Goal: Task Accomplishment & Management: Manage account settings

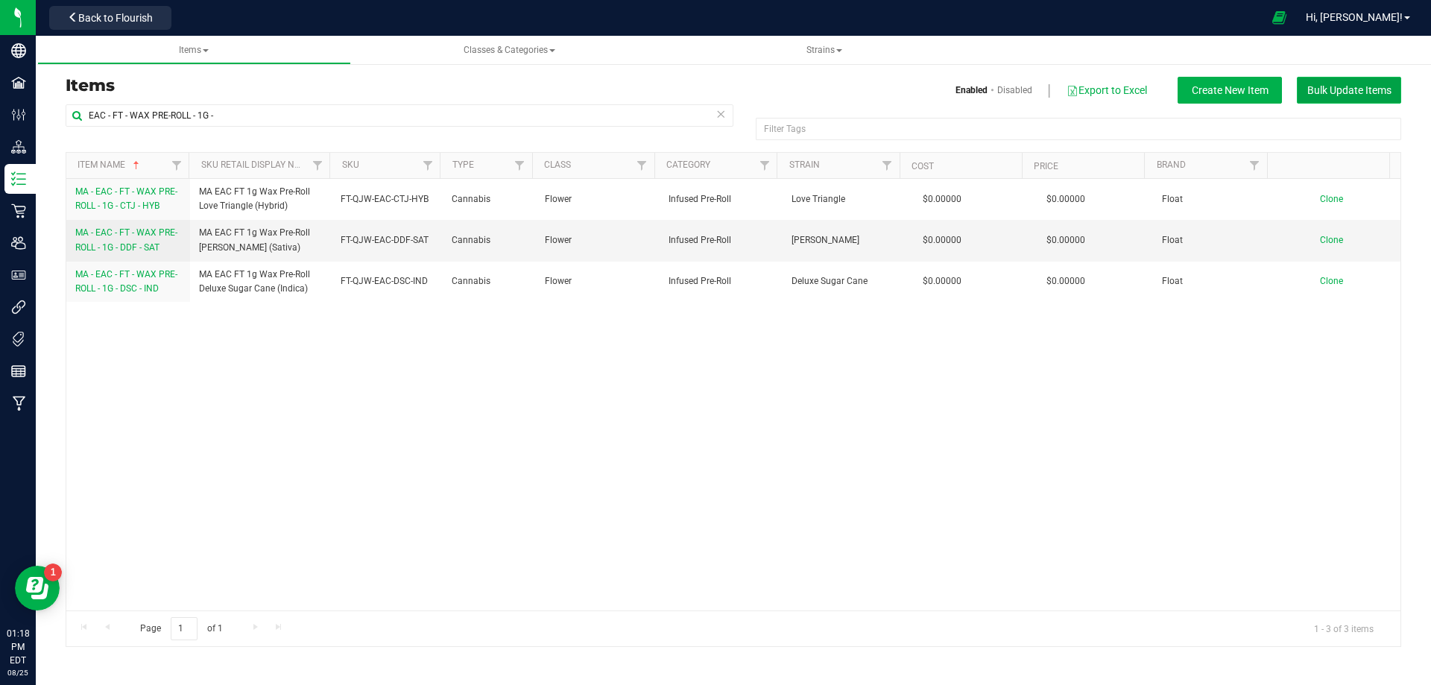
click at [1336, 89] on span "Bulk Update Items" at bounding box center [1349, 90] width 84 height 12
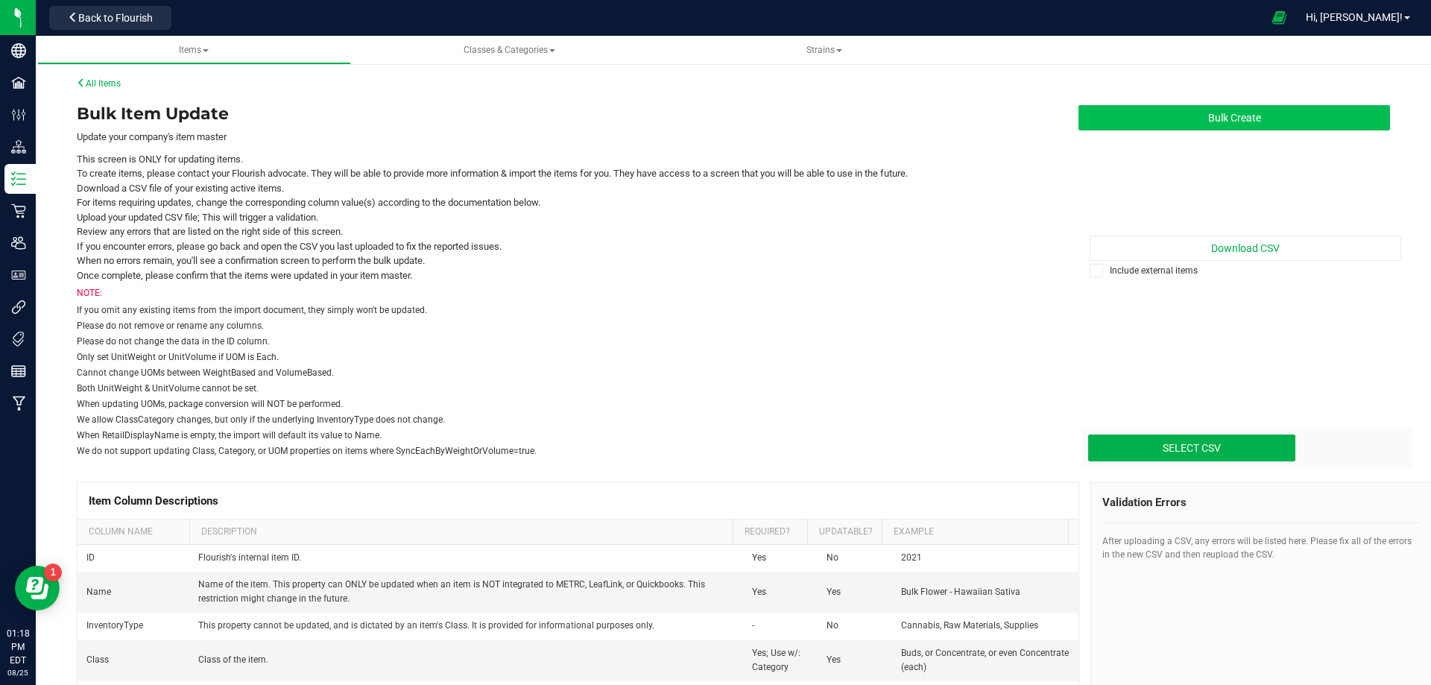
click at [1216, 123] on button "Bulk Create" at bounding box center [1235, 117] width 312 height 25
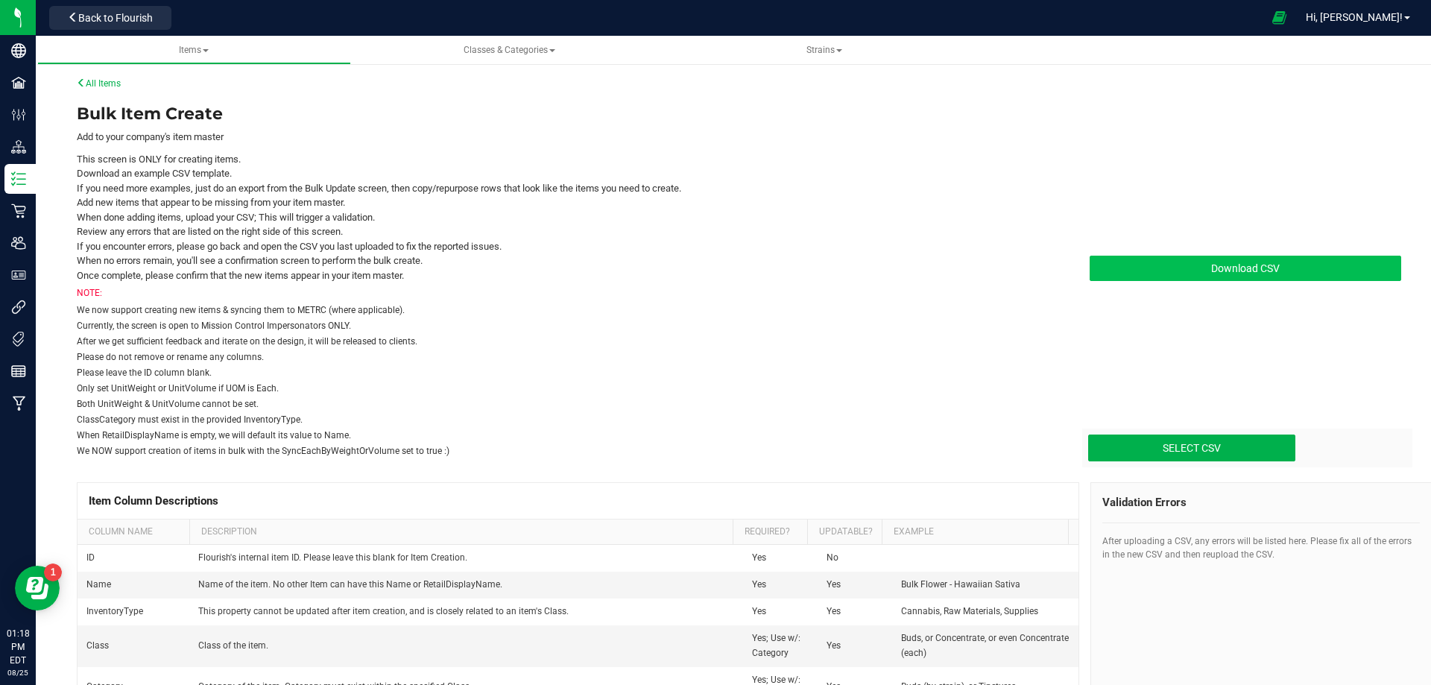
click at [1264, 271] on span "Download CSV" at bounding box center [1245, 268] width 69 height 12
click at [116, 82] on link "All Items" at bounding box center [99, 83] width 44 height 10
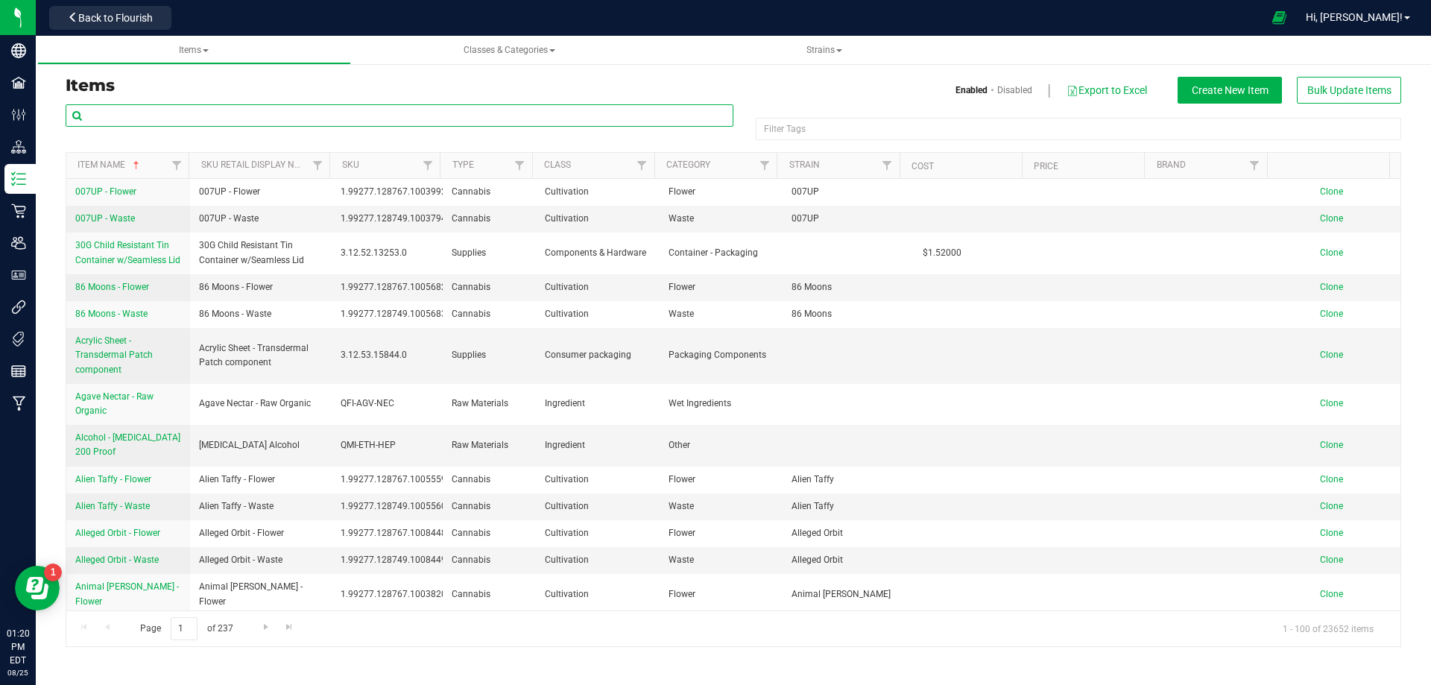
click at [123, 113] on input "text" at bounding box center [400, 115] width 668 height 22
paste input "MA - EAC - GL - VAPE CART LIVE ROSIN - 0.5G - AZK - HYB"
click at [127, 115] on input "MA - EAC - GL - VAPE CART LIVE ROSIN - 0.5G - AZK - HYB" at bounding box center [400, 115] width 668 height 22
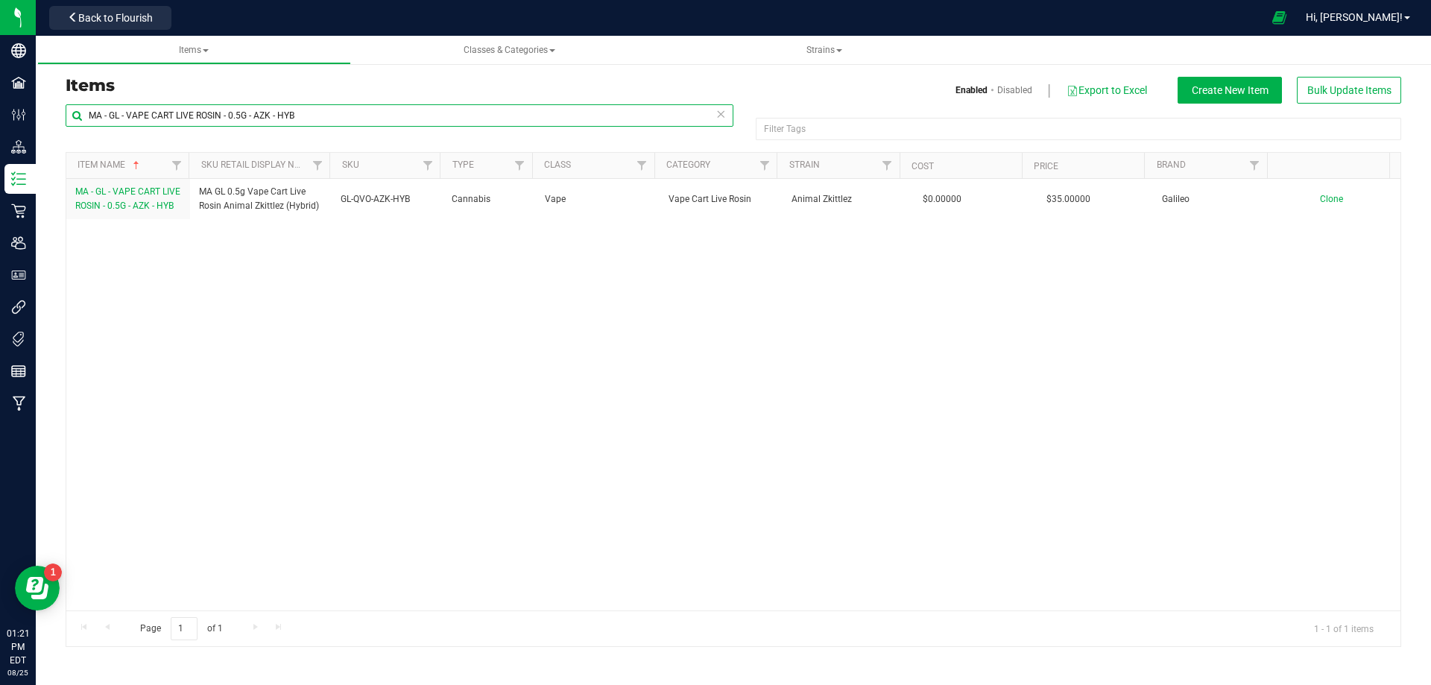
drag, startPoint x: 314, startPoint y: 110, endPoint x: 48, endPoint y: 103, distance: 265.4
click at [100, 117] on input "MA - GL - VAPE CART LIVE ROSIN - 0.5G - AZK - HYB" at bounding box center [400, 115] width 668 height 22
click at [311, 113] on input "MA - GL - VAPE CART LIVE ROSIN - 0.5G - AZK - HYB" at bounding box center [400, 115] width 668 height 22
click at [292, 135] on div "MA - GL - VAPE CART LIVE ROSIN - 0.5G - AZK - HYB" at bounding box center [400, 121] width 668 height 34
drag, startPoint x: 309, startPoint y: 113, endPoint x: -51, endPoint y: 88, distance: 360.9
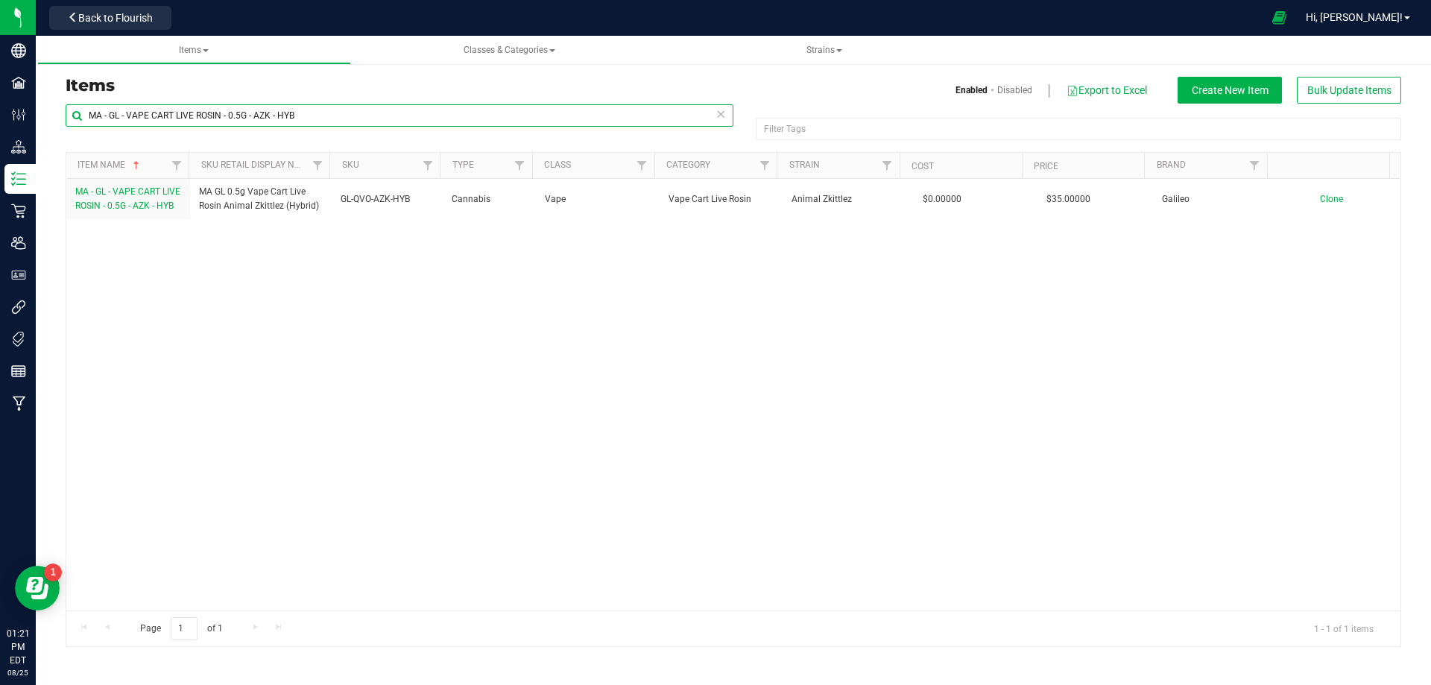
click at [0, 88] on html "Company Facilities Configuration Distribution Inventory Retail Users User Roles…" at bounding box center [715, 342] width 1431 height 685
paste input "EAC - LKL - PRE-ROLL MINI - 0.35G"
click at [131, 113] on input "MA - EAC - LKL - PRE-ROLL MINI - 0.35G - HYB" at bounding box center [400, 115] width 668 height 22
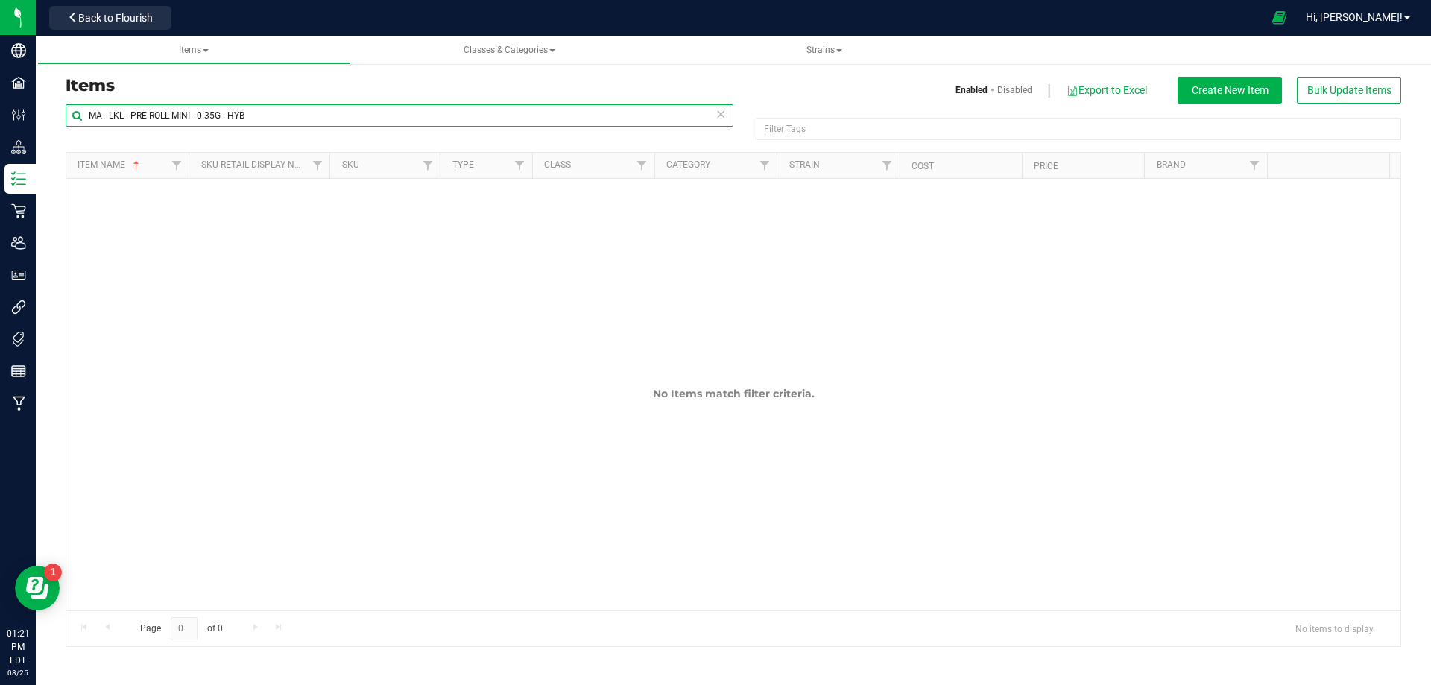
click at [299, 110] on input "MA - LKL - PRE-ROLL MINI - 0.35G - HYB" at bounding box center [400, 115] width 668 height 22
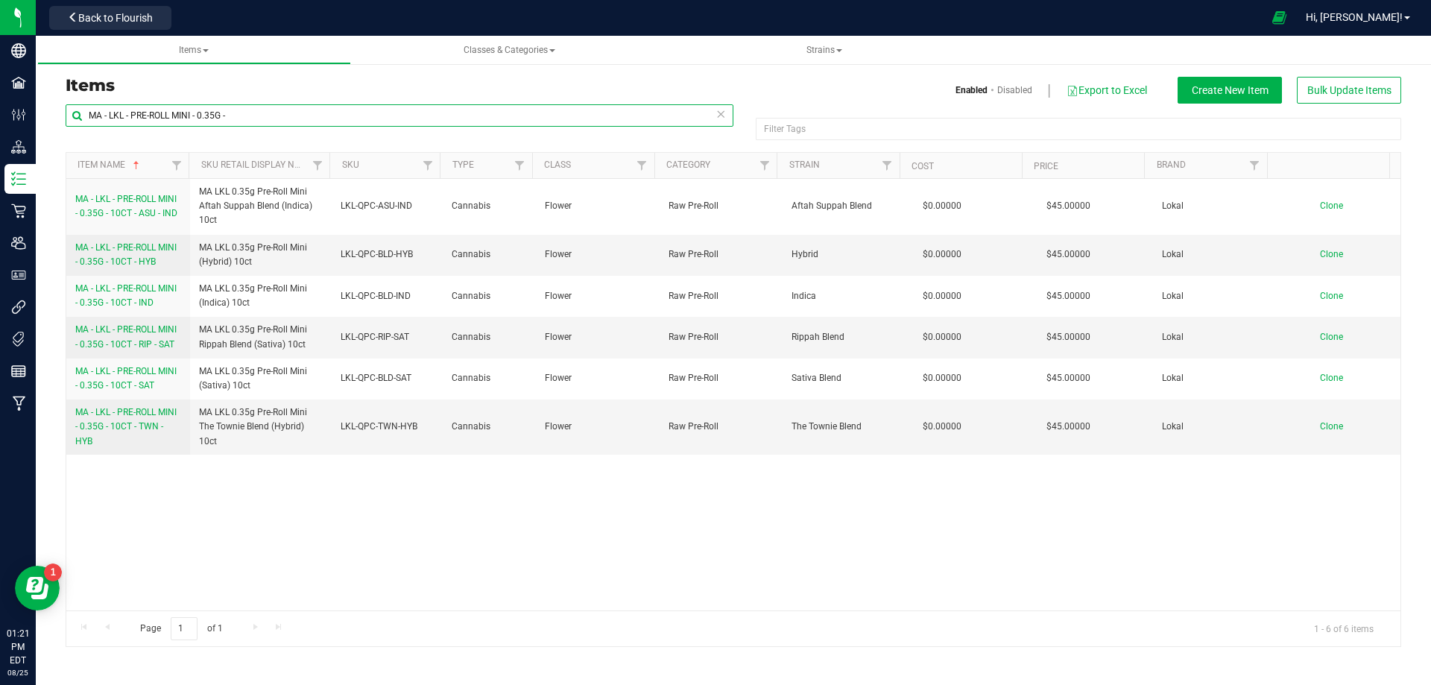
drag, startPoint x: 306, startPoint y: 122, endPoint x: -182, endPoint y: 92, distance: 489.1
click at [0, 92] on html "Company Facilities Configuration Distribution Inventory Retail Users User Roles…" at bounding box center [715, 342] width 1431 height 685
paste input "EAC - FT - WAX PRE-ROLL - 1G - SAT"
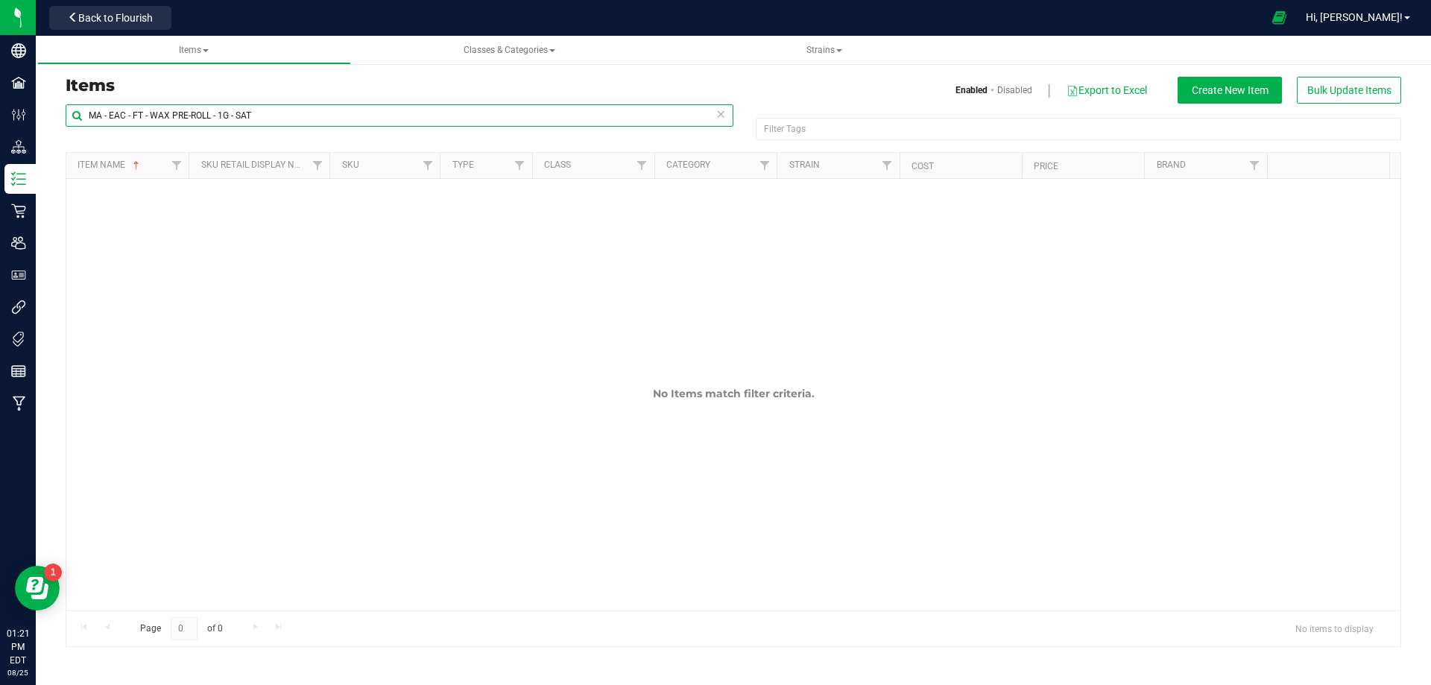
click at [131, 116] on input "MA - EAC - FT - WAX PRE-ROLL - 1G - SAT" at bounding box center [400, 115] width 668 height 22
click at [265, 116] on input "MA - FT - WAX PRE-ROLL - 1G - SAT" at bounding box center [400, 115] width 668 height 22
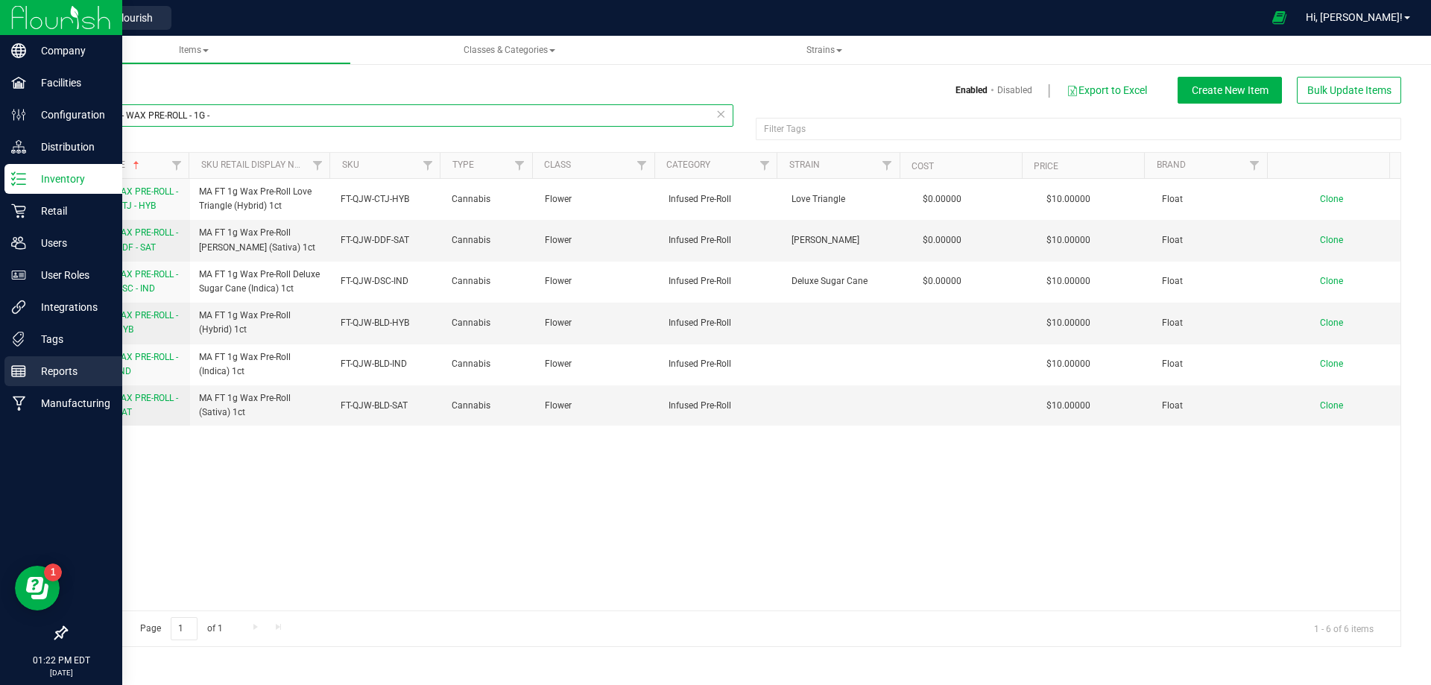
type input "MA - FT - WAX PRE-ROLL - 1G -"
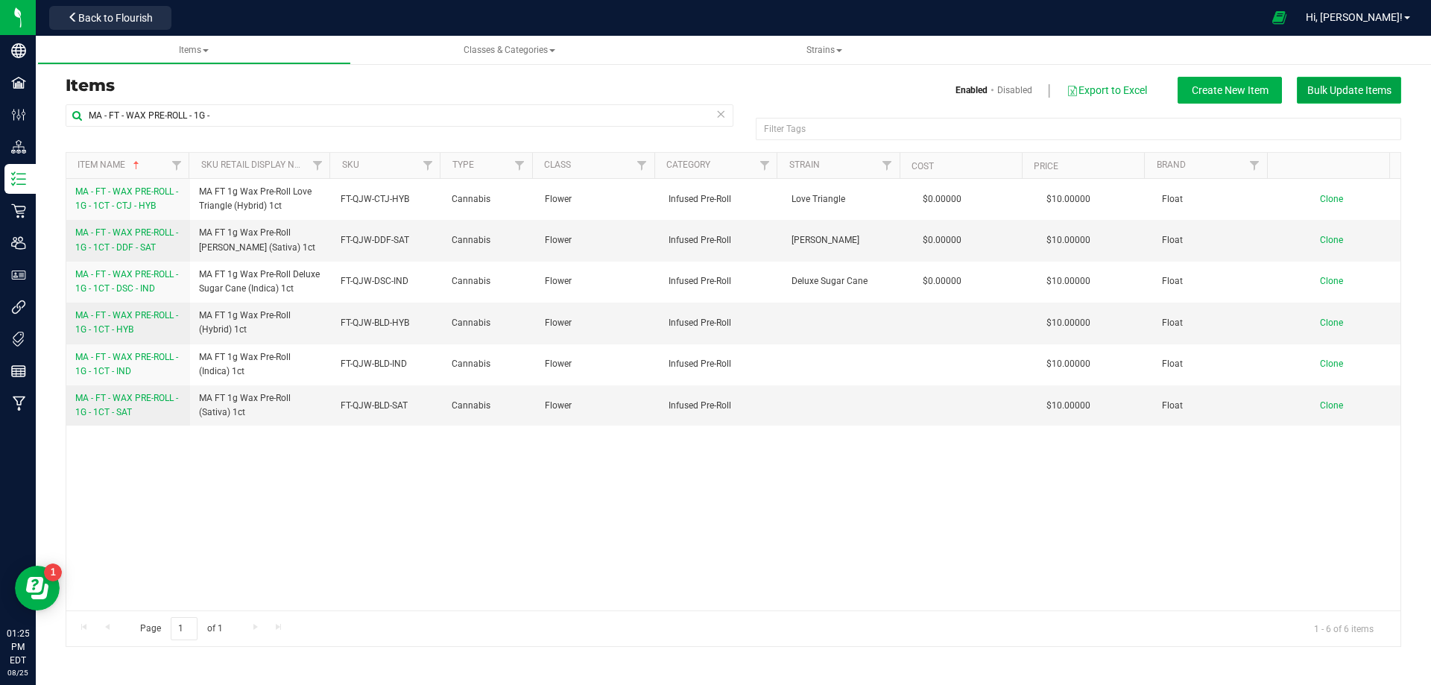
click at [1339, 100] on button "Bulk Update Items" at bounding box center [1349, 90] width 104 height 27
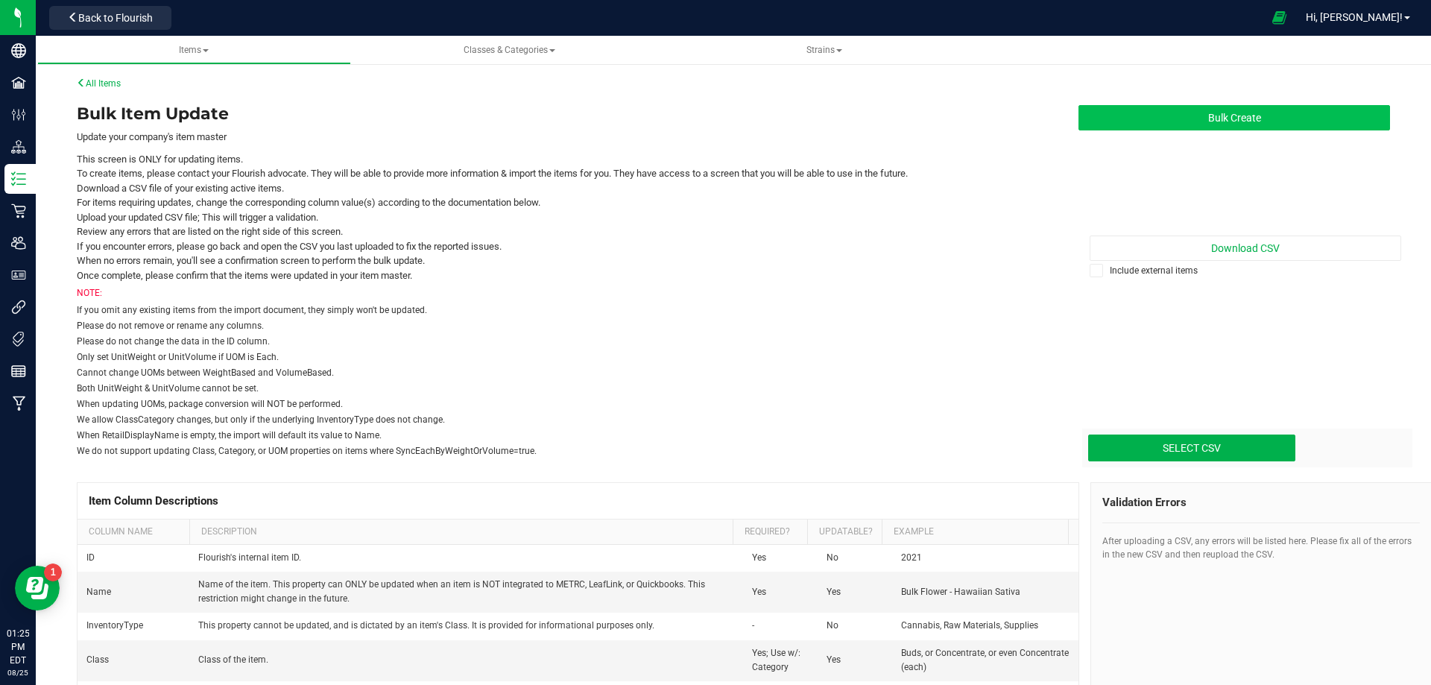
click at [1275, 124] on button "Bulk Create" at bounding box center [1235, 117] width 312 height 25
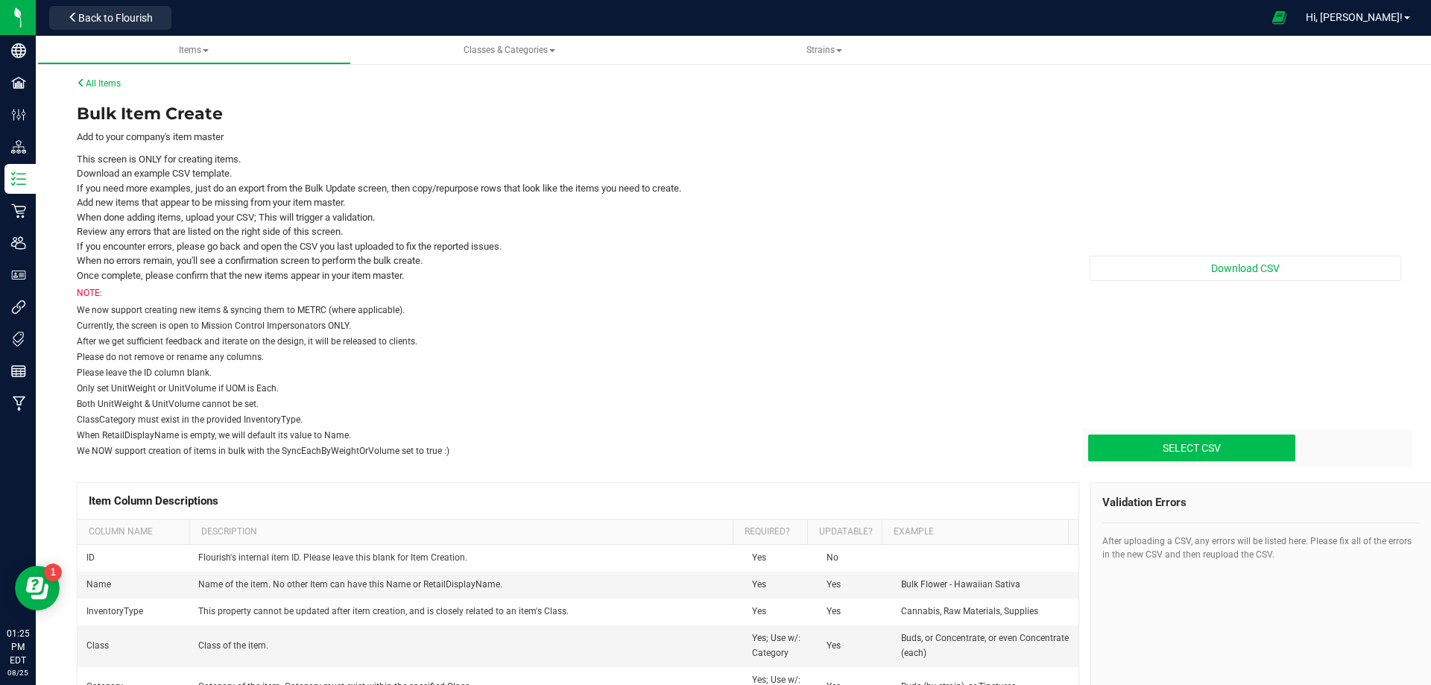
type input "C:\fakepath\create-items_2025-08-25 MA EACs.csv"
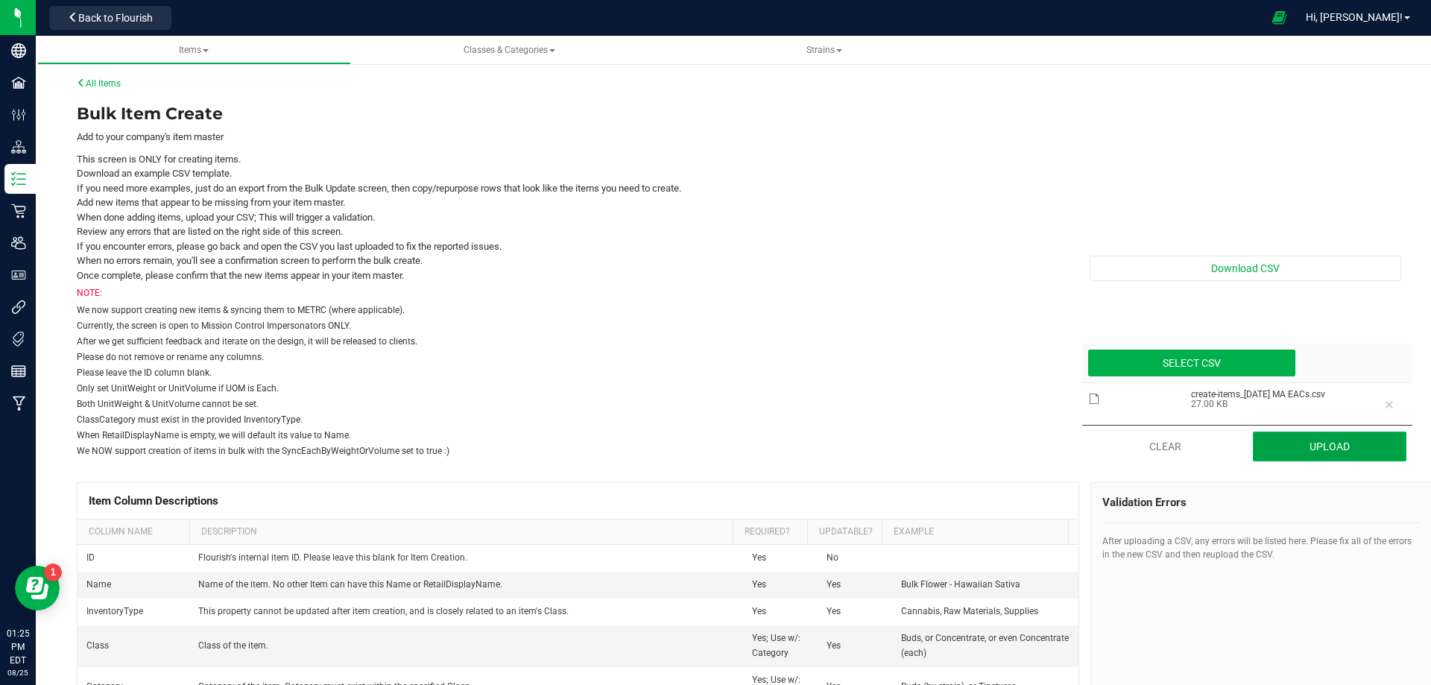
click at [1311, 457] on button "Upload" at bounding box center [1330, 447] width 154 height 30
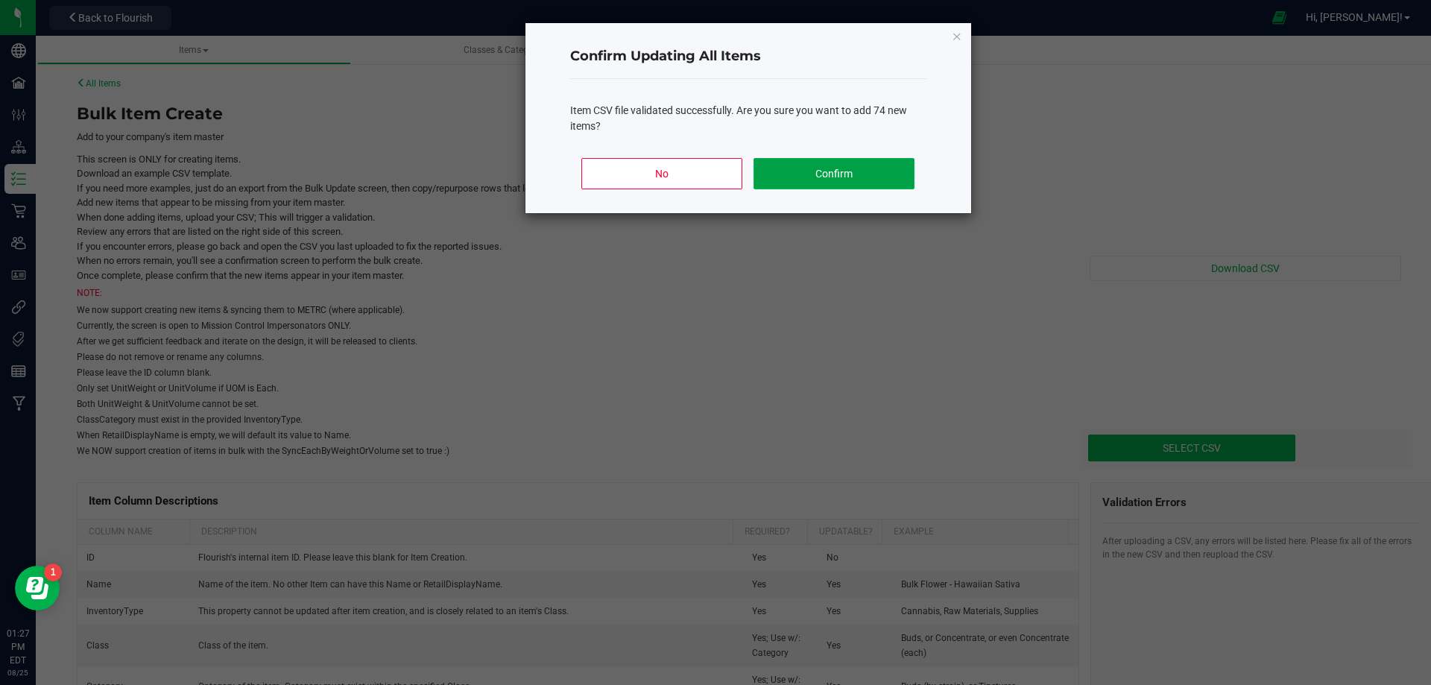
click at [861, 167] on button "Confirm" at bounding box center [834, 173] width 160 height 31
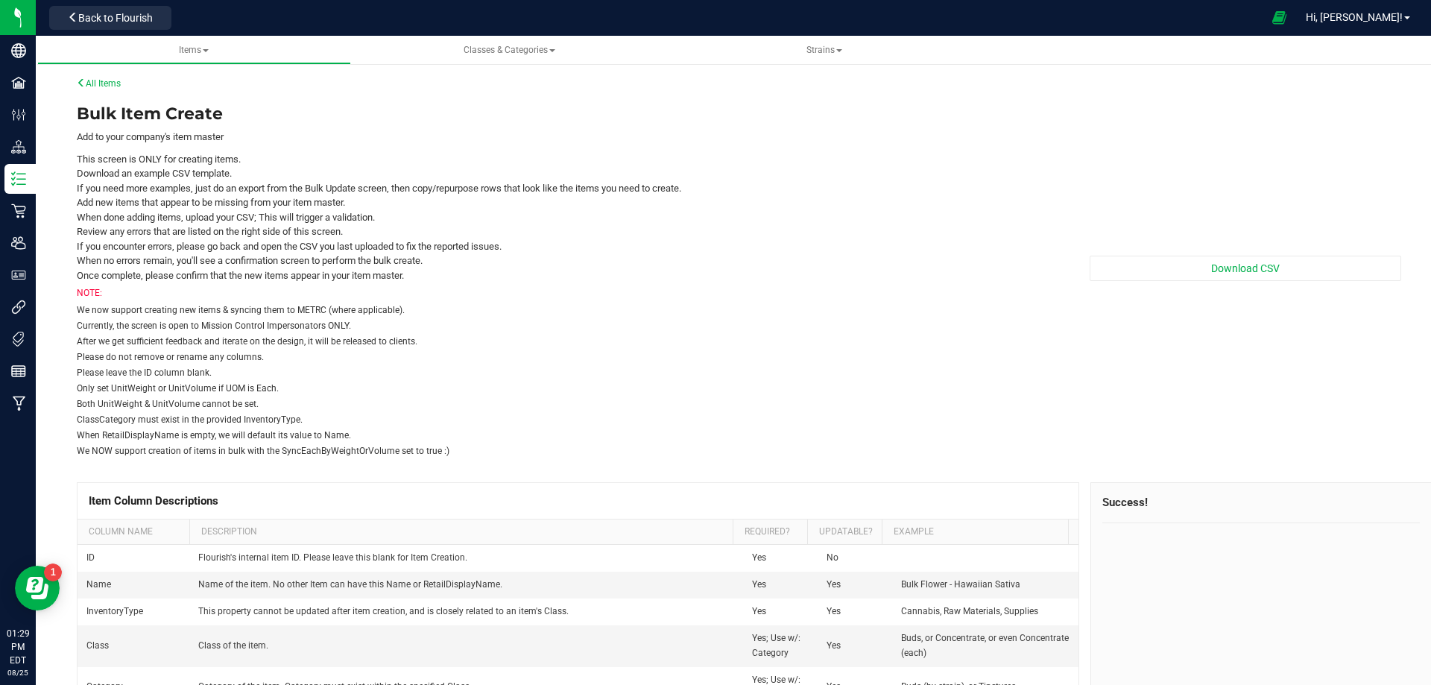
click at [101, 89] on div "All Items" at bounding box center [739, 83] width 1324 height 13
click at [103, 80] on link "All Items" at bounding box center [99, 83] width 44 height 10
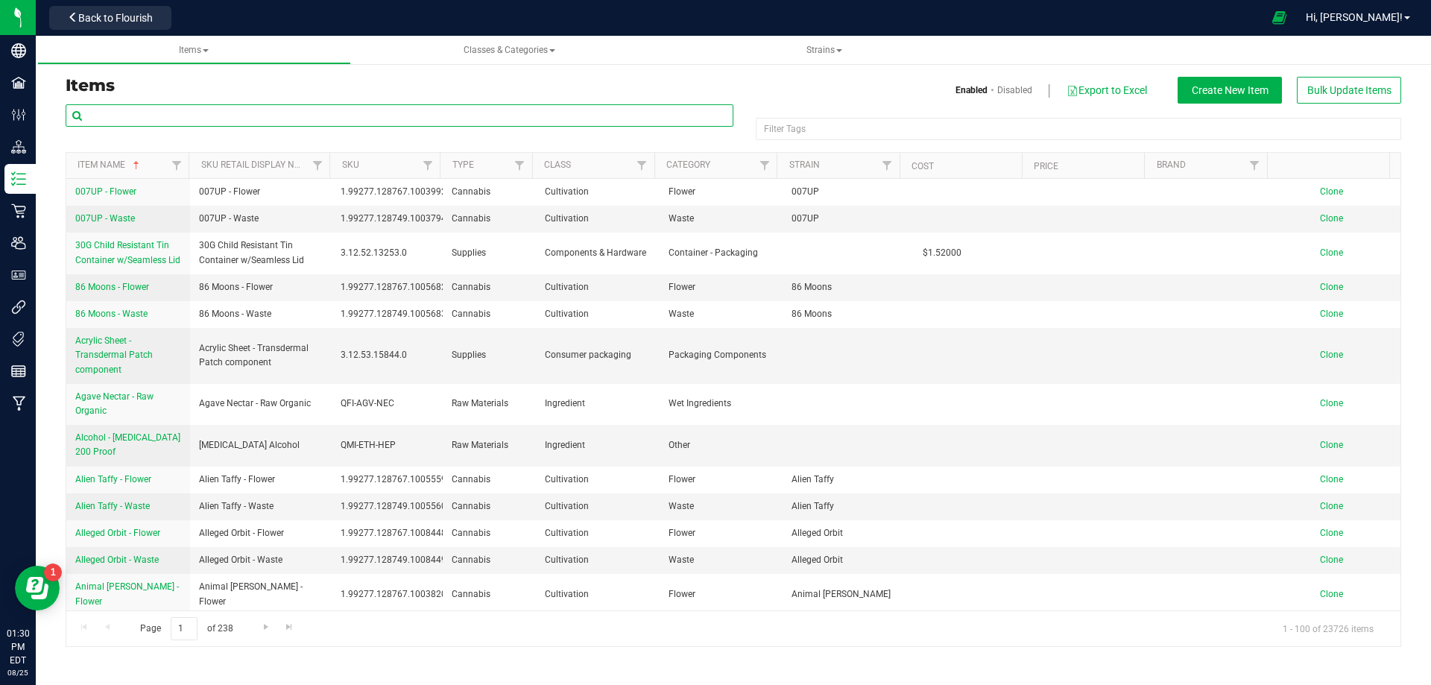
click at [140, 114] on input "text" at bounding box center [400, 115] width 668 height 22
paste input "2029203"
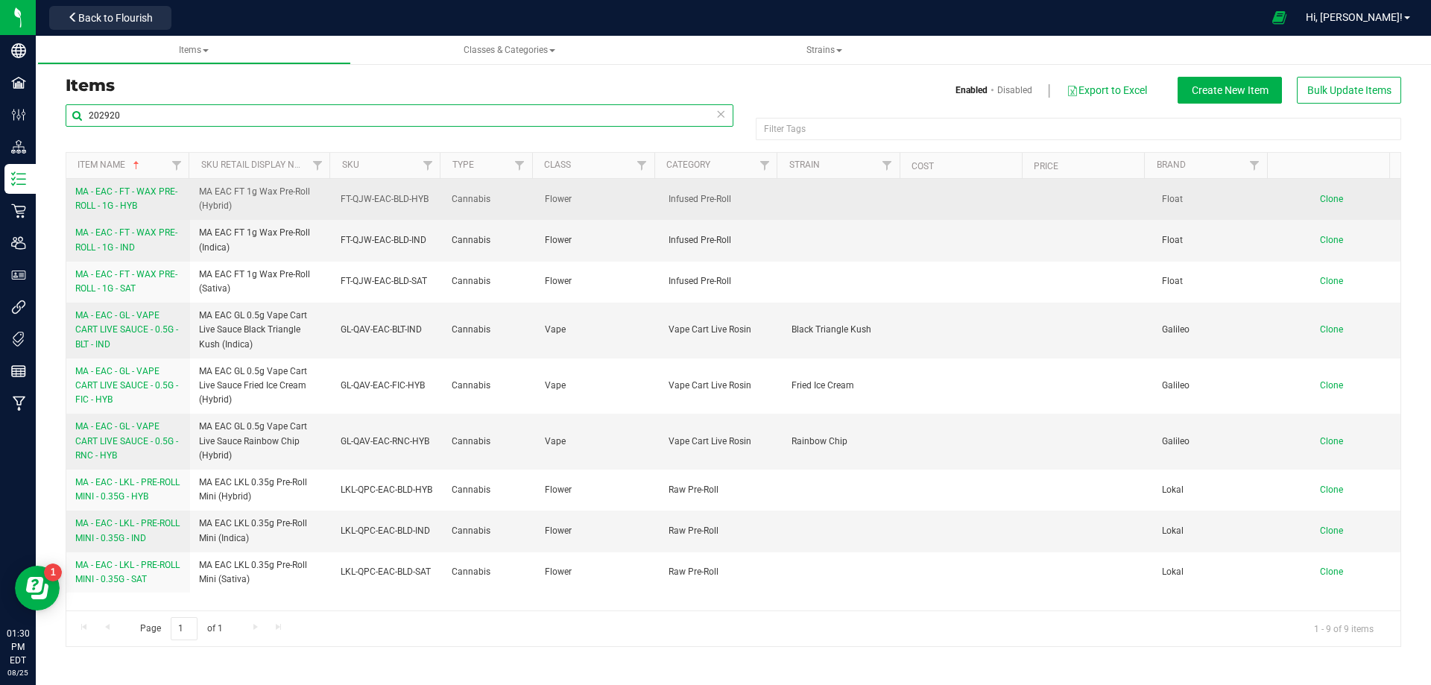
type input "202920"
click at [135, 201] on span "MA - EAC - FT - WAX PRE-ROLL - 1G - HYB" at bounding box center [126, 198] width 102 height 25
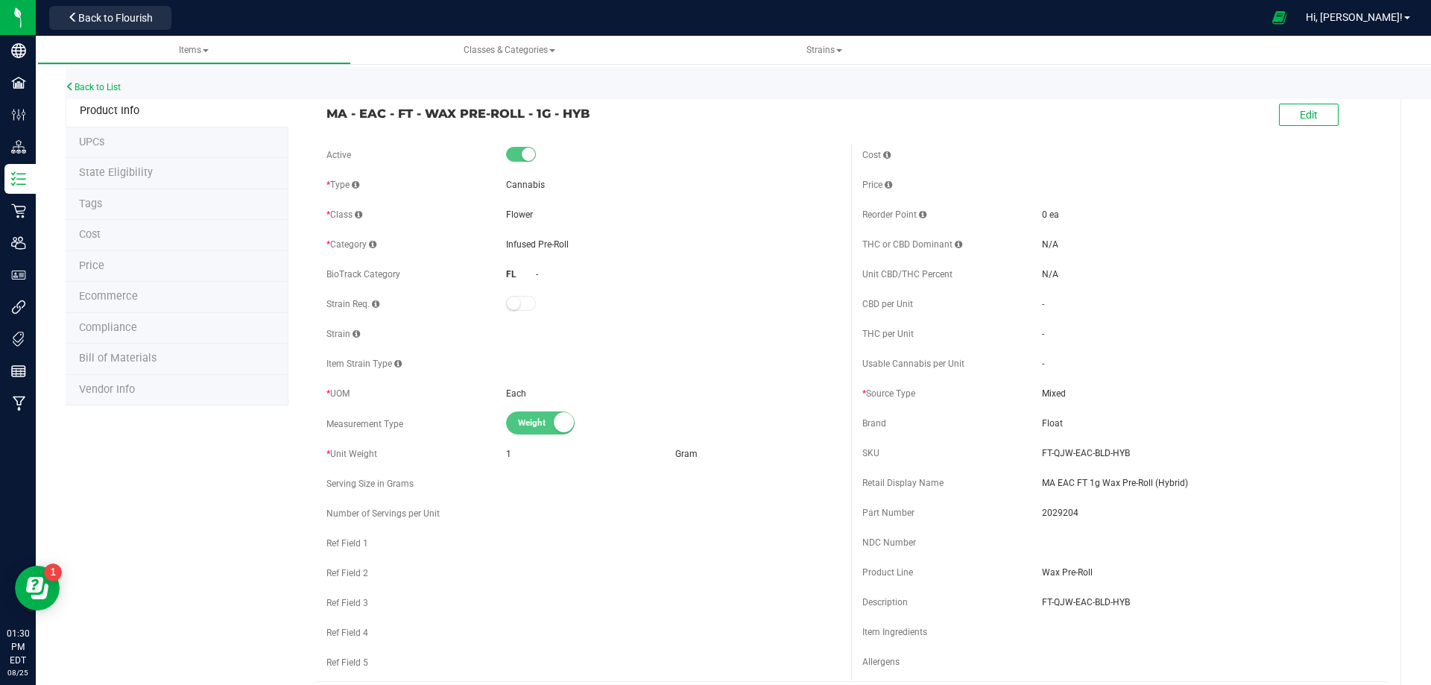
click at [146, 212] on li "Tags" at bounding box center [177, 204] width 223 height 31
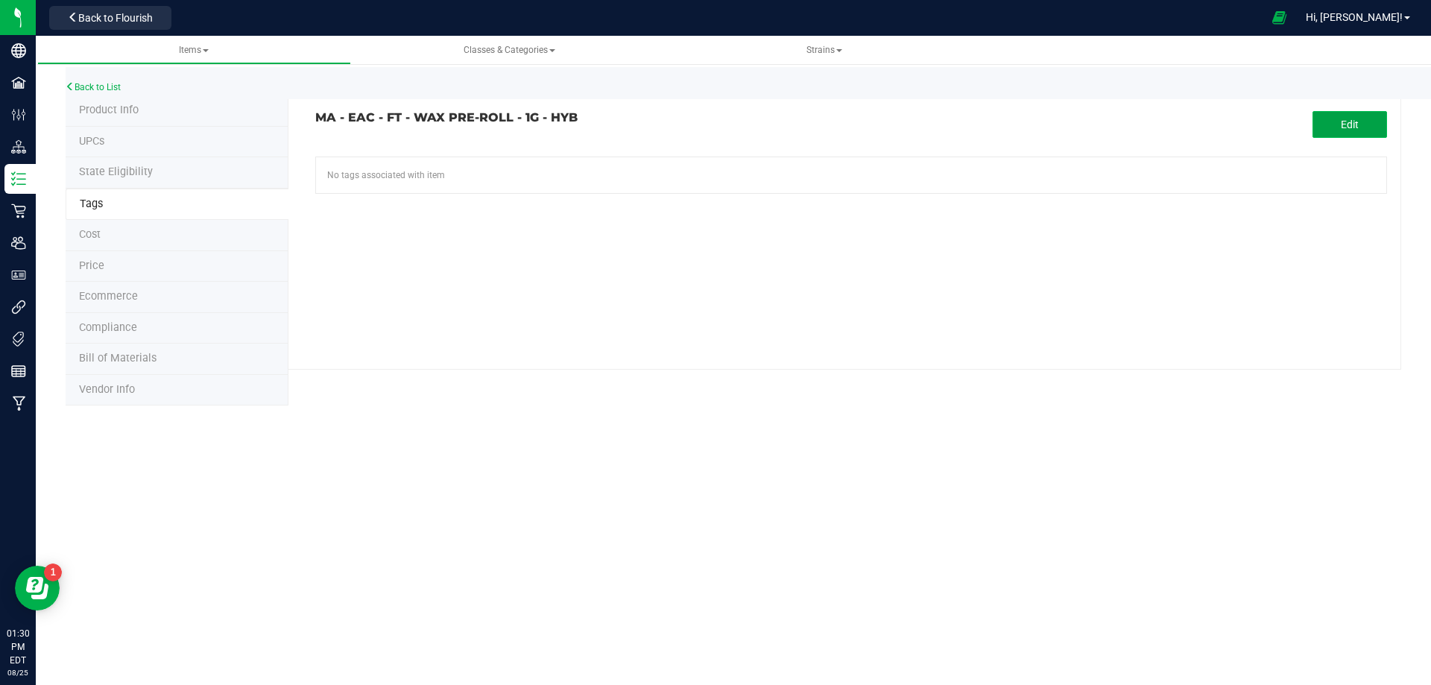
click at [1337, 128] on button "Edit" at bounding box center [1350, 124] width 75 height 27
click at [657, 170] on input "text" at bounding box center [681, 167] width 730 height 21
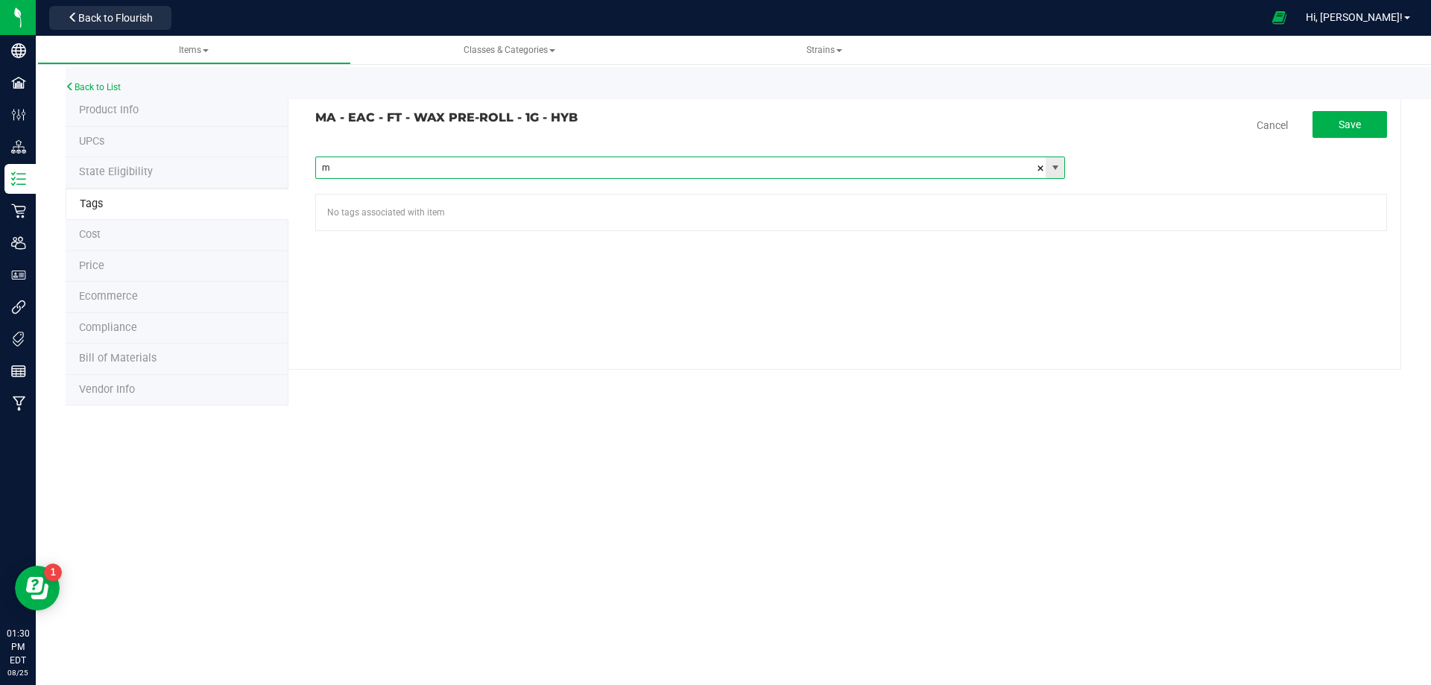
type input "ma"
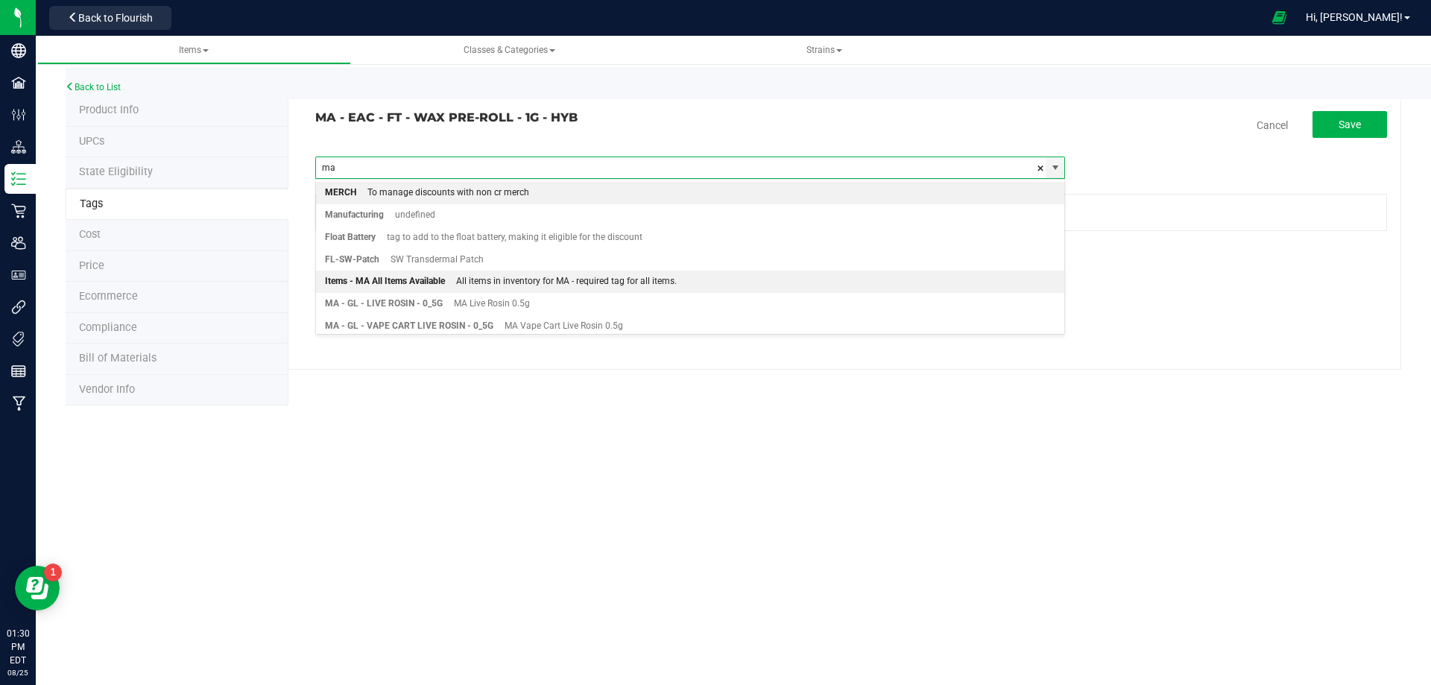
click at [450, 277] on div "All items in inventory for MA - required tag for all items." at bounding box center [561, 281] width 232 height 19
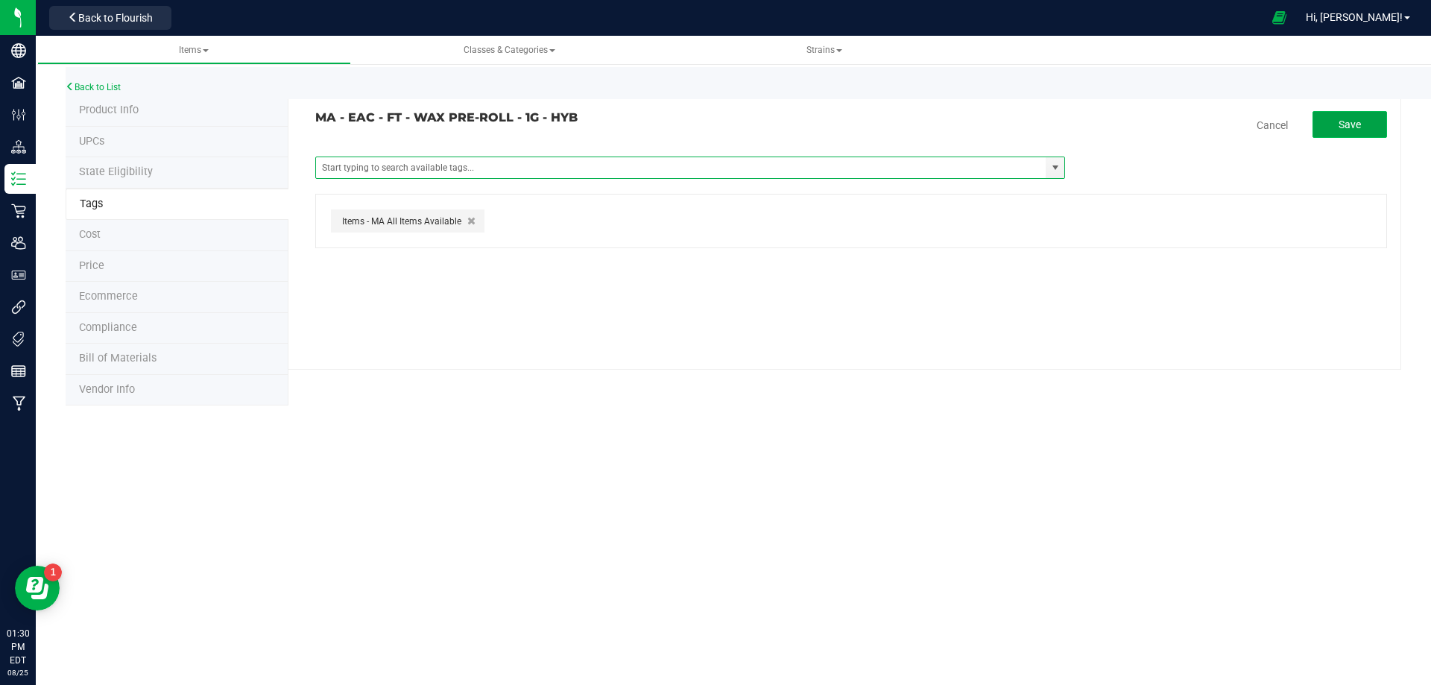
drag, startPoint x: 1349, startPoint y: 128, endPoint x: 1324, endPoint y: 136, distance: 25.7
click at [1350, 130] on span "Save" at bounding box center [1350, 125] width 22 height 12
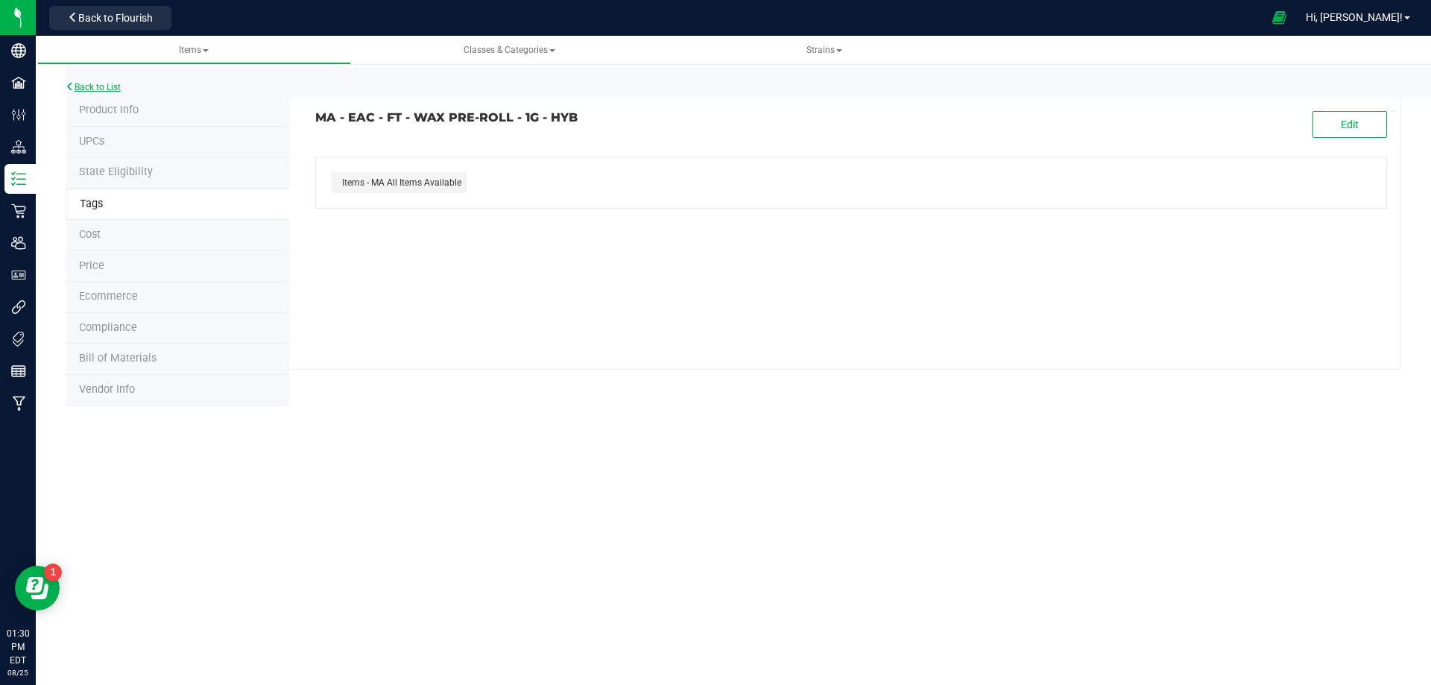
click at [116, 89] on link "Back to List" at bounding box center [93, 87] width 55 height 10
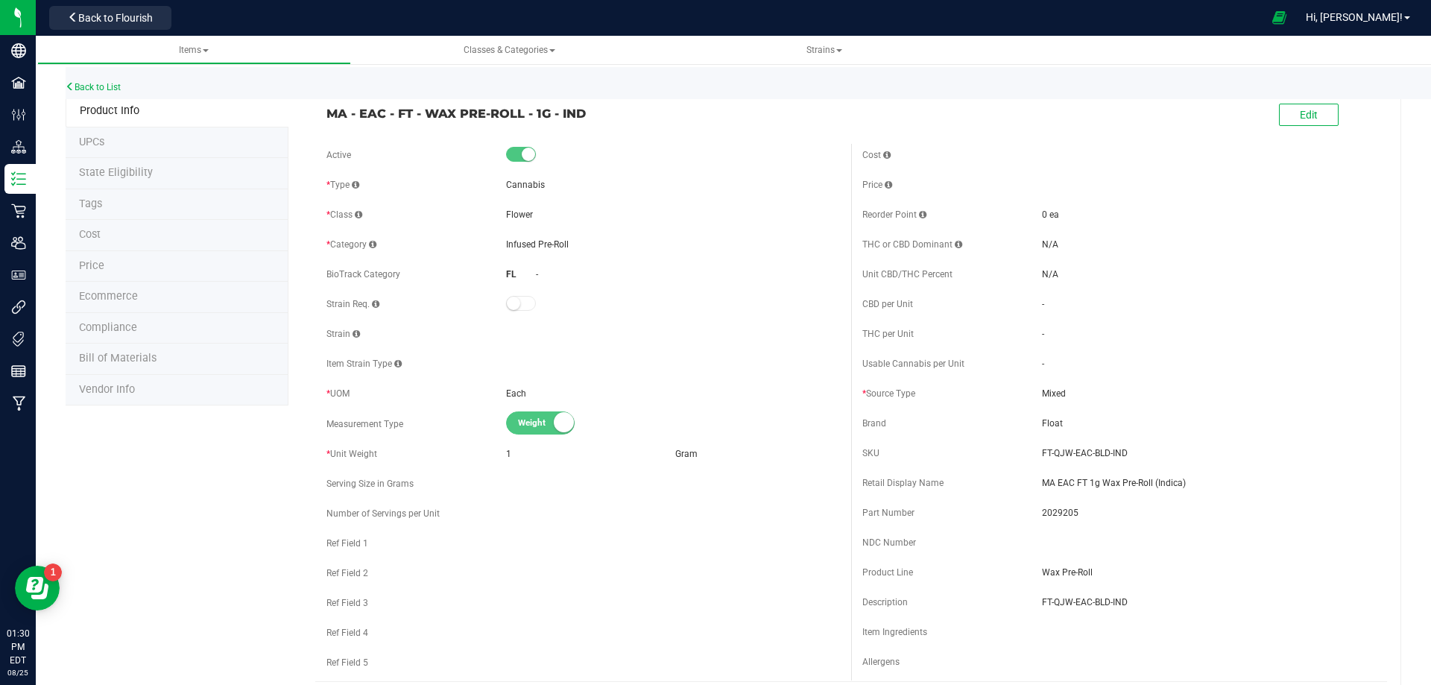
click at [120, 211] on li "Tags" at bounding box center [177, 204] width 223 height 31
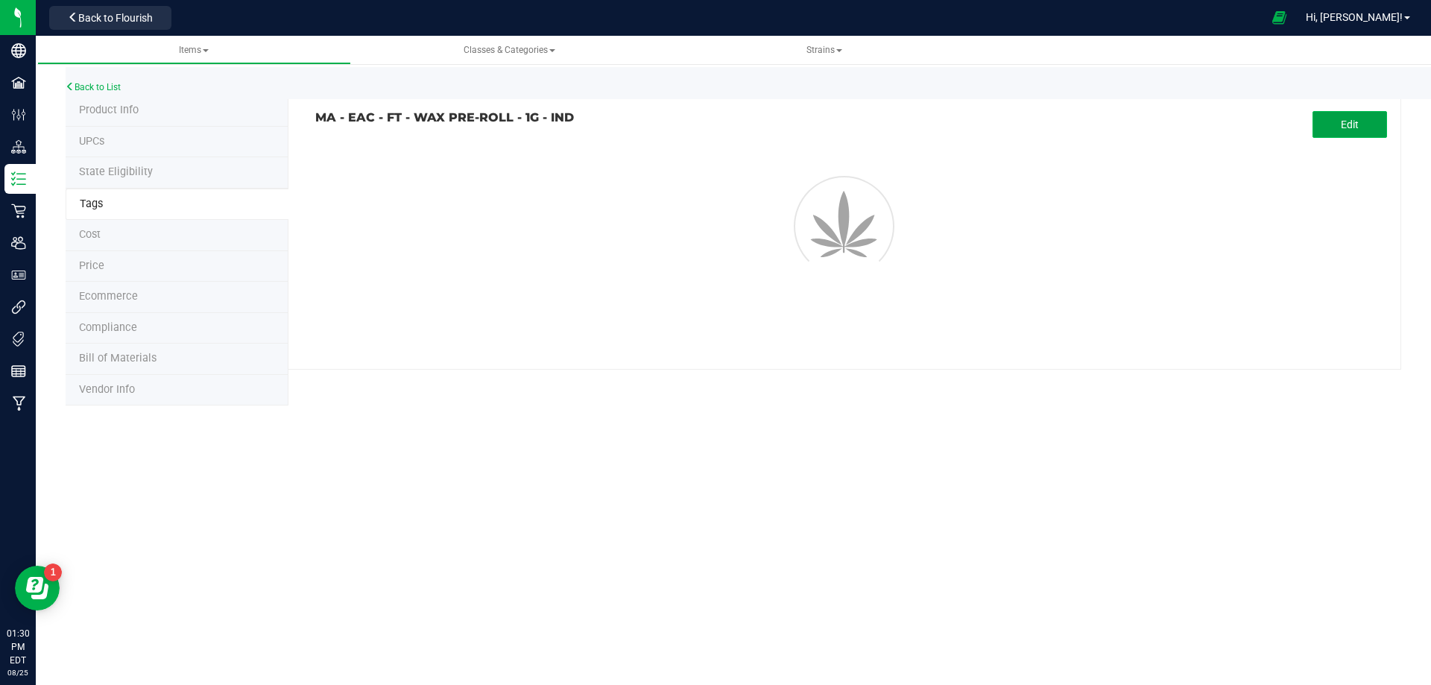
click at [1314, 124] on button "Edit" at bounding box center [1350, 124] width 75 height 27
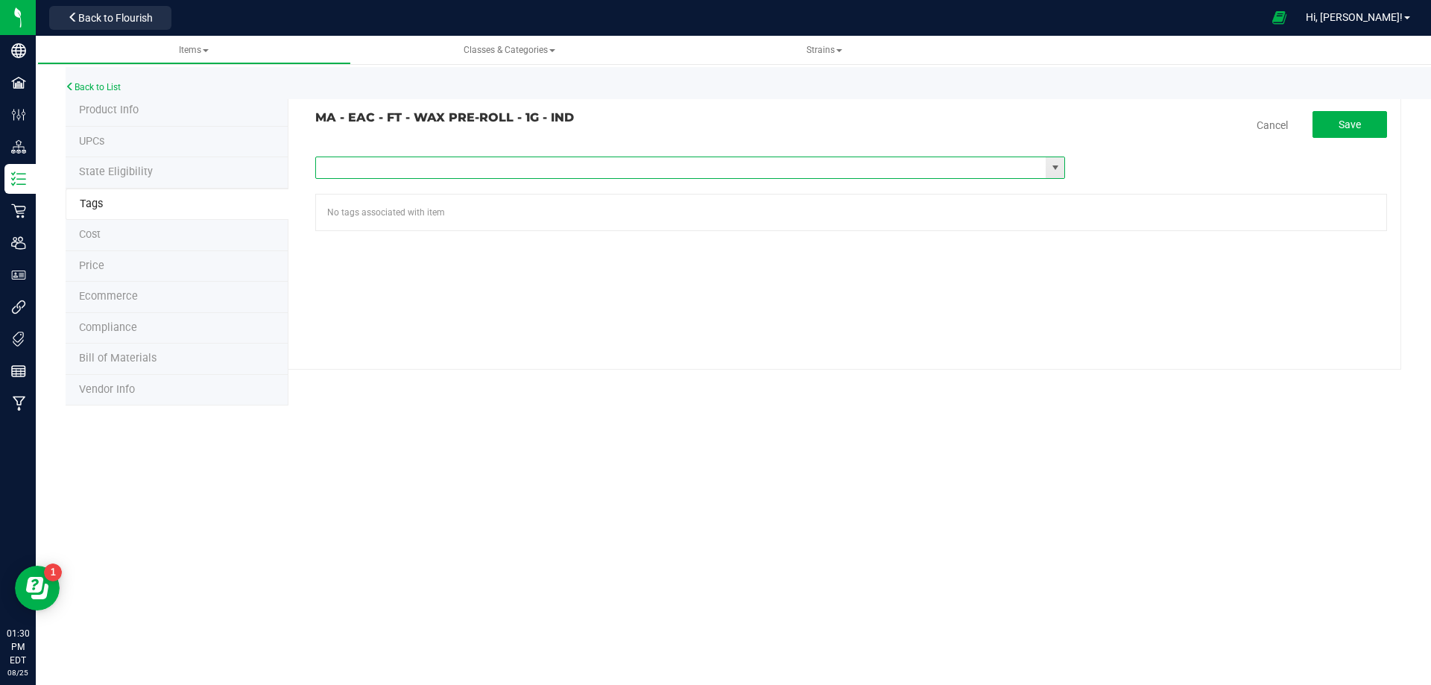
click at [539, 163] on input "text" at bounding box center [681, 167] width 730 height 21
type input "ma"
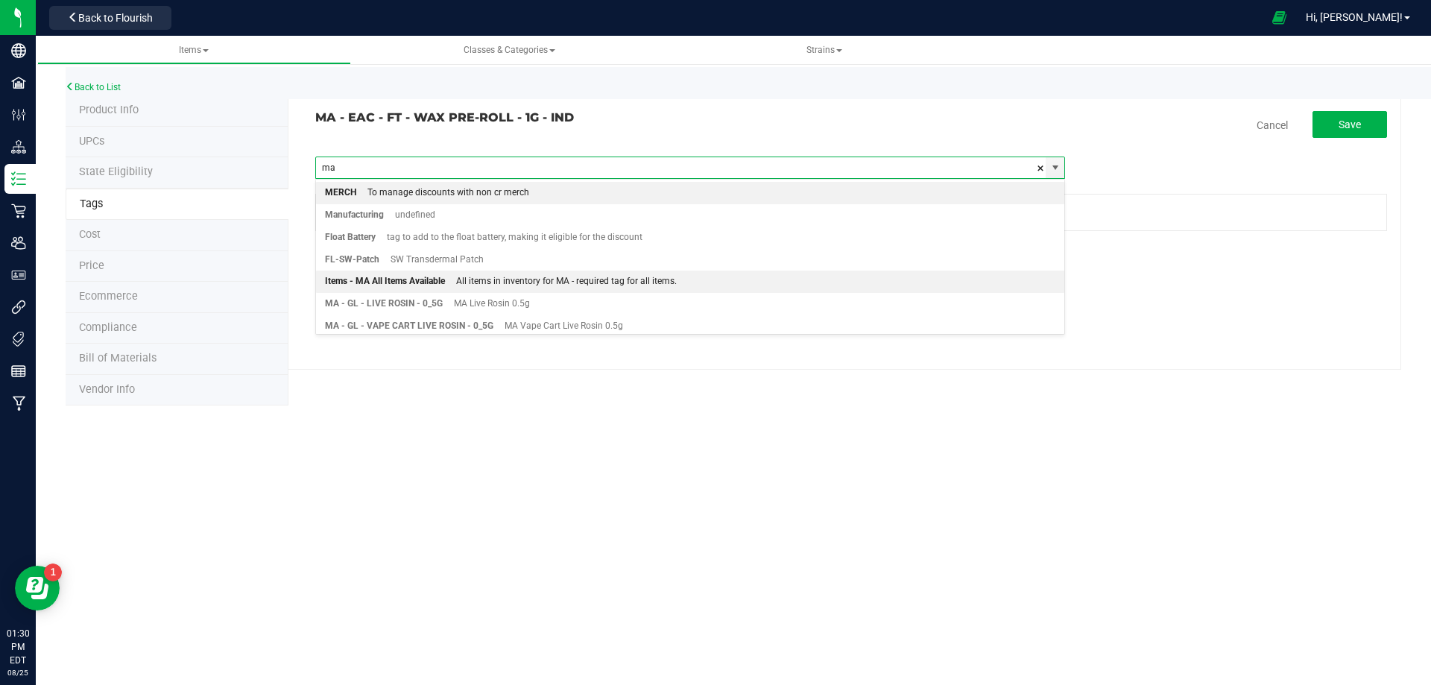
click at [470, 280] on div "All items in inventory for MA - required tag for all items." at bounding box center [561, 281] width 232 height 19
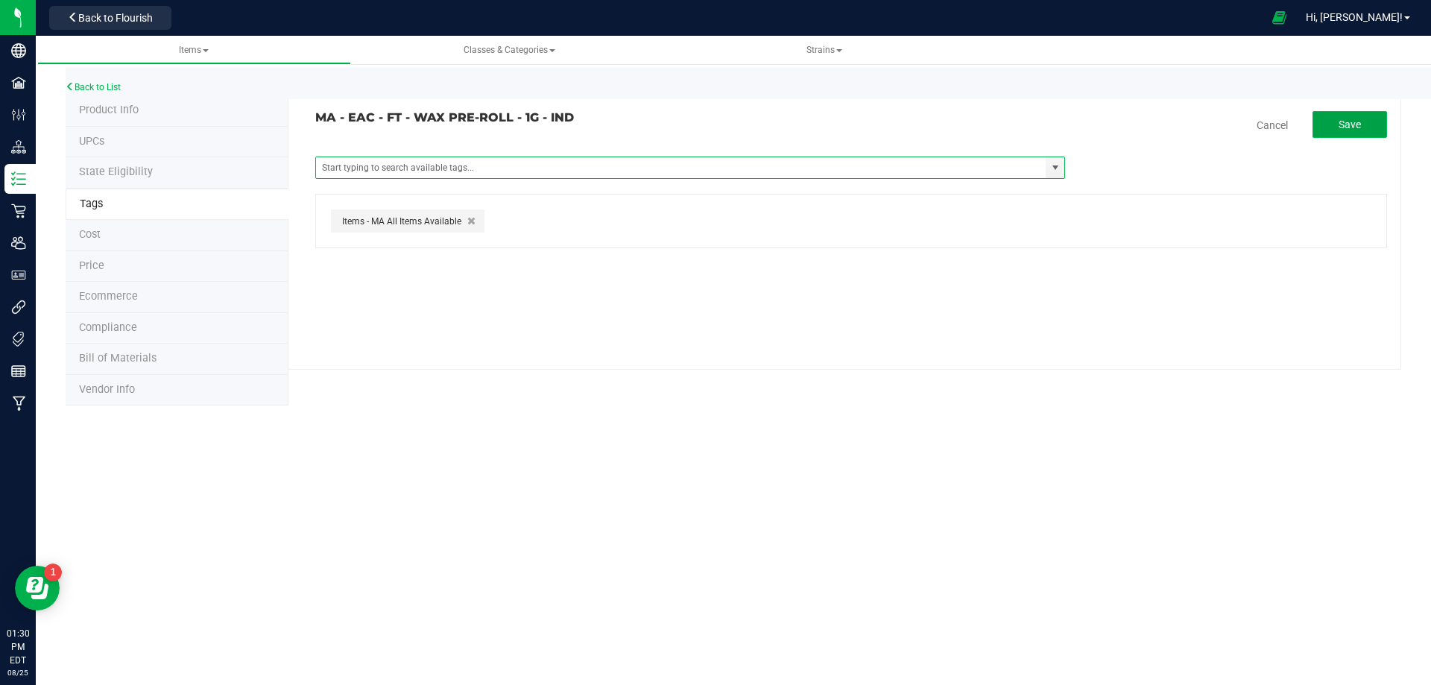
drag, startPoint x: 1341, startPoint y: 129, endPoint x: 1313, endPoint y: 127, distance: 28.4
click at [1342, 130] on span "Save" at bounding box center [1350, 125] width 22 height 12
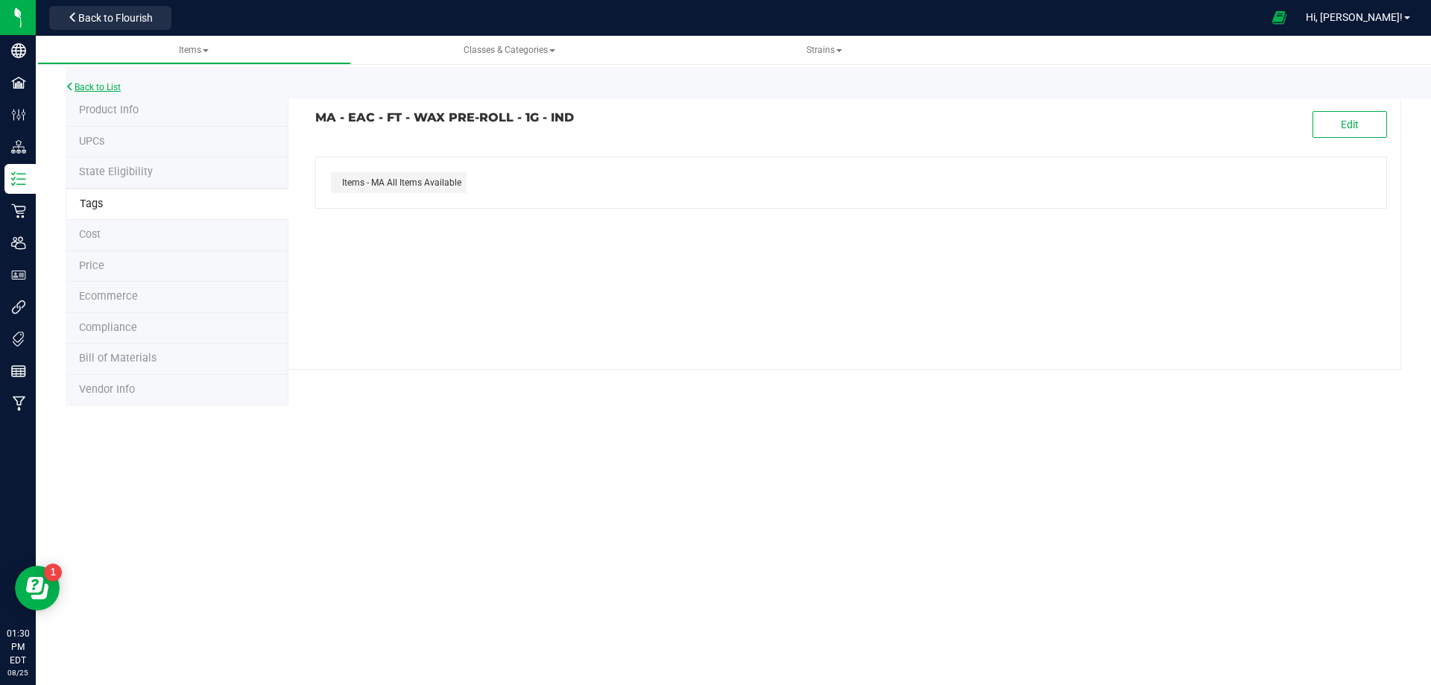
drag, startPoint x: 111, startPoint y: 93, endPoint x: 116, endPoint y: 86, distance: 9.1
click at [112, 92] on div "Back to List" at bounding box center [781, 83] width 1431 height 32
click at [116, 85] on link "Back to List" at bounding box center [93, 87] width 55 height 10
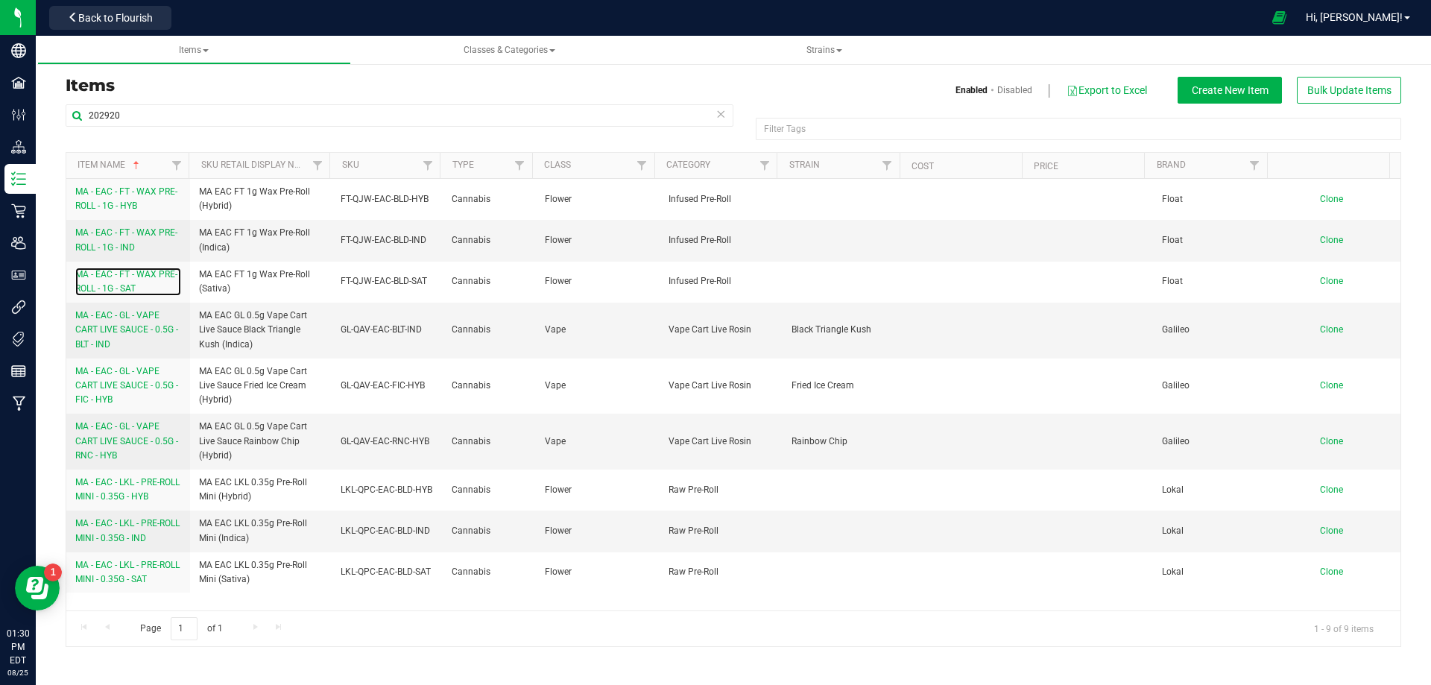
click at [129, 283] on span "MA - EAC - FT - WAX PRE-ROLL - 1G - SAT" at bounding box center [126, 281] width 102 height 25
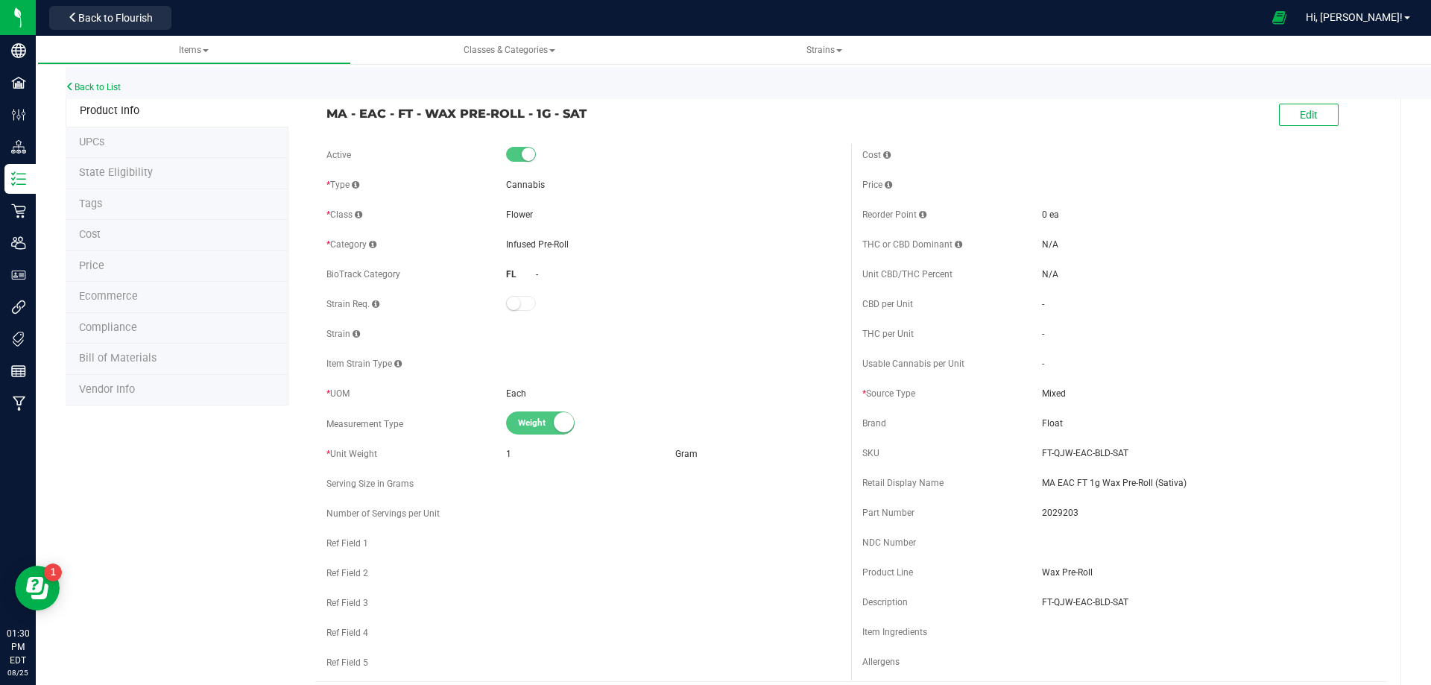
click at [142, 206] on li "Tags" at bounding box center [177, 204] width 223 height 31
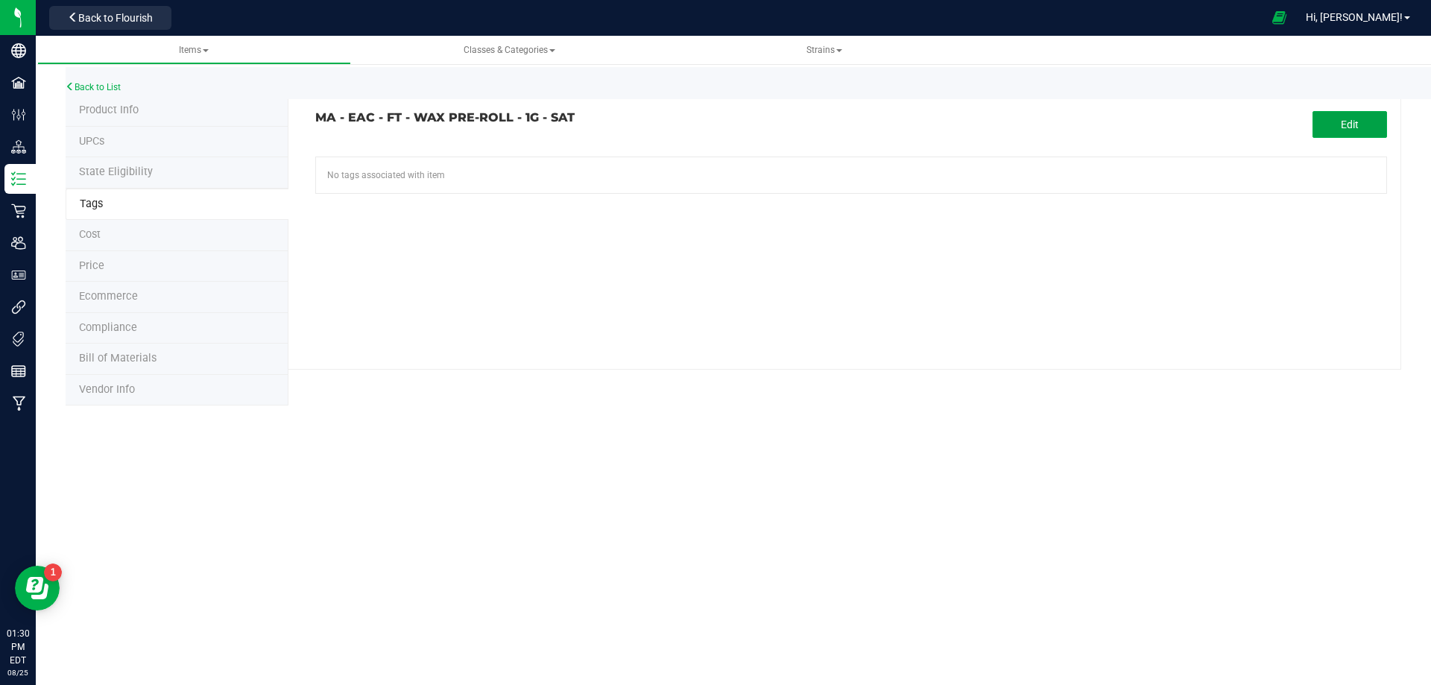
drag, startPoint x: 1365, startPoint y: 124, endPoint x: 582, endPoint y: 183, distance: 785.5
click at [1343, 129] on button "Edit" at bounding box center [1350, 124] width 75 height 27
click at [522, 166] on input "text" at bounding box center [681, 167] width 730 height 21
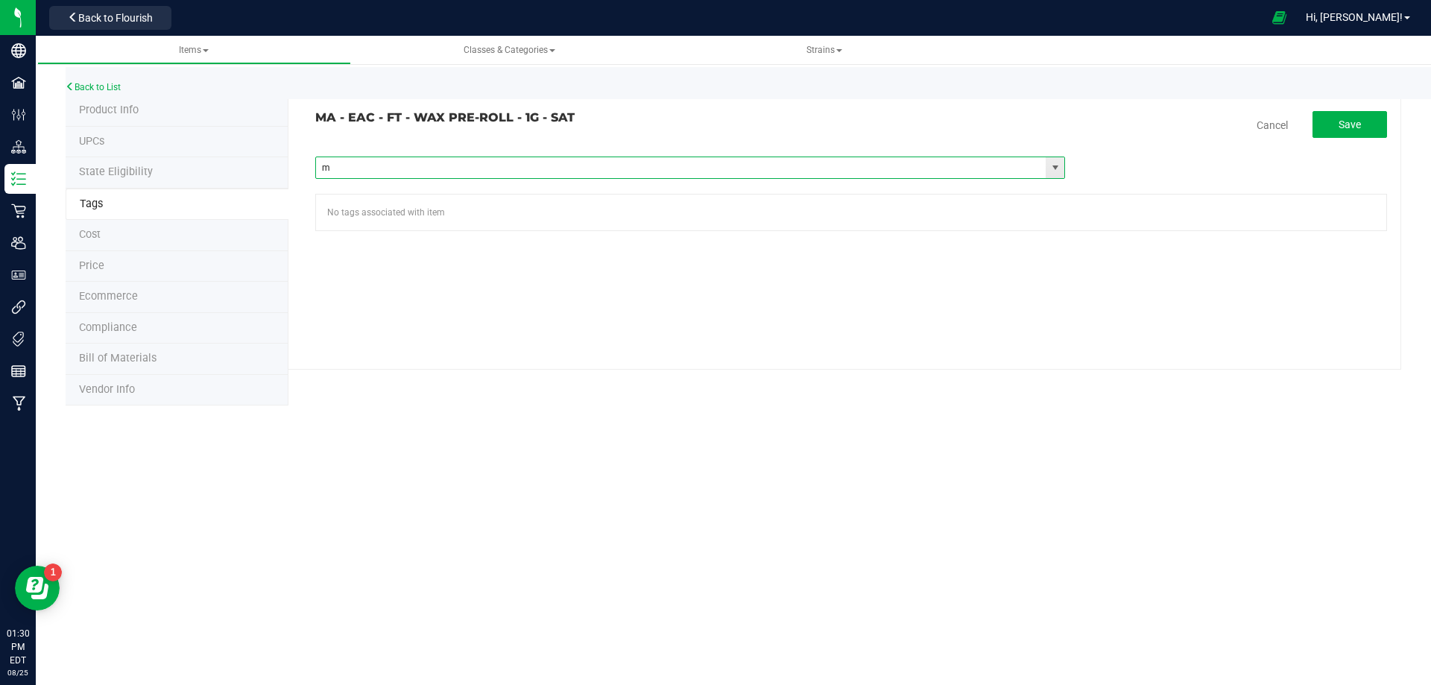
type input "ma"
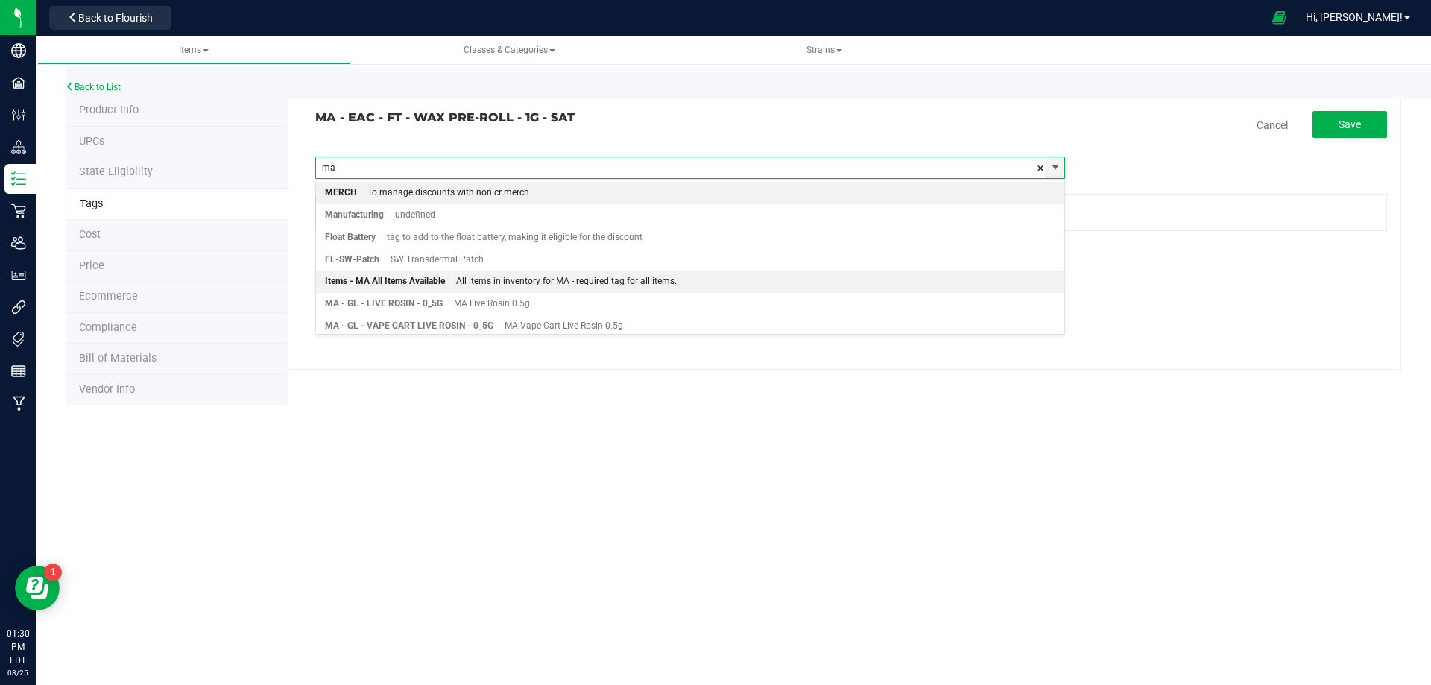
click at [441, 280] on div "Items - MA All Items Available" at bounding box center [385, 281] width 120 height 19
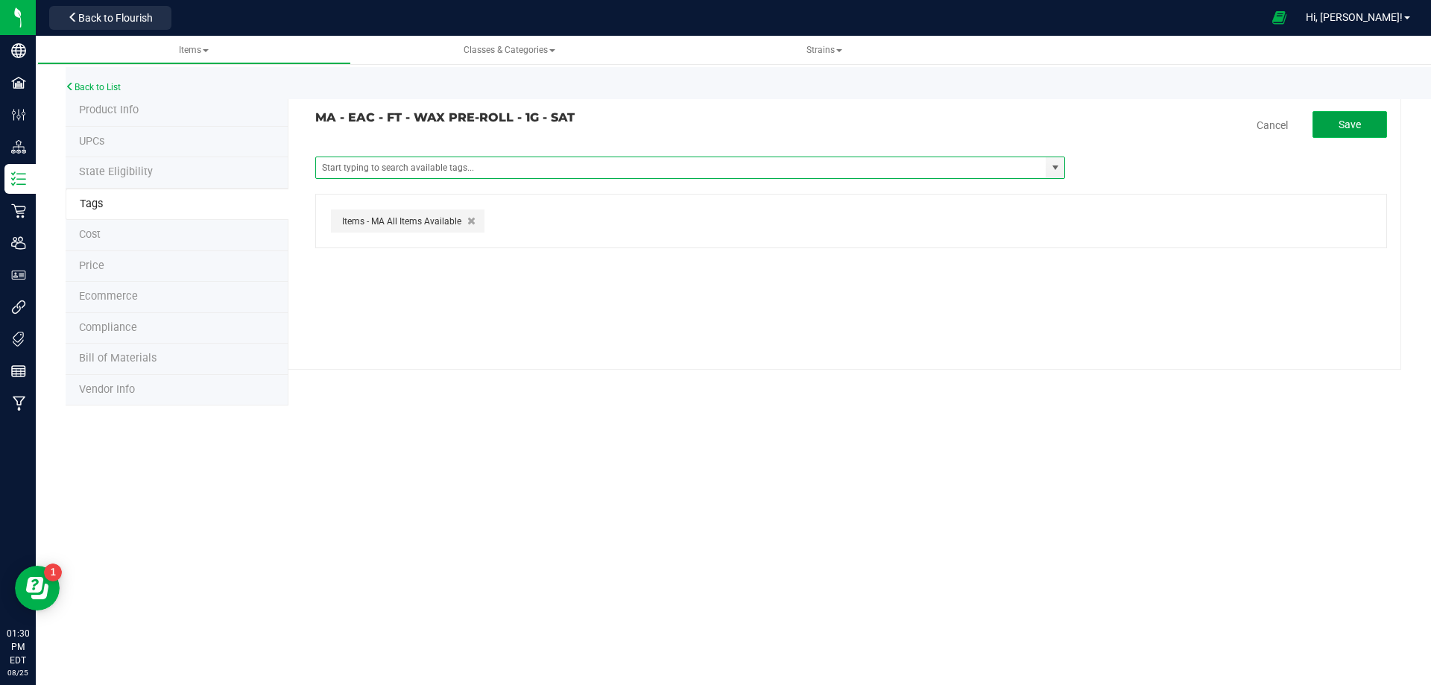
click at [1336, 129] on button "Save" at bounding box center [1350, 124] width 75 height 27
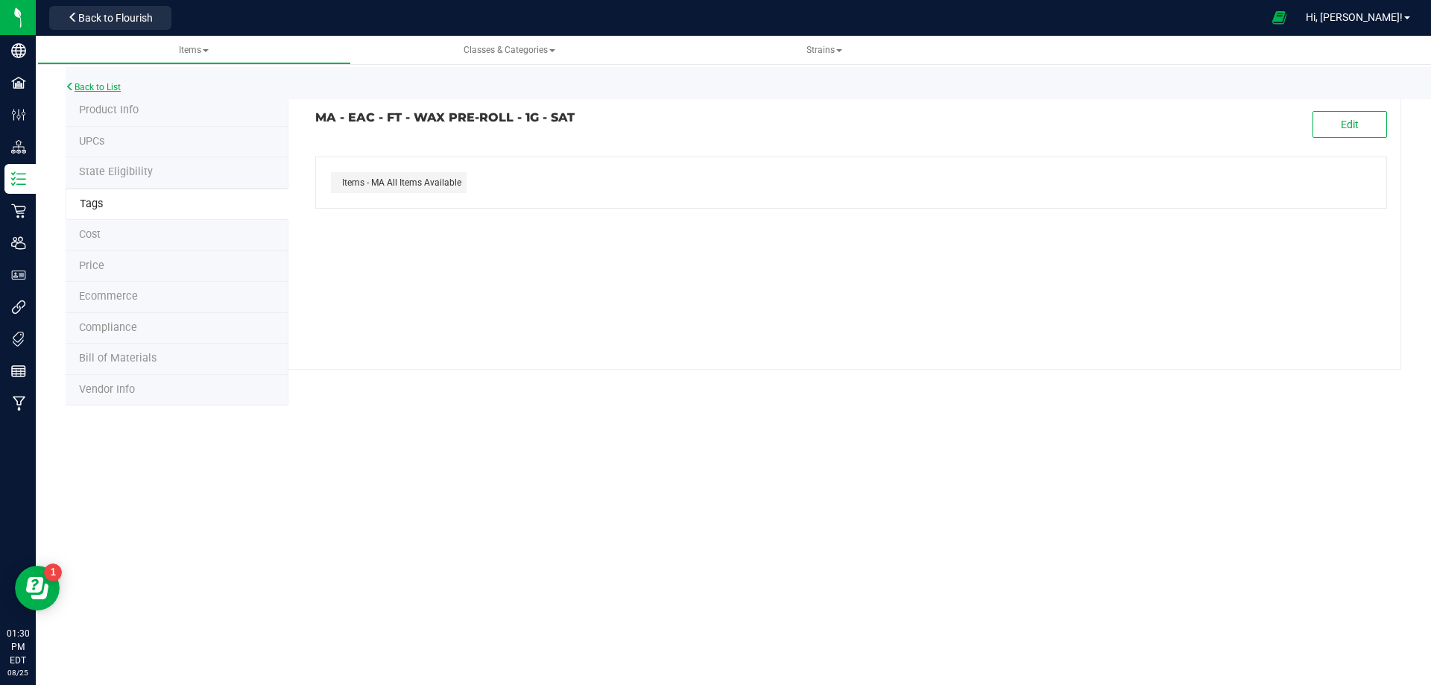
click at [106, 88] on link "Back to List" at bounding box center [93, 87] width 55 height 10
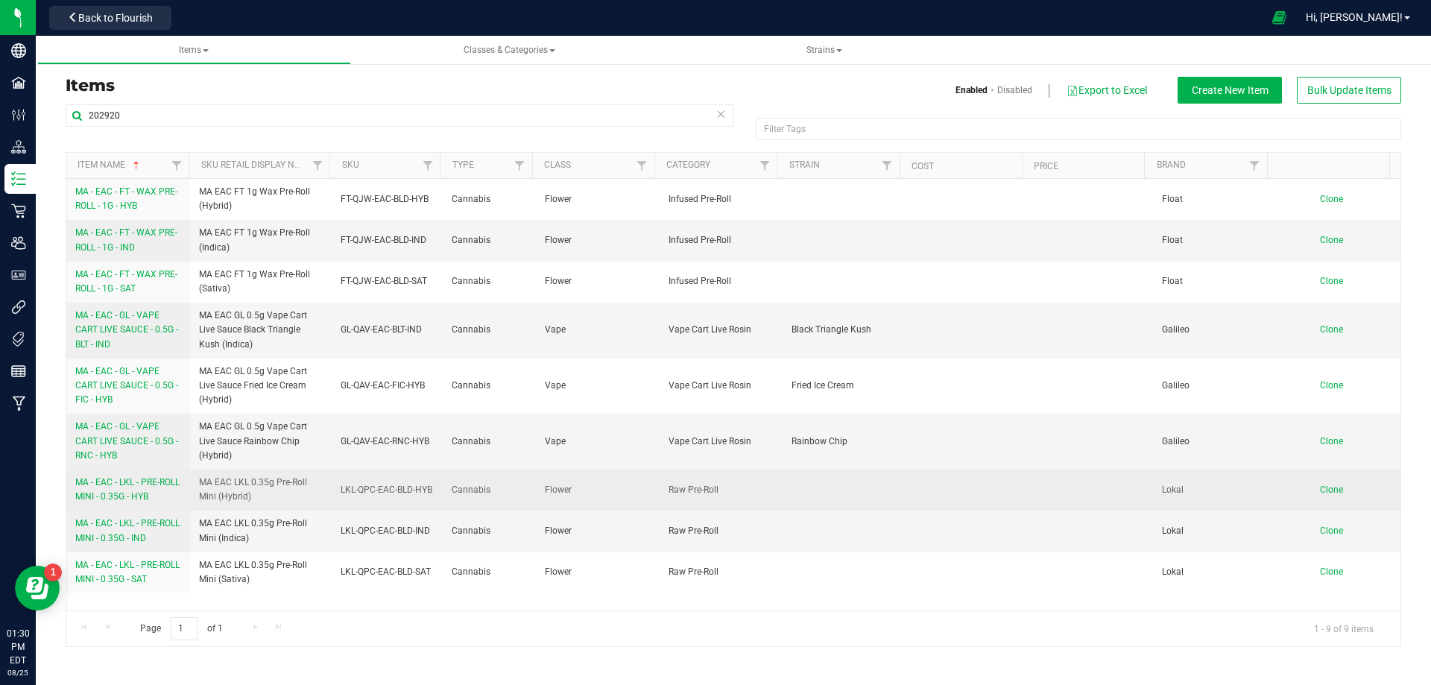
click at [141, 493] on span "MA - EAC - LKL - PRE-ROLL MINI - 0.35G - HYB" at bounding box center [127, 489] width 104 height 25
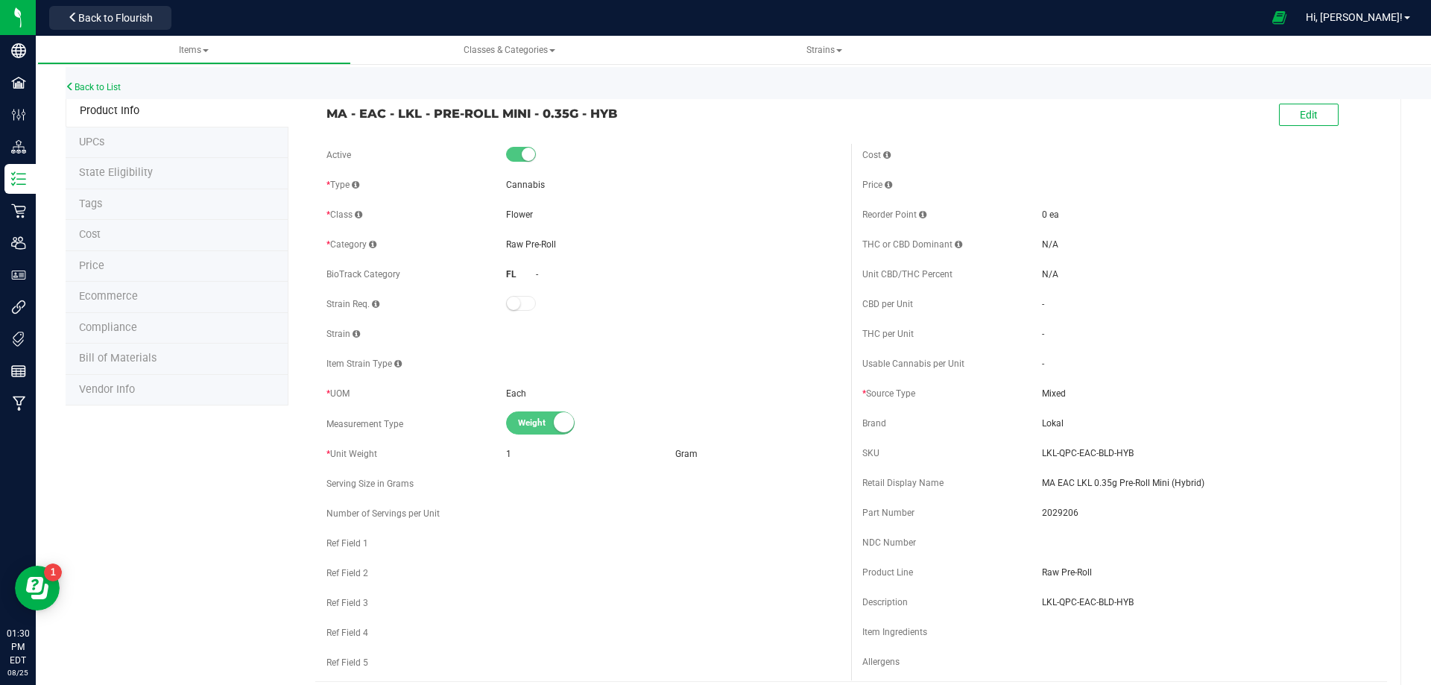
click at [151, 212] on li "Tags" at bounding box center [177, 204] width 223 height 31
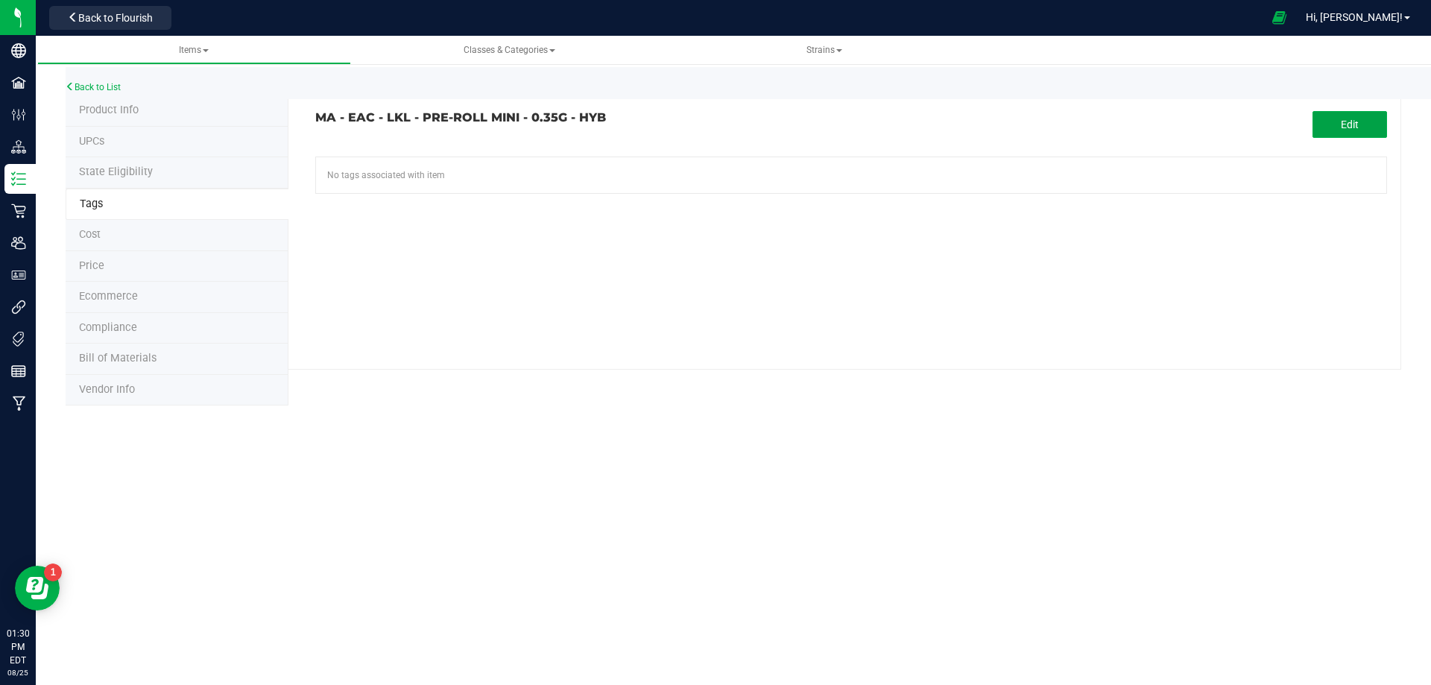
drag, startPoint x: 1337, startPoint y: 121, endPoint x: 612, endPoint y: 126, distance: 725.2
click at [1327, 127] on button "Edit" at bounding box center [1350, 124] width 75 height 27
click at [519, 162] on input "text" at bounding box center [681, 167] width 730 height 21
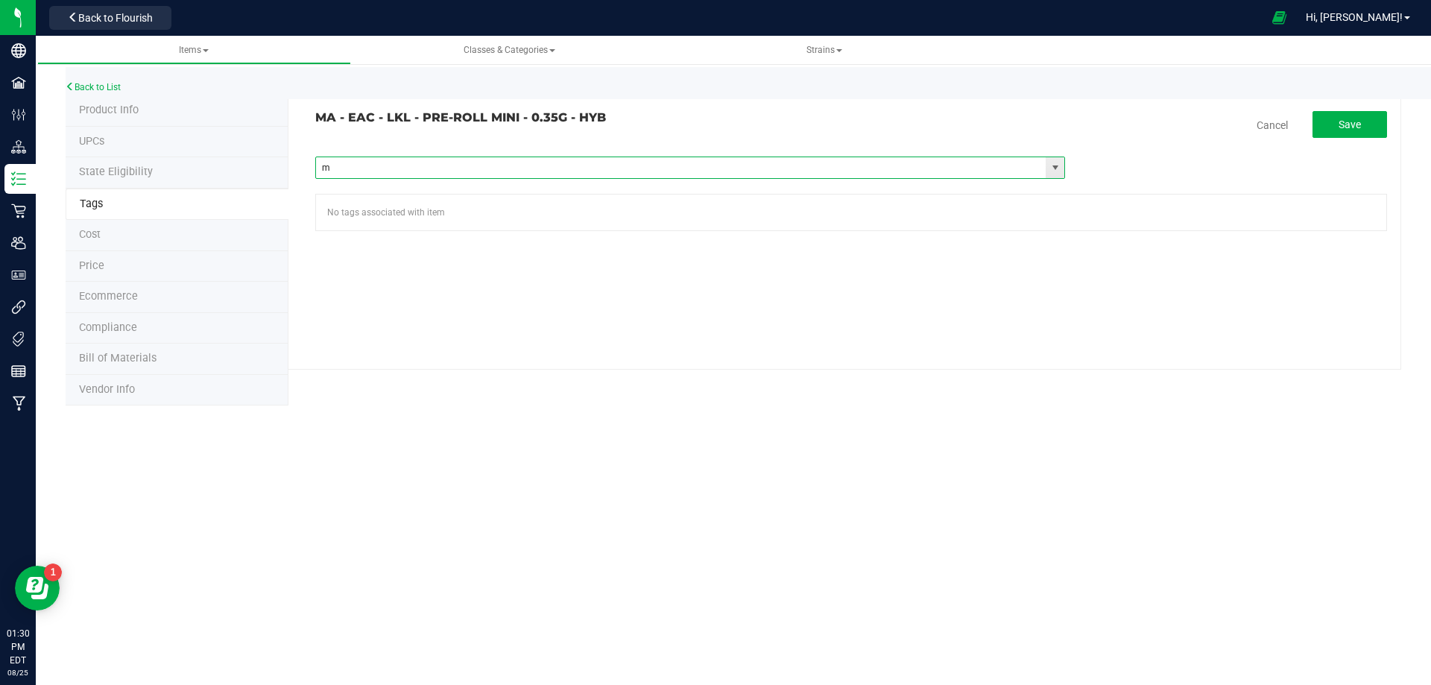
type input "ma"
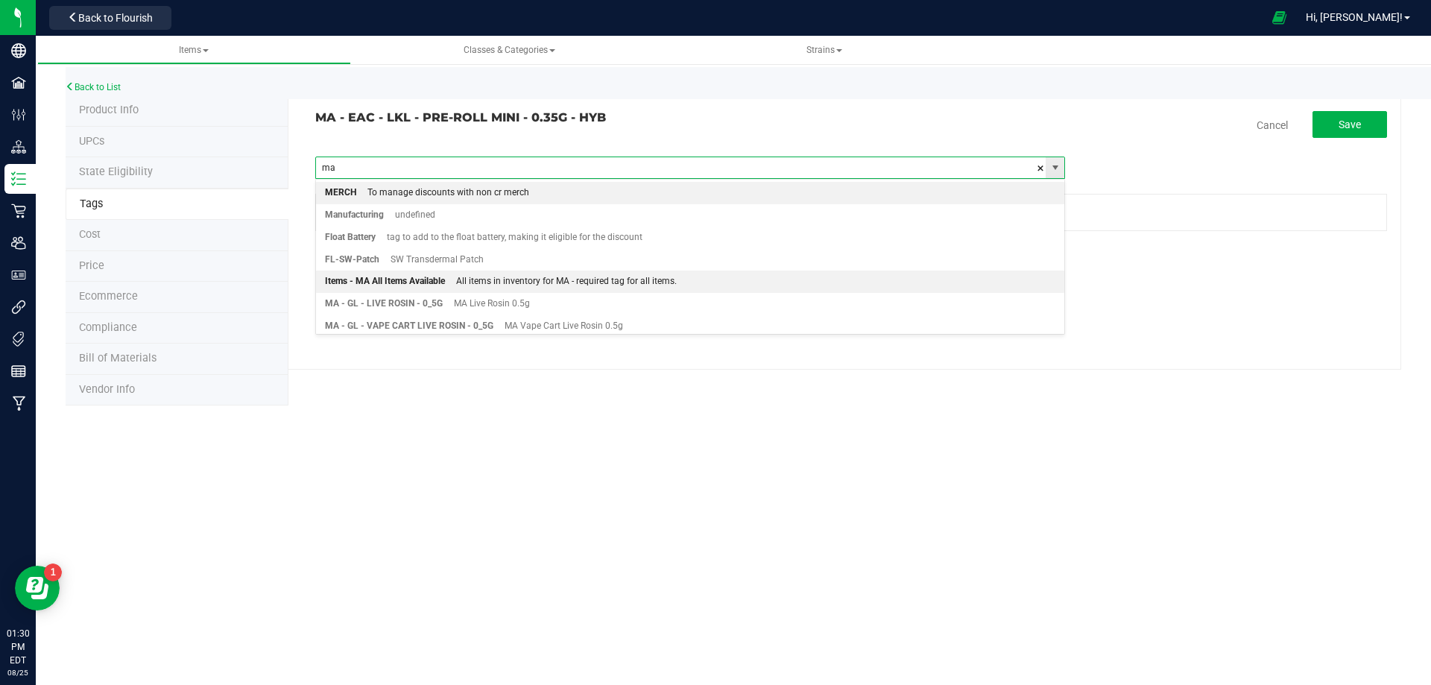
drag, startPoint x: 411, startPoint y: 272, endPoint x: 660, endPoint y: 177, distance: 266.6
click at [411, 273] on div "Items - MA All Items Available" at bounding box center [385, 281] width 120 height 19
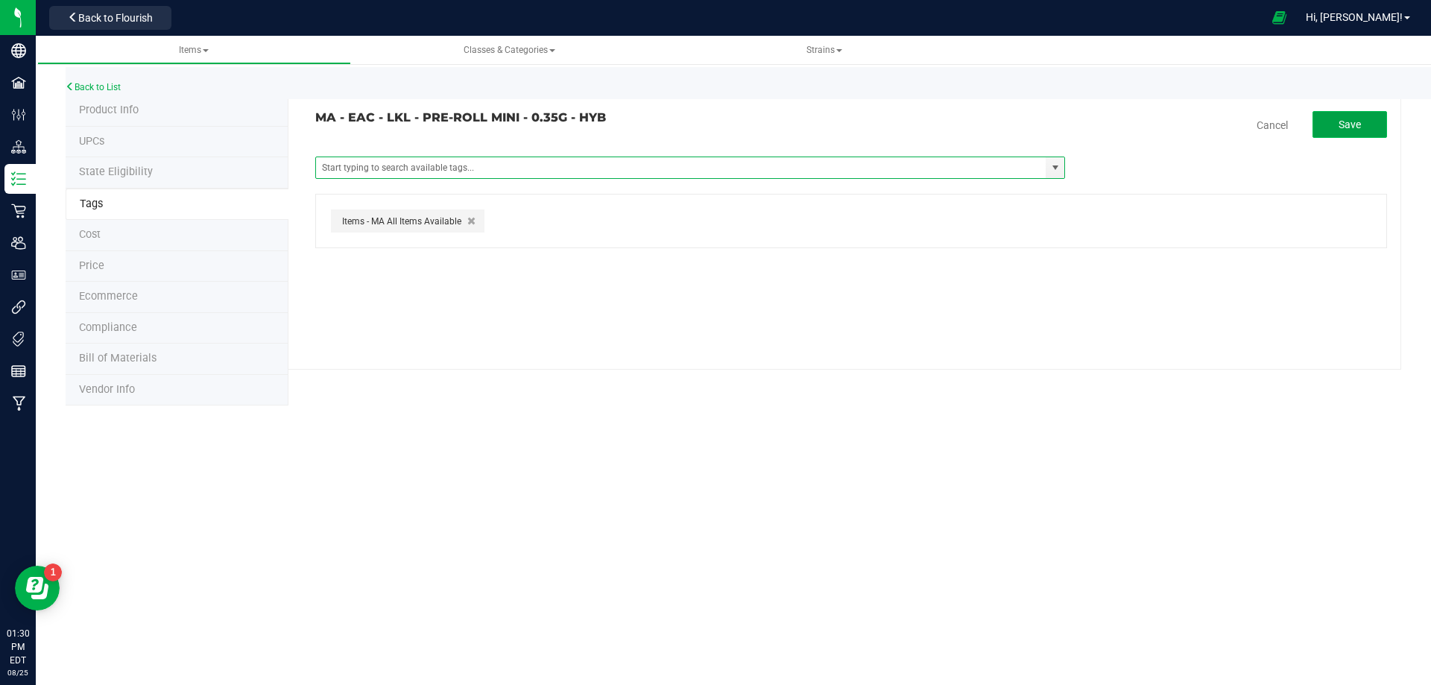
click at [1347, 130] on span "Save" at bounding box center [1350, 125] width 22 height 12
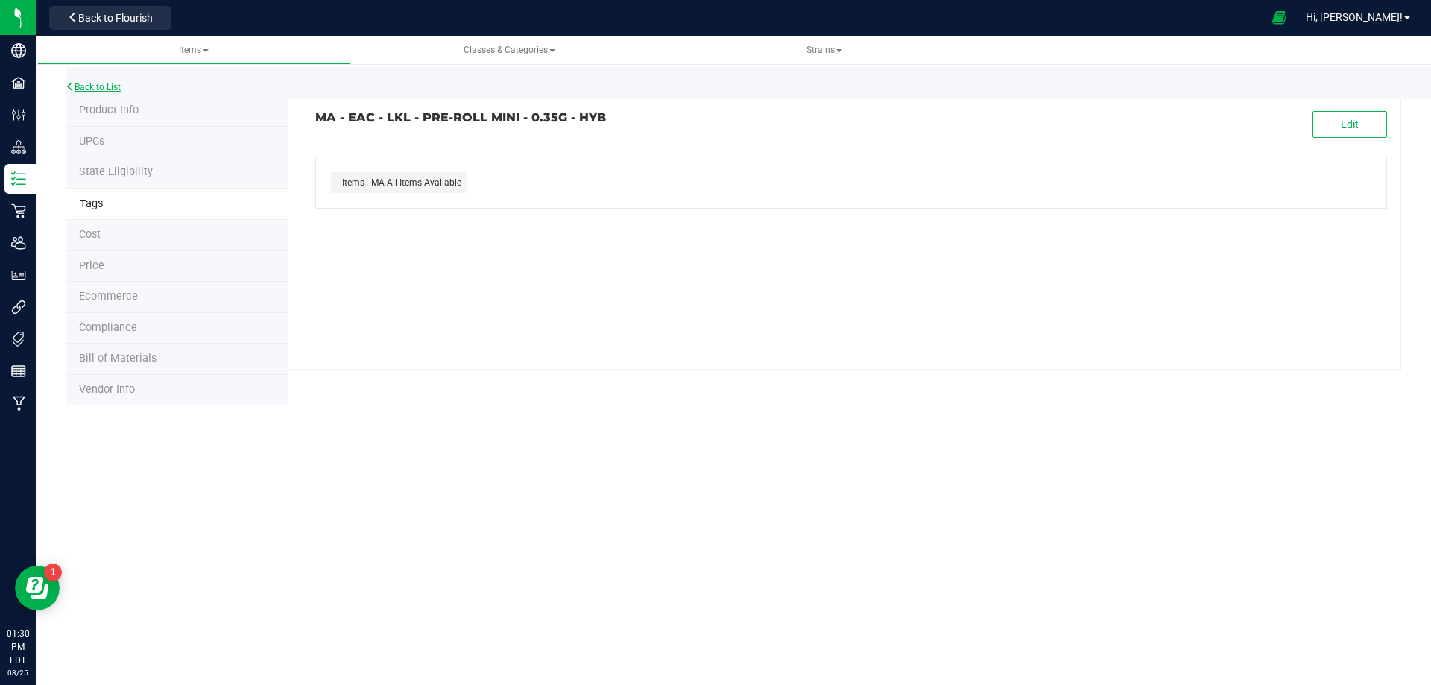
click at [107, 88] on link "Back to List" at bounding box center [93, 87] width 55 height 10
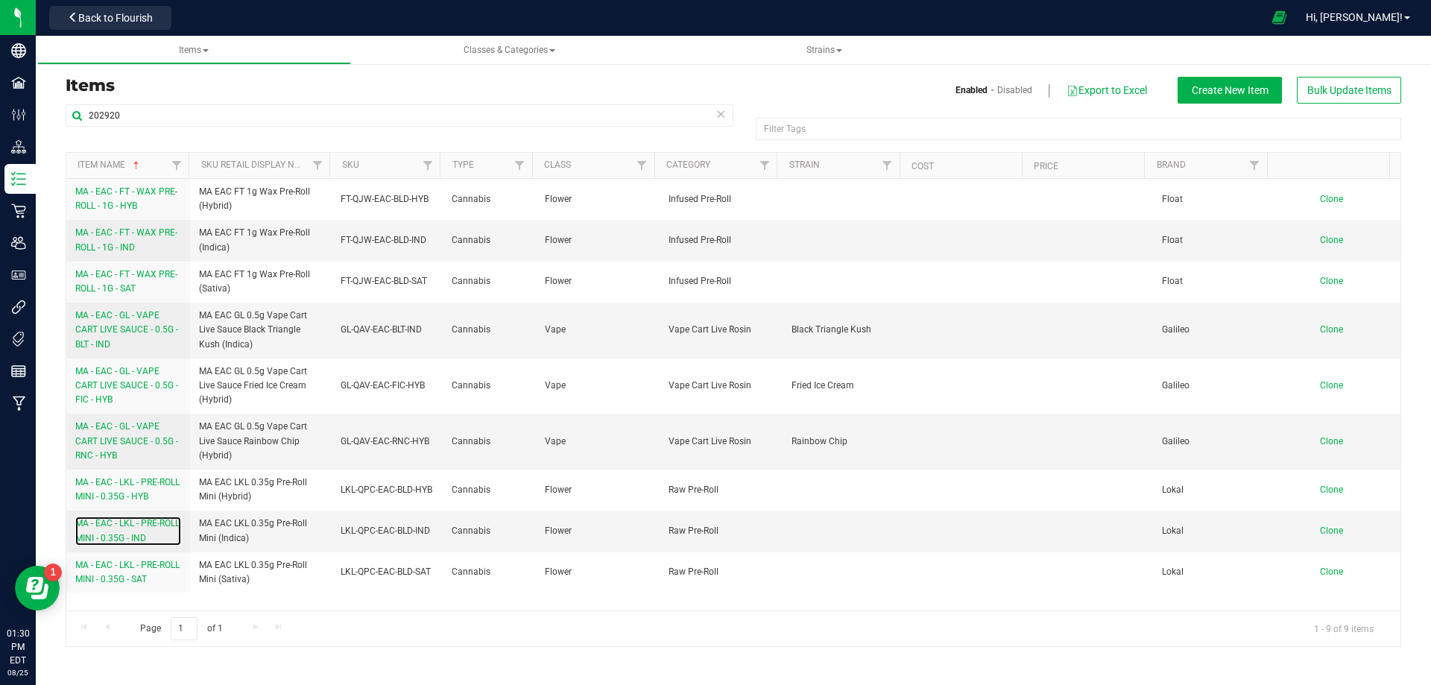
click at [111, 537] on span "MA - EAC - LKL - PRE-ROLL MINI - 0.35G - IND" at bounding box center [127, 530] width 104 height 25
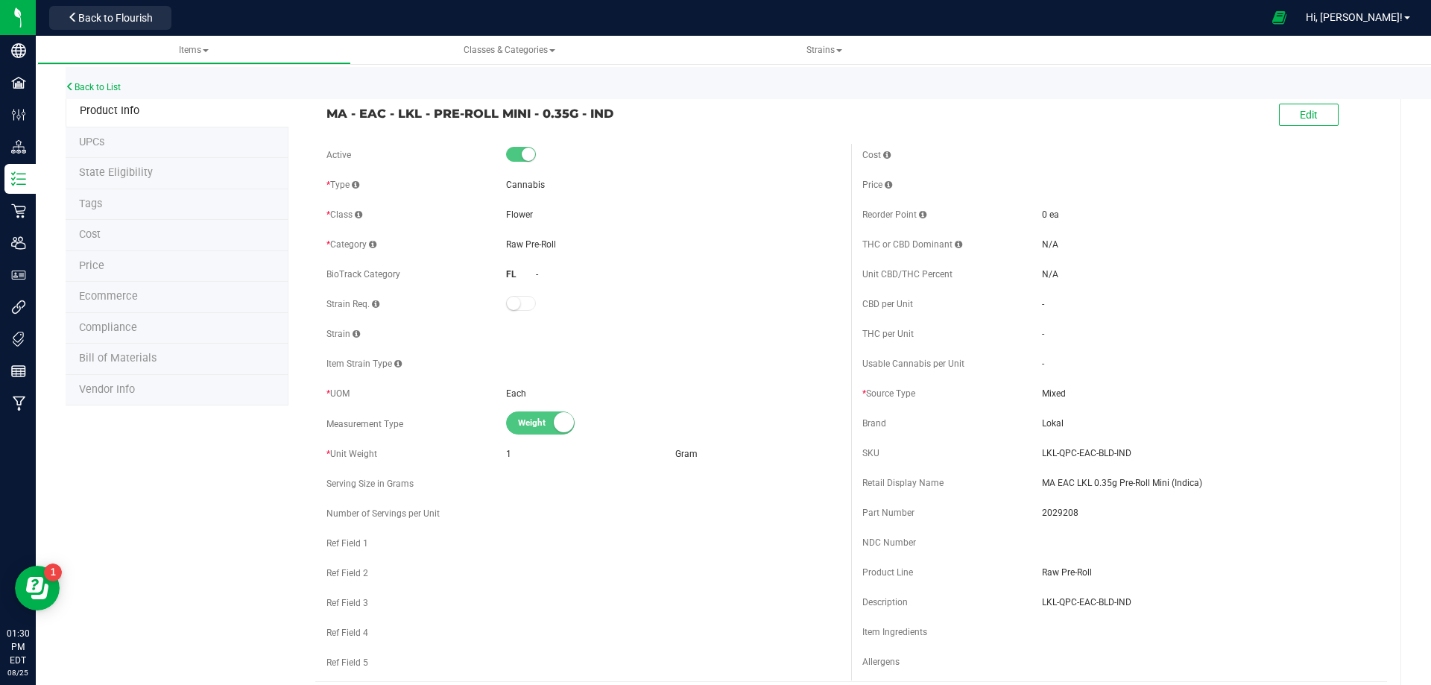
click at [107, 206] on li "Tags" at bounding box center [177, 204] width 223 height 31
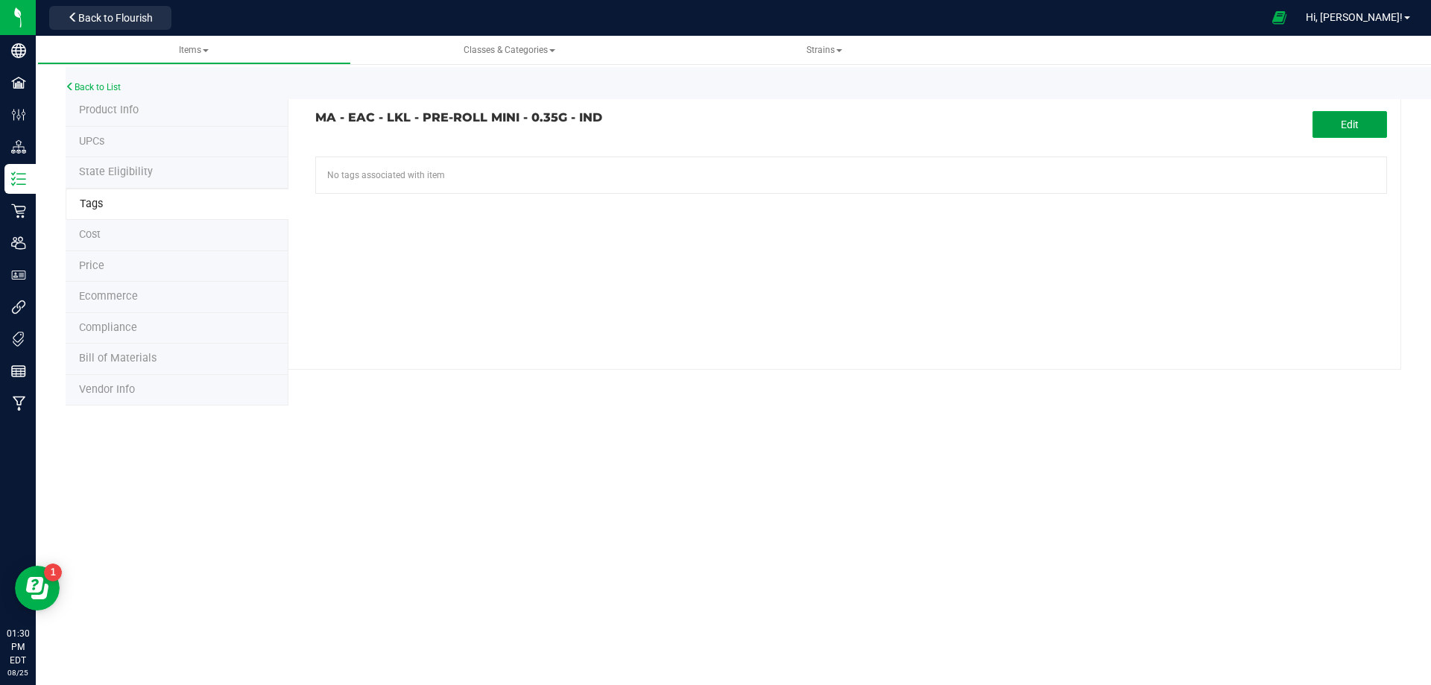
drag, startPoint x: 1330, startPoint y: 123, endPoint x: 1283, endPoint y: 148, distance: 53.7
click at [1314, 133] on button "Edit" at bounding box center [1350, 124] width 75 height 27
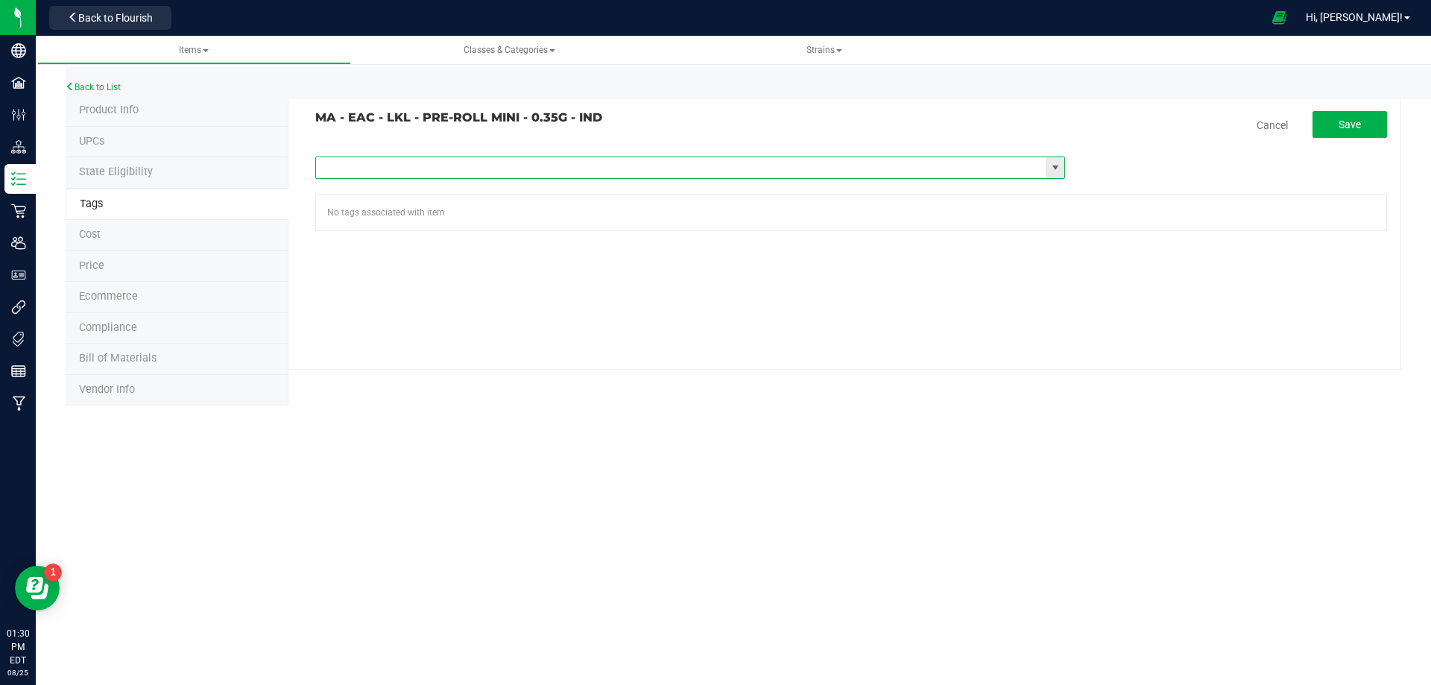
click at [453, 170] on input "text" at bounding box center [681, 167] width 730 height 21
type input "ma"
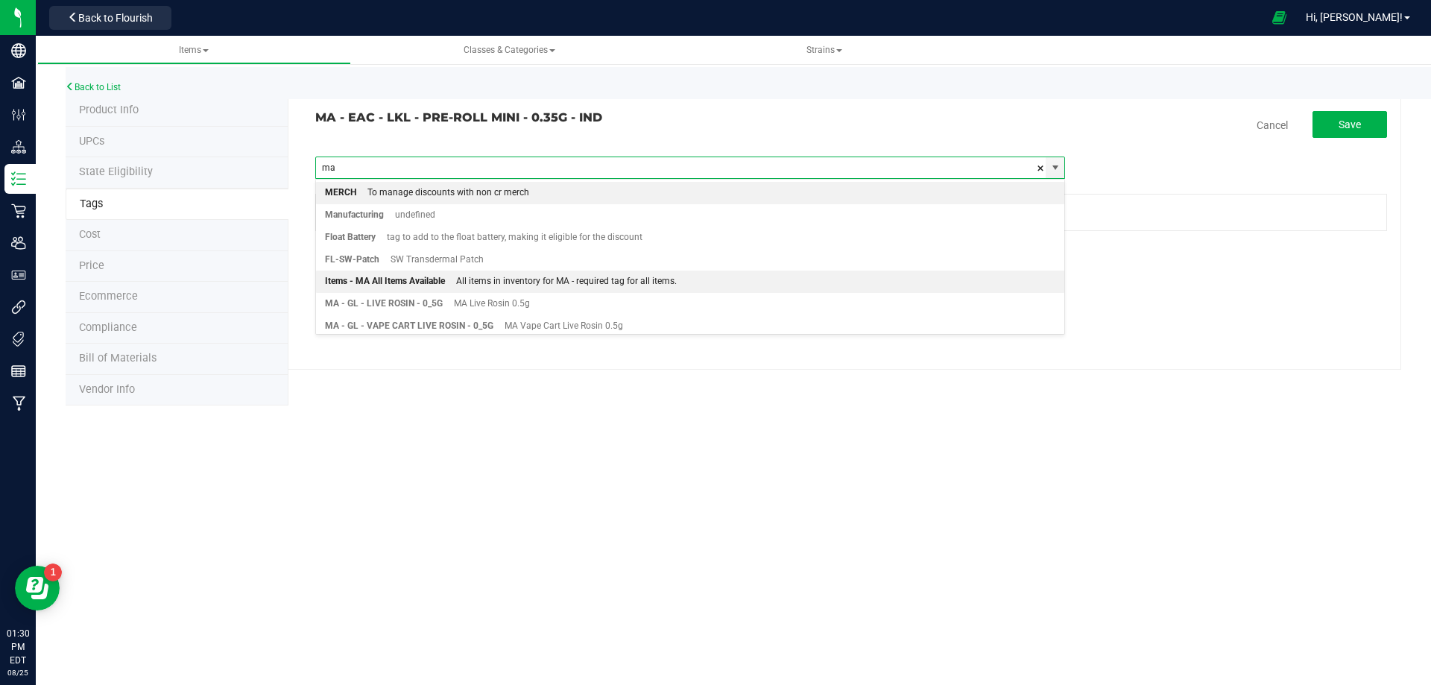
click at [419, 280] on div "Items - MA All Items Available" at bounding box center [385, 281] width 120 height 19
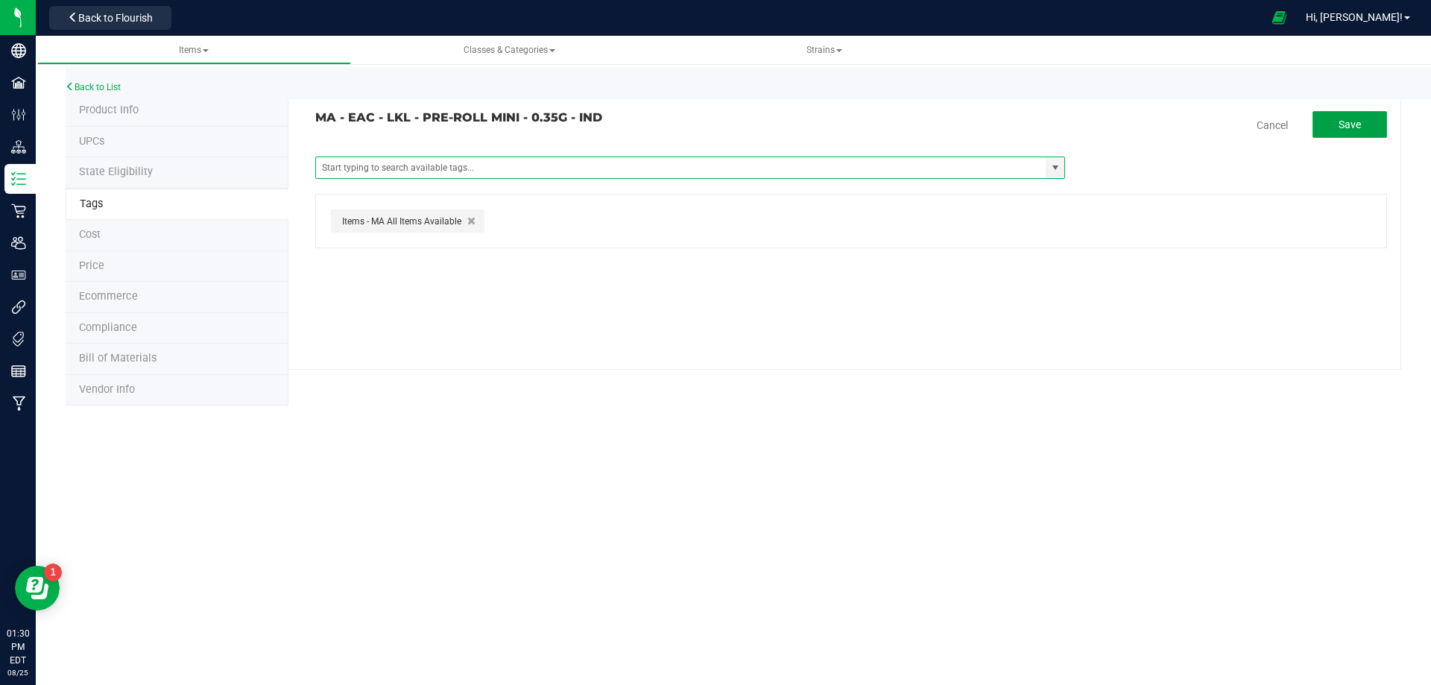
drag, startPoint x: 1335, startPoint y: 133, endPoint x: 1305, endPoint y: 136, distance: 30.0
click at [1330, 134] on button "Save" at bounding box center [1350, 124] width 75 height 27
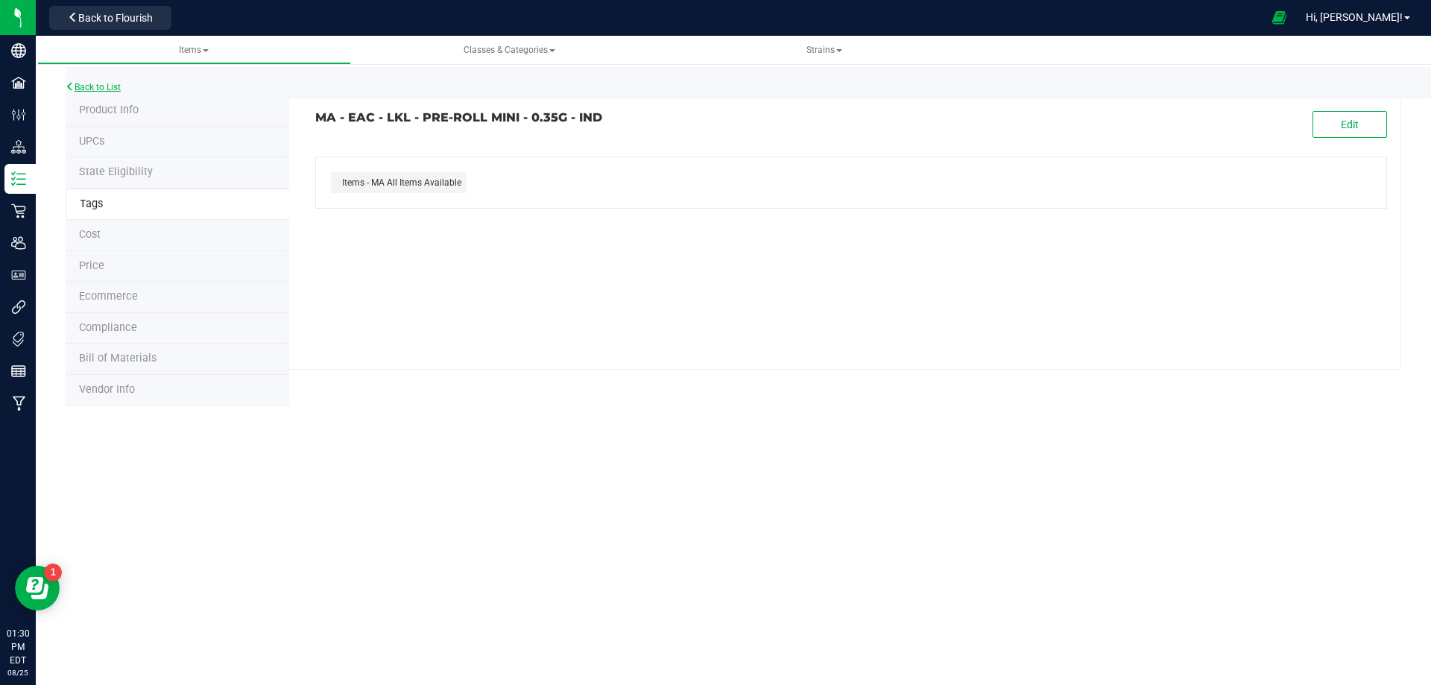
click at [107, 84] on link "Back to List" at bounding box center [93, 87] width 55 height 10
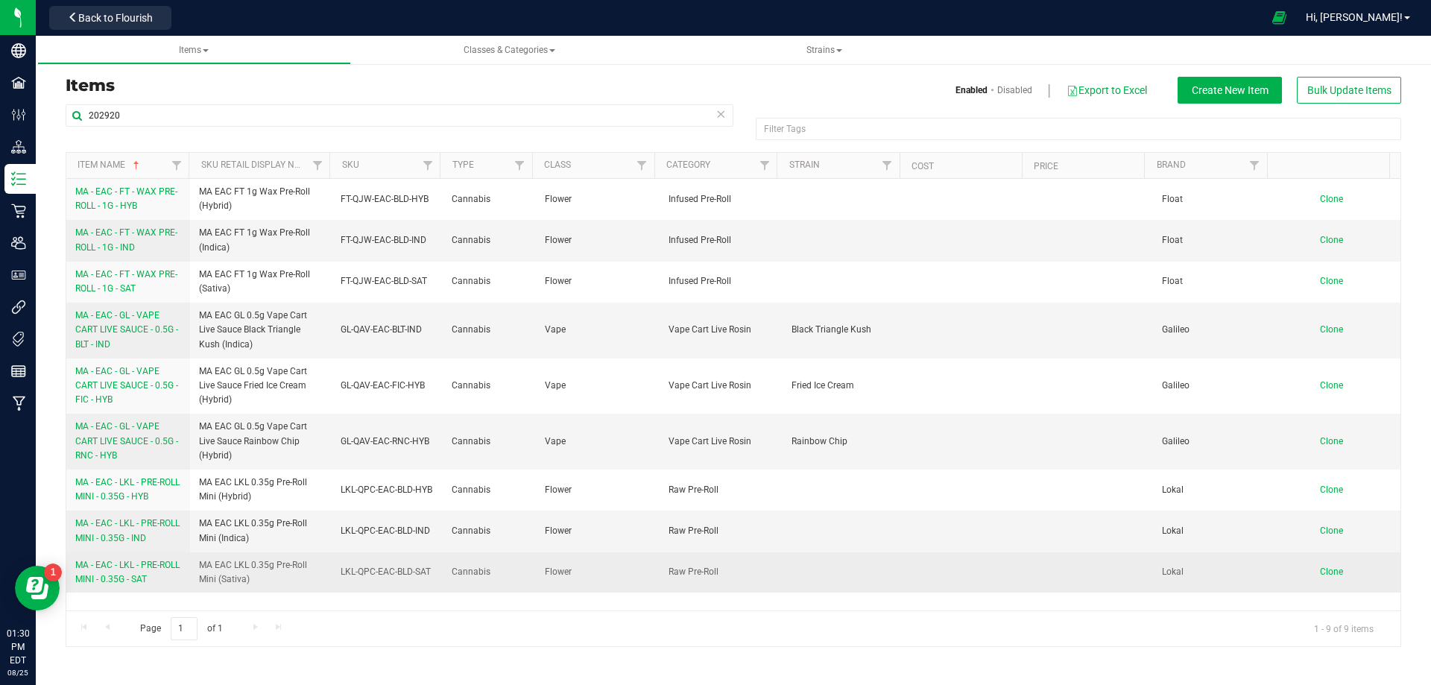
click at [119, 579] on span "MA - EAC - LKL - PRE-ROLL MINI - 0.35G - SAT" at bounding box center [127, 572] width 104 height 25
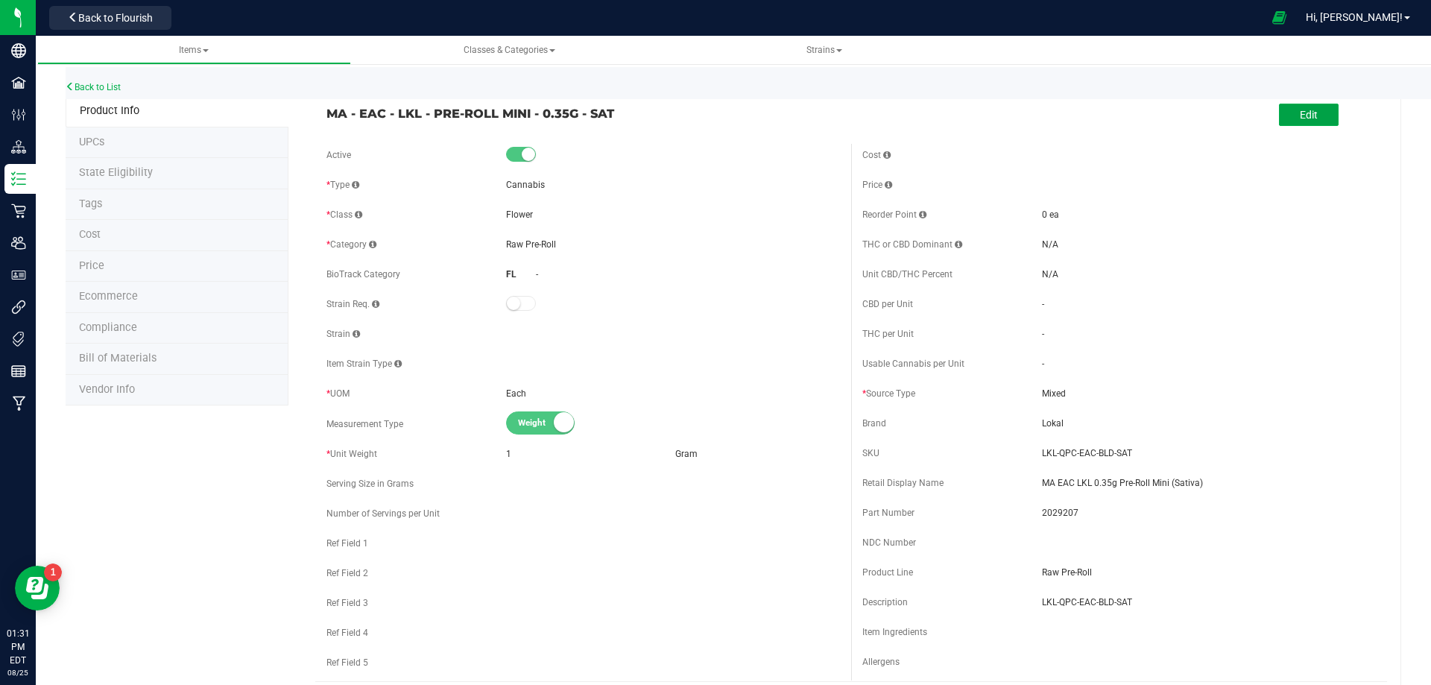
drag, startPoint x: 1290, startPoint y: 122, endPoint x: 1164, endPoint y: 147, distance: 128.3
click at [1289, 125] on button "Edit" at bounding box center [1309, 115] width 60 height 22
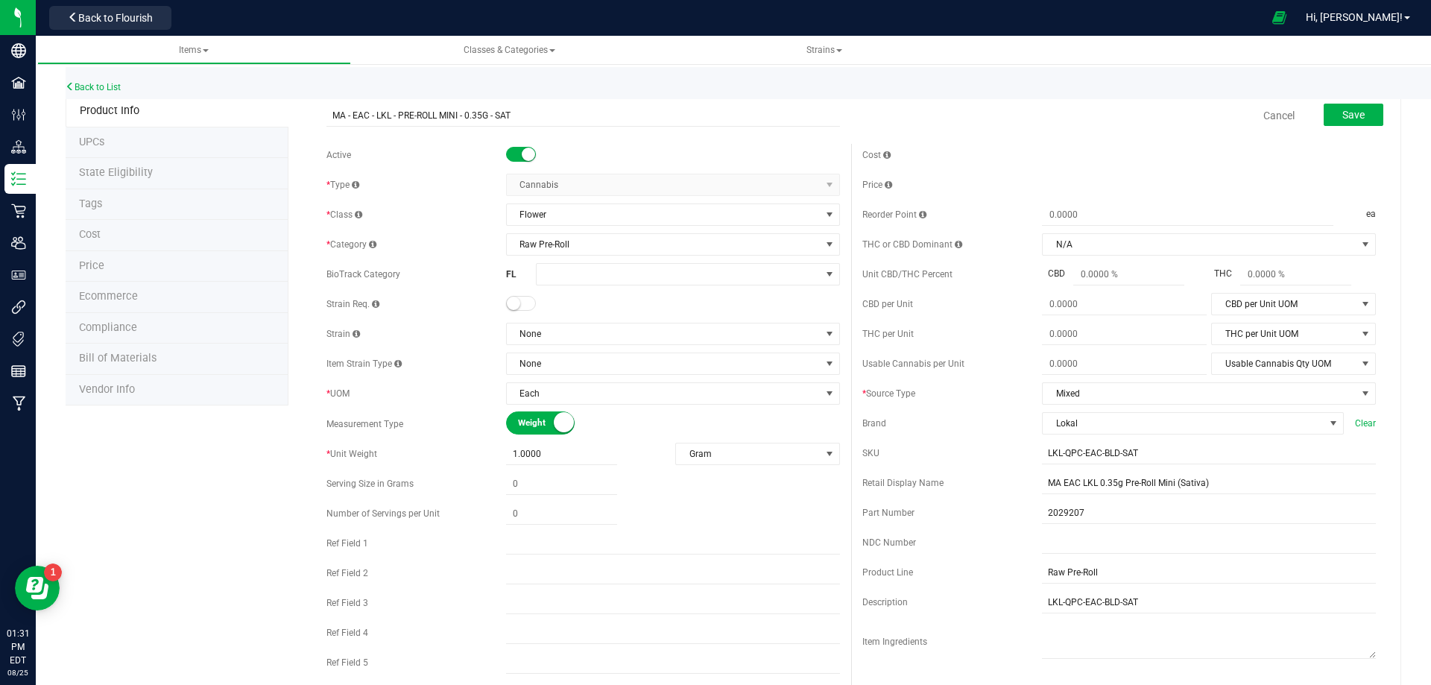
click at [93, 209] on span "Tags" at bounding box center [90, 204] width 23 height 13
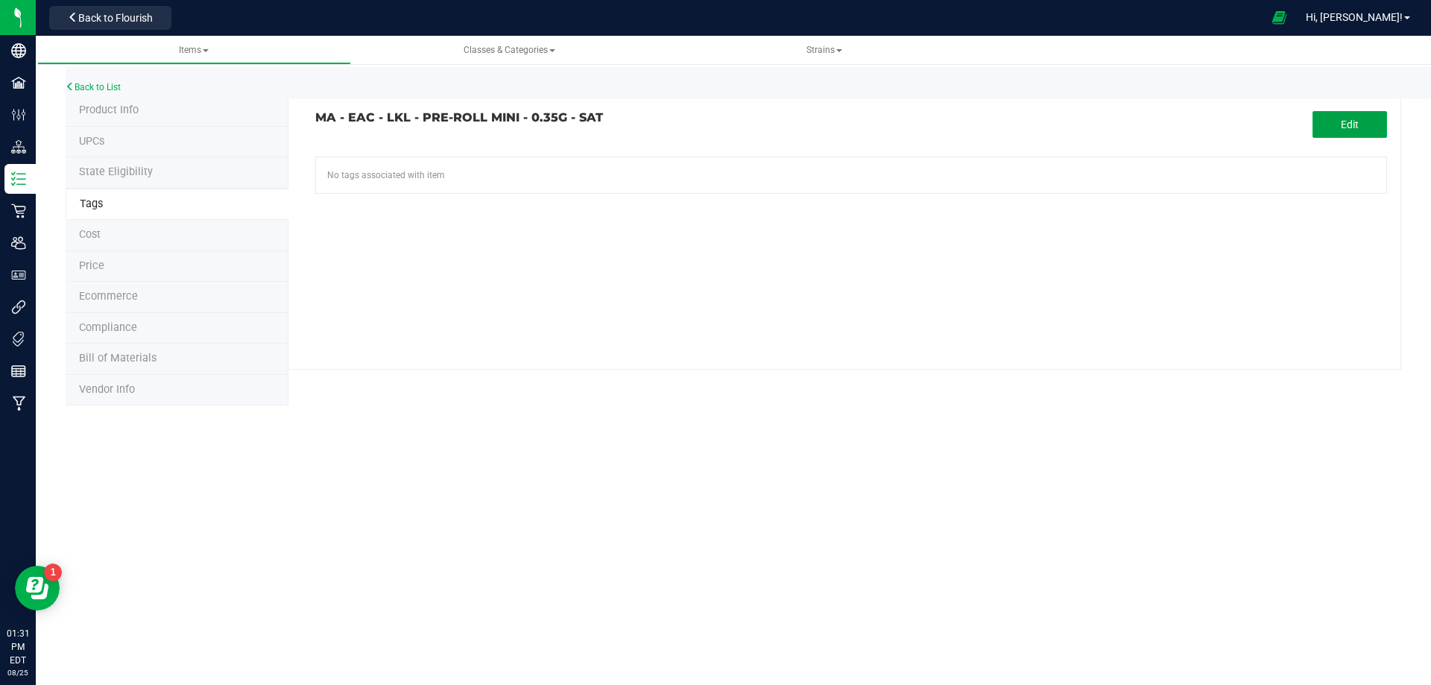
drag, startPoint x: 1319, startPoint y: 134, endPoint x: 1211, endPoint y: 147, distance: 108.1
click at [1300, 138] on tag-association "MA - EAC - LKL - PRE-ROLL MINI - 0.35G - SAT Edit No tags associated with item" at bounding box center [851, 152] width 1072 height 83
drag, startPoint x: 1343, startPoint y: 132, endPoint x: 761, endPoint y: 113, distance: 582.4
click at [1342, 132] on button "Edit" at bounding box center [1350, 124] width 75 height 27
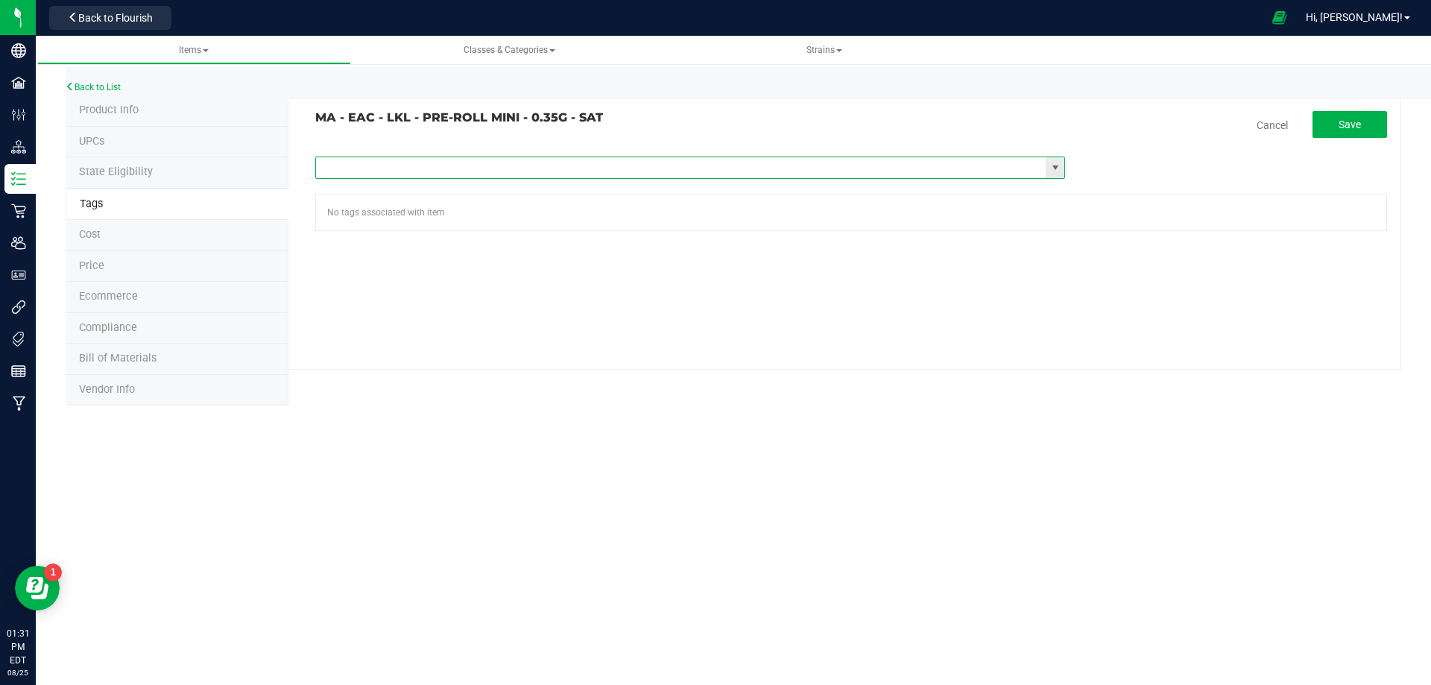
click at [505, 158] on input "text" at bounding box center [681, 167] width 730 height 21
type input "ma"
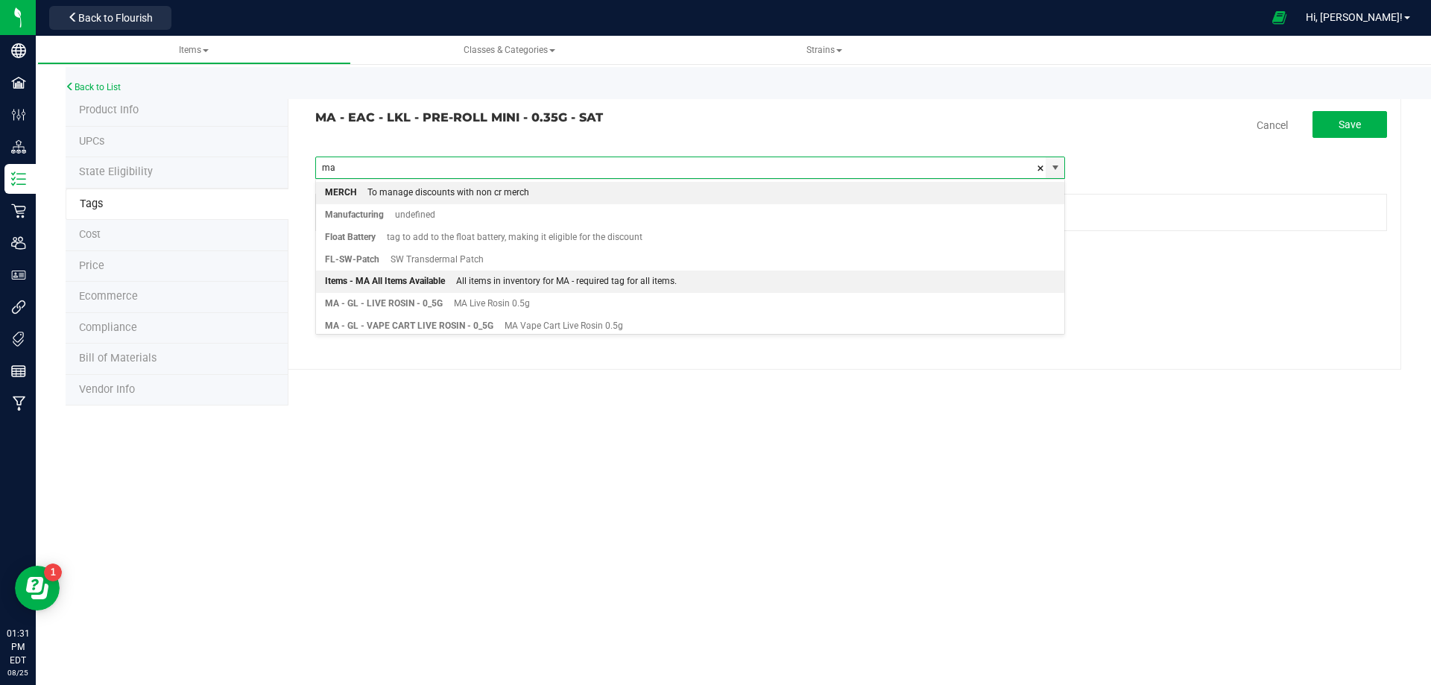
click at [399, 285] on div "Items - MA All Items Available" at bounding box center [385, 281] width 120 height 19
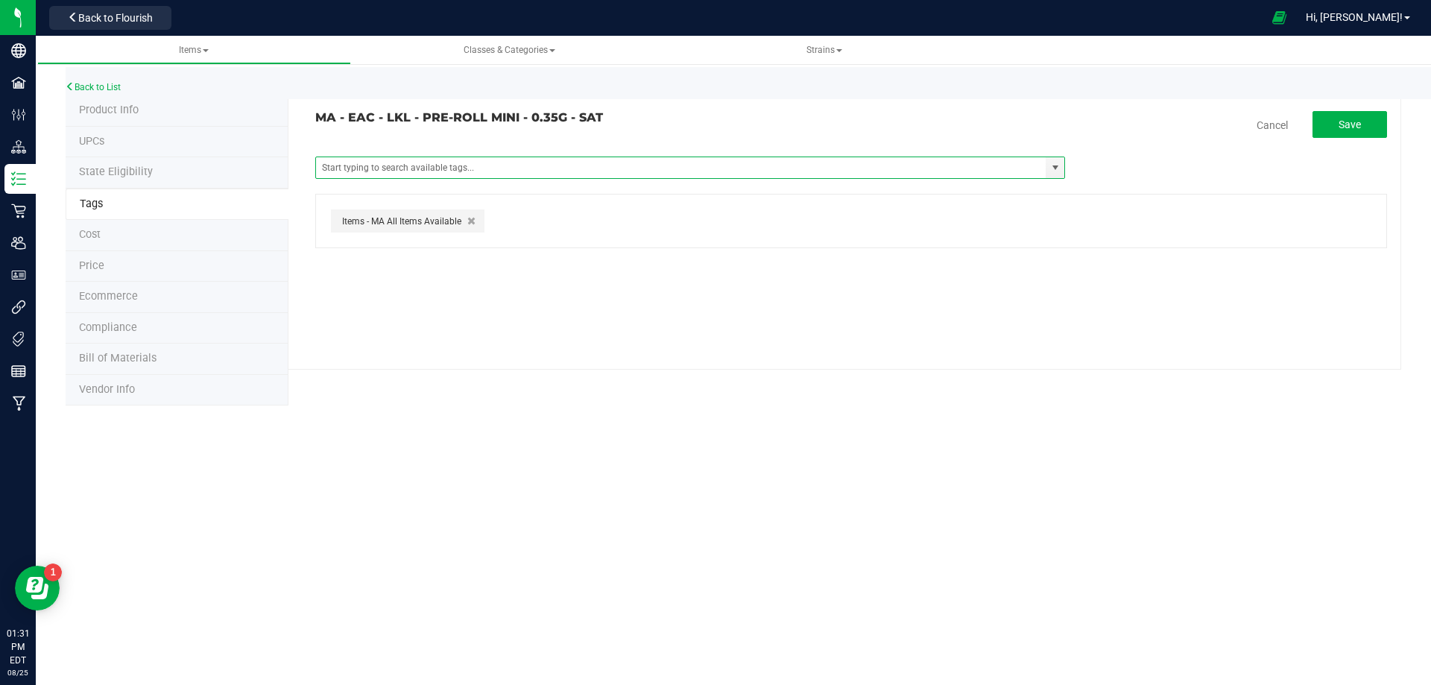
click at [1351, 140] on tag-association "MA - EAC - LKL - PRE-ROLL MINI - 0.35G - SAT Cancel Save Items -FL Retail Avail…" at bounding box center [851, 179] width 1072 height 137
drag, startPoint x: 1354, startPoint y: 130, endPoint x: 1233, endPoint y: 138, distance: 121.8
click at [1354, 130] on span "Save" at bounding box center [1350, 125] width 22 height 12
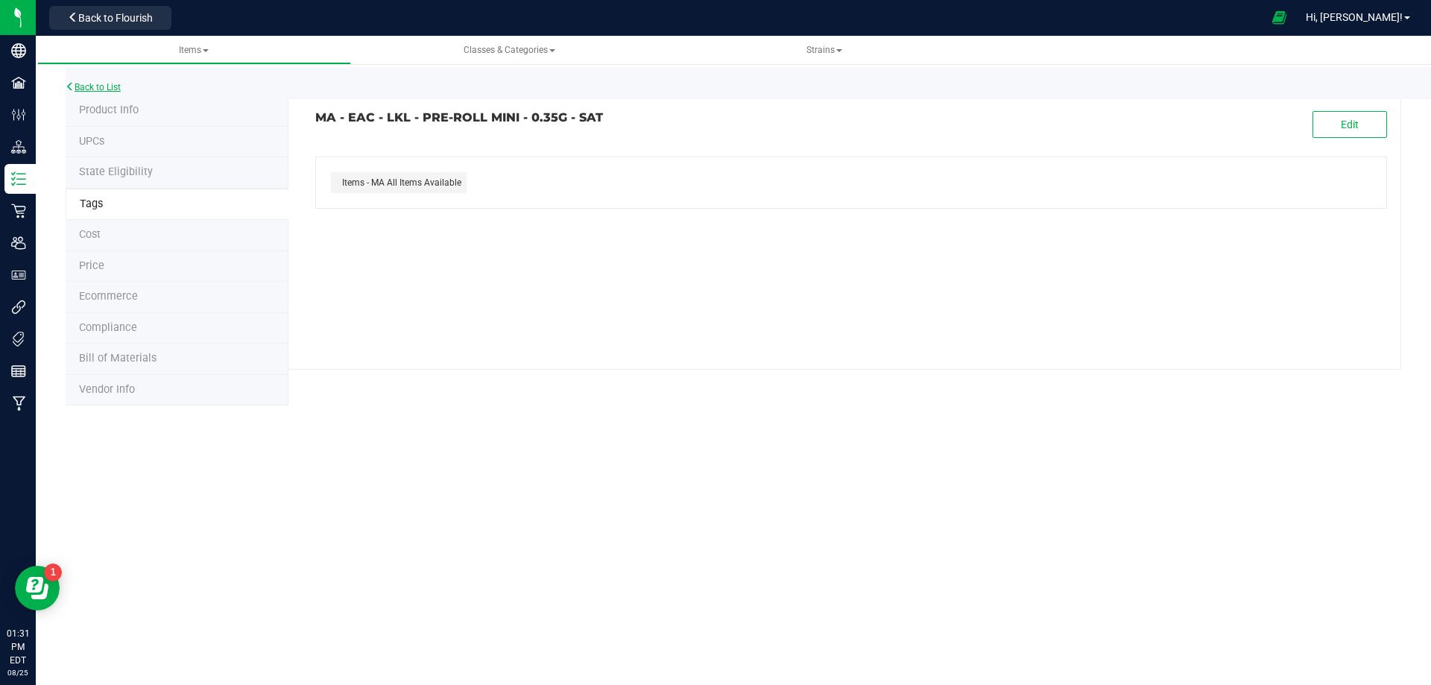
click at [86, 92] on div "Back to List" at bounding box center [781, 83] width 1431 height 32
click at [119, 89] on link "Back to List" at bounding box center [93, 87] width 55 height 10
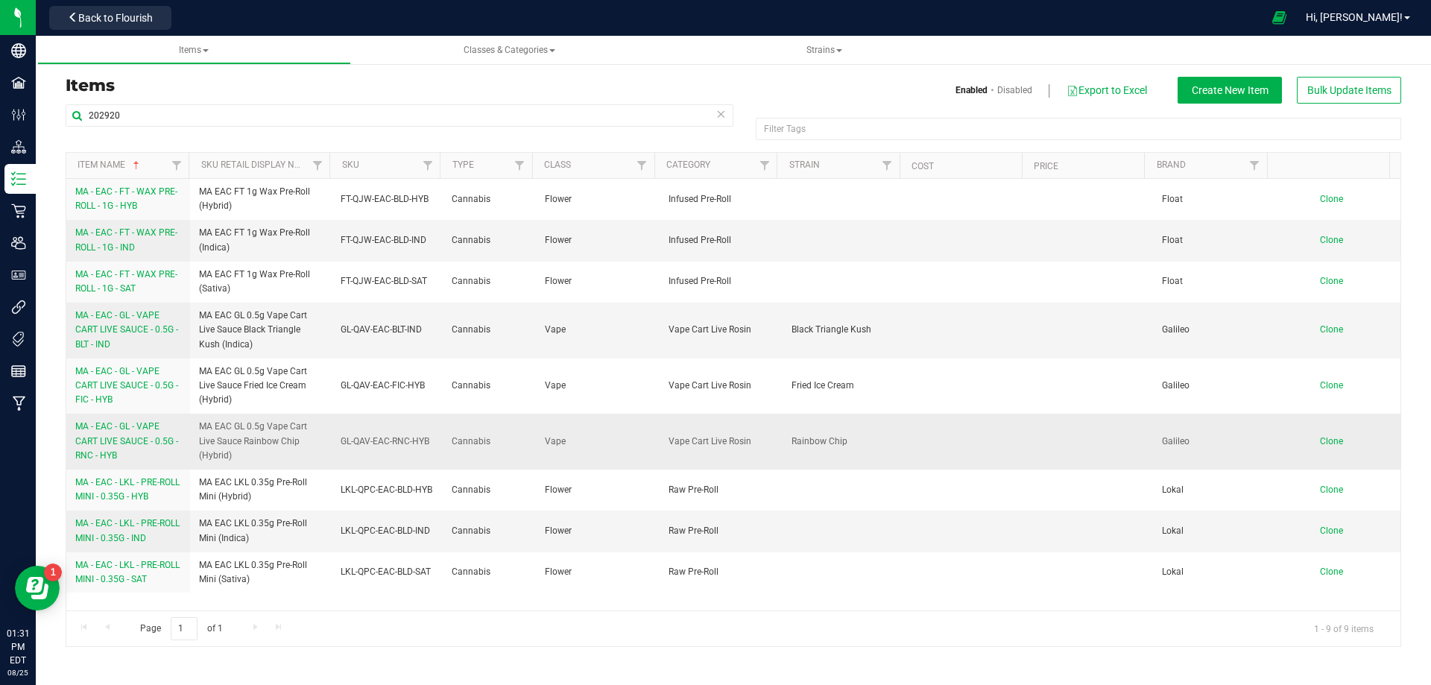
click at [141, 447] on link "MA - EAC - GL - VAPE CART LIVE SAUCE - 0.5G - RNC - HYB" at bounding box center [128, 441] width 106 height 43
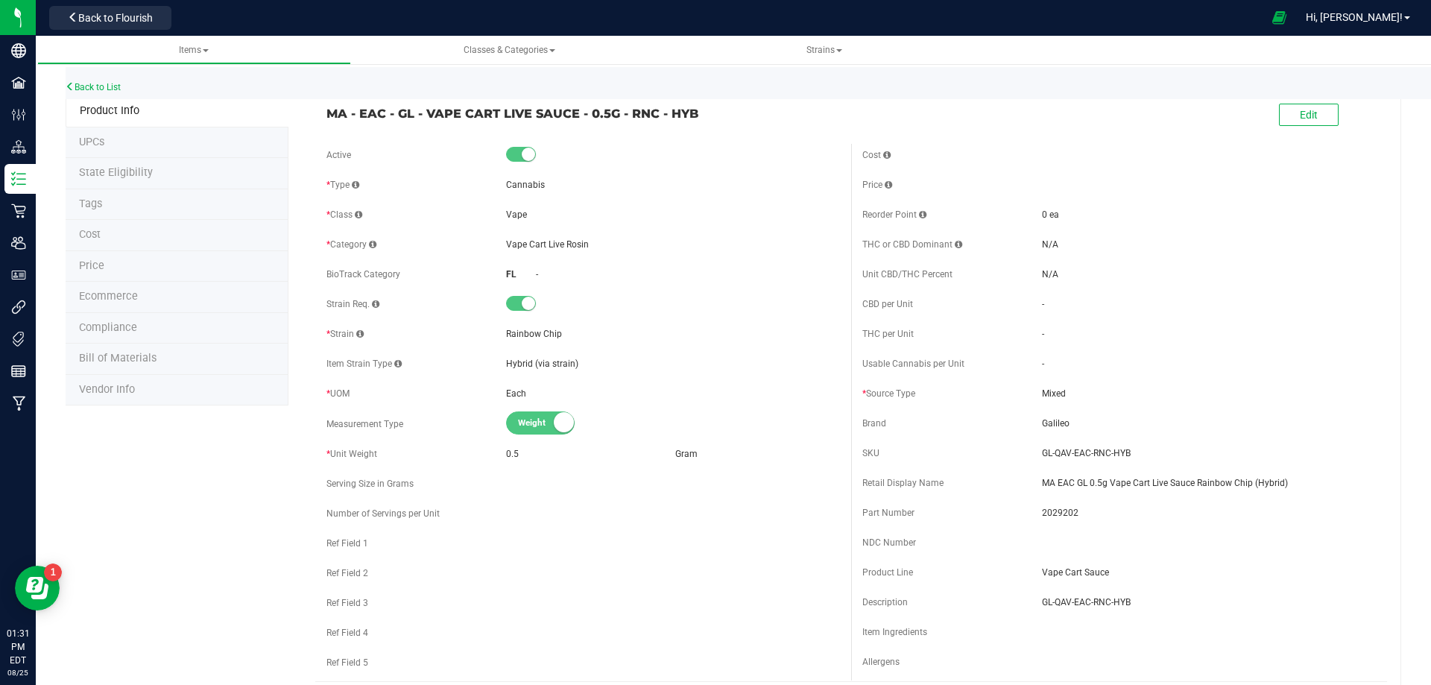
click at [139, 214] on li "Tags" at bounding box center [177, 204] width 223 height 31
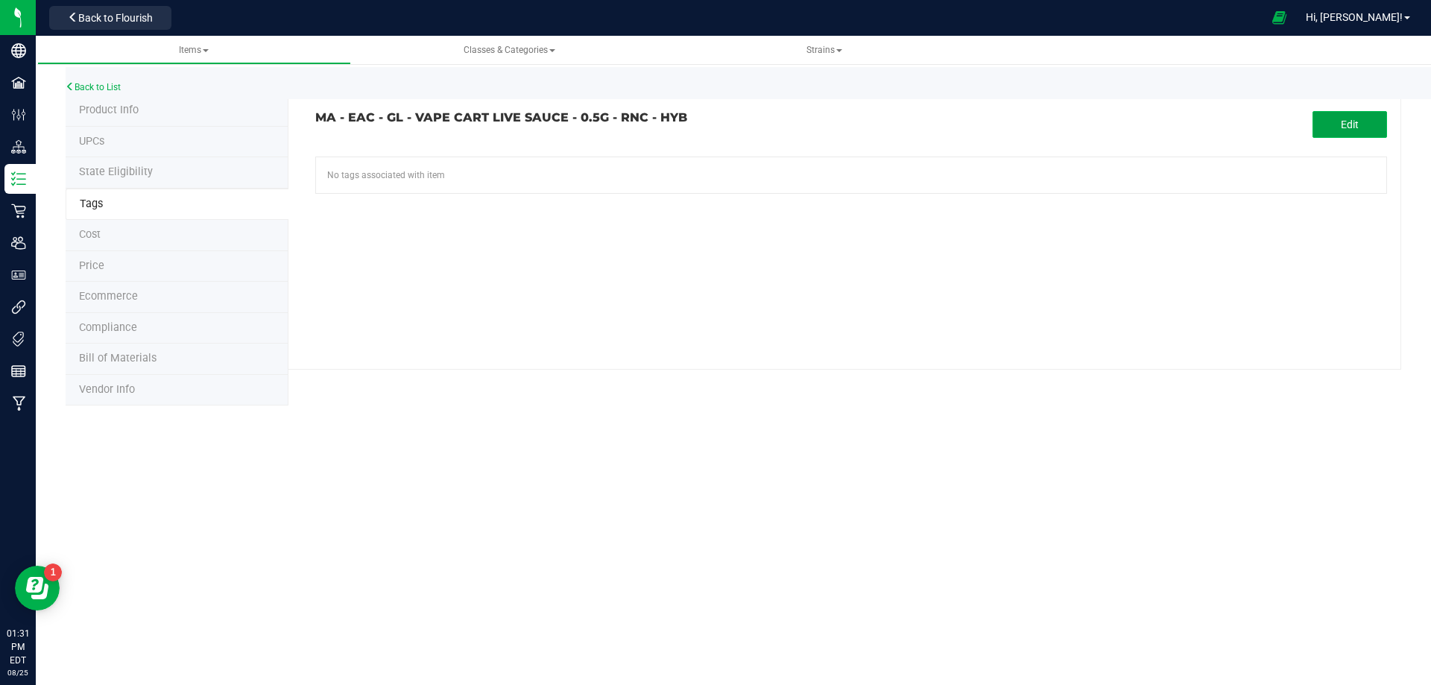
drag, startPoint x: 1354, startPoint y: 121, endPoint x: 1345, endPoint y: 124, distance: 9.0
click at [1345, 124] on span "Edit" at bounding box center [1350, 125] width 18 height 12
click at [507, 166] on input "text" at bounding box center [681, 167] width 730 height 21
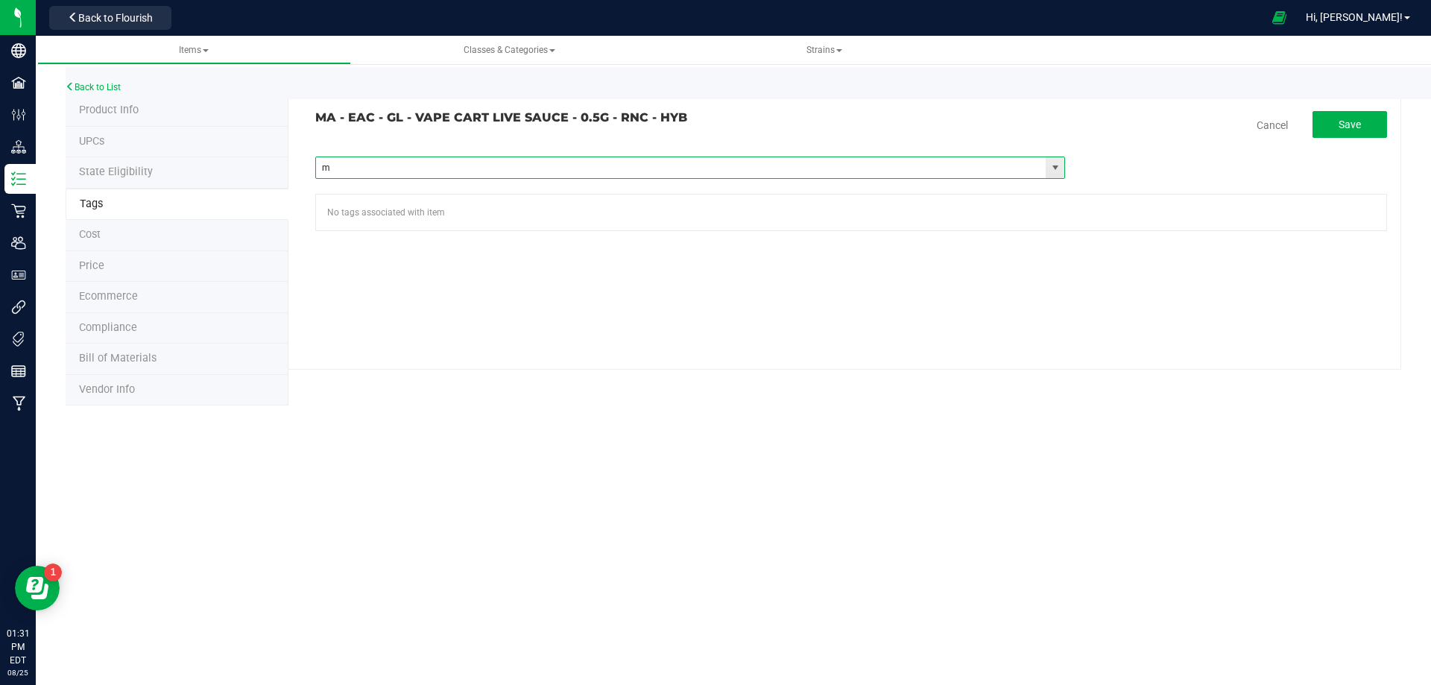
type input "ma"
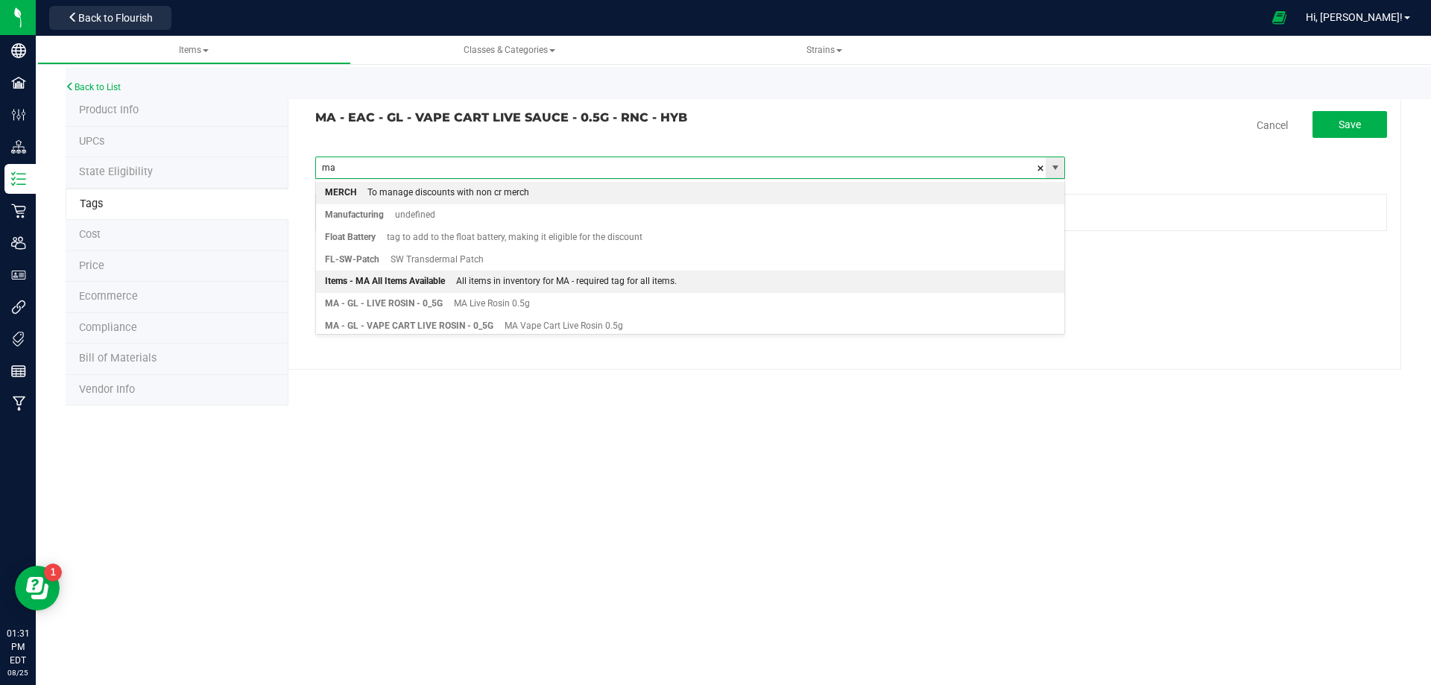
drag, startPoint x: 436, startPoint y: 281, endPoint x: 753, endPoint y: 171, distance: 335.4
click at [436, 282] on div "Items - MA All Items Available" at bounding box center [385, 281] width 120 height 19
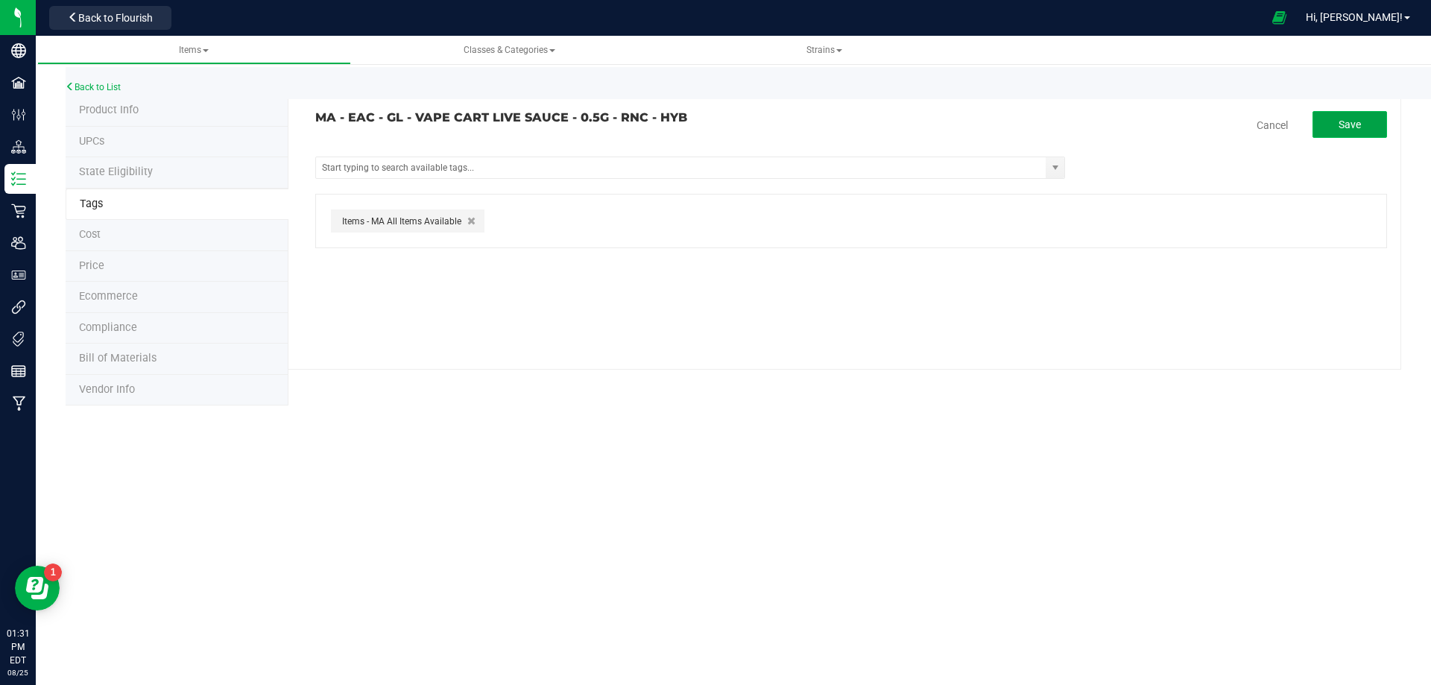
click at [1358, 129] on span "Save" at bounding box center [1350, 125] width 22 height 12
click at [88, 86] on link "Back to List" at bounding box center [93, 87] width 55 height 10
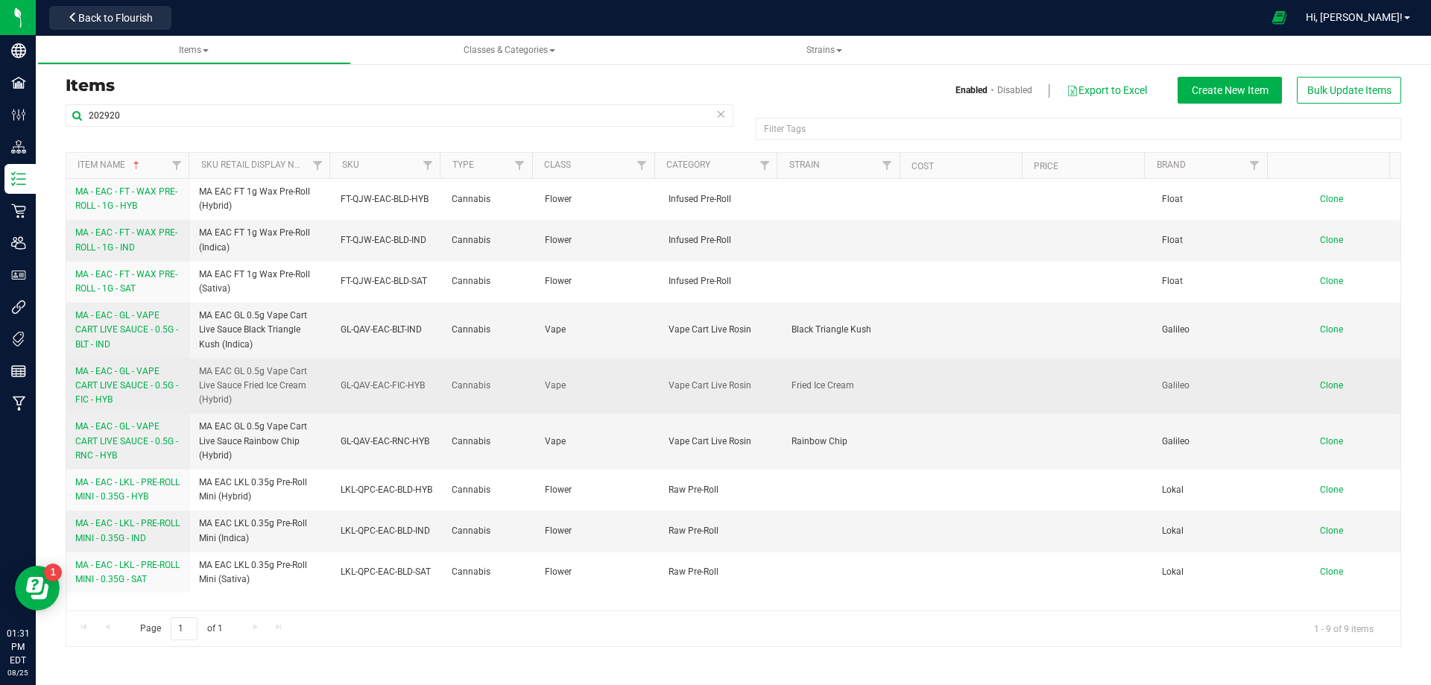
click at [138, 382] on span "MA - EAC - GL - VAPE CART LIVE SAUCE - 0.5G - FIC - HYB" at bounding box center [126, 385] width 103 height 39
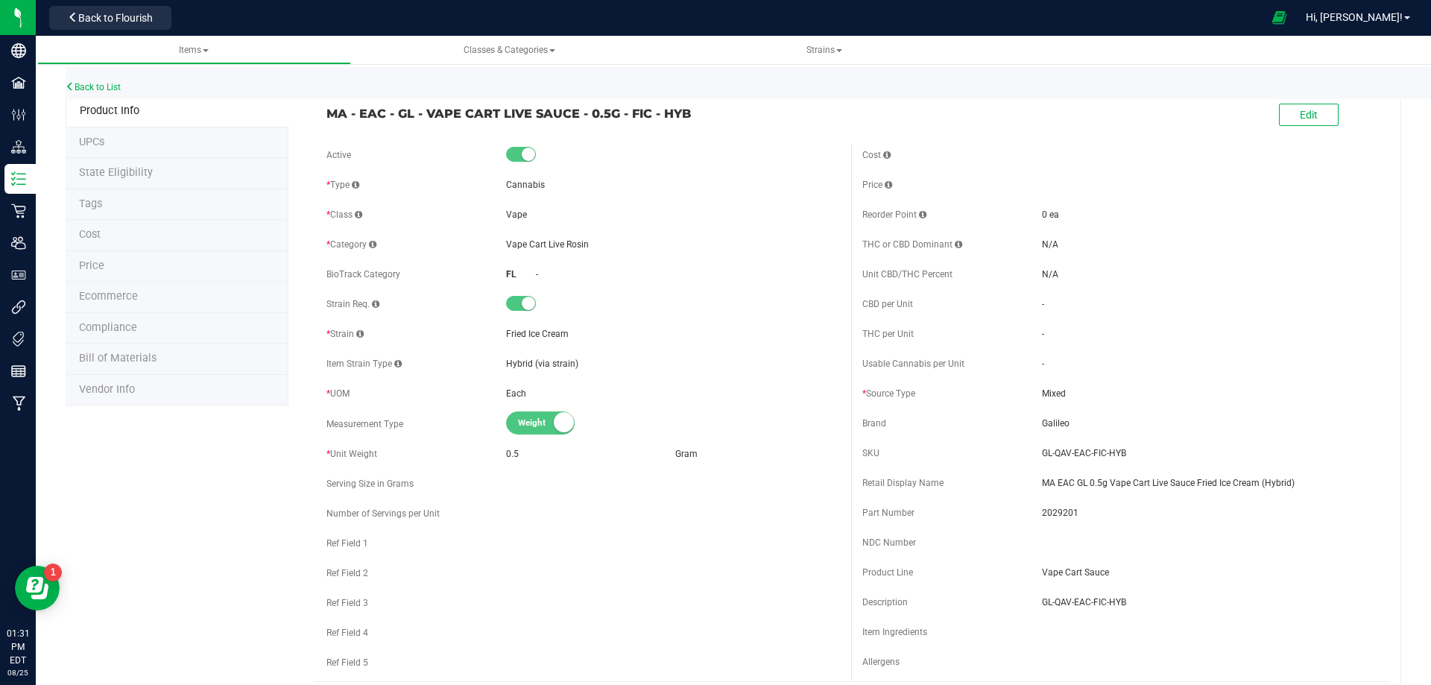
click at [106, 217] on li "Tags" at bounding box center [177, 204] width 223 height 31
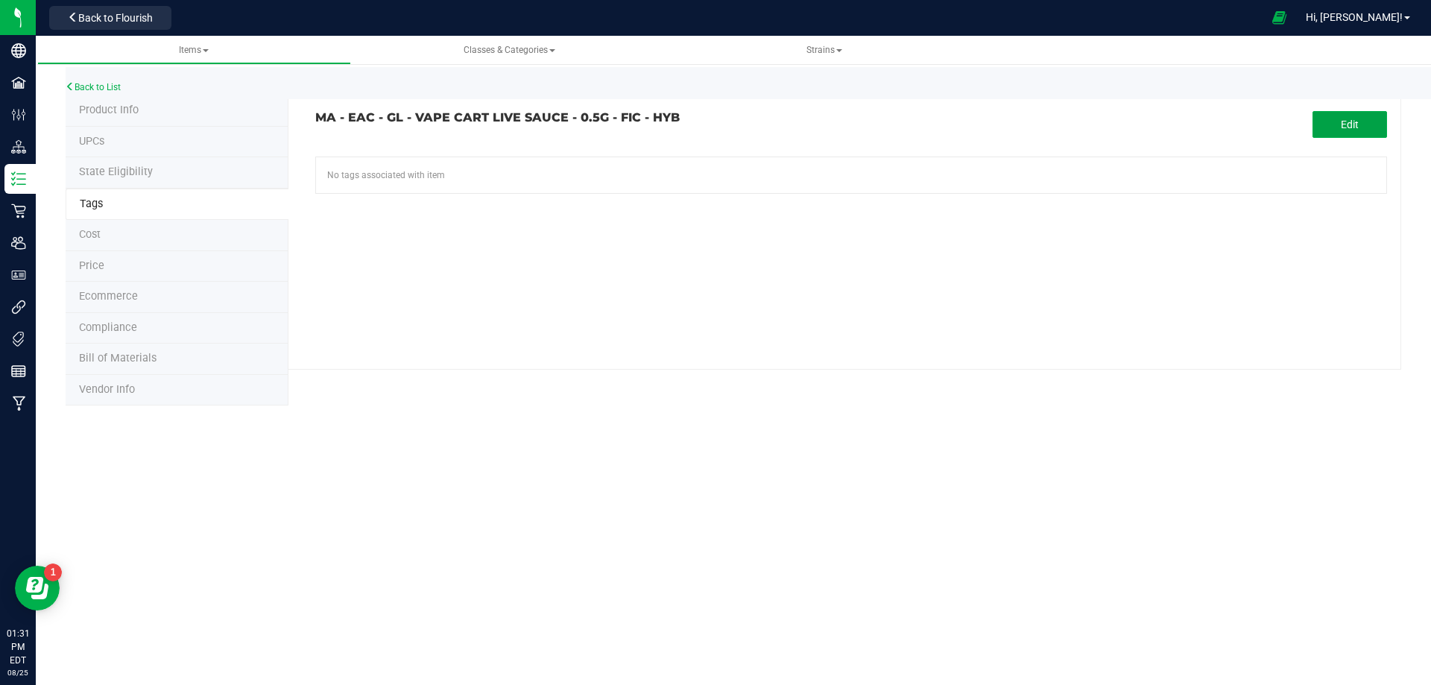
drag, startPoint x: 1352, startPoint y: 127, endPoint x: 541, endPoint y: 177, distance: 812.5
click at [1334, 138] on tag-association "MA - EAC - GL - VAPE CART LIVE SAUCE - 0.5G - FIC - HYB Edit No tags associated…" at bounding box center [851, 152] width 1072 height 83
click at [1331, 131] on button "Edit" at bounding box center [1350, 124] width 75 height 27
click at [635, 180] on tag-association "MA - EAC - GL - VAPE CART LIVE SAUCE - 0.5G - FIC - HYB Cancel Save Items -FL R…" at bounding box center [851, 171] width 1072 height 120
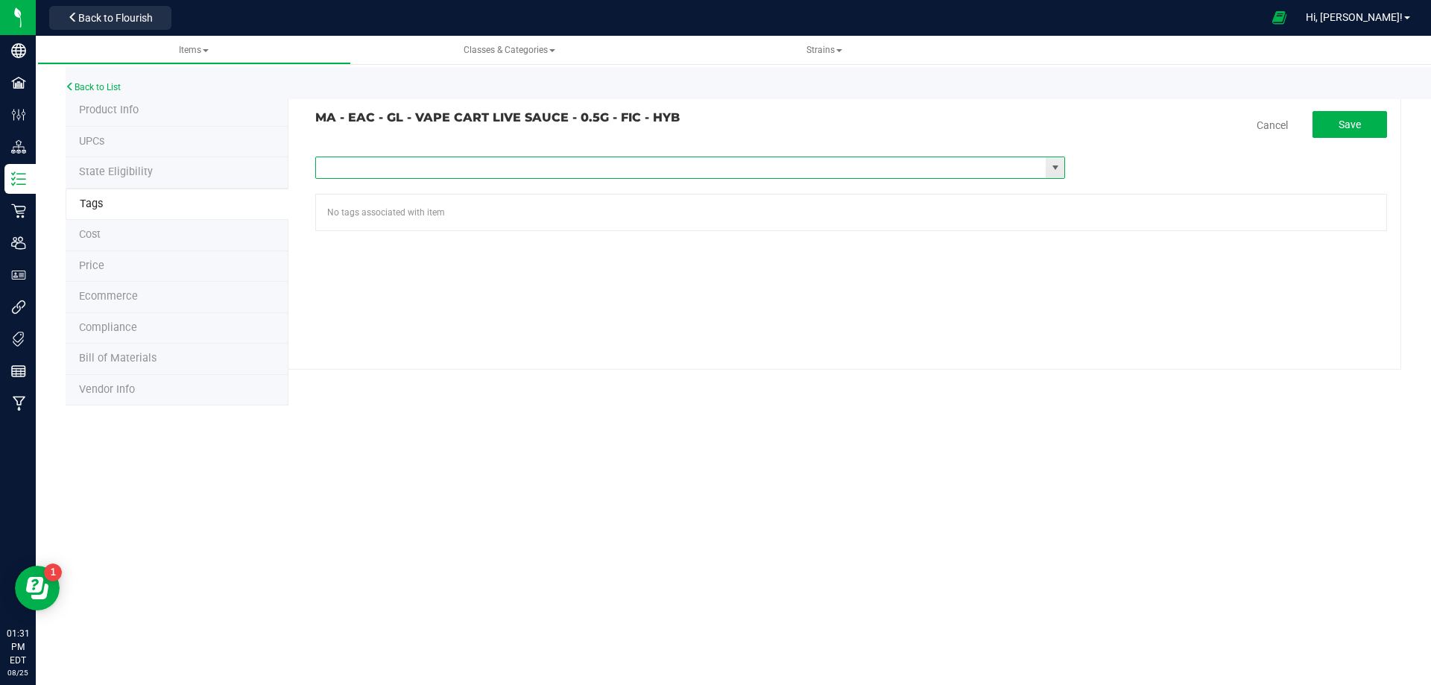
click at [632, 170] on input "text" at bounding box center [681, 167] width 730 height 21
type input "ma"
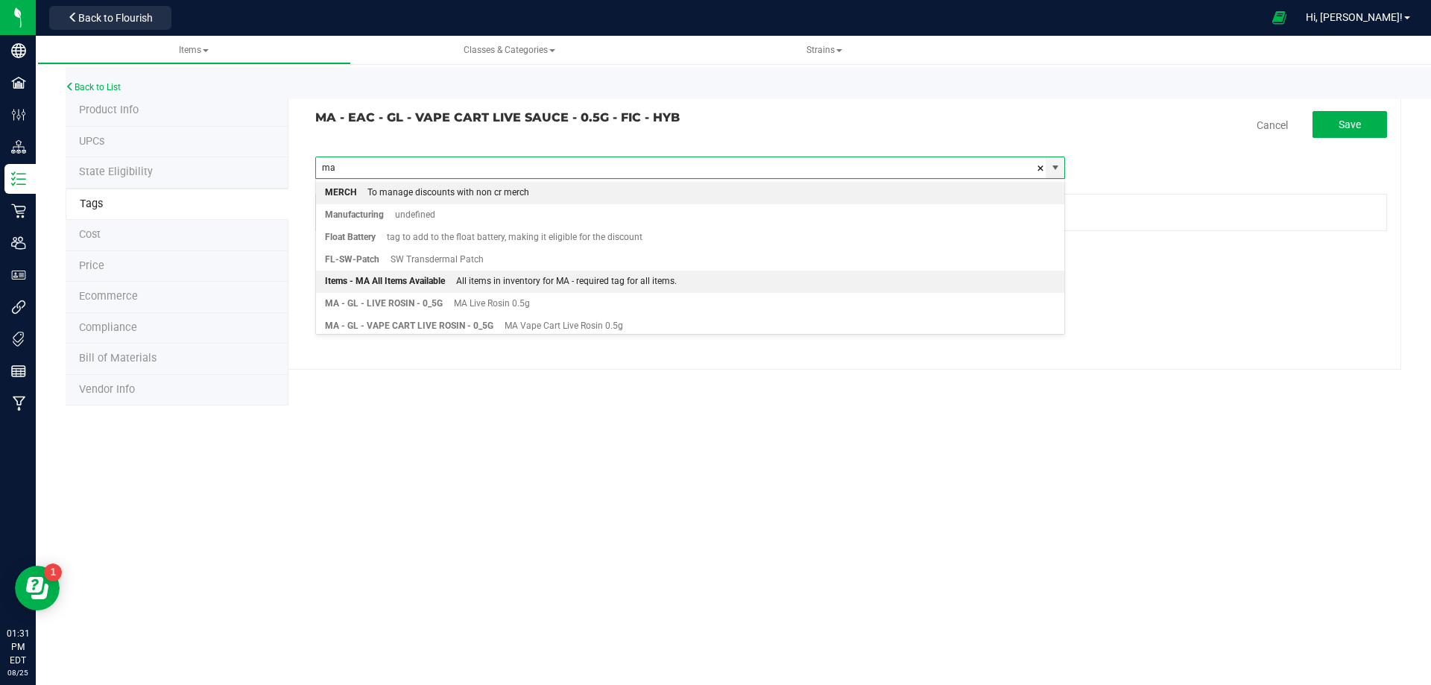
click at [461, 277] on div "All items in inventory for MA - required tag for all items." at bounding box center [561, 281] width 232 height 19
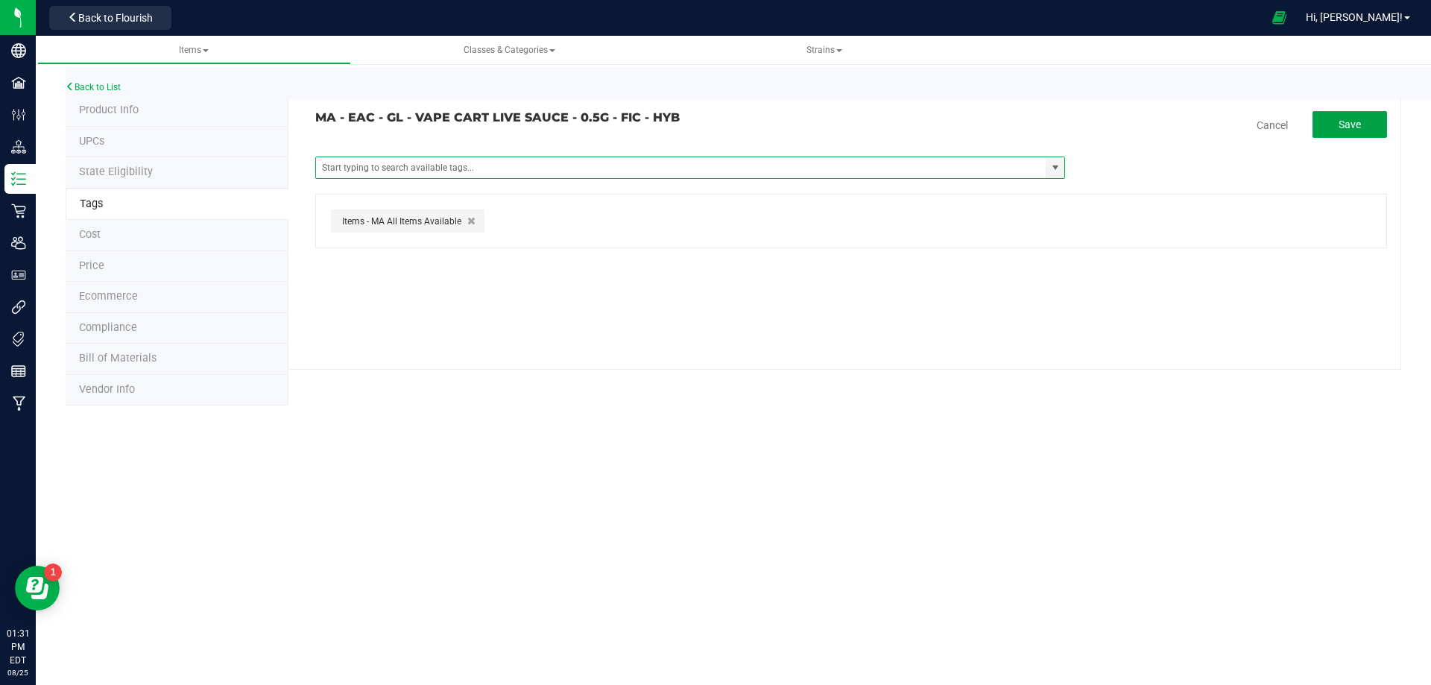
drag, startPoint x: 1332, startPoint y: 120, endPoint x: 1300, endPoint y: 132, distance: 34.2
click at [1329, 125] on button "Save" at bounding box center [1350, 124] width 75 height 27
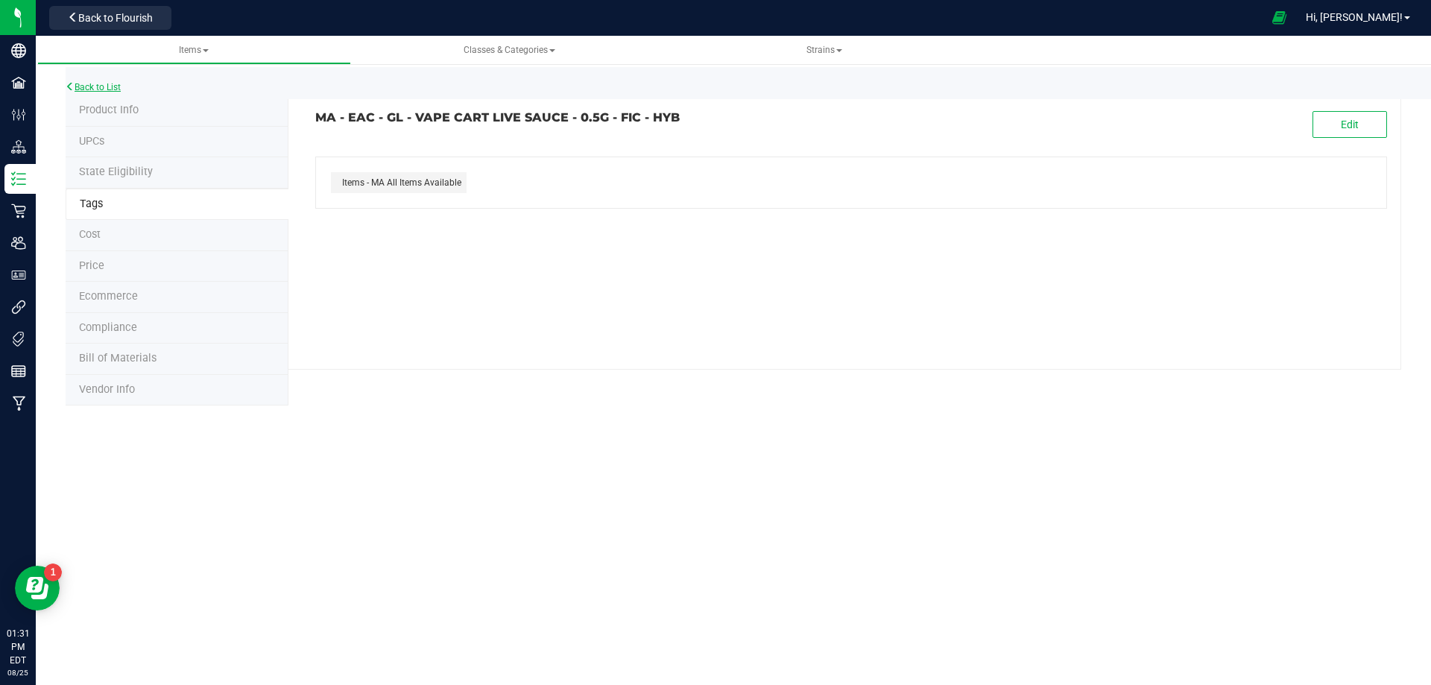
click at [110, 86] on link "Back to List" at bounding box center [93, 87] width 55 height 10
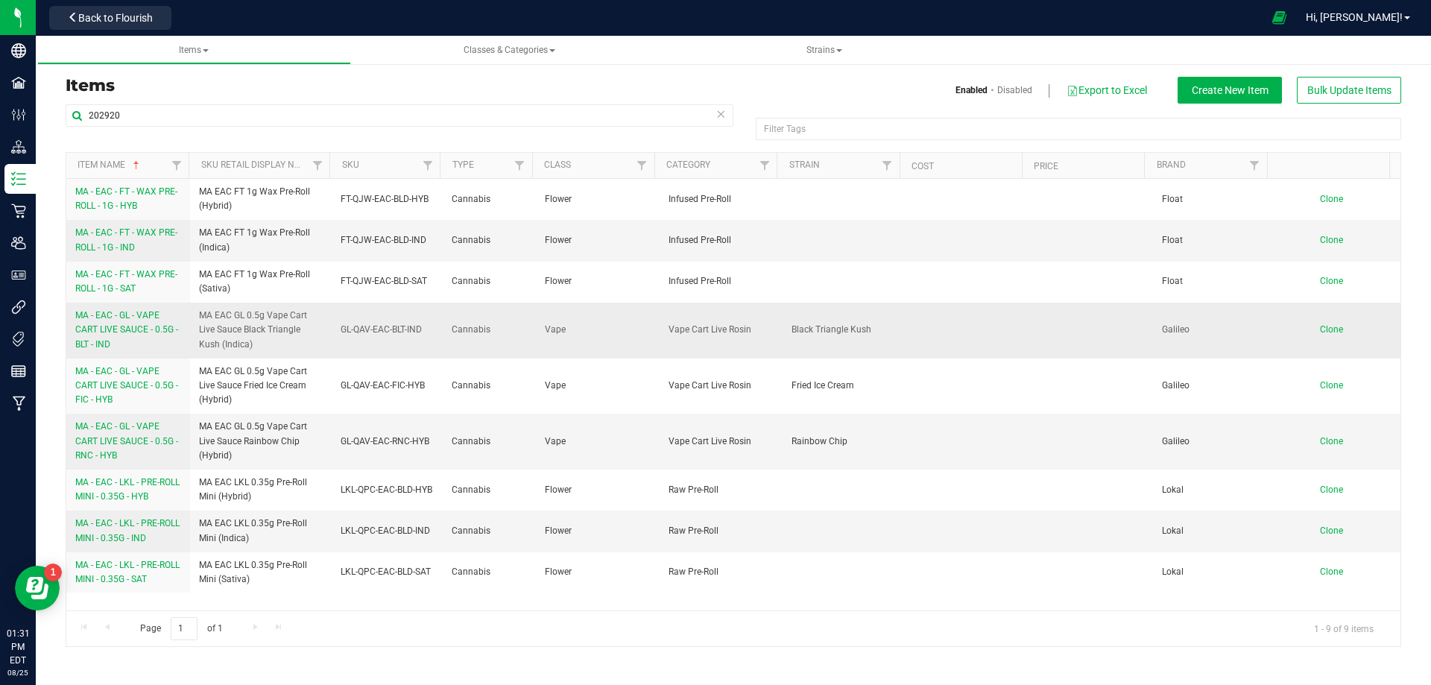
click at [121, 332] on span "MA - EAC - GL - VAPE CART LIVE SAUCE - 0.5G - BLT - IND" at bounding box center [126, 329] width 103 height 39
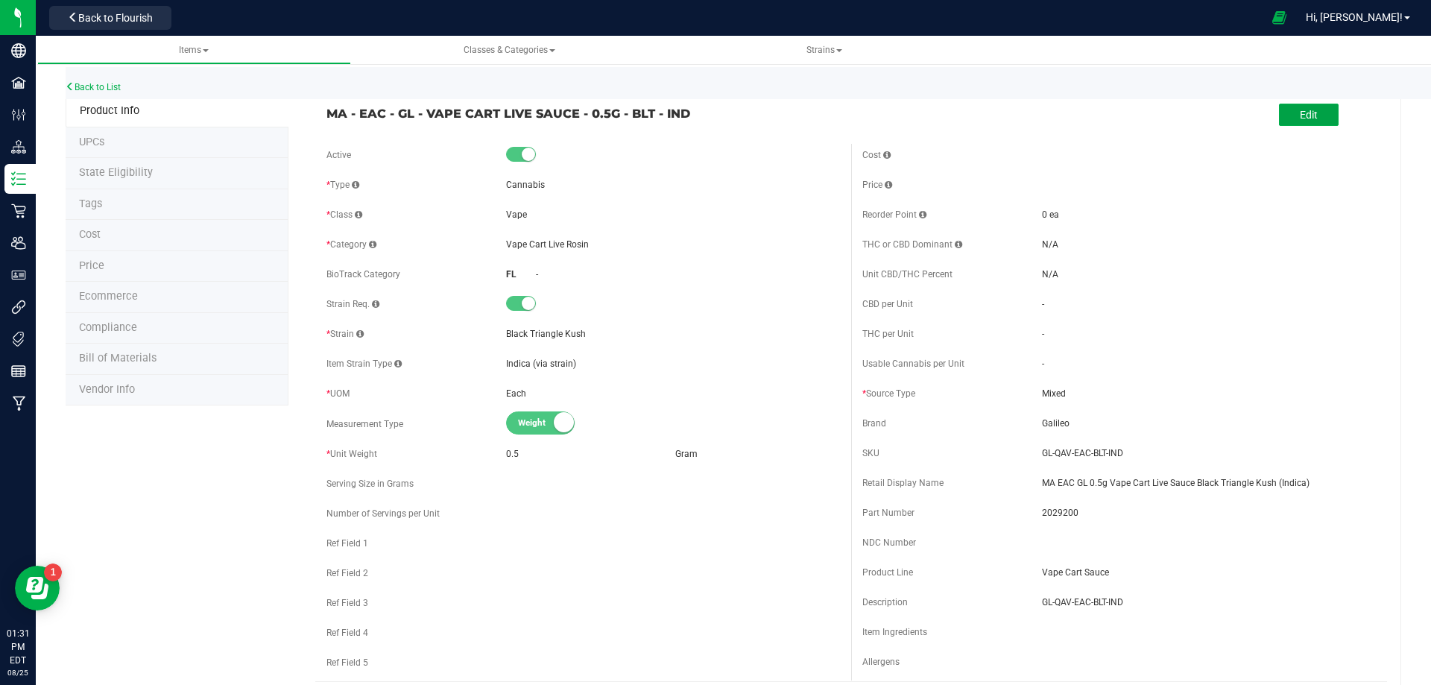
drag, startPoint x: 1312, startPoint y: 117, endPoint x: 815, endPoint y: 133, distance: 497.4
click at [1307, 118] on button "Edit" at bounding box center [1309, 115] width 60 height 22
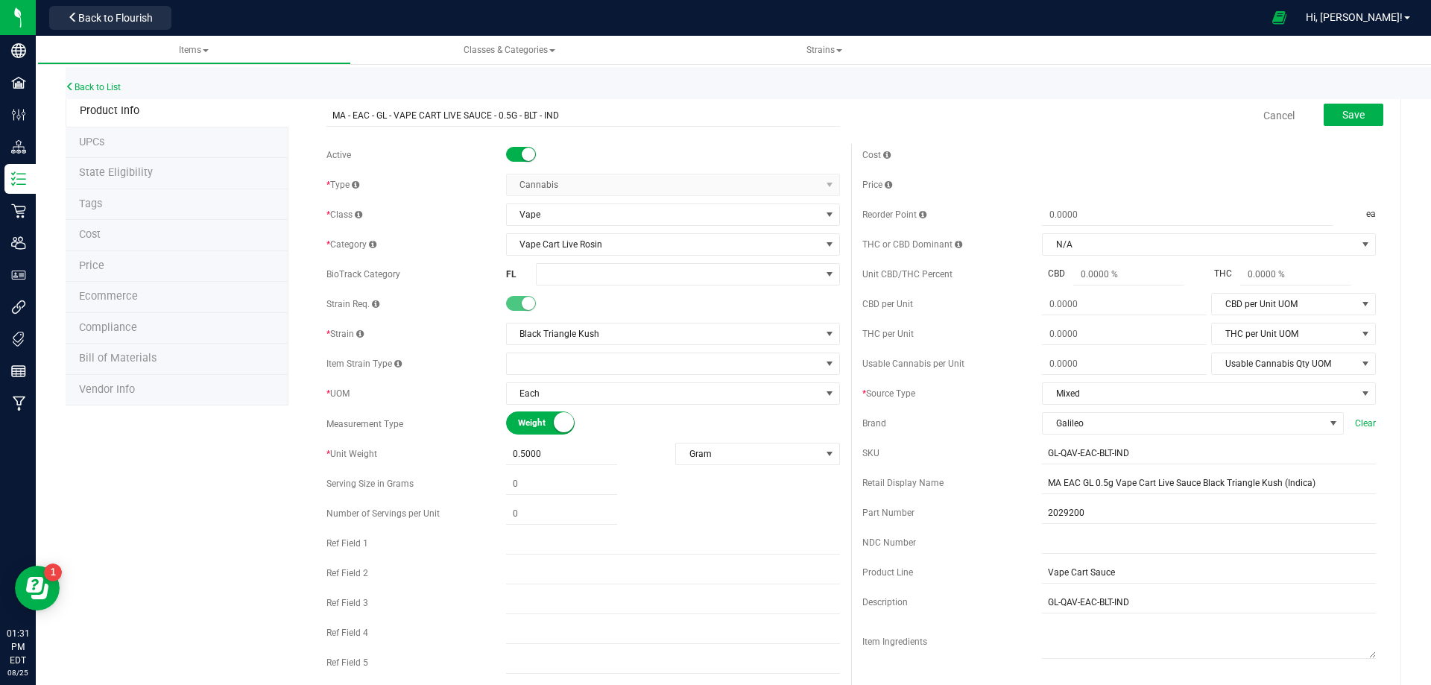
click at [111, 207] on li "Tags" at bounding box center [177, 204] width 223 height 31
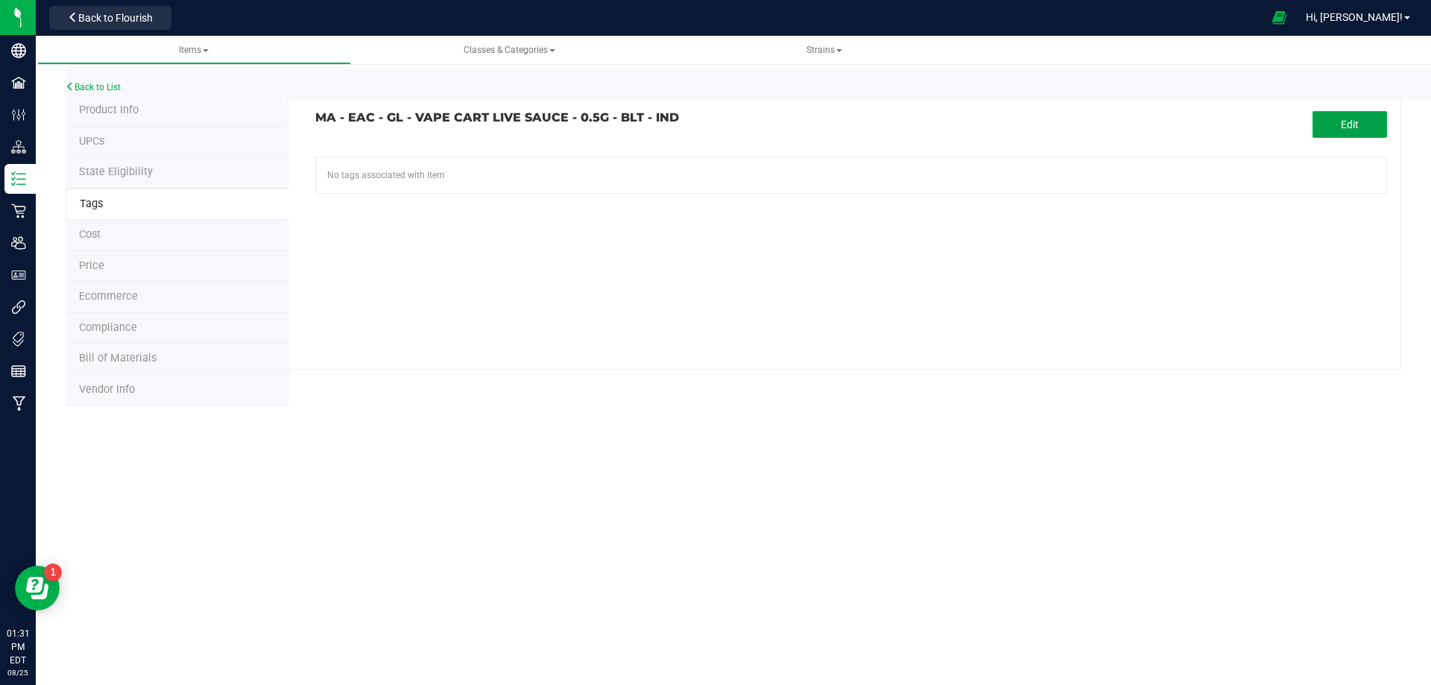
drag, startPoint x: 1331, startPoint y: 113, endPoint x: 1319, endPoint y: 119, distance: 13.7
click at [1319, 119] on button "Edit" at bounding box center [1350, 124] width 75 height 27
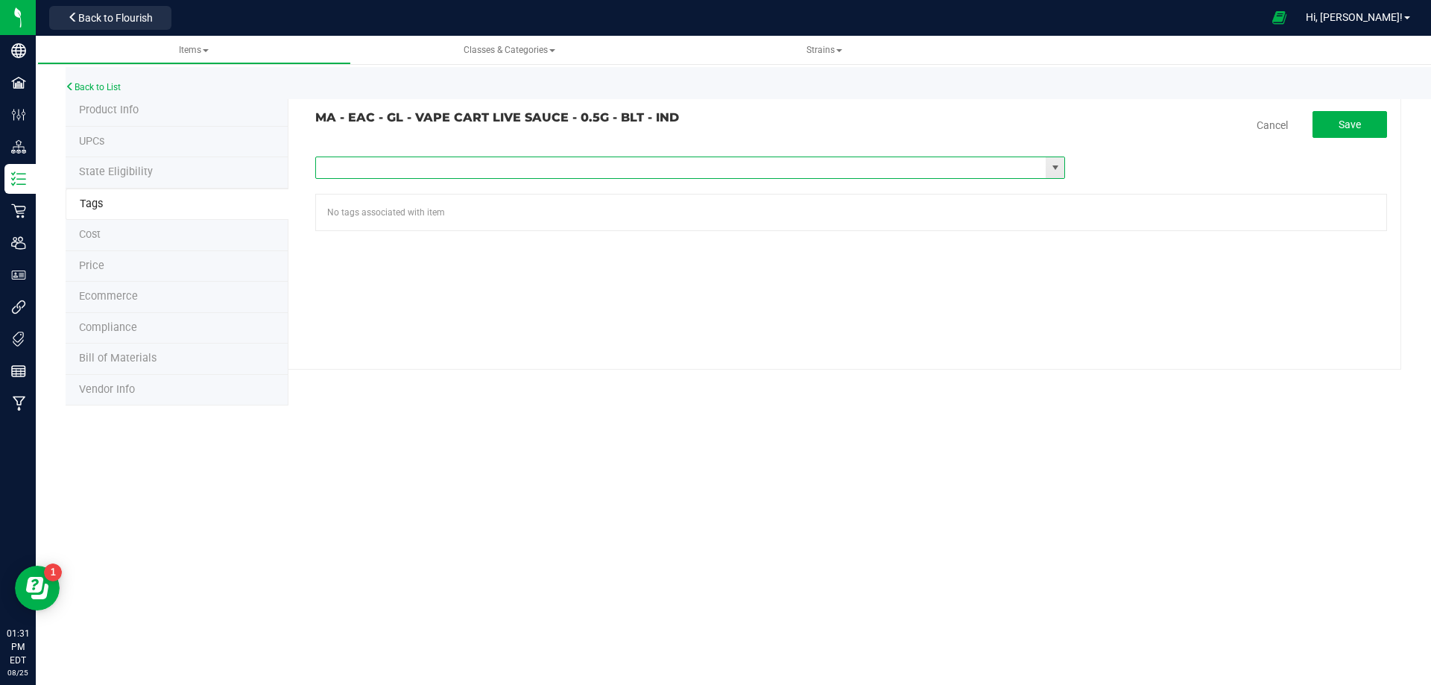
click at [408, 165] on input "text" at bounding box center [681, 167] width 730 height 21
type input "ma"
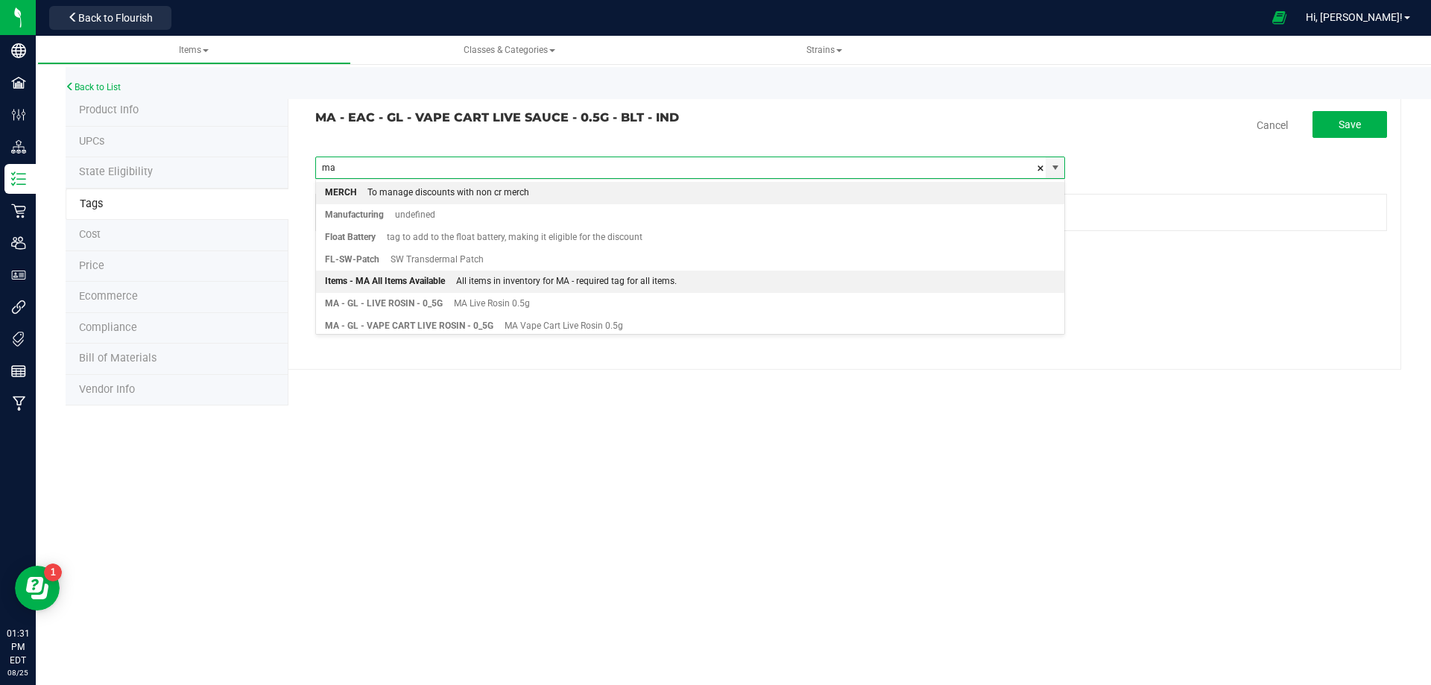
click at [385, 281] on div "Items - MA All Items Available" at bounding box center [385, 281] width 120 height 19
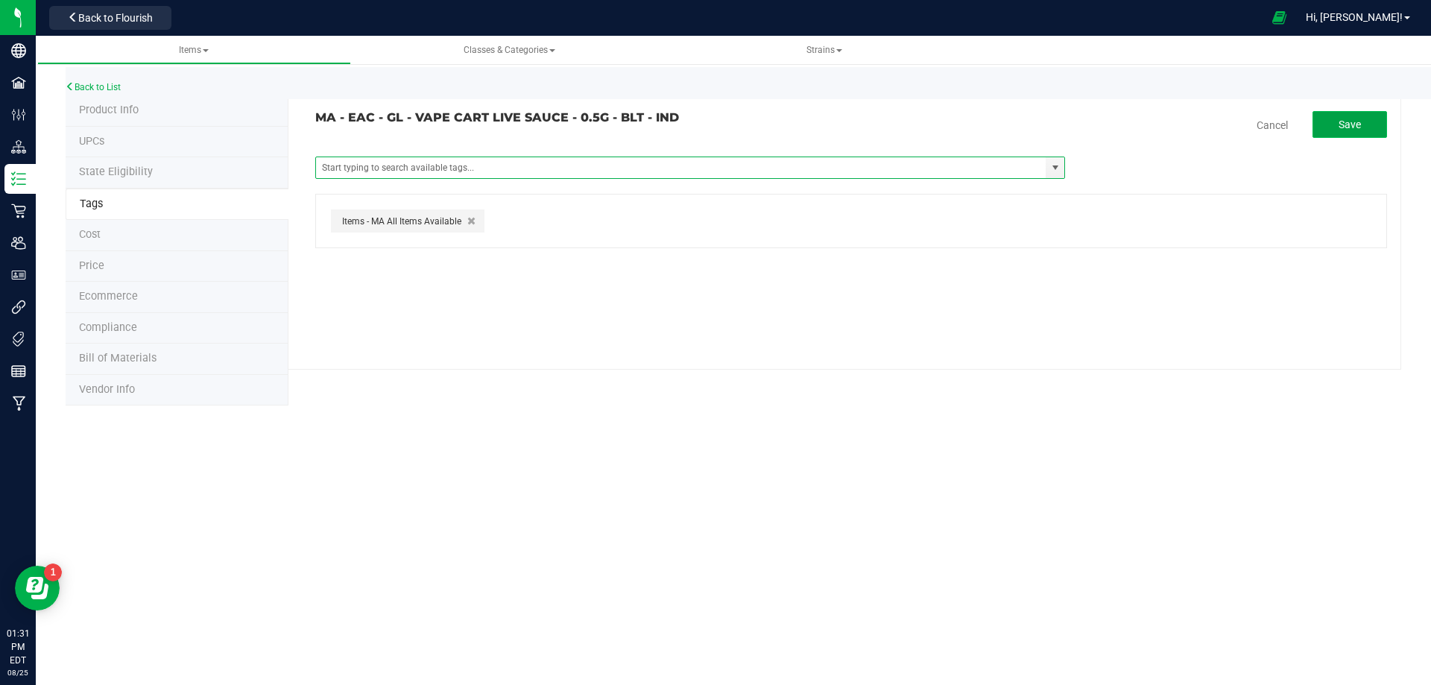
click at [1341, 122] on span "Save" at bounding box center [1350, 125] width 22 height 12
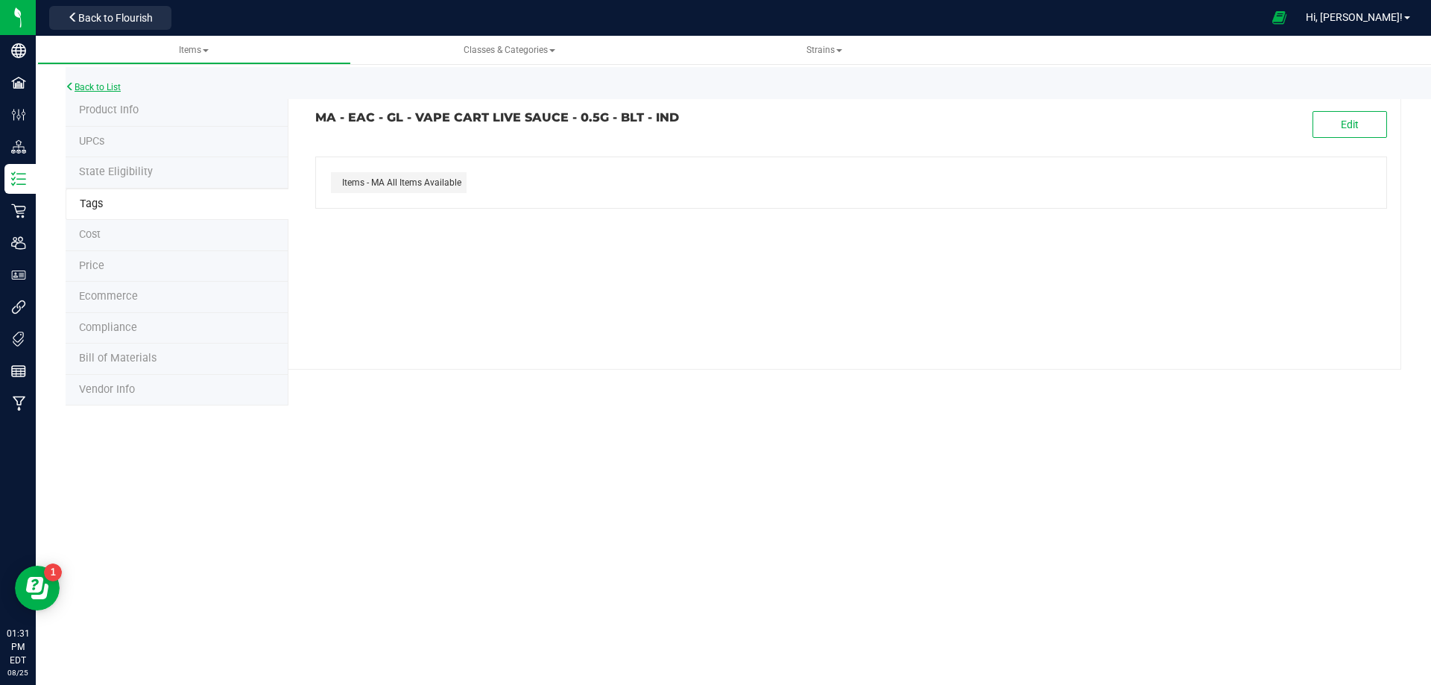
click at [97, 86] on link "Back to List" at bounding box center [93, 87] width 55 height 10
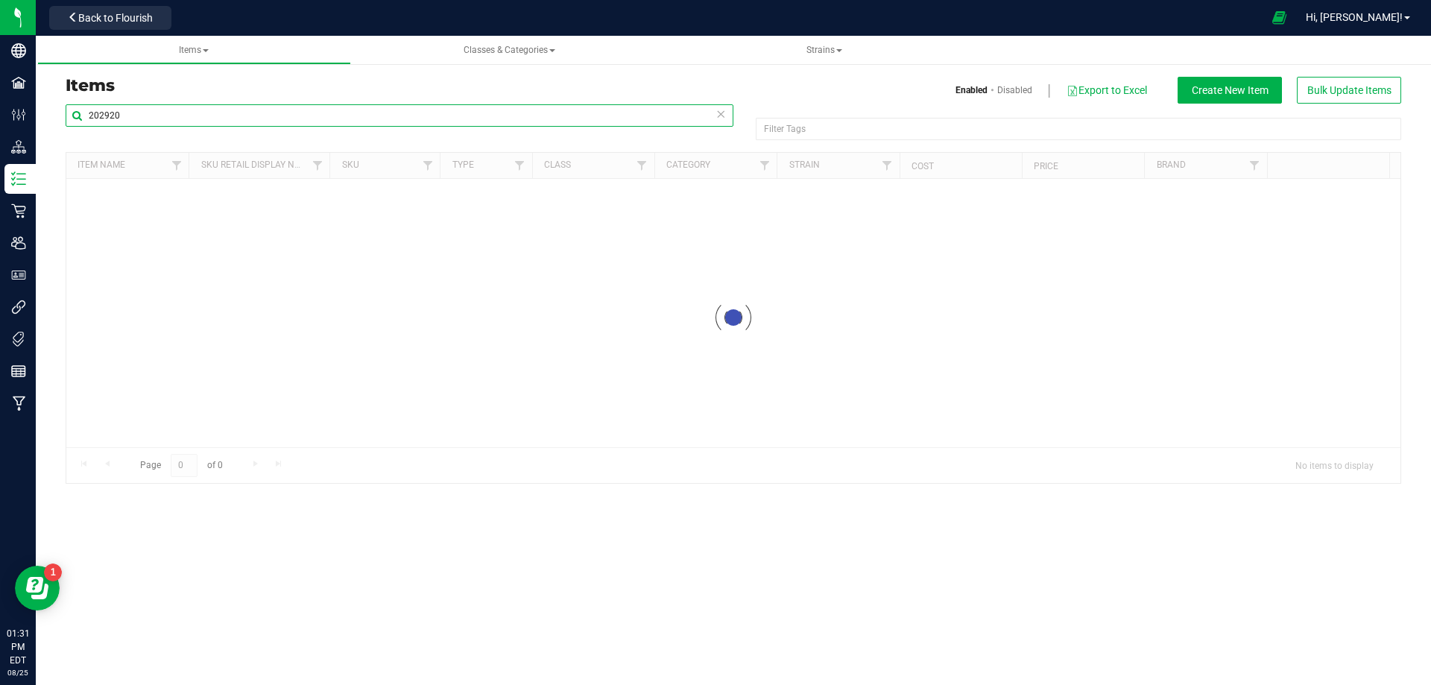
click at [165, 117] on input "202920" at bounding box center [400, 115] width 668 height 22
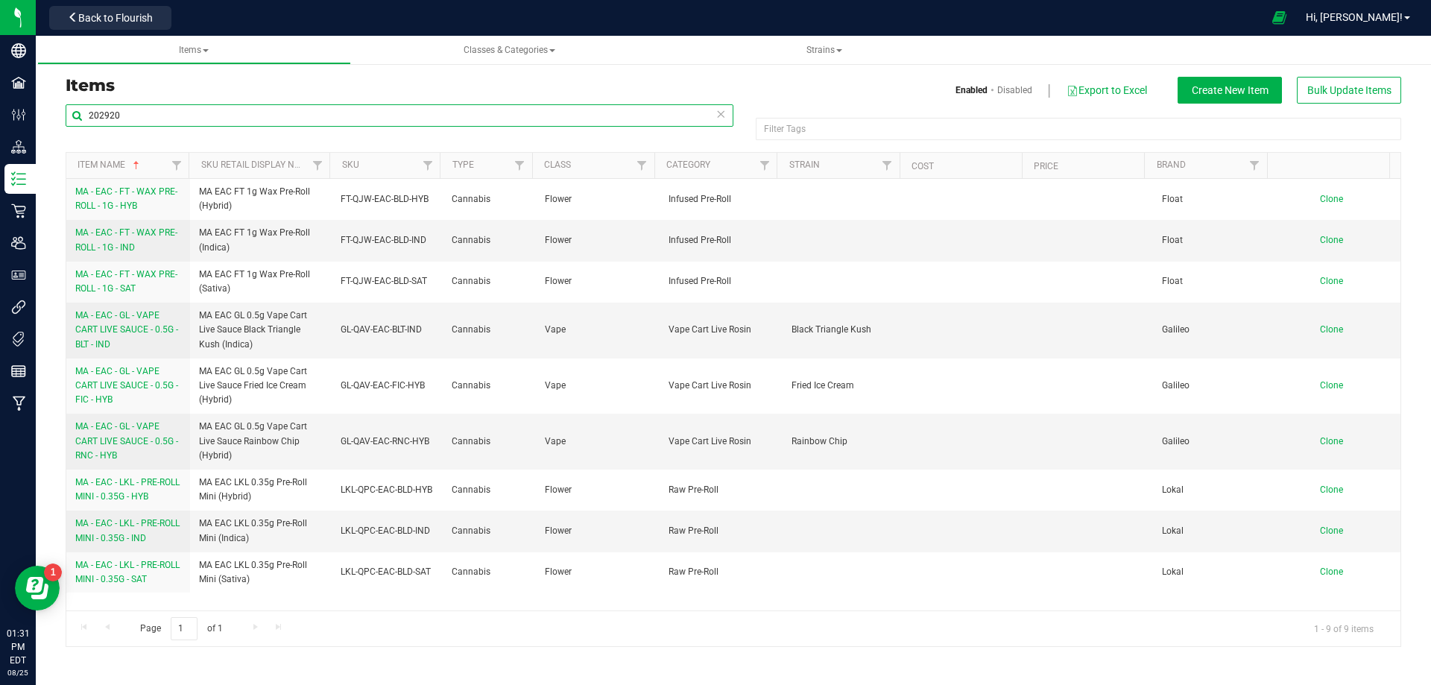
paste input "135"
drag, startPoint x: 73, startPoint y: 125, endPoint x: 37, endPoint y: 140, distance: 38.8
click at [36, 139] on div "Items Enabled Disabled Export to Excel Create New Item Bulk Update Items 202920…" at bounding box center [733, 352] width 1395 height 619
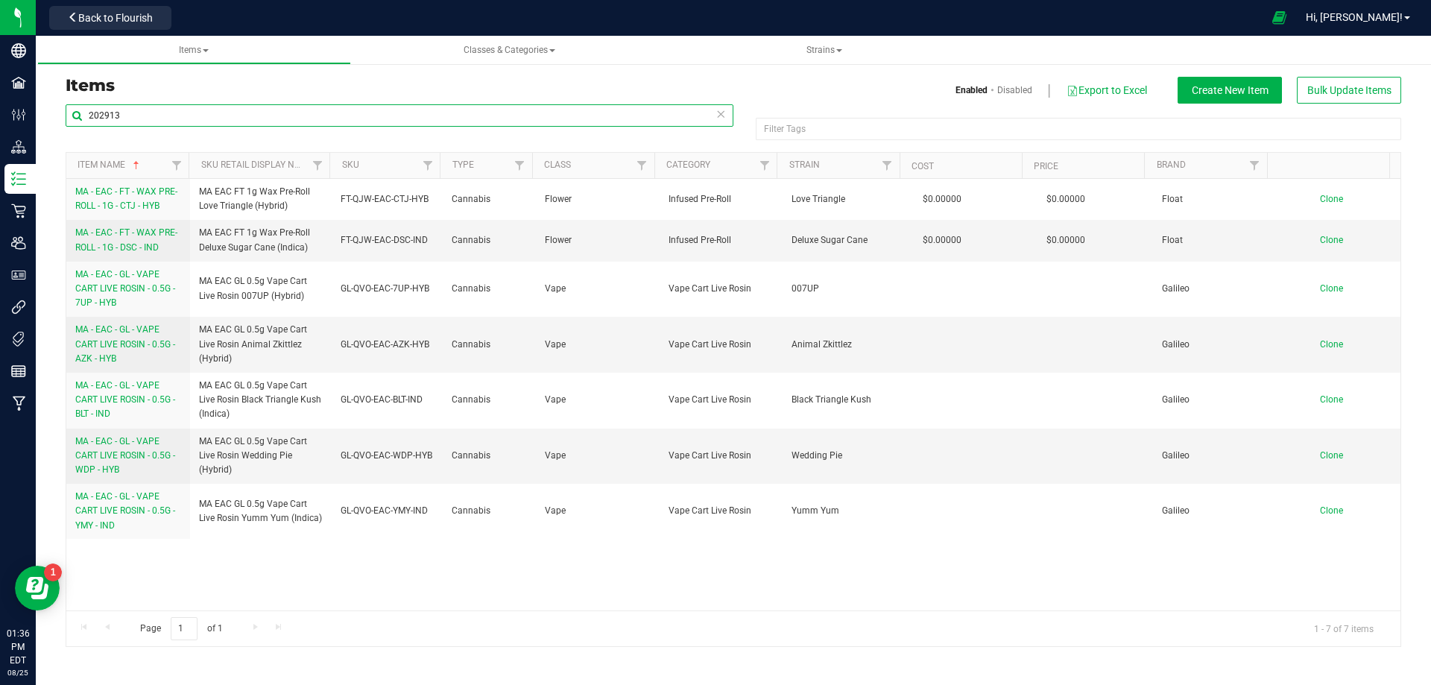
type input "202913"
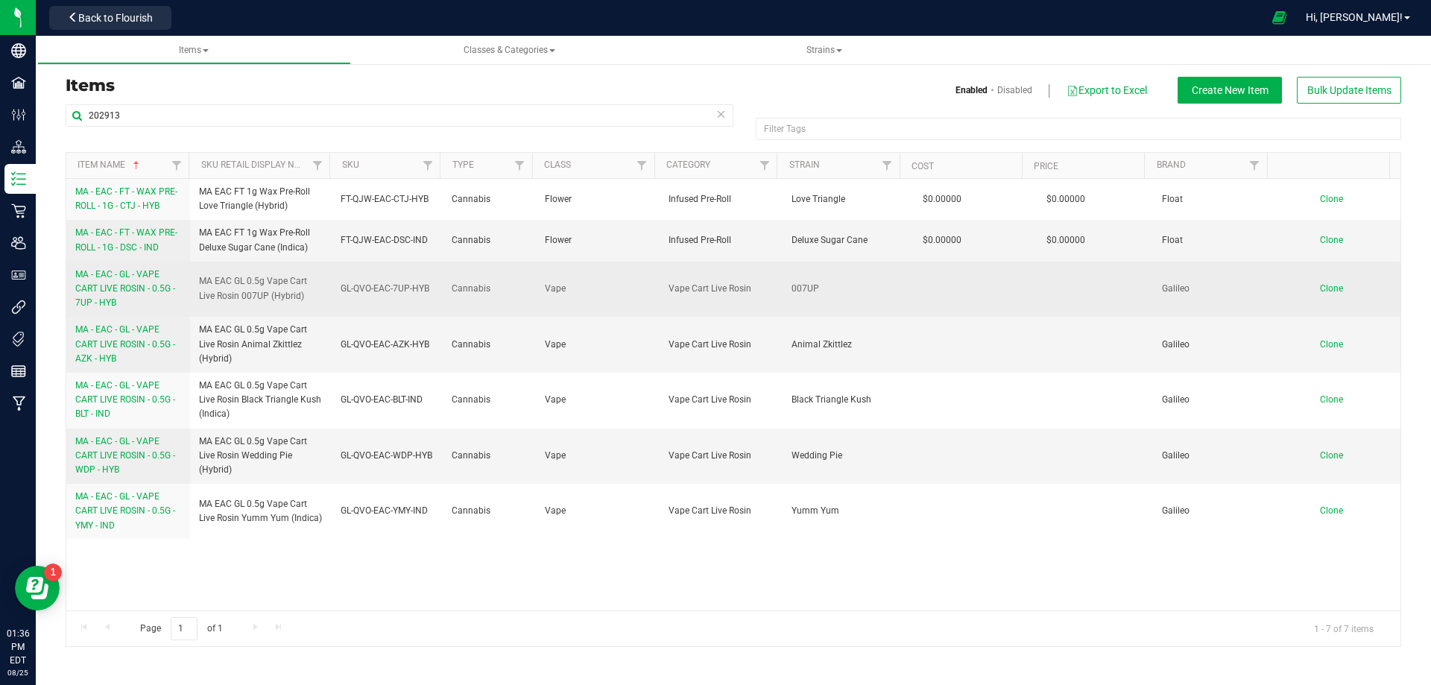
click at [127, 286] on span "MA - EAC - GL - VAPE CART LIVE ROSIN - 0.5G - 7UP - HYB" at bounding box center [125, 288] width 100 height 39
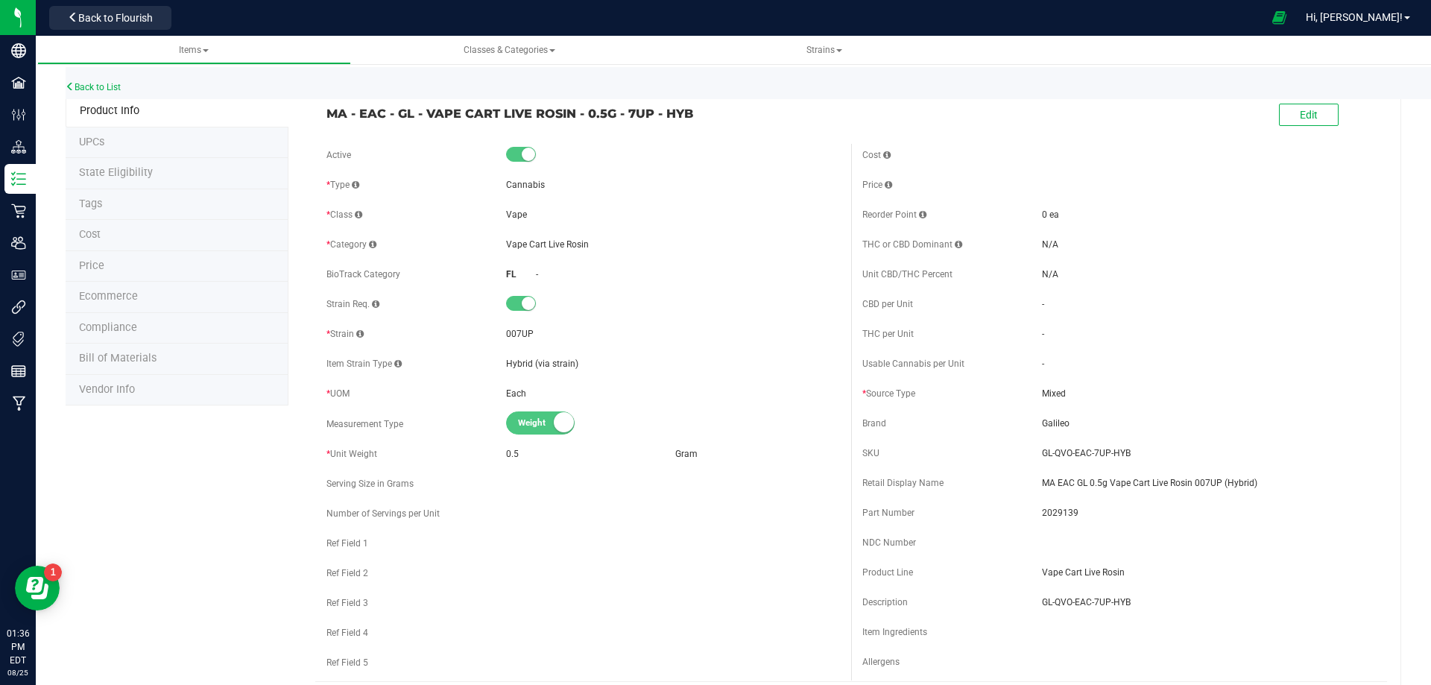
click at [94, 208] on span "Tags" at bounding box center [90, 204] width 23 height 13
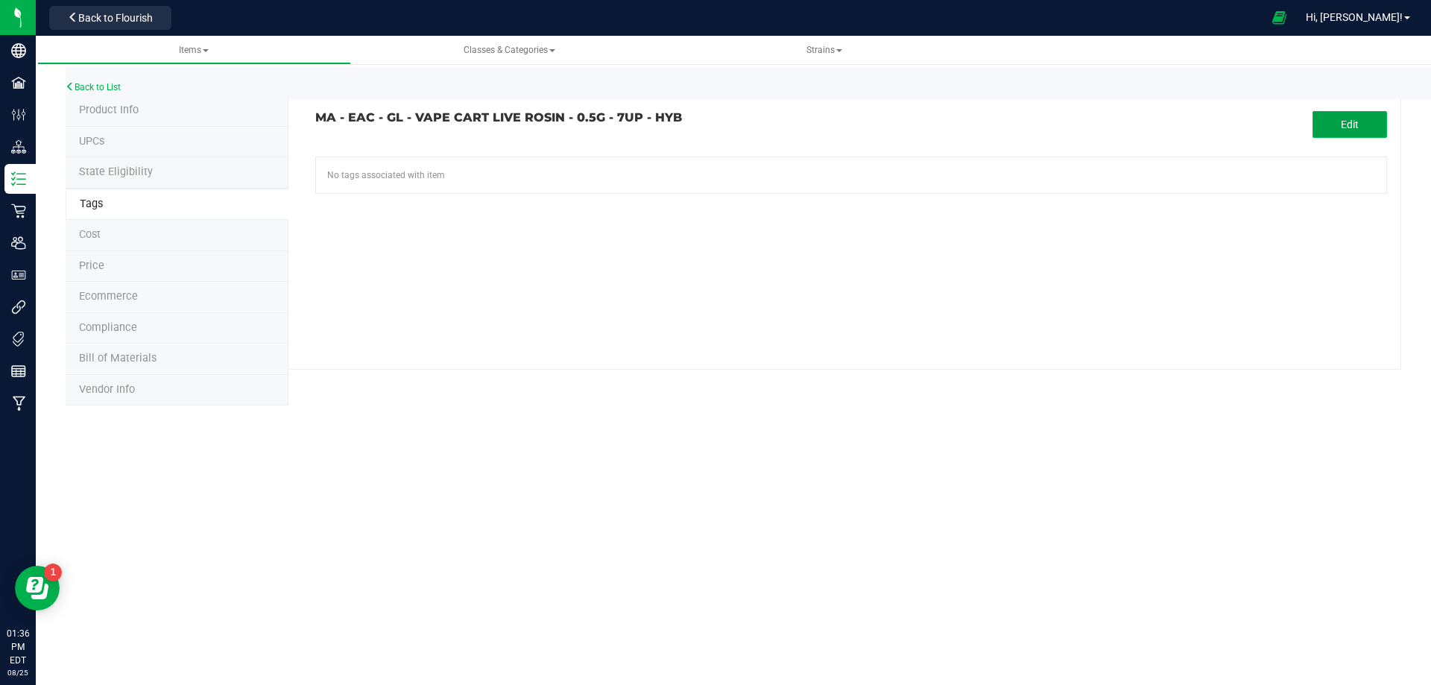
click at [1335, 112] on button "Edit" at bounding box center [1350, 124] width 75 height 27
click at [452, 171] on input "text" at bounding box center [681, 167] width 730 height 21
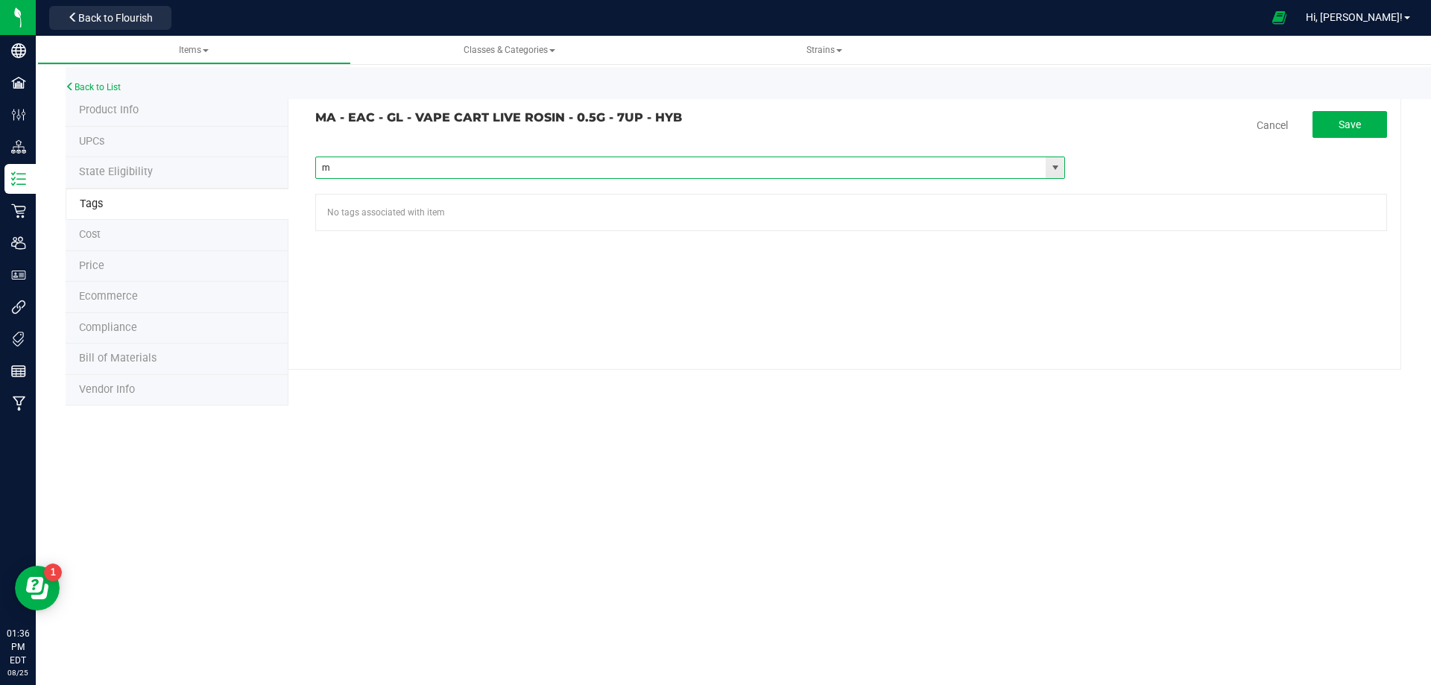
type input "ma"
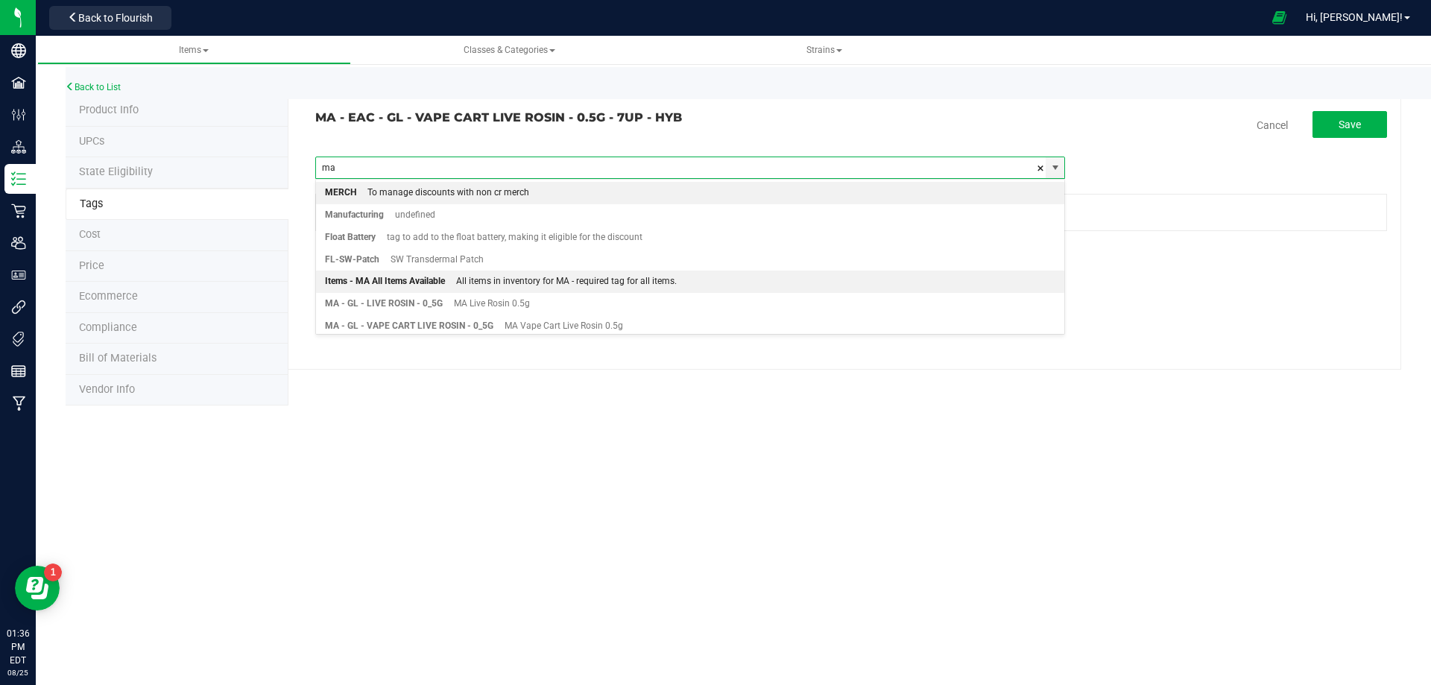
click at [572, 279] on div "All items in inventory for MA - required tag for all items." at bounding box center [561, 281] width 232 height 19
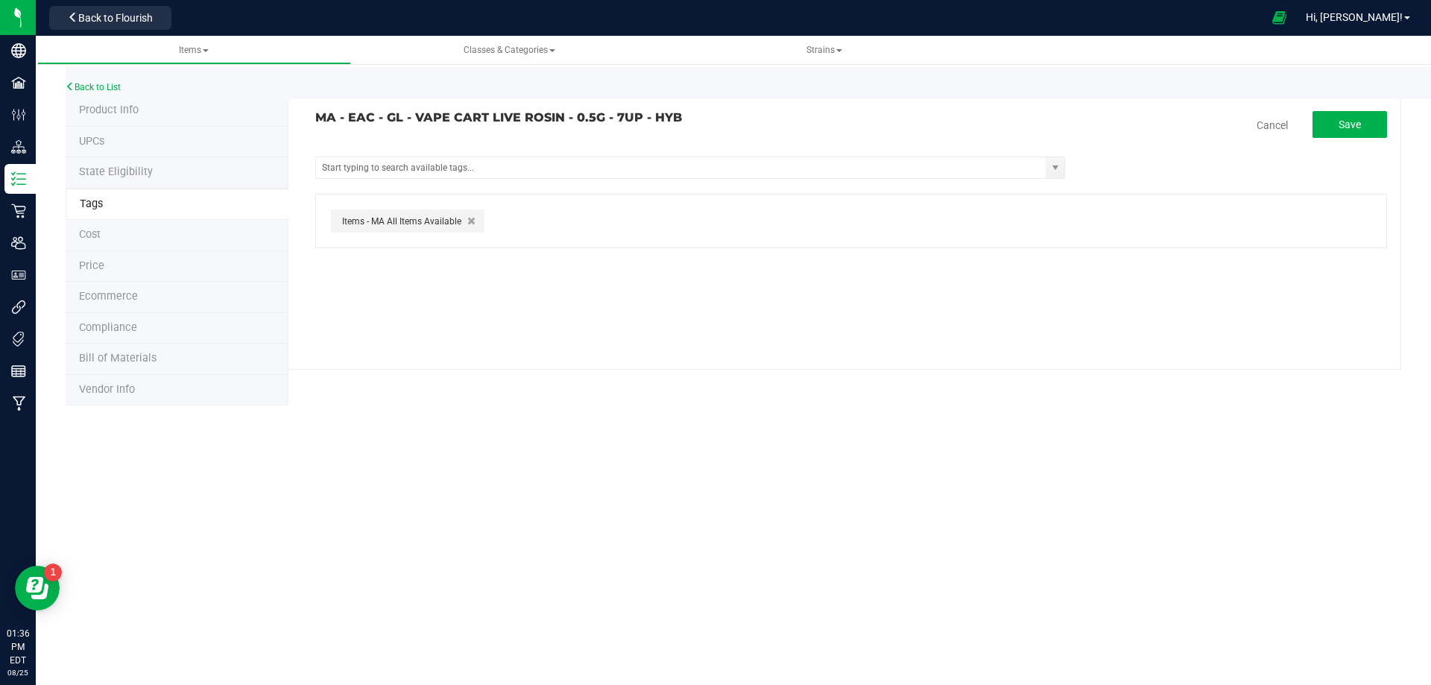
click at [1374, 107] on div "MA - EAC - GL - VAPE CART LIVE ROSIN - 0.5G - 7UP - HYB Cancel Save Items -FL R…" at bounding box center [844, 232] width 1113 height 274
drag, startPoint x: 1360, startPoint y: 119, endPoint x: 1324, endPoint y: 131, distance: 37.7
click at [1360, 121] on span "Save" at bounding box center [1350, 125] width 22 height 12
click at [98, 85] on link "Back to List" at bounding box center [93, 87] width 55 height 10
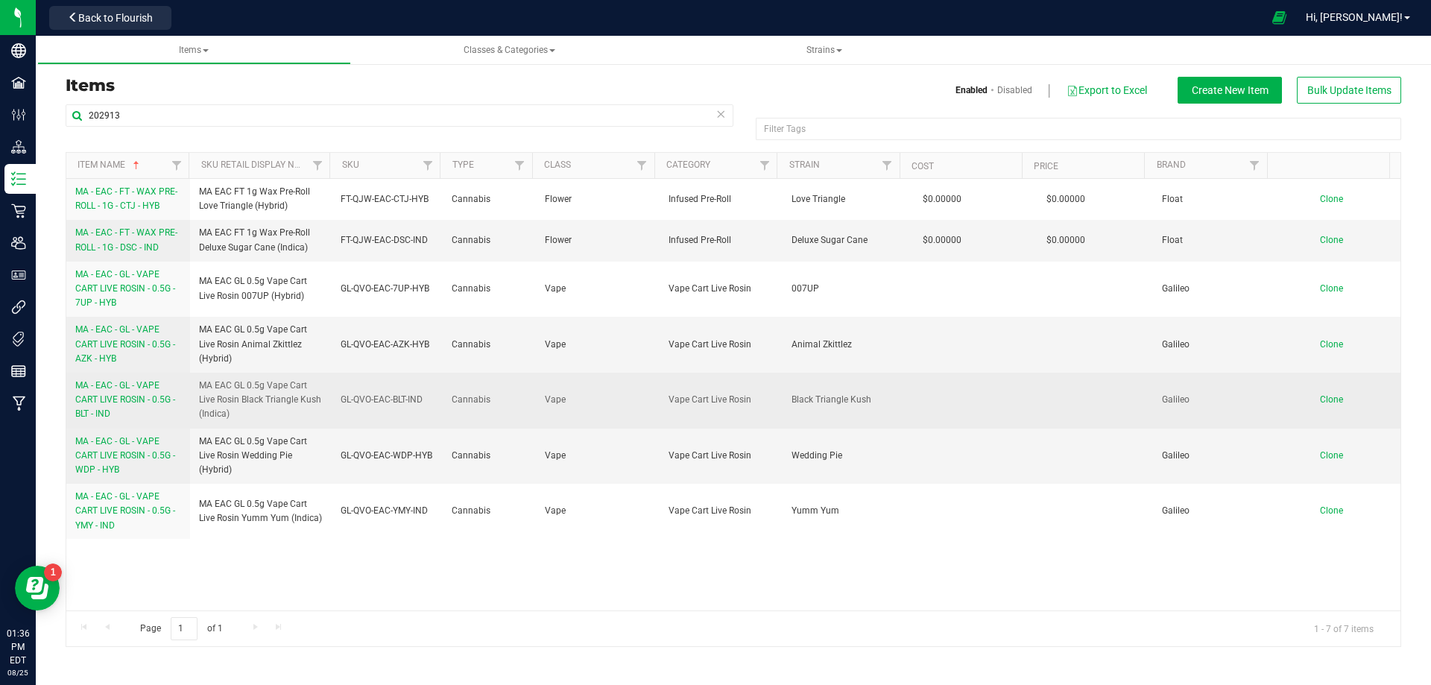
drag, startPoint x: 118, startPoint y: 334, endPoint x: 606, endPoint y: 382, distance: 490.5
click at [119, 323] on td "MA - EAC - GL - VAPE CART LIVE ROSIN - 0.5G - AZK - HYB" at bounding box center [128, 345] width 124 height 56
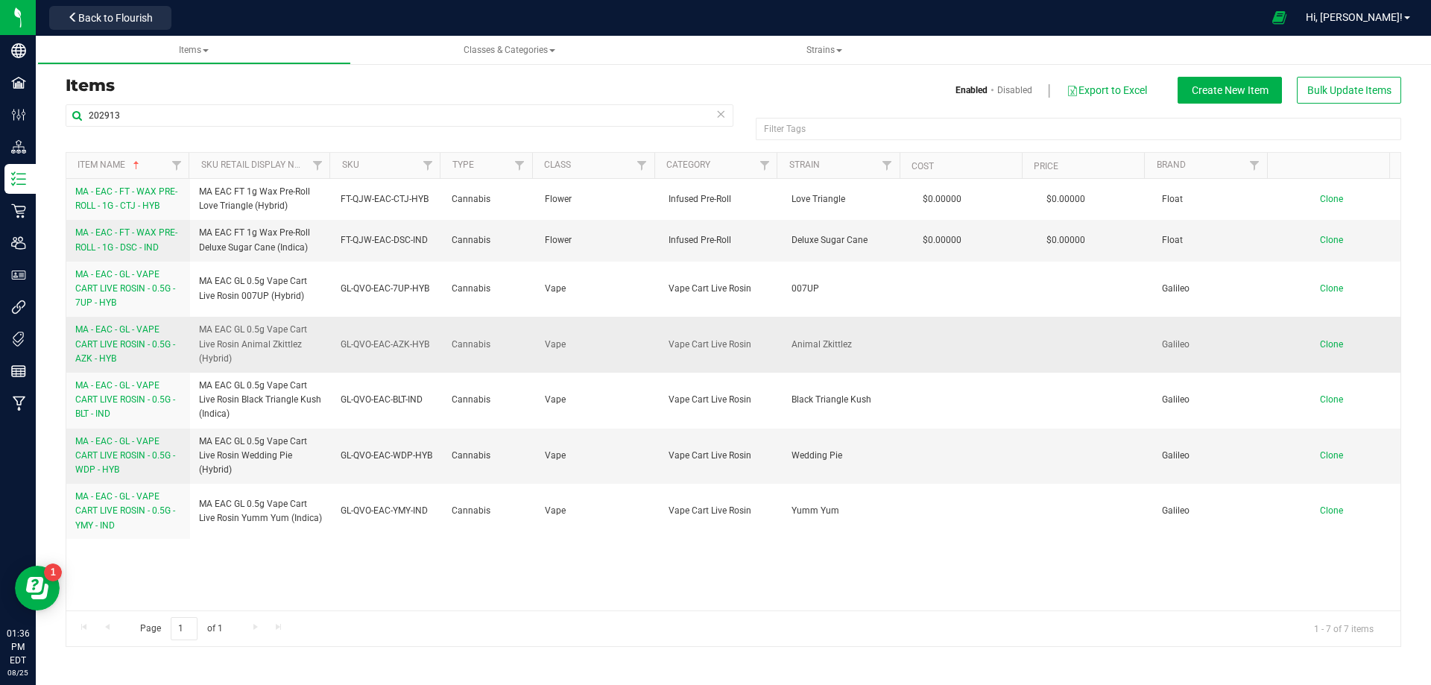
click at [93, 356] on span "MA - EAC - GL - VAPE CART LIVE ROSIN - 0.5G - AZK - HYB" at bounding box center [125, 343] width 100 height 39
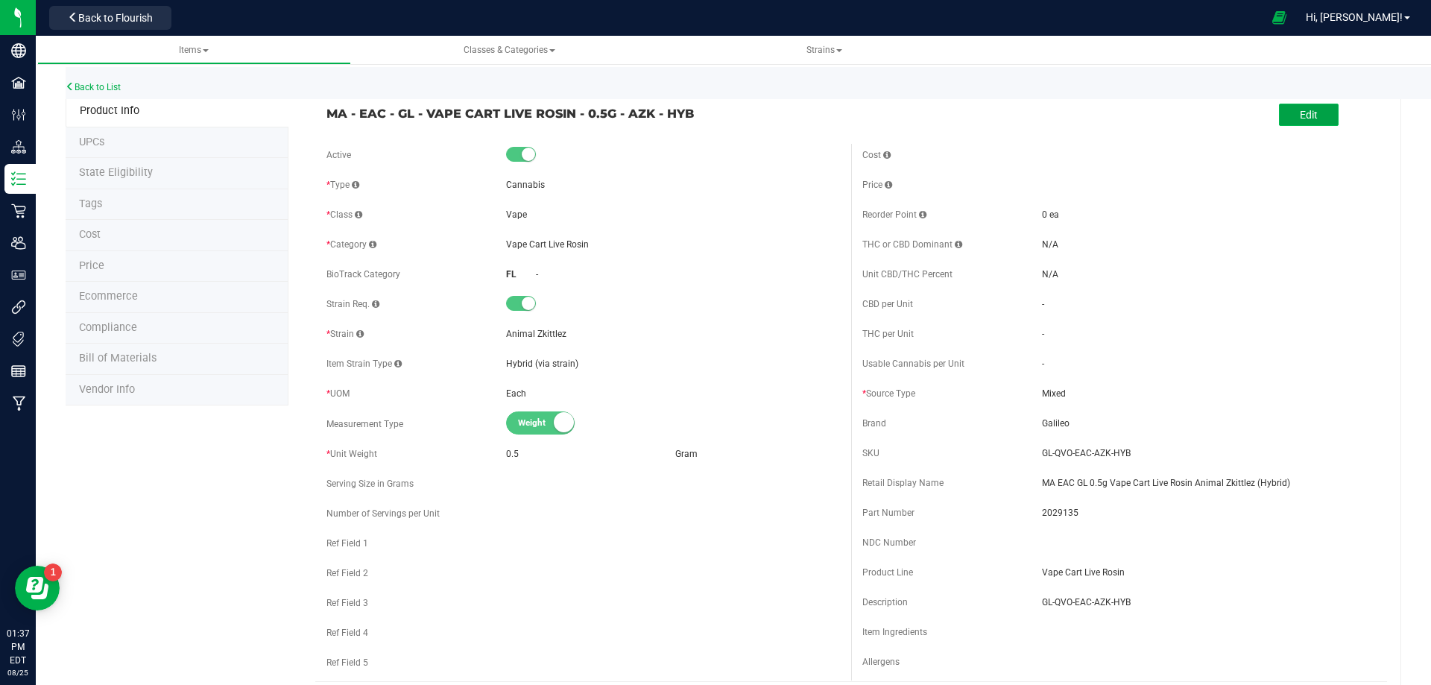
click at [1319, 120] on button "Edit" at bounding box center [1309, 115] width 60 height 22
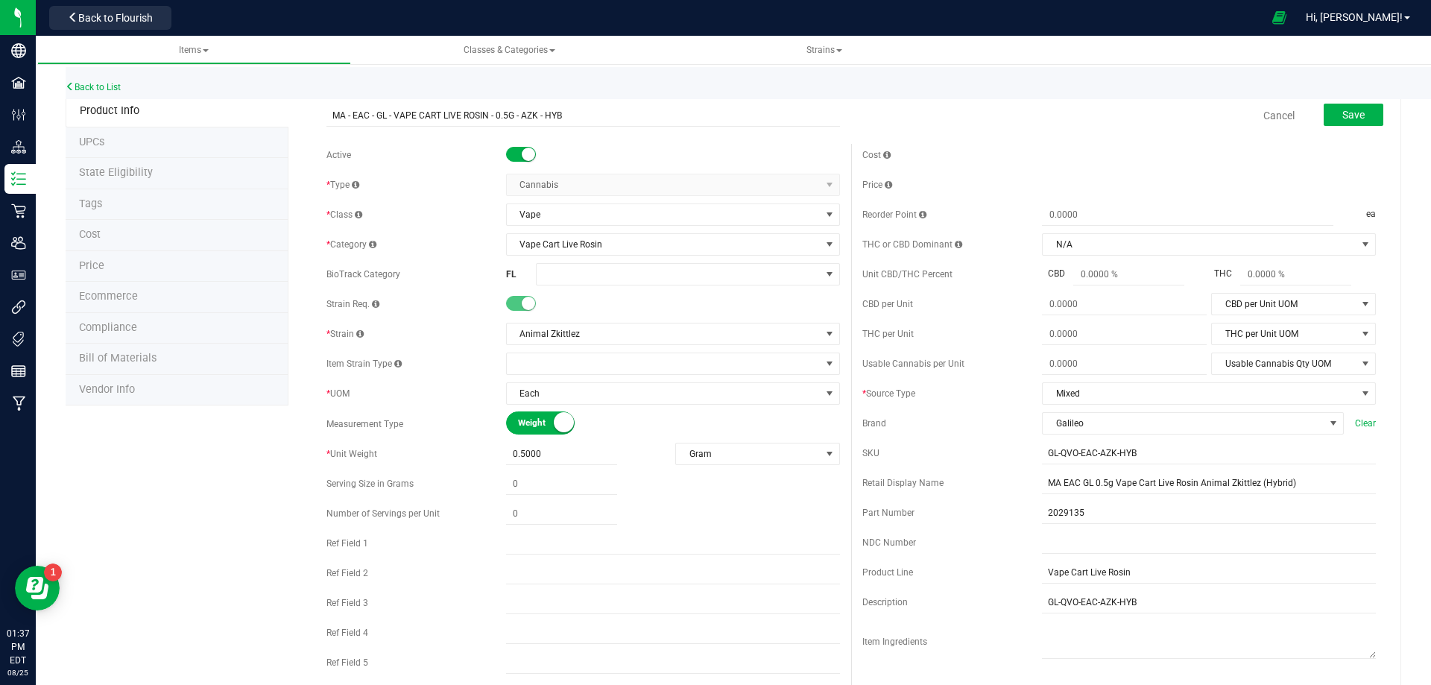
drag, startPoint x: 151, startPoint y: 206, endPoint x: 876, endPoint y: 94, distance: 733.1
click at [151, 206] on li "Tags" at bounding box center [177, 204] width 223 height 31
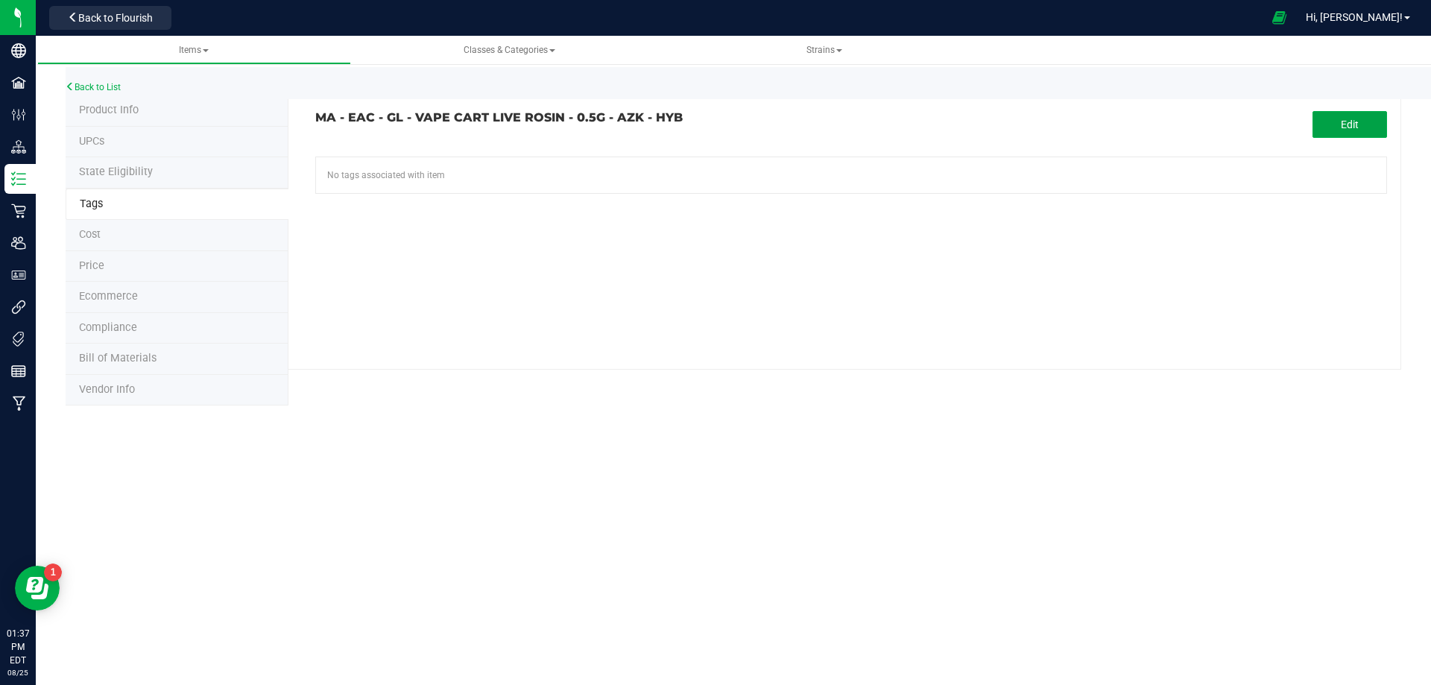
drag, startPoint x: 1337, startPoint y: 117, endPoint x: 1146, endPoint y: 157, distance: 195.0
click at [1331, 120] on button "Edit" at bounding box center [1350, 124] width 75 height 27
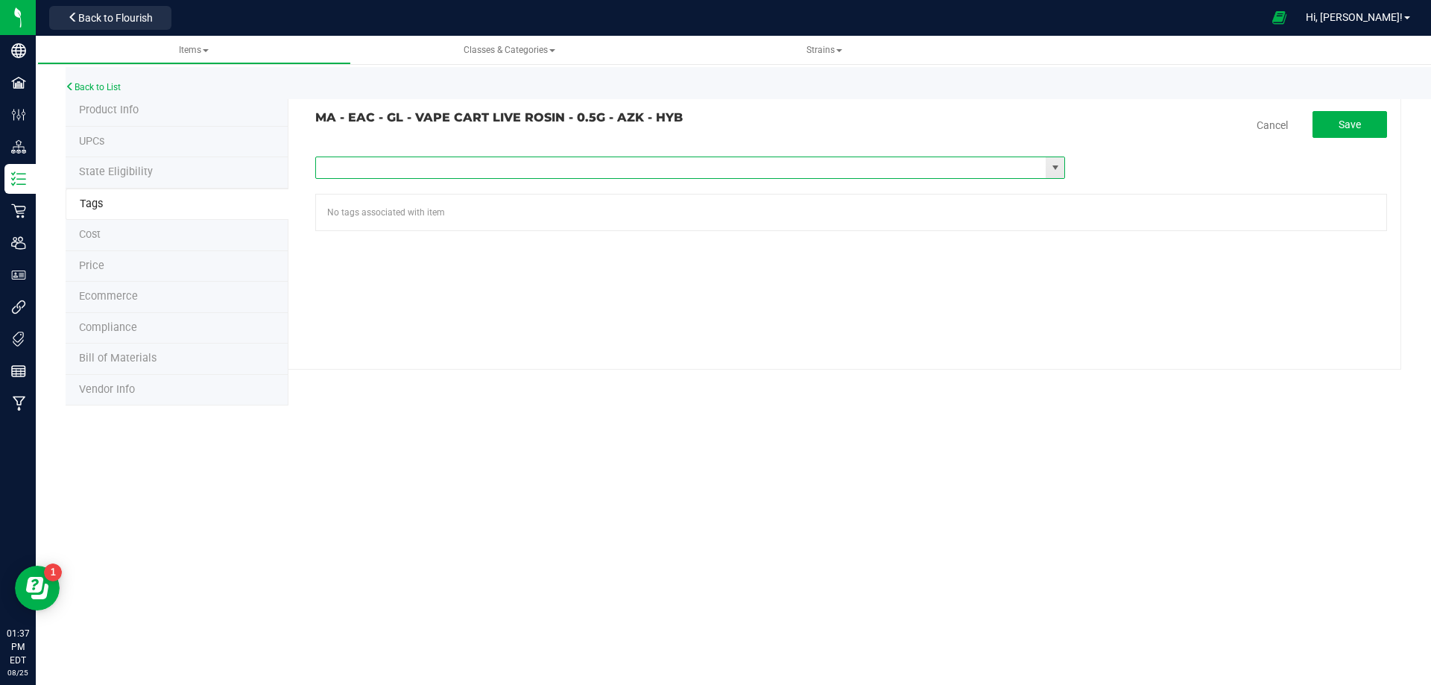
click at [525, 167] on input "text" at bounding box center [681, 167] width 730 height 21
type input "ma"
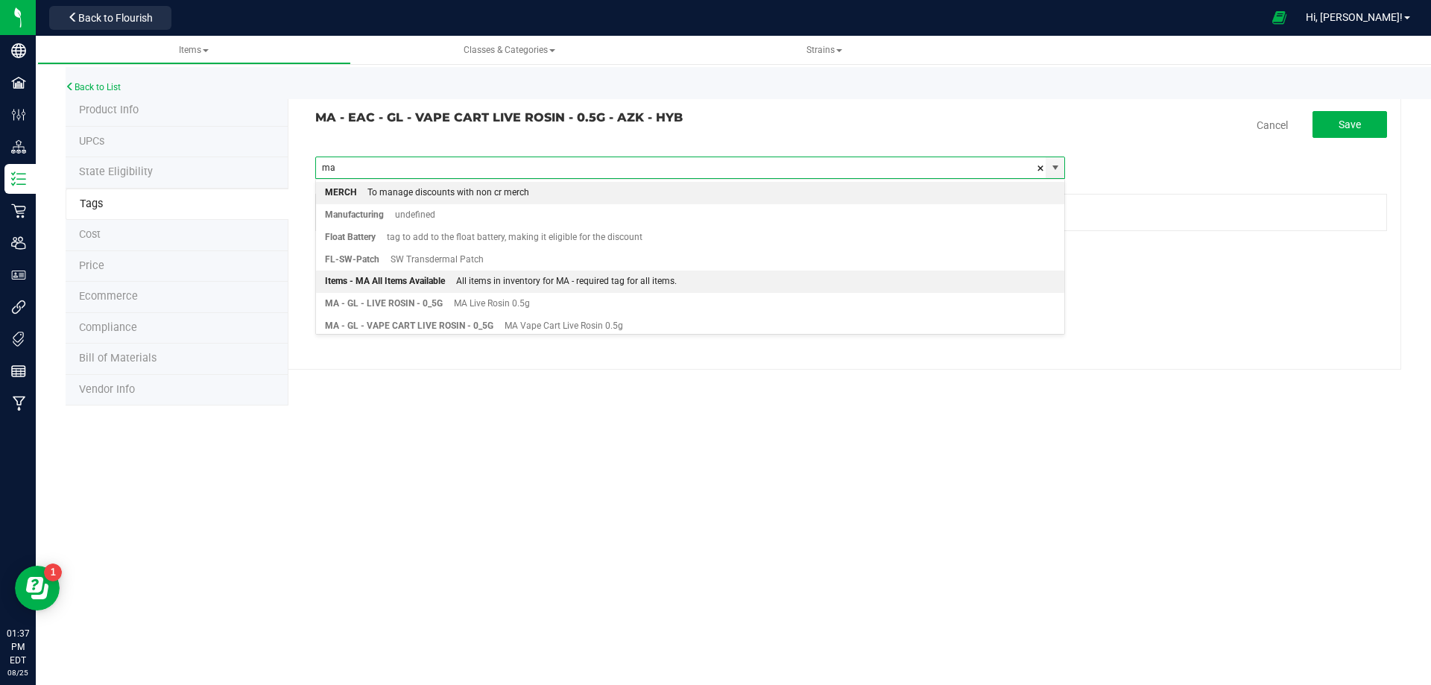
click at [455, 281] on div "All items in inventory for MA - required tag for all items." at bounding box center [561, 281] width 232 height 19
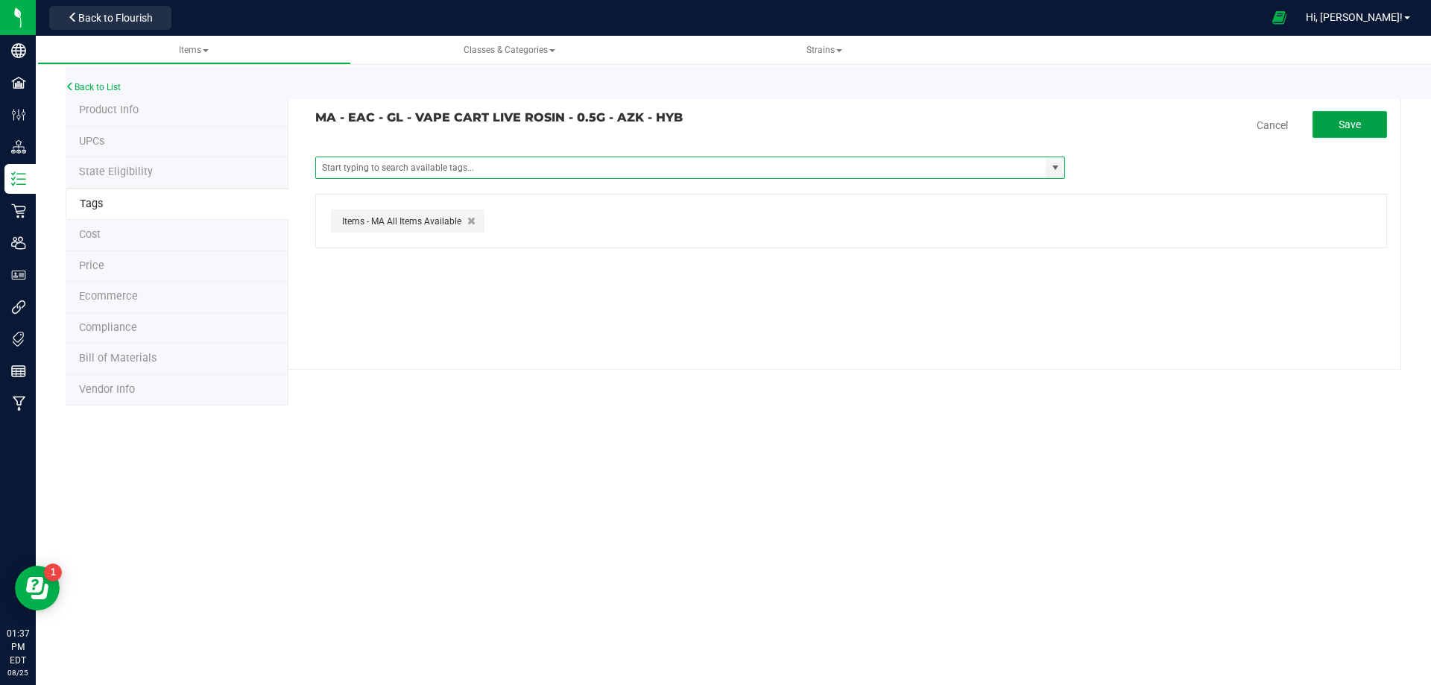
drag, startPoint x: 1366, startPoint y: 121, endPoint x: 1236, endPoint y: 157, distance: 135.1
click at [1366, 122] on button "Save" at bounding box center [1350, 124] width 75 height 27
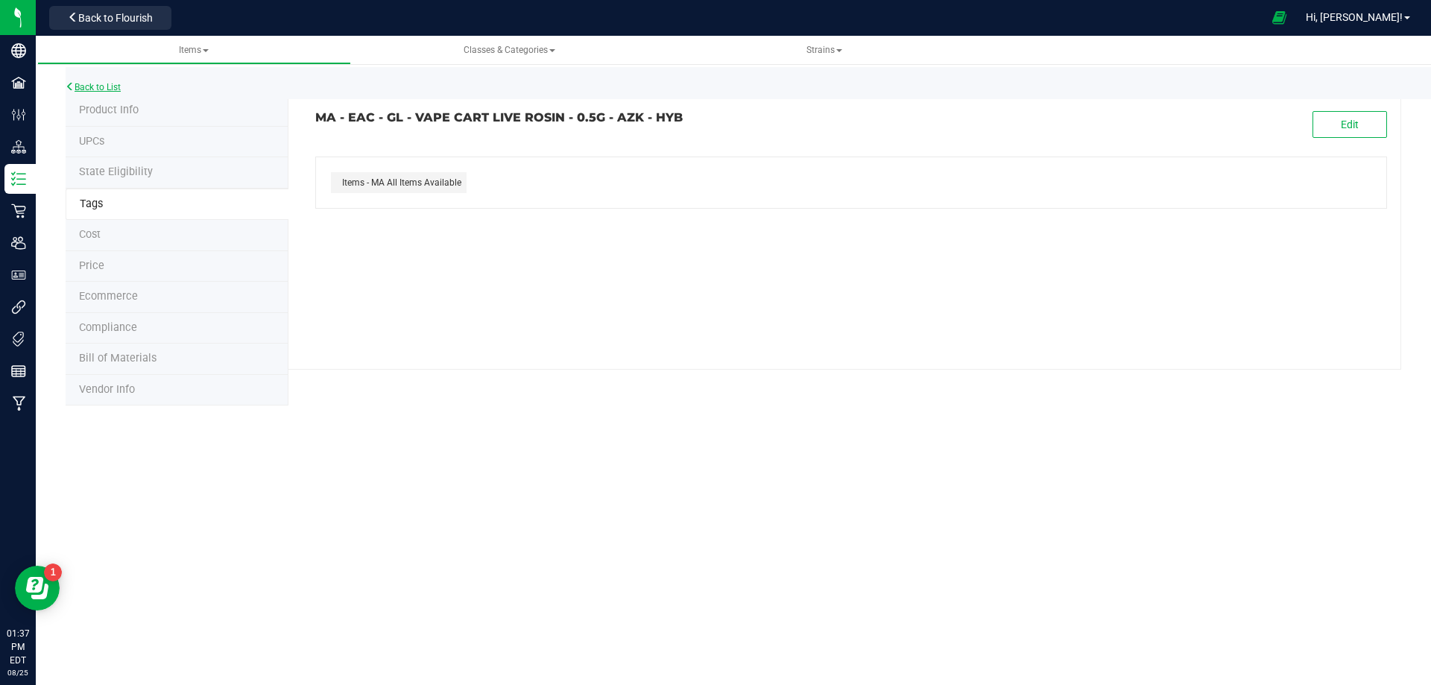
click at [101, 85] on link "Back to List" at bounding box center [93, 87] width 55 height 10
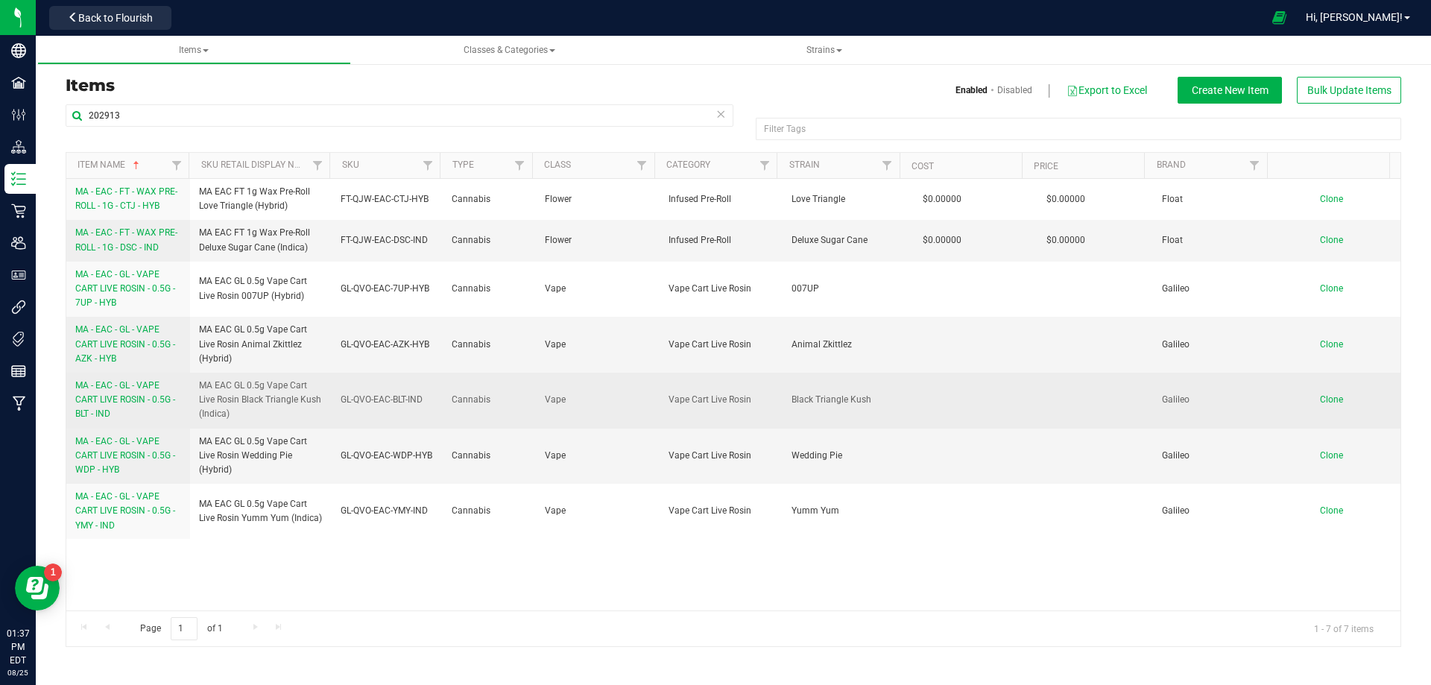
click at [141, 404] on span "MA - EAC - GL - VAPE CART LIVE ROSIN - 0.5G - BLT - IND" at bounding box center [125, 399] width 100 height 39
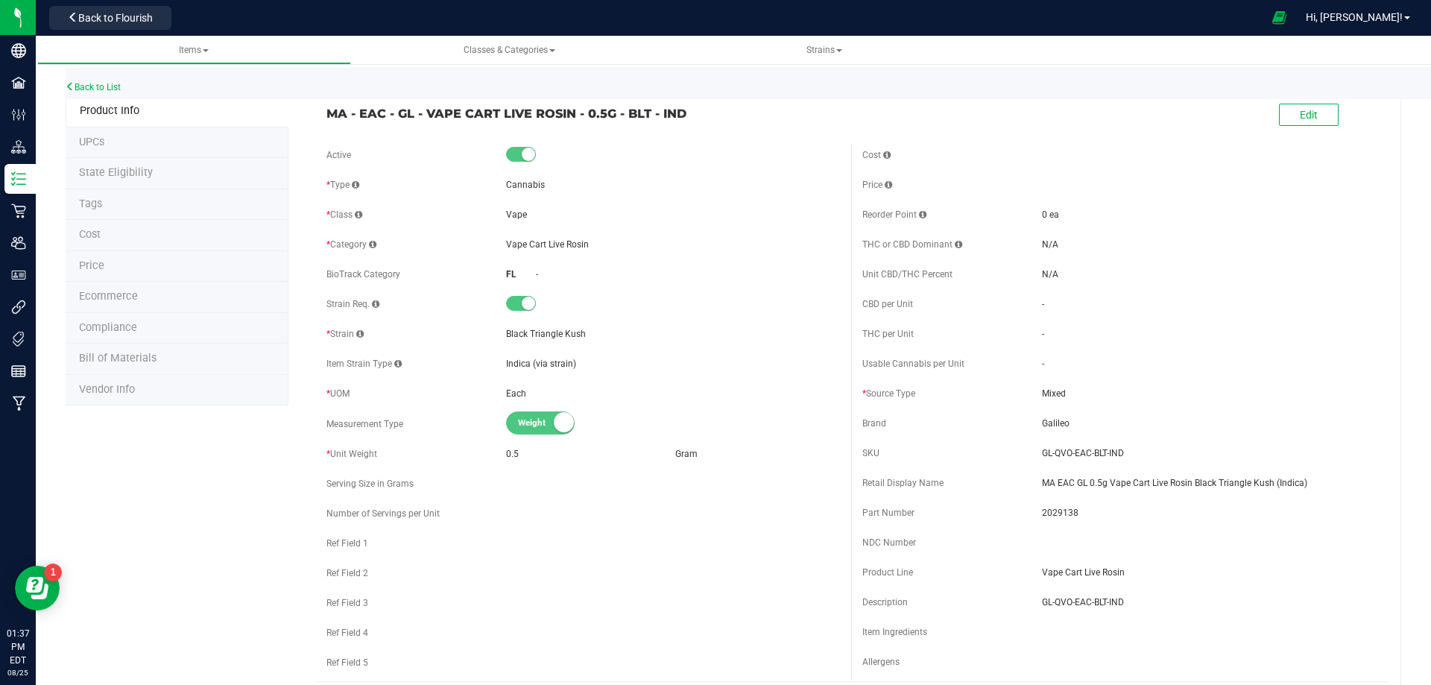
click at [105, 208] on li "Tags" at bounding box center [177, 204] width 223 height 31
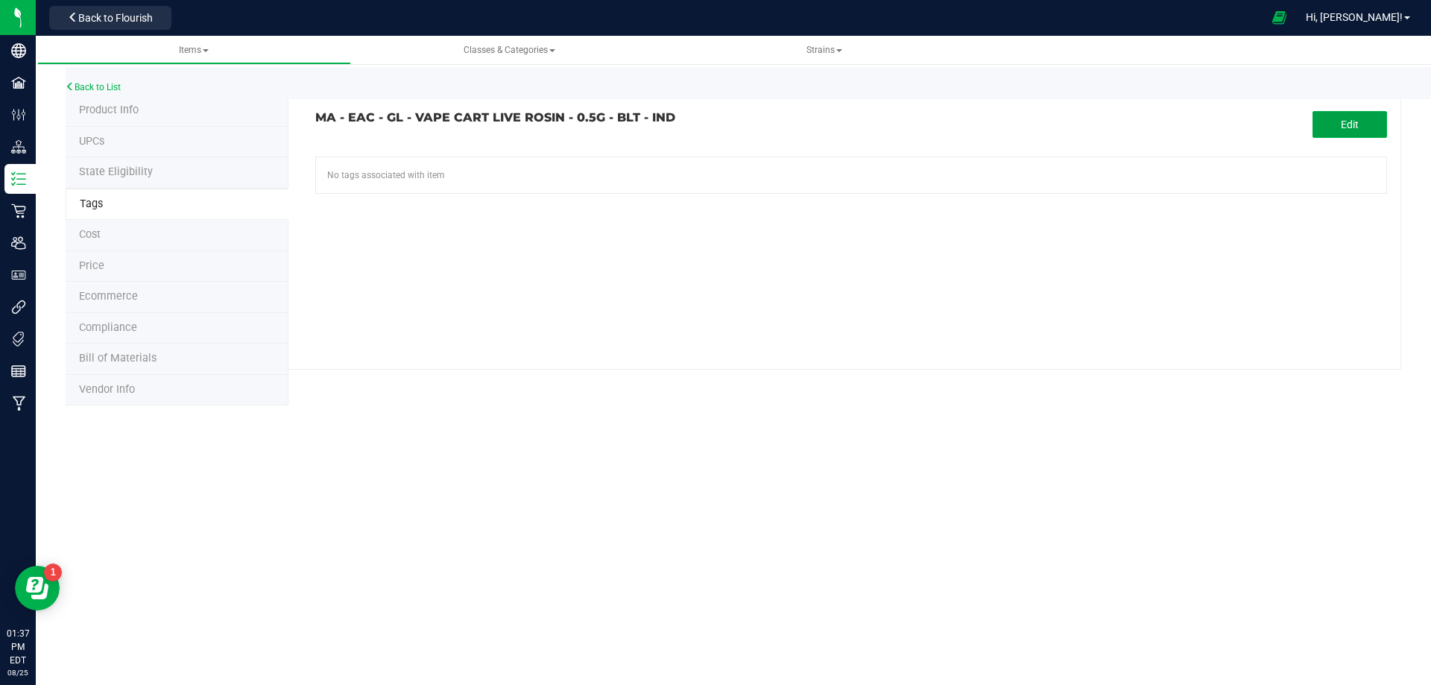
drag, startPoint x: 1333, startPoint y: 121, endPoint x: 1250, endPoint y: 145, distance: 86.8
click at [1321, 126] on button "Edit" at bounding box center [1350, 124] width 75 height 27
click at [434, 177] on input "text" at bounding box center [681, 167] width 730 height 21
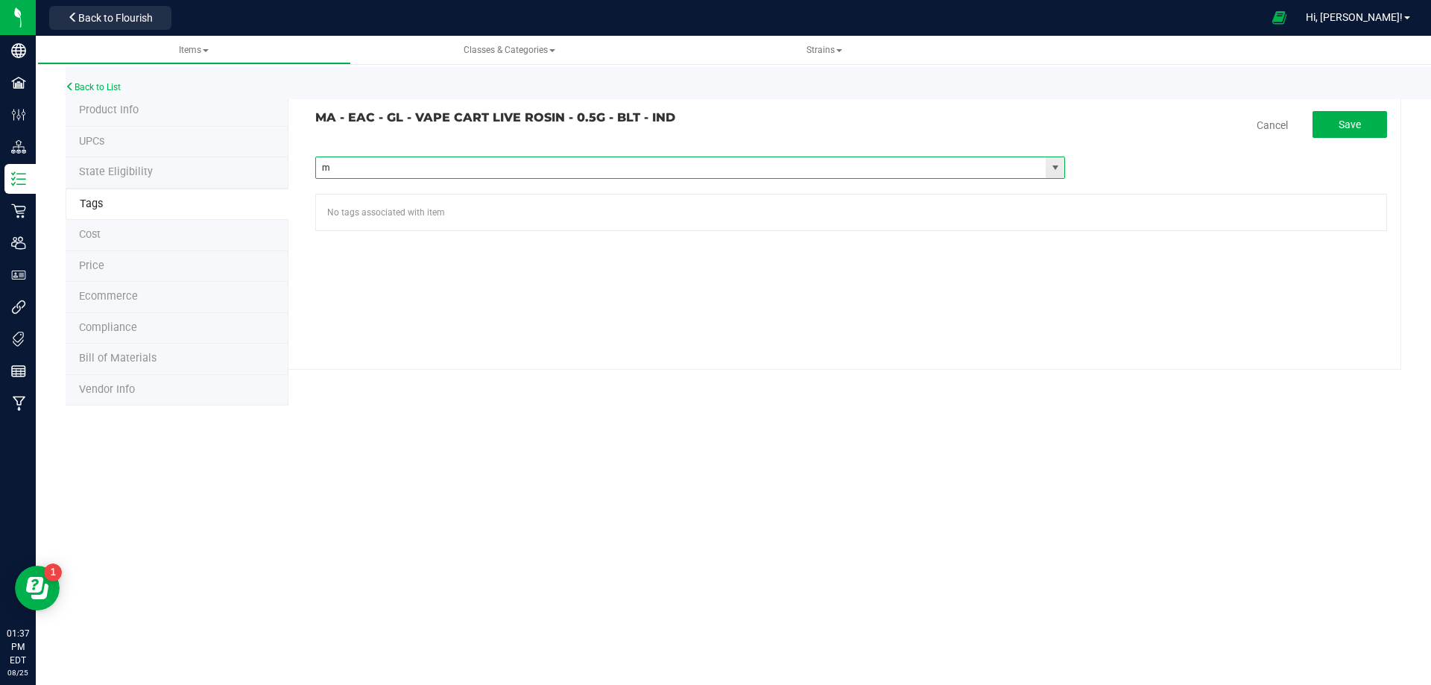
type input "ma"
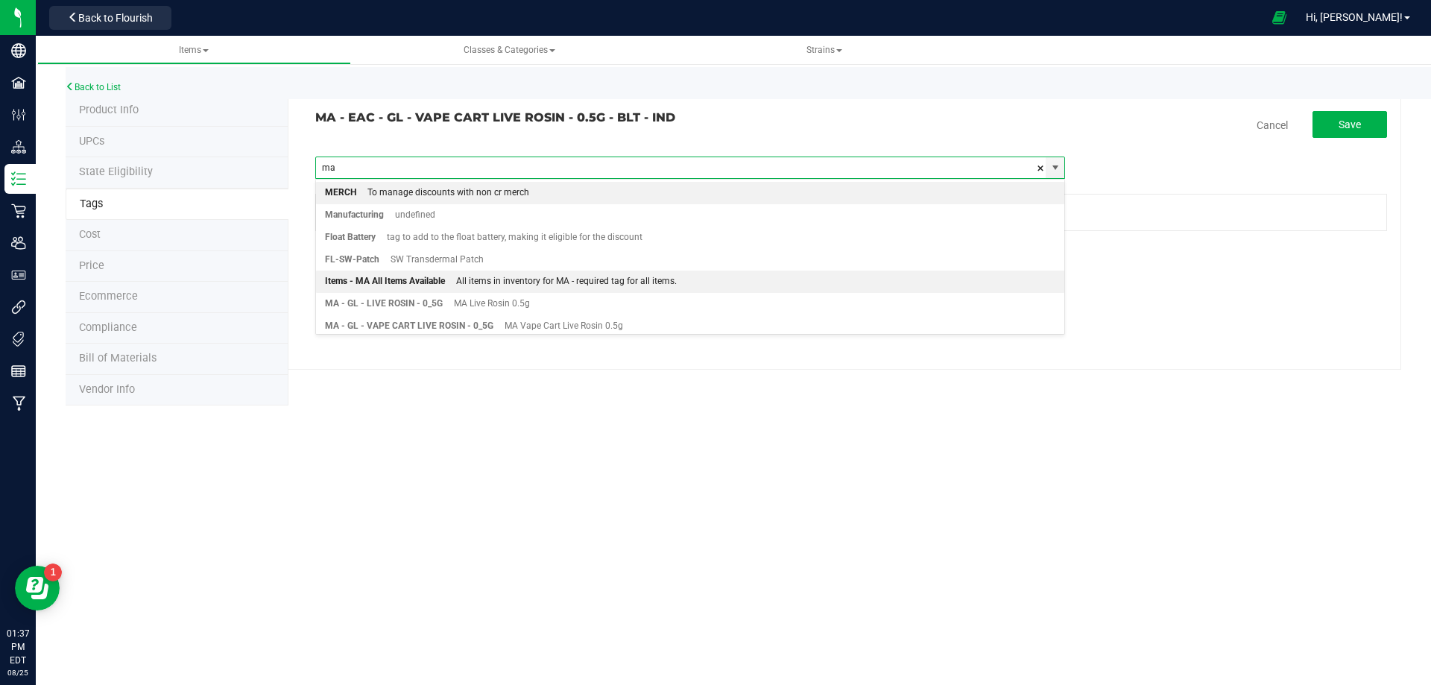
drag, startPoint x: 464, startPoint y: 283, endPoint x: 912, endPoint y: 170, distance: 462.1
click at [466, 284] on div "All items in inventory for MA - required tag for all items." at bounding box center [561, 281] width 232 height 19
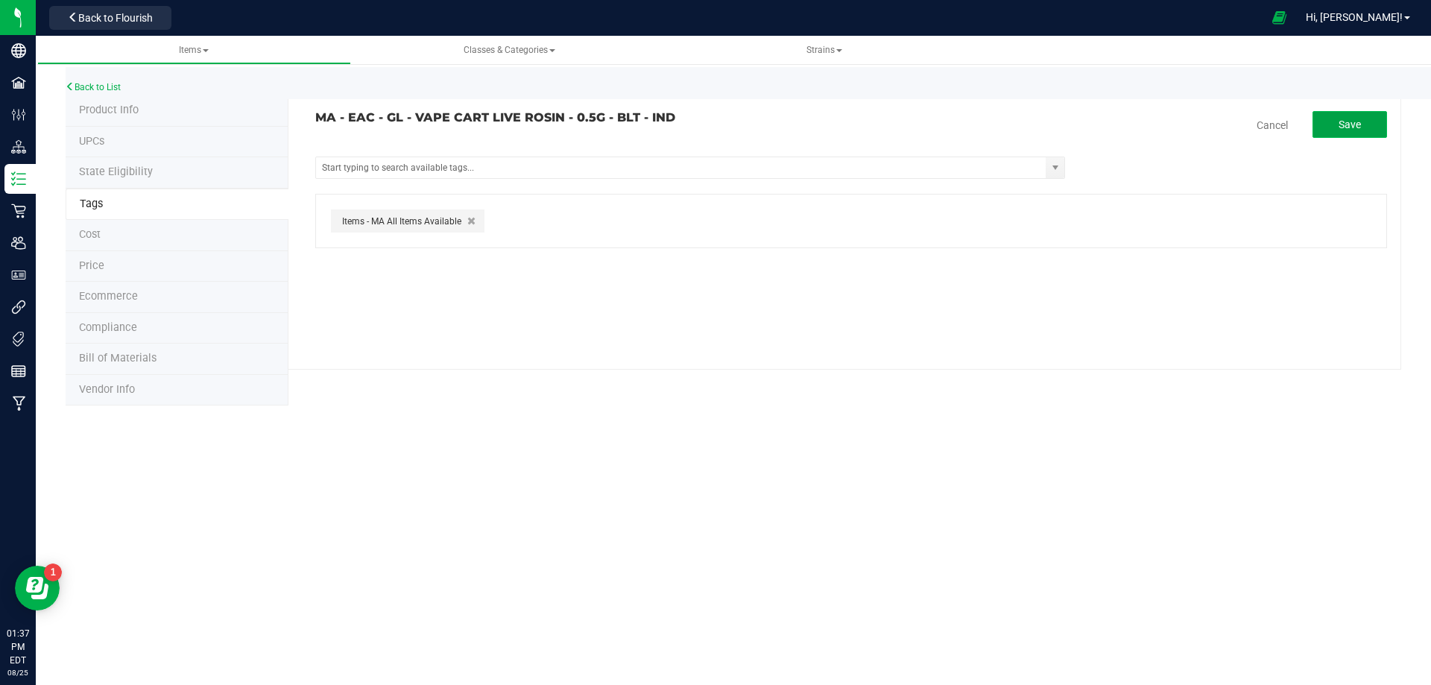
click at [1360, 132] on button "Save" at bounding box center [1350, 124] width 75 height 27
click at [113, 82] on link "Back to List" at bounding box center [93, 87] width 55 height 10
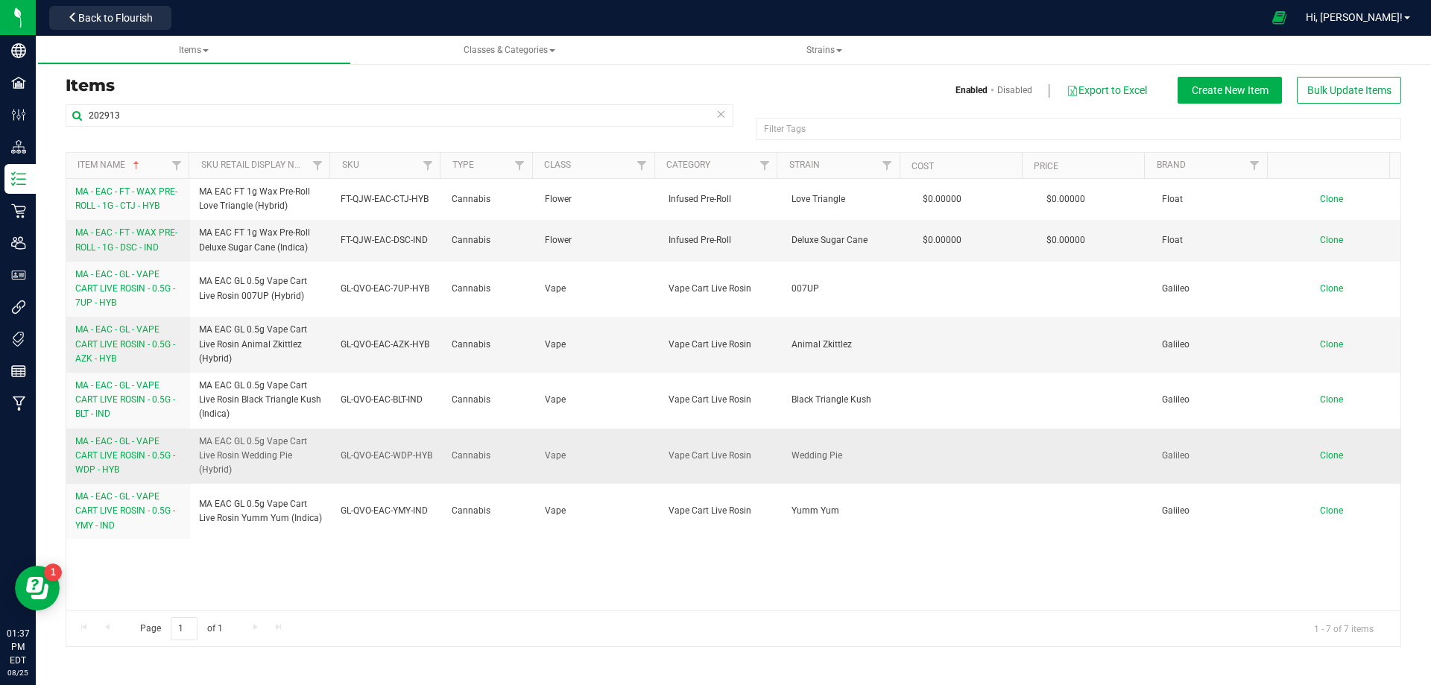
click at [108, 469] on span "MA - EAC - GL - VAPE CART LIVE ROSIN - 0.5G - WDP - HYB" at bounding box center [125, 455] width 100 height 39
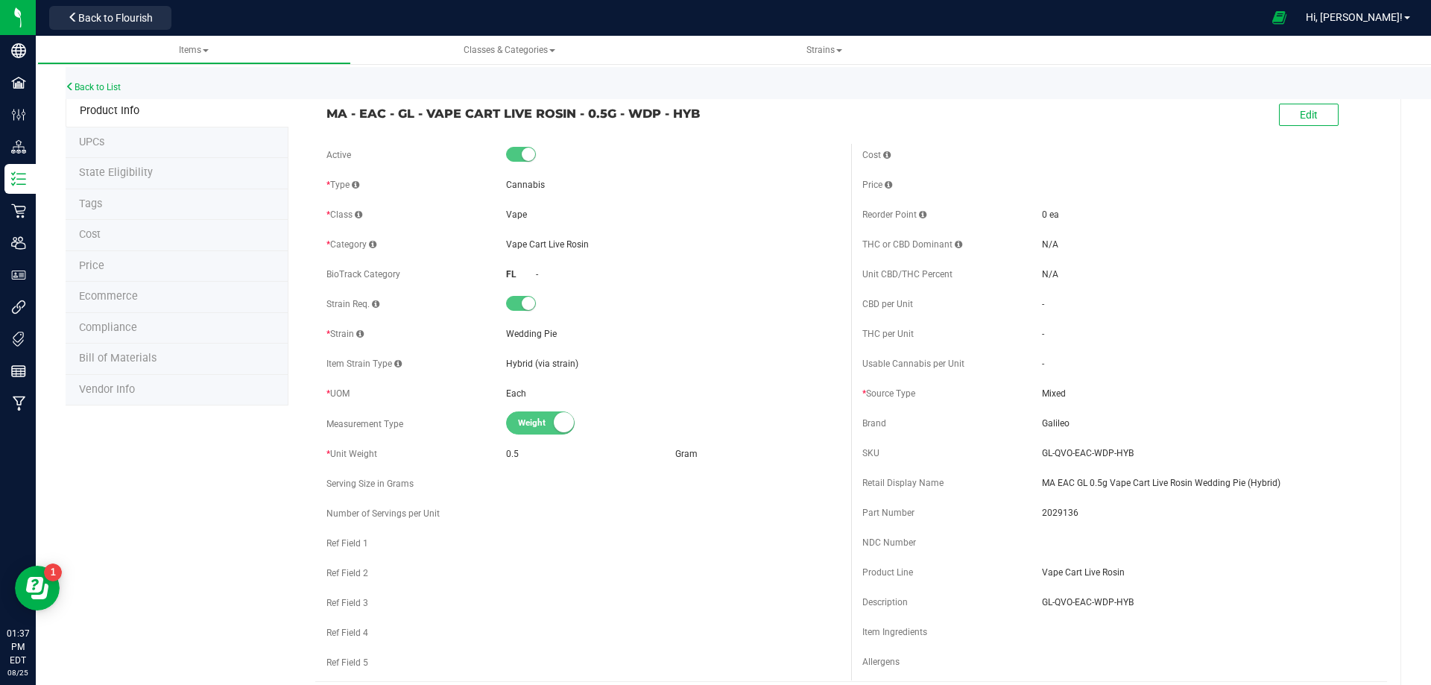
click at [143, 215] on li "Tags" at bounding box center [177, 204] width 223 height 31
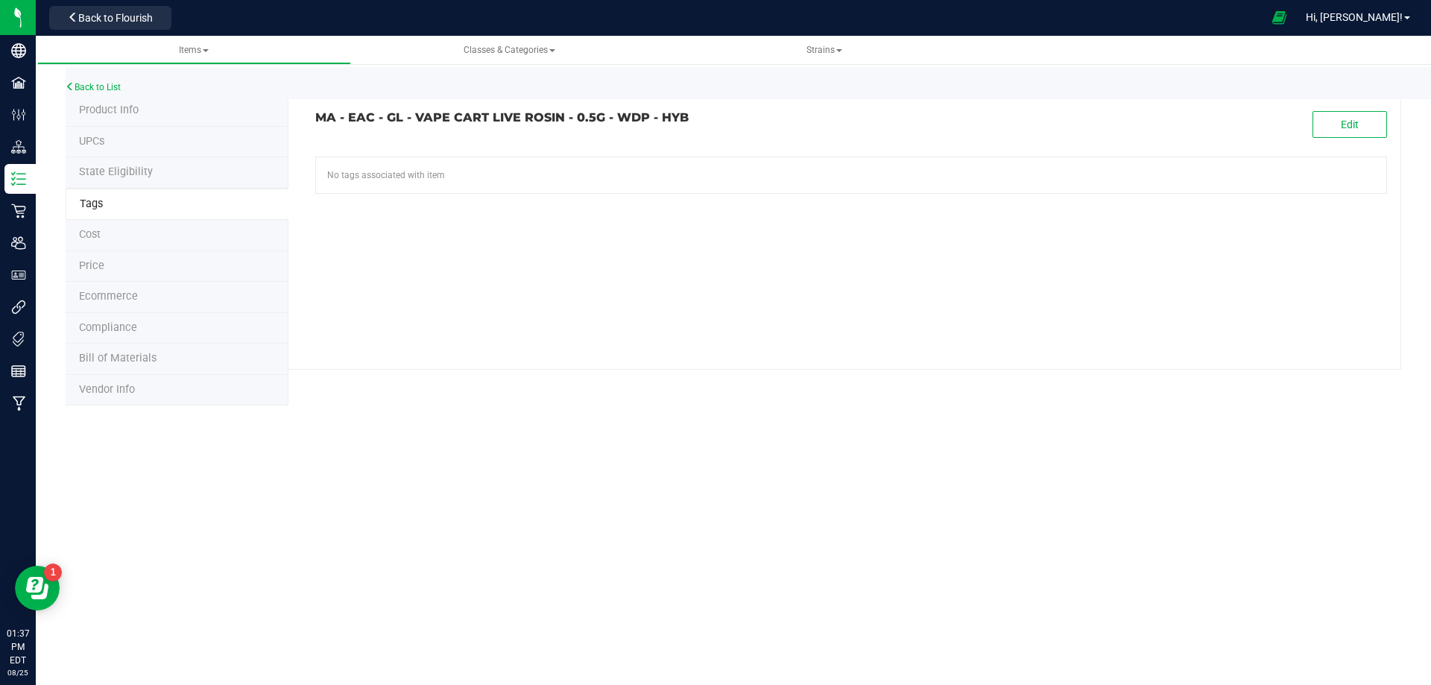
drag, startPoint x: 1359, startPoint y: 109, endPoint x: 1178, endPoint y: 163, distance: 188.4
click at [1355, 110] on div "MA - EAC - GL - VAPE CART LIVE ROSIN - 0.5G - WDP - HYB Edit No tags associated…" at bounding box center [844, 232] width 1113 height 274
click at [1342, 133] on button "Edit" at bounding box center [1350, 124] width 75 height 27
click at [487, 169] on input "text" at bounding box center [681, 167] width 730 height 21
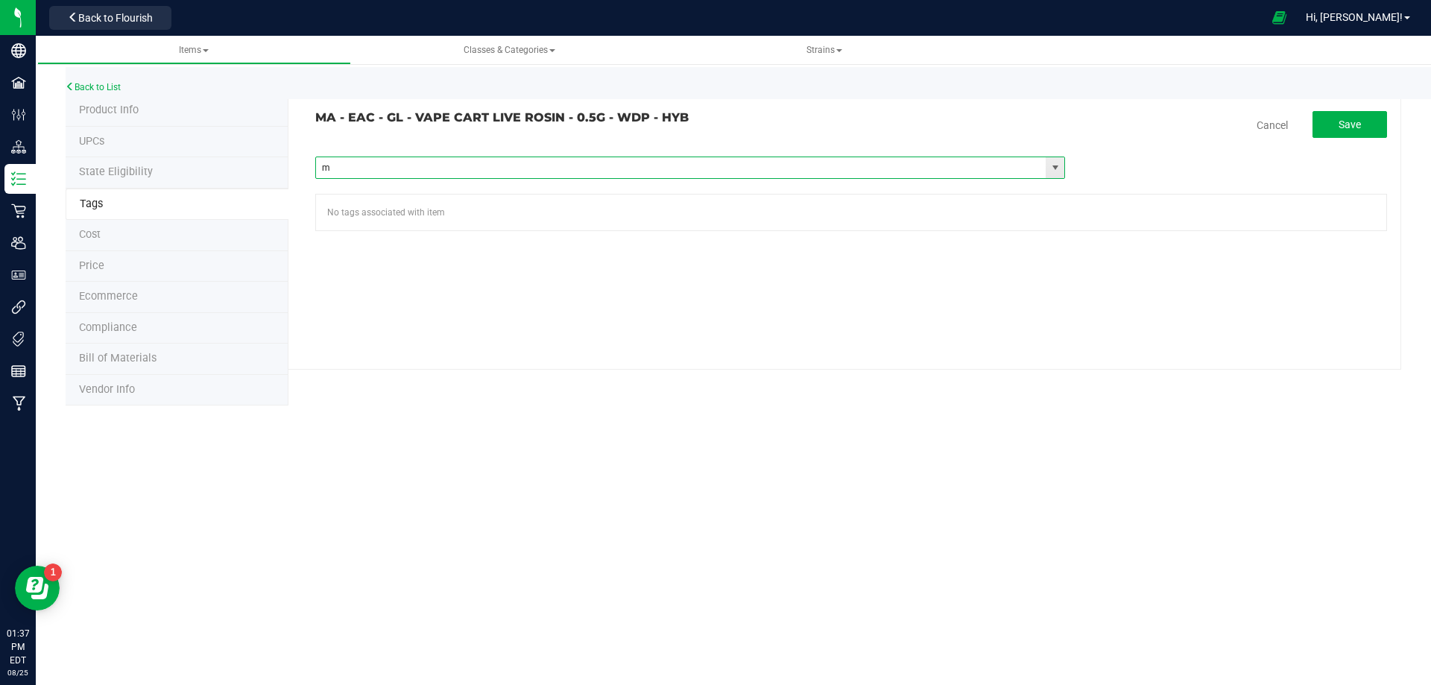
type input "ma"
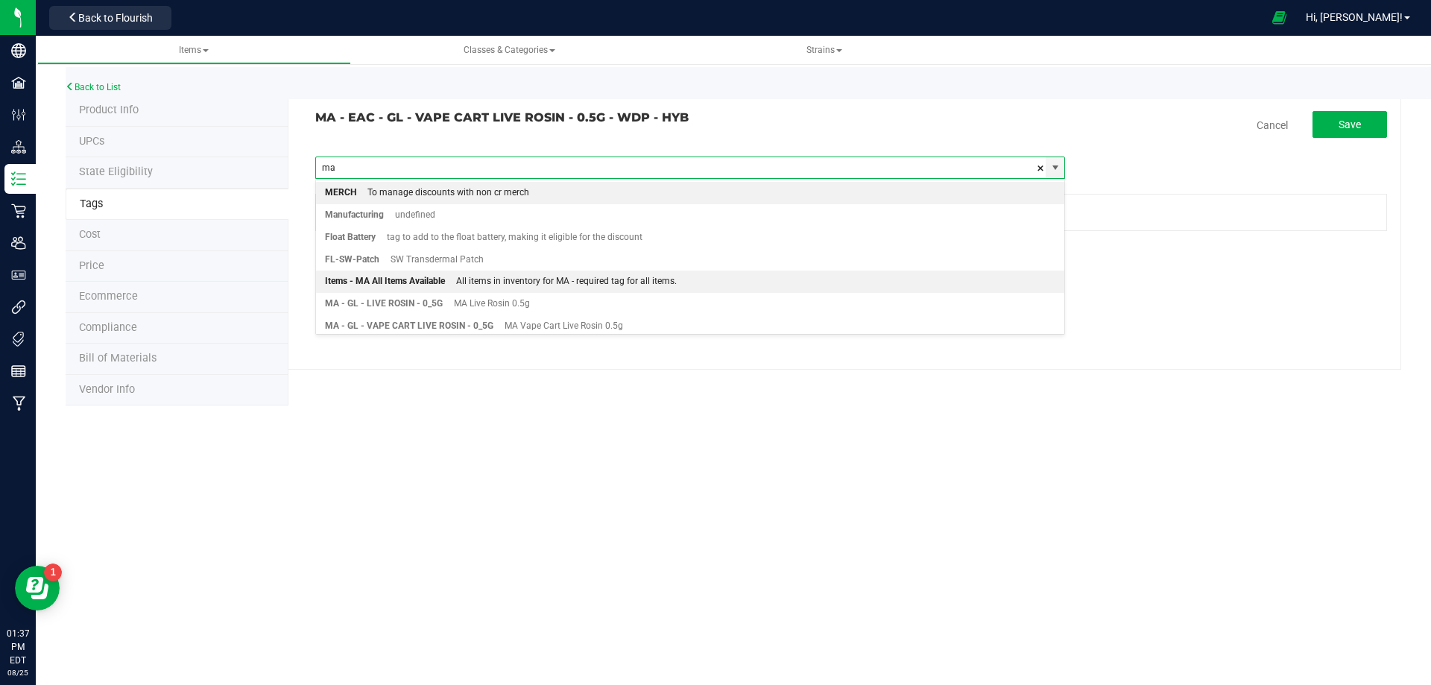
click at [440, 275] on div "Items - MA All Items Available" at bounding box center [385, 281] width 120 height 19
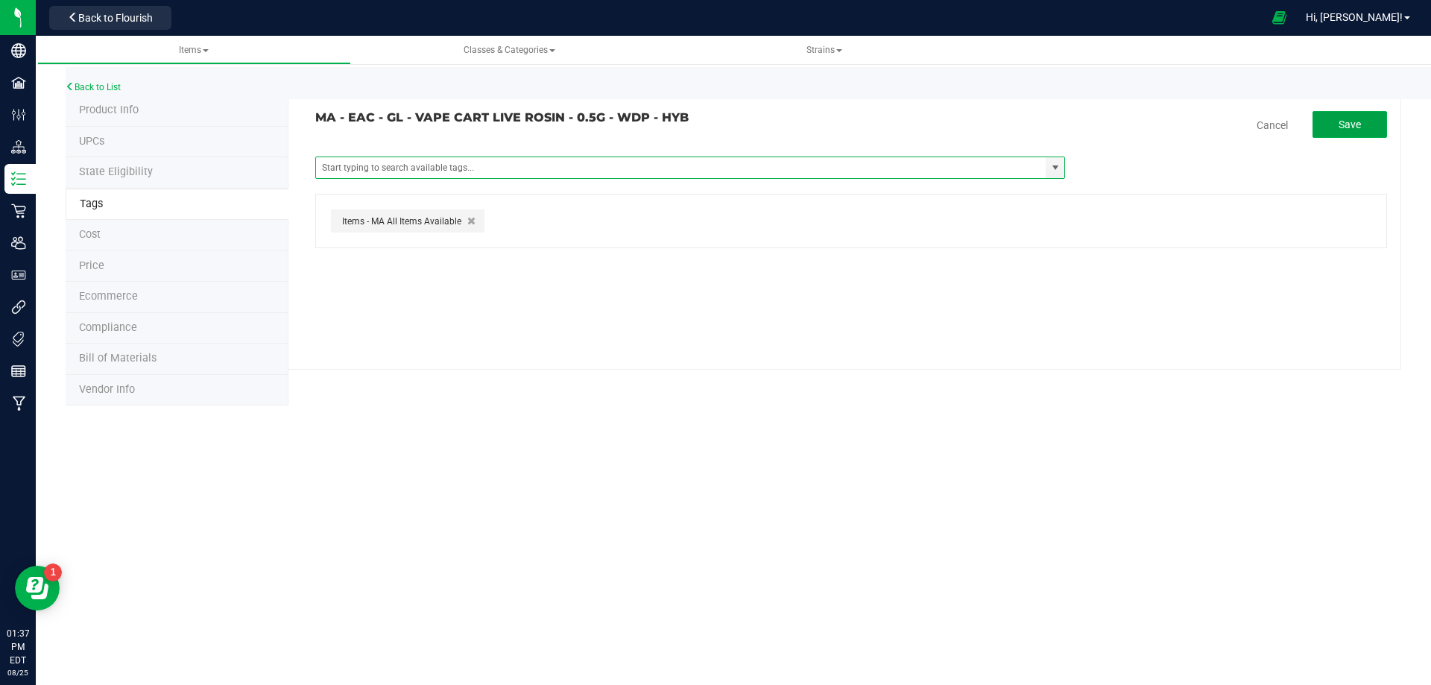
drag, startPoint x: 1335, startPoint y: 116, endPoint x: 1304, endPoint y: 127, distance: 33.2
click at [1336, 117] on button "Save" at bounding box center [1350, 124] width 75 height 27
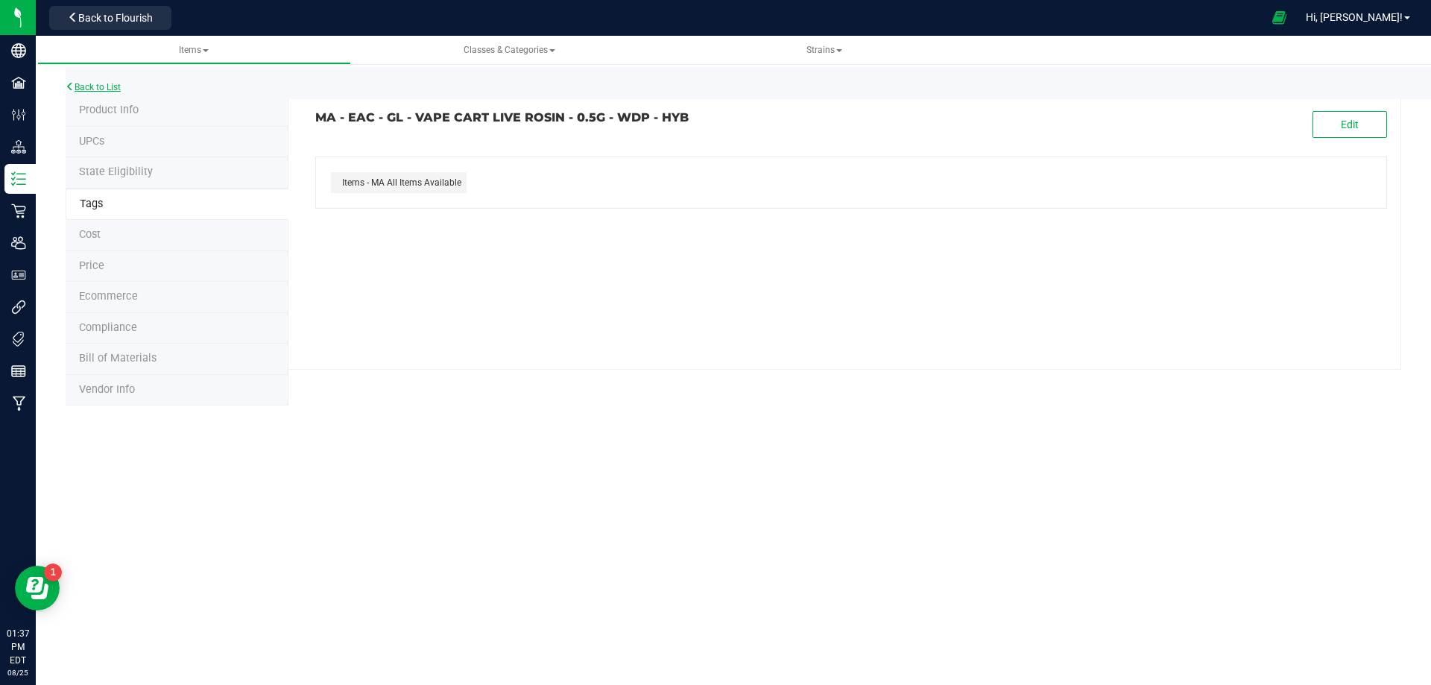
click at [116, 87] on link "Back to List" at bounding box center [93, 87] width 55 height 10
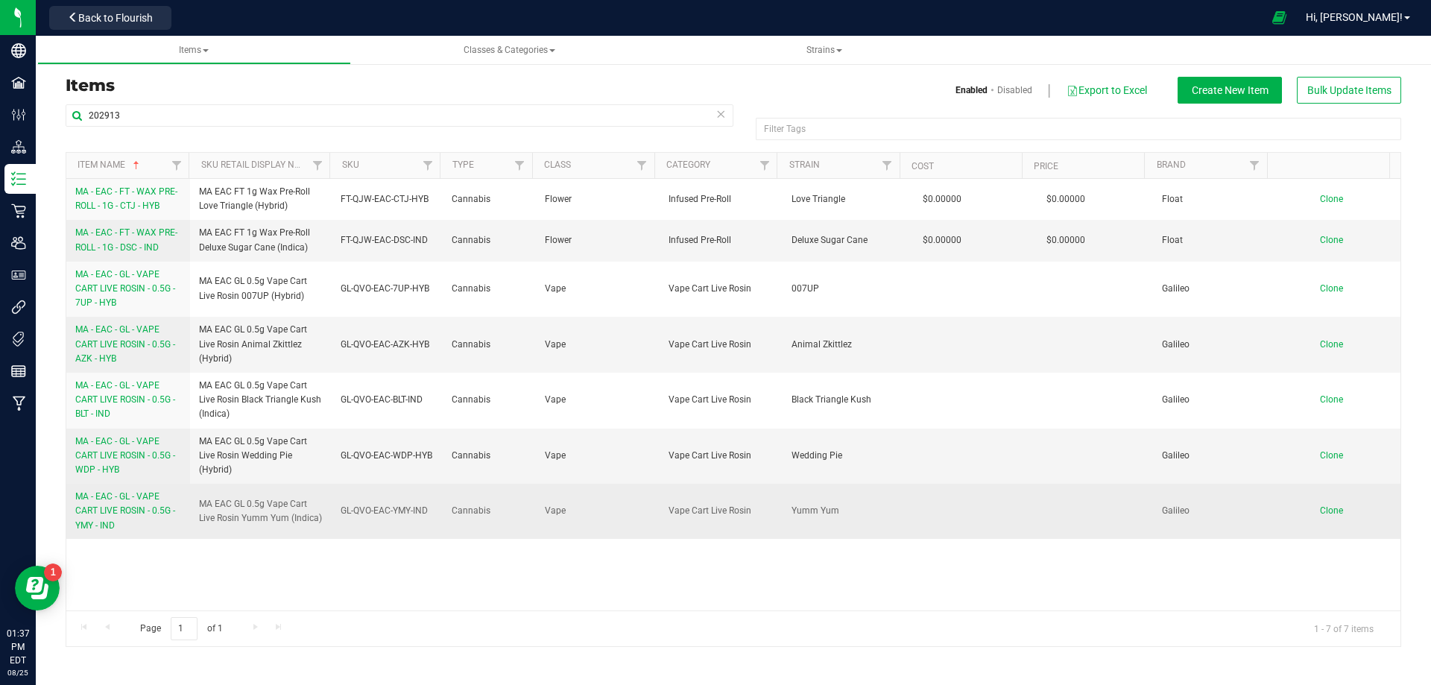
click at [127, 512] on span "MA - EAC - GL - VAPE CART LIVE ROSIN - 0.5G - YMY - IND" at bounding box center [125, 510] width 100 height 39
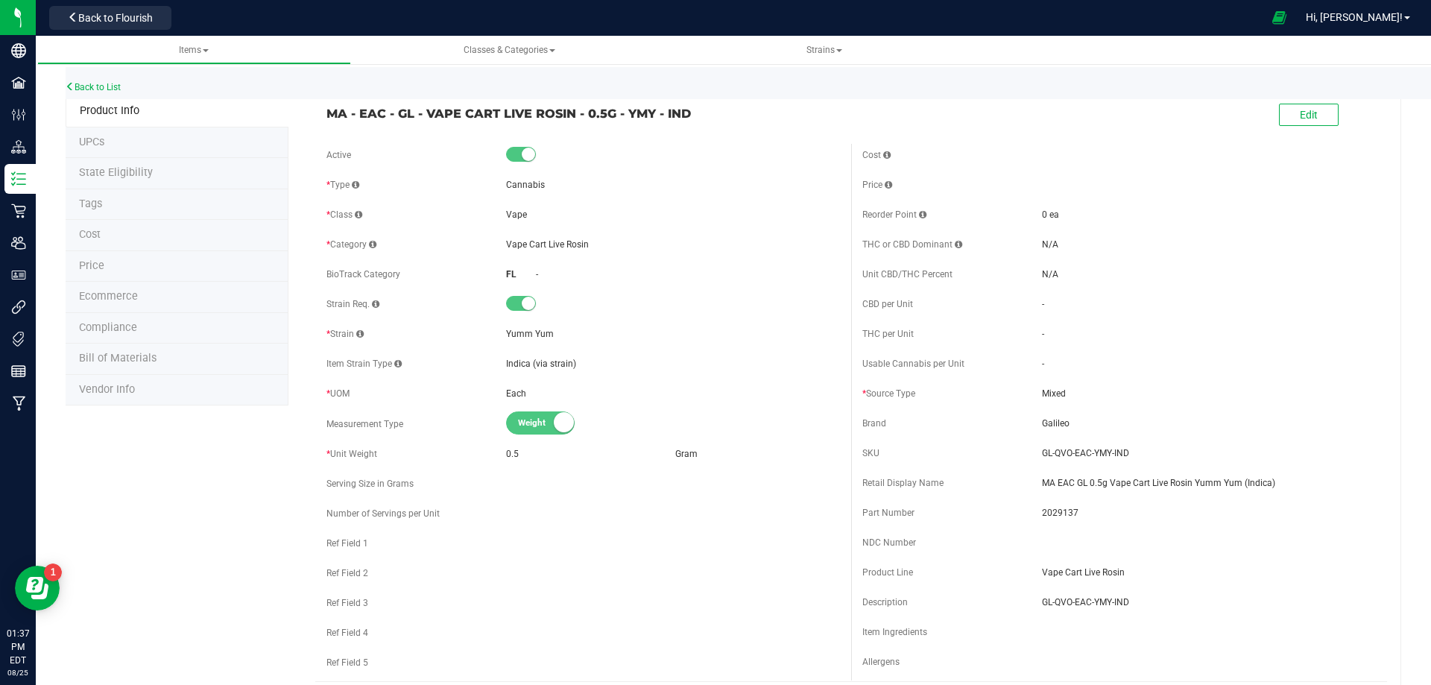
click at [157, 200] on li "Tags" at bounding box center [177, 204] width 223 height 31
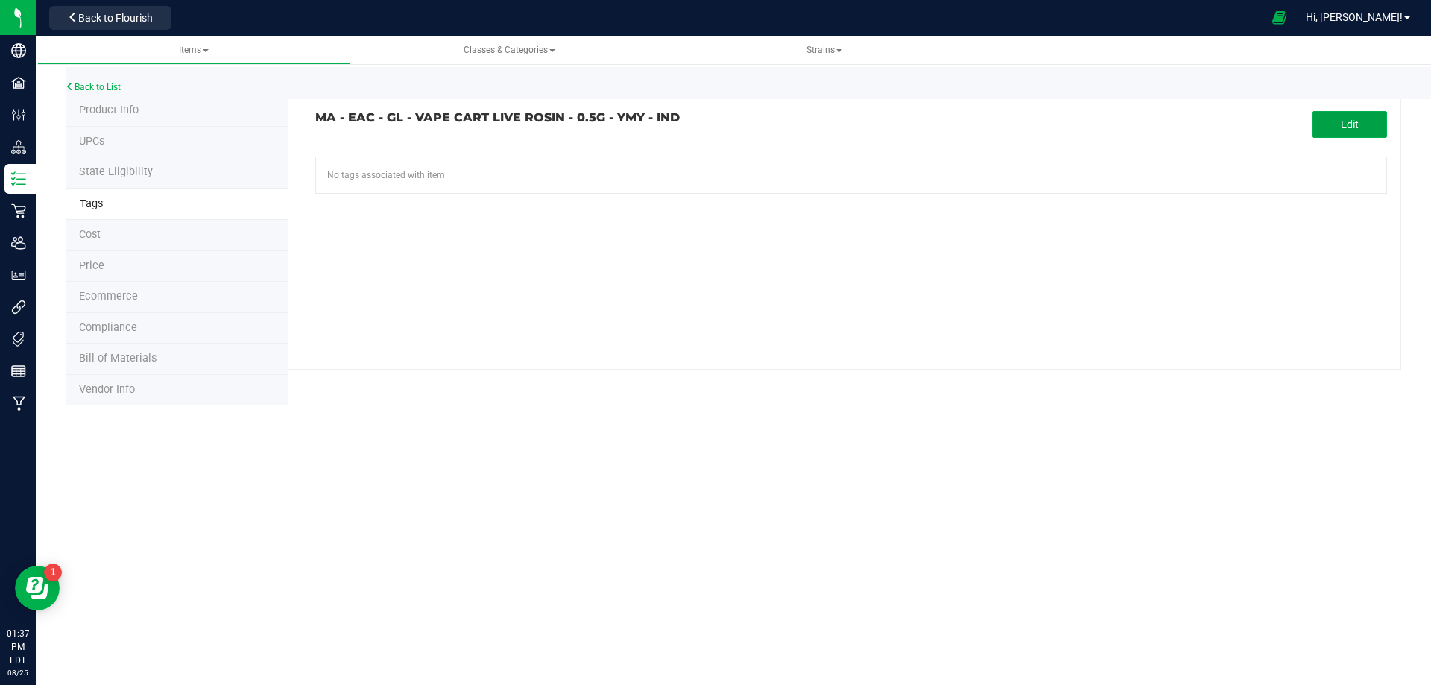
drag, startPoint x: 1348, startPoint y: 113, endPoint x: 565, endPoint y: 216, distance: 789.4
click at [1330, 120] on button "Edit" at bounding box center [1350, 124] width 75 height 27
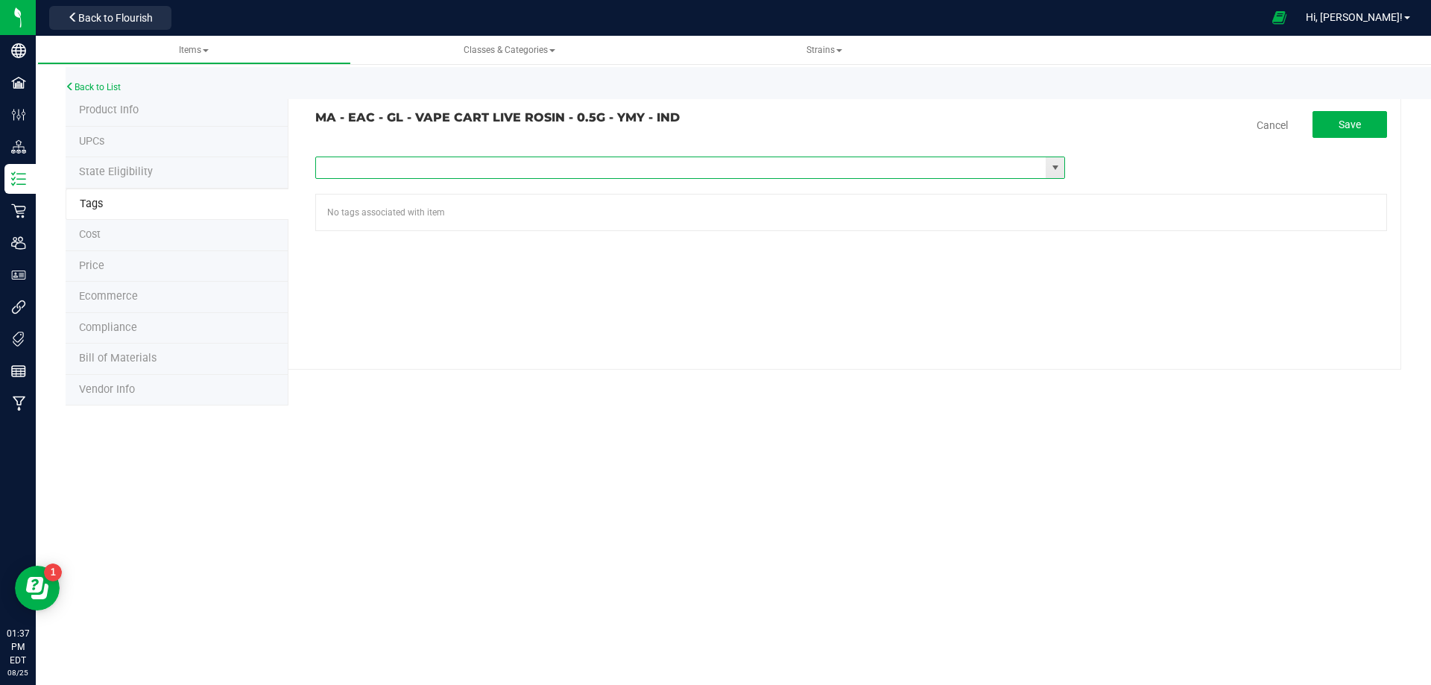
click at [354, 168] on input "text" at bounding box center [681, 167] width 730 height 21
type input "ma"
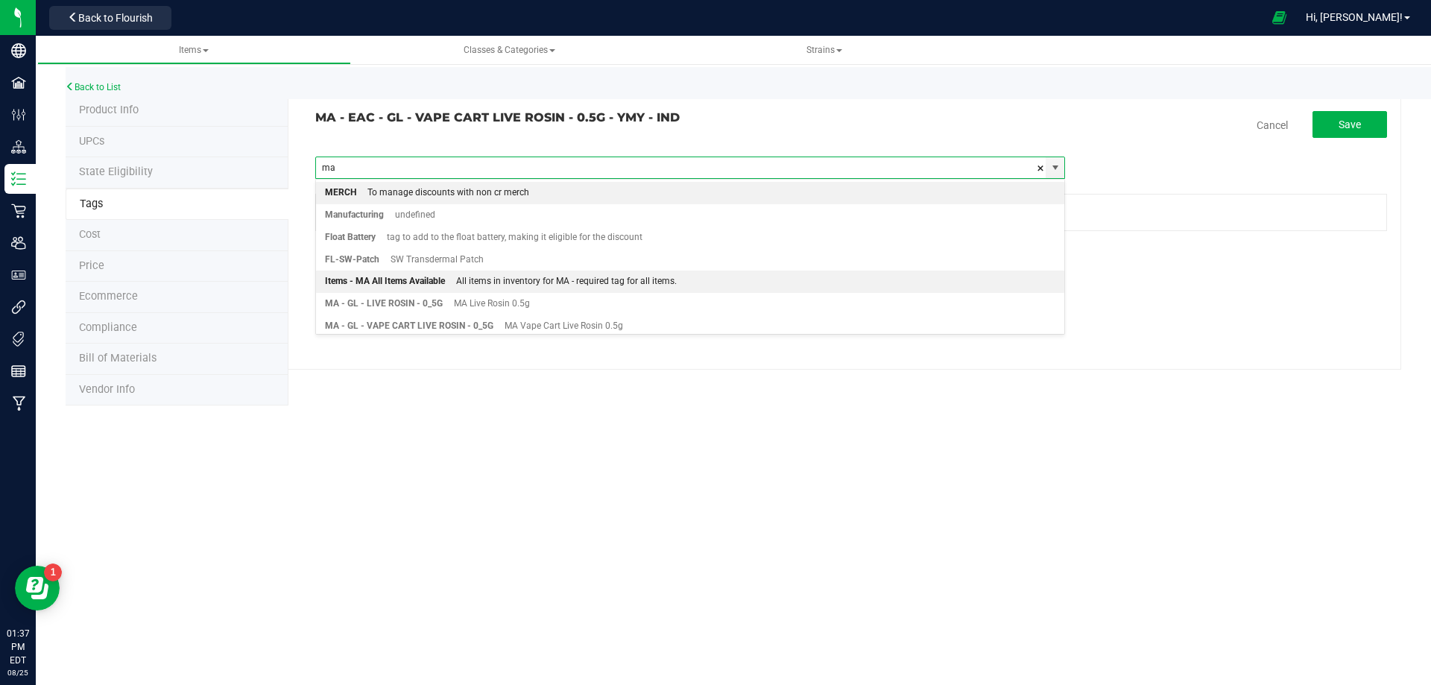
click at [514, 282] on div "All items in inventory for MA - required tag for all items." at bounding box center [561, 281] width 232 height 19
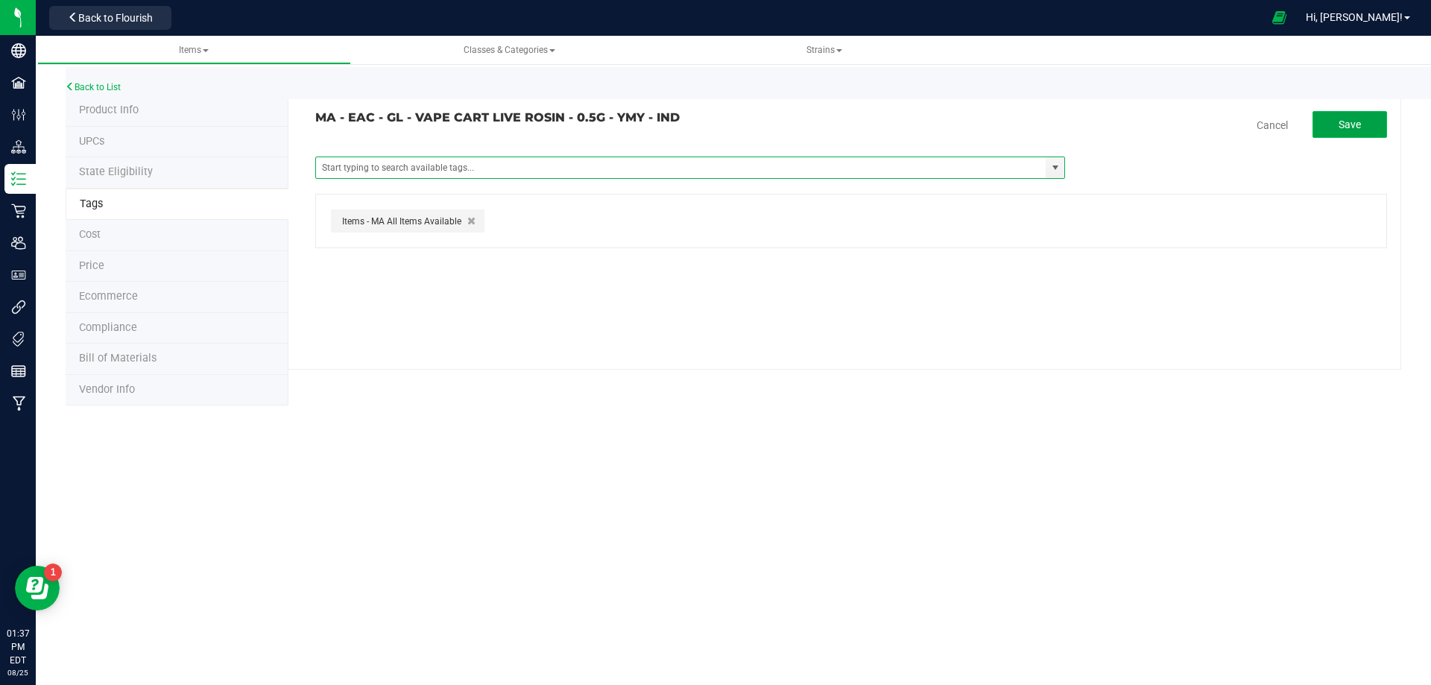
click at [1341, 135] on button "Save" at bounding box center [1350, 124] width 75 height 27
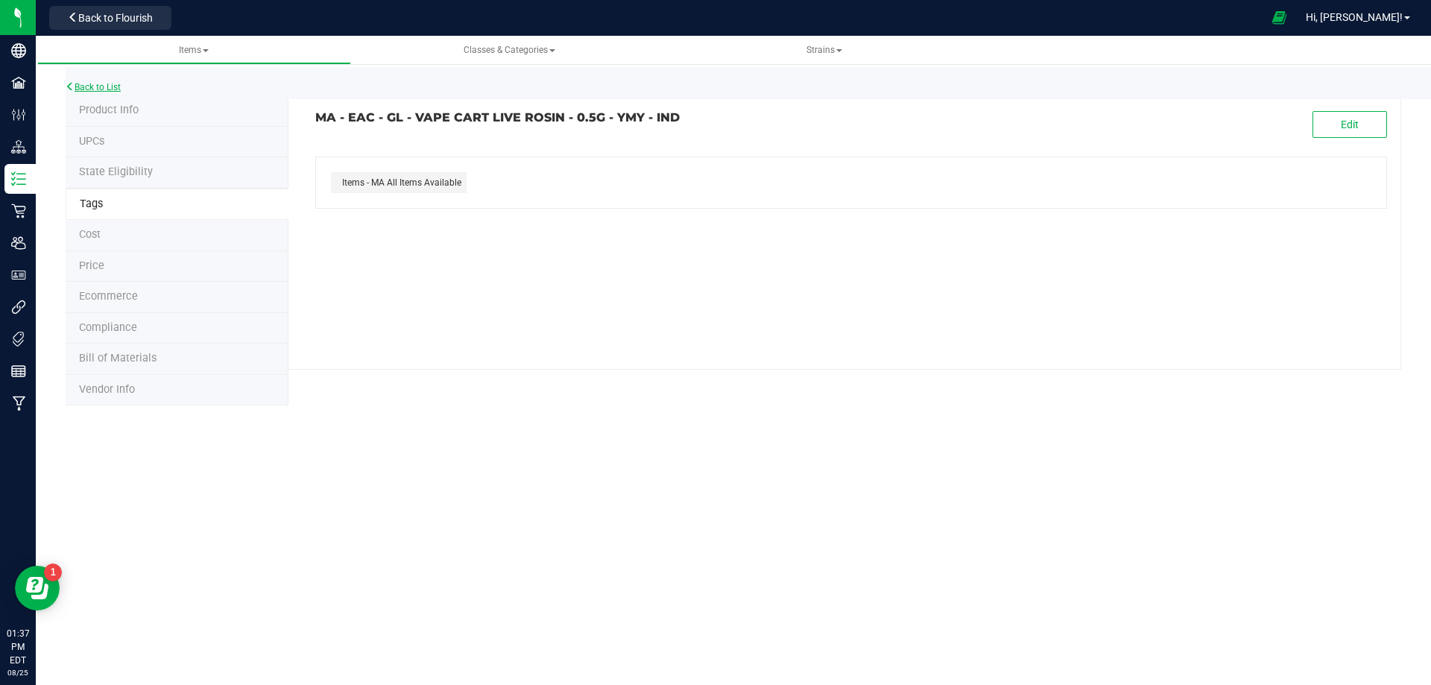
click at [103, 83] on link "Back to List" at bounding box center [93, 87] width 55 height 10
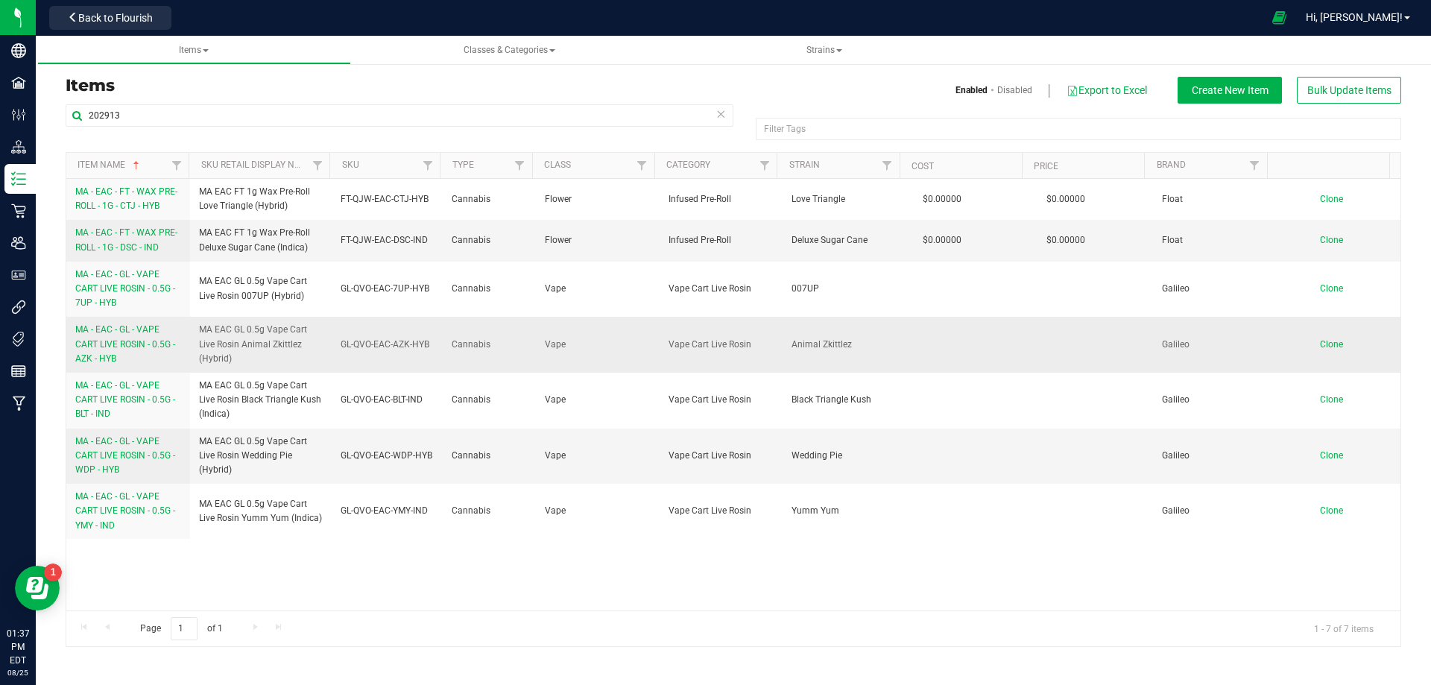
click at [124, 334] on span "MA - EAC - GL - VAPE CART LIVE ROSIN - 0.5G - AZK - HYB" at bounding box center [125, 343] width 100 height 39
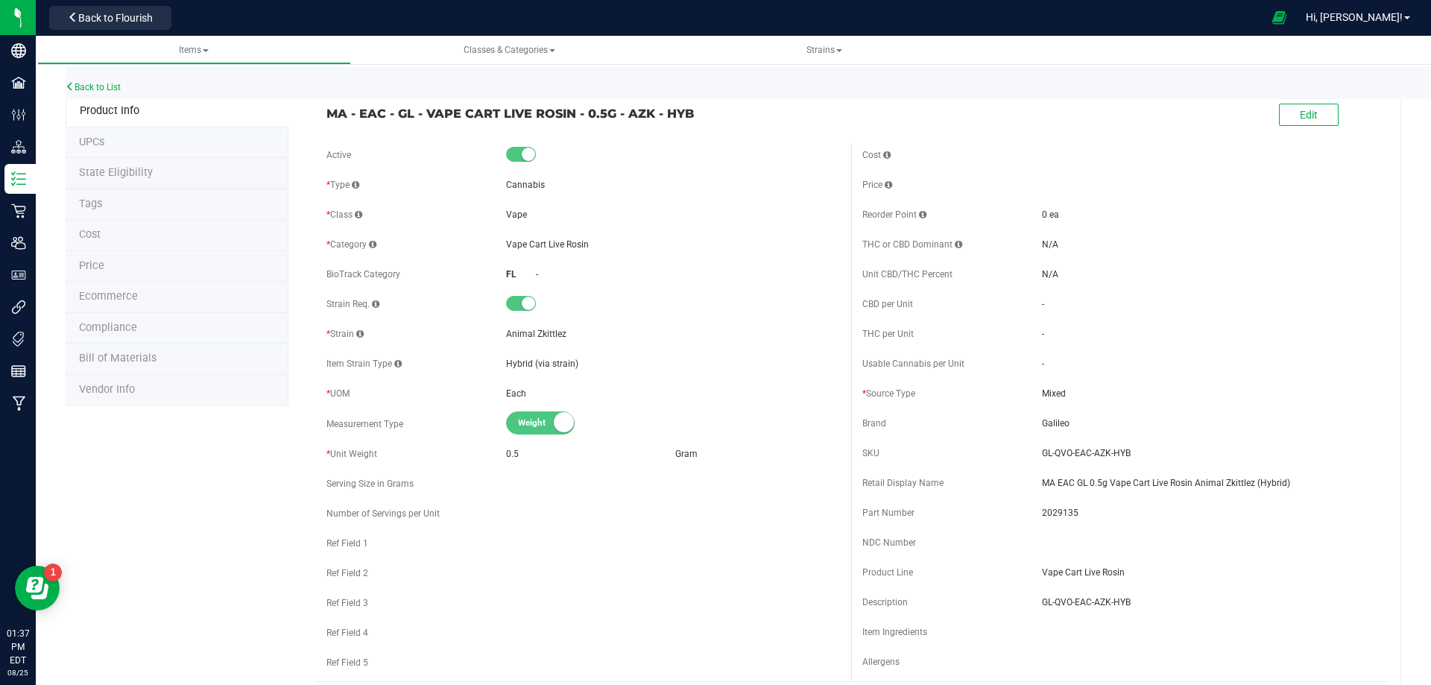
click at [116, 209] on li "Tags" at bounding box center [177, 204] width 223 height 31
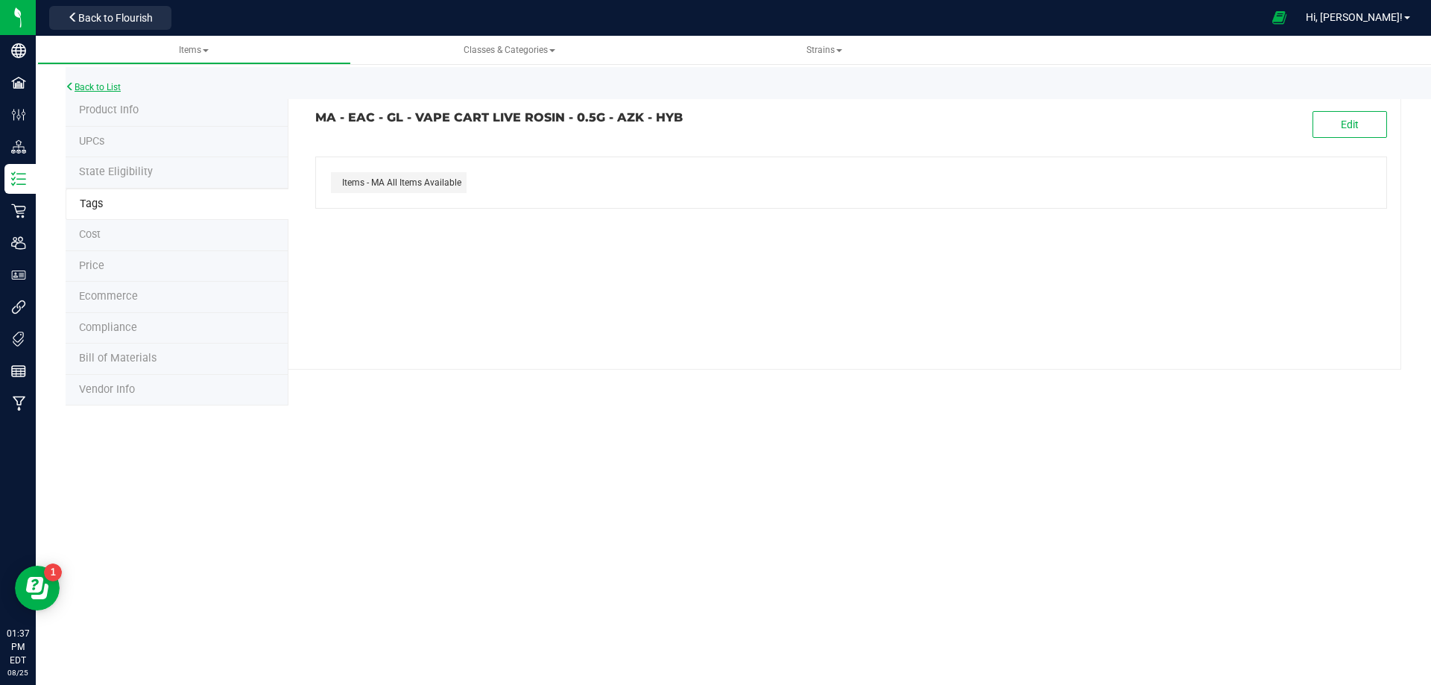
click at [110, 87] on link "Back to List" at bounding box center [93, 87] width 55 height 10
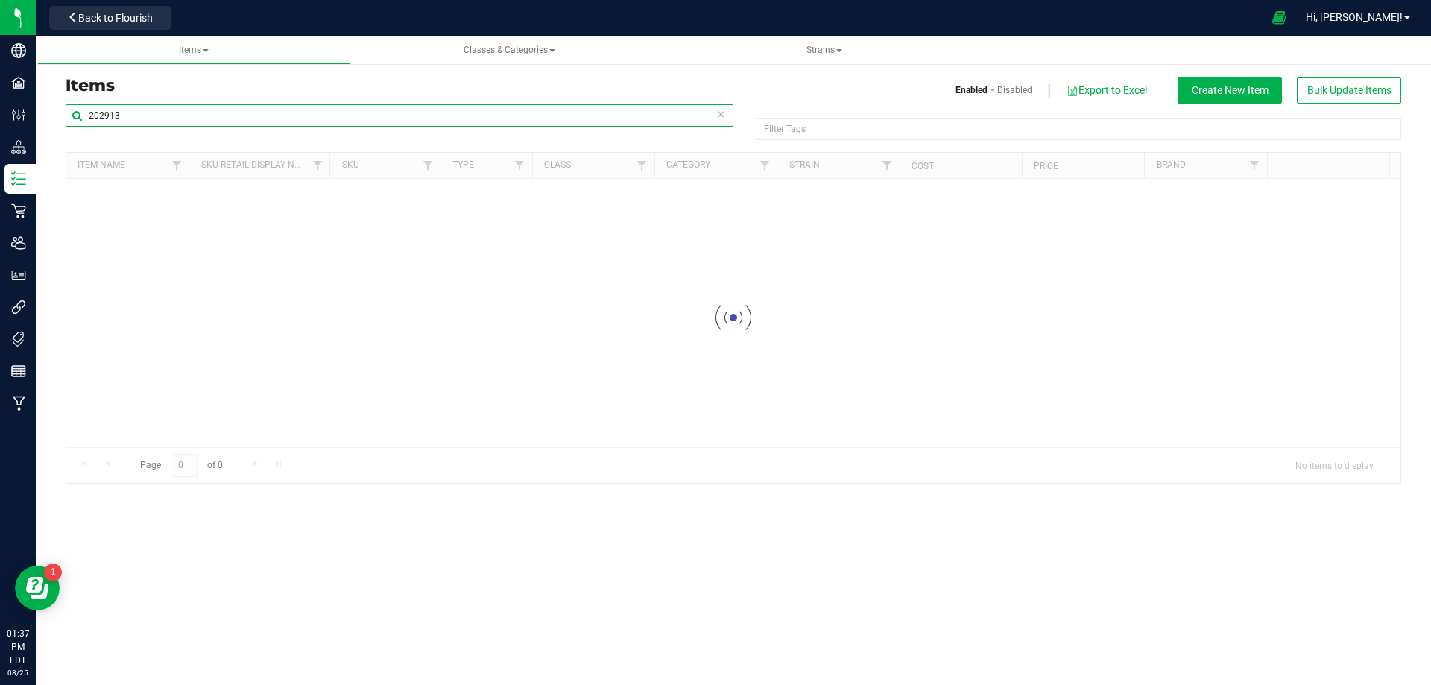
drag, startPoint x: 163, startPoint y: 115, endPoint x: 167, endPoint y: 121, distance: 7.7
click at [163, 117] on input "202913" at bounding box center [400, 115] width 668 height 22
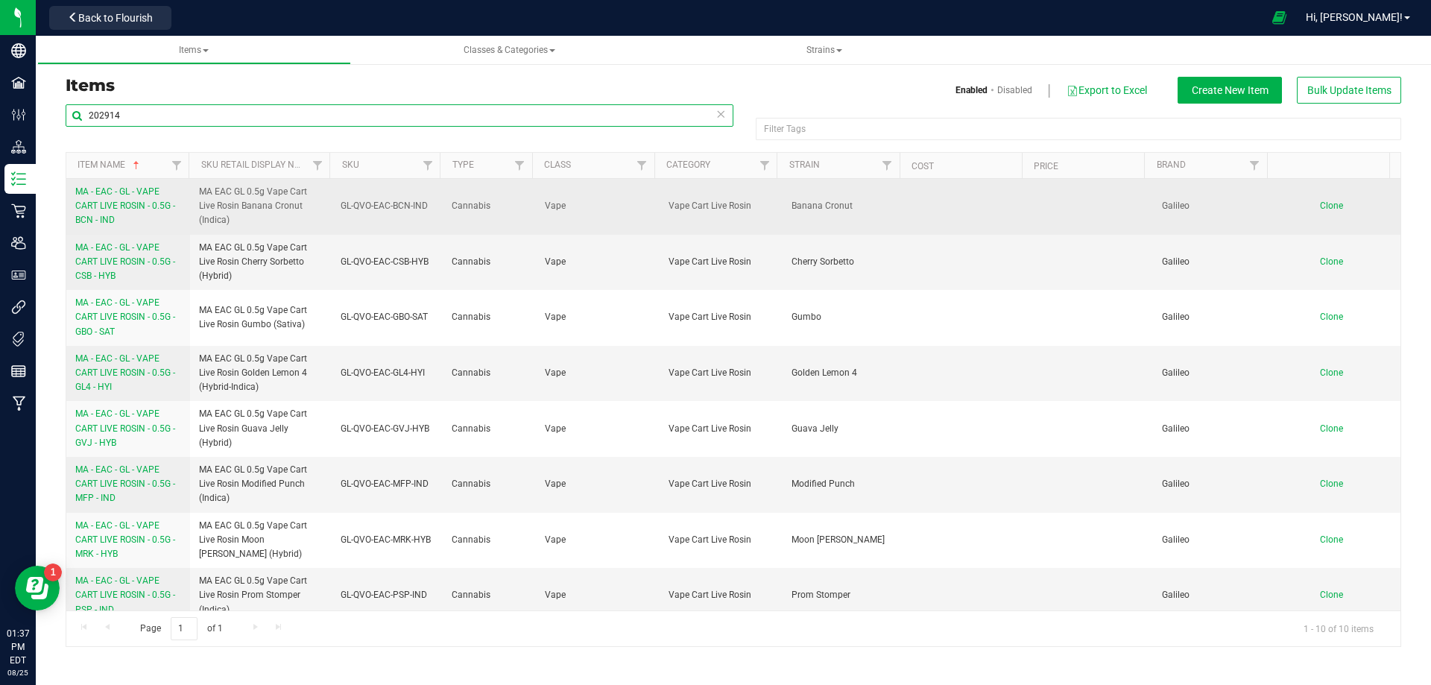
type input "202914"
click at [139, 212] on link "MA - EAC - GL - VAPE CART LIVE ROSIN - 0.5G - BCN - IND" at bounding box center [128, 206] width 106 height 43
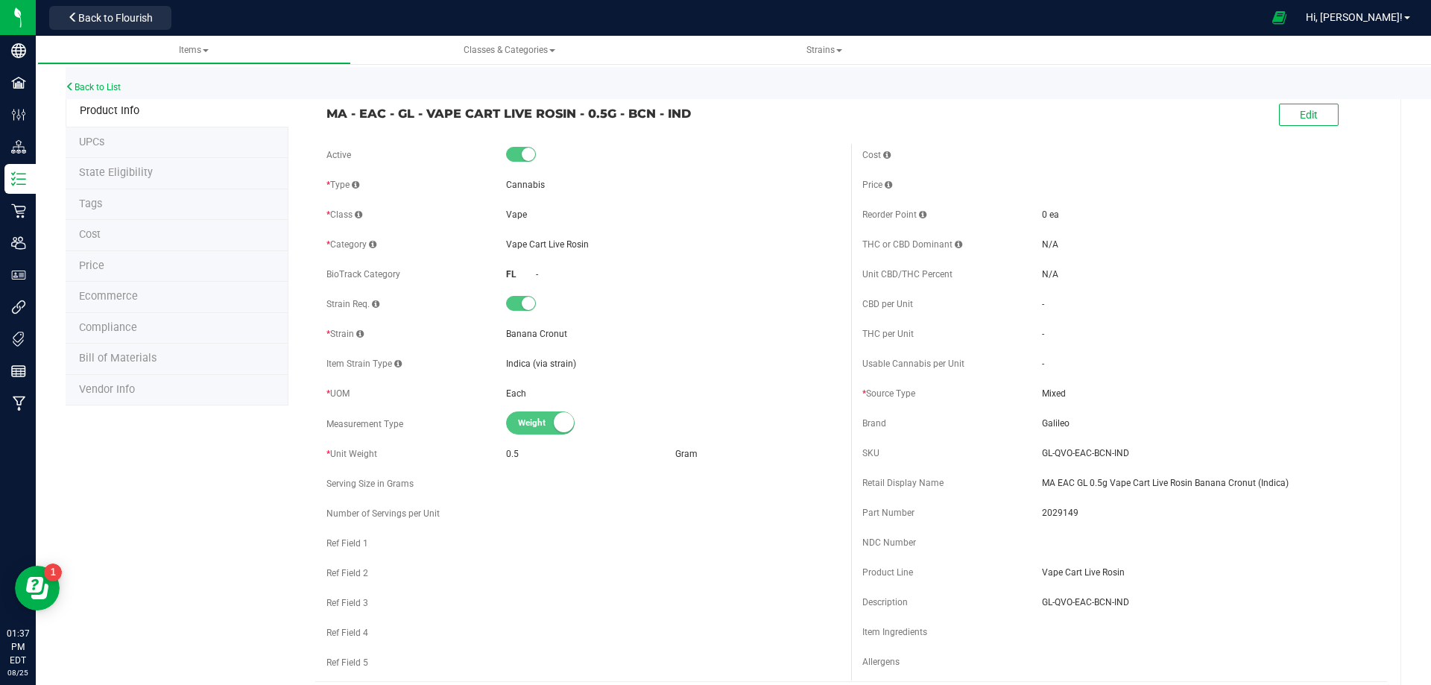
click at [117, 212] on li "Tags" at bounding box center [177, 204] width 223 height 31
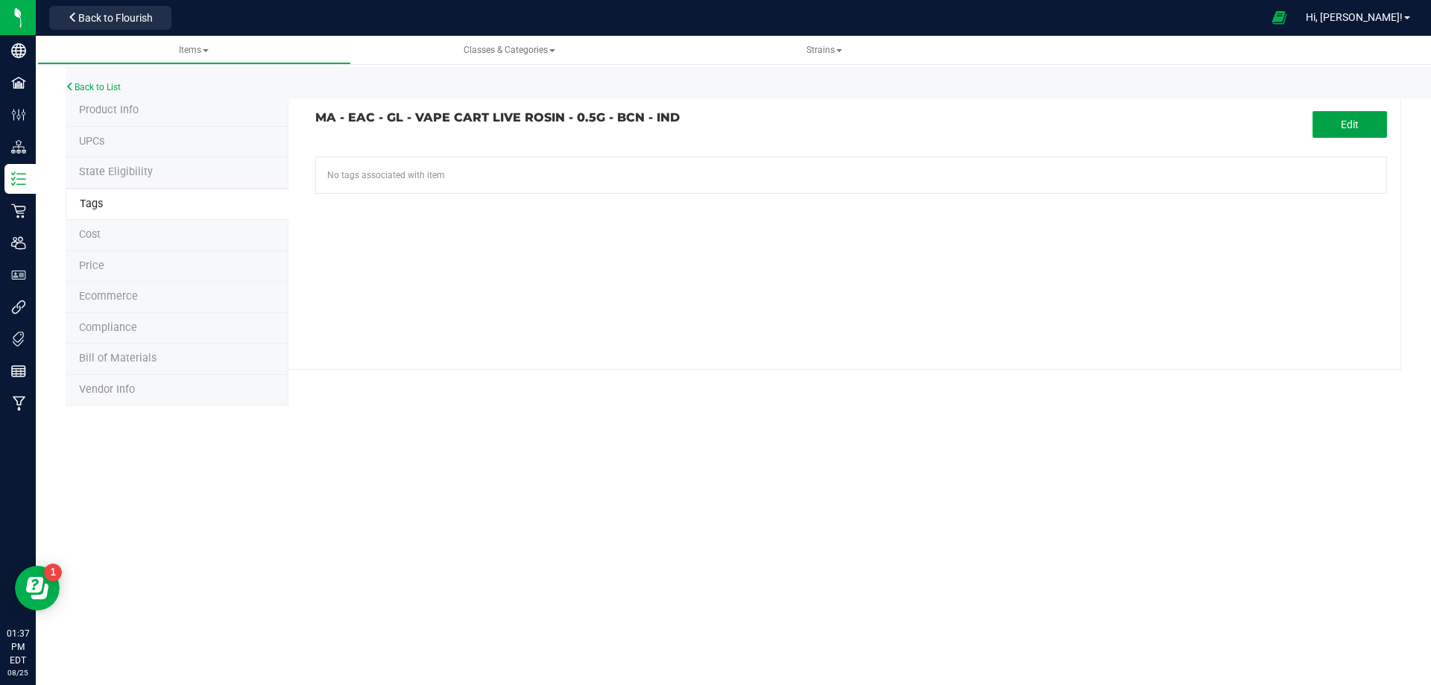
click at [1350, 124] on span "Edit" at bounding box center [1350, 125] width 18 height 12
click at [522, 164] on input "text" at bounding box center [681, 167] width 730 height 21
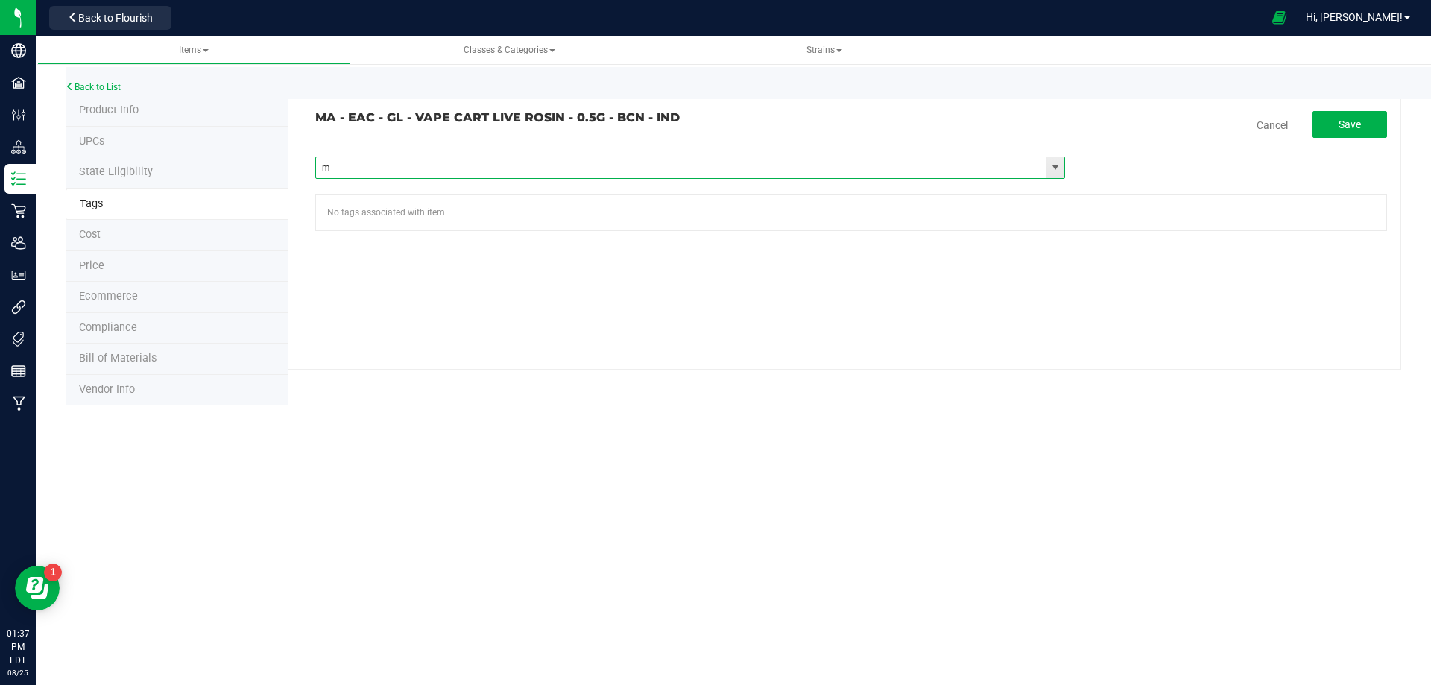
type input "ma"
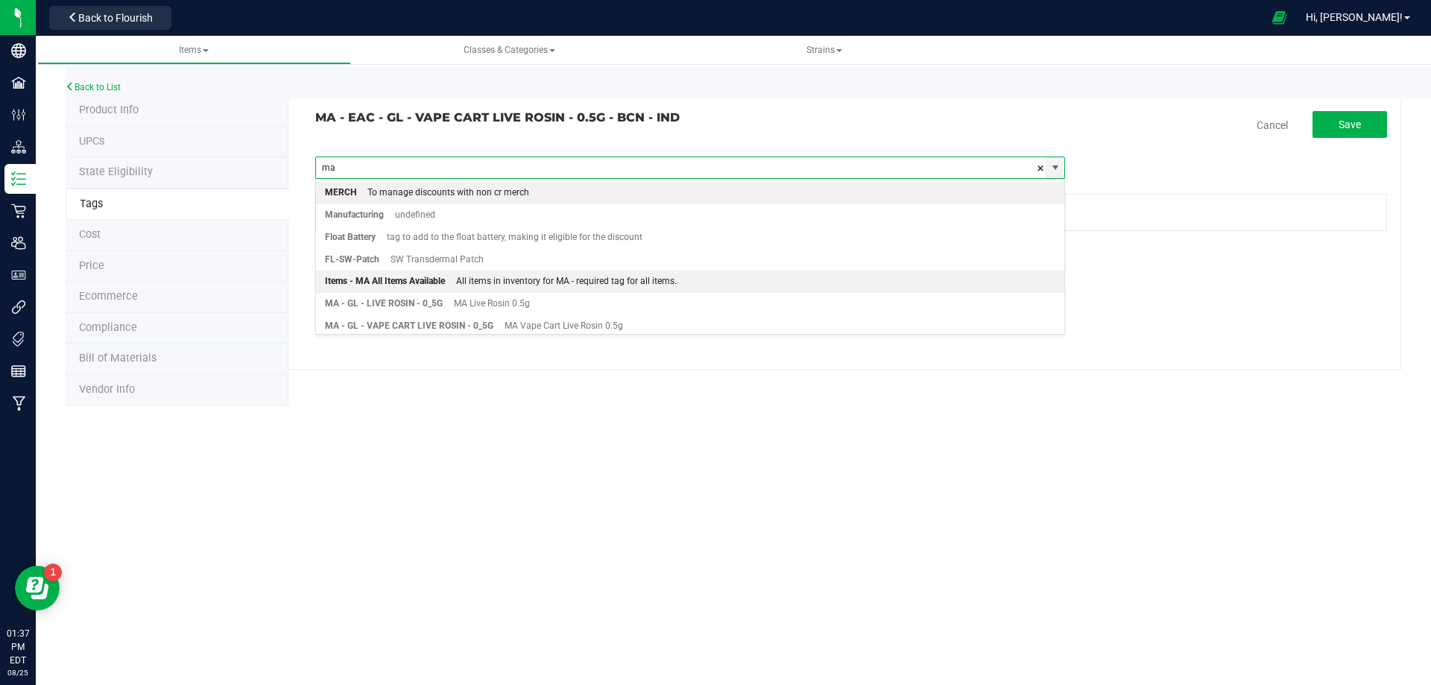
click at [411, 277] on div "Items - MA All Items Available" at bounding box center [385, 281] width 120 height 19
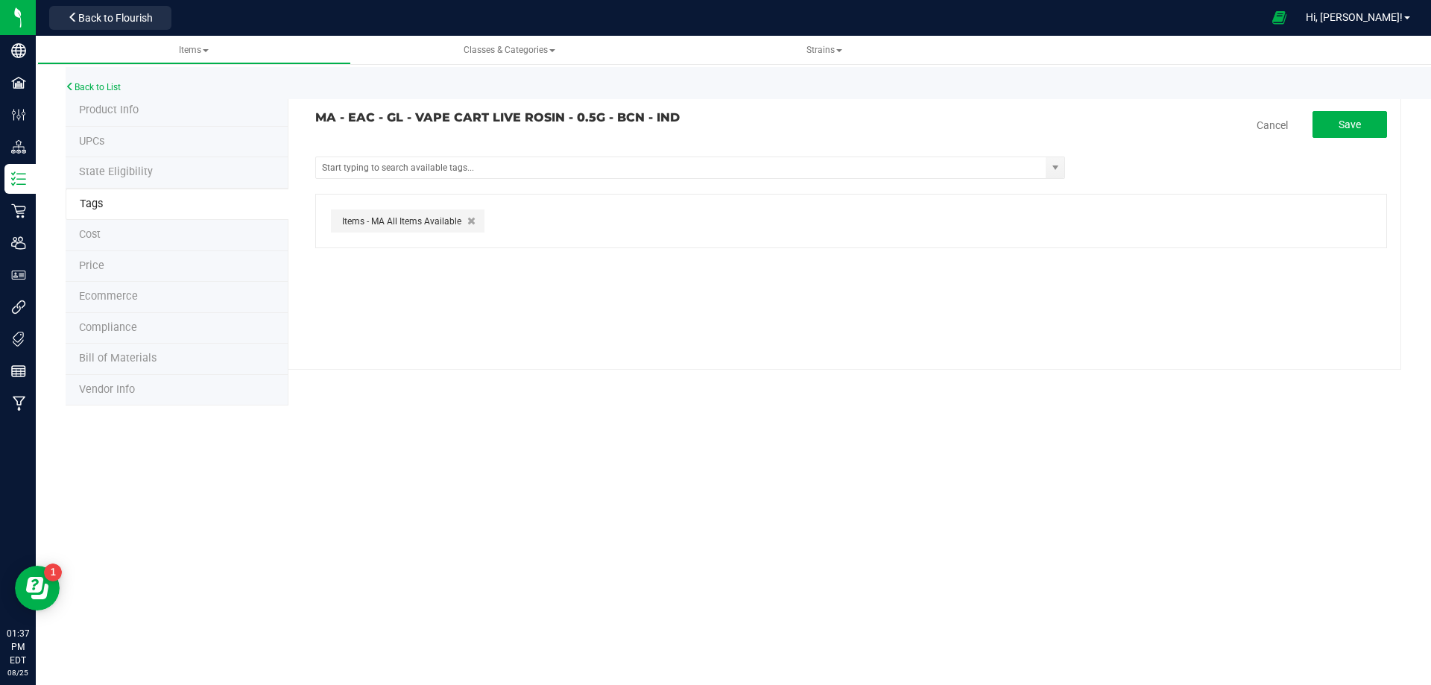
drag, startPoint x: 462, startPoint y: 224, endPoint x: 447, endPoint y: 222, distance: 15.0
click at [438, 224] on div "Items - MA All Items Available" at bounding box center [408, 220] width 154 height 23
drag, startPoint x: 458, startPoint y: 223, endPoint x: 321, endPoint y: 223, distance: 137.1
click at [322, 223] on div "Items - MA All Items Available" at bounding box center [851, 221] width 1072 height 54
copy span "Items - MA All Items Available"
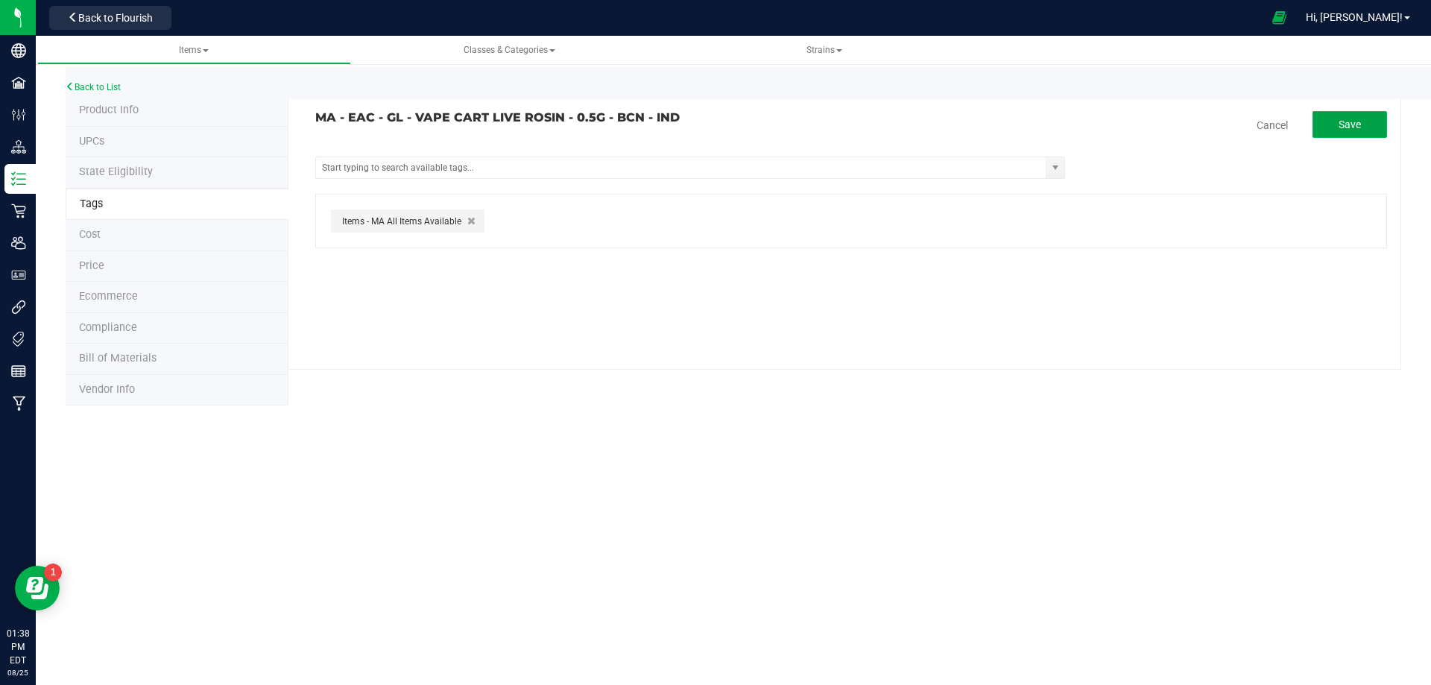
click at [1352, 124] on span "Save" at bounding box center [1350, 125] width 22 height 12
click at [113, 82] on div "Back to List" at bounding box center [781, 83] width 1431 height 32
click at [105, 92] on link "Back to List" at bounding box center [93, 87] width 55 height 10
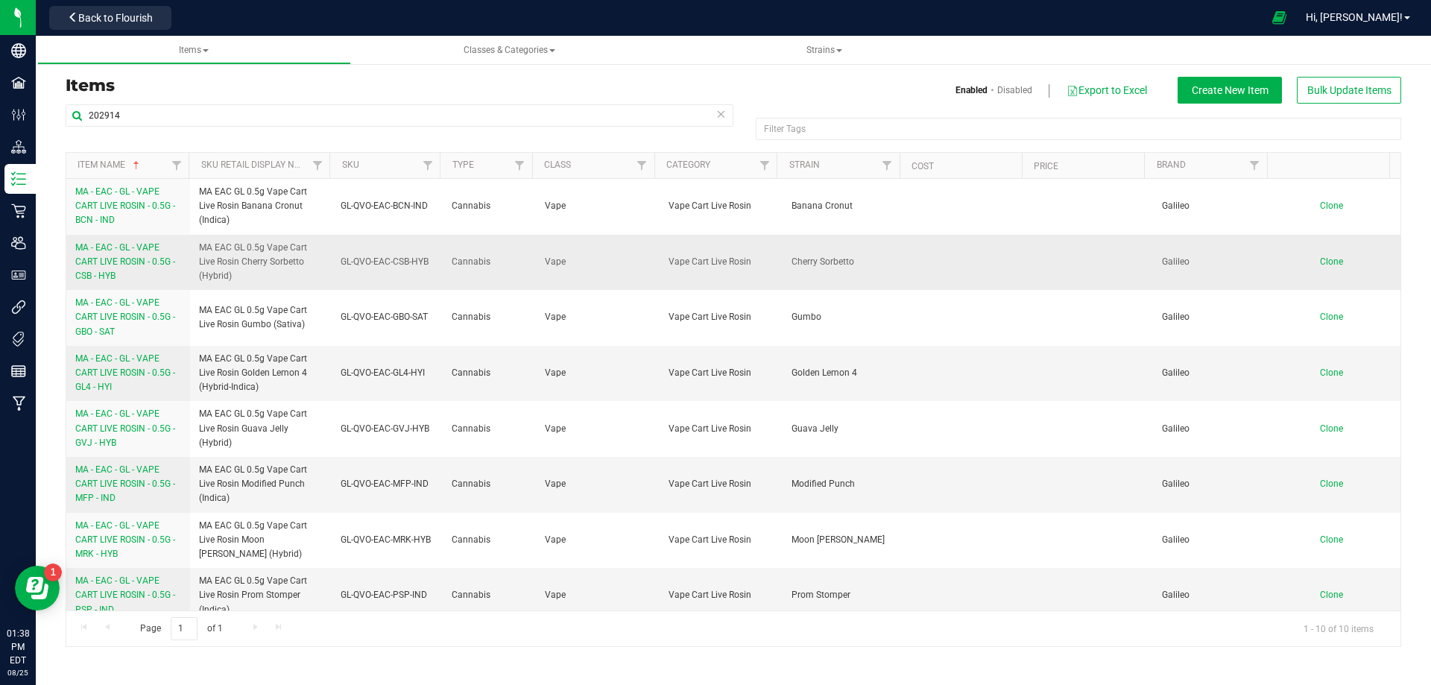
click at [102, 247] on span "MA - EAC - GL - VAPE CART LIVE ROSIN - 0.5G - CSB - HYB" at bounding box center [125, 261] width 100 height 39
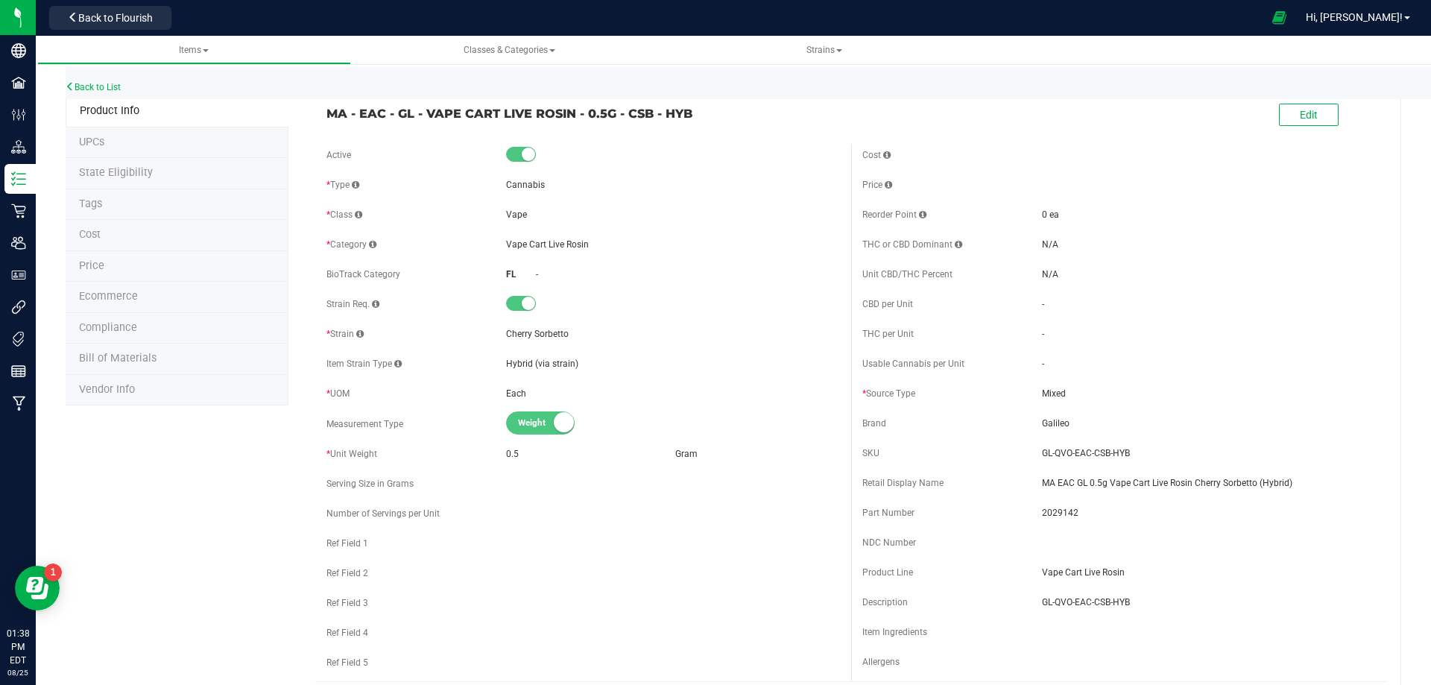
click at [142, 203] on li "Tags" at bounding box center [177, 204] width 223 height 31
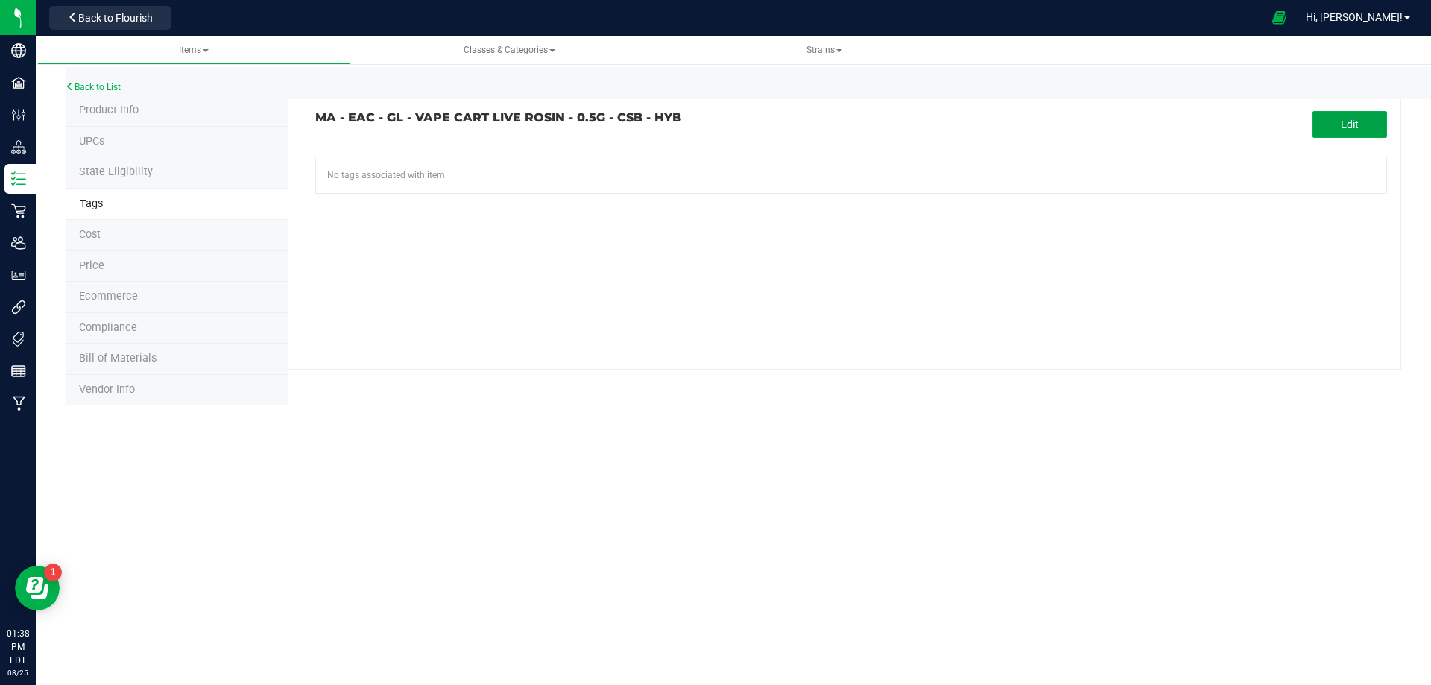
drag, startPoint x: 1342, startPoint y: 116, endPoint x: 573, endPoint y: 180, distance: 771.8
click at [1324, 120] on button "Edit" at bounding box center [1350, 124] width 75 height 27
click at [429, 168] on input "text" at bounding box center [681, 167] width 730 height 21
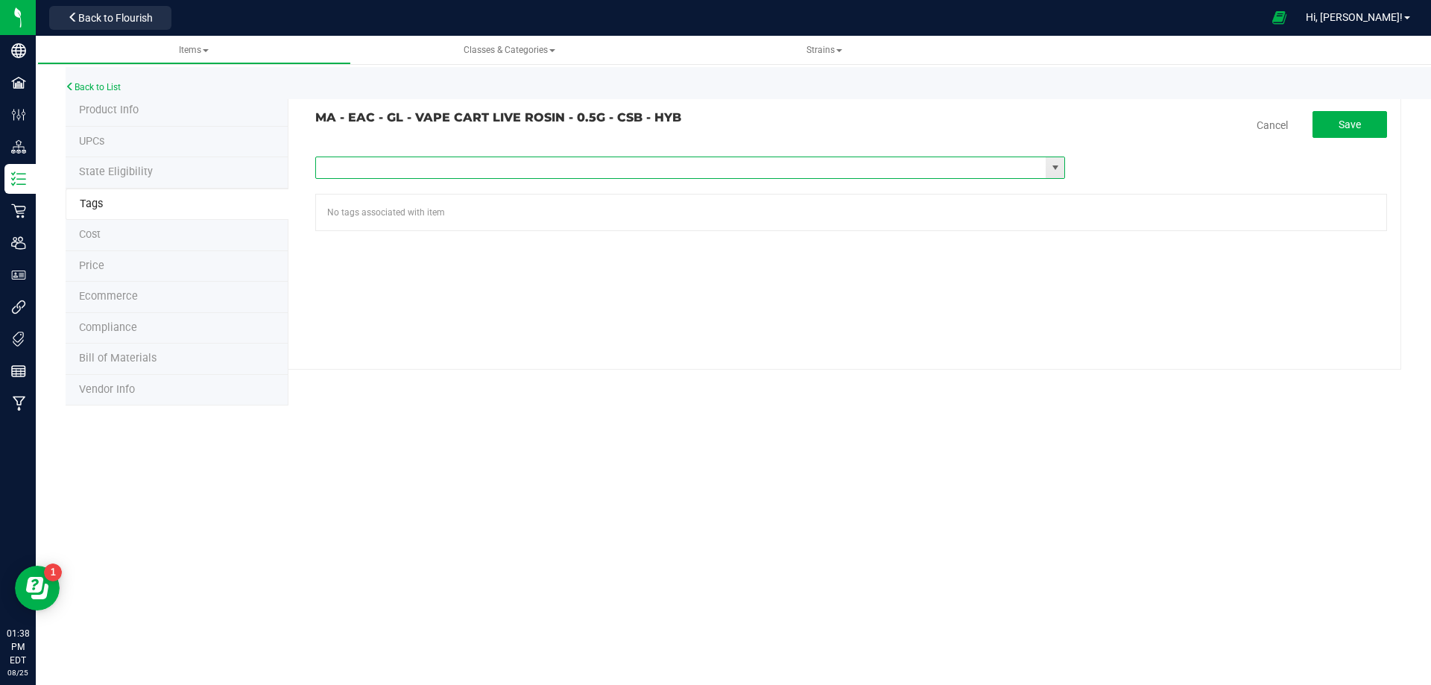
paste input "Items - MA All Items Available"
type input "Items - MA All Items Available"
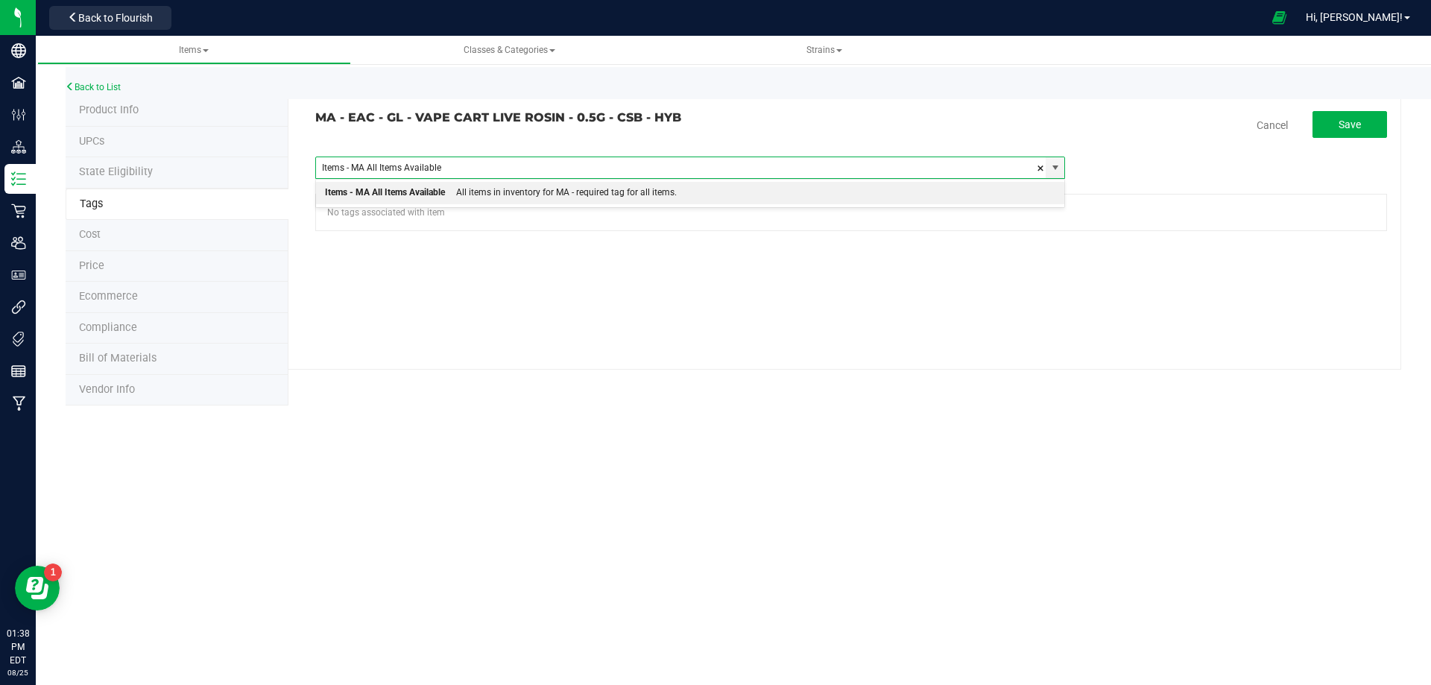
click at [423, 197] on div "Items - MA All Items Available" at bounding box center [385, 192] width 120 height 19
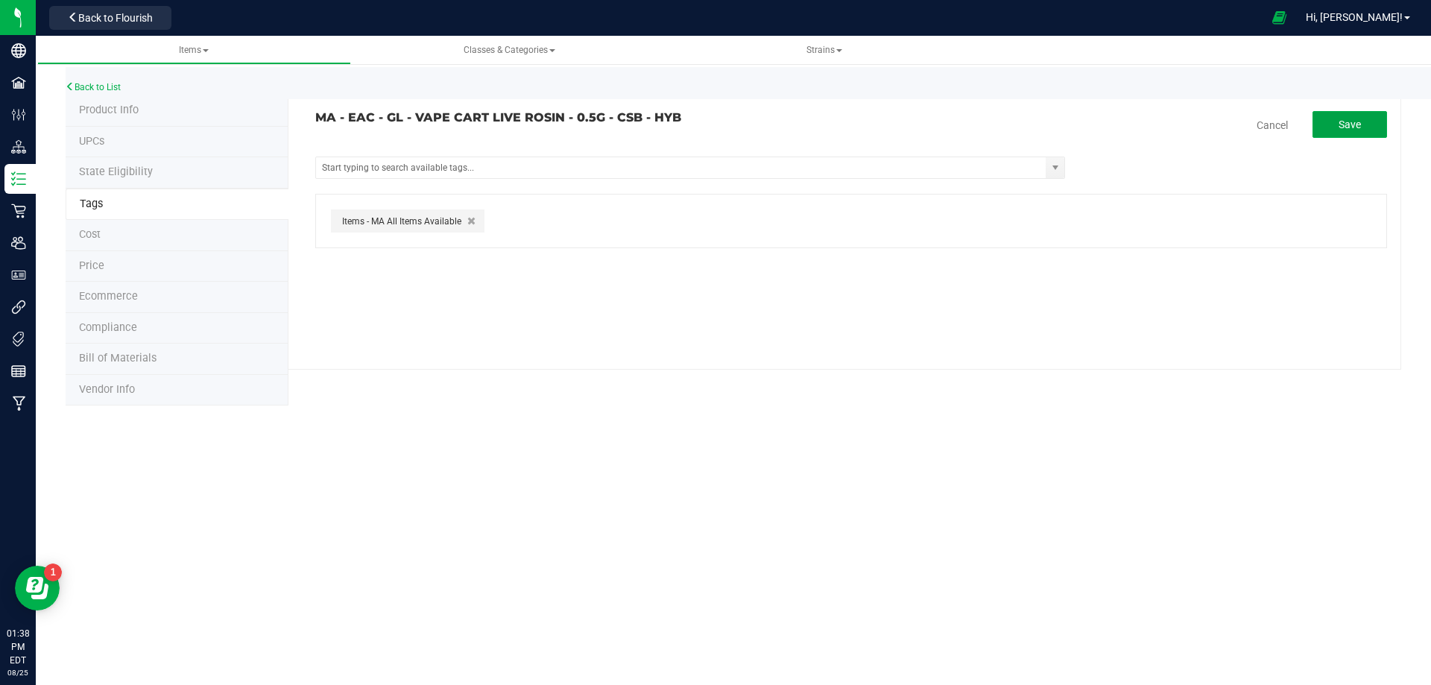
drag, startPoint x: 1340, startPoint y: 124, endPoint x: 274, endPoint y: 183, distance: 1067.4
click at [1331, 127] on button "Save" at bounding box center [1350, 124] width 75 height 27
click at [114, 89] on link "Back to List" at bounding box center [93, 87] width 55 height 10
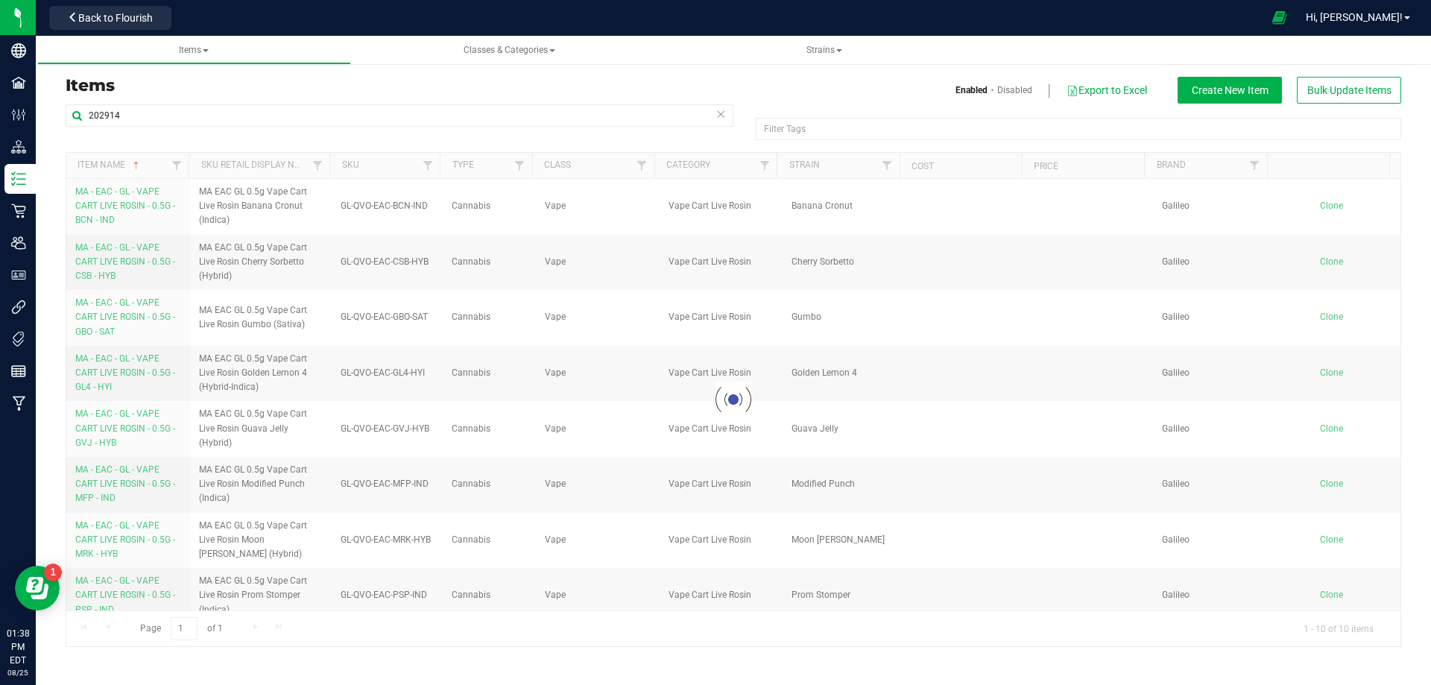
click at [109, 329] on div at bounding box center [733, 399] width 1334 height 493
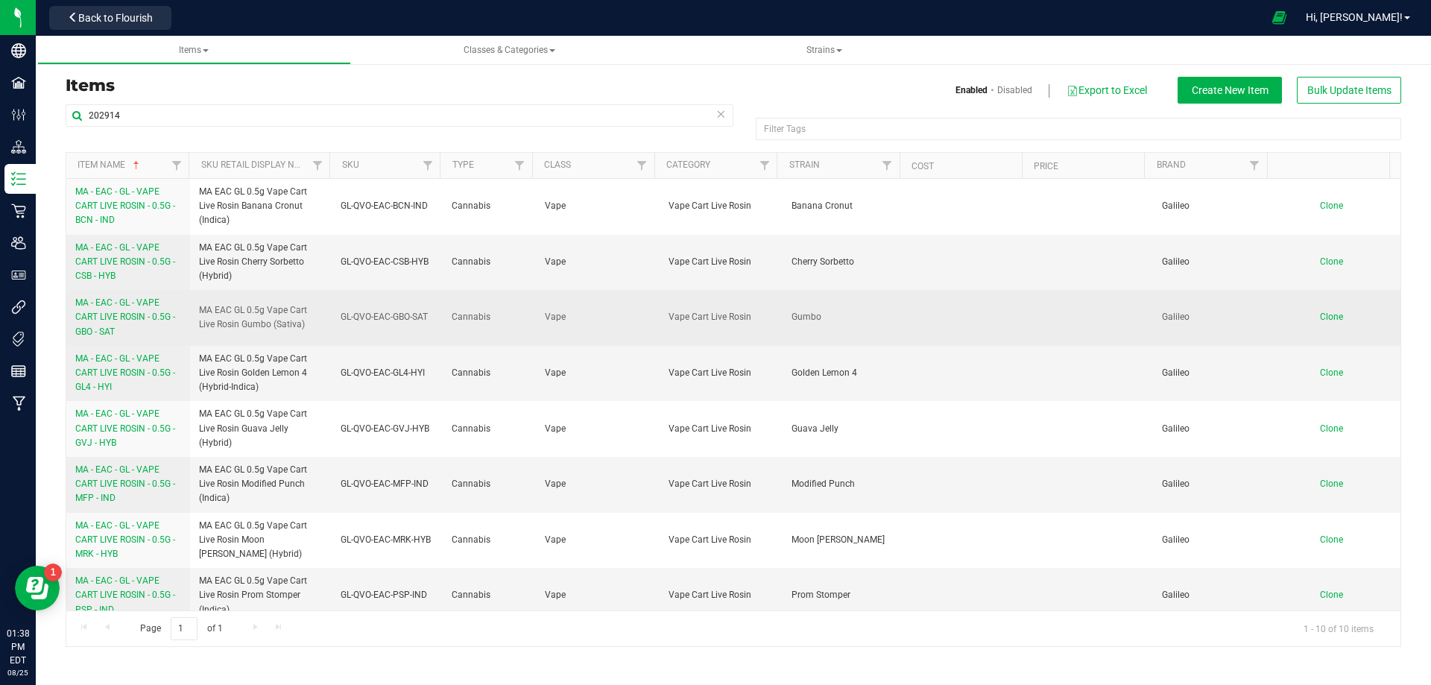
click at [109, 324] on link "MA - EAC - GL - VAPE CART LIVE ROSIN - 0.5G - GBO - SAT" at bounding box center [128, 317] width 106 height 43
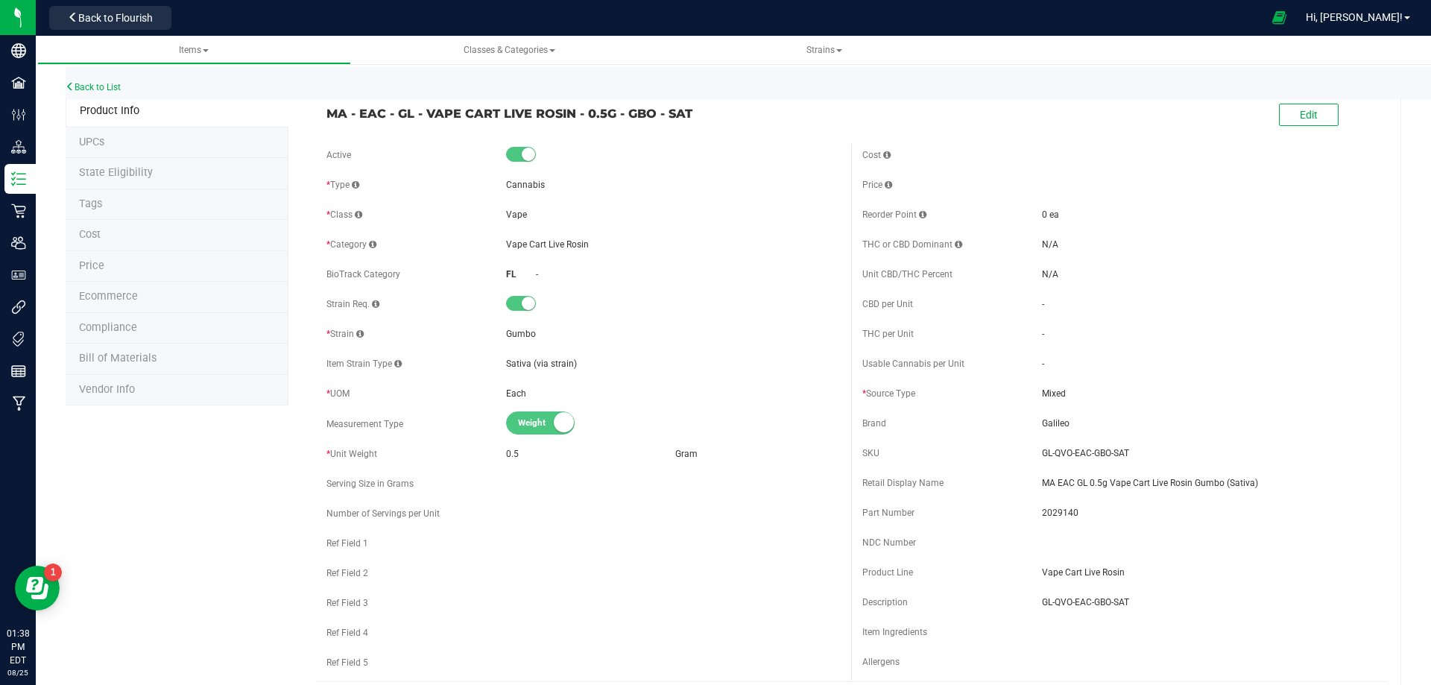
click at [120, 207] on li "Tags" at bounding box center [177, 204] width 223 height 31
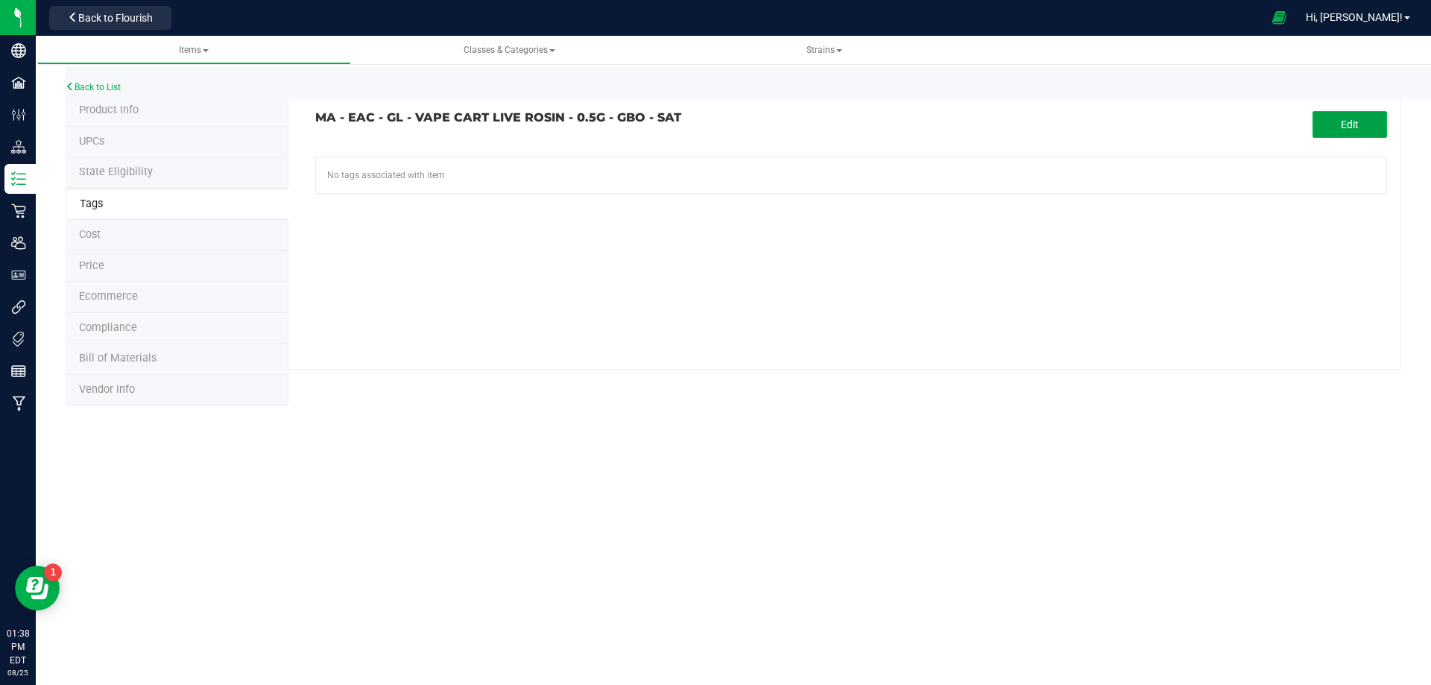
drag, startPoint x: 1338, startPoint y: 119, endPoint x: 1168, endPoint y: 160, distance: 175.0
click at [1336, 119] on button "Edit" at bounding box center [1350, 124] width 75 height 27
click at [519, 173] on input "text" at bounding box center [681, 167] width 730 height 21
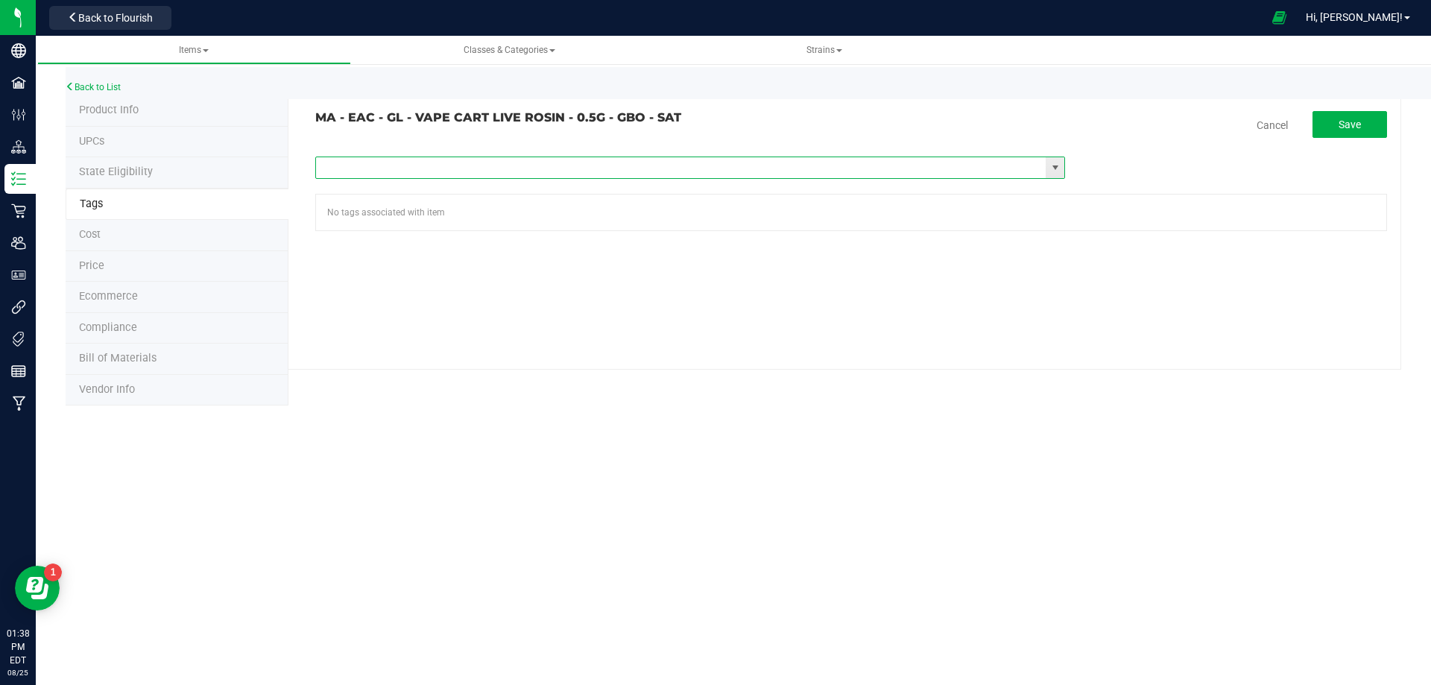
paste input "Items - MA All Items Available"
type input "Items - MA All Items Available"
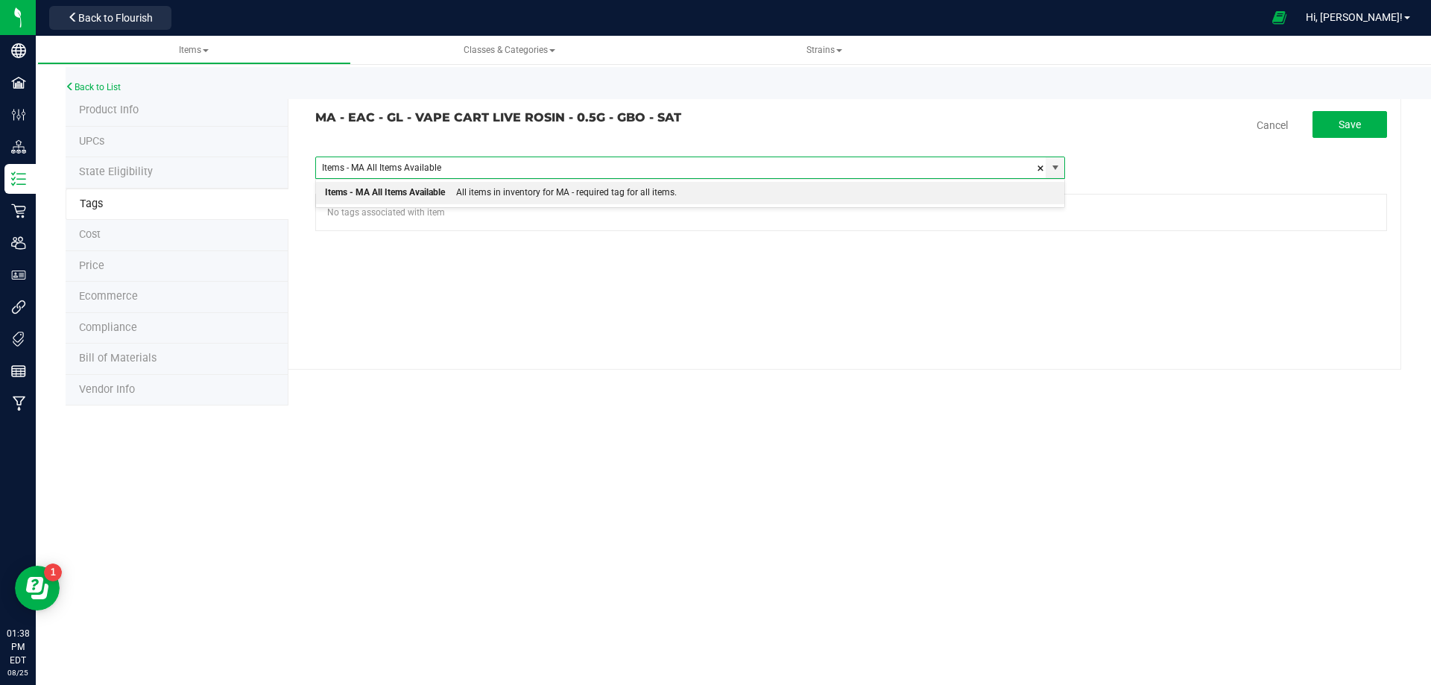
click at [479, 198] on div "All items in inventory for MA - required tag for all items." at bounding box center [561, 192] width 232 height 19
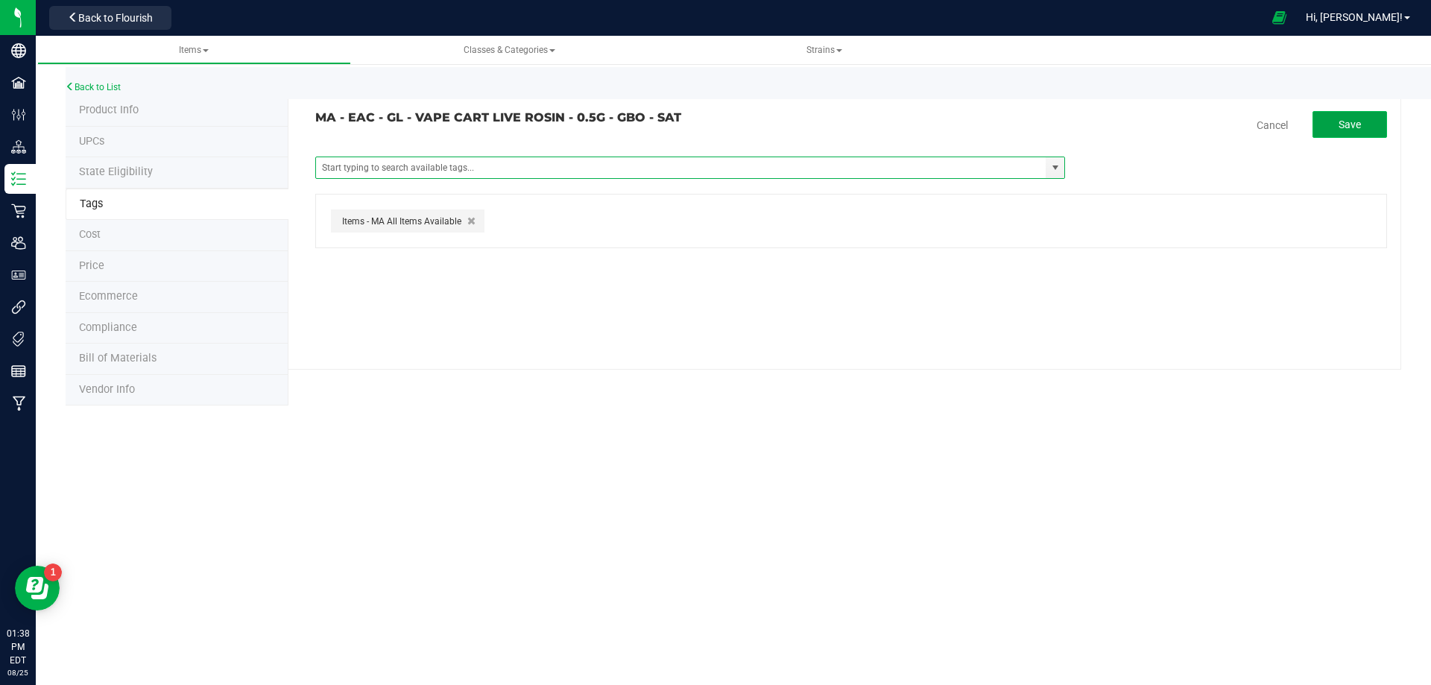
click at [1358, 130] on span "Save" at bounding box center [1350, 125] width 22 height 12
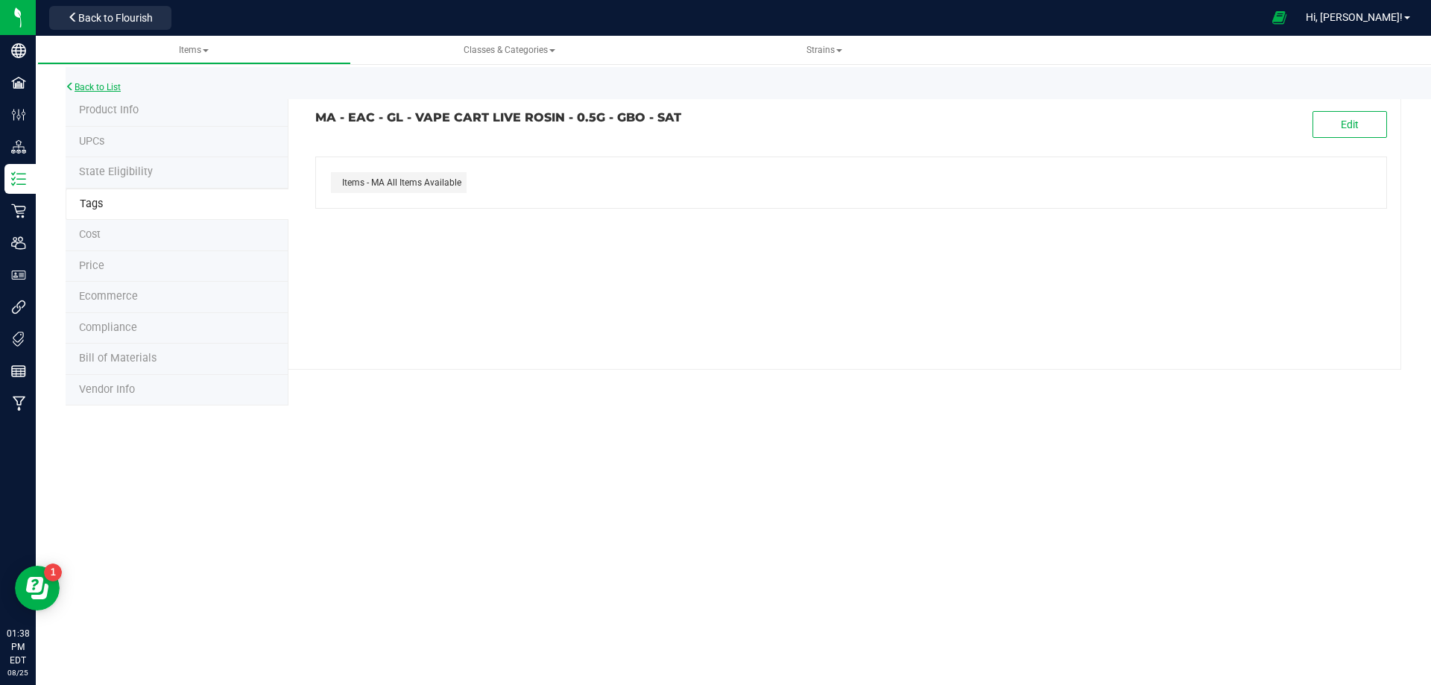
click at [106, 91] on link "Back to List" at bounding box center [93, 87] width 55 height 10
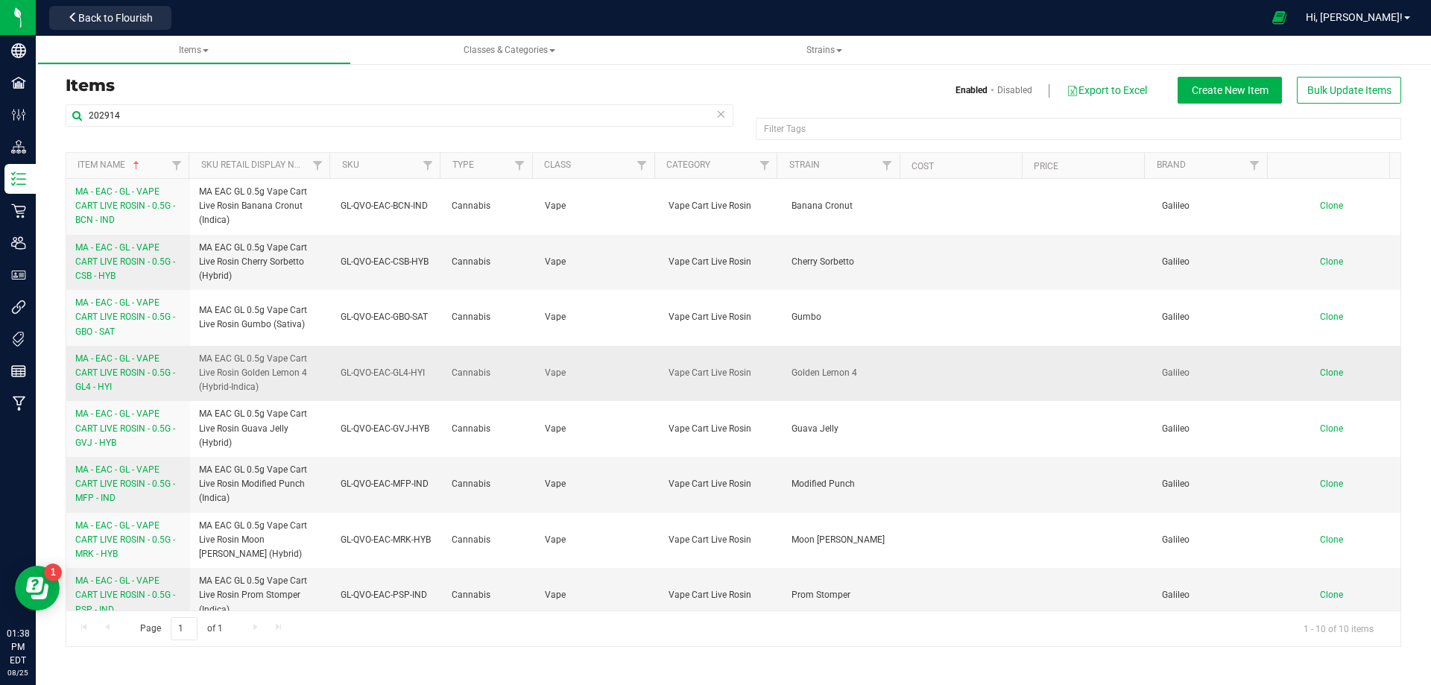
click at [104, 383] on span "MA - EAC - GL - VAPE CART LIVE ROSIN - 0.5G - GL4 - HYI" at bounding box center [125, 372] width 100 height 39
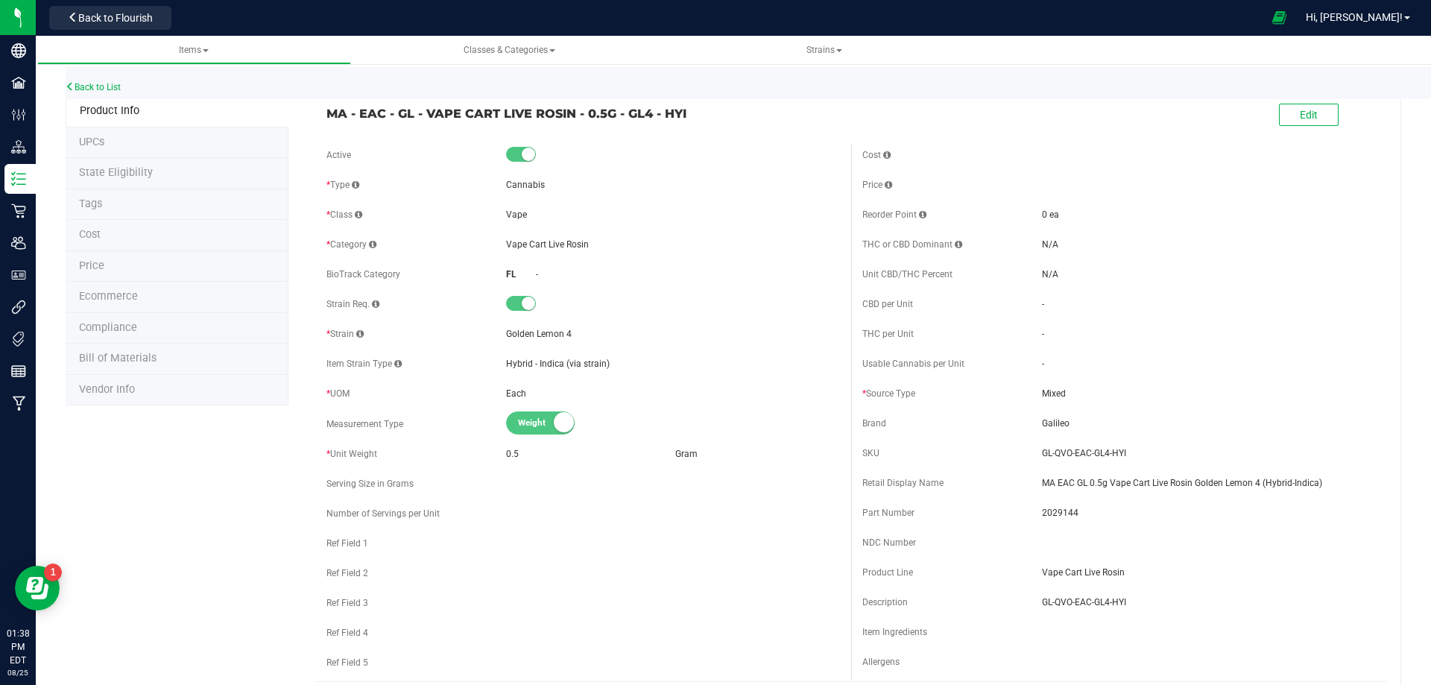
click at [115, 204] on li "Tags" at bounding box center [177, 204] width 223 height 31
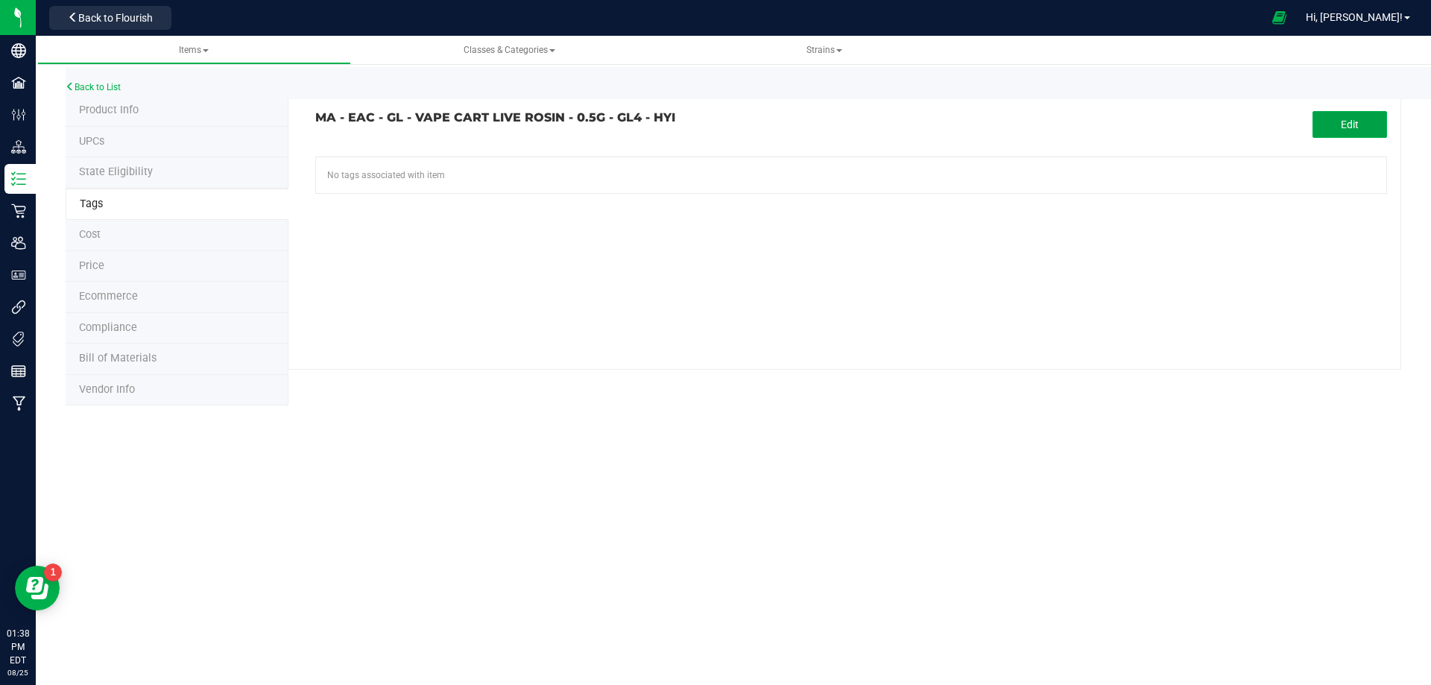
drag, startPoint x: 1333, startPoint y: 119, endPoint x: 732, endPoint y: 180, distance: 604.6
click at [1327, 122] on button "Edit" at bounding box center [1350, 124] width 75 height 27
click at [503, 164] on input "text" at bounding box center [681, 167] width 730 height 21
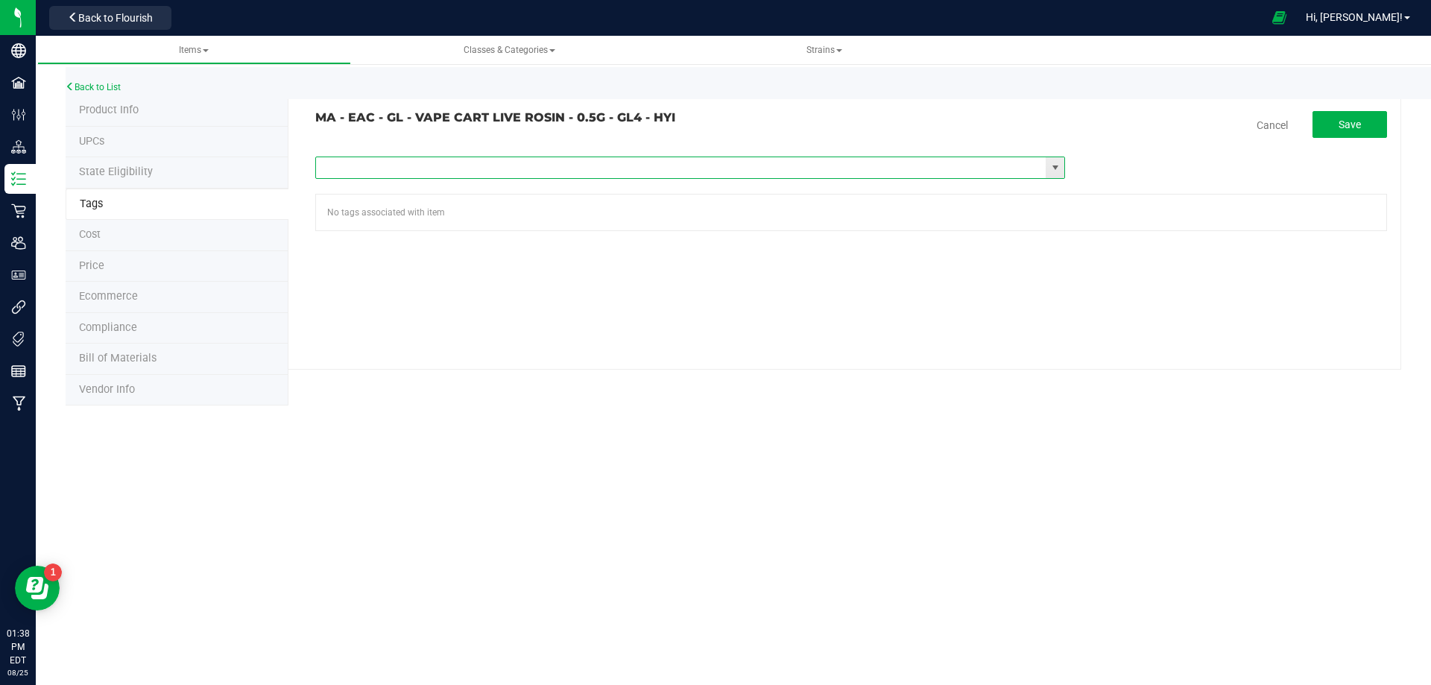
paste input "Items - MA All Items Available"
type input "Items - MA All Items Available"
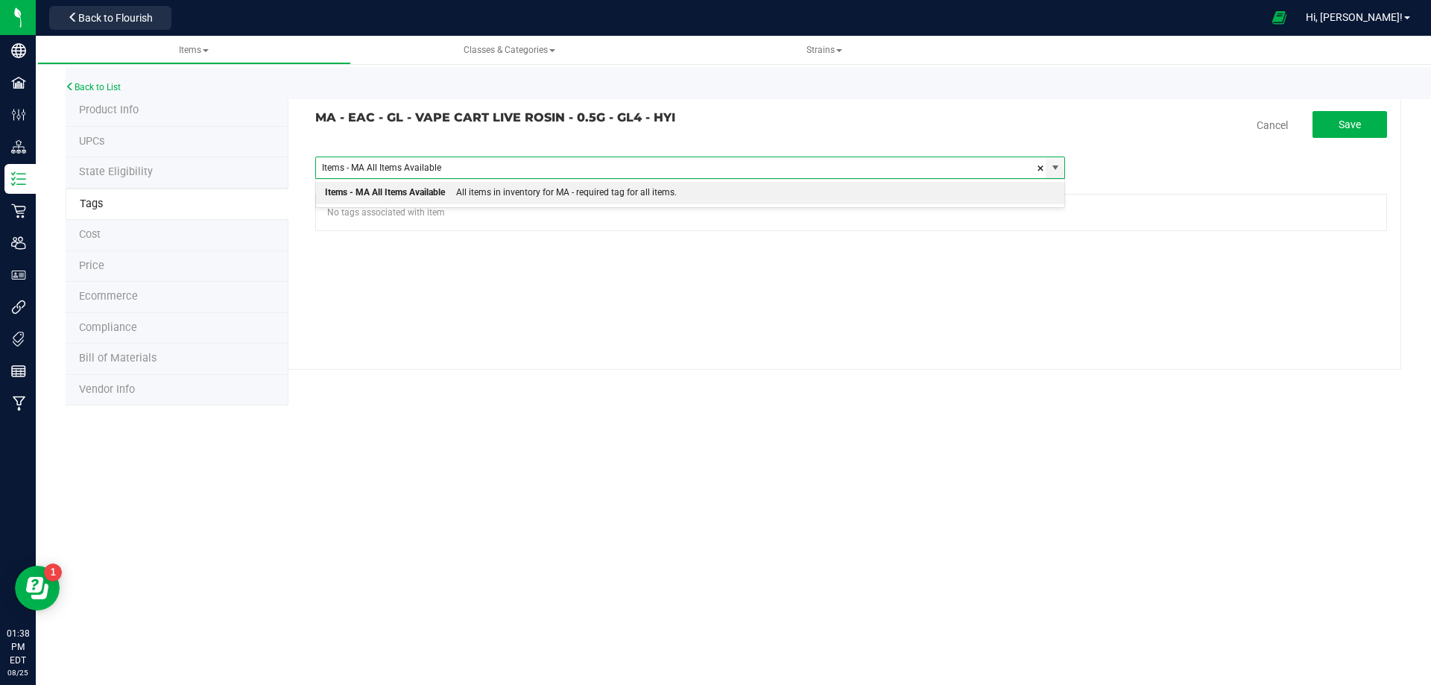
click at [460, 191] on div "All items in inventory for MA - required tag for all items." at bounding box center [561, 192] width 232 height 19
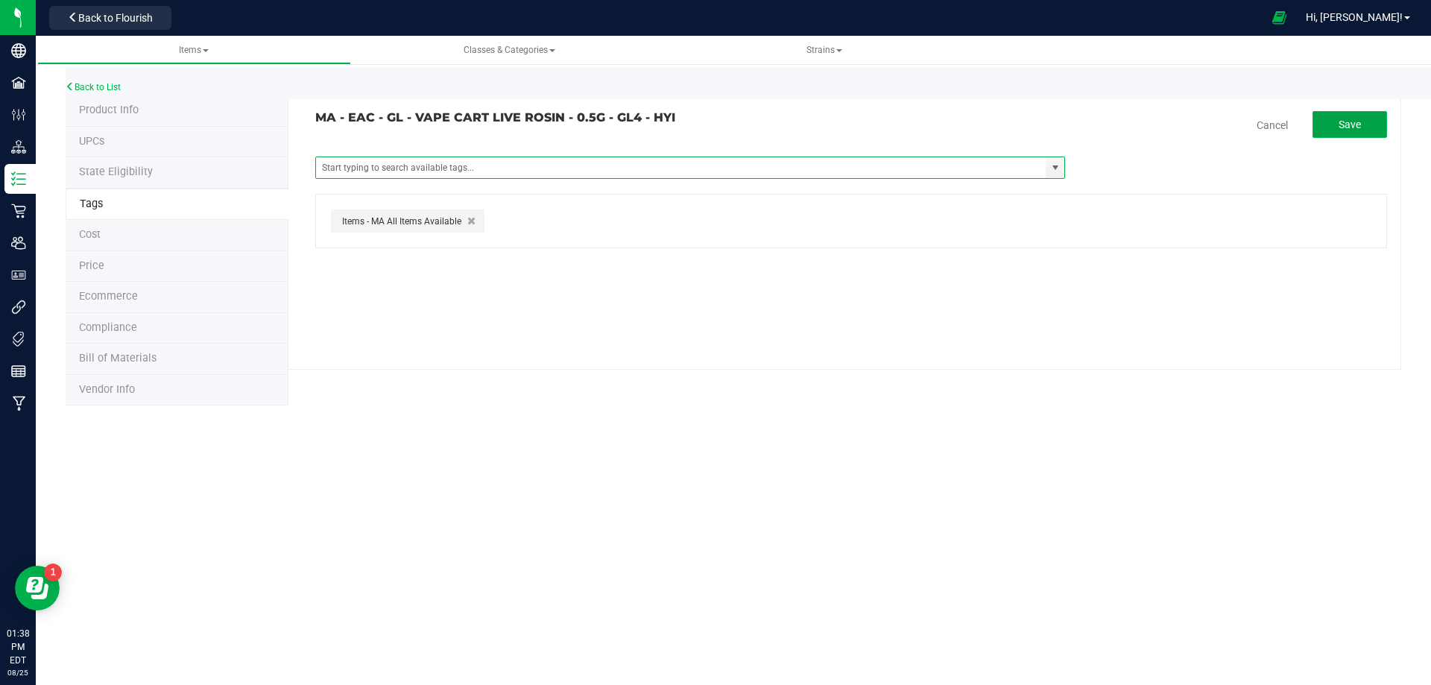
click at [1351, 130] on span "Save" at bounding box center [1350, 125] width 22 height 12
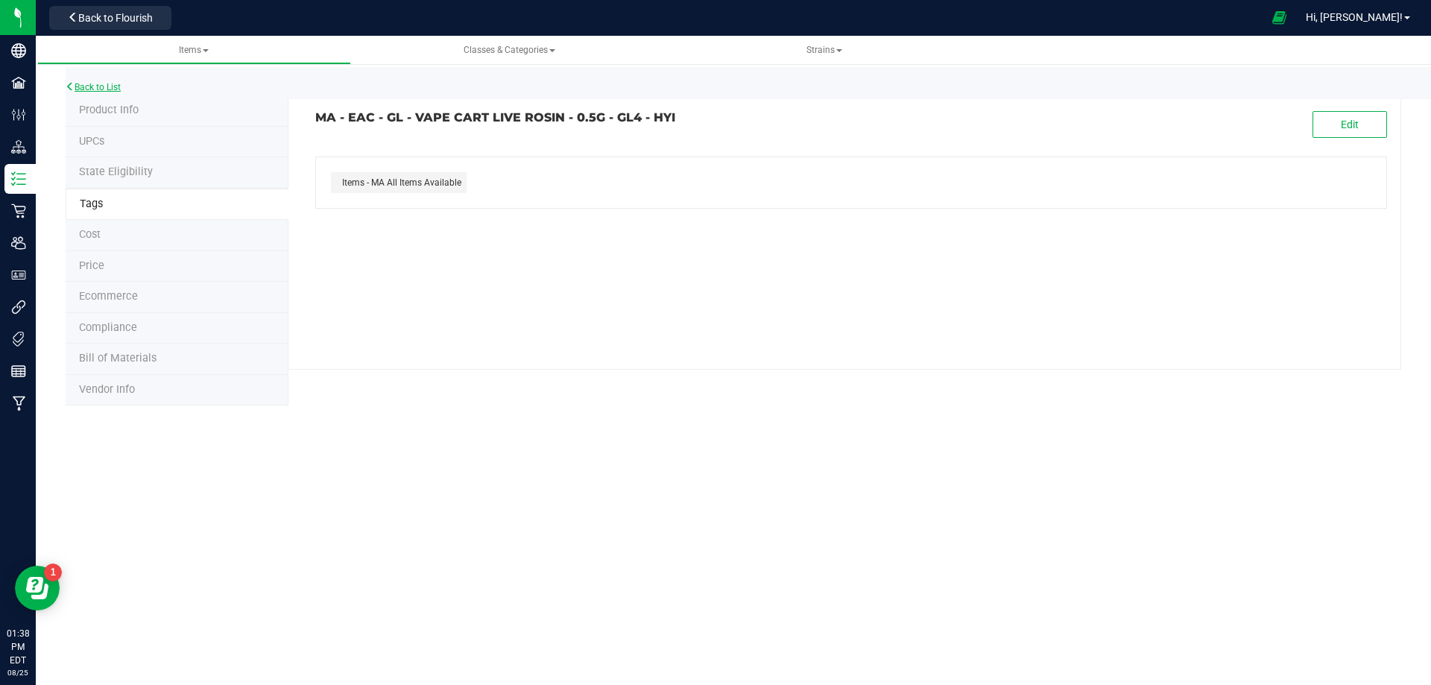
click at [99, 83] on link "Back to List" at bounding box center [93, 87] width 55 height 10
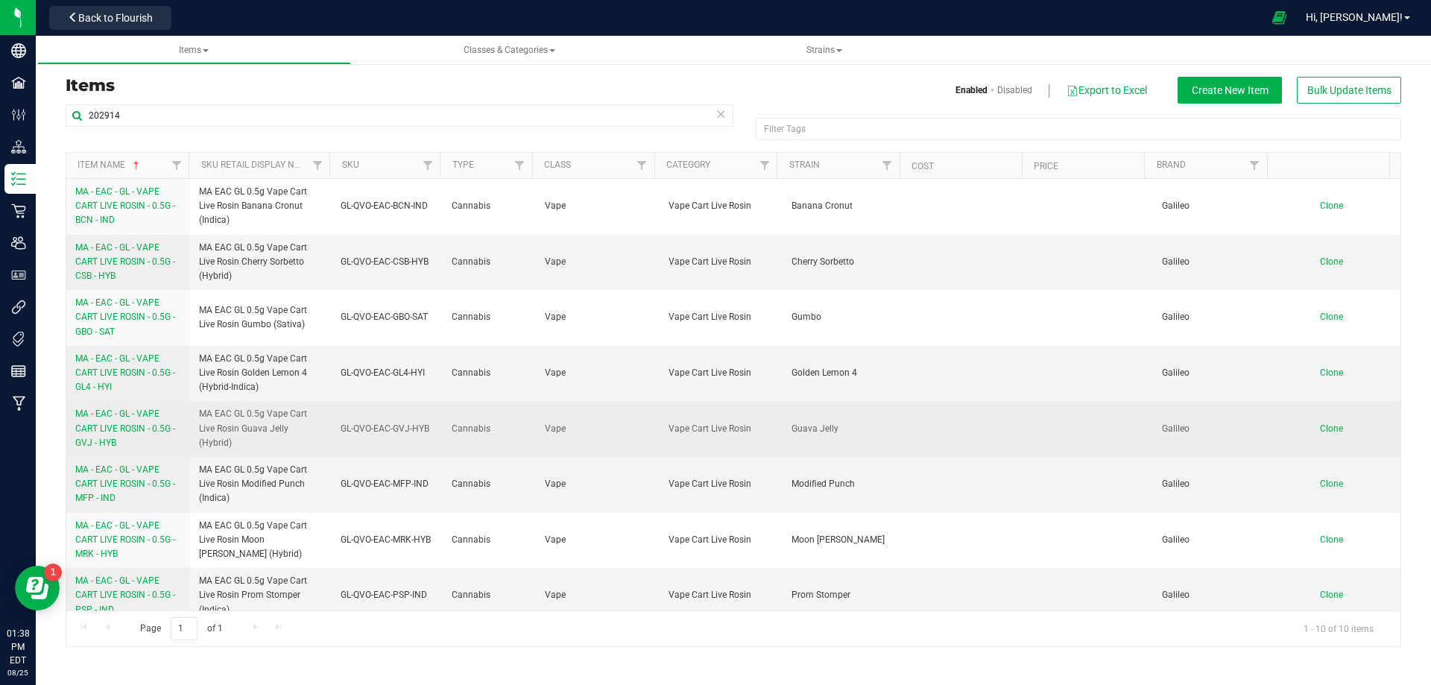
click at [121, 430] on span "MA - EAC - GL - VAPE CART LIVE ROSIN - 0.5G - GVJ - HYB" at bounding box center [125, 427] width 100 height 39
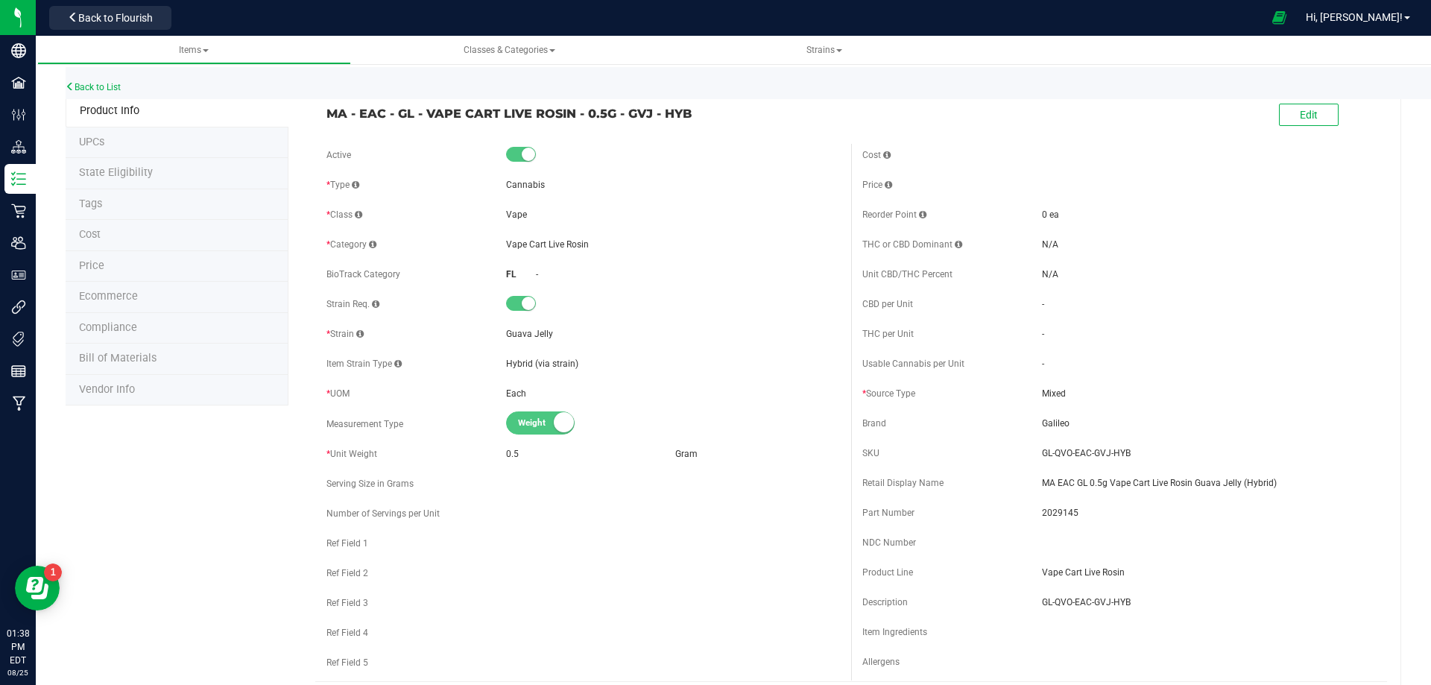
click at [114, 207] on li "Tags" at bounding box center [177, 204] width 223 height 31
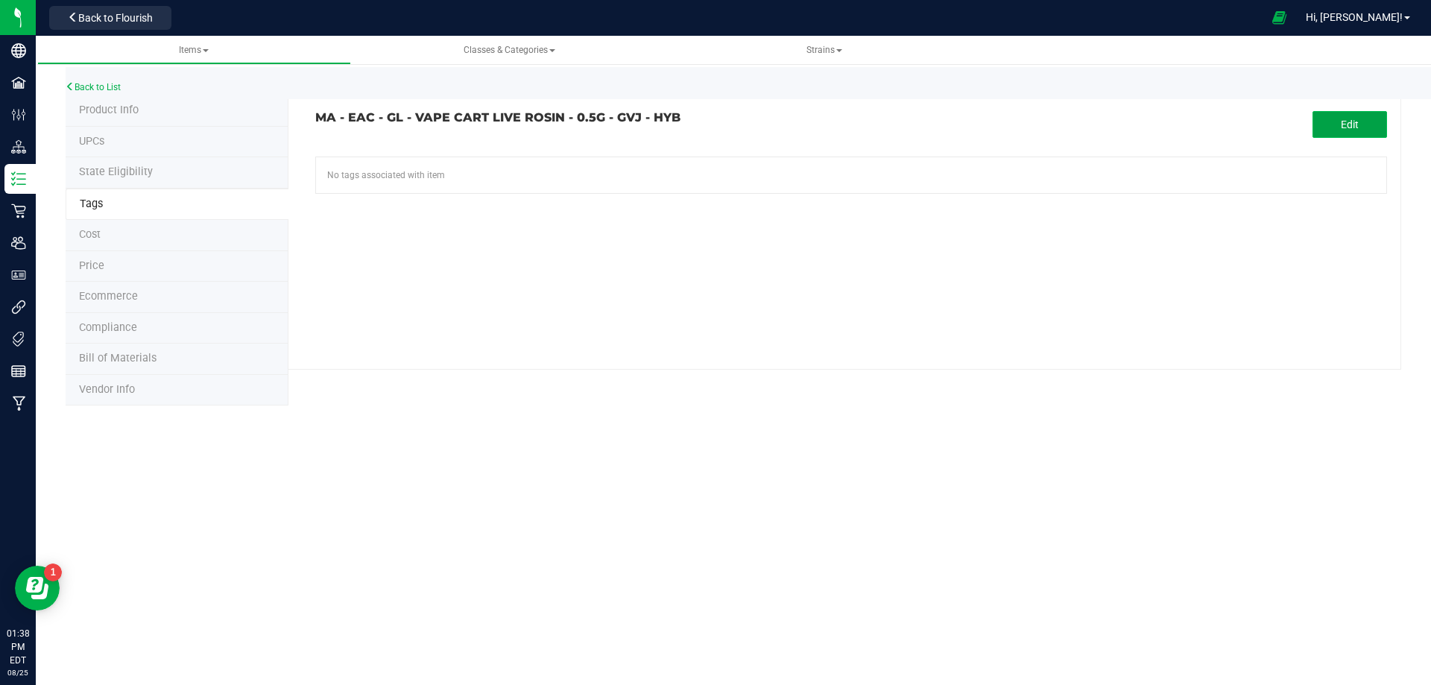
click at [1344, 115] on button "Edit" at bounding box center [1350, 124] width 75 height 27
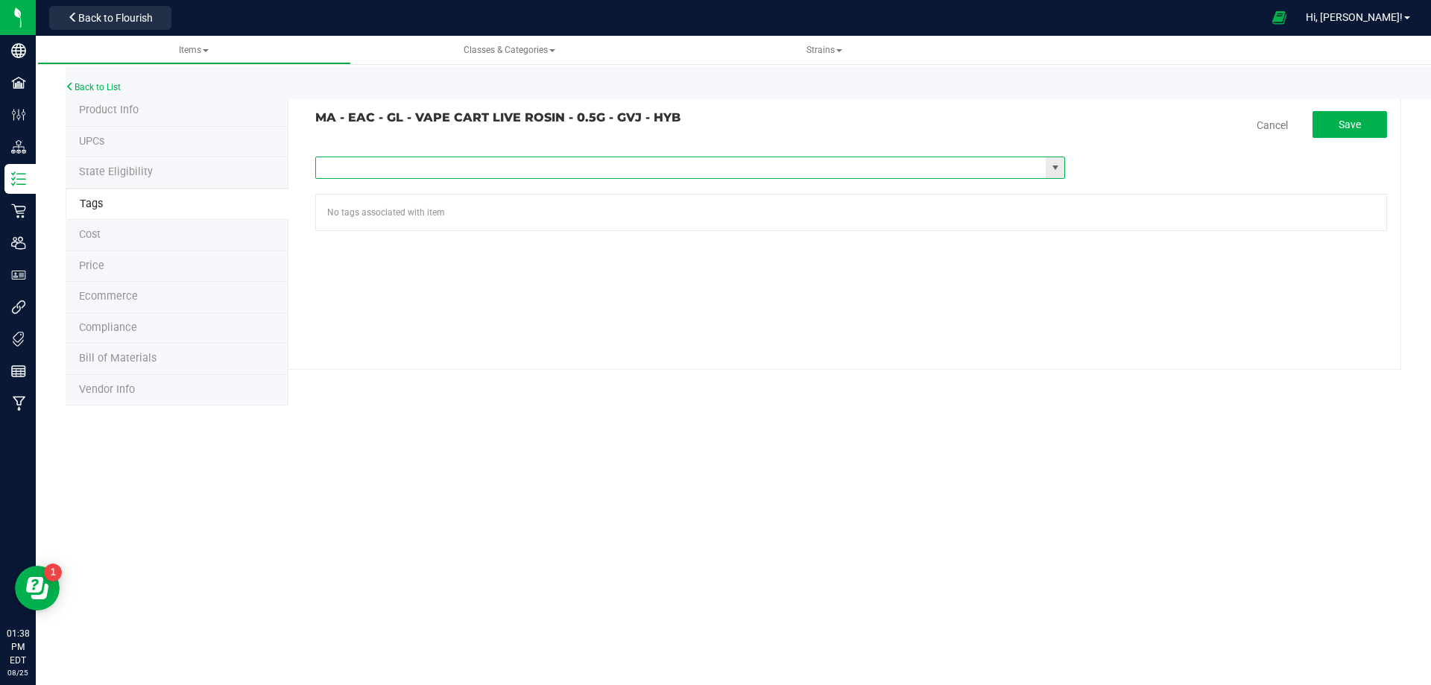
click at [432, 168] on input "text" at bounding box center [681, 167] width 730 height 21
paste input "Items - MA All Items Available"
type input "Items - MA All Items Available"
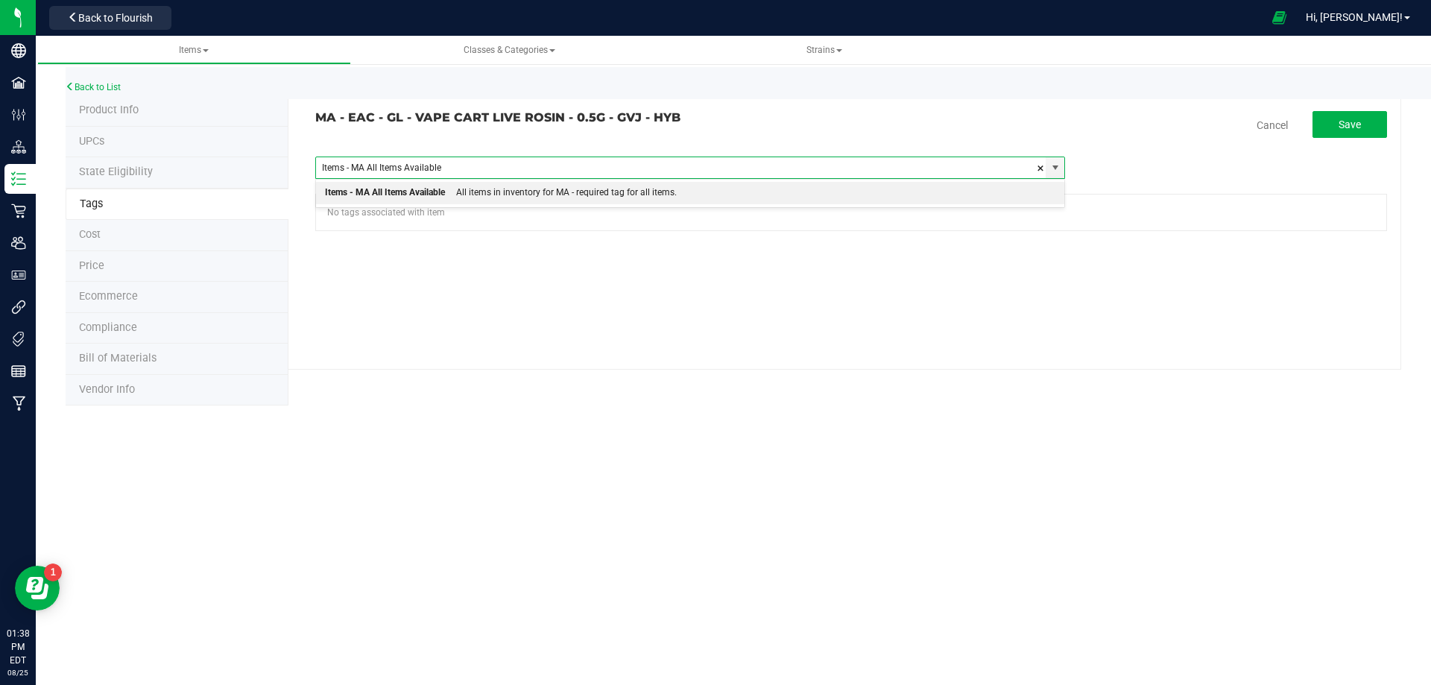
click at [432, 192] on div "Items - MA All Items Available" at bounding box center [385, 192] width 120 height 19
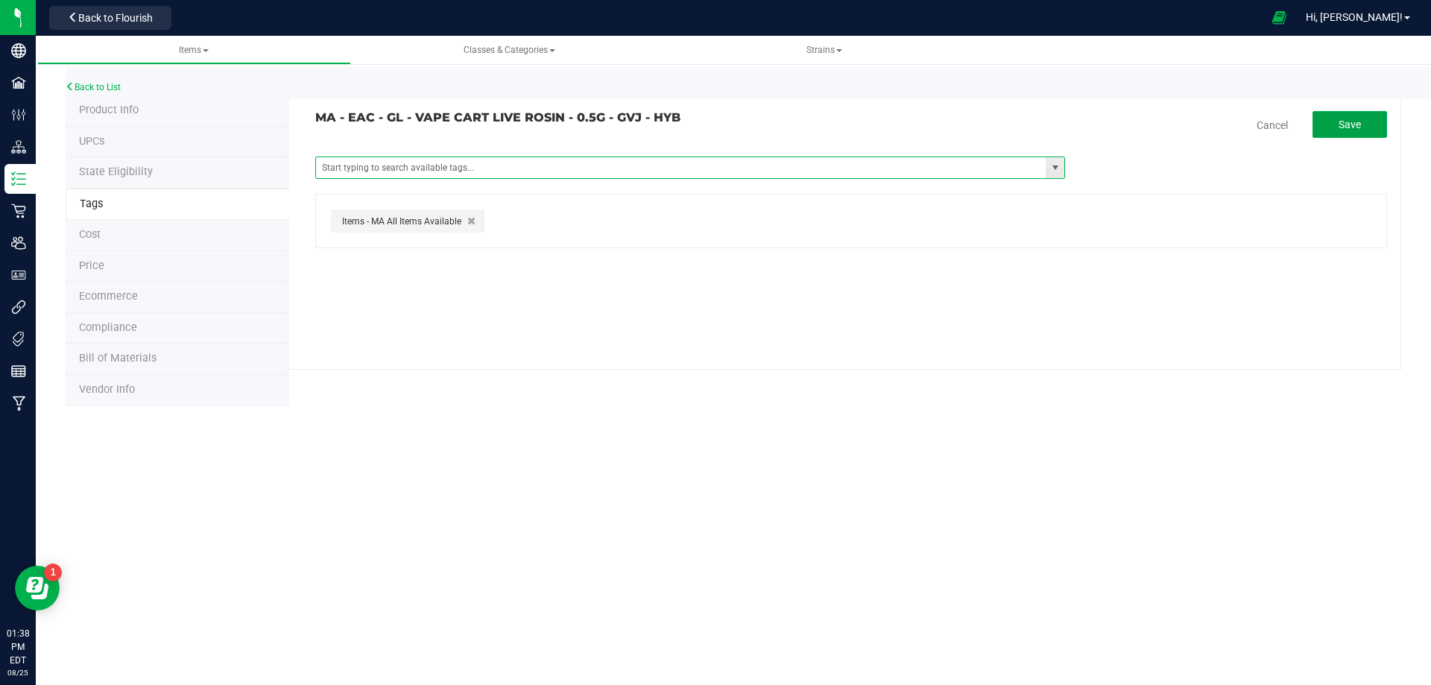
drag, startPoint x: 1358, startPoint y: 119, endPoint x: 960, endPoint y: 157, distance: 399.9
click at [1358, 119] on span "Save" at bounding box center [1350, 125] width 22 height 12
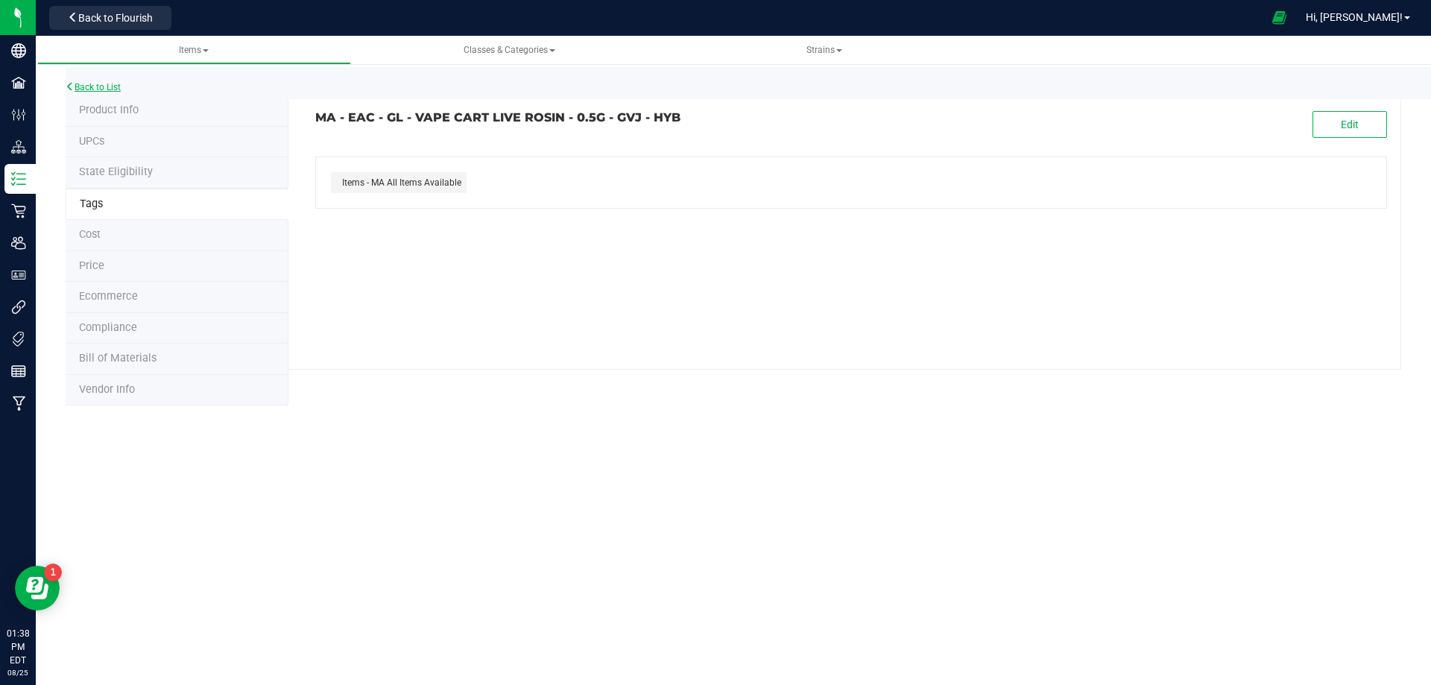
click at [102, 87] on link "Back to List" at bounding box center [93, 87] width 55 height 10
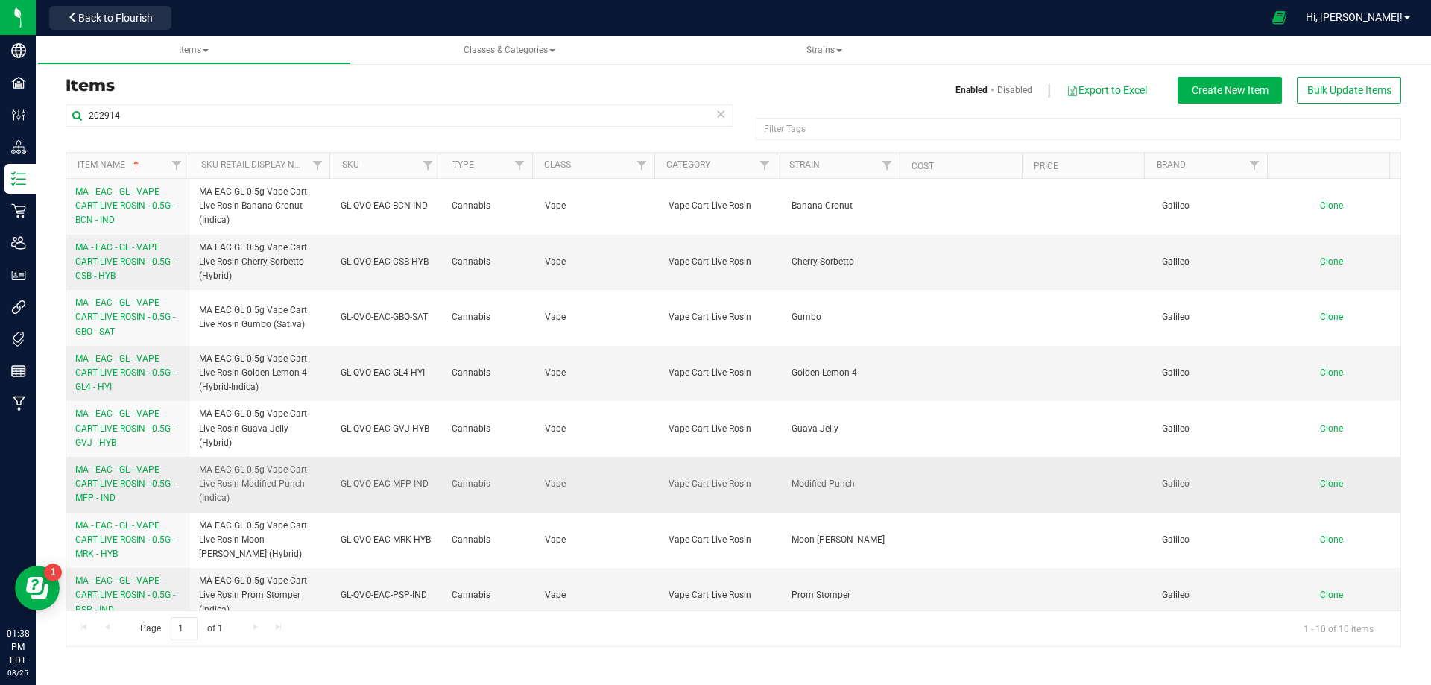
click at [114, 481] on span "MA - EAC - GL - VAPE CART LIVE ROSIN - 0.5G - MFP - IND" at bounding box center [125, 483] width 100 height 39
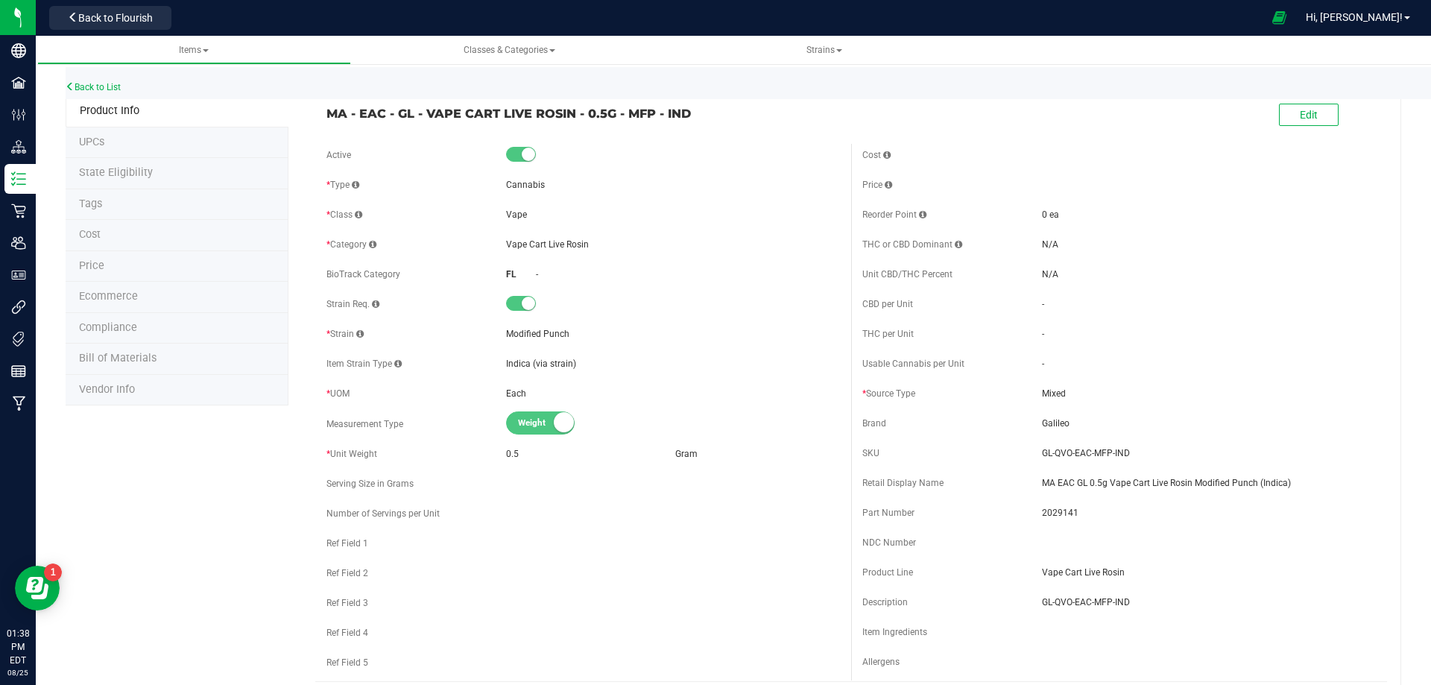
click at [119, 208] on li "Tags" at bounding box center [177, 204] width 223 height 31
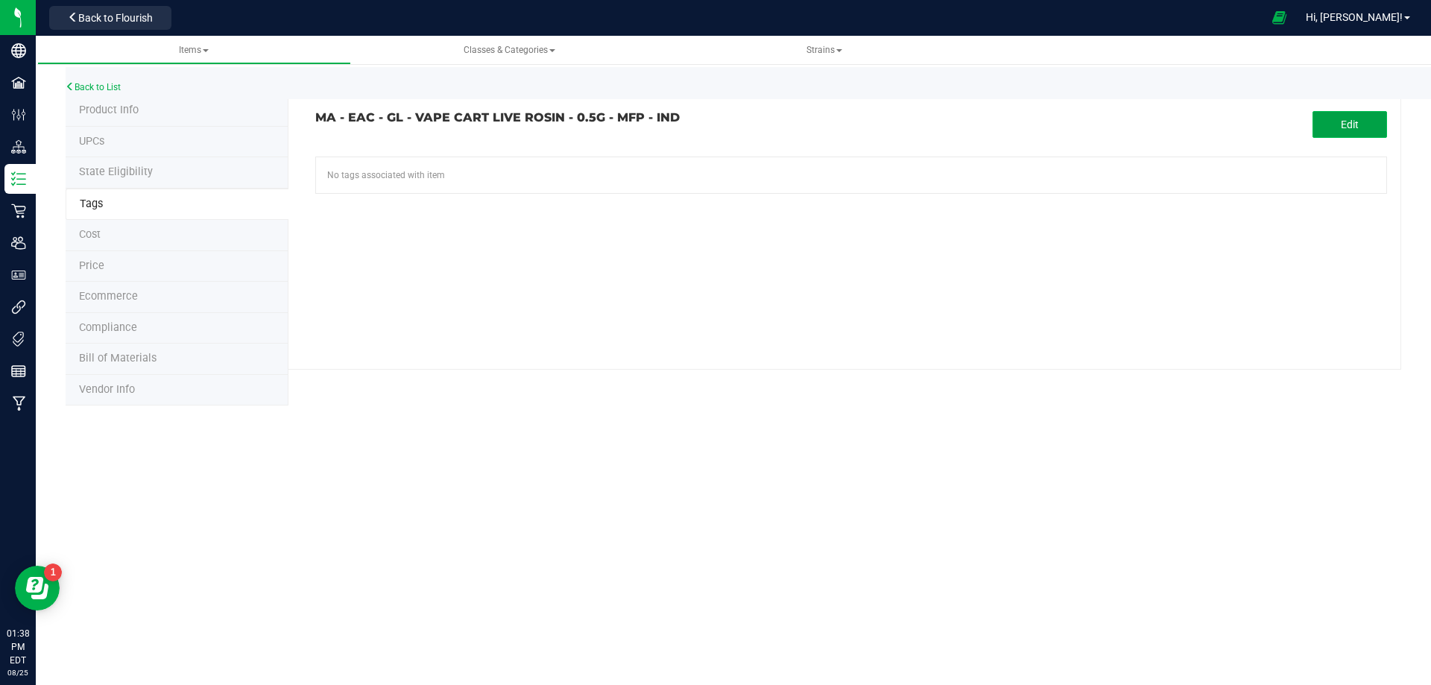
click at [1351, 126] on span "Edit" at bounding box center [1350, 125] width 18 height 12
click at [512, 164] on input "text" at bounding box center [681, 167] width 730 height 21
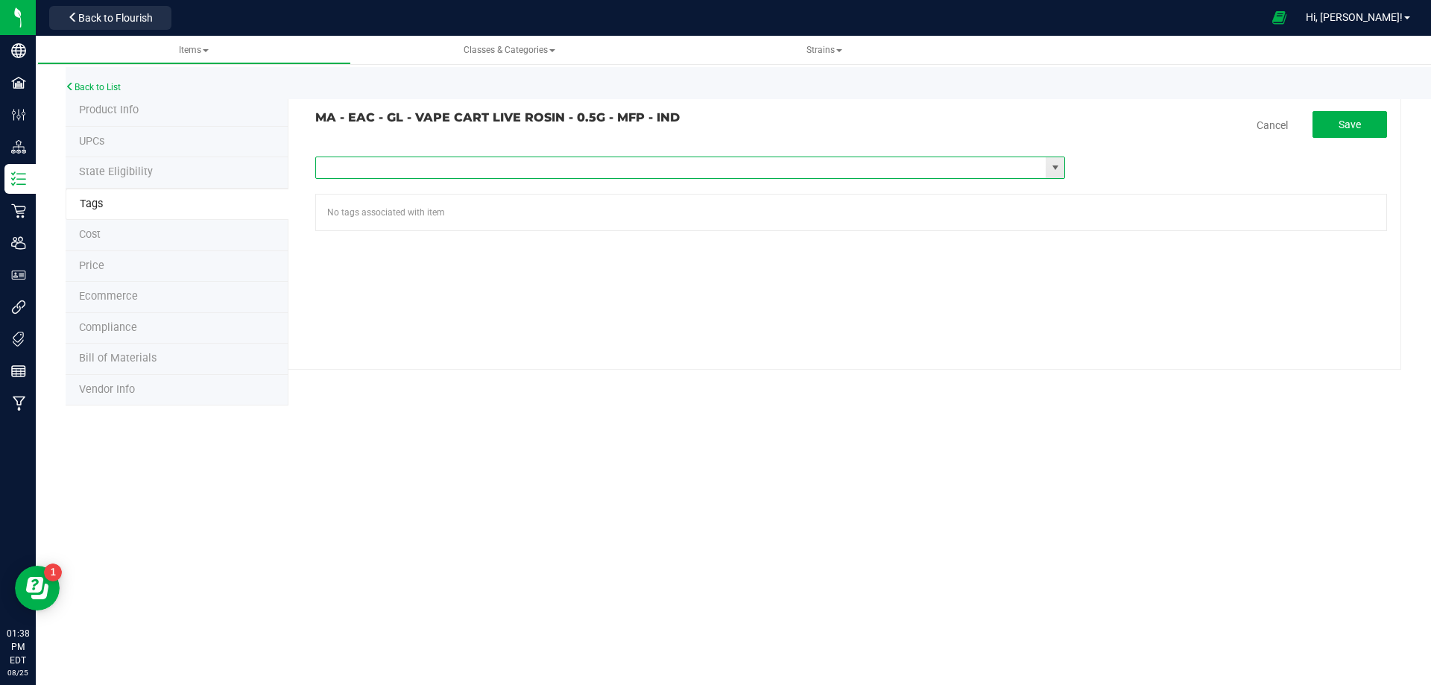
paste input "Items - MA All Items Available"
type input "Items - MA All Items Available"
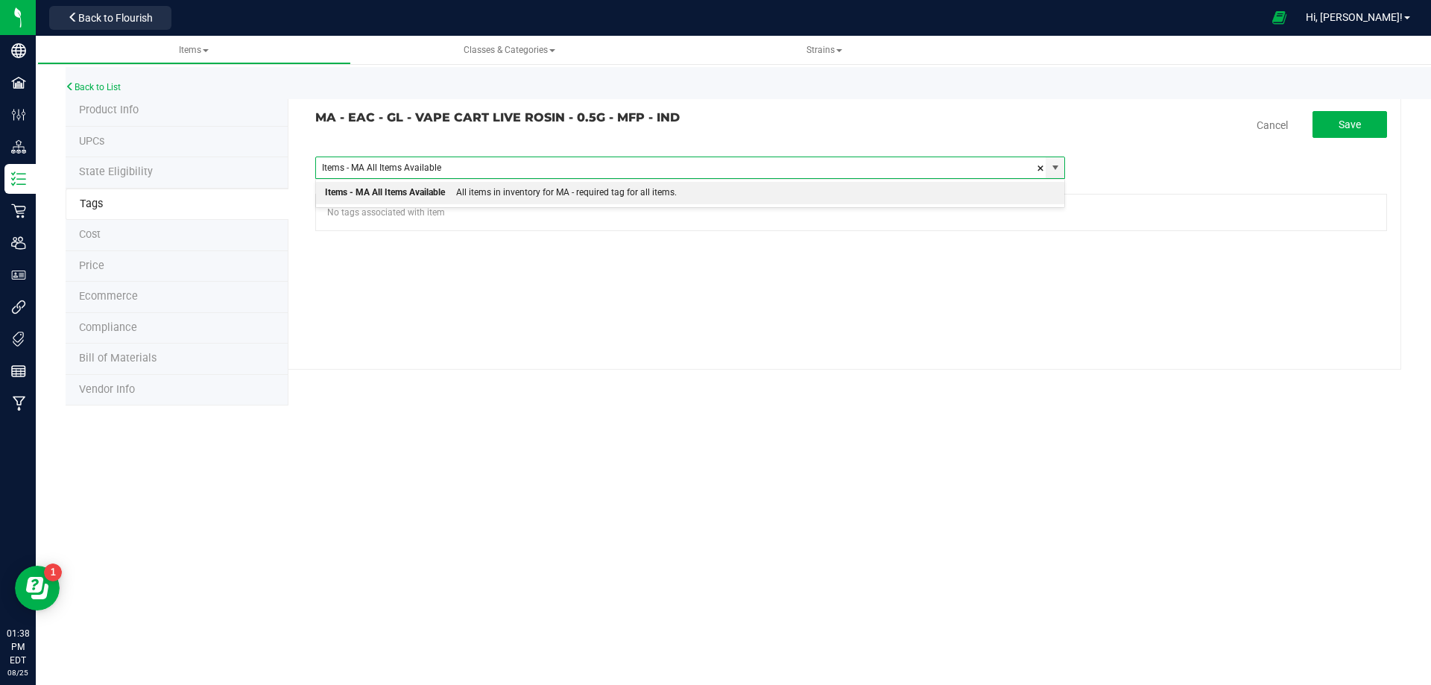
click at [469, 196] on div "All items in inventory for MA - required tag for all items." at bounding box center [561, 192] width 232 height 19
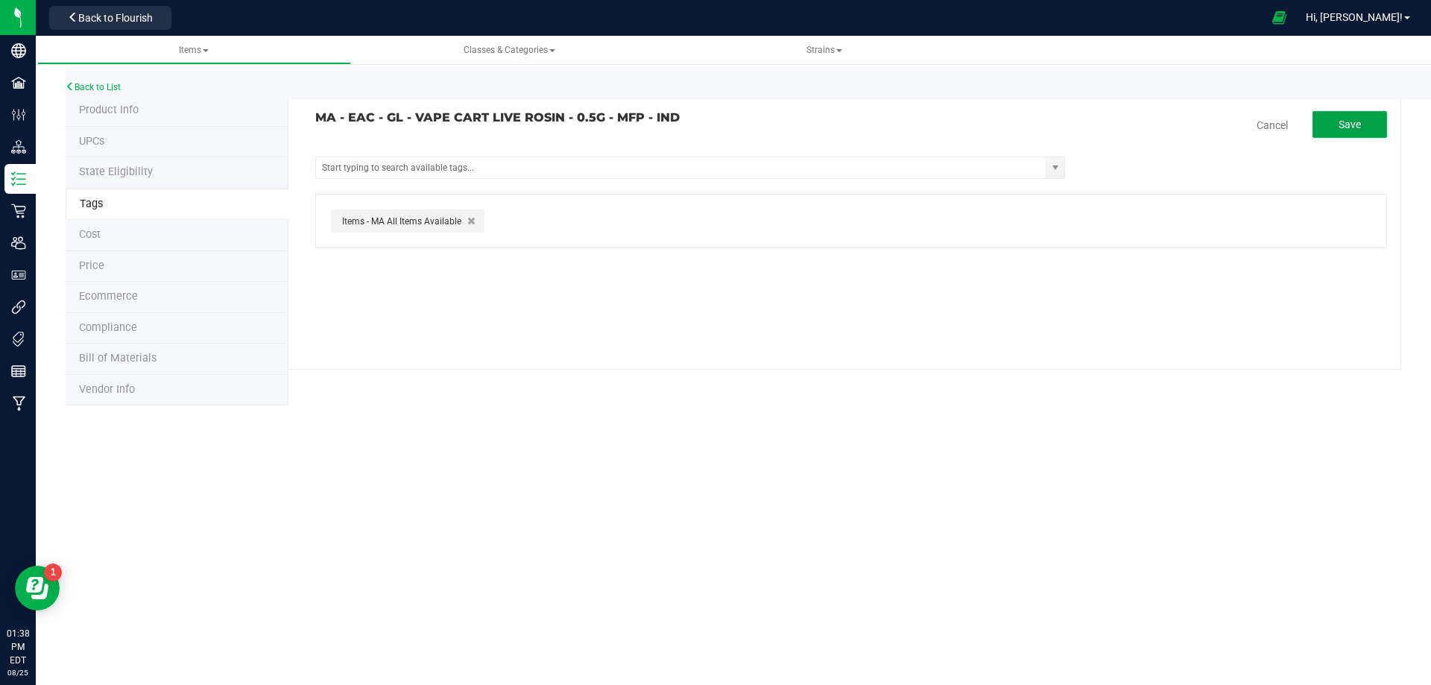
click at [1343, 113] on button "Save" at bounding box center [1350, 124] width 75 height 27
click at [97, 89] on link "Back to List" at bounding box center [93, 87] width 55 height 10
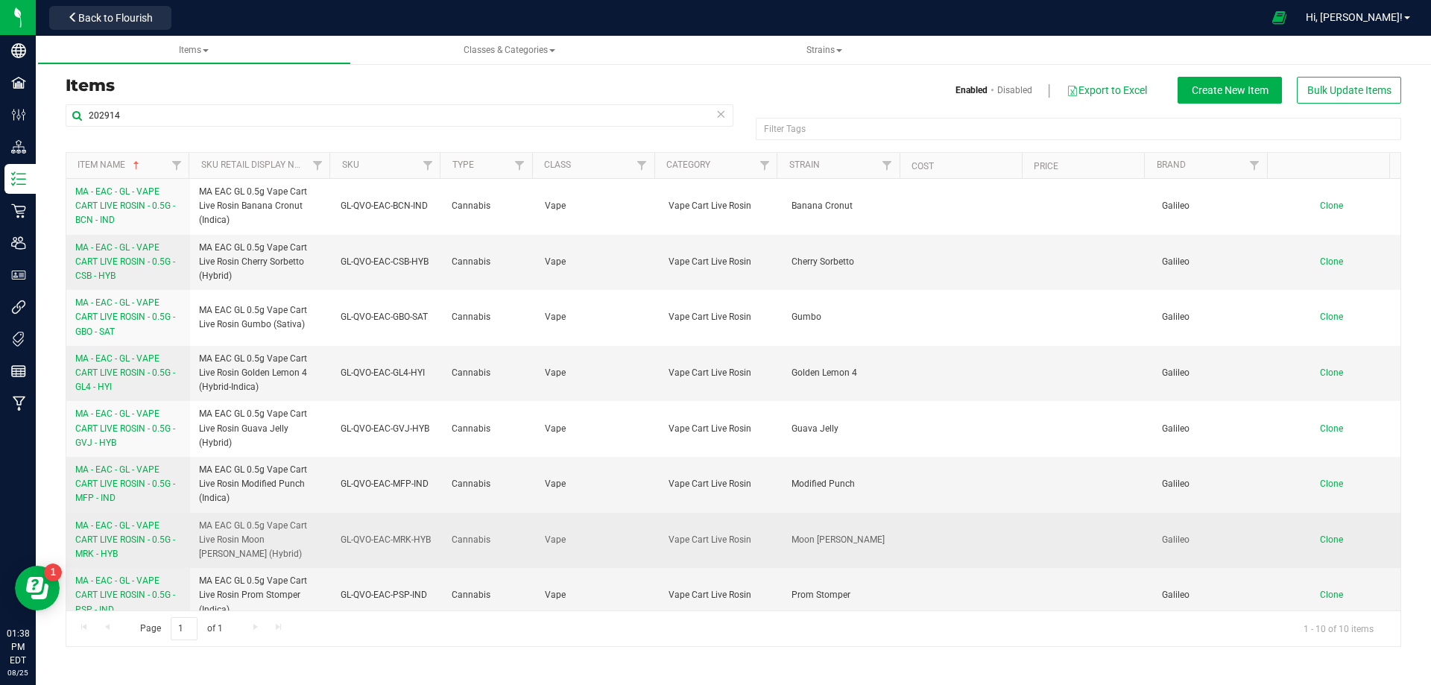
click at [112, 540] on span "MA - EAC - GL - VAPE CART LIVE ROSIN - 0.5G - MRK - HYB" at bounding box center [125, 539] width 100 height 39
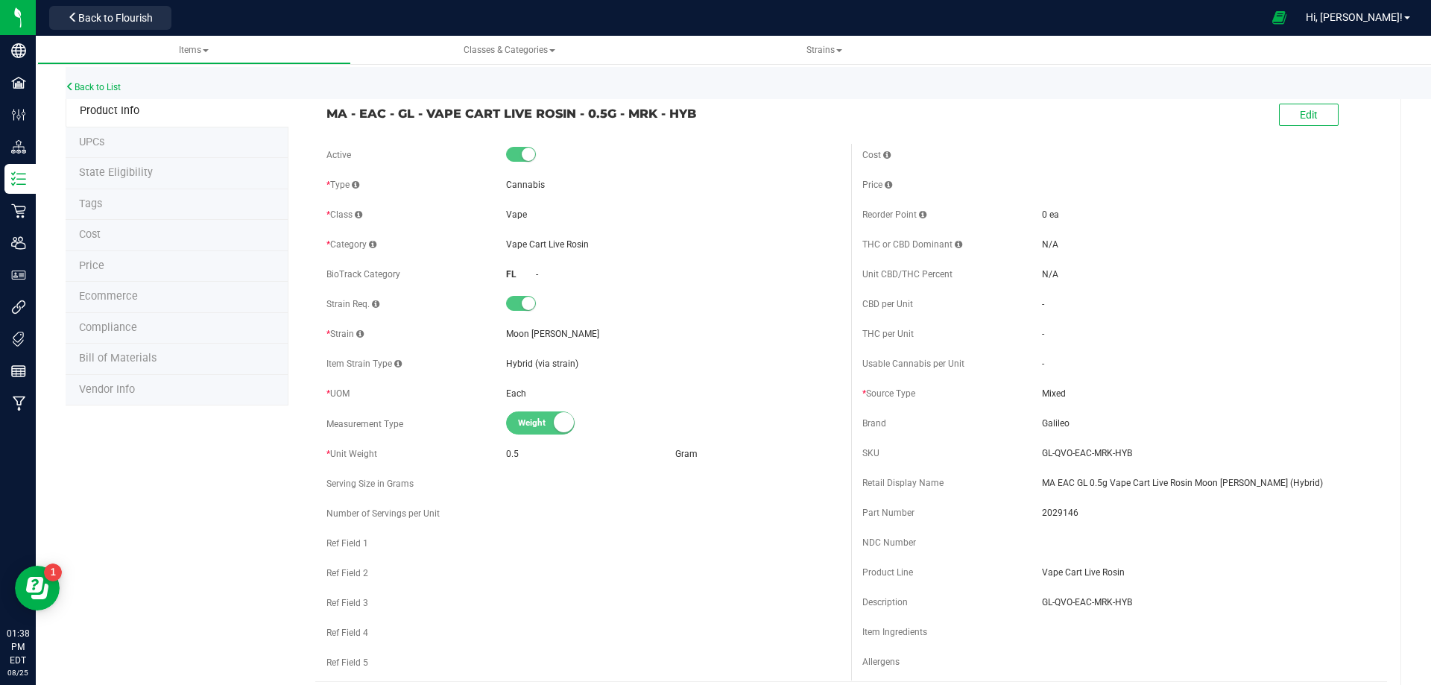
click at [119, 208] on li "Tags" at bounding box center [177, 204] width 223 height 31
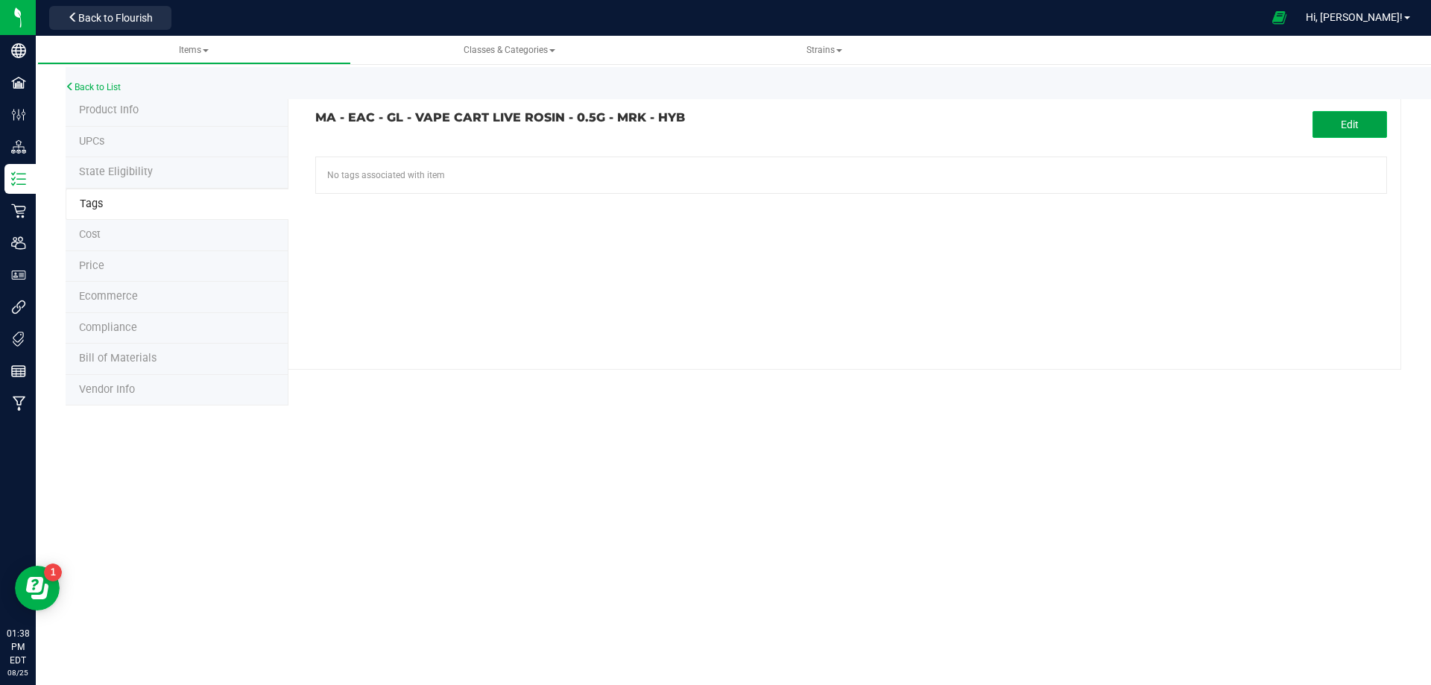
drag, startPoint x: 1332, startPoint y: 120, endPoint x: 624, endPoint y: 248, distance: 719.6
click at [1328, 121] on button "Edit" at bounding box center [1350, 124] width 75 height 27
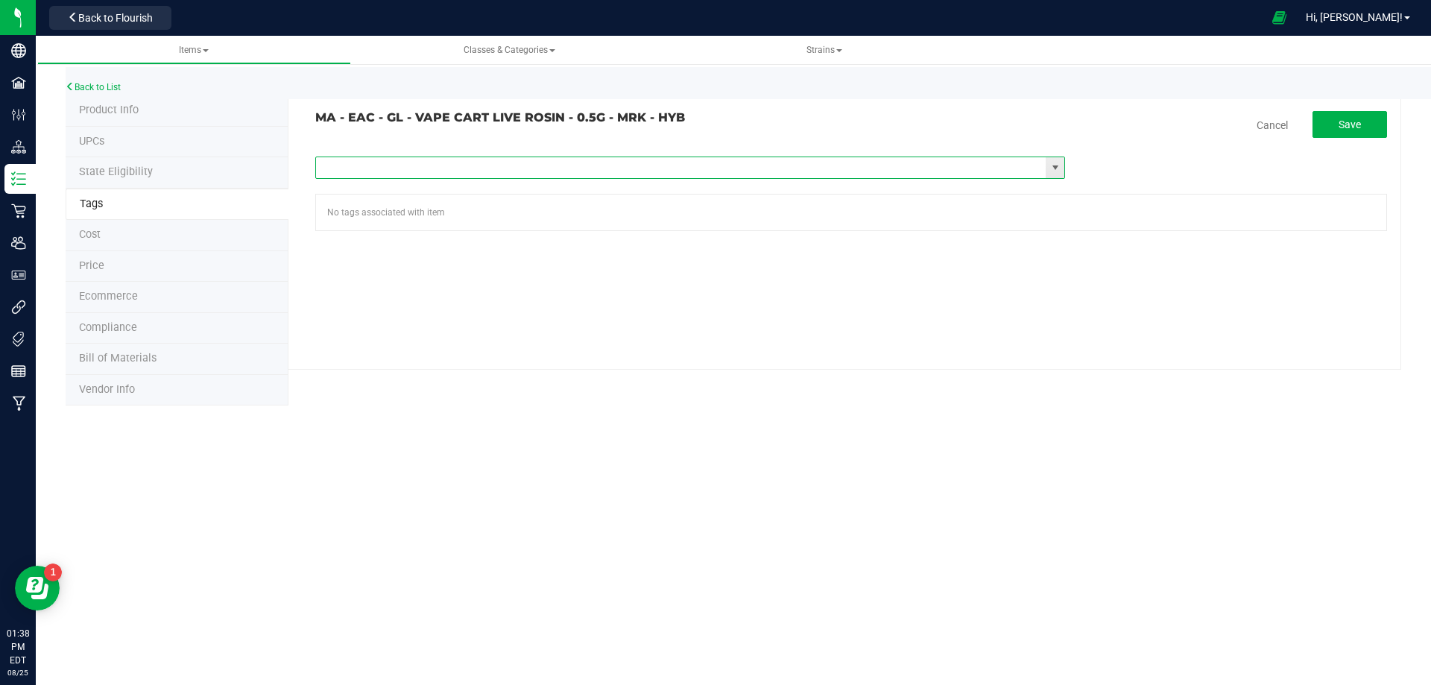
click at [526, 168] on input "text" at bounding box center [681, 167] width 730 height 21
paste input "Items - MA All Items Available"
type input "Items - MA All Items Available"
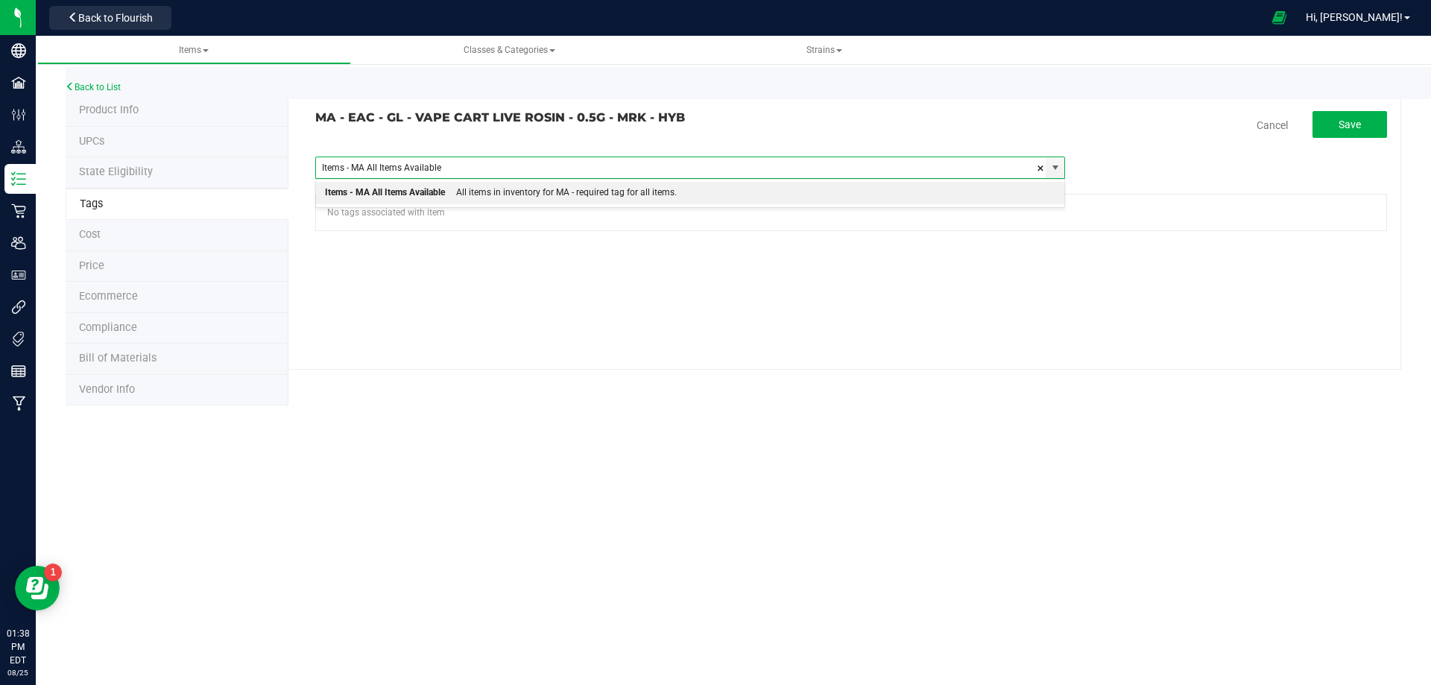
drag, startPoint x: 474, startPoint y: 193, endPoint x: 680, endPoint y: 150, distance: 210.9
click at [474, 194] on div "All items in inventory for MA - required tag for all items." at bounding box center [561, 192] width 232 height 19
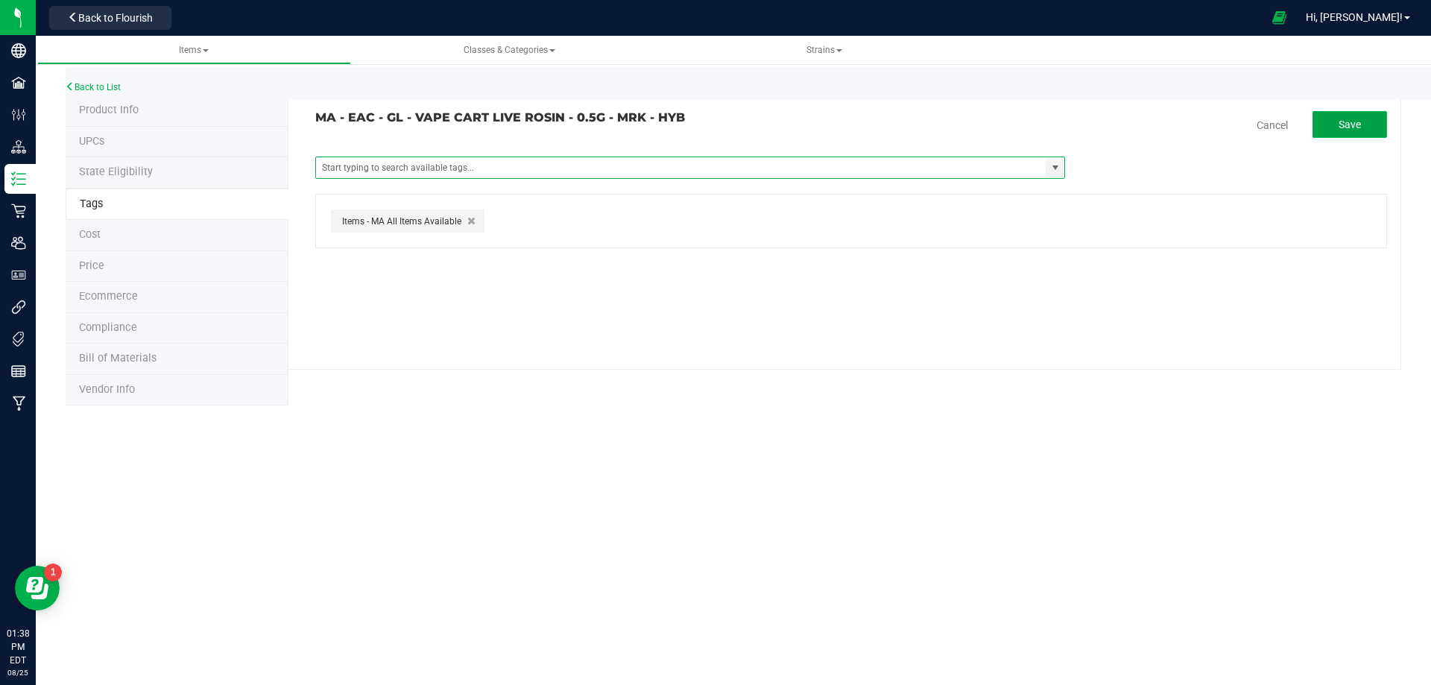
click at [1347, 114] on button "Save" at bounding box center [1350, 124] width 75 height 27
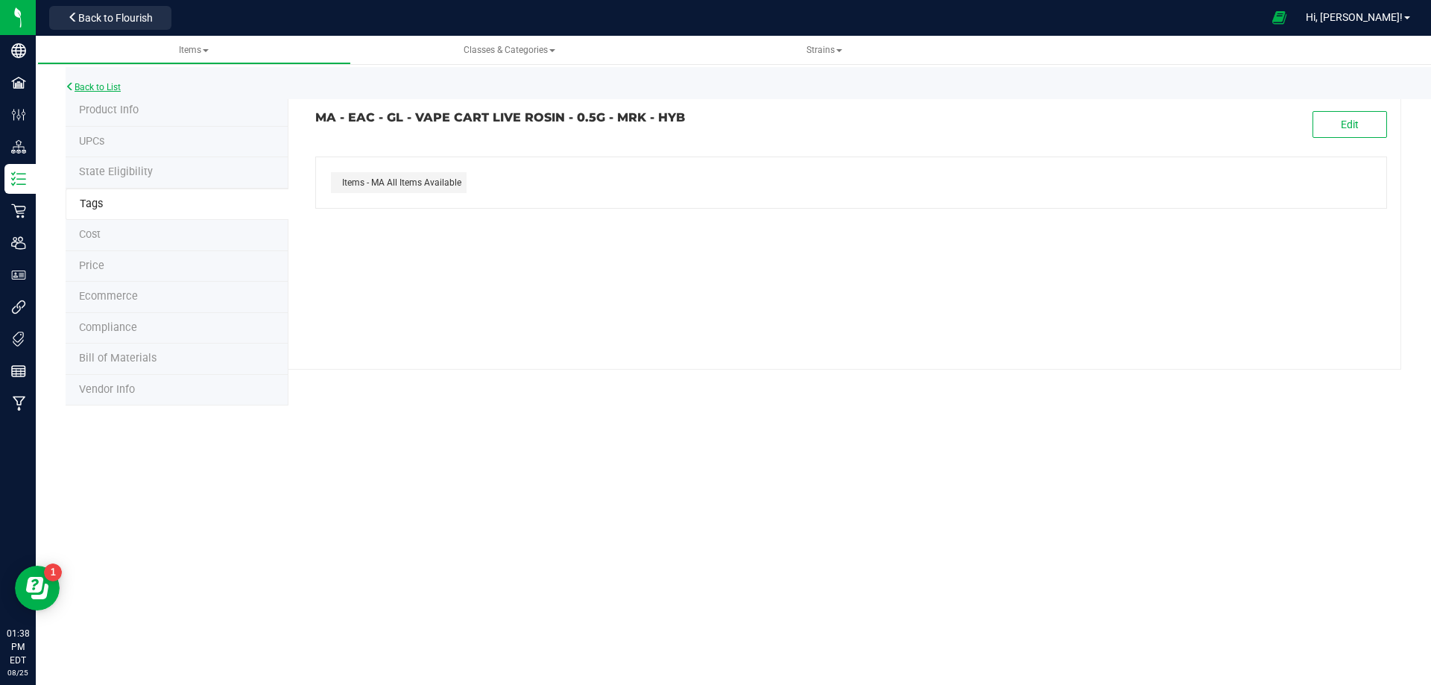
click at [96, 89] on link "Back to List" at bounding box center [93, 87] width 55 height 10
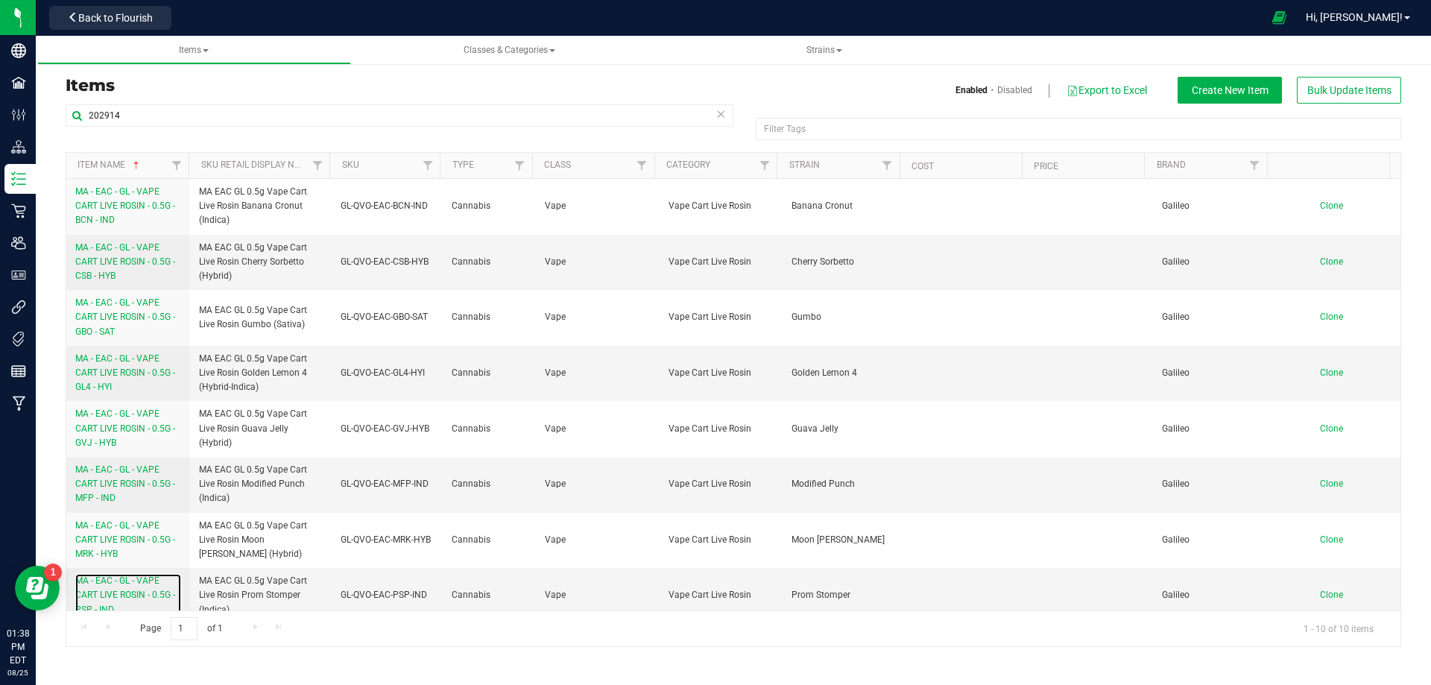
click at [121, 594] on span "MA - EAC - GL - VAPE CART LIVE ROSIN - 0.5G - PSP - IND" at bounding box center [125, 594] width 100 height 39
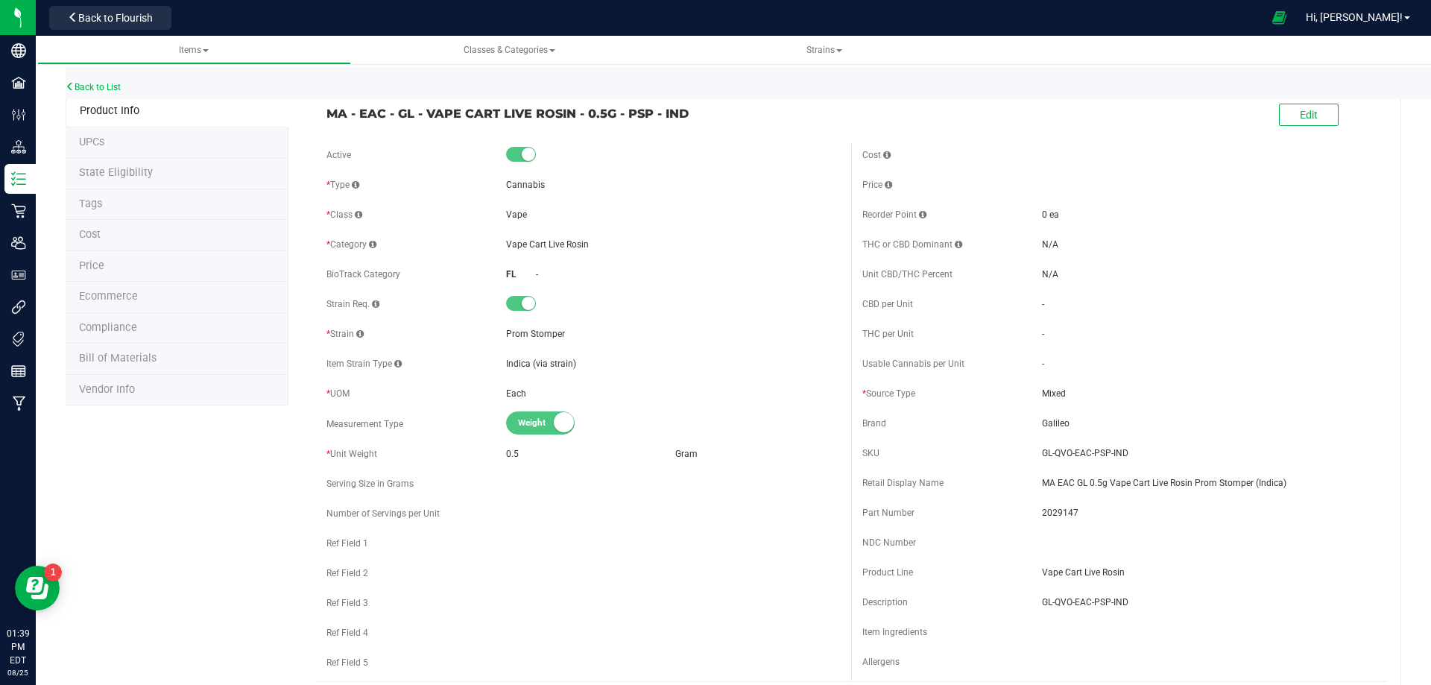
click at [111, 209] on li "Tags" at bounding box center [177, 204] width 223 height 31
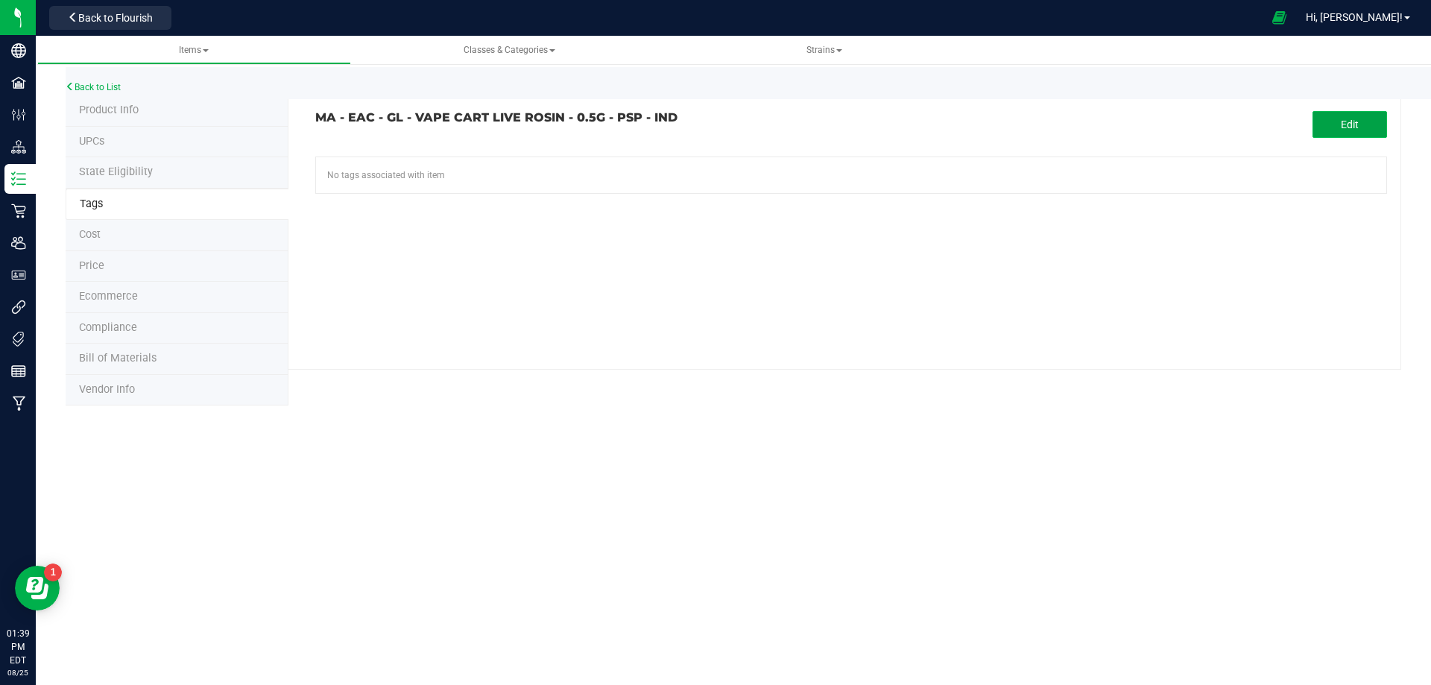
click at [1369, 130] on button "Edit" at bounding box center [1350, 124] width 75 height 27
click at [571, 165] on input "text" at bounding box center [681, 167] width 730 height 21
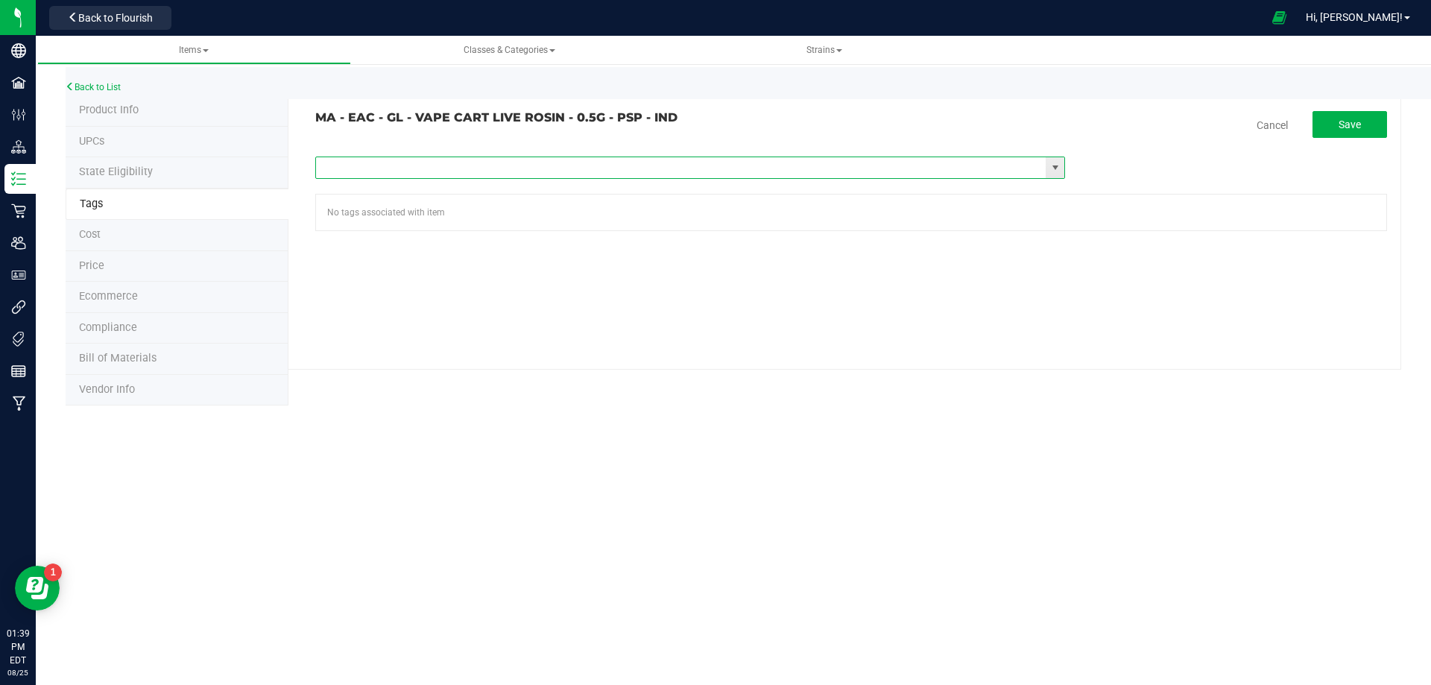
paste input "Items - MA All Items Available"
type input "Items - MA All Items Available"
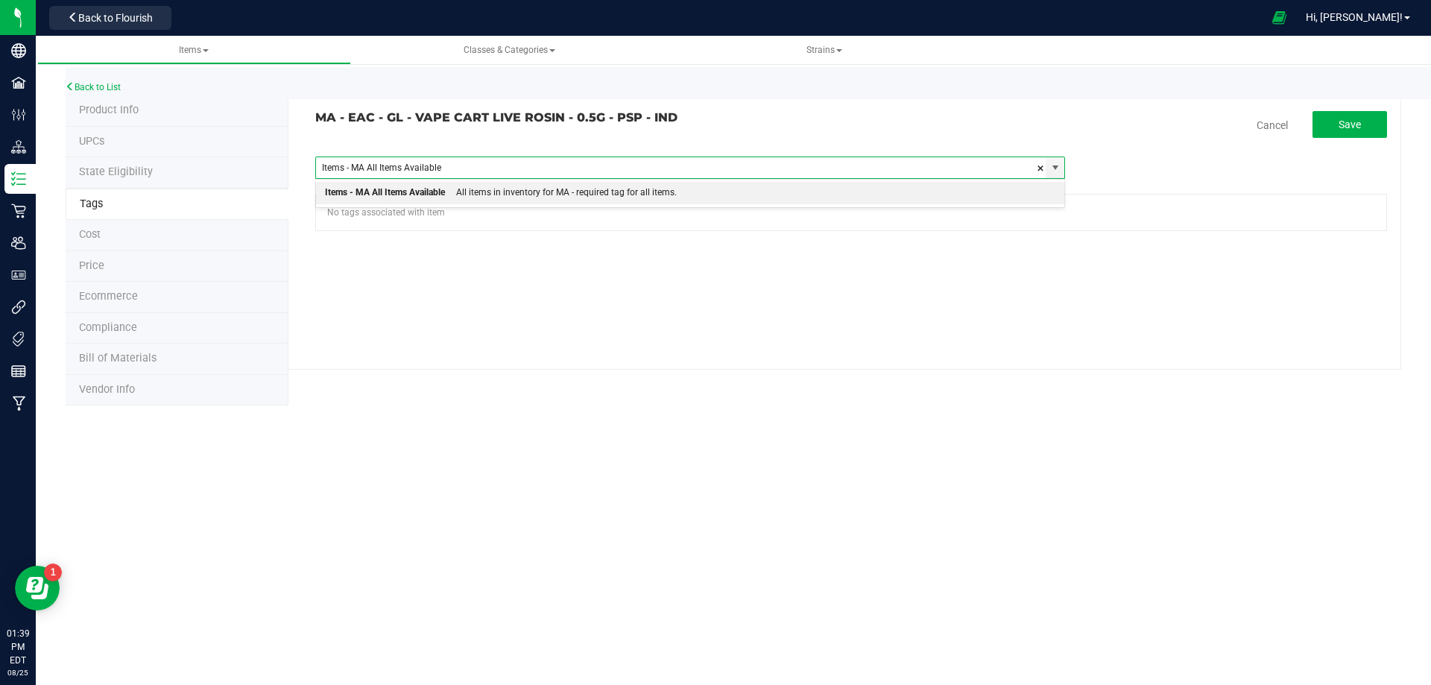
click at [503, 192] on div "All items in inventory for MA - required tag for all items." at bounding box center [561, 192] width 232 height 19
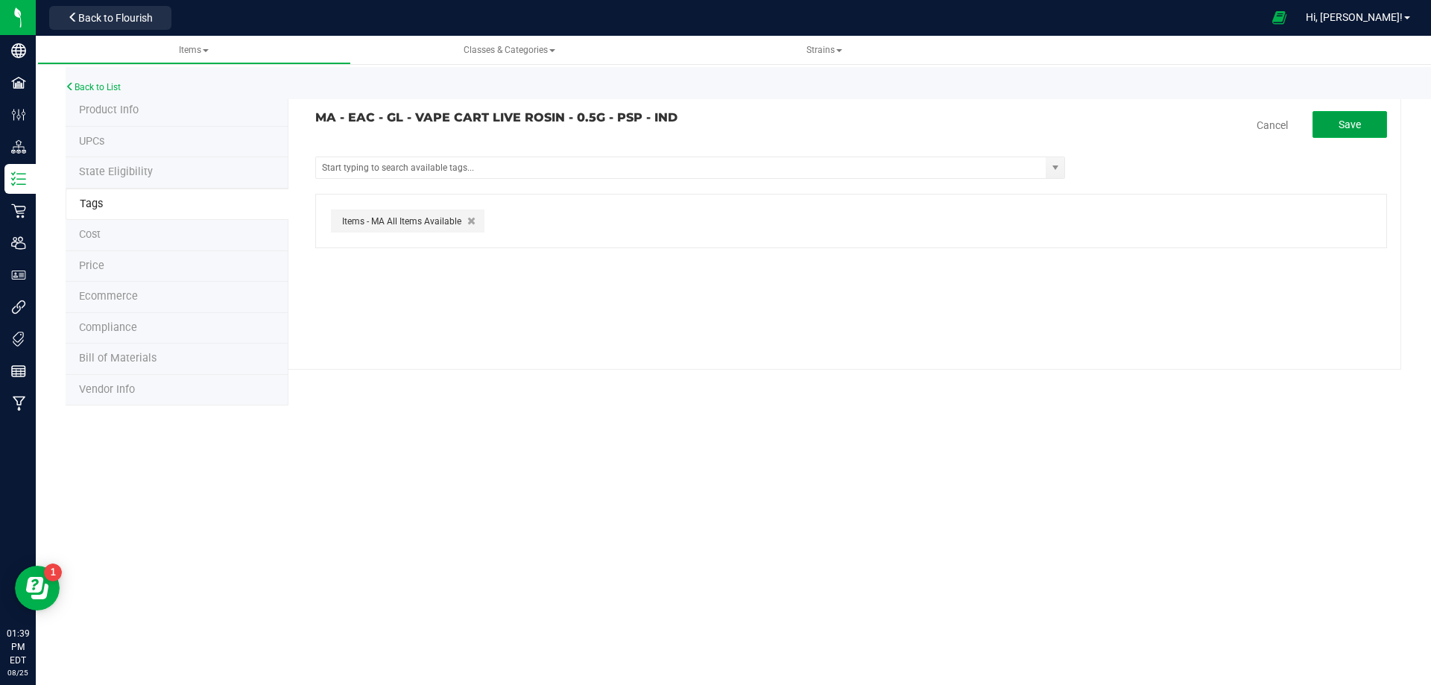
drag, startPoint x: 1340, startPoint y: 124, endPoint x: 771, endPoint y: 136, distance: 569.6
click at [1340, 124] on span "Save" at bounding box center [1350, 125] width 22 height 12
click at [110, 91] on link "Back to List" at bounding box center [93, 87] width 55 height 10
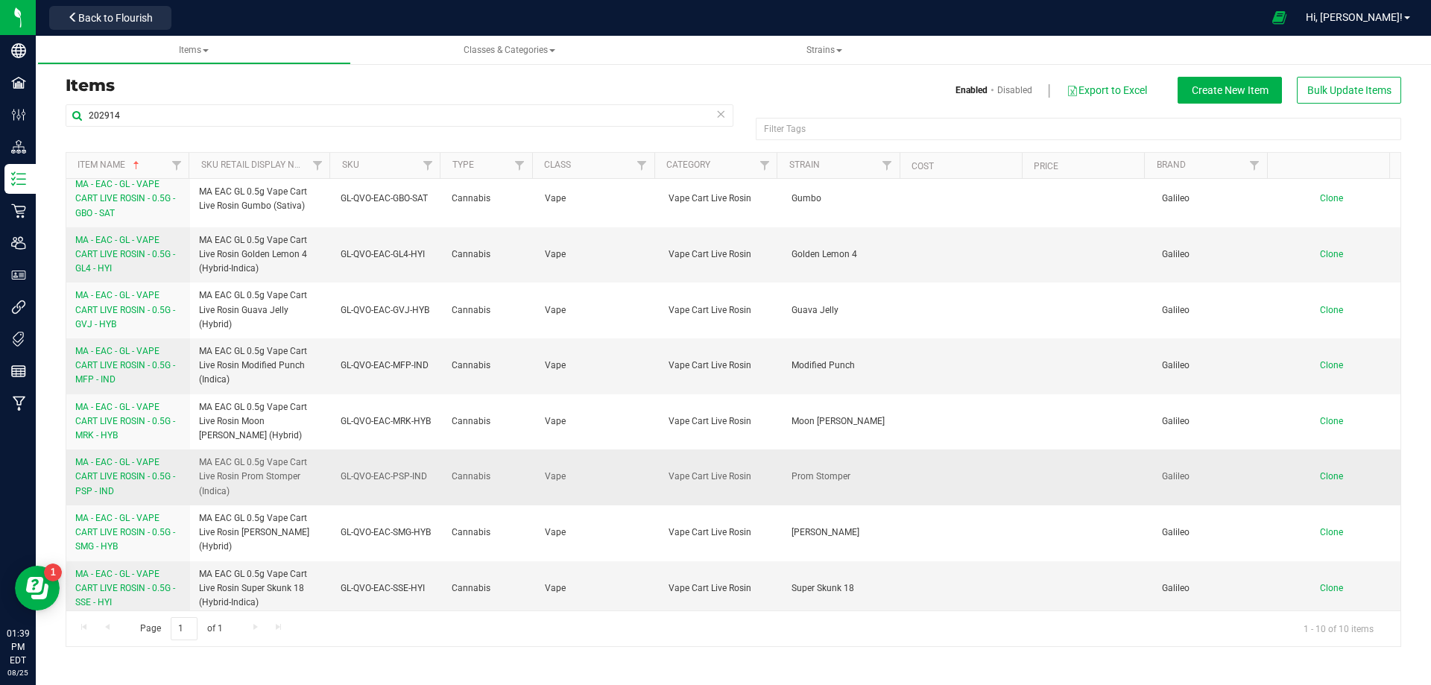
scroll to position [124, 0]
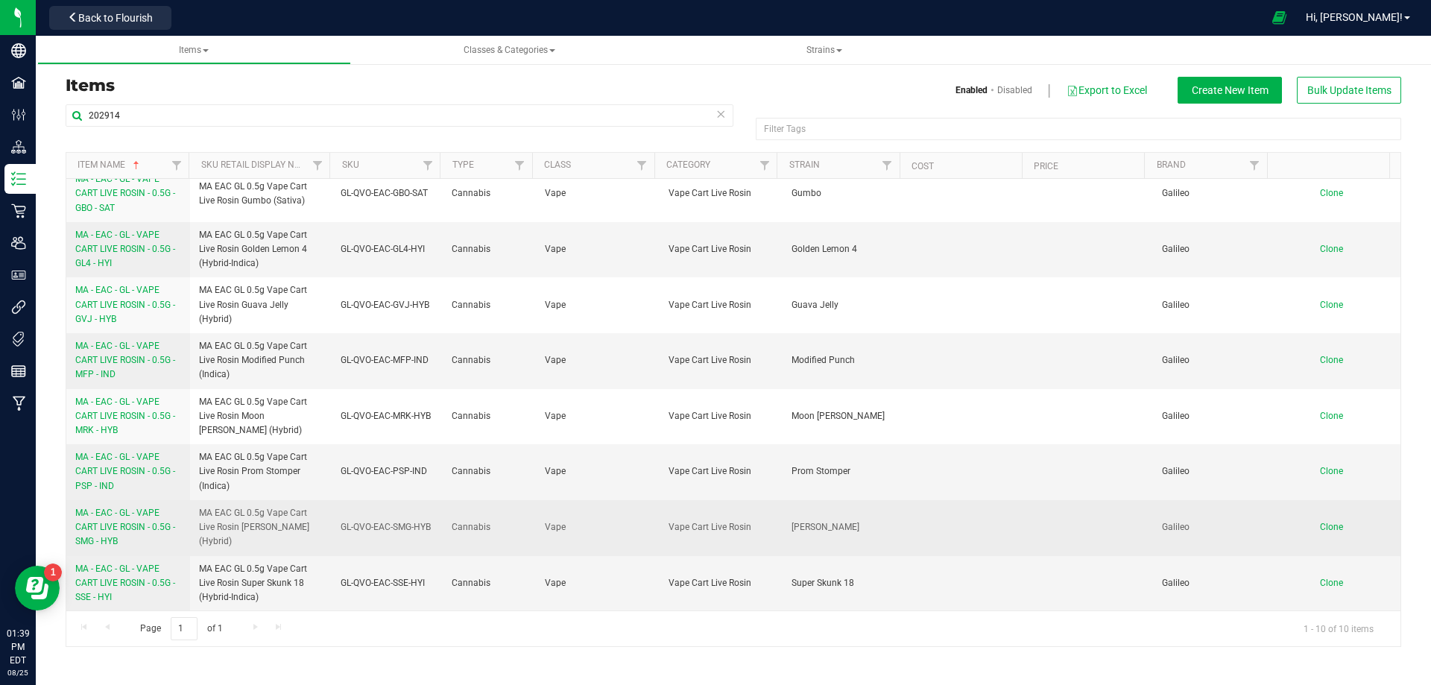
click at [137, 529] on span "MA - EAC - GL - VAPE CART LIVE ROSIN - 0.5G - SMG - HYB" at bounding box center [125, 527] width 100 height 39
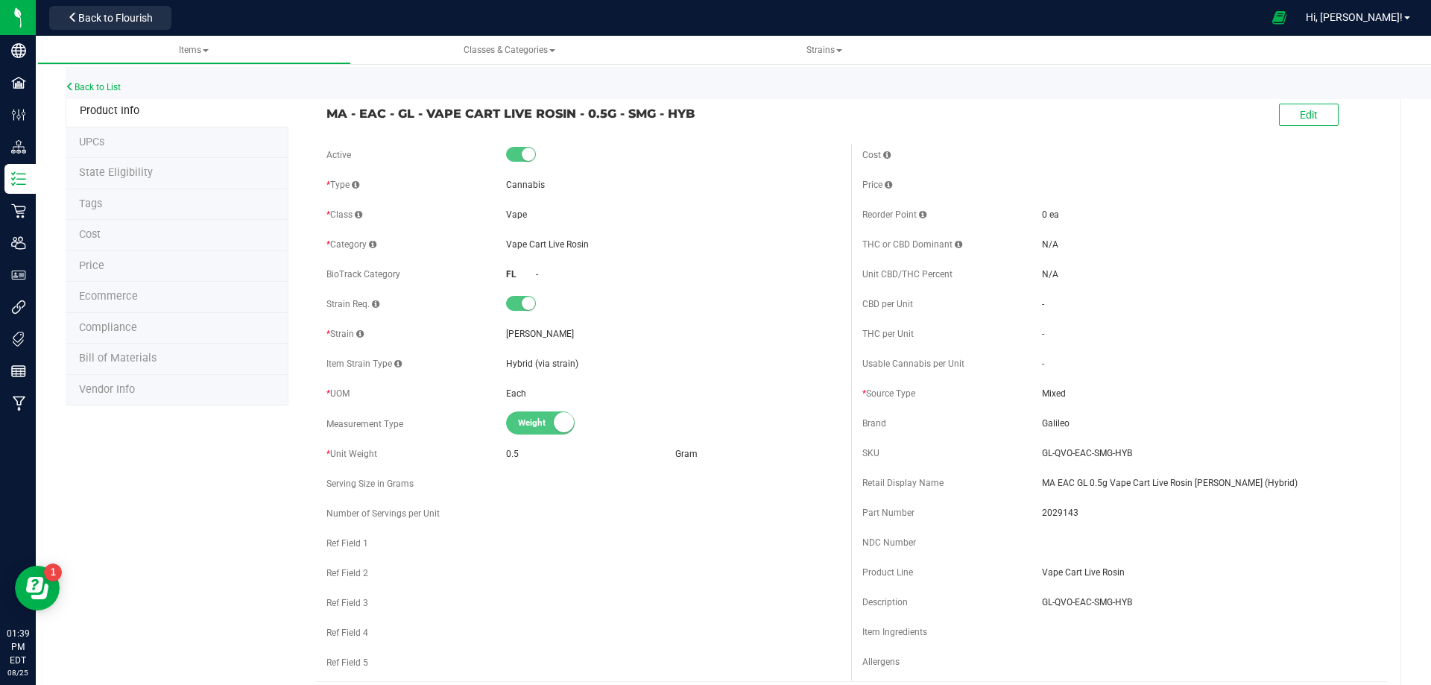
click at [109, 217] on li "Tags" at bounding box center [177, 204] width 223 height 31
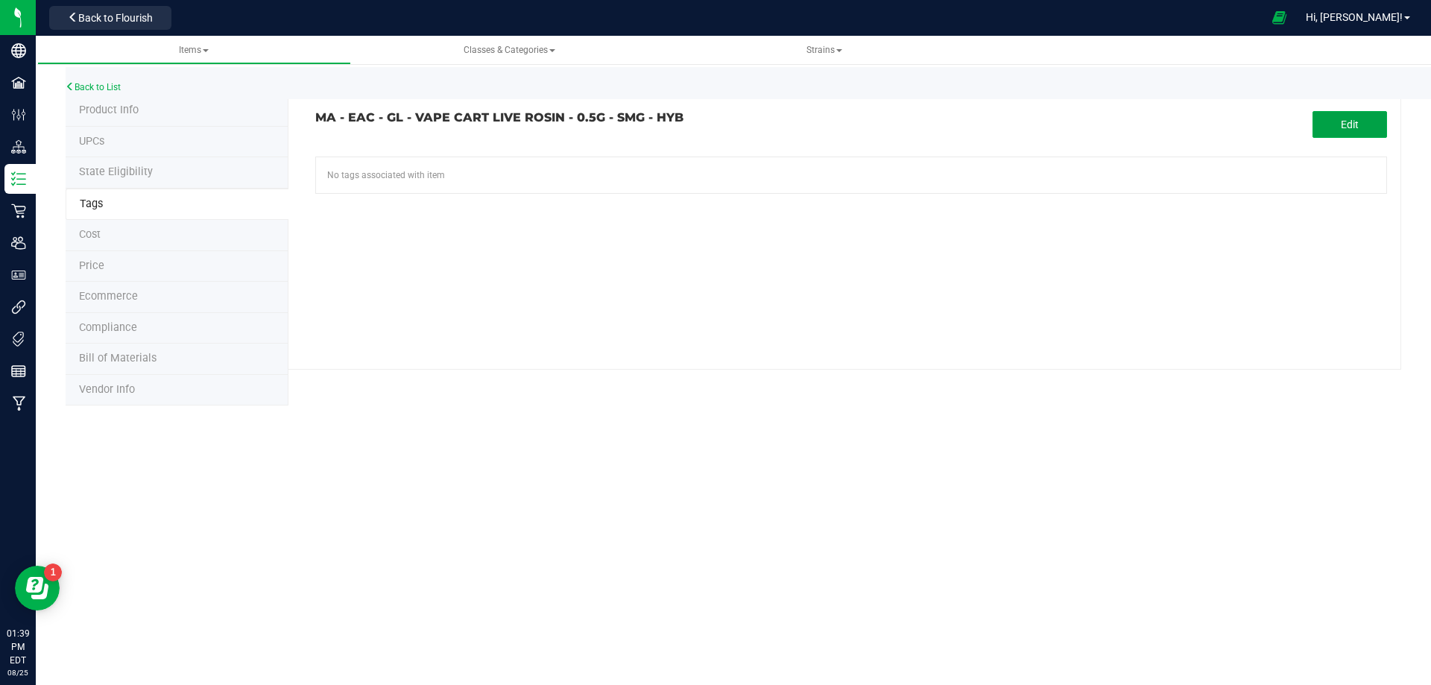
drag, startPoint x: 1354, startPoint y: 119, endPoint x: 612, endPoint y: 227, distance: 749.6
click at [1350, 120] on span "Edit" at bounding box center [1350, 125] width 18 height 12
click at [508, 161] on input "text" at bounding box center [681, 167] width 730 height 21
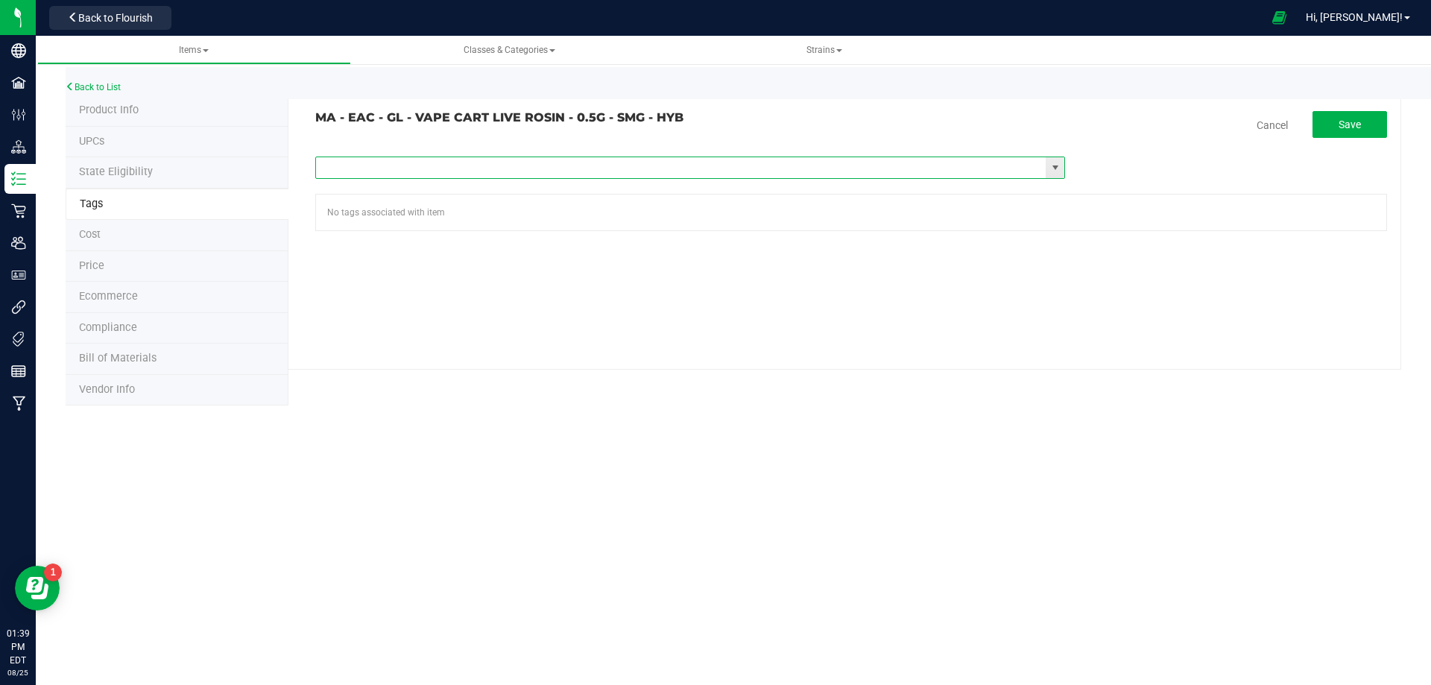
paste input "Items - MA All Items Available"
type input "Items - MA All Items Available"
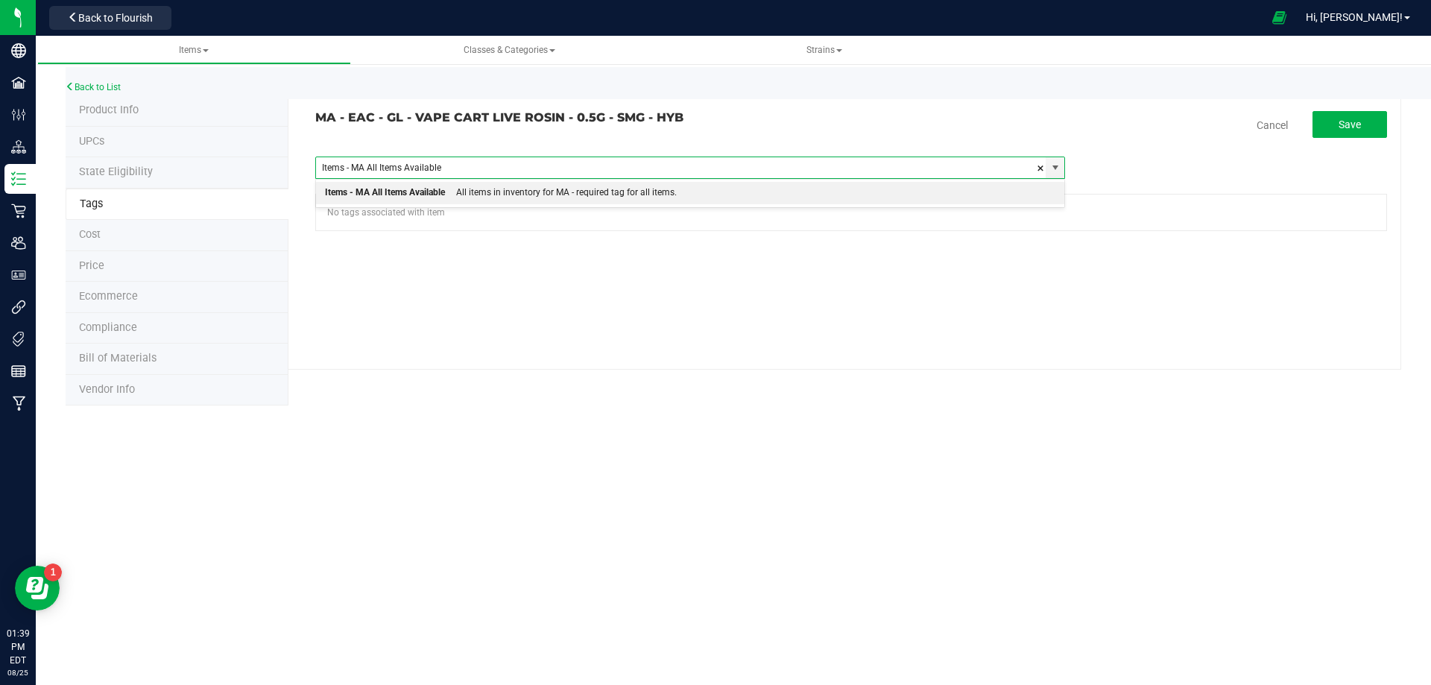
click at [470, 191] on div "All items in inventory for MA - required tag for all items." at bounding box center [561, 192] width 232 height 19
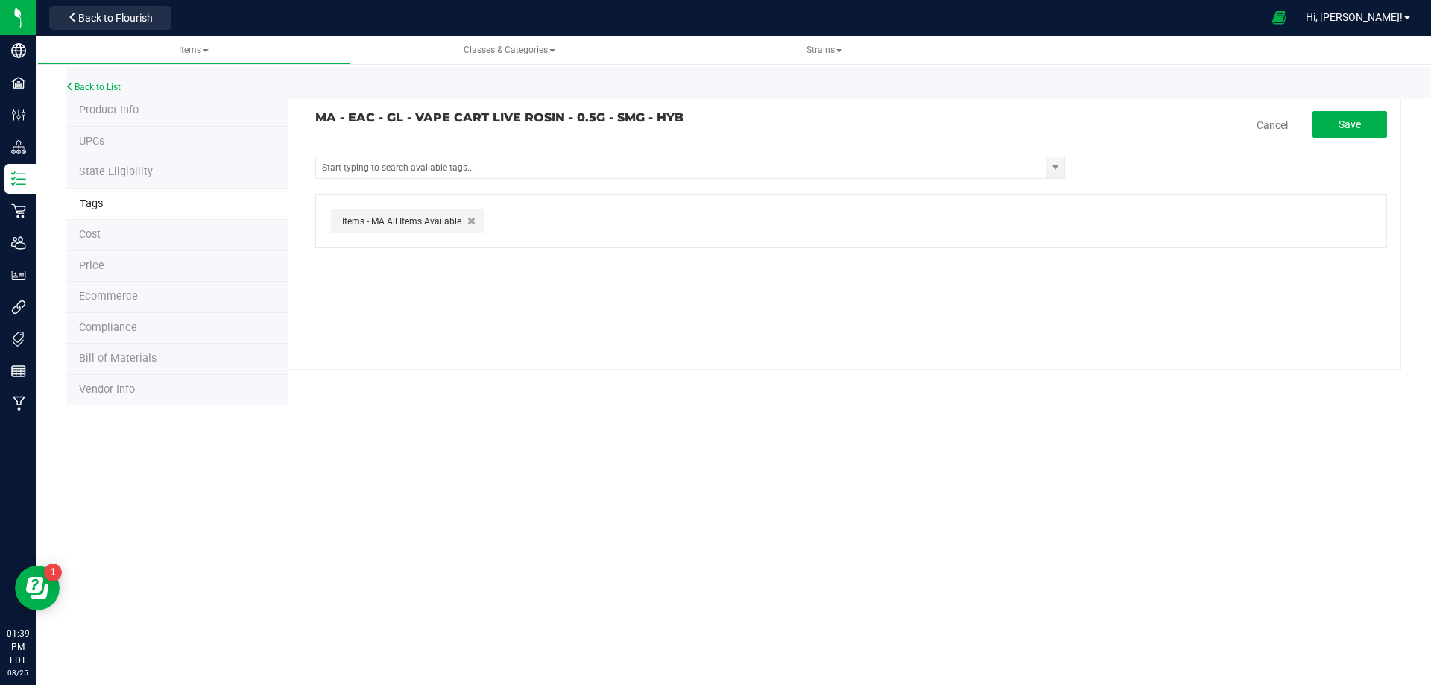
click at [1366, 110] on div "MA - EAC - GL - VAPE CART LIVE ROSIN - 0.5G - SMG - HYB Cancel Save Items -FL R…" at bounding box center [844, 232] width 1113 height 274
click at [1341, 133] on button "Save" at bounding box center [1350, 124] width 75 height 27
click at [101, 87] on link "Back to List" at bounding box center [93, 87] width 55 height 10
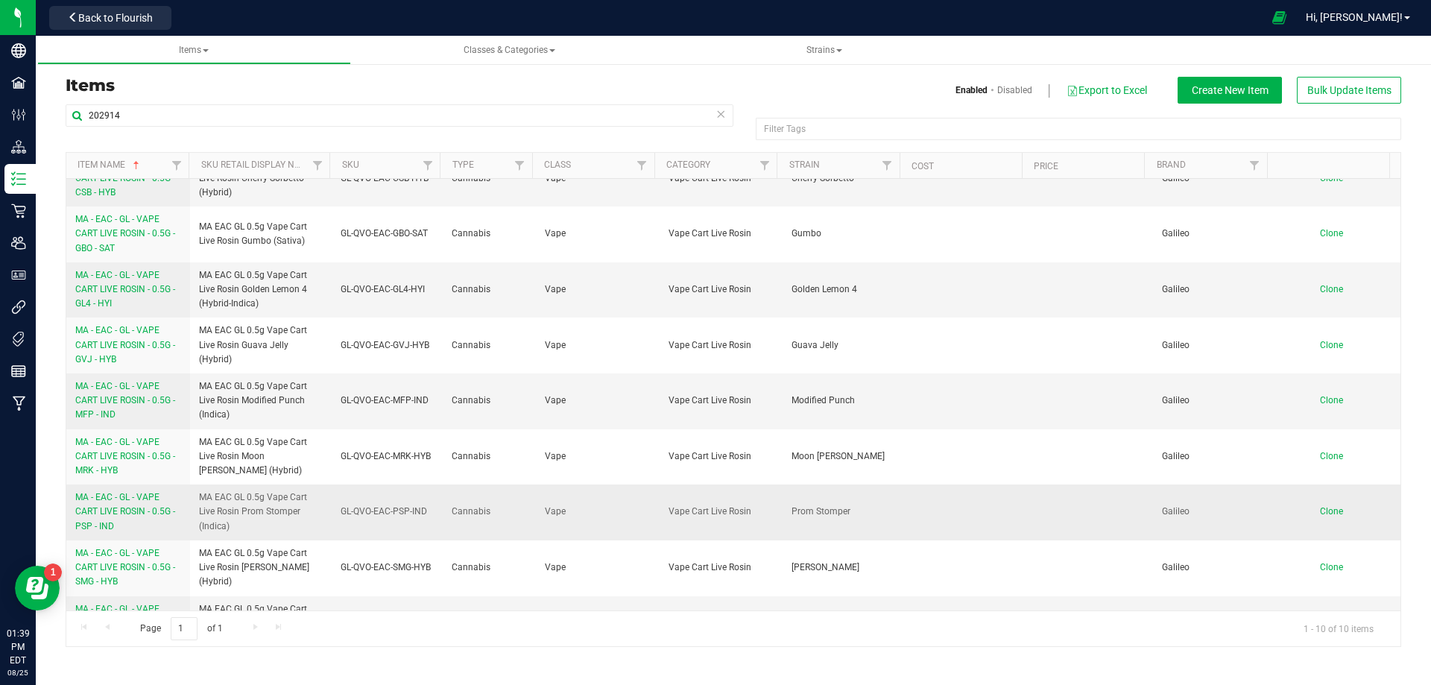
scroll to position [124, 0]
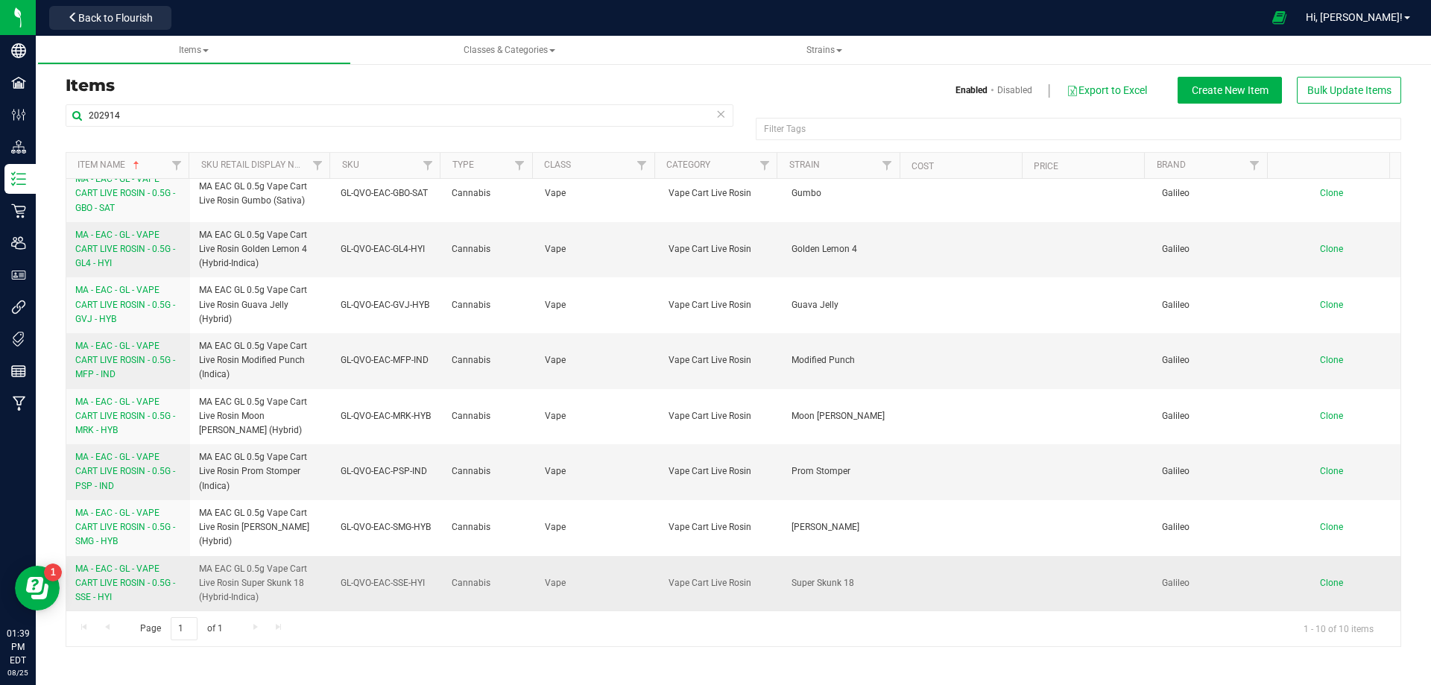
click at [116, 593] on link "MA - EAC - GL - VAPE CART LIVE ROSIN - 0.5G - SSE - HYI" at bounding box center [128, 583] width 106 height 43
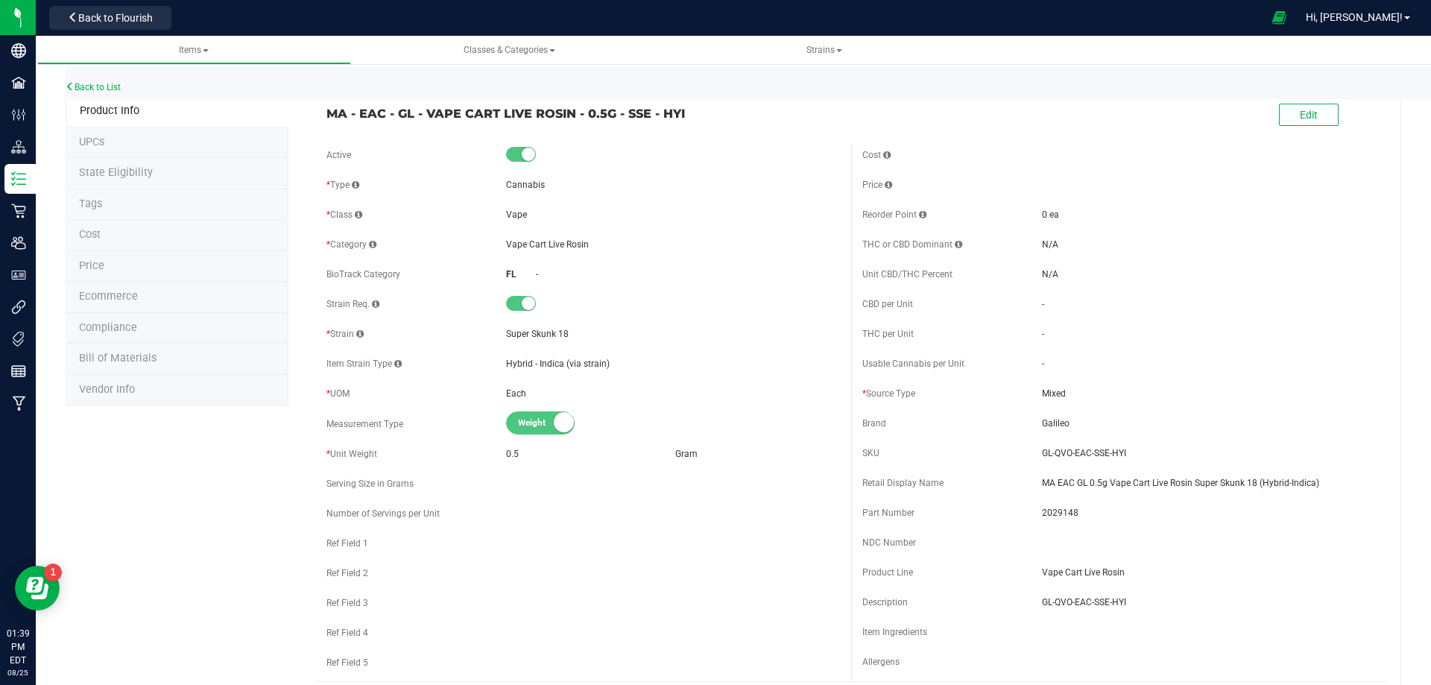
click at [145, 204] on li "Tags" at bounding box center [177, 204] width 223 height 31
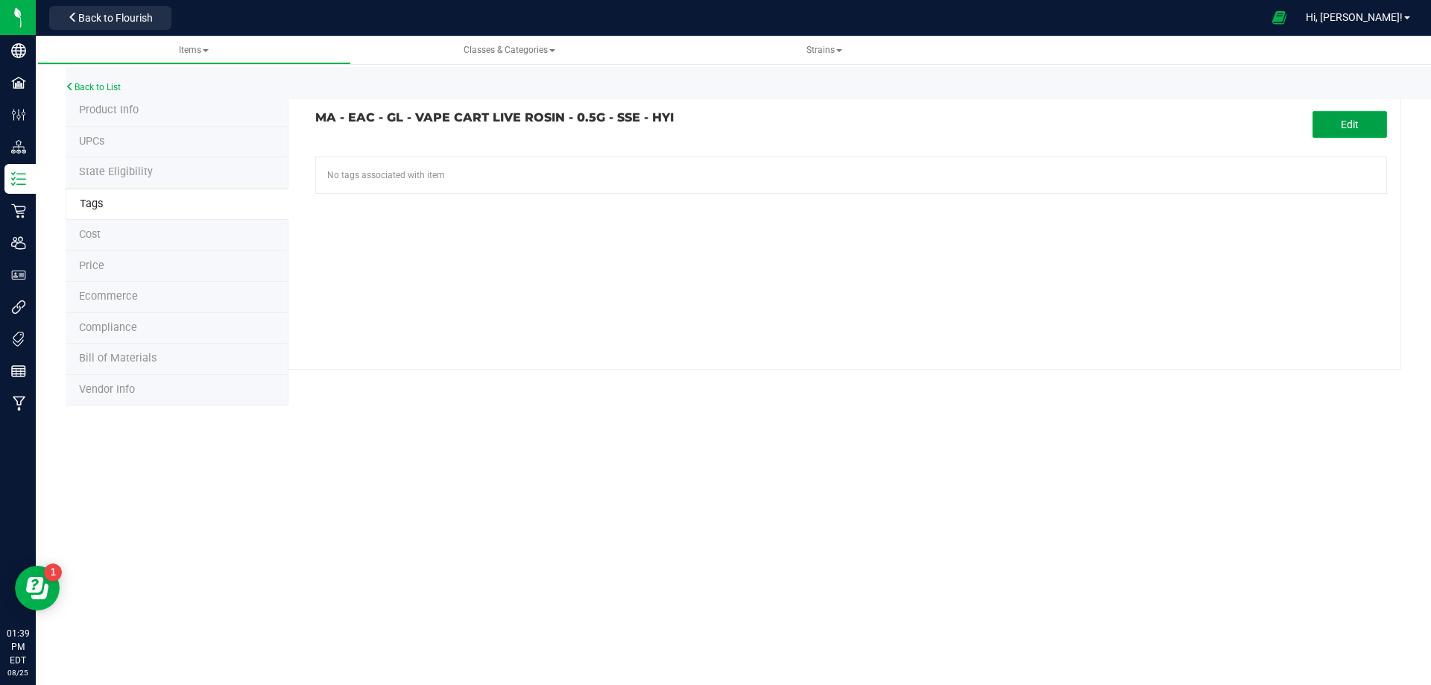
click at [1321, 116] on button "Edit" at bounding box center [1350, 124] width 75 height 27
click at [517, 168] on input "text" at bounding box center [681, 167] width 730 height 21
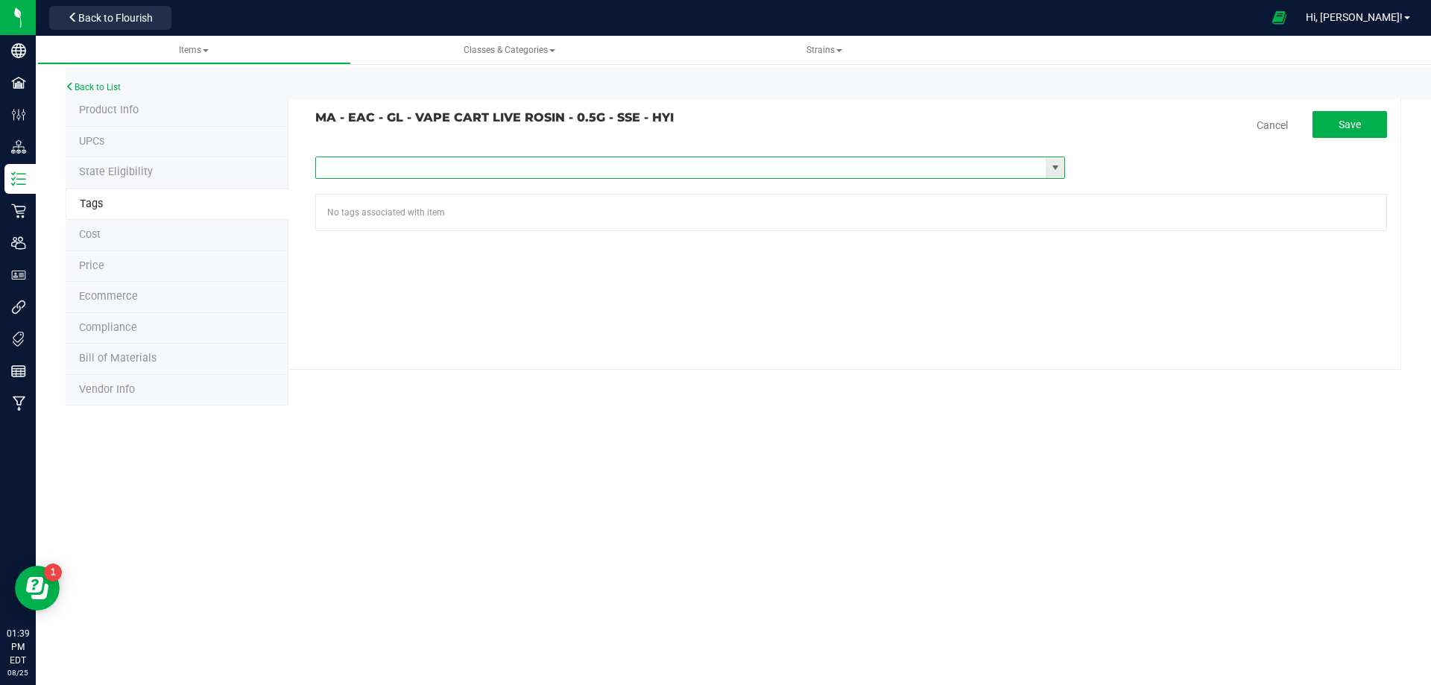
paste input "Items - MA All Items Available"
type input "Items - MA All Items Available"
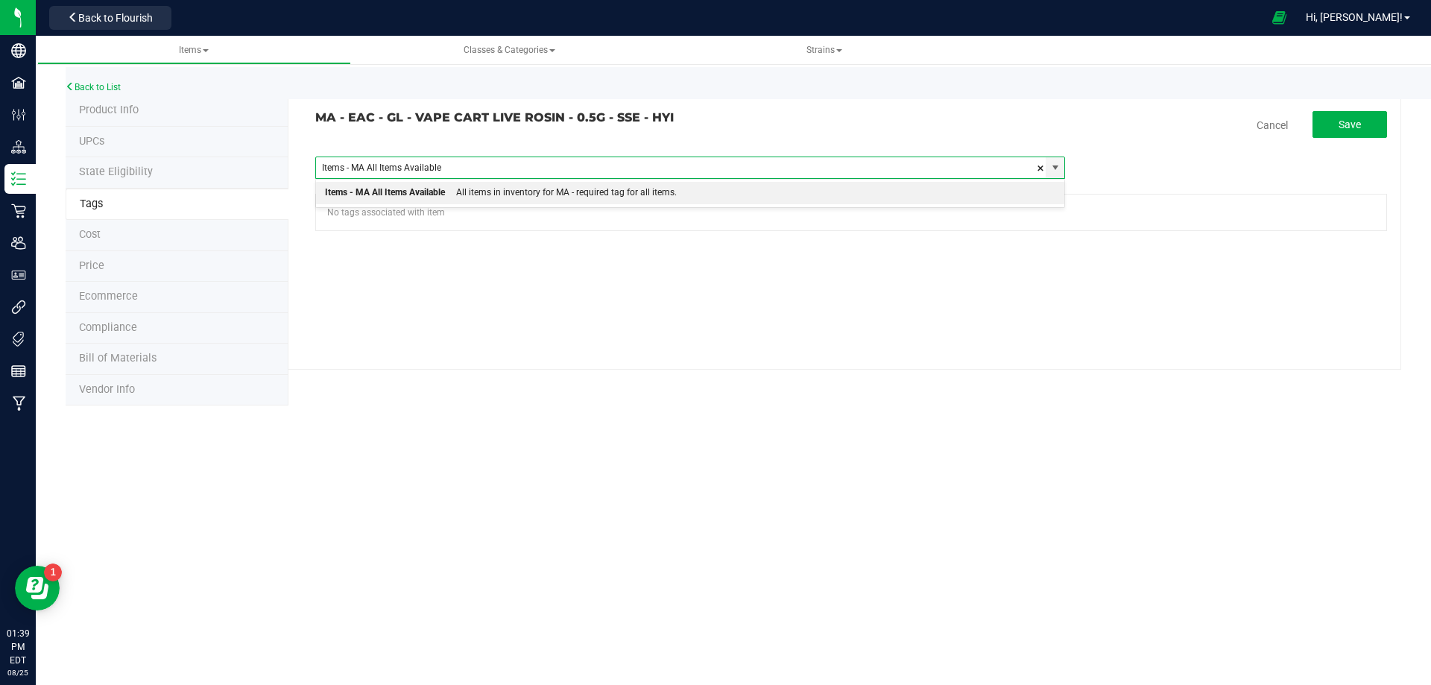
click at [485, 196] on div "All items in inventory for MA - required tag for all items." at bounding box center [561, 192] width 232 height 19
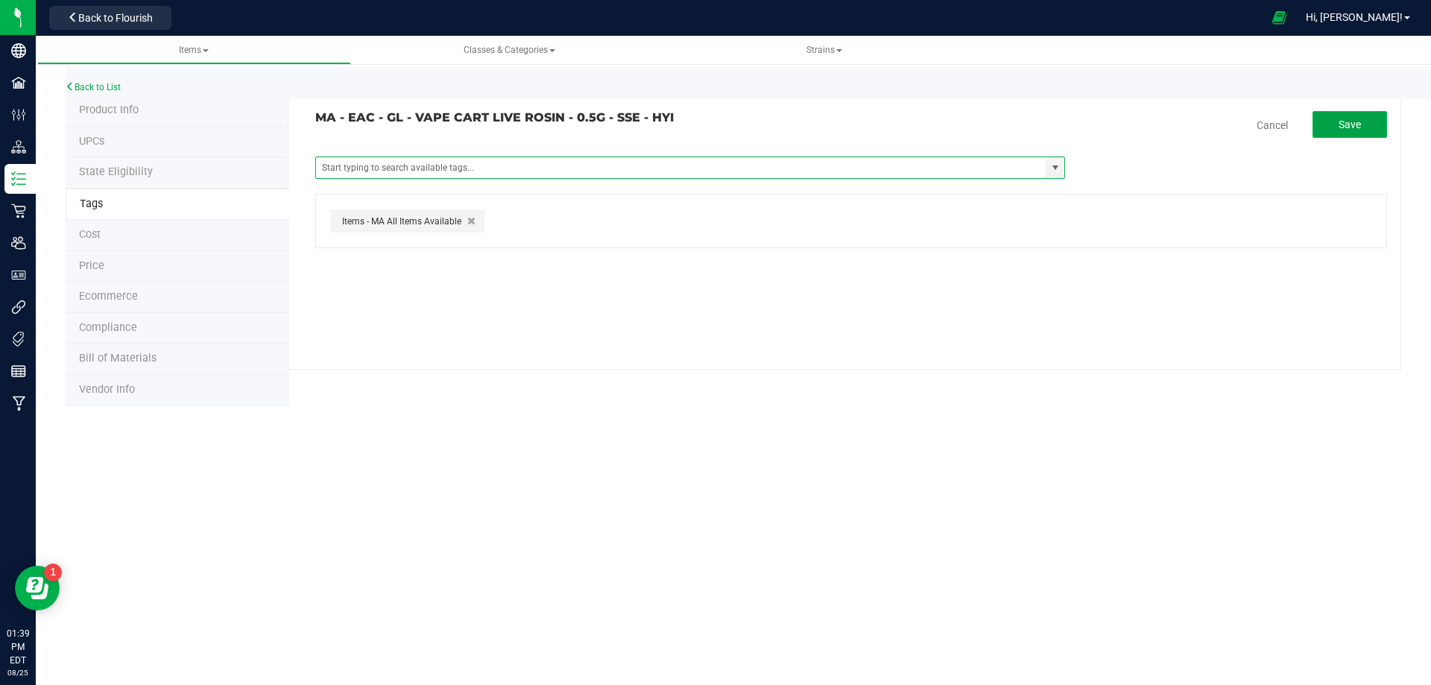
click at [1351, 131] on button "Save" at bounding box center [1350, 124] width 75 height 27
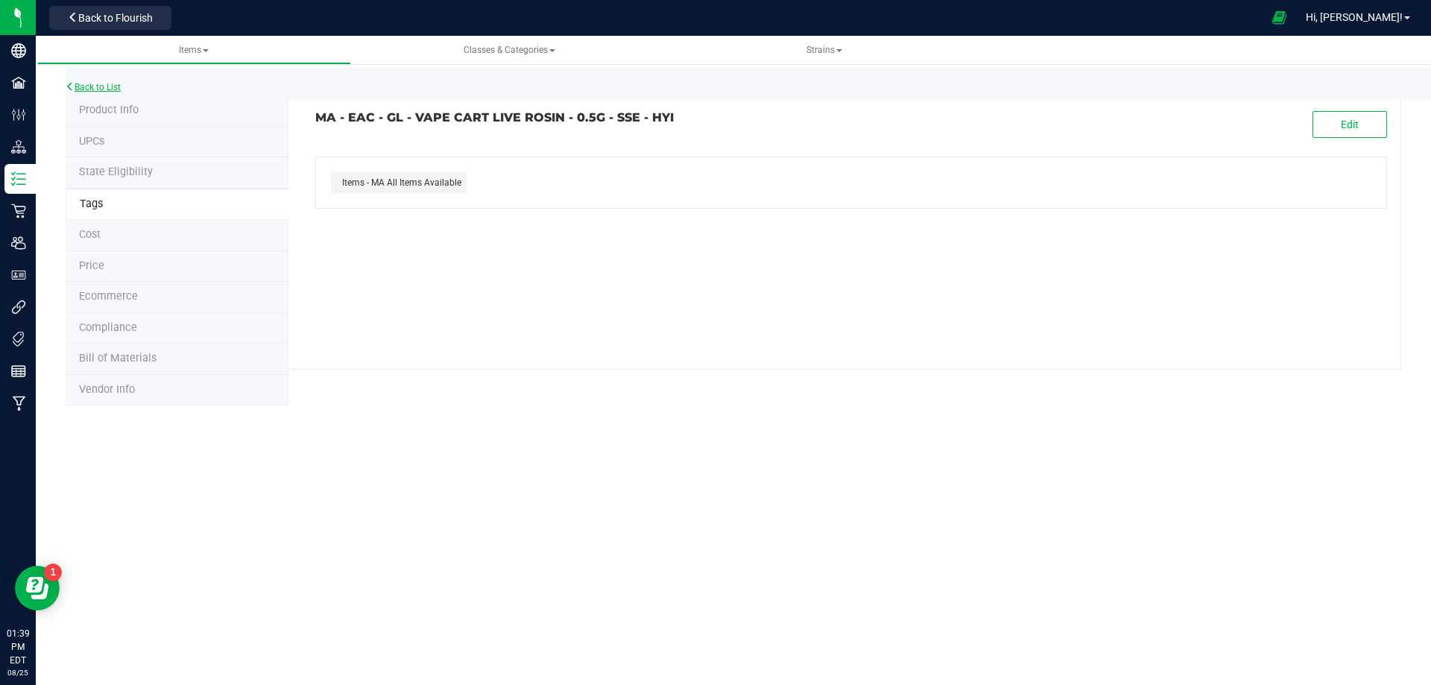
click at [92, 86] on link "Back to List" at bounding box center [93, 87] width 55 height 10
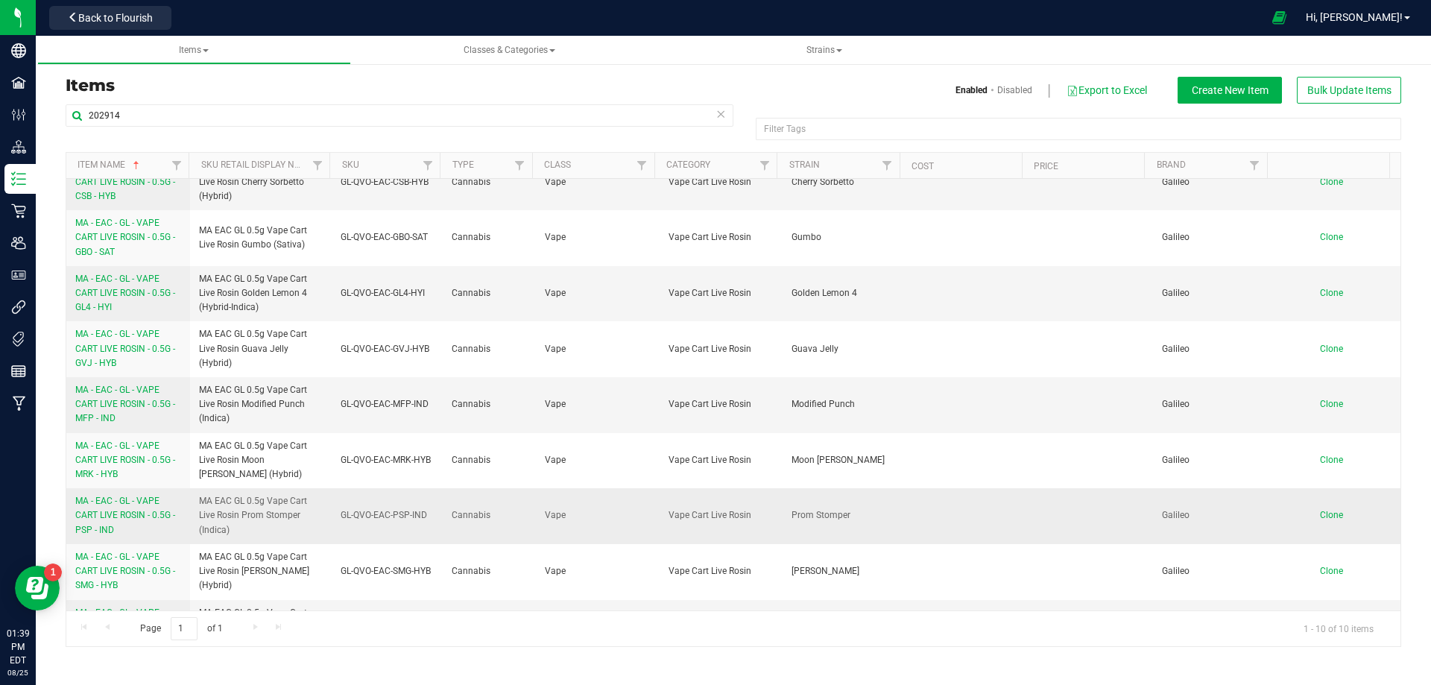
scroll to position [124, 0]
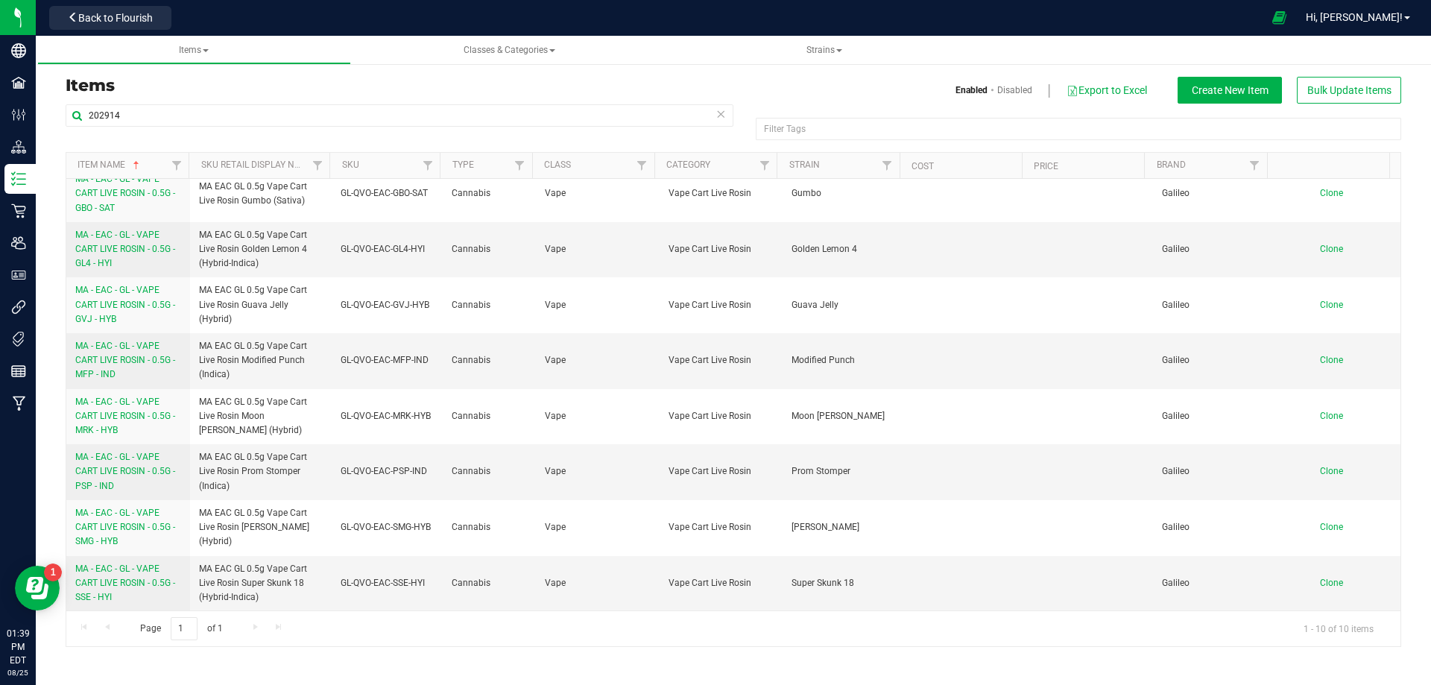
click at [195, 127] on div "202914" at bounding box center [400, 121] width 668 height 34
click at [184, 115] on input "202914" at bounding box center [400, 115] width 668 height 22
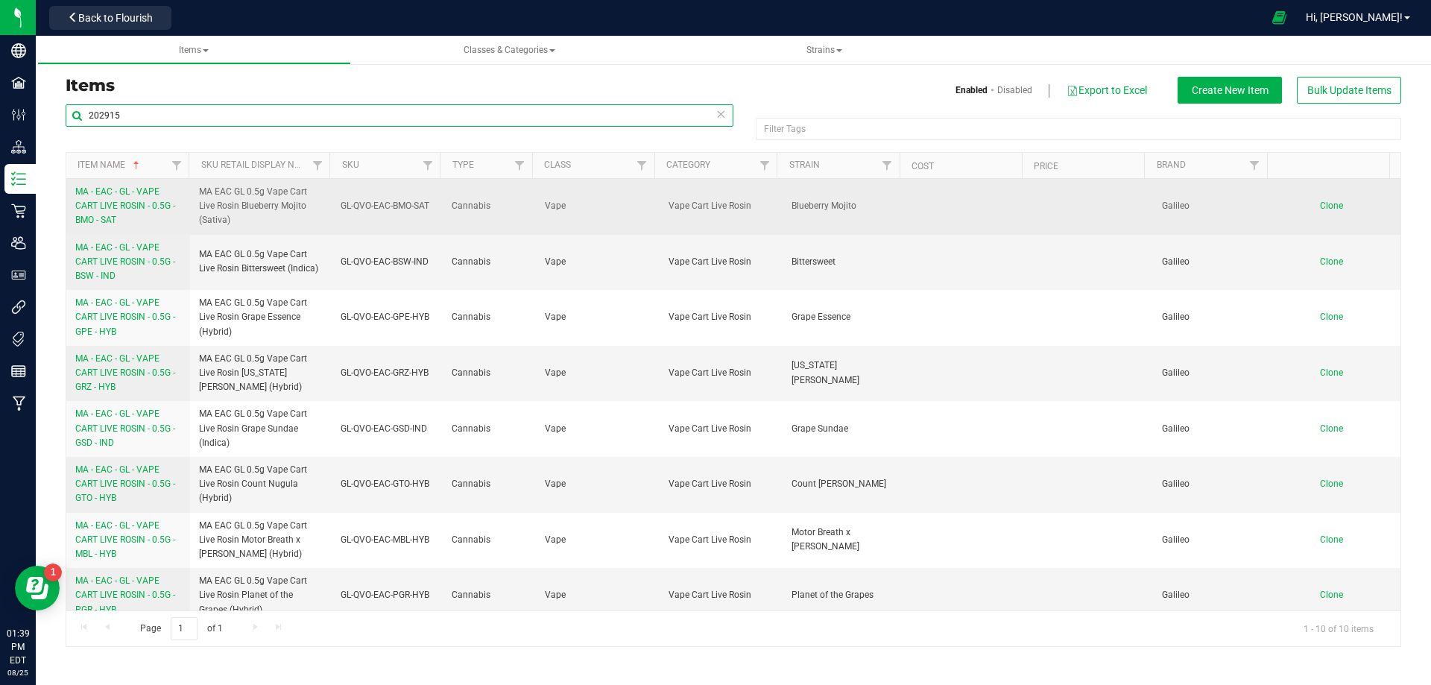
type input "202915"
click at [110, 203] on span "MA - EAC - GL - VAPE CART LIVE ROSIN - 0.5G - BMO - SAT" at bounding box center [125, 205] width 100 height 39
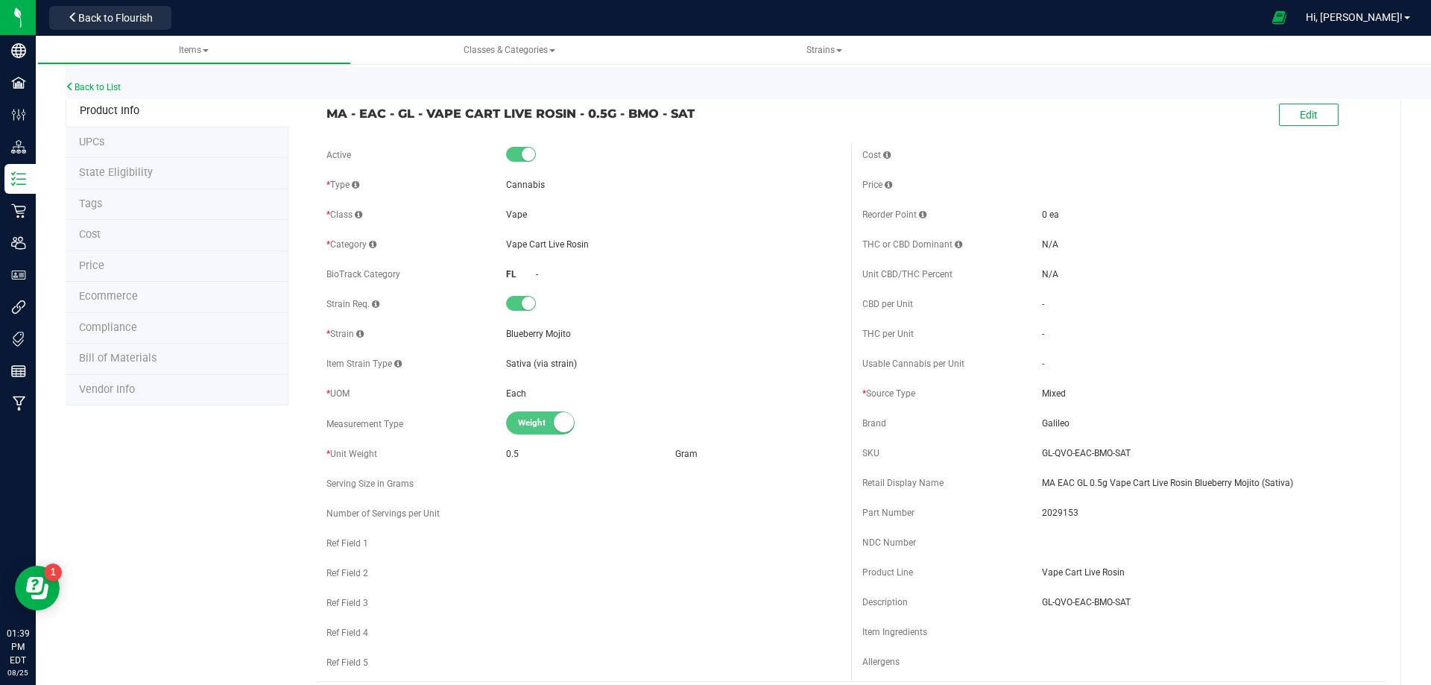
click at [131, 205] on li "Tags" at bounding box center [177, 204] width 223 height 31
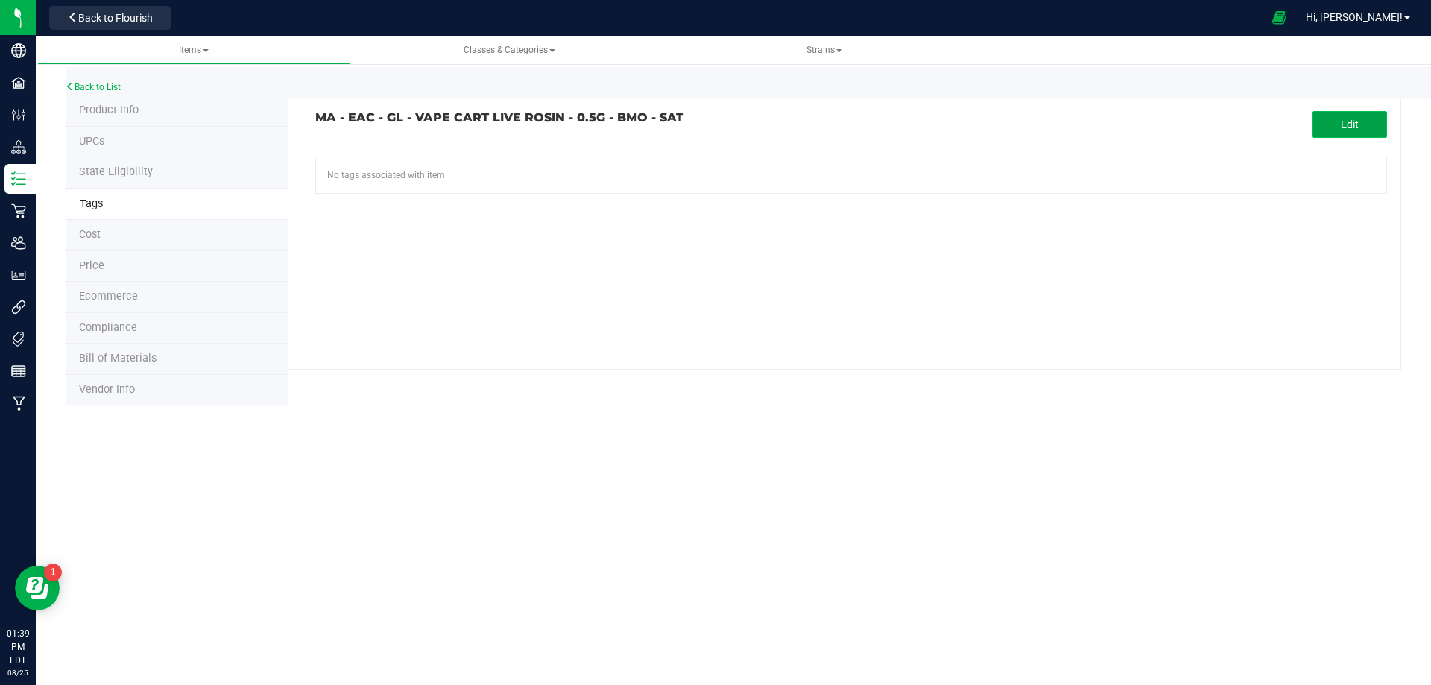
click at [1343, 127] on span "Edit" at bounding box center [1350, 125] width 18 height 12
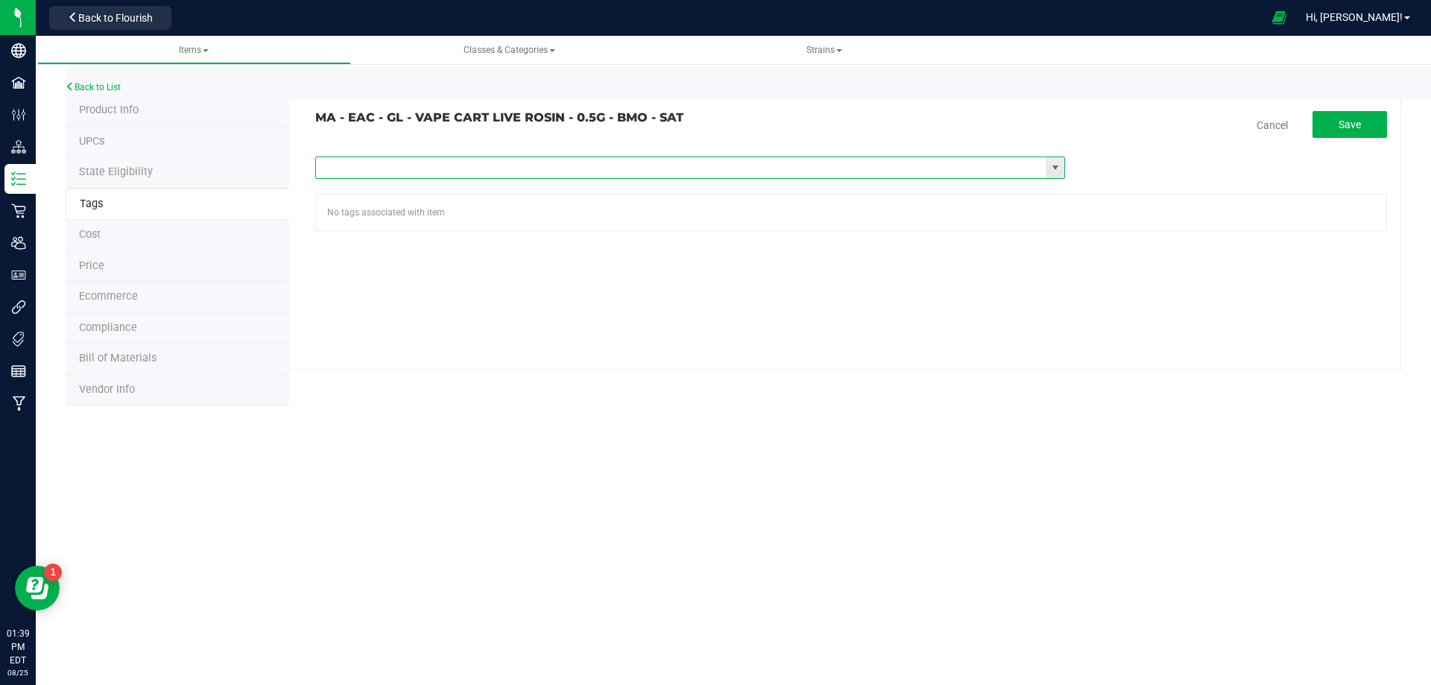
click at [474, 160] on input "text" at bounding box center [681, 167] width 730 height 21
paste input "Items - MA All Items Available"
type input "Items - MA All Items Available"
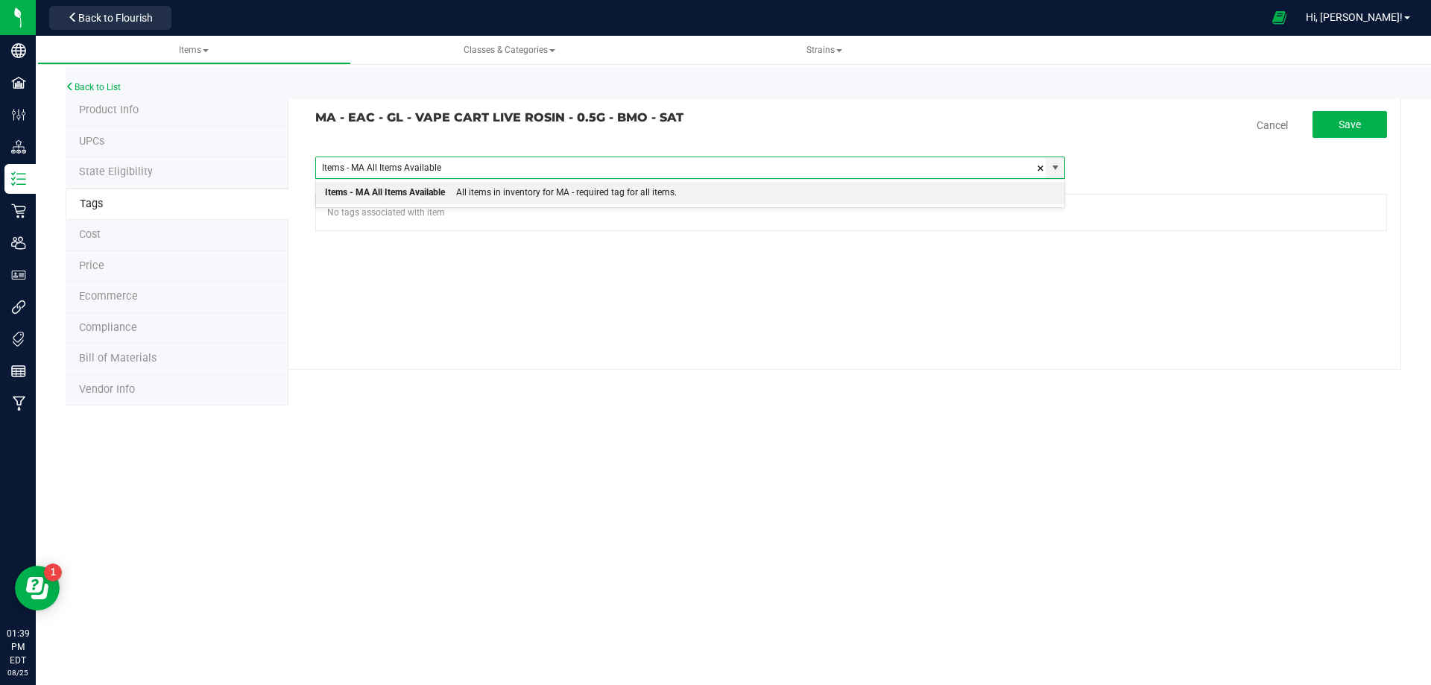
click at [601, 194] on div "All items in inventory for MA - required tag for all items." at bounding box center [561, 192] width 232 height 19
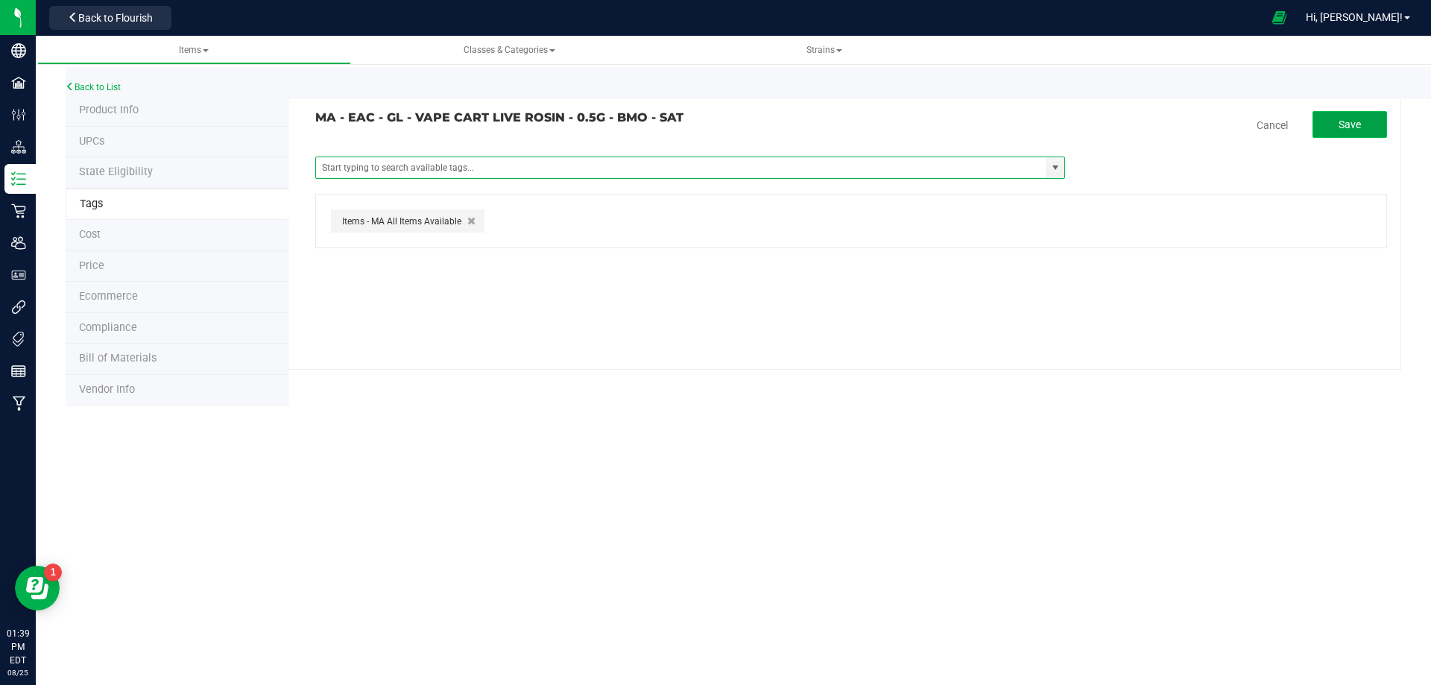
click at [1336, 121] on button "Save" at bounding box center [1350, 124] width 75 height 27
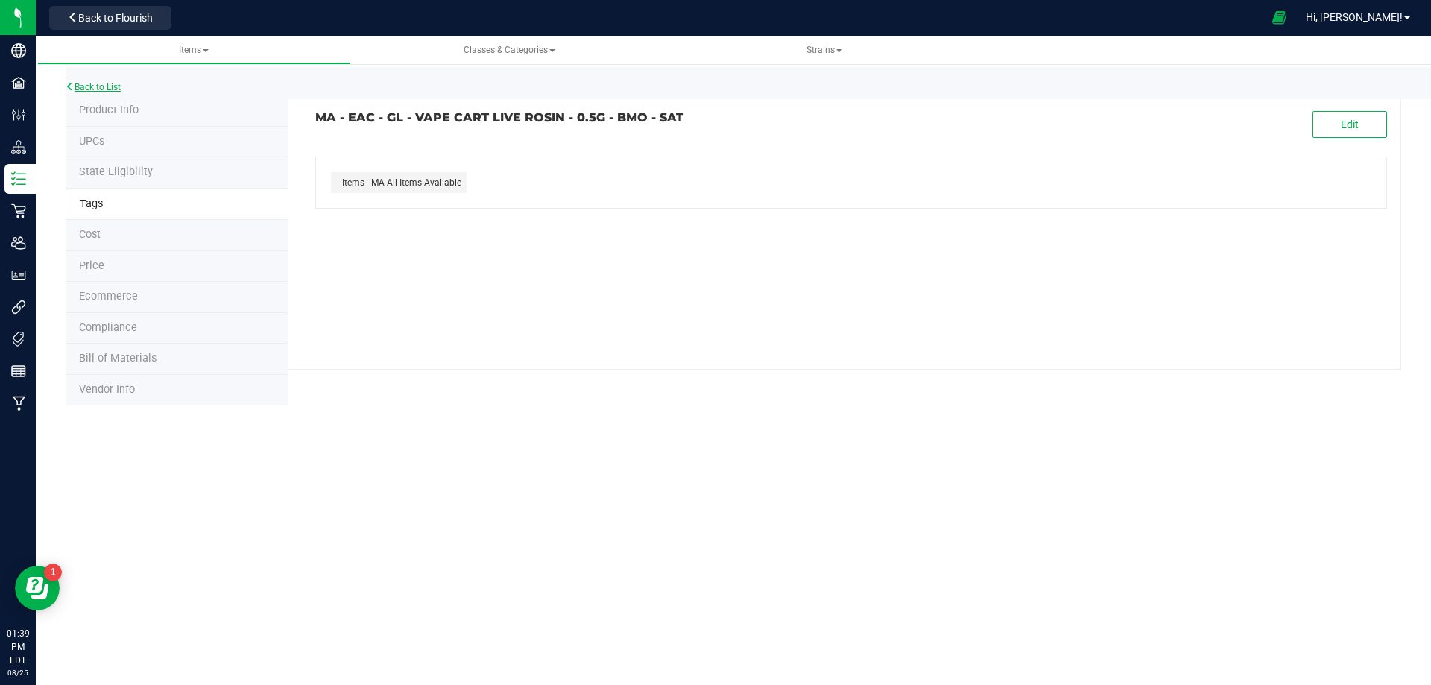
click at [99, 86] on link "Back to List" at bounding box center [93, 87] width 55 height 10
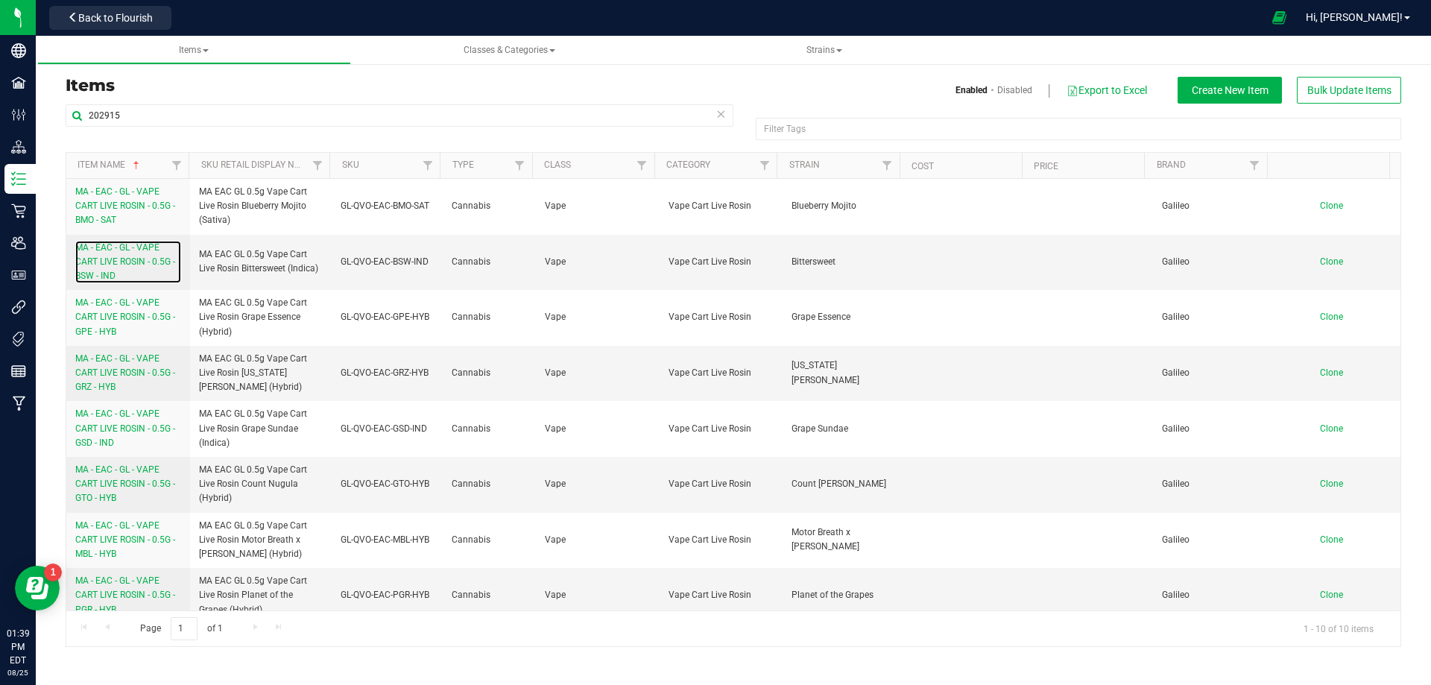
click at [107, 271] on span "MA - EAC - GL - VAPE CART LIVE ROSIN - 0.5G - BSW - IND" at bounding box center [125, 261] width 100 height 39
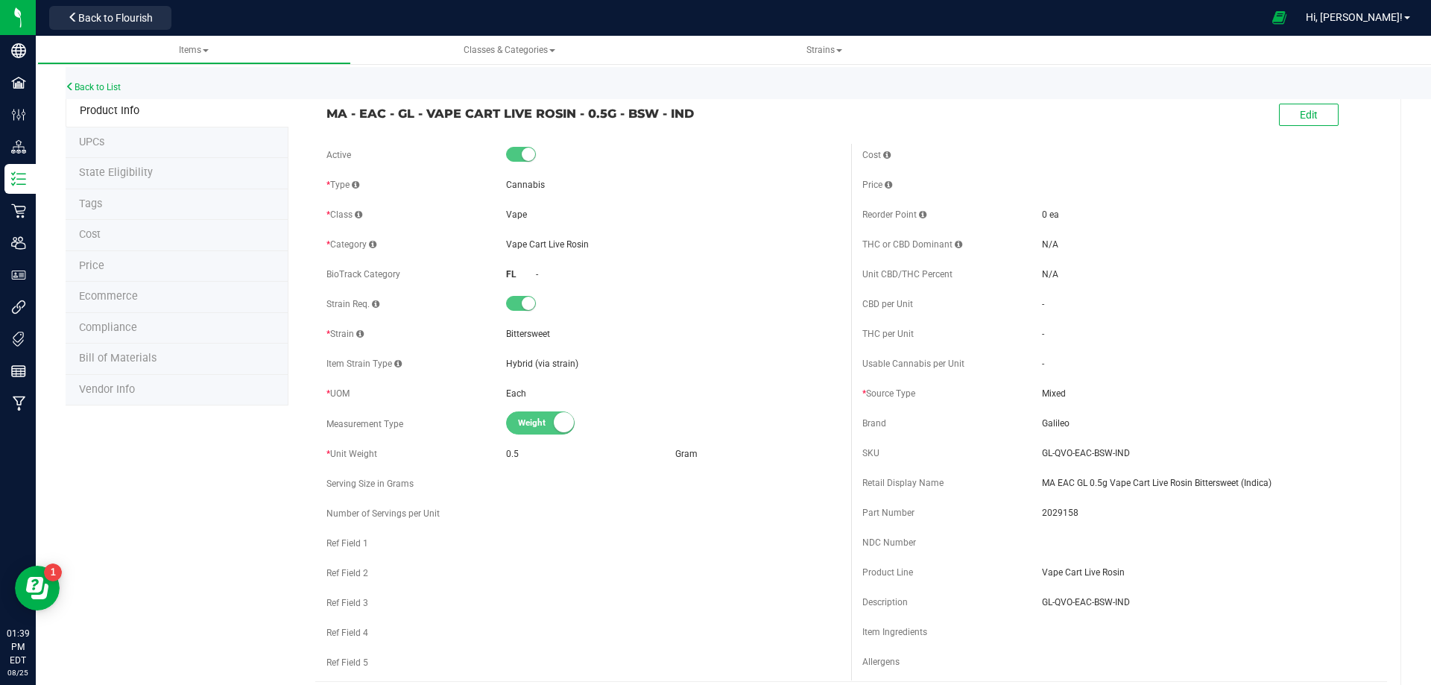
click at [105, 206] on li "Tags" at bounding box center [177, 204] width 223 height 31
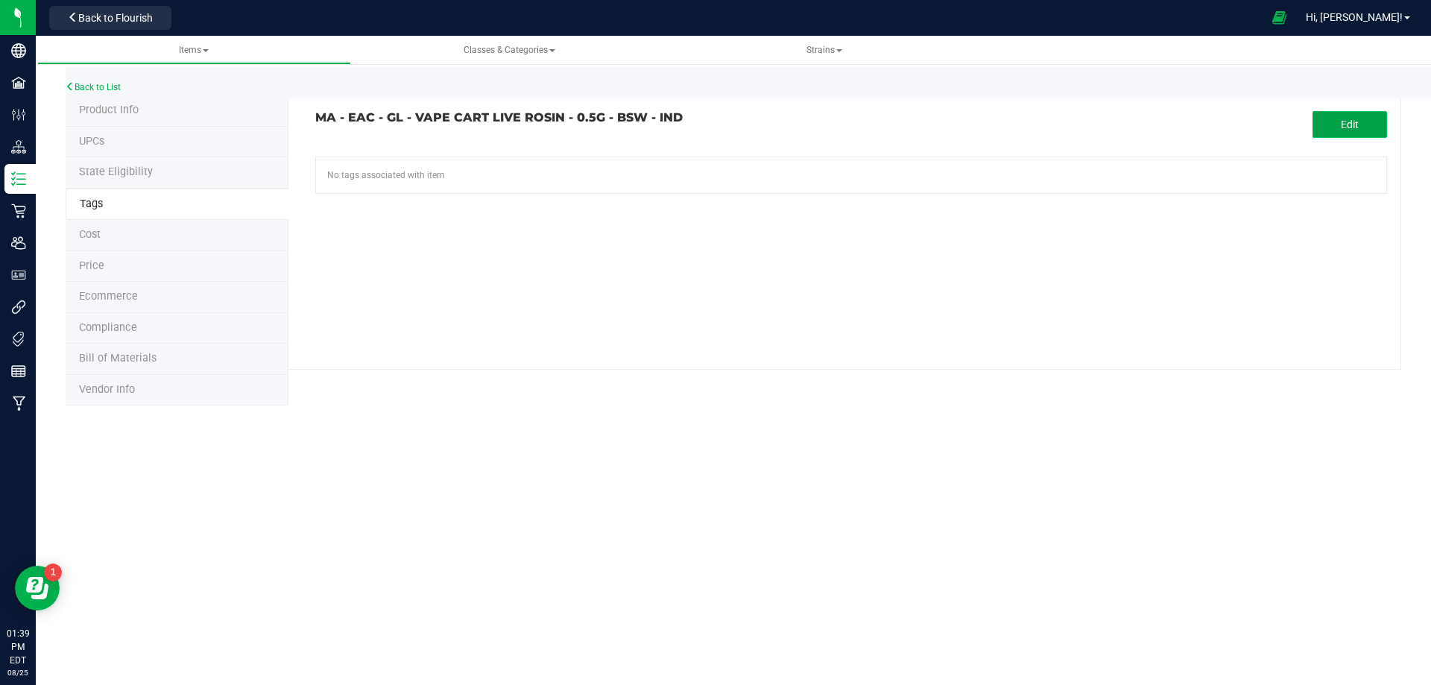
click at [1325, 123] on button "Edit" at bounding box center [1350, 124] width 75 height 27
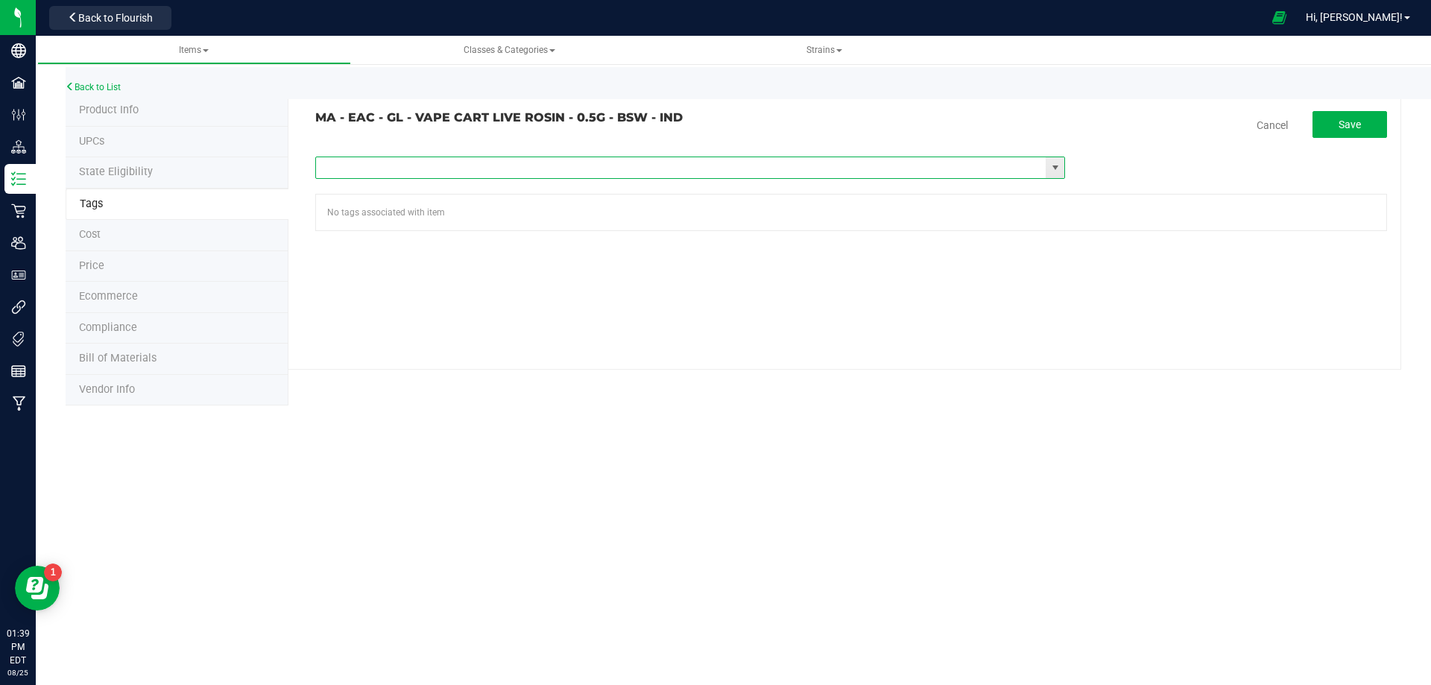
click at [438, 162] on input "text" at bounding box center [681, 167] width 730 height 21
paste input "Items - MA All Items Available"
type input "Items - MA All Items Available"
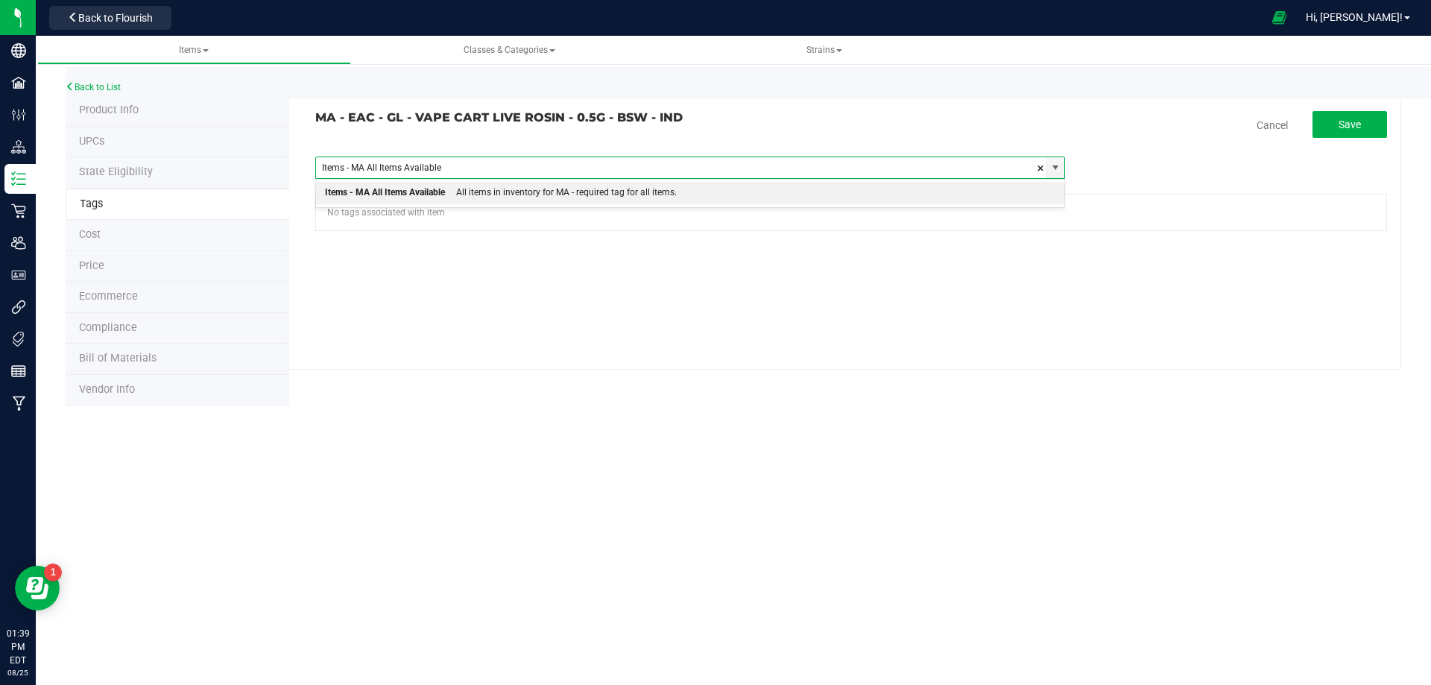
click at [420, 192] on div "Items - MA All Items Available" at bounding box center [385, 192] width 120 height 19
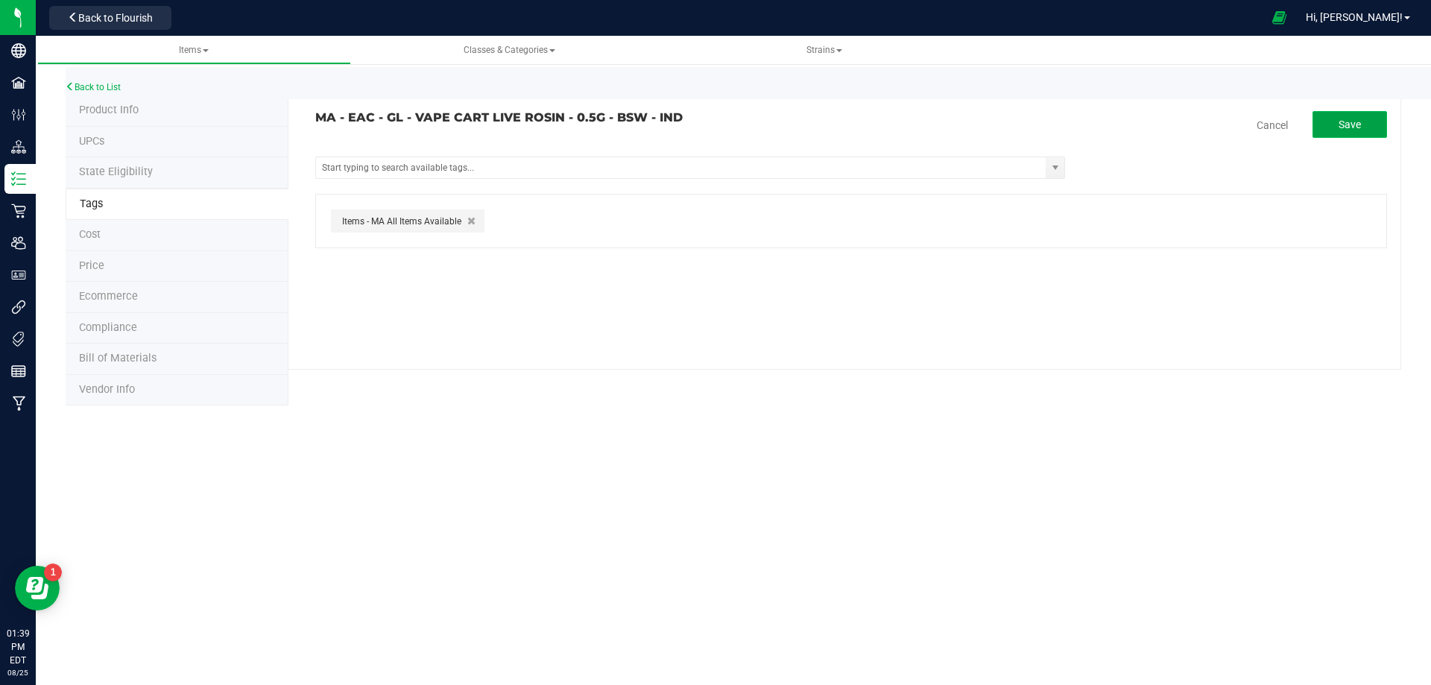
click at [1354, 127] on span "Save" at bounding box center [1350, 125] width 22 height 12
click at [93, 89] on link "Back to List" at bounding box center [93, 87] width 55 height 10
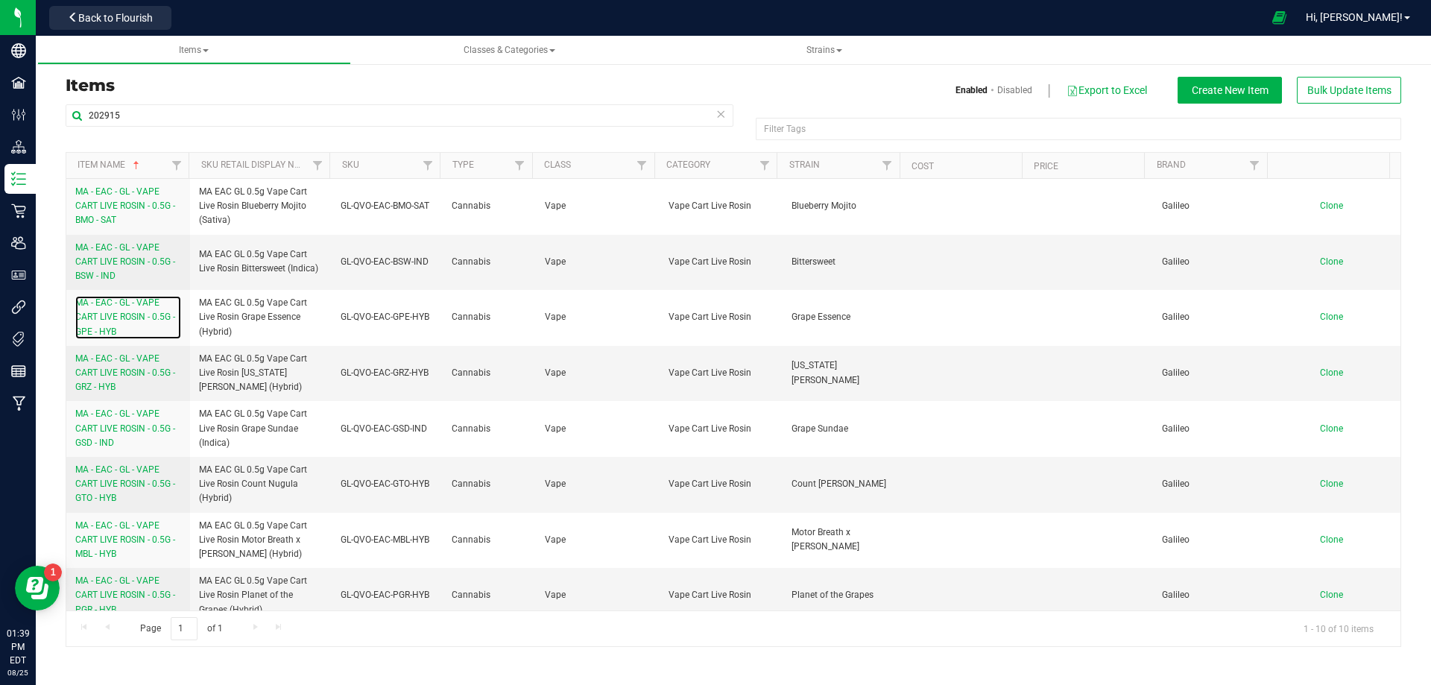
click at [115, 315] on span "MA - EAC - GL - VAPE CART LIVE ROSIN - 0.5G - GPE - HYB" at bounding box center [125, 316] width 100 height 39
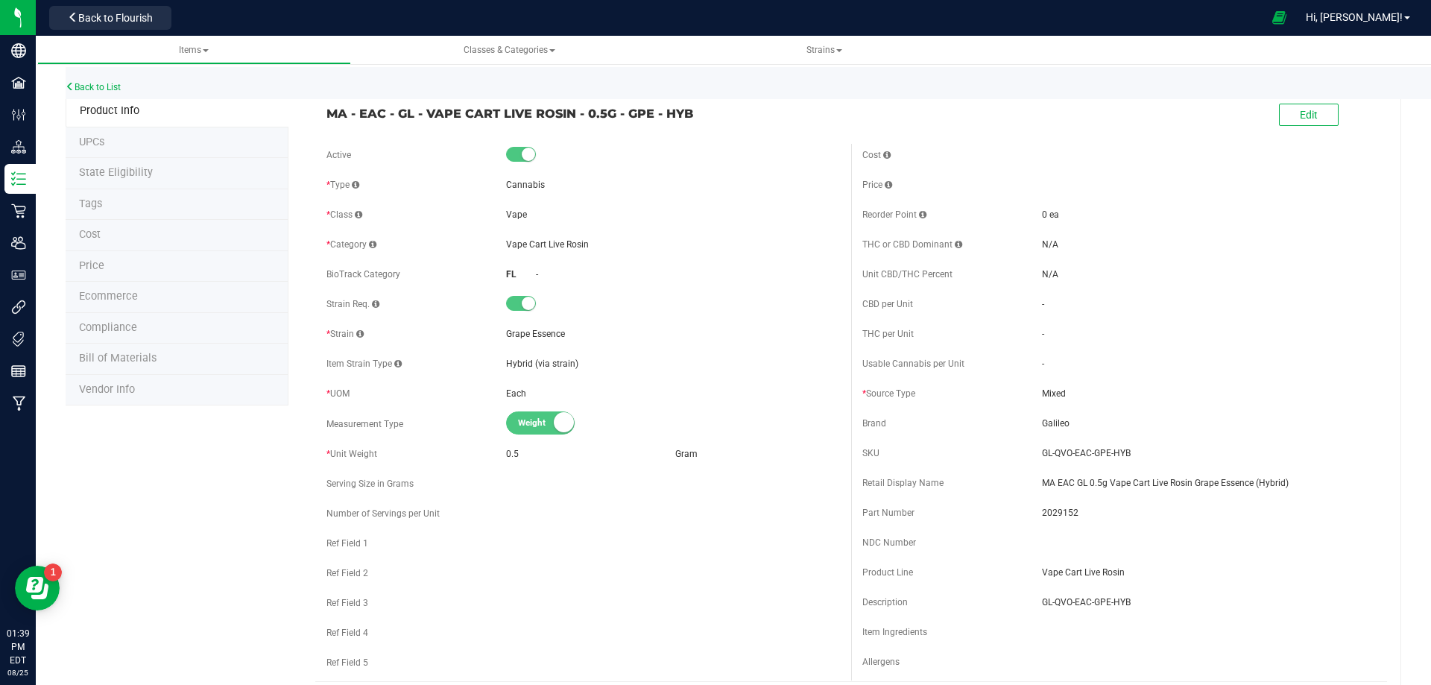
click at [111, 204] on li "Tags" at bounding box center [177, 204] width 223 height 31
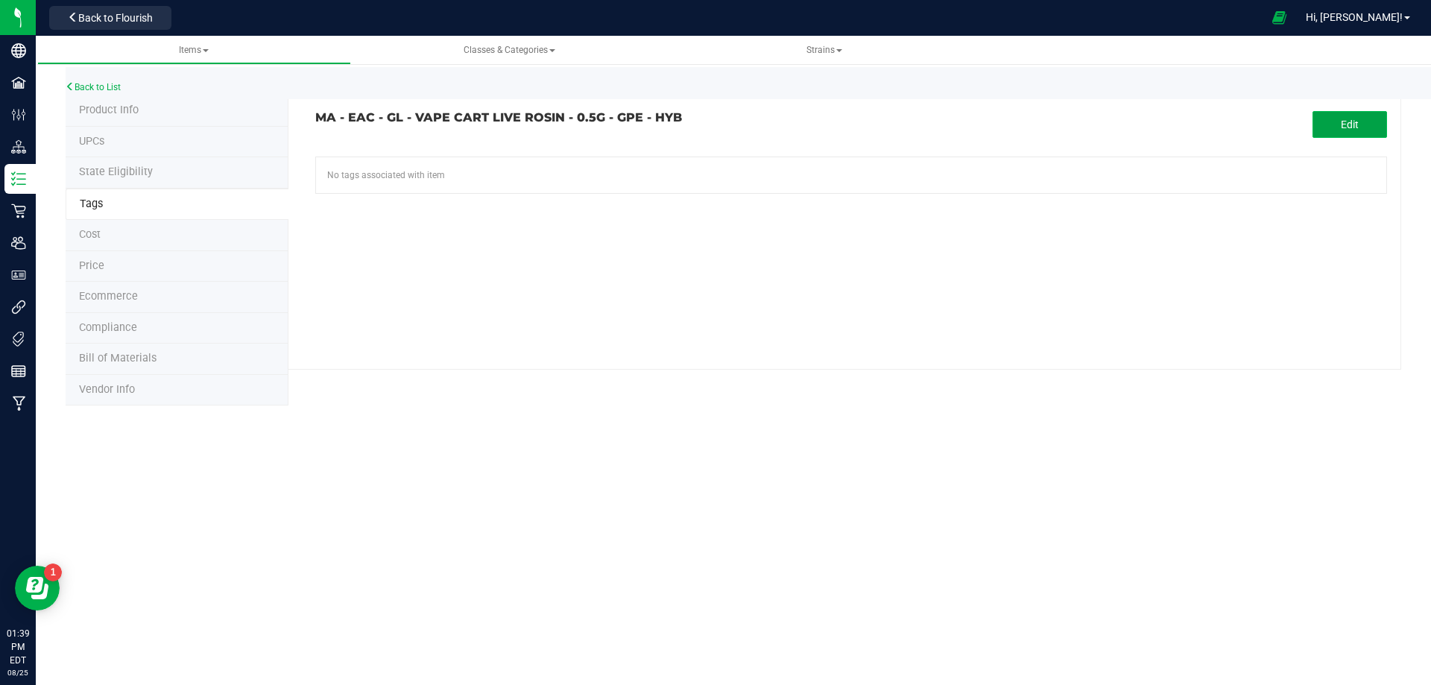
click at [1326, 116] on button "Edit" at bounding box center [1350, 124] width 75 height 27
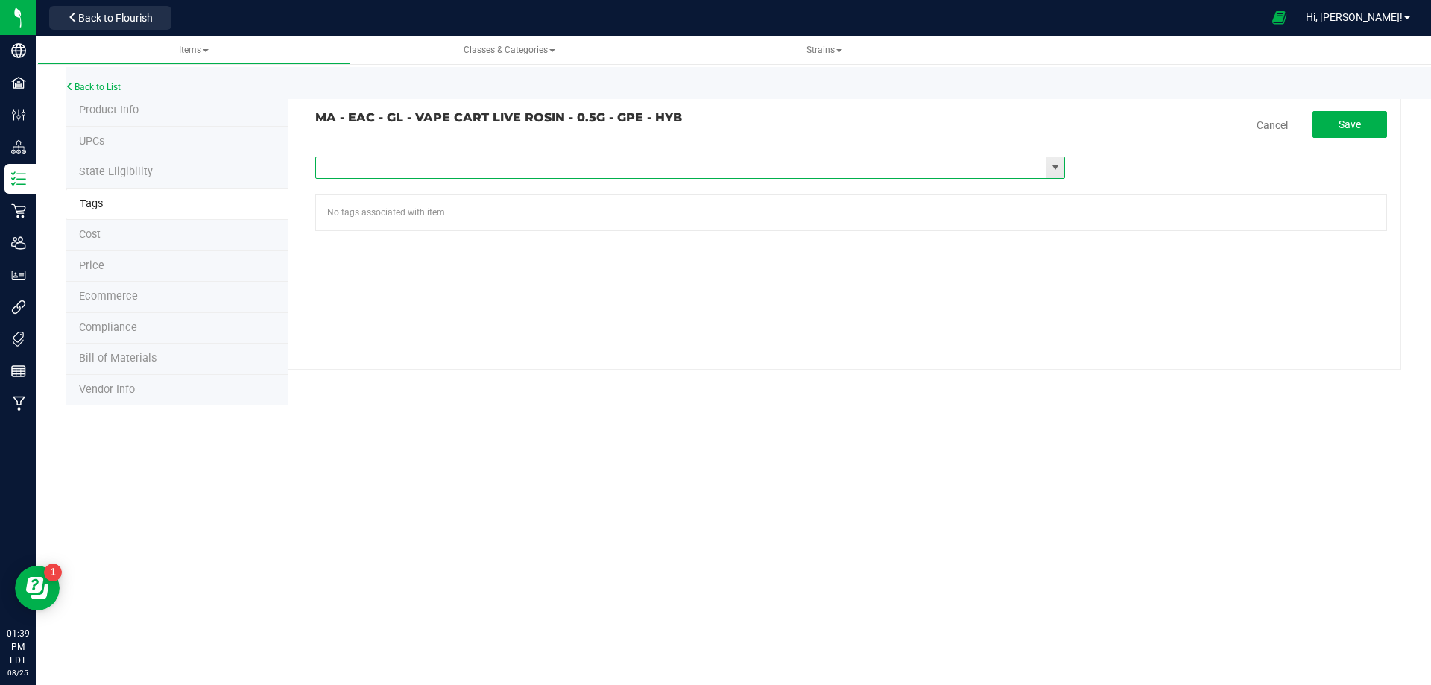
click at [470, 159] on input "text" at bounding box center [681, 167] width 730 height 21
paste input "Items - MA All Items Available"
type input "Items - MA All Items Available"
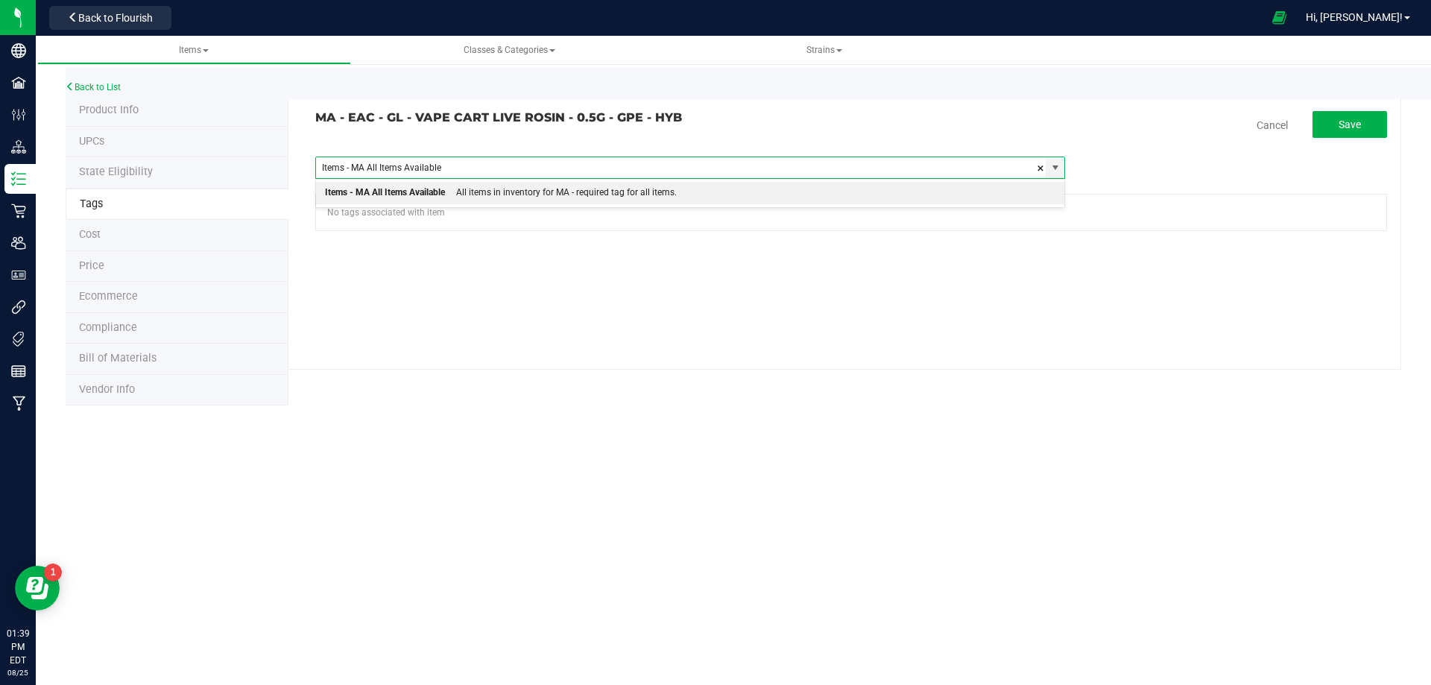
click at [432, 193] on div "Items - MA All Items Available" at bounding box center [385, 192] width 120 height 19
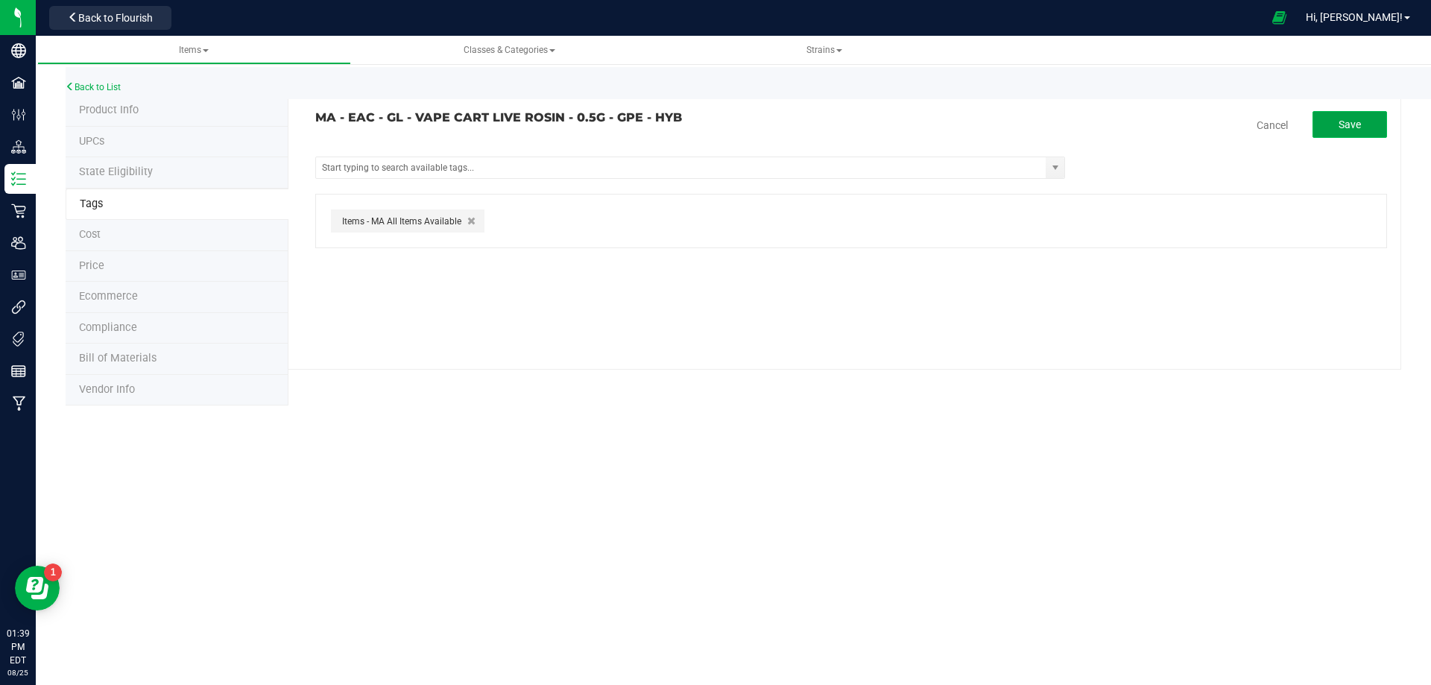
click at [1335, 119] on button "Save" at bounding box center [1350, 124] width 75 height 27
click at [113, 87] on link "Back to List" at bounding box center [93, 87] width 55 height 10
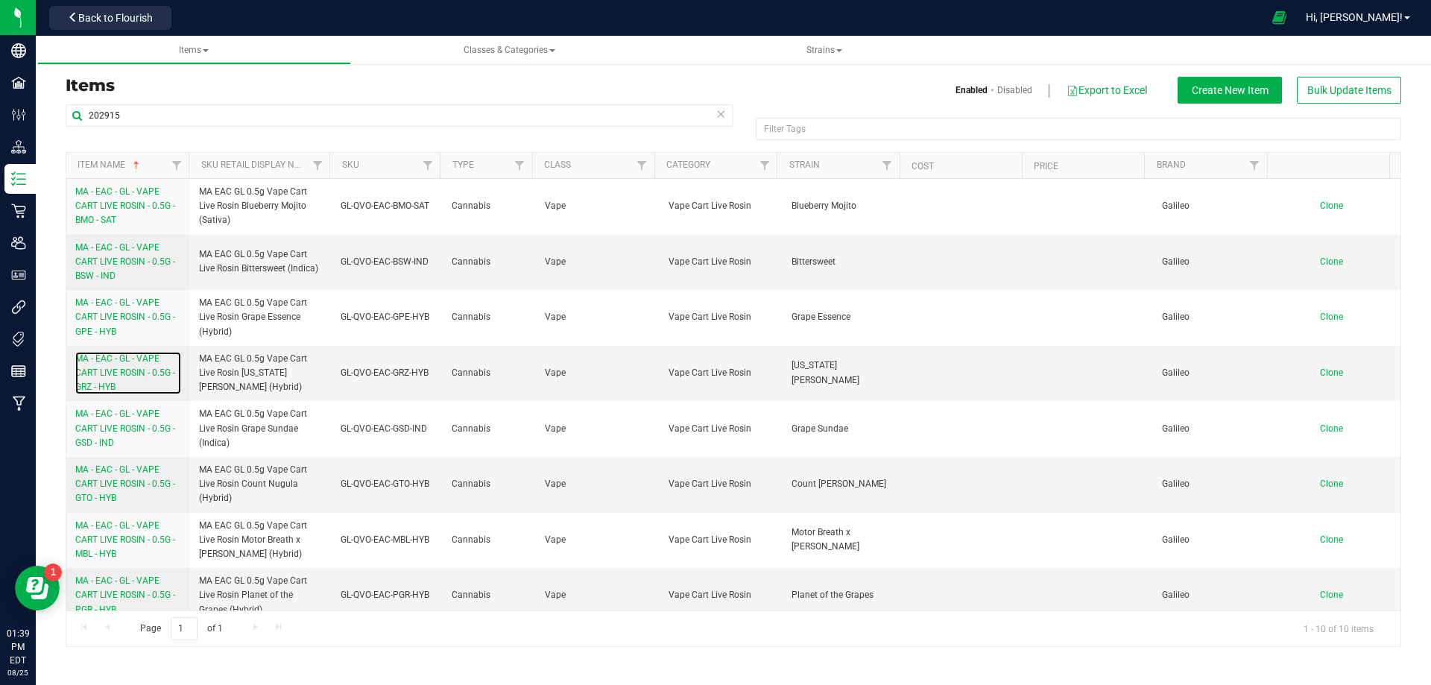
click at [110, 374] on span "MA - EAC - GL - VAPE CART LIVE ROSIN - 0.5G - GRZ - HYB" at bounding box center [125, 372] width 100 height 39
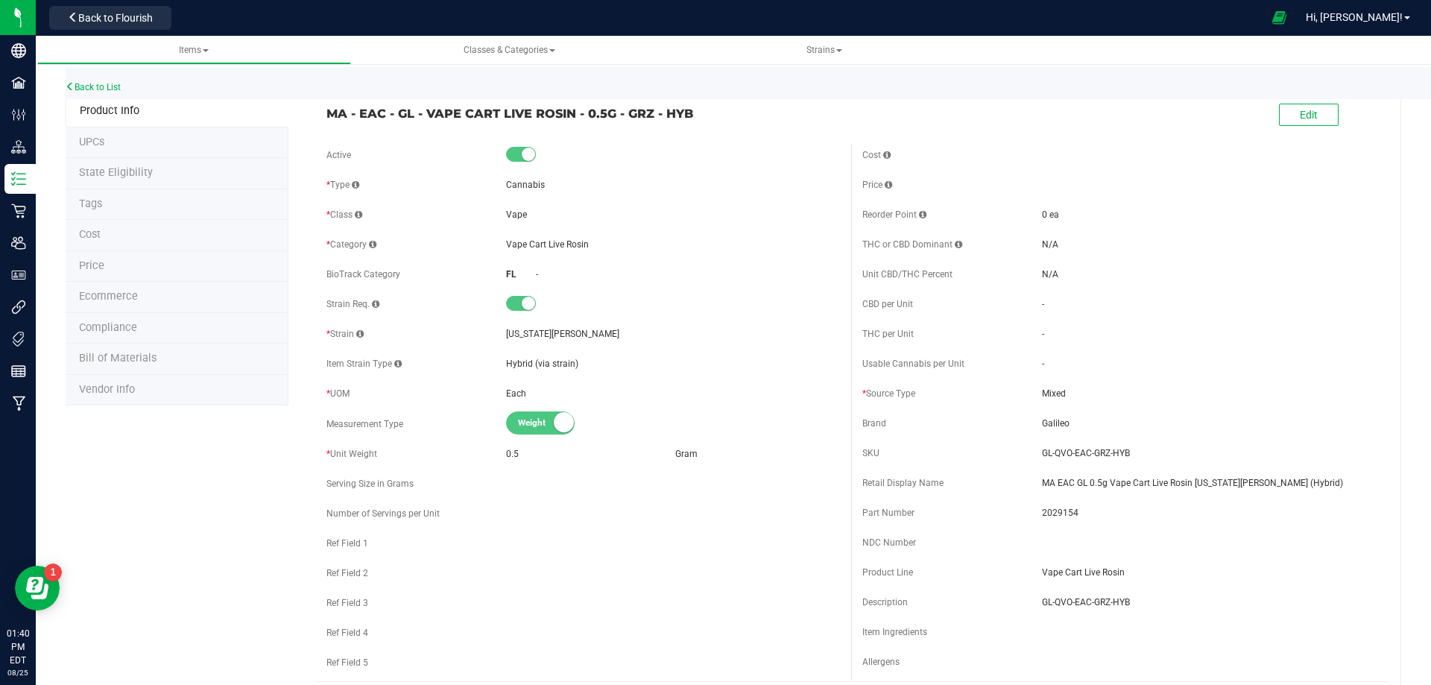
click at [110, 209] on li "Tags" at bounding box center [177, 204] width 223 height 31
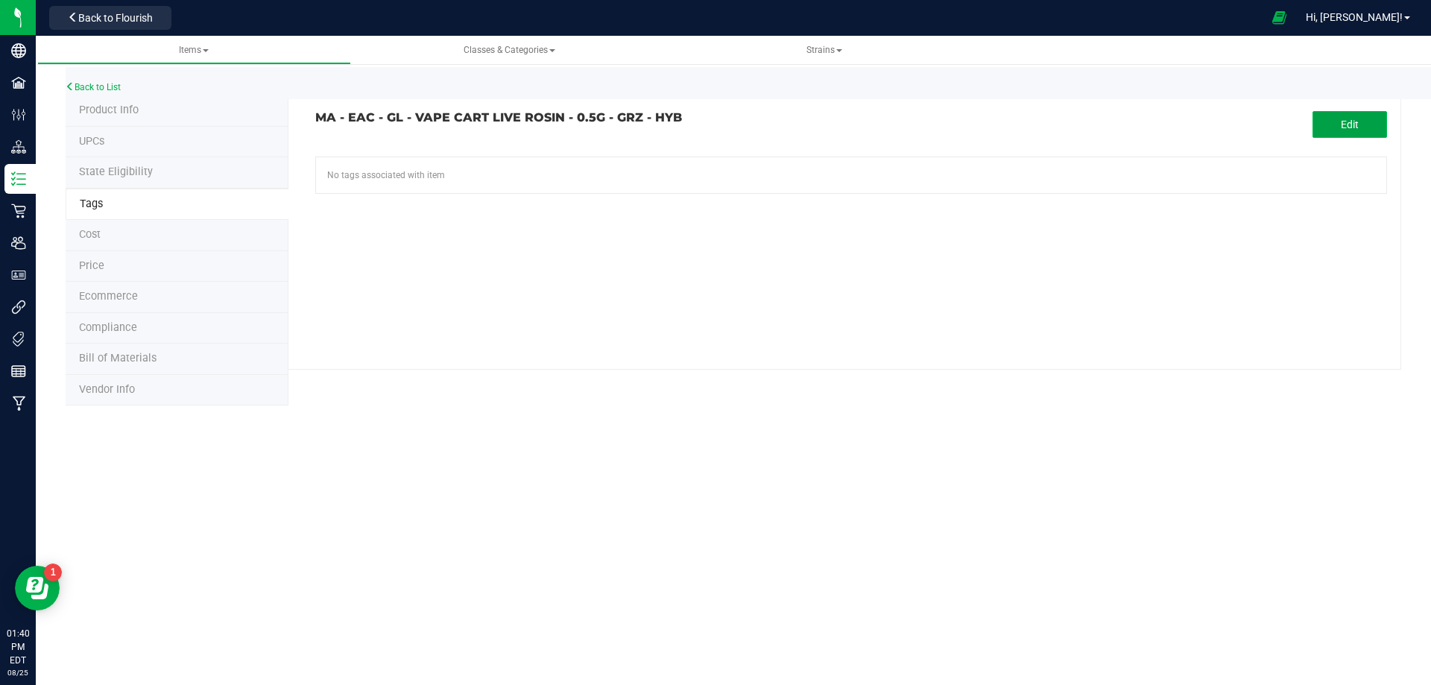
click at [1351, 129] on span "Edit" at bounding box center [1350, 125] width 18 height 12
click at [359, 168] on input "text" at bounding box center [681, 167] width 730 height 21
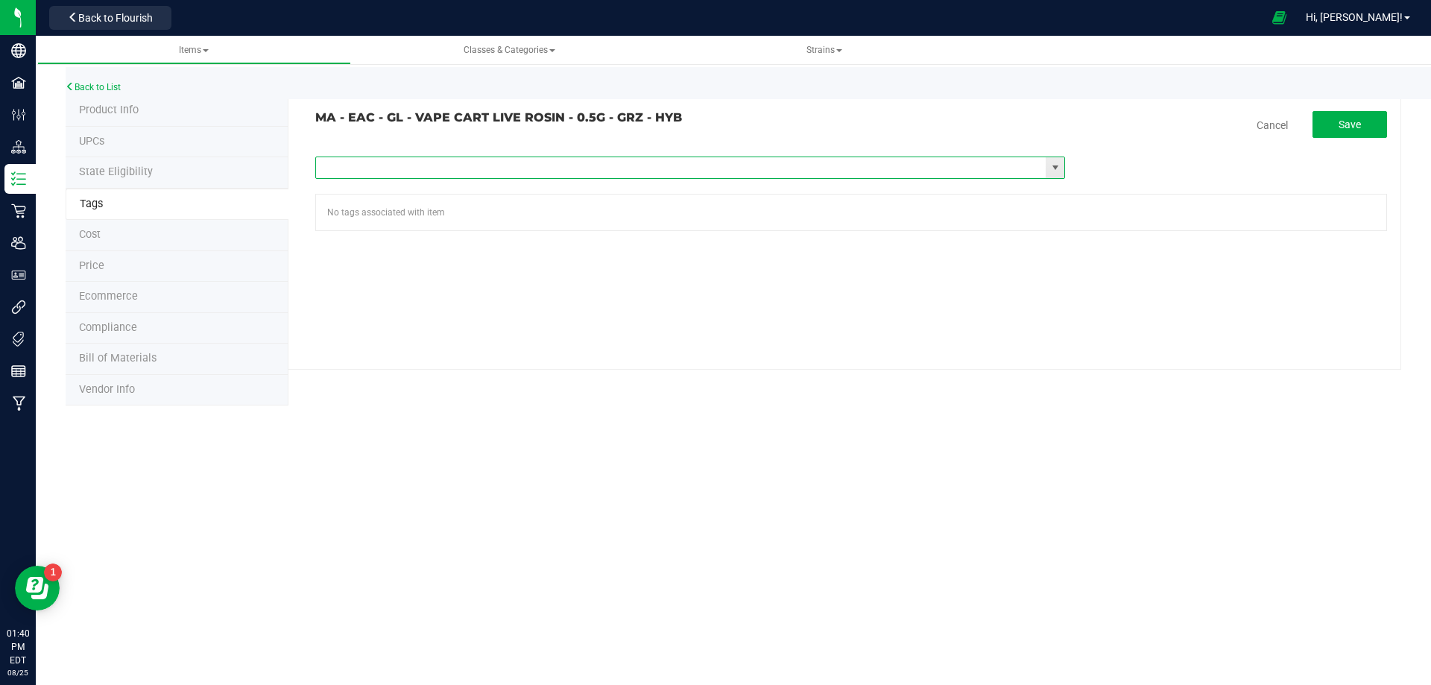
paste input "Items - MA All Items Available"
type input "Items - MA All Items Available"
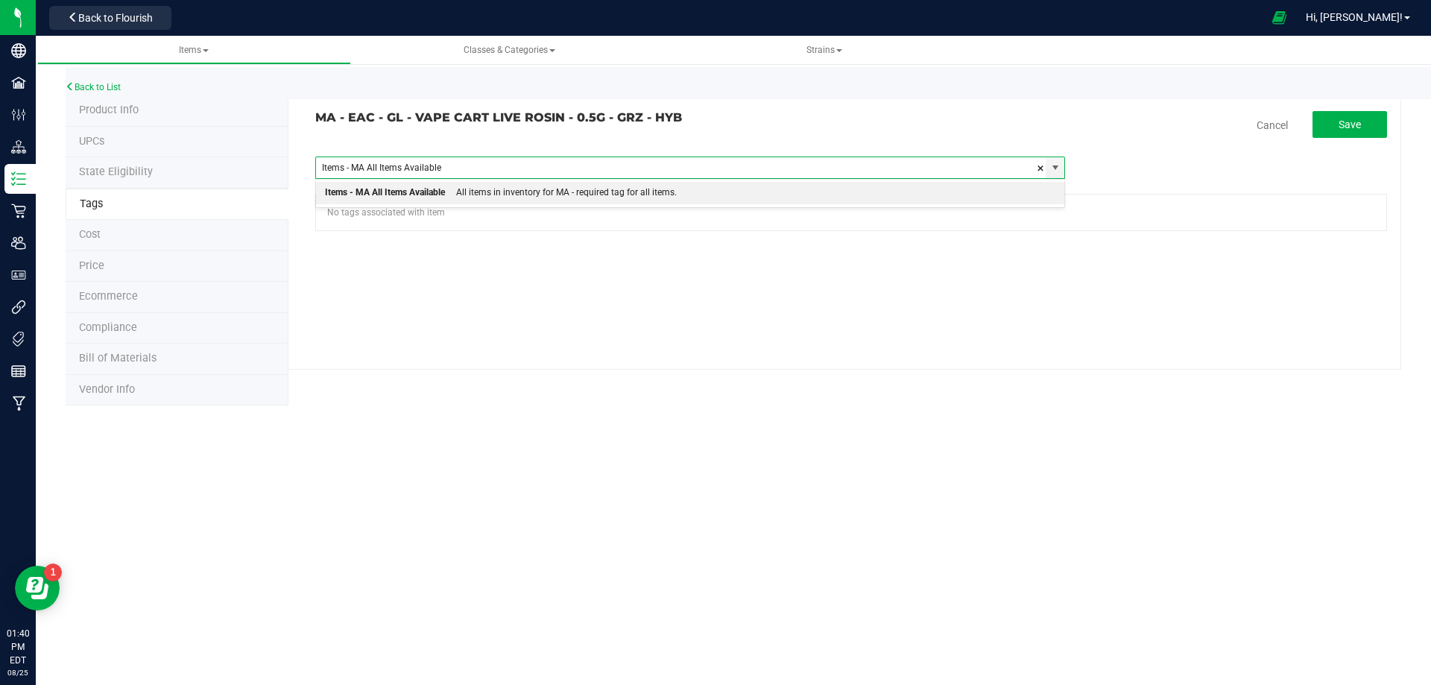
drag, startPoint x: 404, startPoint y: 196, endPoint x: 1164, endPoint y: 99, distance: 766.4
click at [416, 191] on div "Items - MA All Items Available" at bounding box center [385, 192] width 120 height 19
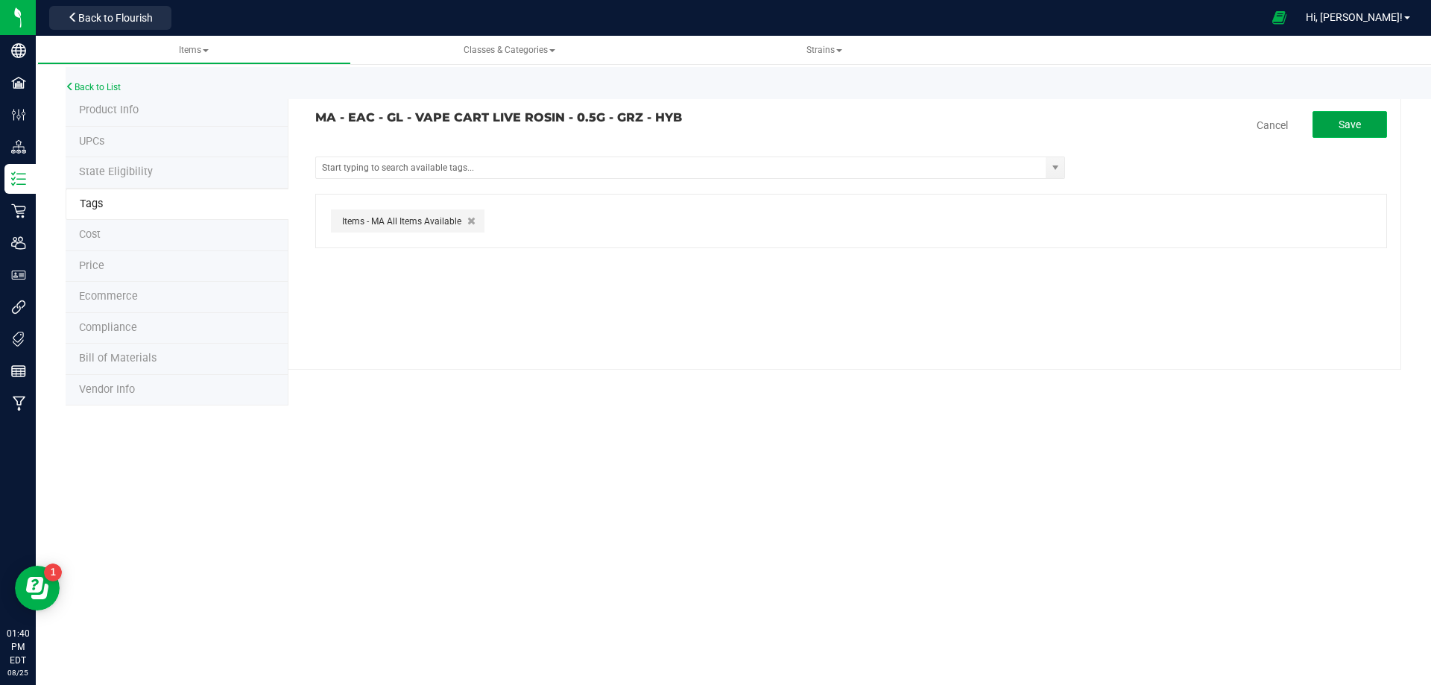
click at [1343, 121] on span "Save" at bounding box center [1350, 125] width 22 height 12
click at [98, 88] on link "Back to List" at bounding box center [93, 87] width 55 height 10
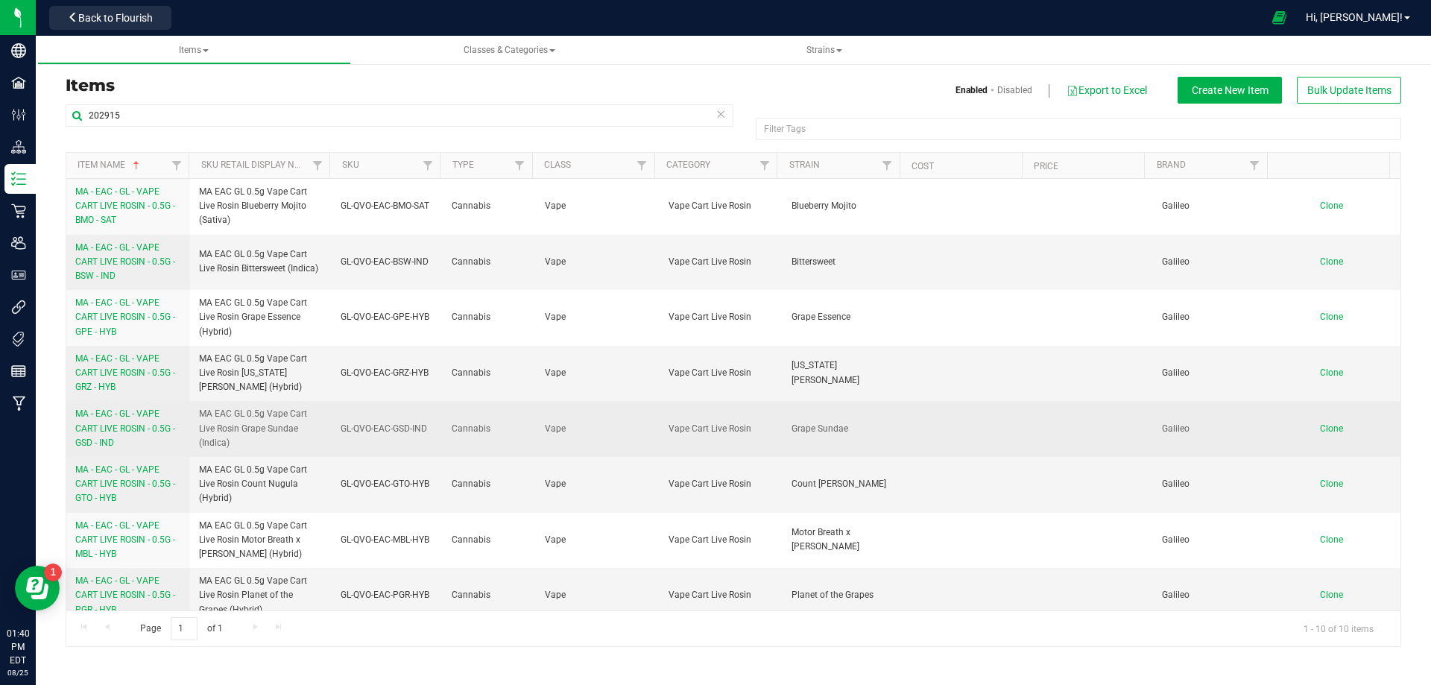
drag, startPoint x: 107, startPoint y: 441, endPoint x: 113, endPoint y: 432, distance: 10.4
click at [113, 432] on span "MA - EAC - GL - VAPE CART LIVE ROSIN - 0.5G - GSD - IND" at bounding box center [125, 427] width 100 height 39
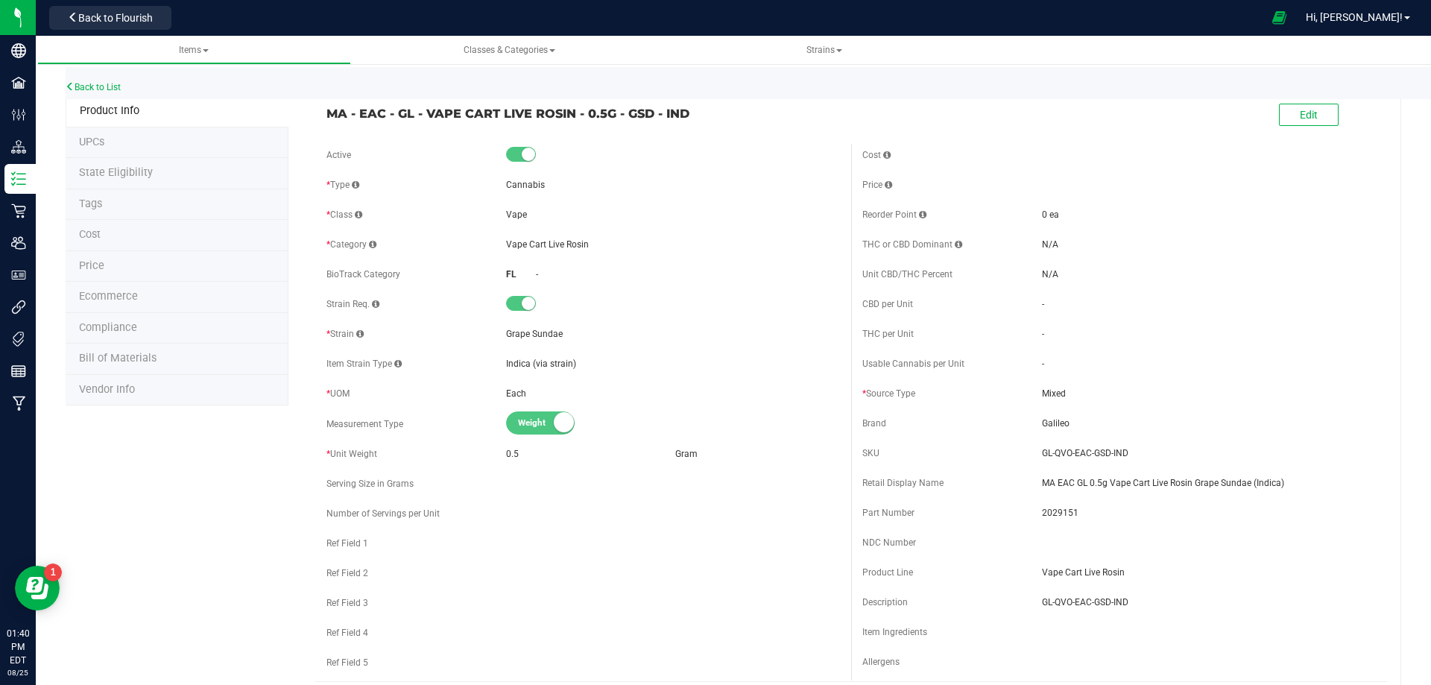
click at [114, 208] on li "Tags" at bounding box center [177, 204] width 223 height 31
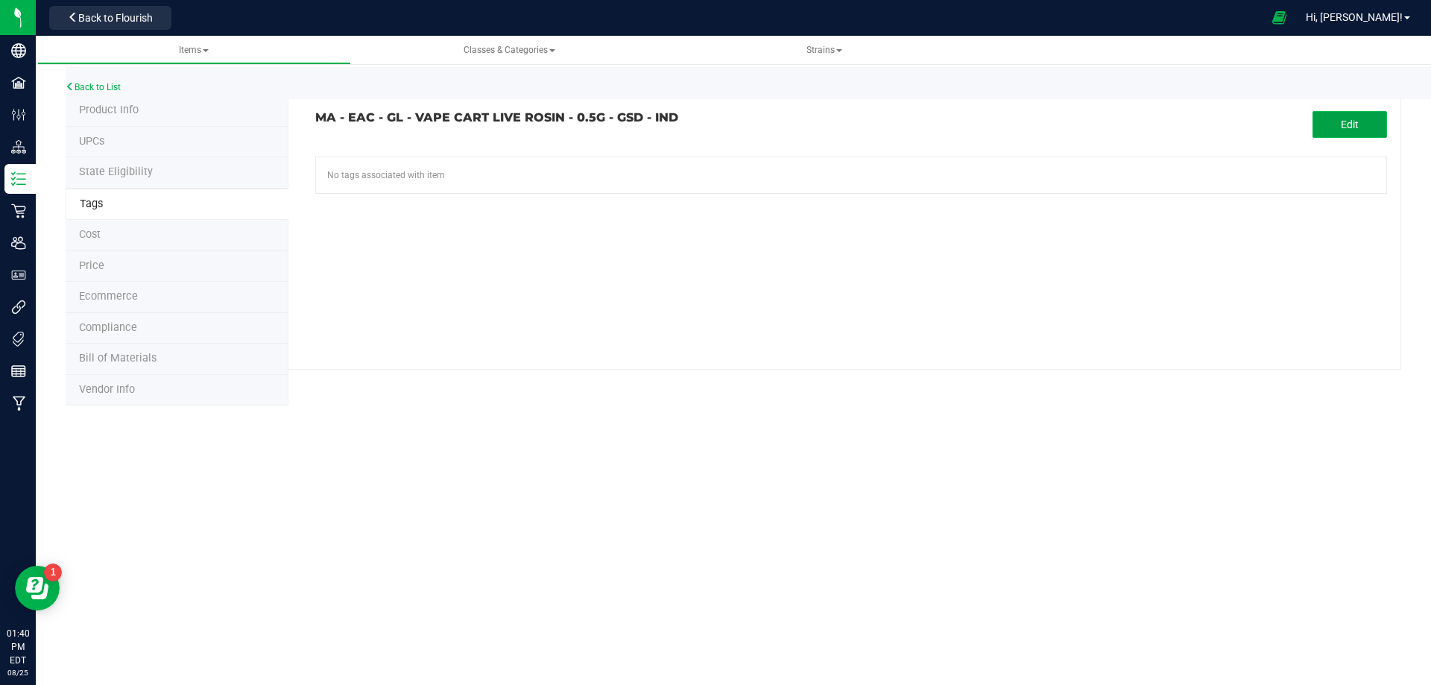
drag, startPoint x: 1365, startPoint y: 120, endPoint x: 1171, endPoint y: 157, distance: 198.1
click at [1364, 120] on button "Edit" at bounding box center [1350, 124] width 75 height 27
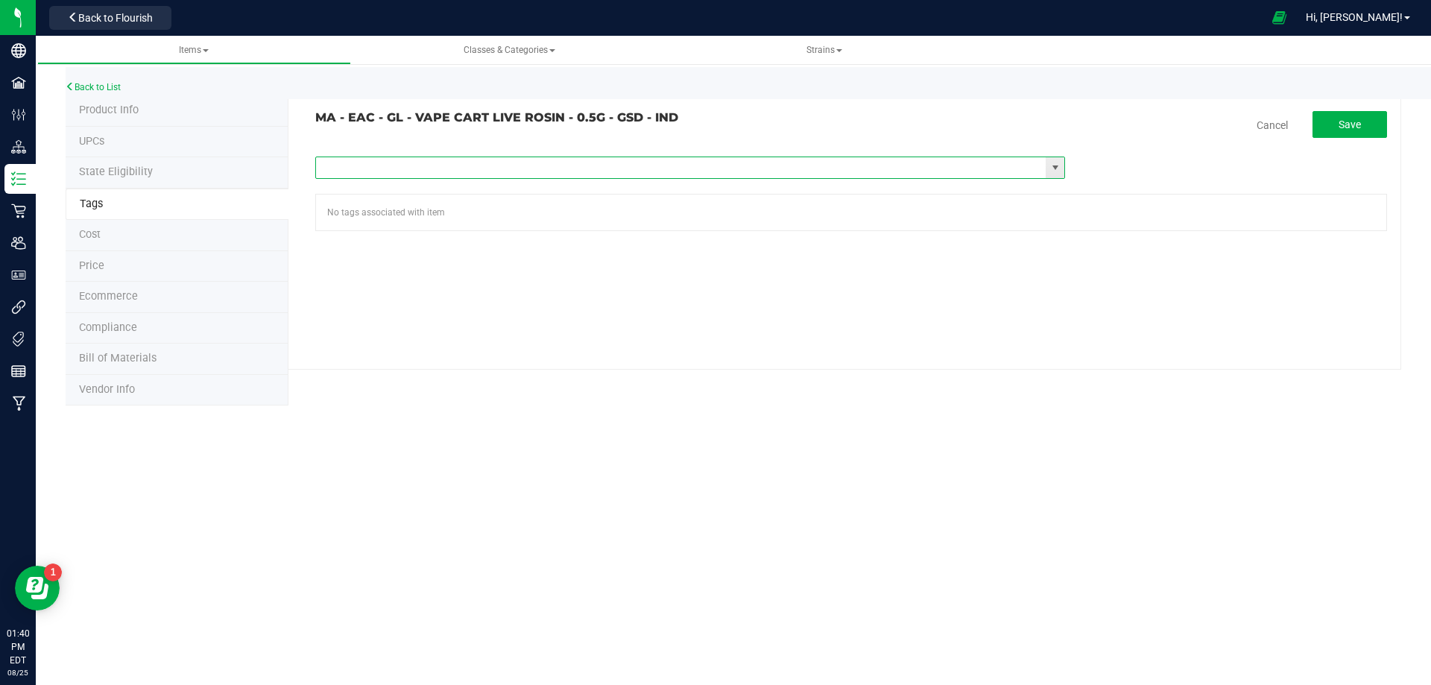
click at [517, 162] on input "text" at bounding box center [681, 167] width 730 height 21
paste input "Items - MA All Items Available"
type input "Items - MA All Items Available"
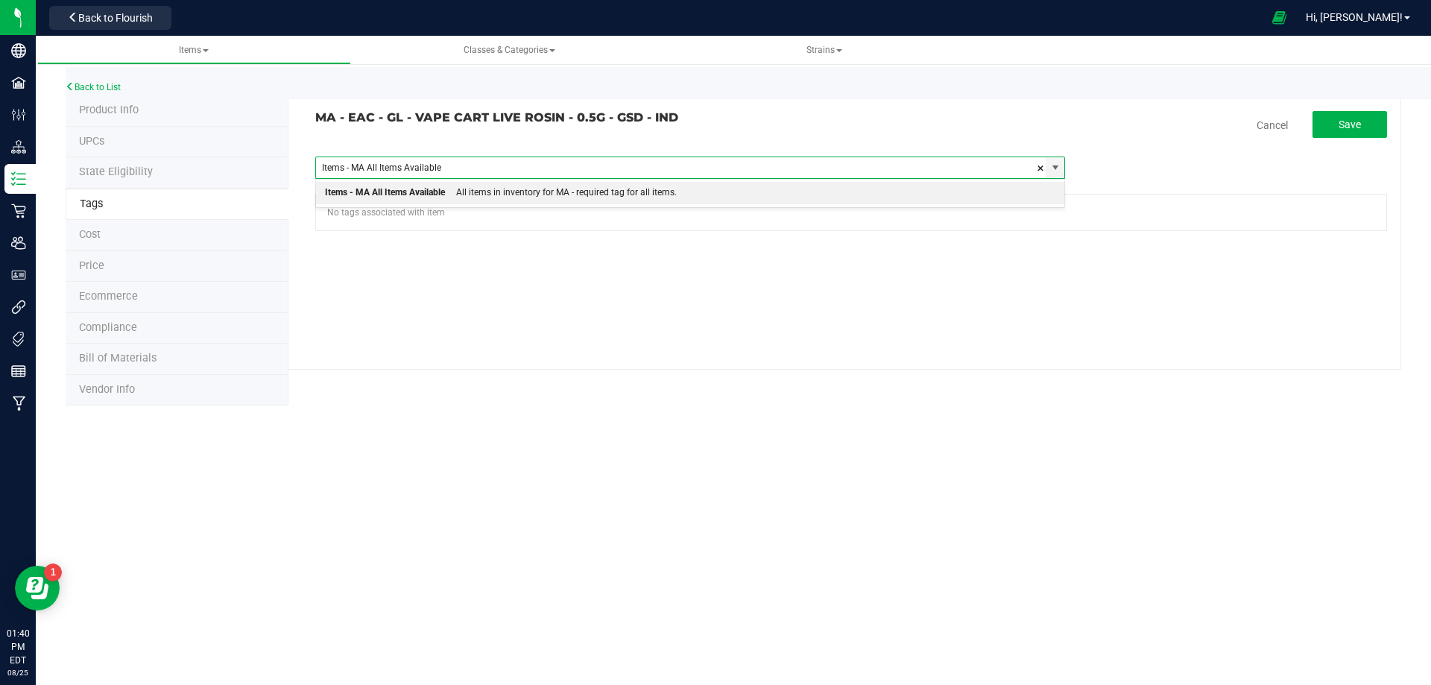
click at [463, 202] on div "All items in inventory for MA - required tag for all items." at bounding box center [561, 192] width 232 height 19
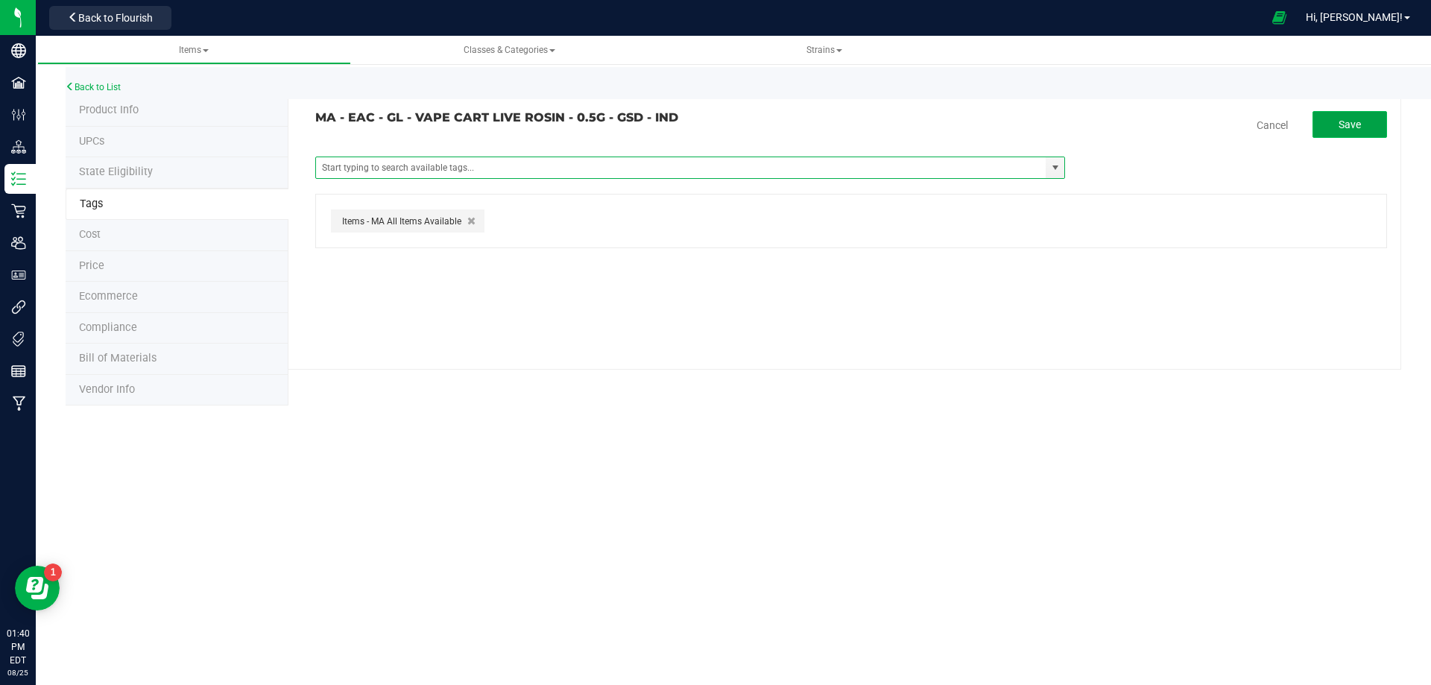
click at [1351, 124] on span "Save" at bounding box center [1350, 125] width 22 height 12
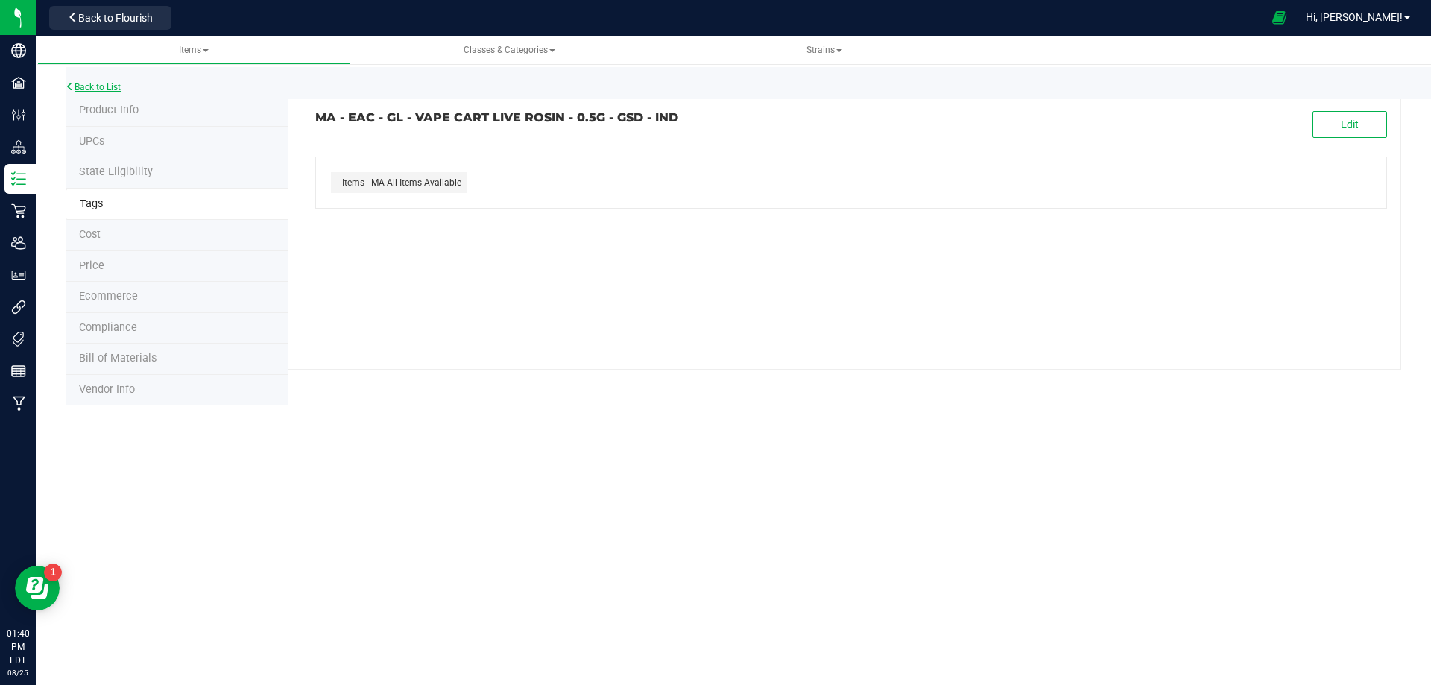
click at [103, 89] on link "Back to List" at bounding box center [93, 87] width 55 height 10
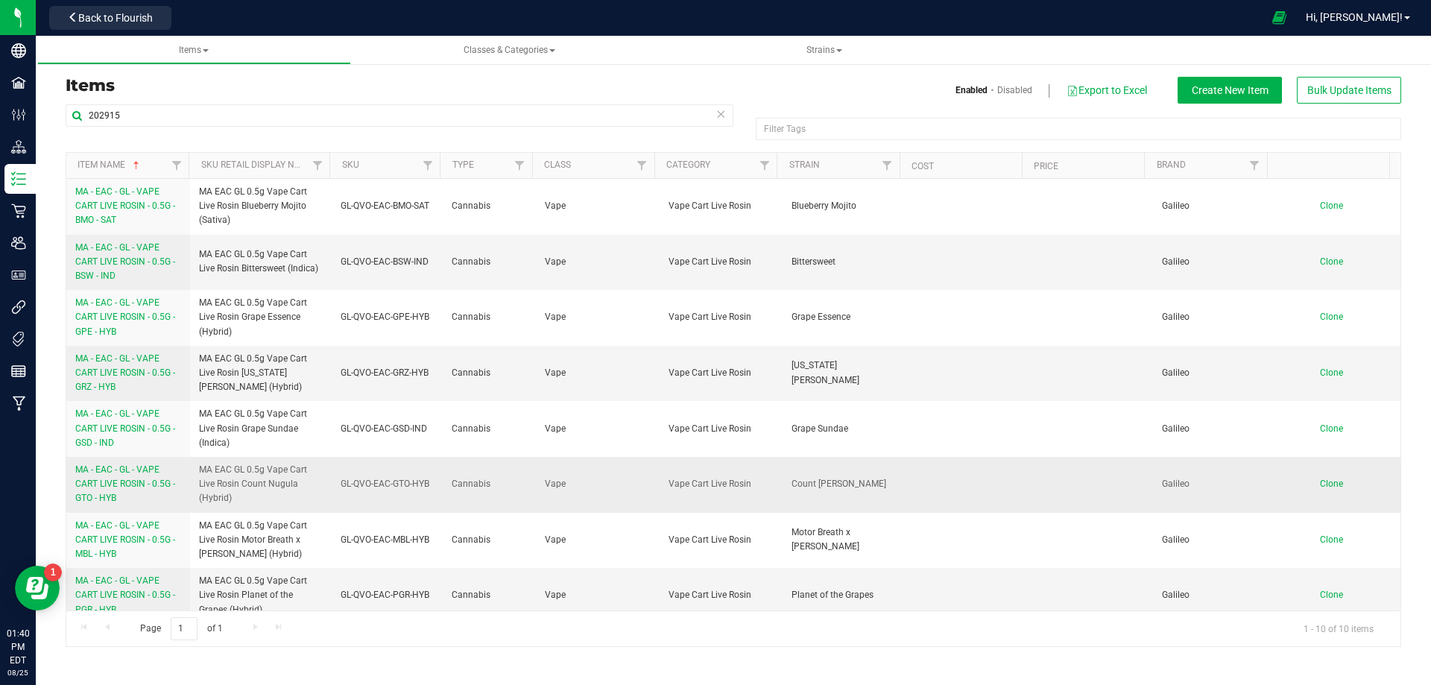
click at [116, 479] on link "MA - EAC - GL - VAPE CART LIVE ROSIN - 0.5G - GTO - HYB" at bounding box center [128, 484] width 106 height 43
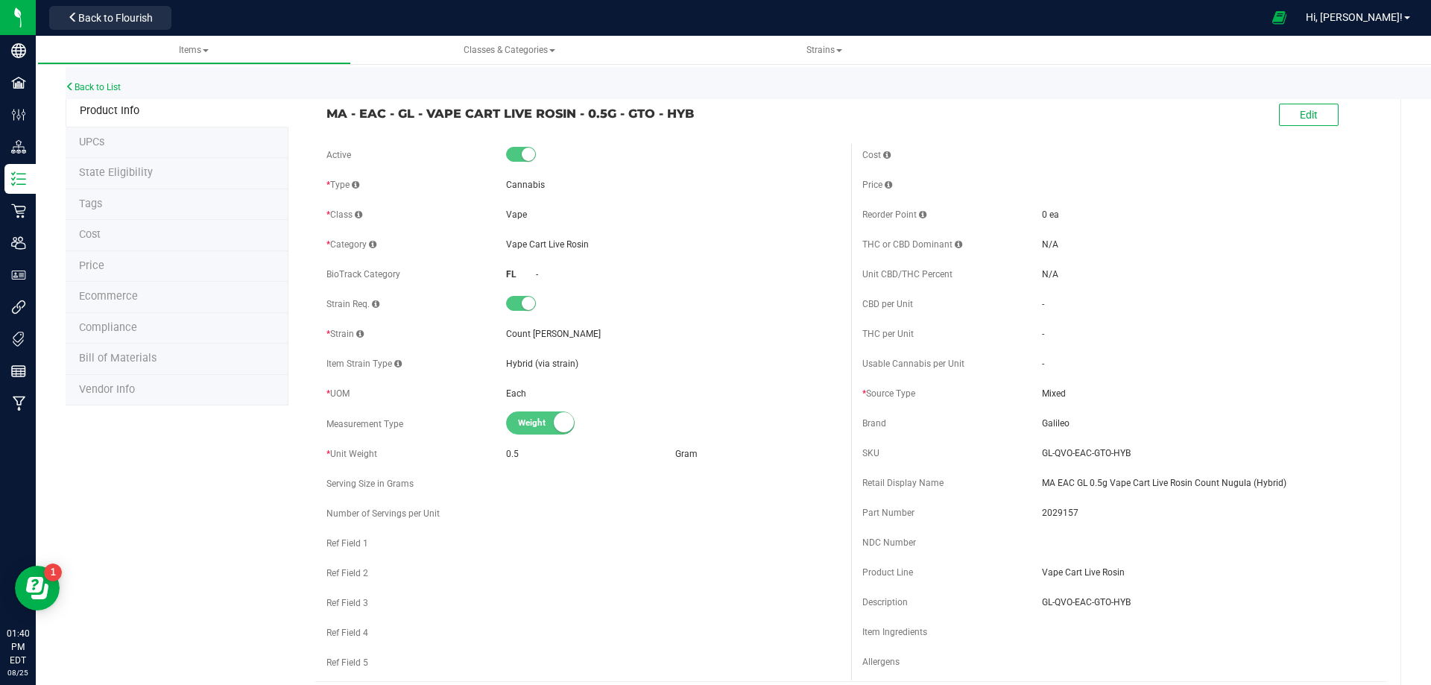
click at [115, 207] on li "Tags" at bounding box center [177, 204] width 223 height 31
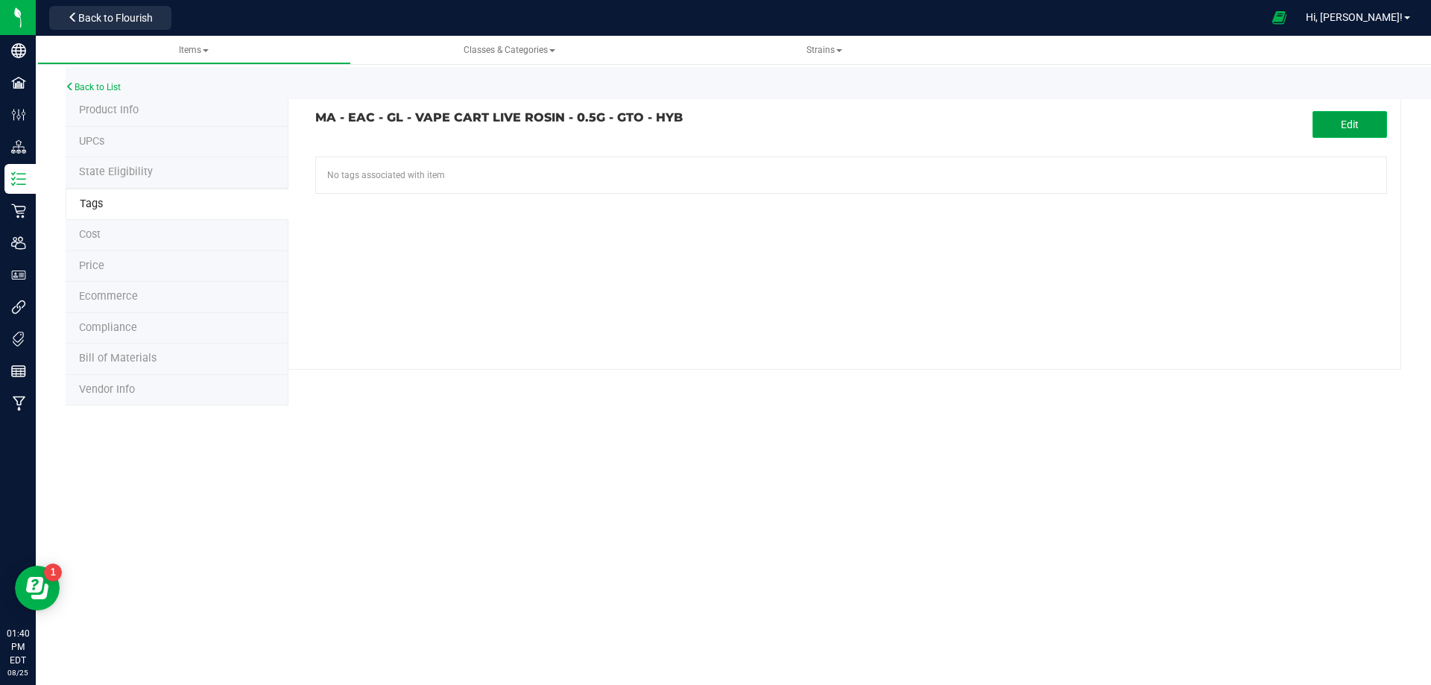
click at [1327, 133] on button "Edit" at bounding box center [1350, 124] width 75 height 27
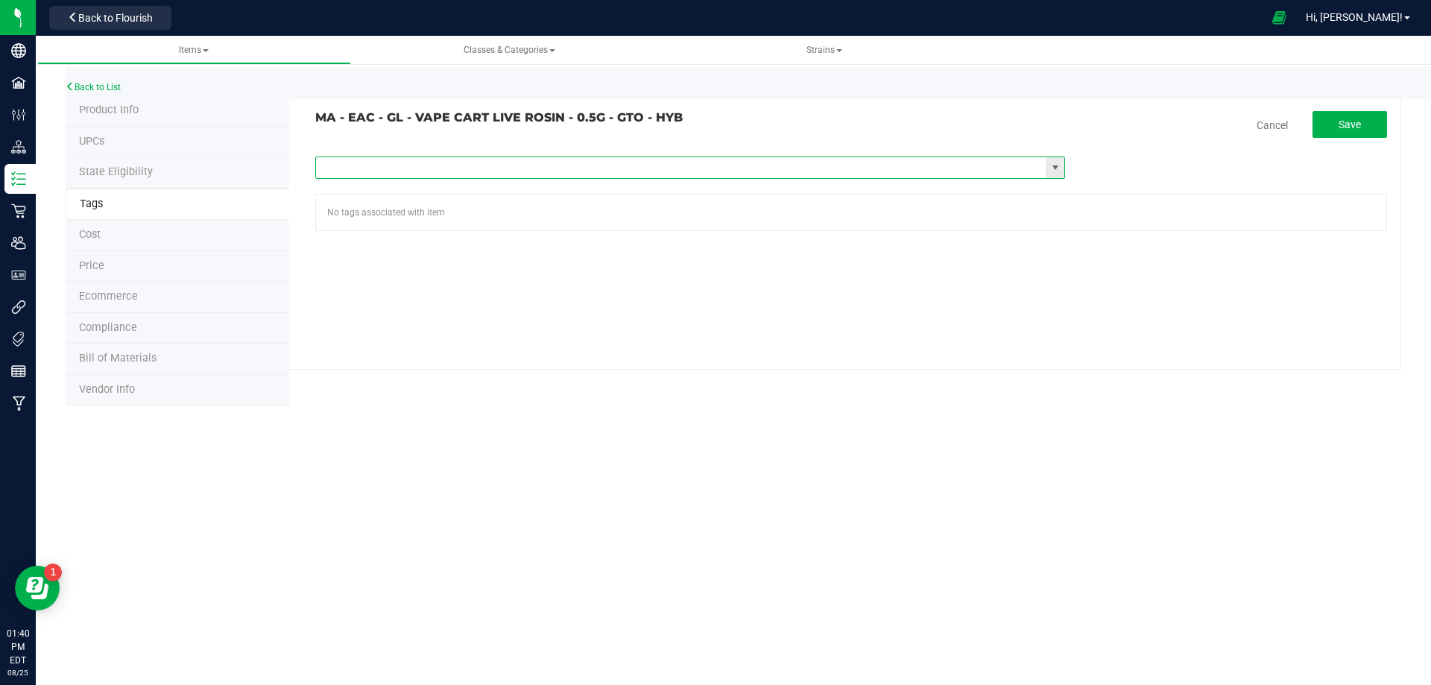
click at [449, 162] on input "text" at bounding box center [681, 167] width 730 height 21
paste input "Items - MA All Items Available"
type input "Items - MA All Items Available"
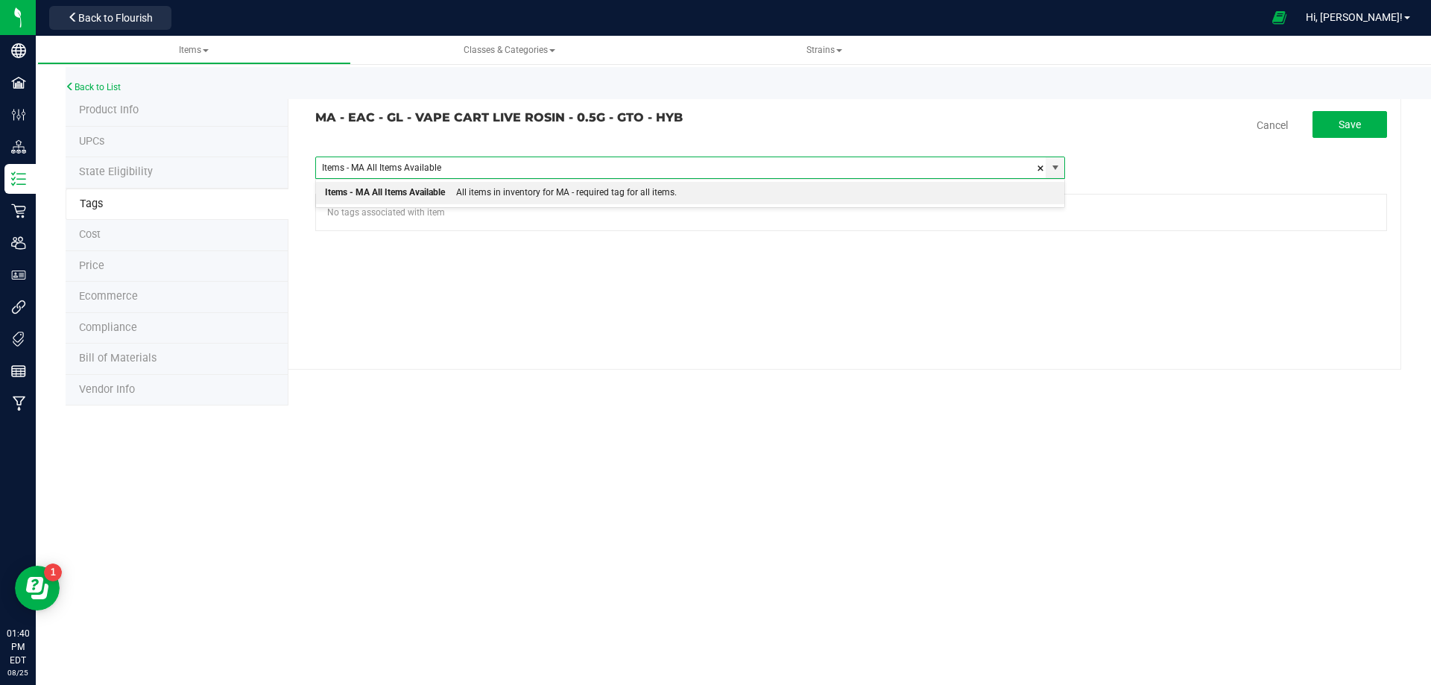
click at [429, 189] on div "Items - MA All Items Available" at bounding box center [385, 192] width 120 height 19
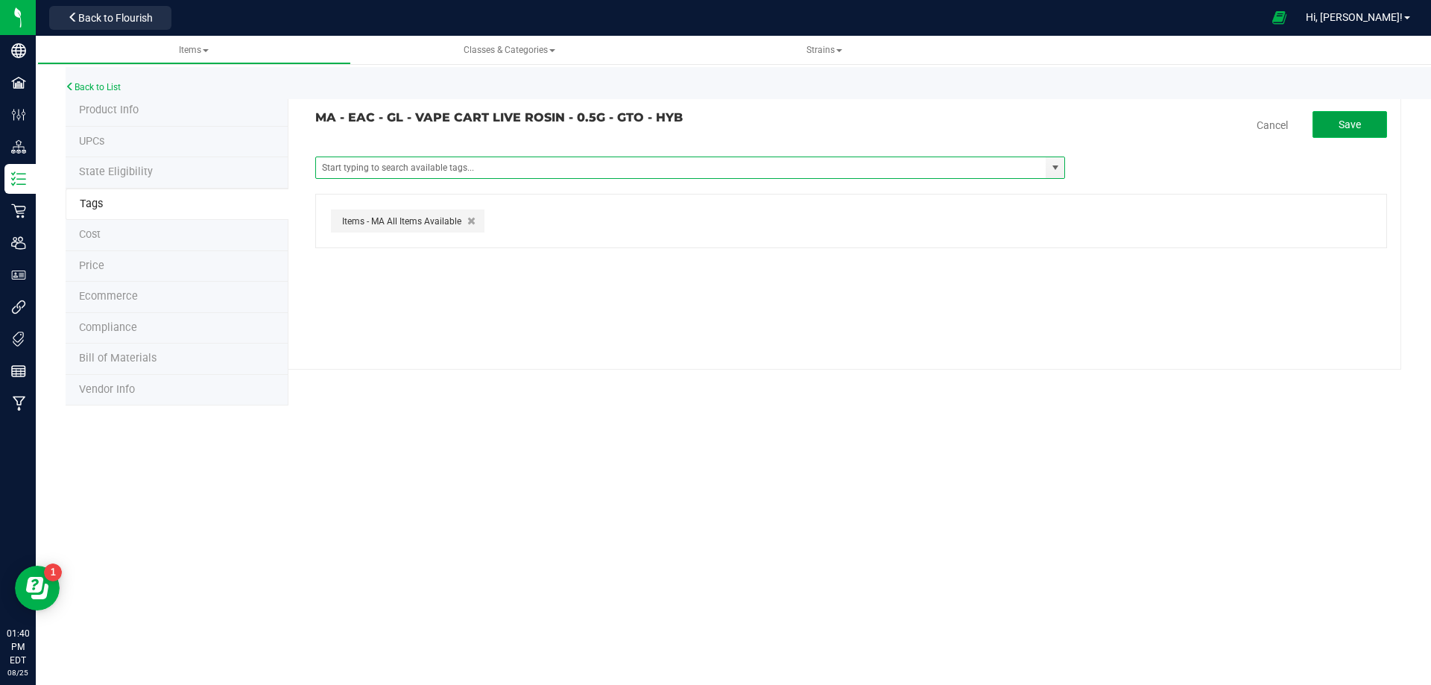
click at [1357, 127] on span "Save" at bounding box center [1350, 125] width 22 height 12
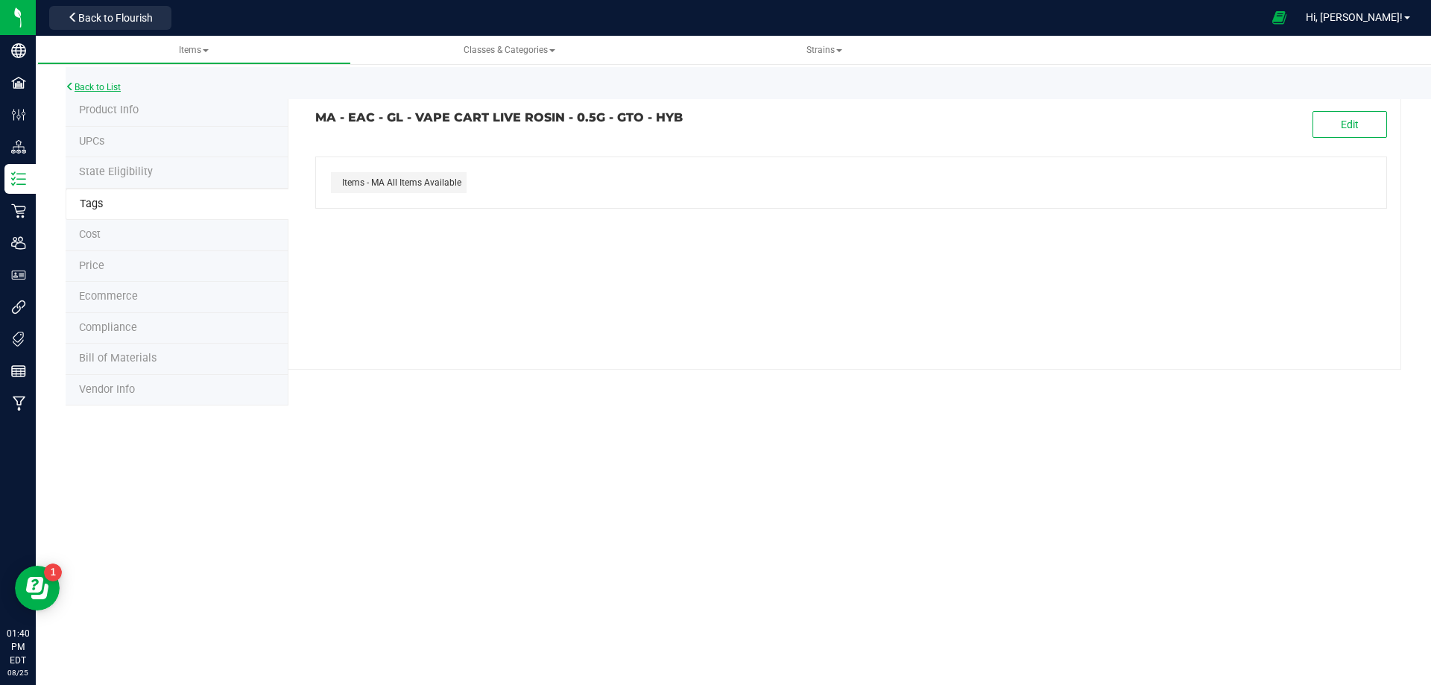
click at [110, 86] on link "Back to List" at bounding box center [93, 87] width 55 height 10
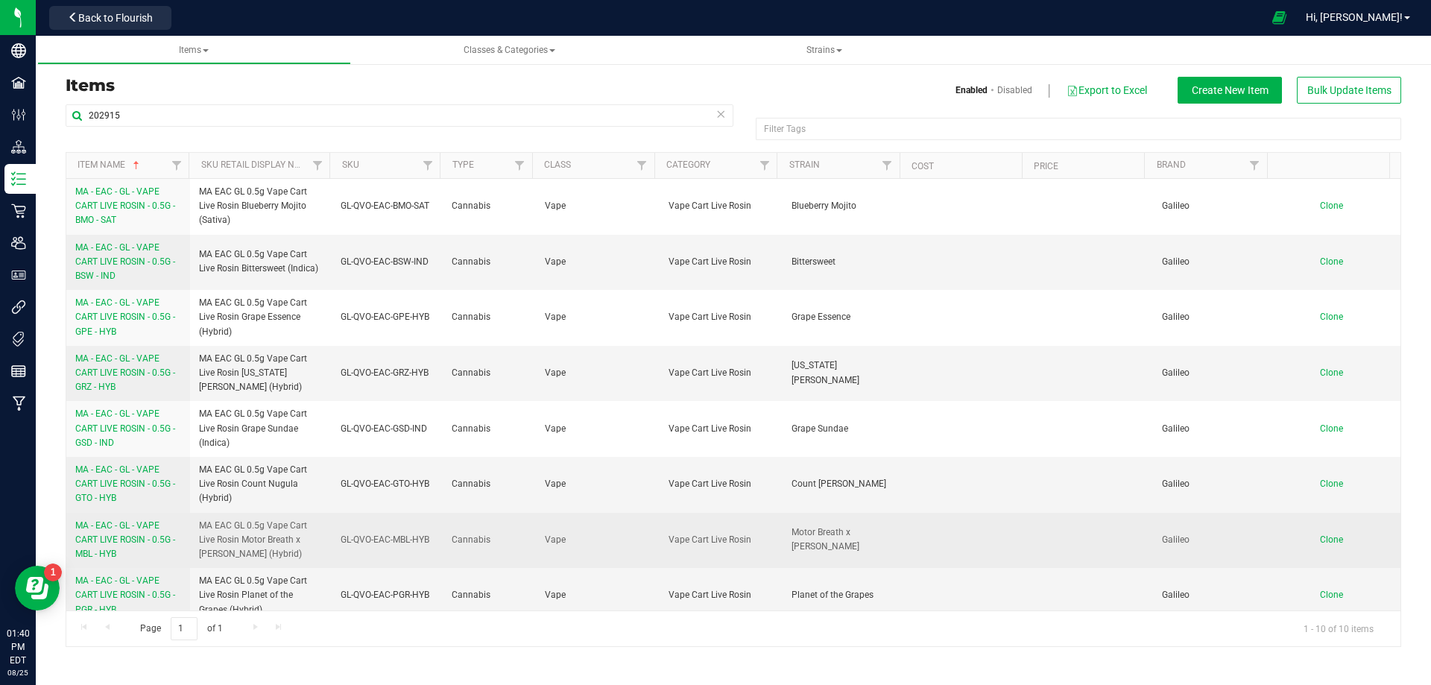
click at [105, 543] on span "MA - EAC - GL - VAPE CART LIVE ROSIN - 0.5G - MBL - HYB" at bounding box center [125, 539] width 100 height 39
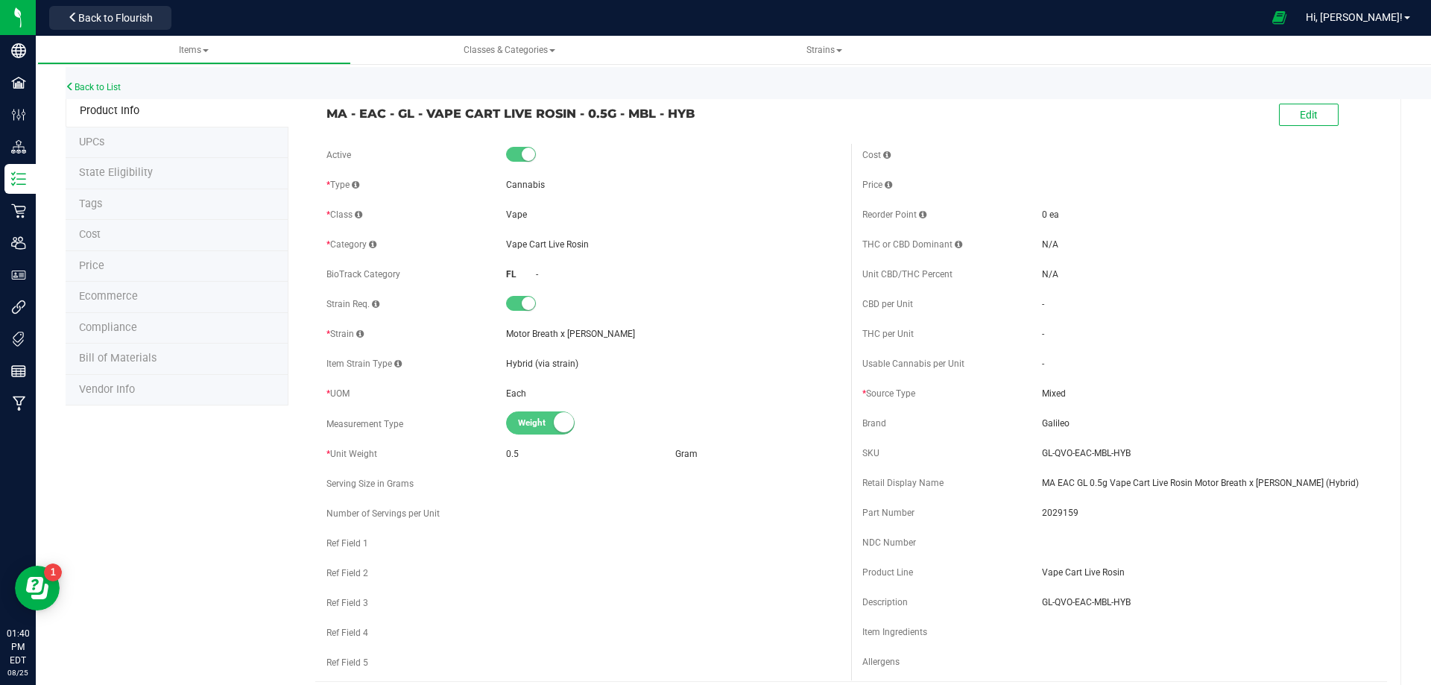
click at [101, 207] on span "Tags" at bounding box center [90, 204] width 23 height 13
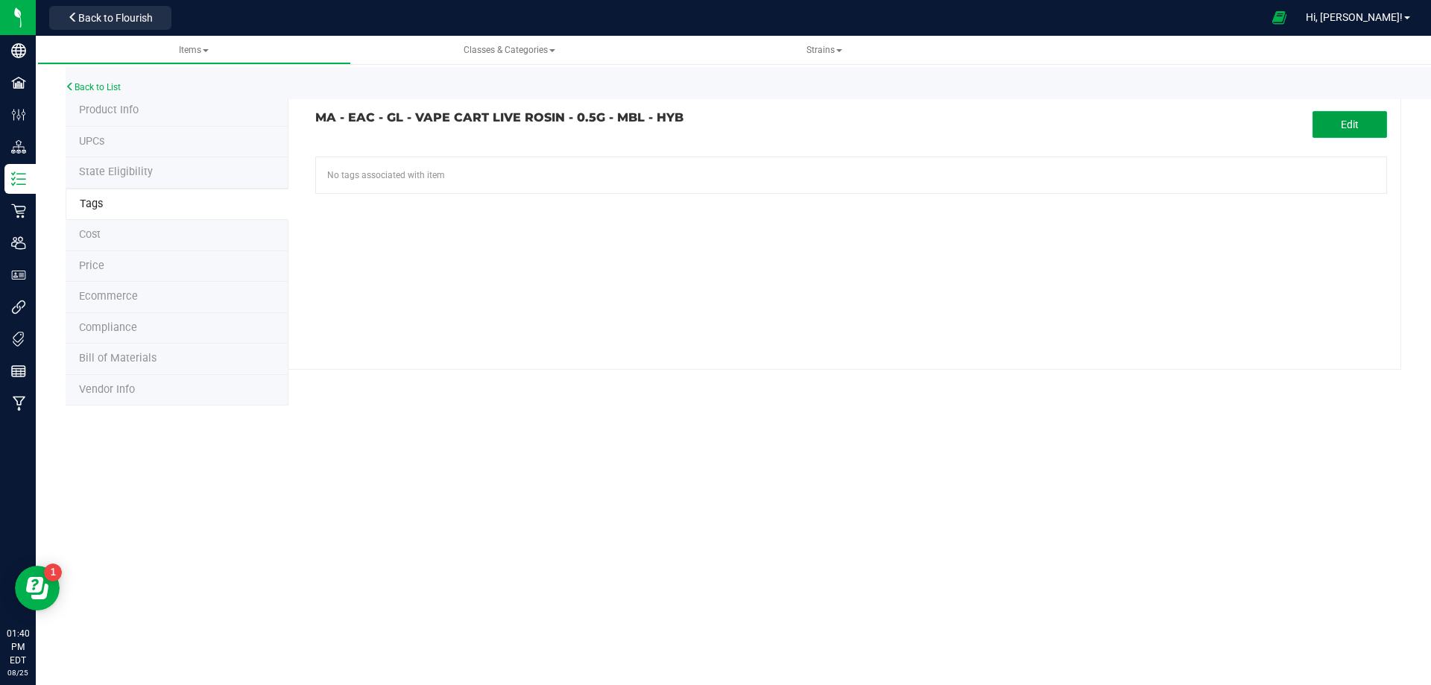
click at [1351, 136] on button "Edit" at bounding box center [1350, 124] width 75 height 27
drag, startPoint x: 1333, startPoint y: 121, endPoint x: 1310, endPoint y: 122, distance: 23.2
click at [1329, 120] on button "Save" at bounding box center [1350, 124] width 75 height 27
click at [1338, 118] on button "Edit" at bounding box center [1350, 124] width 75 height 27
click at [591, 172] on input "text" at bounding box center [681, 167] width 730 height 21
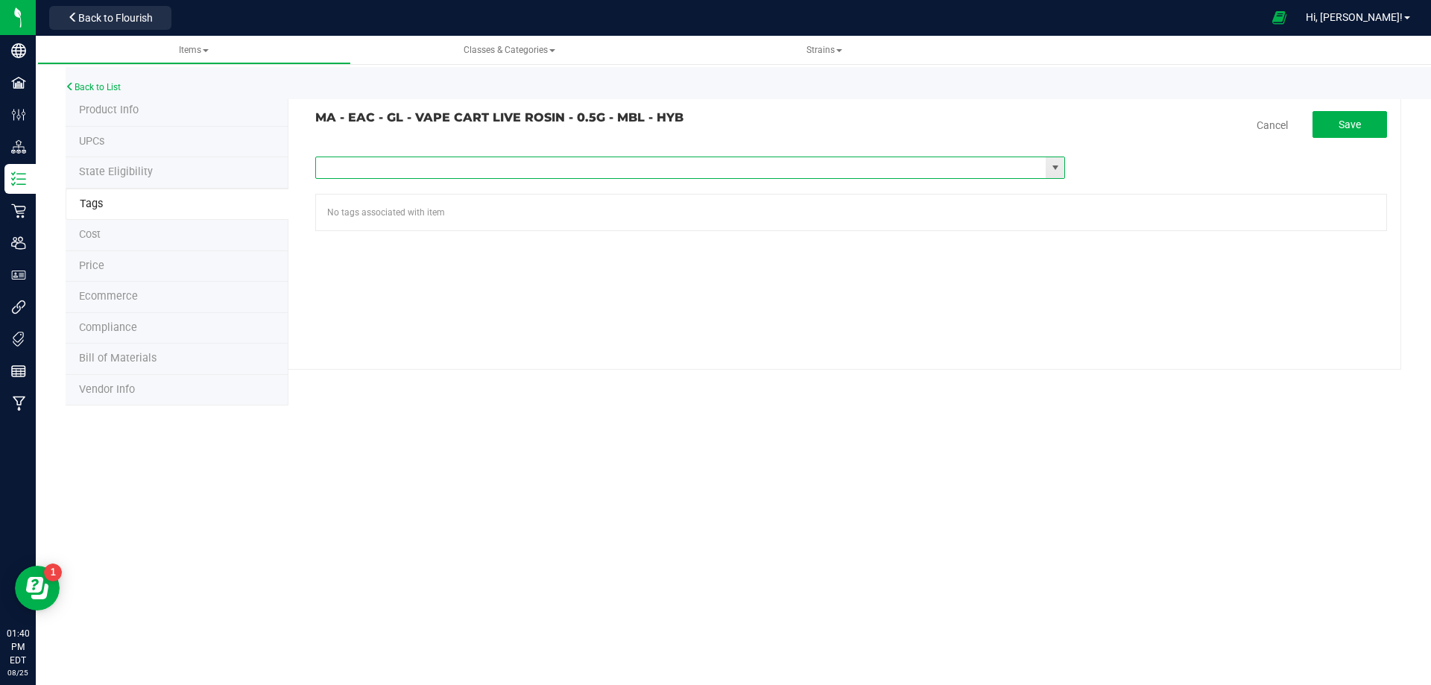
paste input "Items - MA All Items Available"
type input "Items - MA All Items Available"
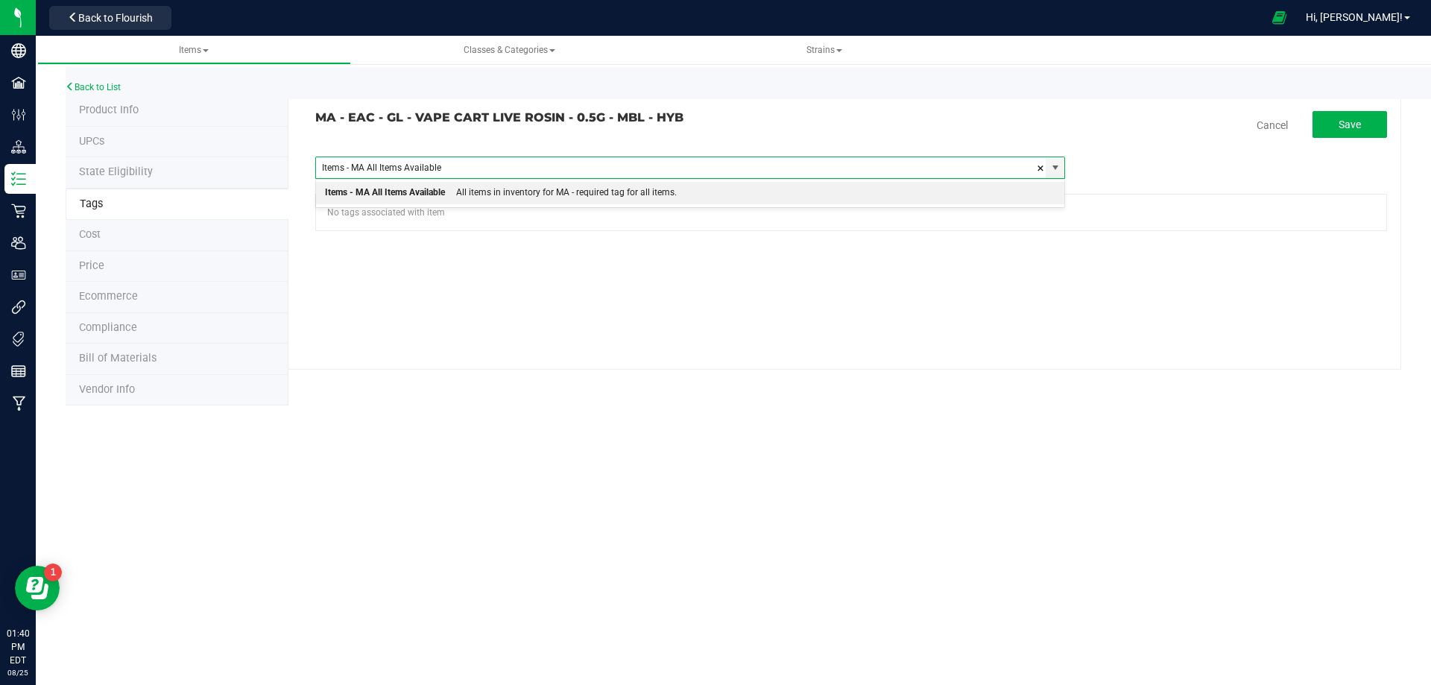
click at [536, 190] on div "All items in inventory for MA - required tag for all items." at bounding box center [561, 192] width 232 height 19
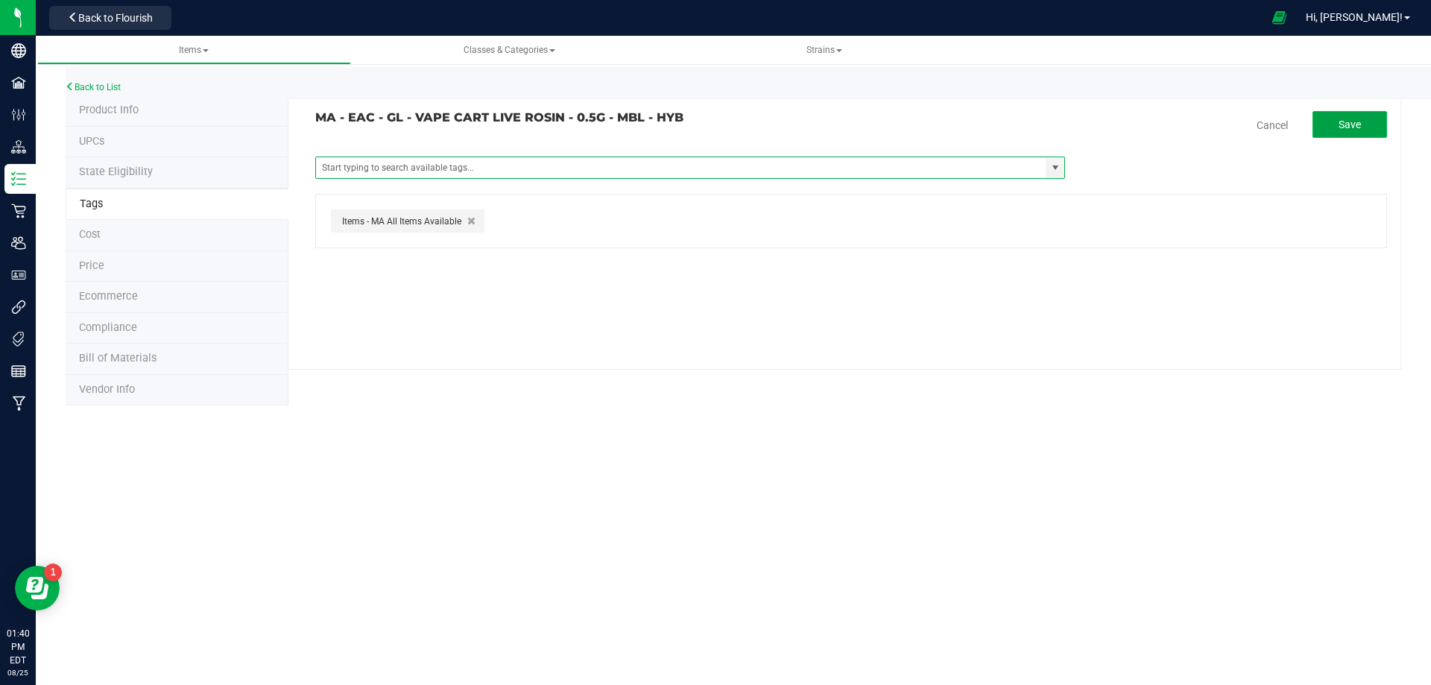
click at [1348, 126] on span "Save" at bounding box center [1350, 125] width 22 height 12
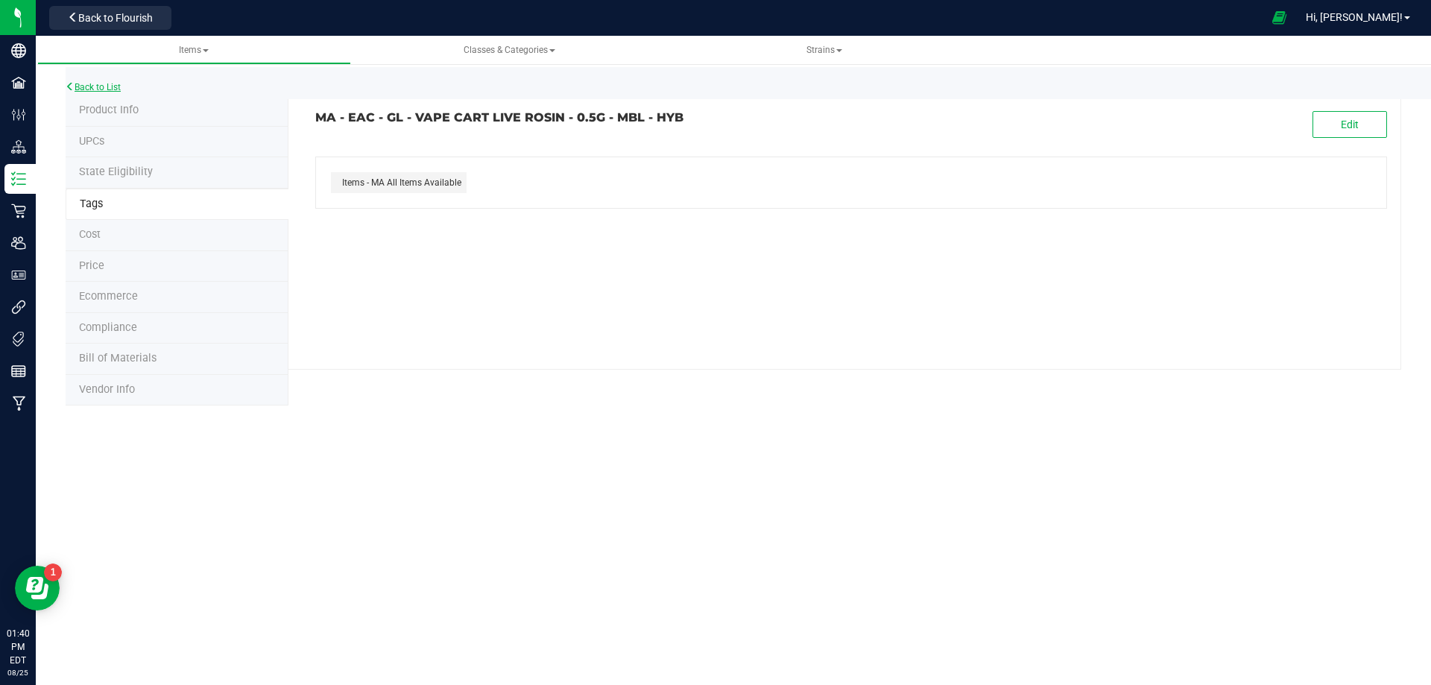
click at [106, 88] on link "Back to List" at bounding box center [93, 87] width 55 height 10
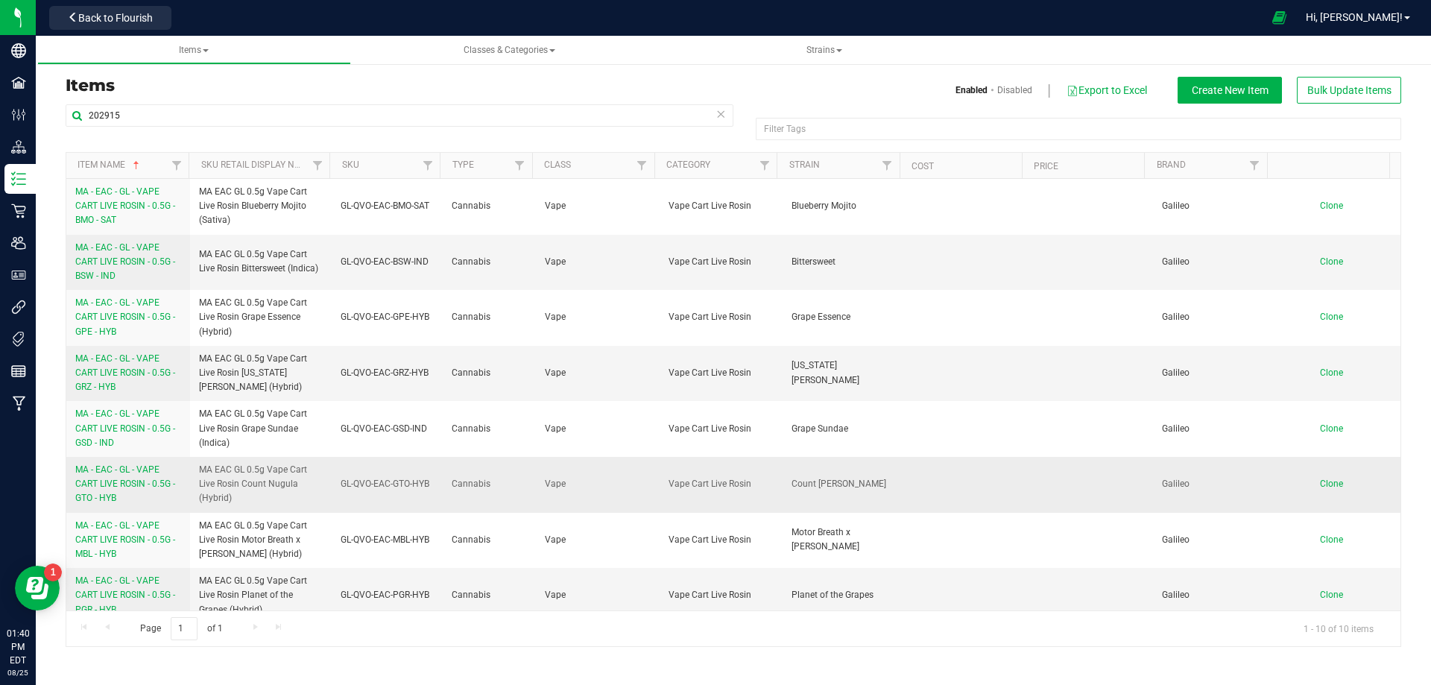
click at [115, 483] on span "MA - EAC - GL - VAPE CART LIVE ROSIN - 0.5G - GTO - HYB" at bounding box center [125, 483] width 100 height 39
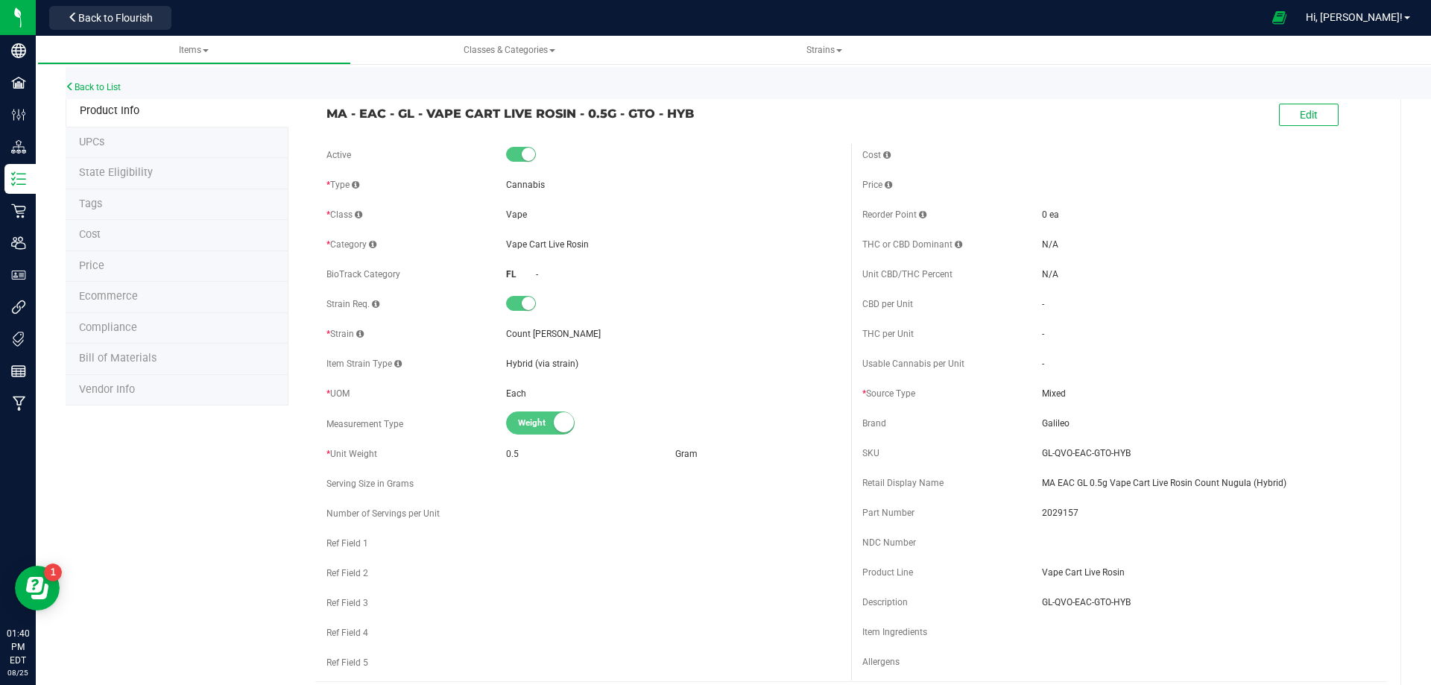
click at [100, 198] on span "Tags" at bounding box center [90, 204] width 23 height 13
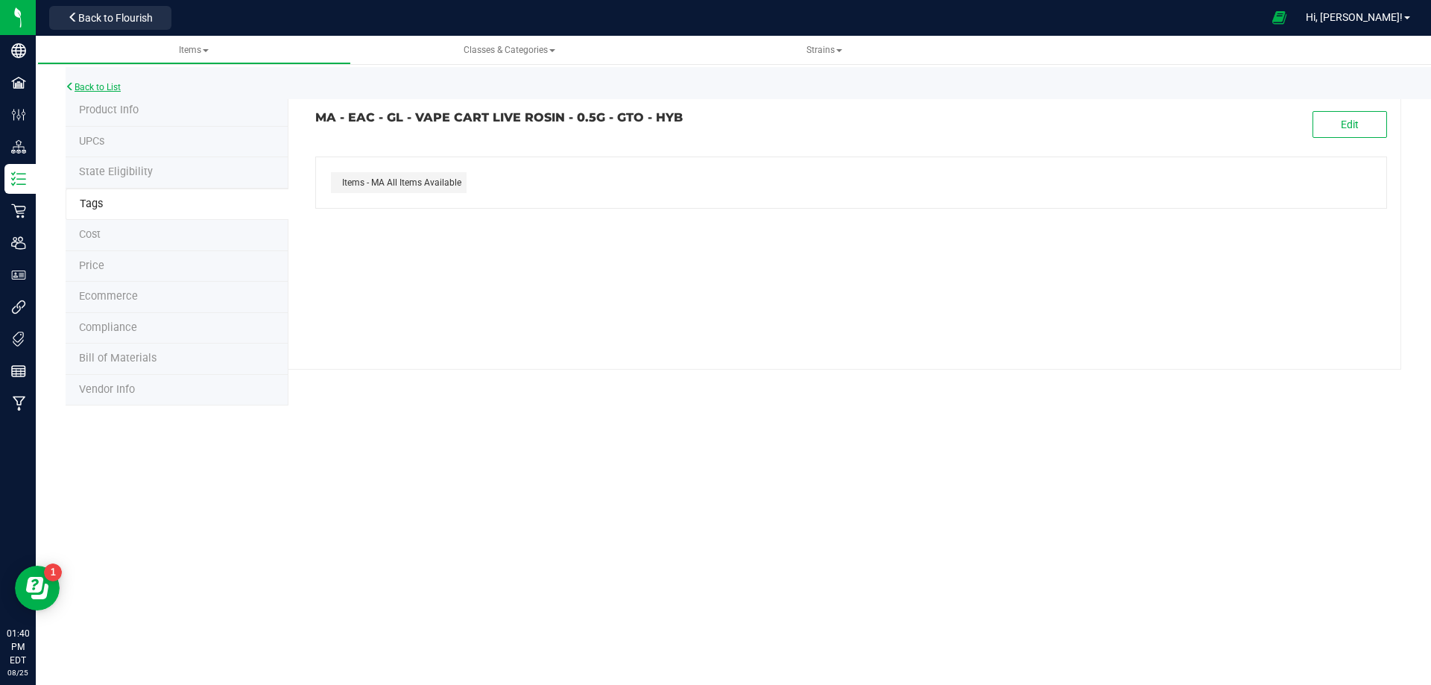
click at [81, 84] on link "Back to List" at bounding box center [93, 87] width 55 height 10
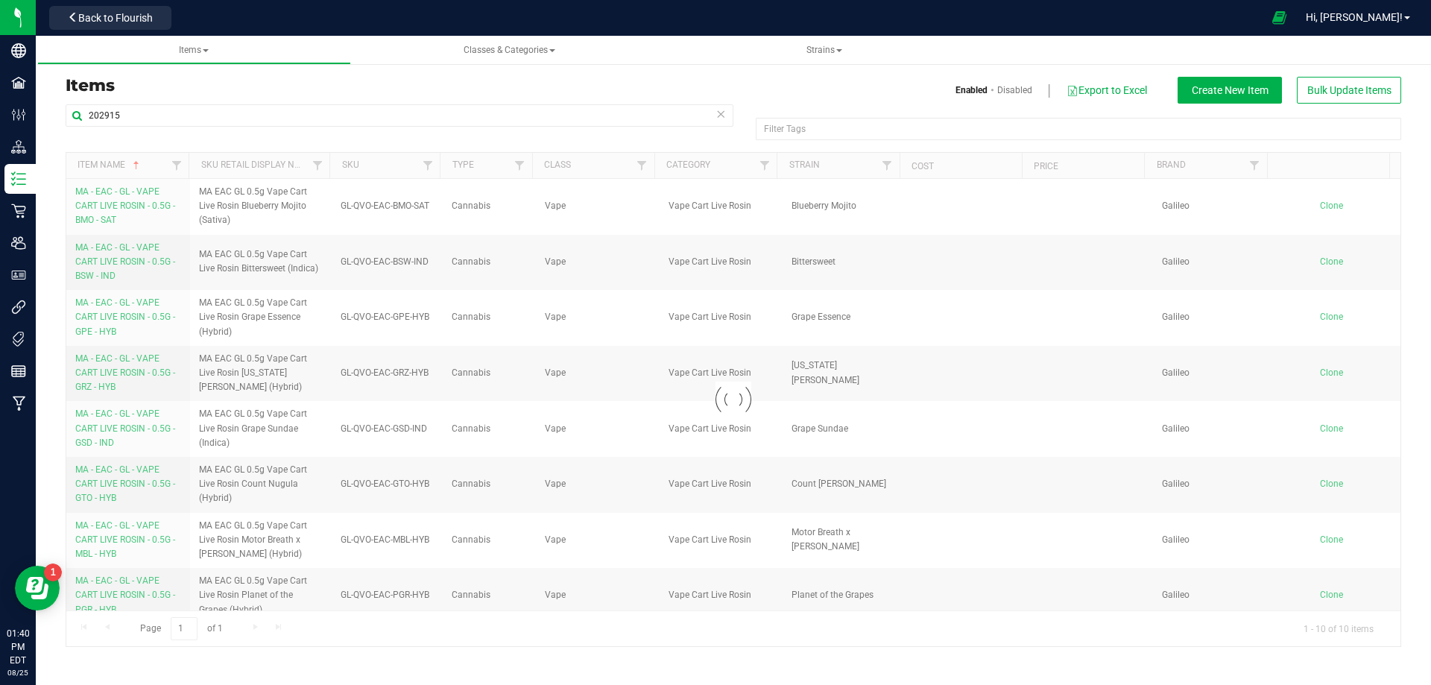
click at [113, 424] on div at bounding box center [733, 399] width 1334 height 493
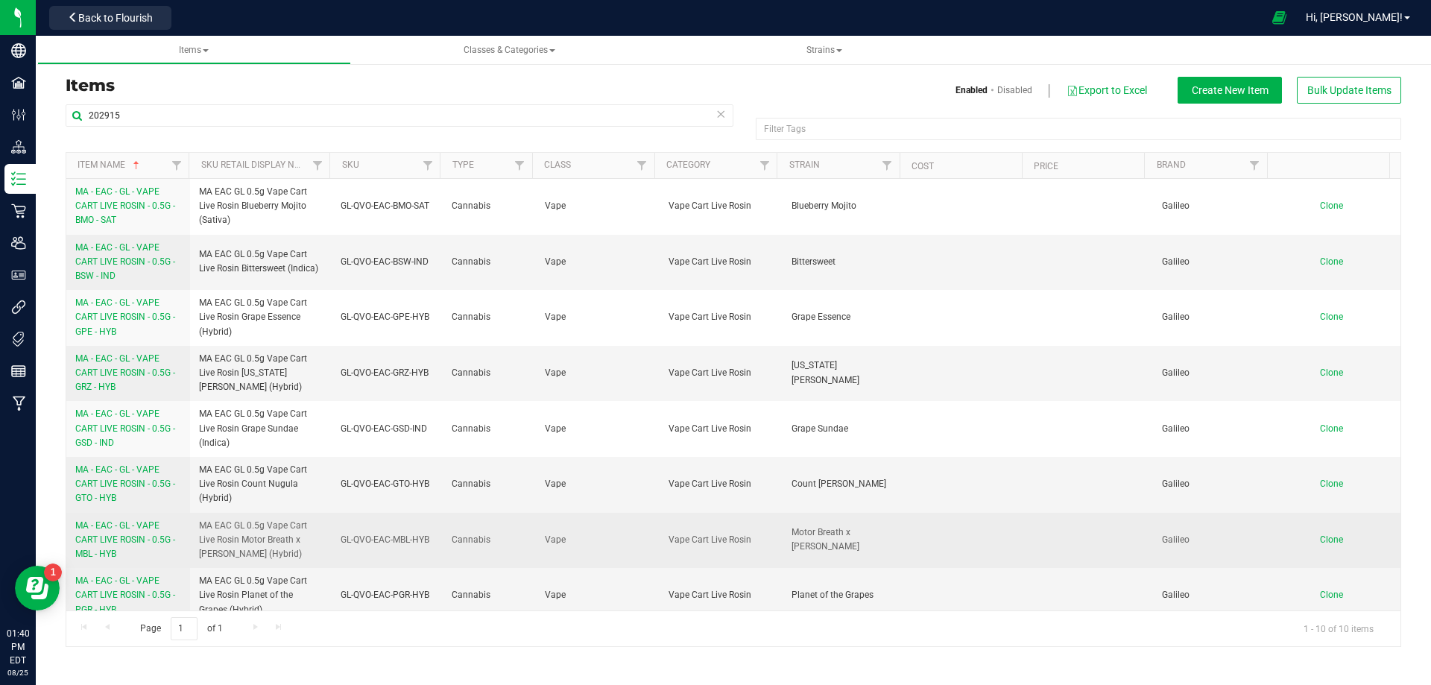
click at [116, 543] on span "MA - EAC - GL - VAPE CART LIVE ROSIN - 0.5G - MBL - HYB" at bounding box center [125, 539] width 100 height 39
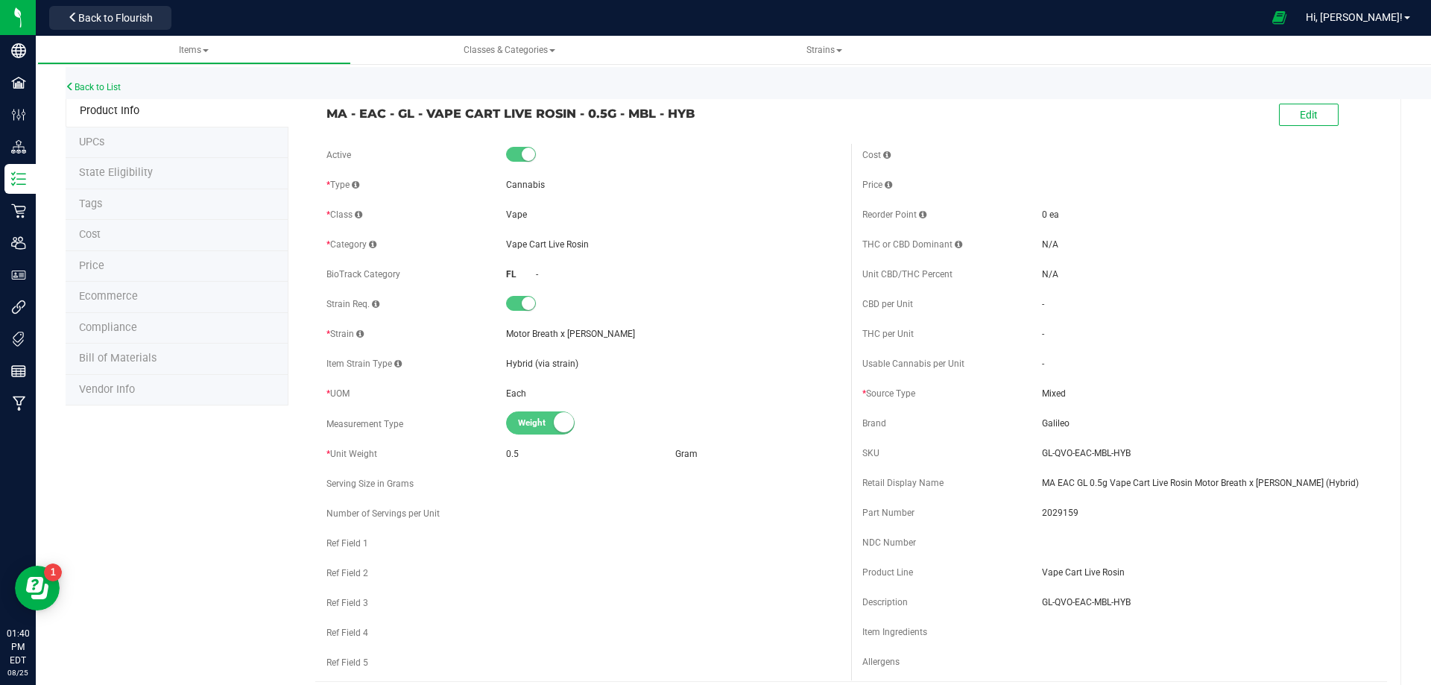
click at [114, 206] on li "Tags" at bounding box center [177, 204] width 223 height 31
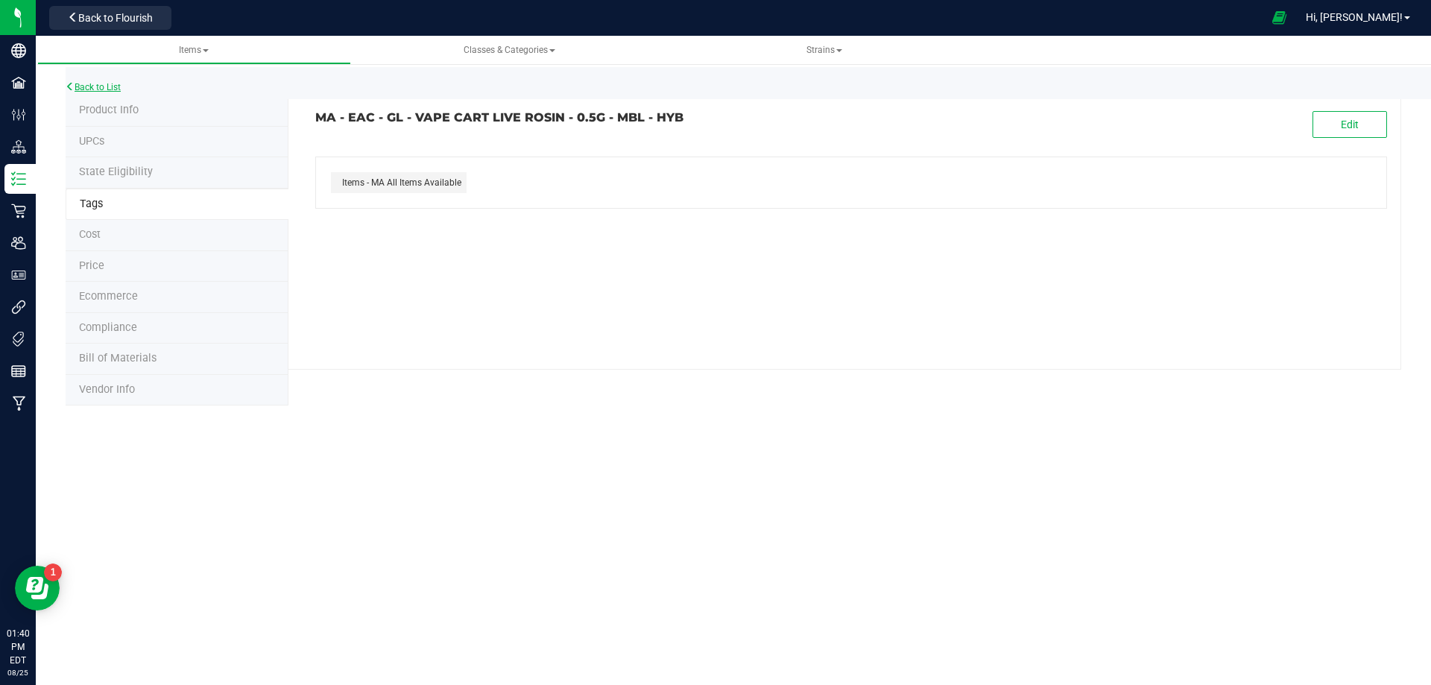
click at [101, 88] on link "Back to List" at bounding box center [93, 87] width 55 height 10
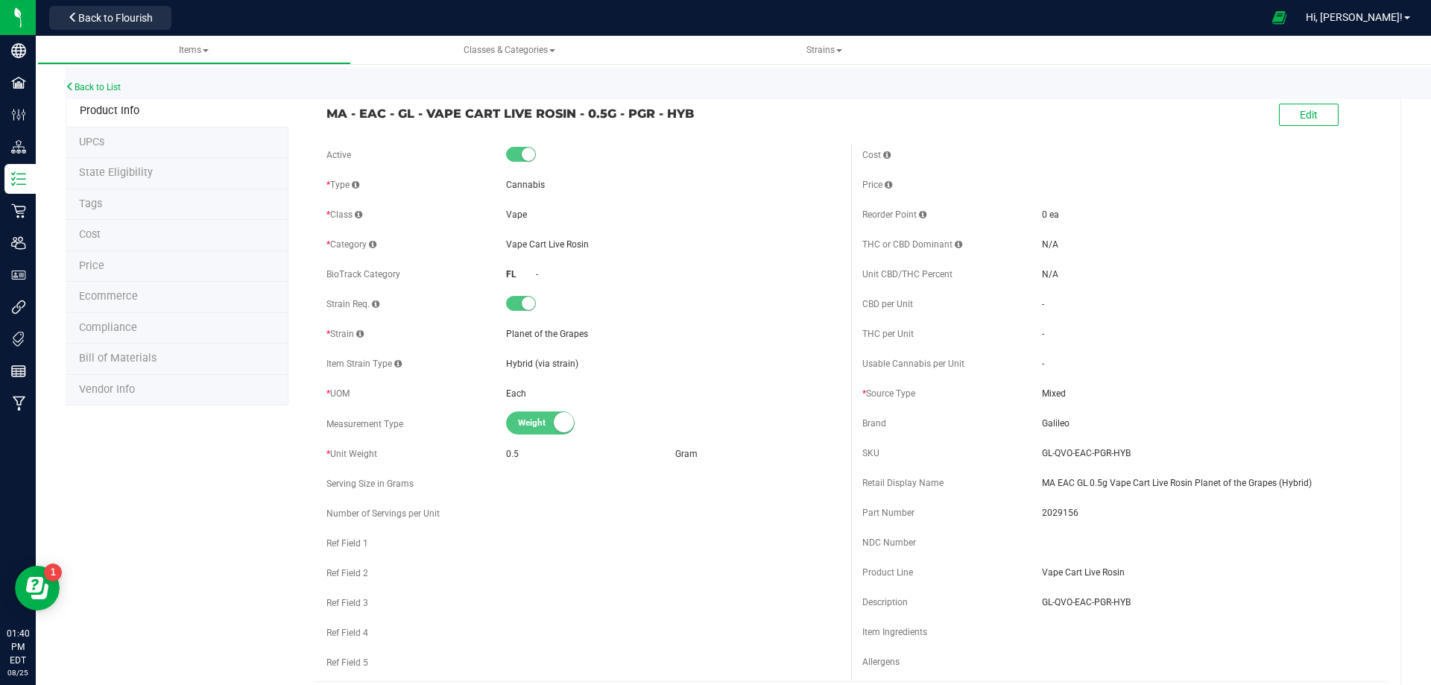
click at [111, 206] on li "Tags" at bounding box center [177, 204] width 223 height 31
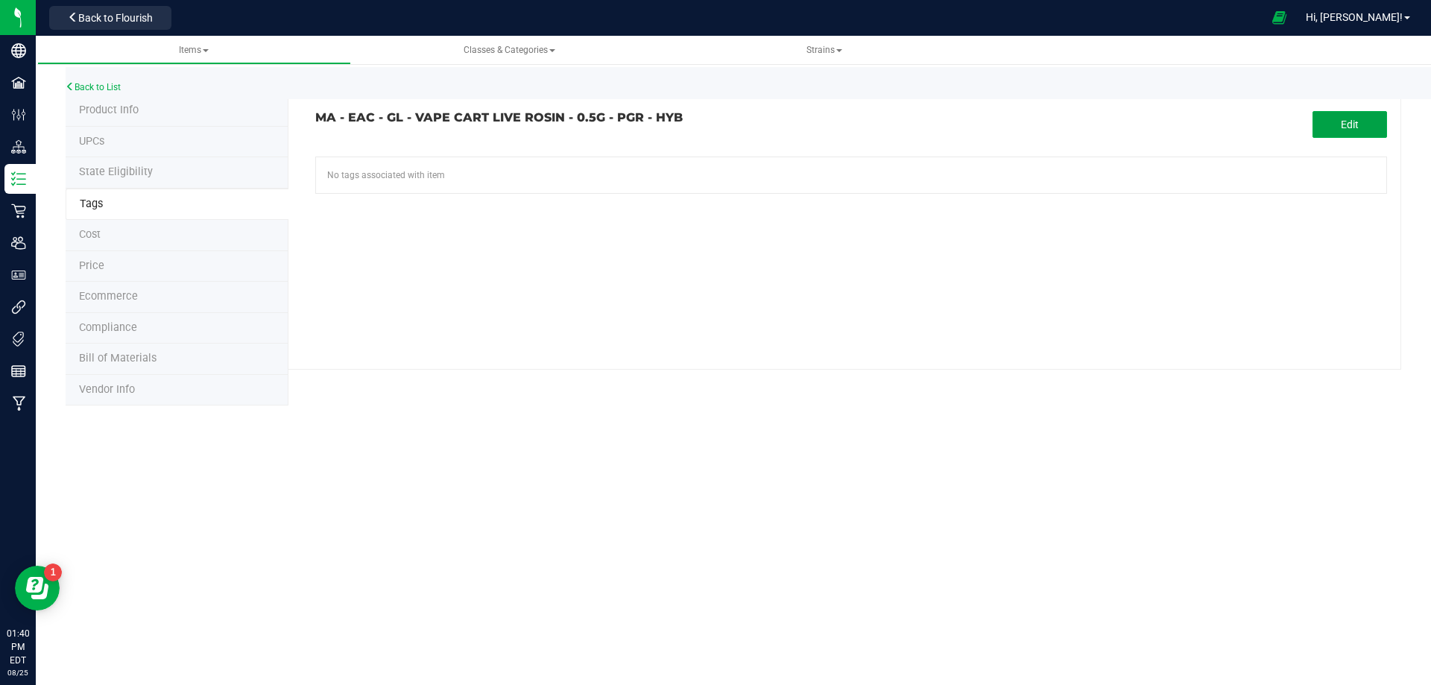
drag, startPoint x: 1365, startPoint y: 134, endPoint x: 806, endPoint y: 113, distance: 558.7
click at [1365, 133] on button "Edit" at bounding box center [1350, 124] width 75 height 27
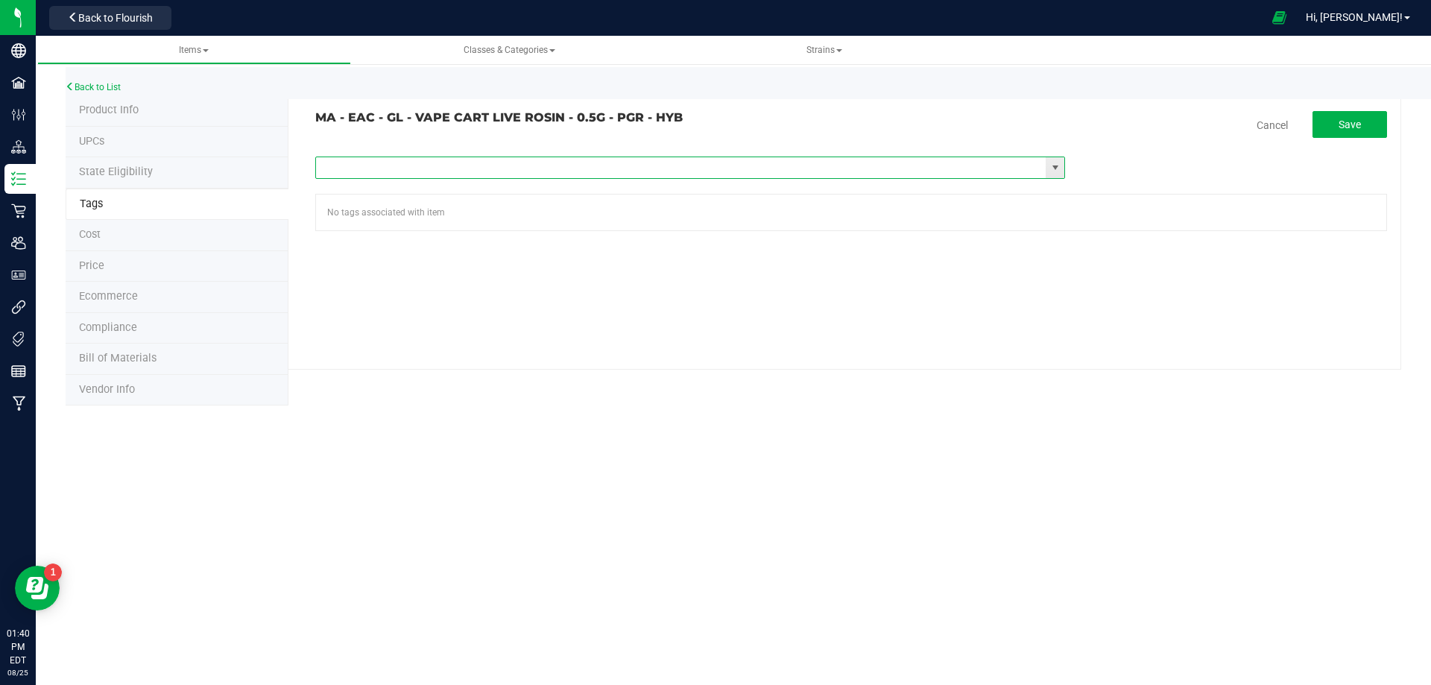
click at [502, 171] on input "text" at bounding box center [681, 167] width 730 height 21
paste input "Items - MA All Items Available"
type input "Items - MA All Items Available"
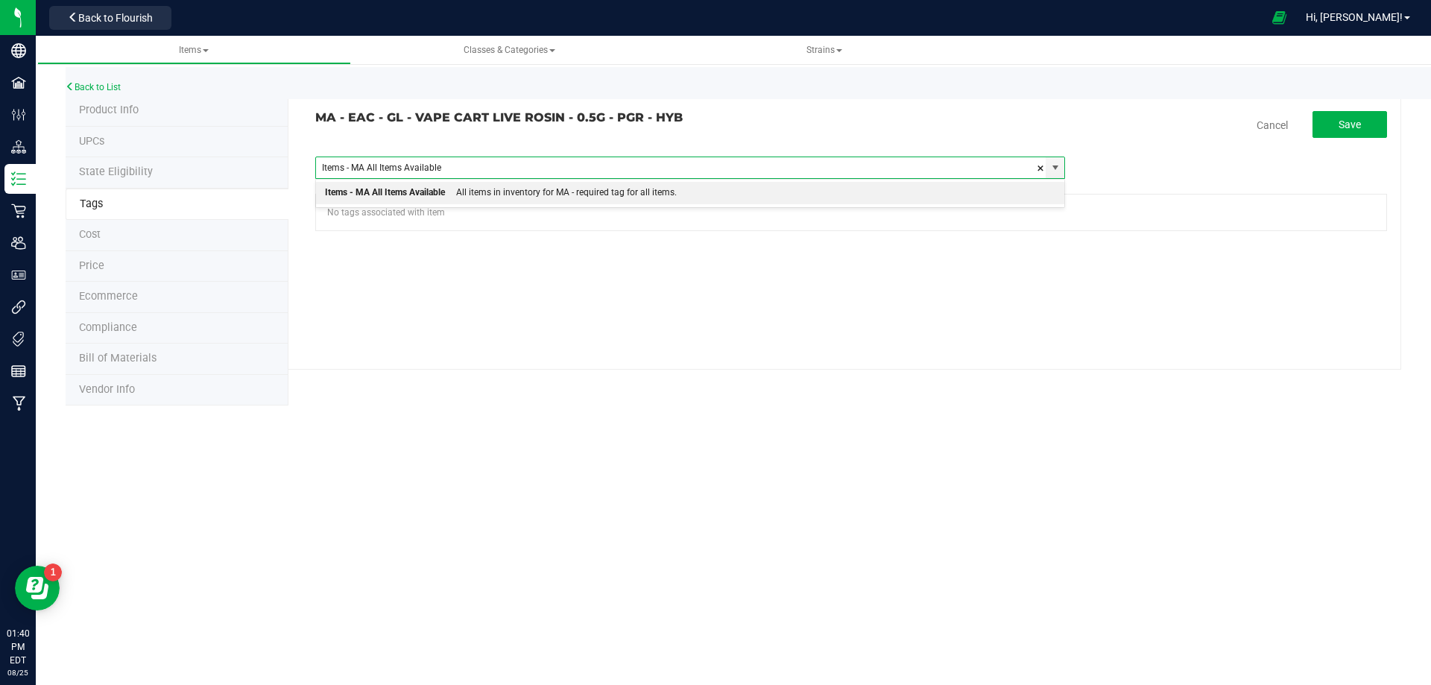
click at [494, 196] on div "All items in inventory for MA - required tag for all items." at bounding box center [561, 192] width 232 height 19
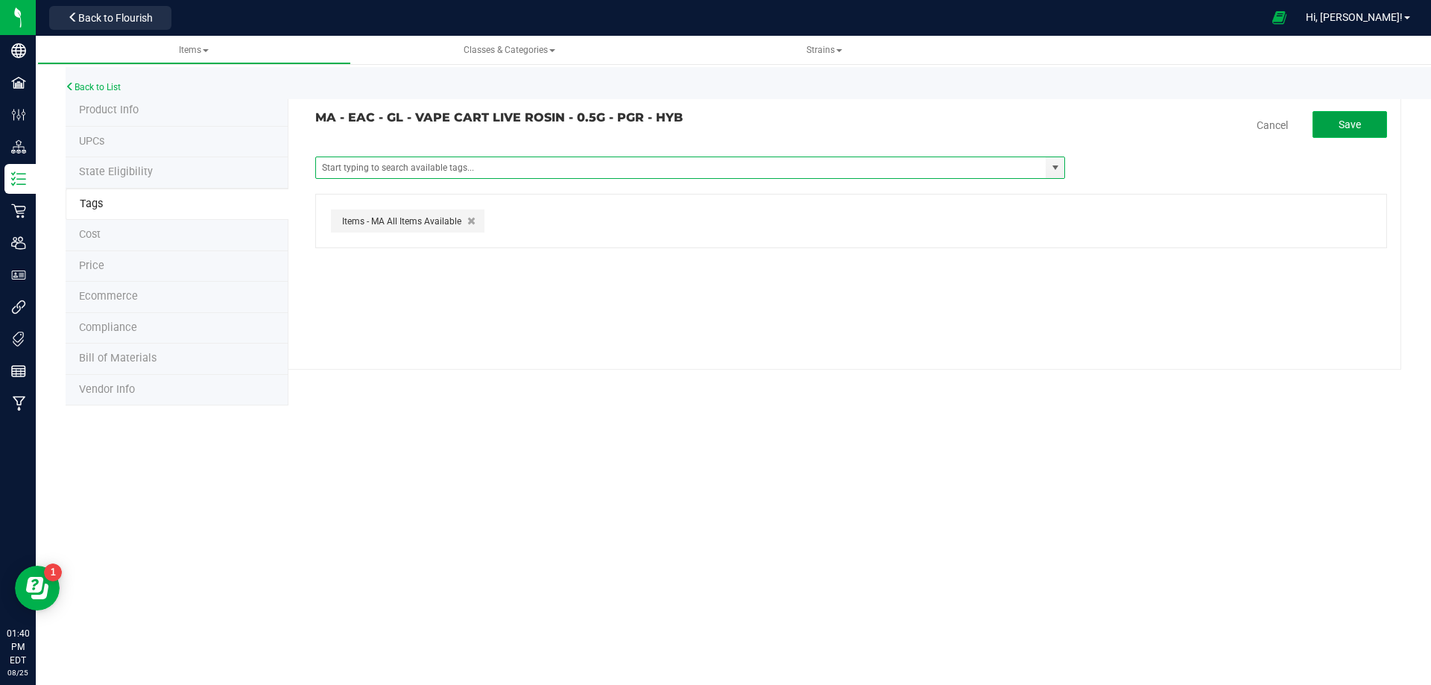
click at [1345, 119] on span "Save" at bounding box center [1350, 125] width 22 height 12
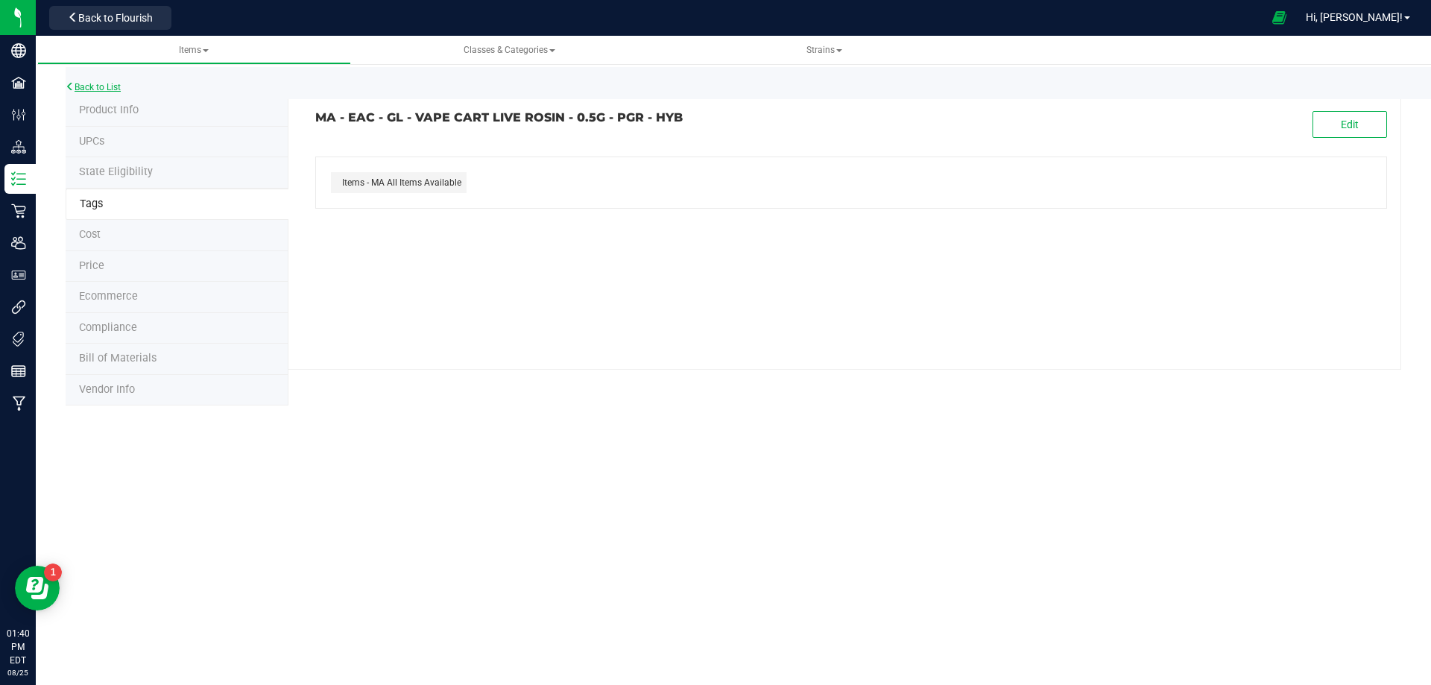
click at [114, 85] on link "Back to List" at bounding box center [93, 87] width 55 height 10
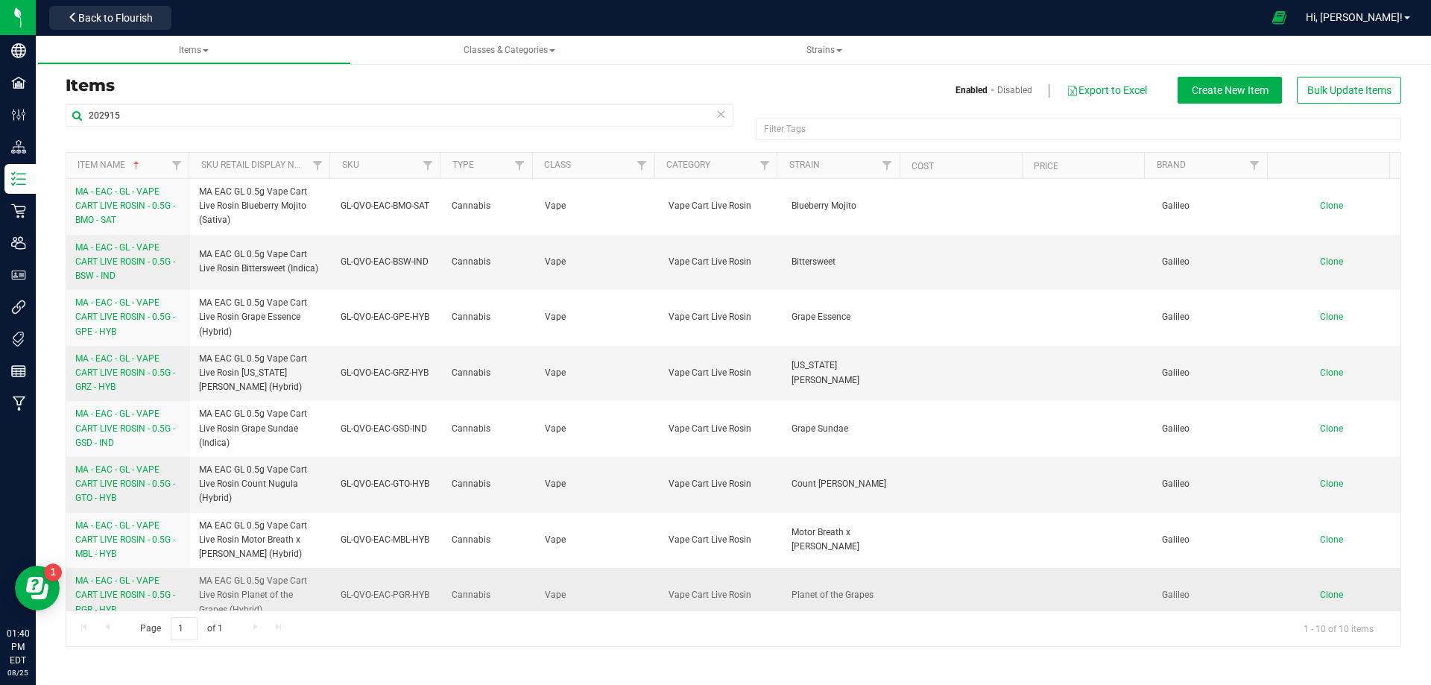
scroll to position [124, 0]
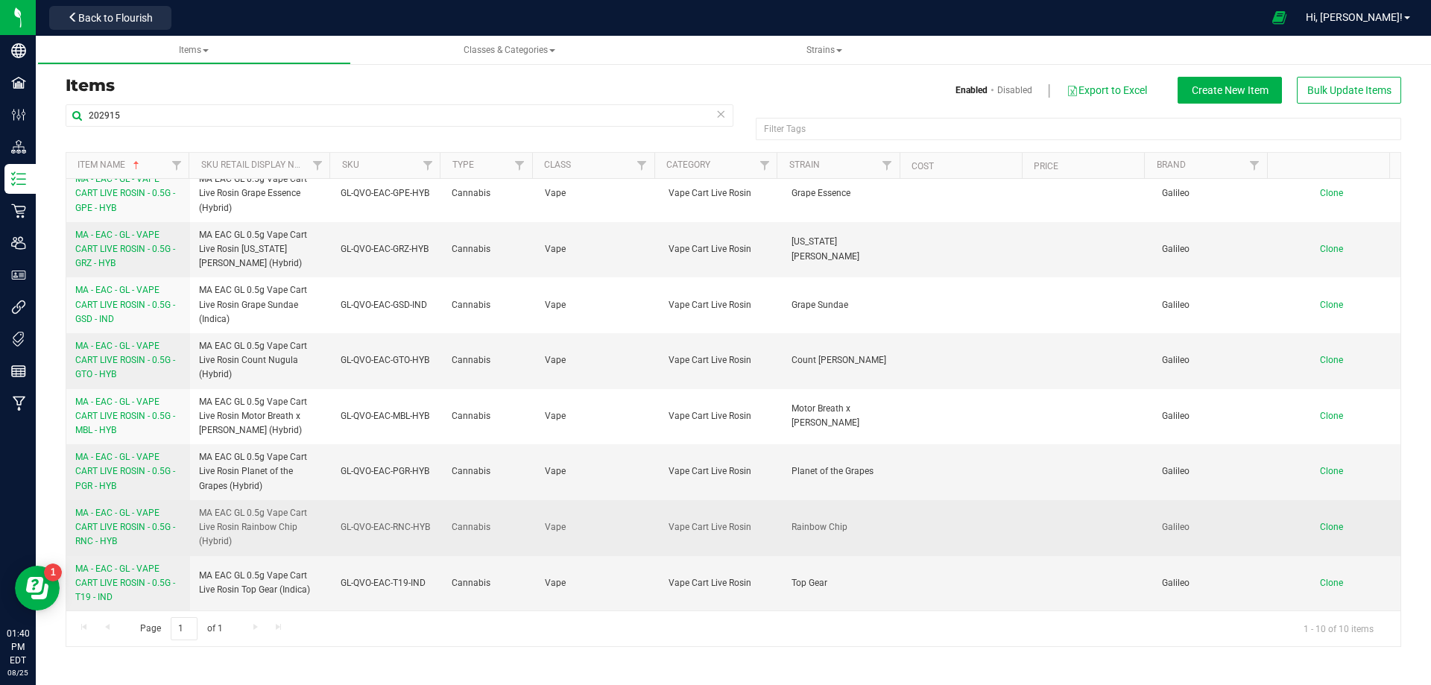
click at [144, 525] on span "MA - EAC - GL - VAPE CART LIVE ROSIN - 0.5G - RNC - HYB" at bounding box center [125, 527] width 100 height 39
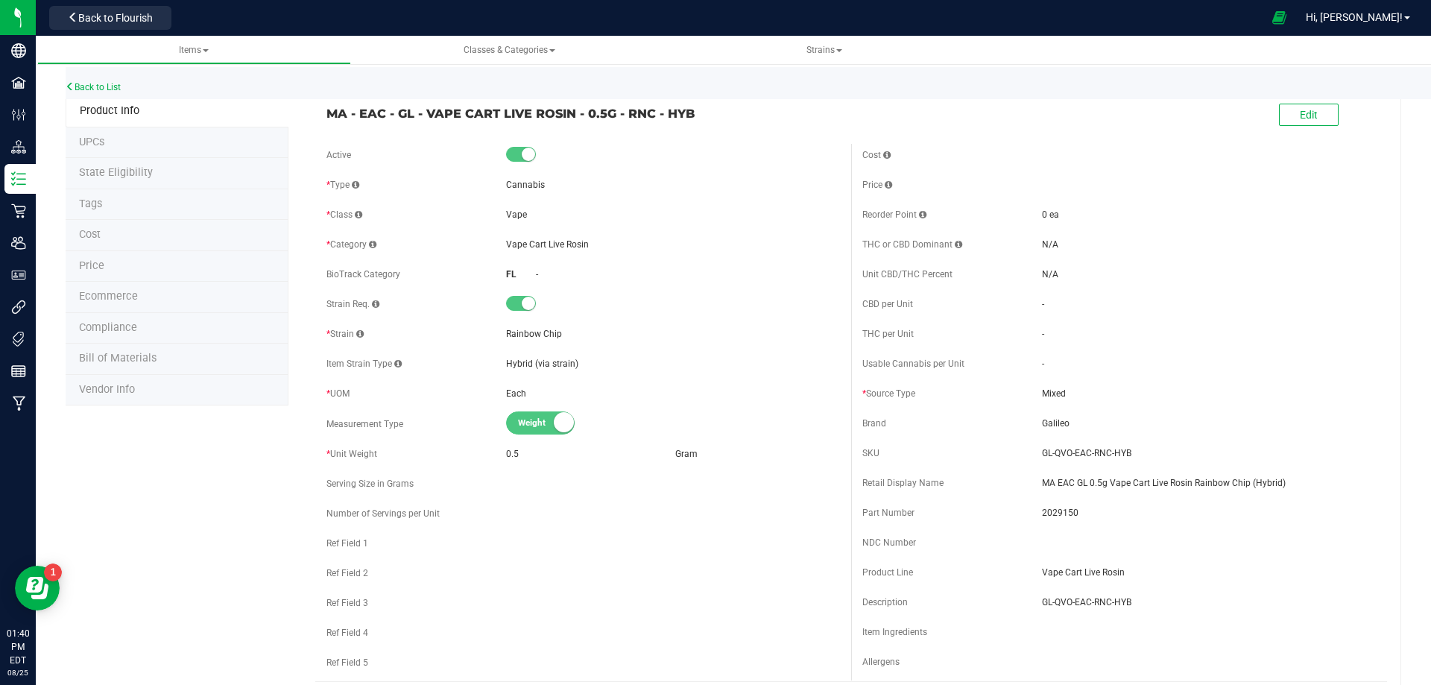
click at [67, 197] on li "Tags" at bounding box center [177, 204] width 223 height 31
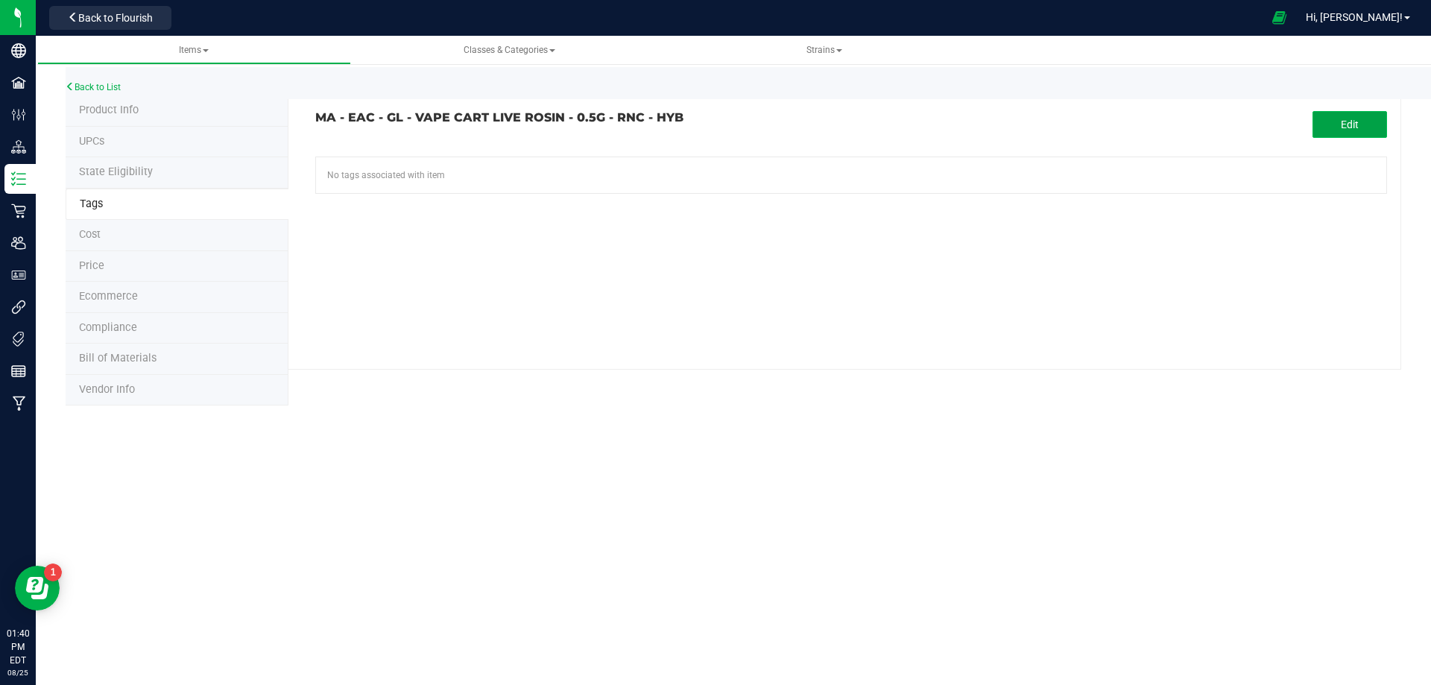
click at [1356, 129] on span "Edit" at bounding box center [1350, 125] width 18 height 12
click at [506, 160] on input "text" at bounding box center [681, 167] width 730 height 21
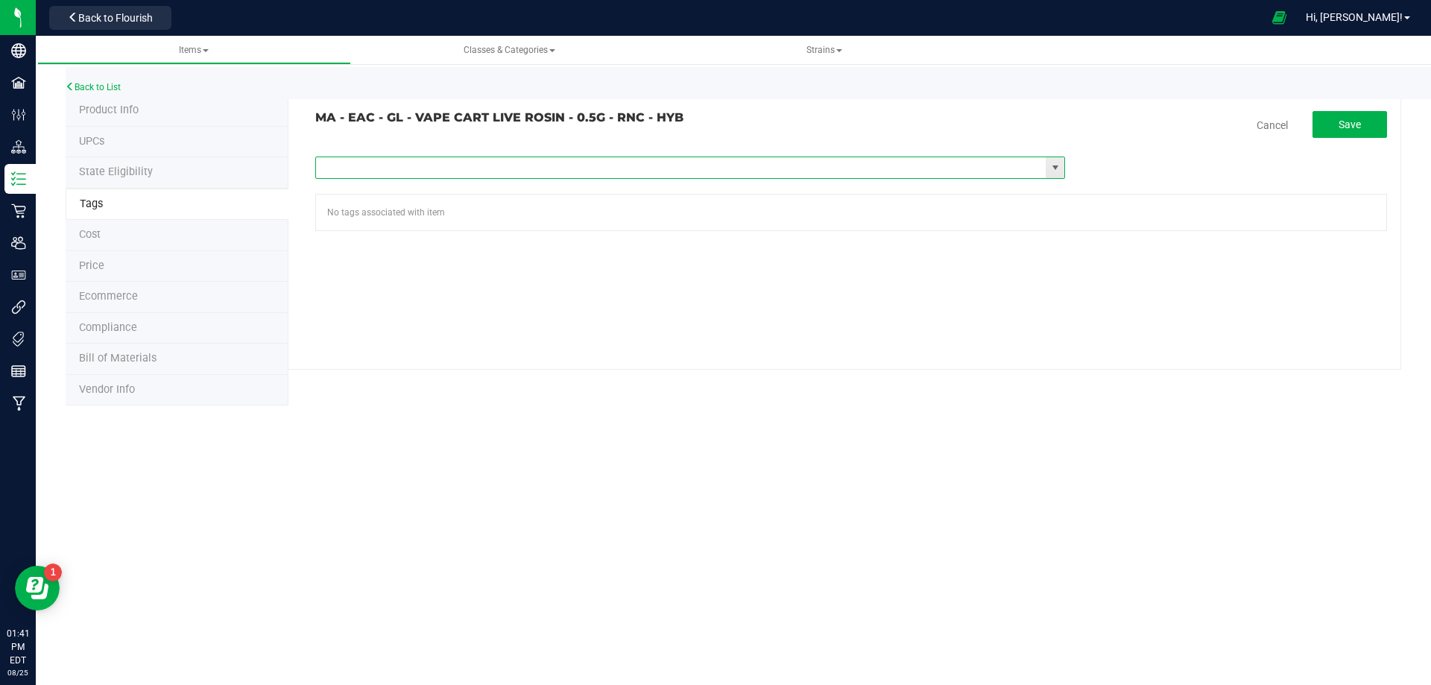
paste input "Items - MA All Items Available"
type input "Items - MA All Items Available"
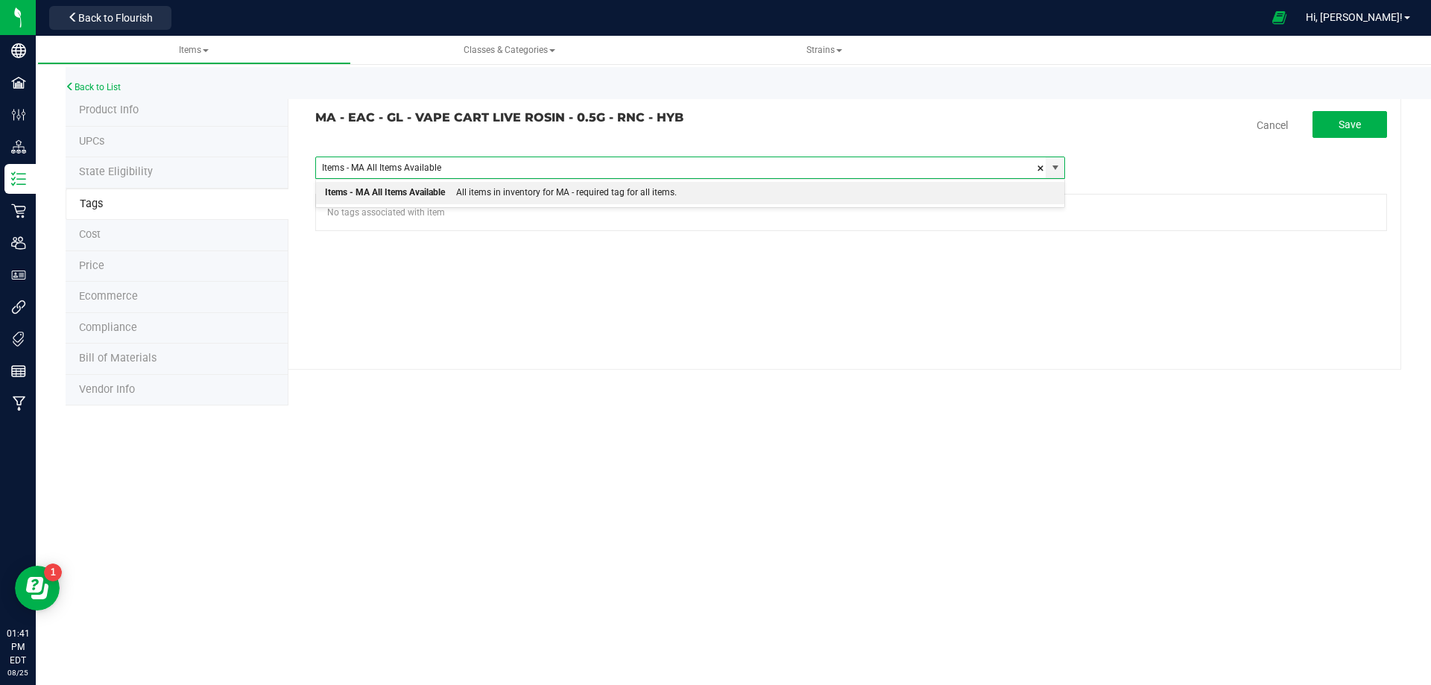
click at [484, 186] on div "All items in inventory for MA - required tag for all items." at bounding box center [561, 192] width 232 height 19
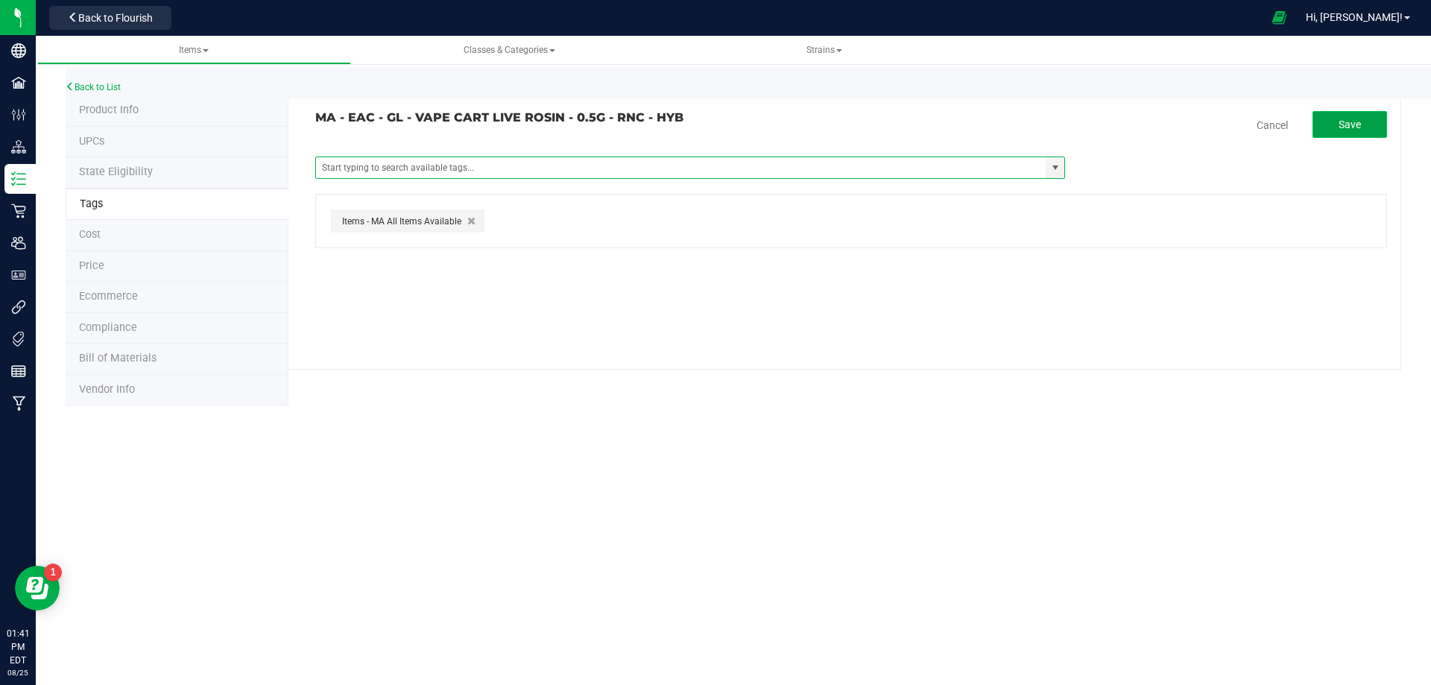
click at [1331, 125] on button "Save" at bounding box center [1350, 124] width 75 height 27
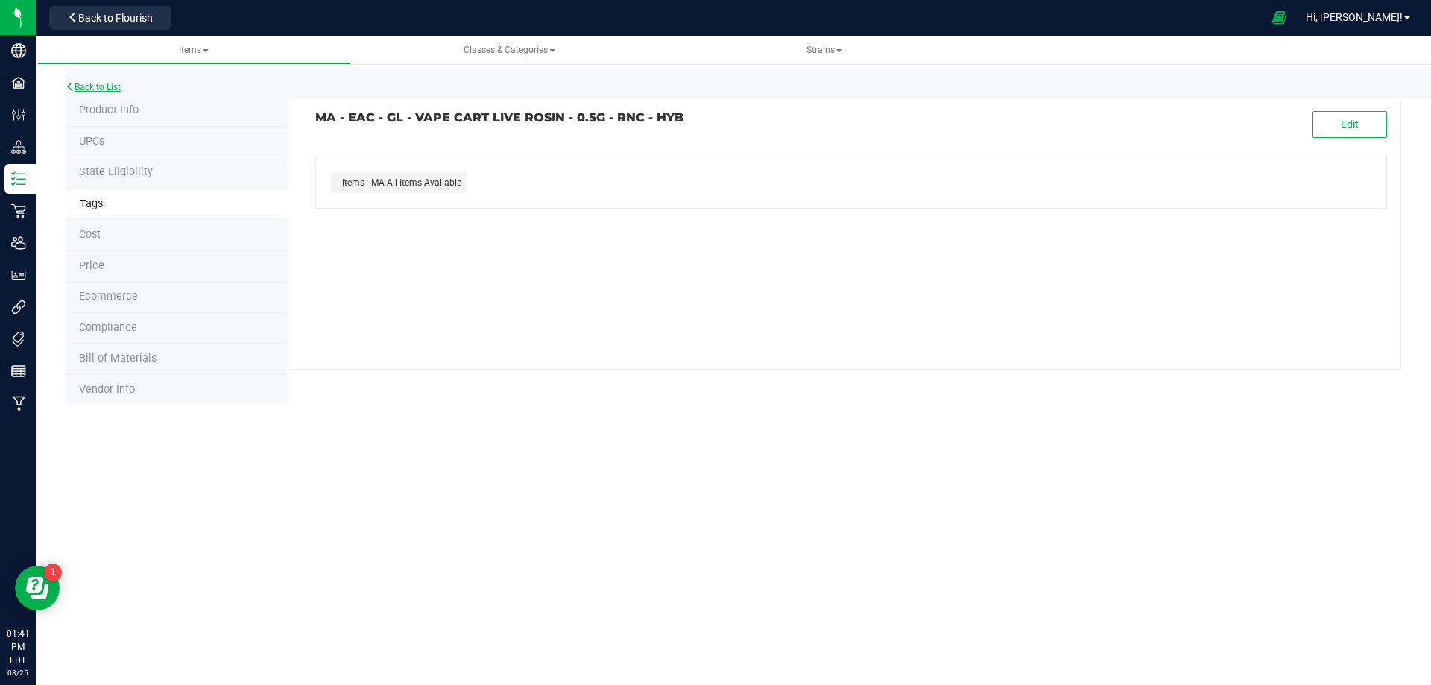
click at [98, 83] on link "Back to List" at bounding box center [93, 87] width 55 height 10
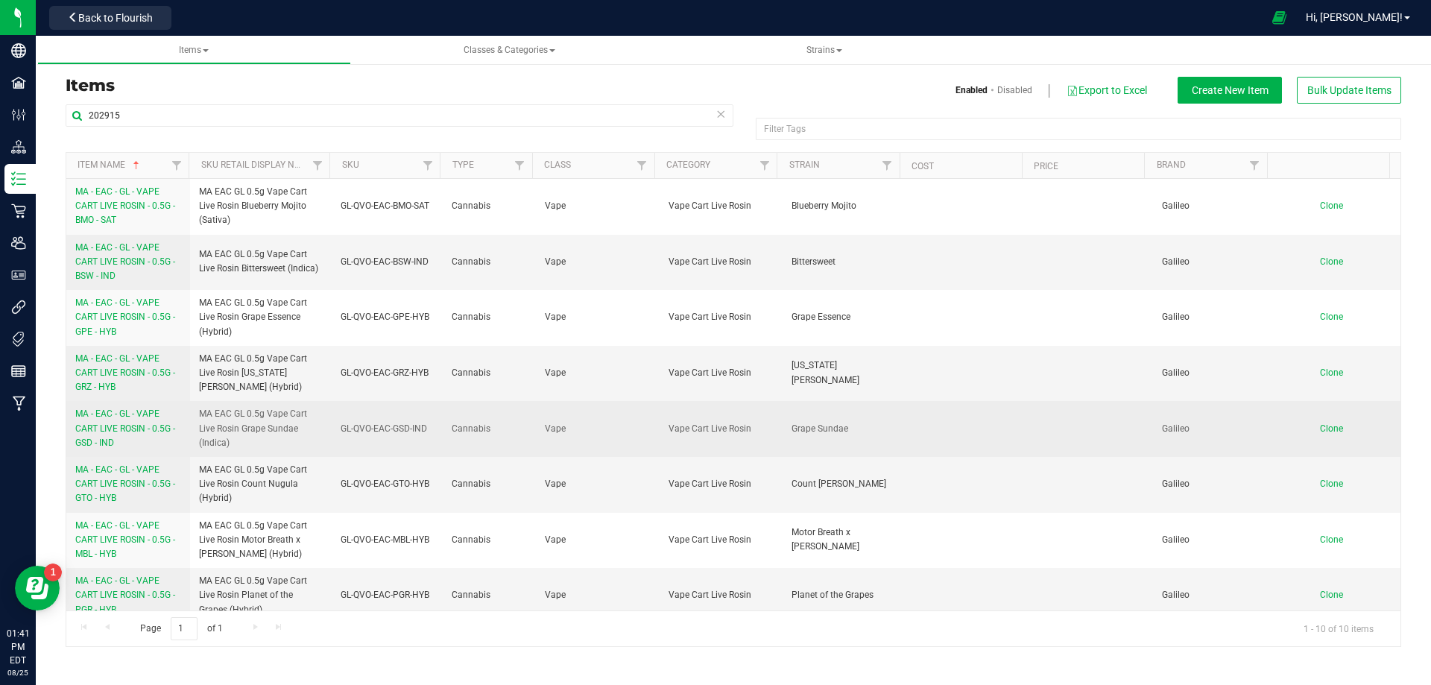
scroll to position [124, 0]
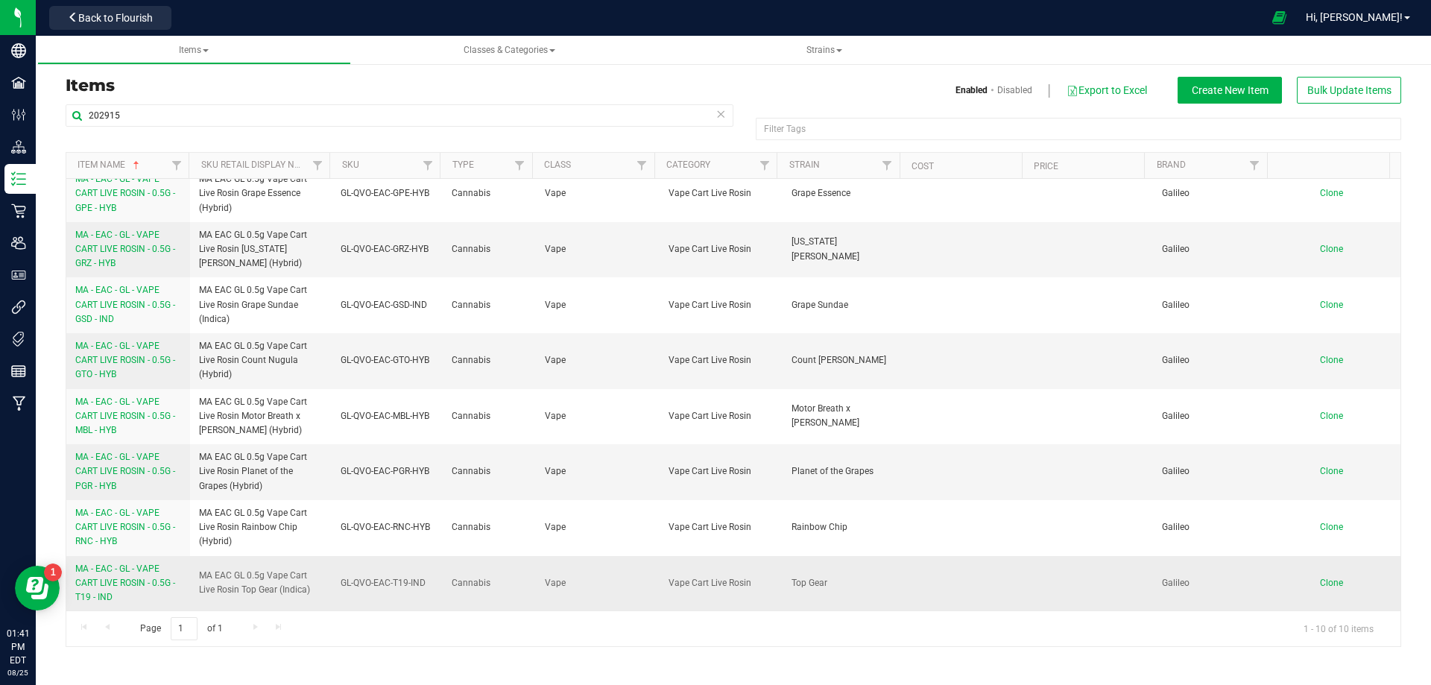
click at [139, 582] on span "MA - EAC - GL - VAPE CART LIVE ROSIN - 0.5G - T19 - IND" at bounding box center [125, 582] width 100 height 39
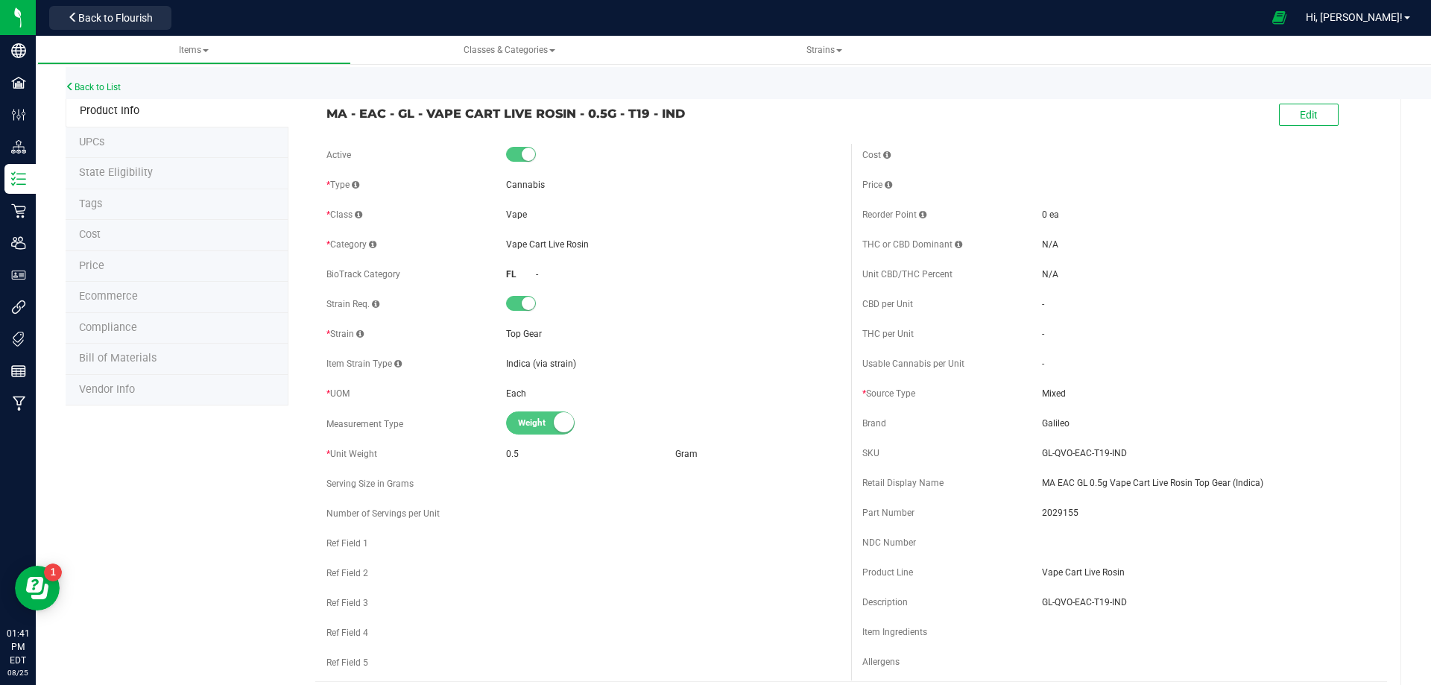
click at [112, 204] on li "Tags" at bounding box center [177, 204] width 223 height 31
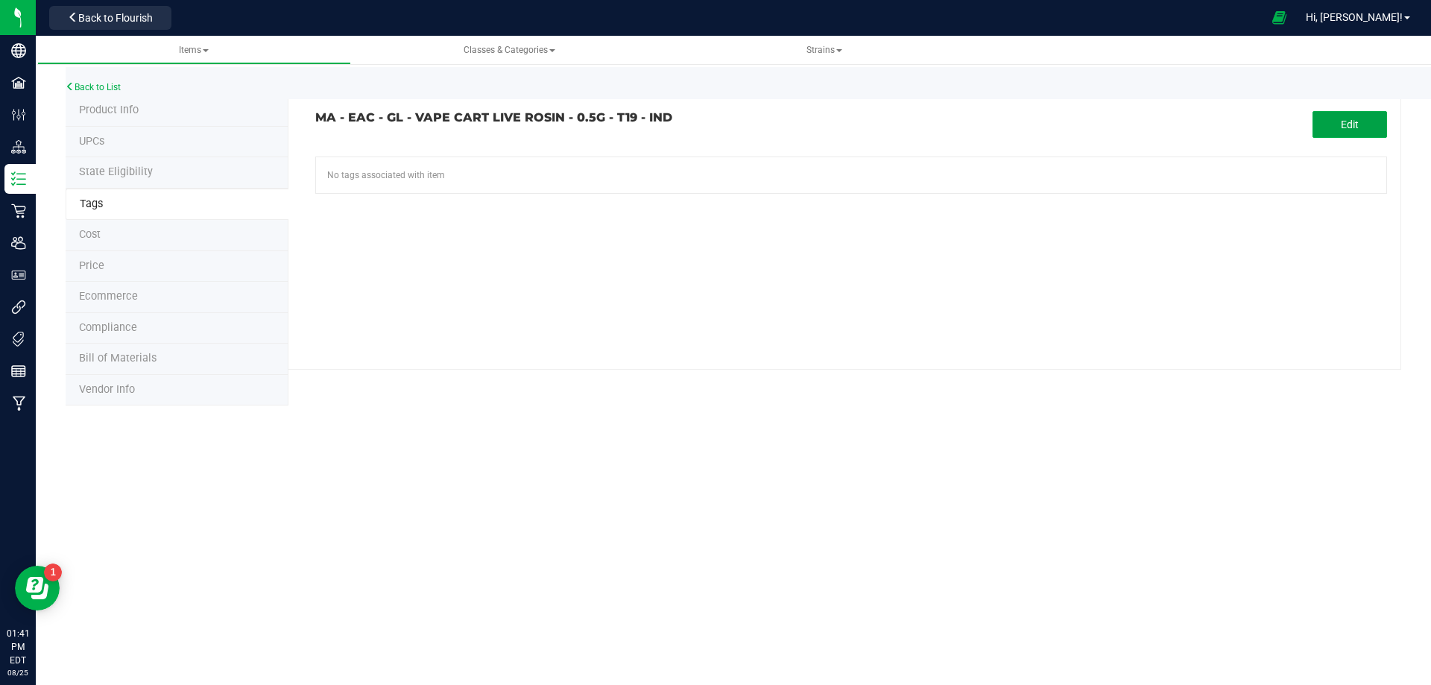
drag, startPoint x: 1330, startPoint y: 121, endPoint x: 399, endPoint y: 128, distance: 931.0
click at [1329, 121] on button "Edit" at bounding box center [1350, 124] width 75 height 27
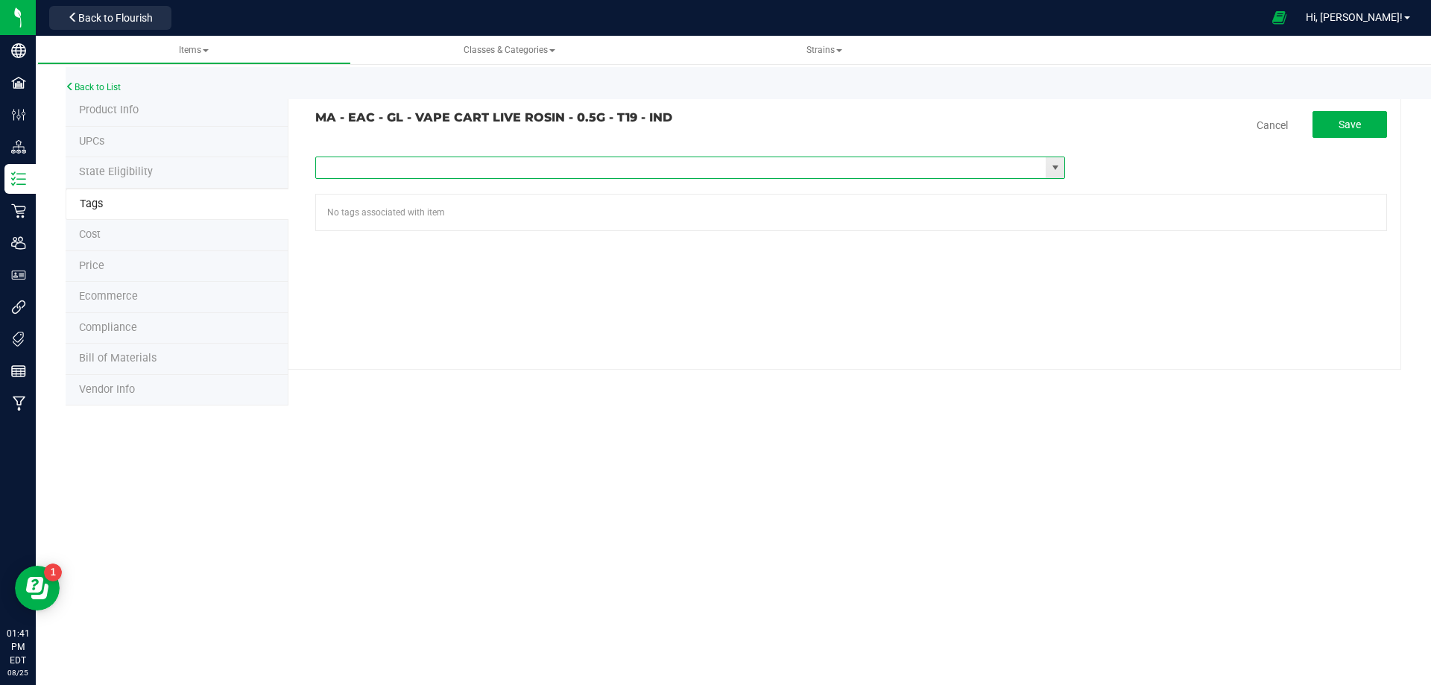
click at [394, 163] on input "text" at bounding box center [681, 167] width 730 height 21
paste input "Items - MA All Items Available"
type input "Items - MA All Items Available"
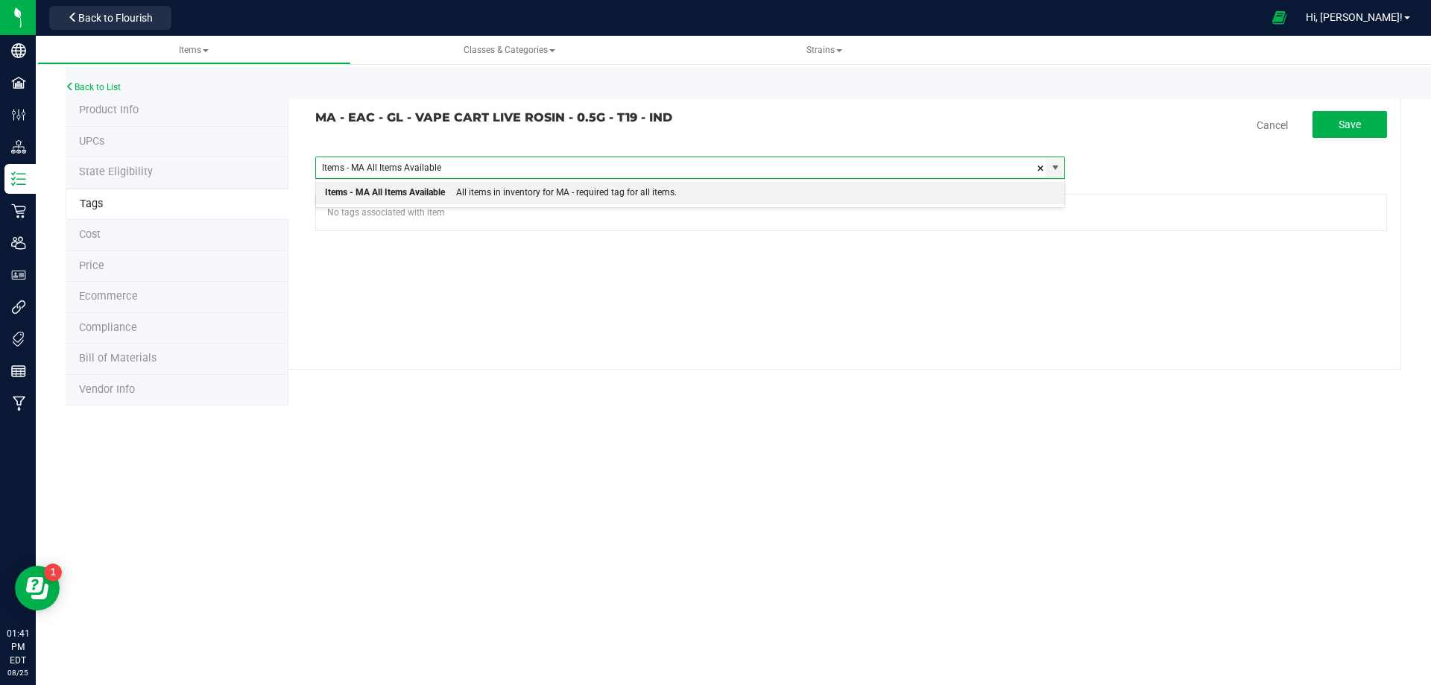
click at [400, 194] on div "Items - MA All Items Available" at bounding box center [385, 192] width 120 height 19
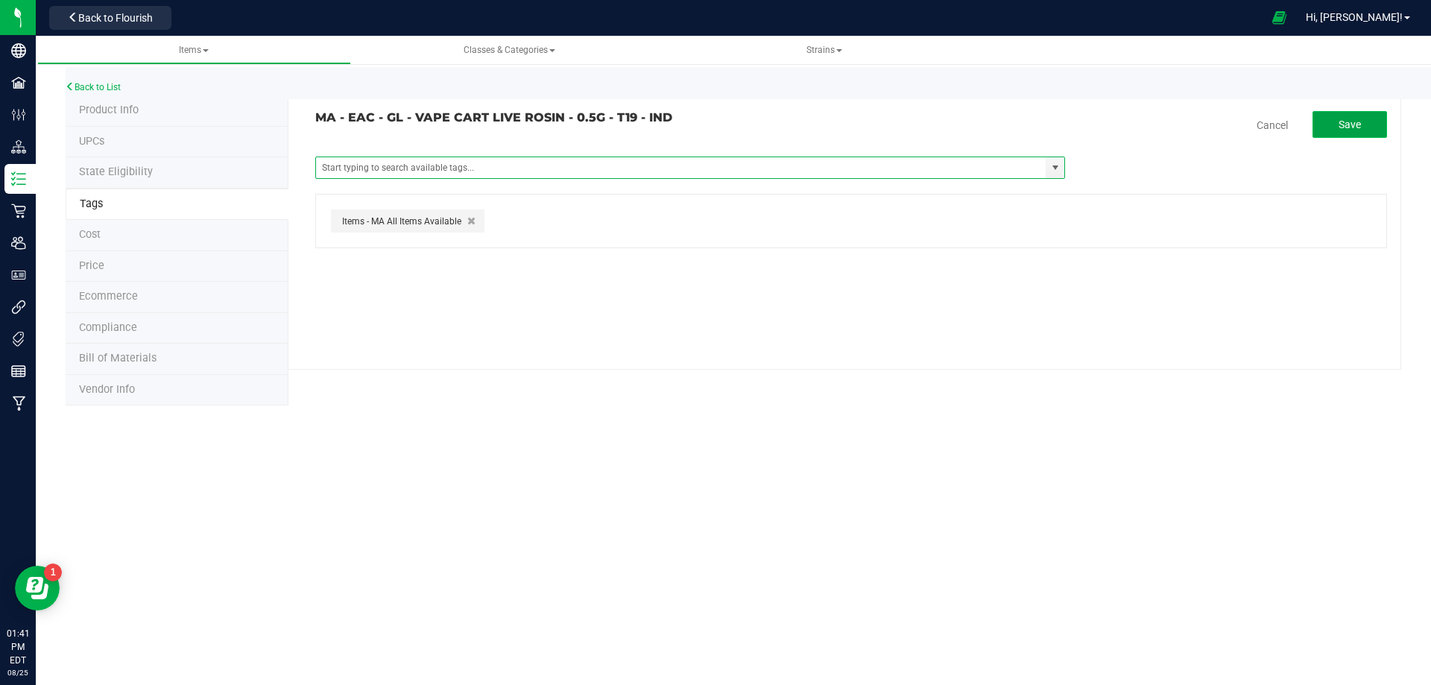
click at [1348, 125] on span "Save" at bounding box center [1350, 125] width 22 height 12
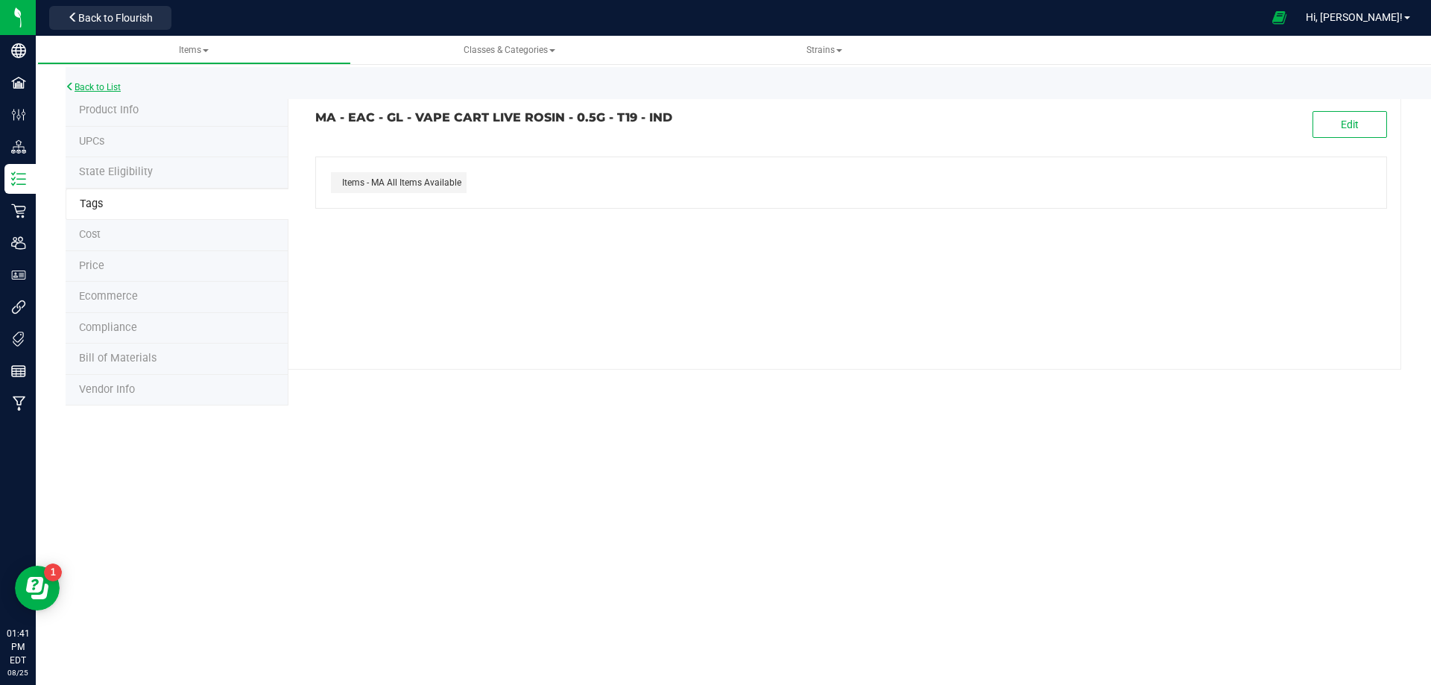
click at [108, 86] on link "Back to List" at bounding box center [93, 87] width 55 height 10
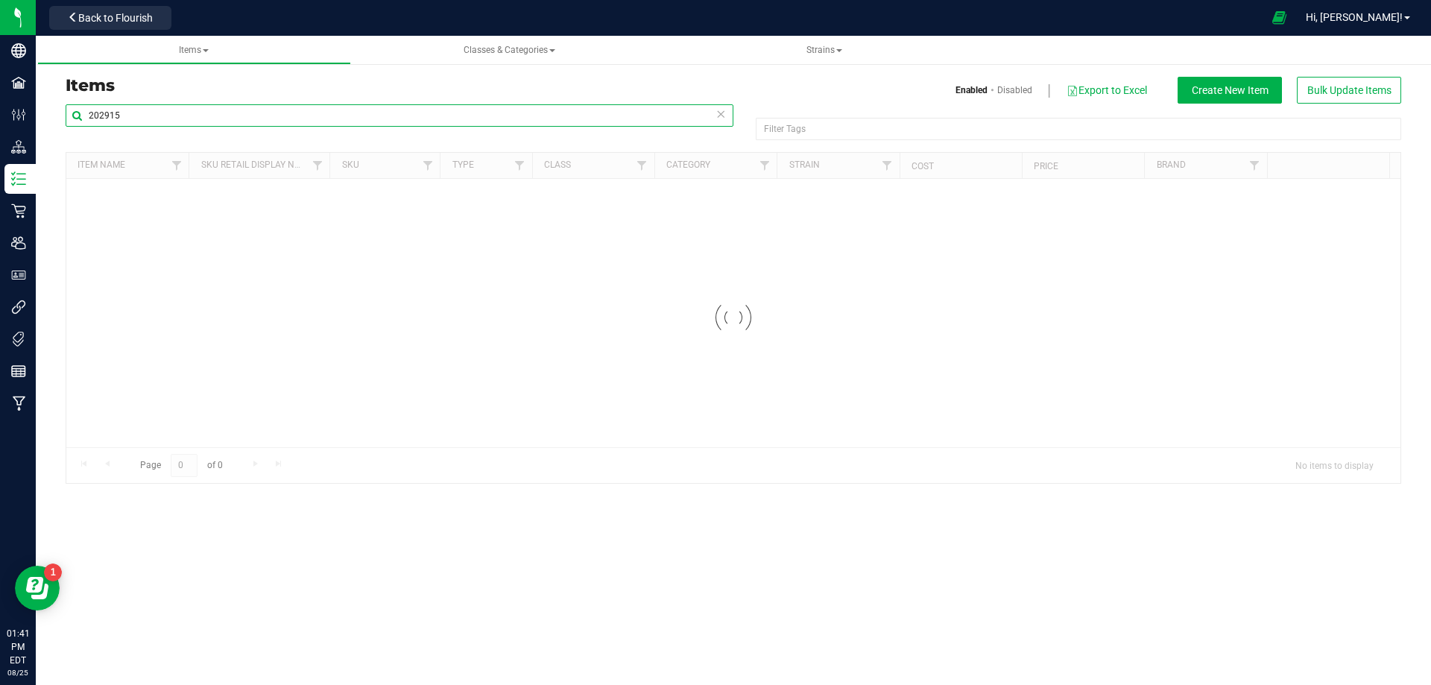
click at [233, 114] on input "202915" at bounding box center [400, 115] width 668 height 22
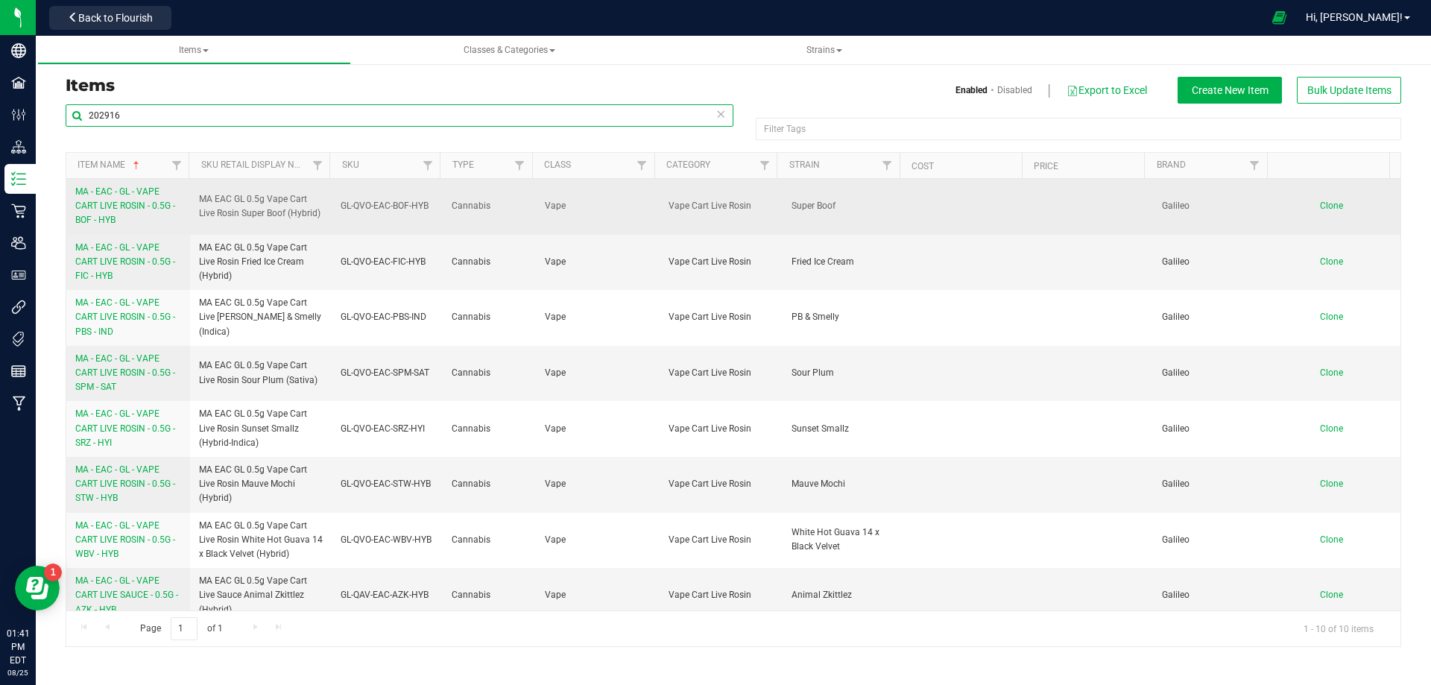
type input "202916"
click at [132, 203] on span "MA - EAC - GL - VAPE CART LIVE ROSIN - 0.5G - BOF - HYB" at bounding box center [125, 205] width 100 height 39
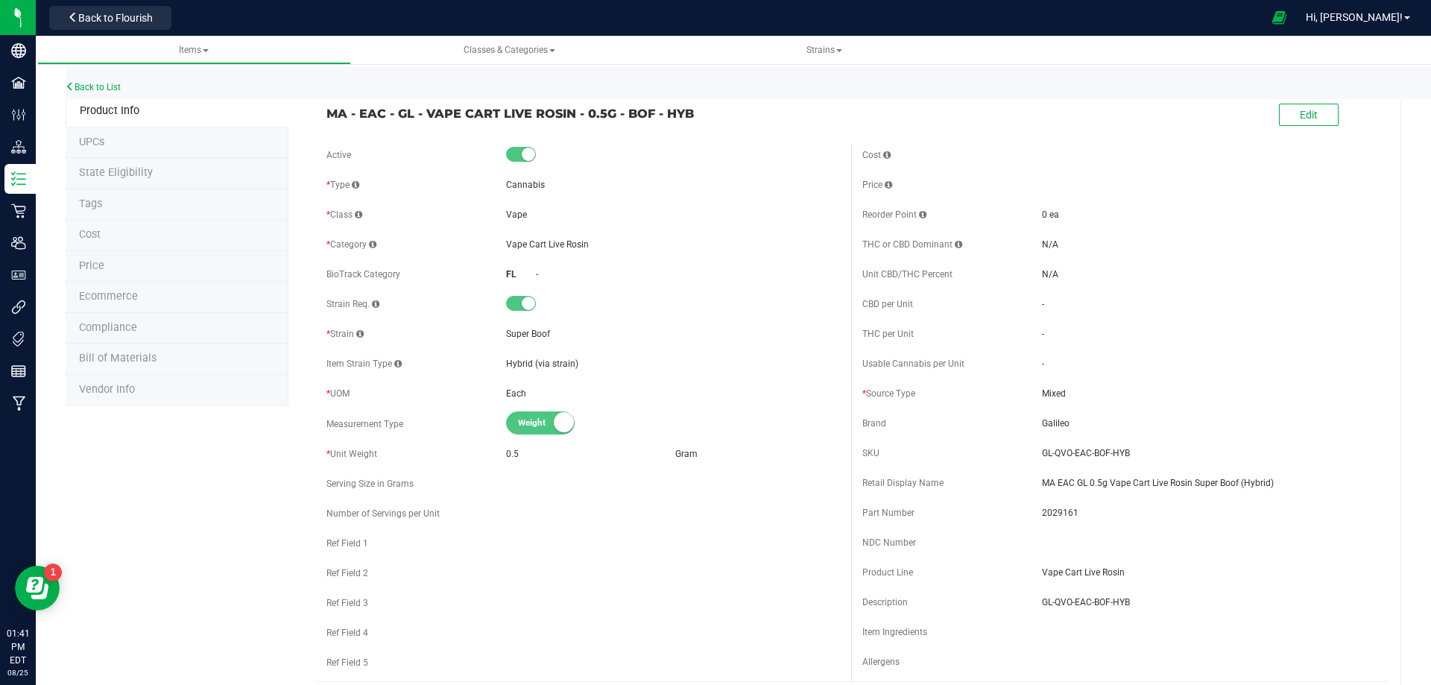
click at [118, 212] on li "Tags" at bounding box center [177, 204] width 223 height 31
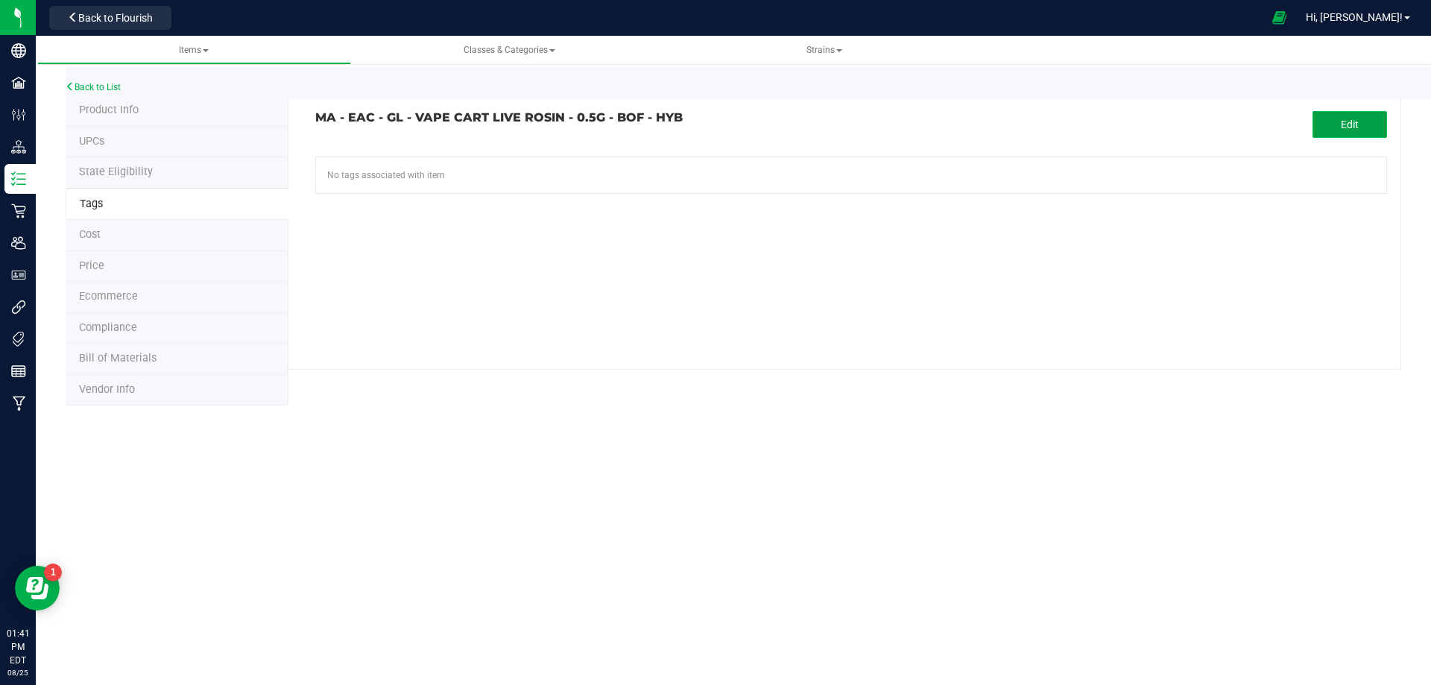
click at [1340, 124] on button "Edit" at bounding box center [1350, 124] width 75 height 27
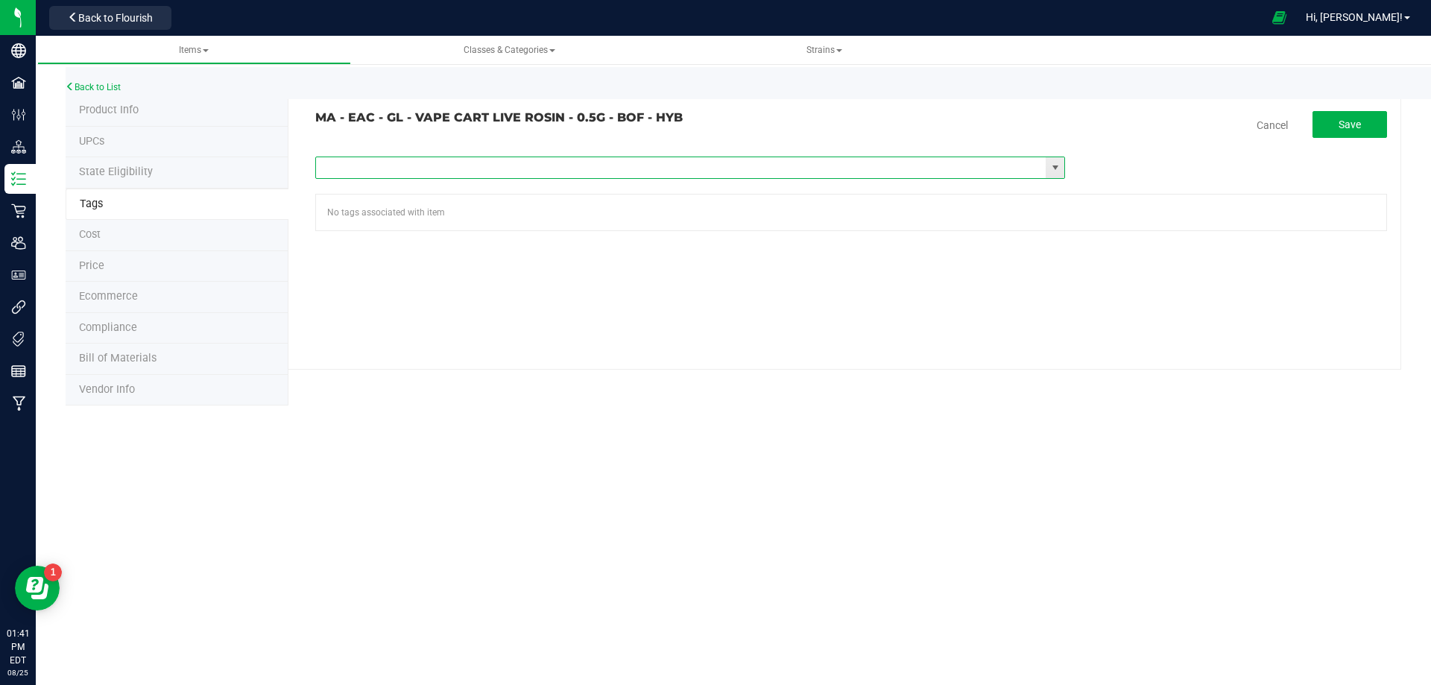
click at [540, 161] on input "text" at bounding box center [681, 167] width 730 height 21
paste input "Items - MA All Items Available"
type input "Items - MA All Items Available"
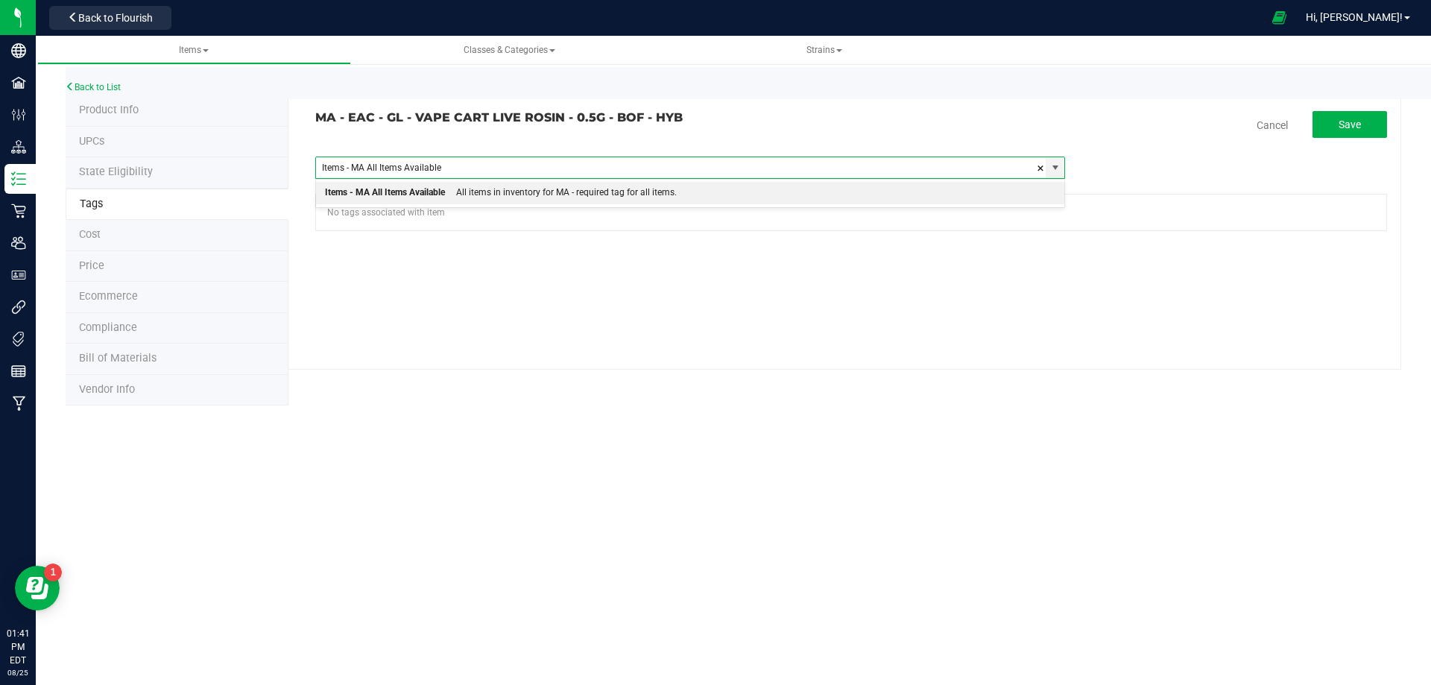
drag, startPoint x: 543, startPoint y: 198, endPoint x: 950, endPoint y: 206, distance: 407.8
click at [543, 199] on div "All items in inventory for MA - required tag for all items." at bounding box center [561, 192] width 232 height 19
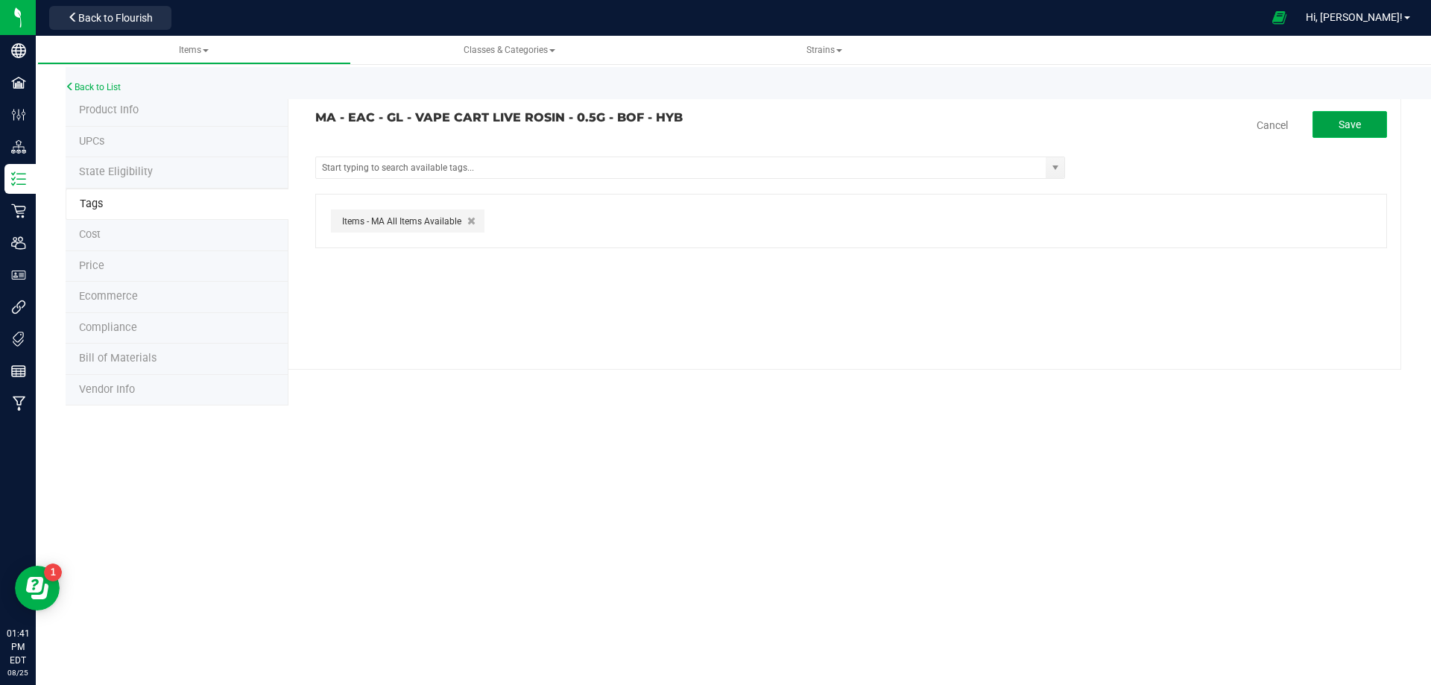
drag, startPoint x: 1363, startPoint y: 126, endPoint x: 1321, endPoint y: 126, distance: 41.7
click at [1363, 127] on button "Save" at bounding box center [1350, 124] width 75 height 27
click at [94, 89] on link "Back to List" at bounding box center [93, 87] width 55 height 10
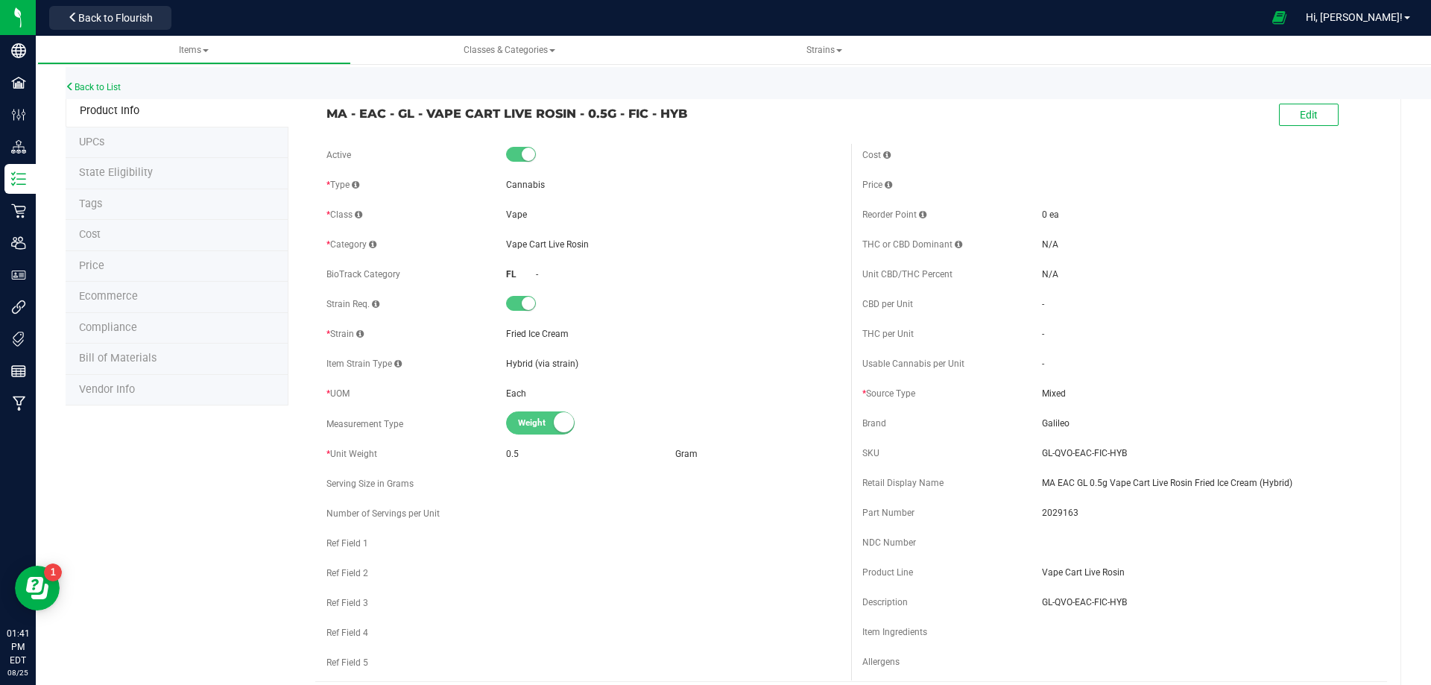
click at [133, 211] on li "Tags" at bounding box center [177, 204] width 223 height 31
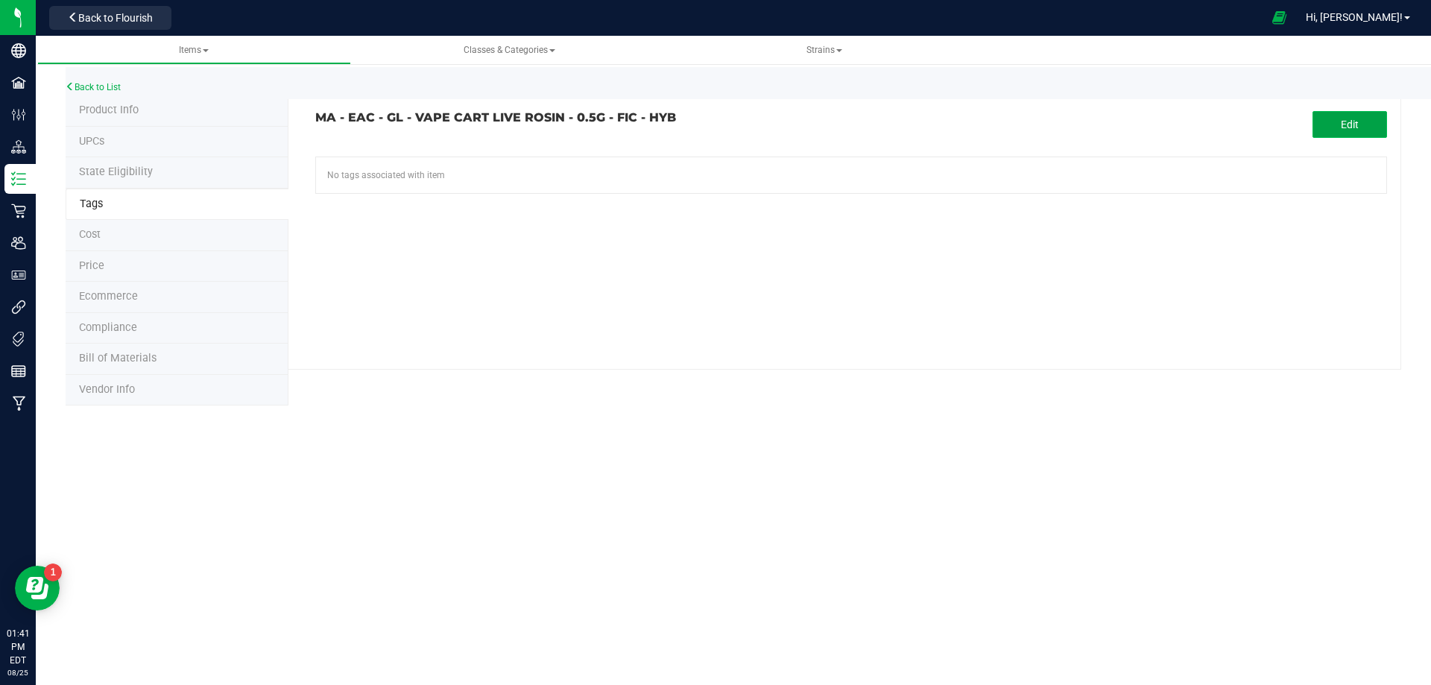
drag, startPoint x: 1339, startPoint y: 127, endPoint x: 890, endPoint y: 150, distance: 450.0
click at [1338, 127] on button "Edit" at bounding box center [1350, 124] width 75 height 27
click at [411, 167] on input "text" at bounding box center [681, 167] width 730 height 21
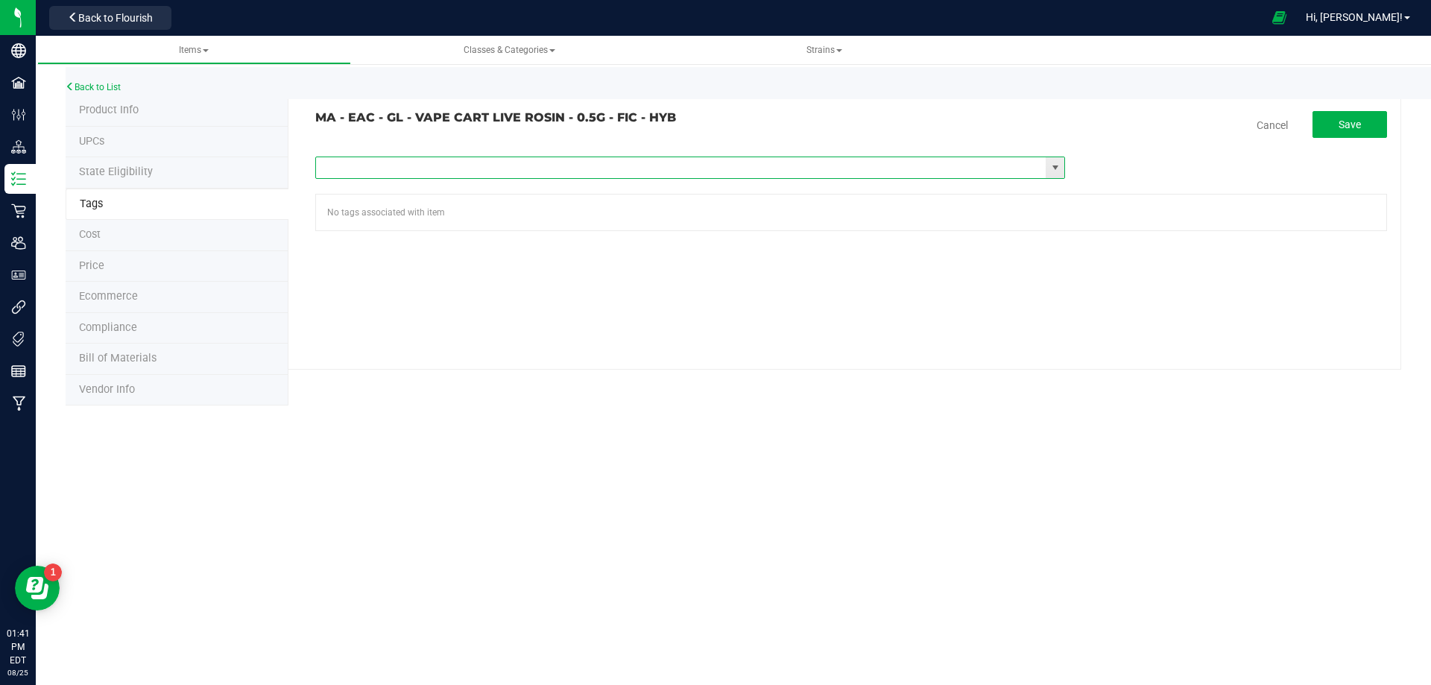
paste input "Items - MA All Items Available"
type input "Items - MA All Items Available"
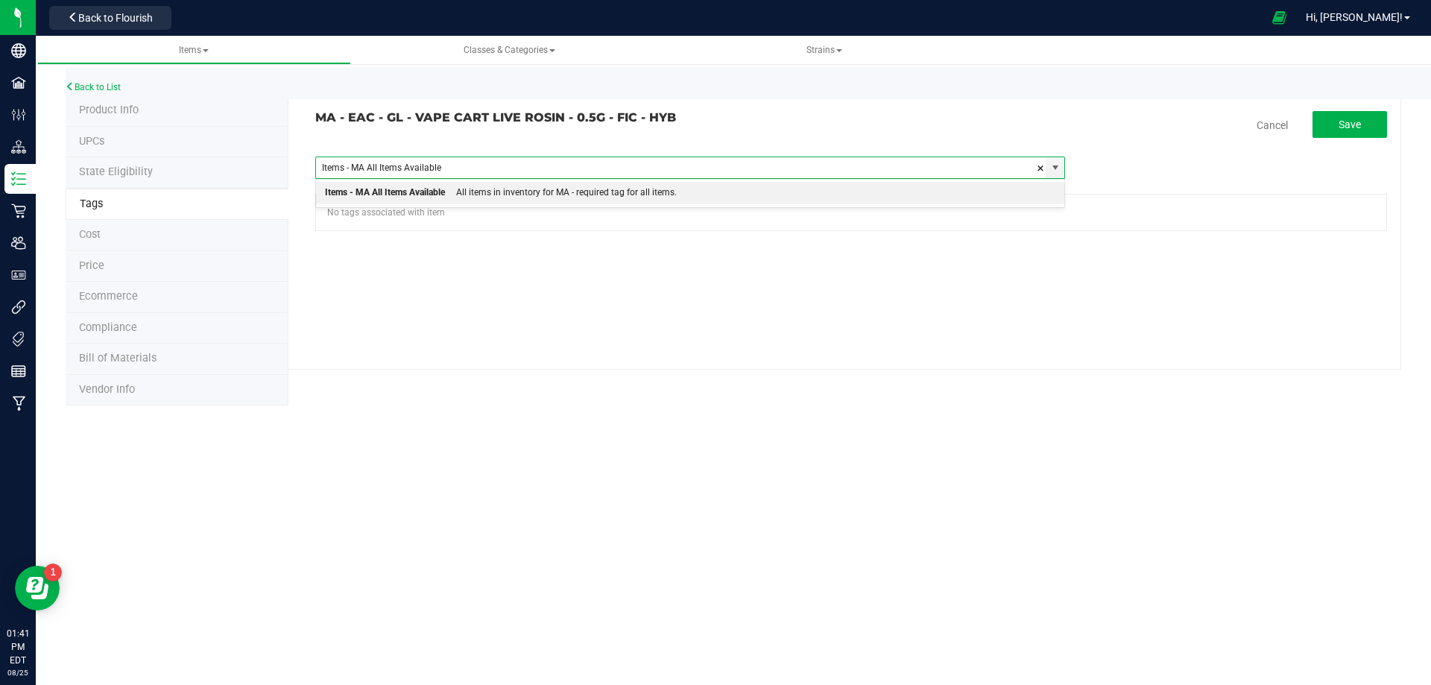
click at [442, 194] on div "Items - MA All Items Available" at bounding box center [385, 192] width 120 height 19
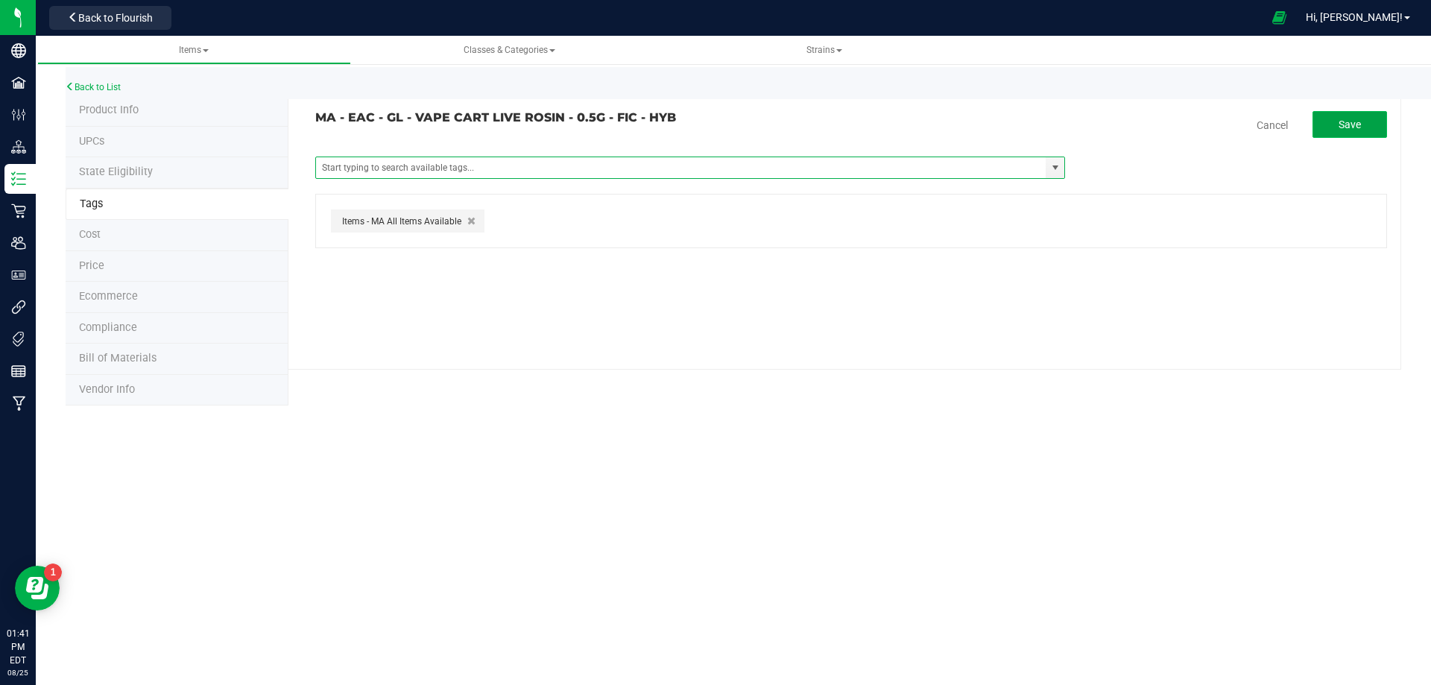
click at [1365, 122] on button "Save" at bounding box center [1350, 124] width 75 height 27
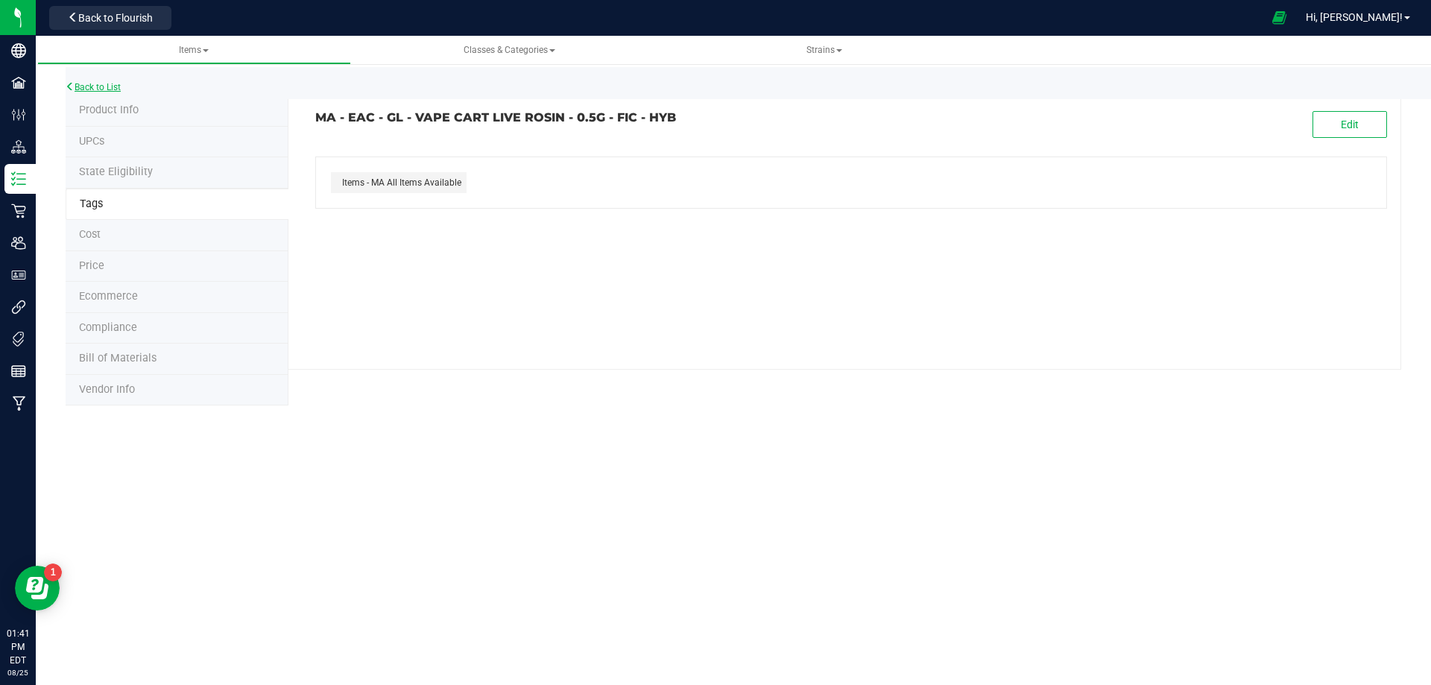
click at [101, 86] on link "Back to List" at bounding box center [93, 87] width 55 height 10
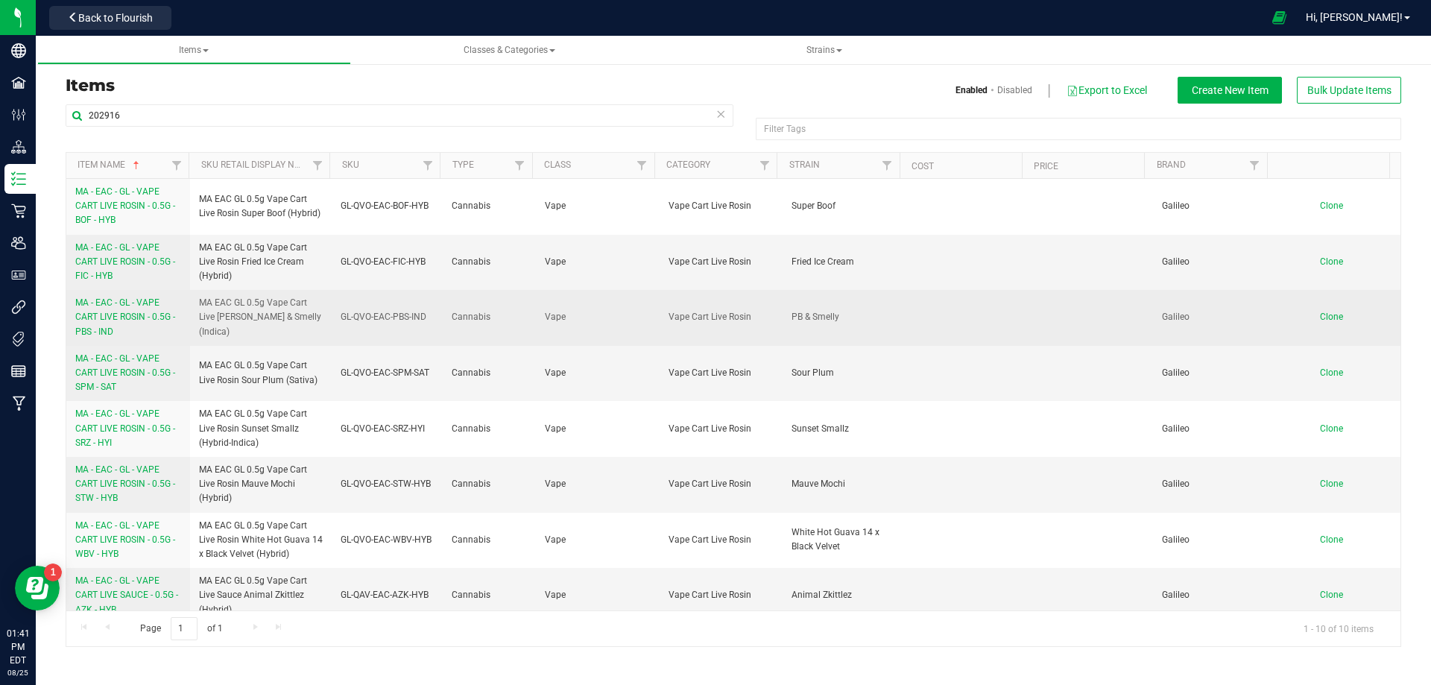
click at [102, 315] on span "MA - EAC - GL - VAPE CART LIVE ROSIN - 0.5G - PBS - IND" at bounding box center [125, 316] width 100 height 39
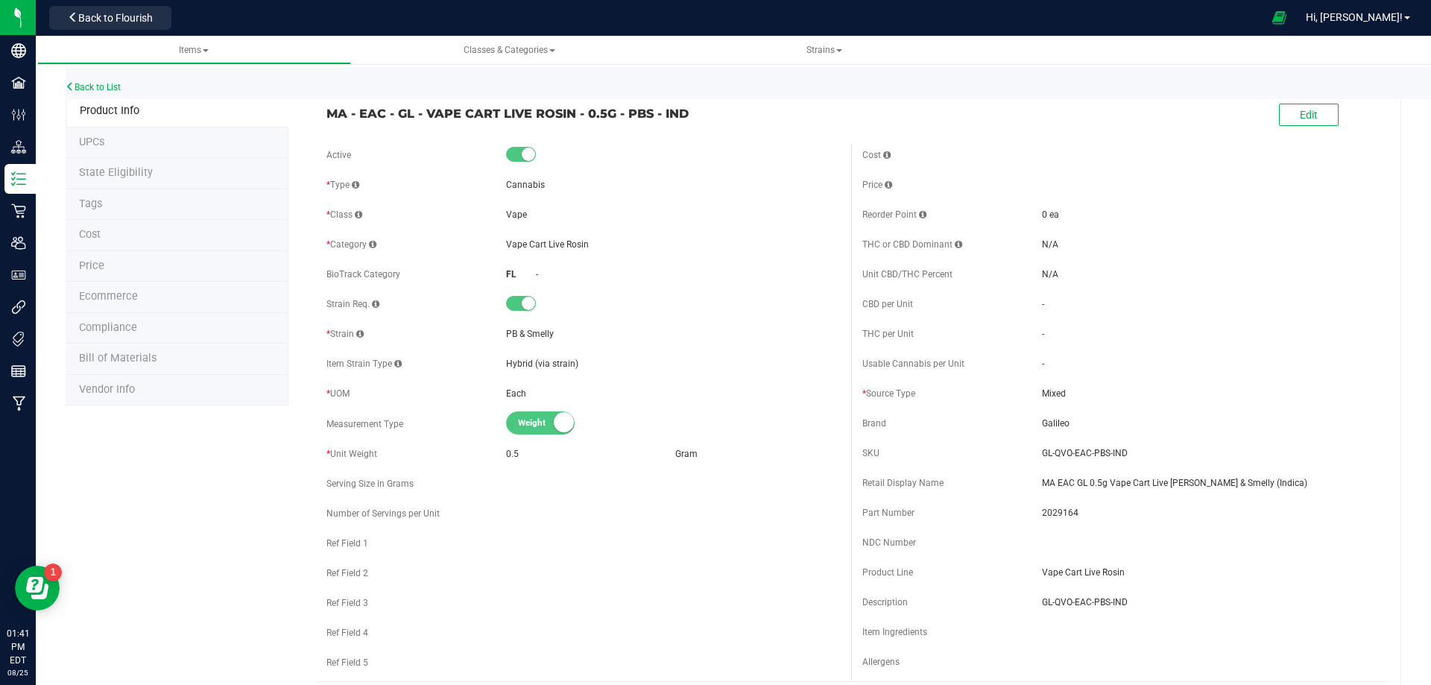
click at [111, 214] on li "Tags" at bounding box center [177, 204] width 223 height 31
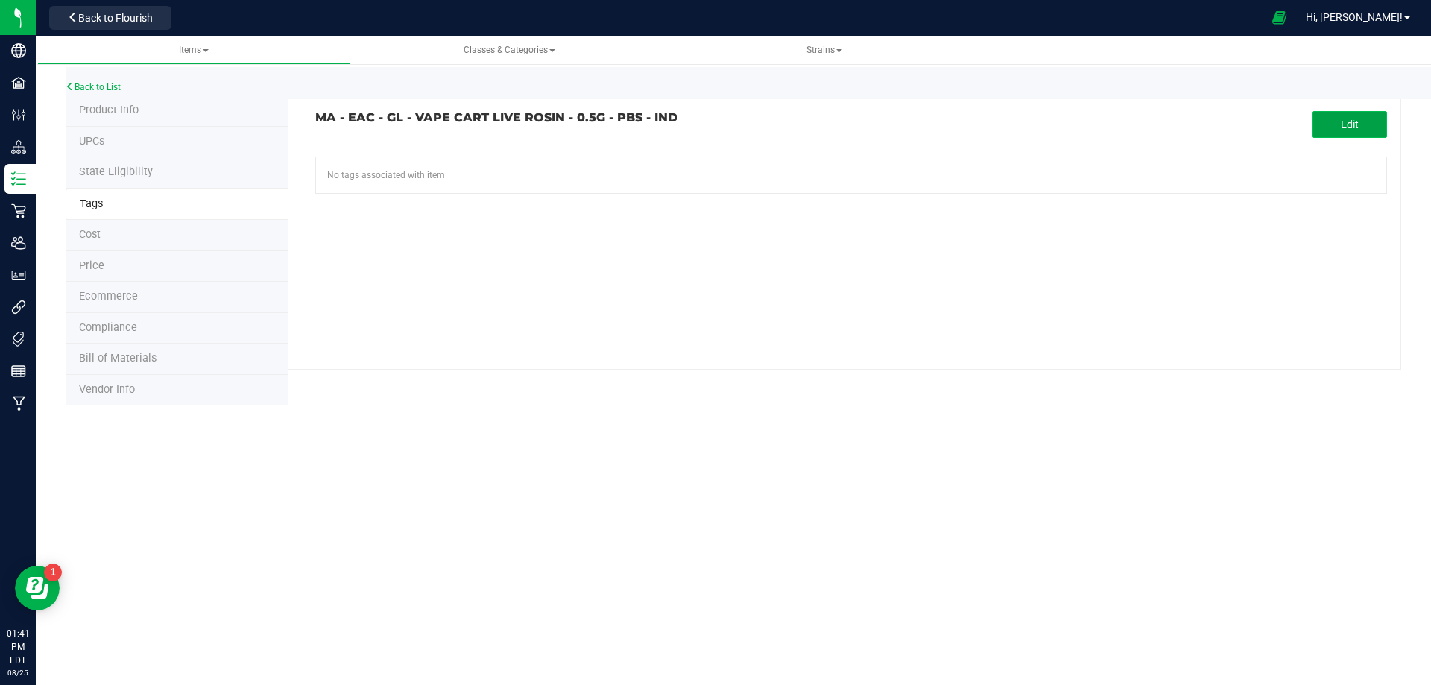
click at [1344, 121] on span "Edit" at bounding box center [1350, 125] width 18 height 12
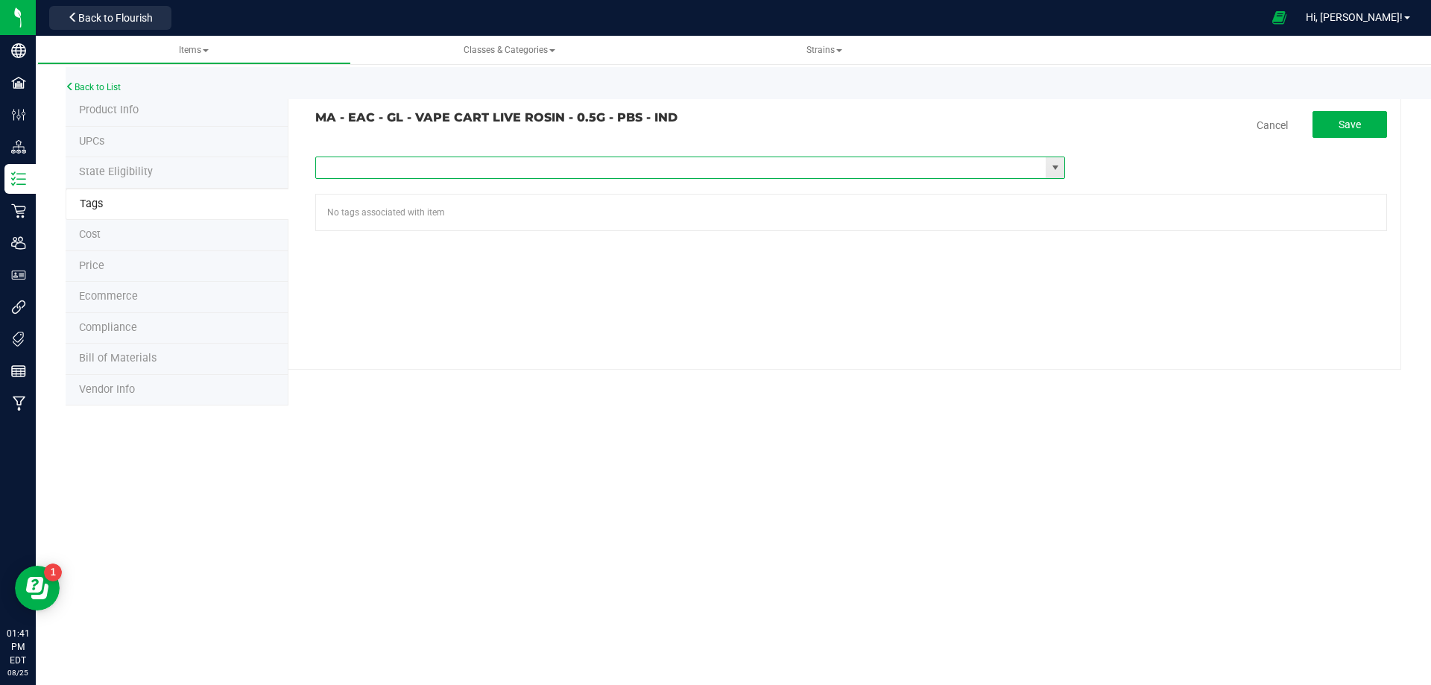
click at [475, 174] on input "text" at bounding box center [681, 167] width 730 height 21
paste input "Items - MA All Items Available"
type input "Items - MA All Items Available"
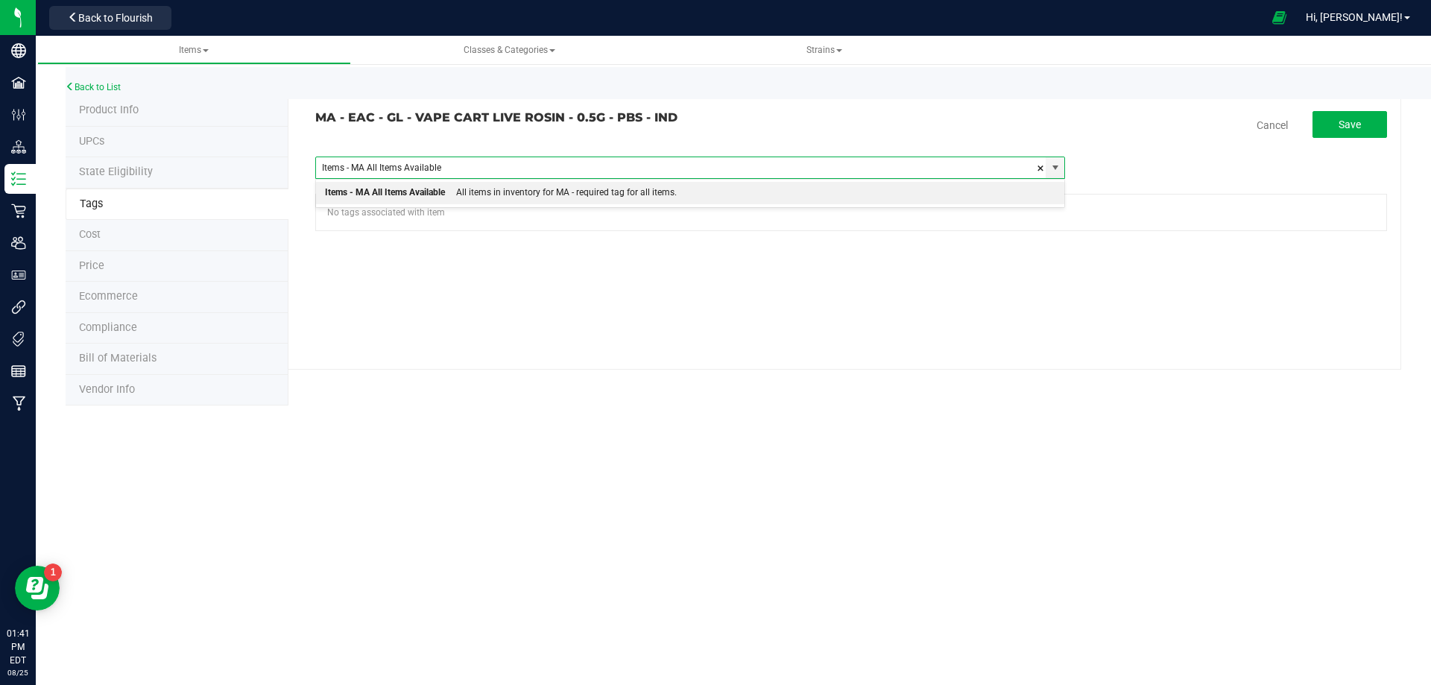
click at [458, 195] on div "All items in inventory for MA - required tag for all items." at bounding box center [561, 192] width 232 height 19
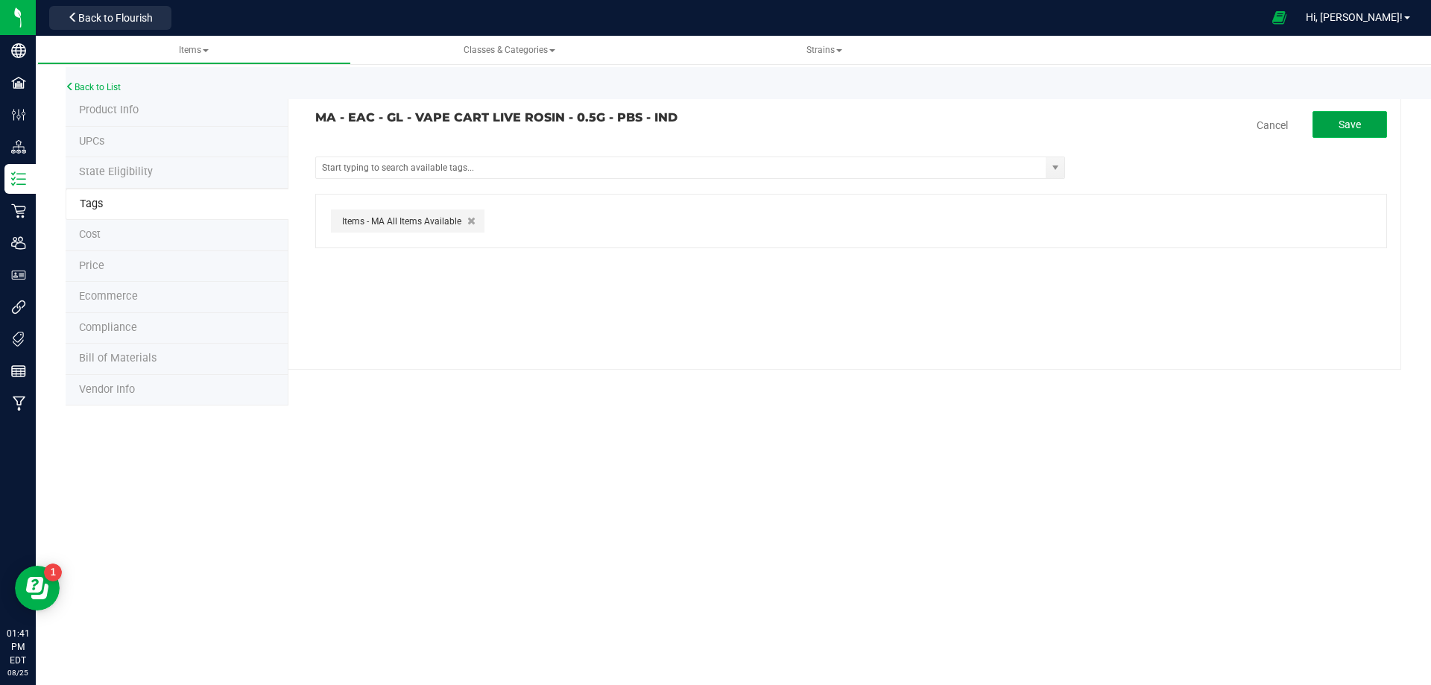
click at [1354, 119] on span "Save" at bounding box center [1350, 125] width 22 height 12
click at [101, 88] on link "Back to List" at bounding box center [93, 87] width 55 height 10
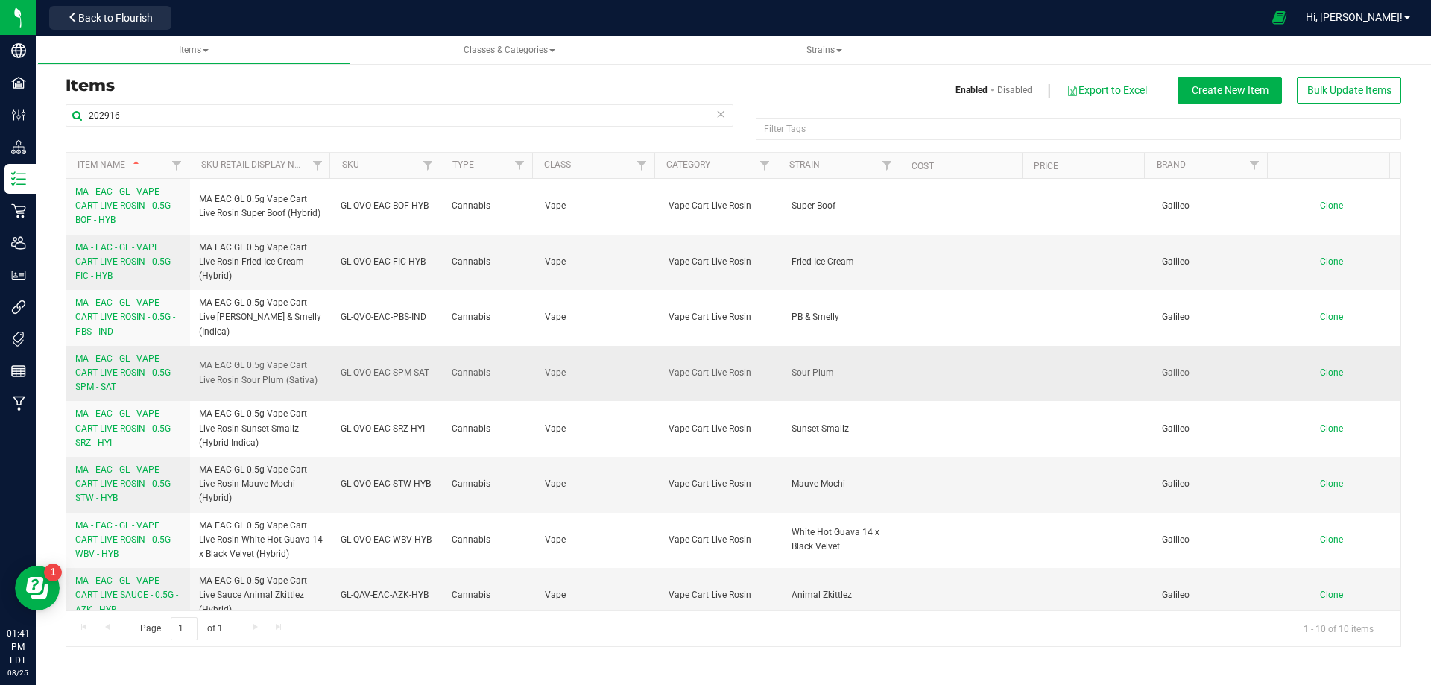
click at [121, 382] on link "MA - EAC - GL - VAPE CART LIVE ROSIN - 0.5G - SPM - SAT" at bounding box center [128, 373] width 106 height 43
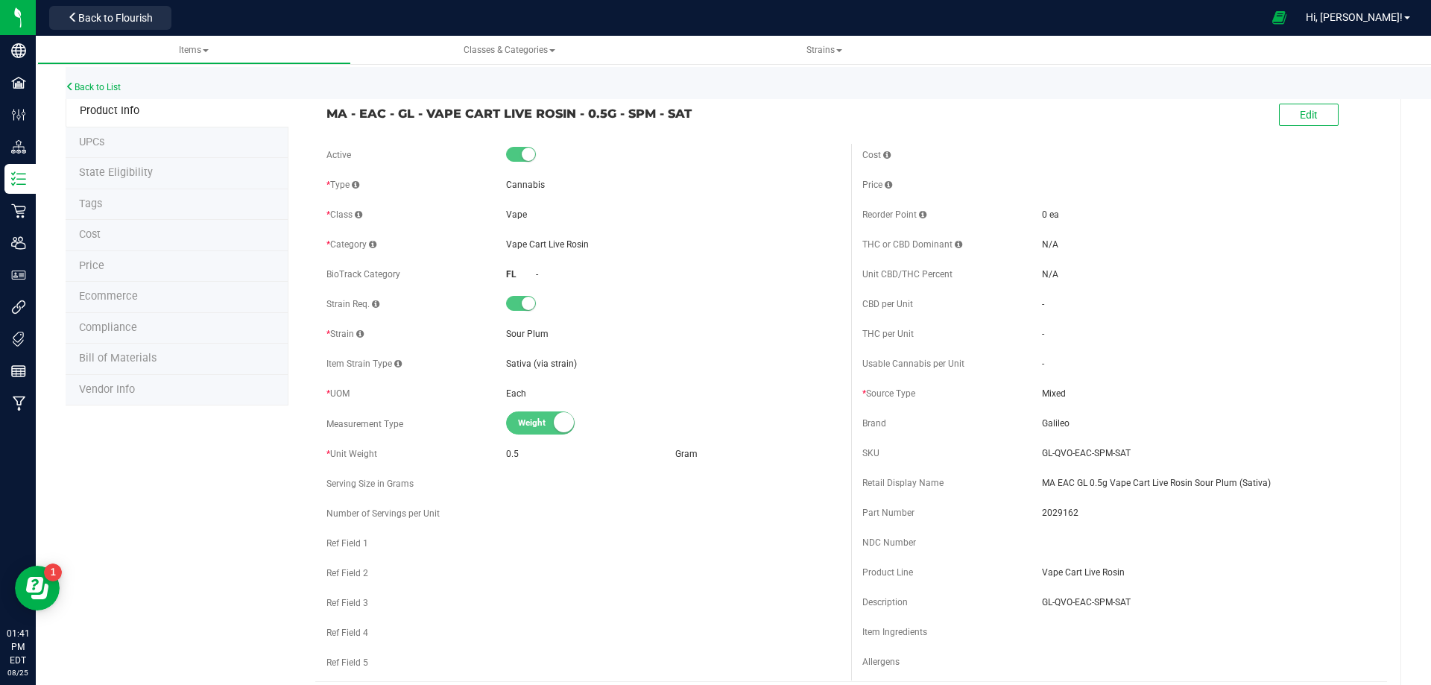
click at [110, 195] on li "Tags" at bounding box center [177, 204] width 223 height 31
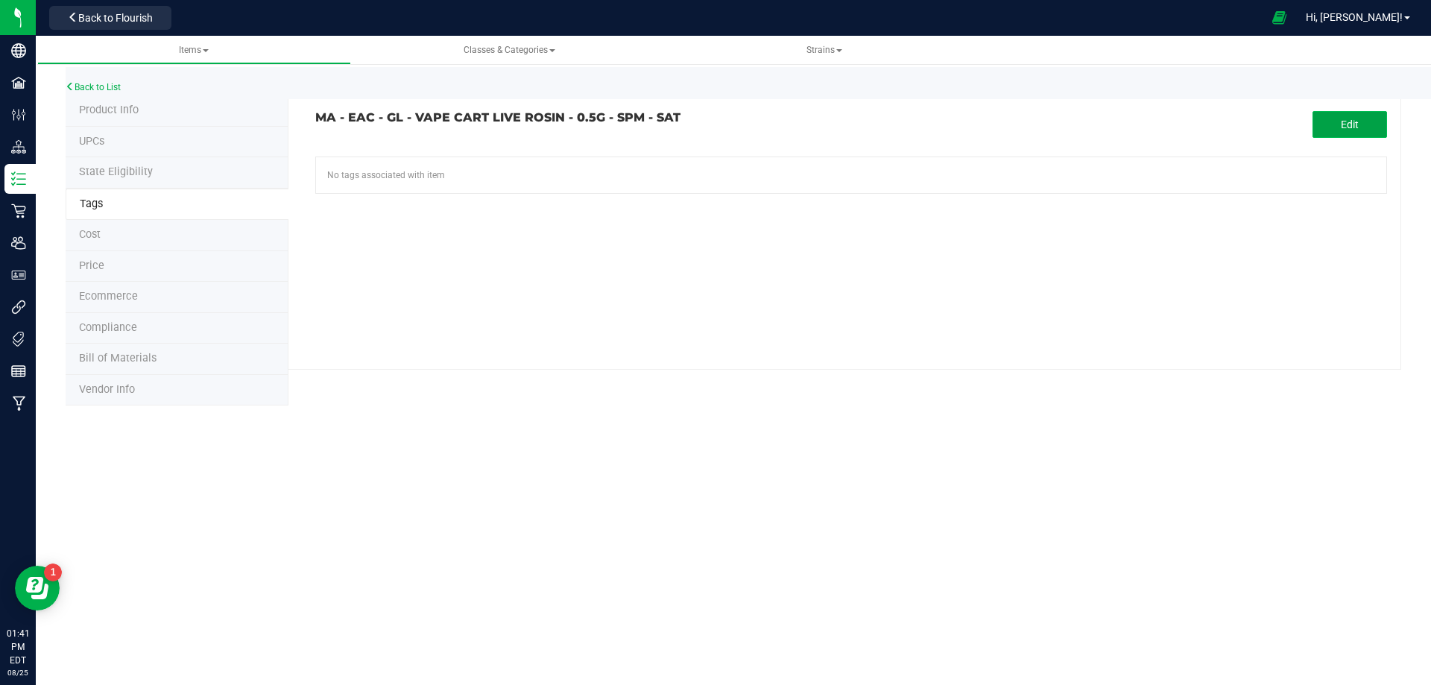
drag, startPoint x: 1326, startPoint y: 124, endPoint x: 1313, endPoint y: 127, distance: 13.9
click at [1313, 127] on button "Edit" at bounding box center [1350, 124] width 75 height 27
click at [506, 174] on input "text" at bounding box center [681, 167] width 730 height 21
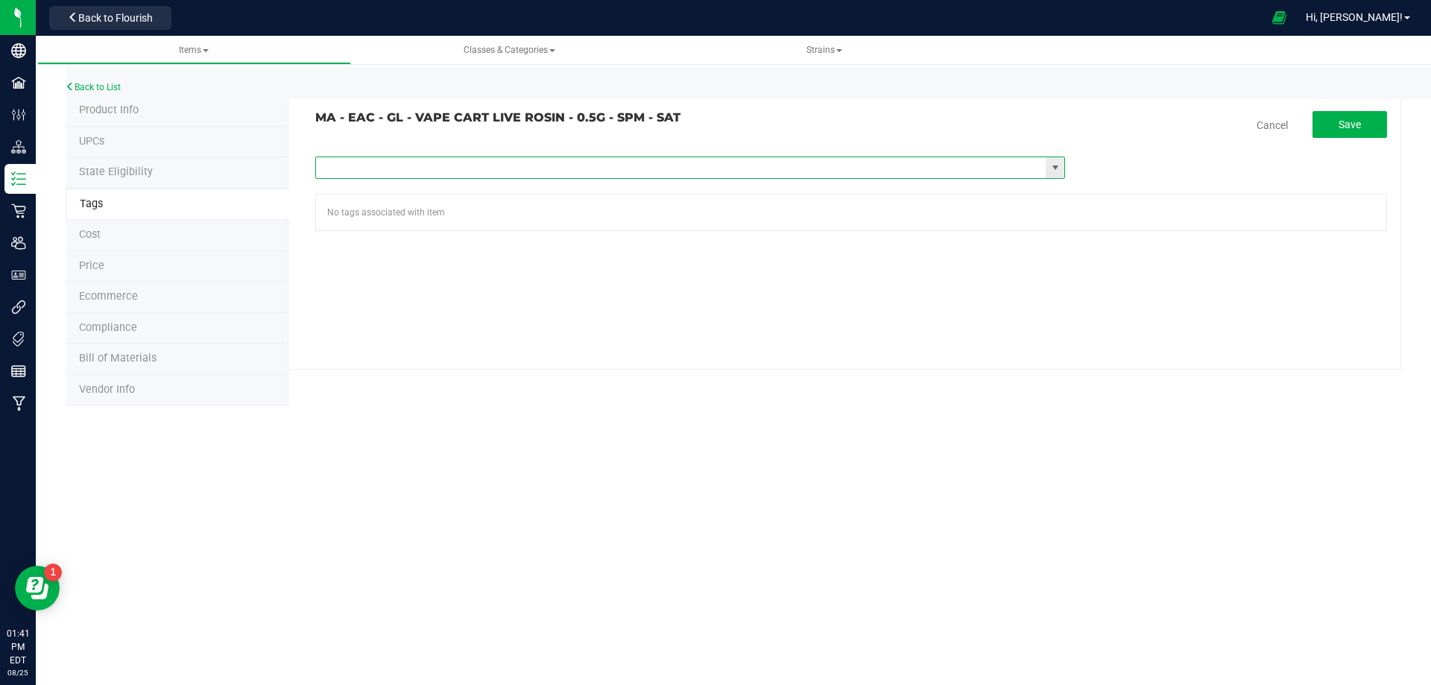
paste input "Items - MA All Items Available"
type input "Items - MA All Items Available"
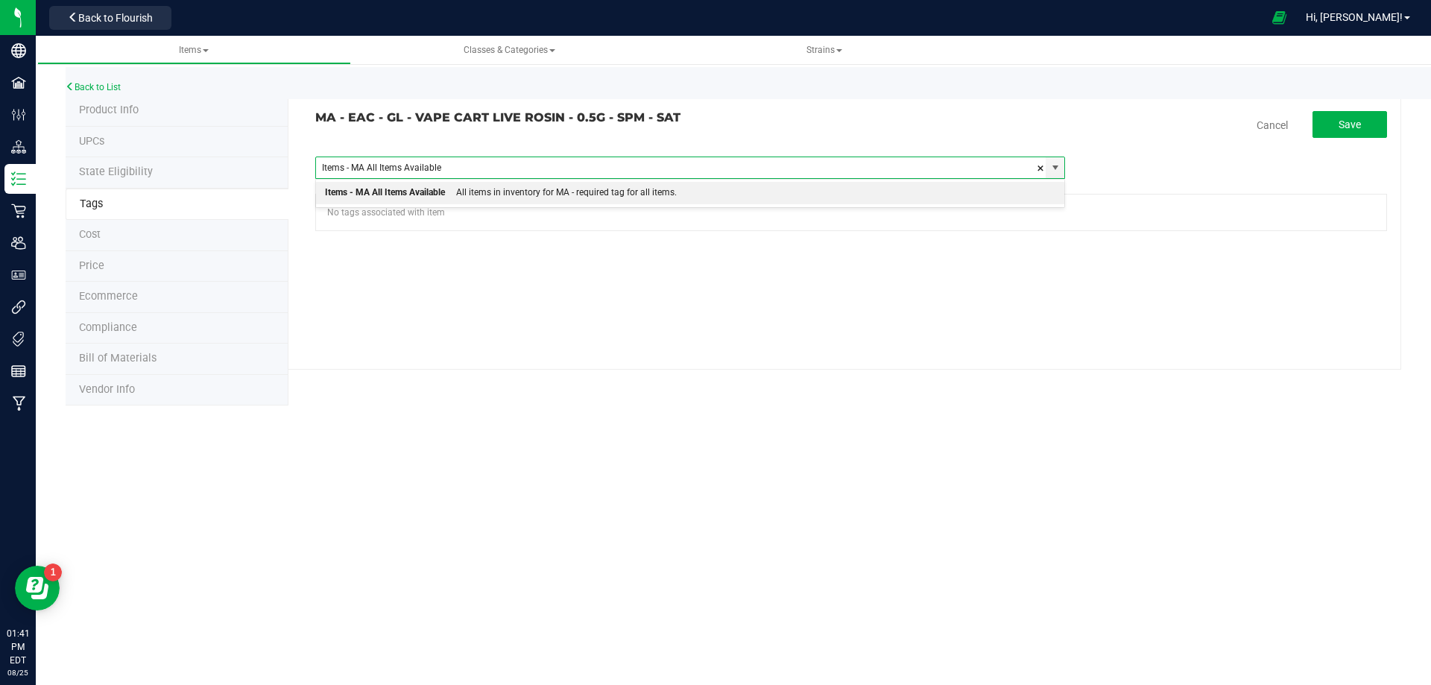
click at [443, 200] on div "Items - MA All Items Available" at bounding box center [385, 192] width 120 height 19
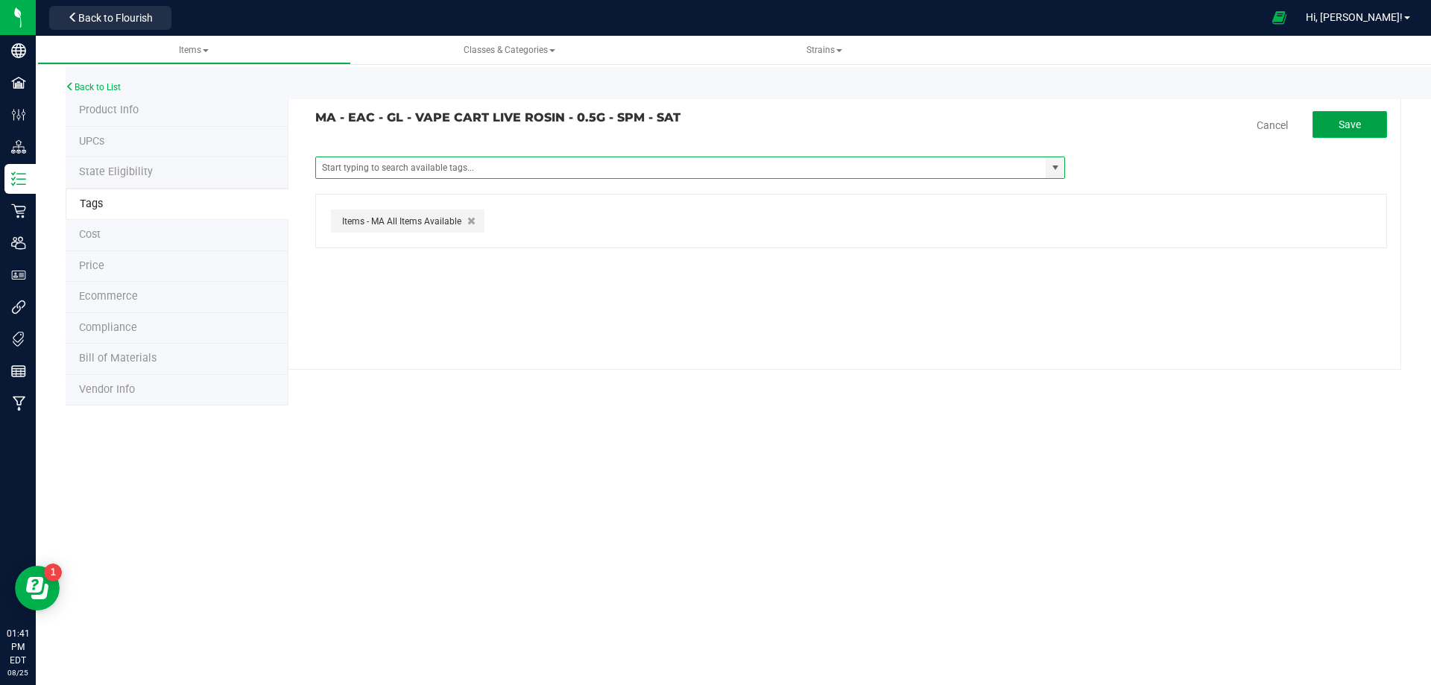
click at [1363, 116] on button "Save" at bounding box center [1350, 124] width 75 height 27
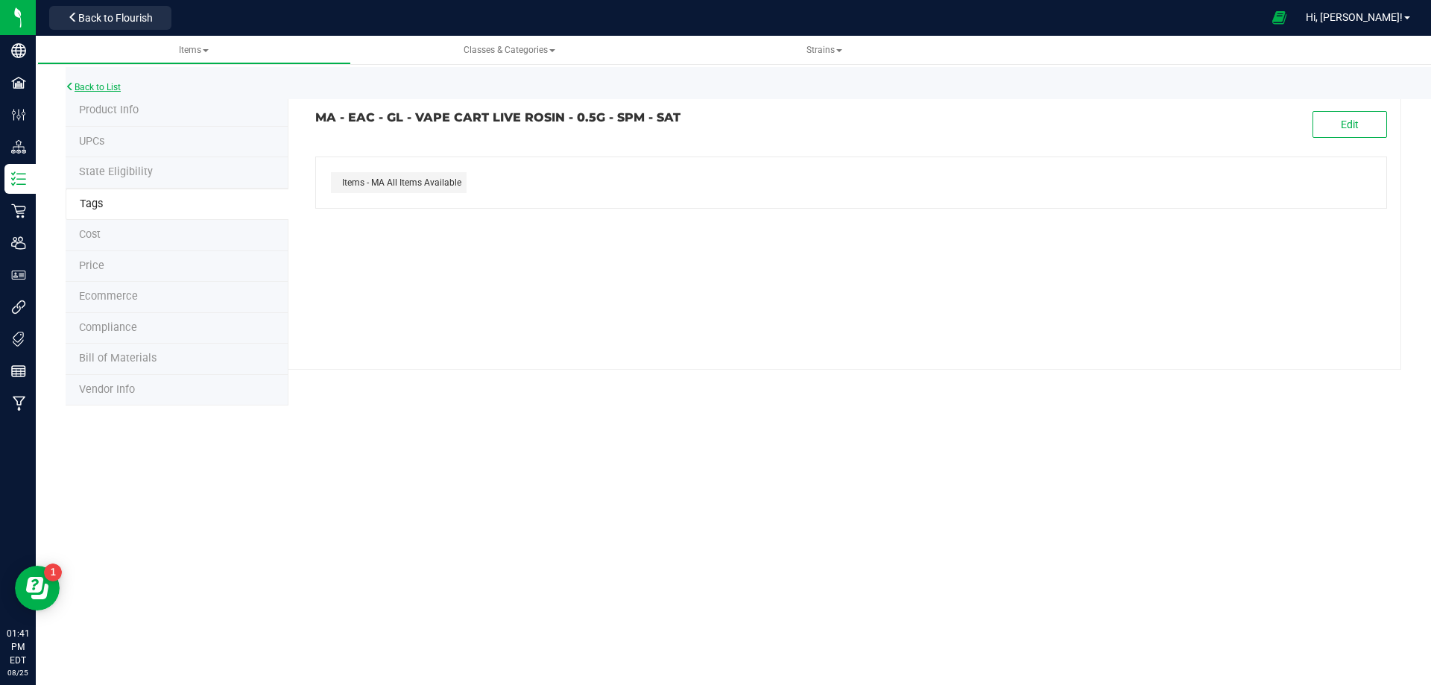
click at [97, 91] on link "Back to List" at bounding box center [93, 87] width 55 height 10
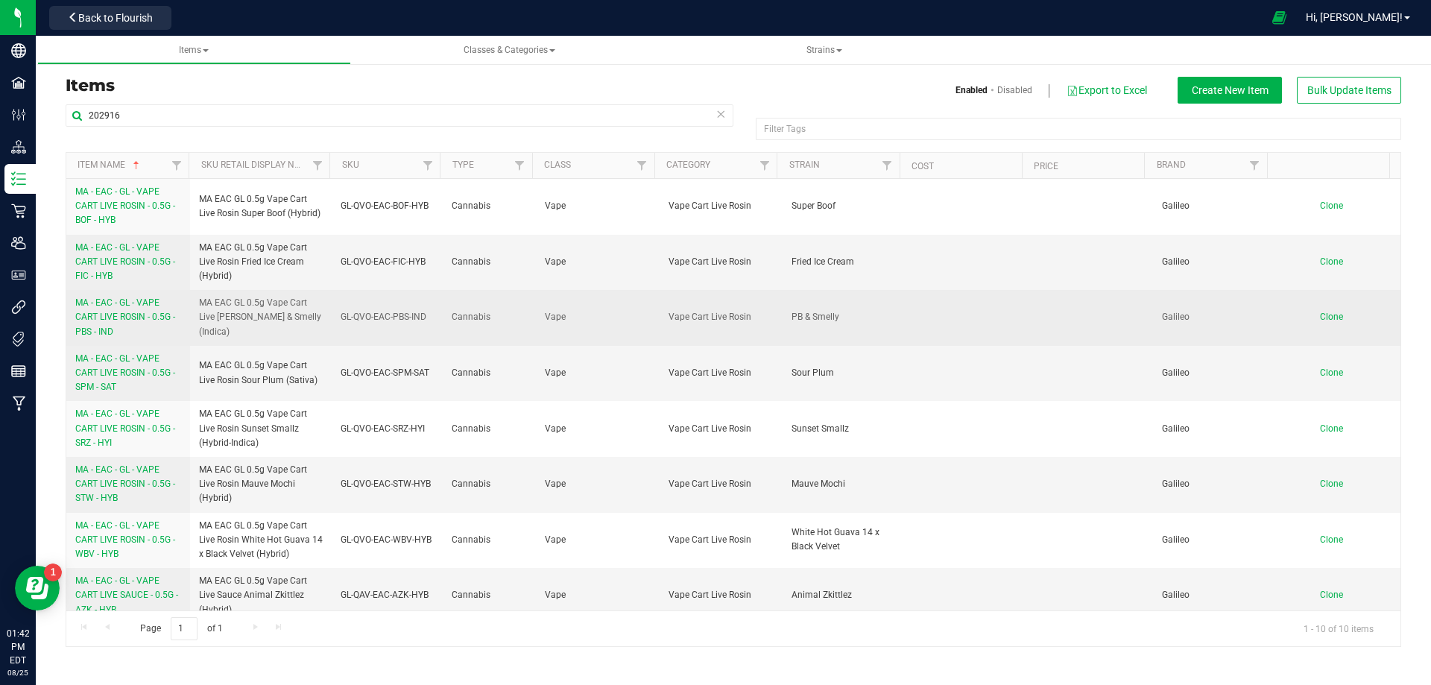
click at [110, 321] on span "MA - EAC - GL - VAPE CART LIVE ROSIN - 0.5G - PBS - IND" at bounding box center [125, 316] width 100 height 39
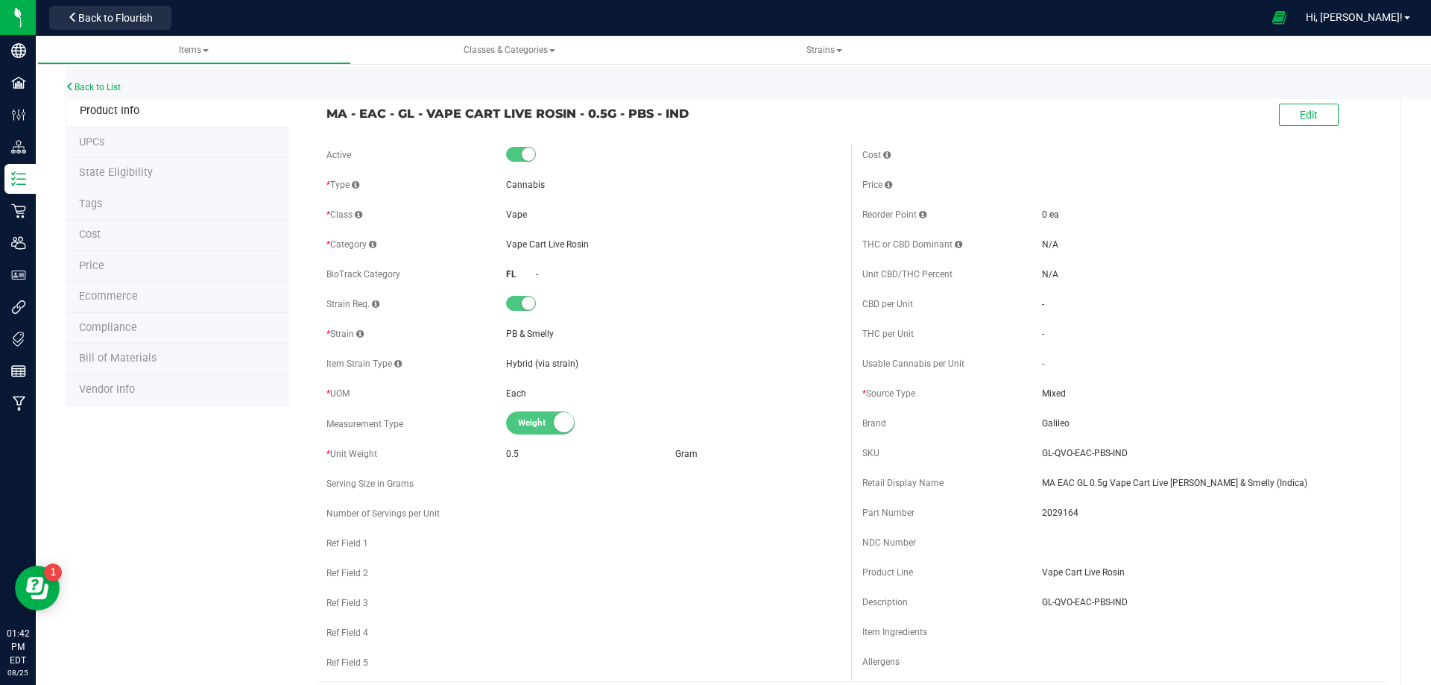
click at [103, 199] on li "Tags" at bounding box center [177, 204] width 223 height 31
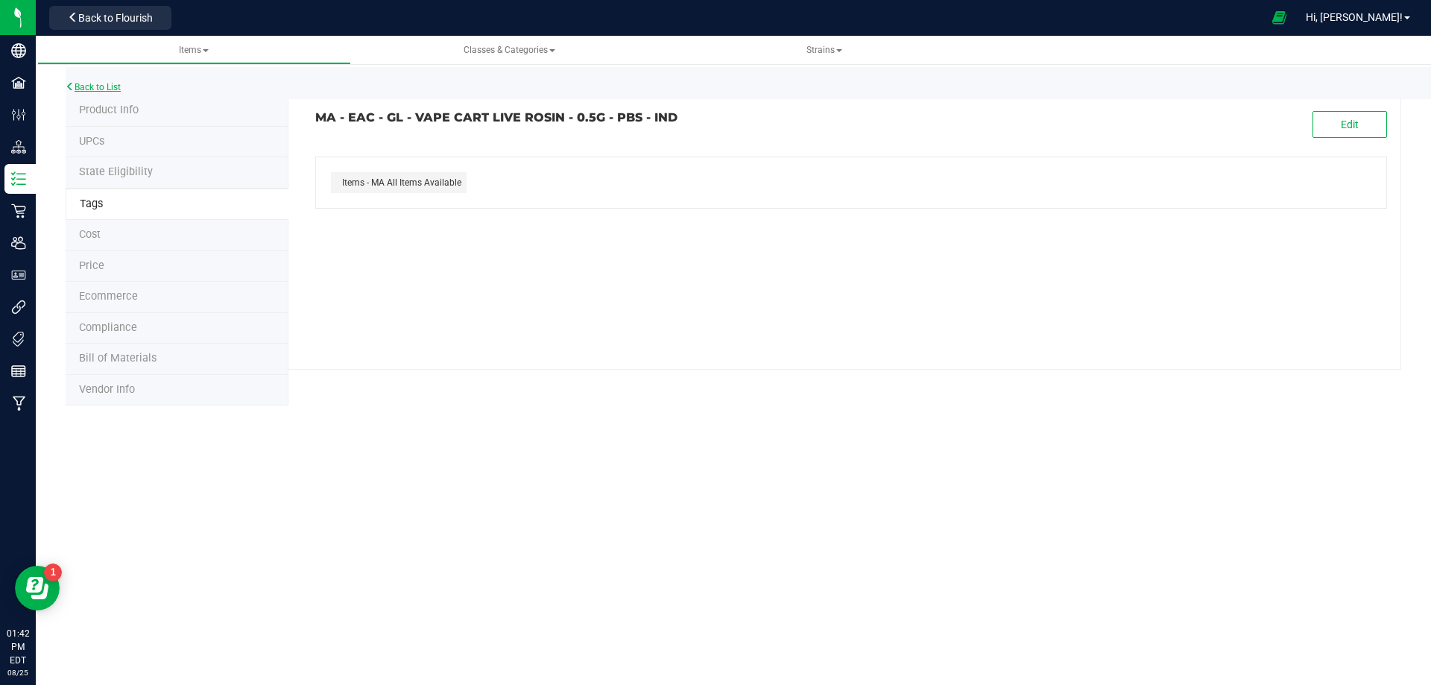
click at [107, 84] on link "Back to List" at bounding box center [93, 87] width 55 height 10
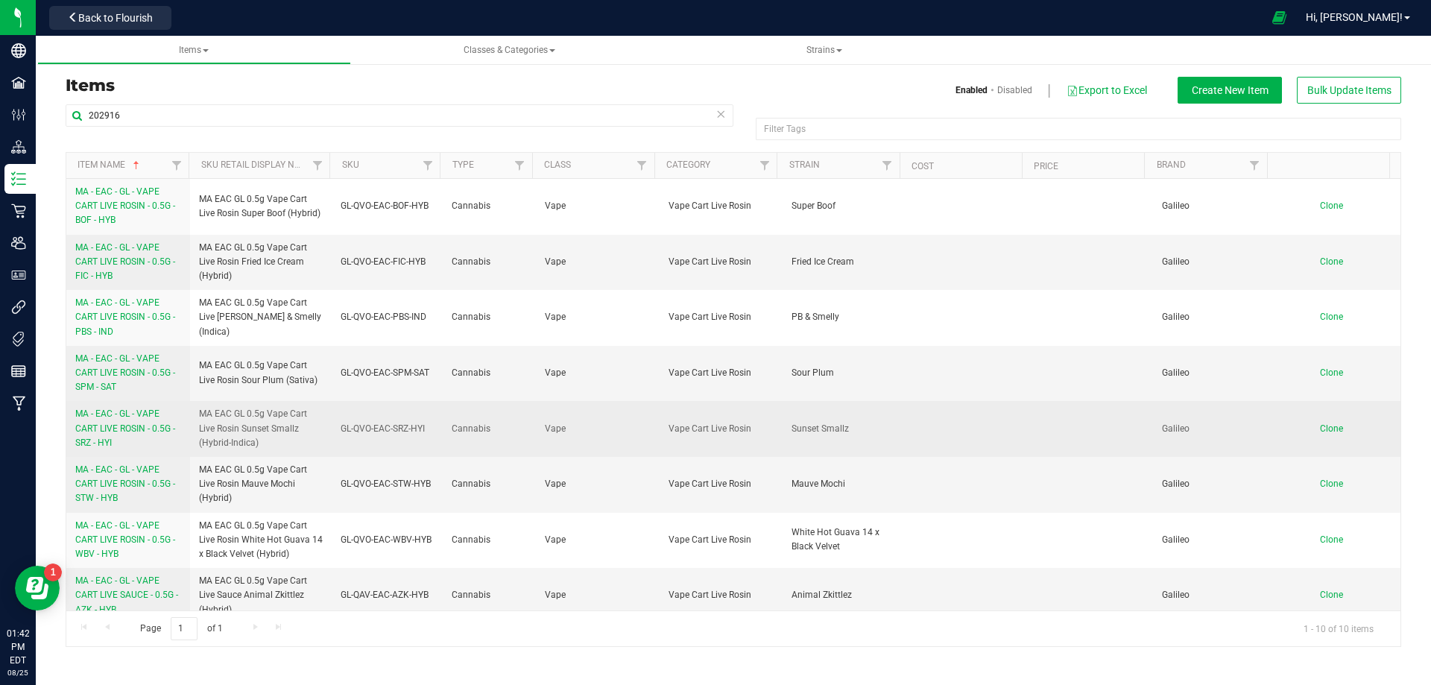
click at [119, 440] on link "MA - EAC - GL - VAPE CART LIVE ROSIN - 0.5G - SRZ - HYI" at bounding box center [128, 428] width 106 height 43
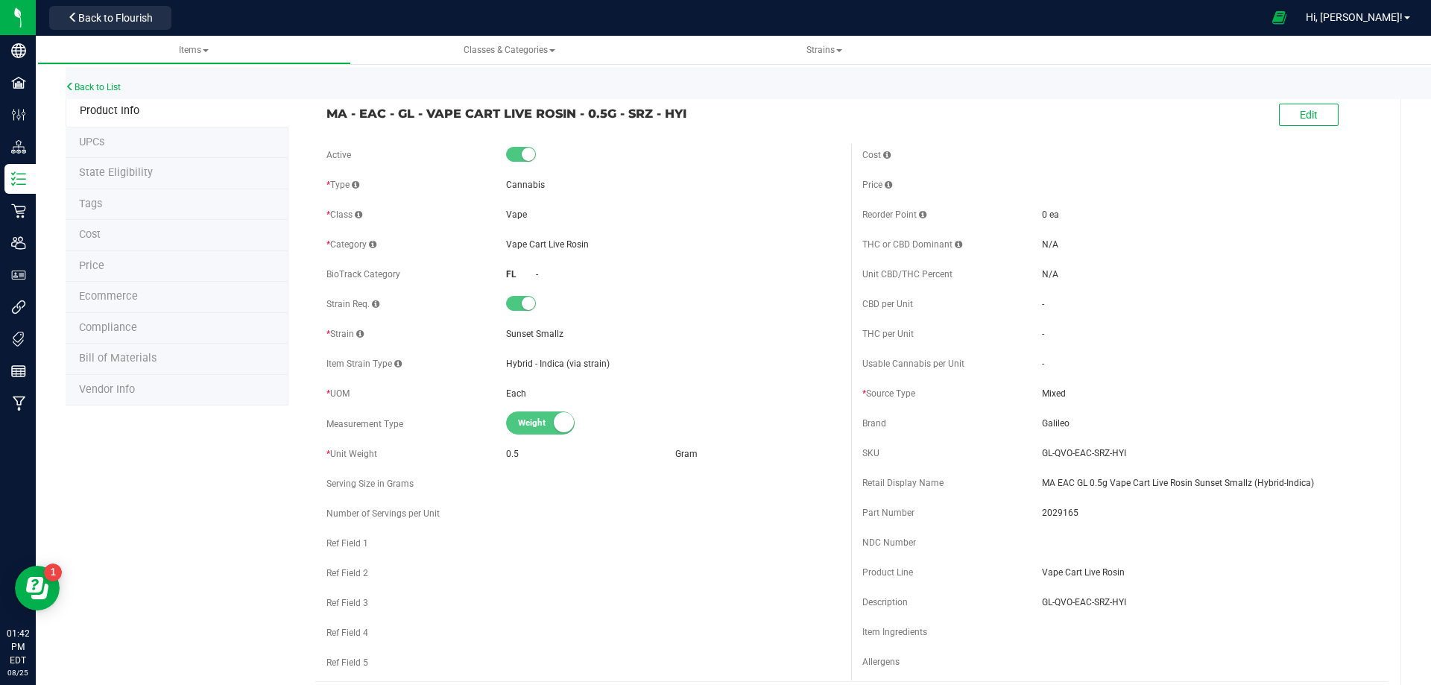
click at [116, 211] on li "Tags" at bounding box center [177, 204] width 223 height 31
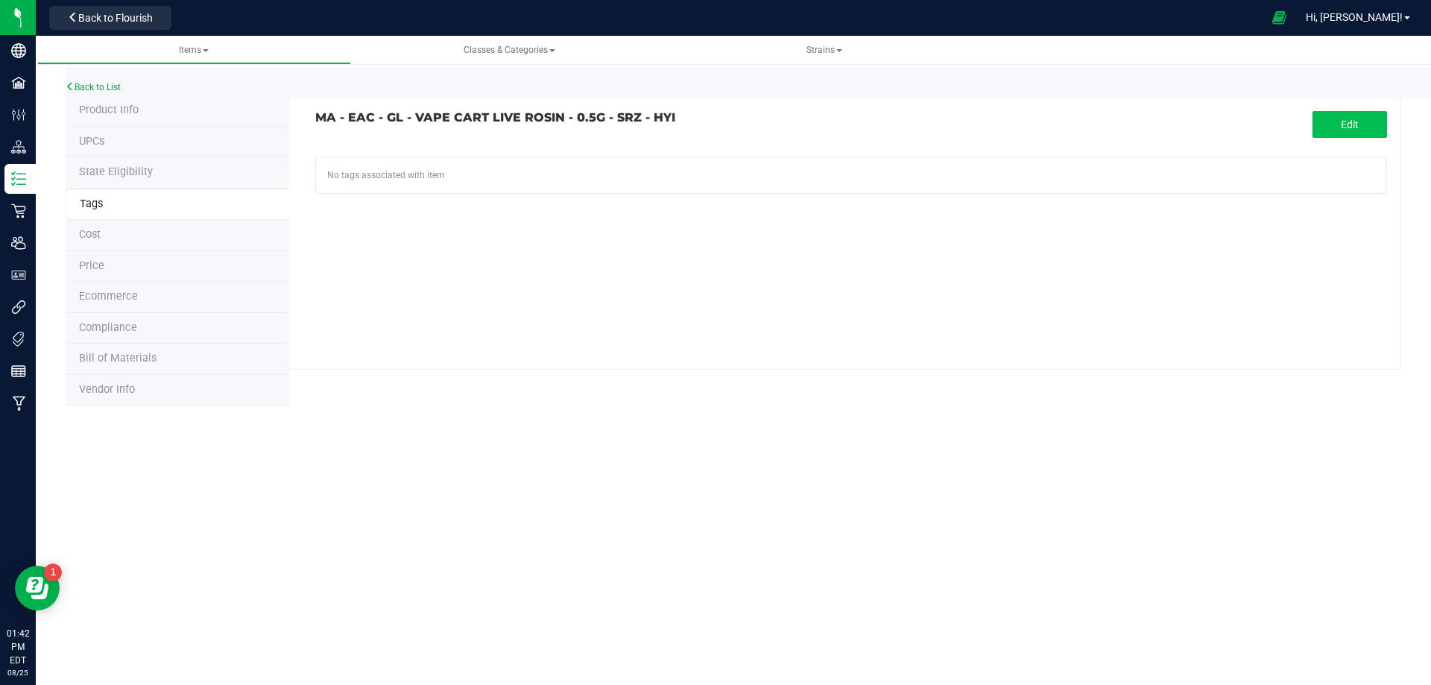
drag, startPoint x: 1348, startPoint y: 104, endPoint x: 1348, endPoint y: 117, distance: 12.7
click at [1348, 115] on div "MA - EAC - GL - VAPE CART LIVE ROSIN - 0.5G - SRZ - HYI Edit No tags associated…" at bounding box center [844, 232] width 1113 height 274
click at [1348, 119] on span "Edit" at bounding box center [1350, 125] width 18 height 12
click at [575, 163] on input "text" at bounding box center [681, 167] width 730 height 21
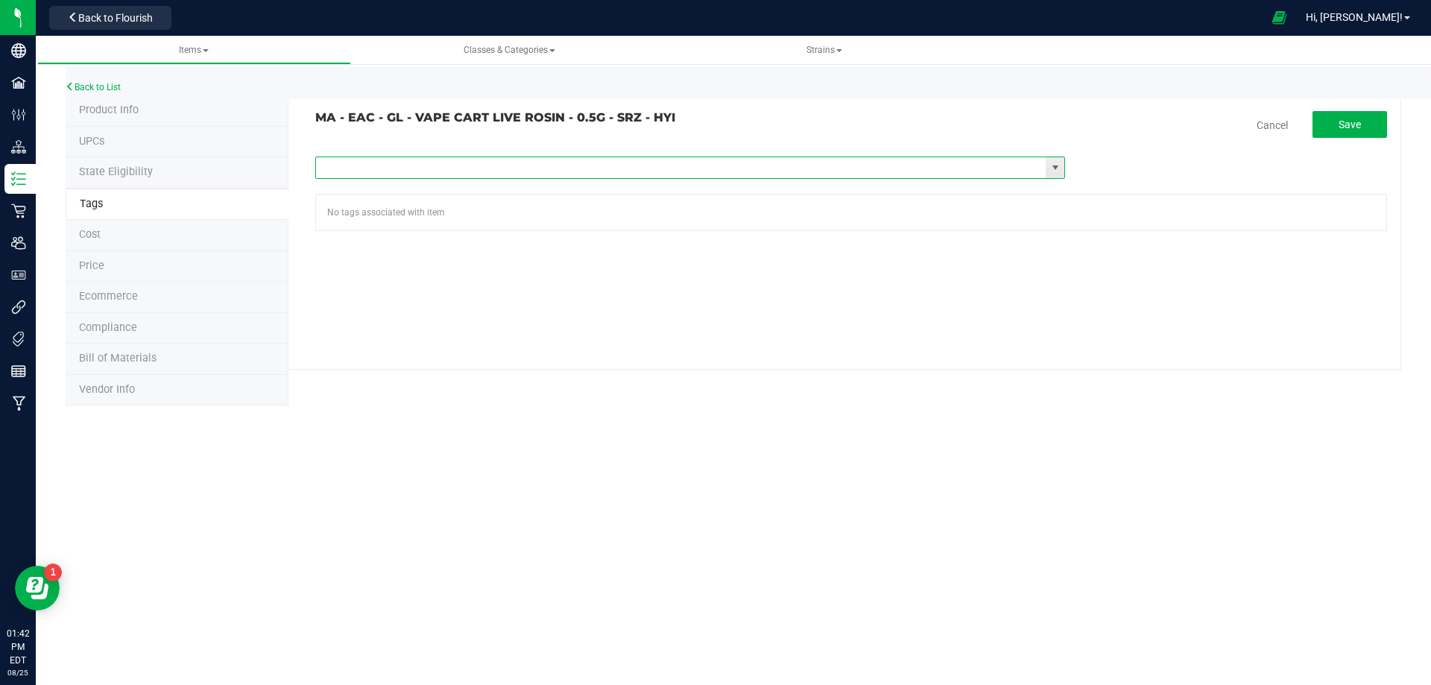
paste input "Items - MA All Items Available"
type input "Items - MA All Items Available"
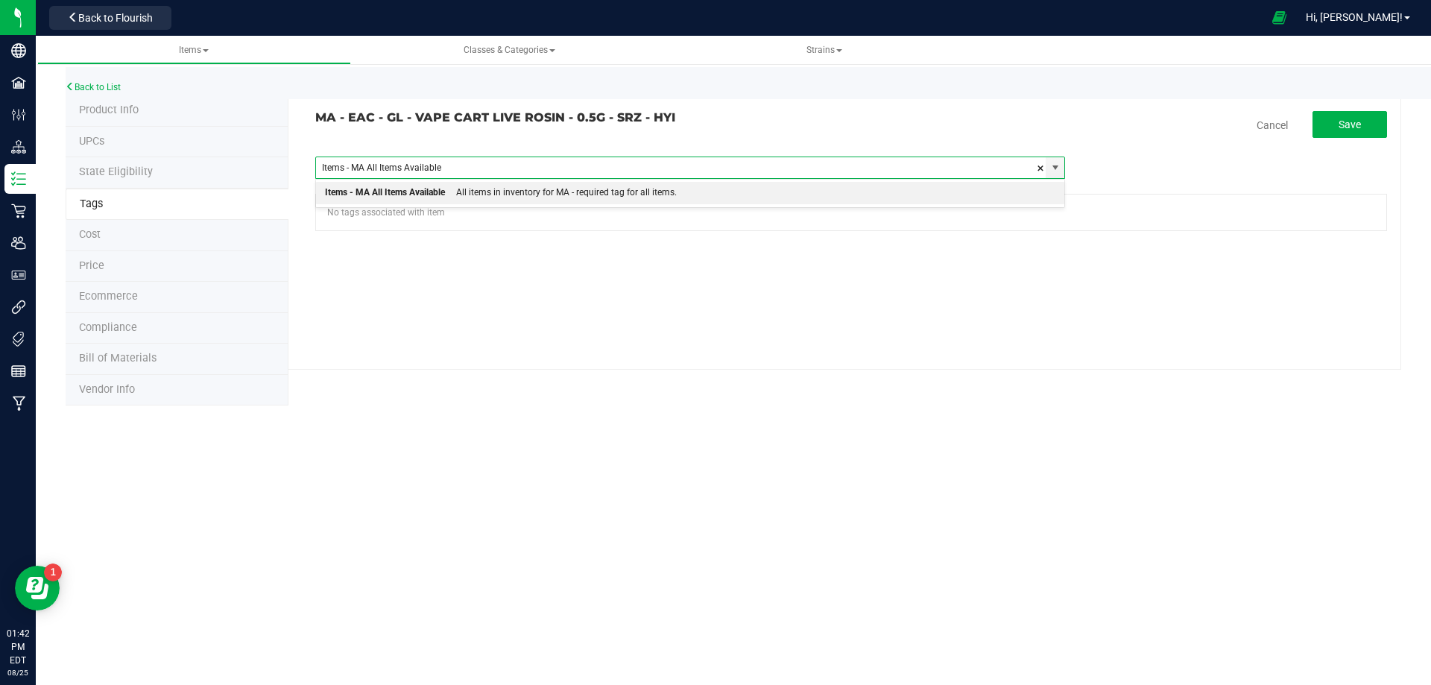
click at [478, 193] on div "All items in inventory for MA - required tag for all items." at bounding box center [561, 192] width 232 height 19
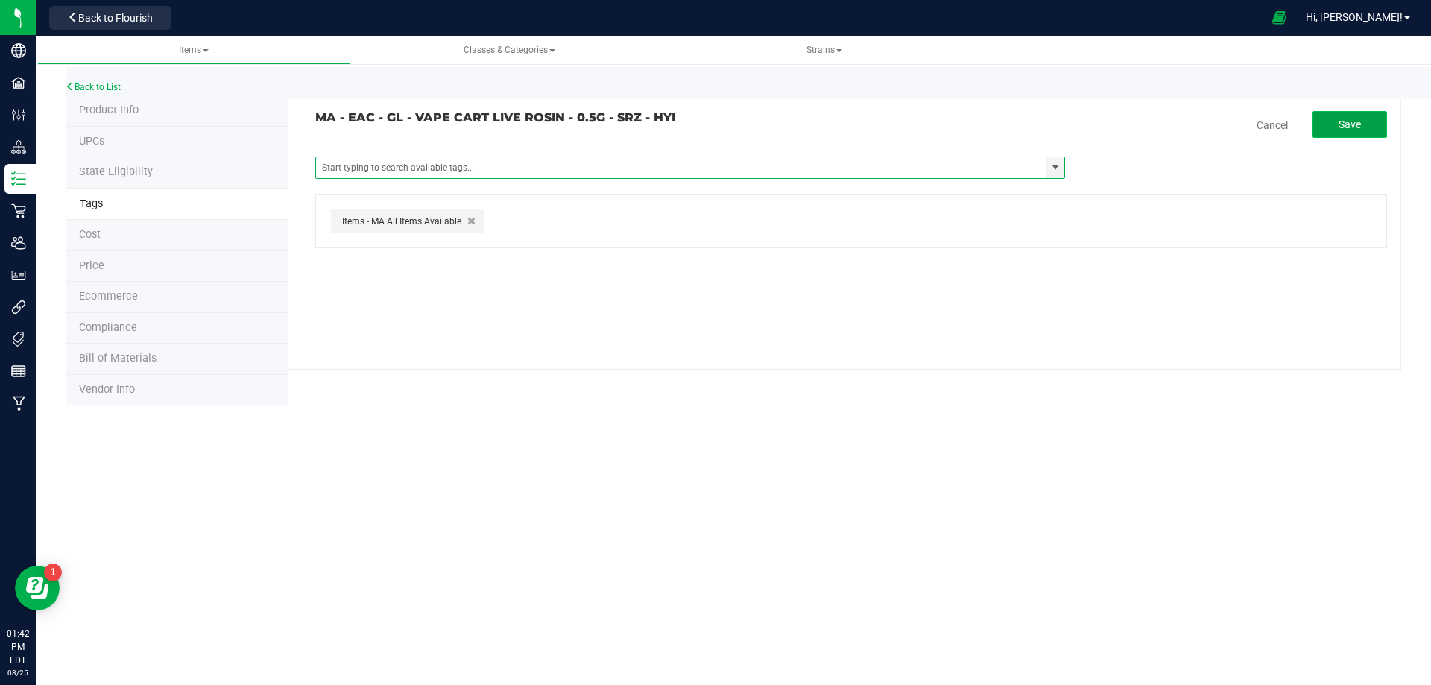
click at [1370, 124] on button "Save" at bounding box center [1350, 124] width 75 height 27
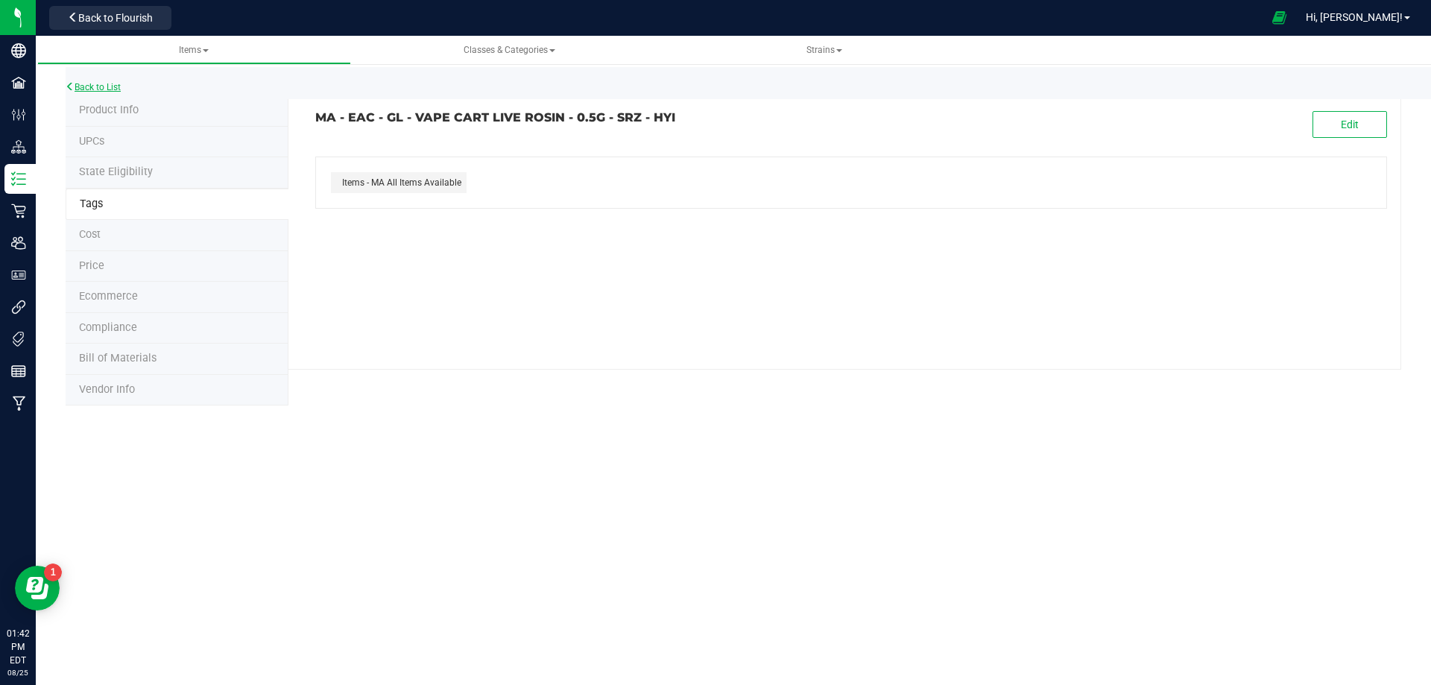
click at [93, 87] on link "Back to List" at bounding box center [93, 87] width 55 height 10
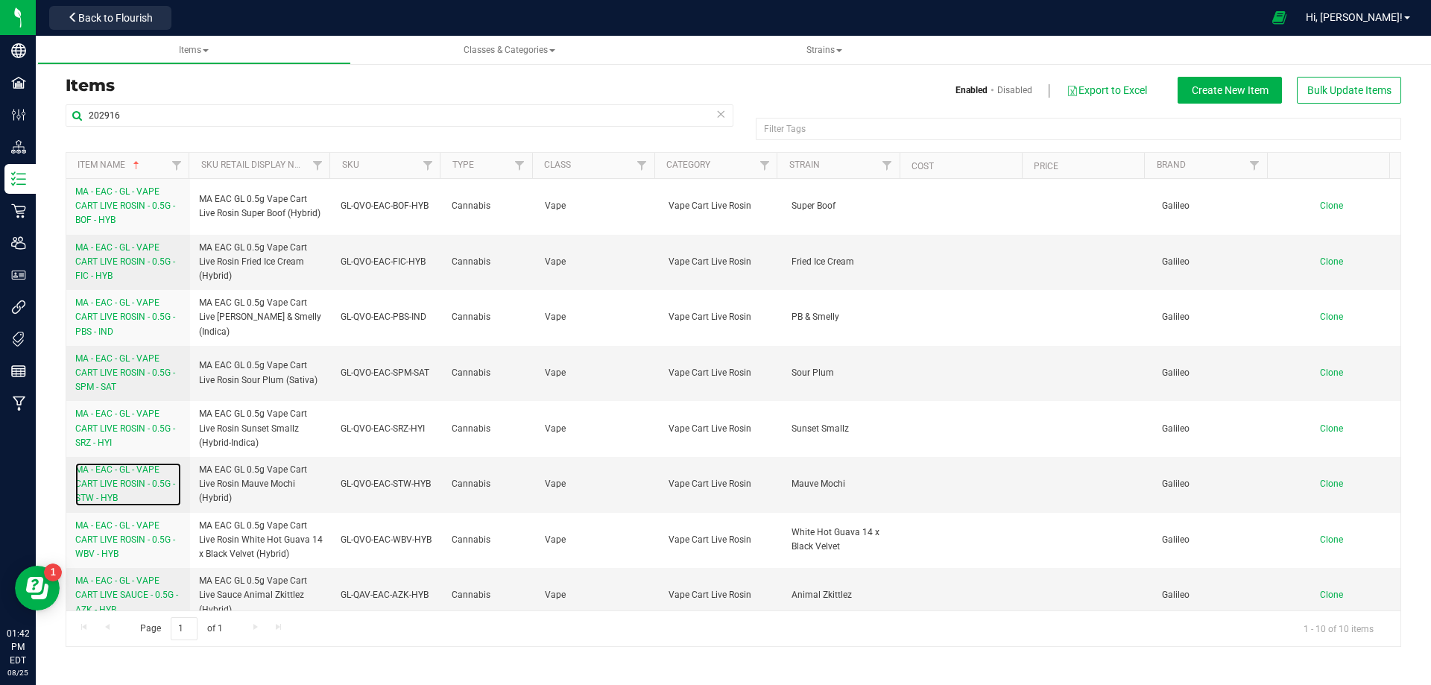
click at [118, 494] on span "MA - EAC - GL - VAPE CART LIVE ROSIN - 0.5G - STW - HYB" at bounding box center [125, 483] width 100 height 39
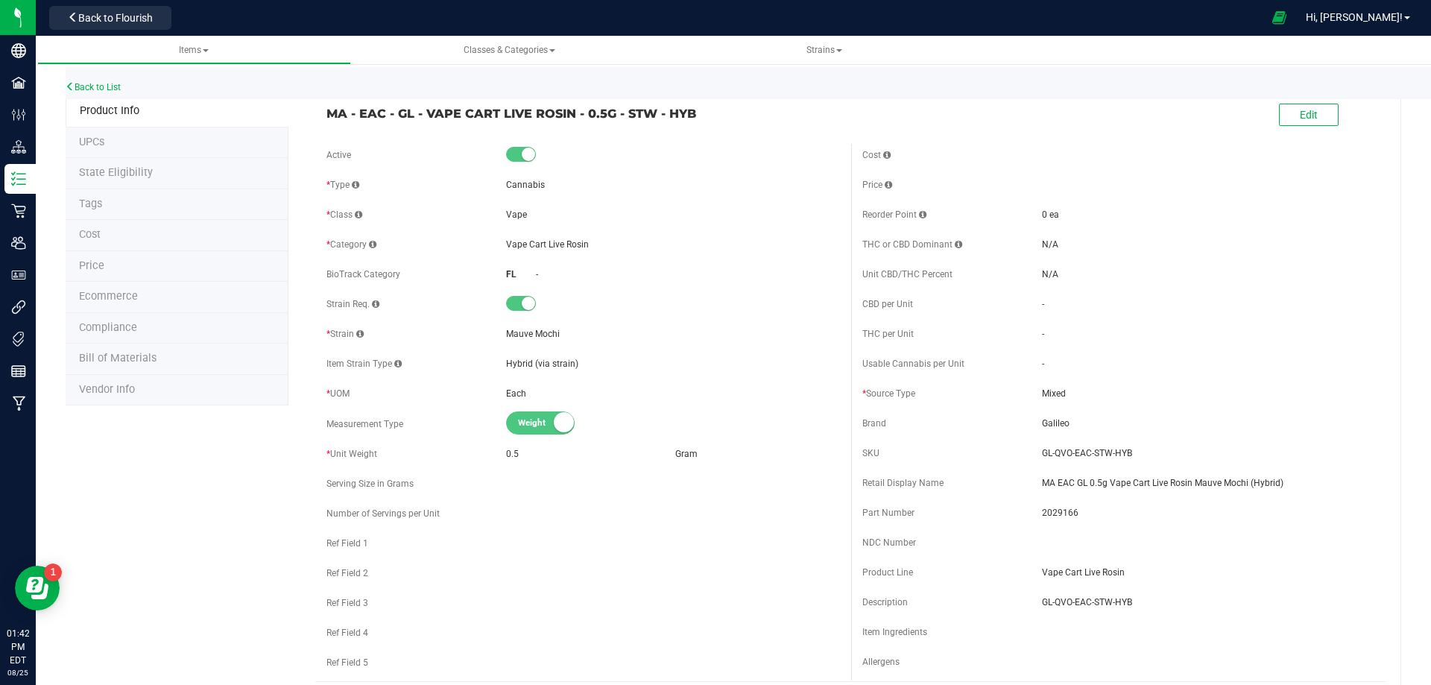
click at [114, 206] on li "Tags" at bounding box center [177, 204] width 223 height 31
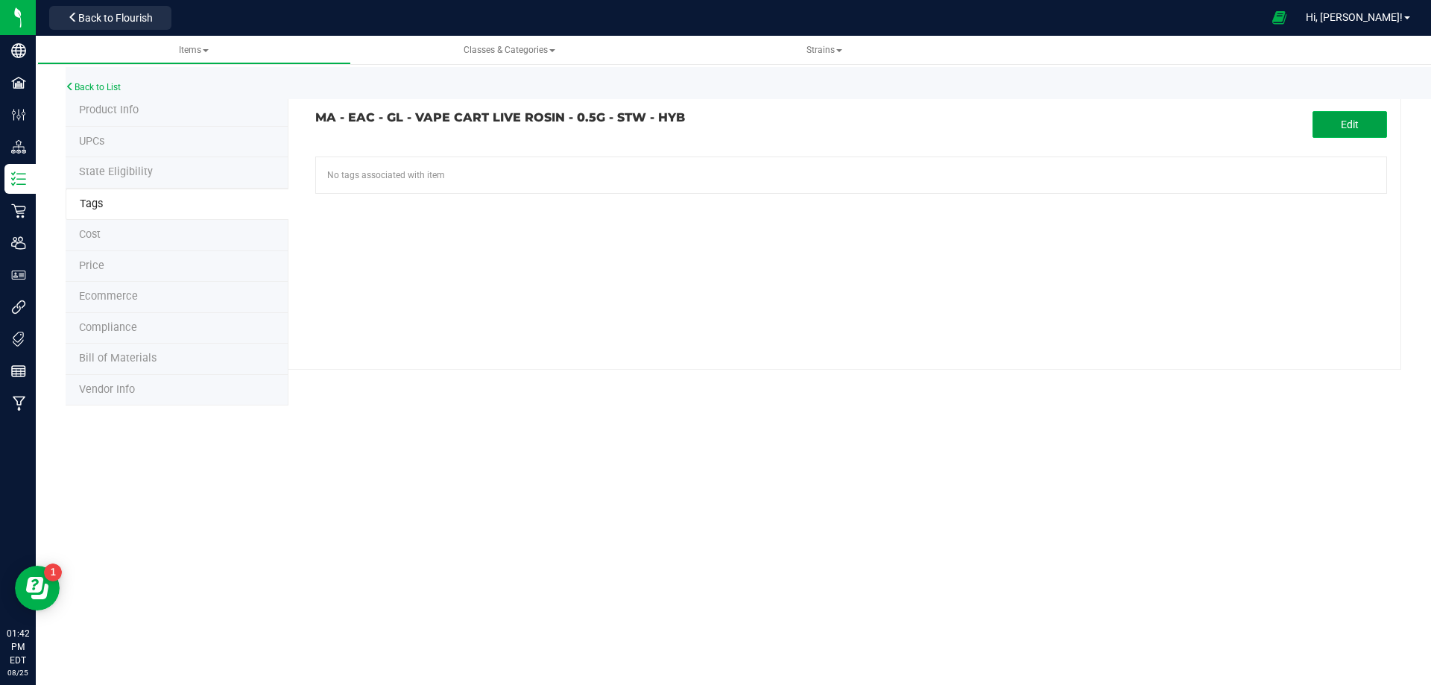
click at [1320, 122] on button "Edit" at bounding box center [1350, 124] width 75 height 27
click at [592, 162] on input "text" at bounding box center [681, 167] width 730 height 21
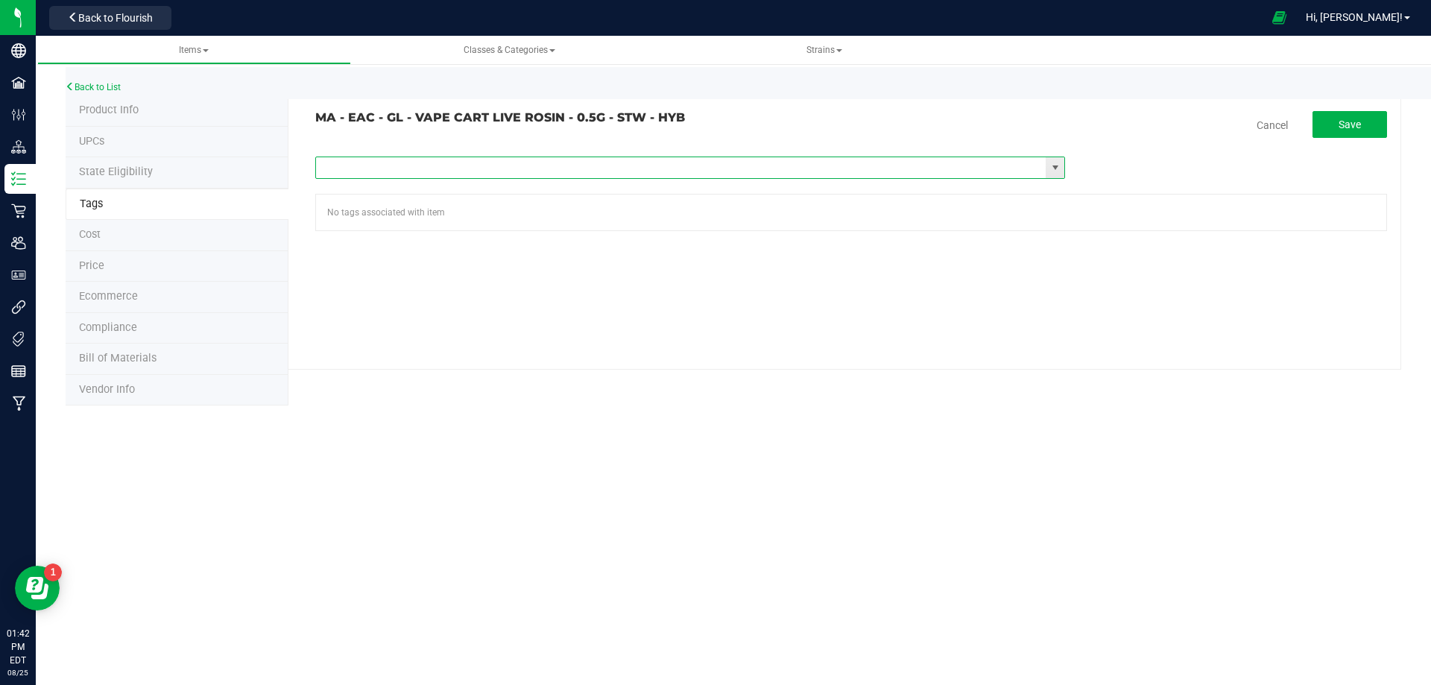
paste input "Items - MA All Items Available"
type input "Items - MA All Items Available"
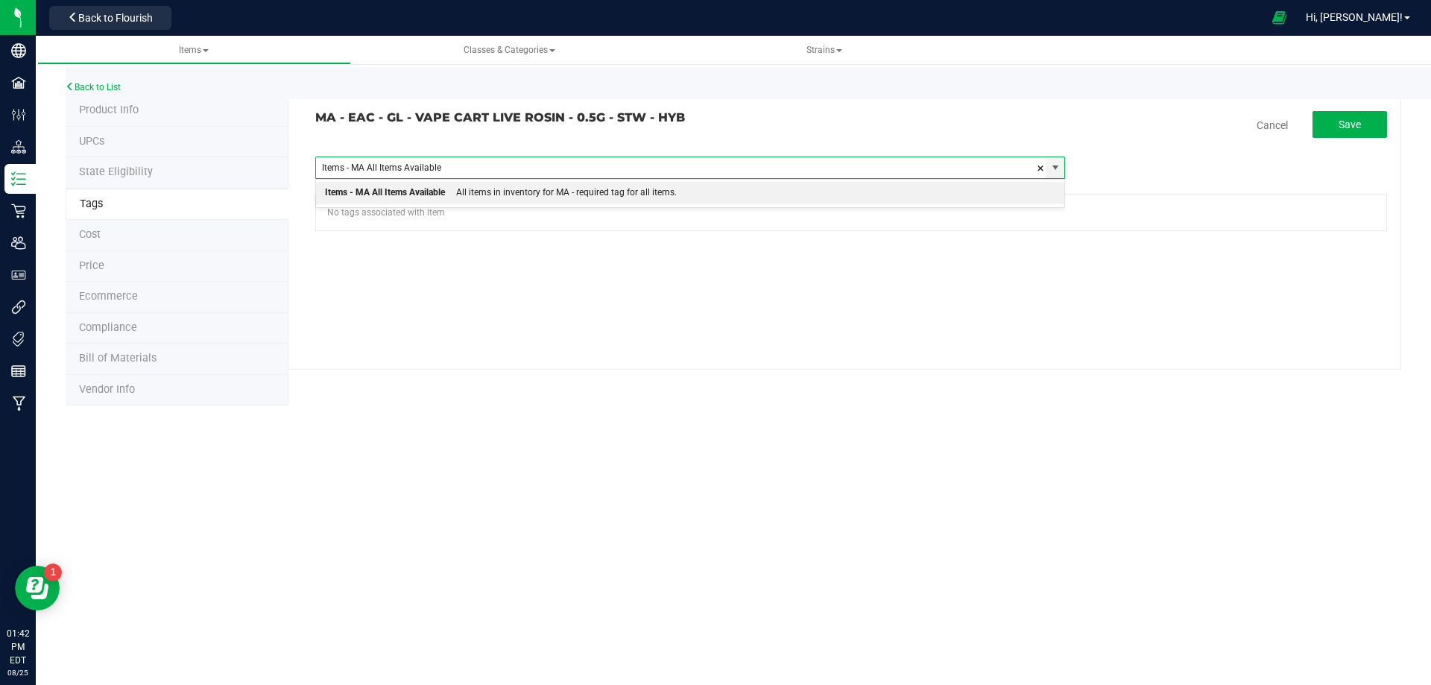
drag, startPoint x: 567, startPoint y: 190, endPoint x: 1179, endPoint y: 162, distance: 612.6
click at [567, 191] on div "All items in inventory for MA - required tag for all items." at bounding box center [561, 192] width 232 height 19
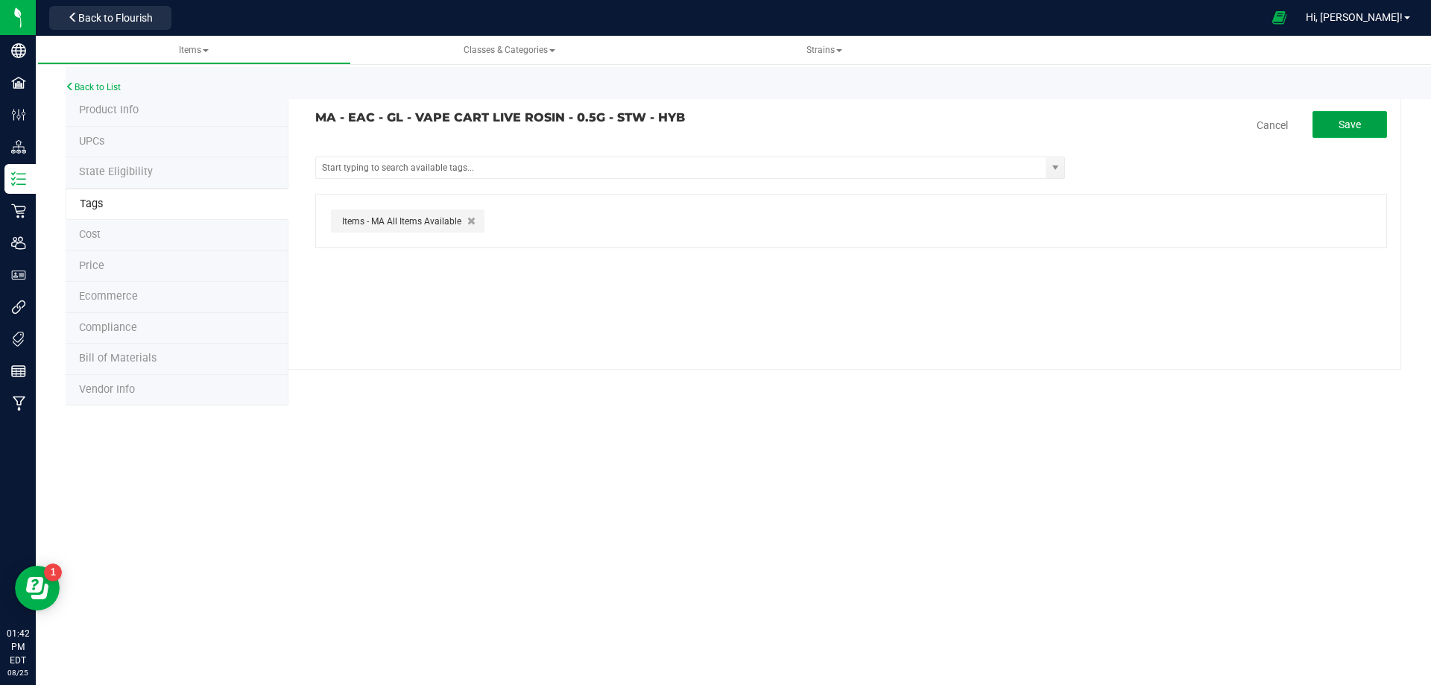
drag, startPoint x: 1354, startPoint y: 113, endPoint x: 1233, endPoint y: 124, distance: 122.1
click at [1354, 113] on button "Save" at bounding box center [1350, 124] width 75 height 27
click at [99, 82] on link "Back to List" at bounding box center [93, 87] width 55 height 10
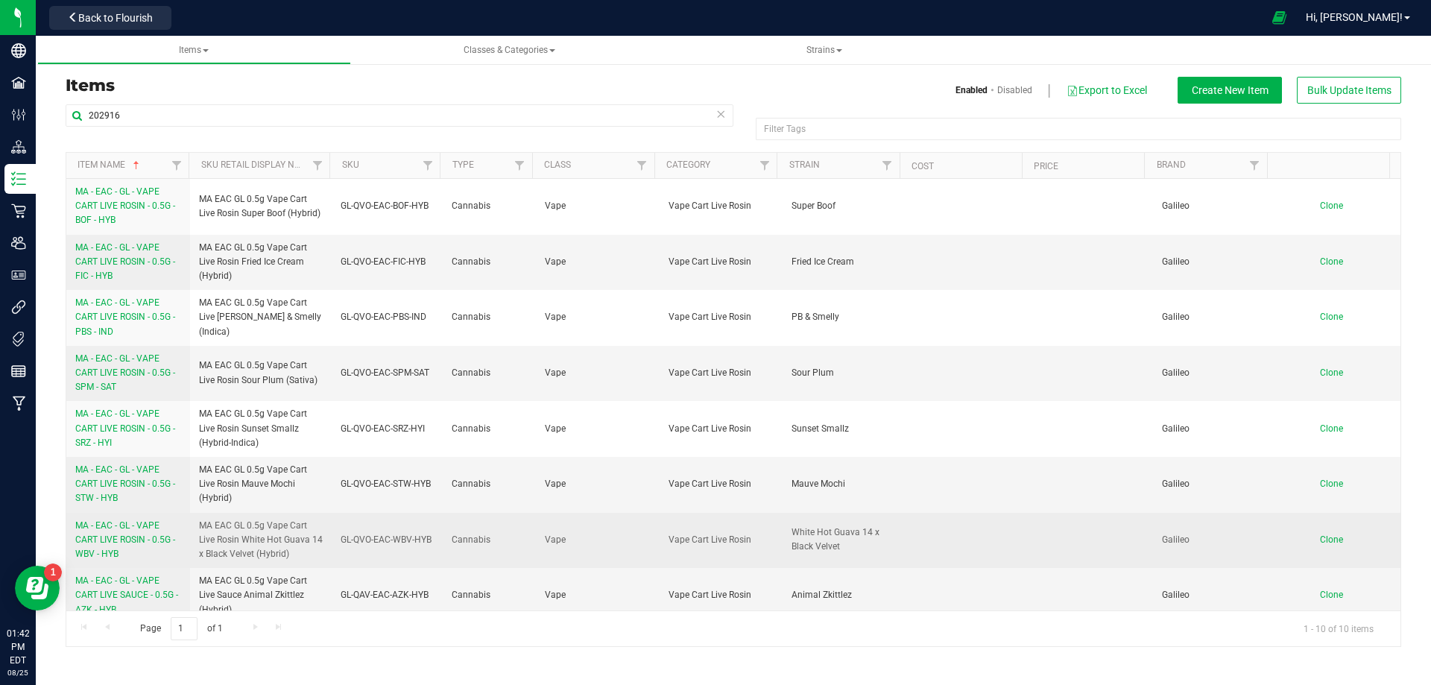
click at [120, 541] on span "MA - EAC - GL - VAPE CART LIVE ROSIN - 0.5G - WBV - HYB" at bounding box center [125, 539] width 100 height 39
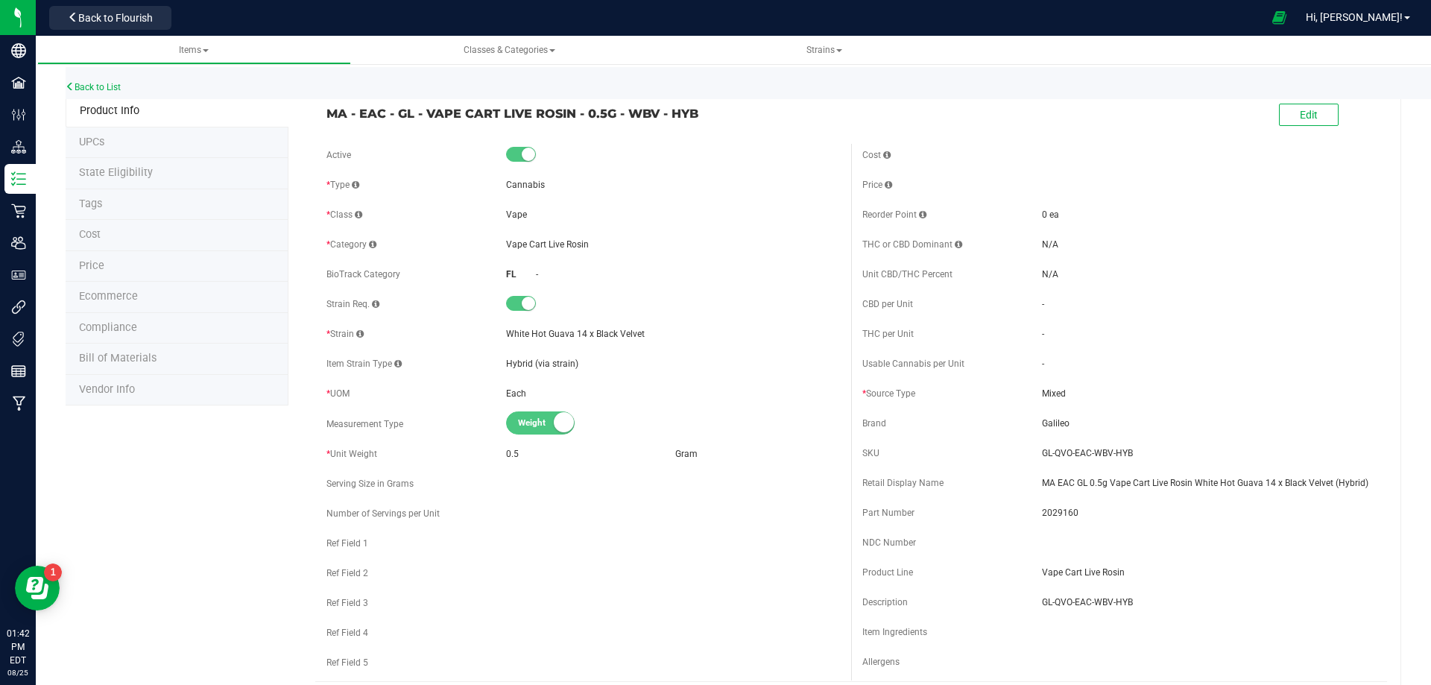
click at [110, 215] on li "Tags" at bounding box center [177, 204] width 223 height 31
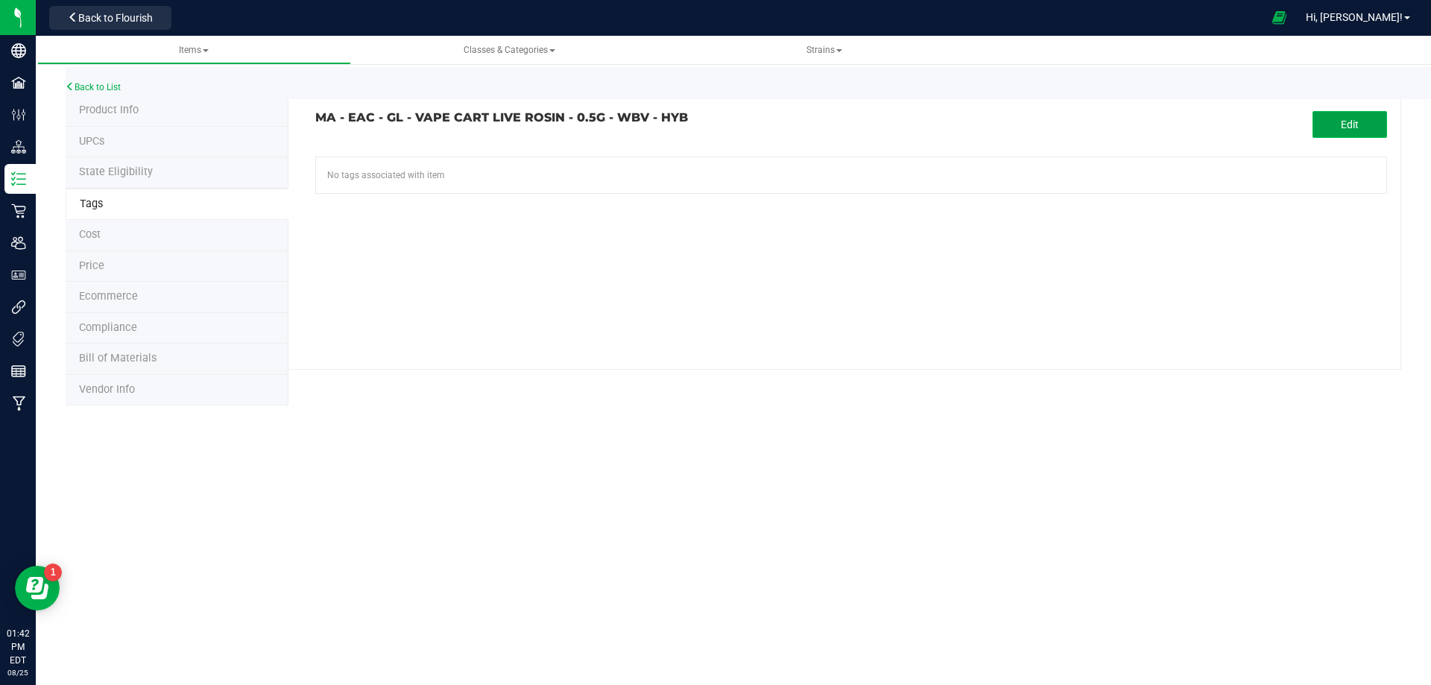
drag, startPoint x: 1365, startPoint y: 119, endPoint x: 1110, endPoint y: 145, distance: 256.2
click at [1363, 120] on button "Edit" at bounding box center [1350, 124] width 75 height 27
click at [531, 161] on input "text" at bounding box center [681, 167] width 730 height 21
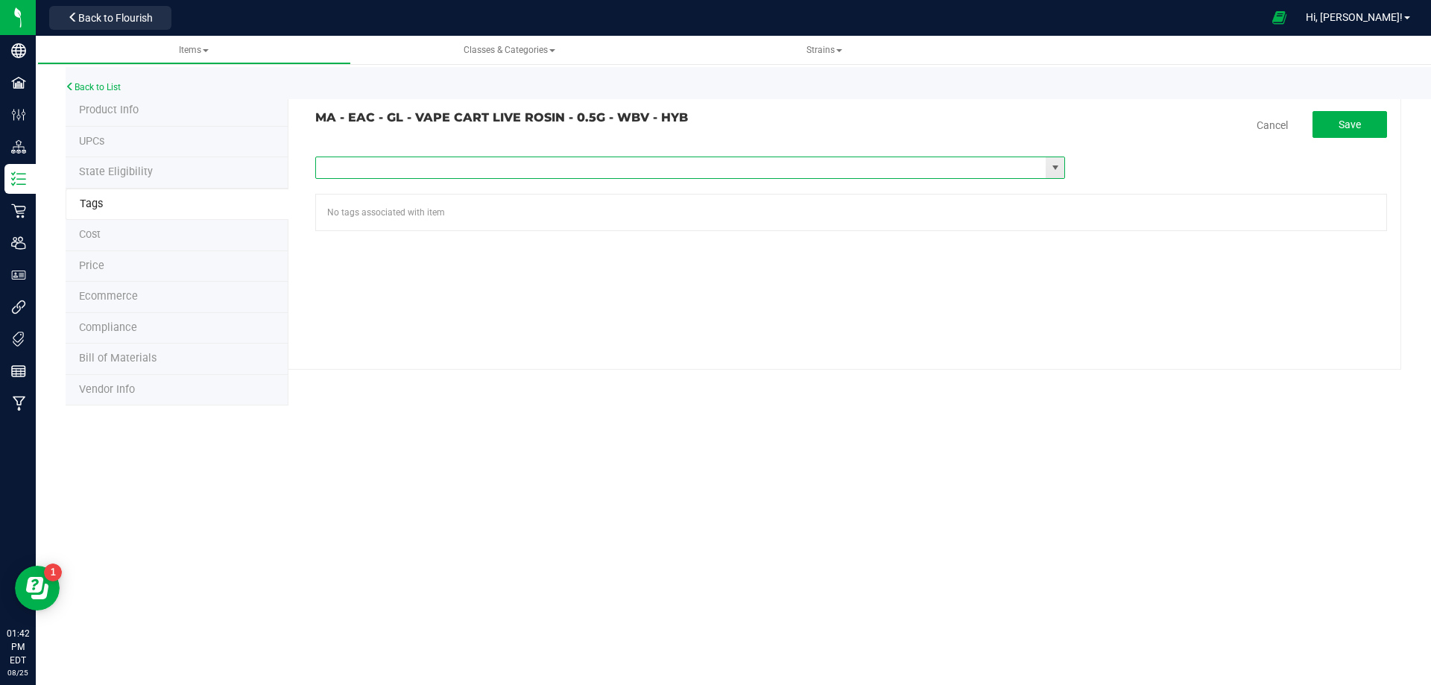
paste input "Items - MA All Items Available"
type input "Items - MA All Items Available"
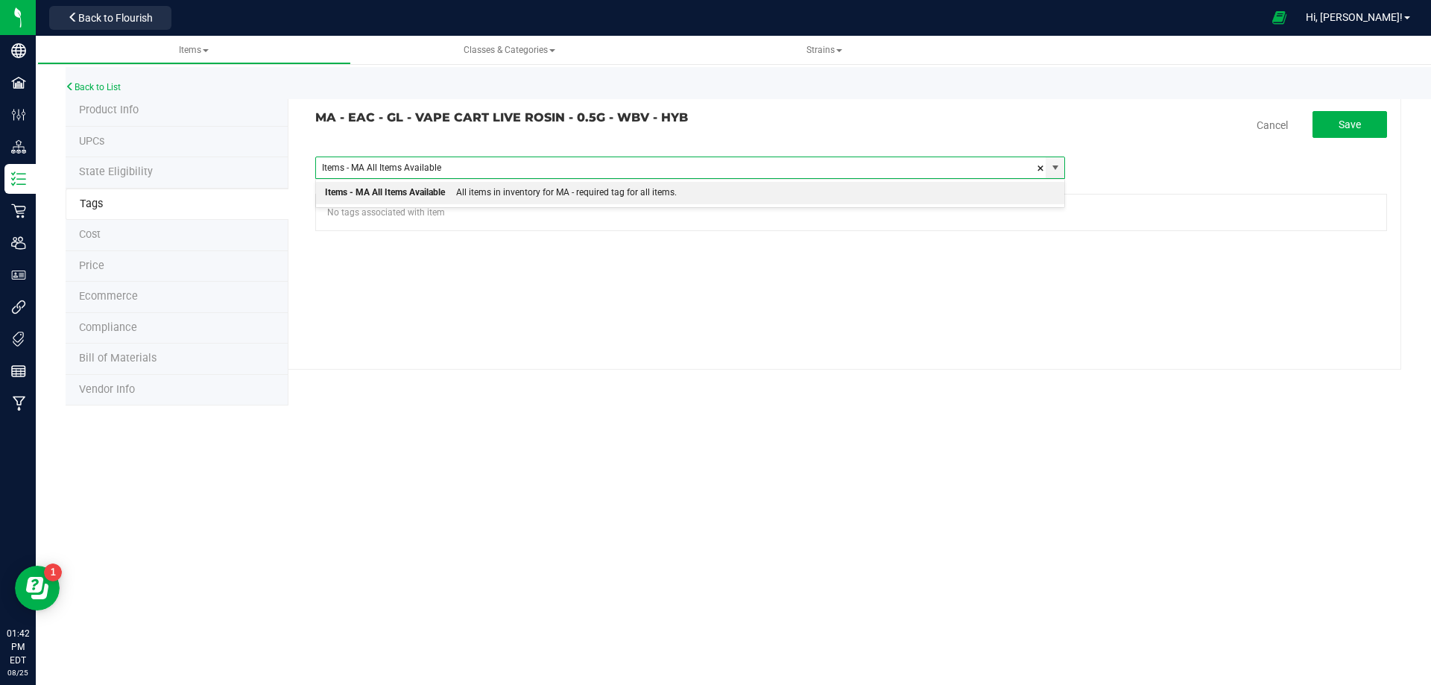
click at [475, 186] on div "All items in inventory for MA - required tag for all items." at bounding box center [561, 192] width 232 height 19
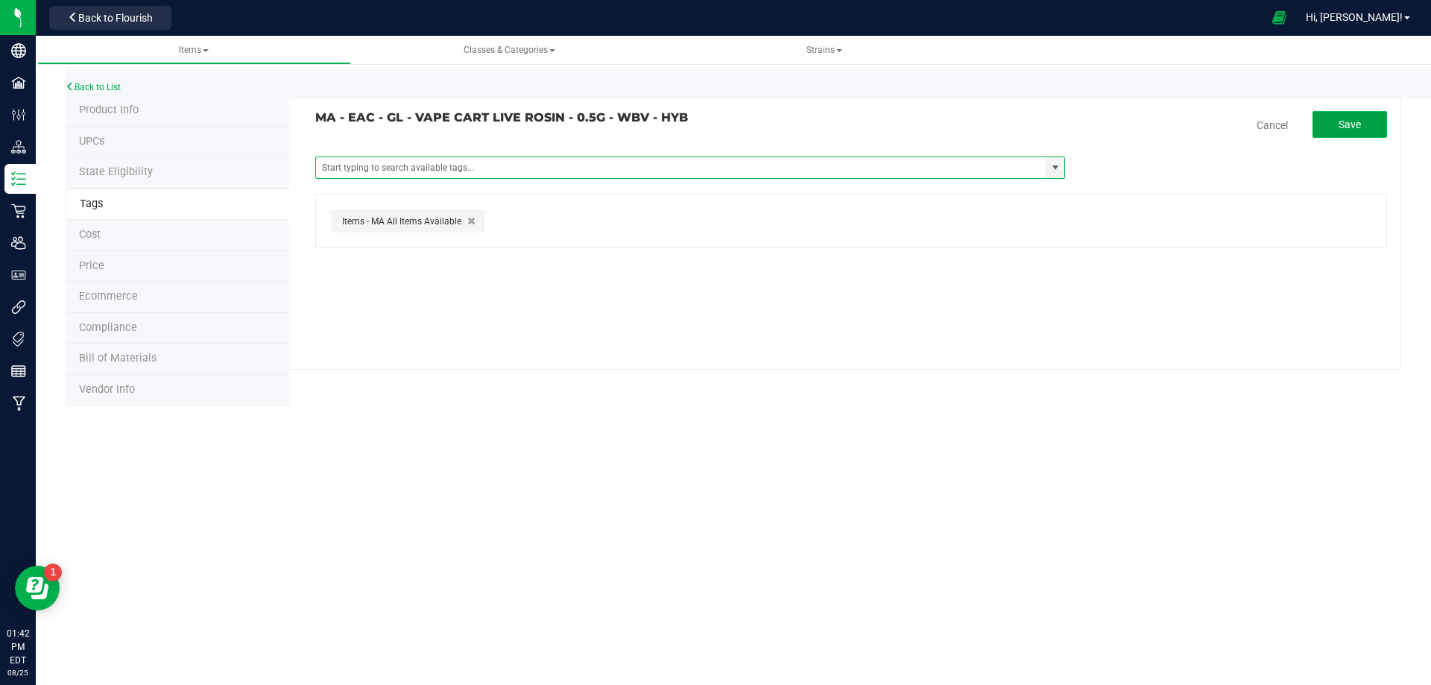
click at [1368, 127] on button "Save" at bounding box center [1350, 124] width 75 height 27
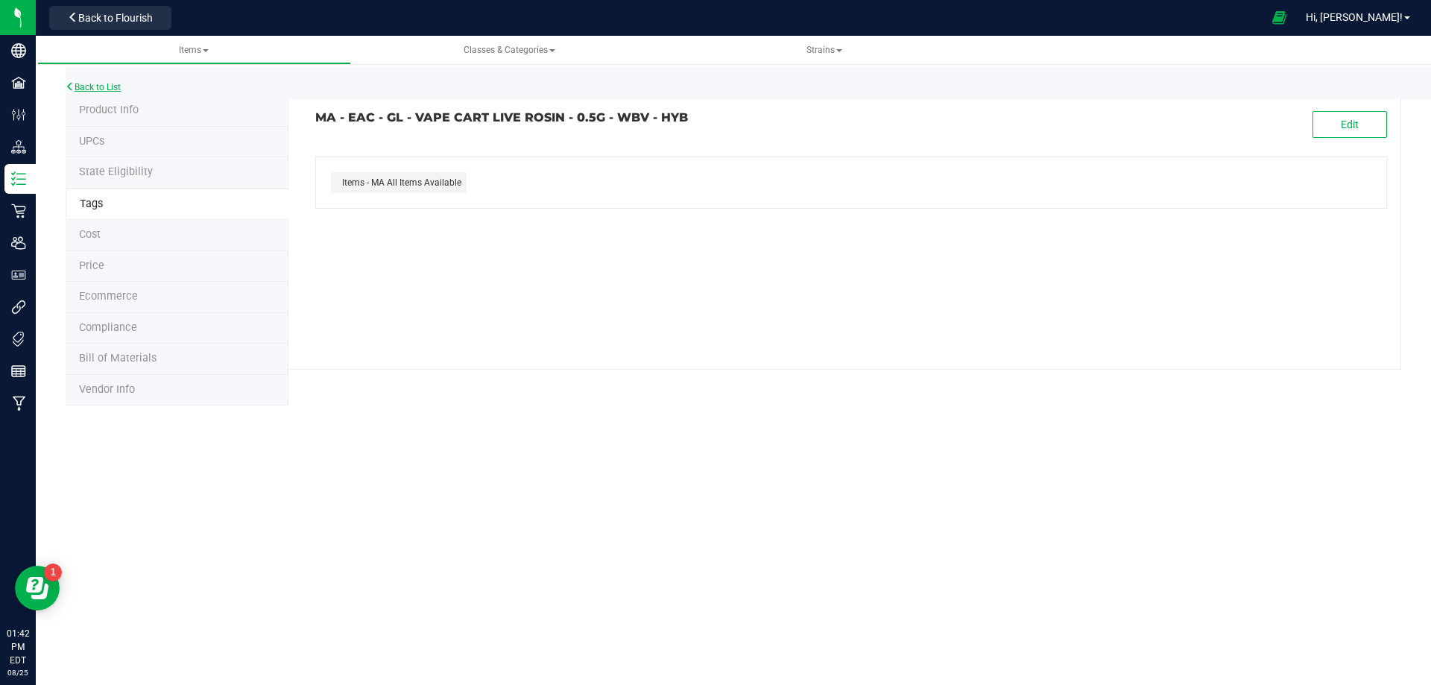
click at [96, 89] on link "Back to List" at bounding box center [93, 87] width 55 height 10
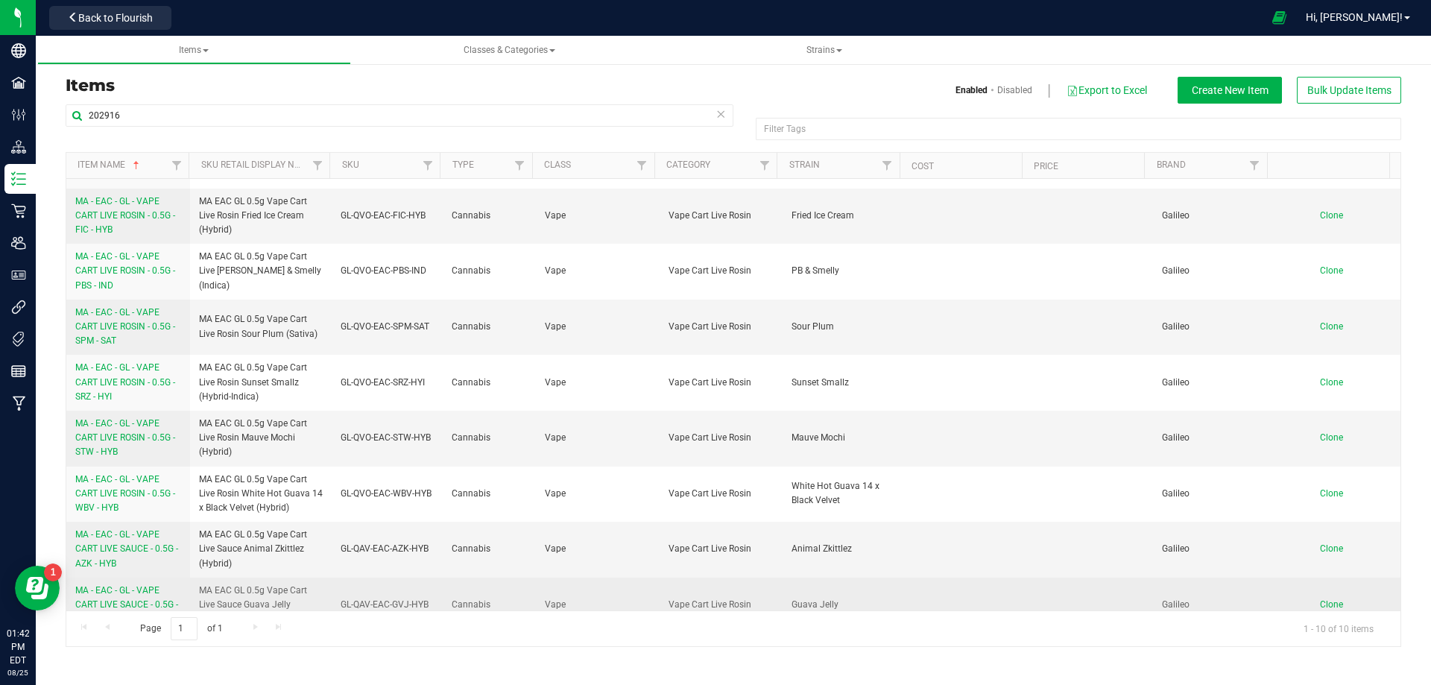
scroll to position [124, 0]
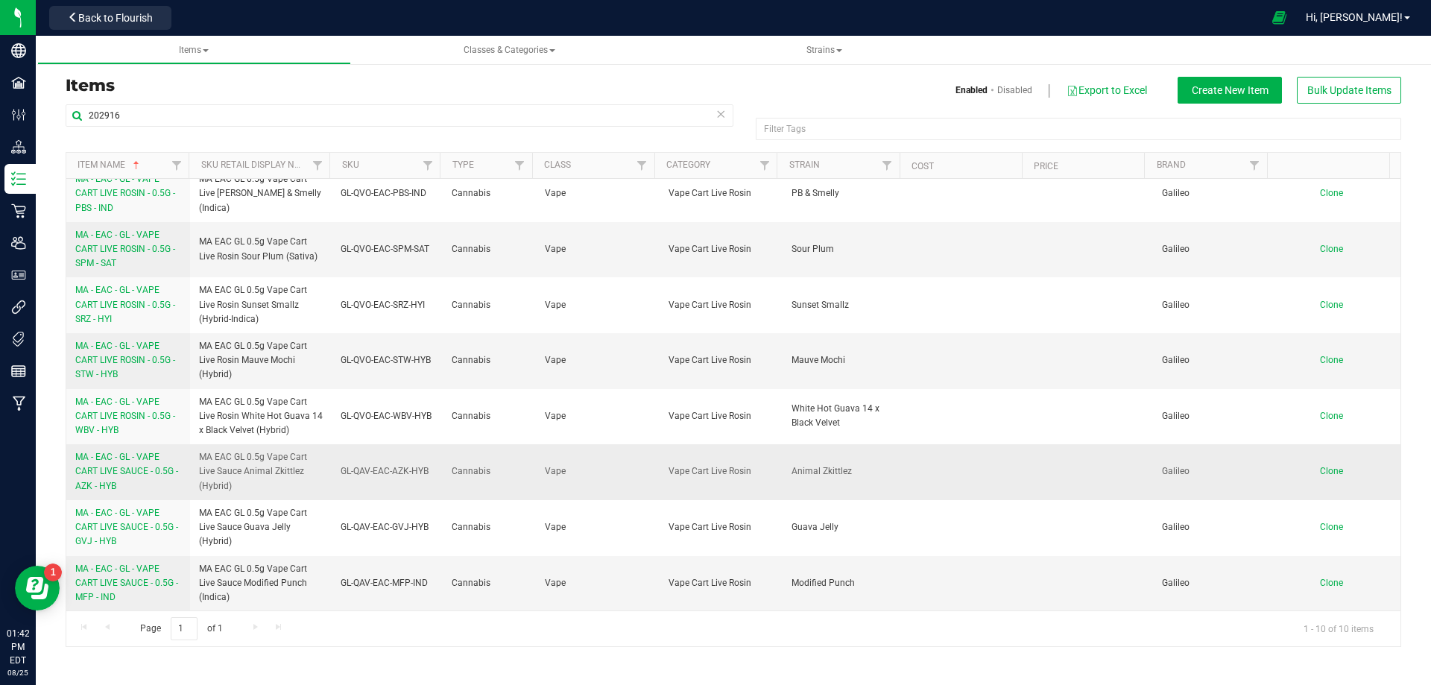
click at [135, 466] on span "MA - EAC - GL - VAPE CART LIVE SAUCE - 0.5G - AZK - HYB" at bounding box center [126, 471] width 103 height 39
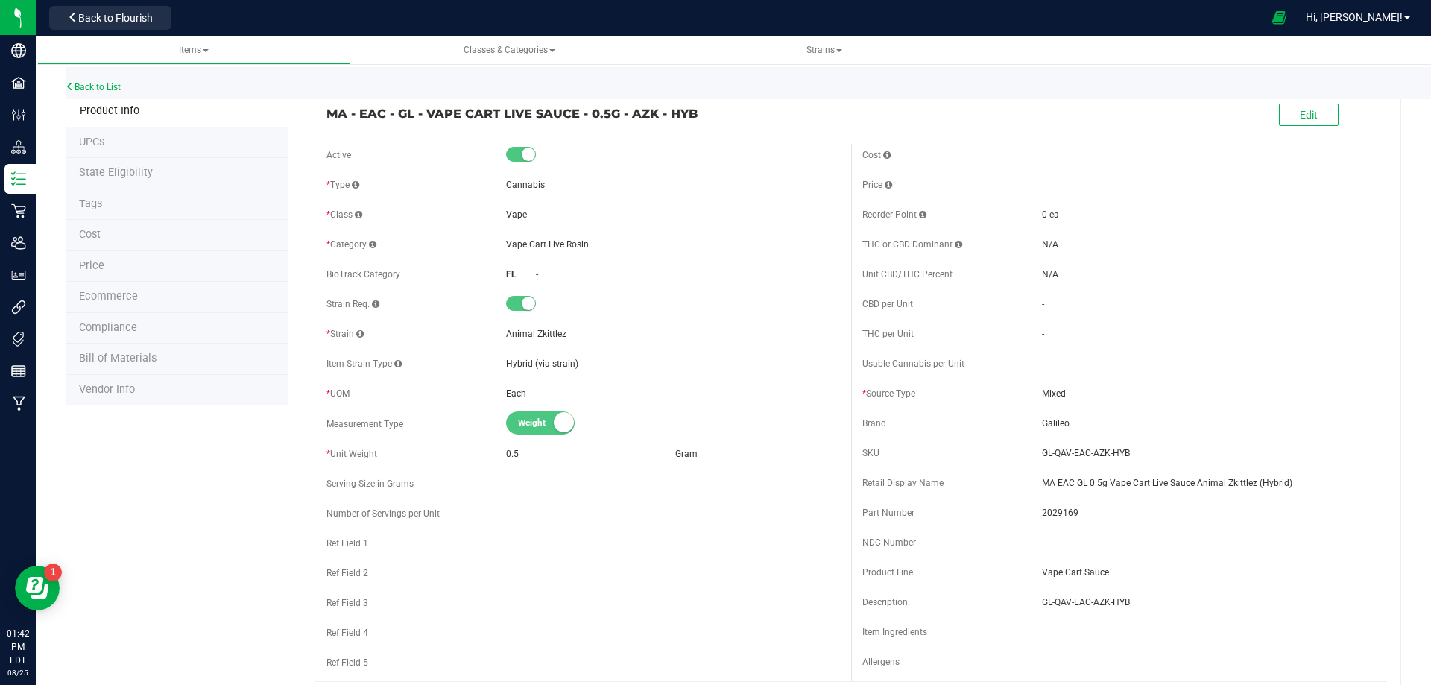
click at [127, 203] on li "Tags" at bounding box center [177, 204] width 223 height 31
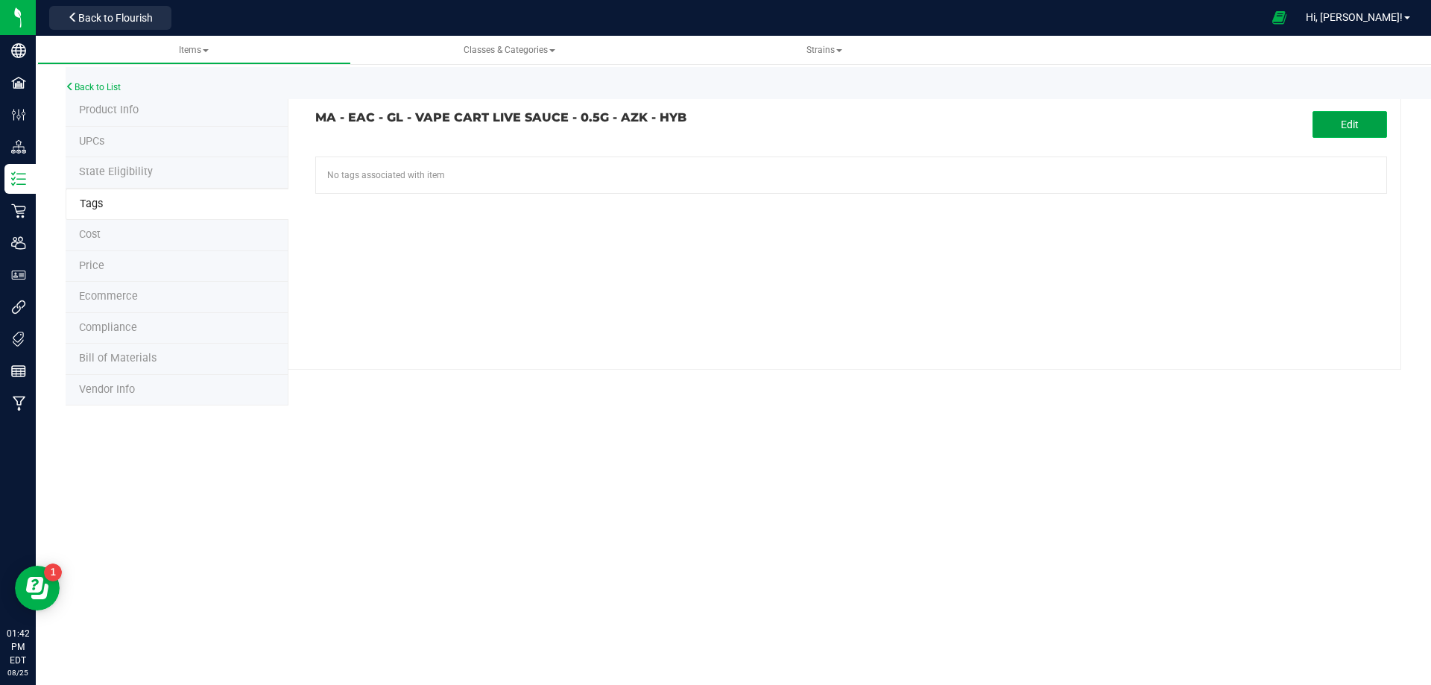
click at [1363, 124] on button "Edit" at bounding box center [1350, 124] width 75 height 27
drag, startPoint x: 607, startPoint y: 152, endPoint x: 590, endPoint y: 180, distance: 33.1
click at [606, 154] on tag-association "MA - EAC - GL - VAPE CART LIVE SAUCE - 0.5G - AZK - HYB Cancel Save Items -FL R…" at bounding box center [851, 171] width 1072 height 120
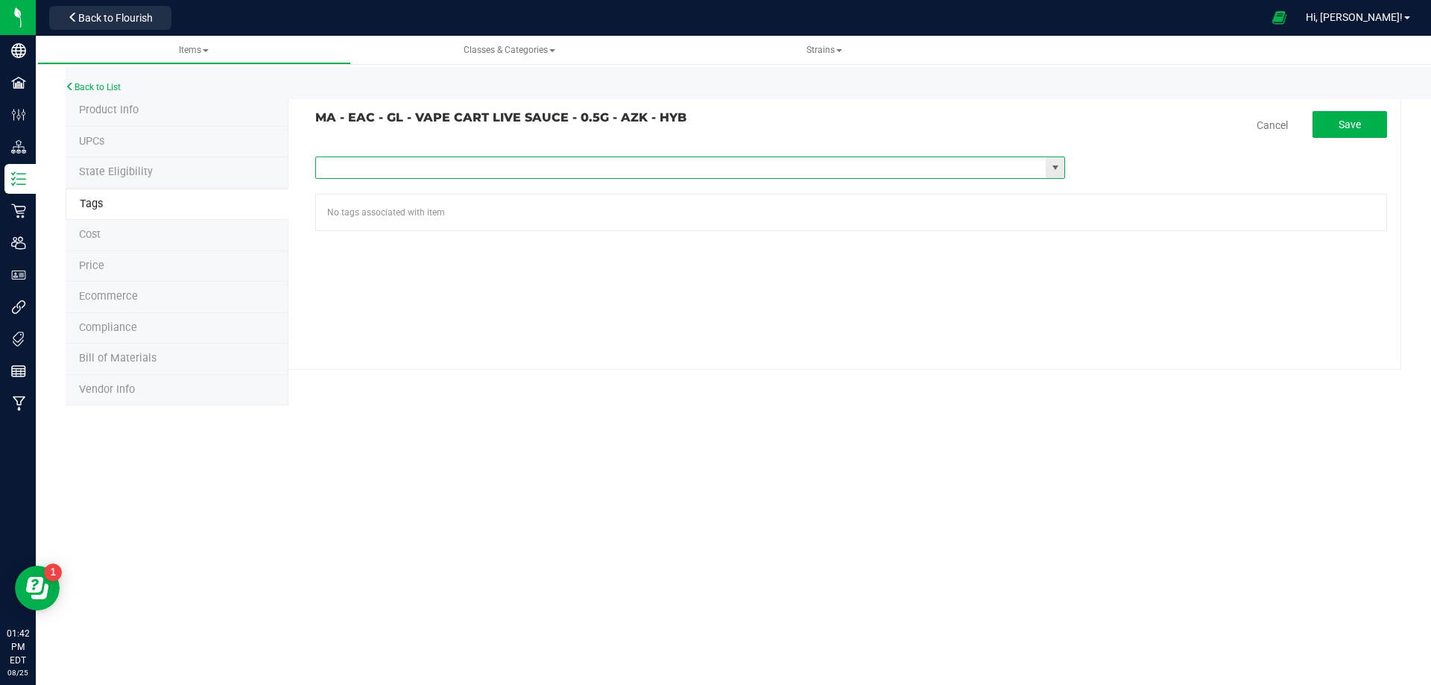
click at [587, 169] on input "text" at bounding box center [681, 167] width 730 height 21
paste input "Items - MA All Items Available"
type input "Items - MA All Items Available"
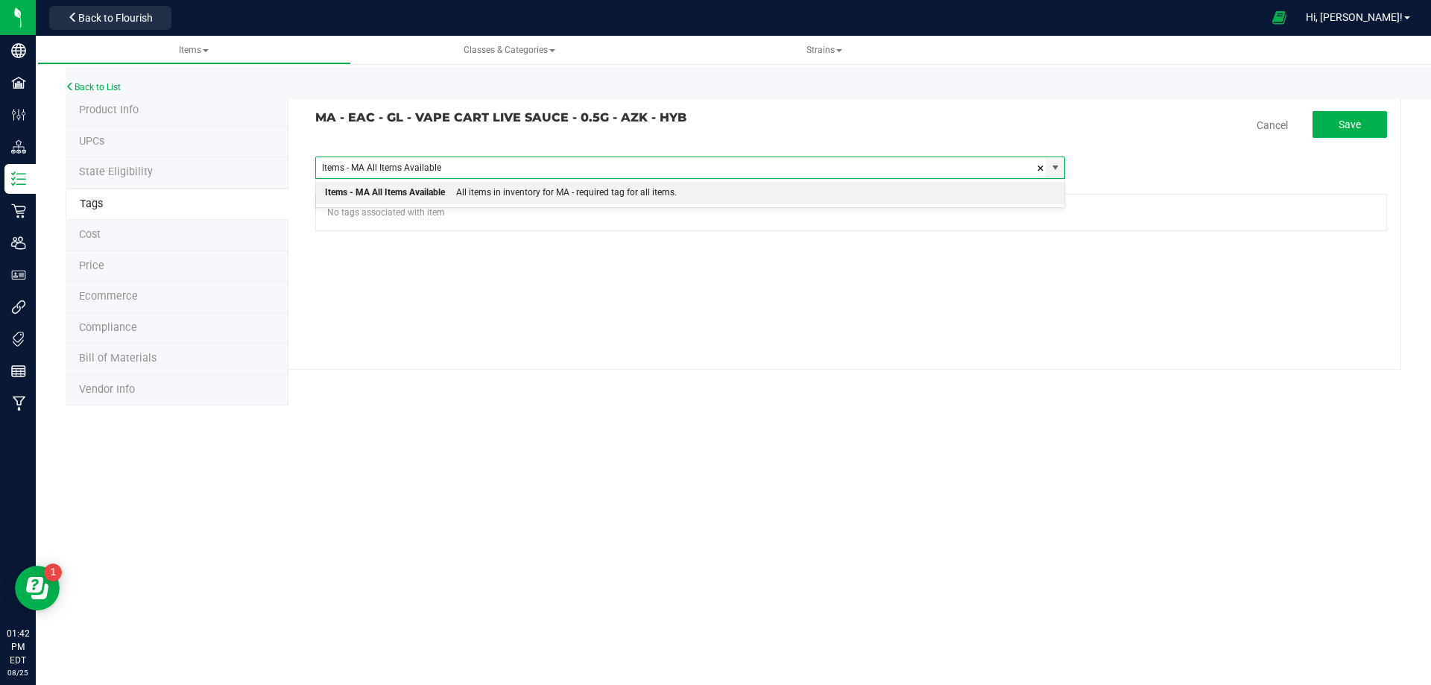
click at [584, 187] on div "All items in inventory for MA - required tag for all items." at bounding box center [561, 192] width 232 height 19
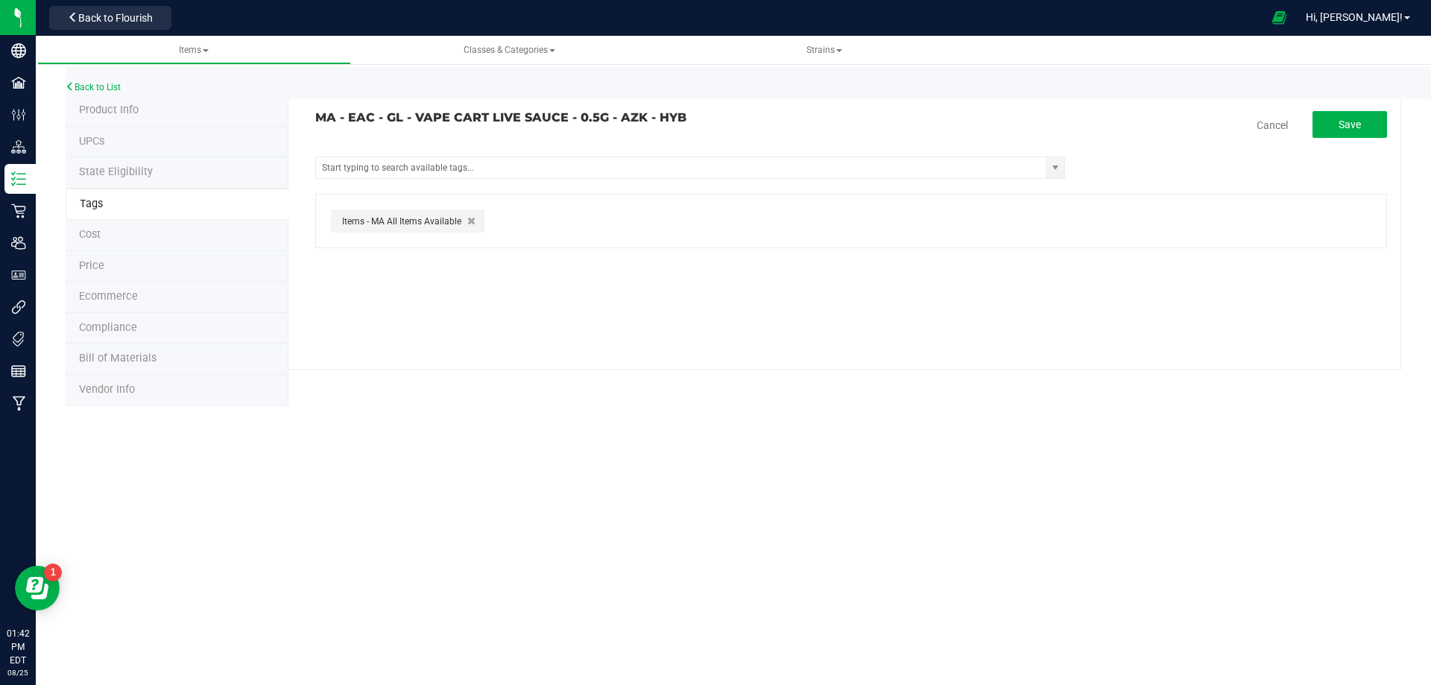
click at [1356, 138] on tag-association "MA - EAC - GL - VAPE CART LIVE SAUCE - 0.5G - AZK - HYB Cancel Save Items -FL R…" at bounding box center [851, 179] width 1072 height 137
drag, startPoint x: 1353, startPoint y: 124, endPoint x: 1345, endPoint y: 124, distance: 8.2
click at [1353, 123] on span "Save" at bounding box center [1350, 125] width 22 height 12
click at [121, 86] on link "Back to List" at bounding box center [93, 87] width 55 height 10
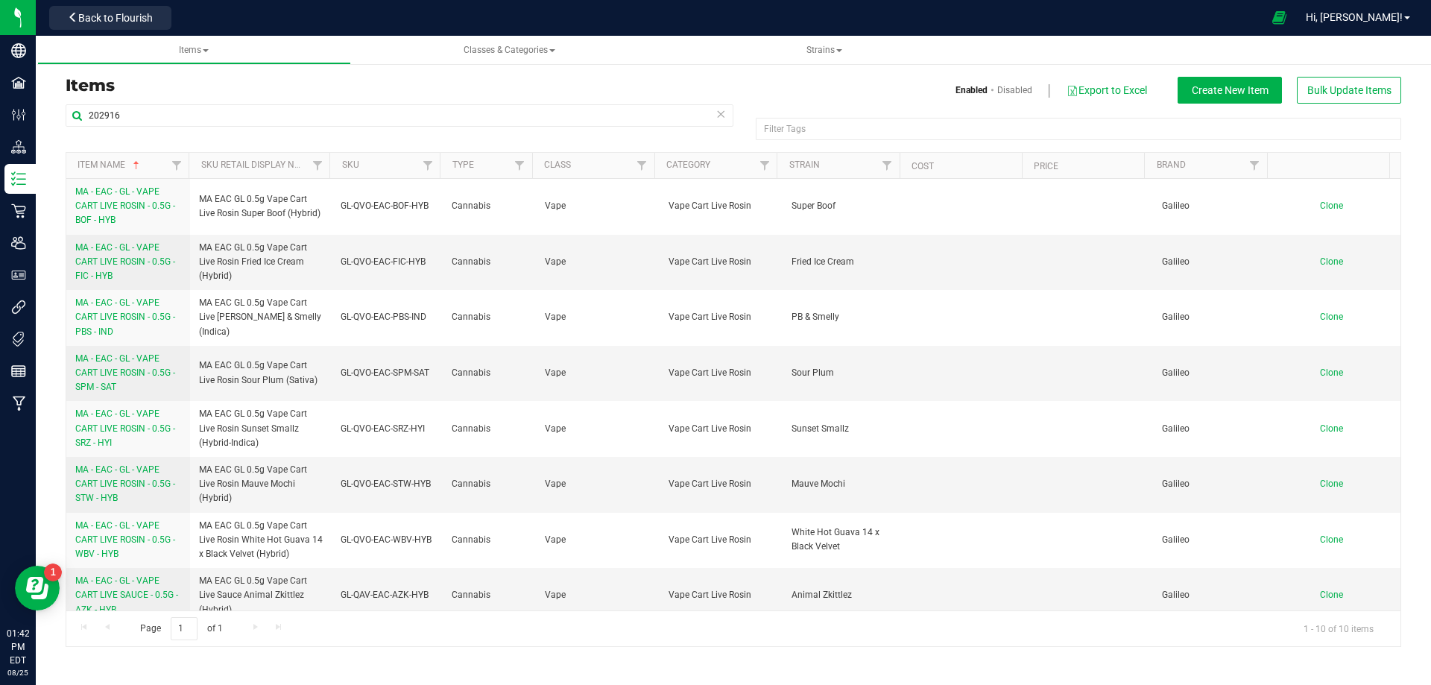
scroll to position [124, 0]
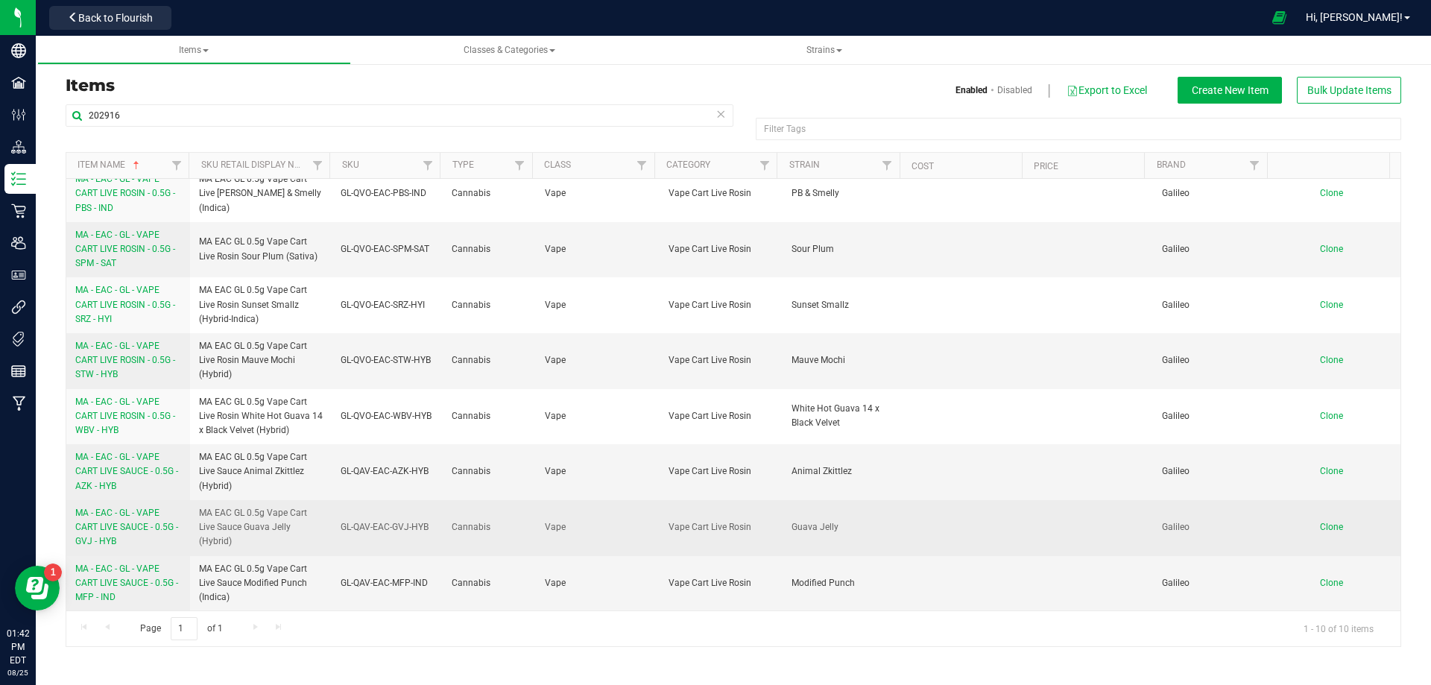
click at [152, 534] on link "MA - EAC - GL - VAPE CART LIVE SAUCE - 0.5G - GVJ - HYB" at bounding box center [128, 527] width 106 height 43
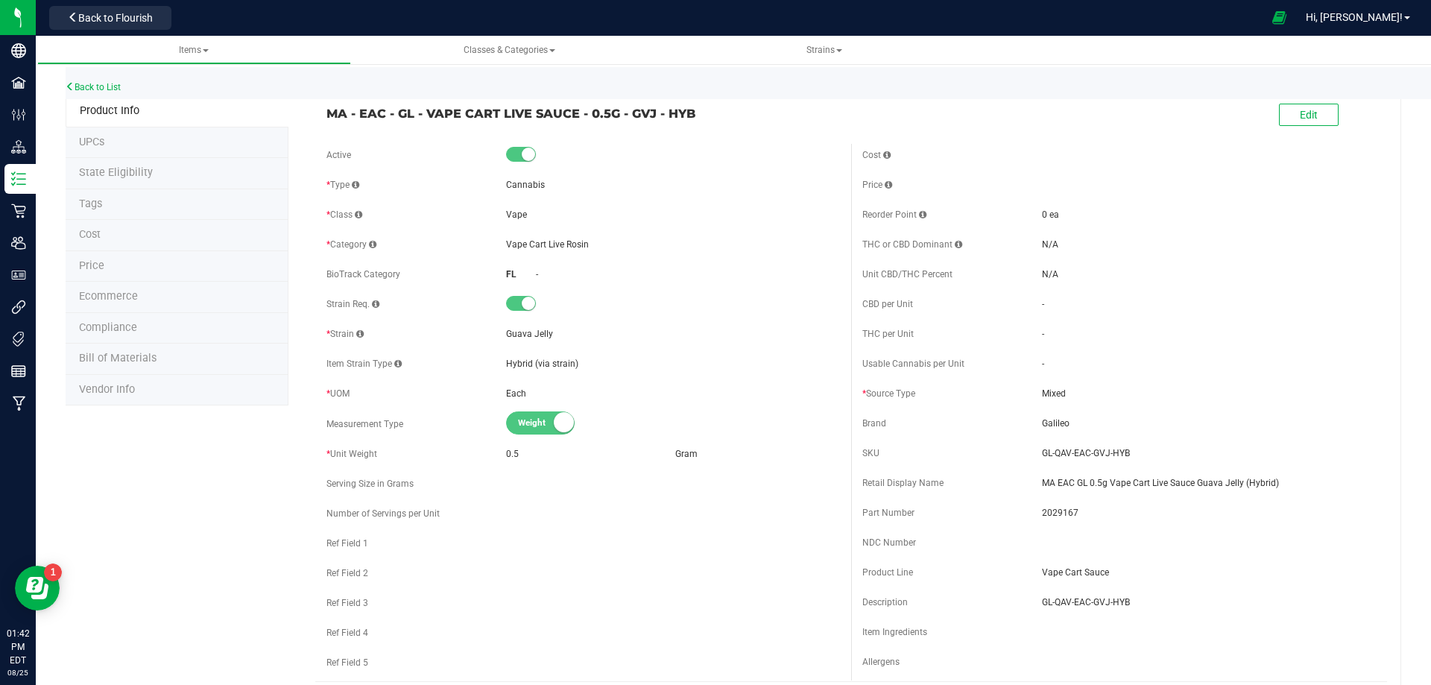
click at [121, 211] on li "Tags" at bounding box center [177, 204] width 223 height 31
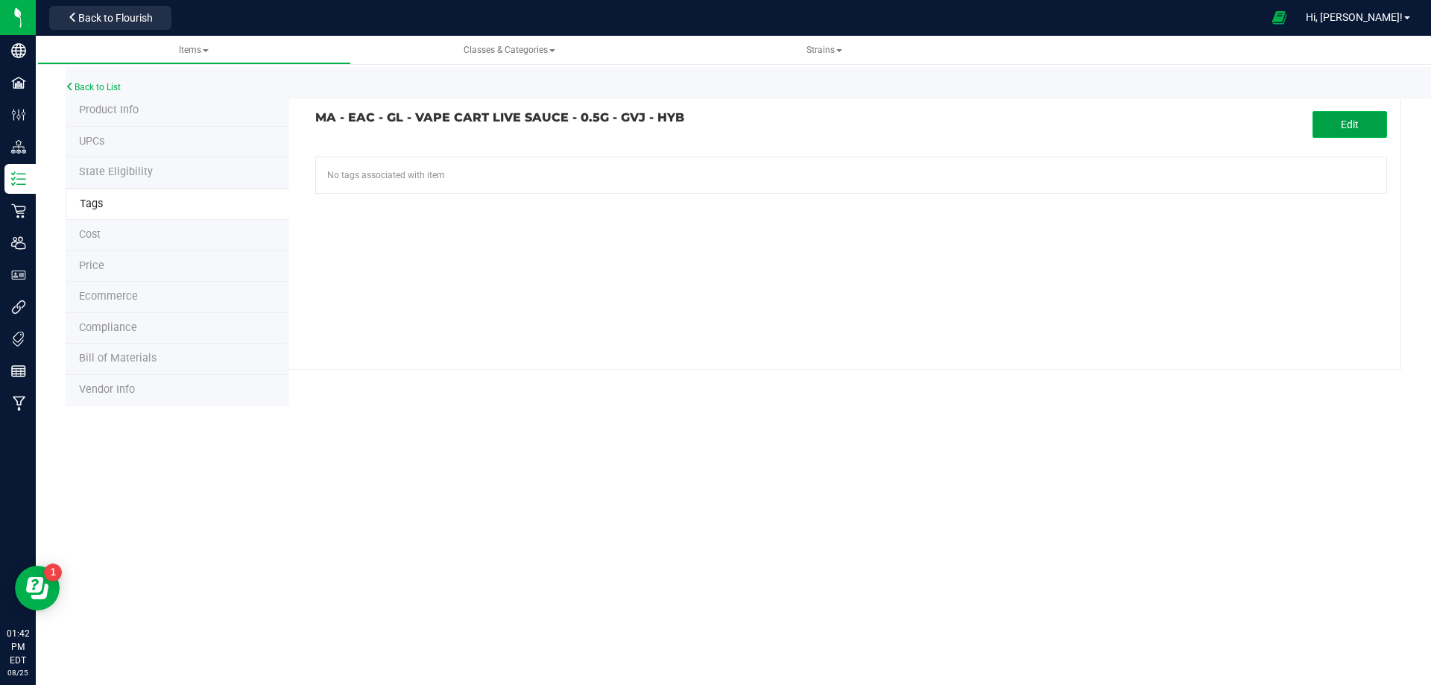
click at [1328, 124] on button "Edit" at bounding box center [1350, 124] width 75 height 27
click at [547, 160] on input "text" at bounding box center [681, 167] width 730 height 21
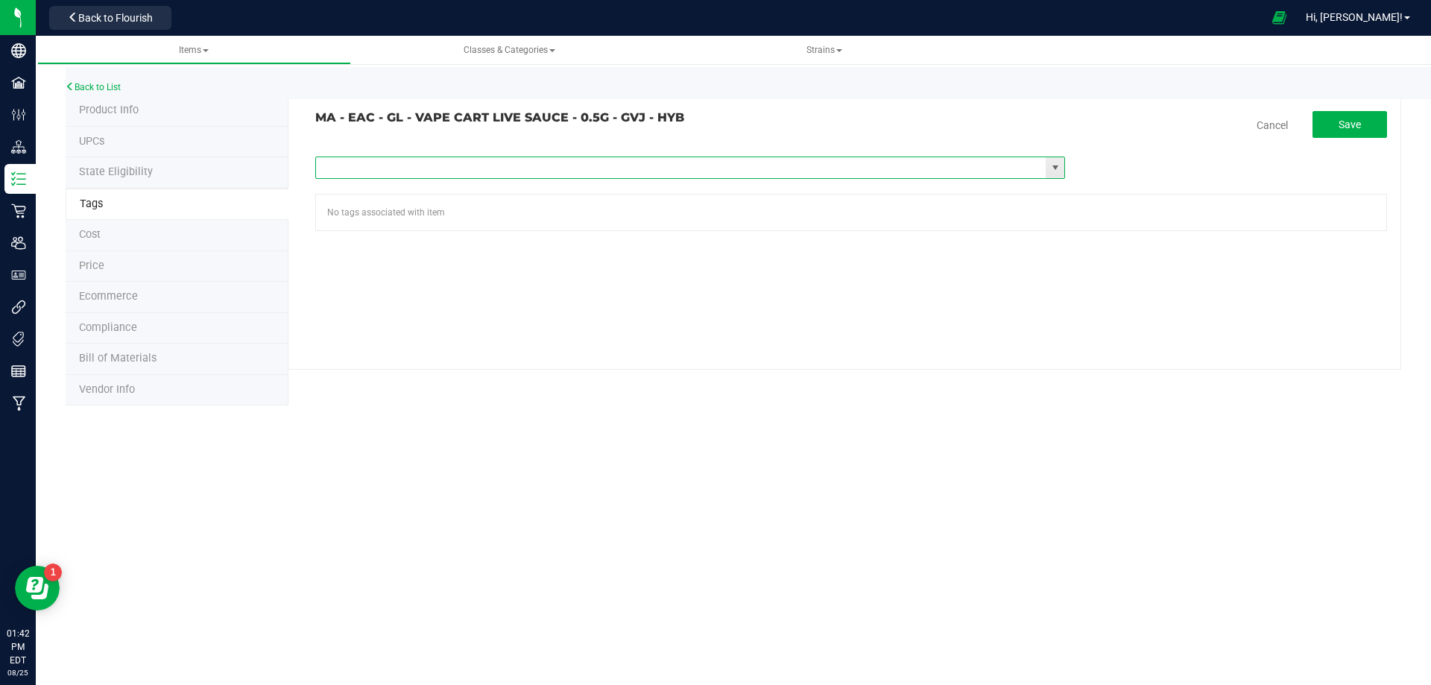
paste input "Items - MA All Items Available"
type input "Items - MA All Items Available"
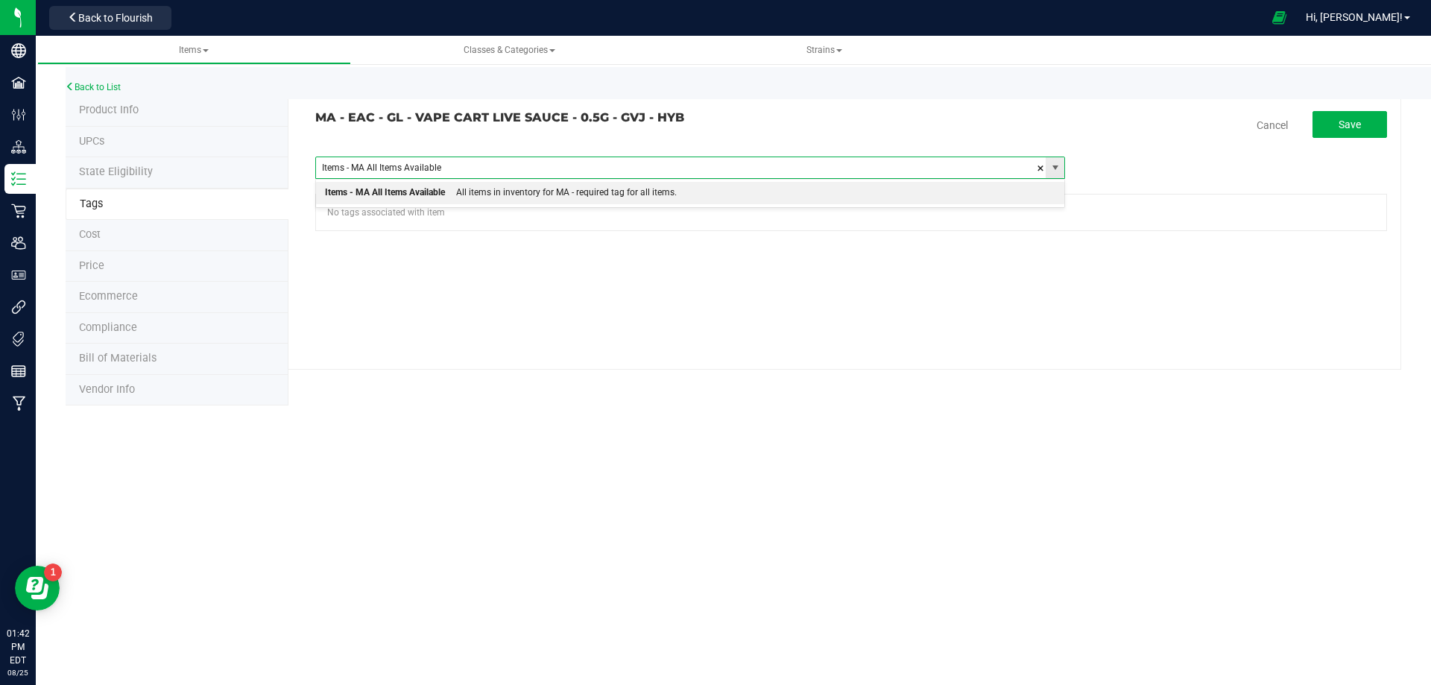
drag, startPoint x: 533, startPoint y: 195, endPoint x: 952, endPoint y: 165, distance: 419.9
click at [536, 195] on div "All items in inventory for MA - required tag for all items." at bounding box center [561, 192] width 232 height 19
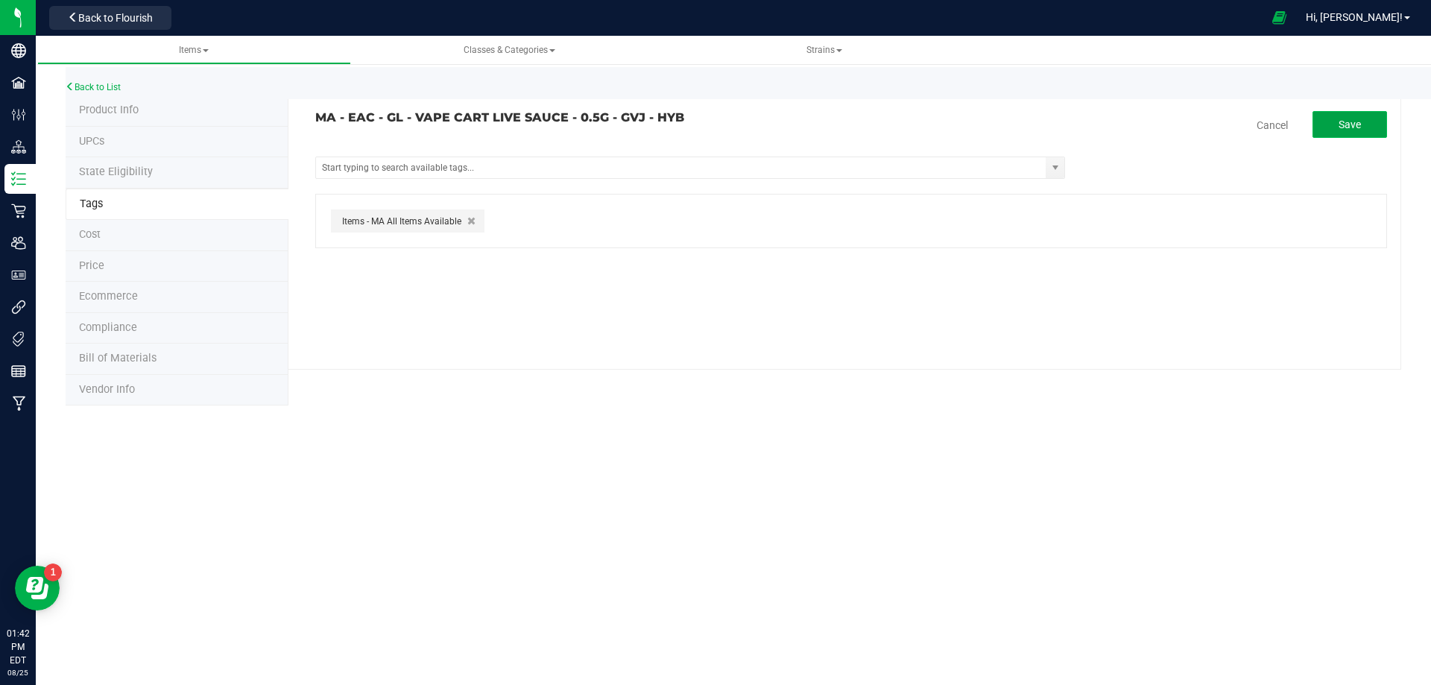
click at [1343, 130] on span "Save" at bounding box center [1350, 125] width 22 height 12
click at [115, 85] on link "Back to List" at bounding box center [93, 87] width 55 height 10
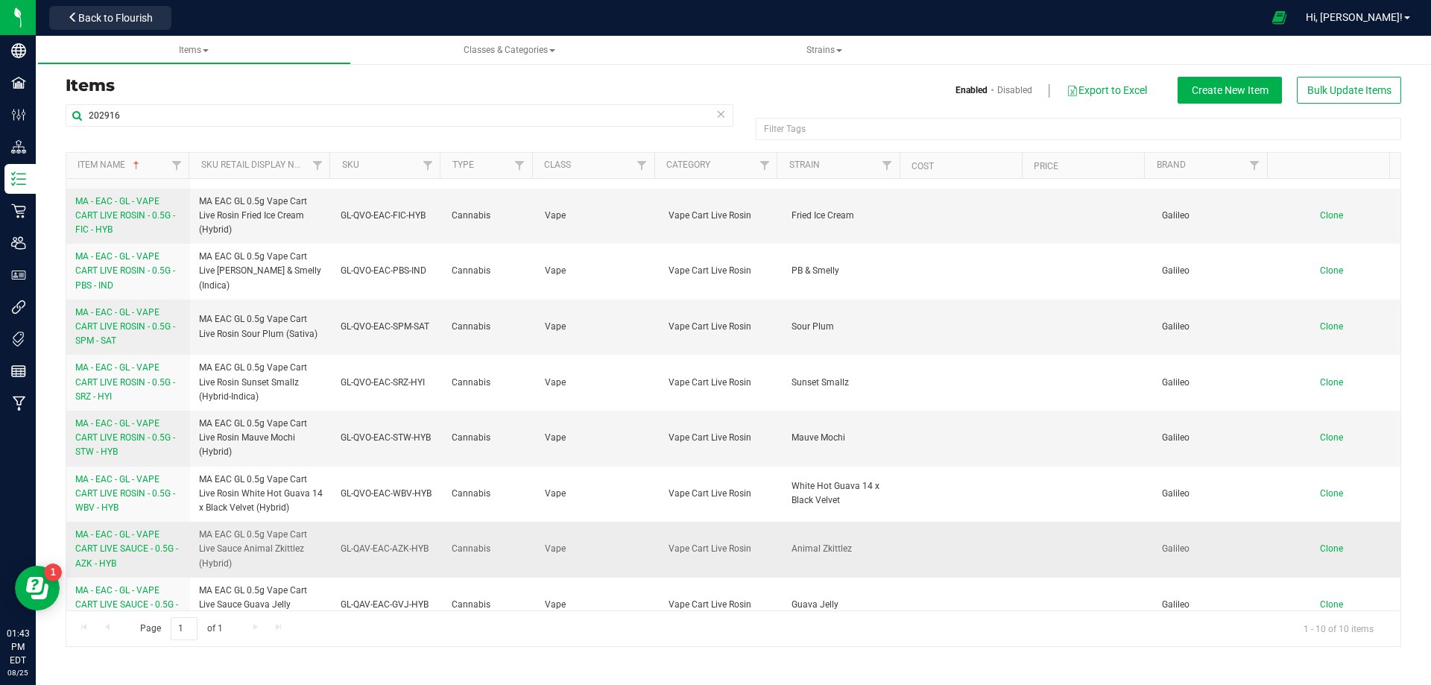
scroll to position [124, 0]
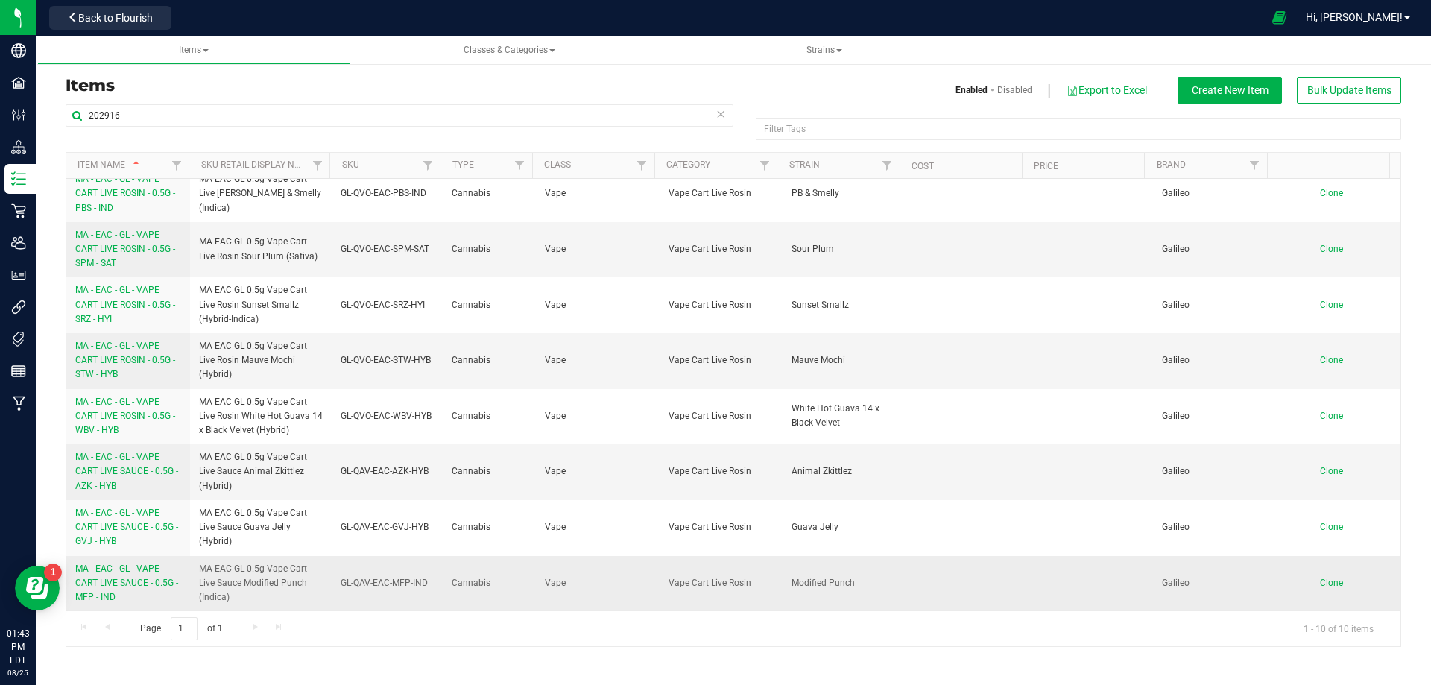
click at [126, 586] on span "MA - EAC - GL - VAPE CART LIVE SAUCE - 0.5G - MFP - IND" at bounding box center [126, 582] width 103 height 39
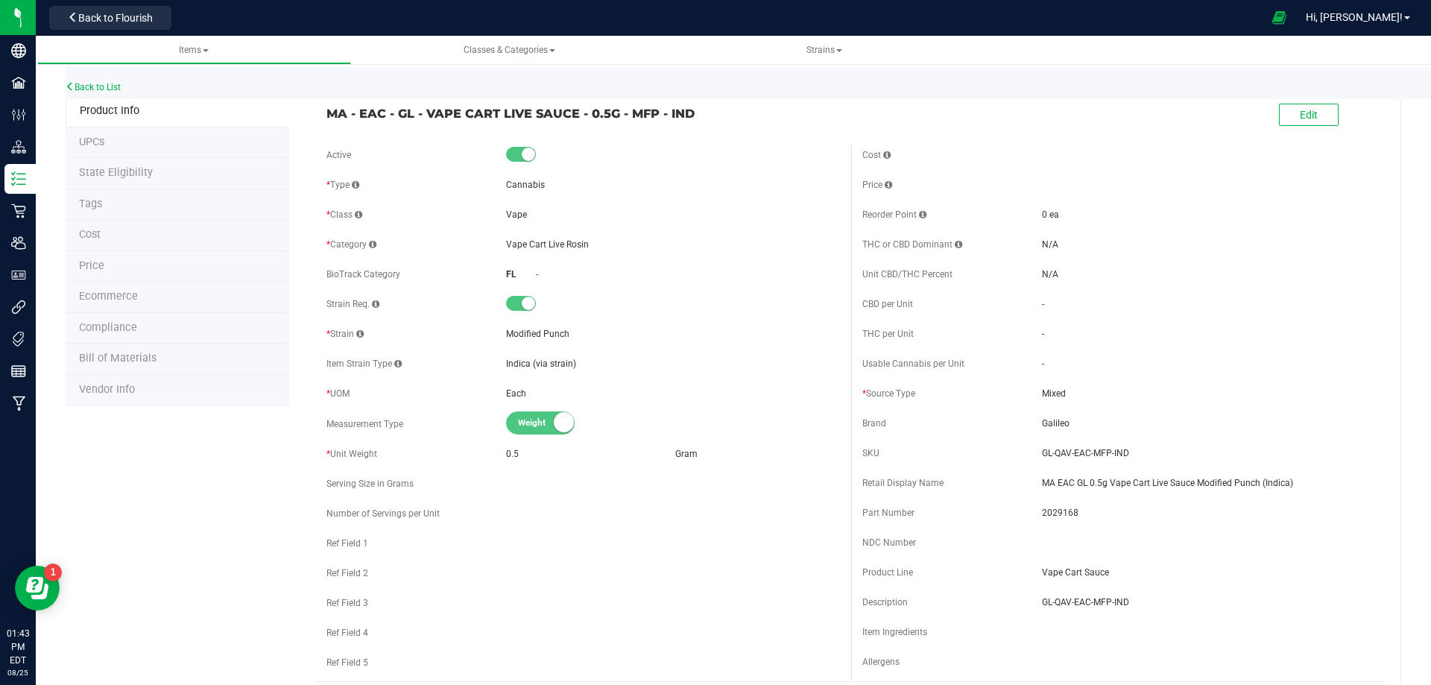
click at [119, 208] on li "Tags" at bounding box center [177, 204] width 223 height 31
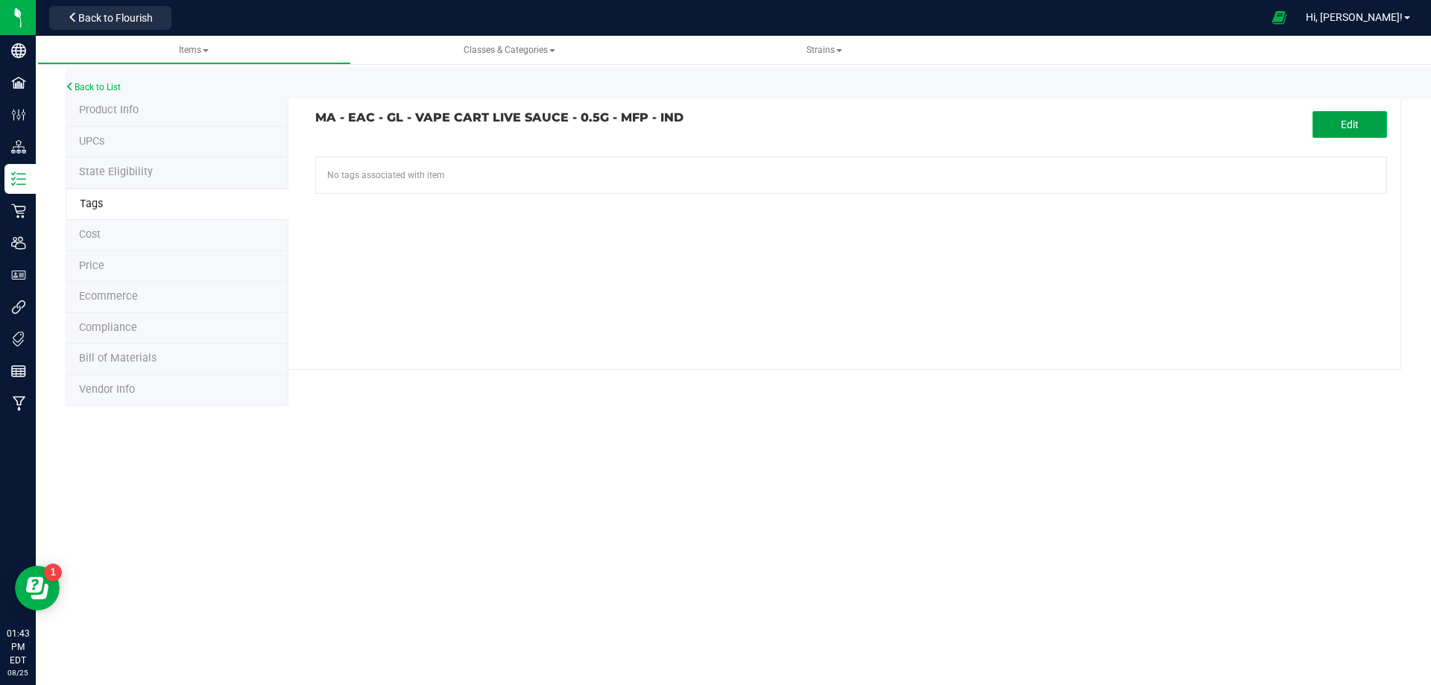
click at [1339, 135] on button "Edit" at bounding box center [1350, 124] width 75 height 27
click at [471, 161] on input "text" at bounding box center [681, 167] width 730 height 21
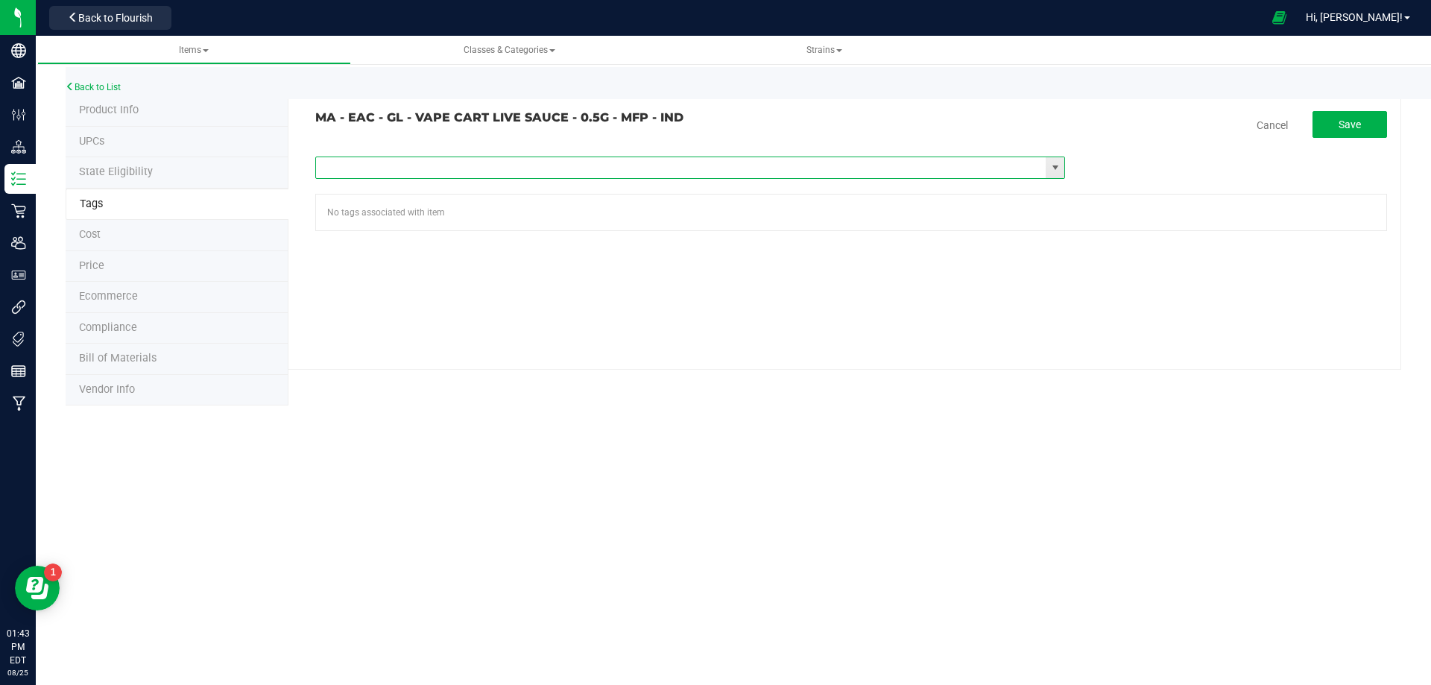
paste input "Items - MA All Items Available"
type input "Items - MA All Items Available"
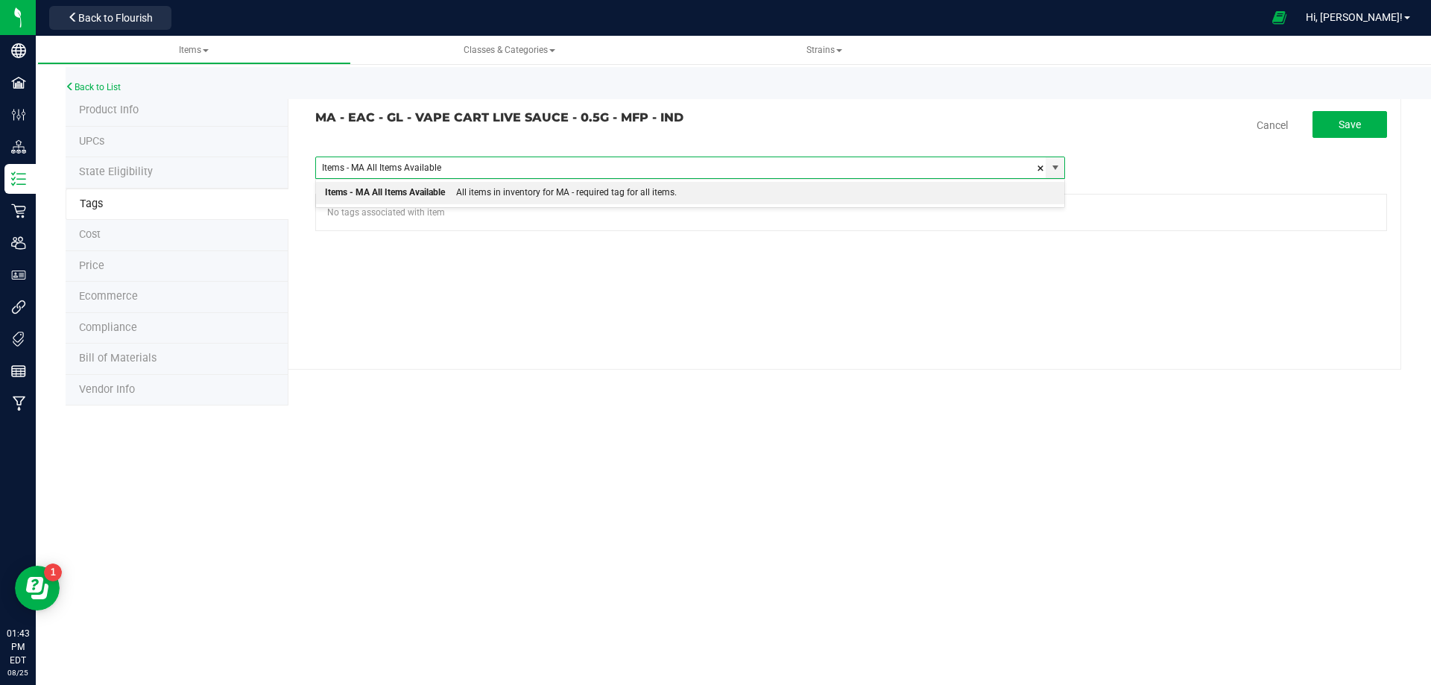
click at [433, 197] on div "Items - MA All Items Available" at bounding box center [385, 192] width 120 height 19
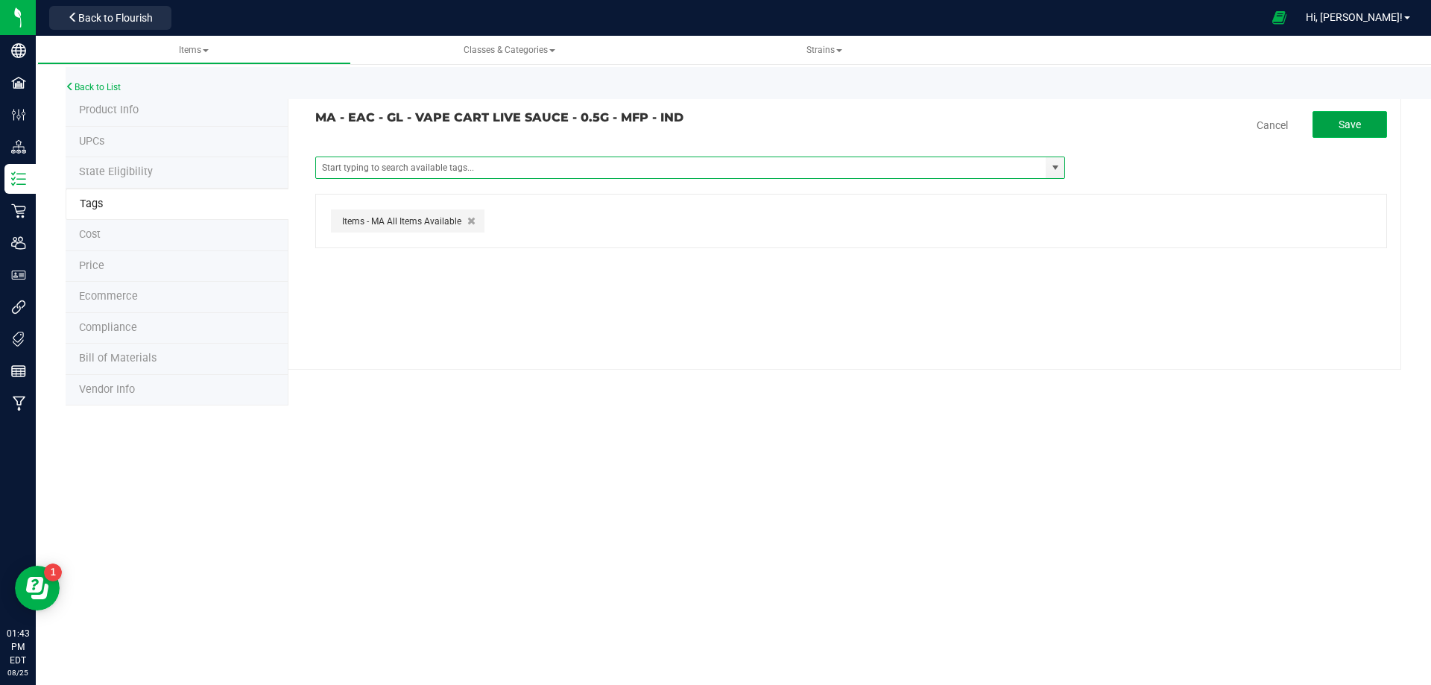
click at [1360, 125] on button "Save" at bounding box center [1350, 124] width 75 height 27
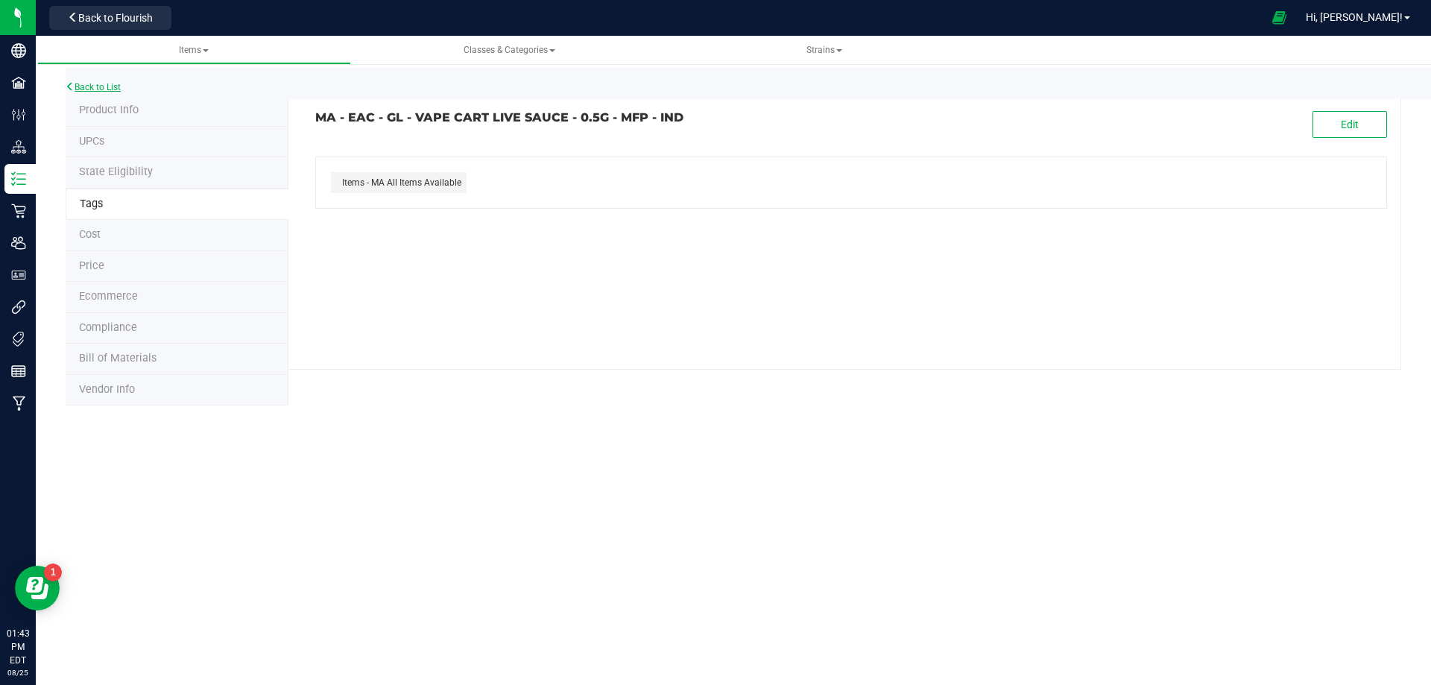
click at [98, 89] on link "Back to List" at bounding box center [93, 87] width 55 height 10
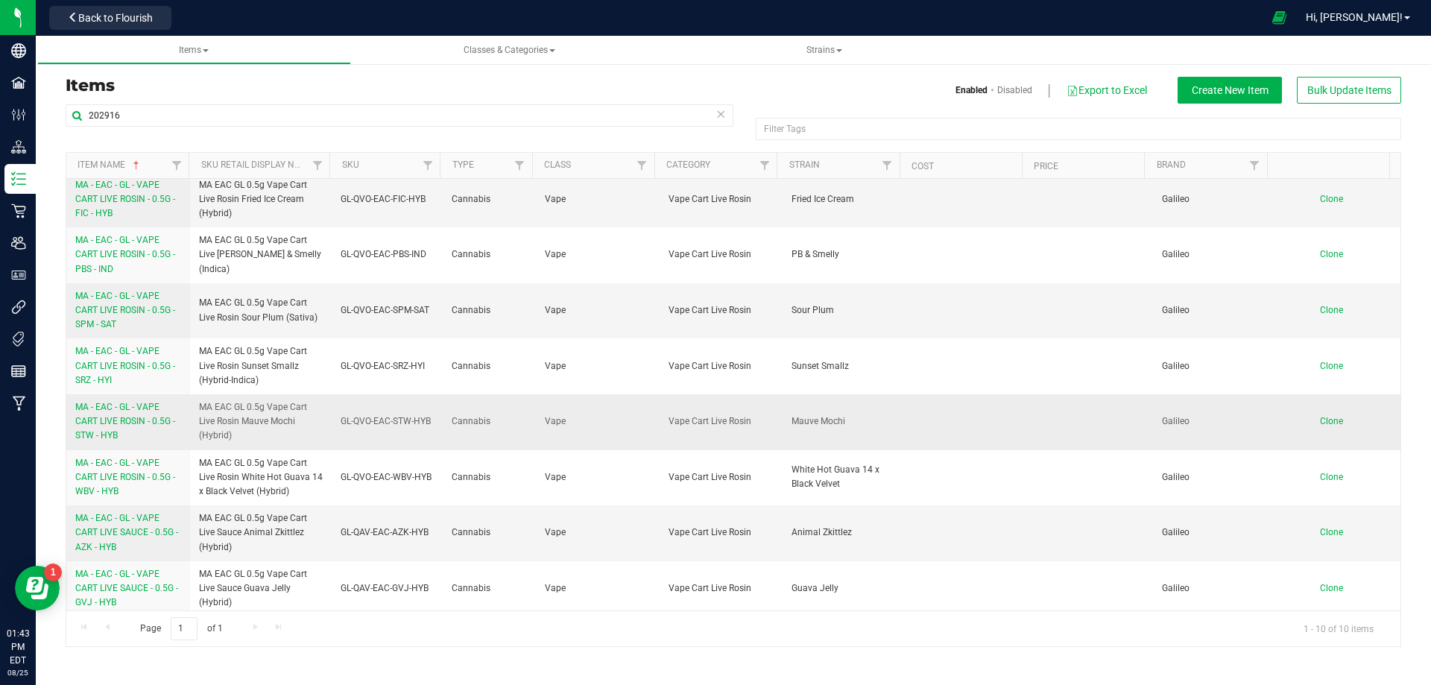
scroll to position [124, 0]
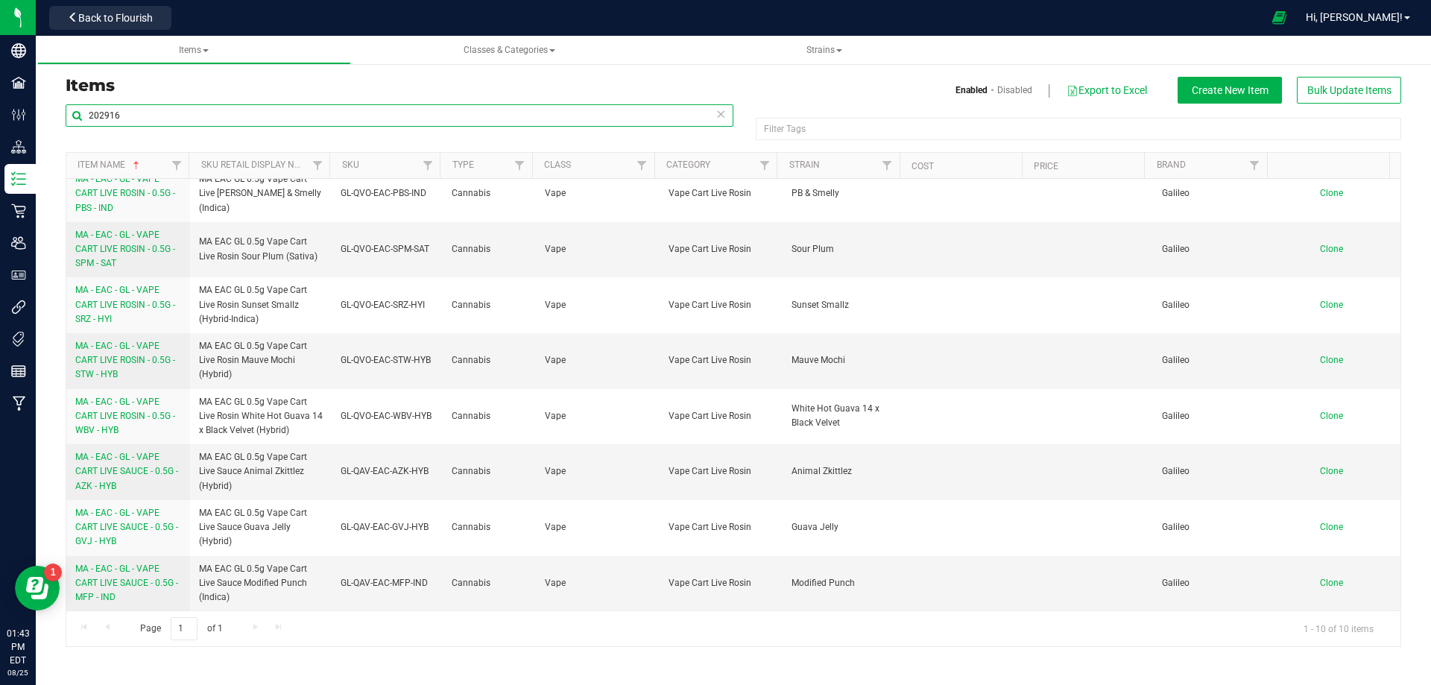
click at [239, 104] on input "202916" at bounding box center [400, 115] width 668 height 22
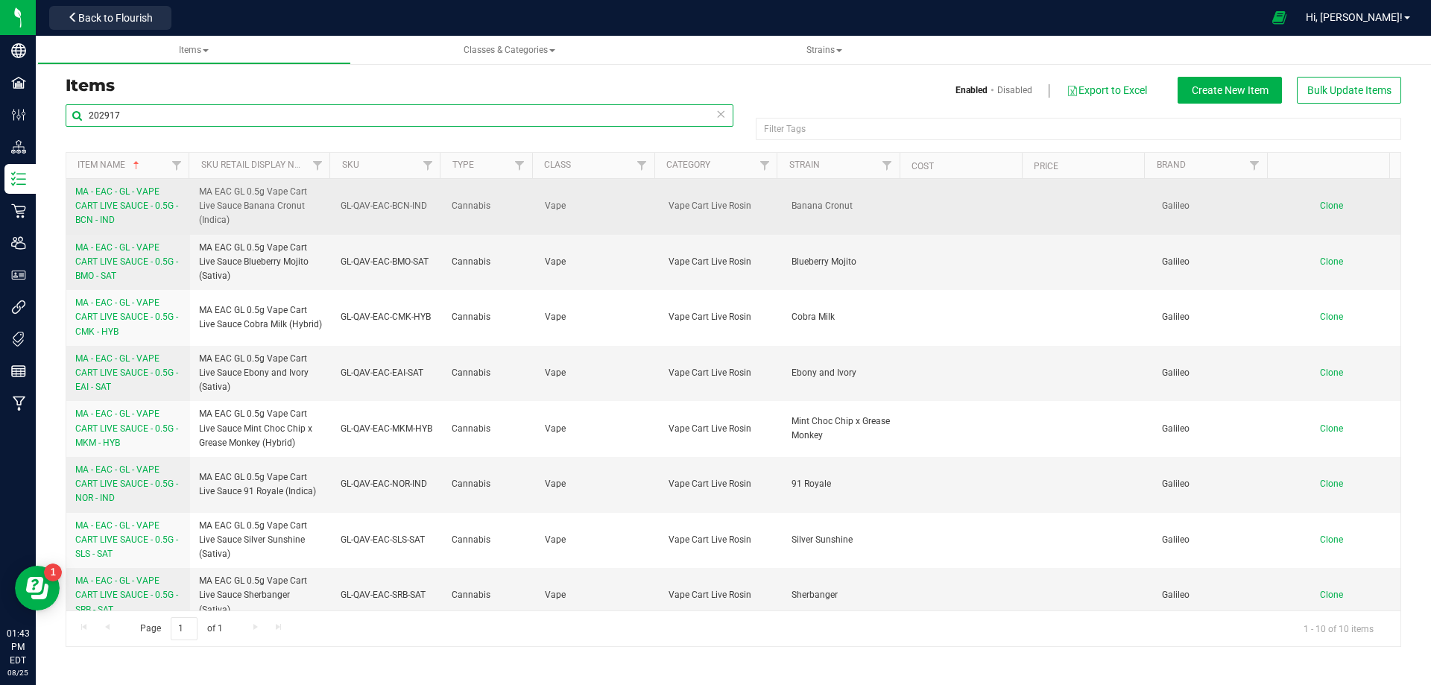
type input "202917"
click at [124, 203] on span "MA - EAC - GL - VAPE CART LIVE SAUCE - 0.5G - BCN - IND" at bounding box center [126, 205] width 103 height 39
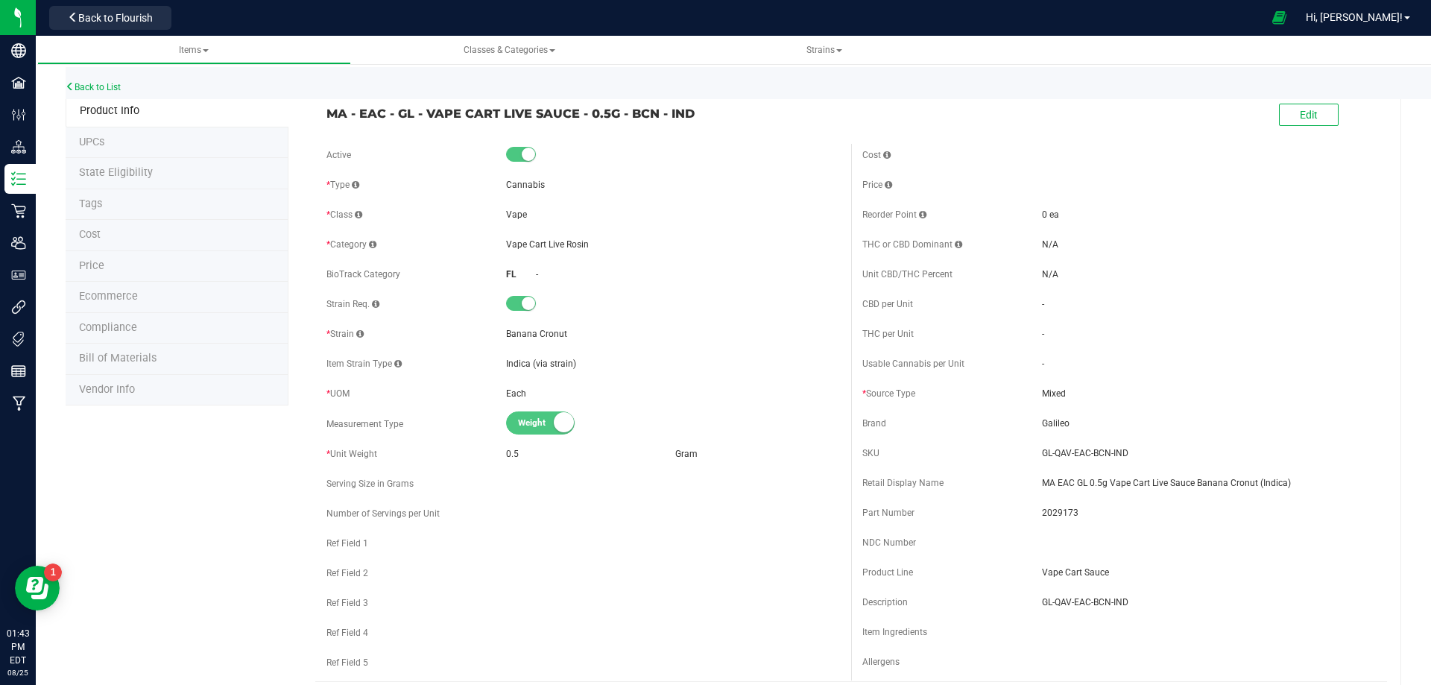
click at [127, 208] on li "Tags" at bounding box center [177, 204] width 223 height 31
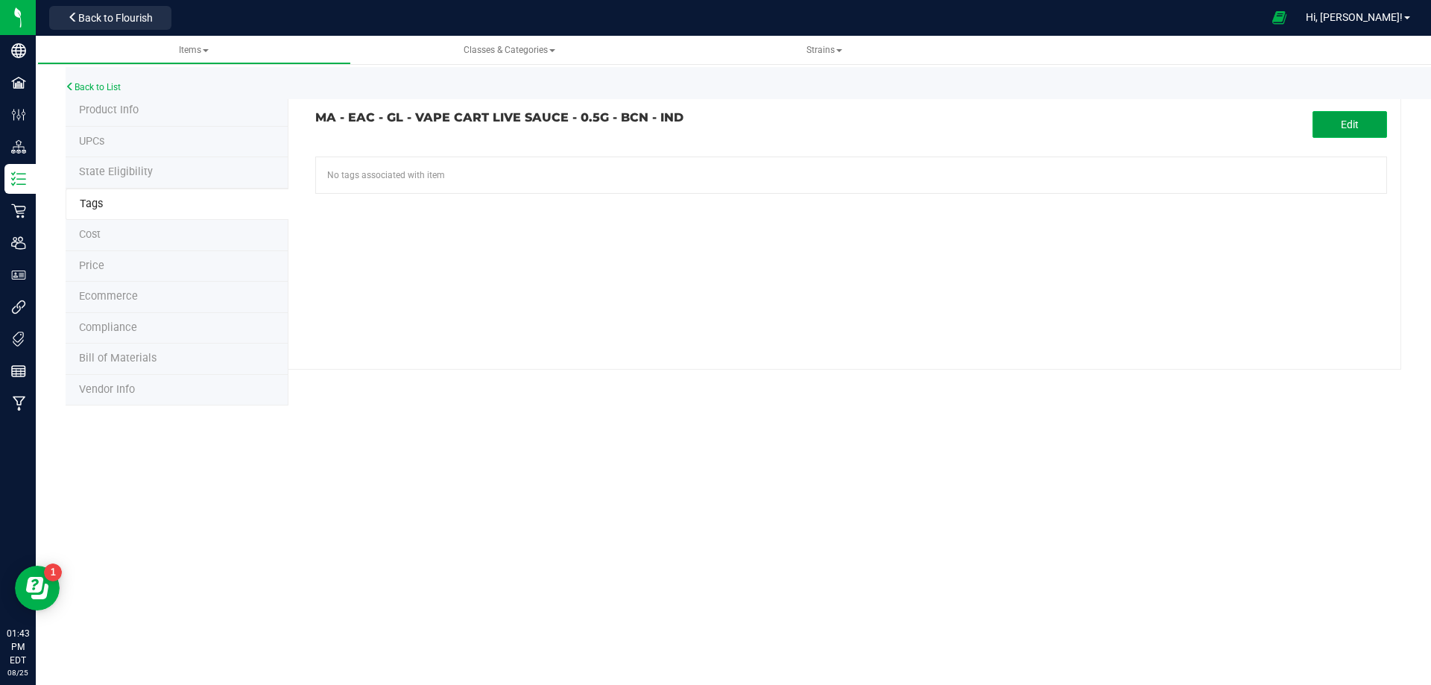
click at [1329, 121] on button "Edit" at bounding box center [1350, 124] width 75 height 27
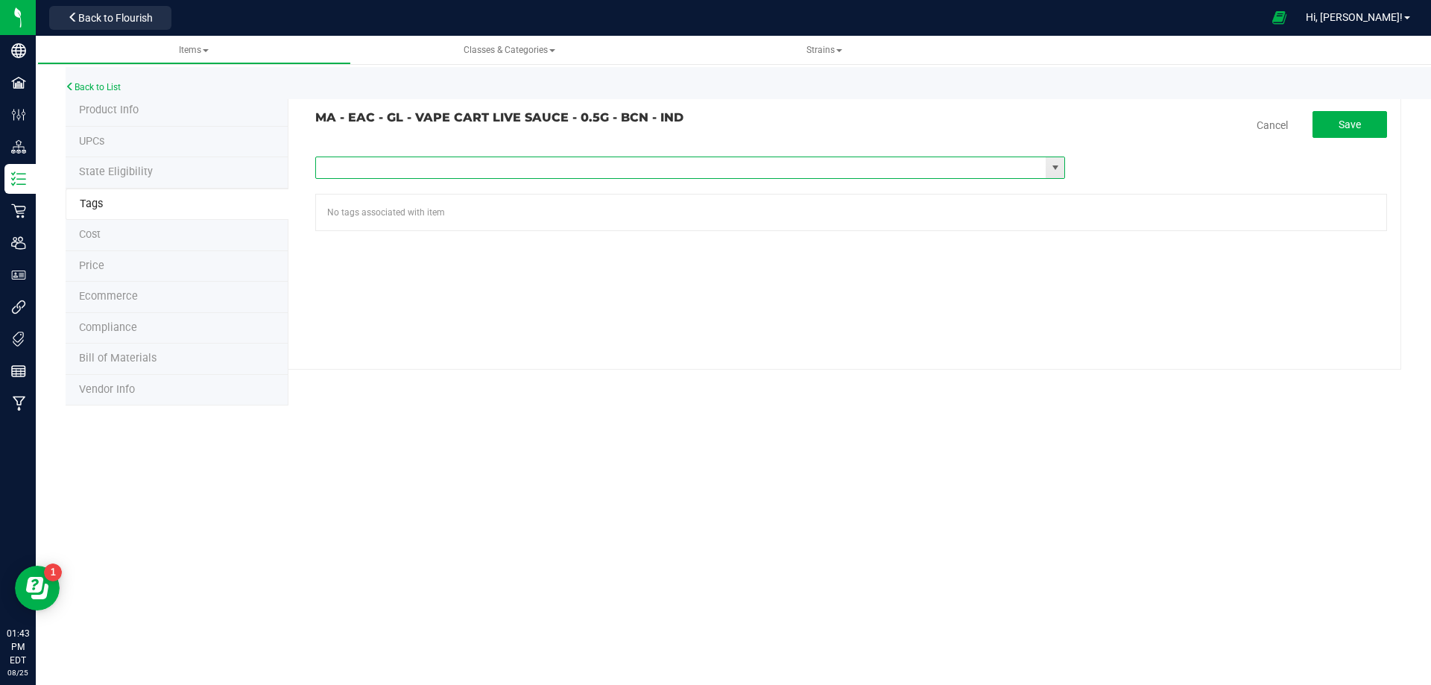
click at [466, 174] on input "text" at bounding box center [681, 167] width 730 height 21
paste input "Items - MA All Items Available"
type input "Items - MA All Items Available"
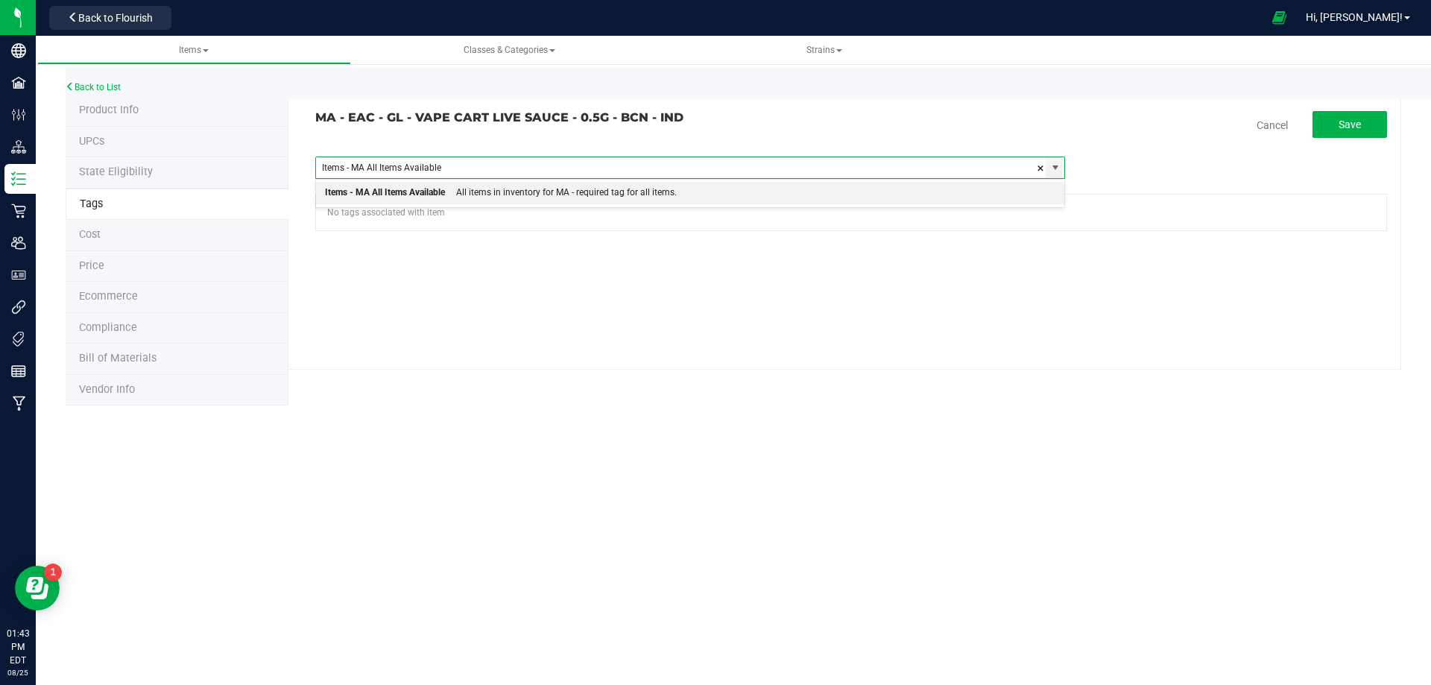
click at [466, 187] on div "All items in inventory for MA - required tag for all items." at bounding box center [561, 192] width 232 height 19
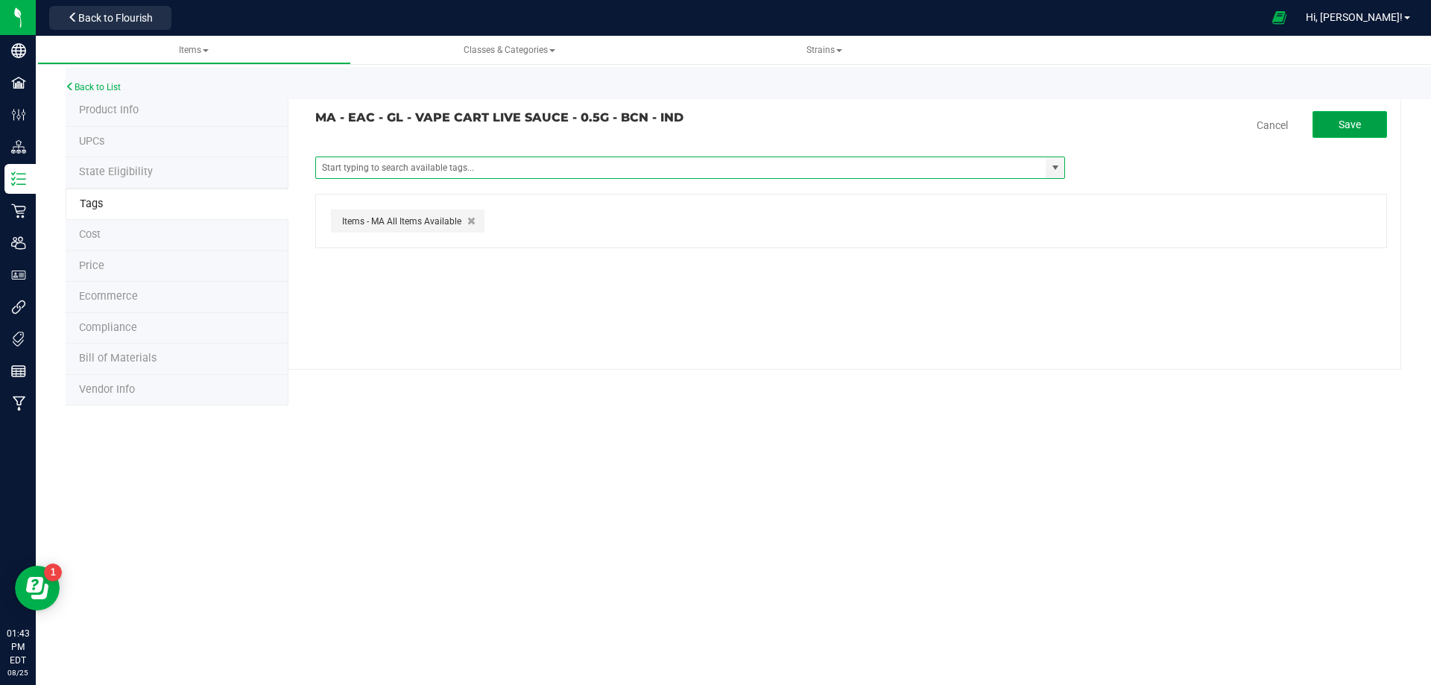
click at [1371, 121] on button "Save" at bounding box center [1350, 124] width 75 height 27
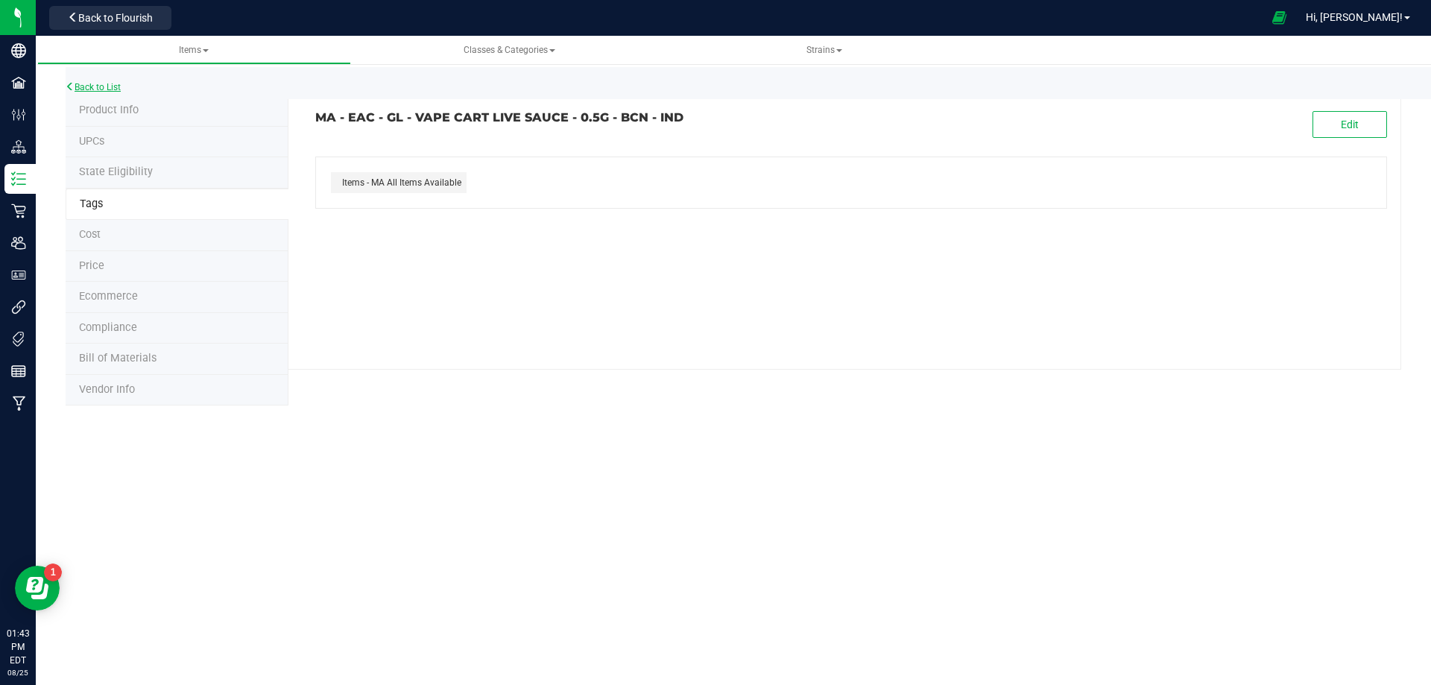
click at [105, 90] on link "Back to List" at bounding box center [93, 87] width 55 height 10
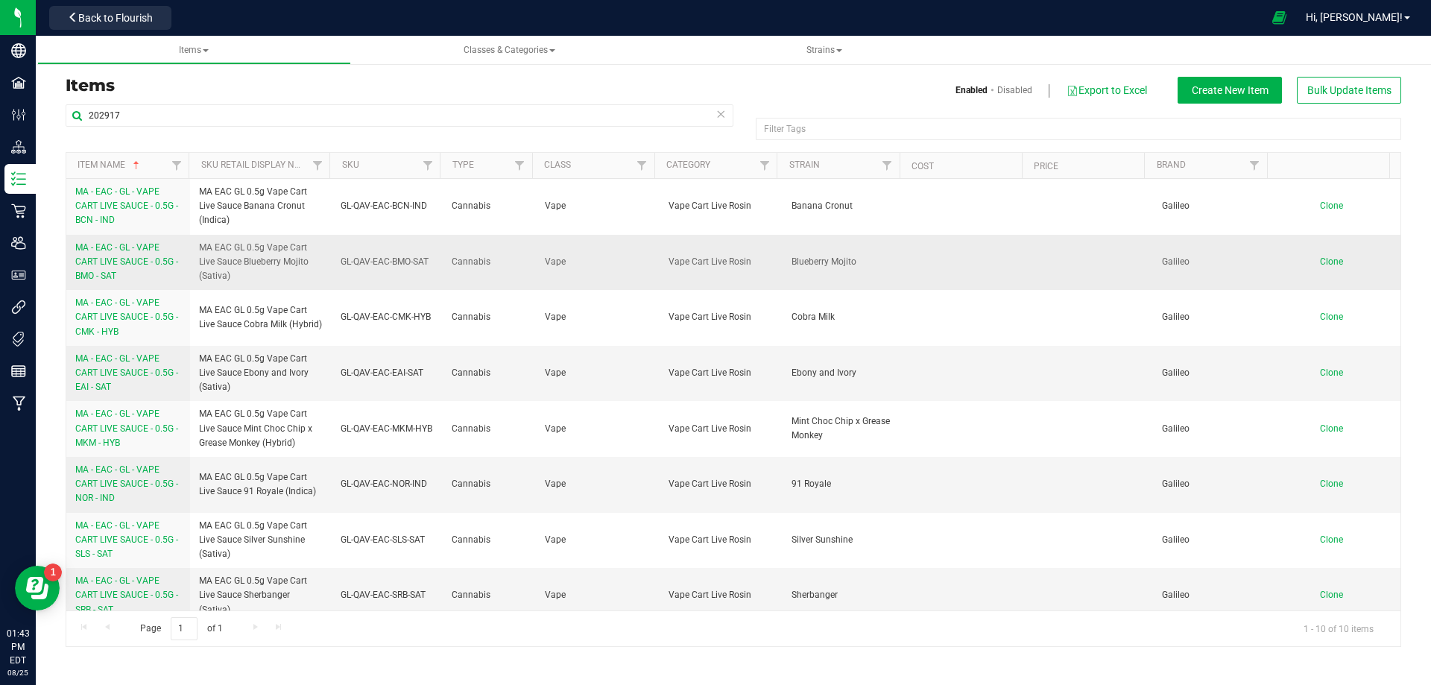
click at [116, 265] on span "MA - EAC - GL - VAPE CART LIVE SAUCE - 0.5G - BMO - SAT" at bounding box center [126, 261] width 103 height 39
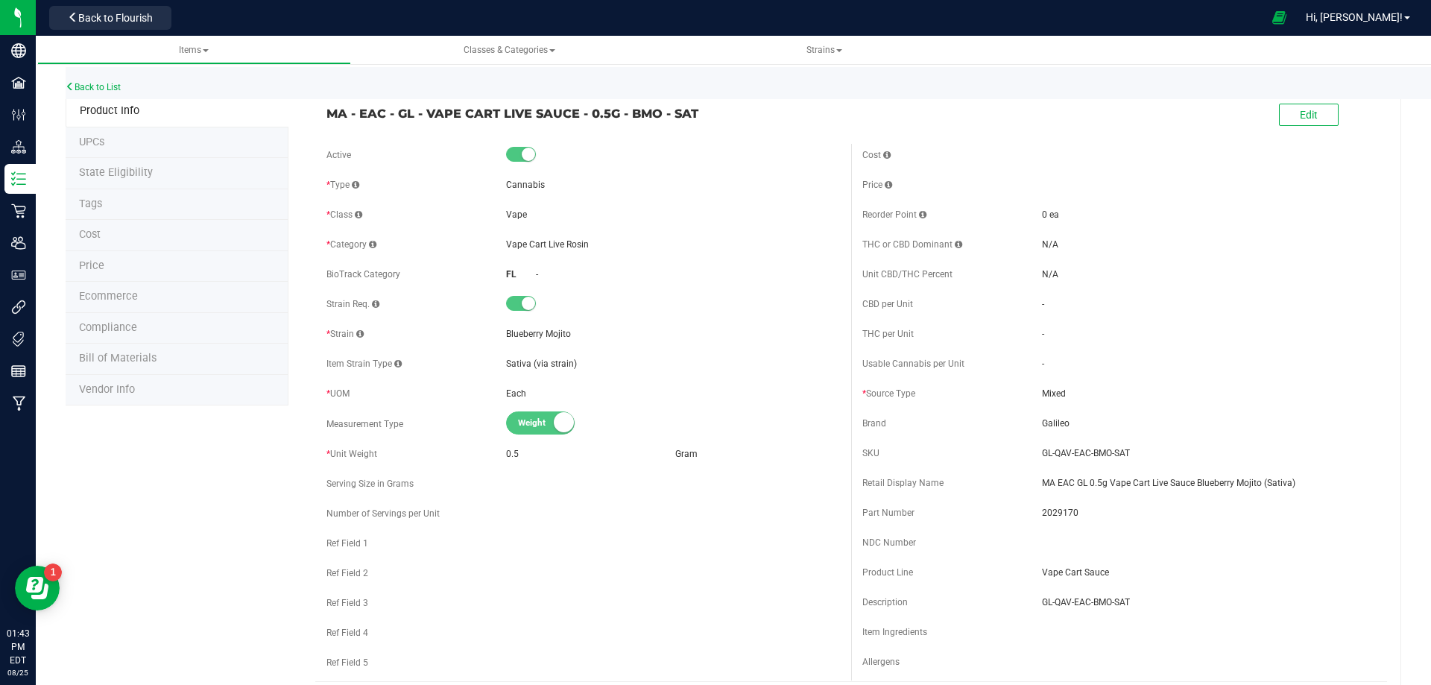
click at [142, 214] on li "Tags" at bounding box center [177, 204] width 223 height 31
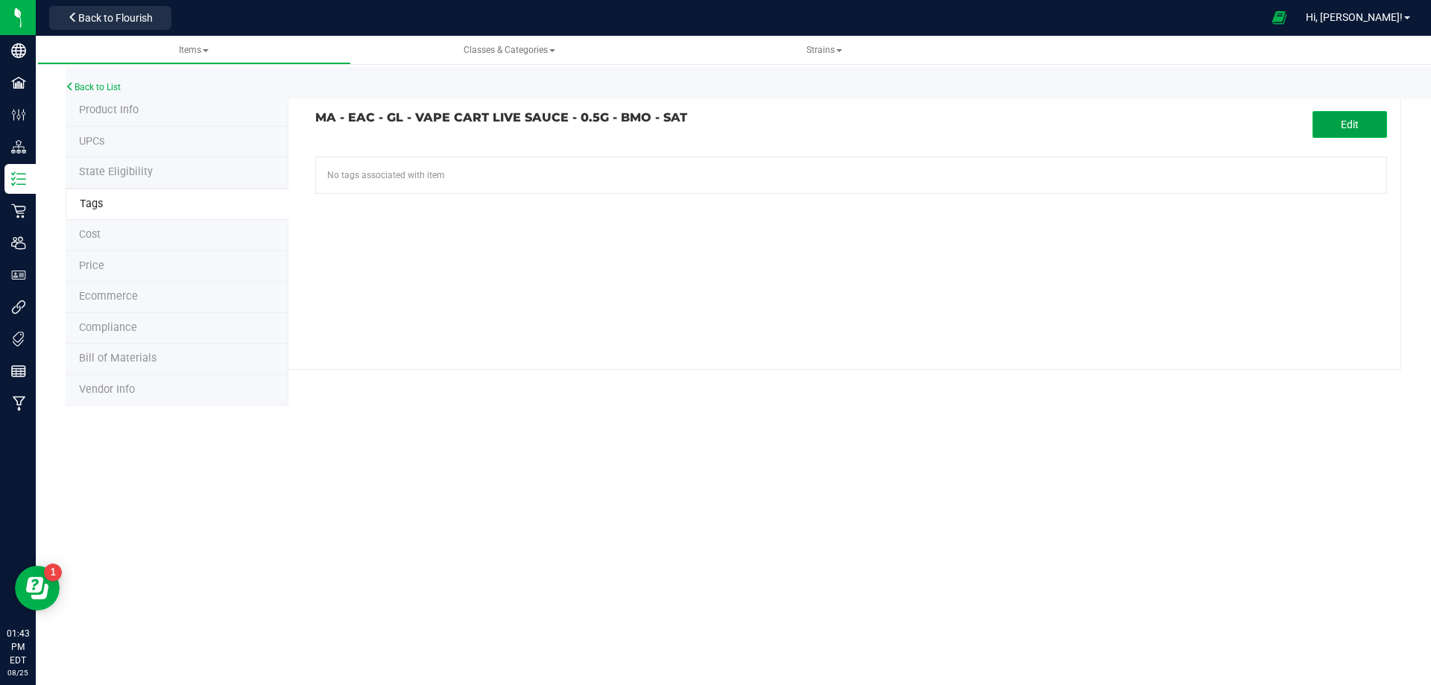
click at [1319, 124] on button "Edit" at bounding box center [1350, 124] width 75 height 27
click at [584, 169] on input "text" at bounding box center [681, 167] width 730 height 21
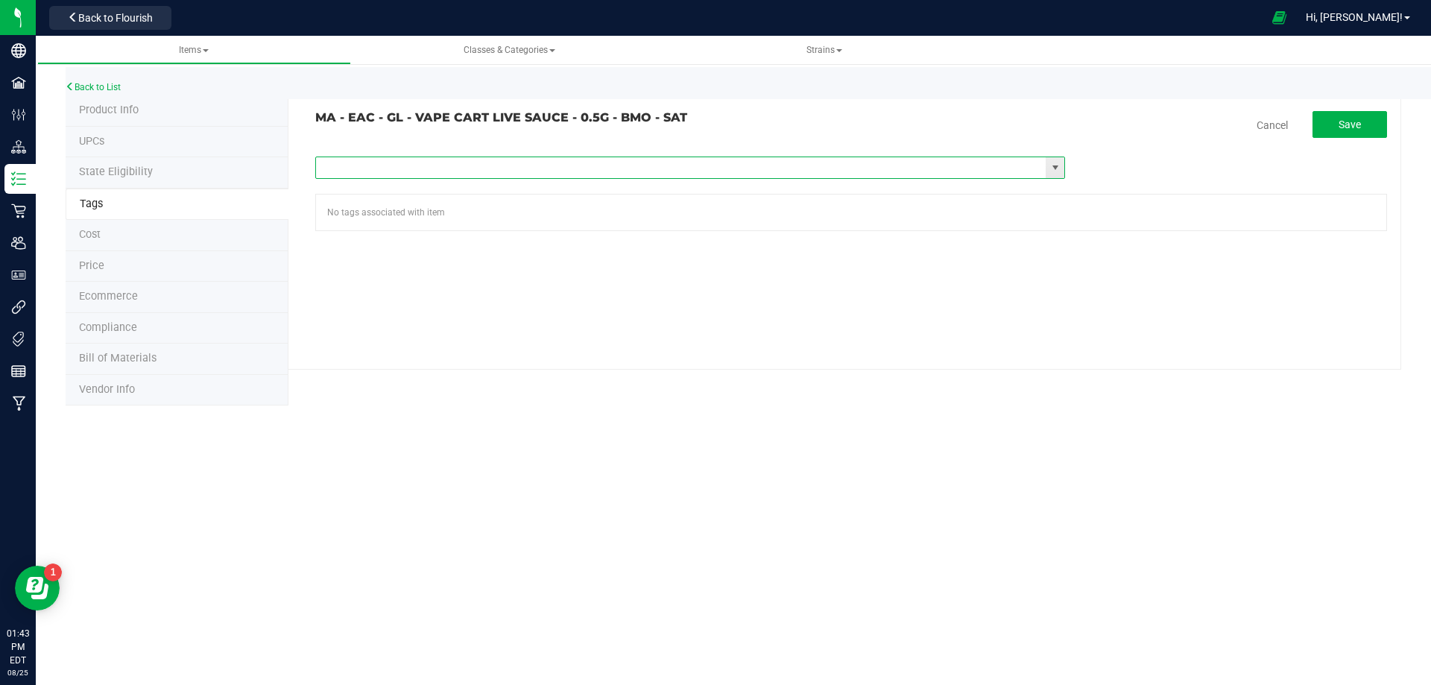
paste input "Items - MA All Items Available"
type input "Items - MA All Items Available"
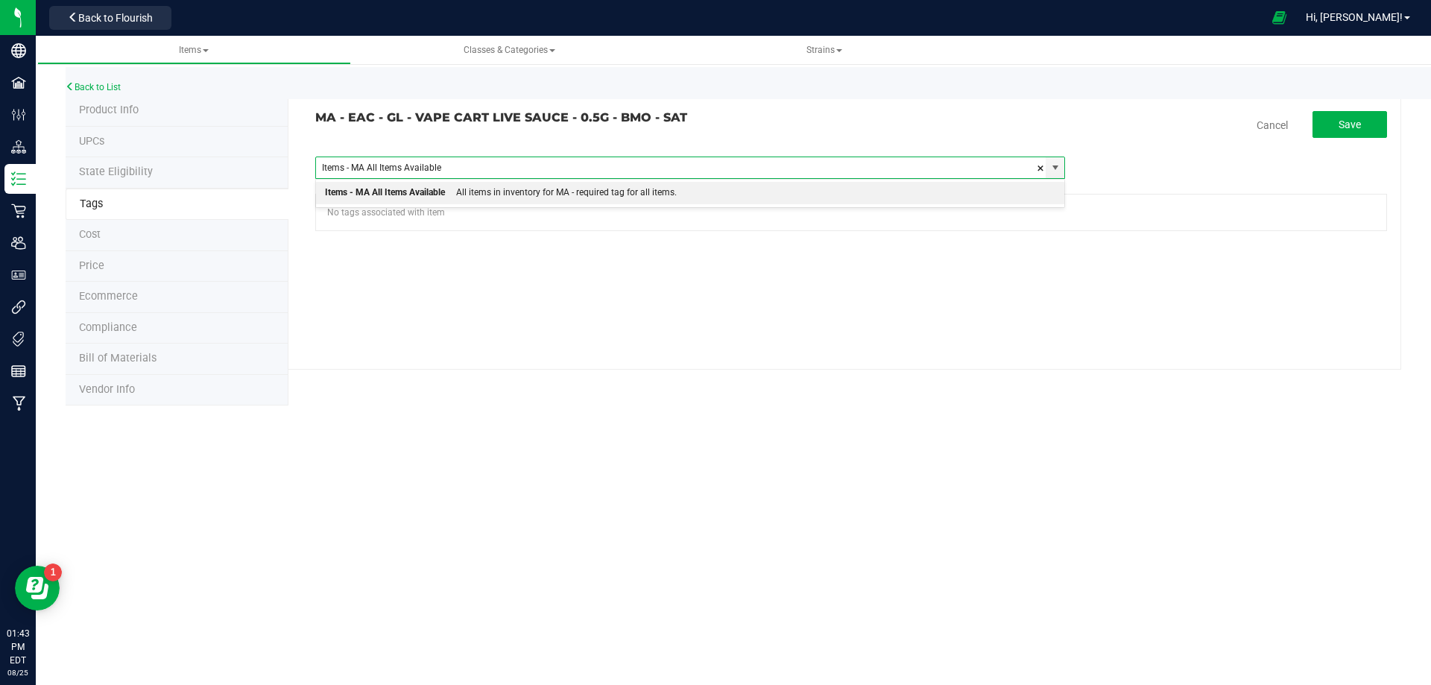
drag, startPoint x: 552, startPoint y: 198, endPoint x: 1142, endPoint y: 173, distance: 590.1
click at [553, 198] on div "All items in inventory for MA - required tag for all items." at bounding box center [561, 192] width 232 height 19
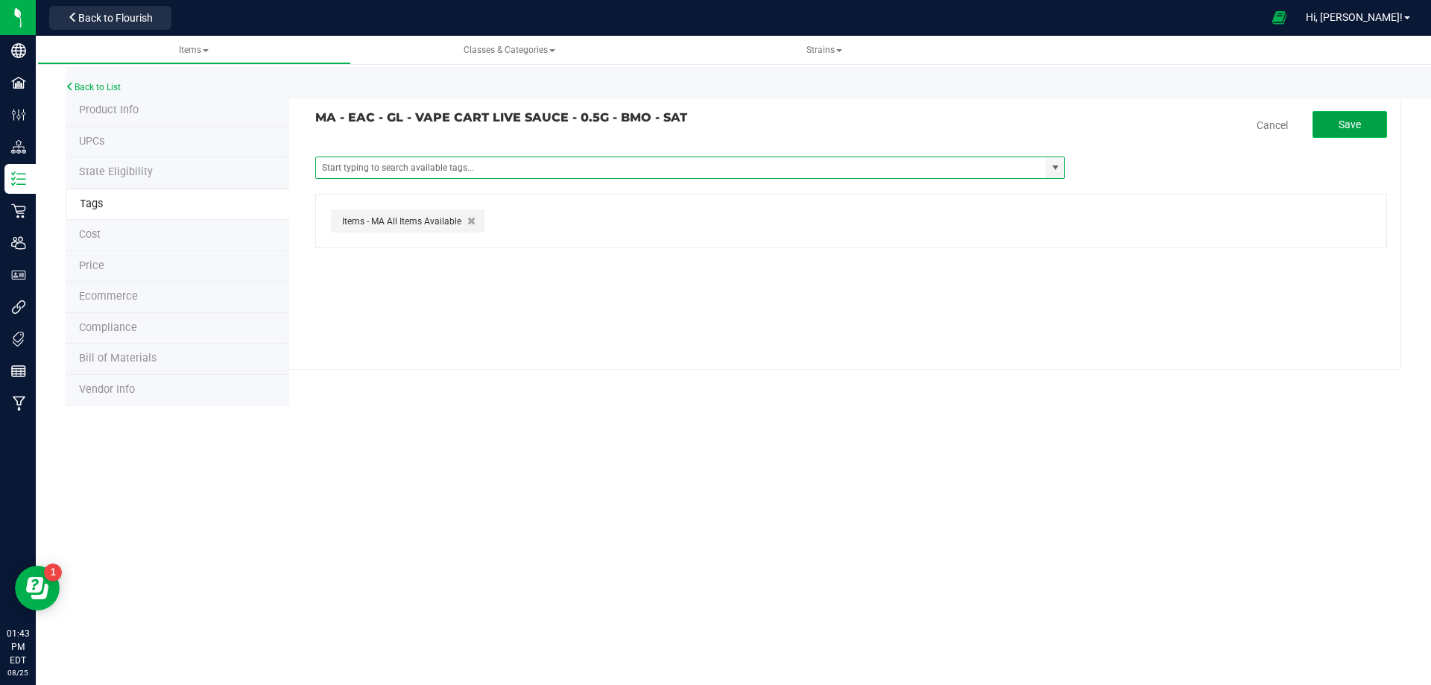
click at [1346, 125] on span "Save" at bounding box center [1350, 125] width 22 height 12
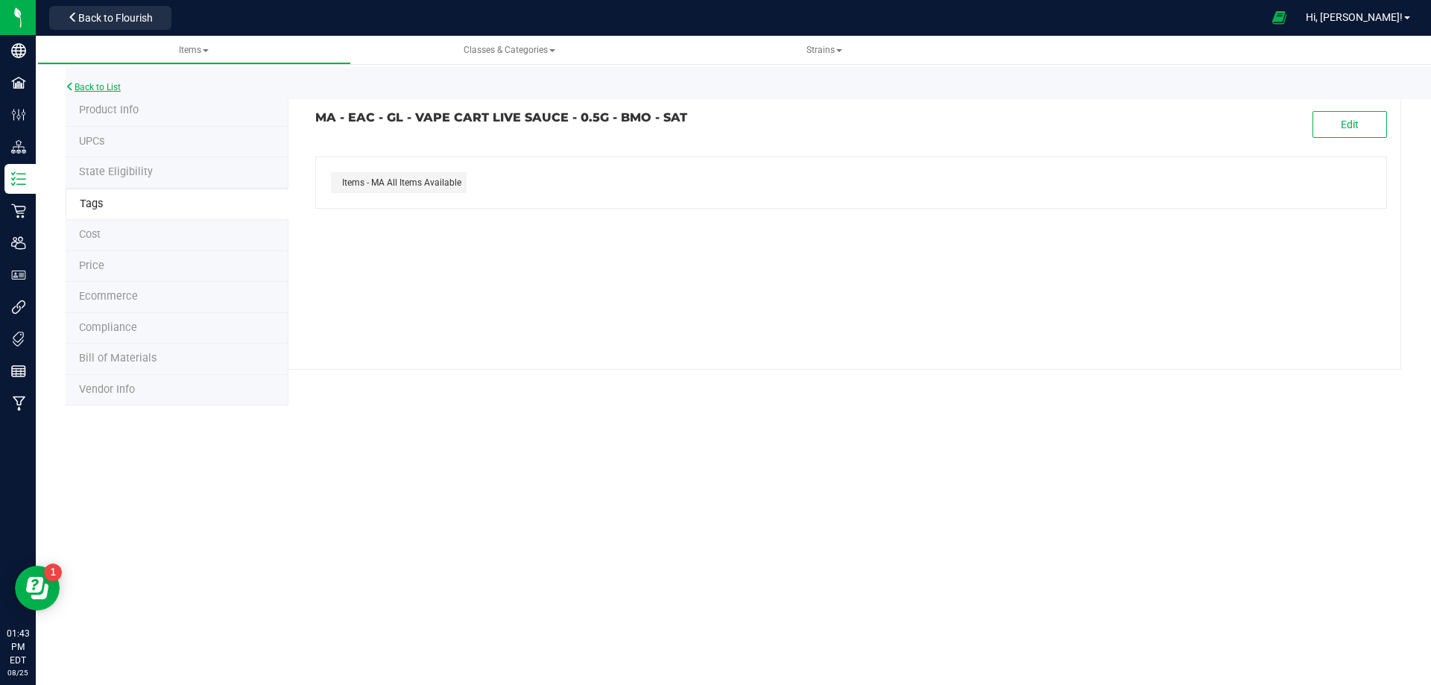
click at [107, 86] on link "Back to List" at bounding box center [93, 87] width 55 height 10
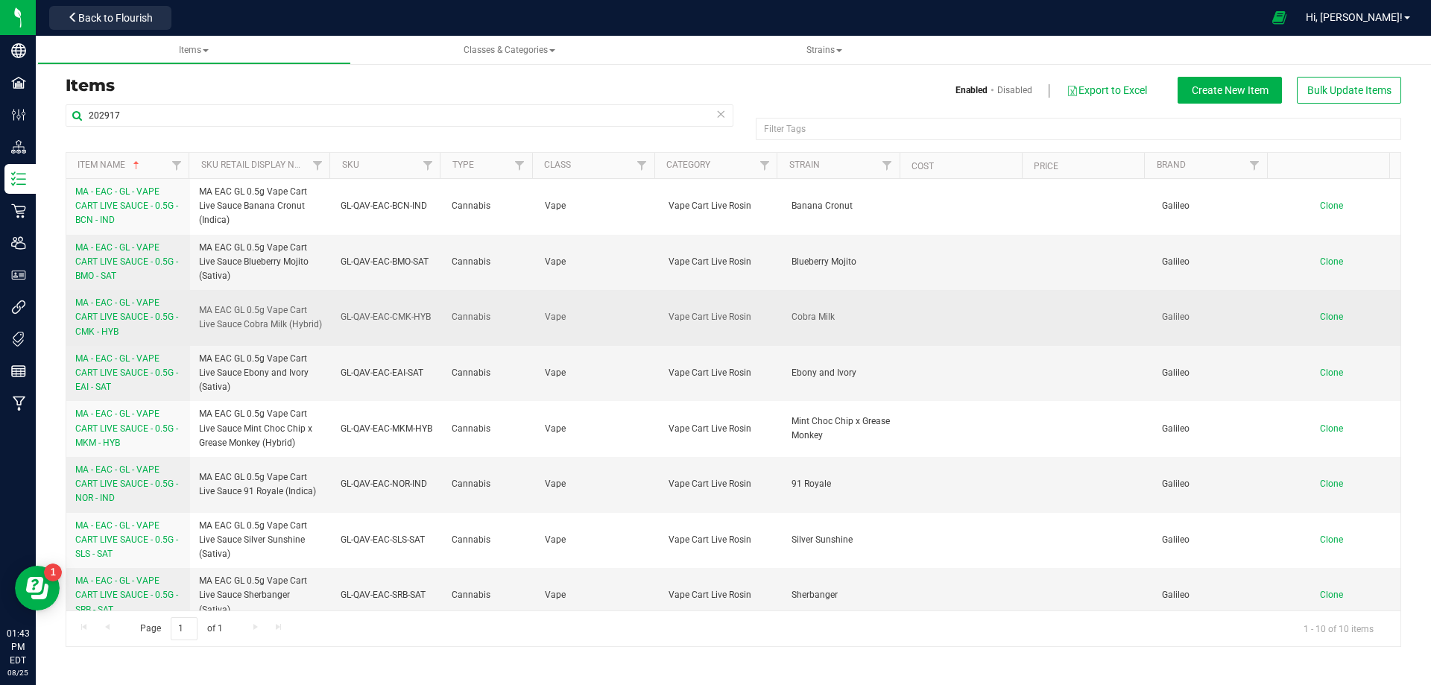
click at [140, 327] on link "MA - EAC - GL - VAPE CART LIVE SAUCE - 0.5G - CMK - HYB" at bounding box center [128, 317] width 106 height 43
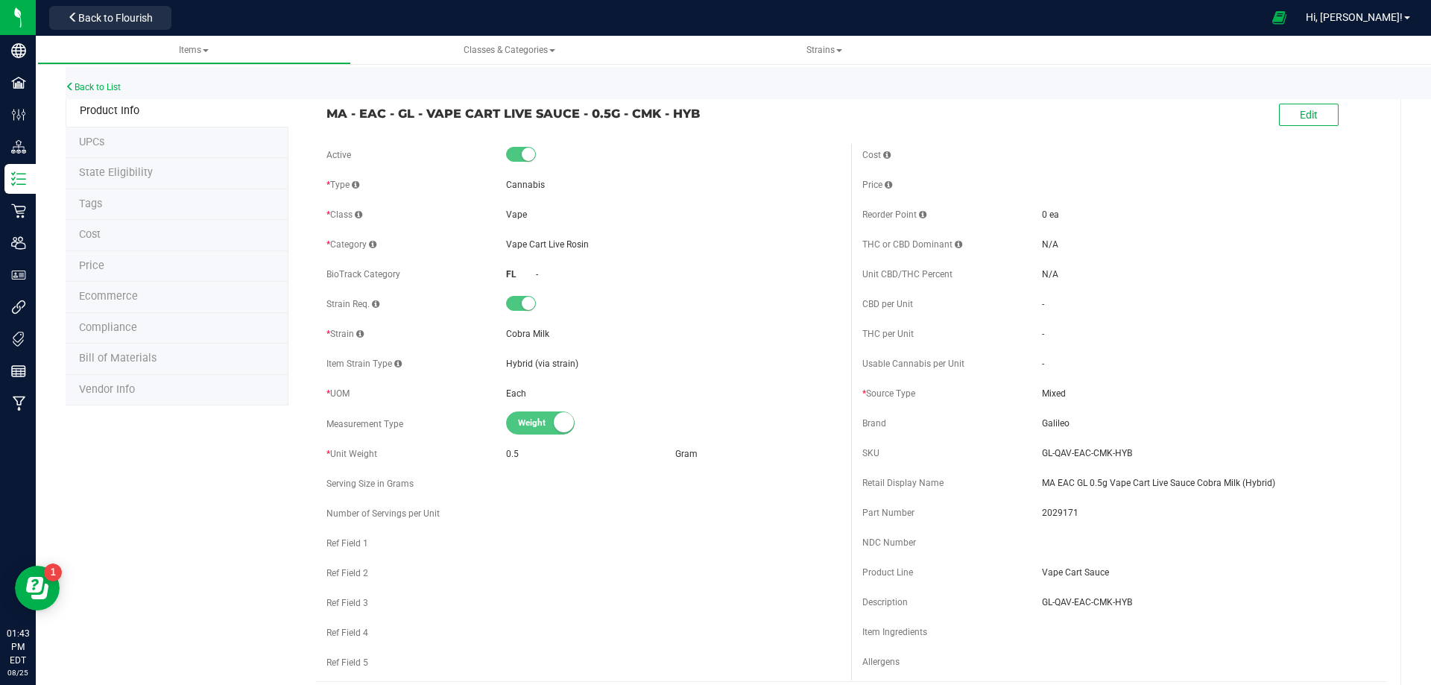
click at [114, 213] on li "Tags" at bounding box center [177, 204] width 223 height 31
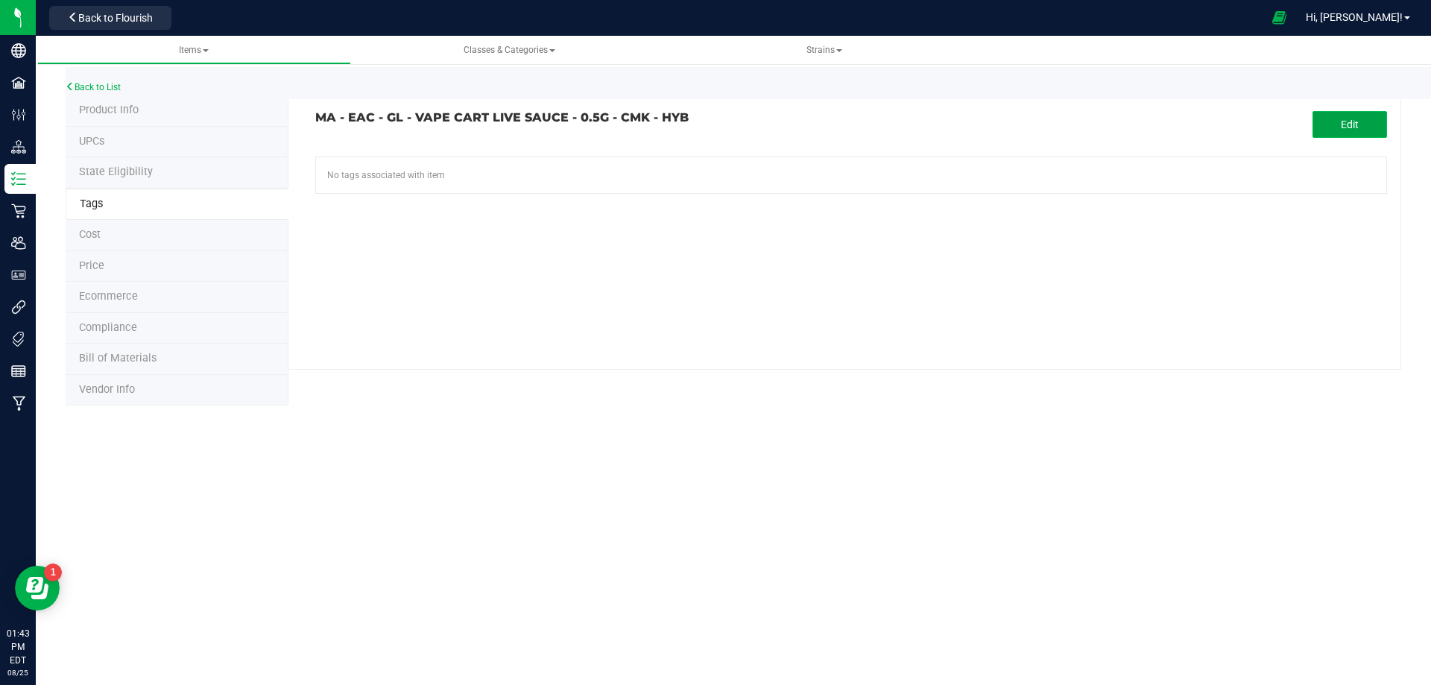
click at [1333, 128] on button "Edit" at bounding box center [1350, 124] width 75 height 27
click at [514, 171] on input "text" at bounding box center [681, 167] width 730 height 21
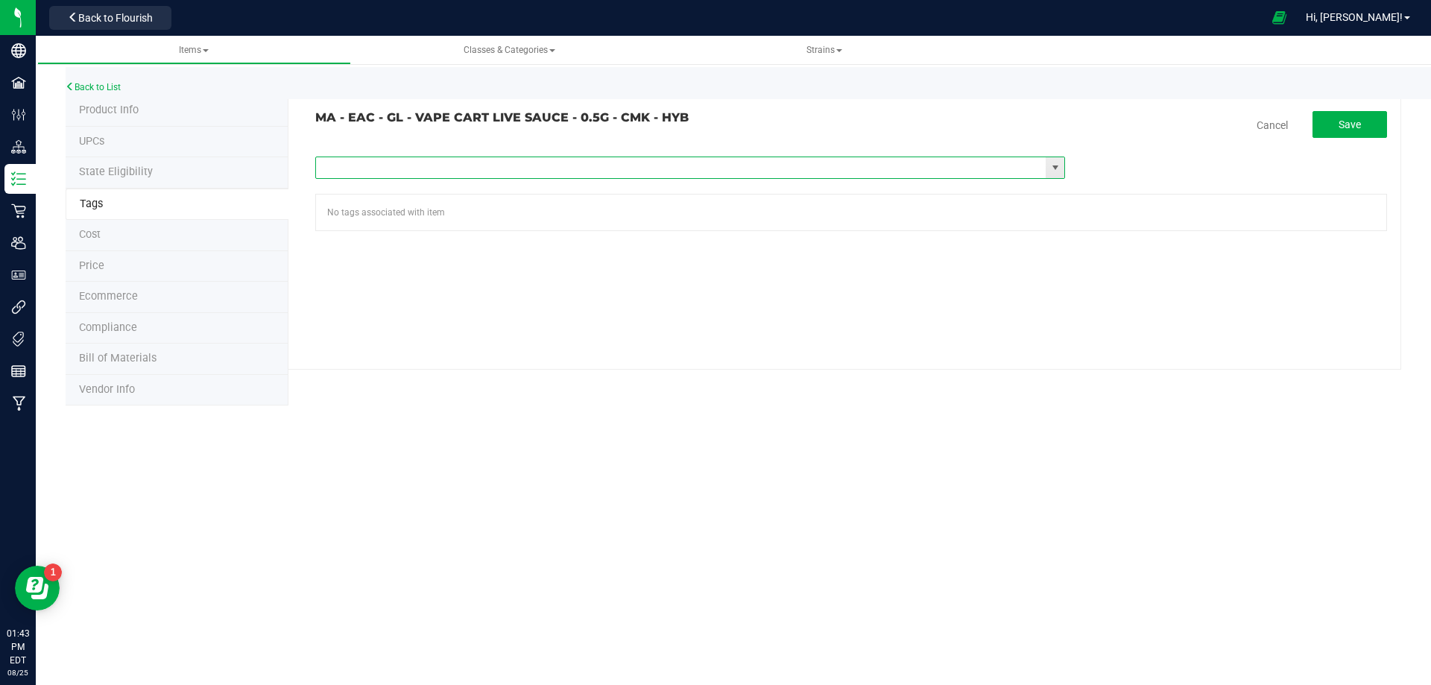
paste input "Items - MA All Items Available"
type input "Items - MA All Items Available"
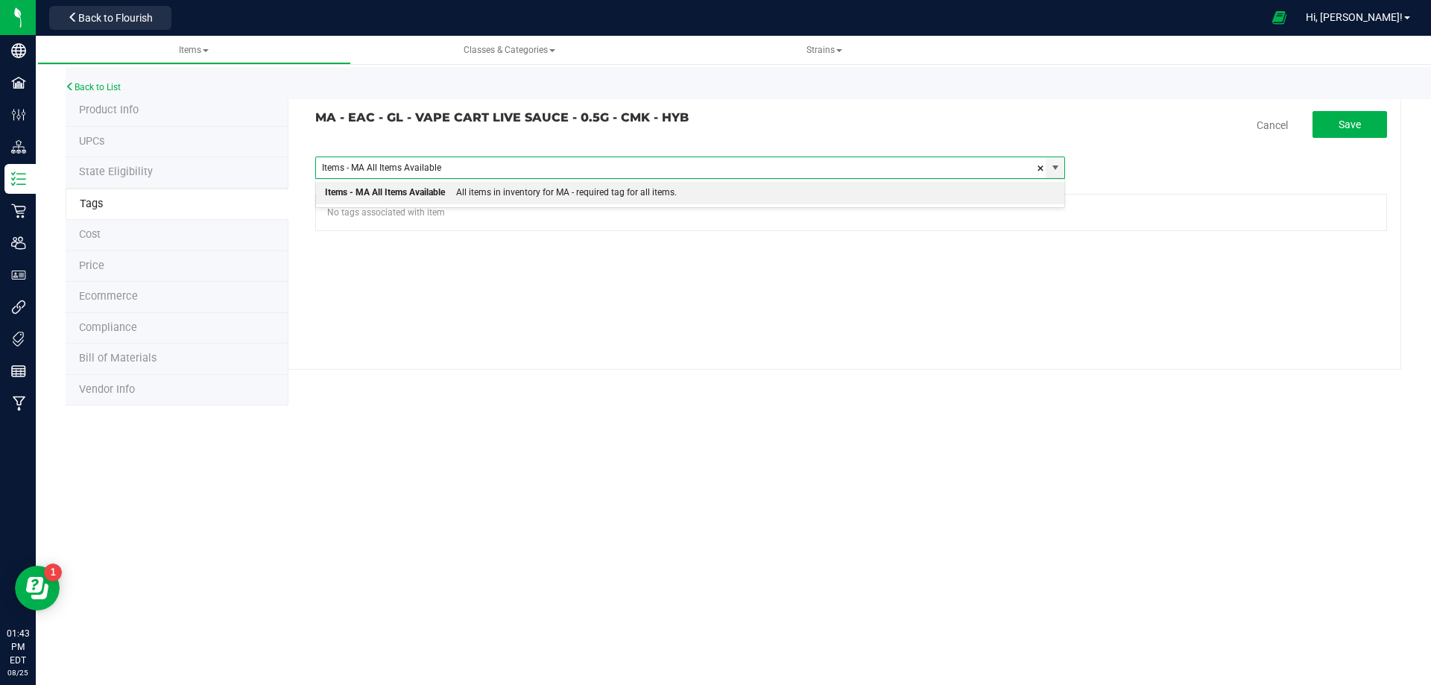
click at [508, 188] on div "All items in inventory for MA - required tag for all items." at bounding box center [561, 192] width 232 height 19
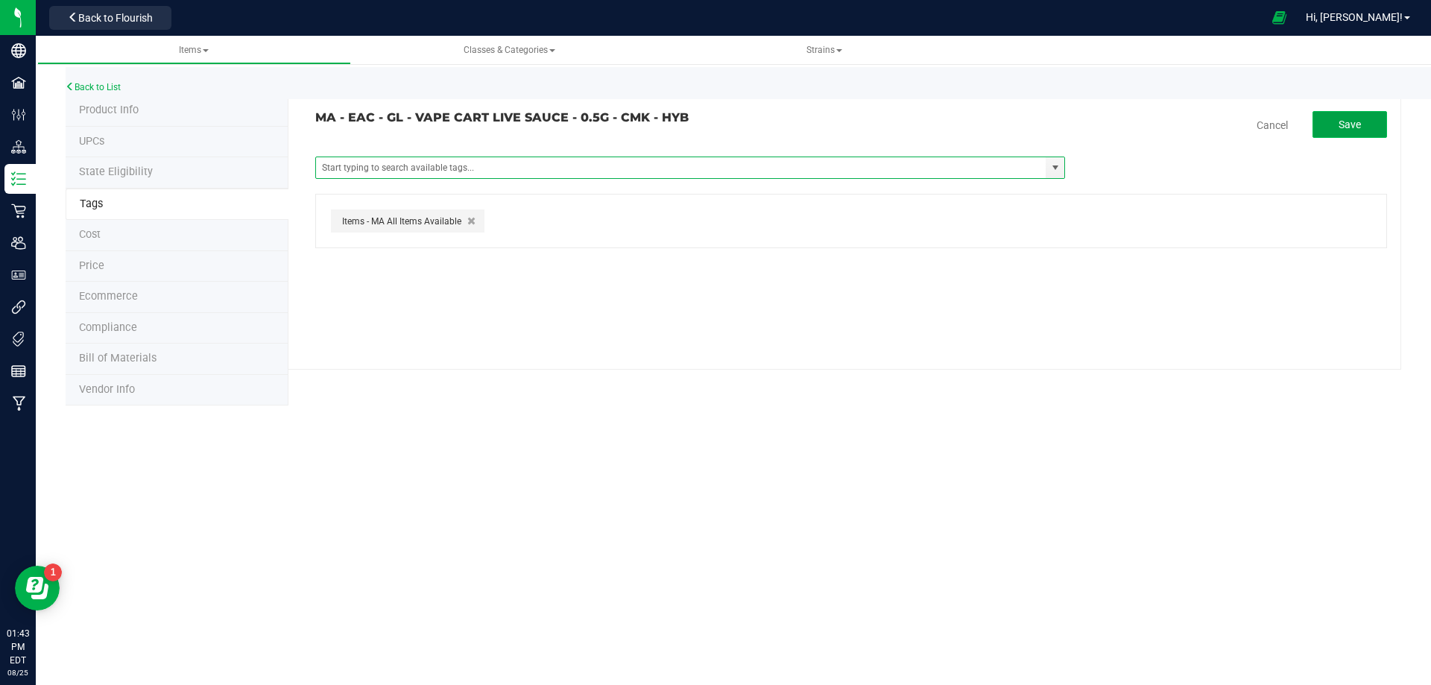
click at [1359, 135] on button "Save" at bounding box center [1350, 124] width 75 height 27
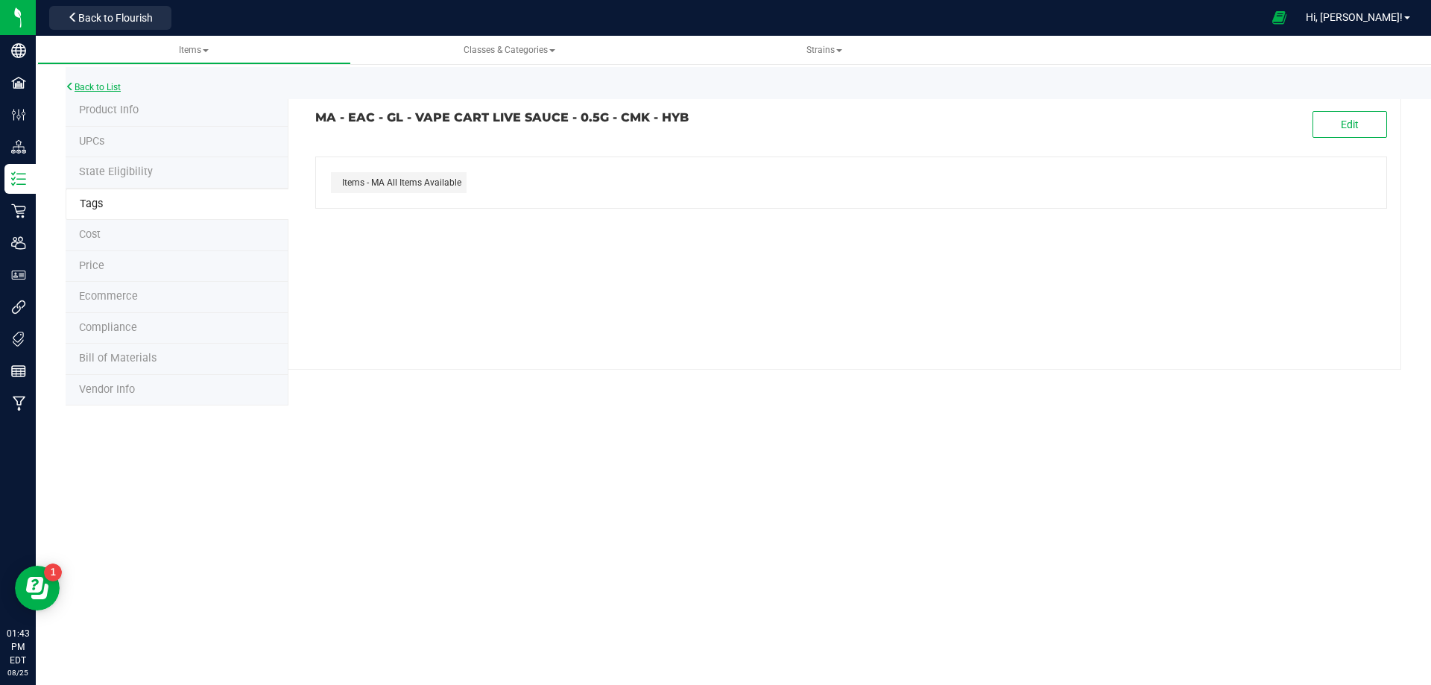
click at [94, 92] on link "Back to List" at bounding box center [93, 87] width 55 height 10
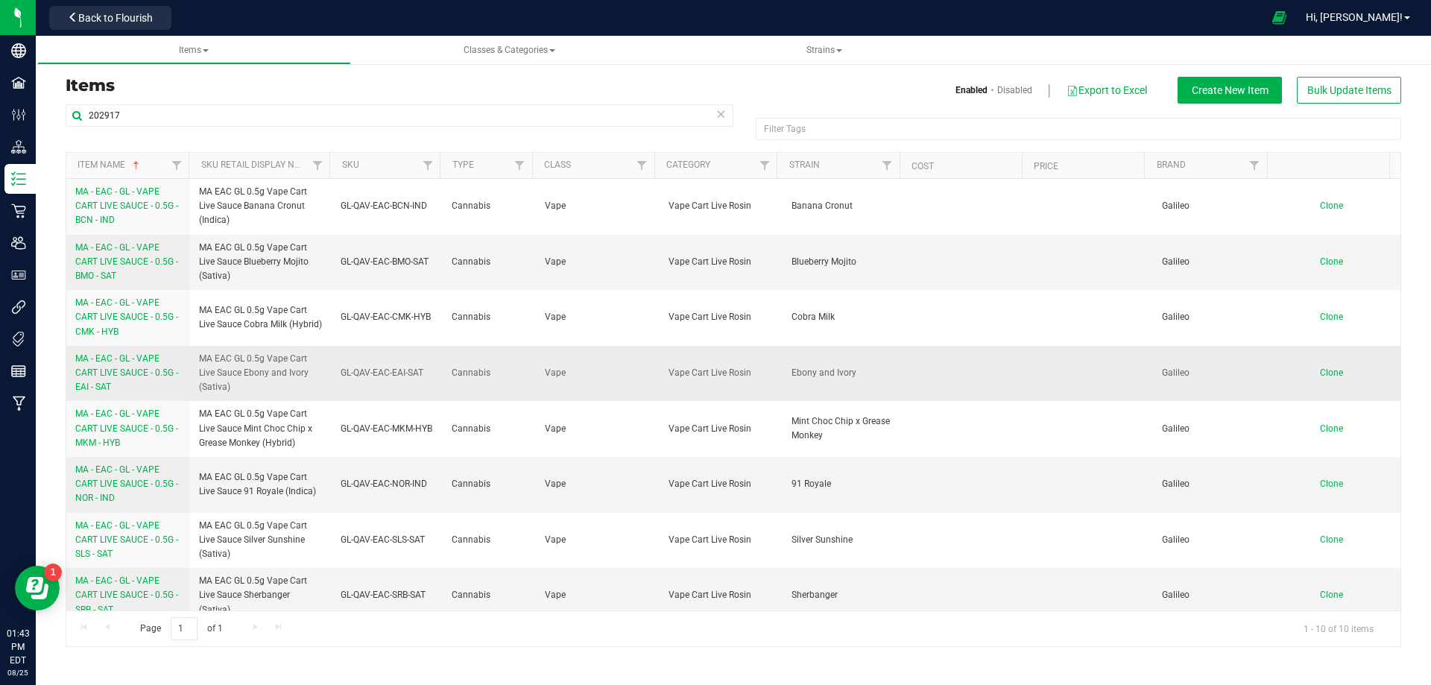
click at [119, 373] on span "MA - EAC - GL - VAPE CART LIVE SAUCE - 0.5G - EAI - SAT" at bounding box center [126, 372] width 103 height 39
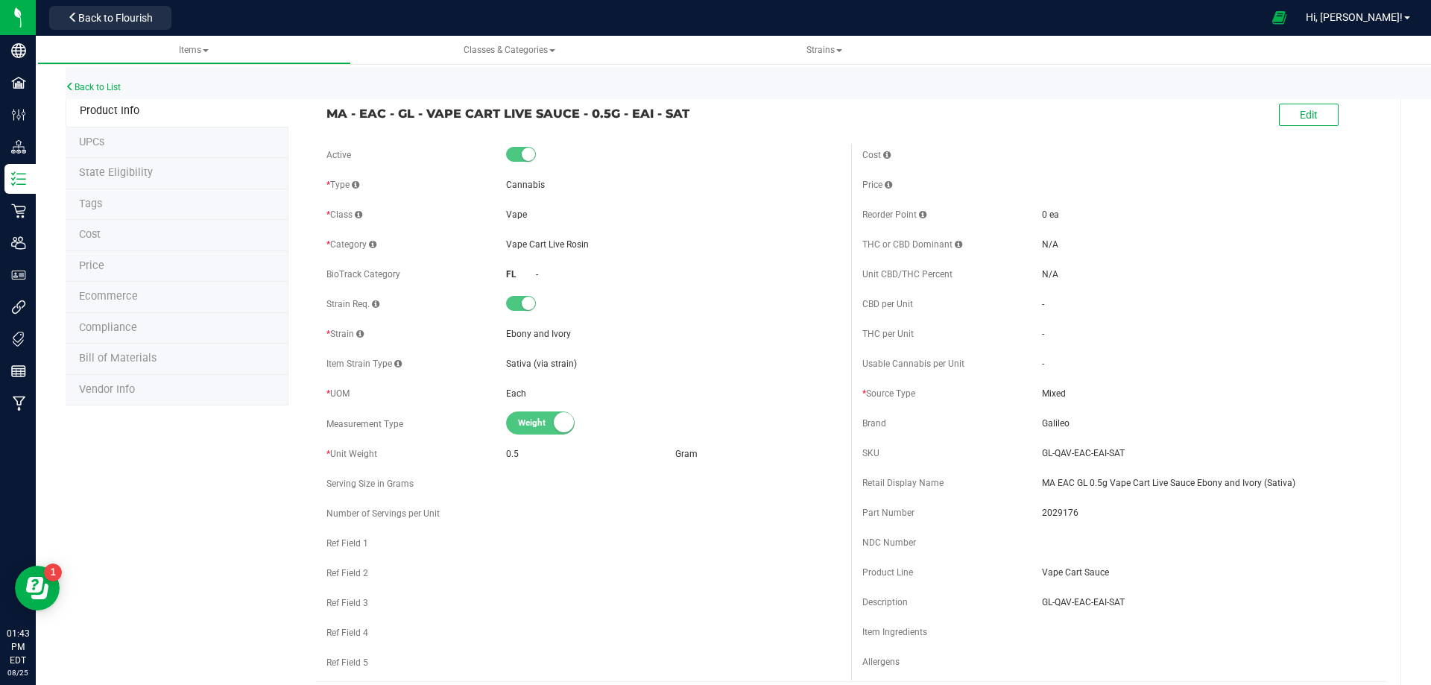
click at [114, 207] on li "Tags" at bounding box center [177, 204] width 223 height 31
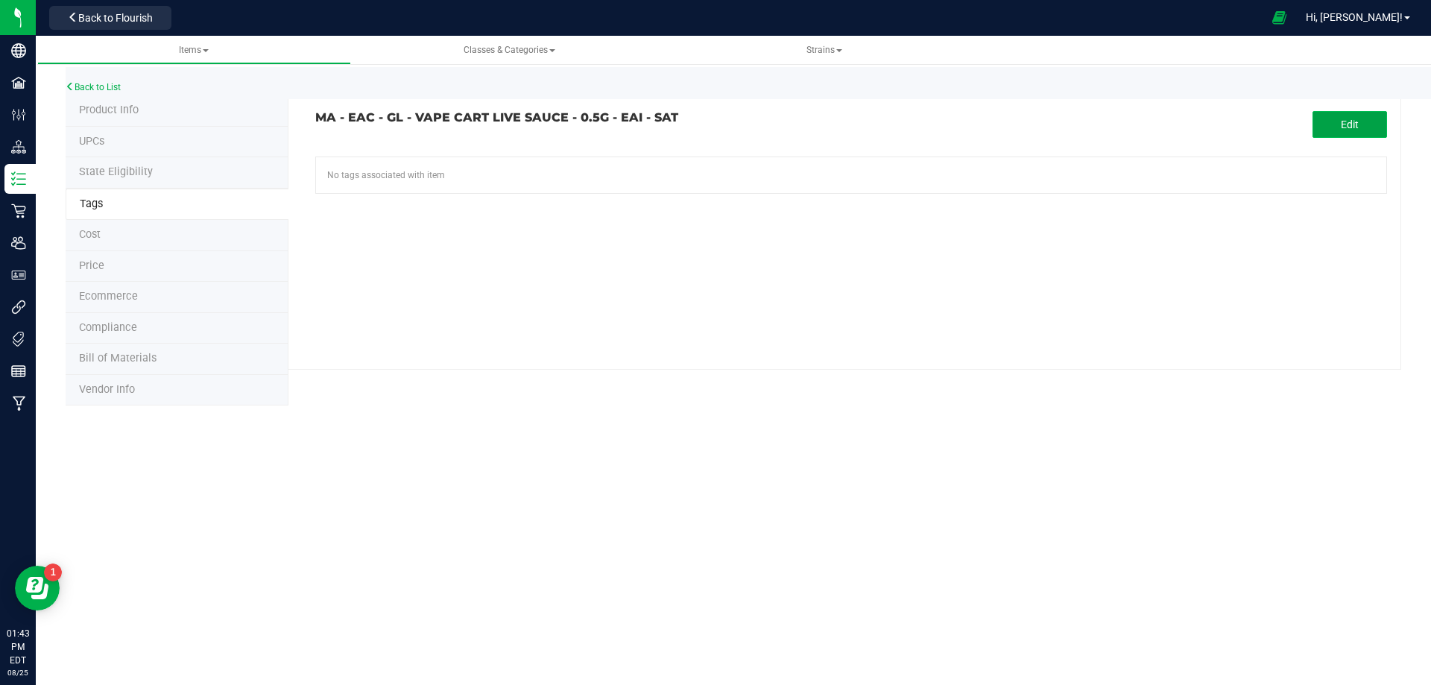
click at [1341, 119] on span "Edit" at bounding box center [1350, 125] width 18 height 12
click at [569, 172] on input "text" at bounding box center [681, 167] width 730 height 21
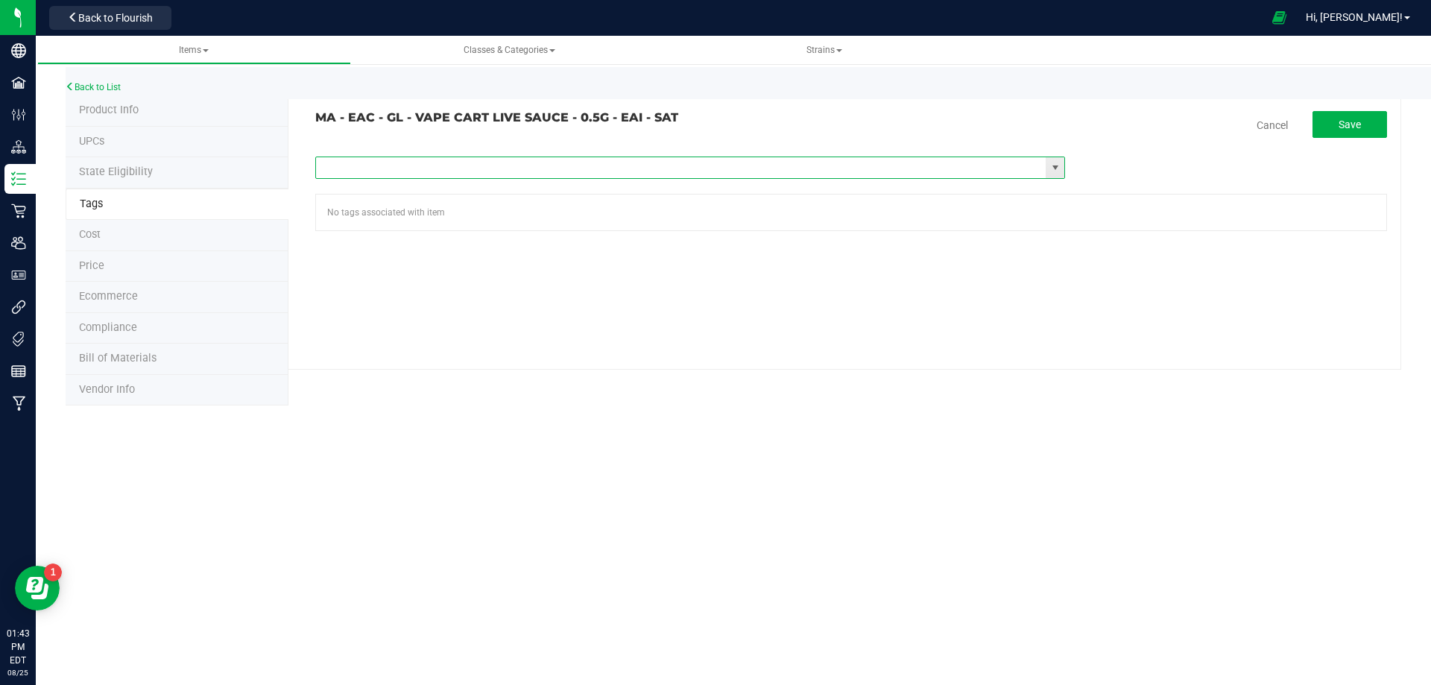
paste input "Items - MA All Items Available"
type input "Items - MA All Items Available"
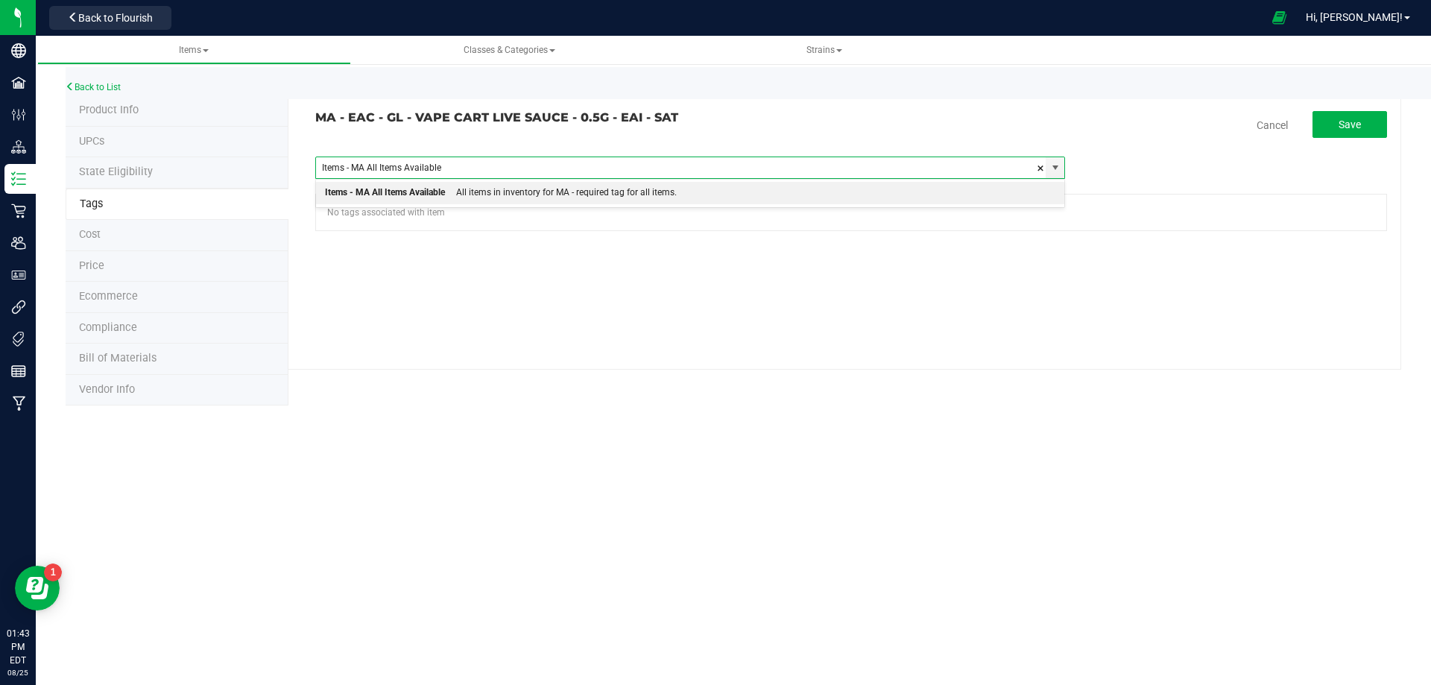
click at [552, 186] on div "All items in inventory for MA - required tag for all items." at bounding box center [561, 192] width 232 height 19
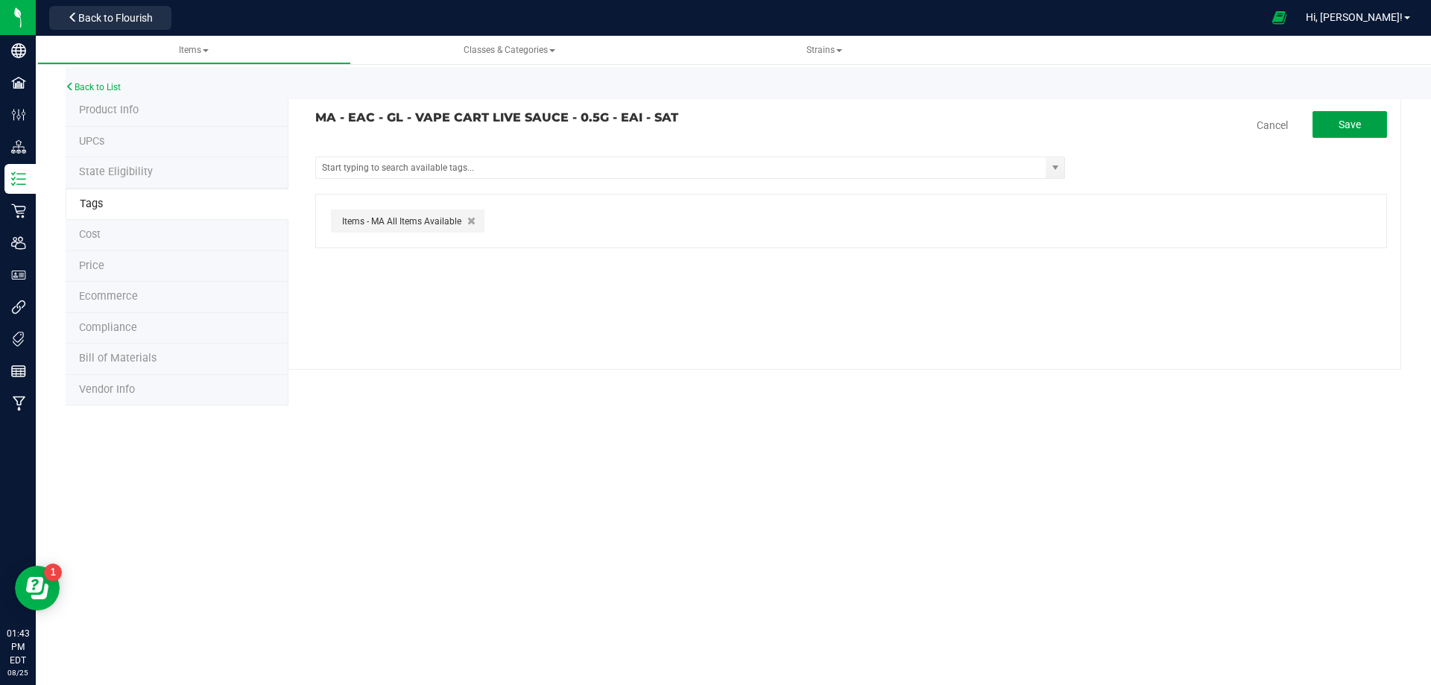
drag, startPoint x: 1331, startPoint y: 127, endPoint x: 522, endPoint y: 129, distance: 808.7
click at [1331, 128] on button "Save" at bounding box center [1350, 124] width 75 height 27
click at [98, 84] on link "Back to List" at bounding box center [93, 87] width 55 height 10
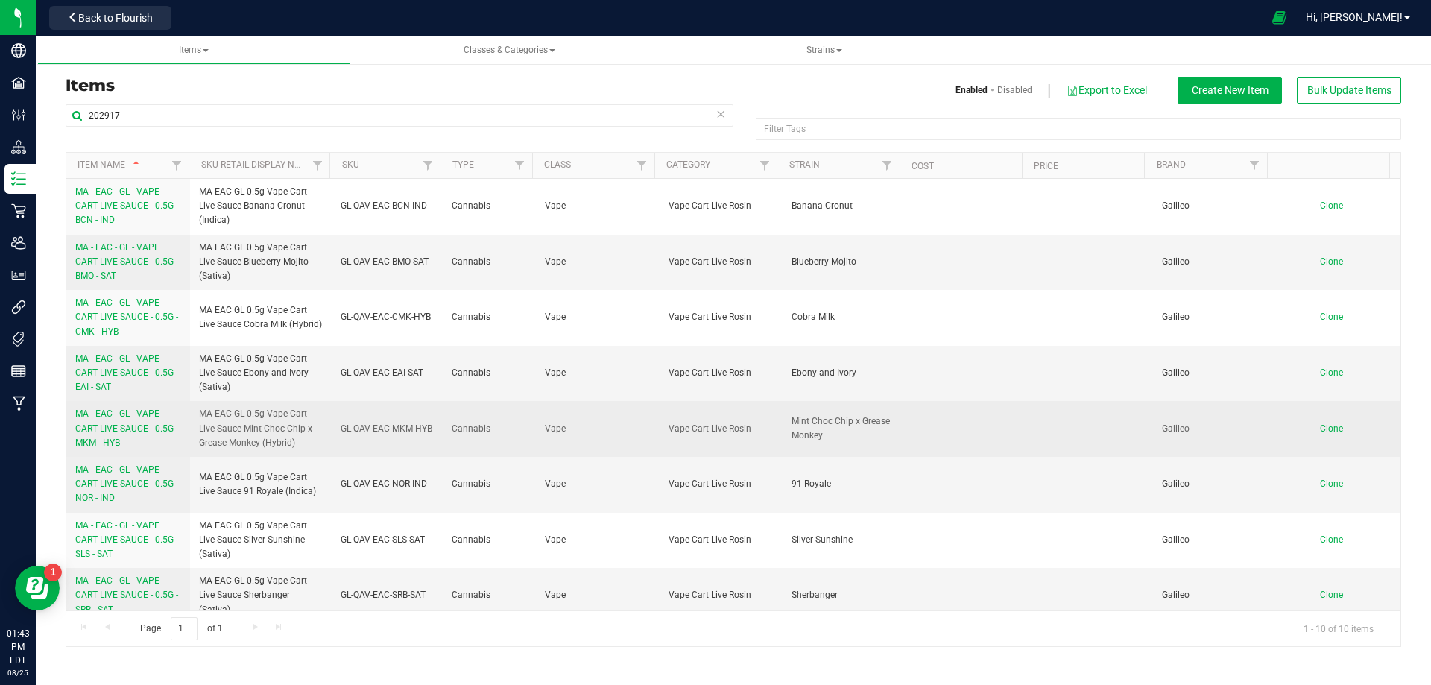
click at [103, 422] on link "MA - EAC - GL - VAPE CART LIVE SAUCE - 0.5G - MKM - HYB" at bounding box center [128, 428] width 106 height 43
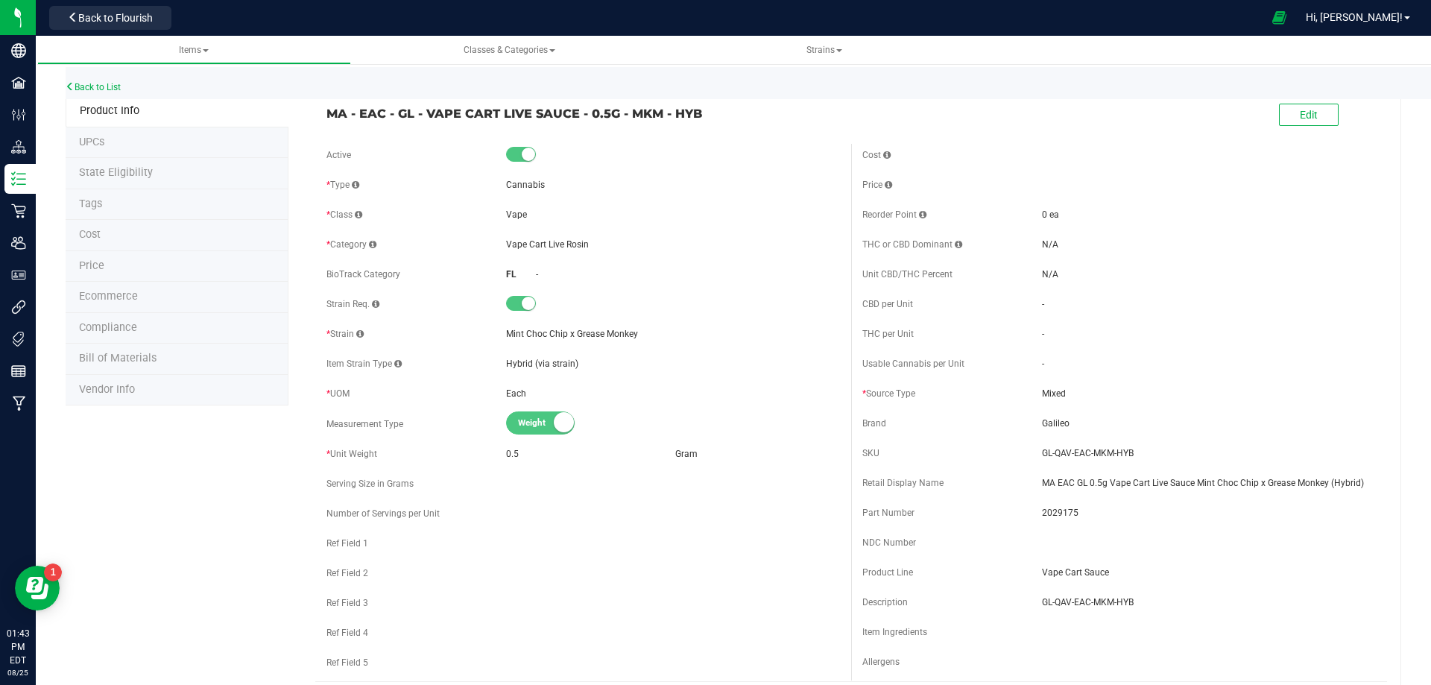
click at [85, 203] on span "Tags" at bounding box center [90, 204] width 23 height 13
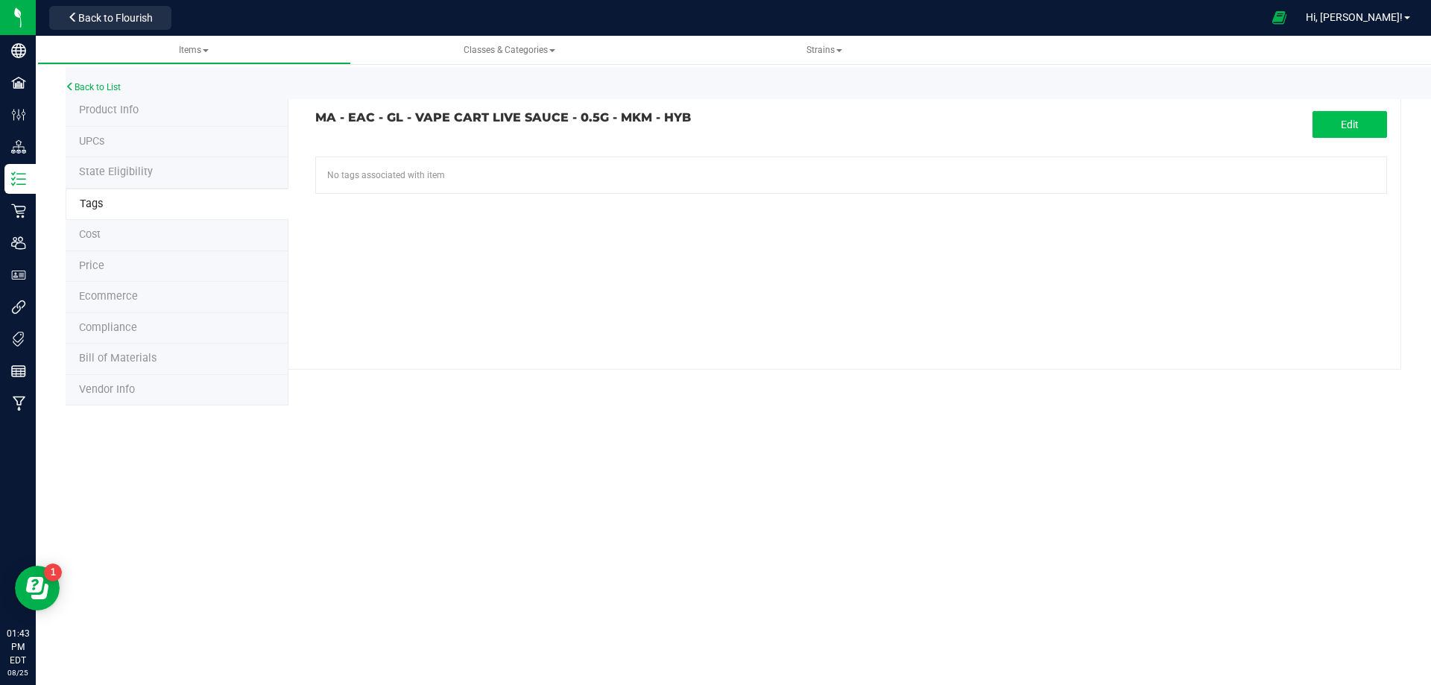
drag, startPoint x: 1313, startPoint y: 143, endPoint x: 1329, endPoint y: 133, distance: 19.0
click at [1320, 139] on tag-association "MA - EAC - GL - VAPE CART LIVE SAUCE - 0.5G - MKM - HYB Edit No tags associated…" at bounding box center [851, 152] width 1072 height 83
click at [1332, 128] on button "Edit" at bounding box center [1350, 124] width 75 height 27
click at [491, 170] on input "text" at bounding box center [681, 167] width 730 height 21
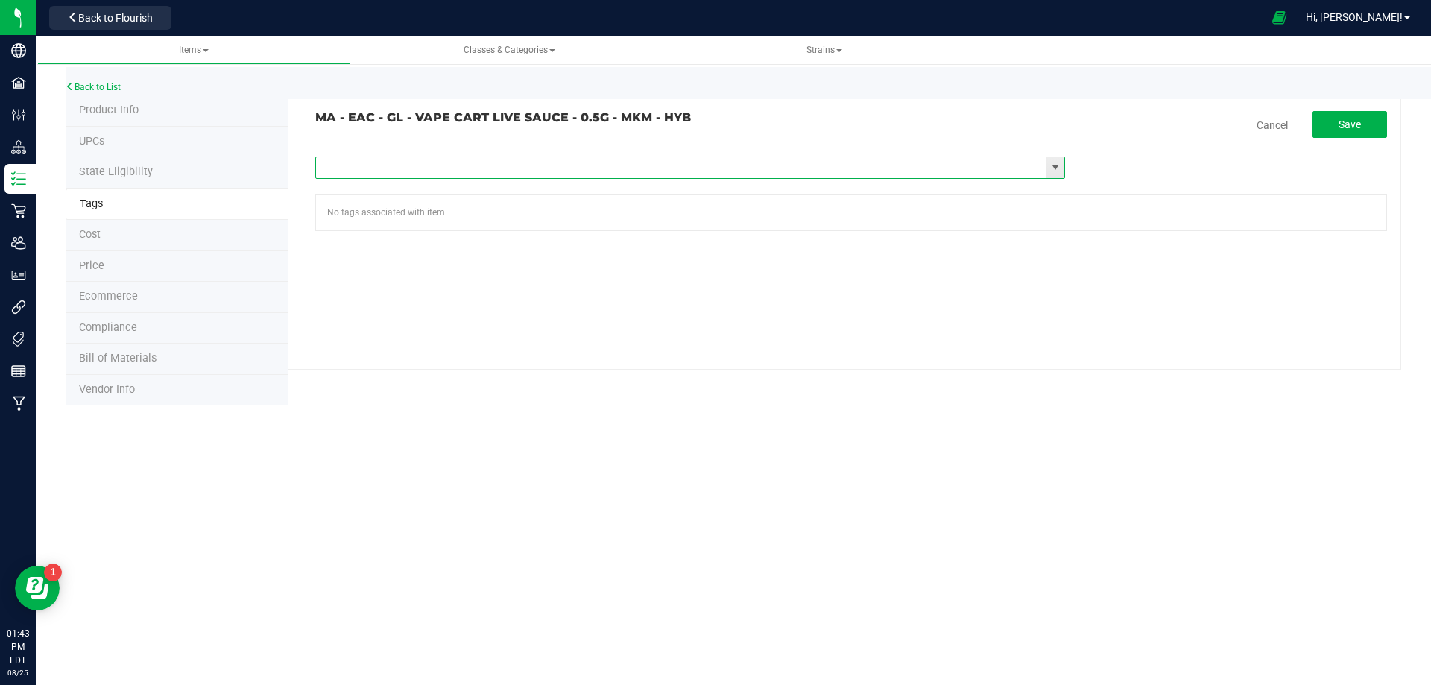
paste input "Items - MA All Items Available"
type input "Items - MA All Items Available"
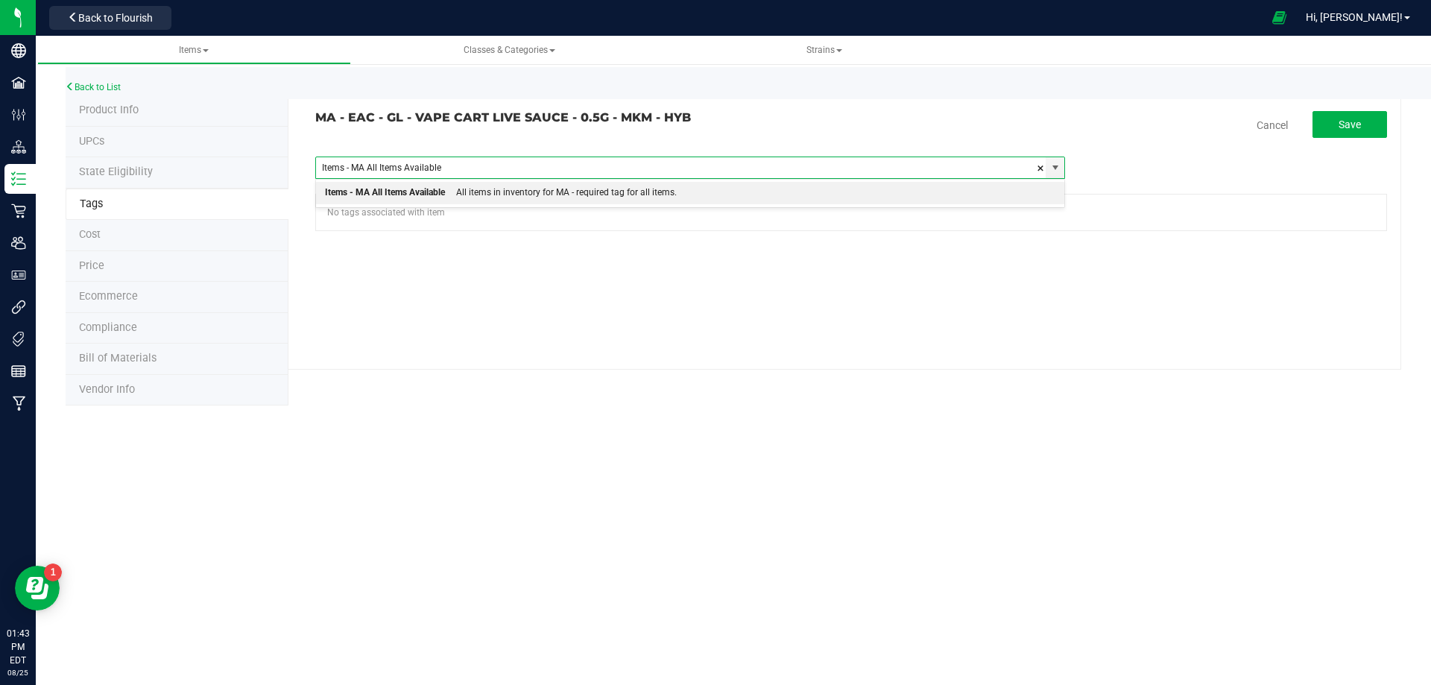
click at [468, 190] on div "All items in inventory for MA - required tag for all items." at bounding box center [561, 192] width 232 height 19
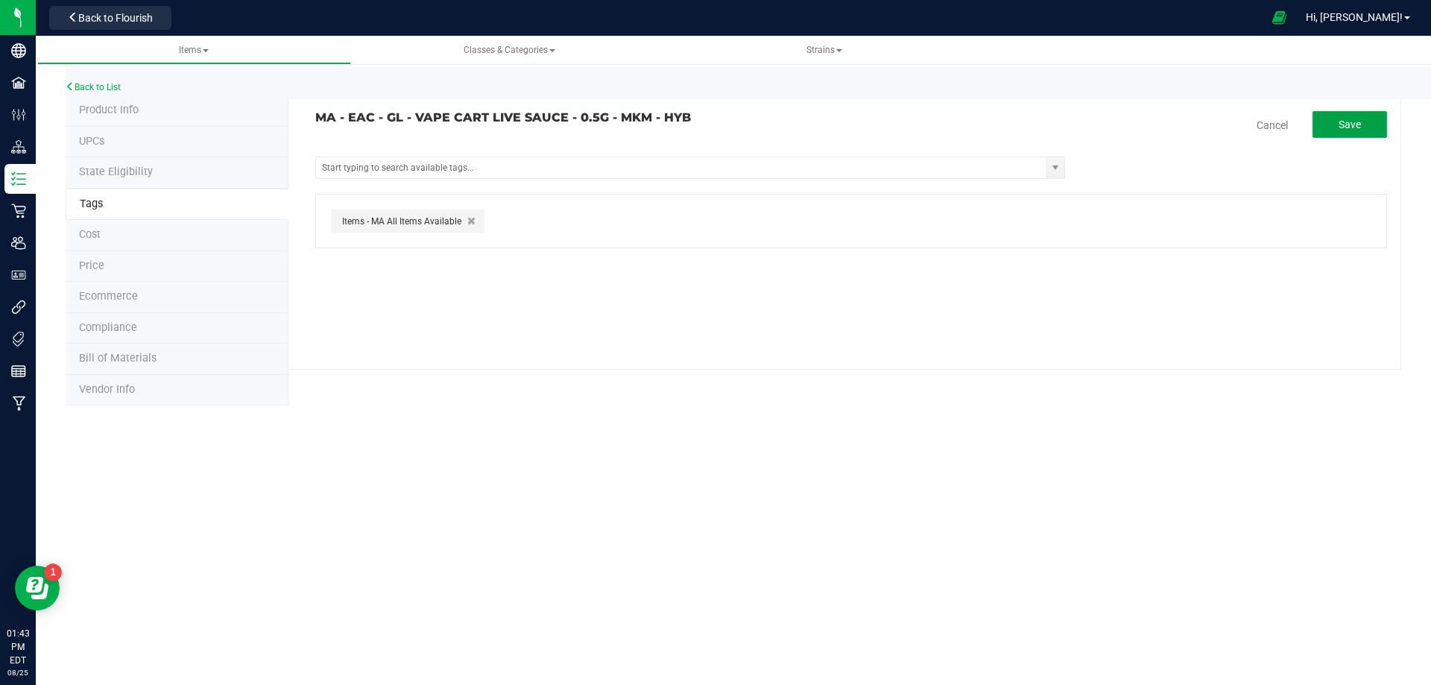
click at [1349, 127] on span "Save" at bounding box center [1350, 125] width 22 height 12
click at [110, 85] on link "Back to List" at bounding box center [93, 87] width 55 height 10
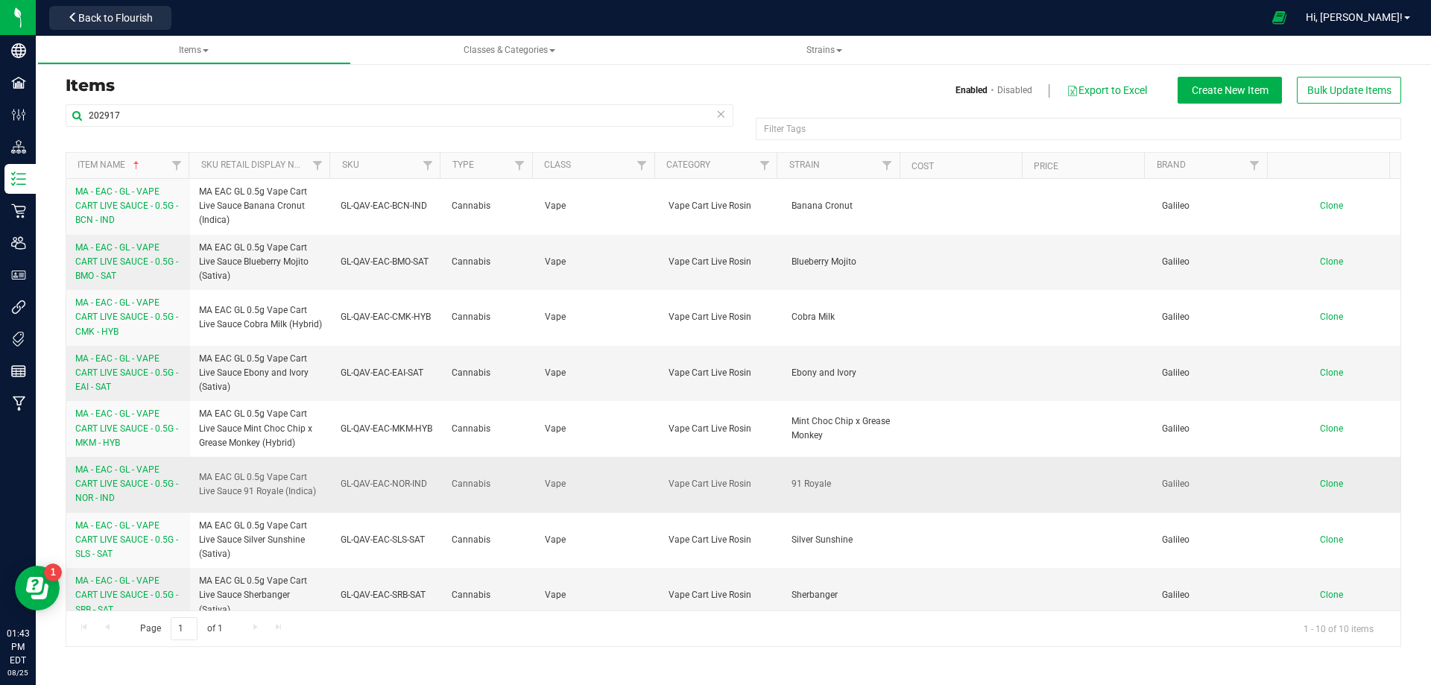
click at [112, 488] on span "MA - EAC - GL - VAPE CART LIVE SAUCE - 0.5G - NOR - IND" at bounding box center [126, 483] width 103 height 39
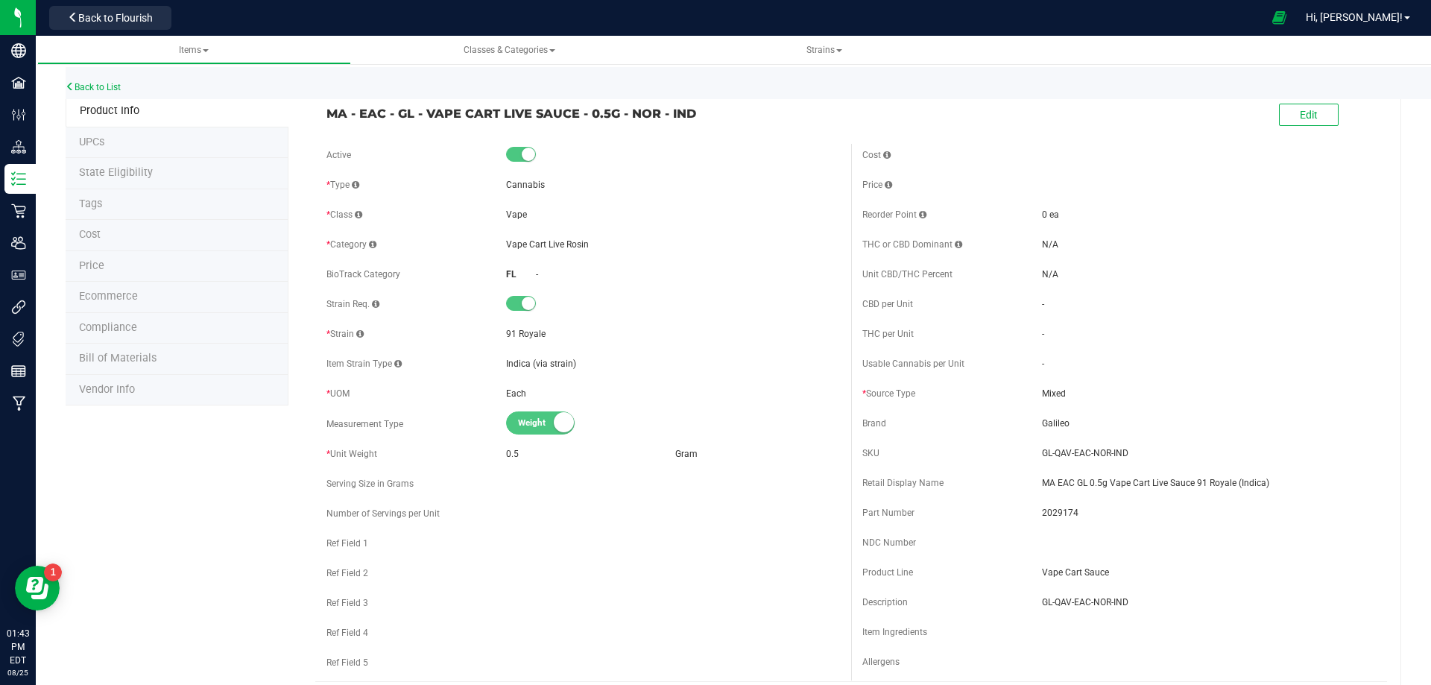
click at [108, 208] on li "Tags" at bounding box center [177, 204] width 223 height 31
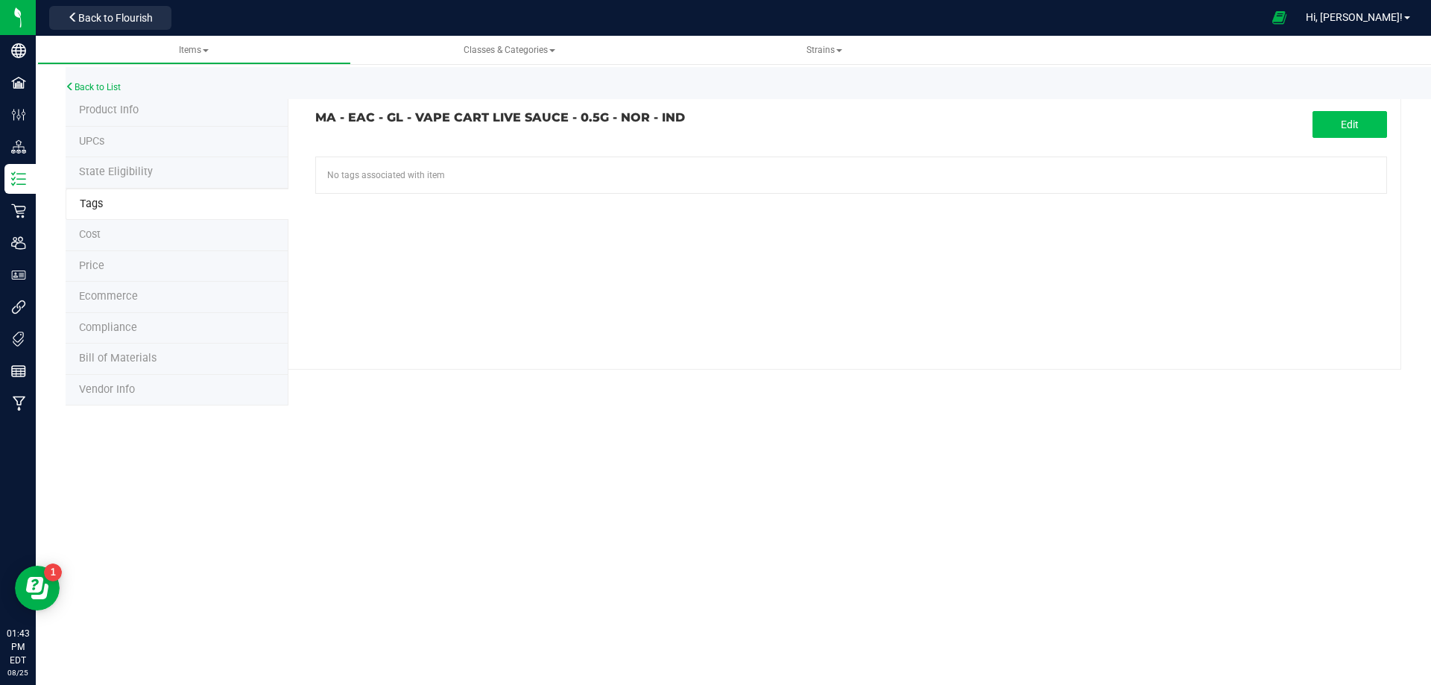
drag, startPoint x: 1407, startPoint y: 122, endPoint x: 1360, endPoint y: 121, distance: 47.0
click at [1400, 122] on div "Back to List Product Info UPCs State Eligibility Tags Cost Price Ecommerce Comp…" at bounding box center [733, 231] width 1395 height 377
click at [1360, 121] on button "Edit" at bounding box center [1350, 124] width 75 height 27
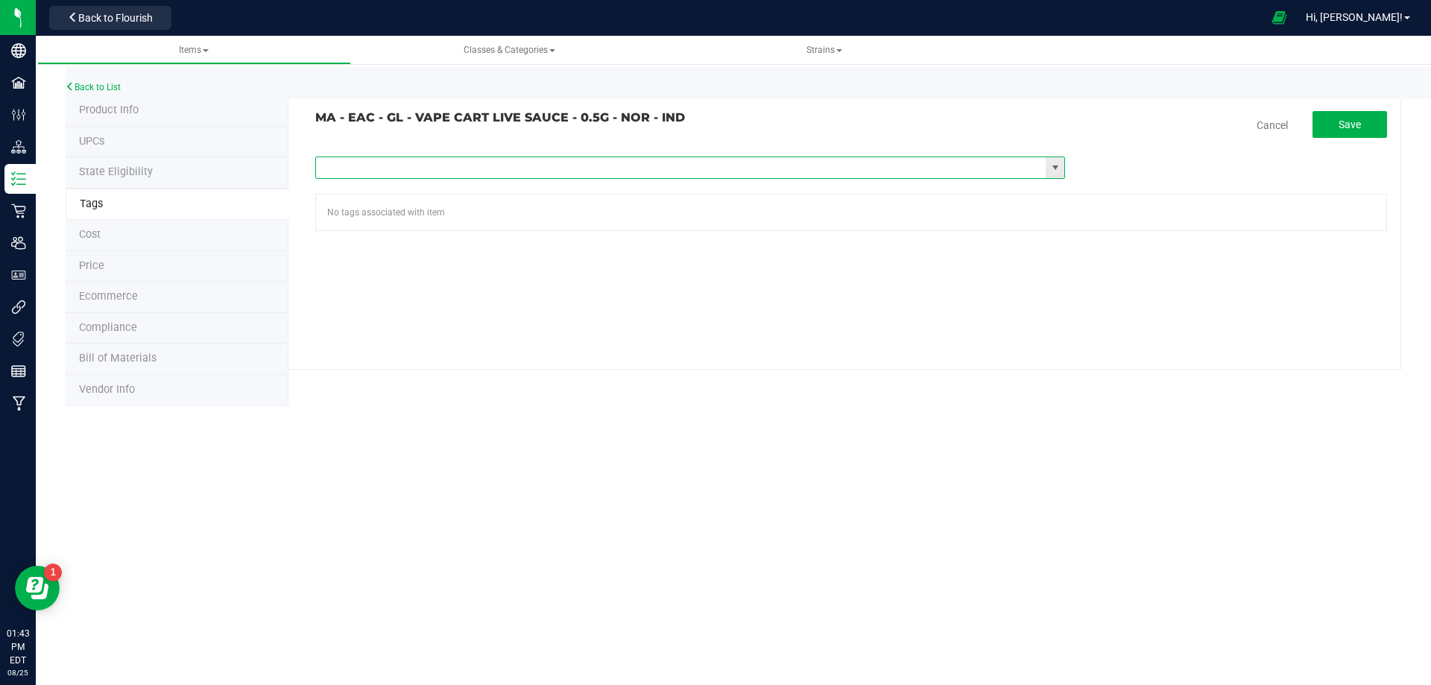
click at [528, 161] on input "text" at bounding box center [681, 167] width 730 height 21
paste input "Items - MA All Items Available"
type input "Items - MA All Items Available"
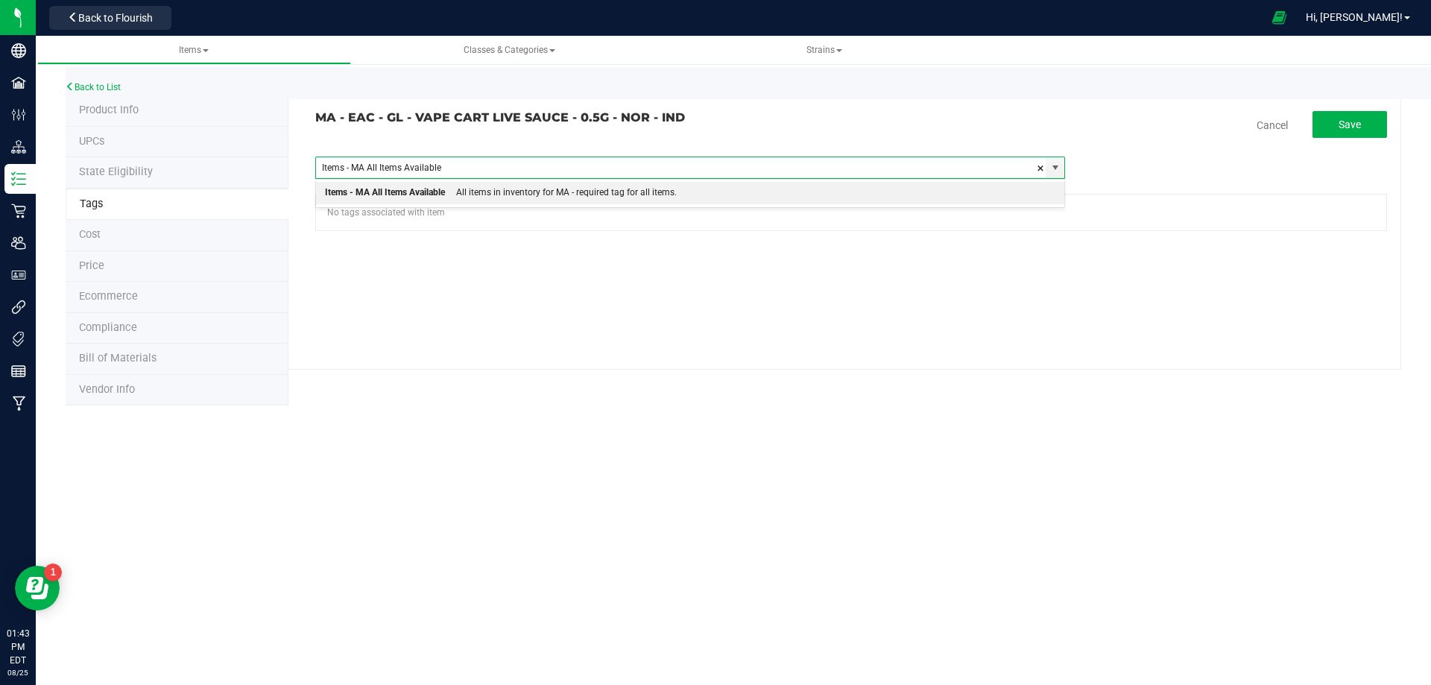
click at [446, 192] on div "All items in inventory for MA - required tag for all items." at bounding box center [561, 192] width 232 height 19
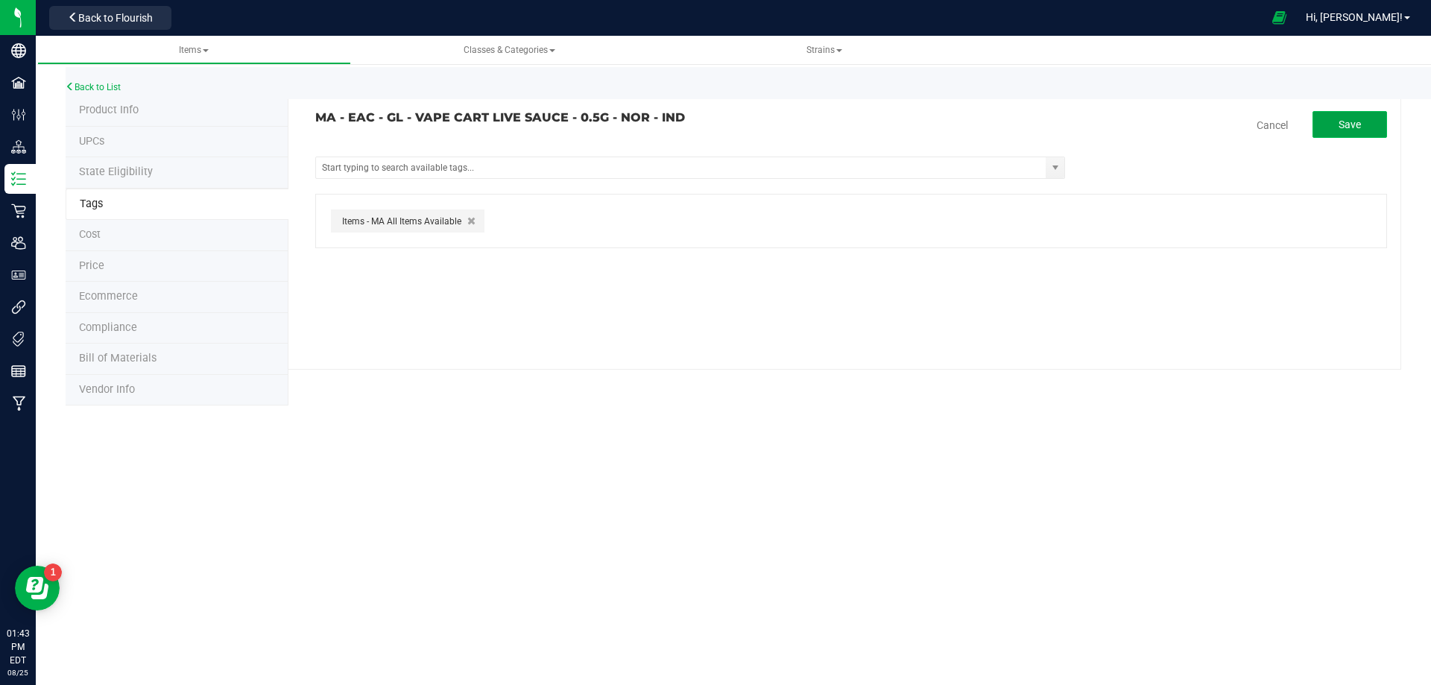
click at [1321, 136] on button "Save" at bounding box center [1350, 124] width 75 height 27
click at [101, 79] on div "Back to List" at bounding box center [781, 83] width 1431 height 32
click at [103, 84] on link "Back to List" at bounding box center [93, 87] width 55 height 10
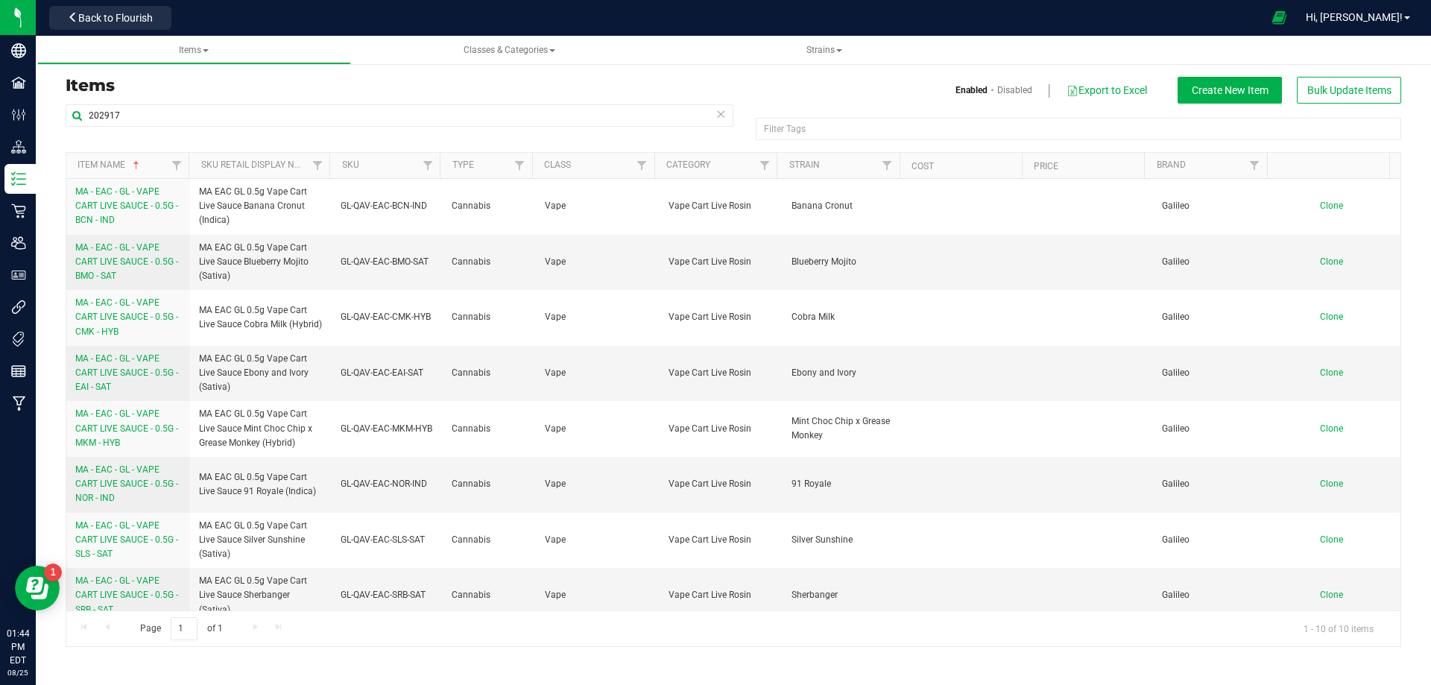
click at [124, 555] on link "MA - EAC - GL - VAPE CART LIVE SAUCE - 0.5G - SLS - SAT" at bounding box center [128, 540] width 106 height 43
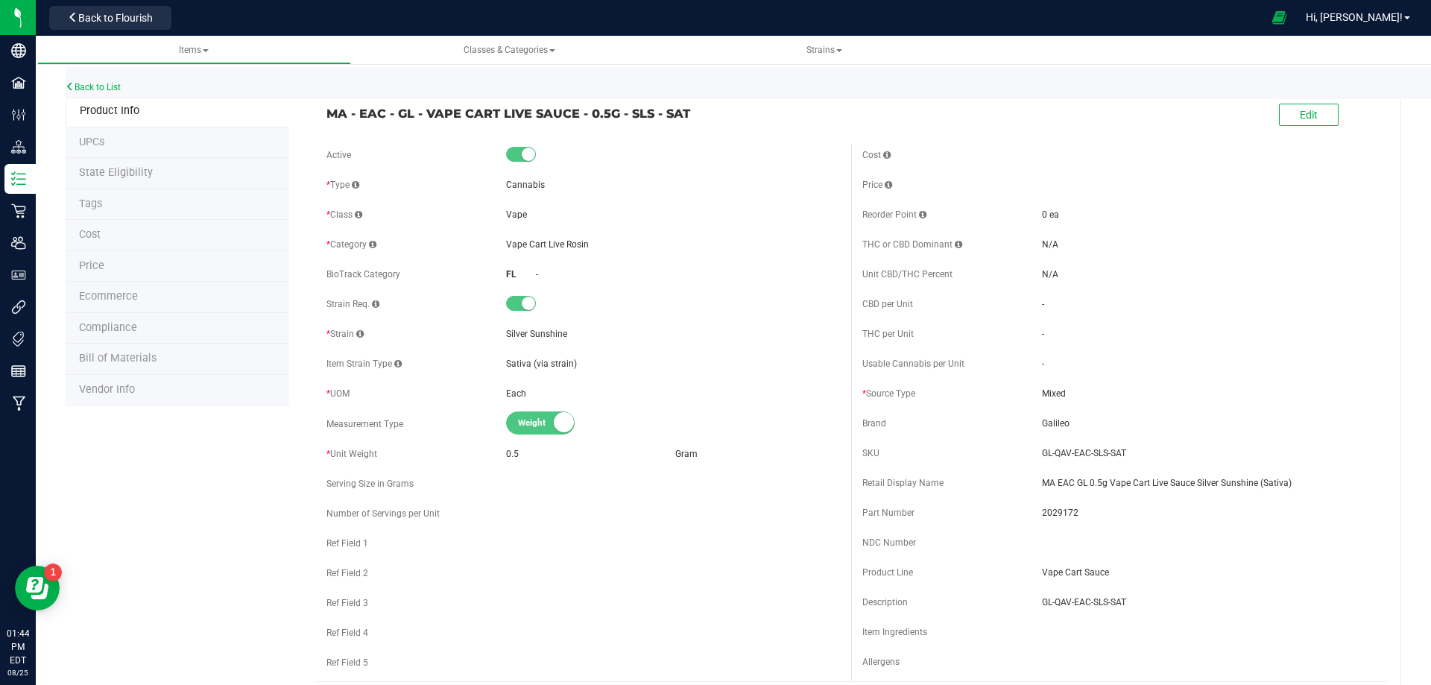
click at [104, 206] on li "Tags" at bounding box center [177, 204] width 223 height 31
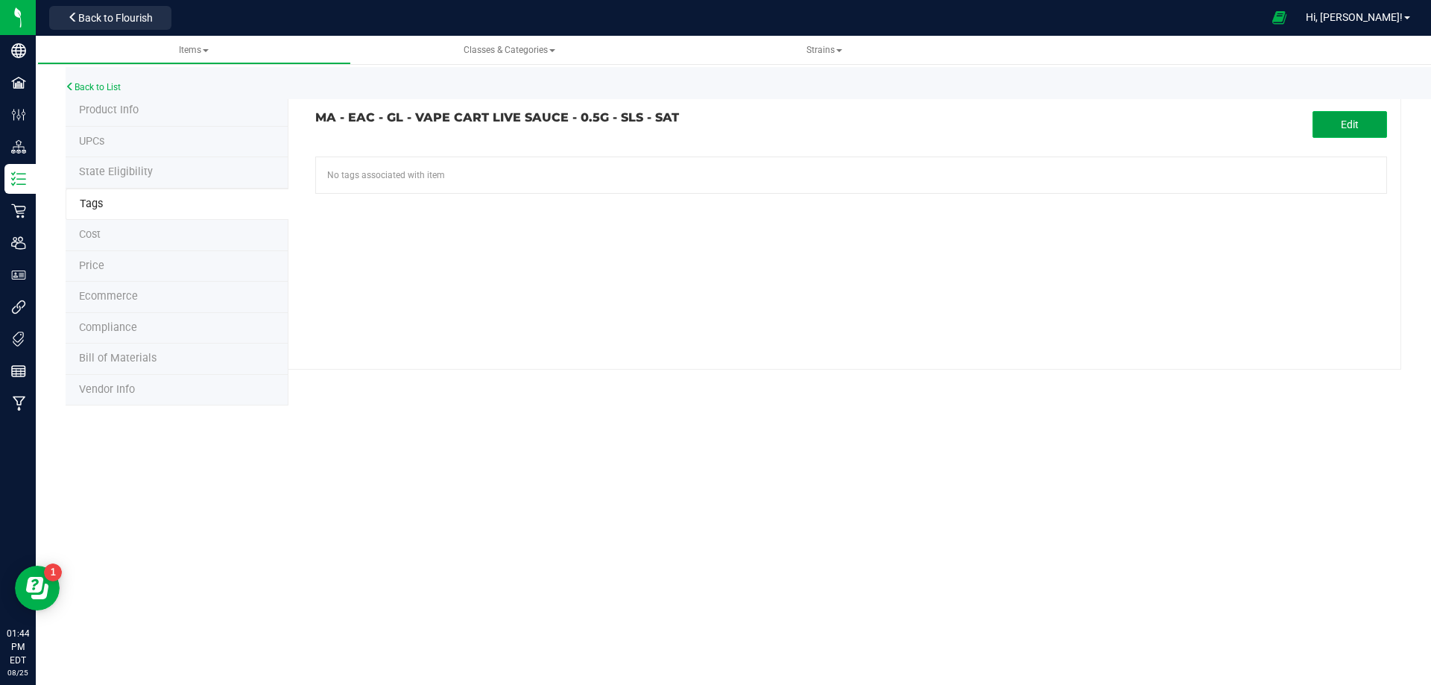
click at [1380, 116] on button "Edit" at bounding box center [1350, 124] width 75 height 27
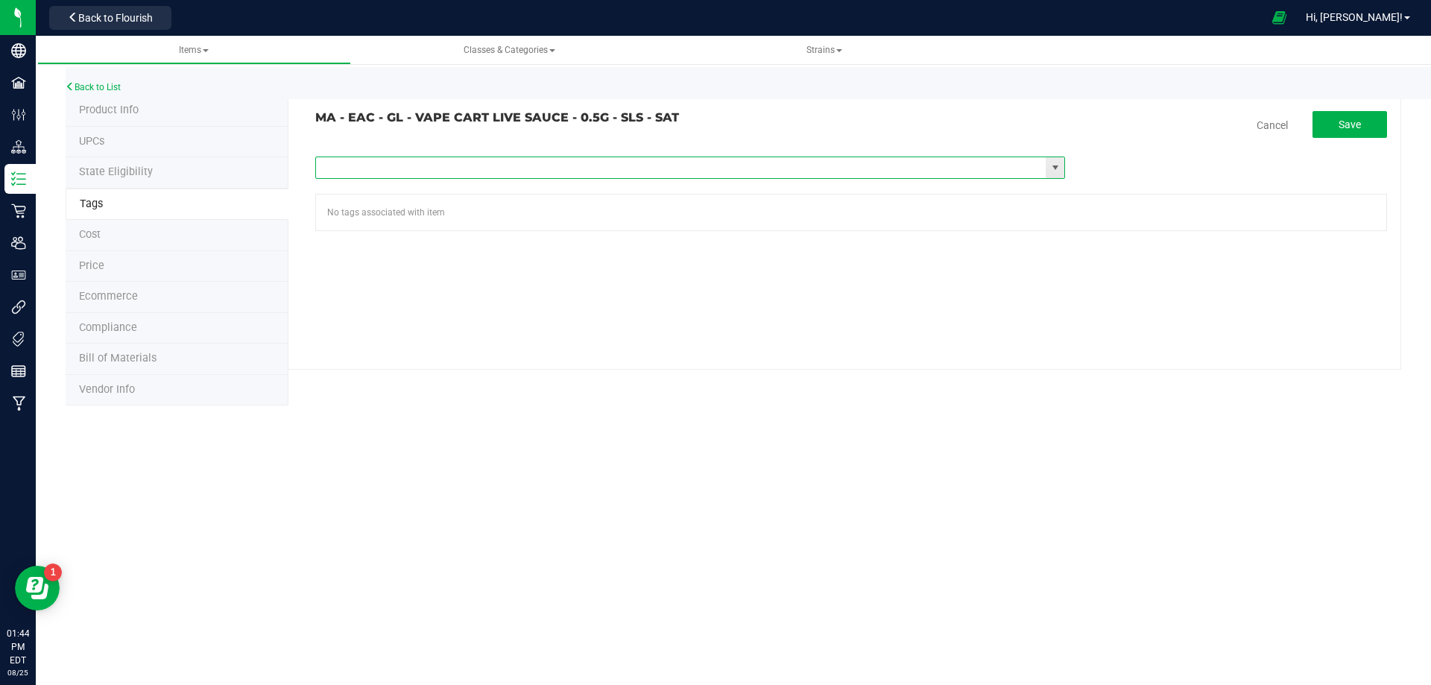
click at [562, 165] on input "text" at bounding box center [681, 167] width 730 height 21
paste input "Items - MA All Items Available"
type input "Items - MA All Items Available"
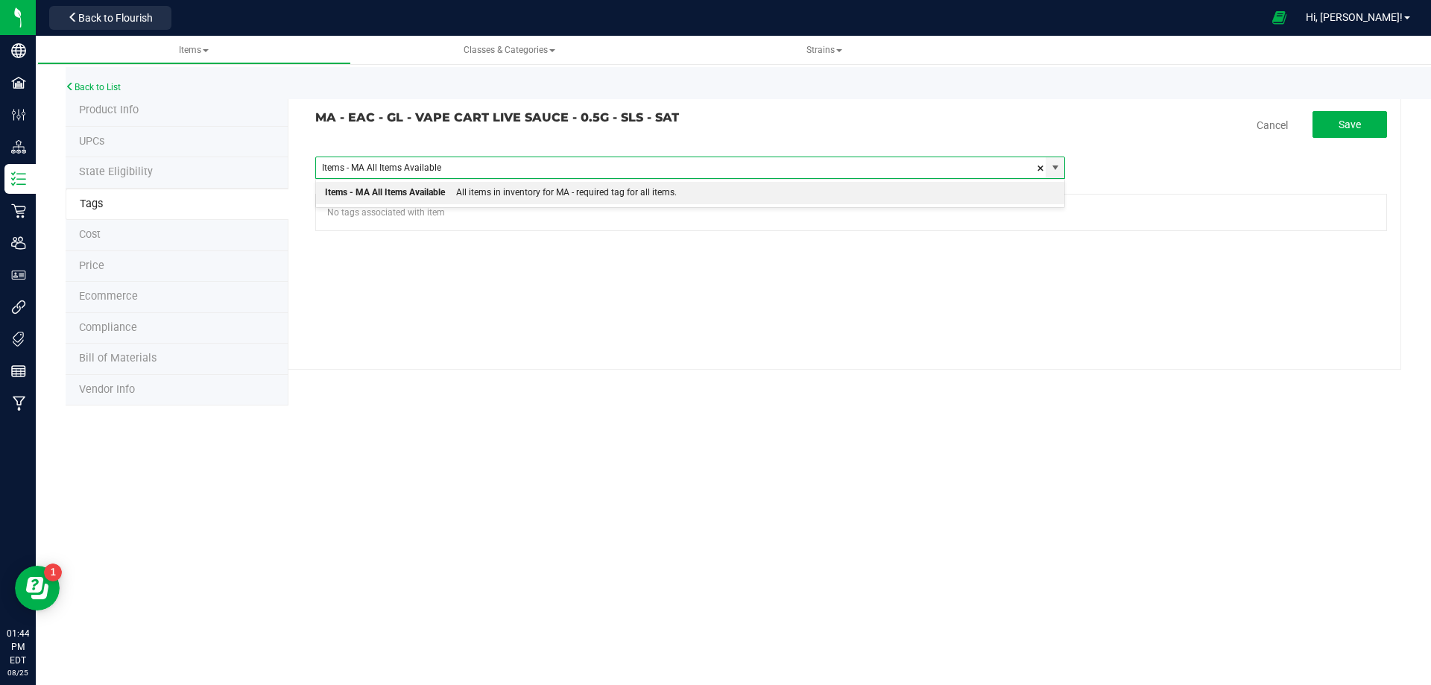
click at [508, 199] on div "All items in inventory for MA - required tag for all items." at bounding box center [561, 192] width 232 height 19
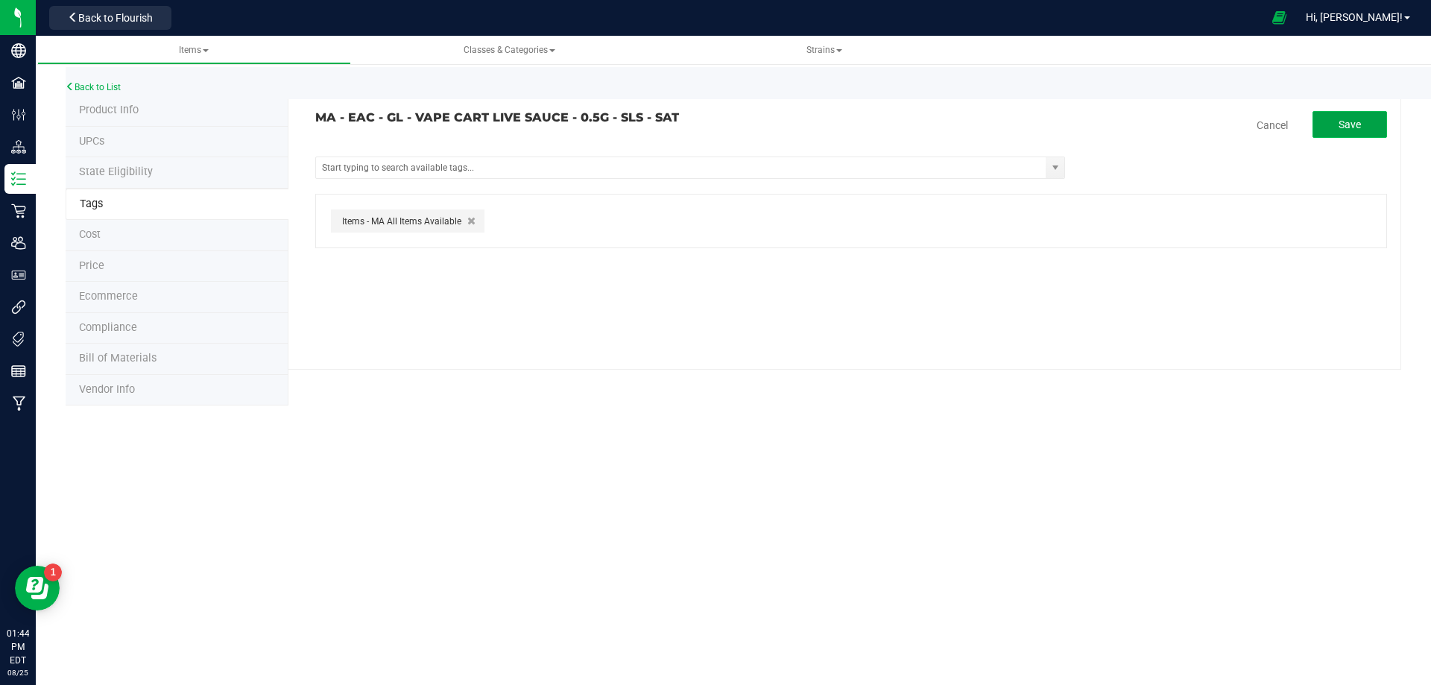
click at [1340, 122] on span "Save" at bounding box center [1350, 125] width 22 height 12
click at [107, 79] on div "Back to List" at bounding box center [781, 83] width 1431 height 32
click at [108, 86] on link "Back to List" at bounding box center [93, 87] width 55 height 10
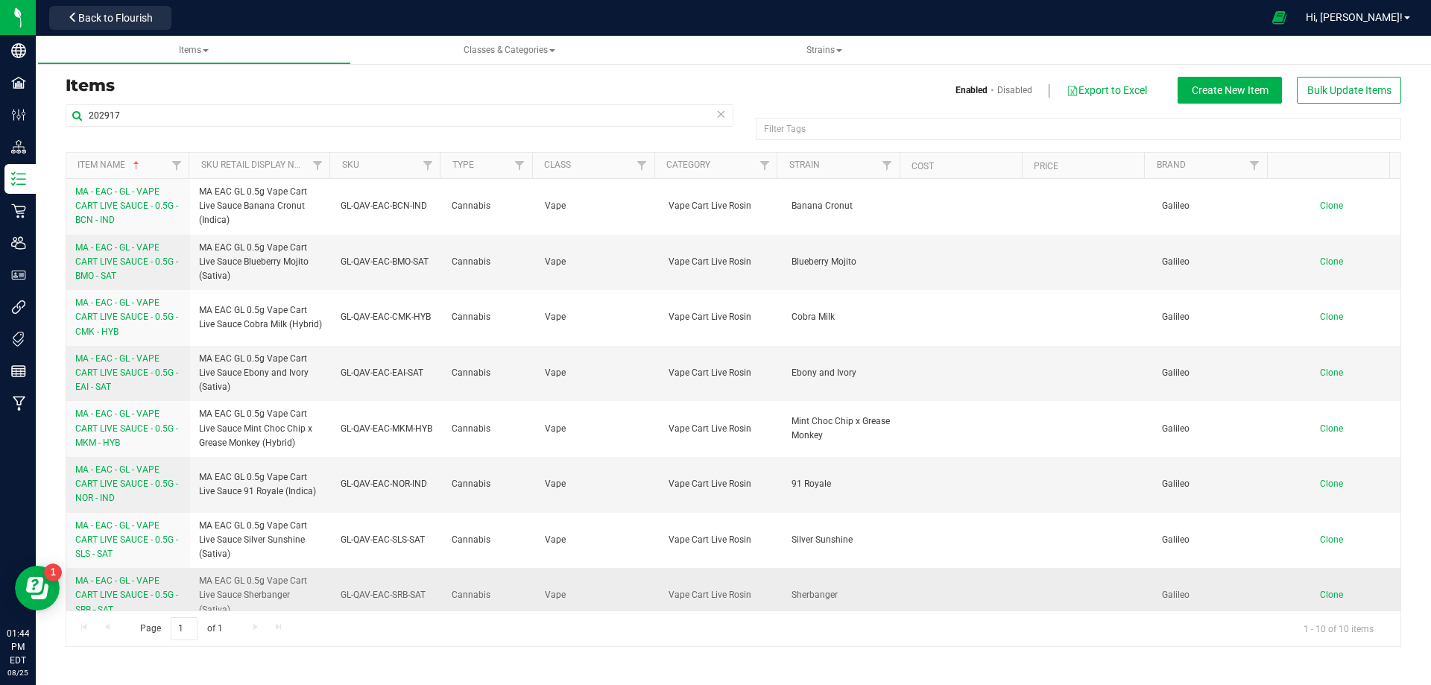
click at [136, 592] on span "MA - EAC - GL - VAPE CART LIVE SAUCE - 0.5G - SRB - SAT" at bounding box center [126, 594] width 103 height 39
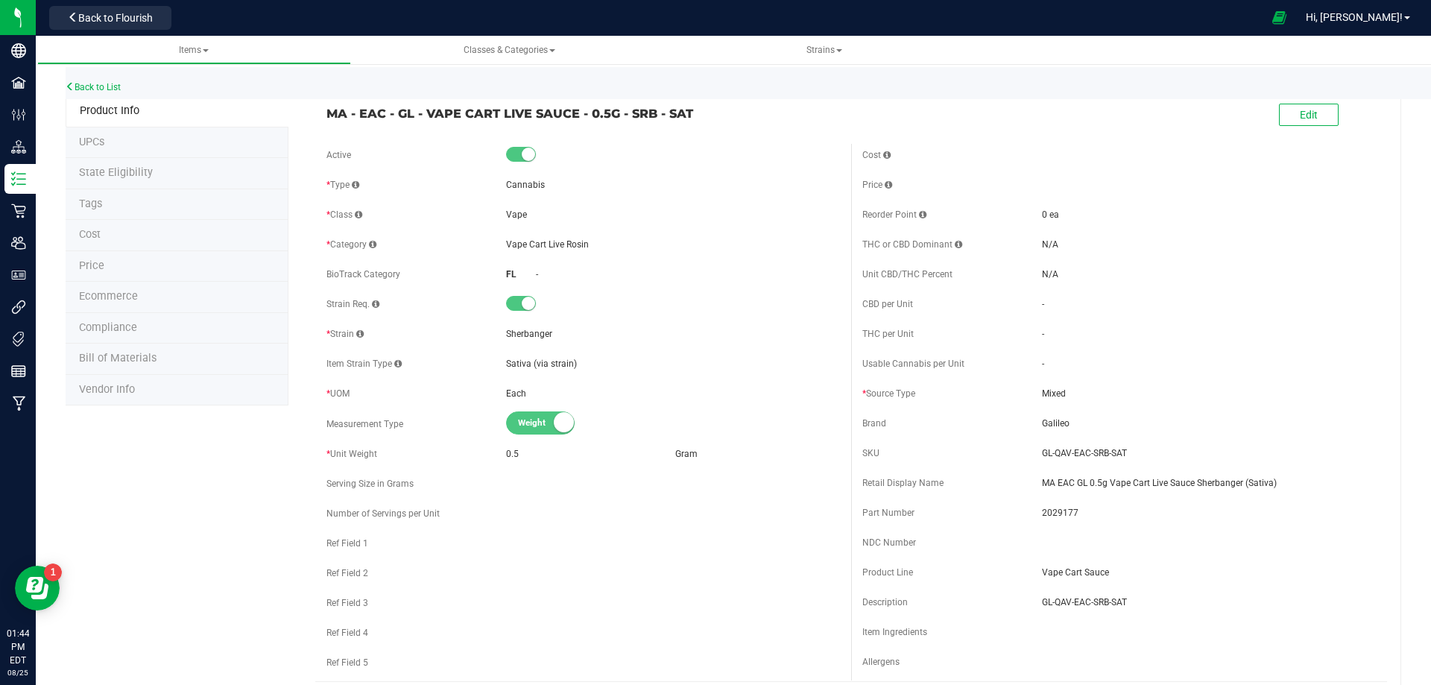
click at [127, 203] on li "Tags" at bounding box center [177, 204] width 223 height 31
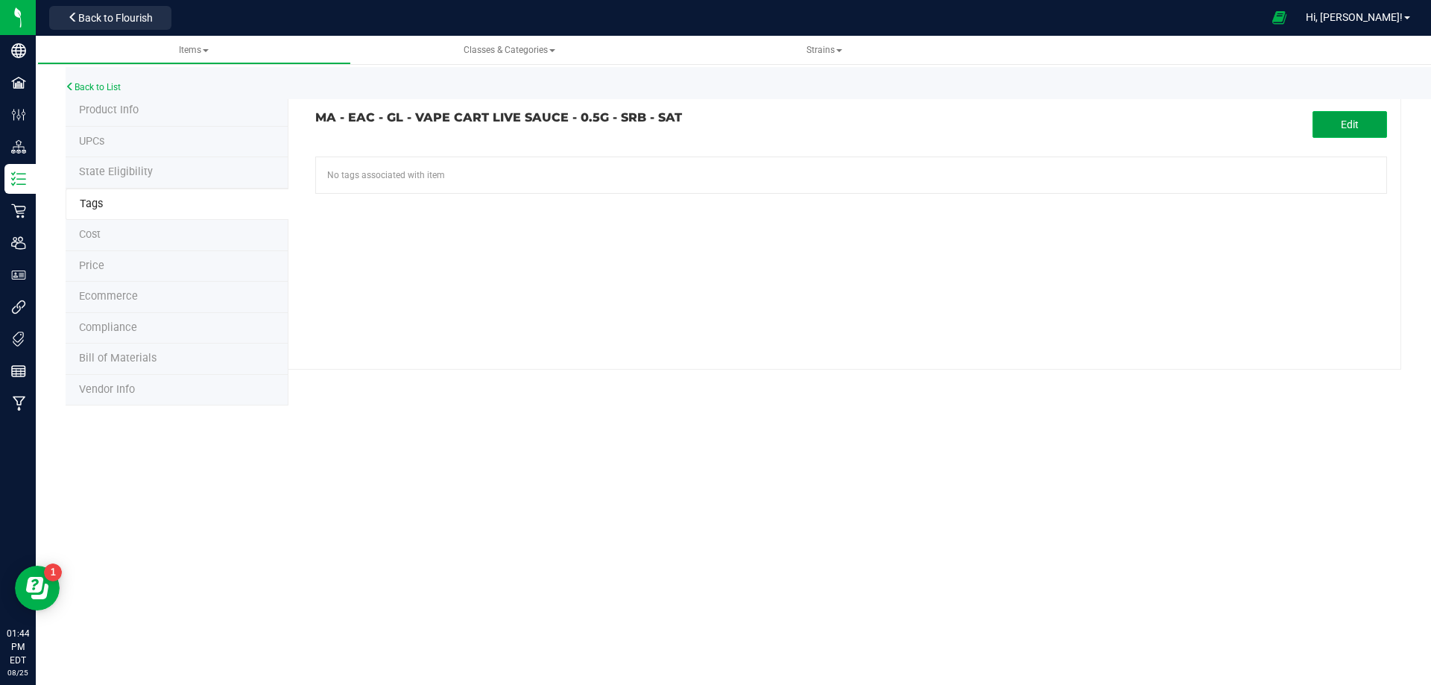
drag, startPoint x: 1334, startPoint y: 129, endPoint x: 1075, endPoint y: 171, distance: 262.7
click at [1331, 130] on button "Edit" at bounding box center [1350, 124] width 75 height 27
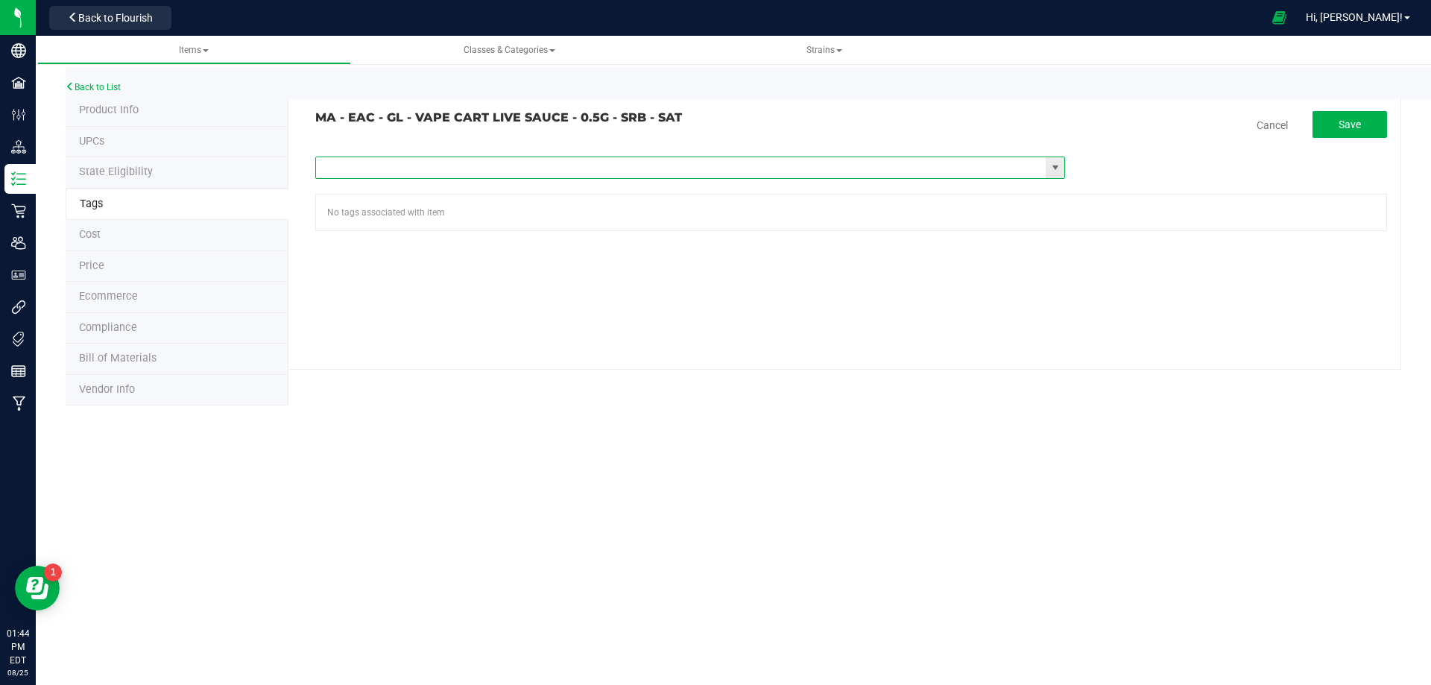
click at [594, 168] on input "text" at bounding box center [681, 167] width 730 height 21
paste input "Items - MA All Items Available"
type input "Items - MA All Items Available"
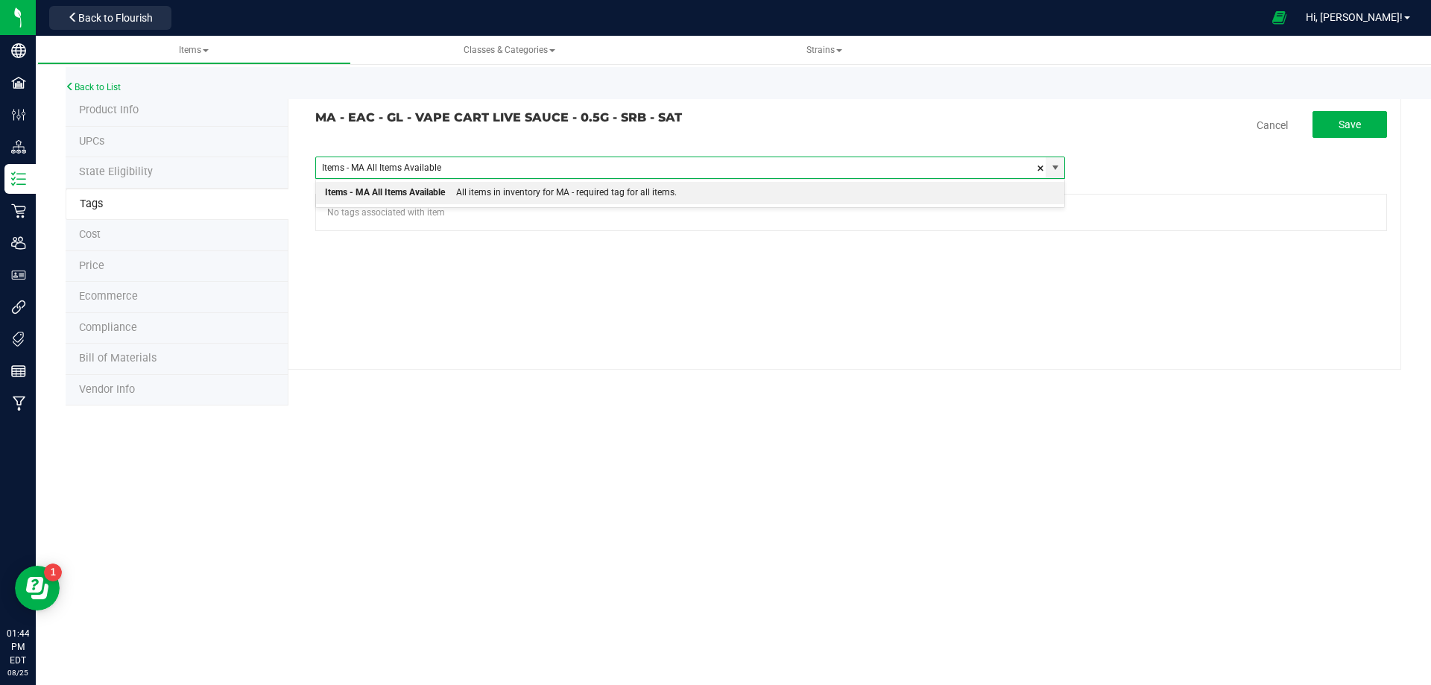
drag, startPoint x: 574, startPoint y: 198, endPoint x: 1078, endPoint y: 139, distance: 507.3
click at [574, 199] on div "All items in inventory for MA - required tag for all items." at bounding box center [561, 192] width 232 height 19
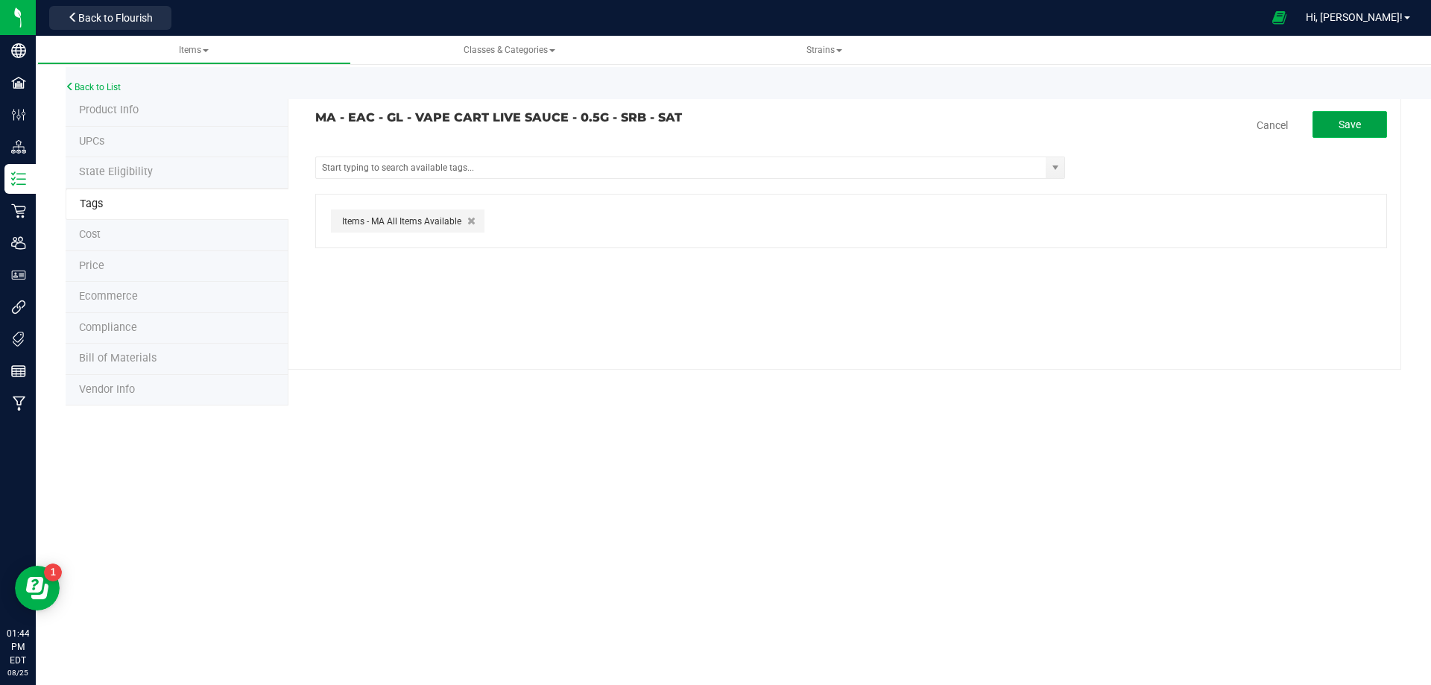
click at [1360, 124] on span "Save" at bounding box center [1350, 125] width 22 height 12
click at [99, 86] on link "Back to List" at bounding box center [93, 87] width 55 height 10
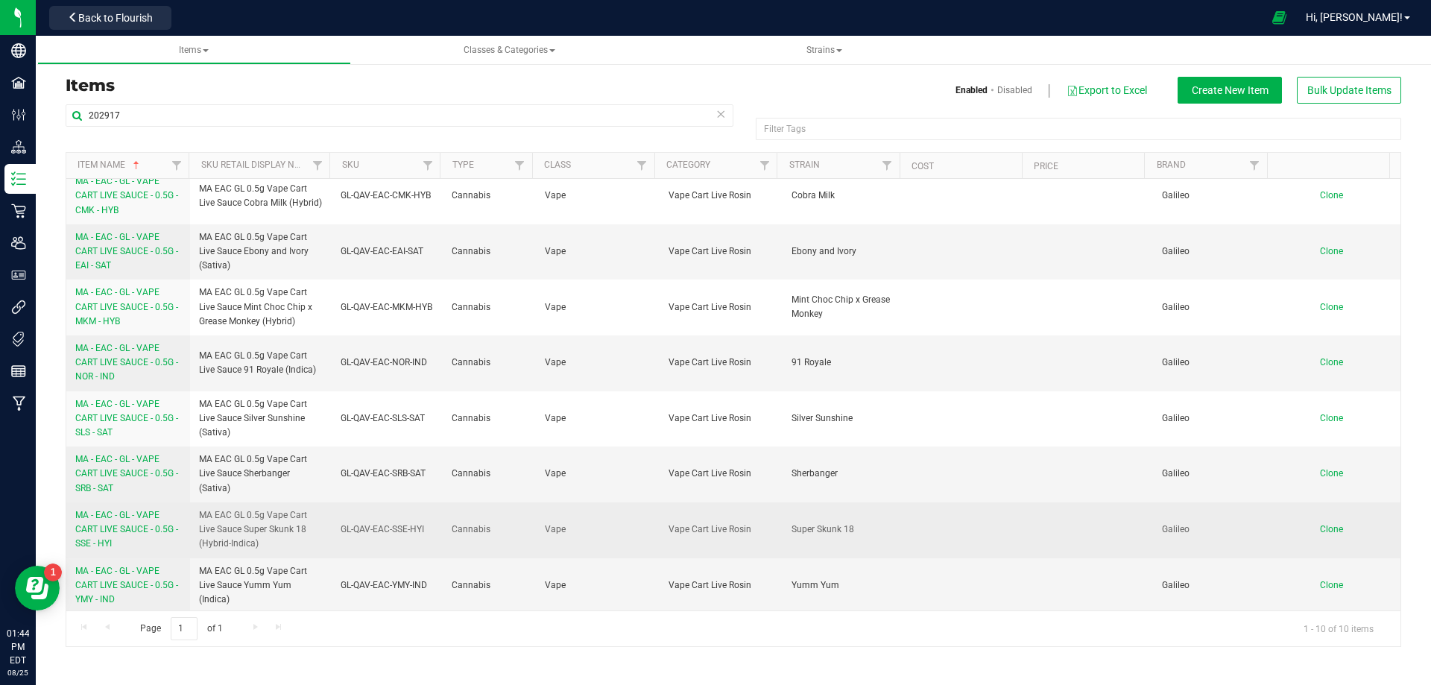
scroll to position [124, 0]
click at [109, 532] on span "MA - EAC - GL - VAPE CART LIVE SAUCE - 0.5G - SSE - HYI" at bounding box center [126, 527] width 103 height 39
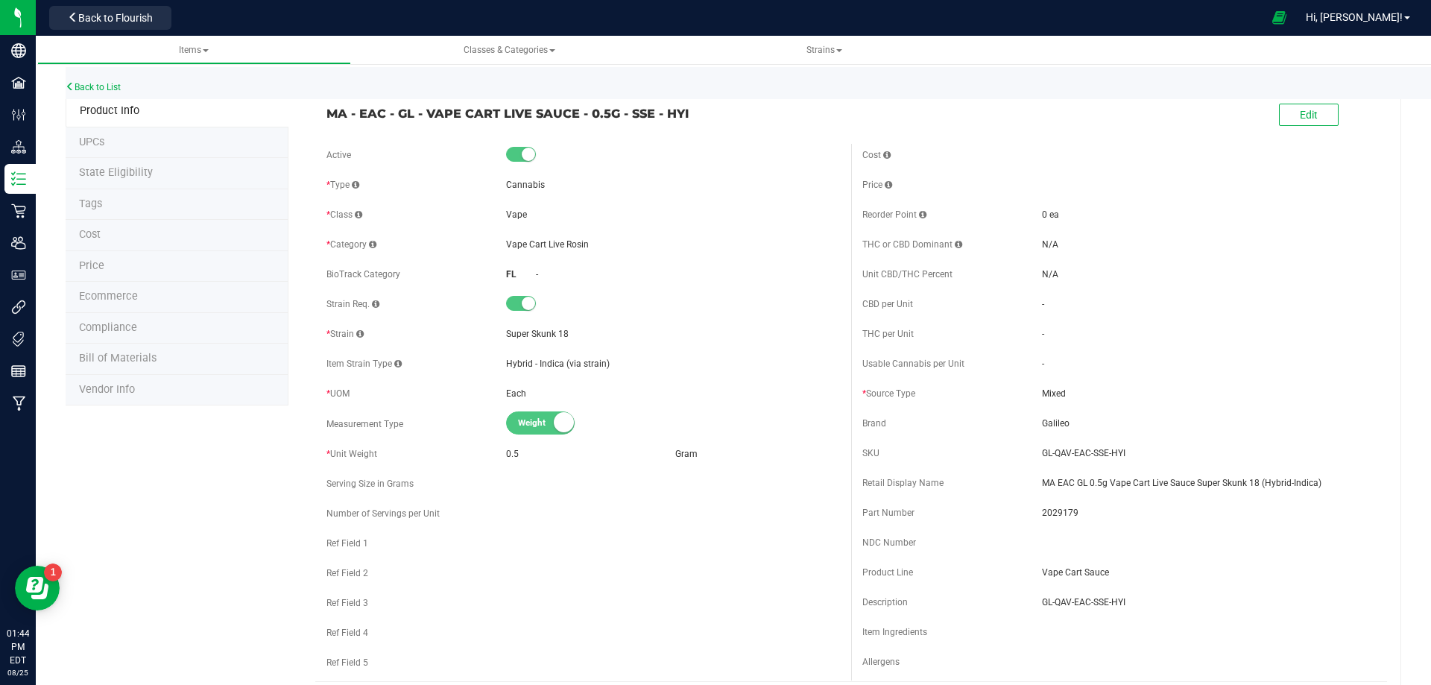
drag, startPoint x: 113, startPoint y: 203, endPoint x: 121, endPoint y: 203, distance: 8.2
click at [121, 203] on li "Tags" at bounding box center [177, 204] width 223 height 31
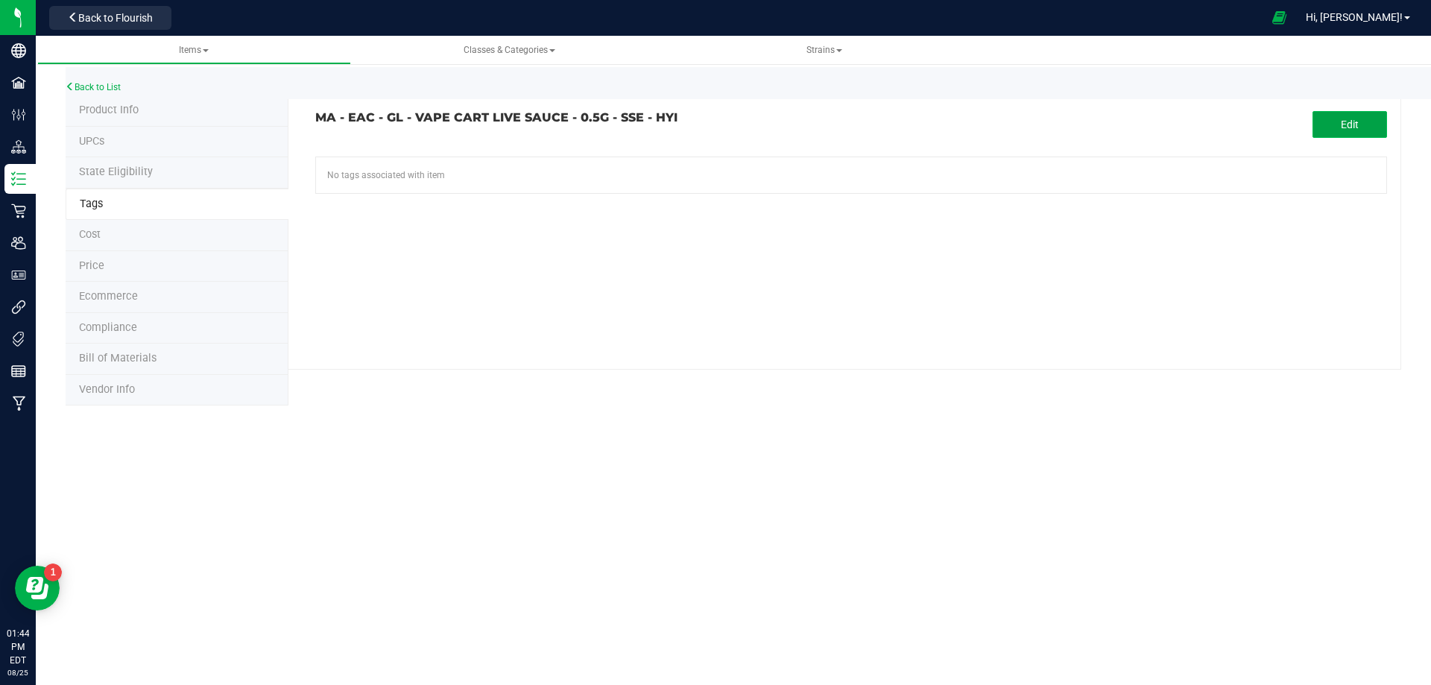
click at [1319, 118] on button "Edit" at bounding box center [1350, 124] width 75 height 27
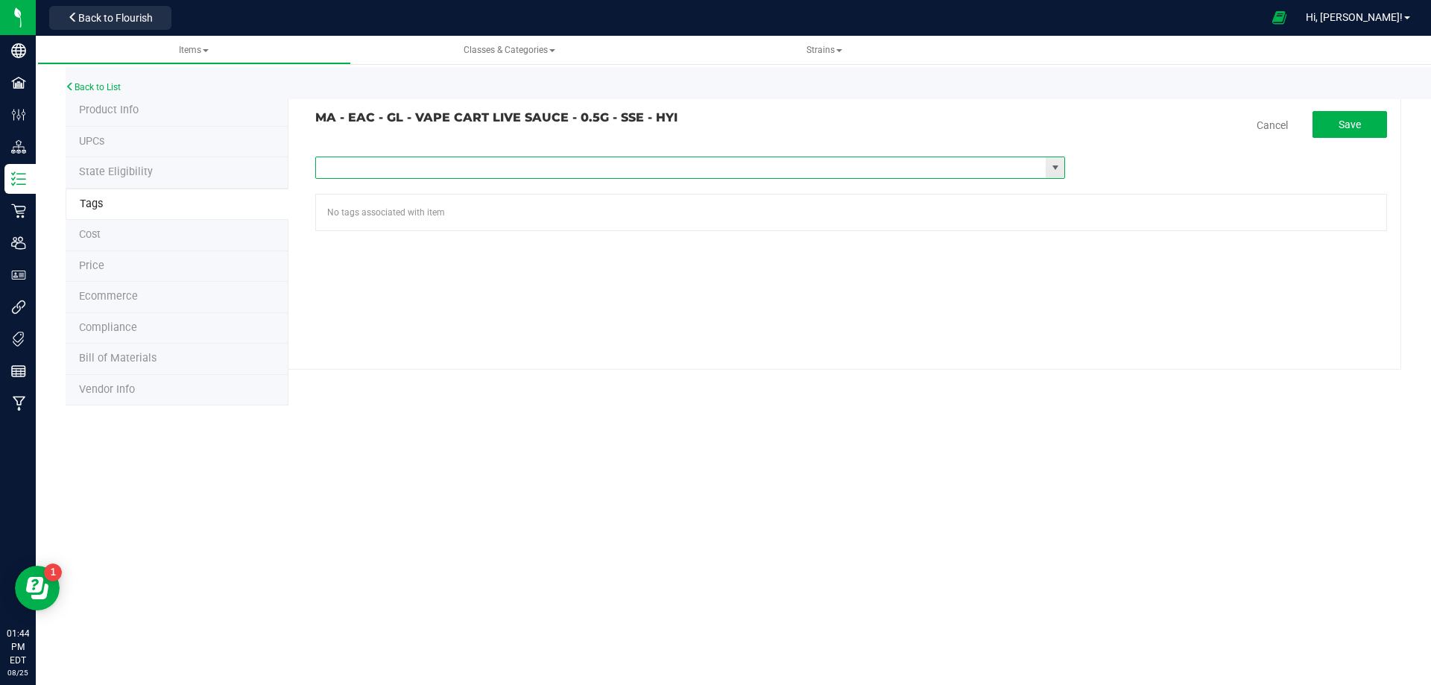
click at [370, 162] on input "text" at bounding box center [681, 167] width 730 height 21
paste input "Items - MA All Items Available"
type input "Items - MA All Items Available"
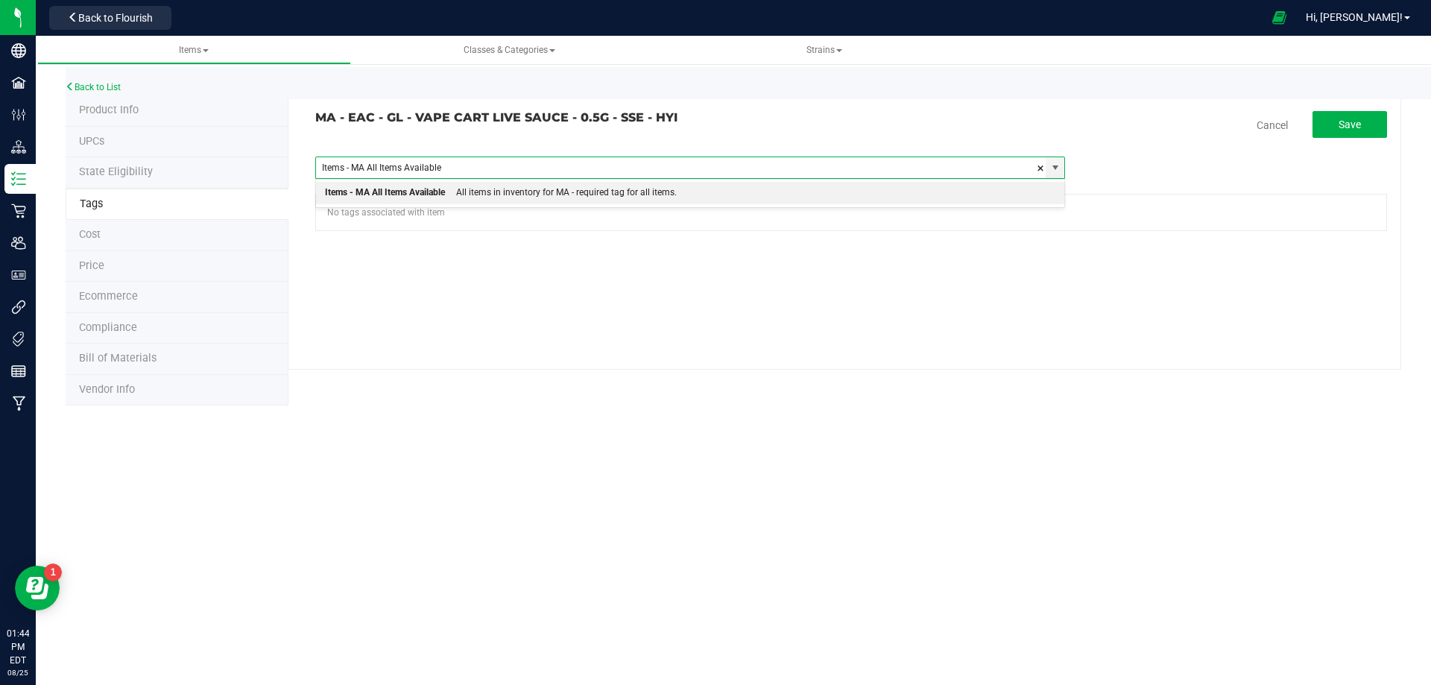
click at [367, 196] on div "Items - MA All Items Available" at bounding box center [385, 192] width 120 height 19
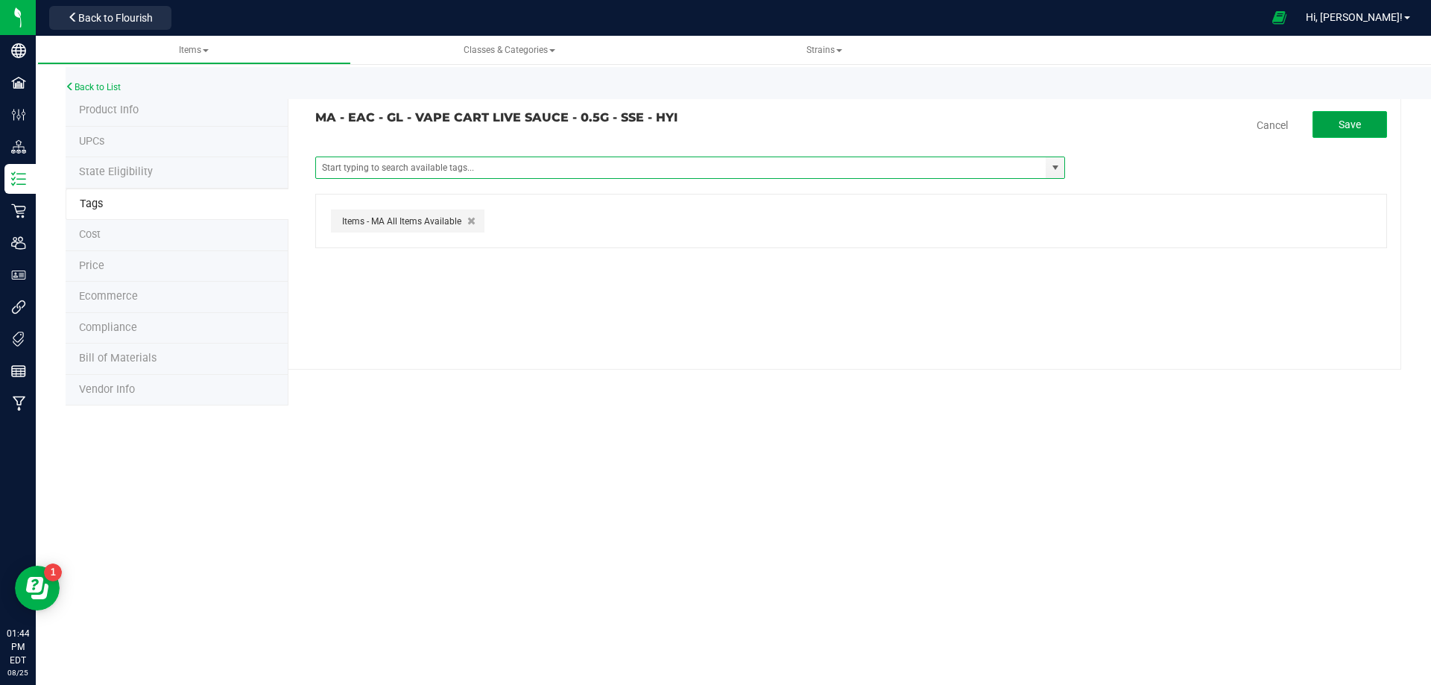
click at [1343, 128] on span "Save" at bounding box center [1350, 125] width 22 height 12
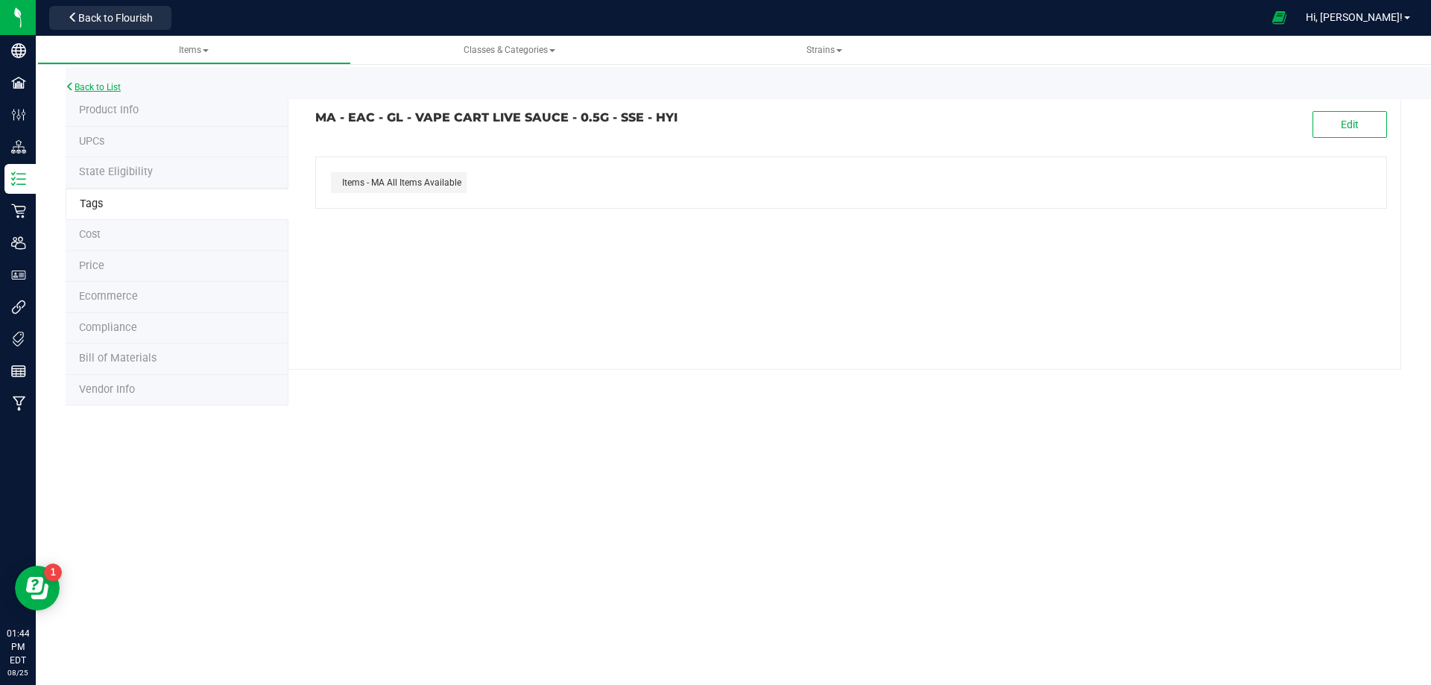
click at [77, 86] on link "Back to List" at bounding box center [93, 87] width 55 height 10
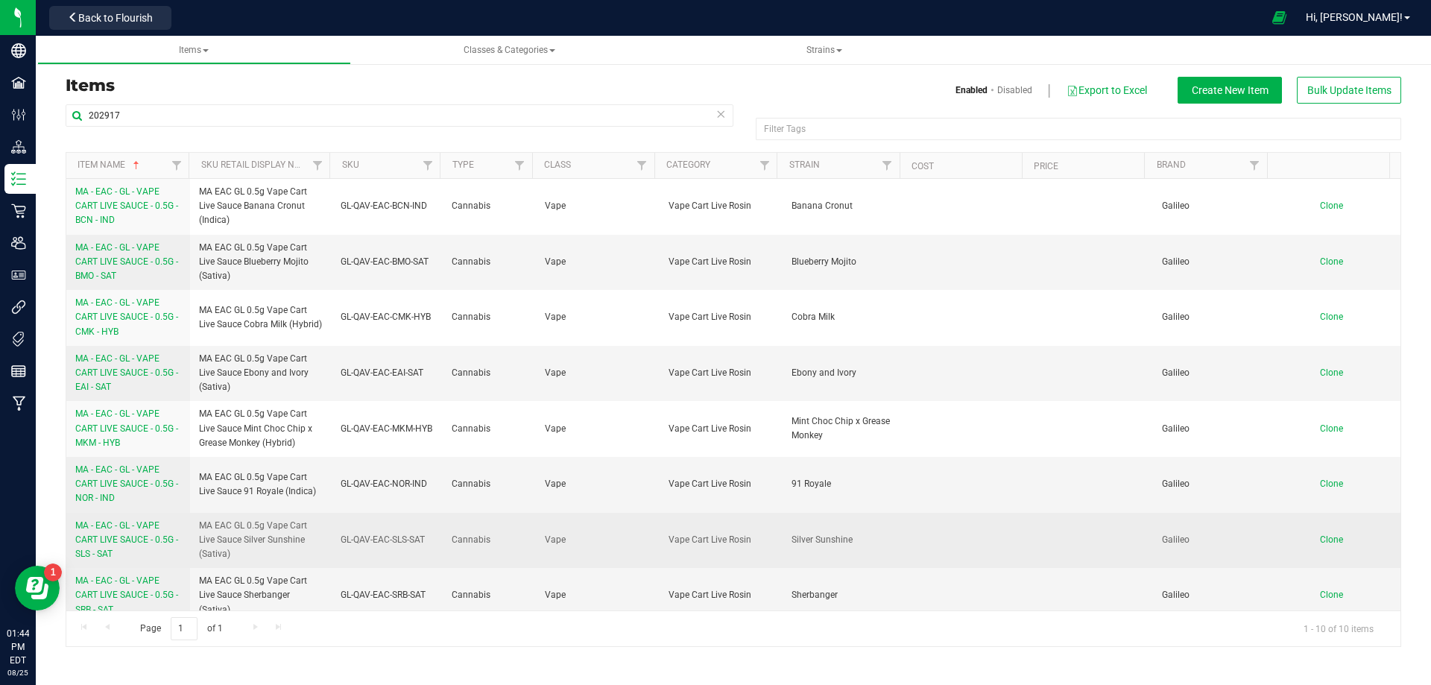
scroll to position [124, 0]
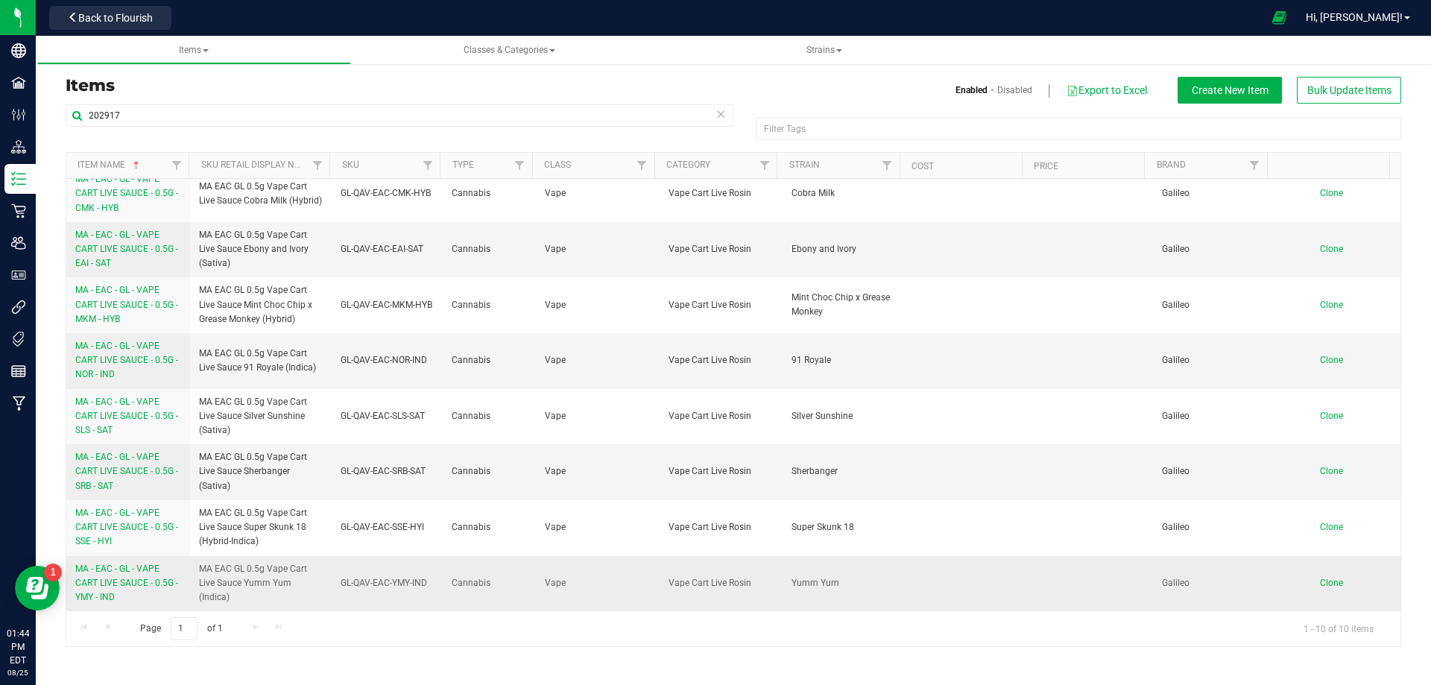
click at [136, 581] on span "MA - EAC - GL - VAPE CART LIVE SAUCE - 0.5G - YMY - IND" at bounding box center [126, 582] width 103 height 39
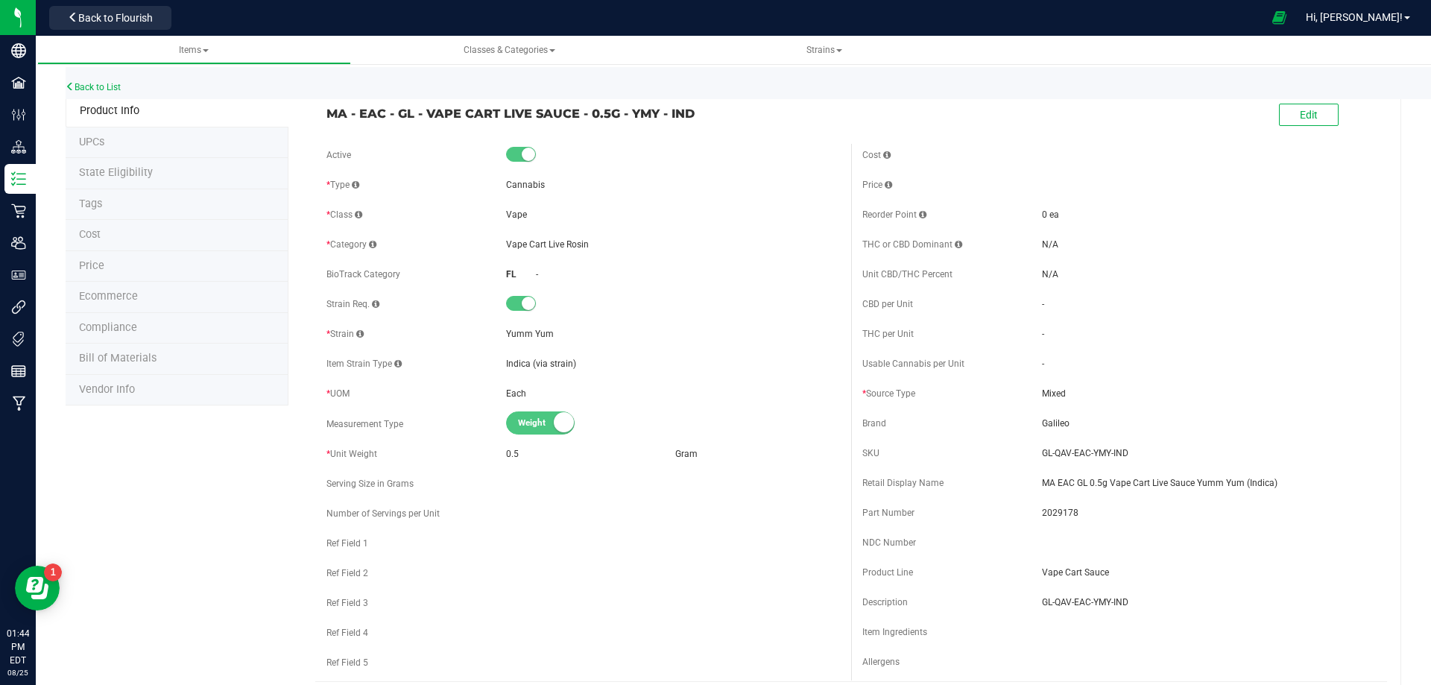
click at [103, 203] on li "Tags" at bounding box center [177, 204] width 223 height 31
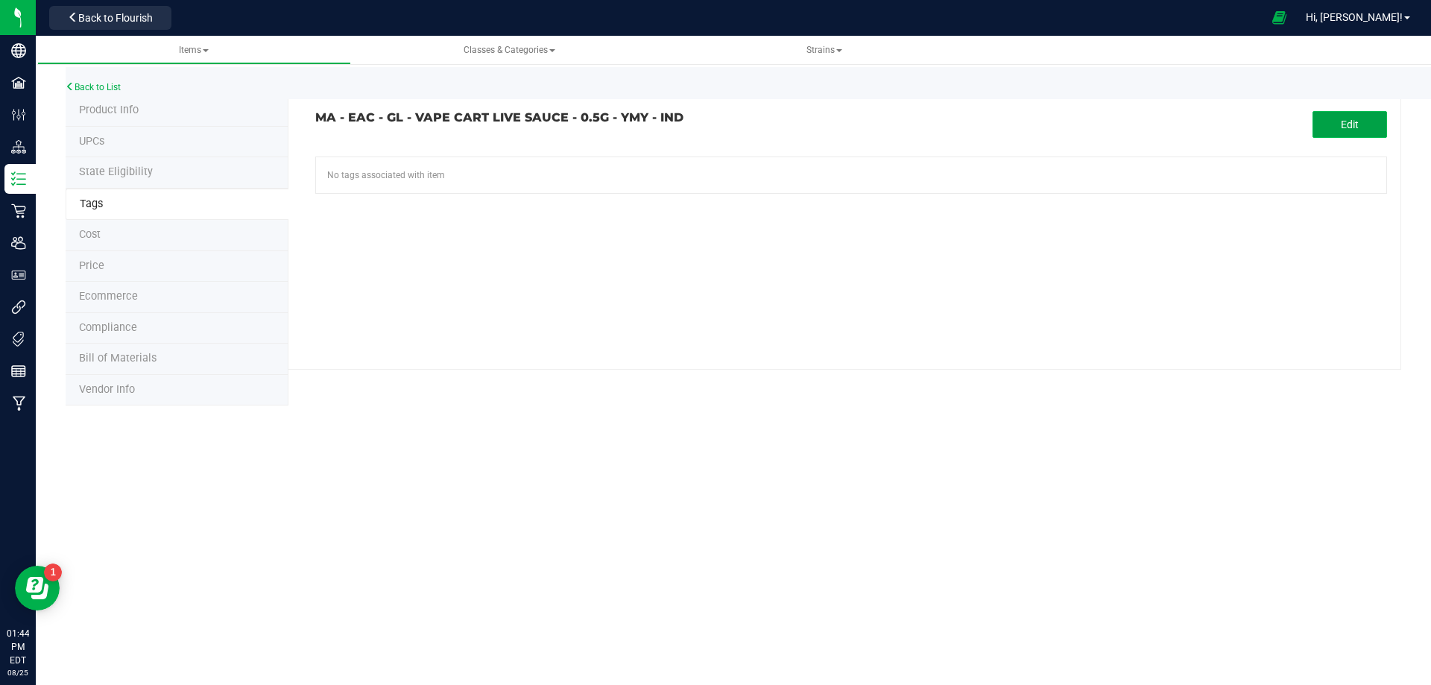
drag, startPoint x: 1348, startPoint y: 127, endPoint x: 1337, endPoint y: 130, distance: 10.7
click at [1337, 130] on button "Edit" at bounding box center [1350, 124] width 75 height 27
click at [522, 157] on tag-association "MA - EAC - GL - VAPE CART LIVE SAUCE - 0.5G - YMY - IND Cancel Save Items -FL R…" at bounding box center [851, 171] width 1072 height 120
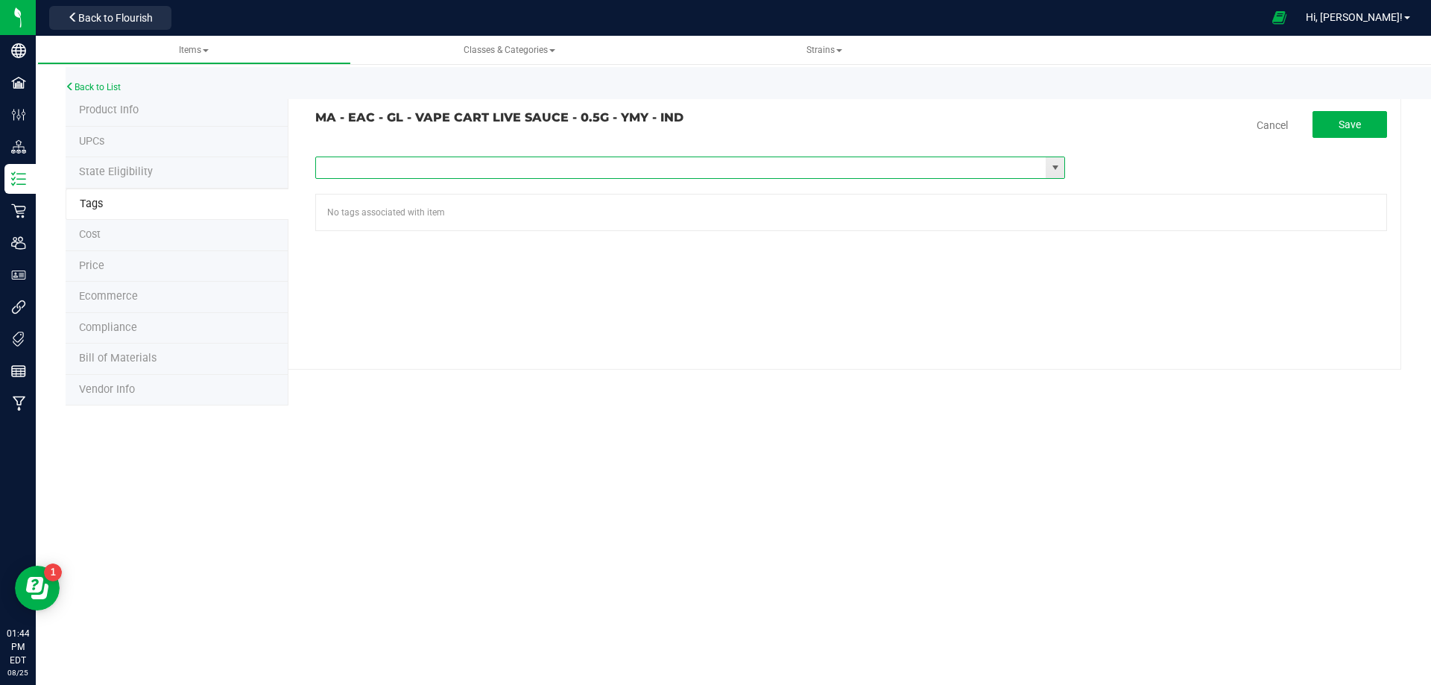
click at [523, 164] on input "text" at bounding box center [681, 167] width 730 height 21
paste input "Items - MA All Items Available"
type input "Items - MA All Items Available"
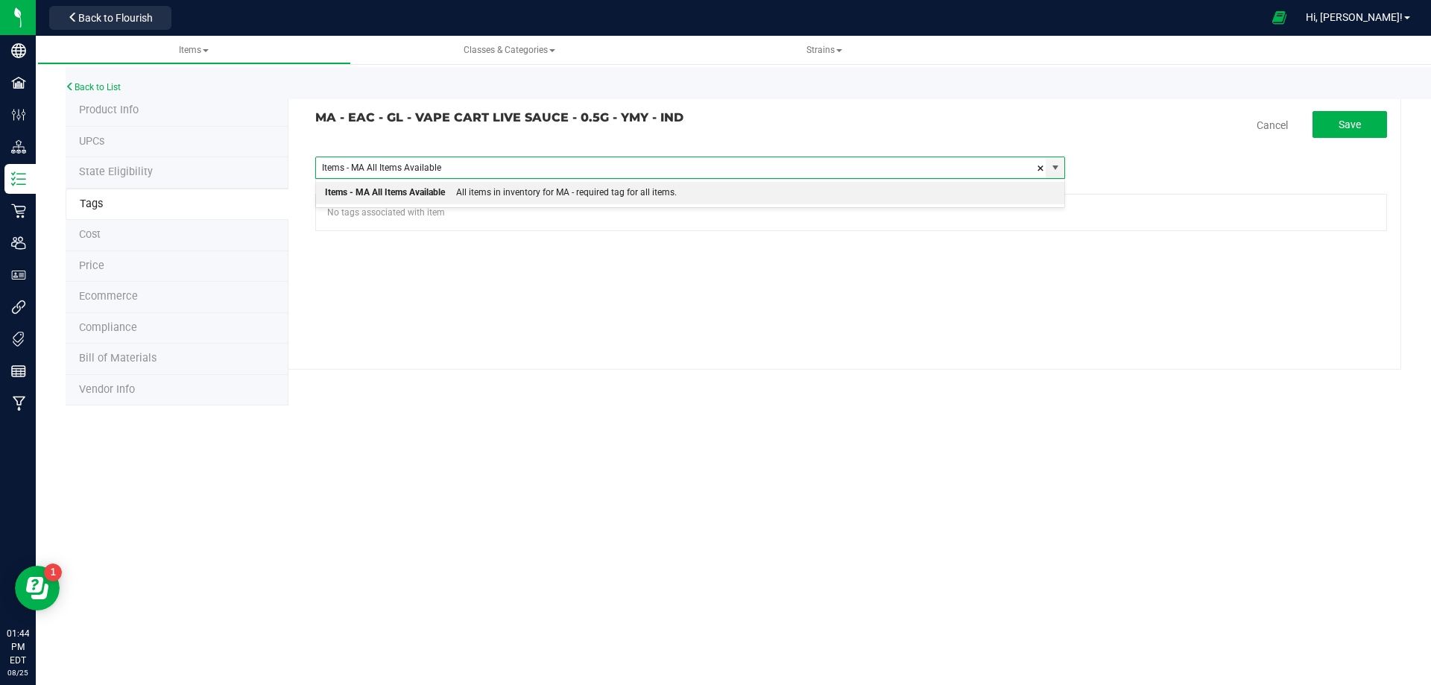
click at [496, 198] on div "All items in inventory for MA - required tag for all items." at bounding box center [561, 192] width 232 height 19
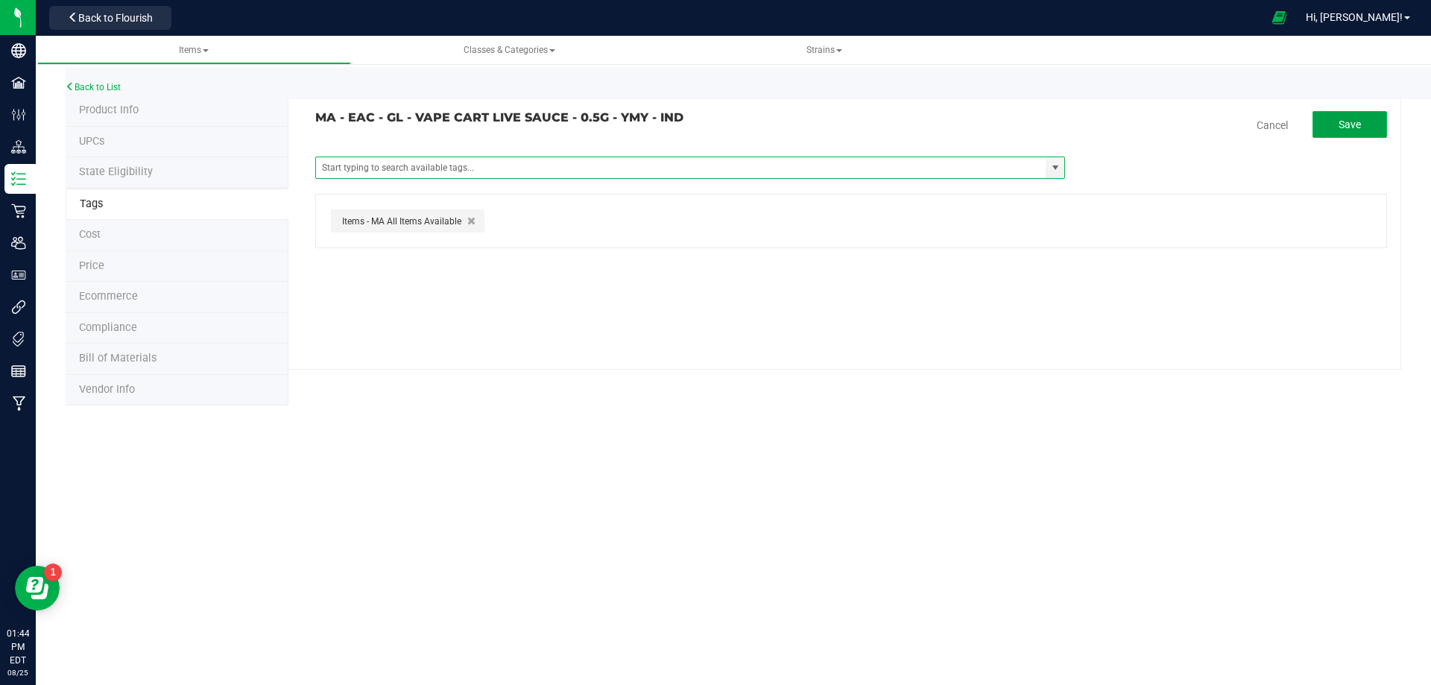
click at [1348, 131] on button "Save" at bounding box center [1350, 124] width 75 height 27
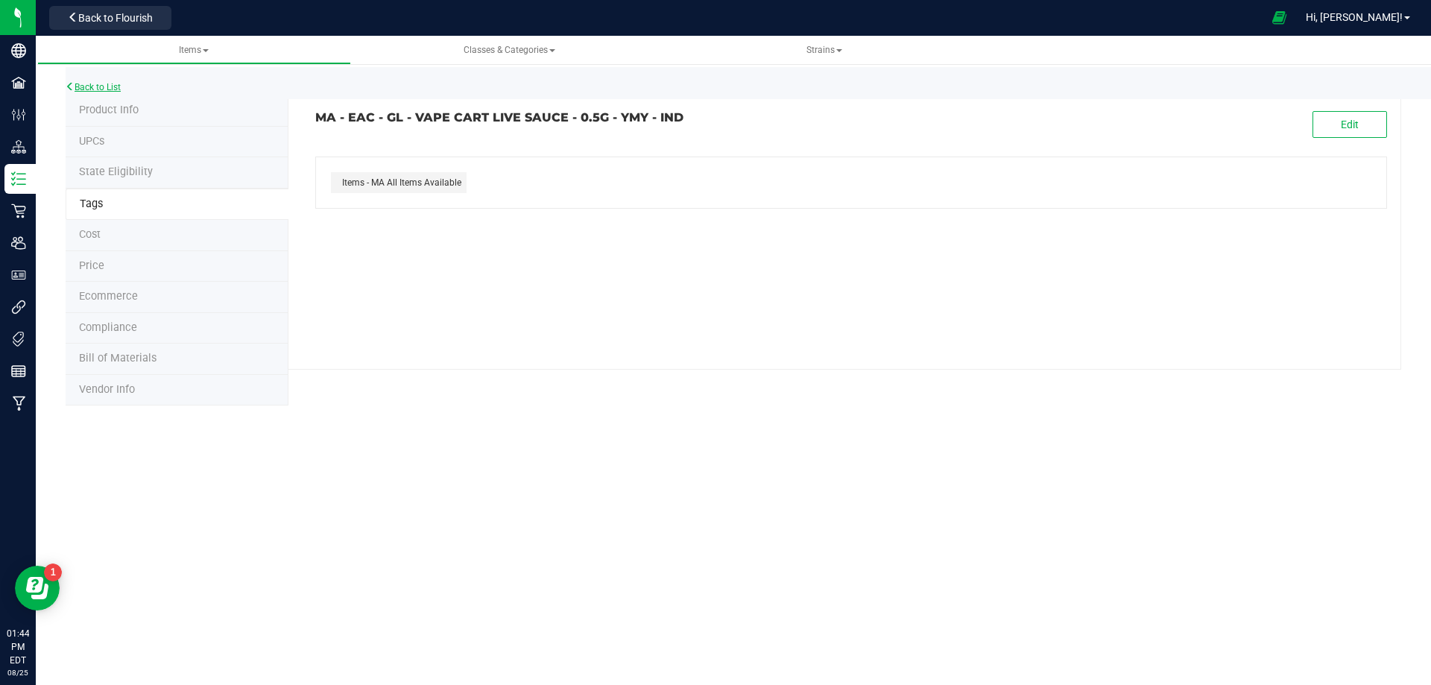
click at [98, 90] on link "Back to List" at bounding box center [93, 87] width 55 height 10
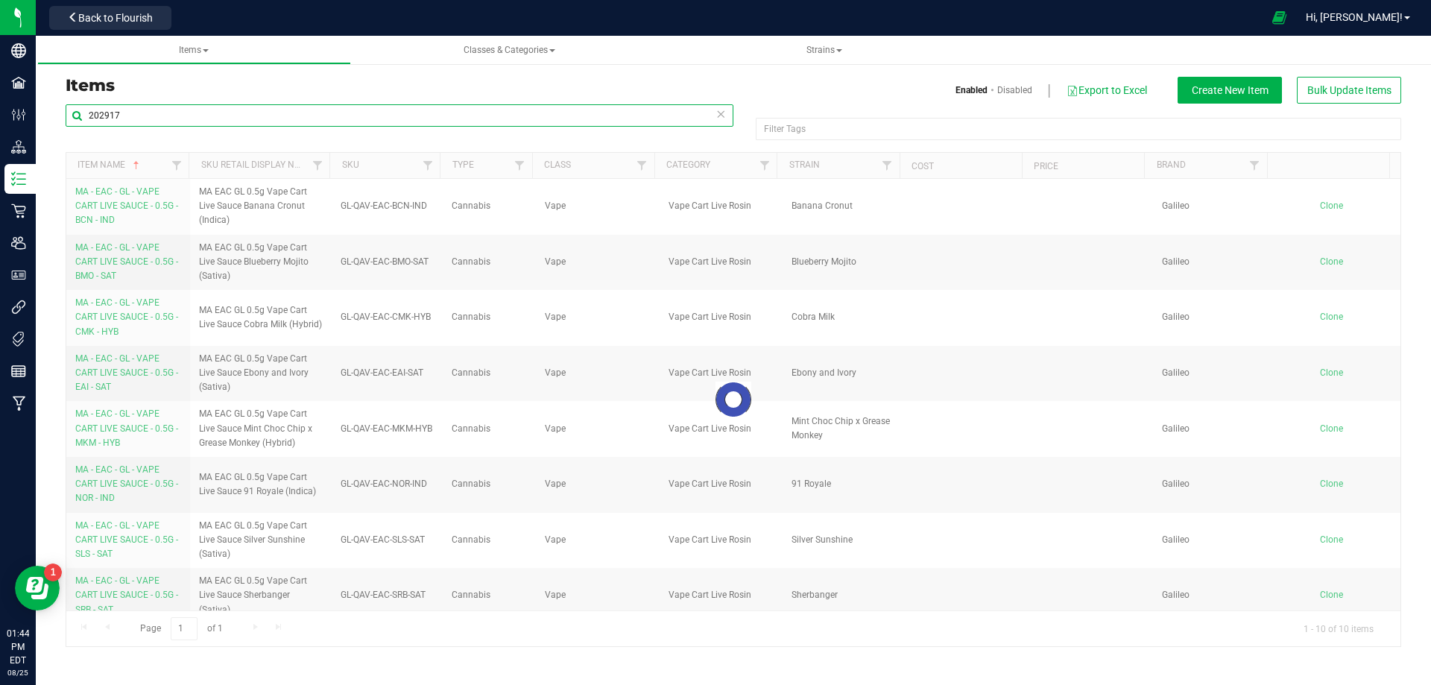
click at [139, 113] on input "202917" at bounding box center [400, 115] width 668 height 22
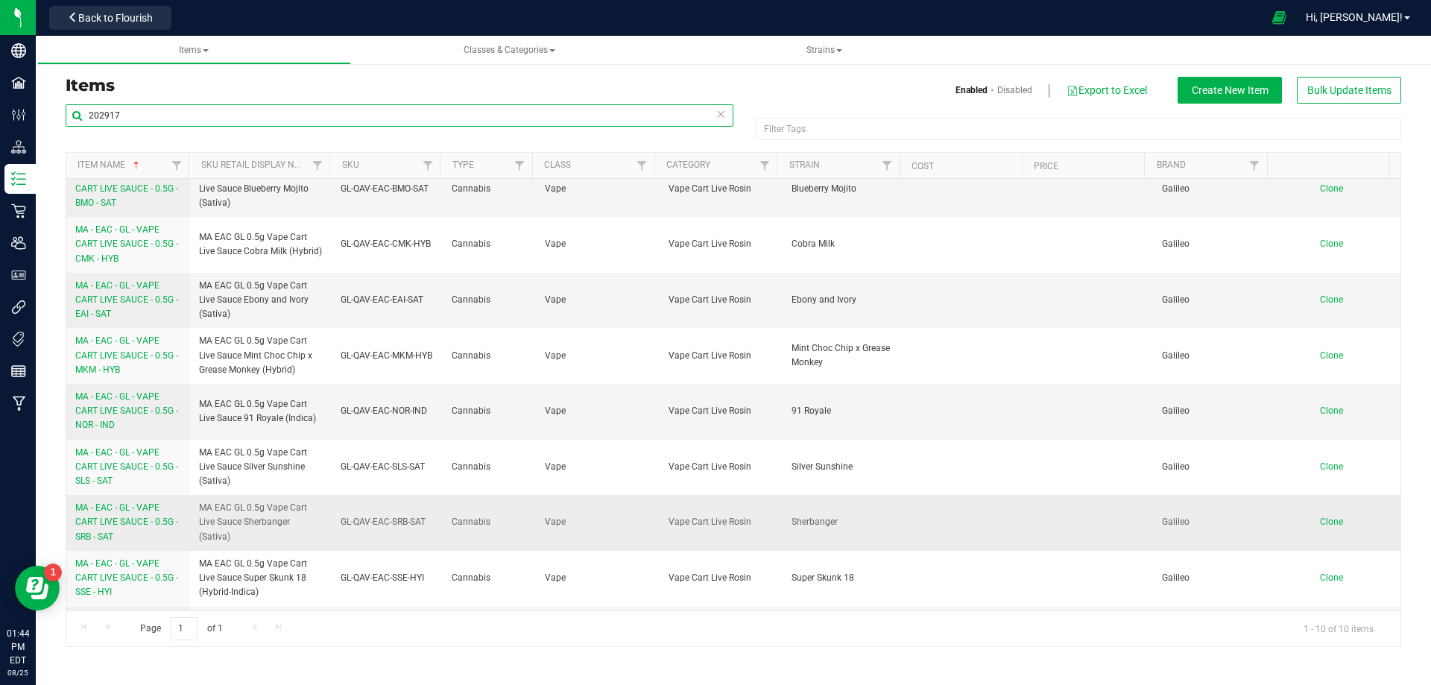
scroll to position [124, 0]
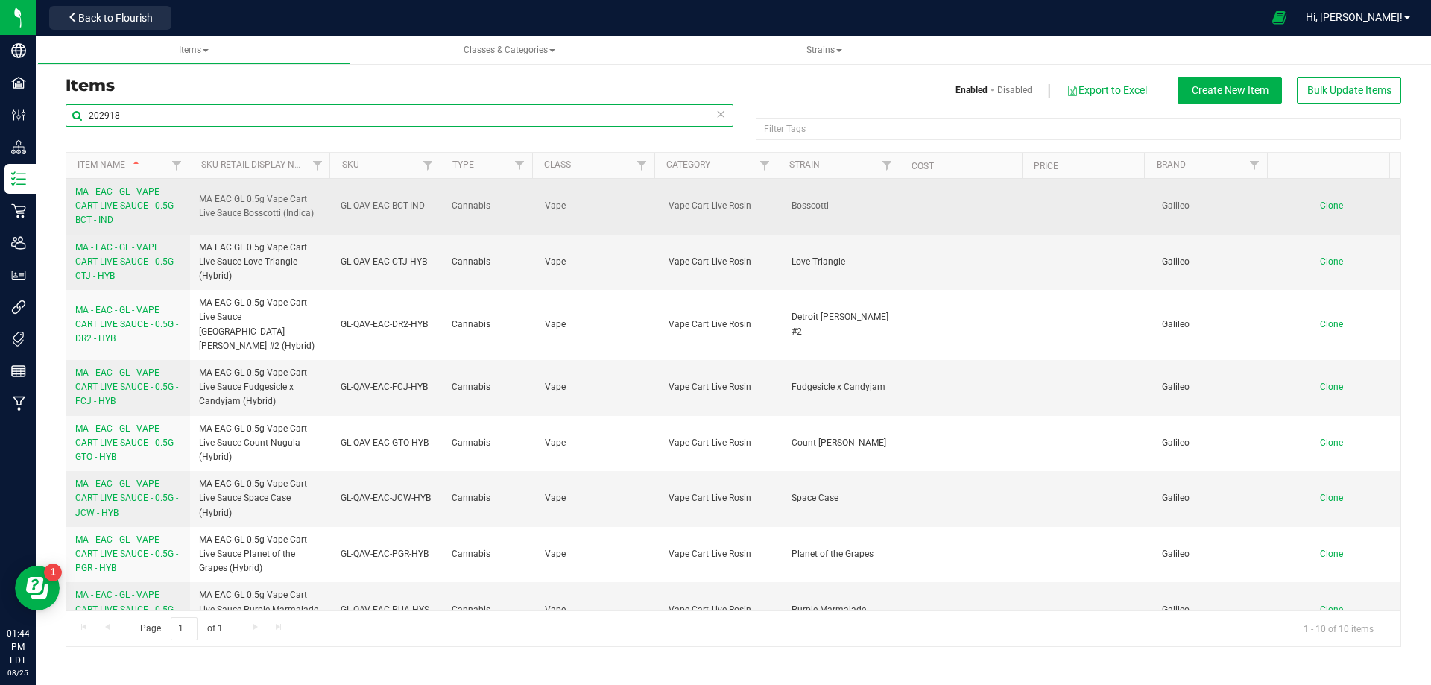
type input "202918"
click at [115, 200] on span "MA - EAC - GL - VAPE CART LIVE SAUCE - 0.5G - BCT - IND" at bounding box center [126, 205] width 103 height 39
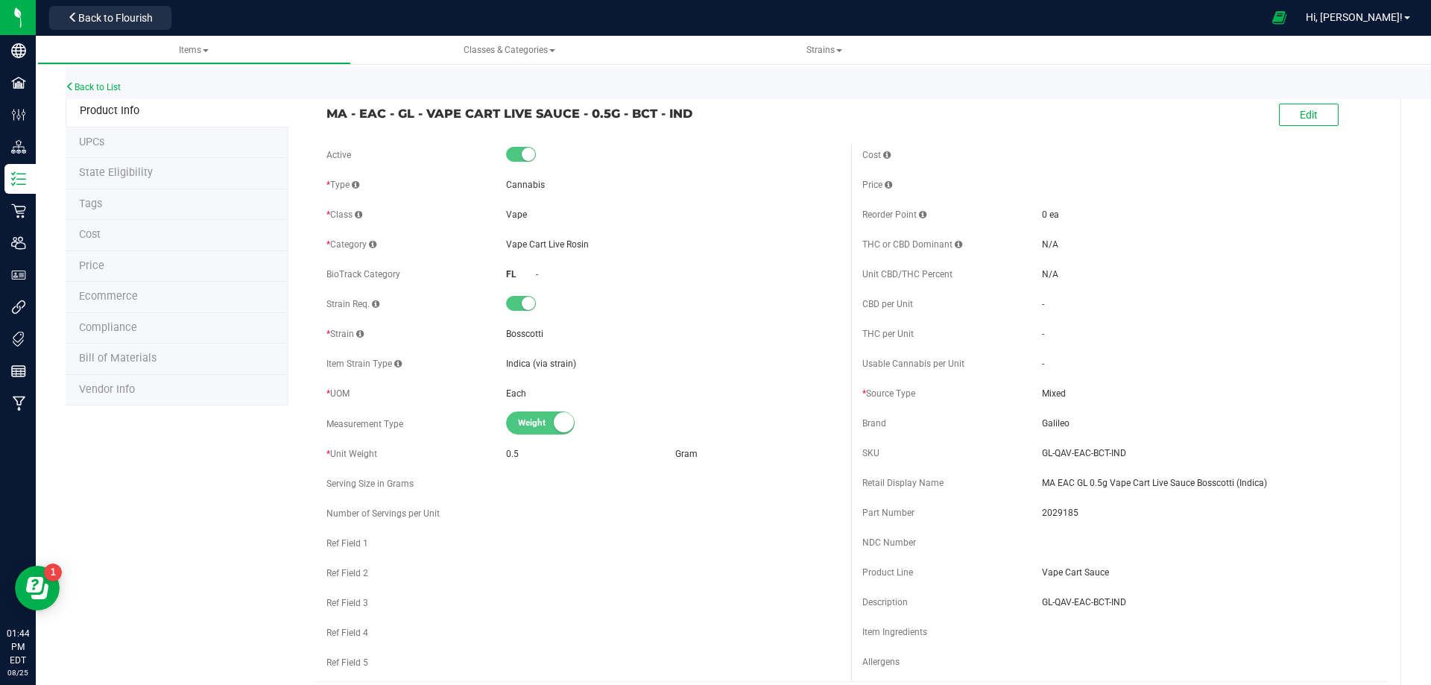
click at [162, 214] on li "Tags" at bounding box center [177, 204] width 223 height 31
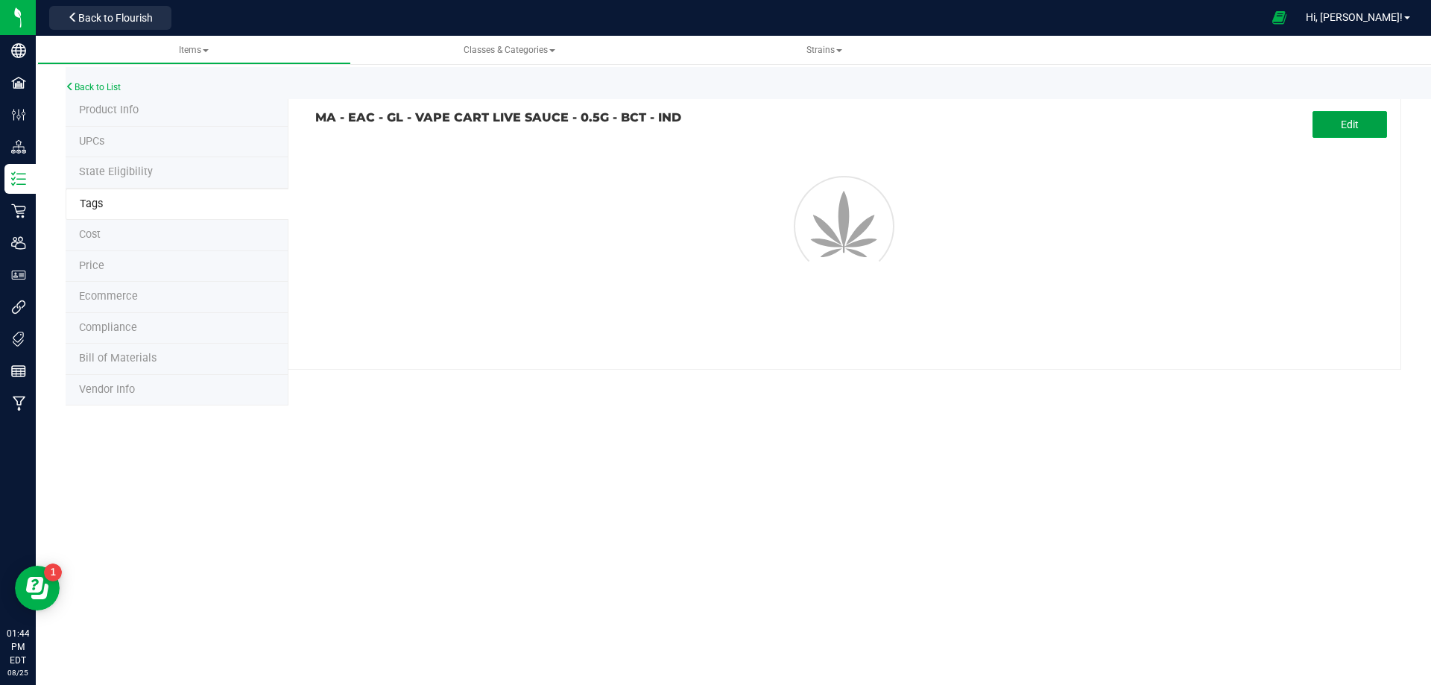
drag, startPoint x: 1361, startPoint y: 124, endPoint x: 626, endPoint y: 145, distance: 735.2
click at [1347, 127] on button "Edit" at bounding box center [1350, 124] width 75 height 27
click at [421, 167] on input "text" at bounding box center [681, 167] width 730 height 21
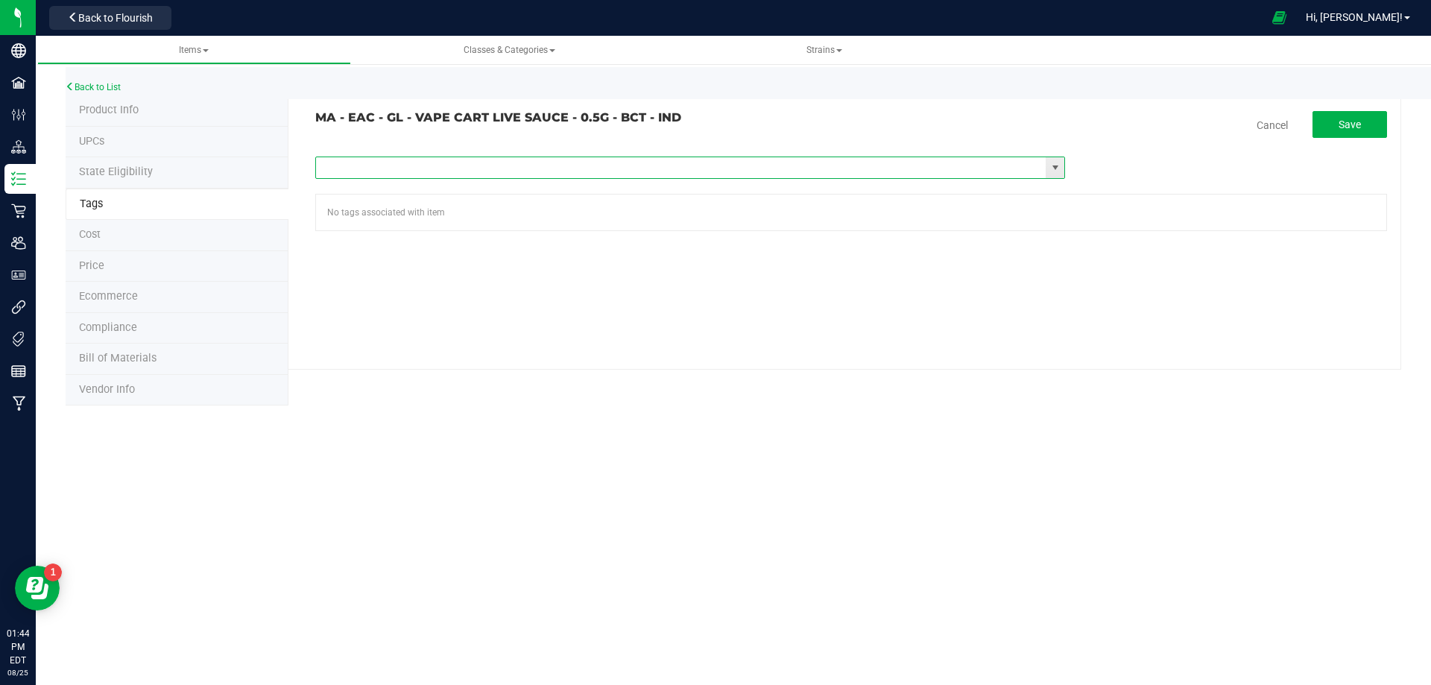
paste input "Items - MA All Items Available"
type input "Items - MA All Items Available"
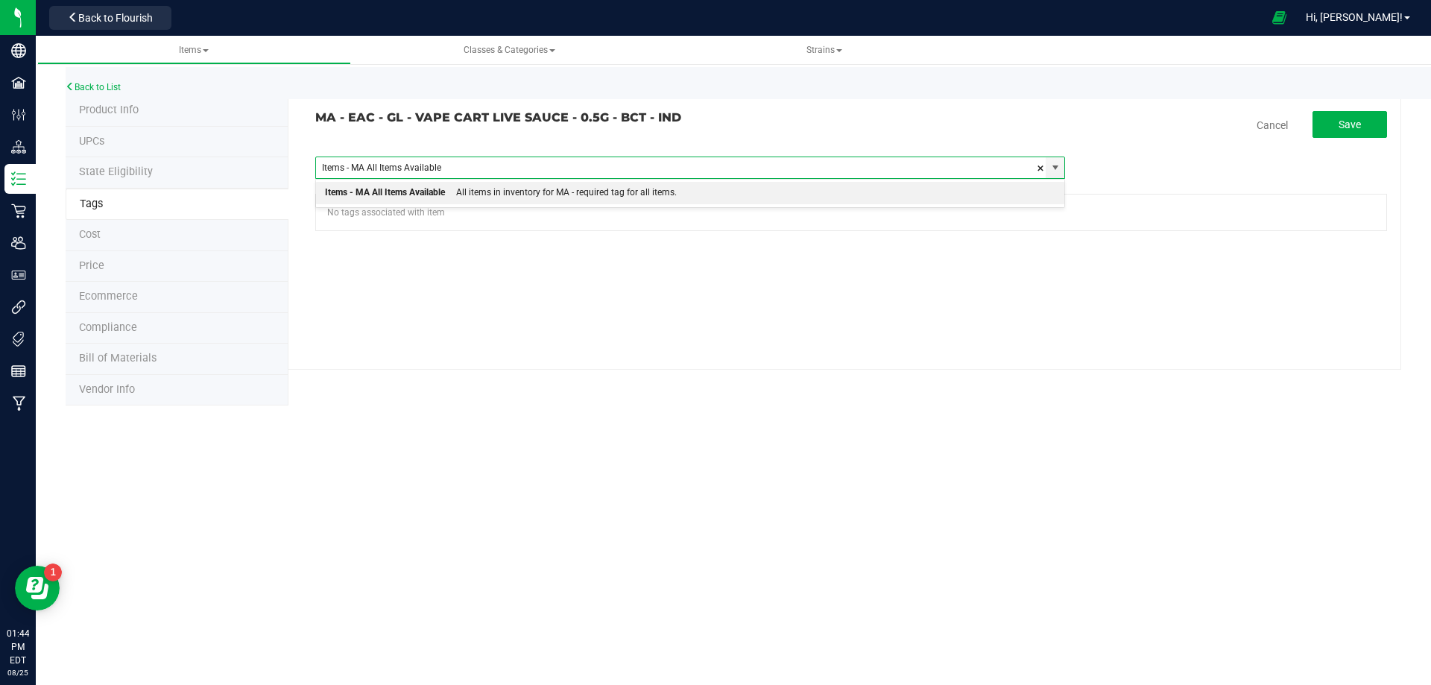
click at [485, 184] on div "All items in inventory for MA - required tag for all items." at bounding box center [561, 192] width 232 height 19
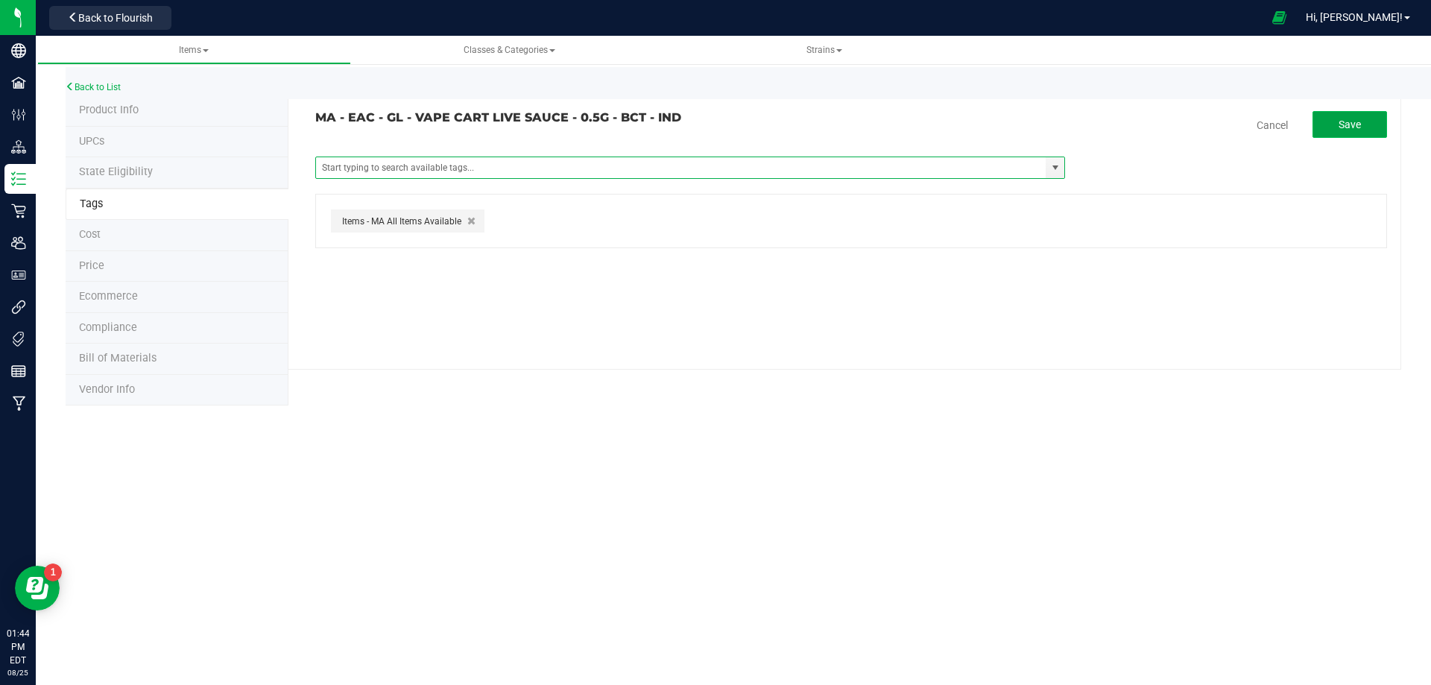
click at [1324, 128] on button "Save" at bounding box center [1350, 124] width 75 height 27
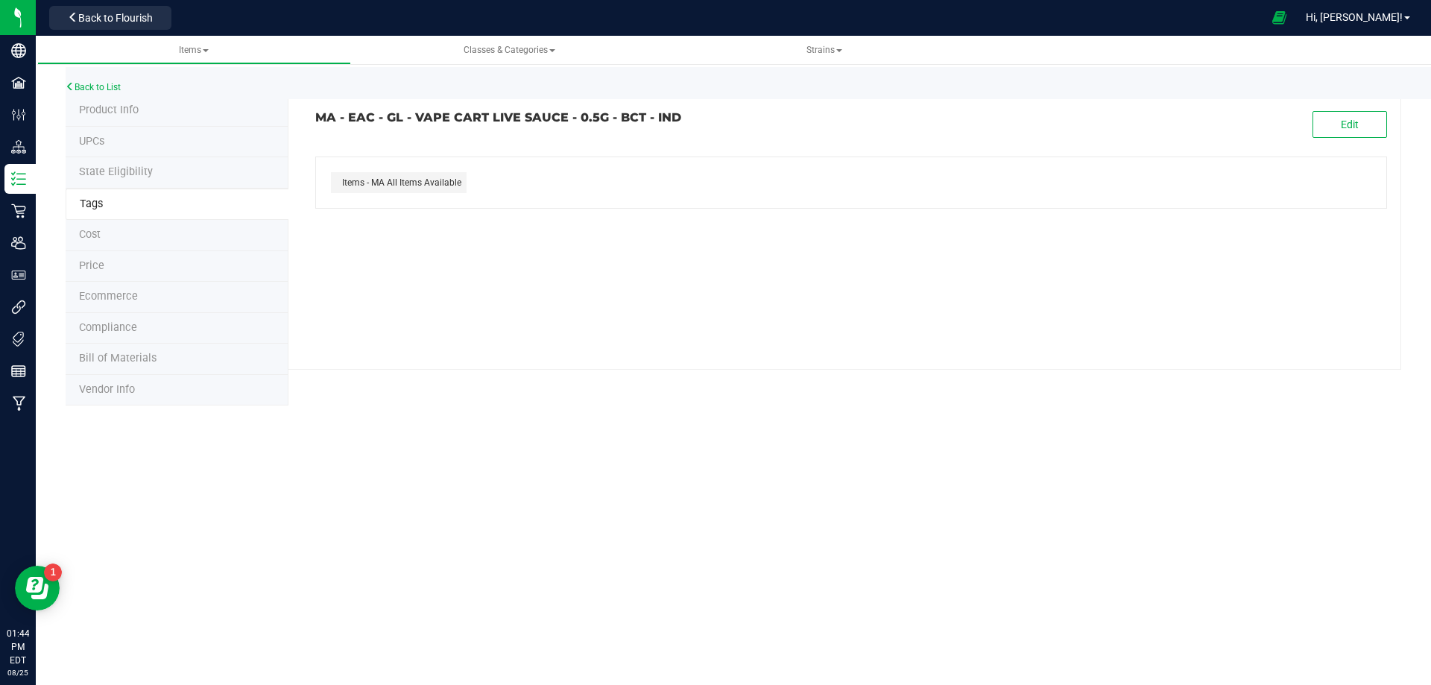
click at [108, 92] on div "Back to List" at bounding box center [781, 83] width 1431 height 32
click at [110, 79] on div "Back to List" at bounding box center [781, 83] width 1431 height 32
click at [107, 90] on link "Back to List" at bounding box center [93, 87] width 55 height 10
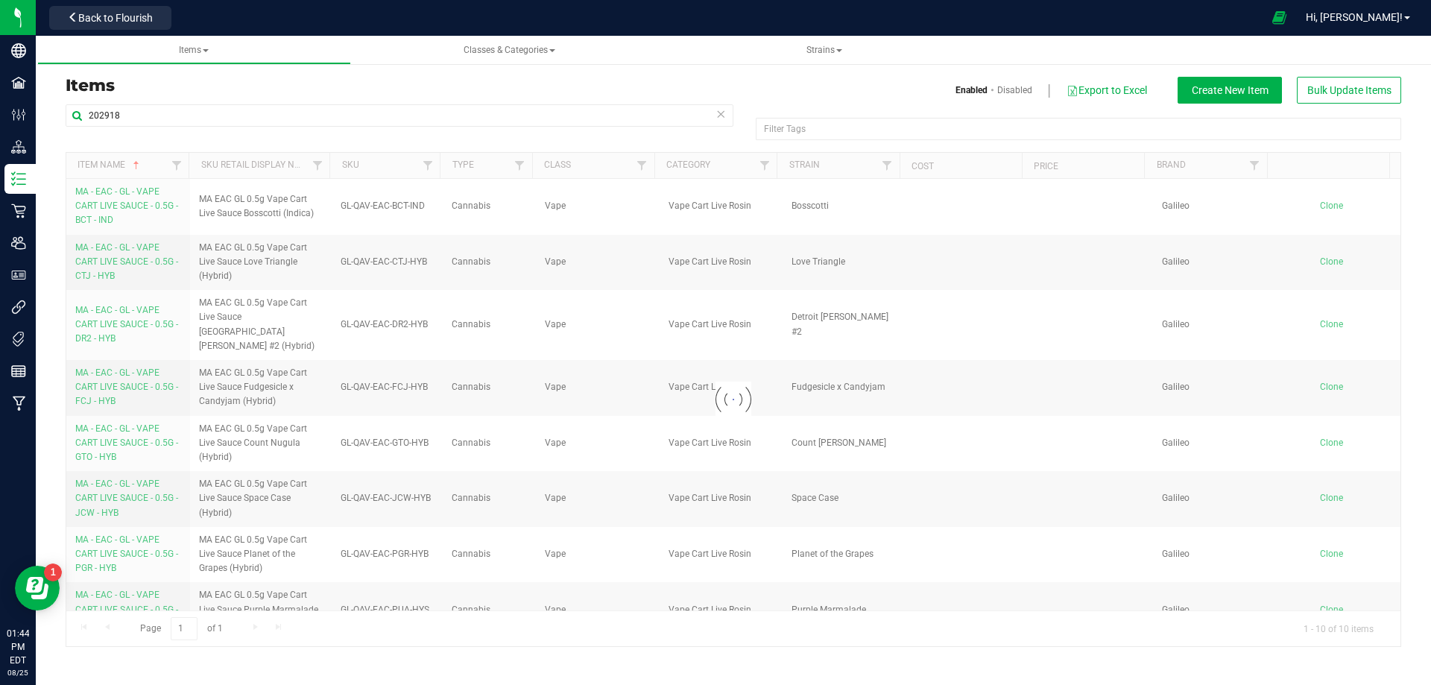
click at [110, 263] on div at bounding box center [733, 399] width 1334 height 493
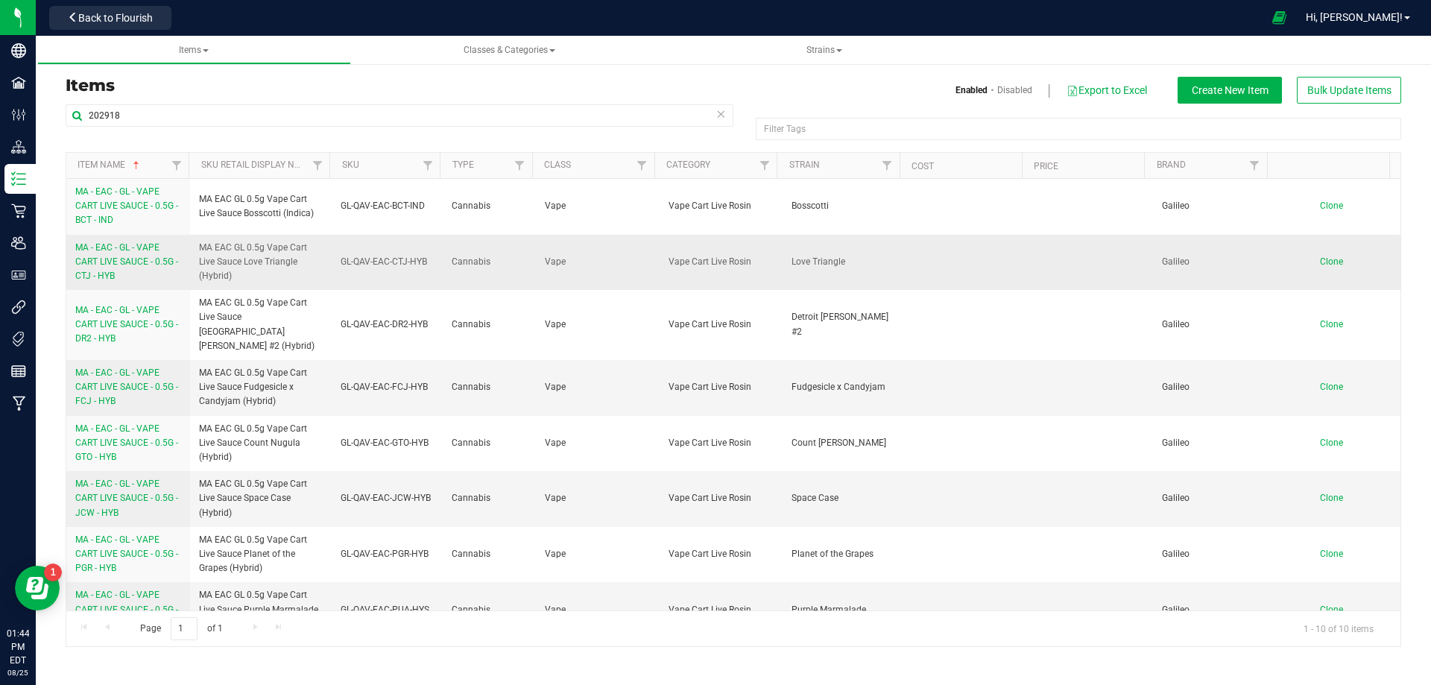
click at [114, 268] on link "MA - EAC - GL - VAPE CART LIVE SAUCE - 0.5G - CTJ - HYB" at bounding box center [128, 262] width 106 height 43
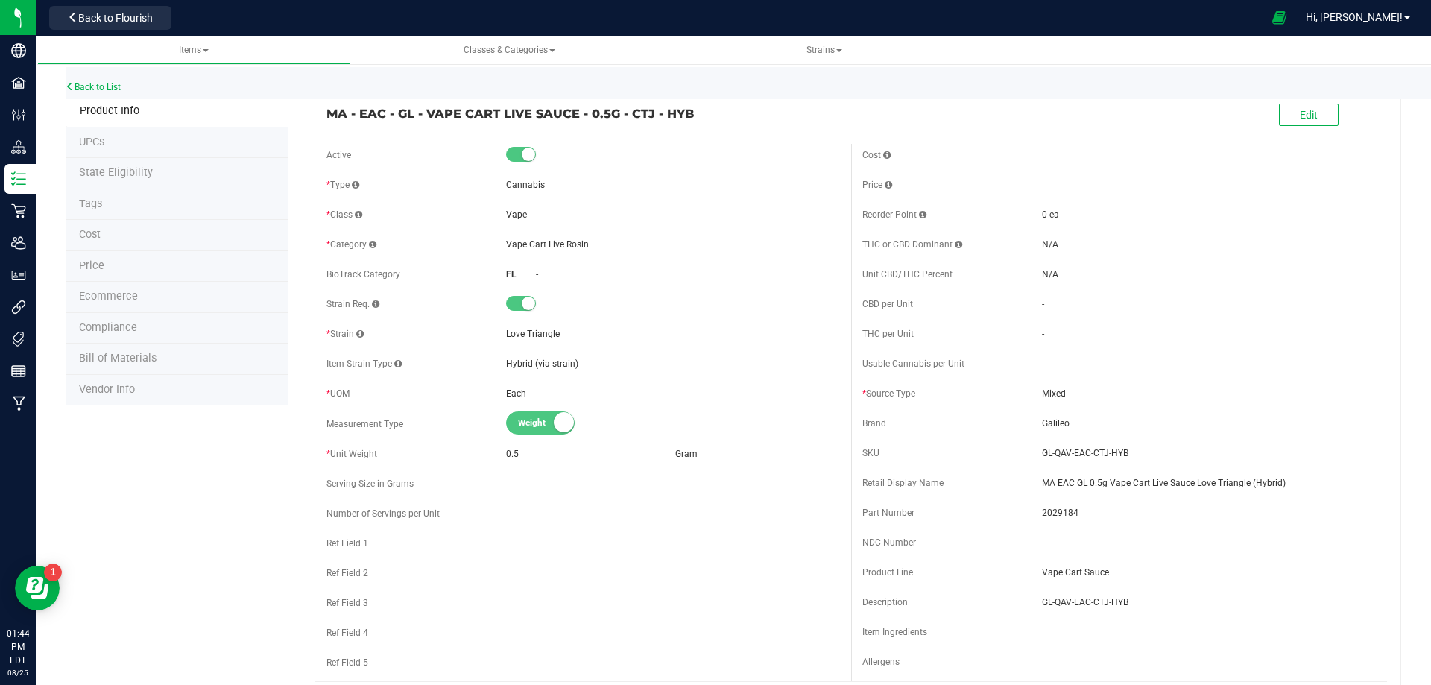
click at [119, 206] on li "Tags" at bounding box center [177, 204] width 223 height 31
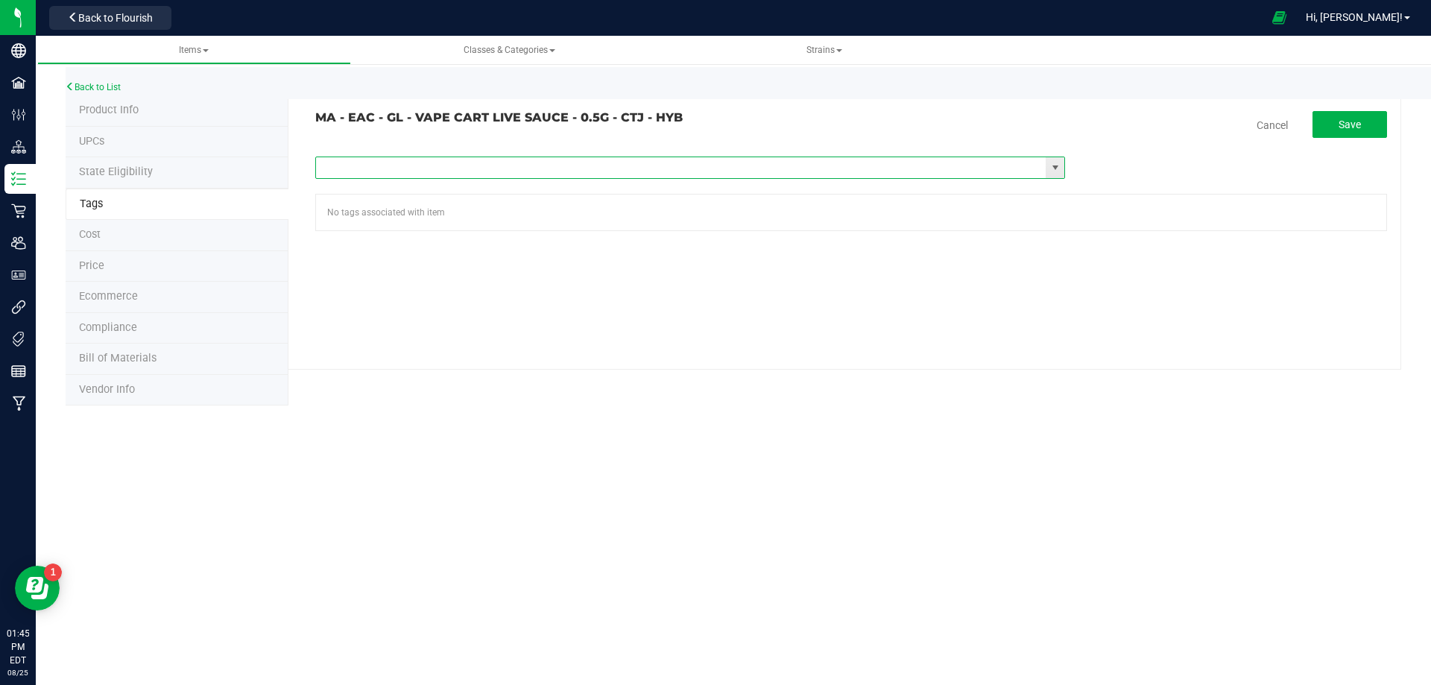
click at [505, 171] on input "text" at bounding box center [681, 167] width 730 height 21
paste input "Items - MA All Items Available"
type input "Items - MA All Items Available"
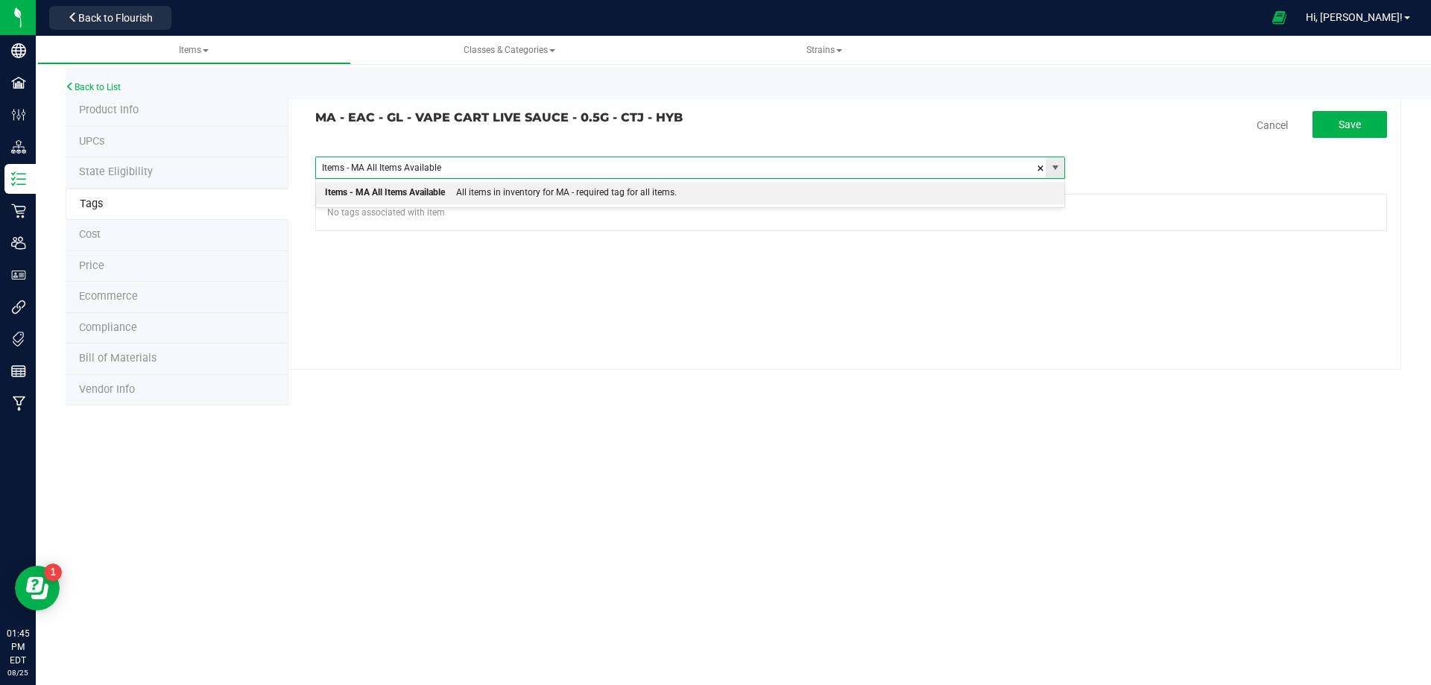
drag, startPoint x: 449, startPoint y: 197, endPoint x: 877, endPoint y: 160, distance: 428.6
click at [449, 198] on div "All items in inventory for MA - required tag for all items." at bounding box center [561, 192] width 232 height 19
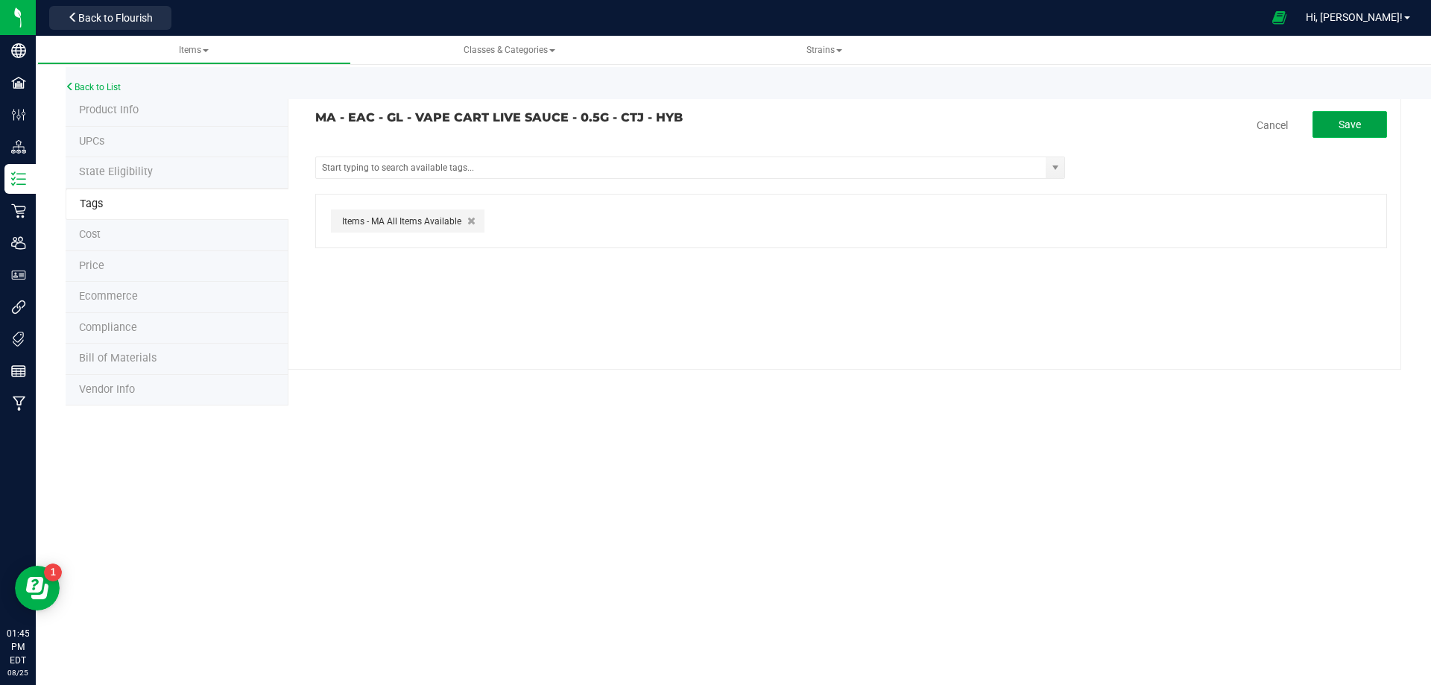
click at [1360, 129] on span "Save" at bounding box center [1350, 125] width 22 height 12
click at [87, 86] on link "Back to List" at bounding box center [93, 87] width 55 height 10
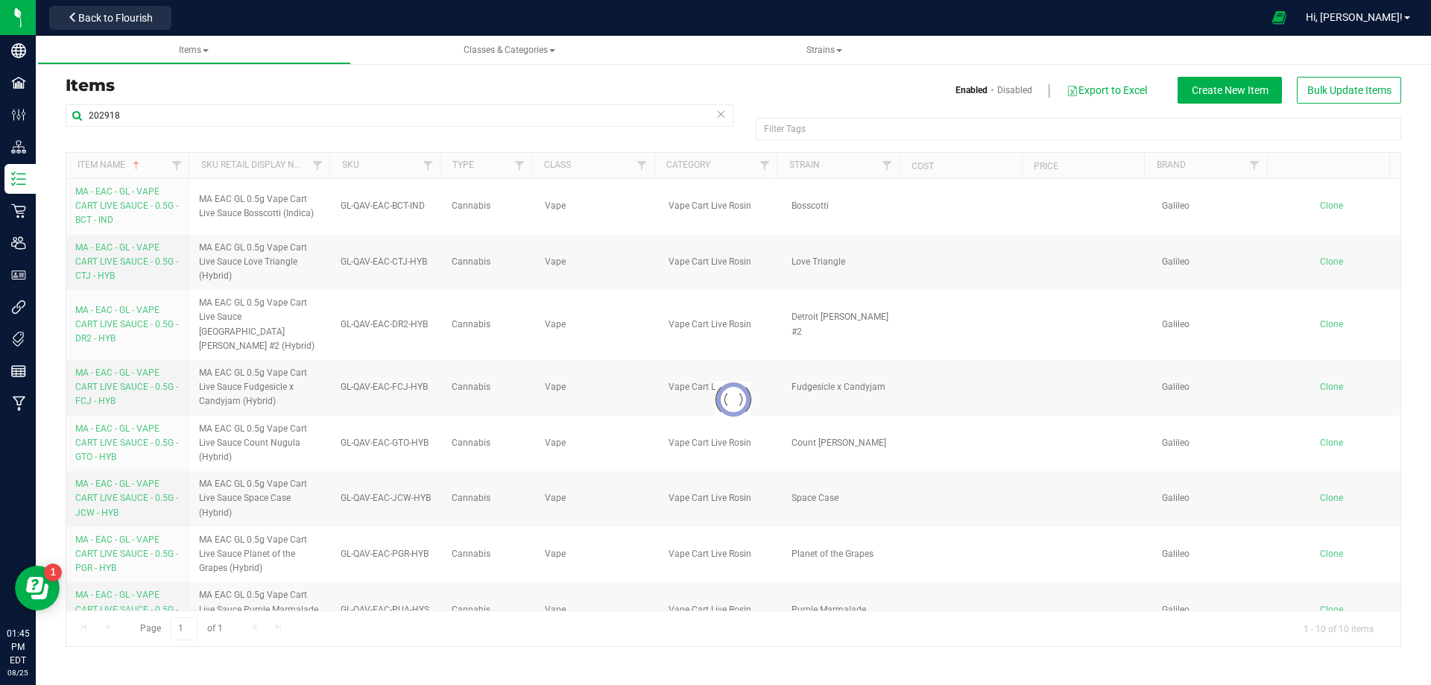
click at [115, 315] on div at bounding box center [733, 399] width 1334 height 493
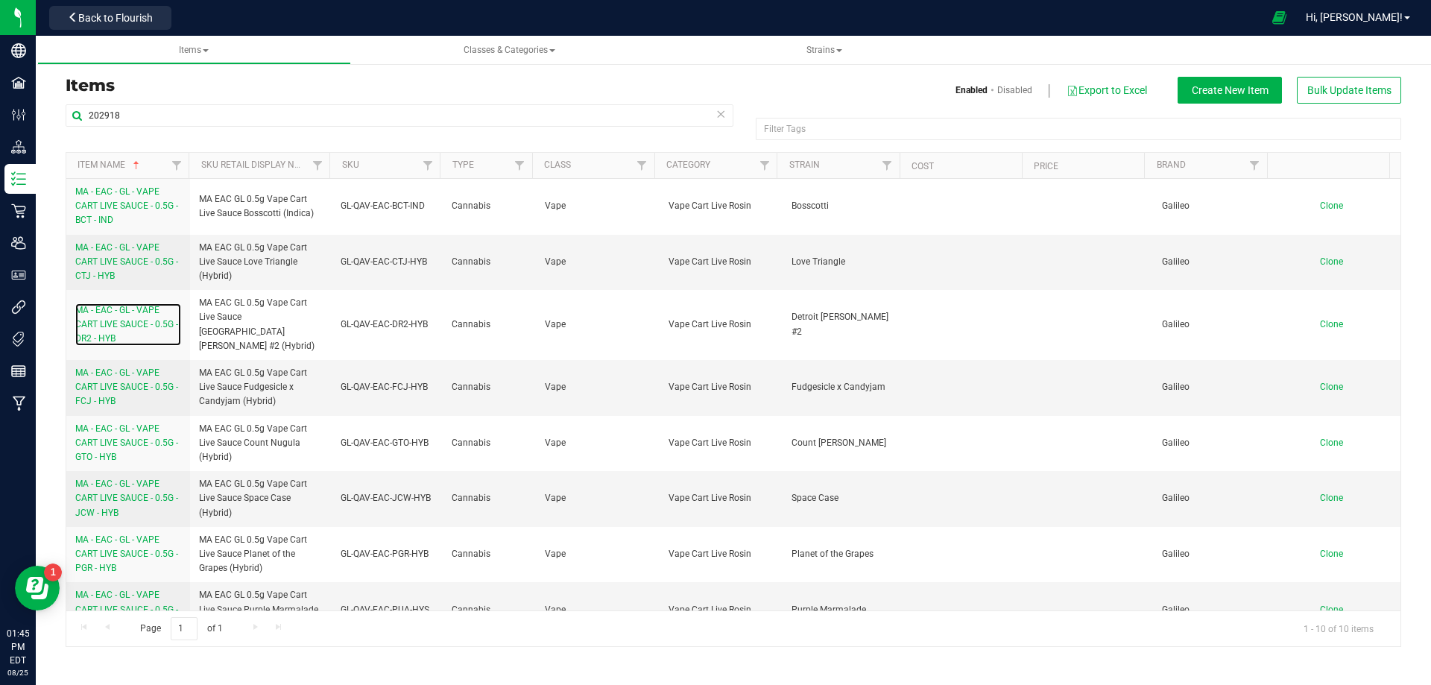
click at [113, 318] on span "MA - EAC - GL - VAPE CART LIVE SAUCE - 0.5G - DR2 - HYB" at bounding box center [126, 324] width 103 height 39
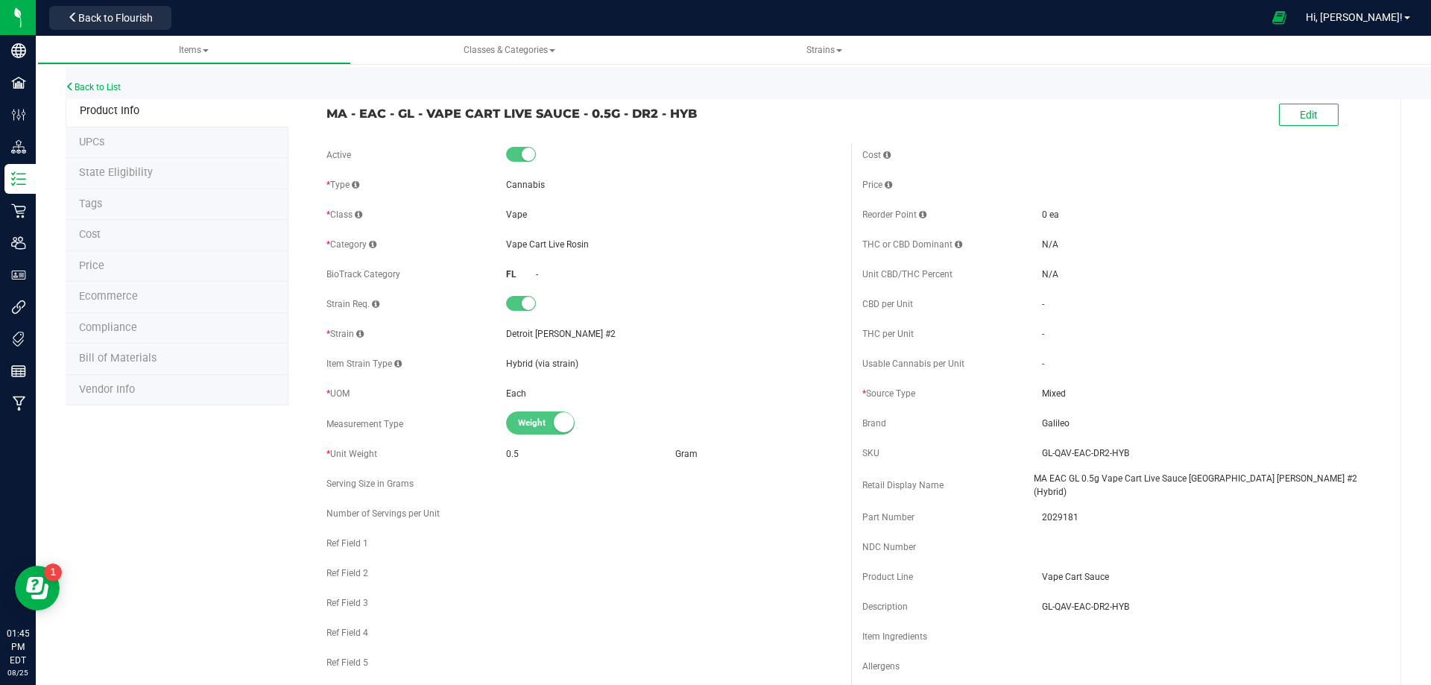
drag, startPoint x: 105, startPoint y: 207, endPoint x: 113, endPoint y: 206, distance: 8.3
click at [113, 206] on li "Tags" at bounding box center [177, 204] width 223 height 31
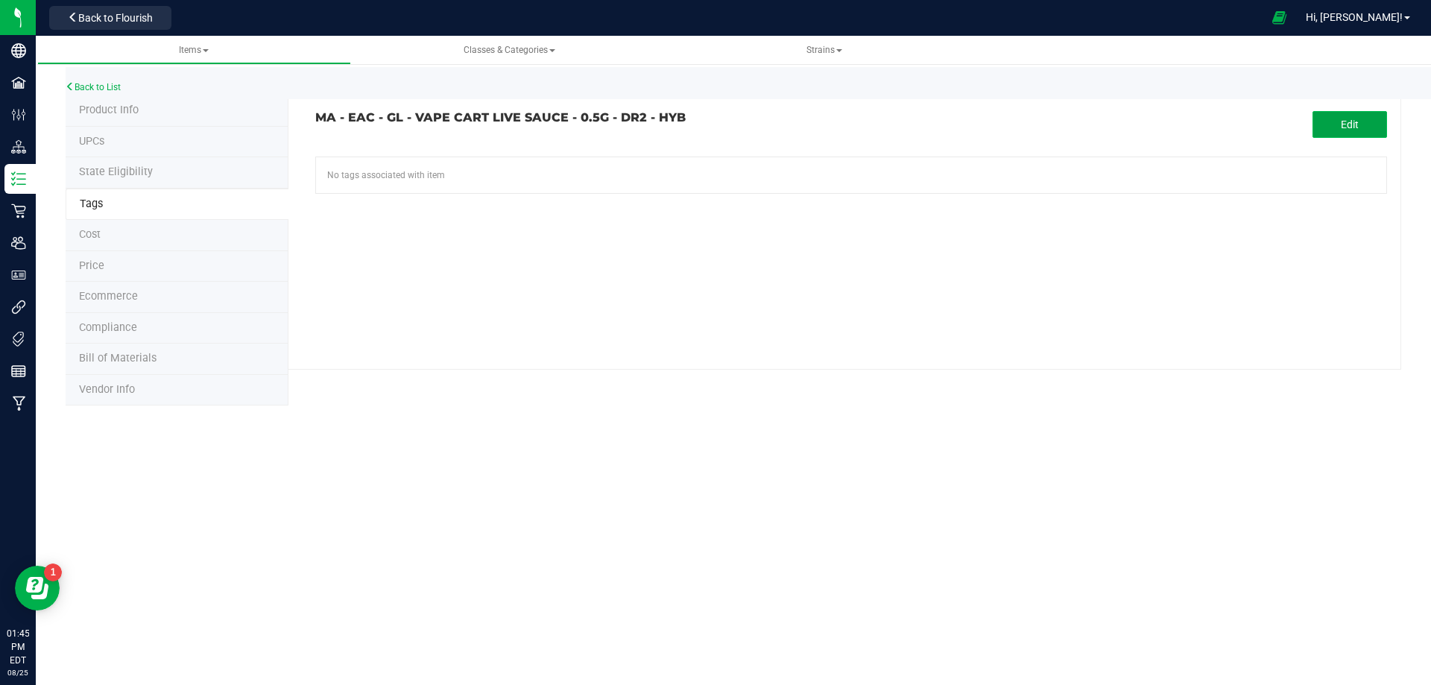
click at [1360, 121] on button "Edit" at bounding box center [1350, 124] width 75 height 27
click at [484, 160] on input "text" at bounding box center [681, 167] width 730 height 21
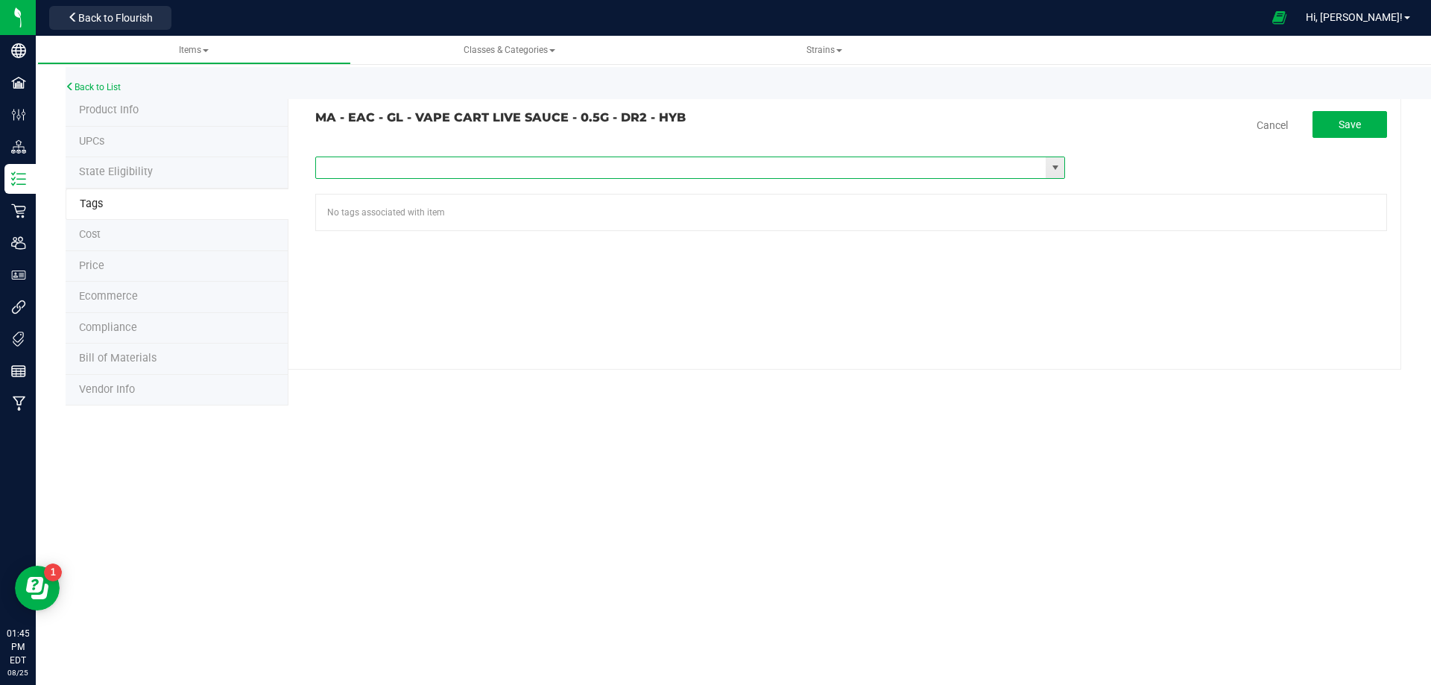
paste input "Items - MA All Items Available"
type input "Items - MA All Items Available"
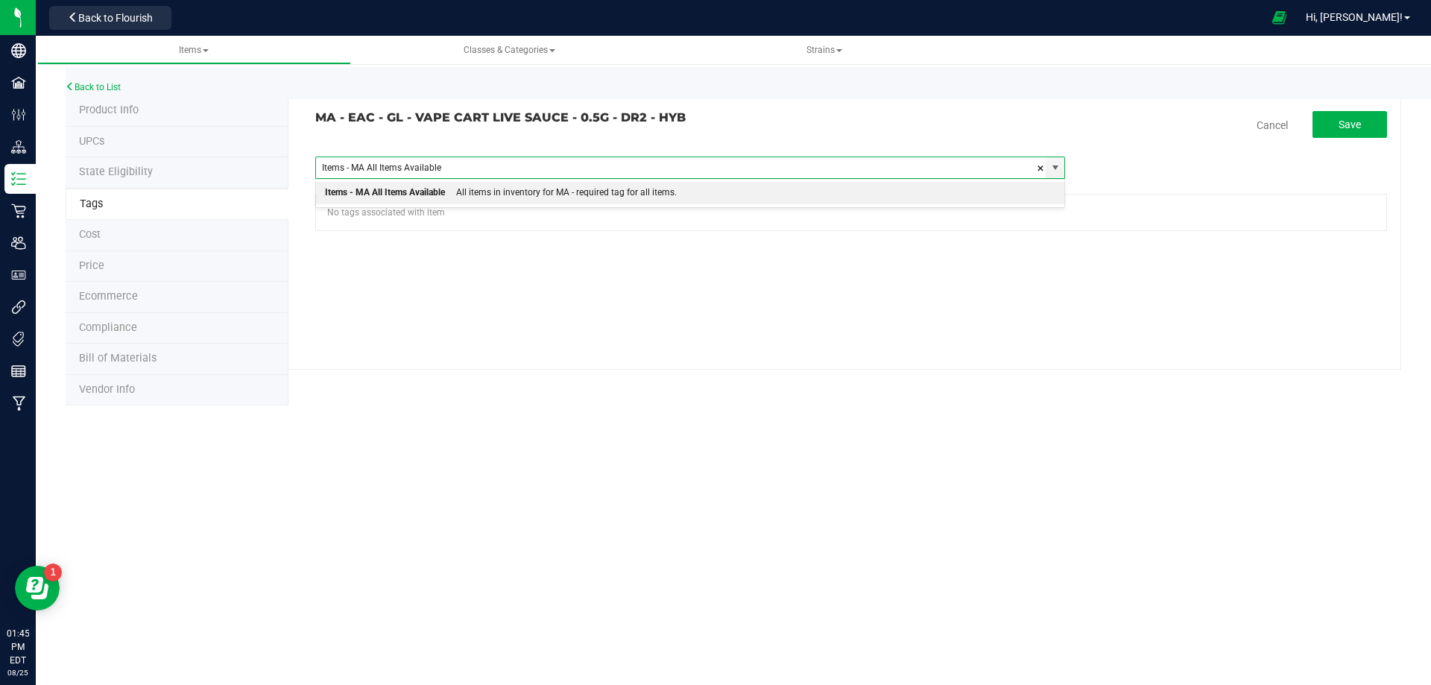
click at [464, 200] on div "All items in inventory for MA - required tag for all items." at bounding box center [561, 192] width 232 height 19
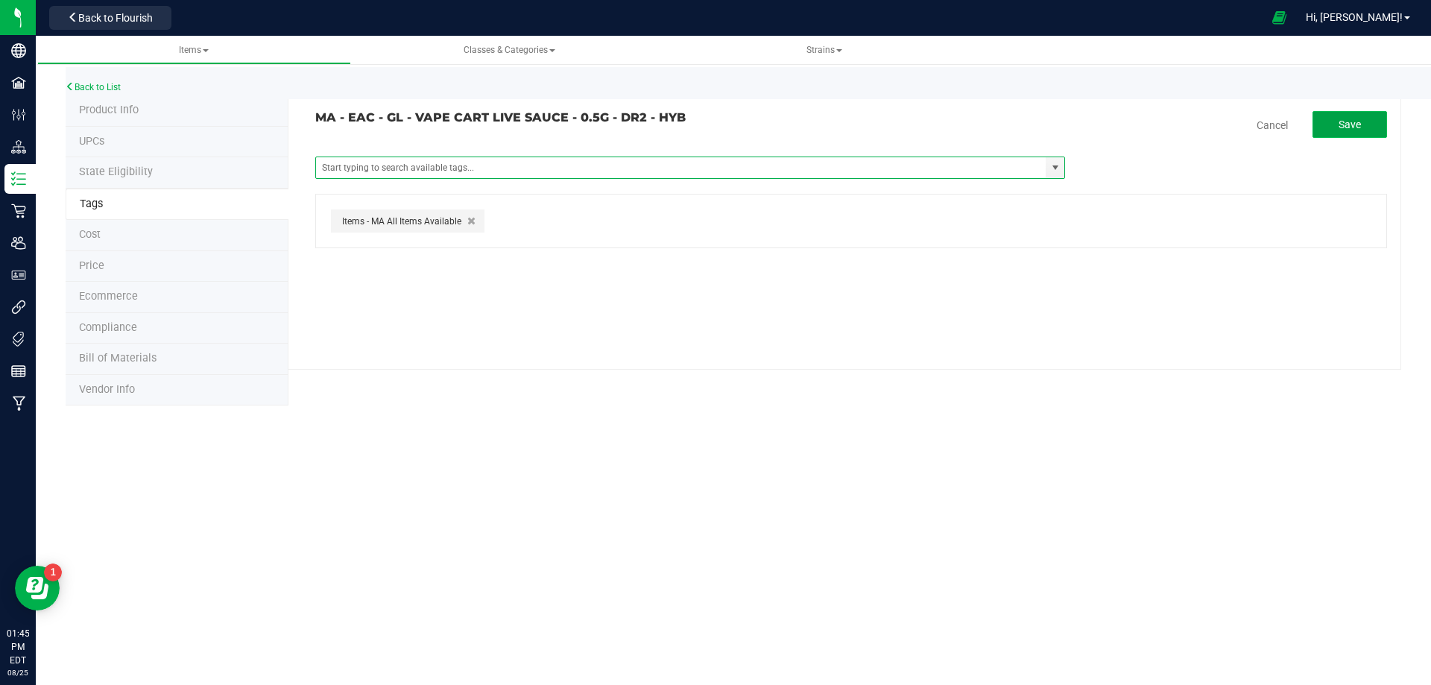
click at [1360, 126] on span "Save" at bounding box center [1350, 125] width 22 height 12
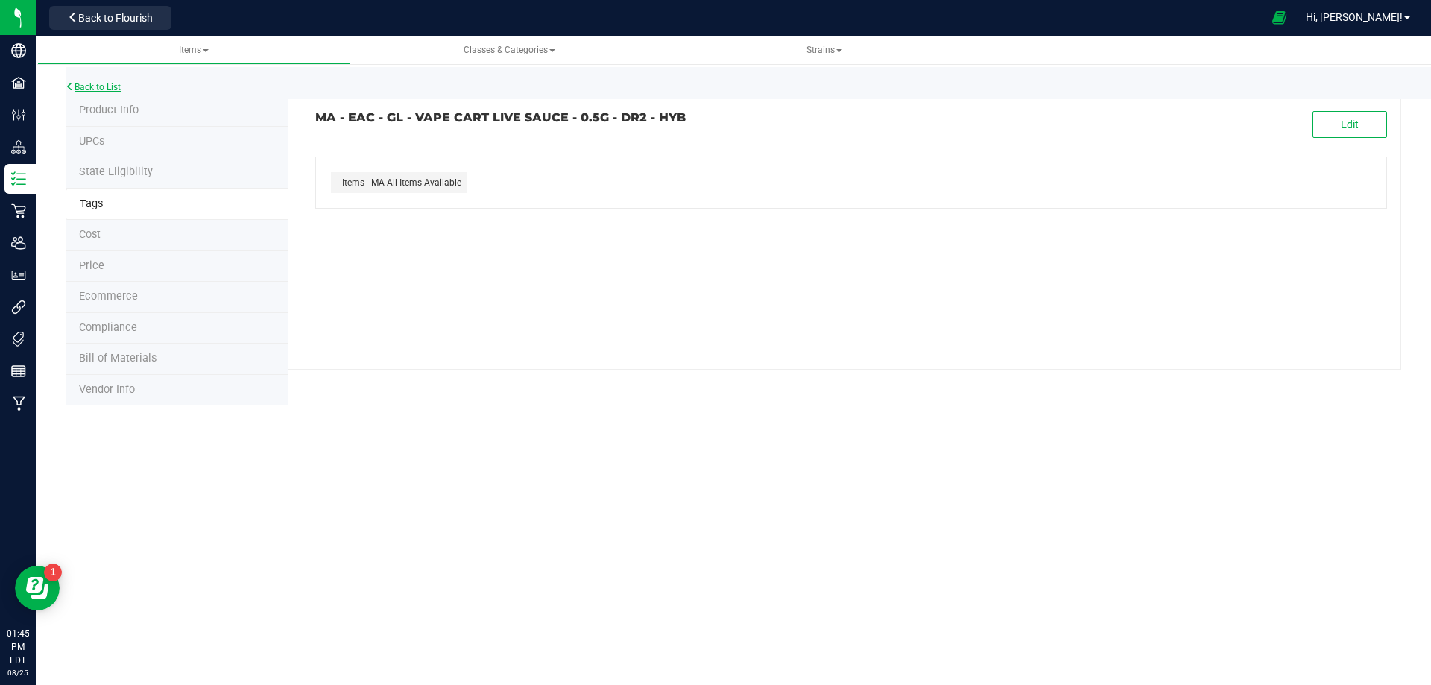
click at [107, 86] on link "Back to List" at bounding box center [93, 87] width 55 height 10
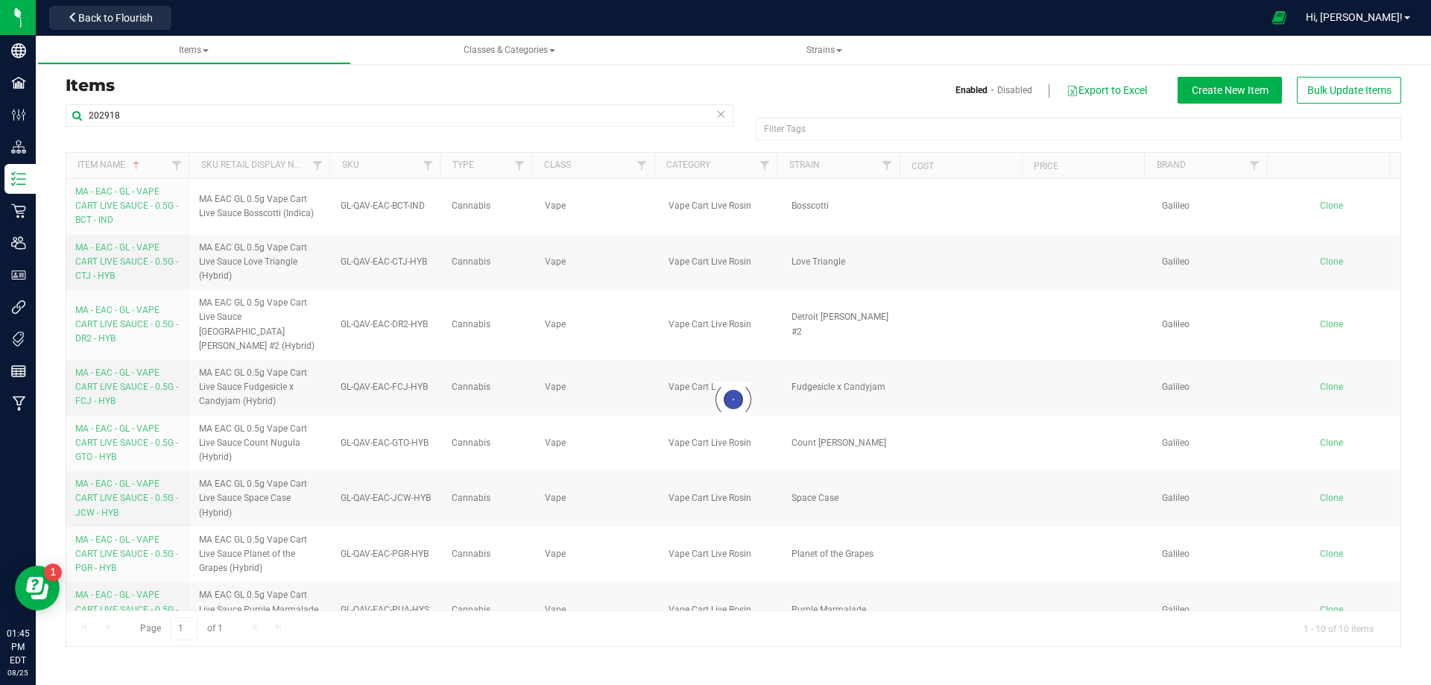
click at [127, 364] on div at bounding box center [733, 399] width 1334 height 493
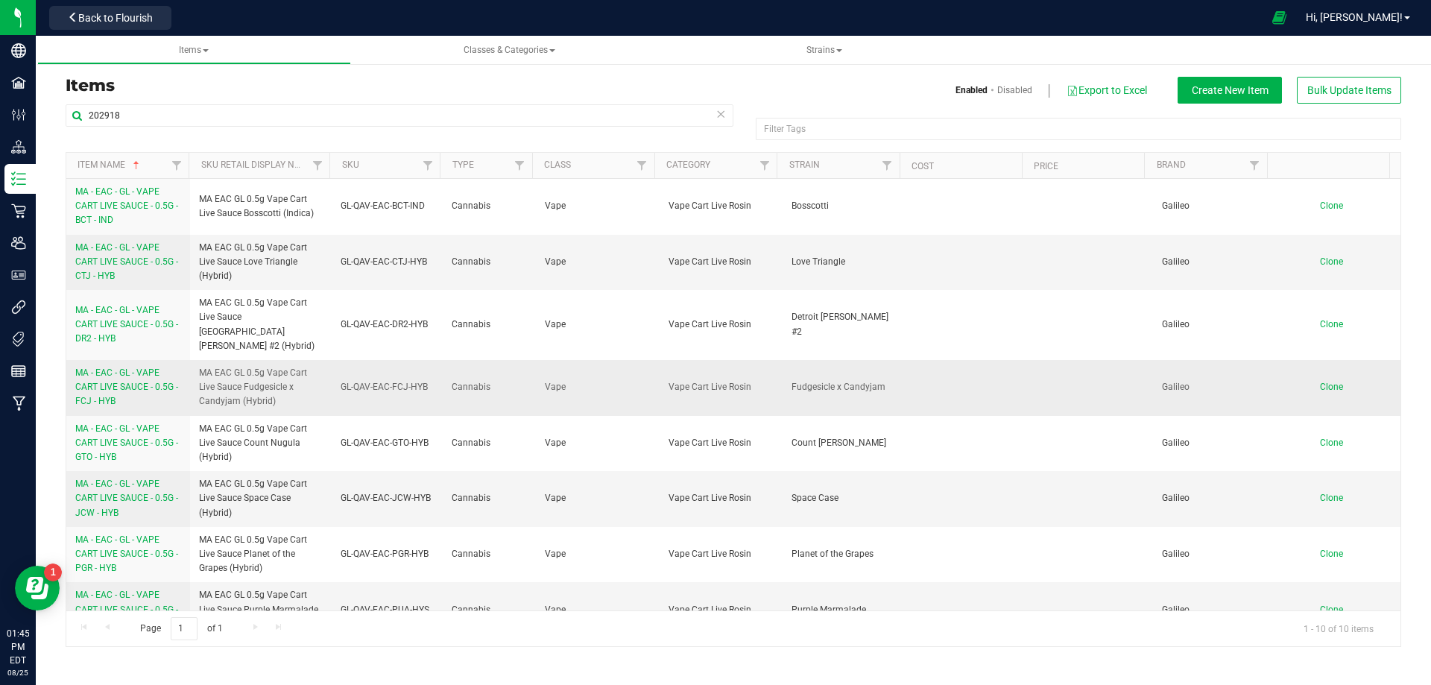
click at [122, 372] on span "MA - EAC - GL - VAPE CART LIVE SAUCE - 0.5G - FCJ - HYB" at bounding box center [126, 386] width 103 height 39
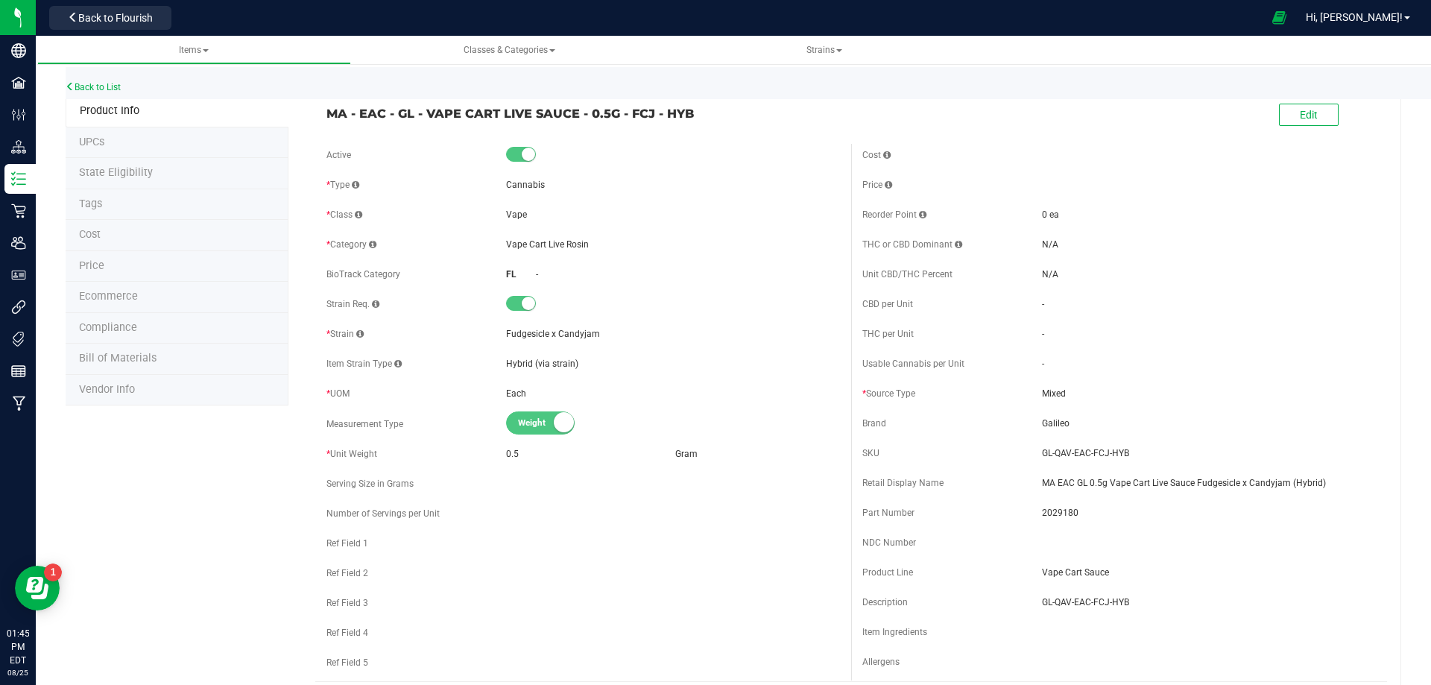
click at [92, 218] on li "Tags" at bounding box center [177, 204] width 223 height 31
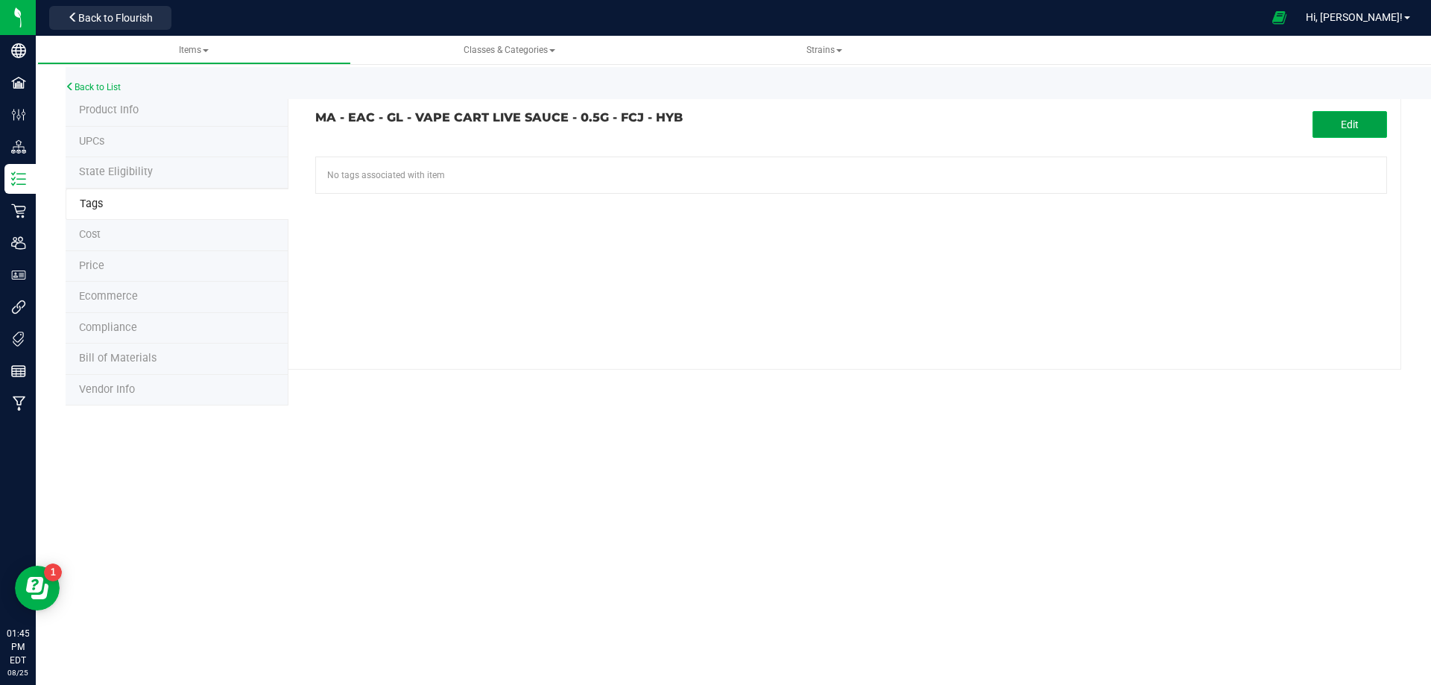
click at [1346, 129] on span "Edit" at bounding box center [1350, 125] width 18 height 12
click at [415, 167] on input "text" at bounding box center [681, 167] width 730 height 21
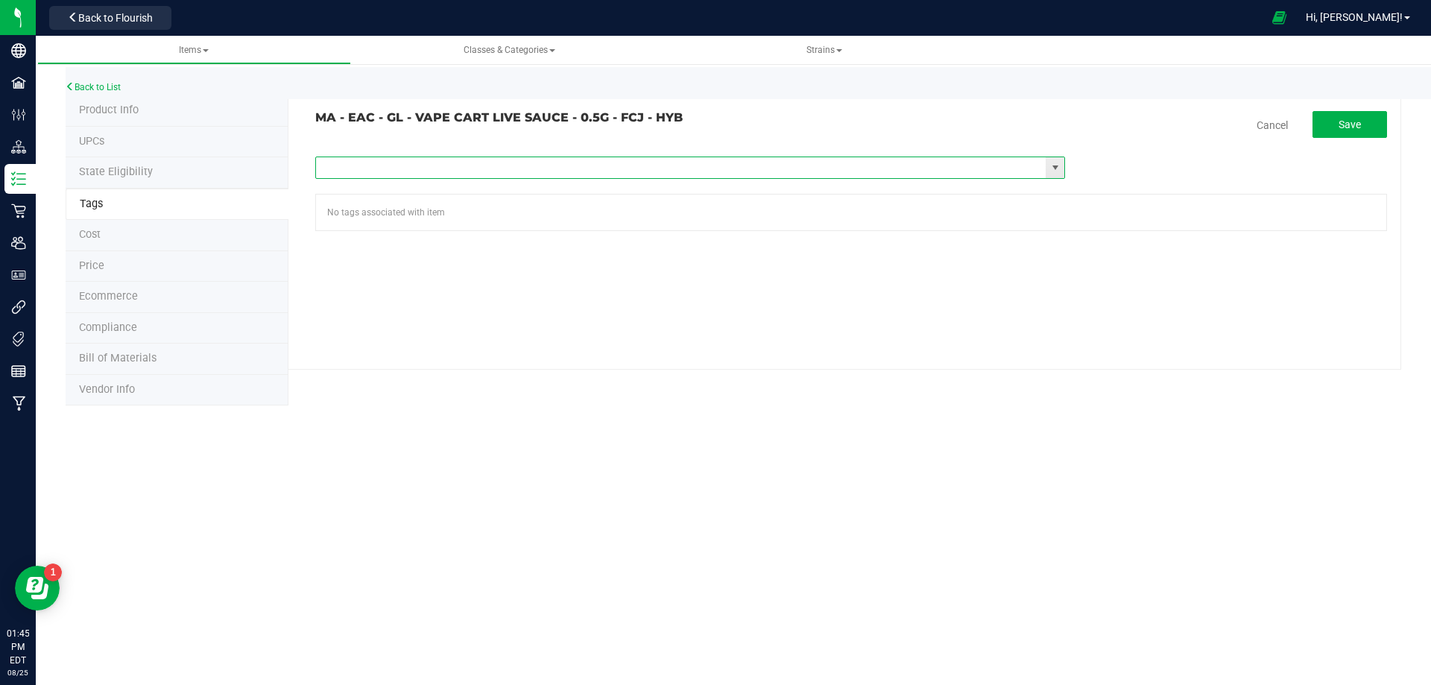
paste input "Items - MA All Items Available"
type input "Items - MA All Items Available"
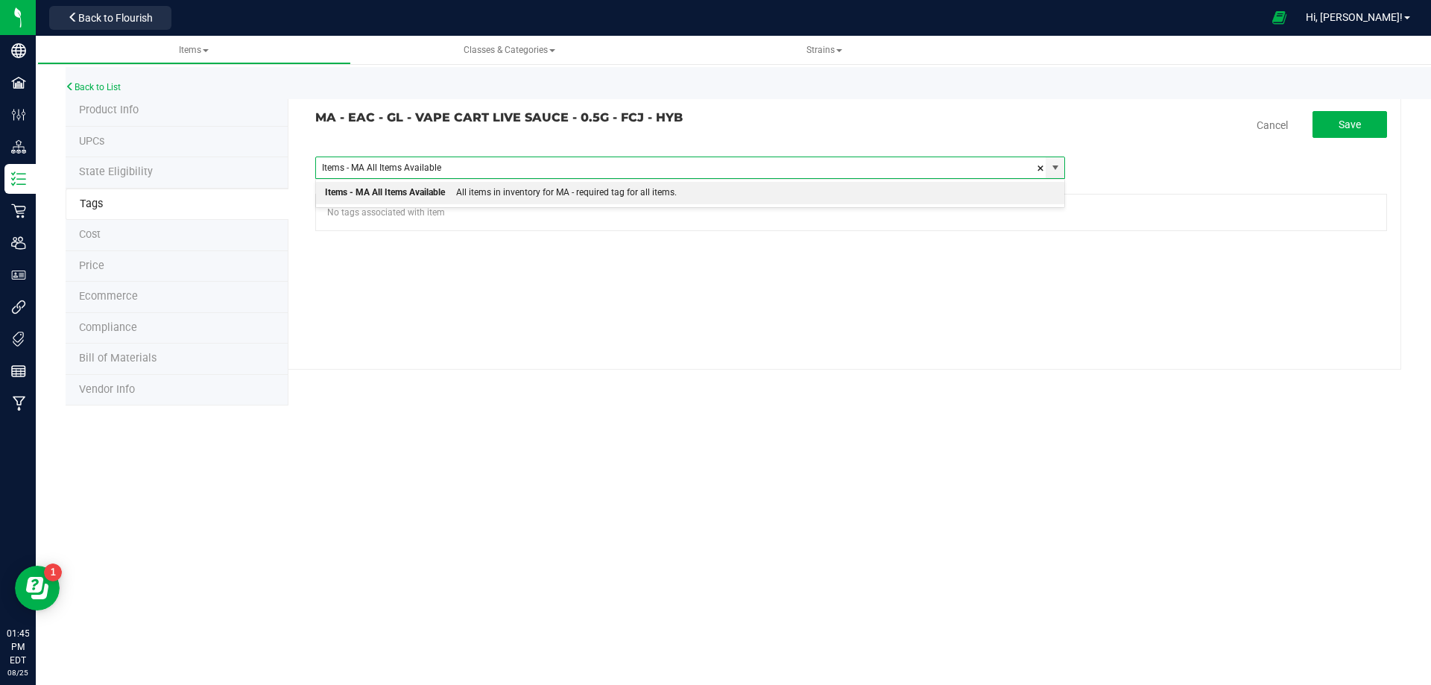
click at [406, 198] on div "Items - MA All Items Available" at bounding box center [385, 192] width 120 height 19
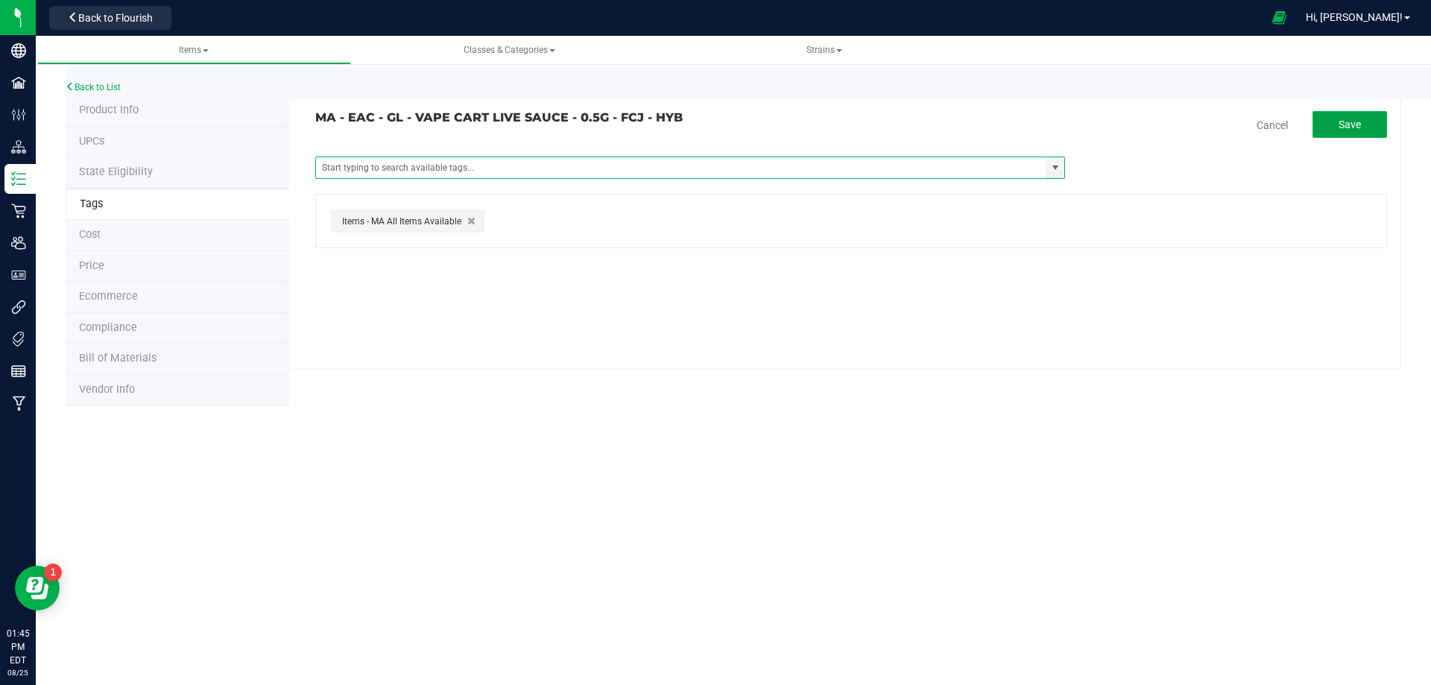
click at [1360, 127] on span "Save" at bounding box center [1350, 125] width 22 height 12
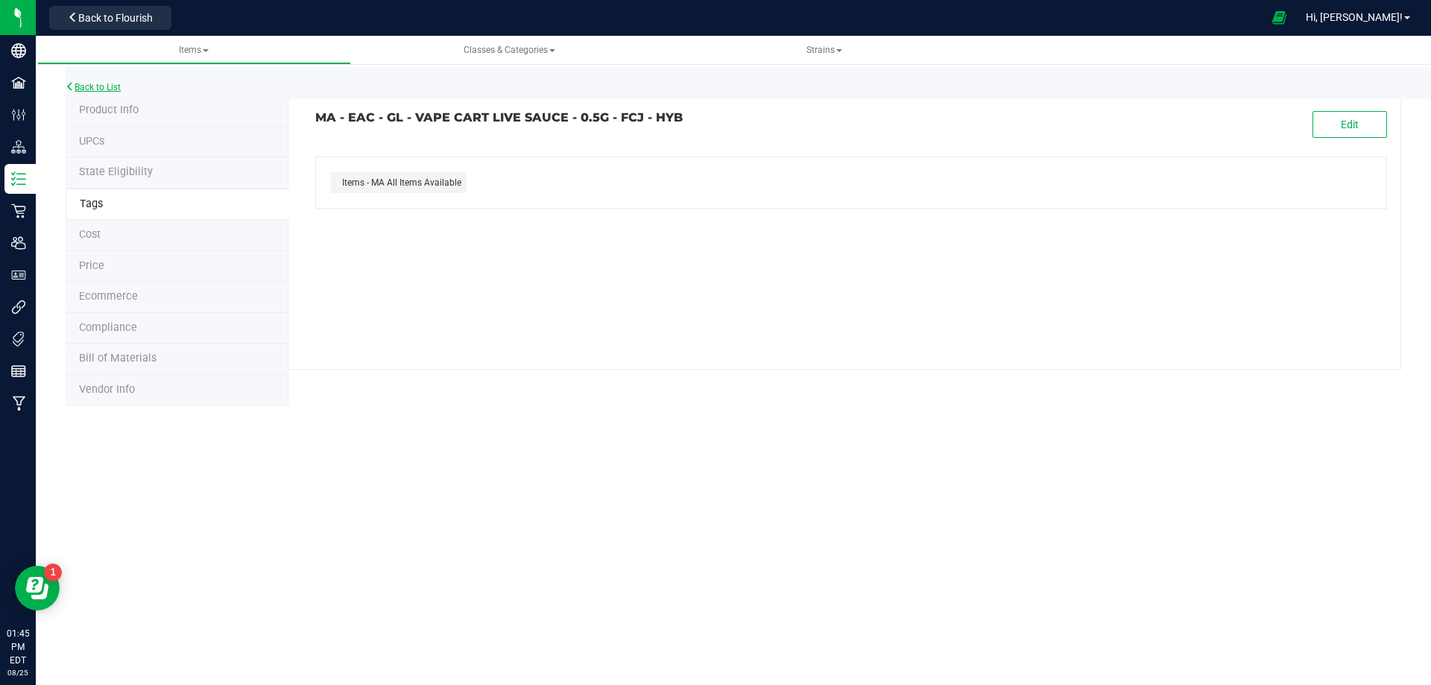
click at [112, 87] on link "Back to List" at bounding box center [93, 87] width 55 height 10
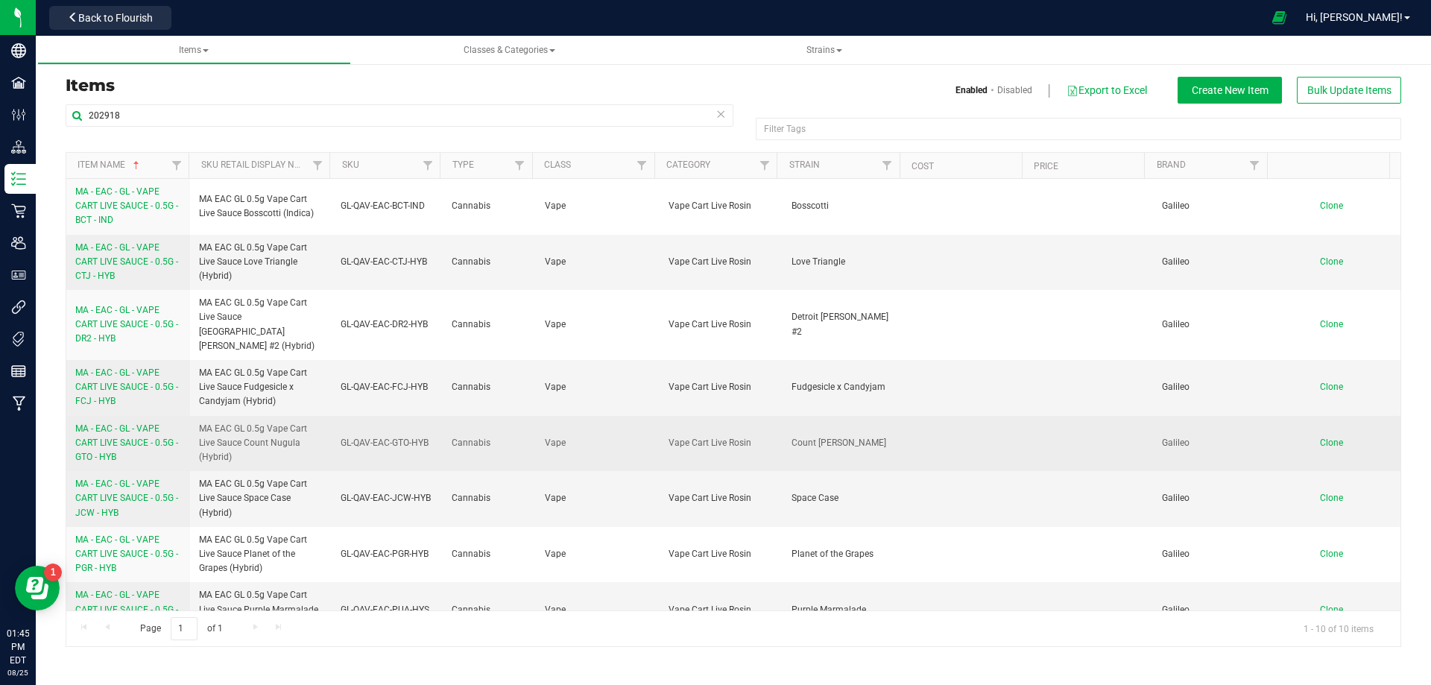
click at [118, 428] on span "MA - EAC - GL - VAPE CART LIVE SAUCE - 0.5G - GTO - HYB" at bounding box center [126, 442] width 103 height 39
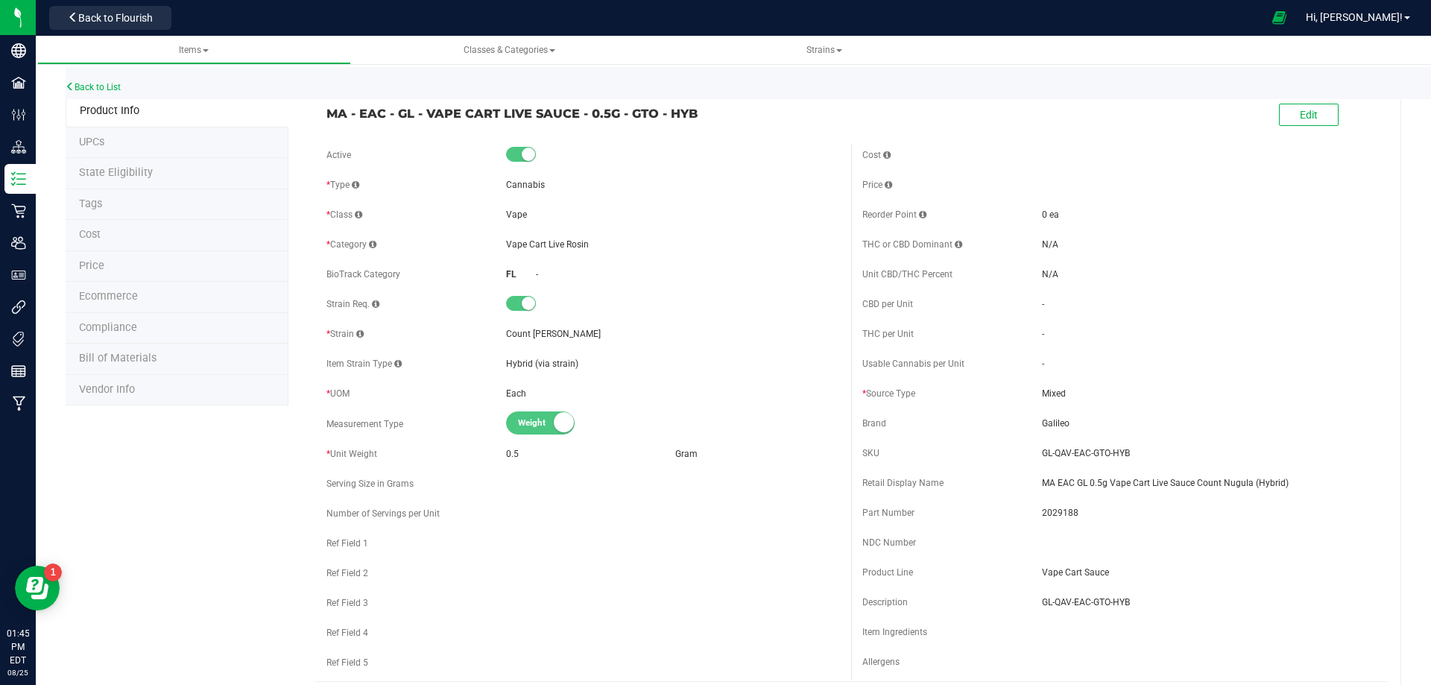
click at [107, 209] on li "Tags" at bounding box center [177, 204] width 223 height 31
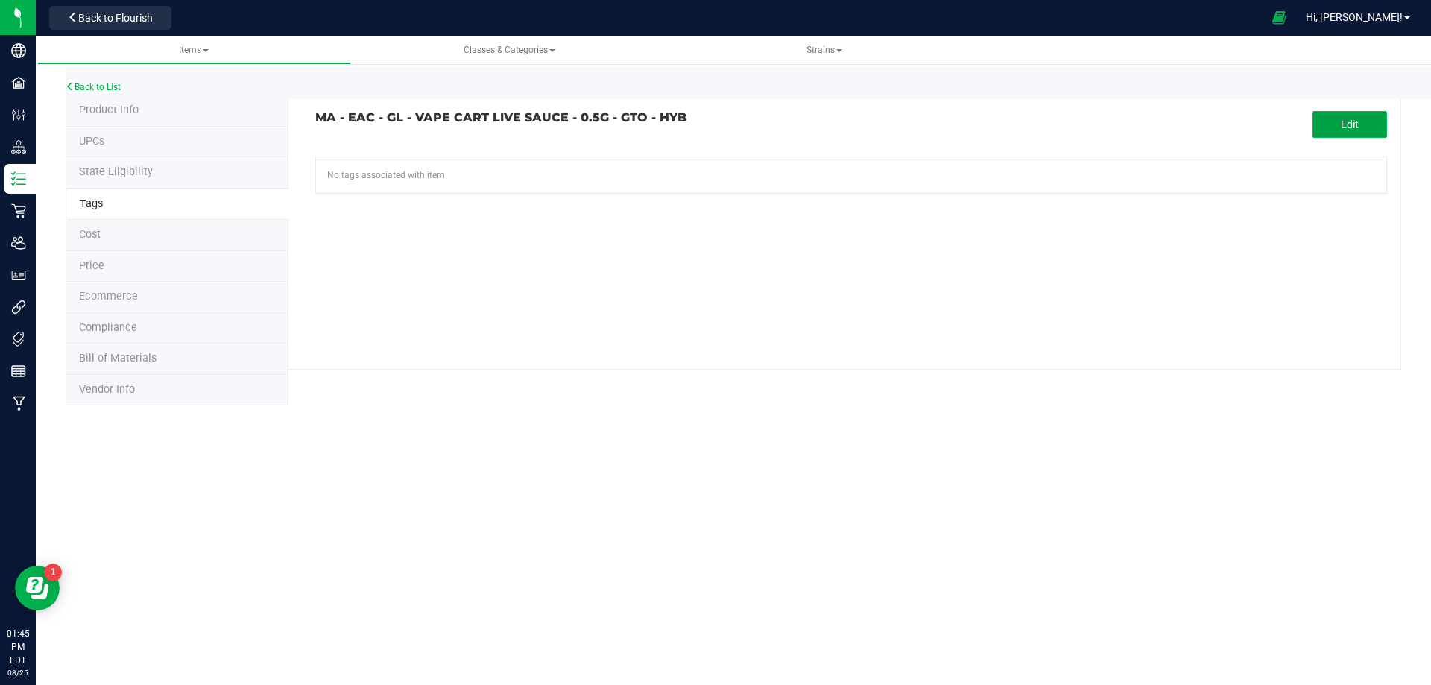
click at [1319, 123] on button "Edit" at bounding box center [1350, 124] width 75 height 27
click at [560, 165] on input "text" at bounding box center [681, 167] width 730 height 21
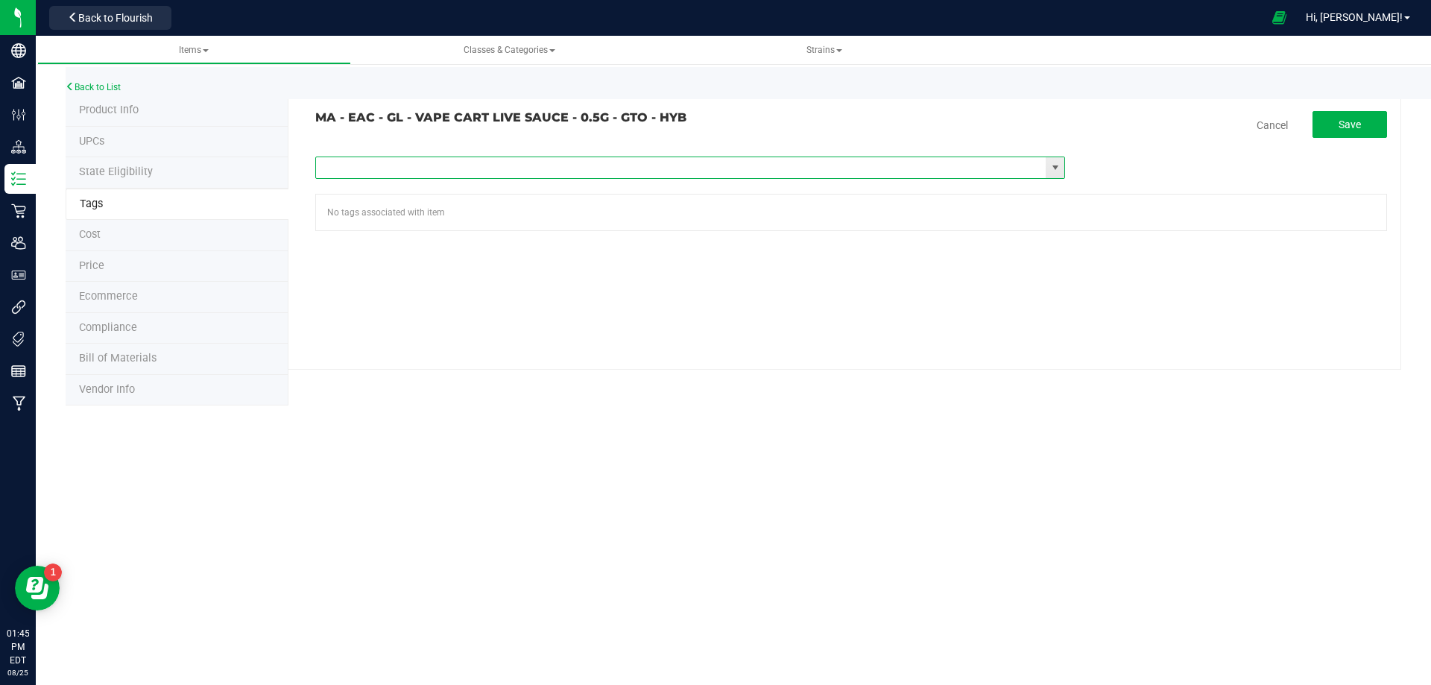
paste input "Items - MA All Items Available"
type input "Items - MA All Items Available"
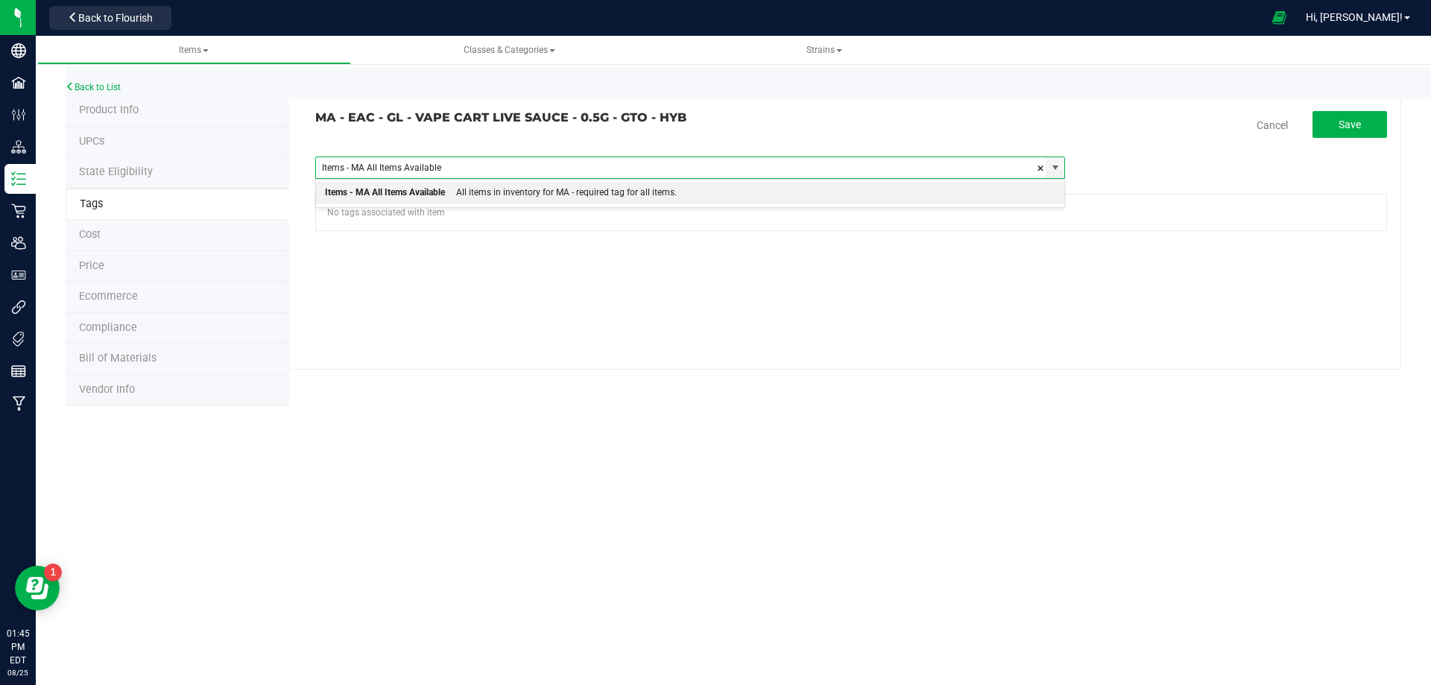
drag, startPoint x: 549, startPoint y: 198, endPoint x: 1212, endPoint y: 113, distance: 668.7
click at [550, 198] on div "All items in inventory for MA - required tag for all items." at bounding box center [561, 192] width 232 height 19
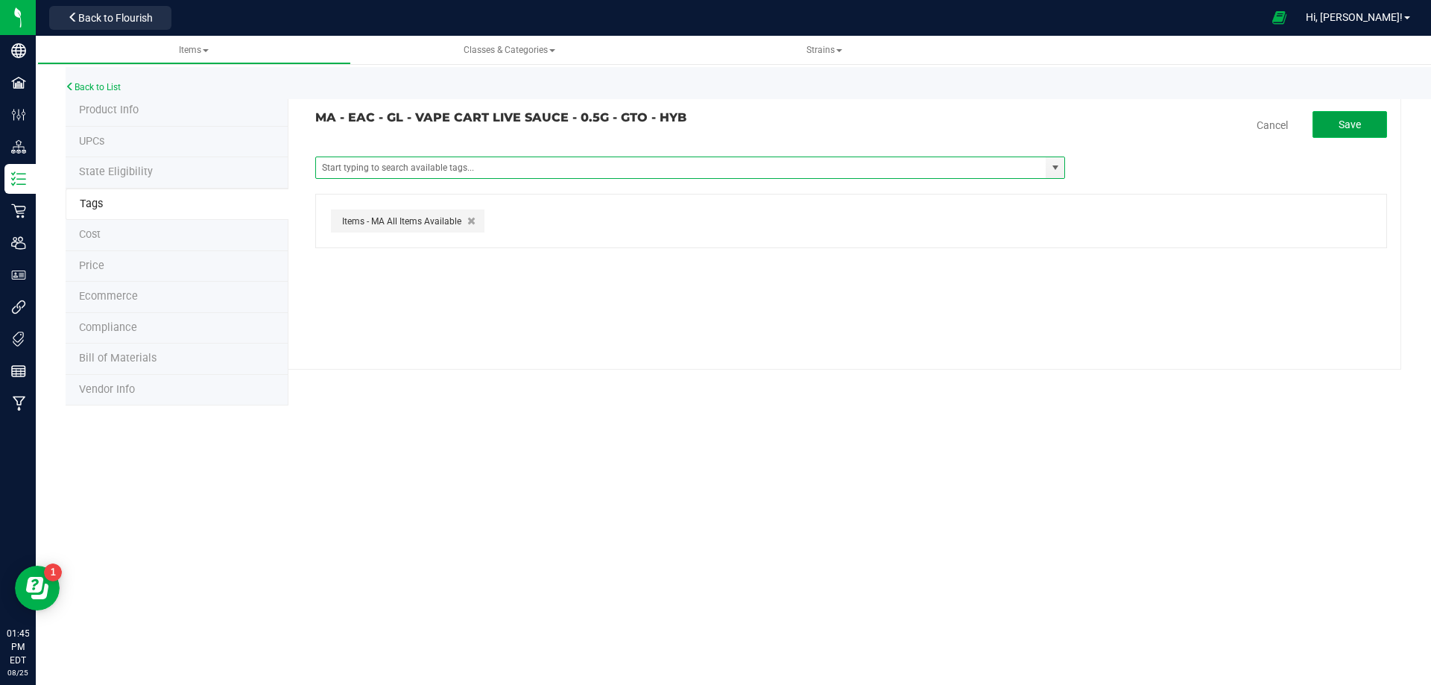
click at [1354, 125] on span "Save" at bounding box center [1350, 125] width 22 height 12
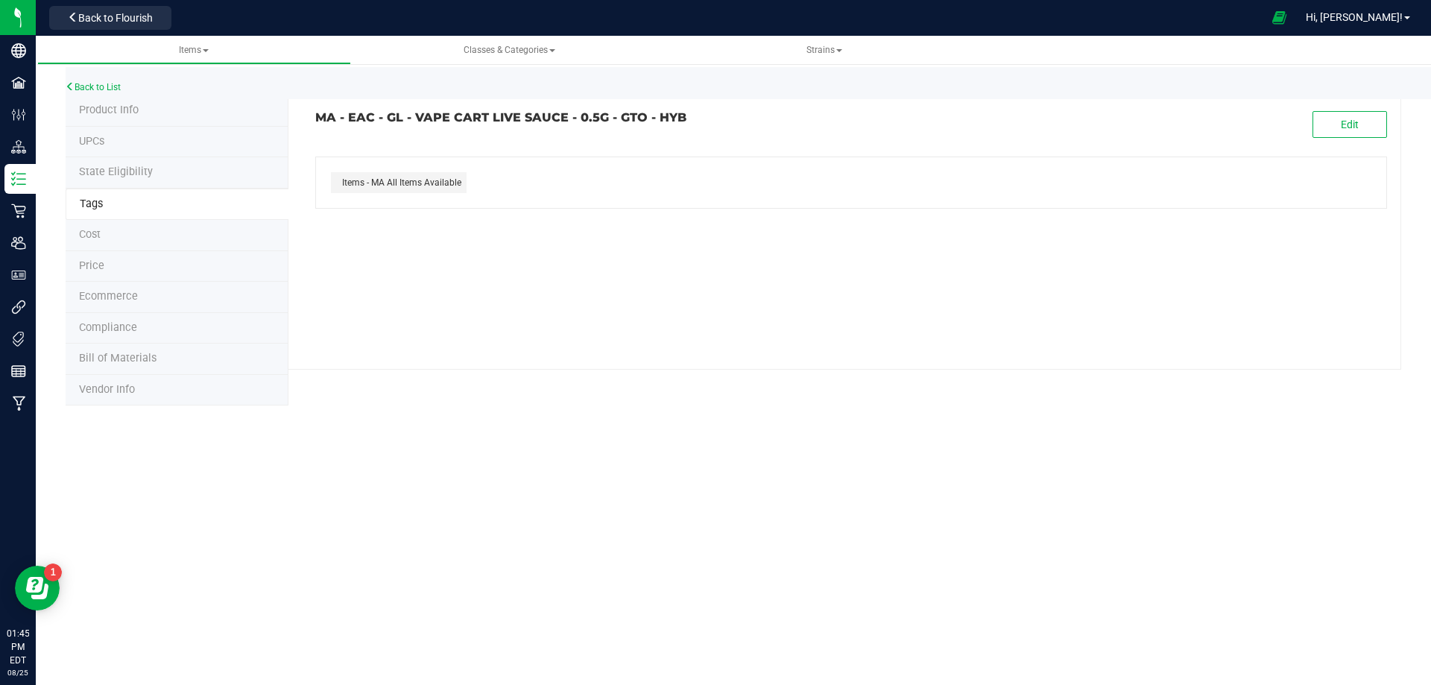
click at [116, 92] on div "Back to List" at bounding box center [781, 83] width 1431 height 32
click at [112, 87] on link "Back to List" at bounding box center [93, 87] width 55 height 10
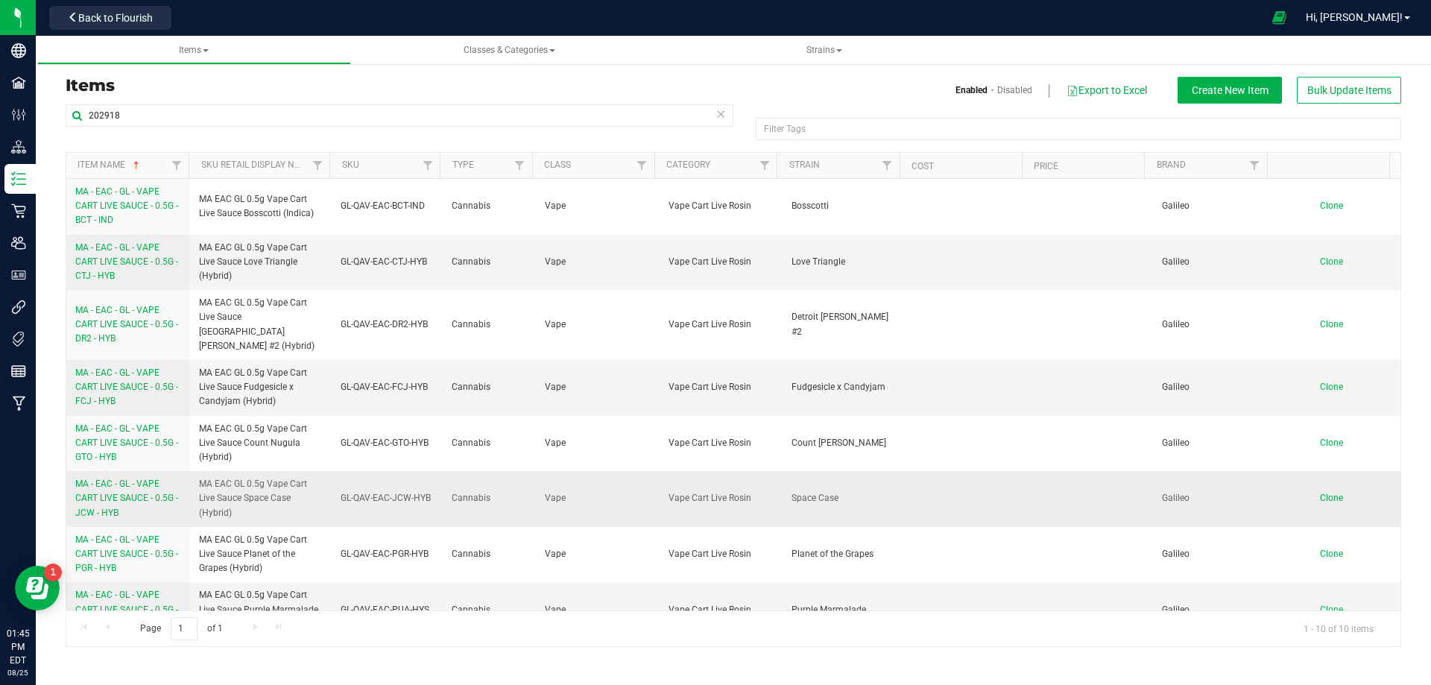
click at [98, 479] on span "MA - EAC - GL - VAPE CART LIVE SAUCE - 0.5G - JCW - HYB" at bounding box center [126, 498] width 103 height 39
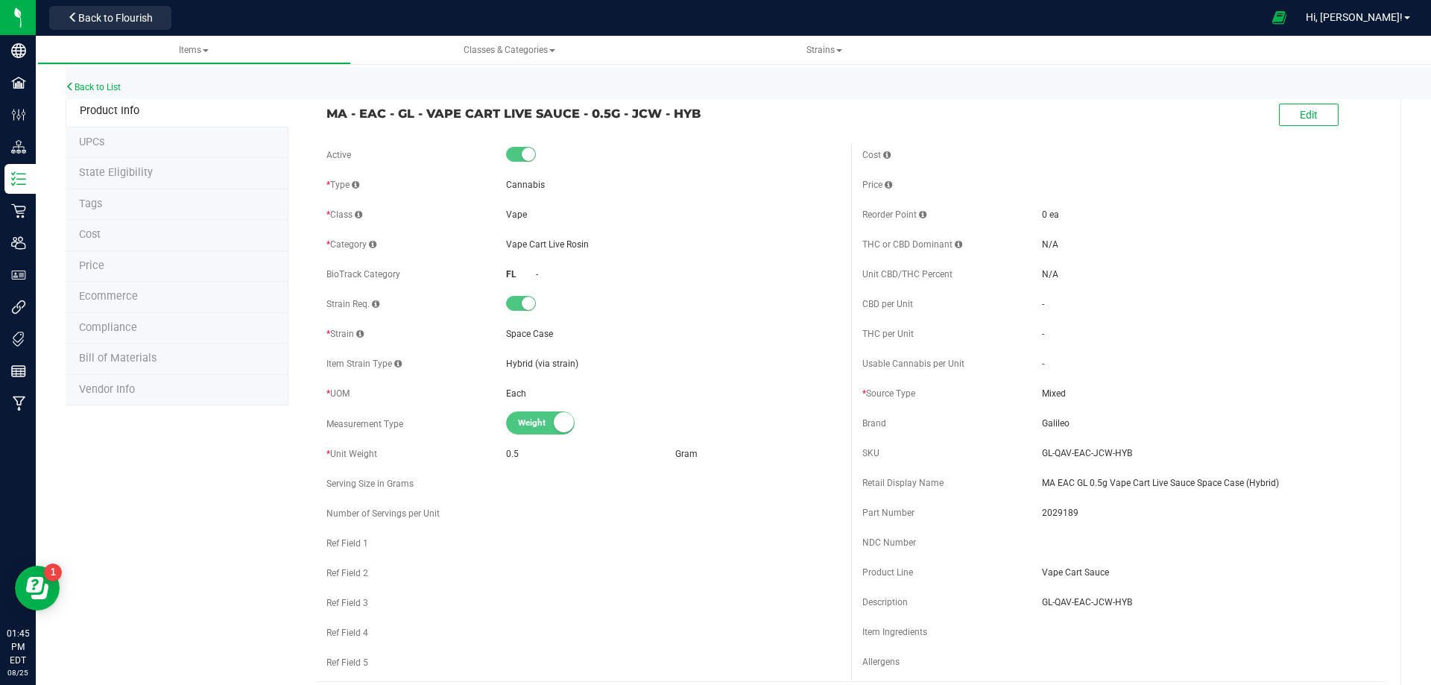
click at [129, 211] on li "Tags" at bounding box center [177, 204] width 223 height 31
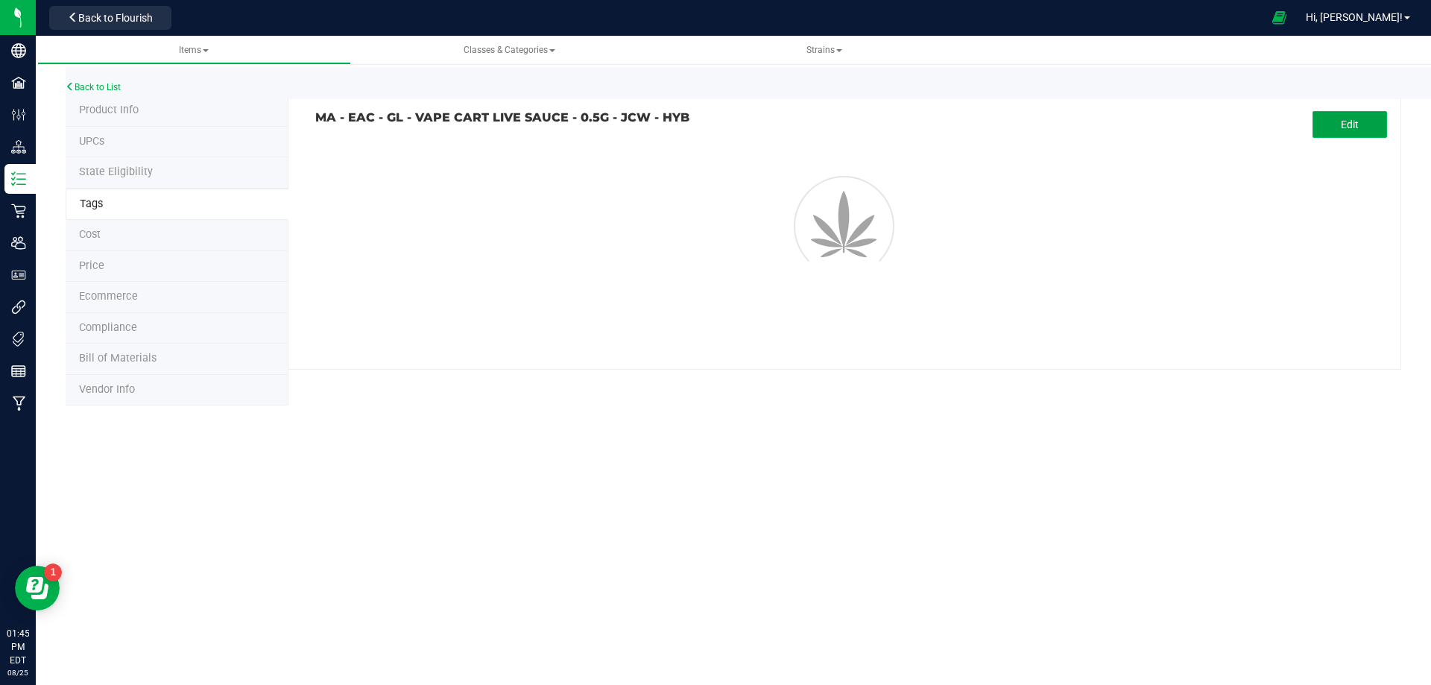
click at [1331, 116] on button "Edit" at bounding box center [1350, 124] width 75 height 27
click at [636, 162] on input "text" at bounding box center [681, 167] width 730 height 21
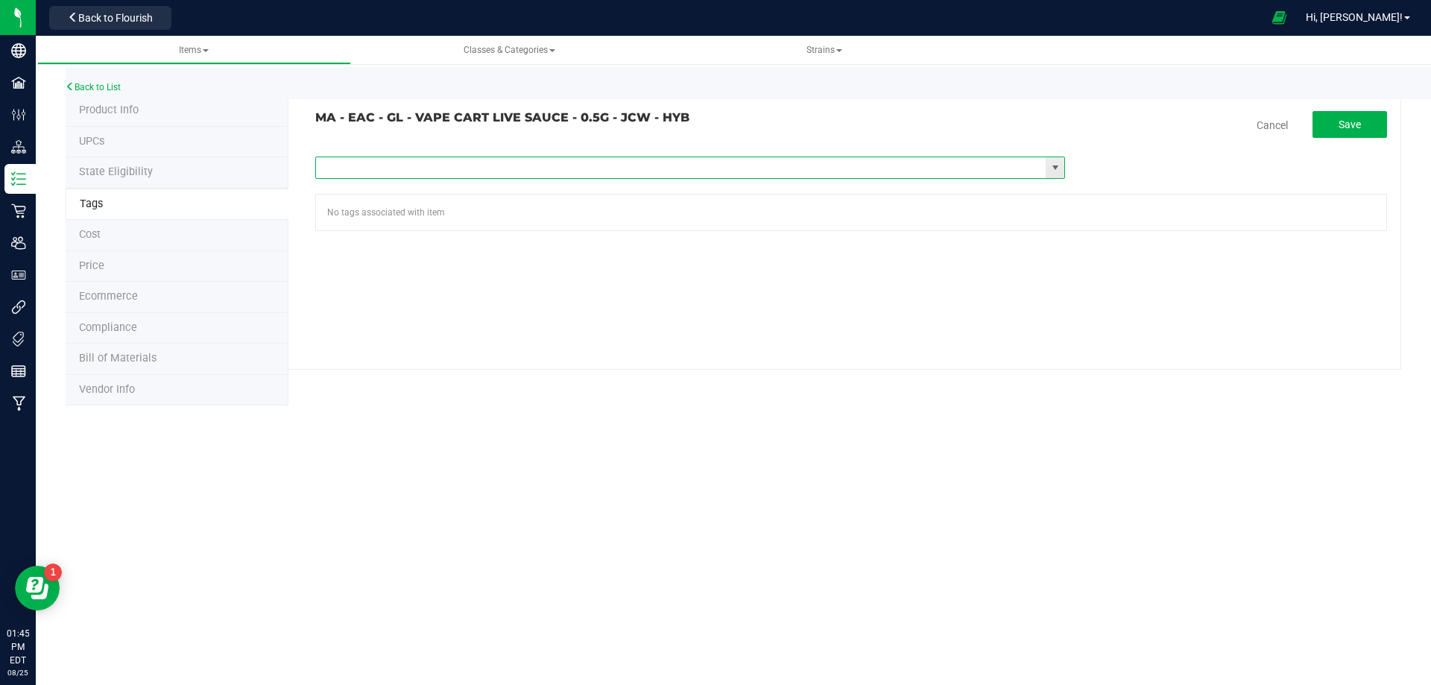
paste input "Items - MA All Items Available"
type input "Items - MA All Items Available"
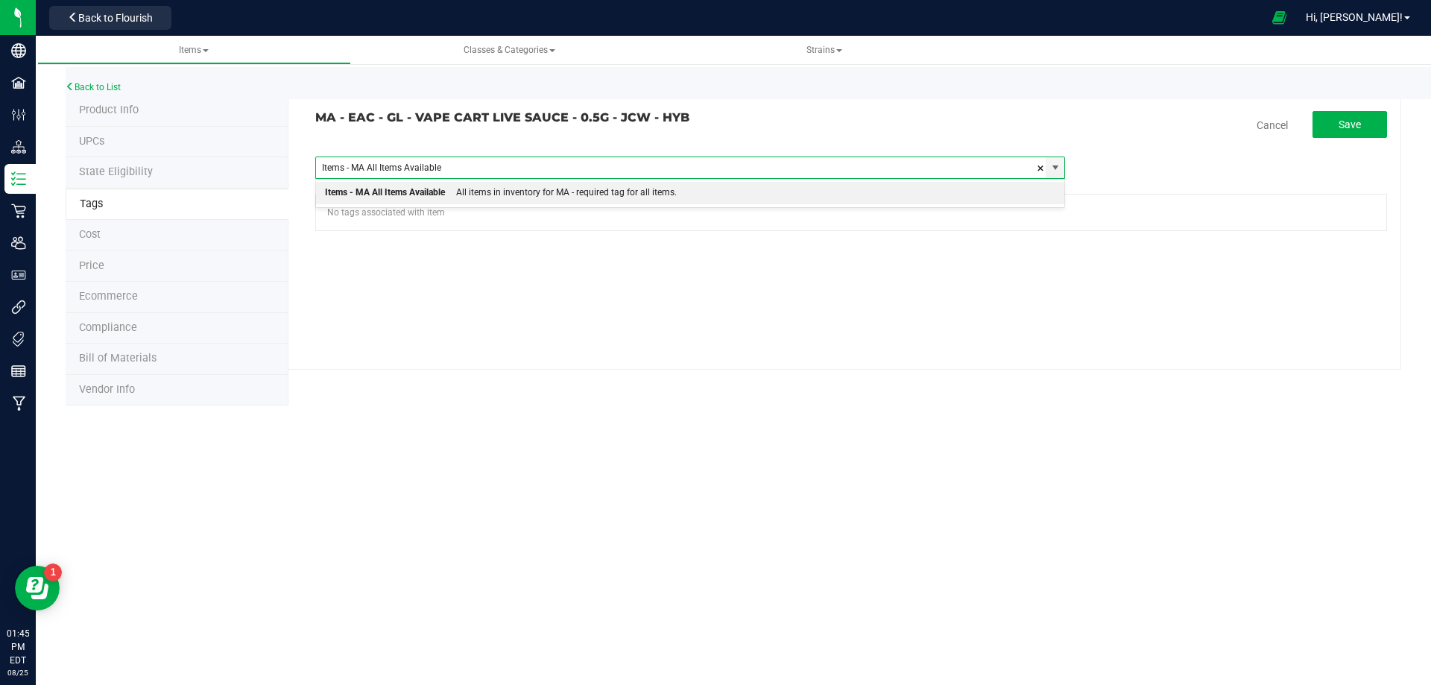
drag, startPoint x: 621, startPoint y: 185, endPoint x: 665, endPoint y: 171, distance: 46.0
click at [621, 186] on div "All items in inventory for MA - required tag for all items." at bounding box center [561, 192] width 232 height 19
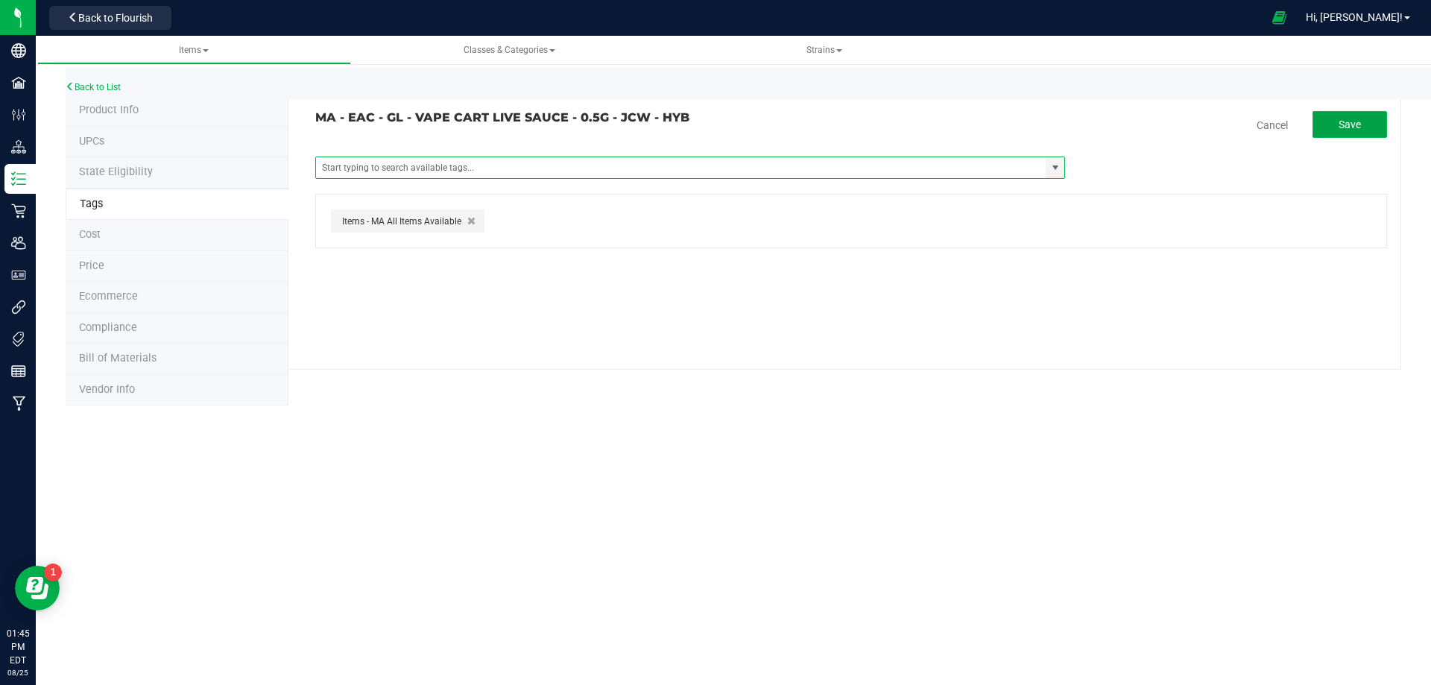
click at [1355, 124] on span "Save" at bounding box center [1350, 125] width 22 height 12
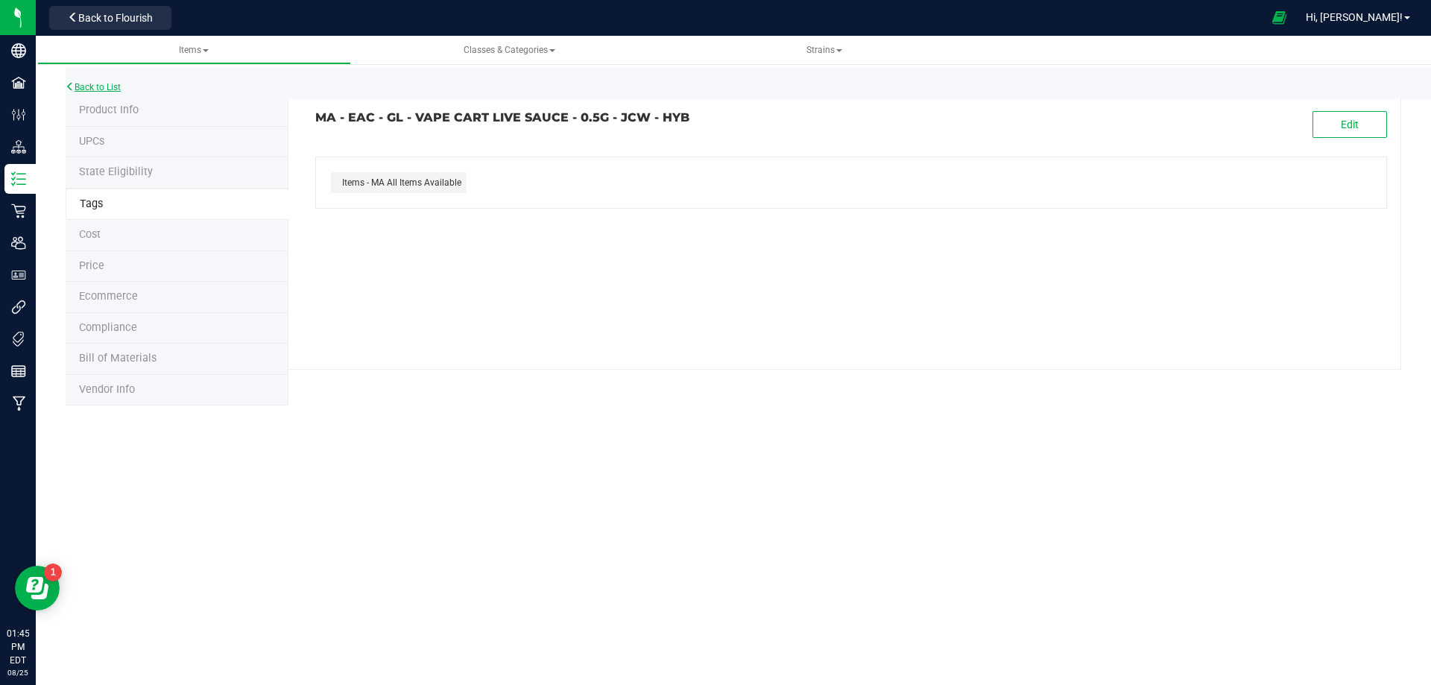
click at [86, 83] on link "Back to List" at bounding box center [93, 87] width 55 height 10
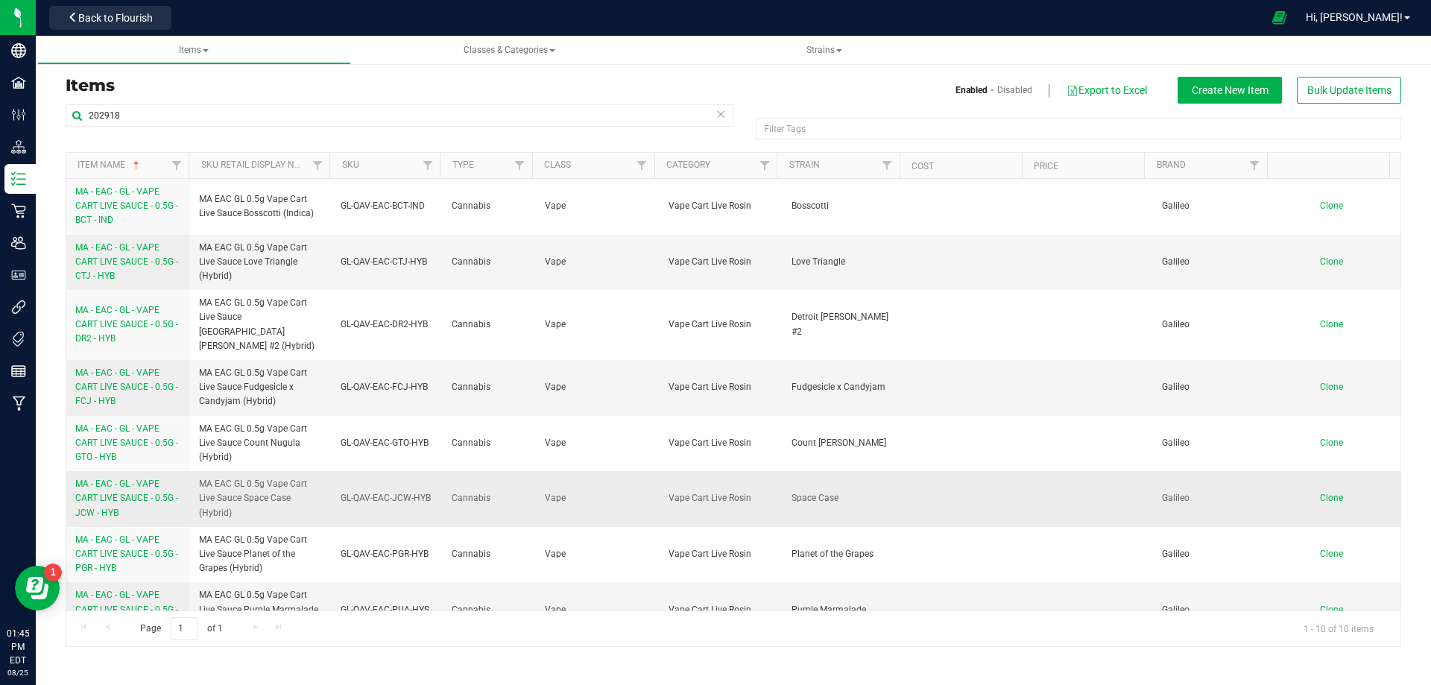
click at [124, 490] on link "MA - EAC - GL - VAPE CART LIVE SAUCE - 0.5G - JCW - HYB" at bounding box center [128, 498] width 106 height 43
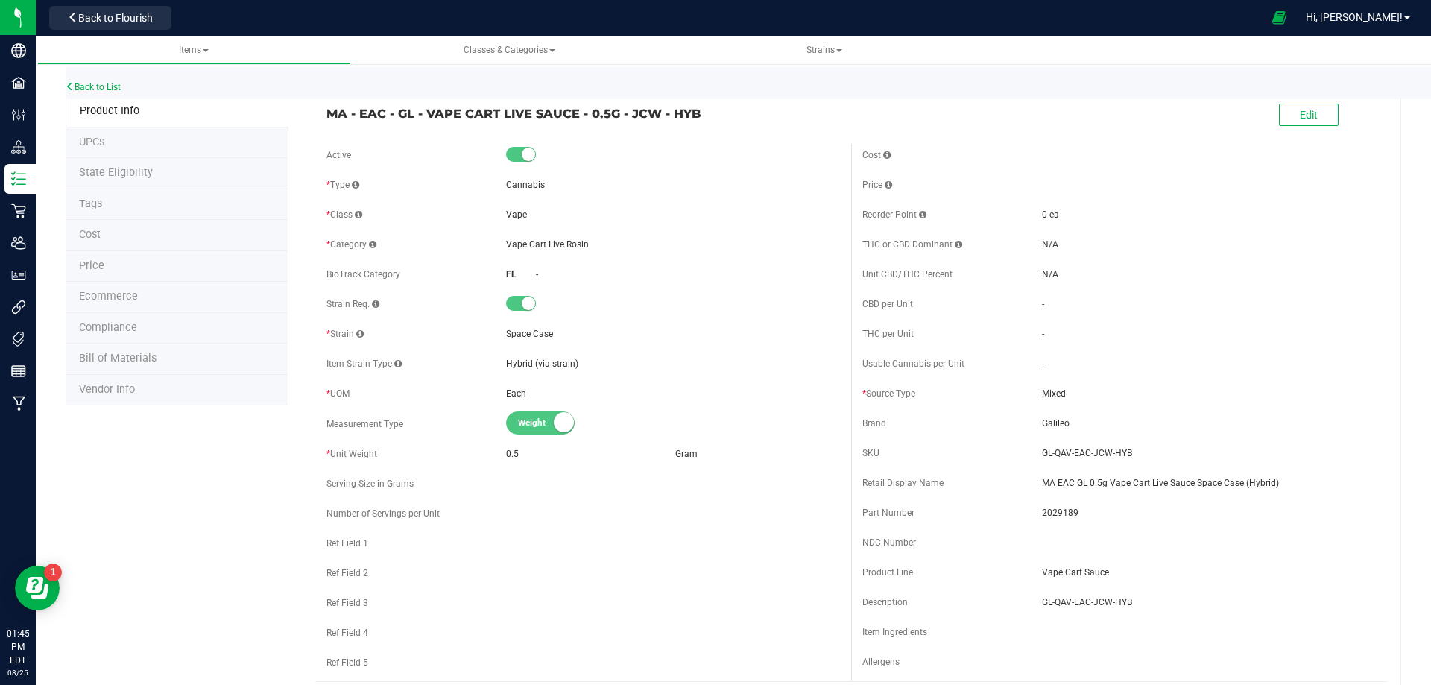
click at [97, 209] on span "Tags" at bounding box center [90, 204] width 23 height 13
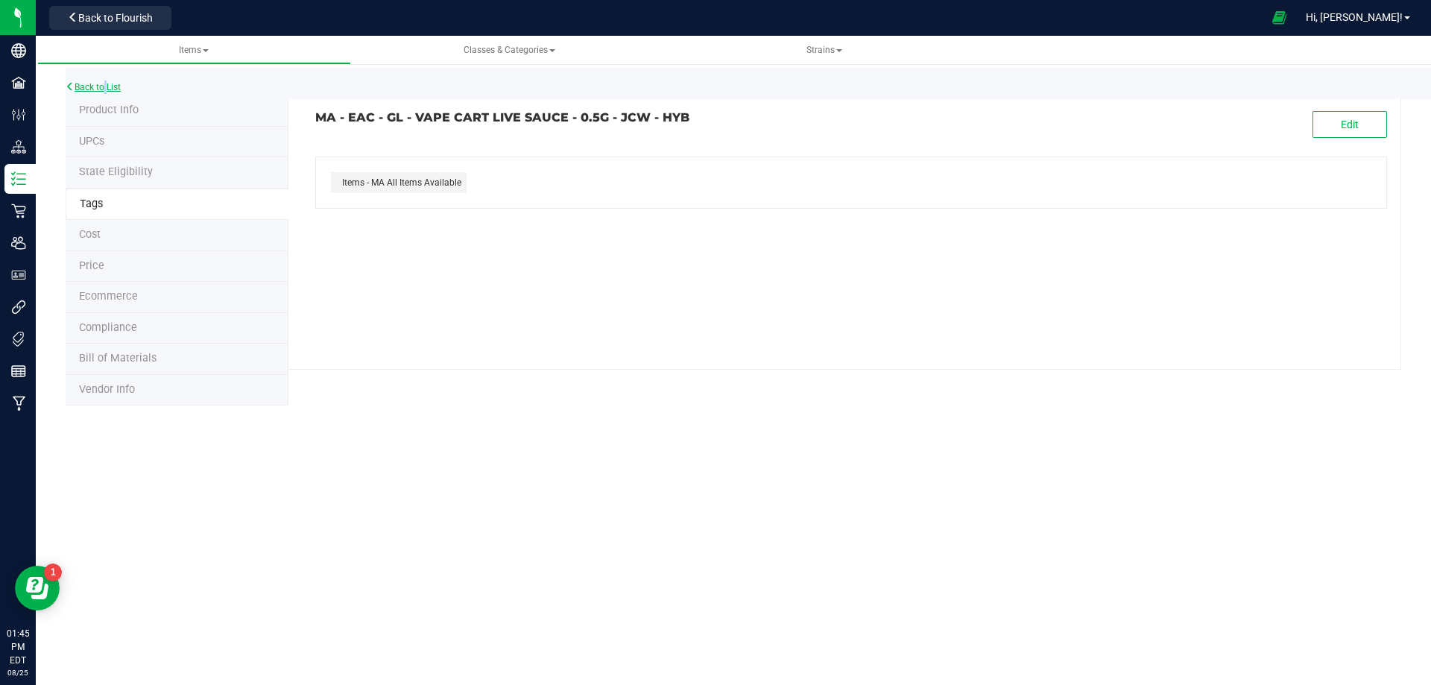
click at [104, 82] on div "Back to List" at bounding box center [781, 83] width 1431 height 32
click at [107, 86] on link "Back to List" at bounding box center [93, 87] width 55 height 10
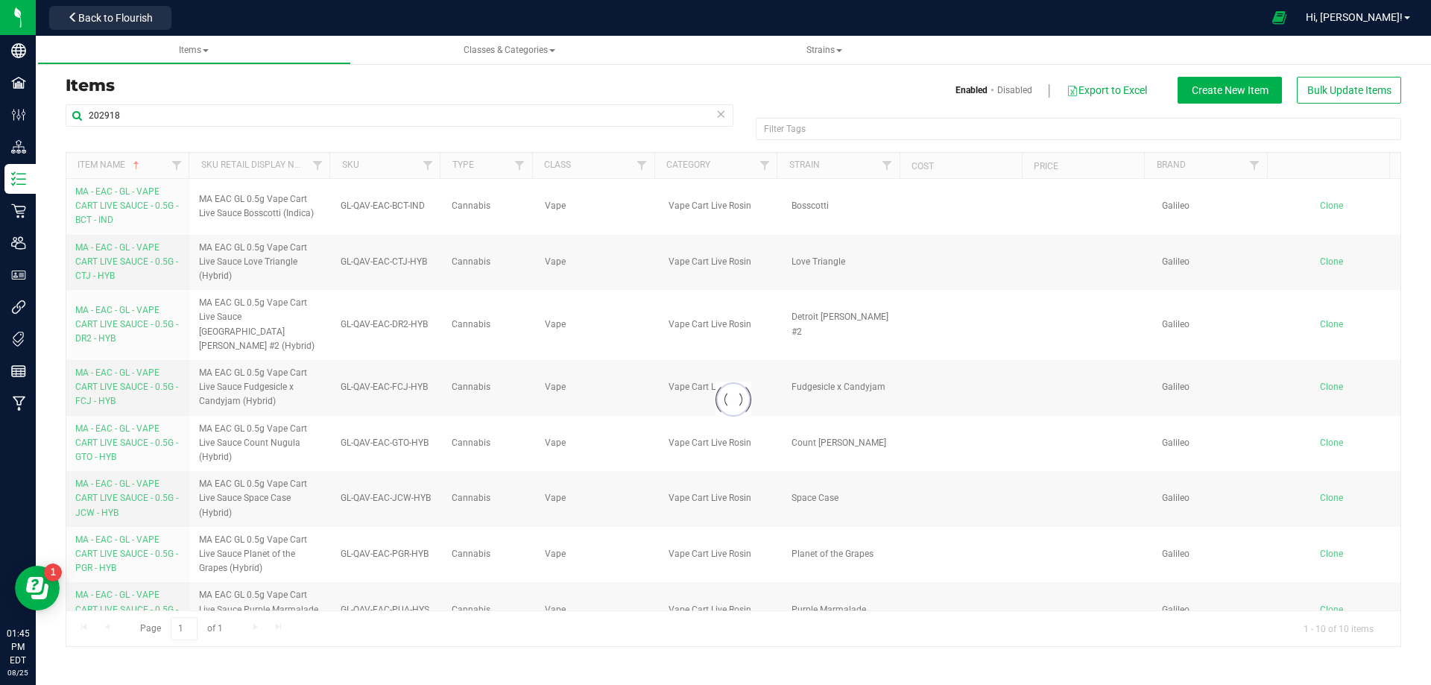
click at [121, 538] on div at bounding box center [733, 399] width 1334 height 493
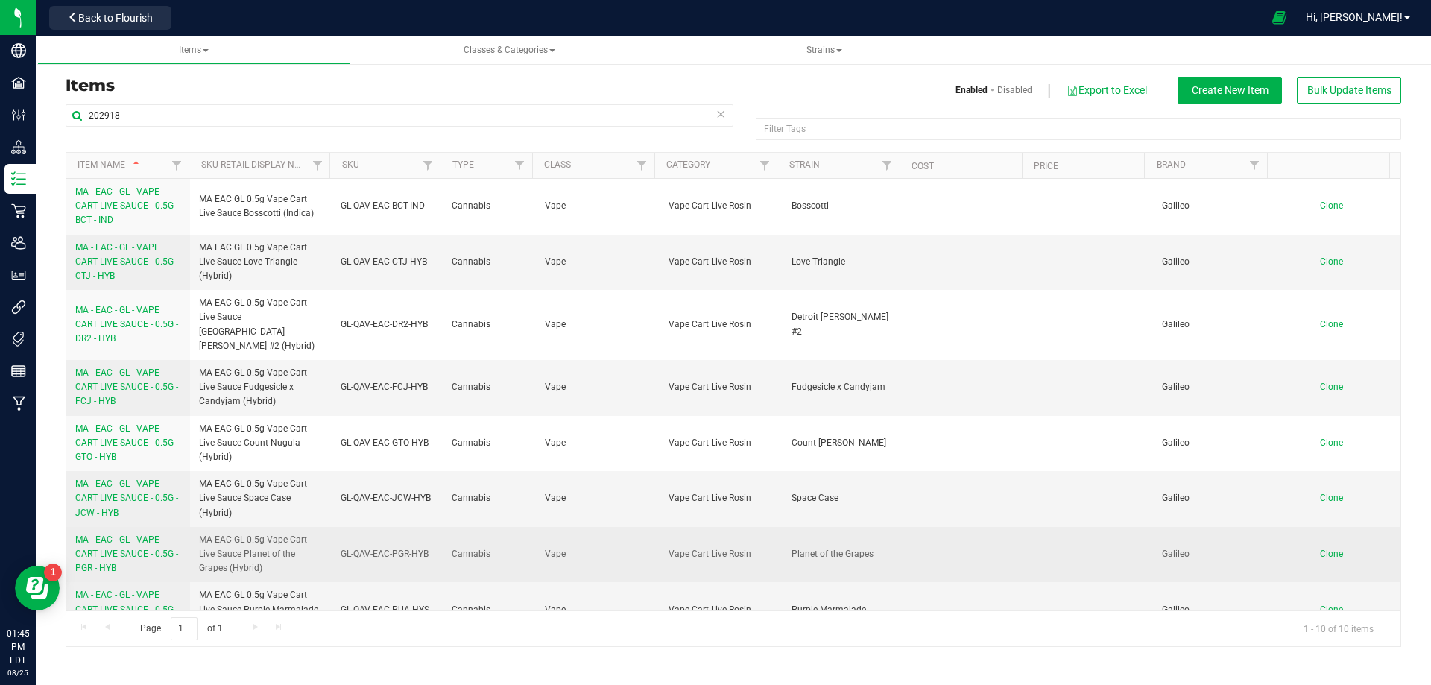
click at [120, 541] on span "MA - EAC - GL - VAPE CART LIVE SAUCE - 0.5G - PGR - HYB" at bounding box center [126, 553] width 103 height 39
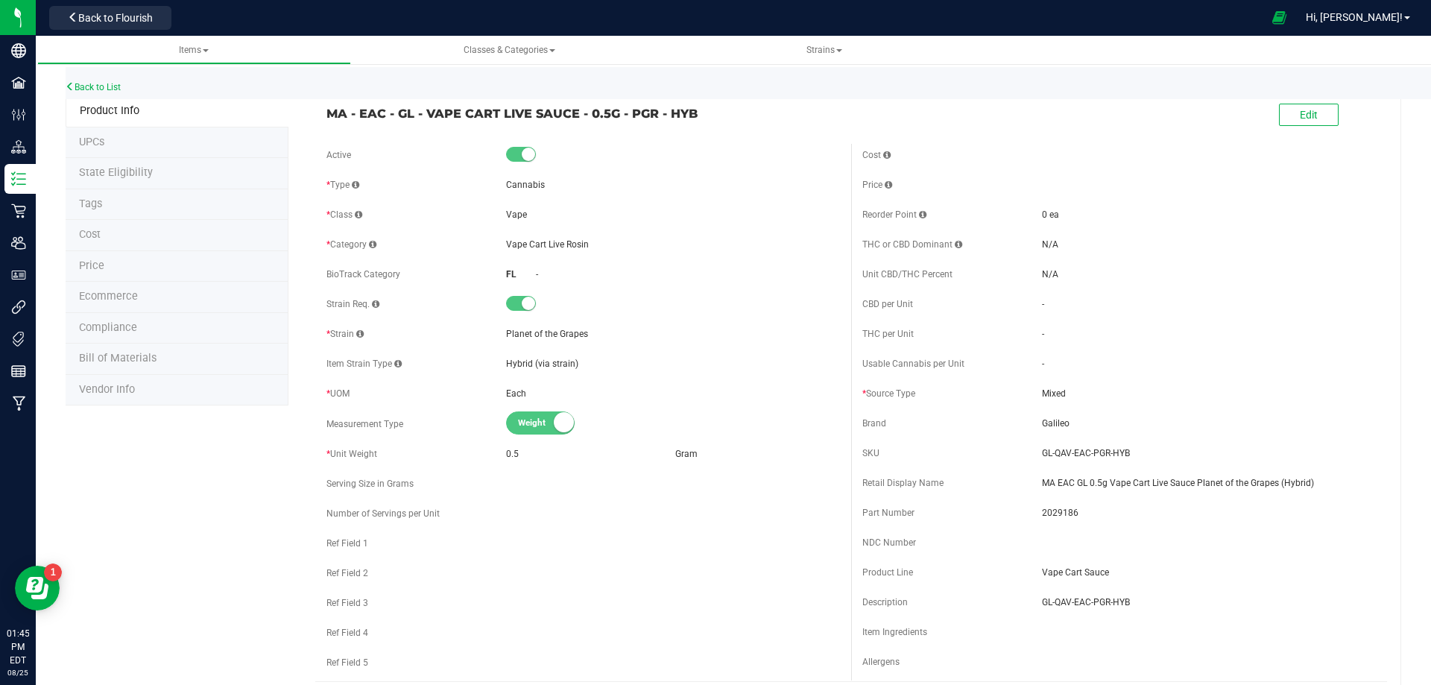
drag, startPoint x: 119, startPoint y: 203, endPoint x: 128, endPoint y: 202, distance: 9.0
click at [128, 202] on li "Tags" at bounding box center [177, 204] width 223 height 31
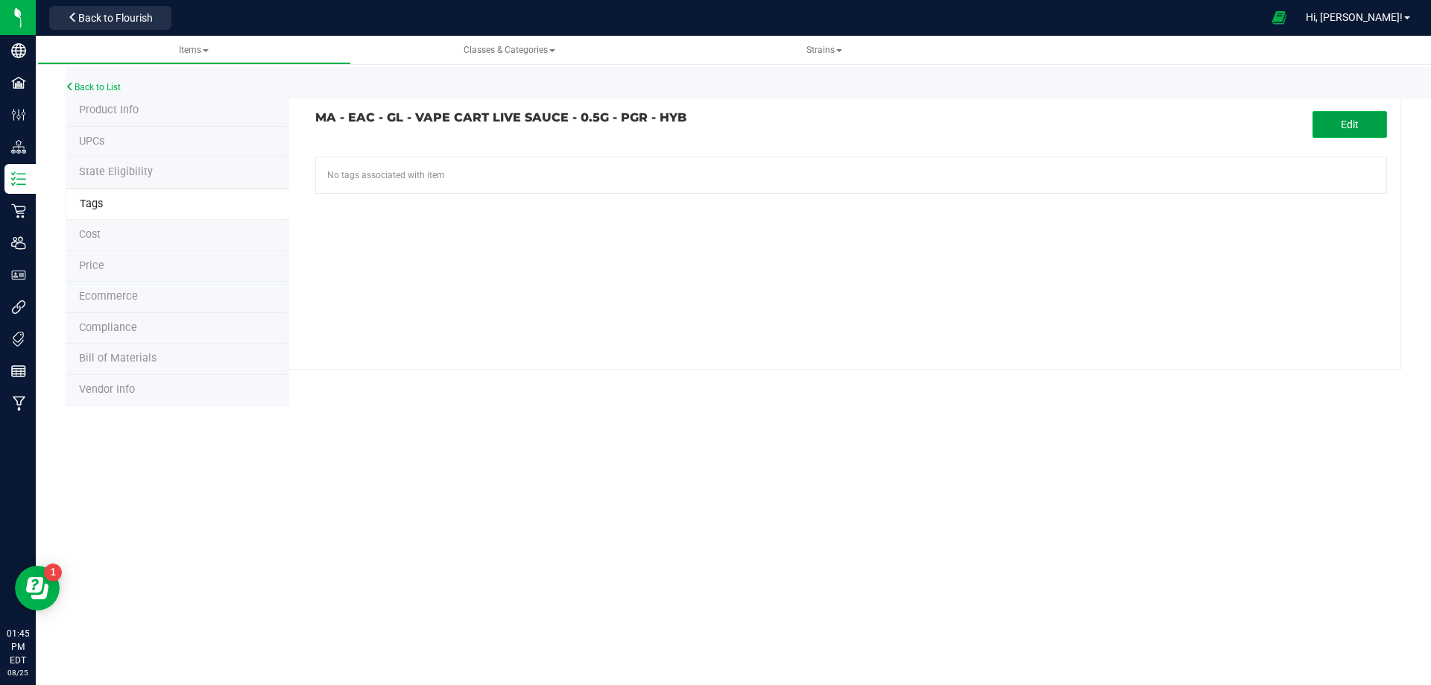
click at [1328, 122] on button "Edit" at bounding box center [1350, 124] width 75 height 27
click at [555, 168] on input "text" at bounding box center [681, 167] width 730 height 21
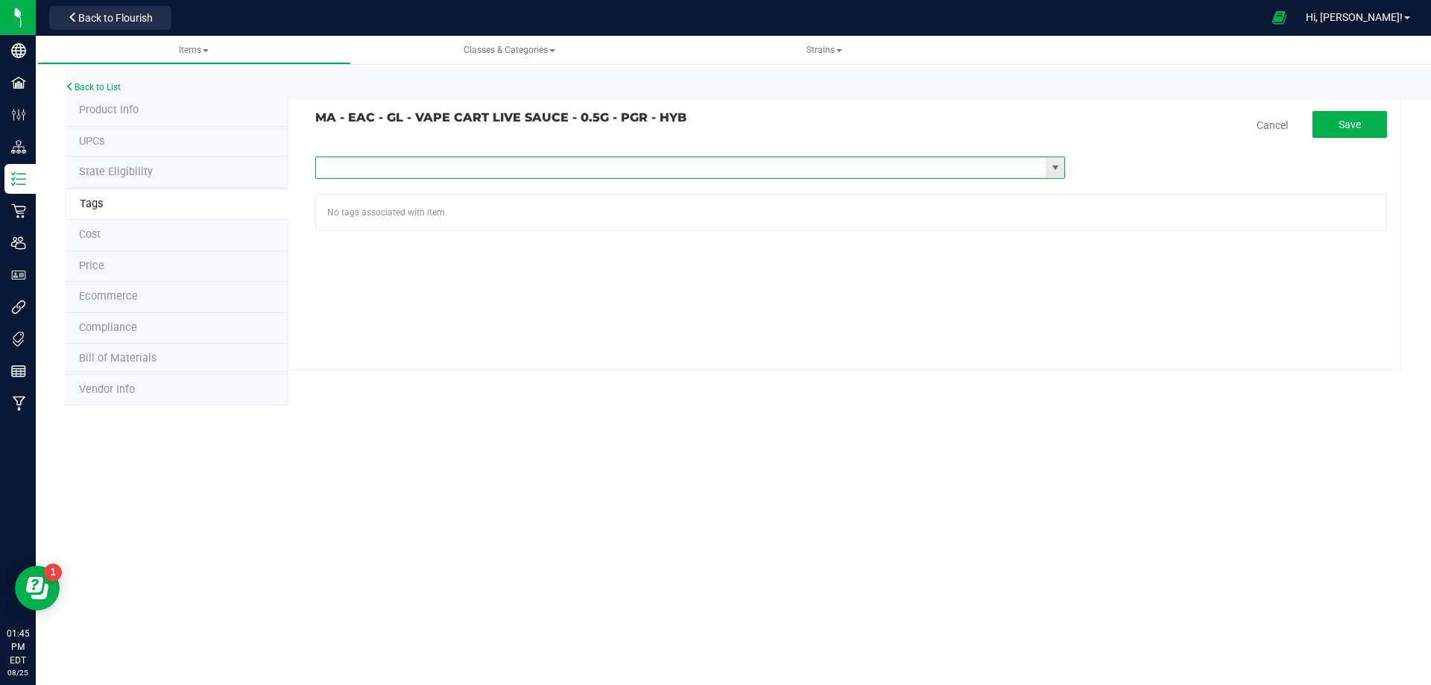
paste input "Items - MA All Items Available"
type input "Items - MA All Items Available"
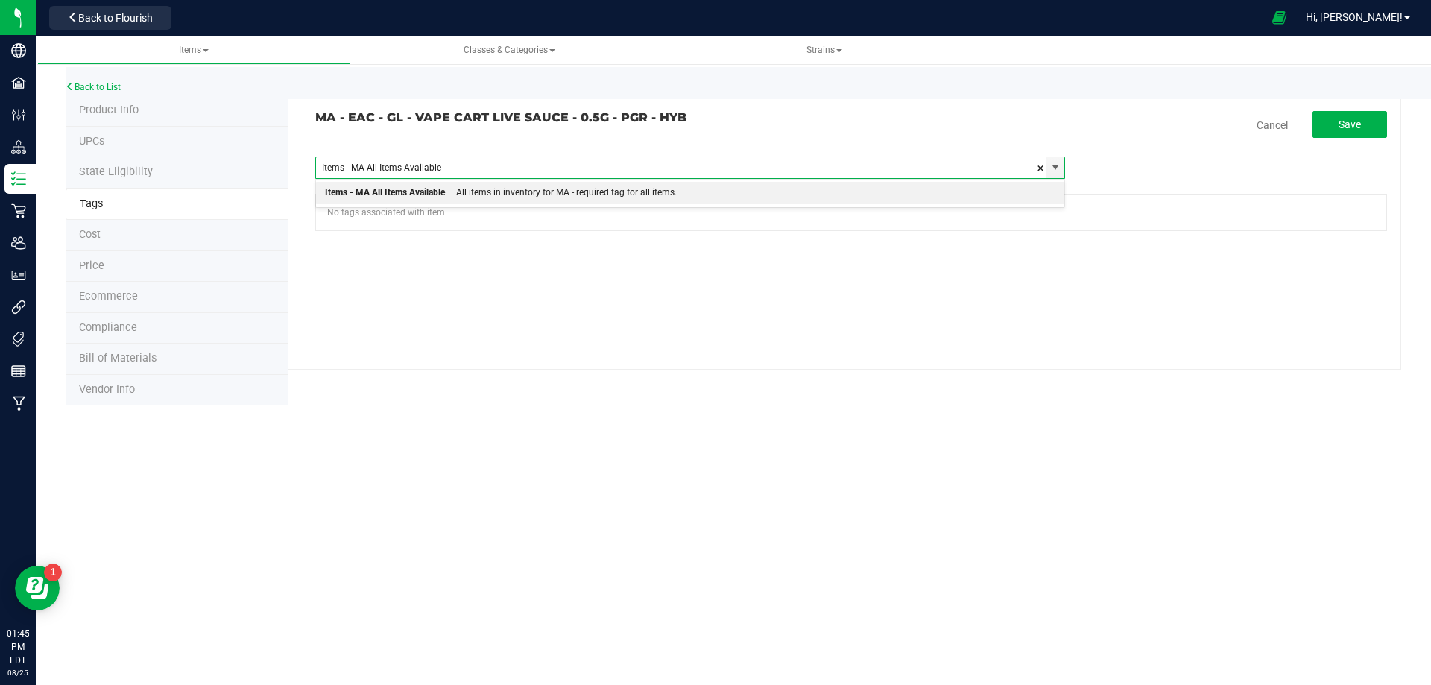
click at [535, 181] on div "Items - MA All Items Available All items in inventory for MA - required tag for…" at bounding box center [690, 193] width 751 height 29
click at [537, 184] on div "All items in inventory for MA - required tag for all items." at bounding box center [561, 192] width 232 height 19
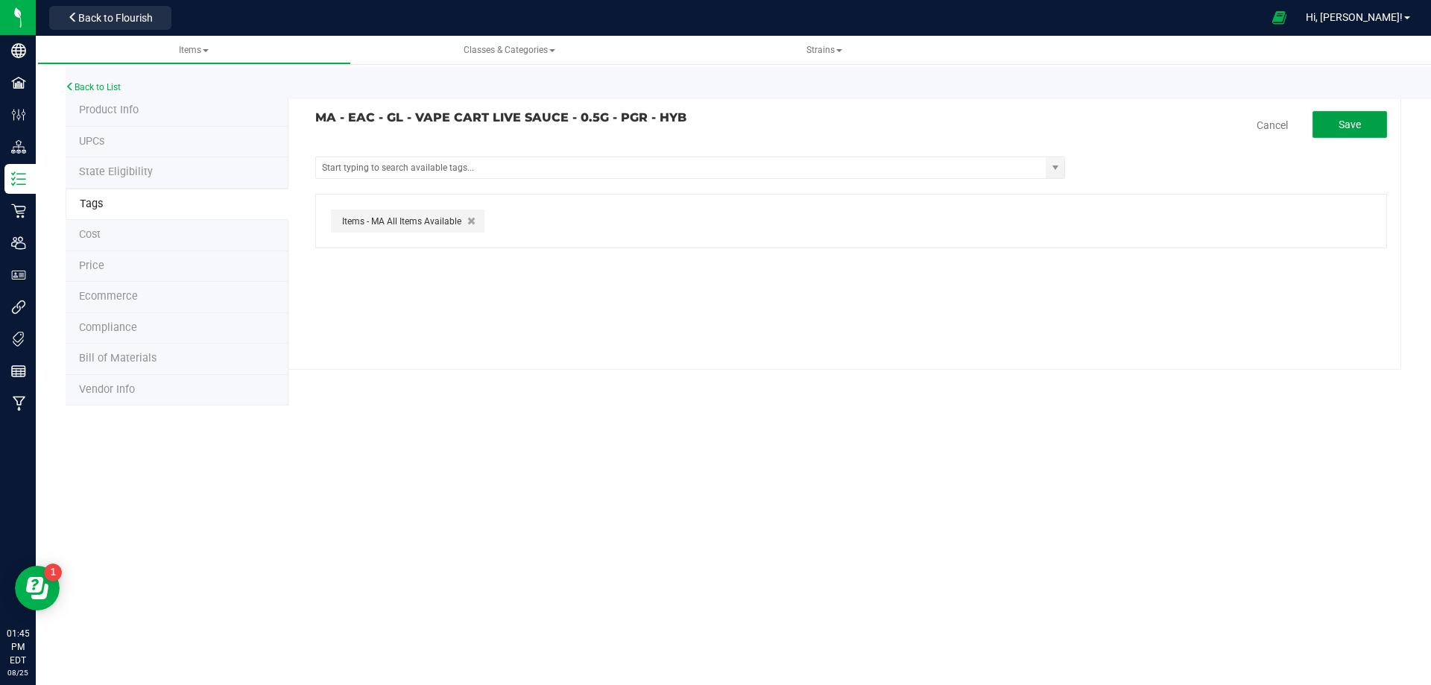
click at [1351, 136] on button "Save" at bounding box center [1350, 124] width 75 height 27
click at [110, 84] on link "Back to List" at bounding box center [93, 87] width 55 height 10
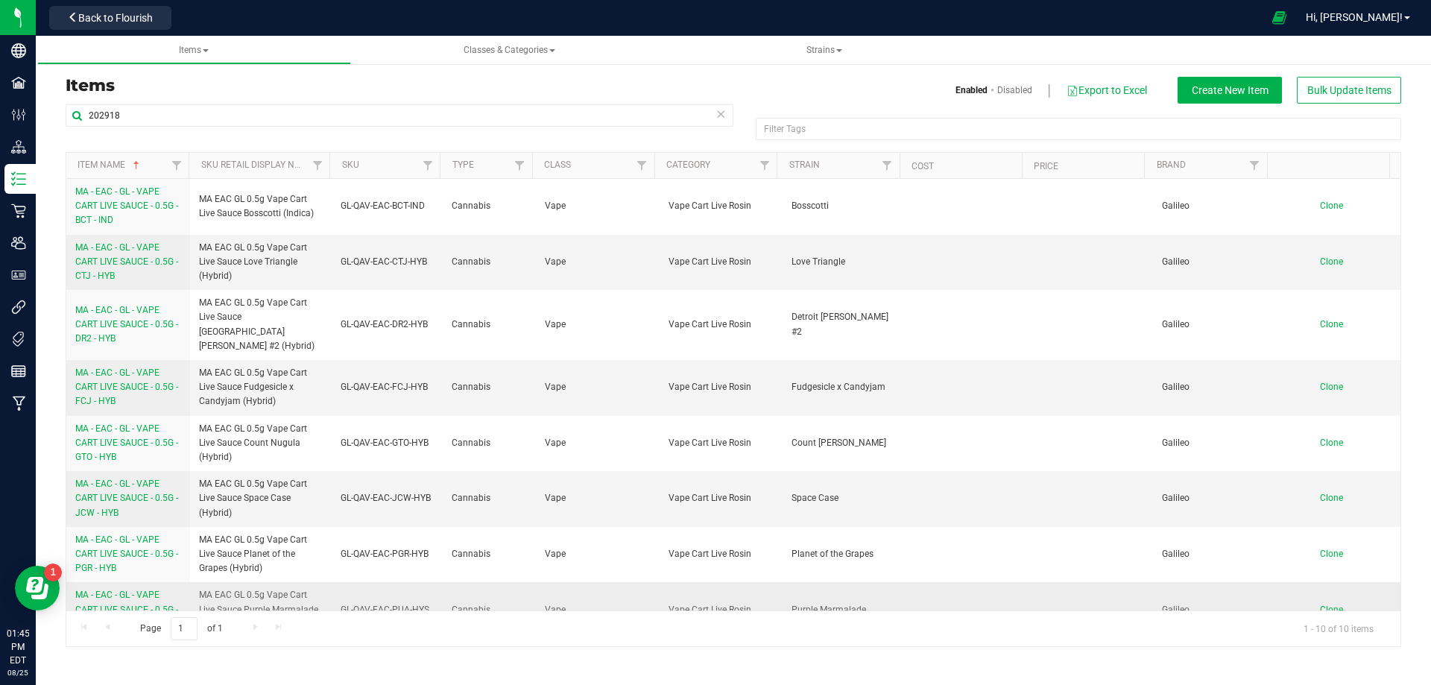
click at [119, 596] on span "MA - EAC - GL - VAPE CART LIVE SAUCE - 0.5G - PUA - HYS" at bounding box center [126, 609] width 103 height 39
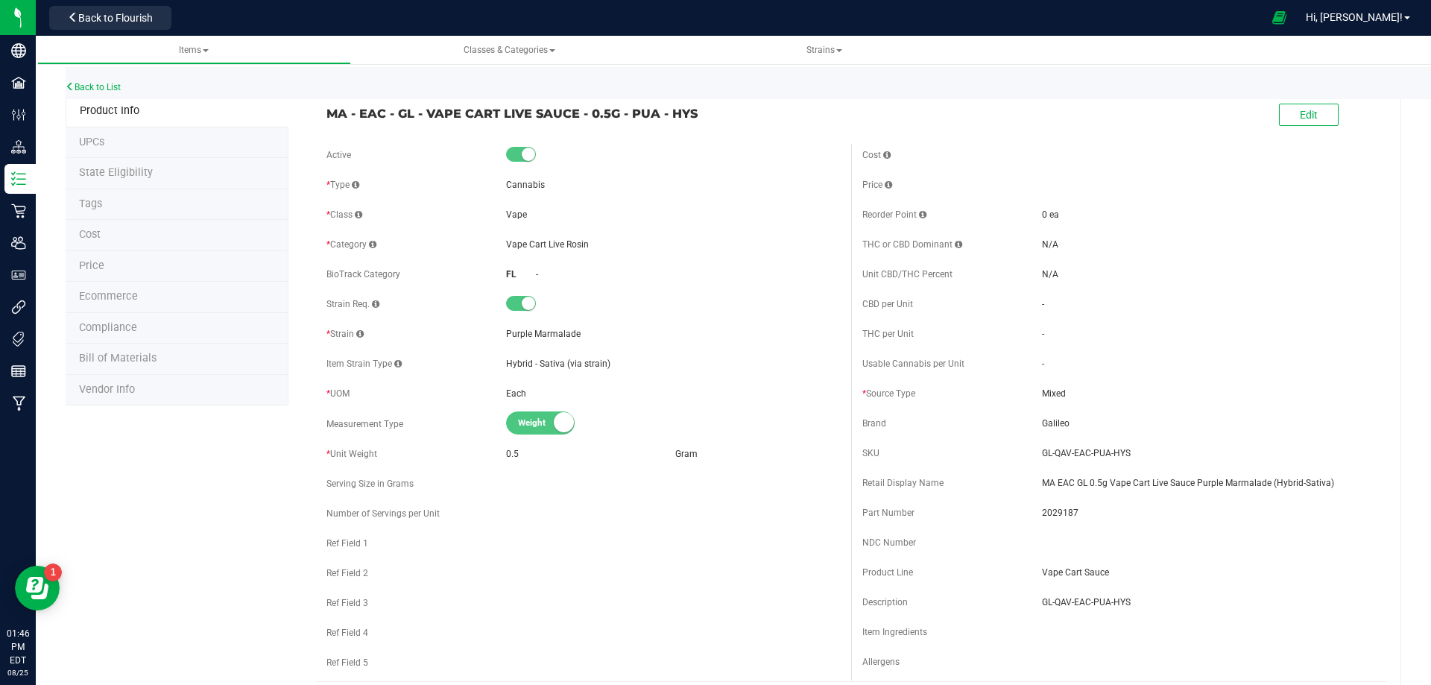
click at [113, 212] on li "Tags" at bounding box center [177, 204] width 223 height 31
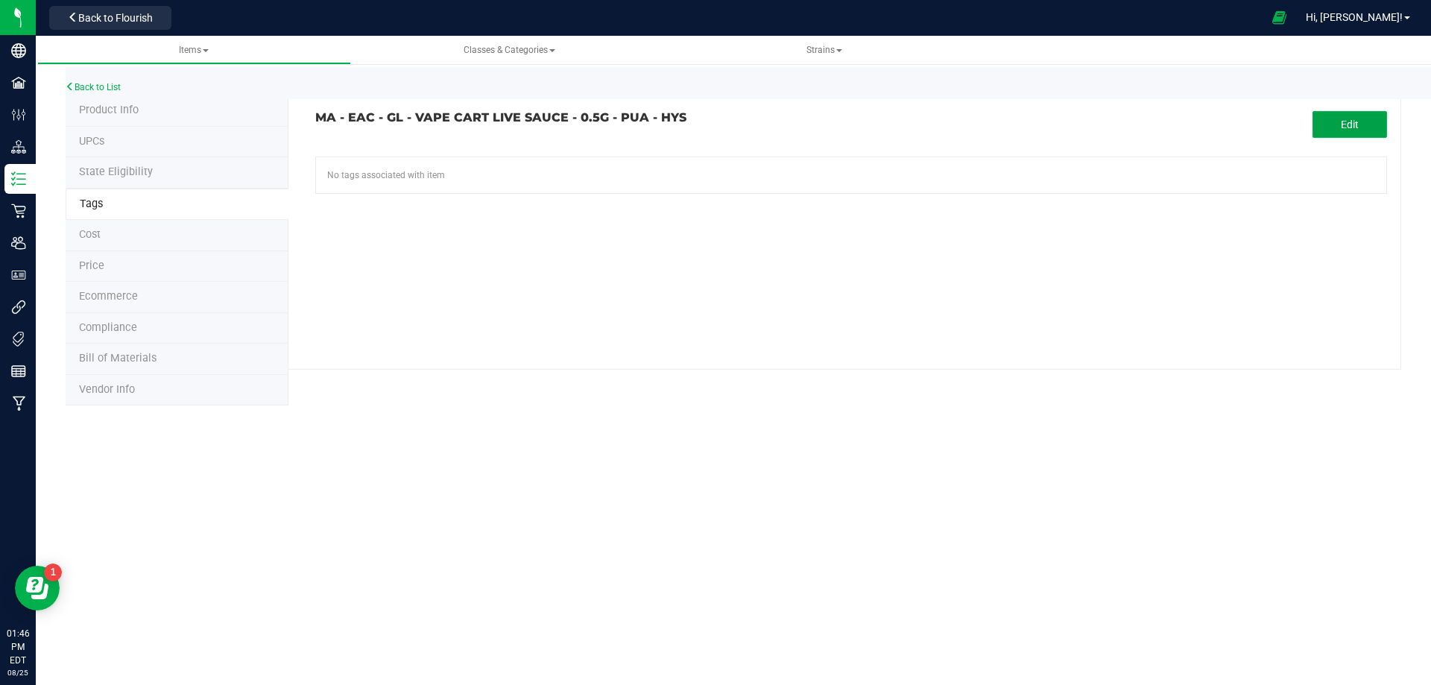
click at [1330, 124] on button "Edit" at bounding box center [1350, 124] width 75 height 27
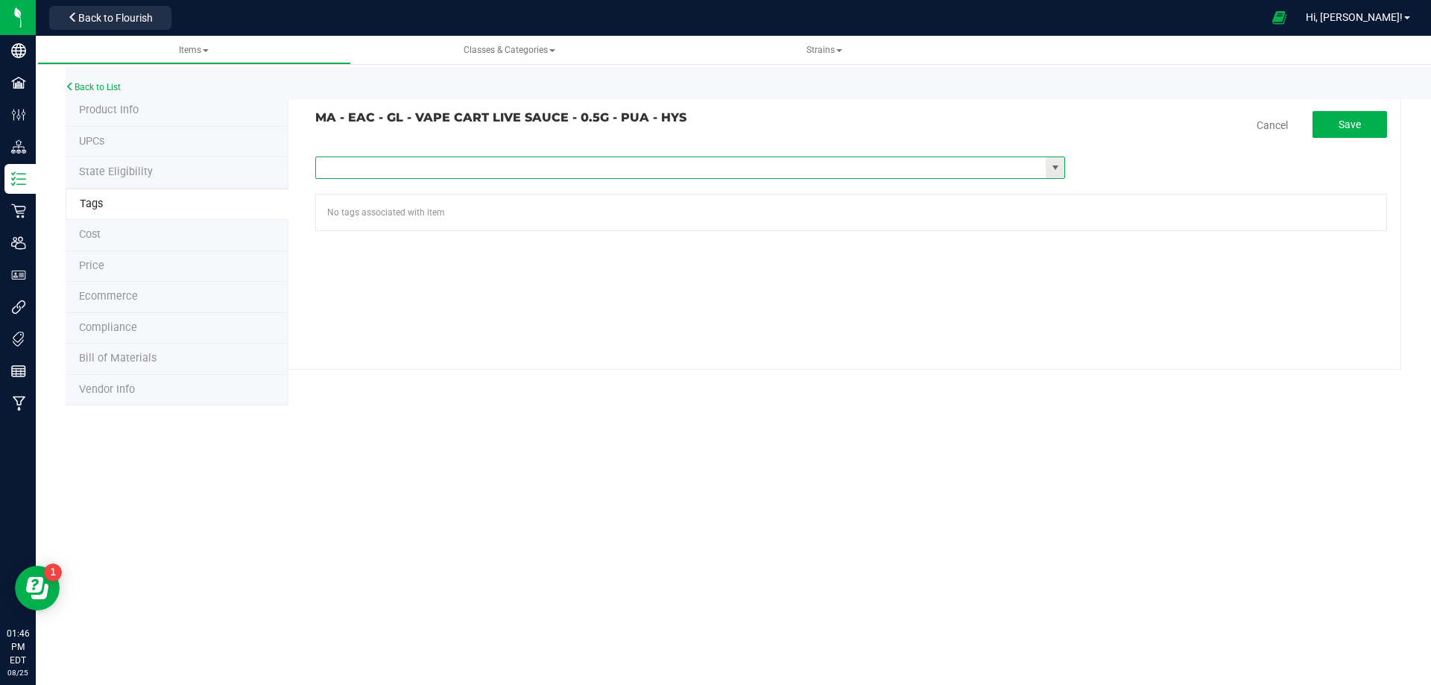
click at [472, 161] on input "text" at bounding box center [681, 167] width 730 height 21
paste input "Items - MA All Items Available"
type input "Items - MA All Items Available"
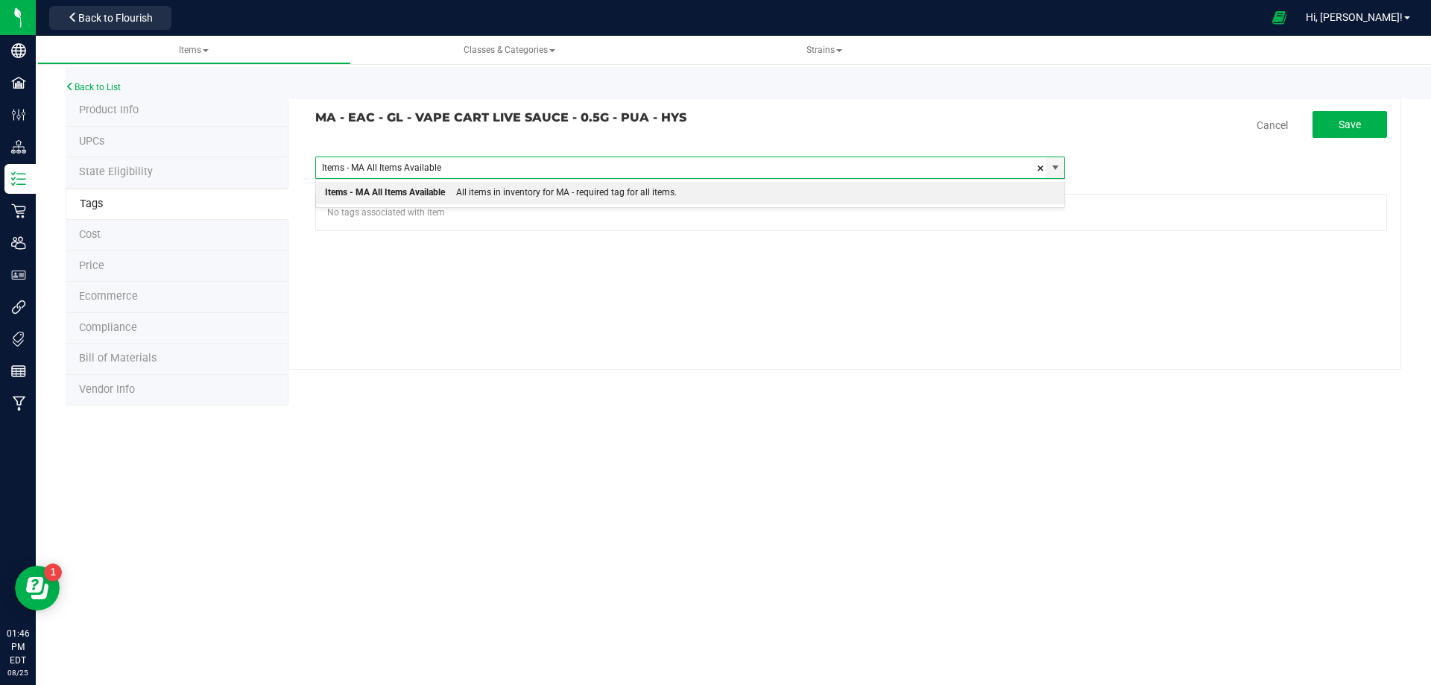
click at [450, 196] on div "All items in inventory for MA - required tag for all items." at bounding box center [561, 192] width 232 height 19
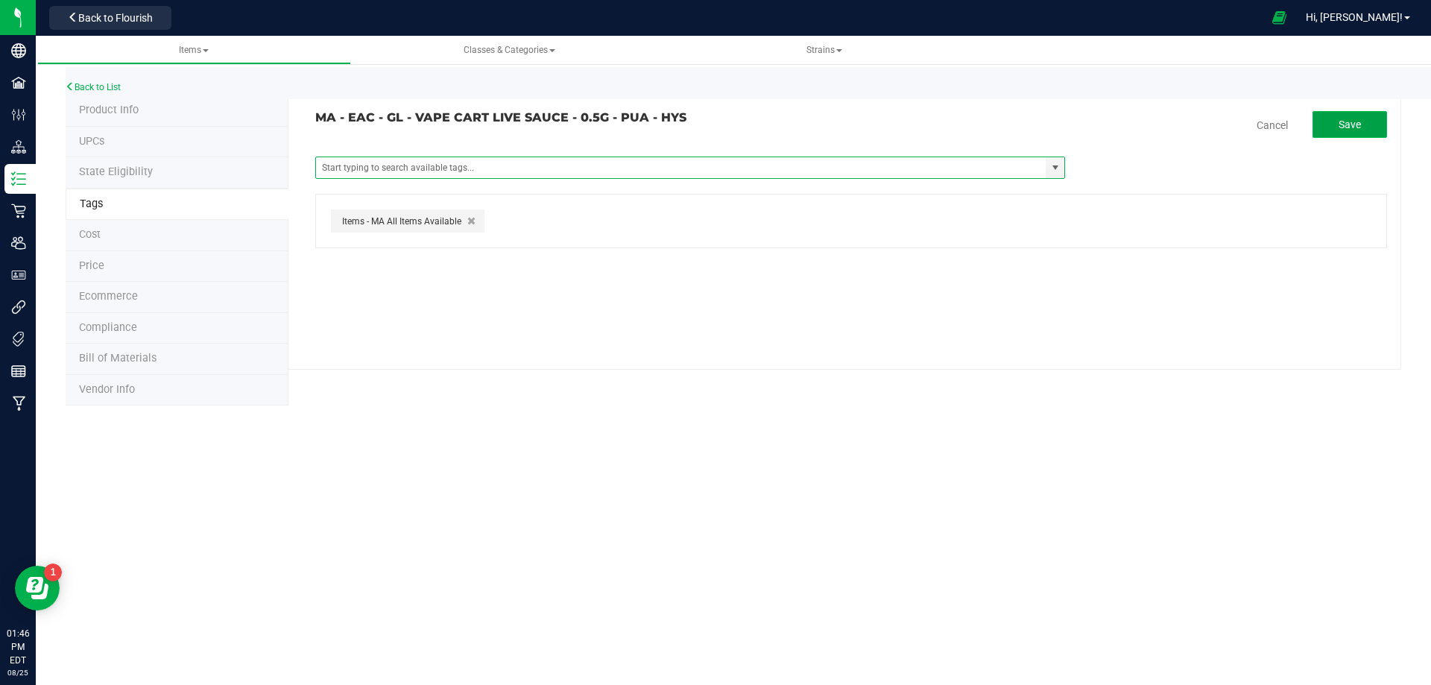
click at [1362, 132] on button "Save" at bounding box center [1350, 124] width 75 height 27
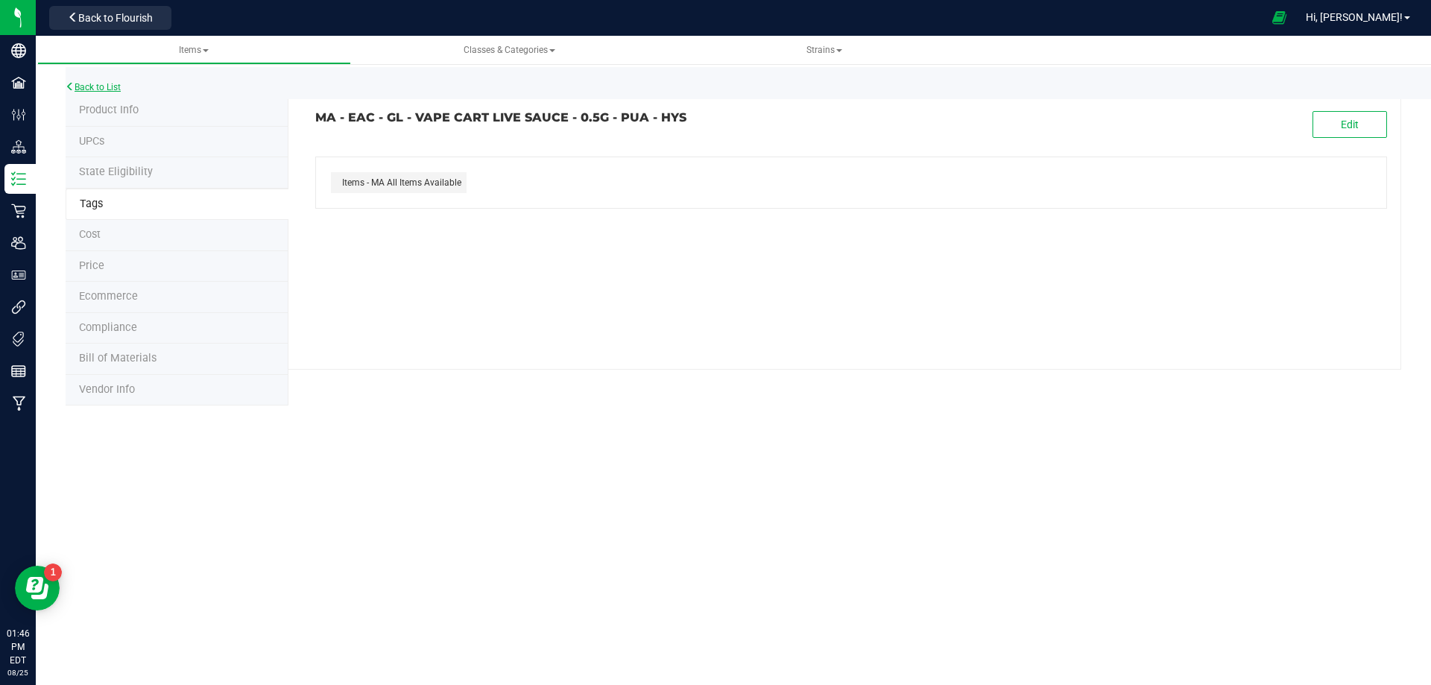
click at [87, 89] on link "Back to List" at bounding box center [93, 87] width 55 height 10
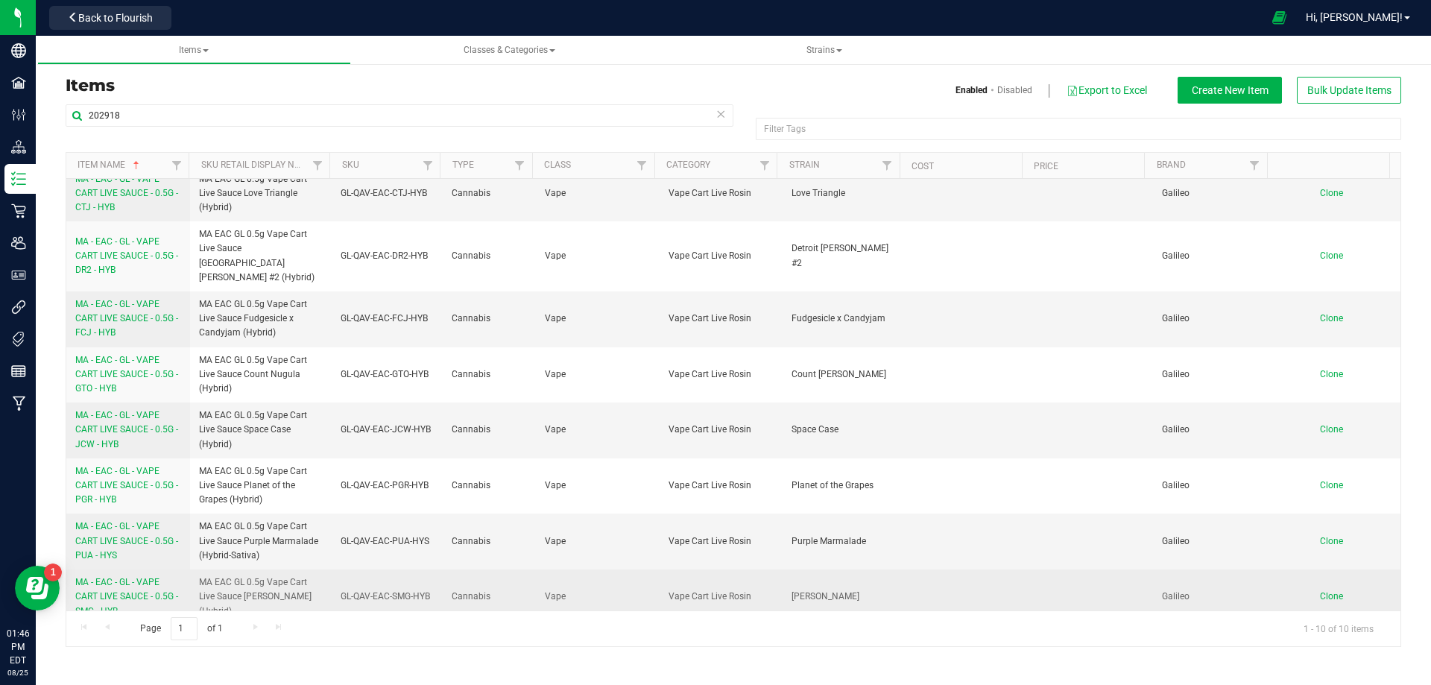
scroll to position [124, 0]
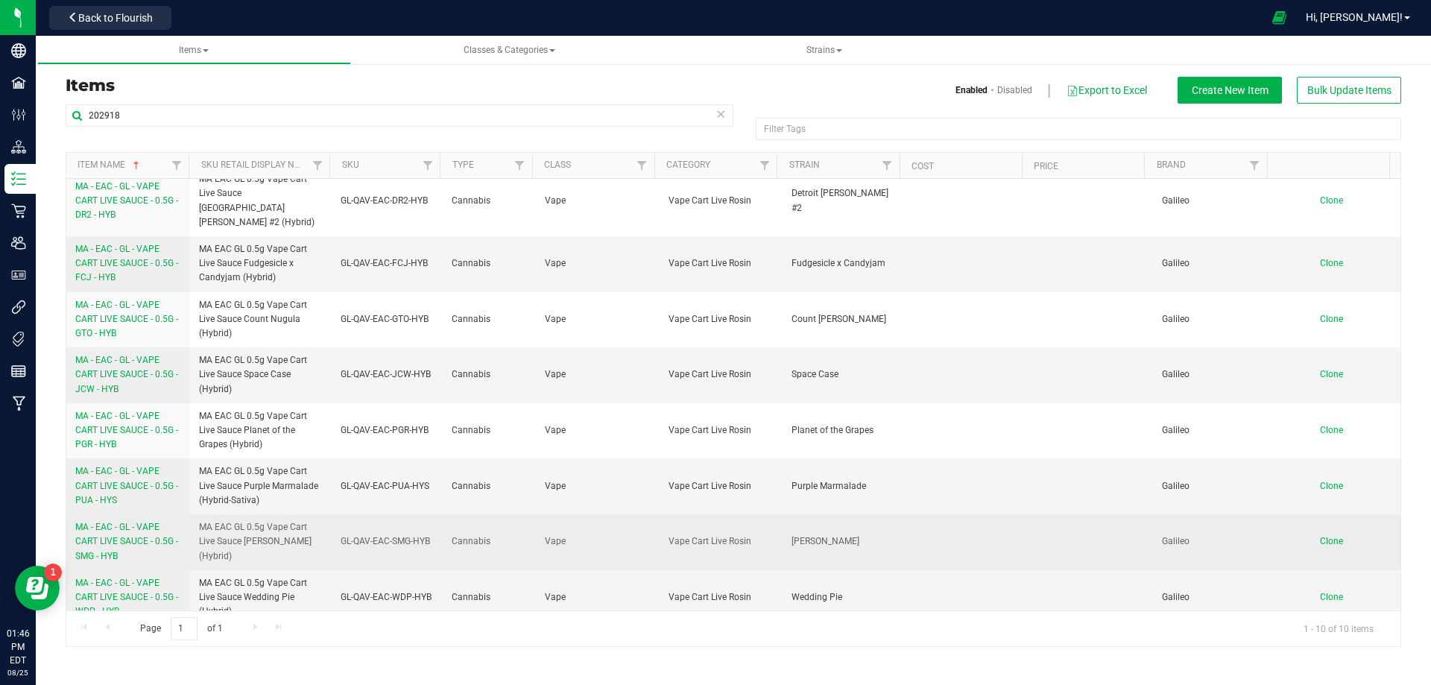
click at [113, 532] on span "MA - EAC - GL - VAPE CART LIVE SAUCE - 0.5G - SMG - HYB" at bounding box center [126, 541] width 103 height 39
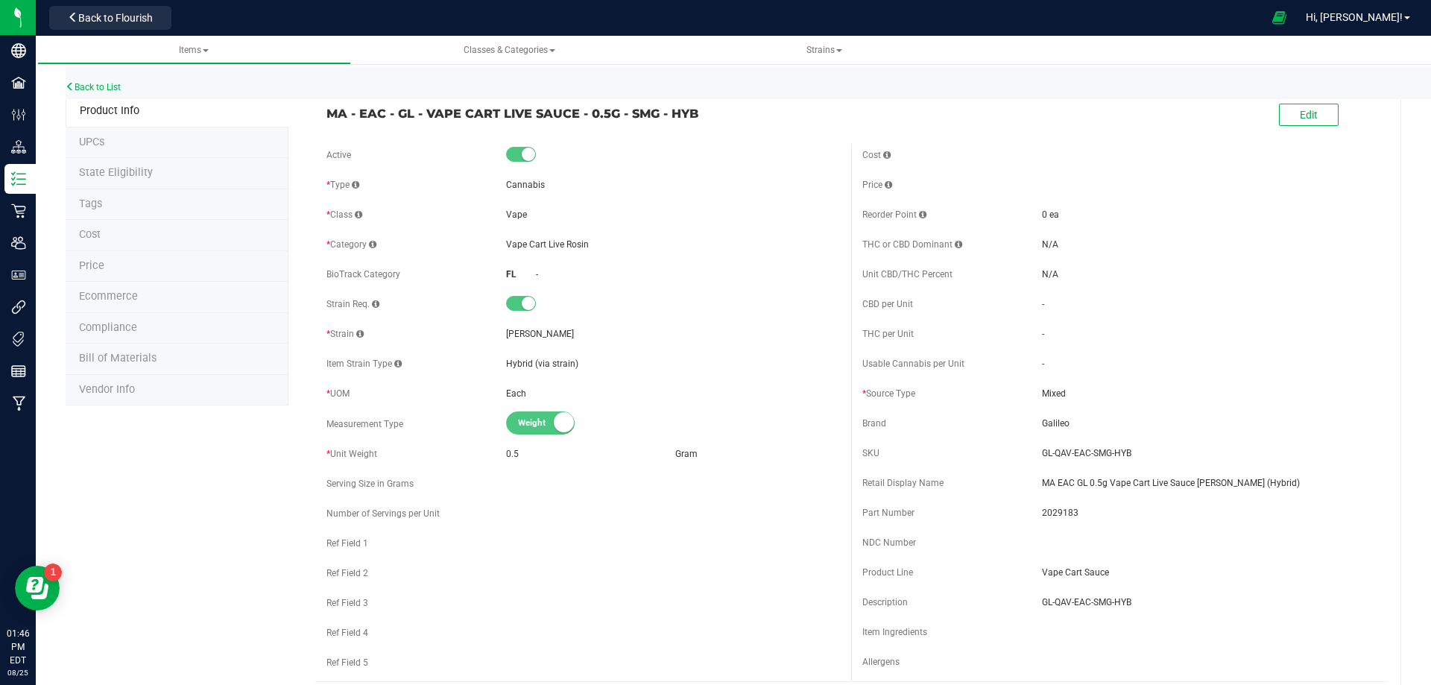
click at [90, 215] on li "Tags" at bounding box center [177, 204] width 223 height 31
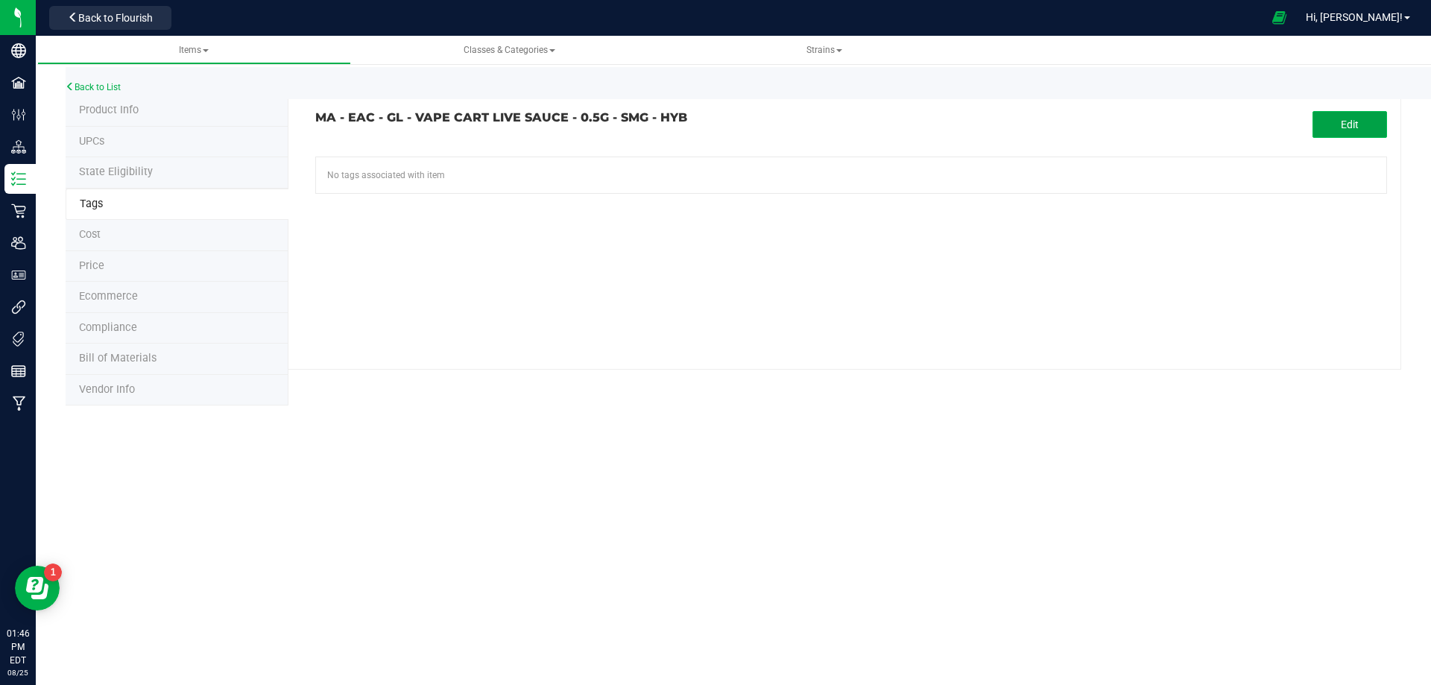
click at [1344, 120] on span "Edit" at bounding box center [1350, 125] width 18 height 12
click at [572, 162] on input "text" at bounding box center [681, 167] width 730 height 21
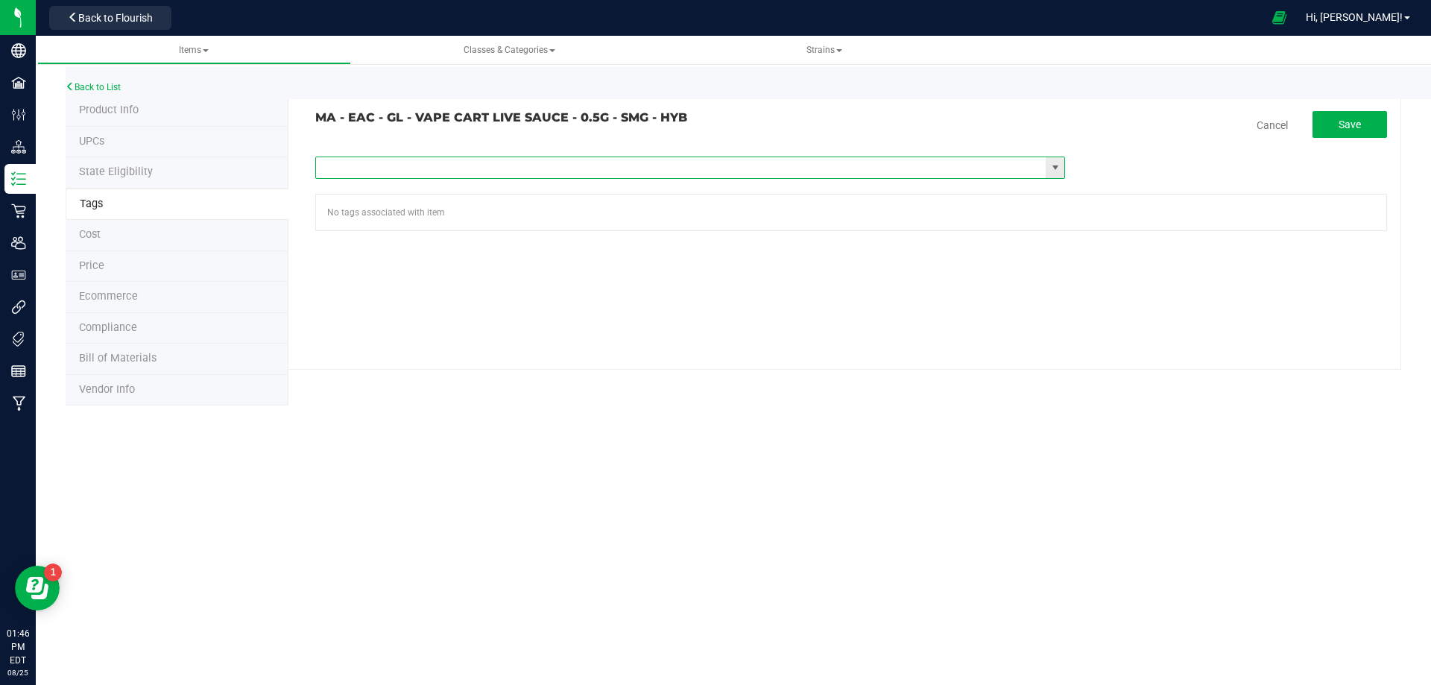
paste input "Items - MA All Items Available"
type input "Items - MA All Items Available"
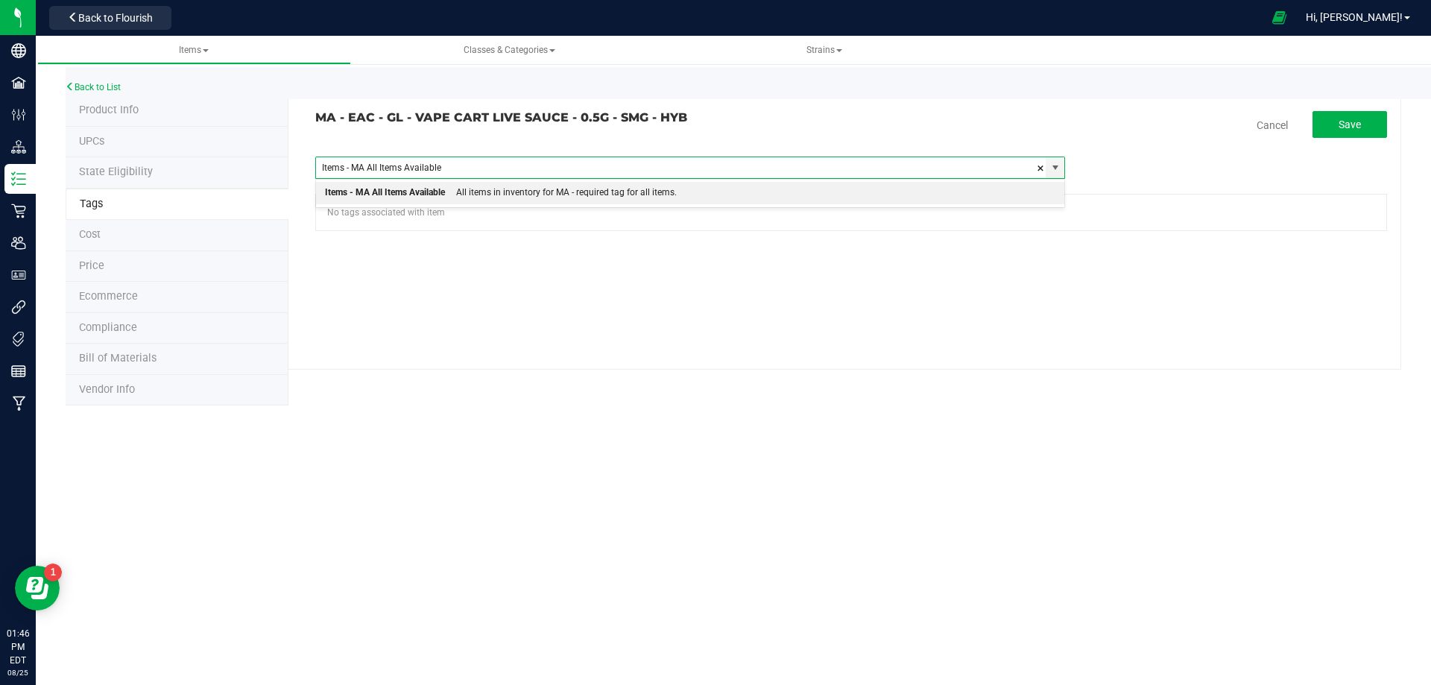
click at [508, 187] on div "All items in inventory for MA - required tag for all items." at bounding box center [561, 192] width 232 height 19
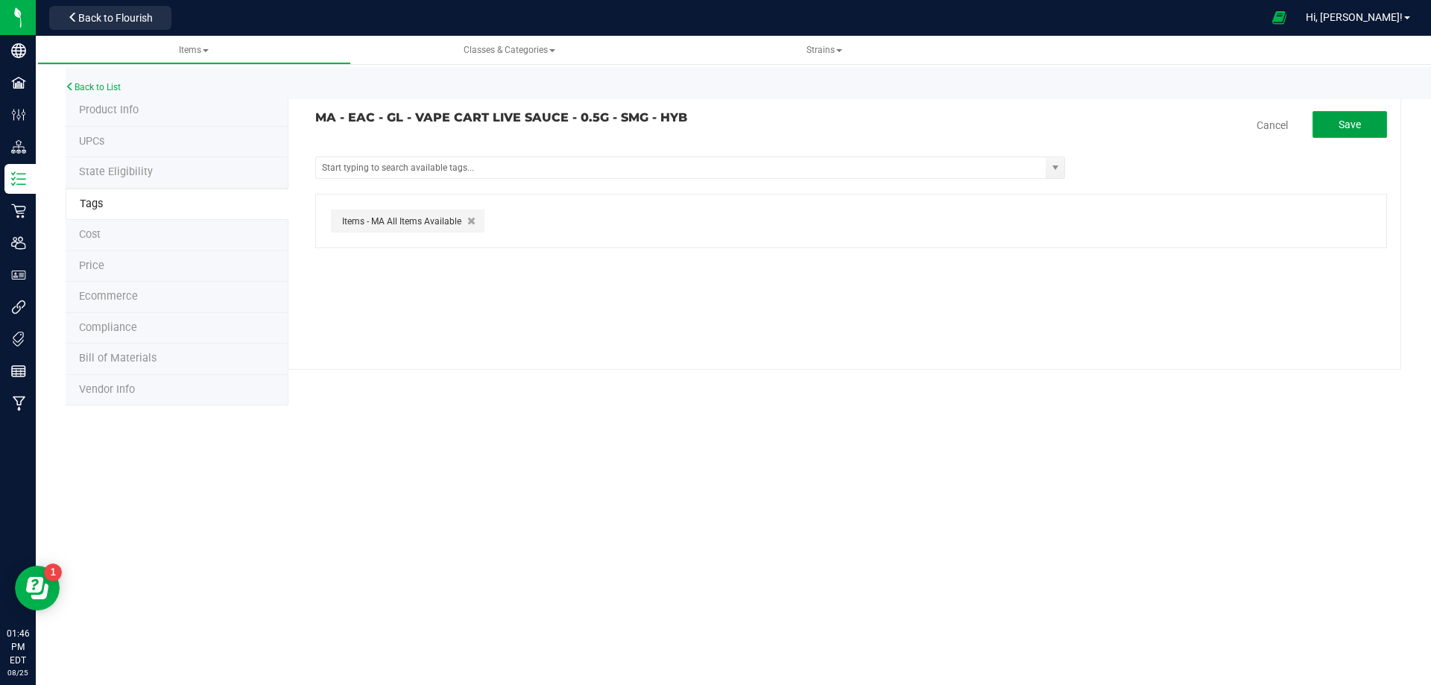
click at [1324, 121] on button "Save" at bounding box center [1350, 124] width 75 height 27
click at [103, 92] on div "Back to List" at bounding box center [781, 83] width 1431 height 32
click at [101, 83] on link "Back to List" at bounding box center [93, 87] width 55 height 10
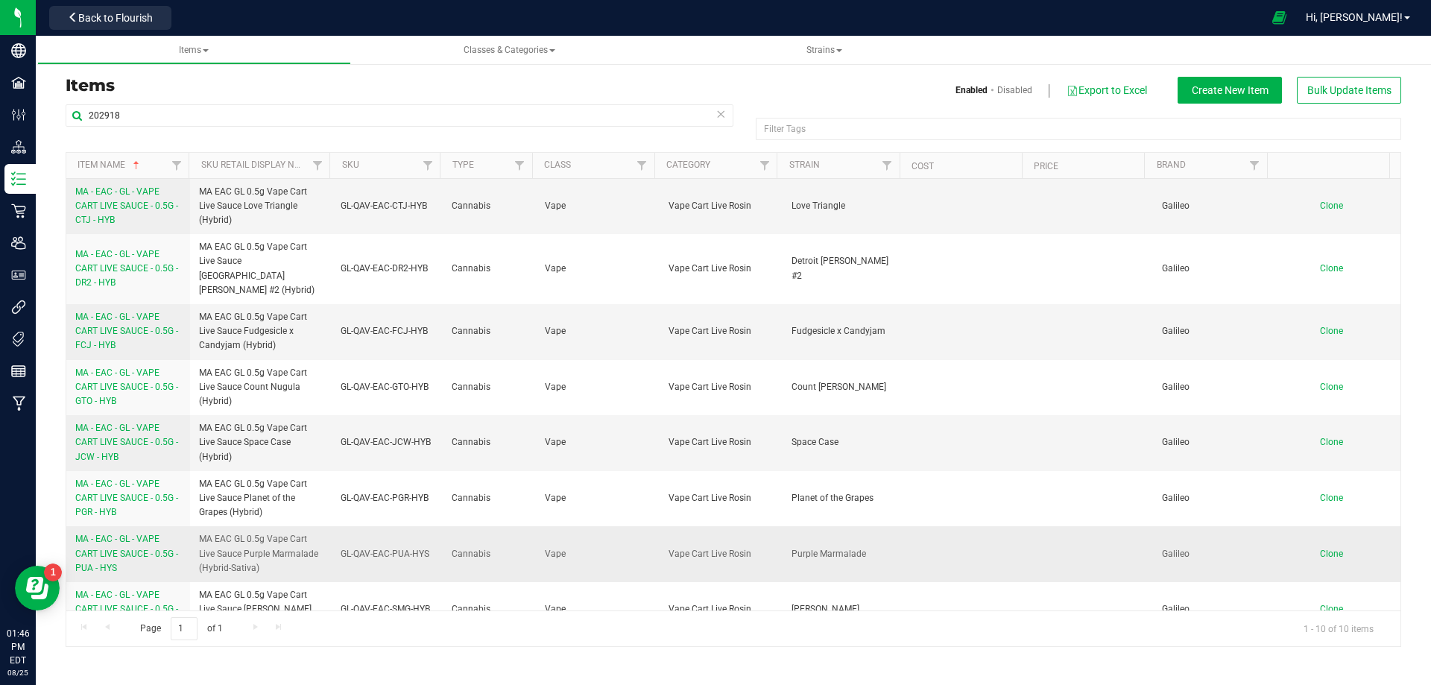
scroll to position [124, 0]
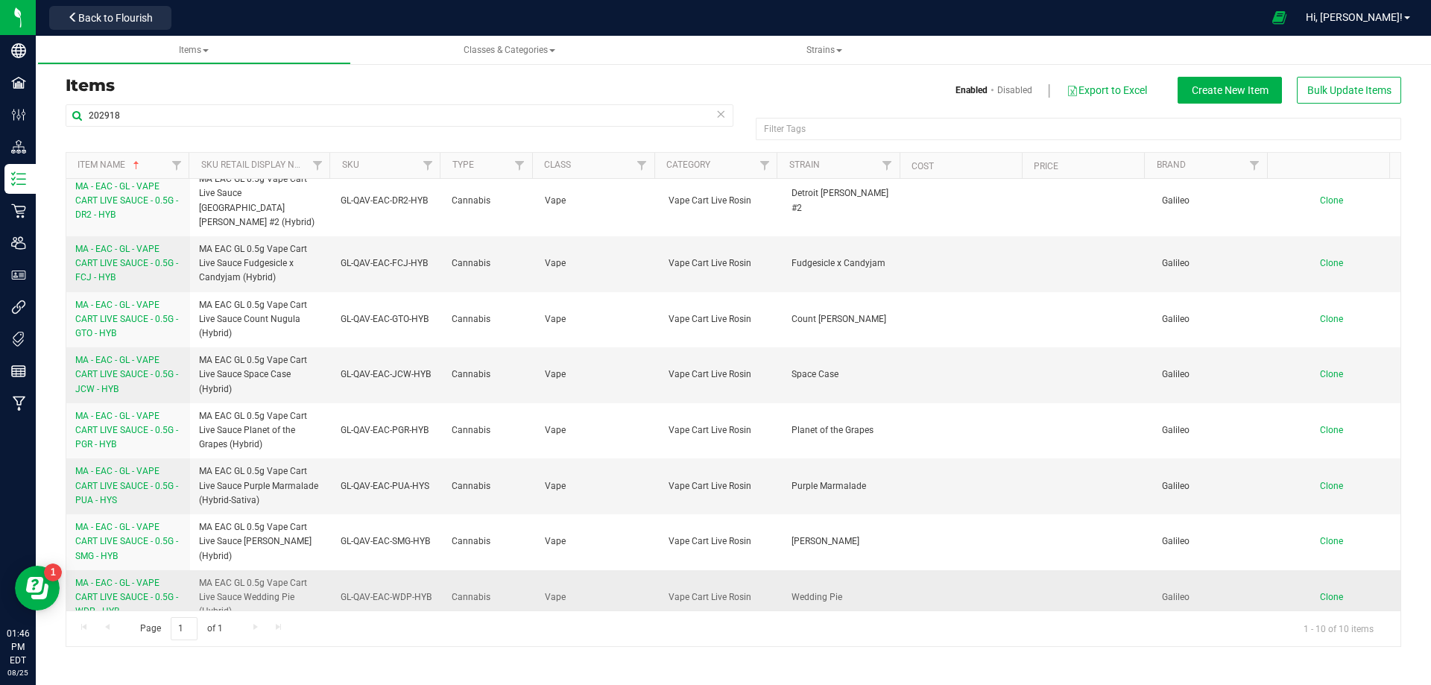
click at [148, 576] on link "MA - EAC - GL - VAPE CART LIVE SAUCE - 0.5G - WDP - HYB" at bounding box center [128, 597] width 106 height 43
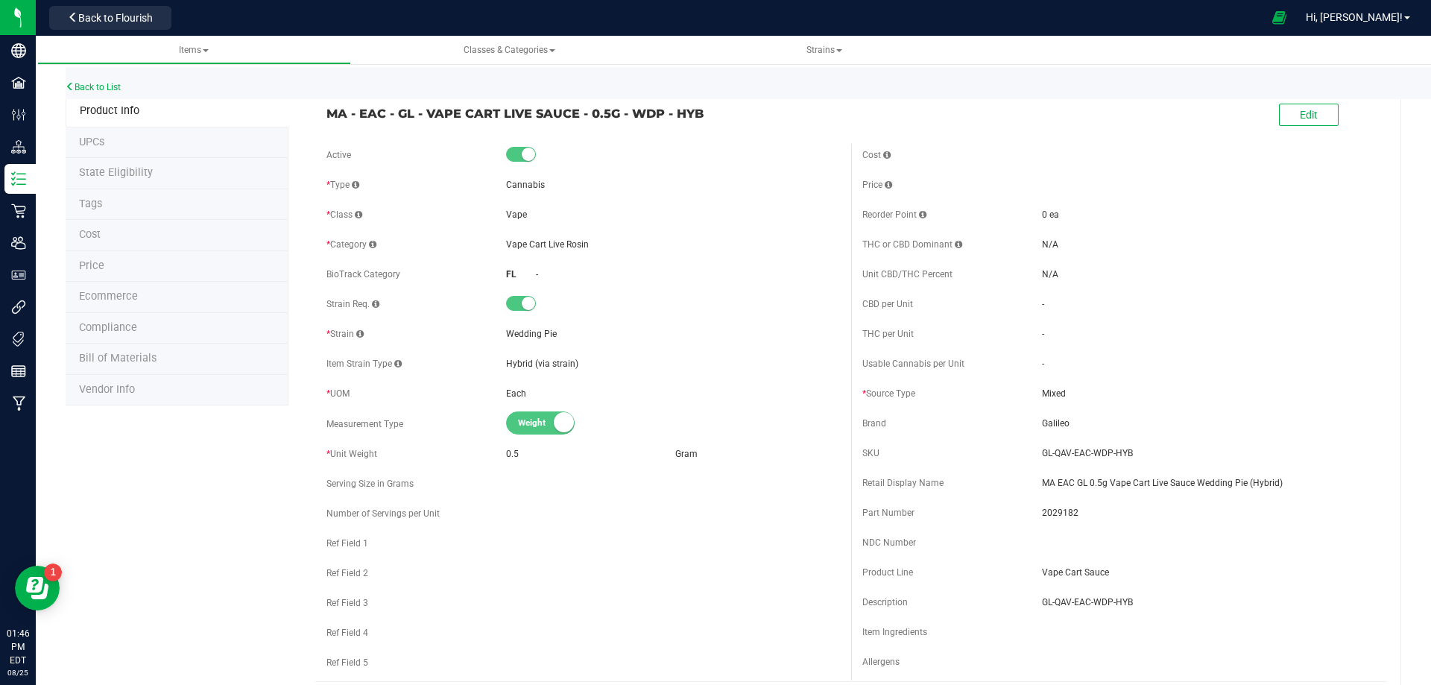
click at [111, 209] on li "Tags" at bounding box center [177, 204] width 223 height 31
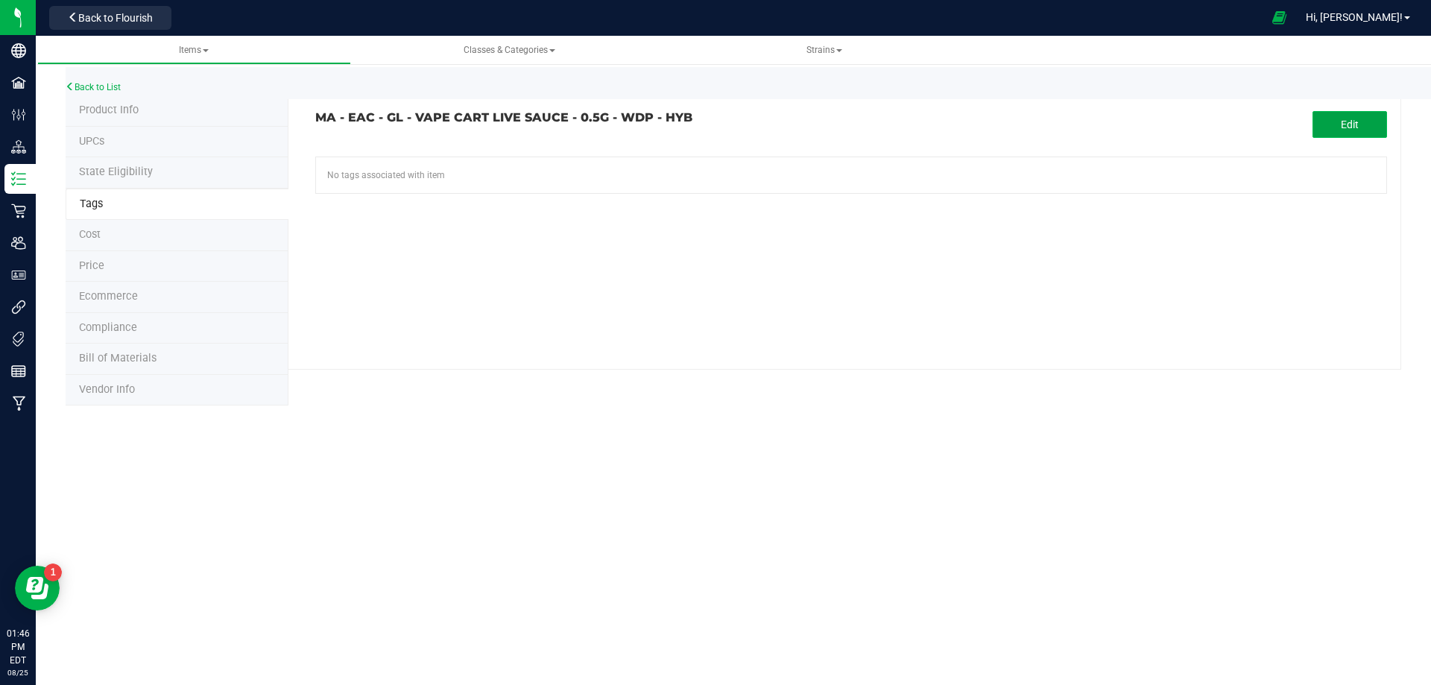
click at [1344, 119] on span "Edit" at bounding box center [1350, 125] width 18 height 12
click at [523, 168] on input "text" at bounding box center [681, 167] width 730 height 21
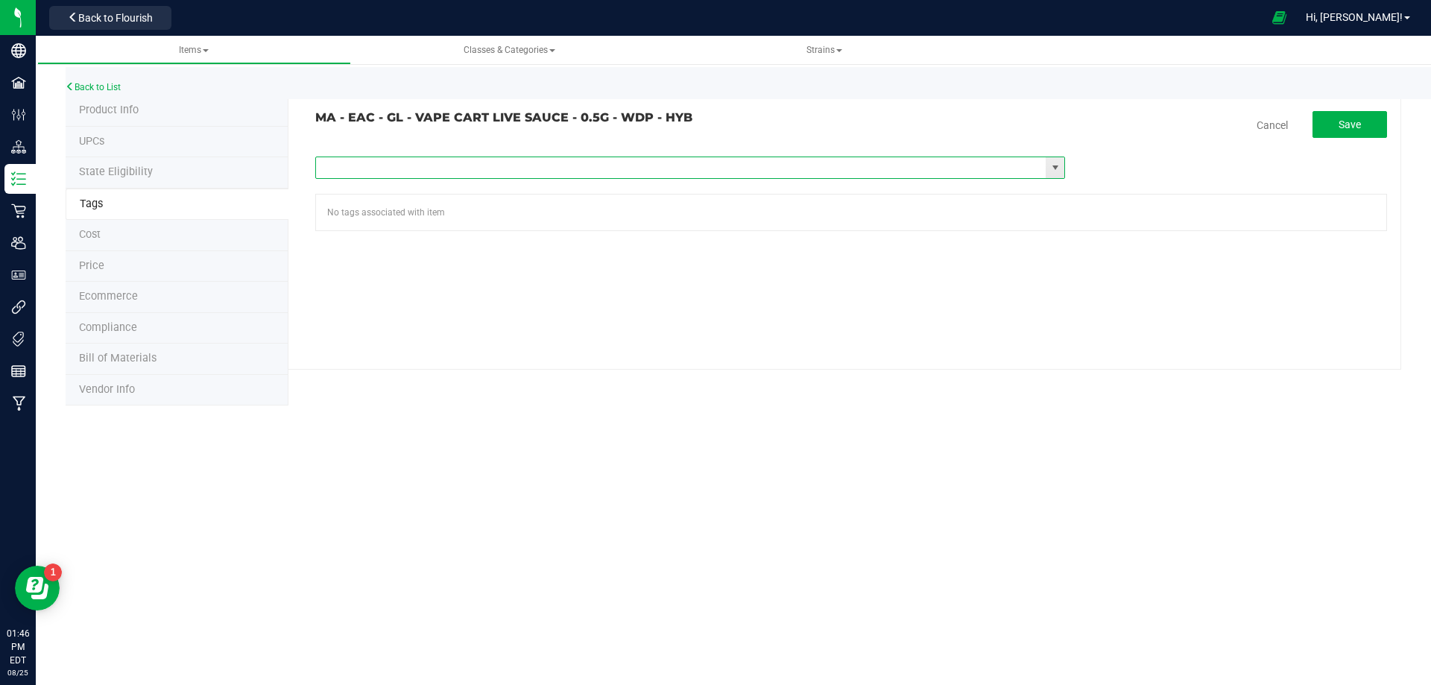
paste input "Items - MA All Items Available"
type input "Items - MA All Items Available"
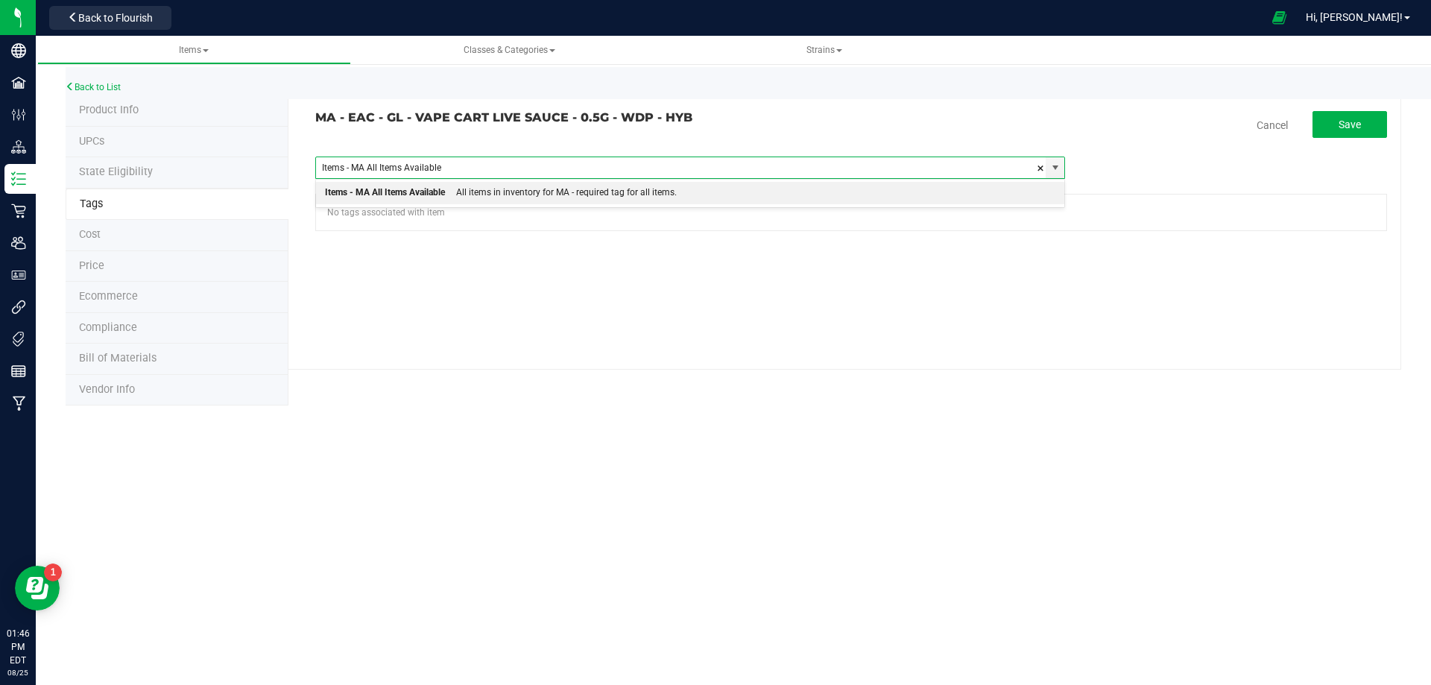
click at [494, 194] on div "All items in inventory for MA - required tag for all items." at bounding box center [561, 192] width 232 height 19
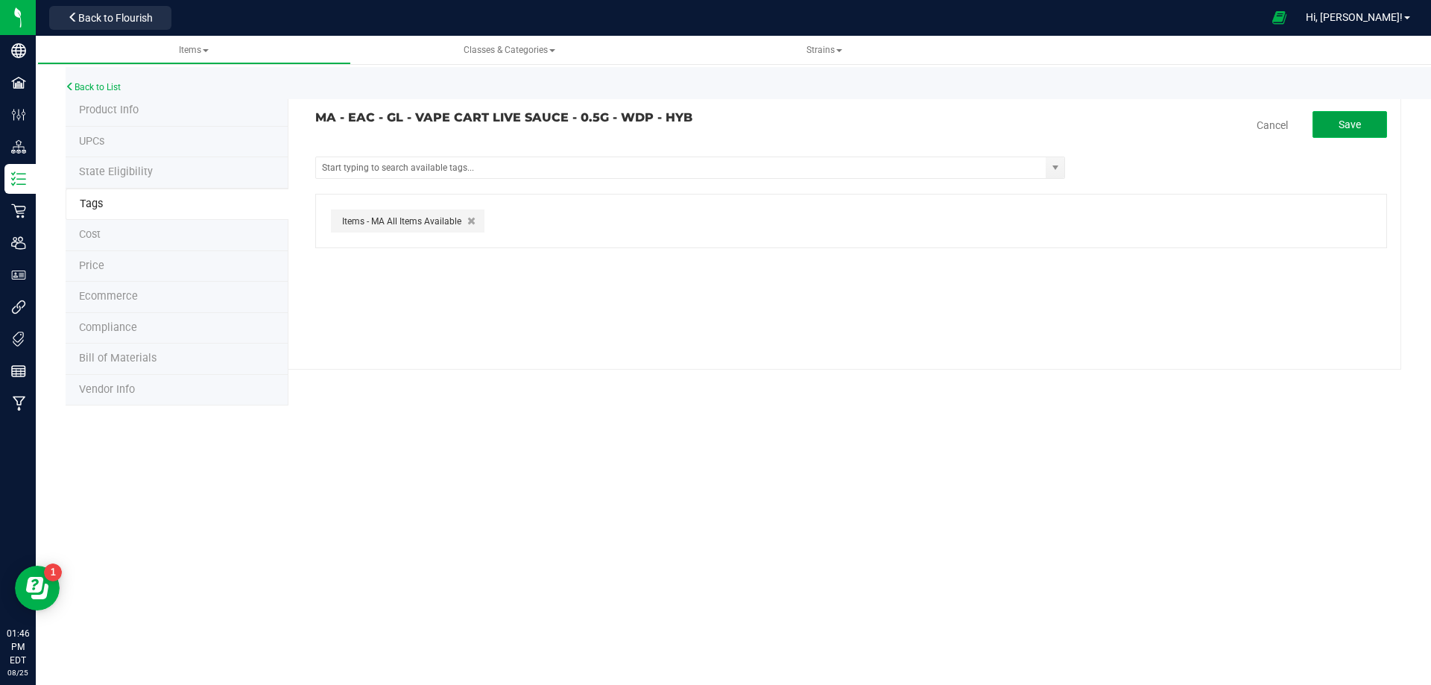
click at [1374, 132] on button "Save" at bounding box center [1350, 124] width 75 height 27
click at [111, 86] on link "Back to List" at bounding box center [93, 87] width 55 height 10
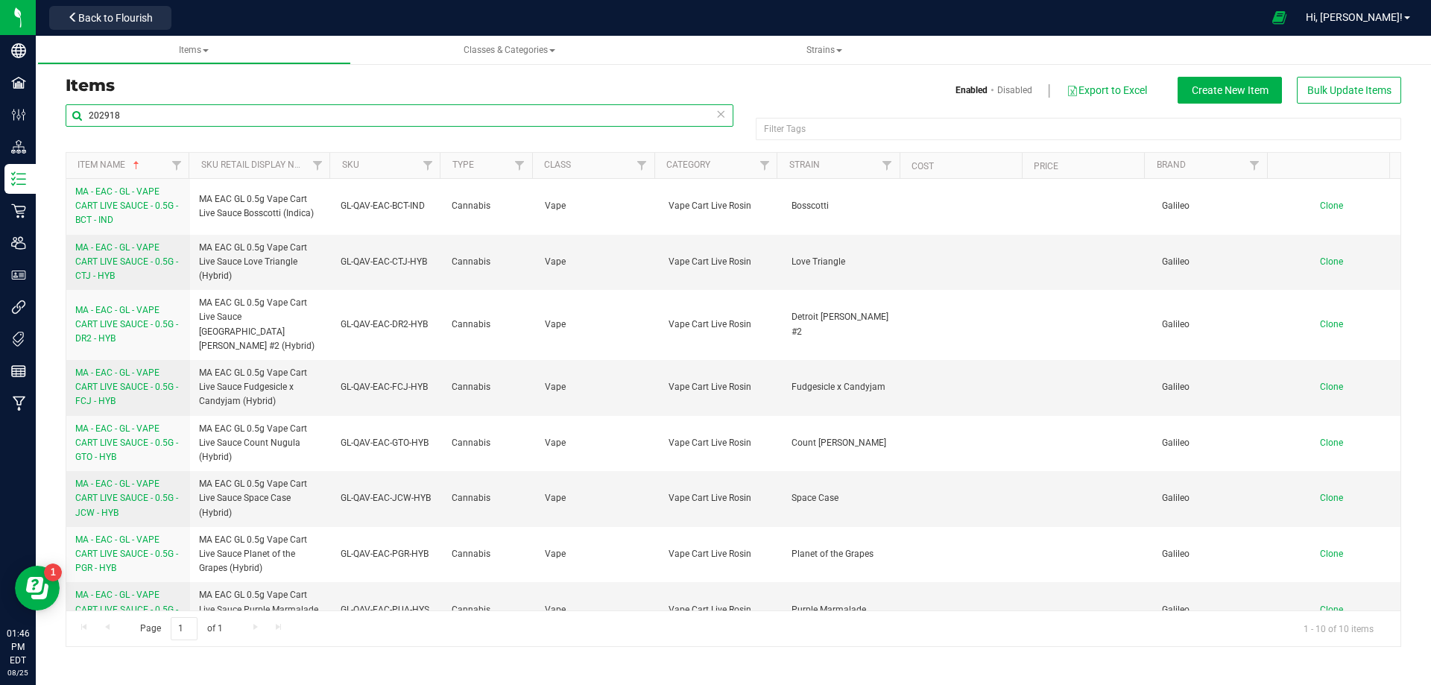
click at [180, 119] on input "202918" at bounding box center [400, 115] width 668 height 22
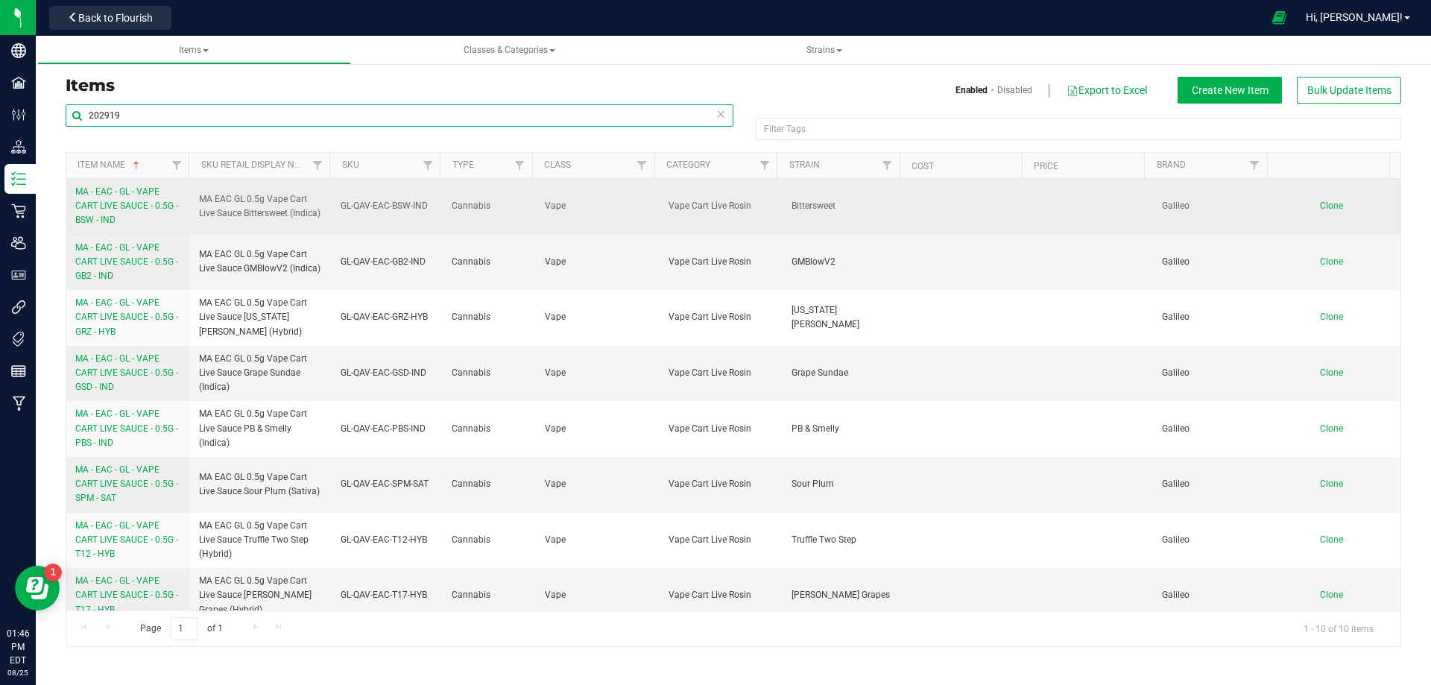
type input "202919"
click at [135, 207] on span "MA - EAC - GL - VAPE CART LIVE SAUCE - 0.5G - BSW - IND" at bounding box center [126, 205] width 103 height 39
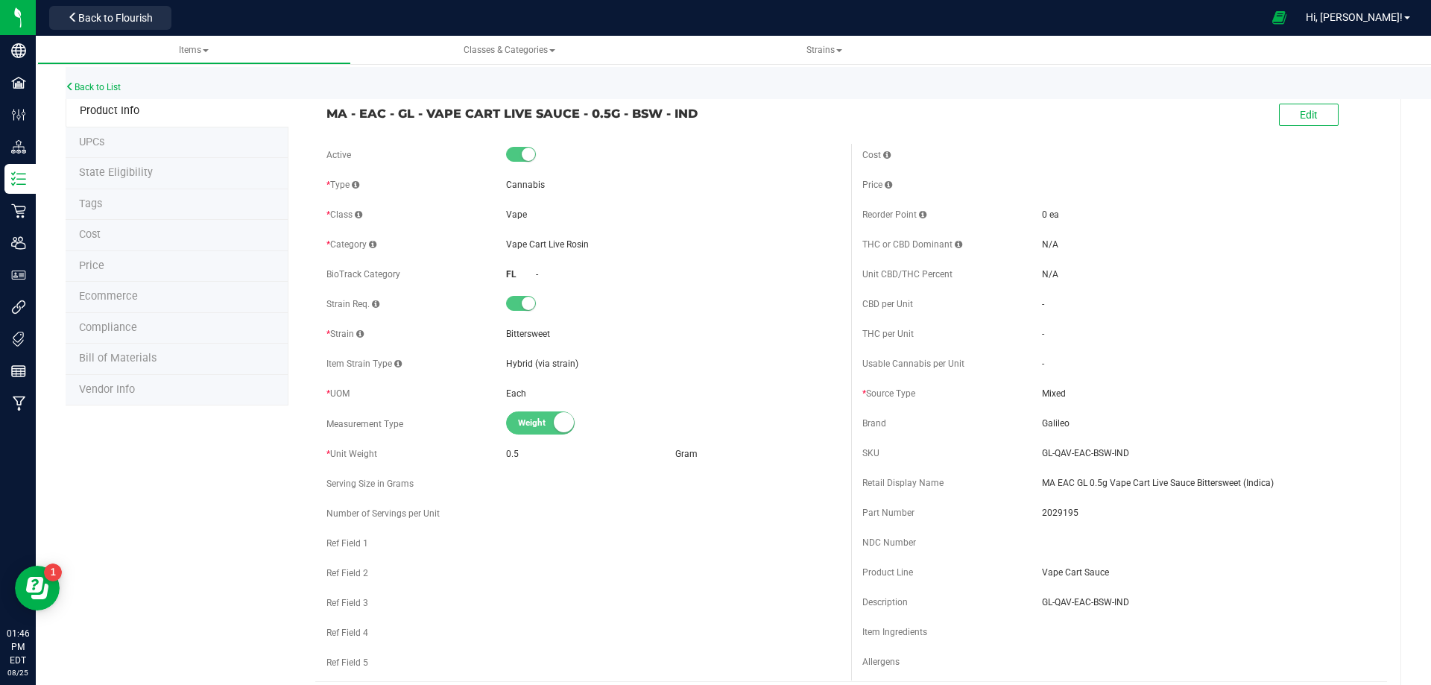
click at [127, 206] on li "Tags" at bounding box center [177, 204] width 223 height 31
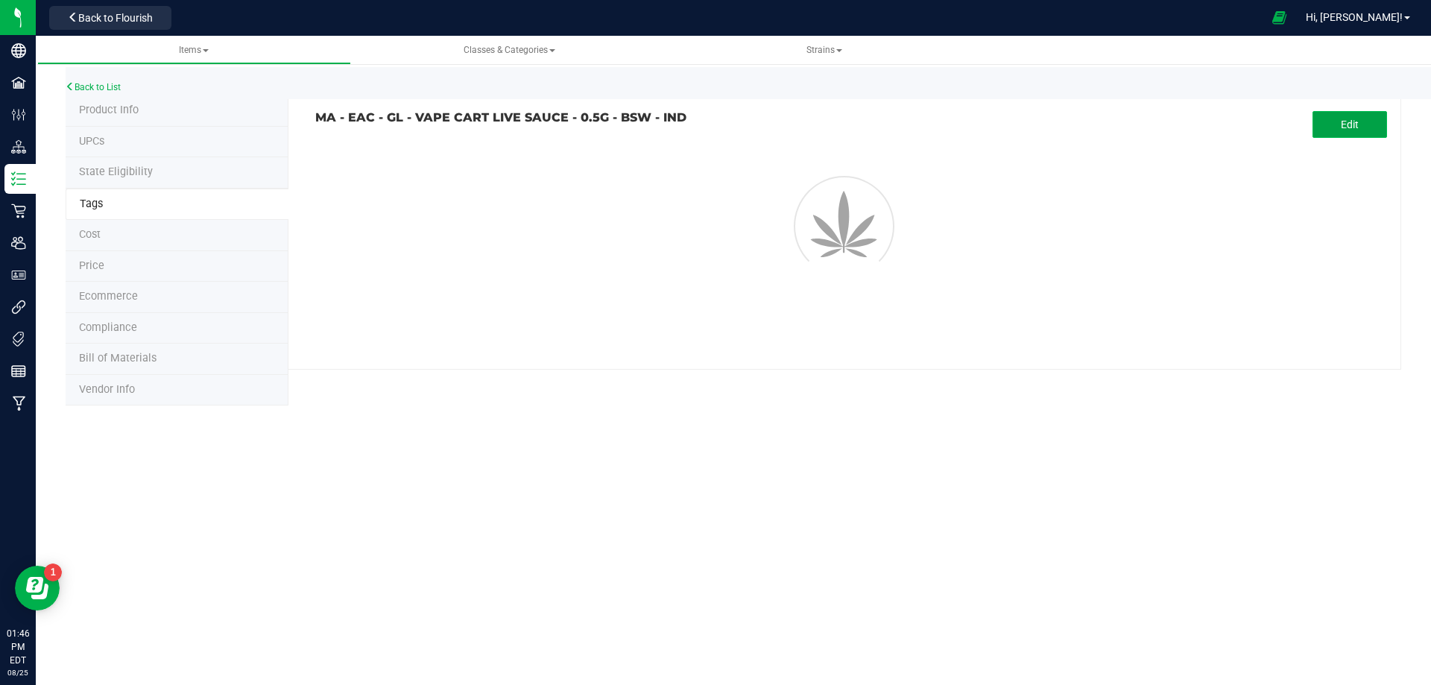
click at [1316, 130] on button "Edit" at bounding box center [1350, 124] width 75 height 27
click at [581, 166] on input "text" at bounding box center [681, 167] width 730 height 21
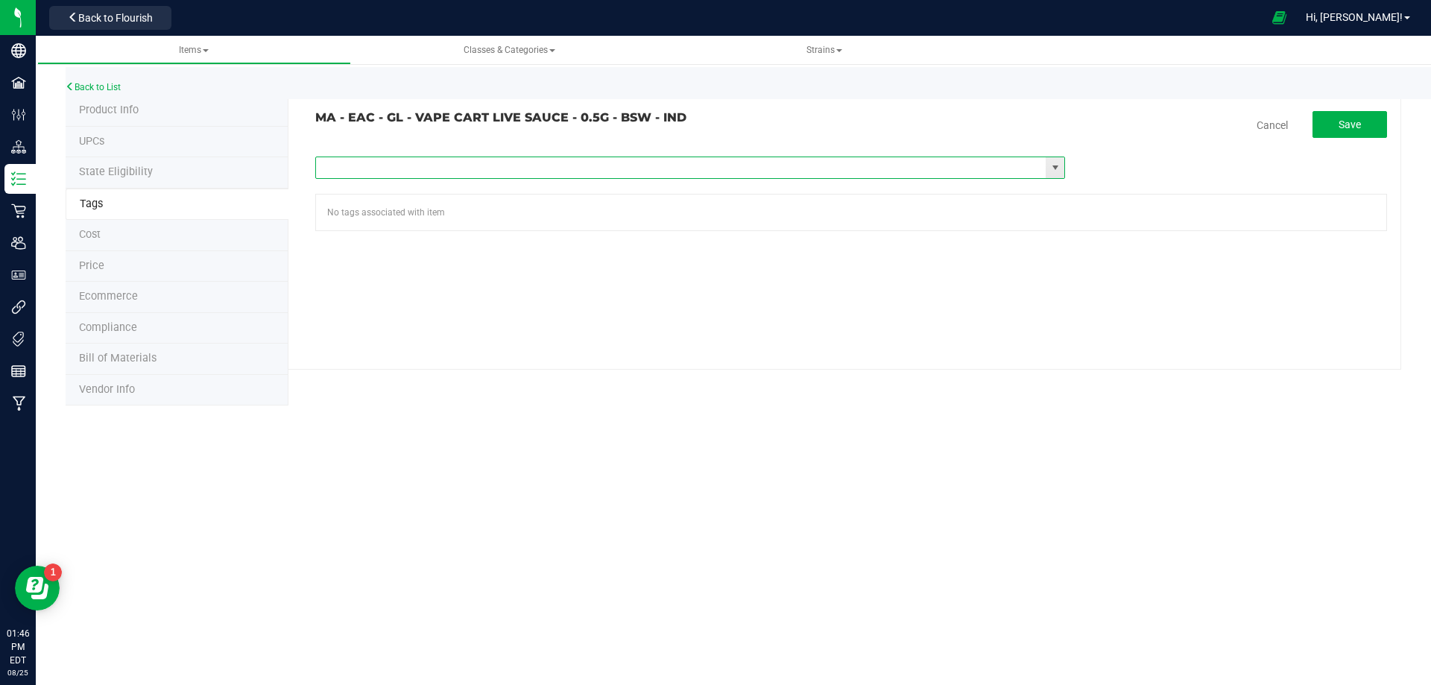
paste input "Items - MA All Items Available"
type input "Items - MA All Items Available"
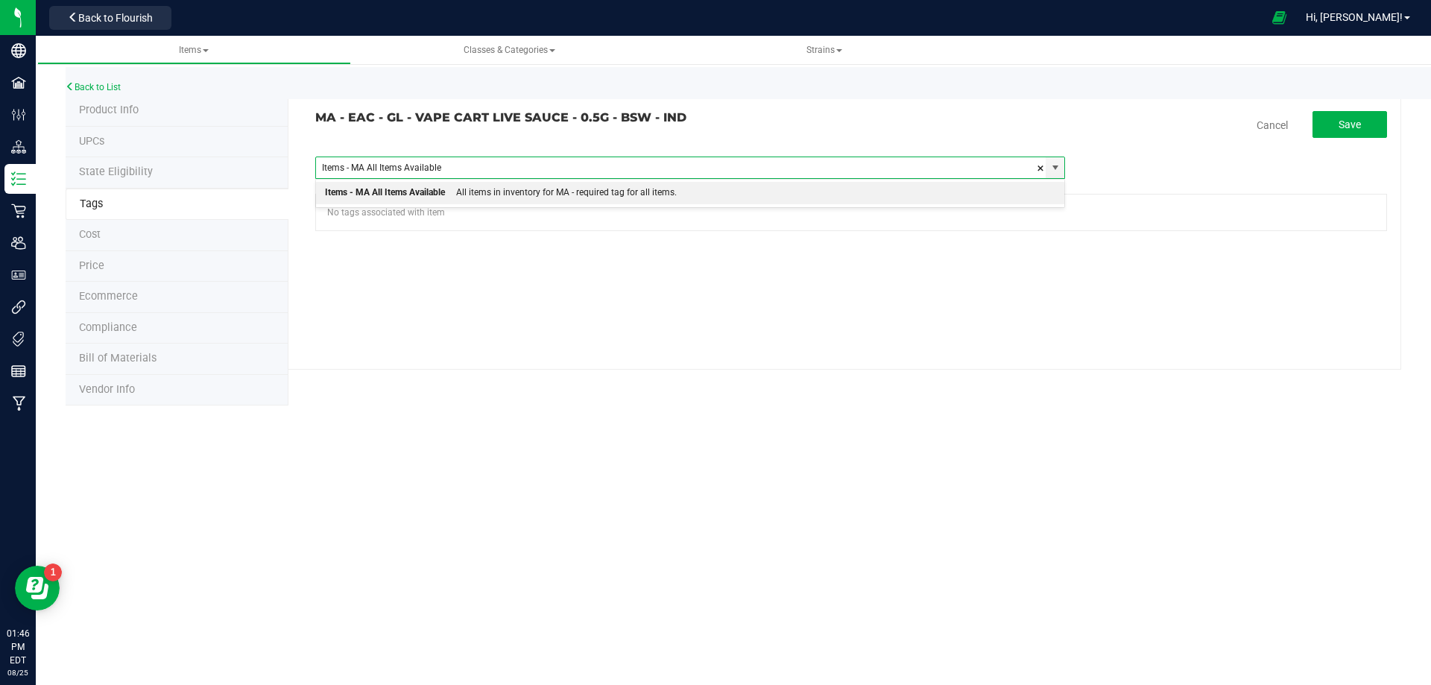
drag, startPoint x: 567, startPoint y: 189, endPoint x: 1283, endPoint y: 154, distance: 716.4
click at [570, 190] on div "All items in inventory for MA - required tag for all items." at bounding box center [561, 192] width 232 height 19
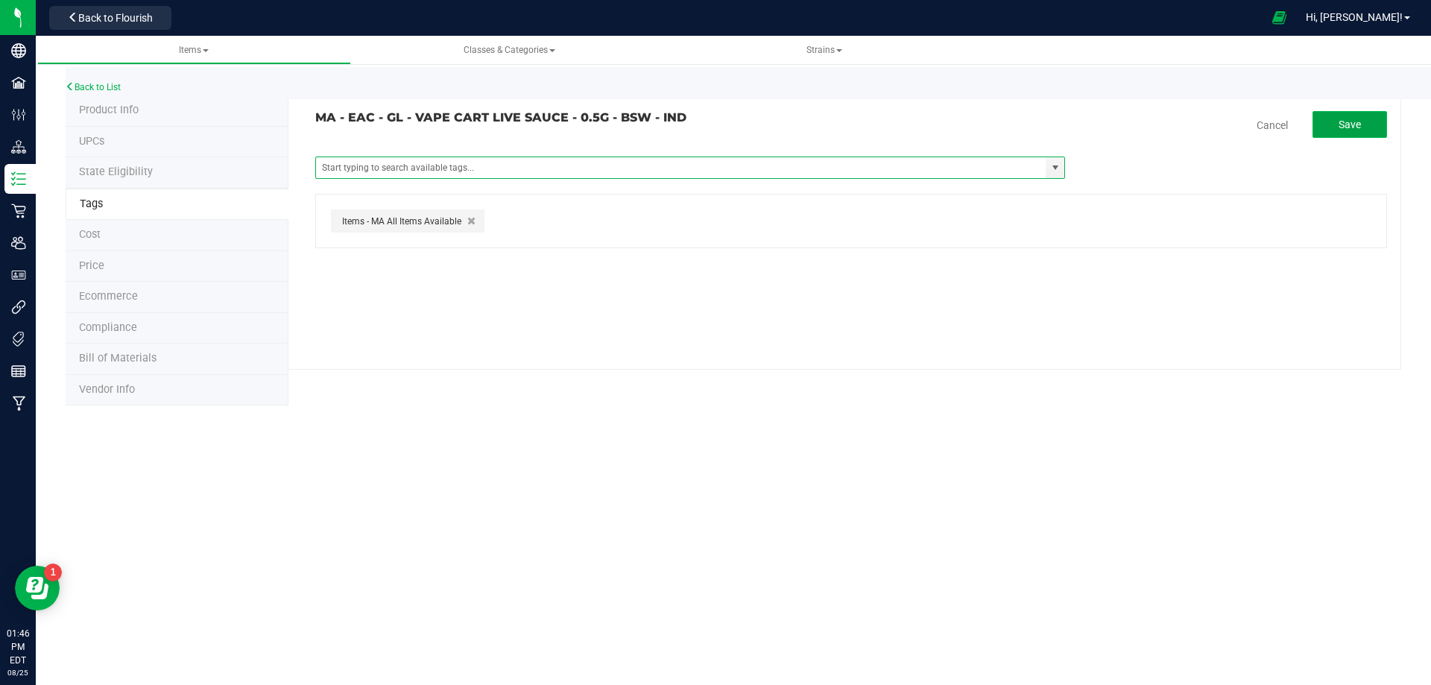
click at [1348, 122] on span "Save" at bounding box center [1350, 125] width 22 height 12
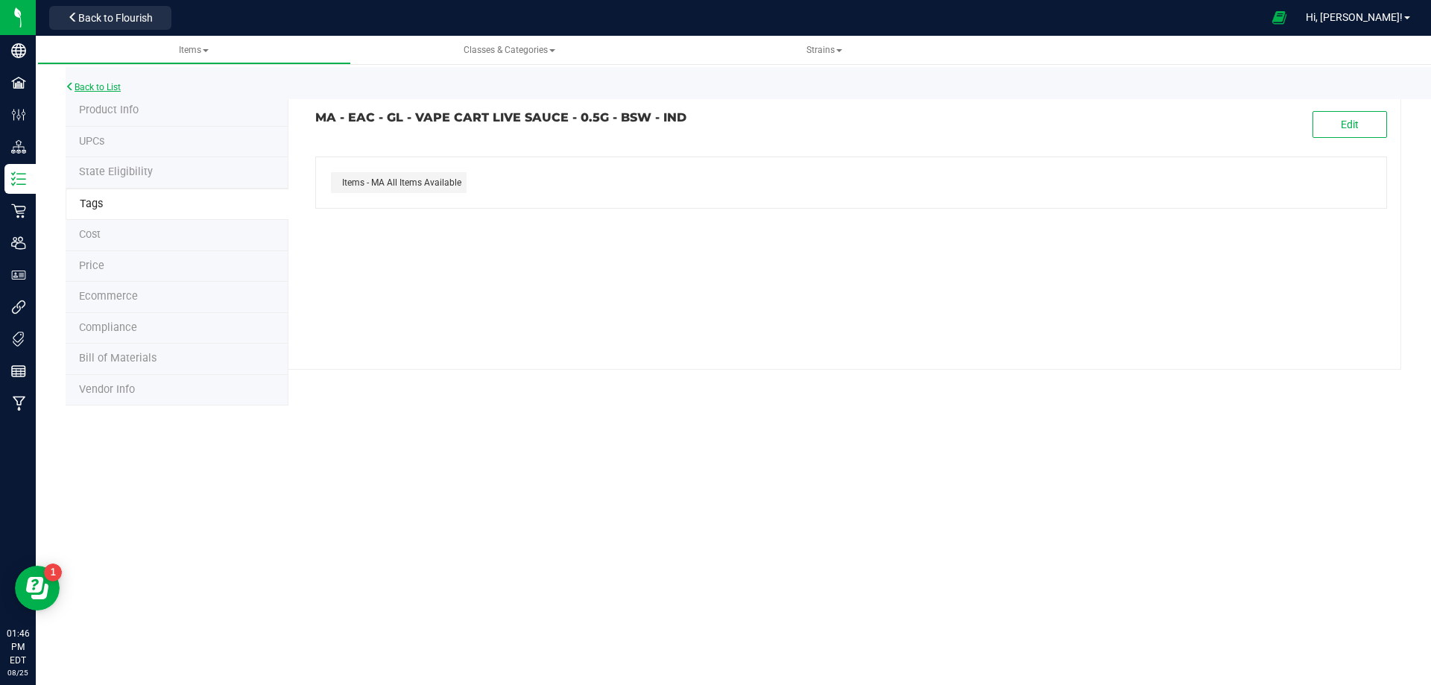
click at [104, 89] on link "Back to List" at bounding box center [93, 87] width 55 height 10
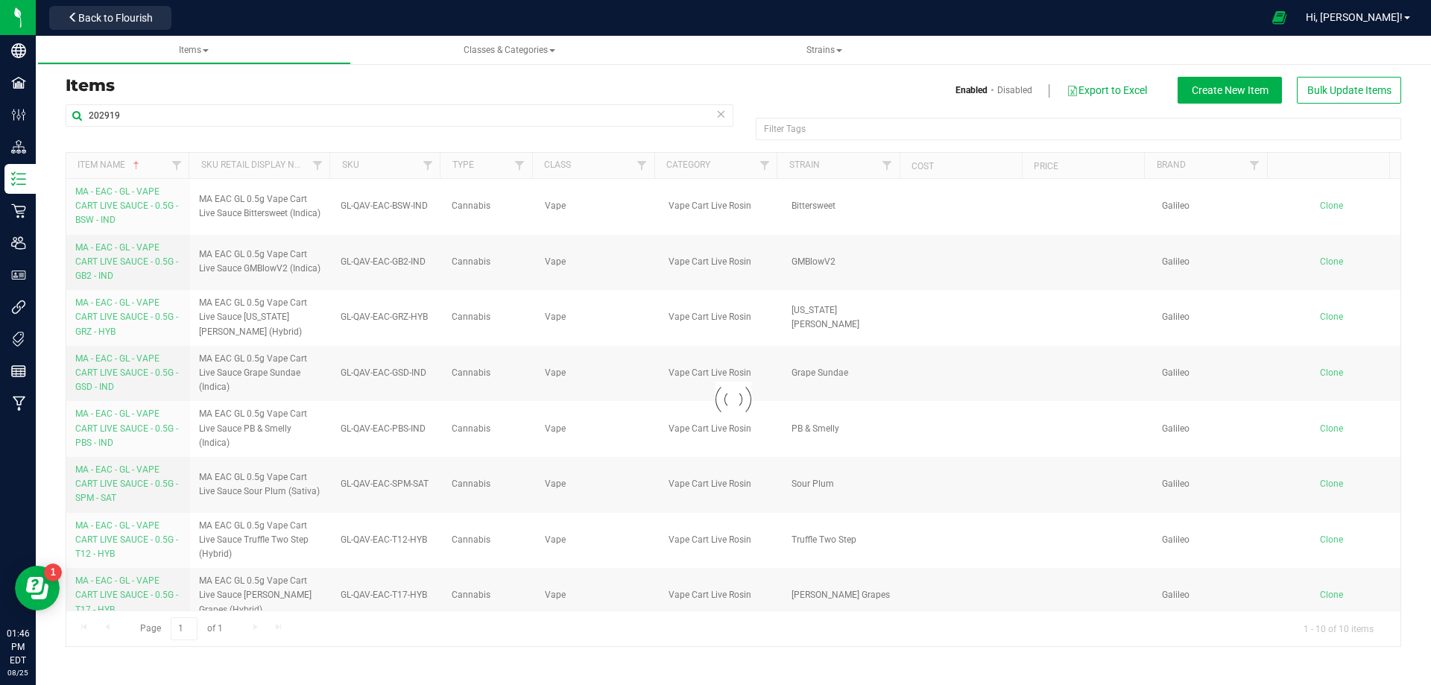
click at [92, 263] on div at bounding box center [733, 399] width 1334 height 493
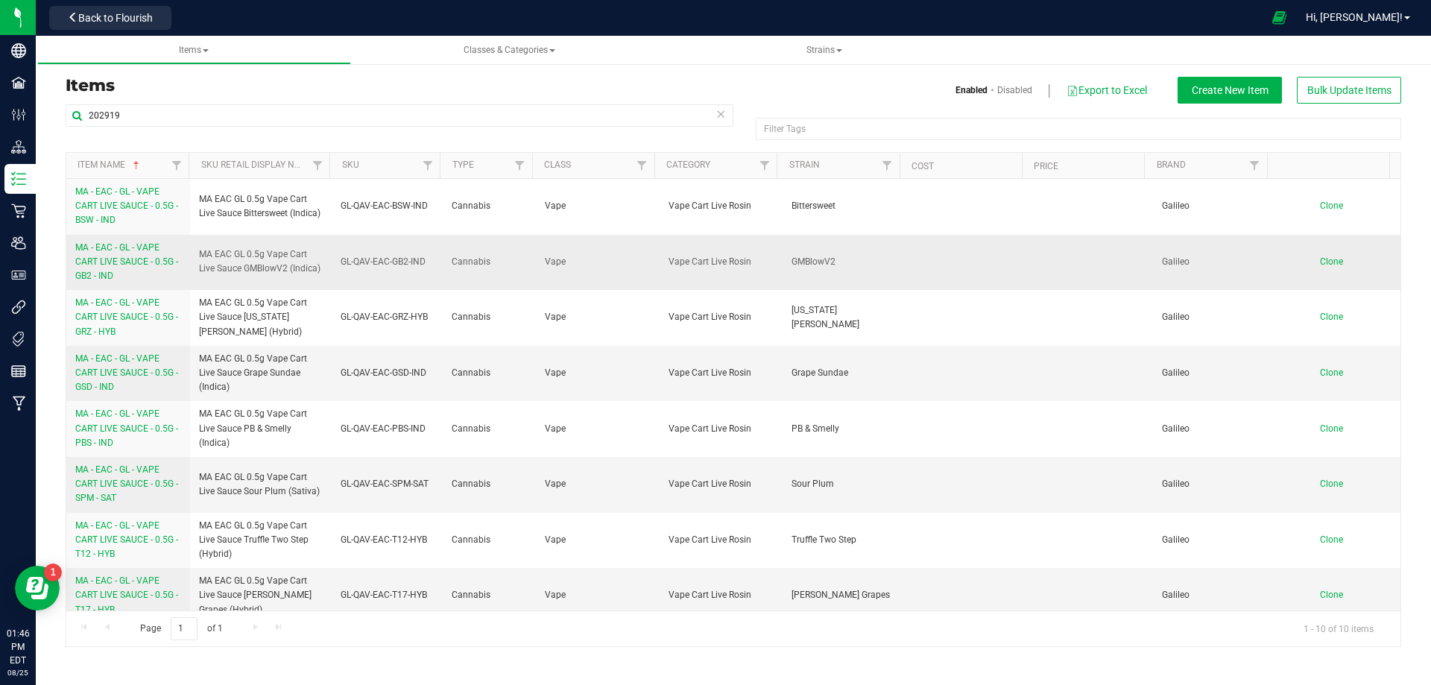
click at [95, 264] on span "MA - EAC - GL - VAPE CART LIVE SAUCE - 0.5G - GB2 - IND" at bounding box center [126, 261] width 103 height 39
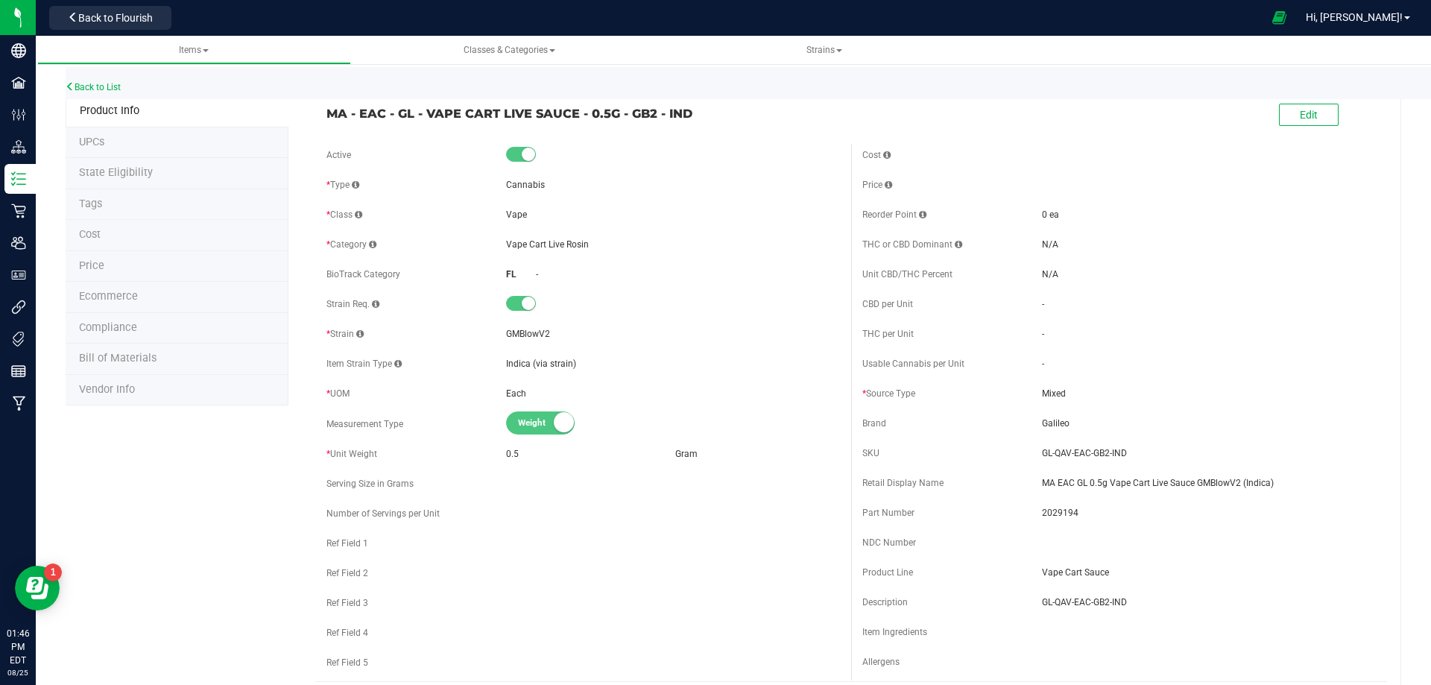
click at [117, 195] on li "Tags" at bounding box center [177, 204] width 223 height 31
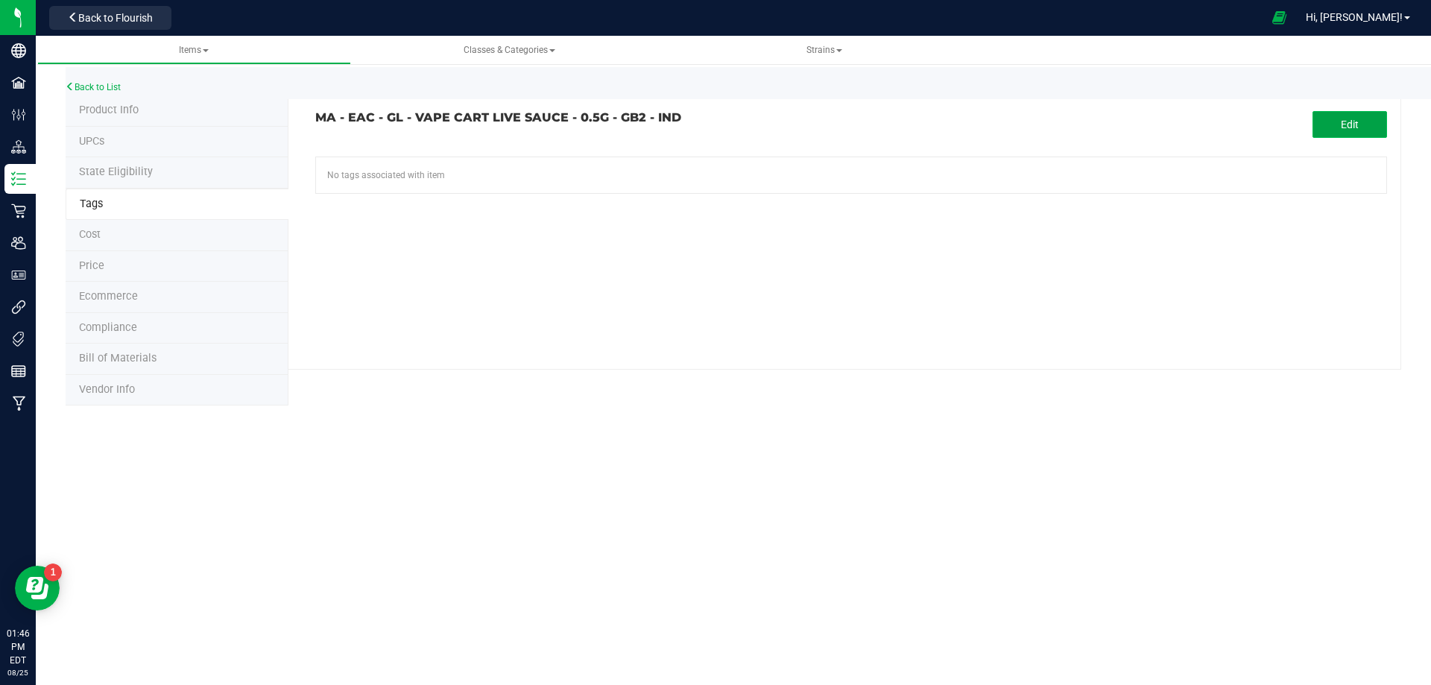
click at [1346, 116] on button "Edit" at bounding box center [1350, 124] width 75 height 27
click at [555, 165] on input "text" at bounding box center [681, 167] width 730 height 21
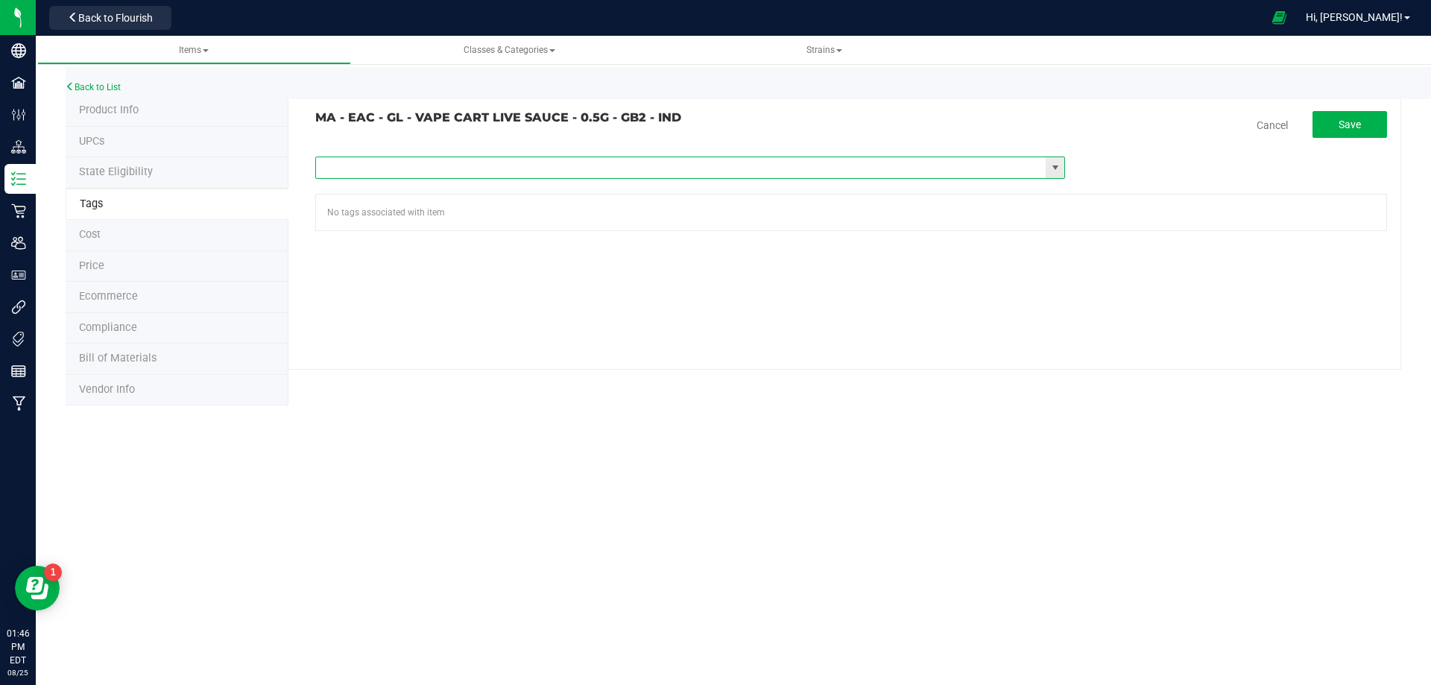
paste input "Items - MA All Items Available"
type input "Items - MA All Items Available"
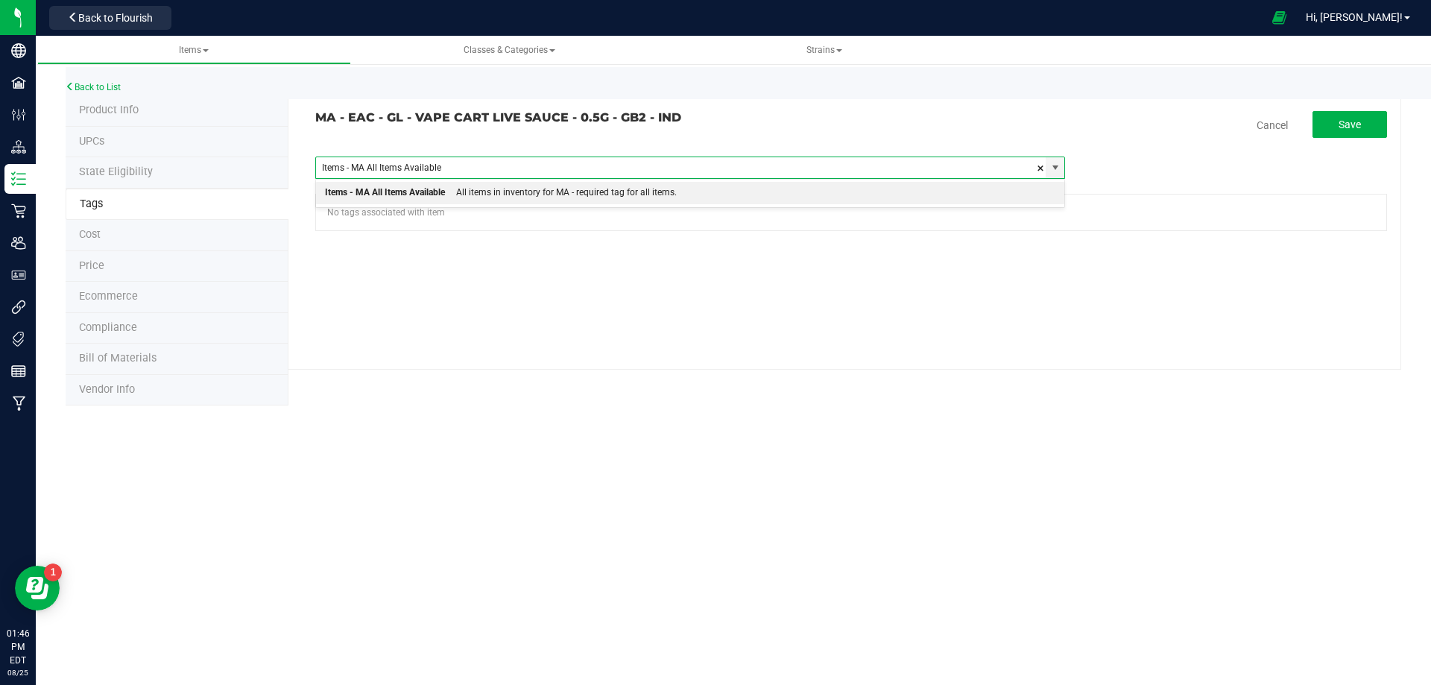
drag, startPoint x: 537, startPoint y: 193, endPoint x: 569, endPoint y: 189, distance: 31.6
click at [569, 189] on div "All items in inventory for MA - required tag for all items." at bounding box center [561, 192] width 232 height 19
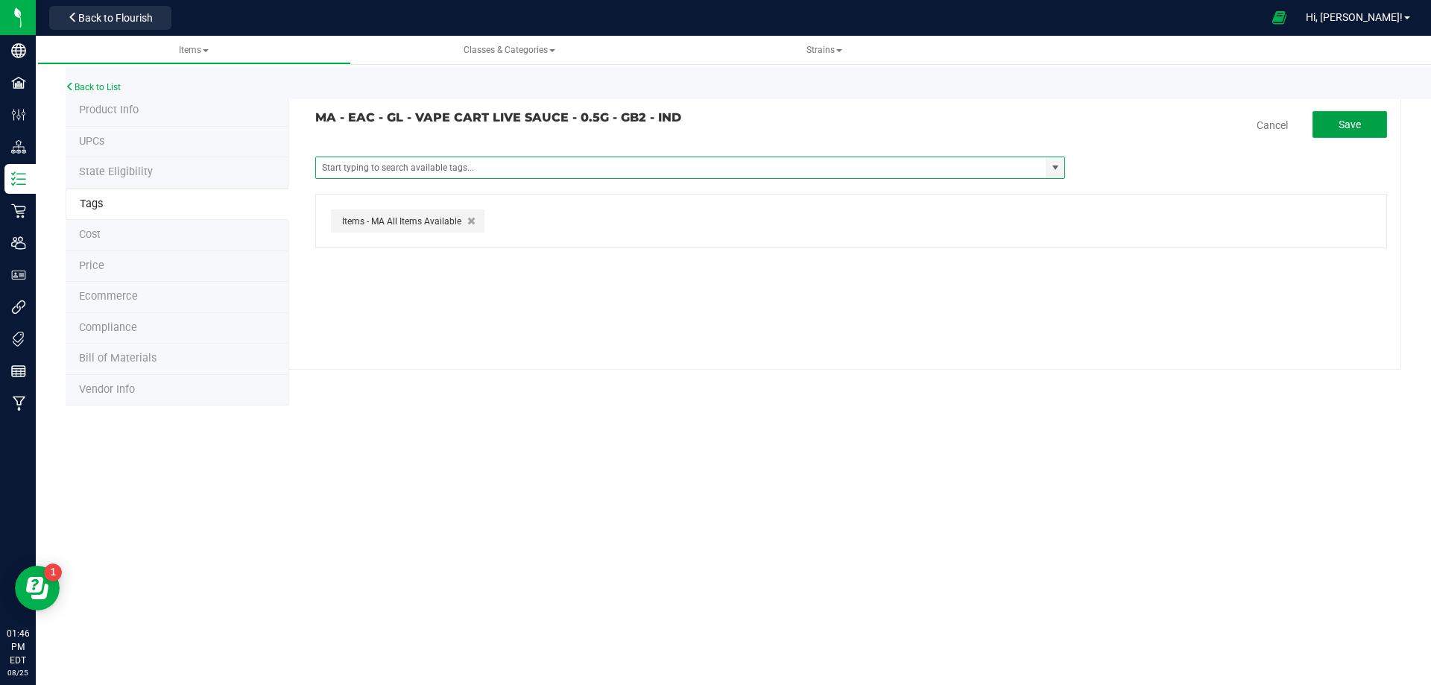
click at [1330, 126] on button "Save" at bounding box center [1350, 124] width 75 height 27
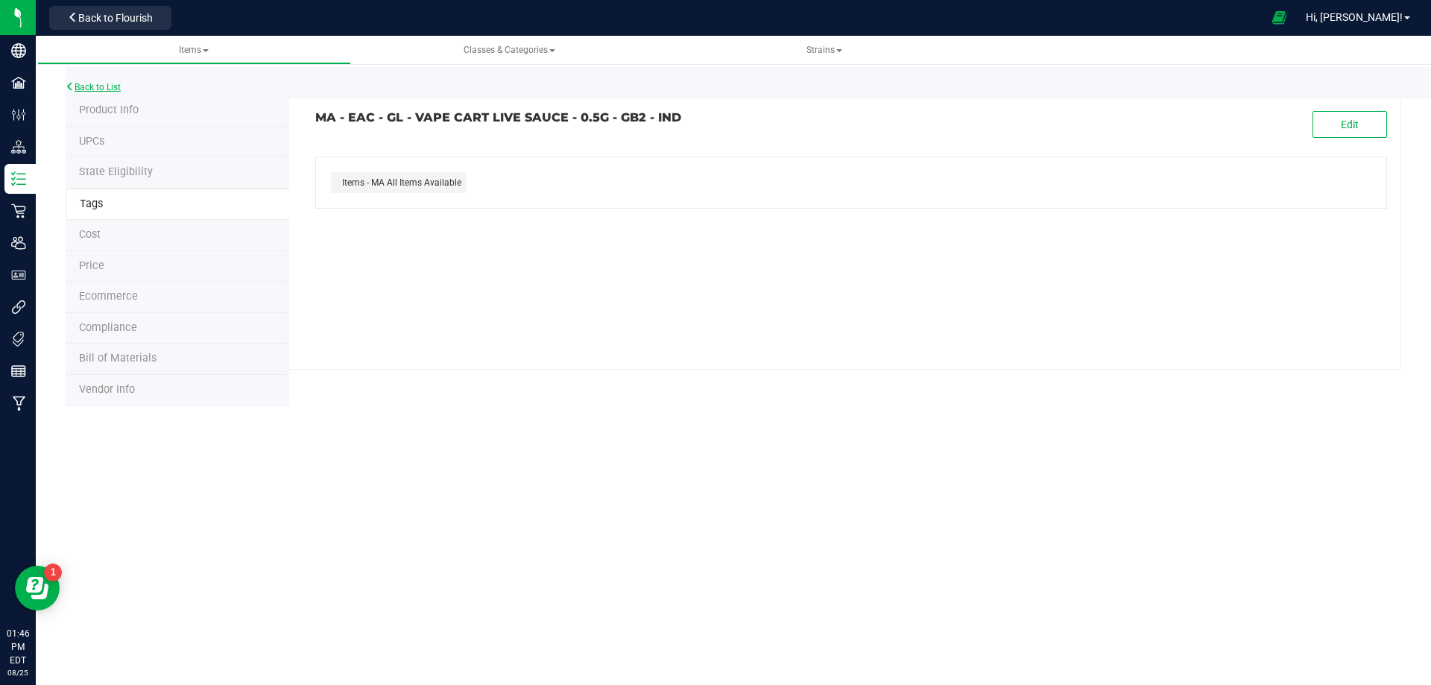
click at [98, 90] on link "Back to List" at bounding box center [93, 87] width 55 height 10
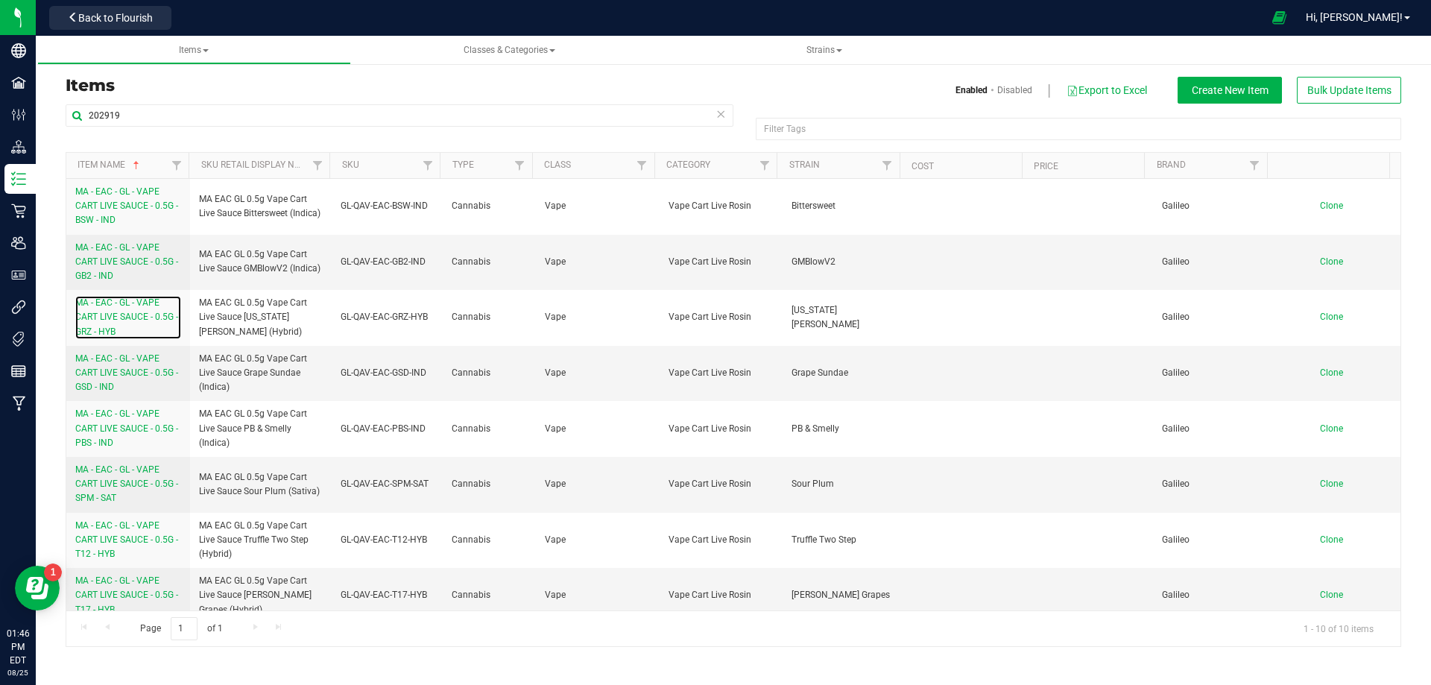
click at [118, 319] on span "MA - EAC - GL - VAPE CART LIVE SAUCE - 0.5G - GRZ - HYB" at bounding box center [126, 316] width 103 height 39
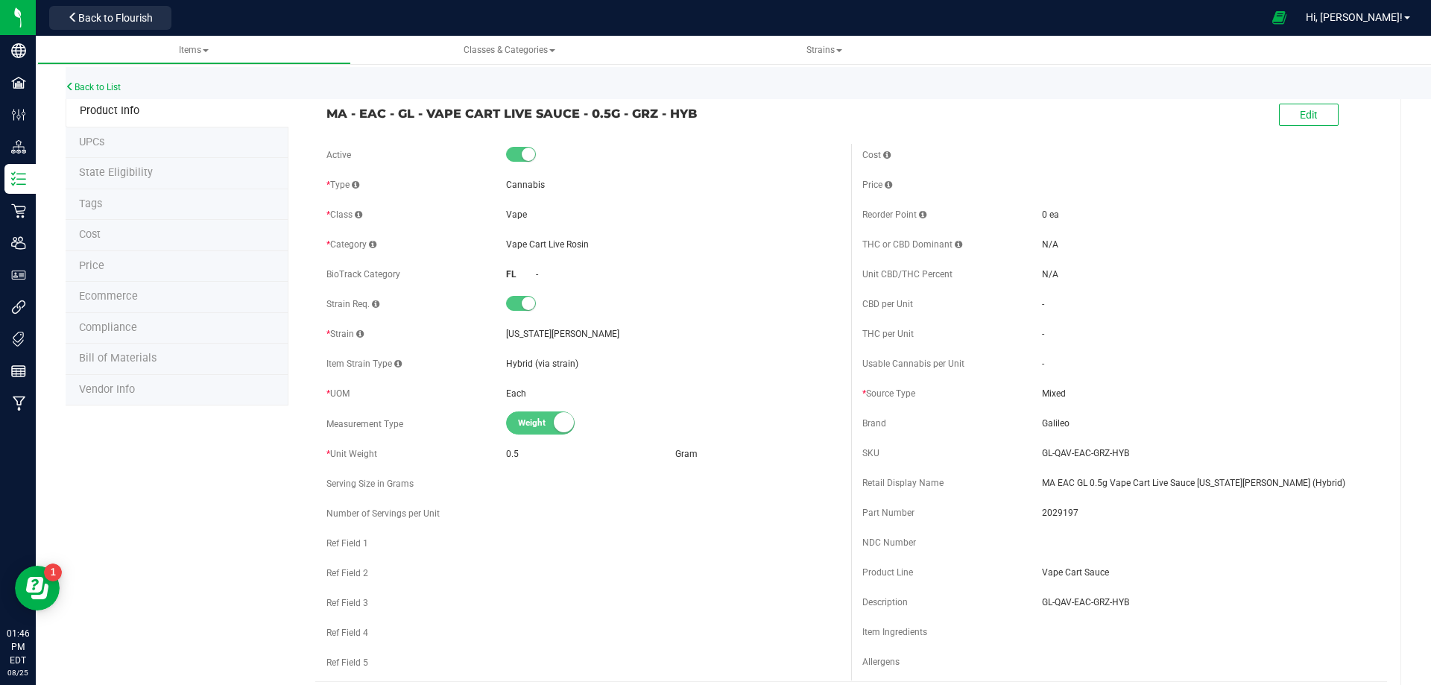
click at [116, 205] on li "Tags" at bounding box center [177, 204] width 223 height 31
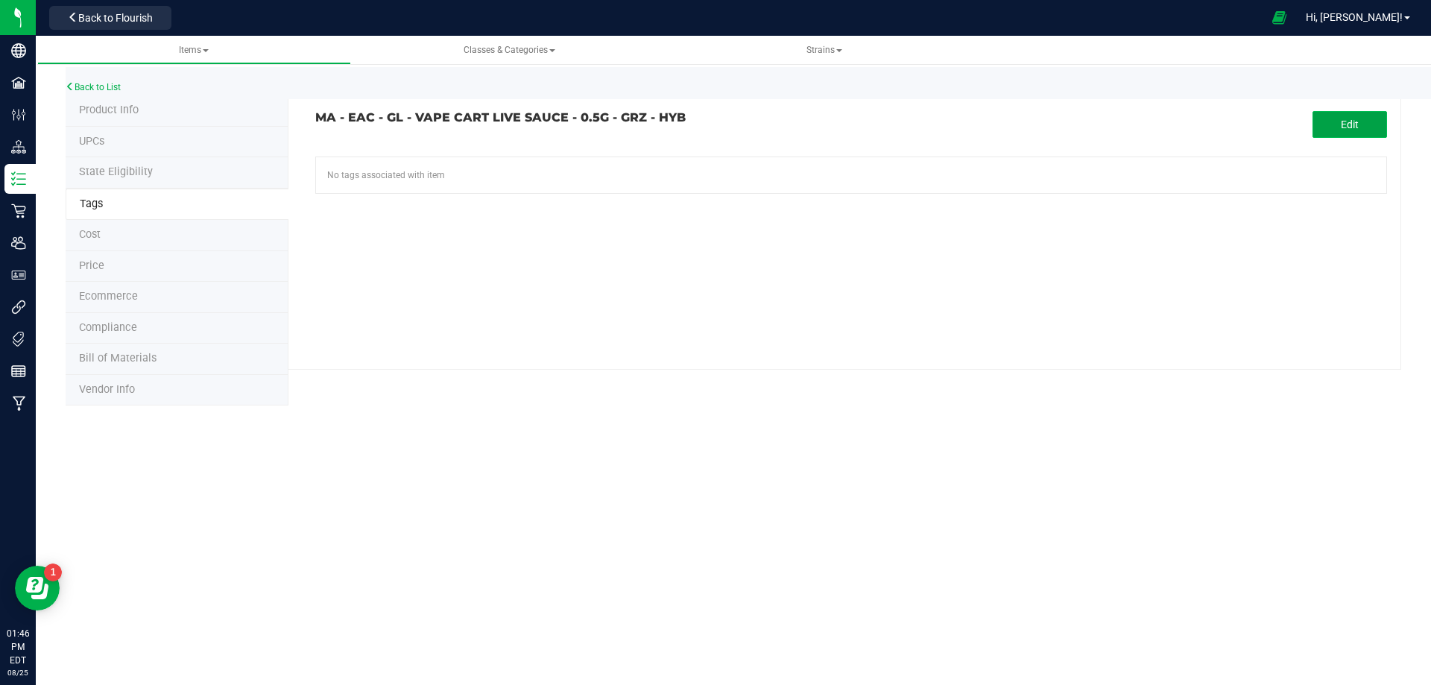
click at [1341, 114] on button "Edit" at bounding box center [1350, 124] width 75 height 27
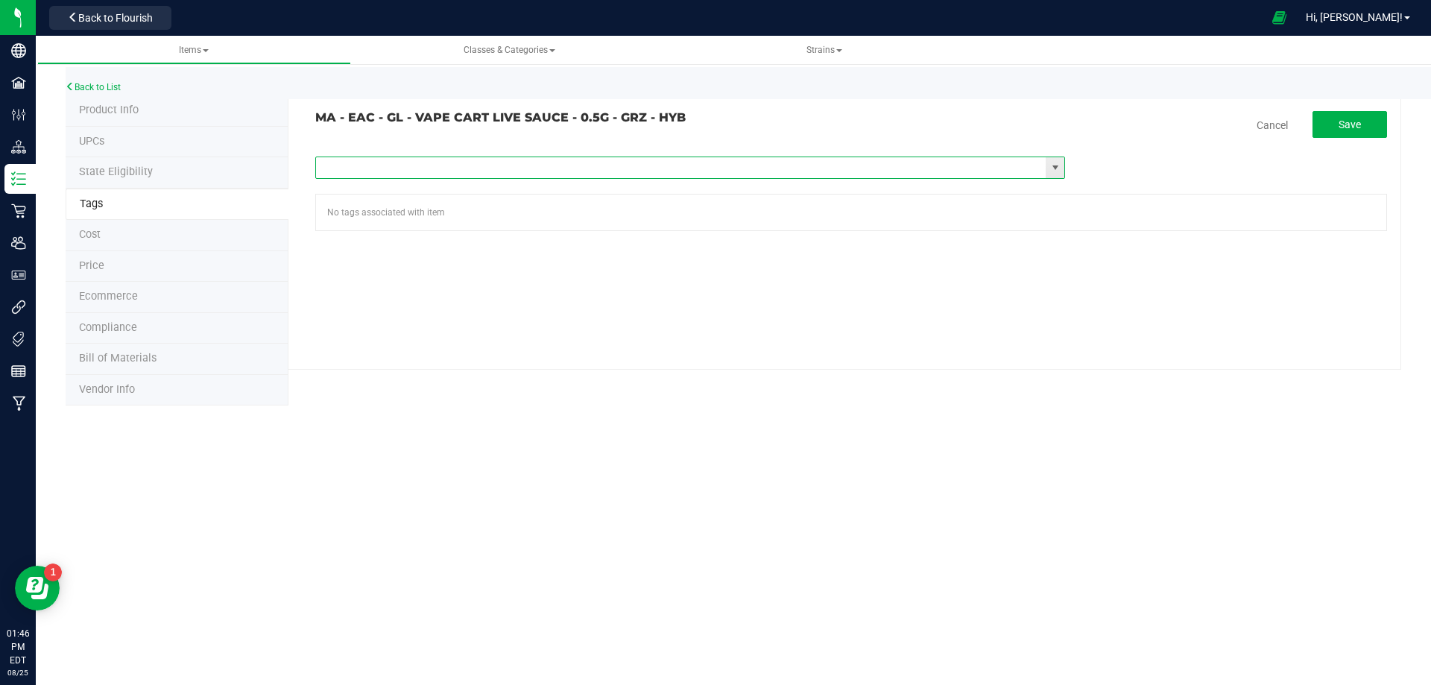
click at [534, 168] on input "text" at bounding box center [681, 167] width 730 height 21
paste input "Items - MA All Items Available"
type input "Items - MA All Items Available"
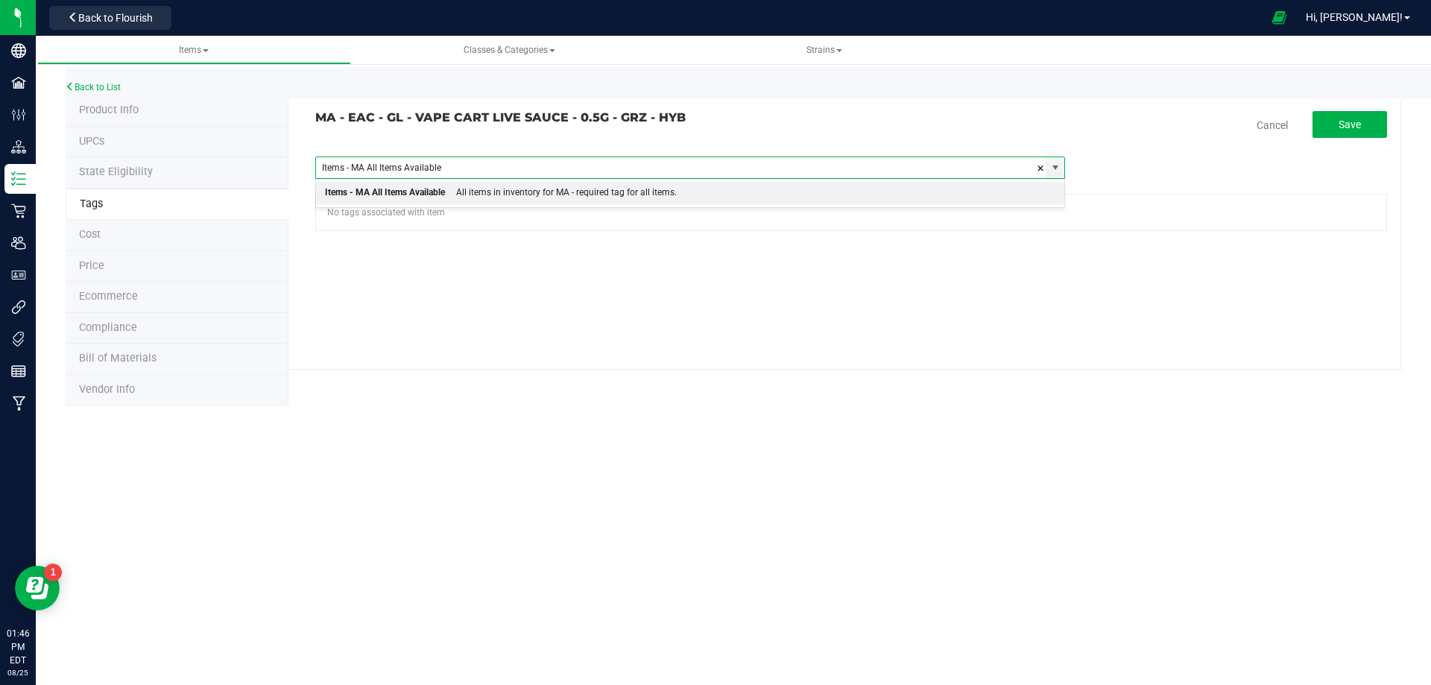
click at [508, 196] on div "All items in inventory for MA - required tag for all items." at bounding box center [561, 192] width 232 height 19
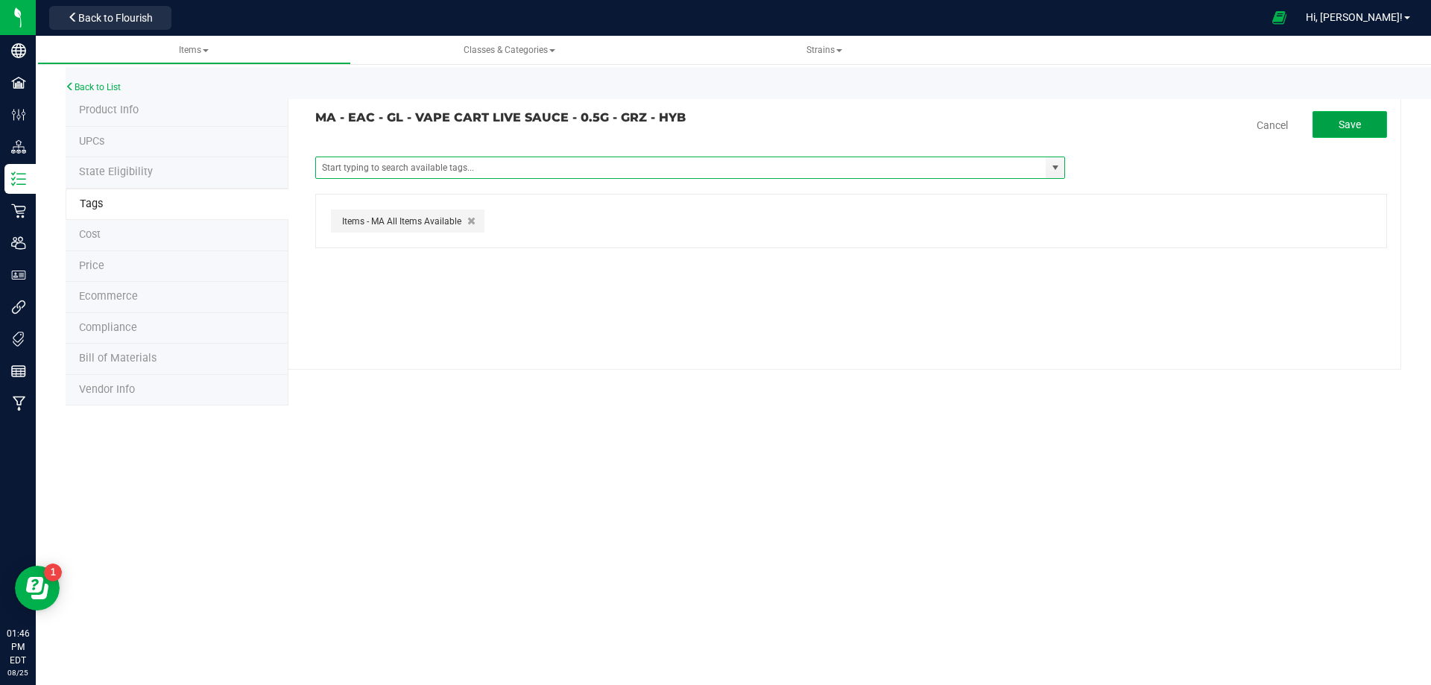
drag, startPoint x: 1358, startPoint y: 129, endPoint x: 1336, endPoint y: 132, distance: 22.6
click at [1358, 130] on span "Save" at bounding box center [1350, 125] width 22 height 12
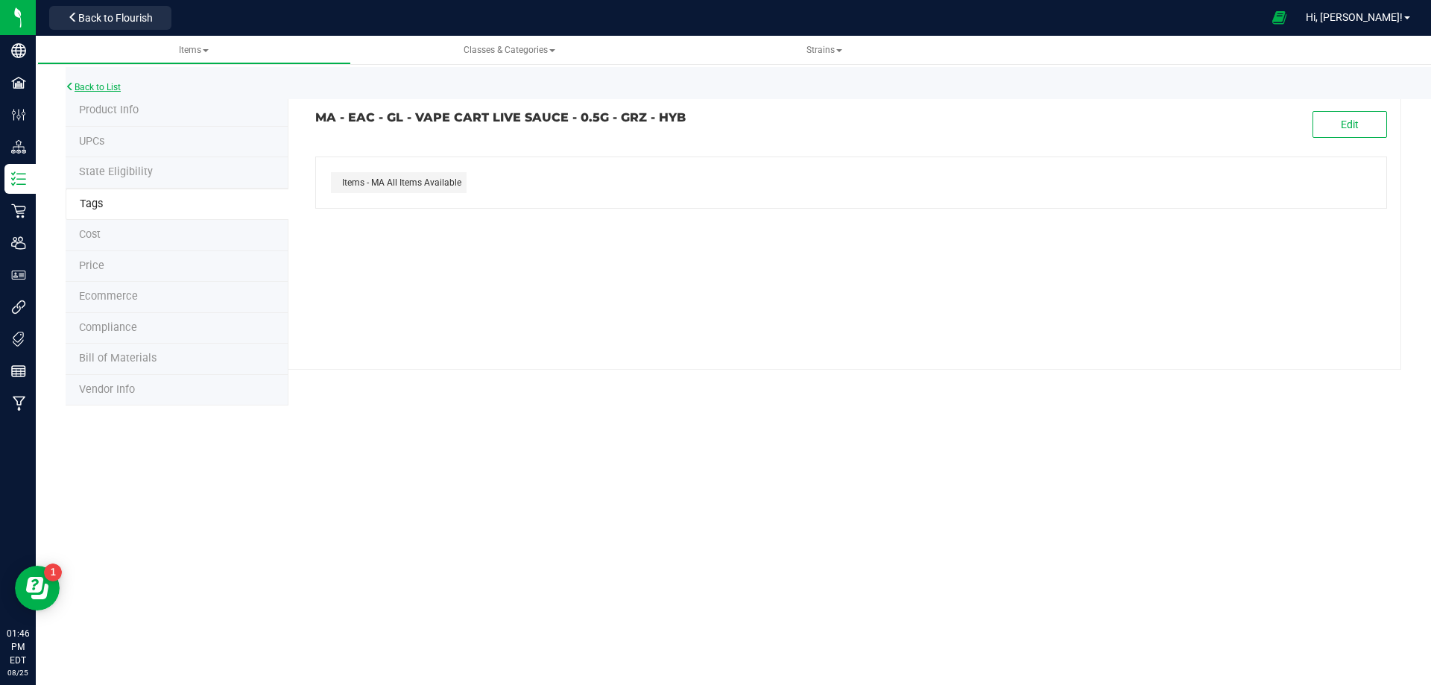
click at [113, 84] on link "Back to List" at bounding box center [93, 87] width 55 height 10
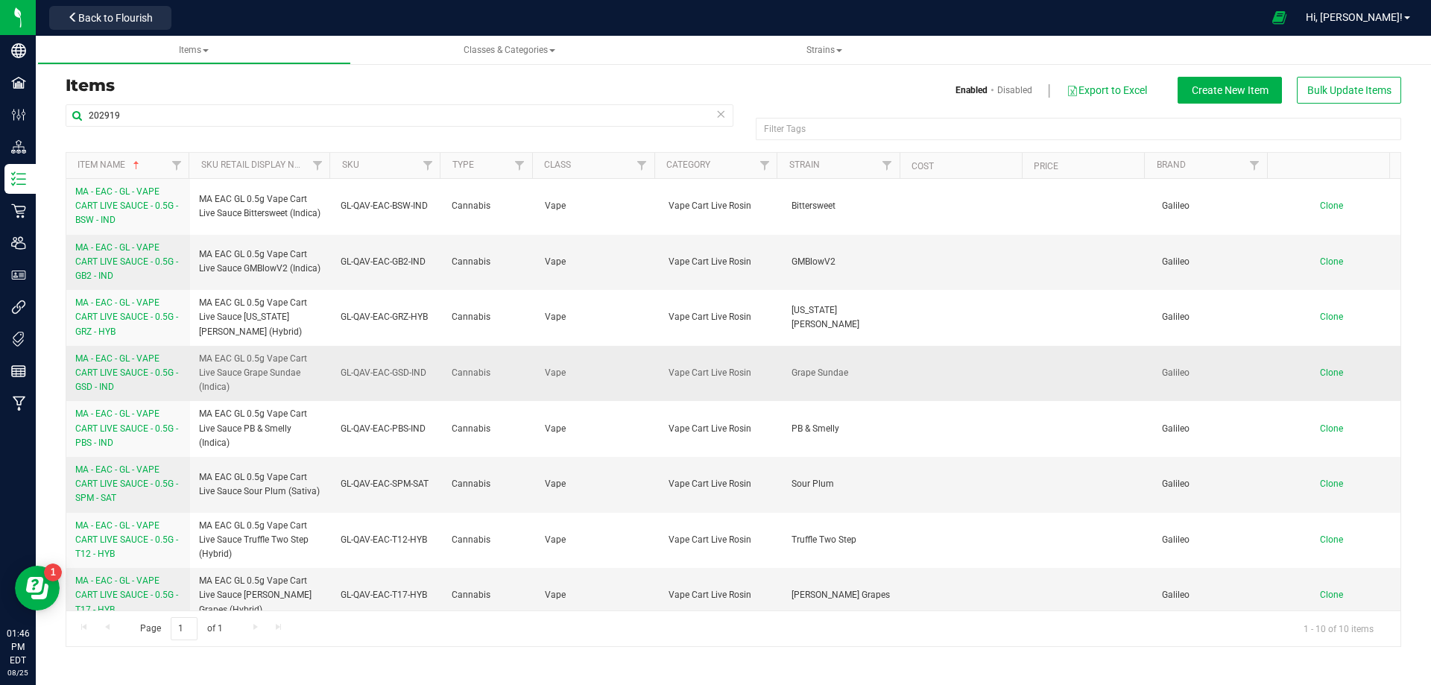
click at [118, 382] on link "MA - EAC - GL - VAPE CART LIVE SAUCE - 0.5G - GSD - IND" at bounding box center [128, 373] width 106 height 43
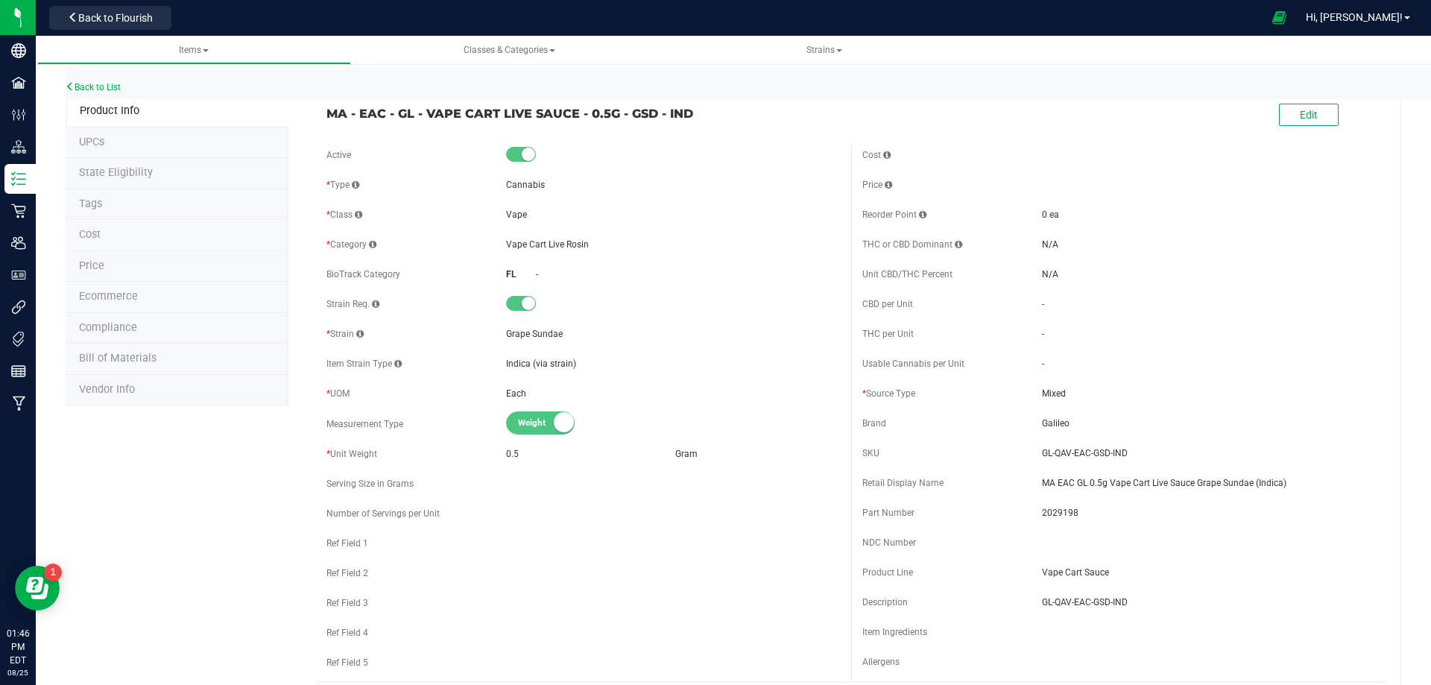
click at [119, 209] on li "Tags" at bounding box center [177, 204] width 223 height 31
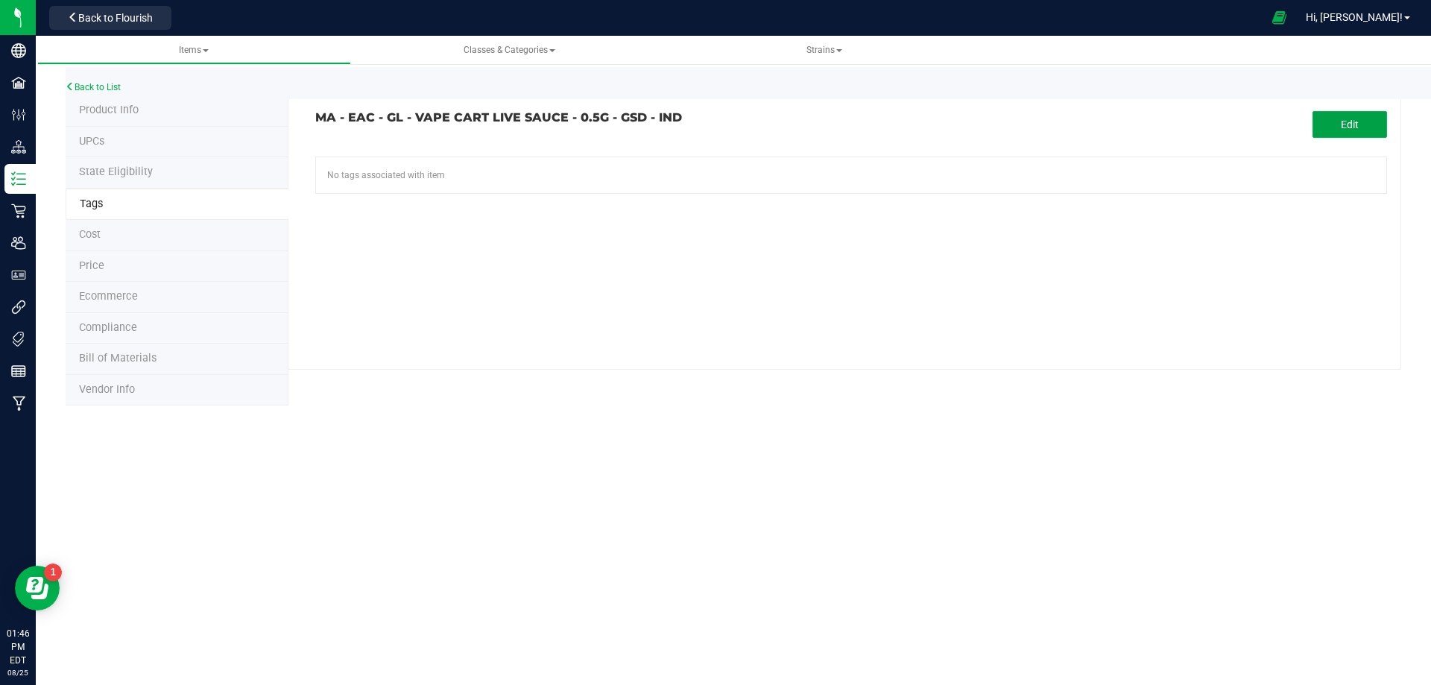
click at [1357, 129] on span "Edit" at bounding box center [1350, 125] width 18 height 12
click at [524, 164] on input "text" at bounding box center [681, 167] width 730 height 21
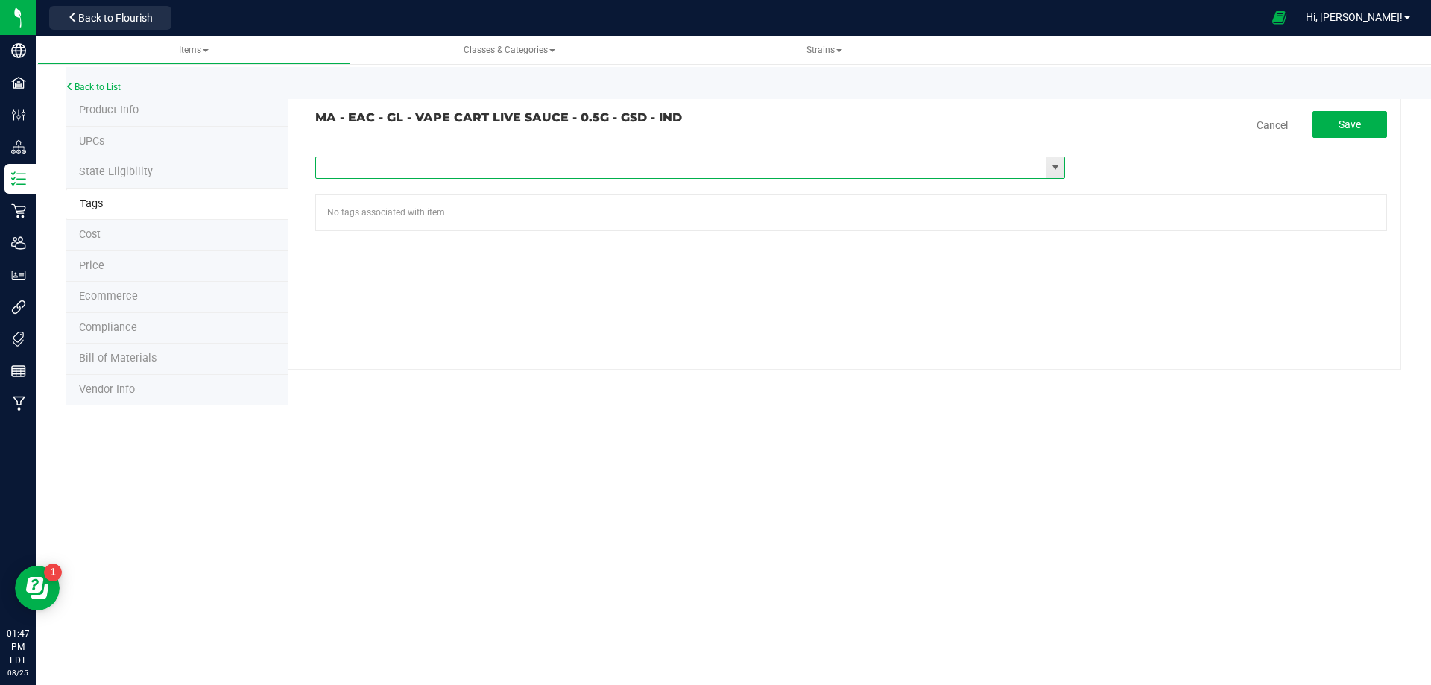
paste input "Items - MA All Items Available"
type input "Items - MA All Items Available"
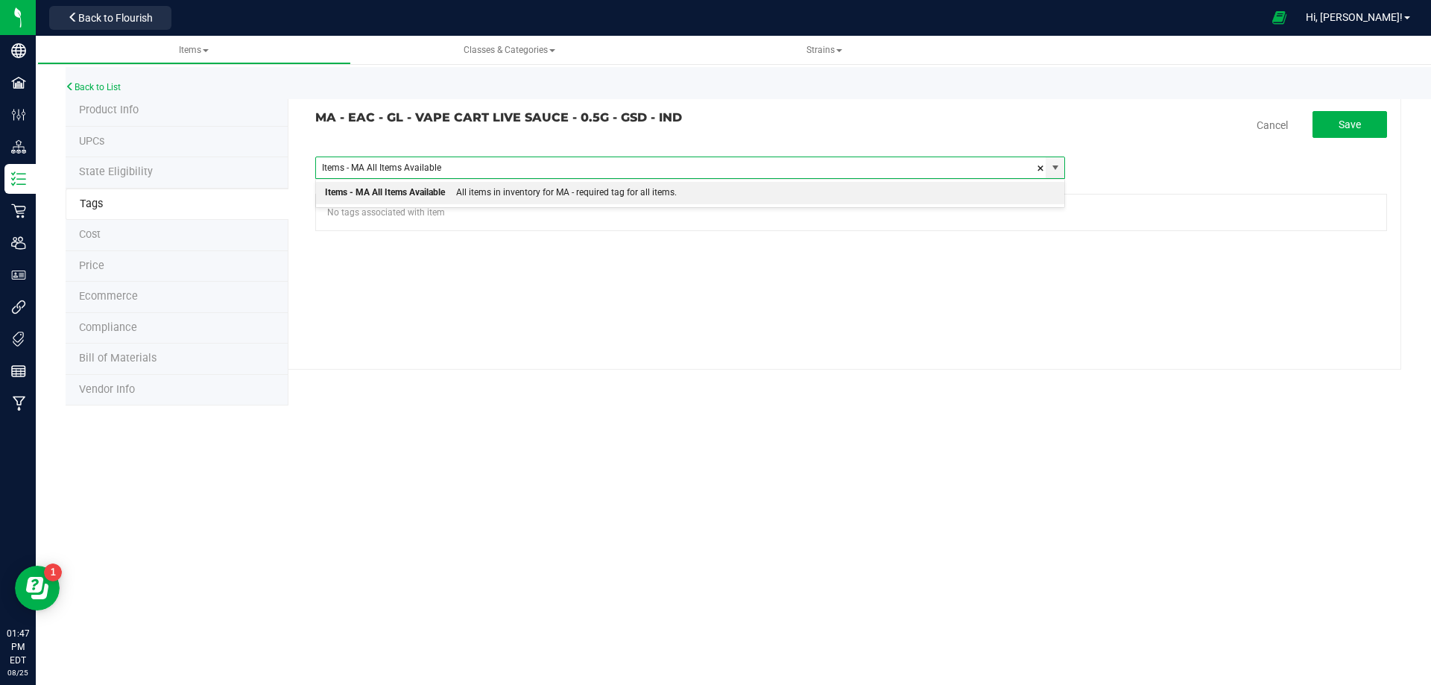
click at [464, 198] on div "All items in inventory for MA - required tag for all items." at bounding box center [561, 192] width 232 height 19
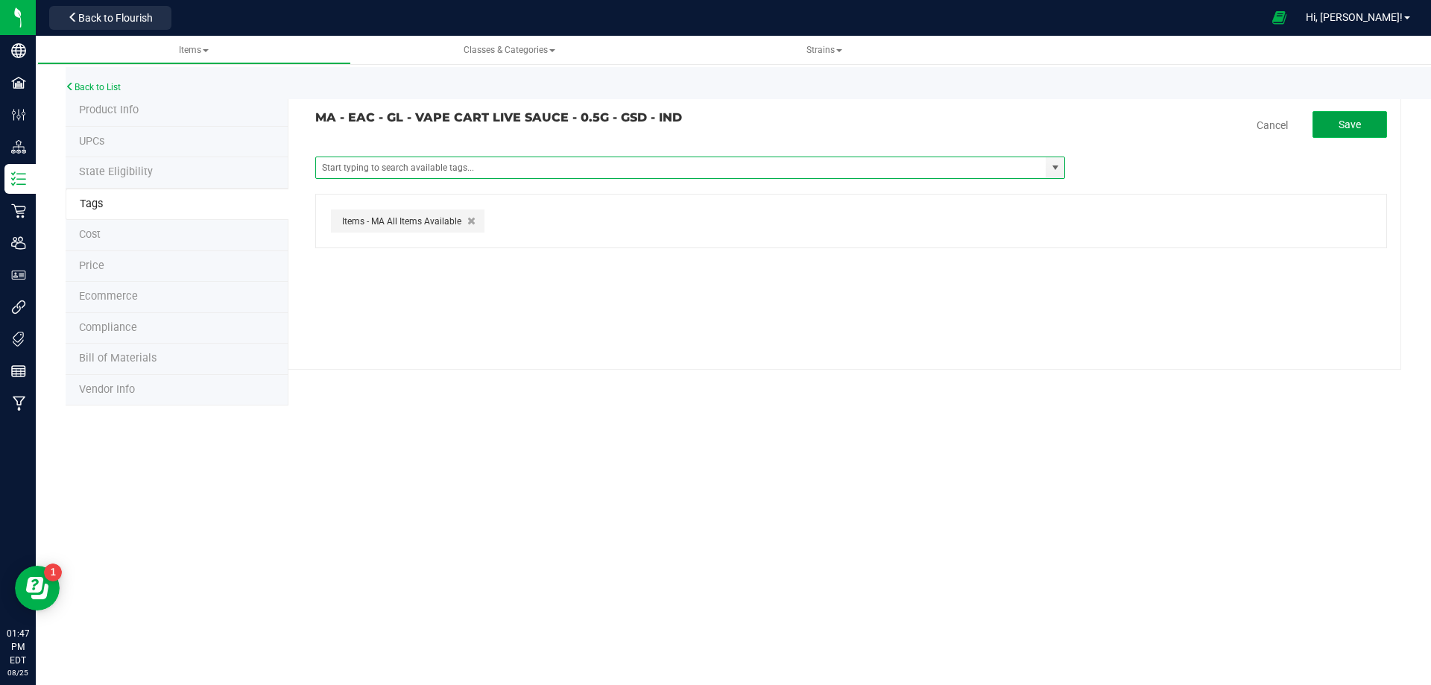
click at [1333, 130] on button "Save" at bounding box center [1350, 124] width 75 height 27
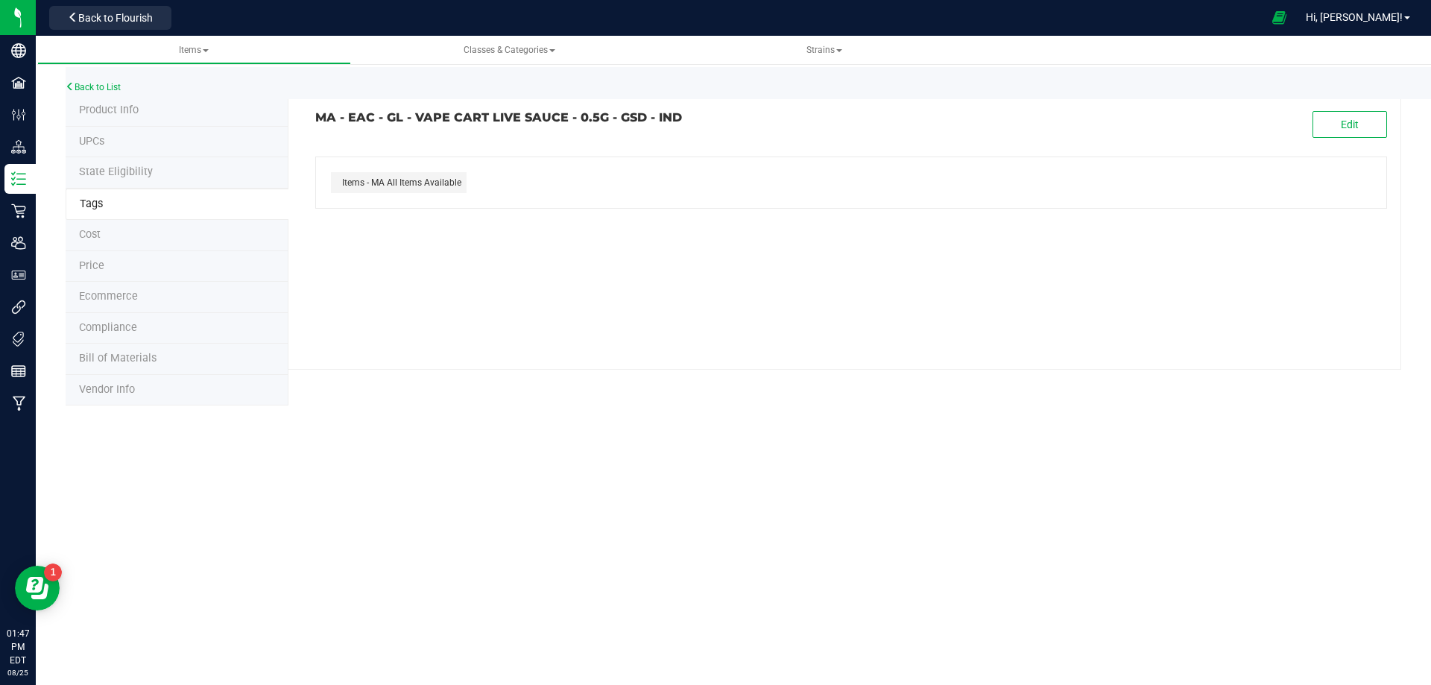
click at [89, 80] on div "Back to List" at bounding box center [781, 83] width 1431 height 32
click at [91, 85] on link "Back to List" at bounding box center [93, 87] width 55 height 10
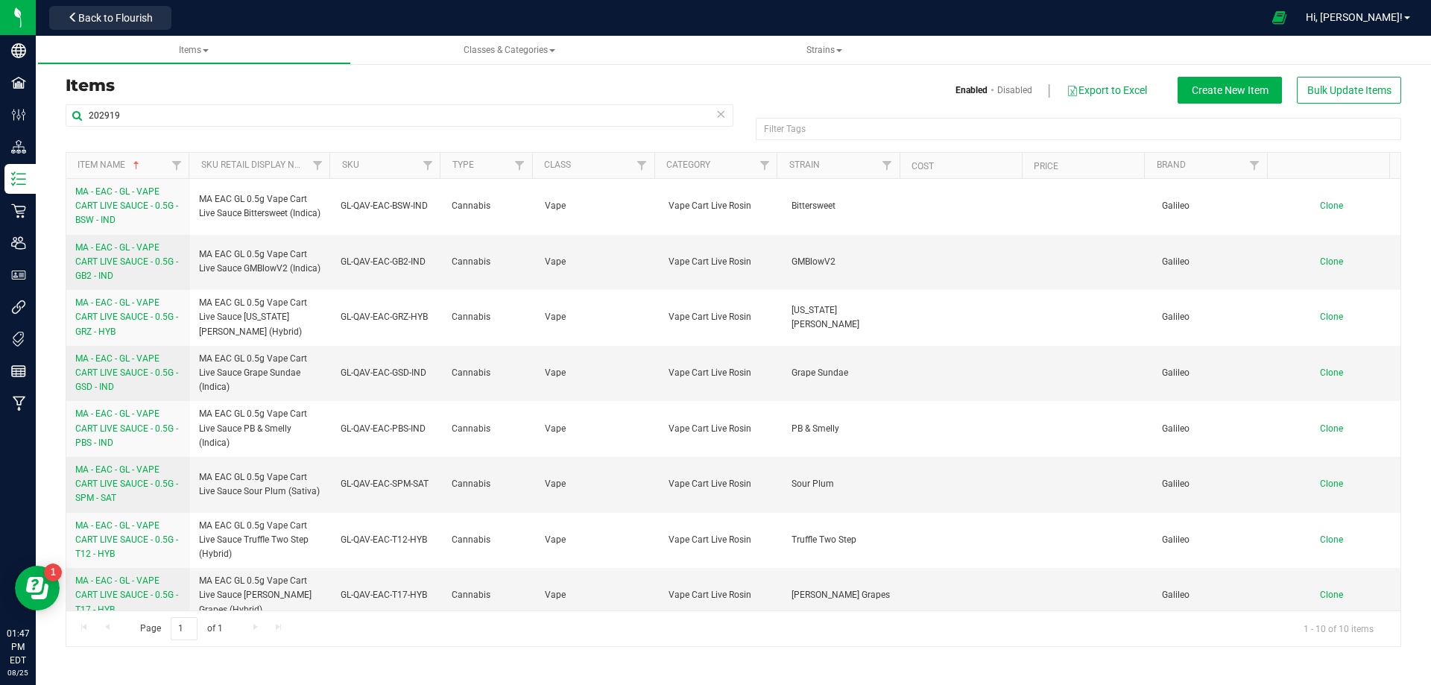
click at [100, 432] on span "MA - EAC - GL - VAPE CART LIVE SAUCE - 0.5G - PBS - IND" at bounding box center [126, 427] width 103 height 39
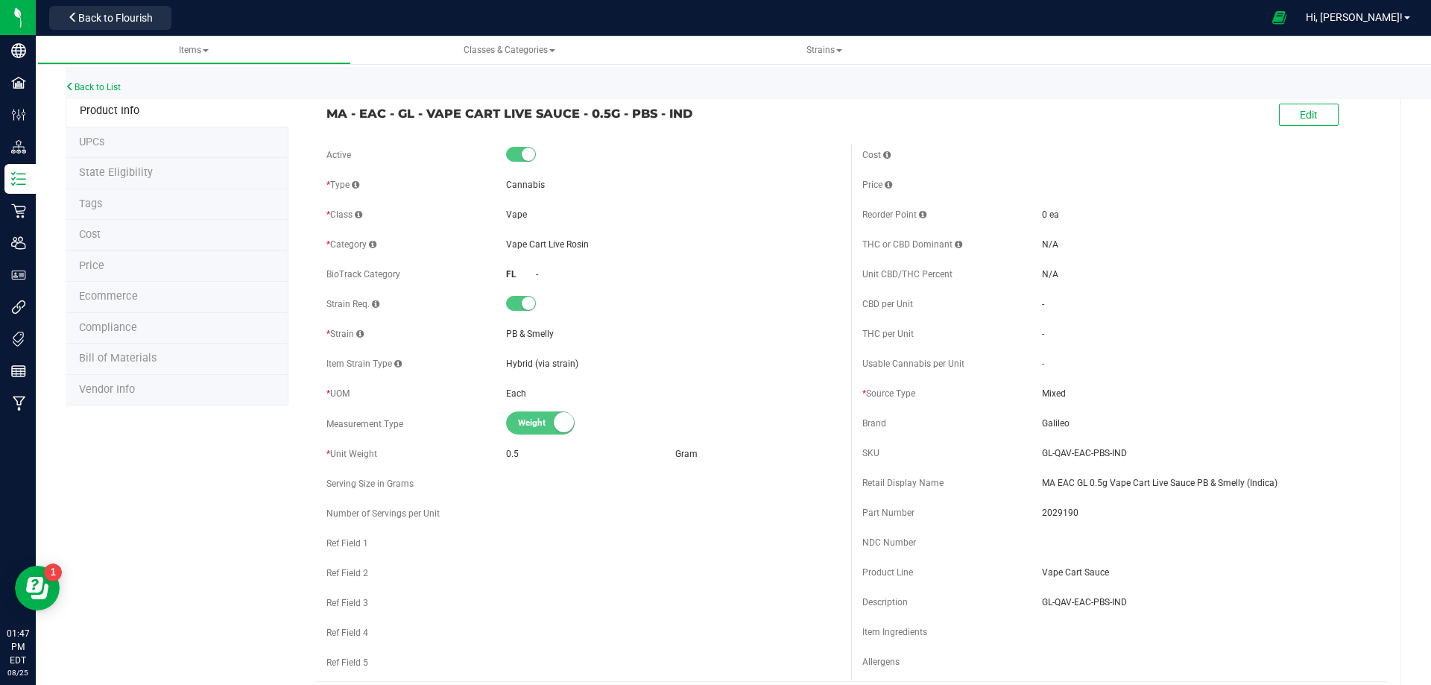
click at [124, 211] on li "Tags" at bounding box center [177, 204] width 223 height 31
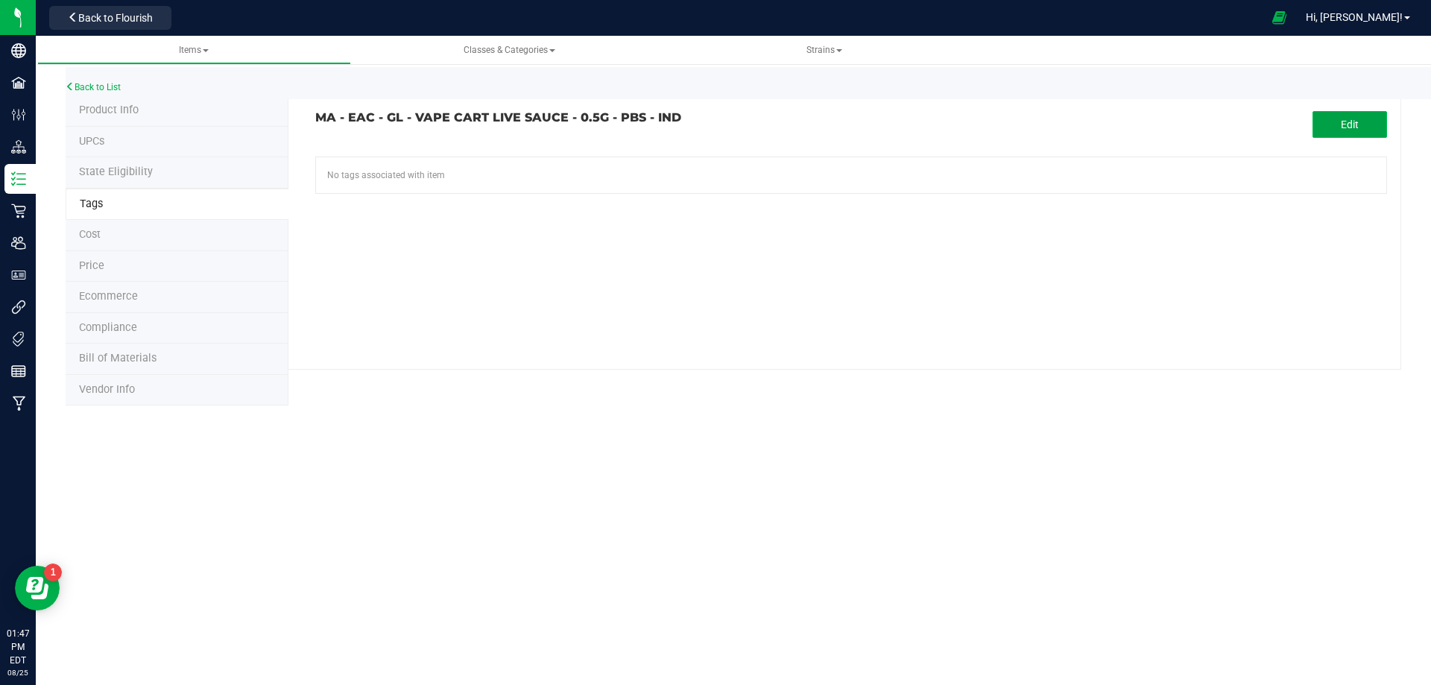
click at [1343, 127] on span "Edit" at bounding box center [1350, 125] width 18 height 12
click at [457, 174] on input "text" at bounding box center [681, 167] width 730 height 21
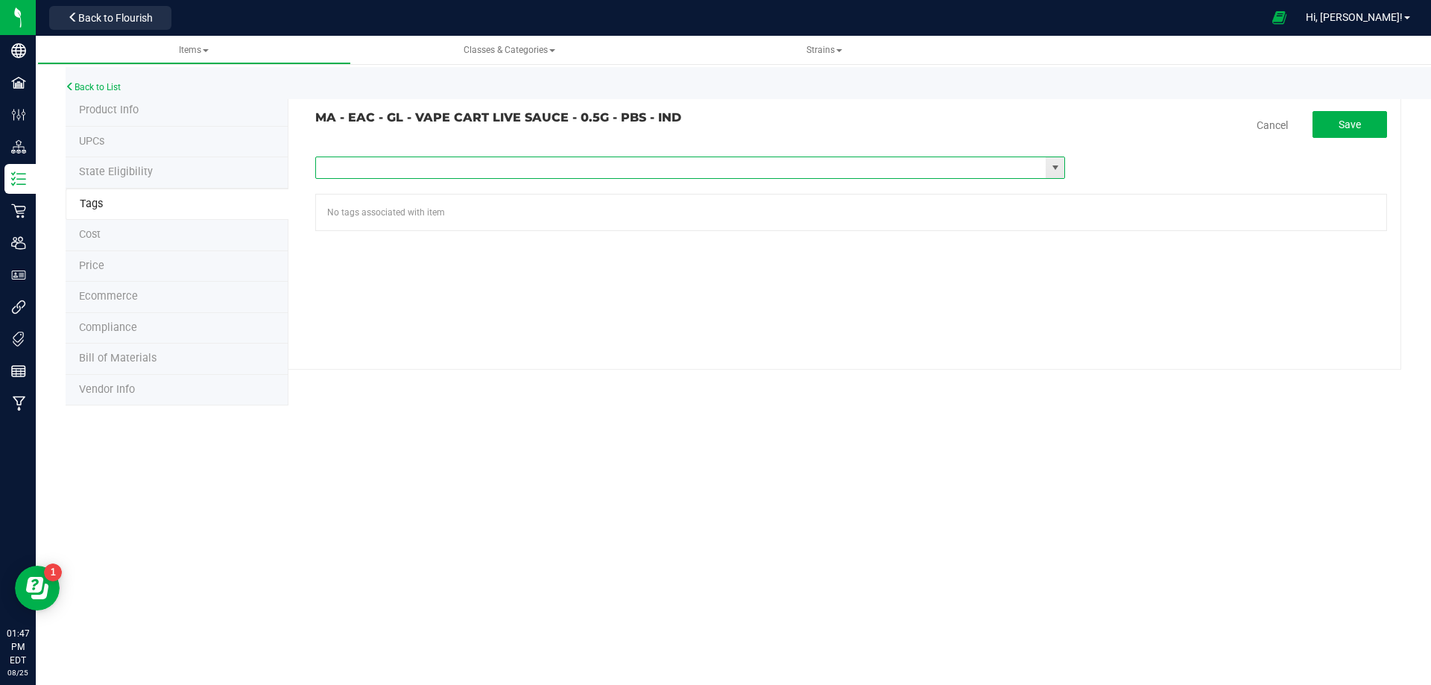
paste input "Items - MA All Items Available"
type input "Items - MA All Items Available"
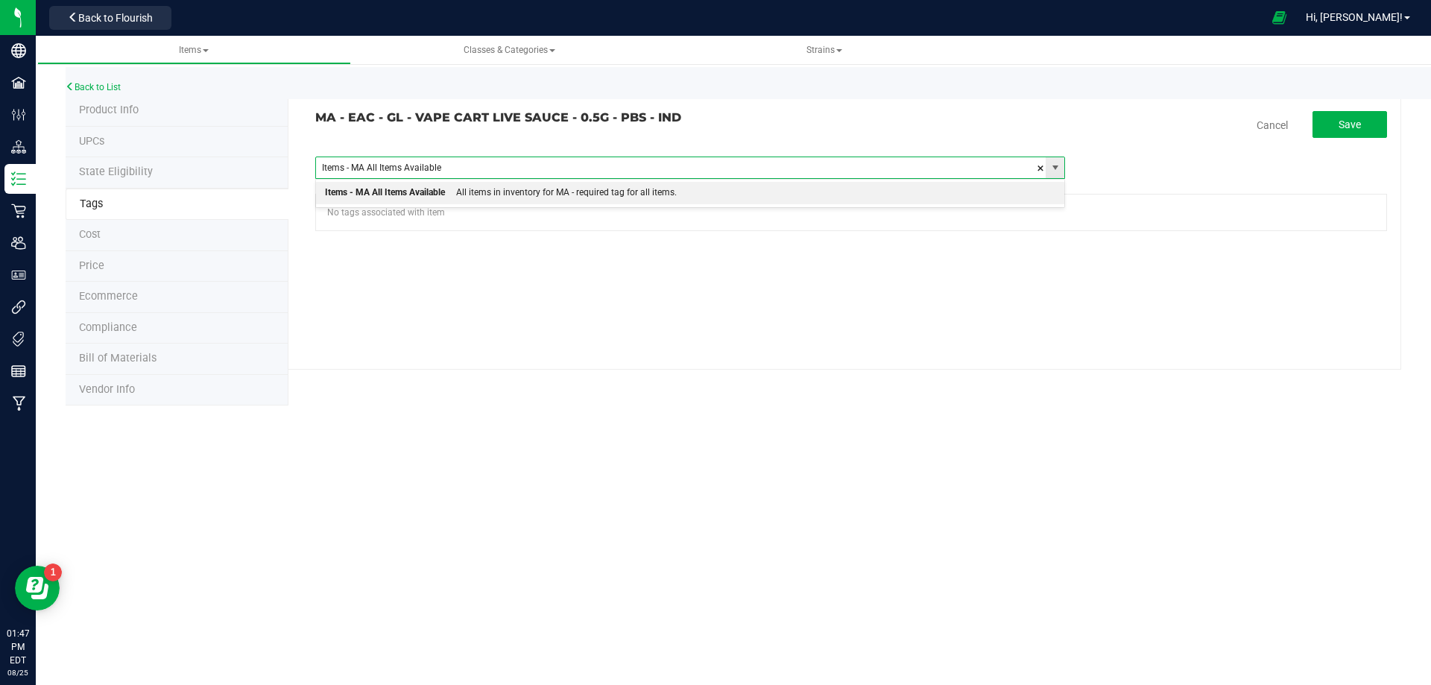
drag, startPoint x: 451, startPoint y: 195, endPoint x: 508, endPoint y: 174, distance: 60.4
click at [451, 195] on div "All items in inventory for MA - required tag for all items." at bounding box center [561, 192] width 232 height 19
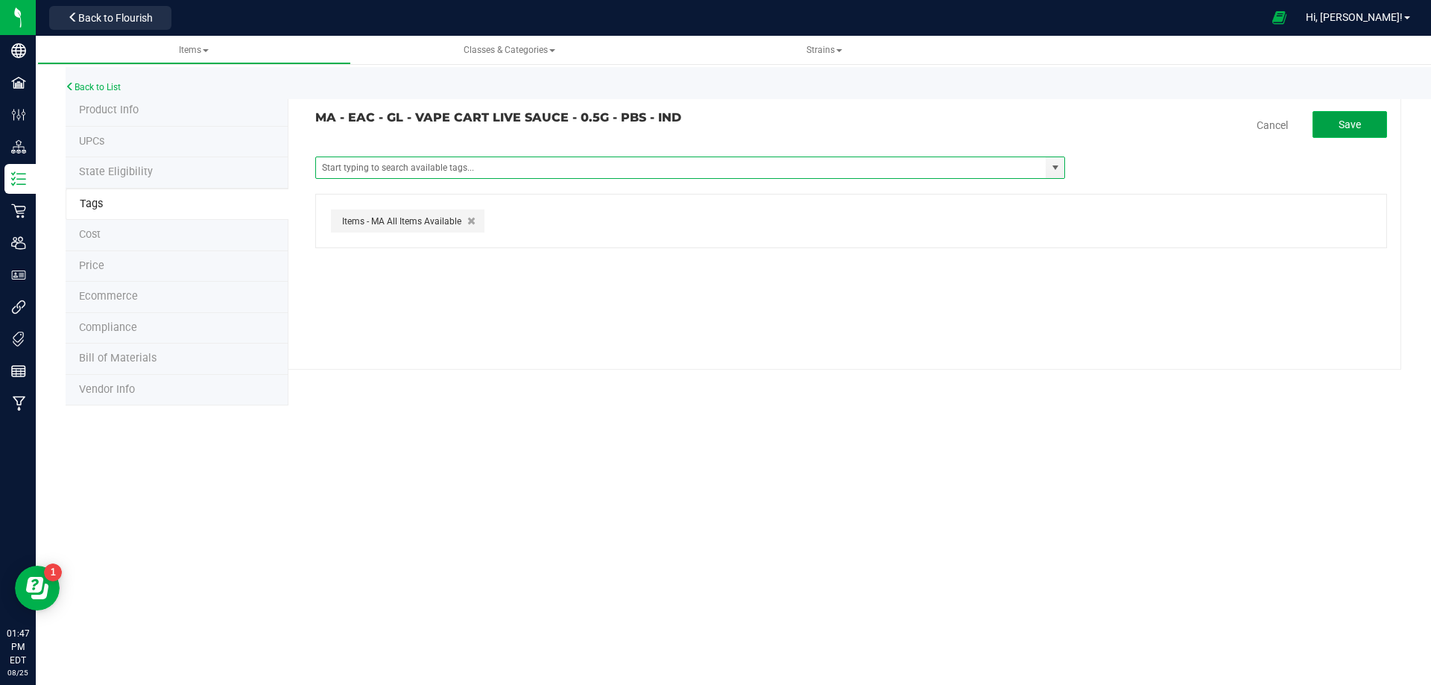
click at [1359, 126] on span "Save" at bounding box center [1350, 125] width 22 height 12
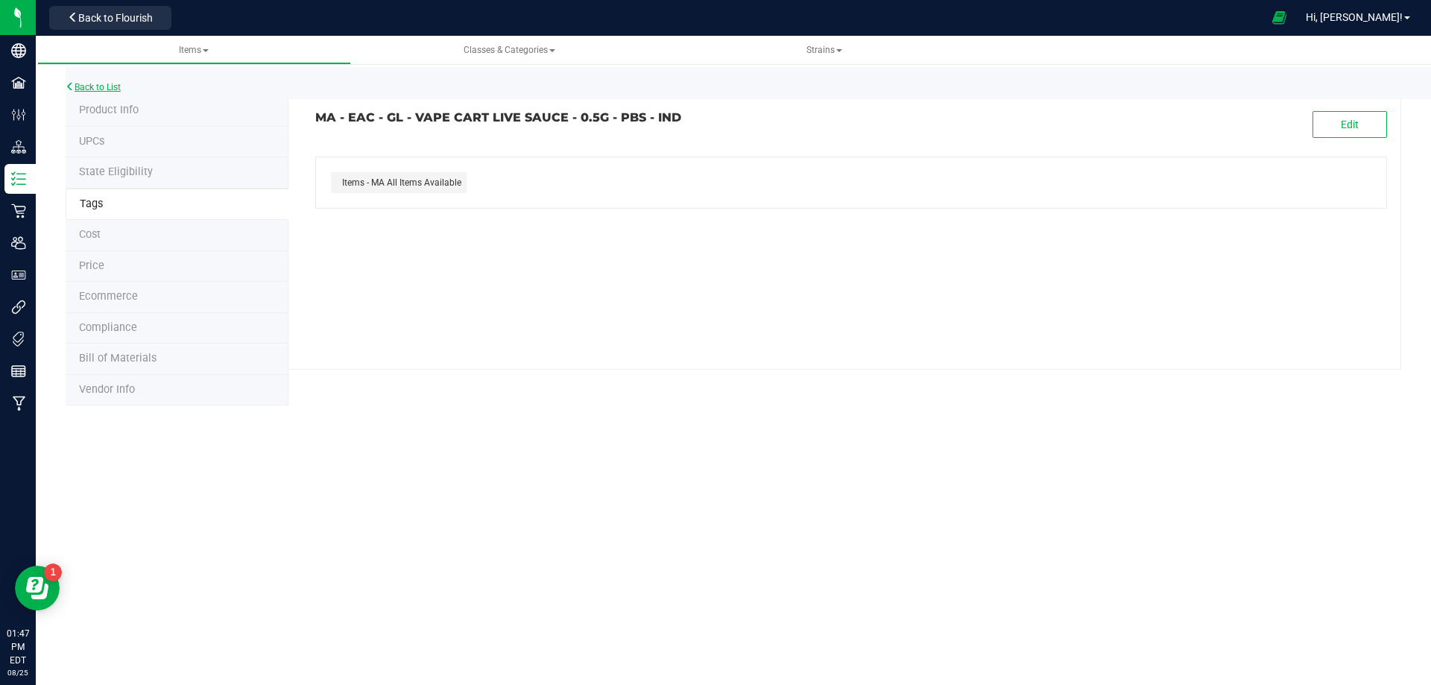
click at [95, 84] on link "Back to List" at bounding box center [93, 87] width 55 height 10
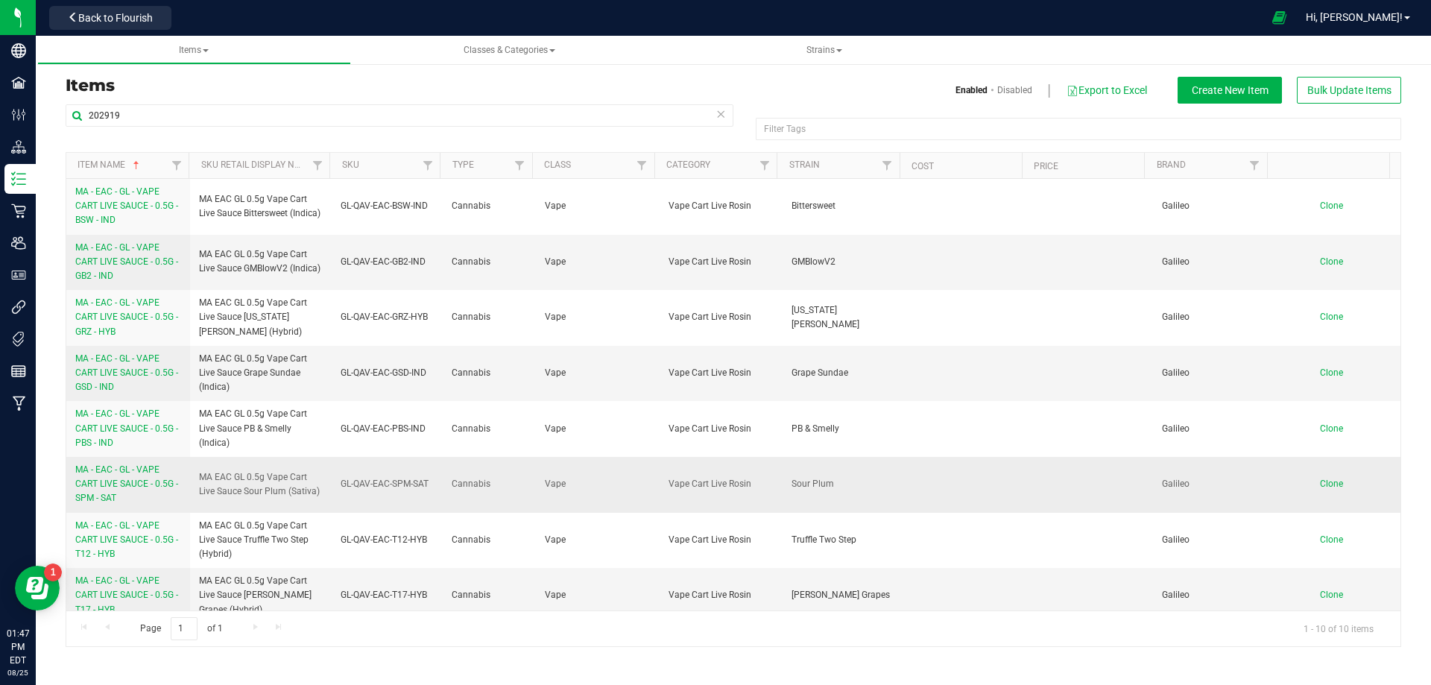
click at [138, 485] on span "MA - EAC - GL - VAPE CART LIVE SAUCE - 0.5G - SPM - SAT" at bounding box center [126, 483] width 103 height 39
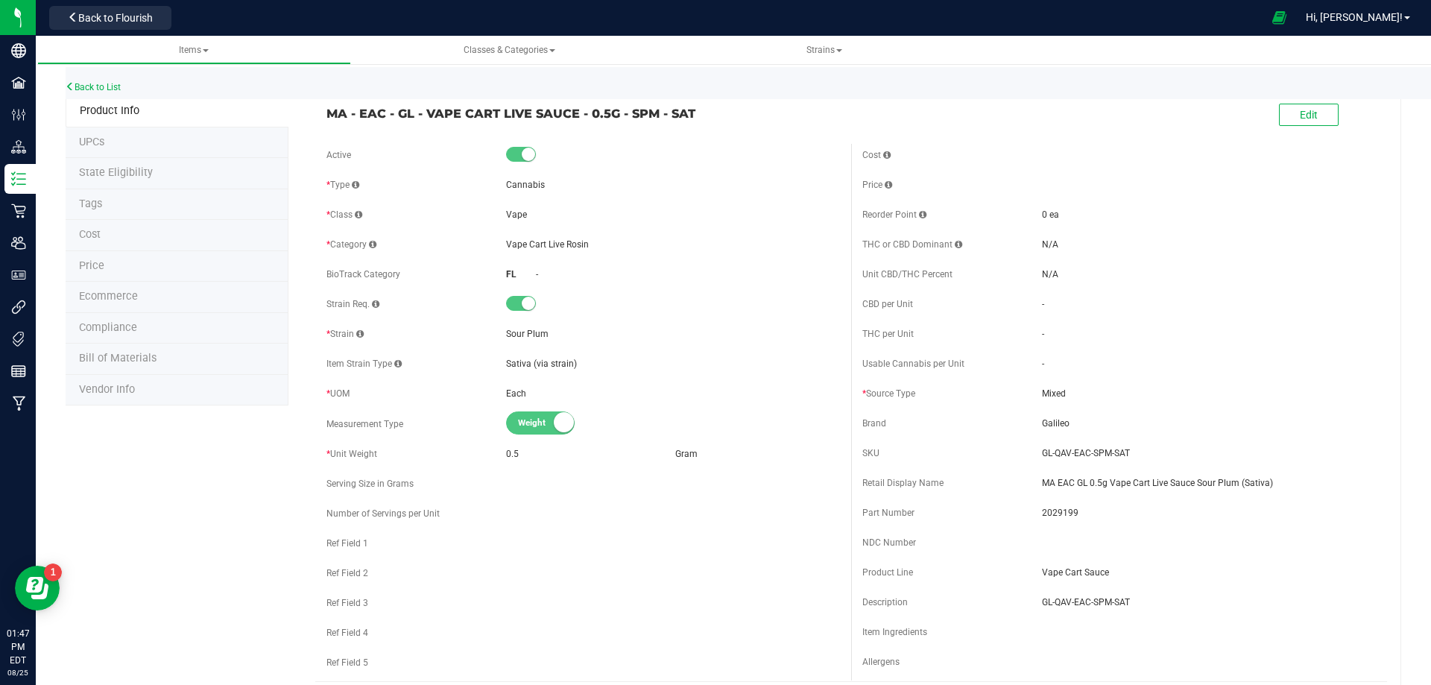
click at [149, 208] on li "Tags" at bounding box center [177, 204] width 223 height 31
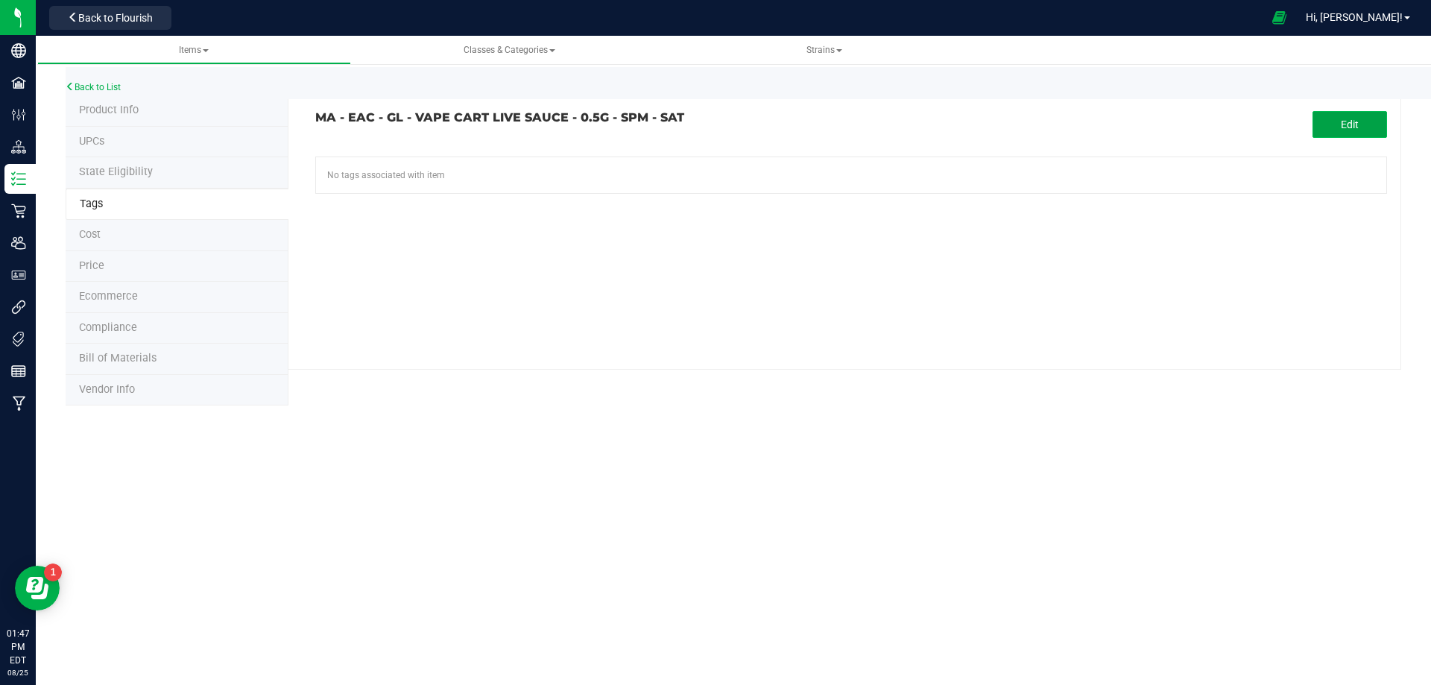
drag, startPoint x: 1342, startPoint y: 118, endPoint x: 575, endPoint y: 125, distance: 766.2
click at [1341, 119] on span "Edit" at bounding box center [1350, 125] width 18 height 12
click at [469, 157] on tag-association "MA - EAC - GL - VAPE CART LIVE SAUCE - 0.5G - SPM - SAT Cancel Save Items -FL R…" at bounding box center [851, 171] width 1072 height 120
click at [468, 168] on input "text" at bounding box center [681, 167] width 730 height 21
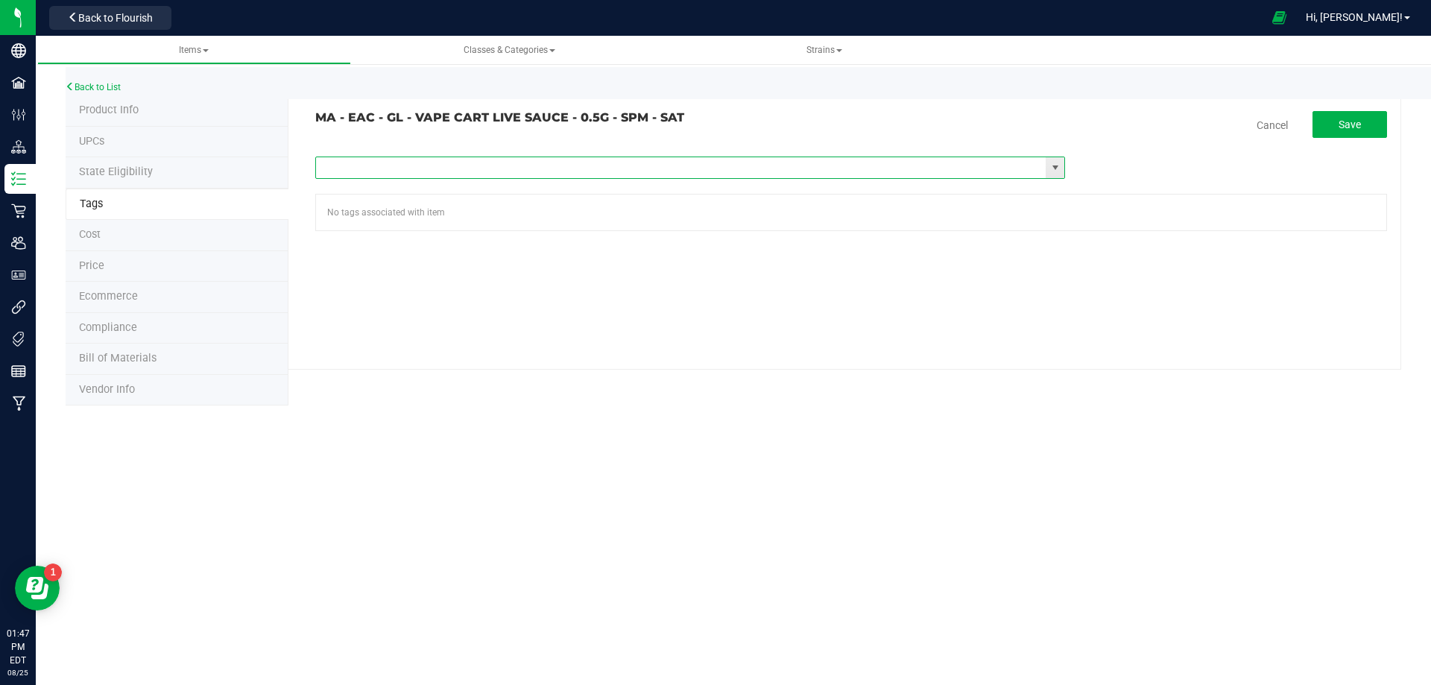
paste input "Items - MA All Items Available"
type input "Items - MA All Items Available"
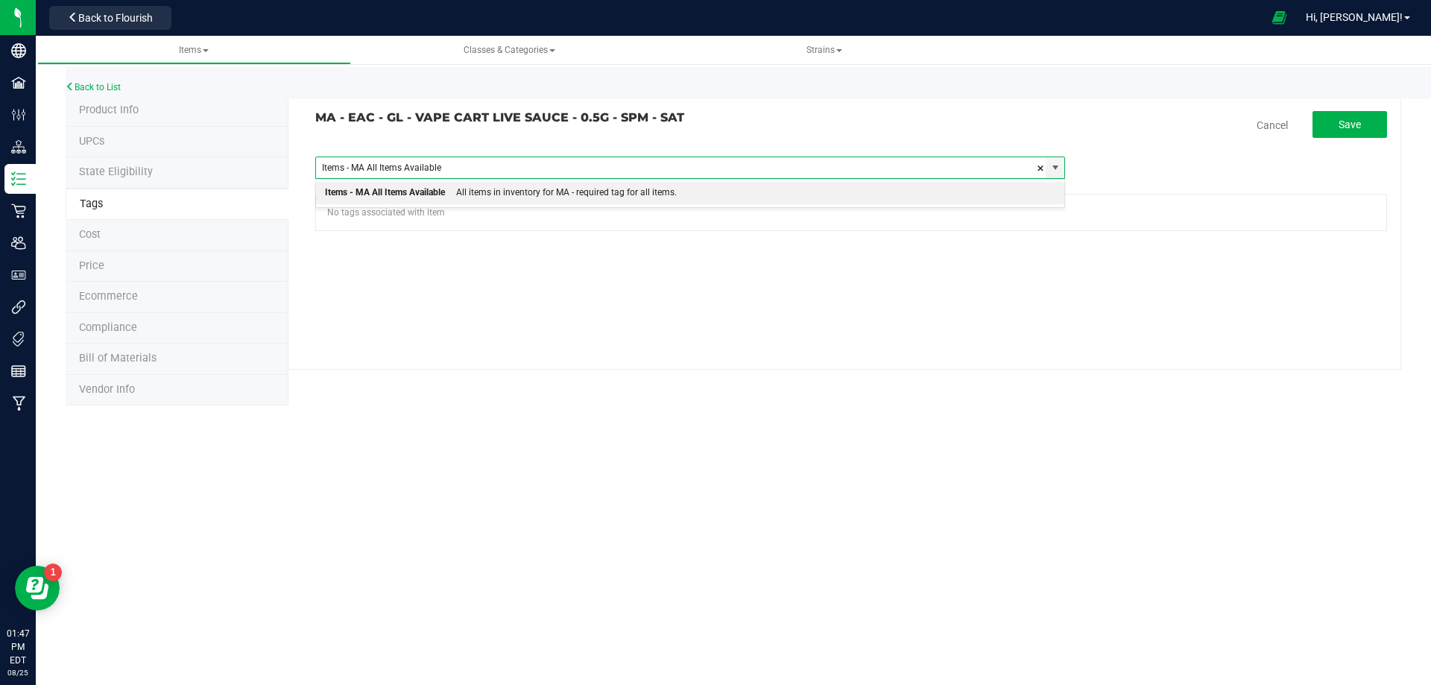
click at [459, 190] on div "All items in inventory for MA - required tag for all items." at bounding box center [561, 192] width 232 height 19
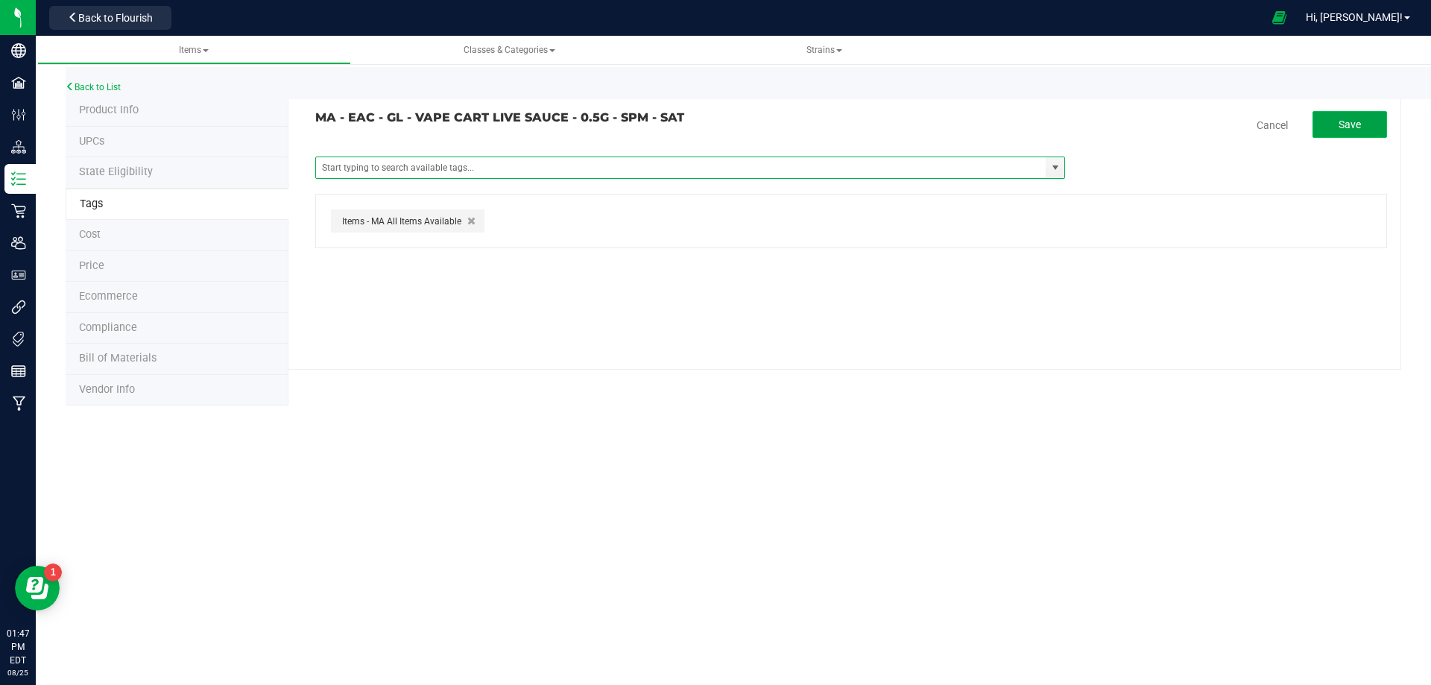
click at [1351, 126] on span "Save" at bounding box center [1350, 125] width 22 height 12
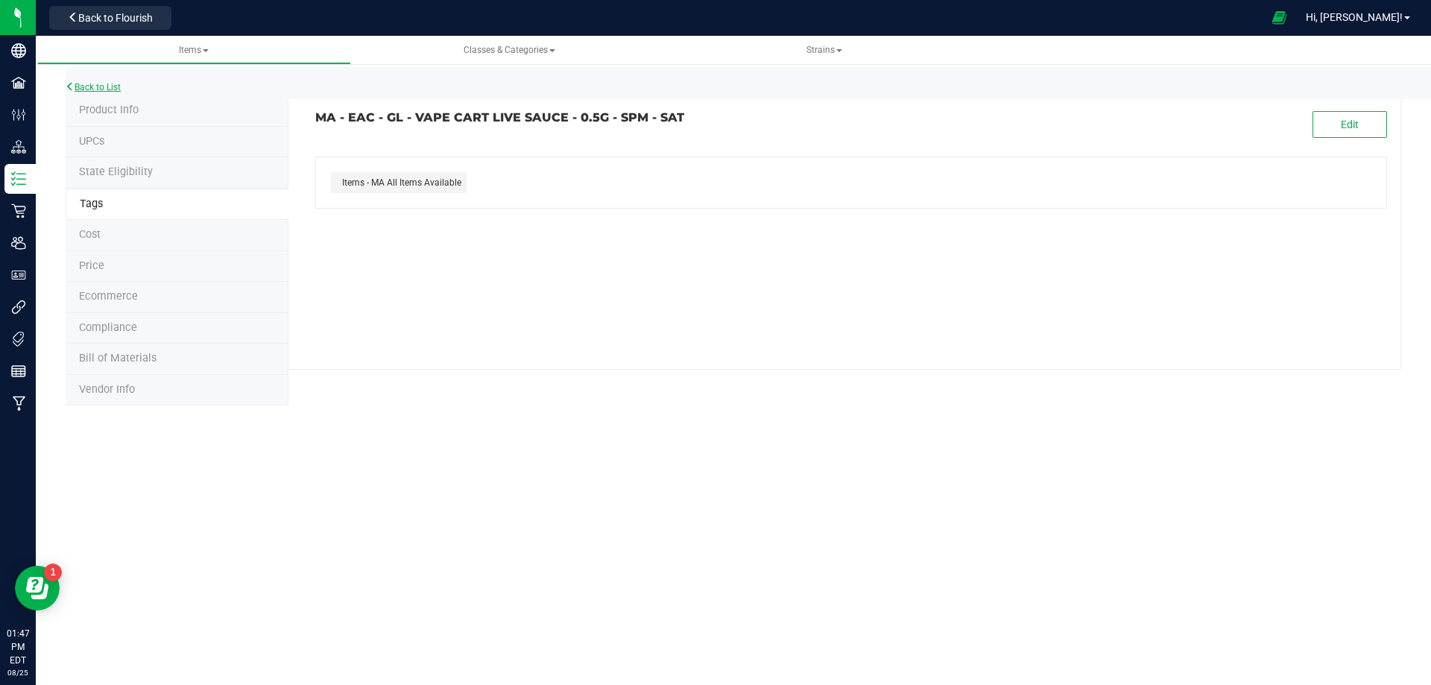
click at [122, 90] on div "Back to List" at bounding box center [781, 83] width 1431 height 32
click at [119, 90] on link "Back to List" at bounding box center [93, 87] width 55 height 10
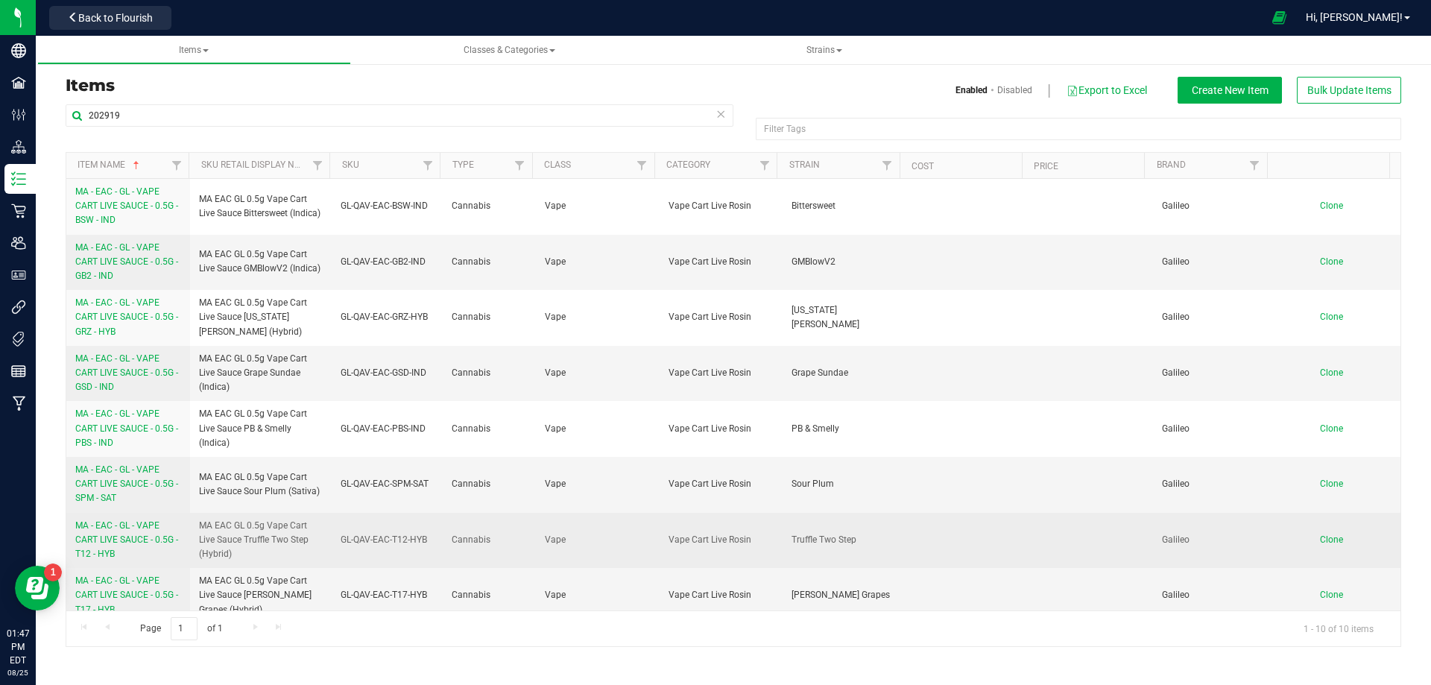
click at [107, 528] on span "MA - EAC - GL - VAPE CART LIVE SAUCE - 0.5G - T12 - HYB" at bounding box center [126, 539] width 103 height 39
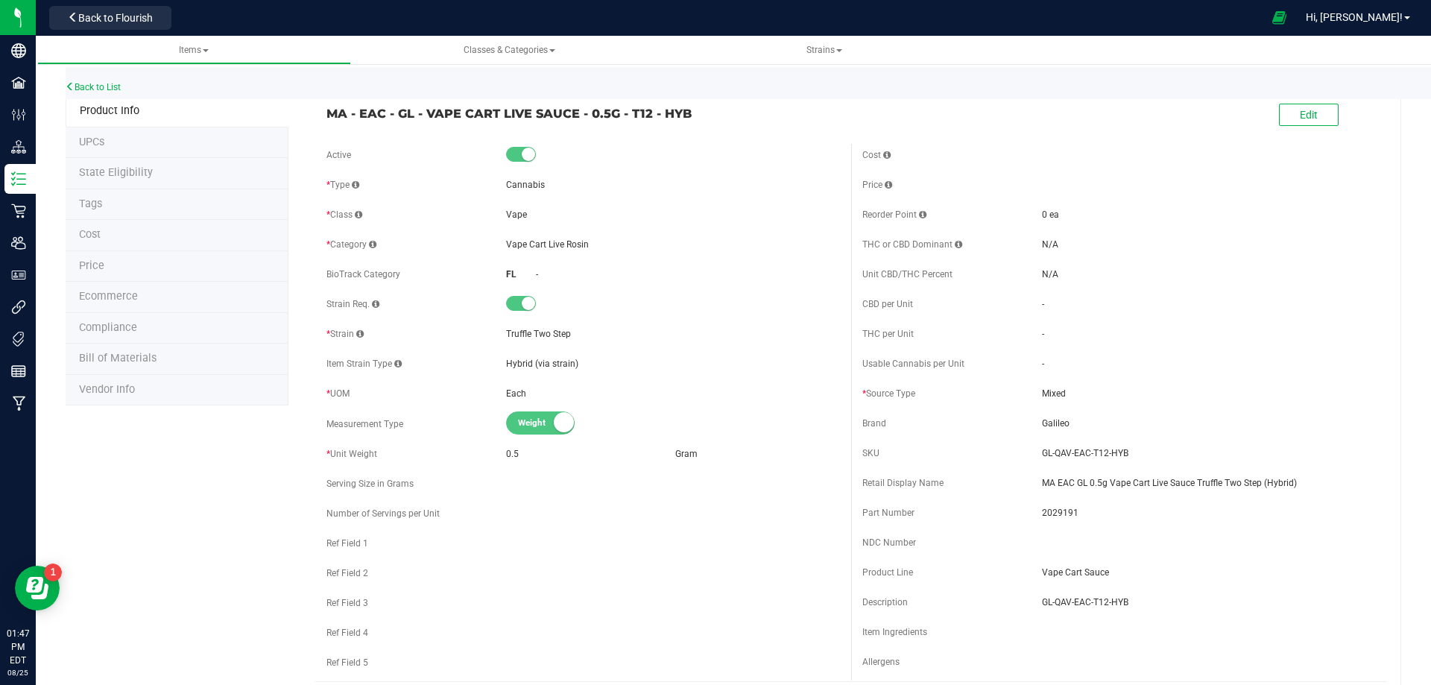
click at [113, 211] on li "Tags" at bounding box center [177, 204] width 223 height 31
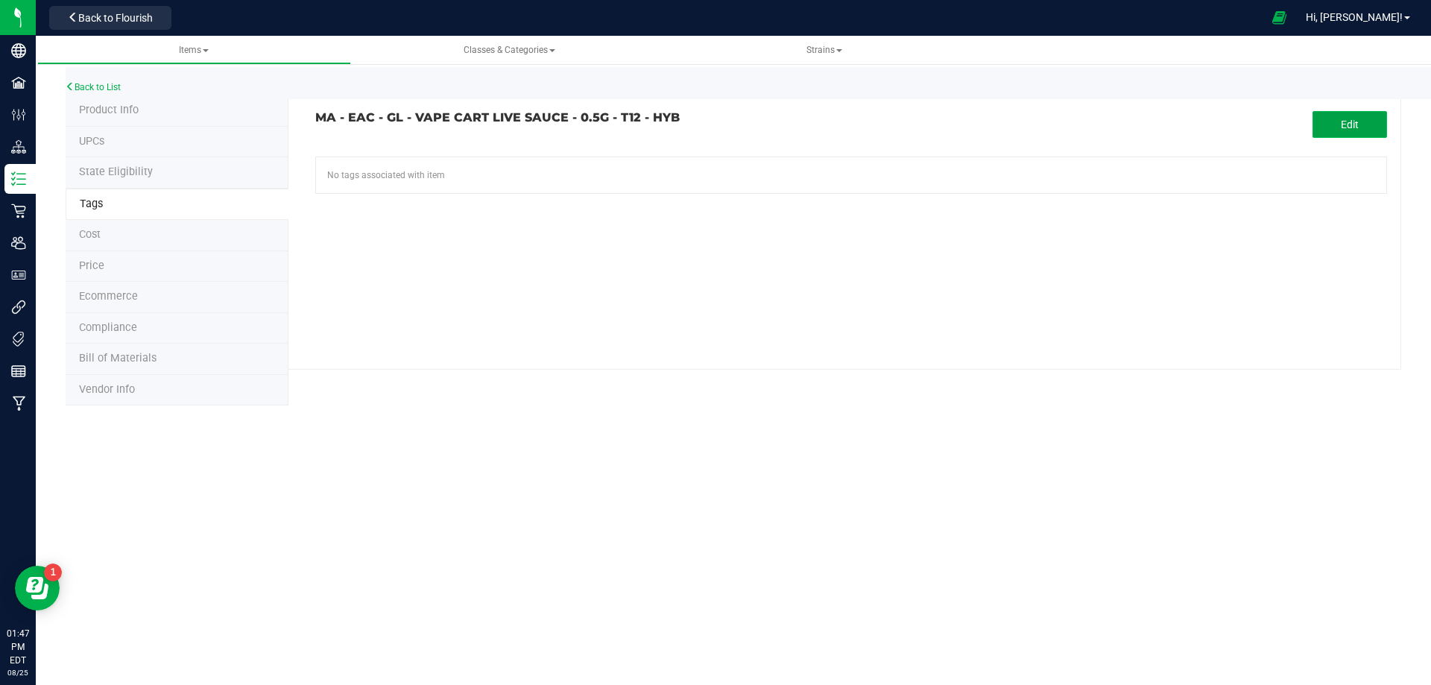
click at [1326, 125] on button "Edit" at bounding box center [1350, 124] width 75 height 27
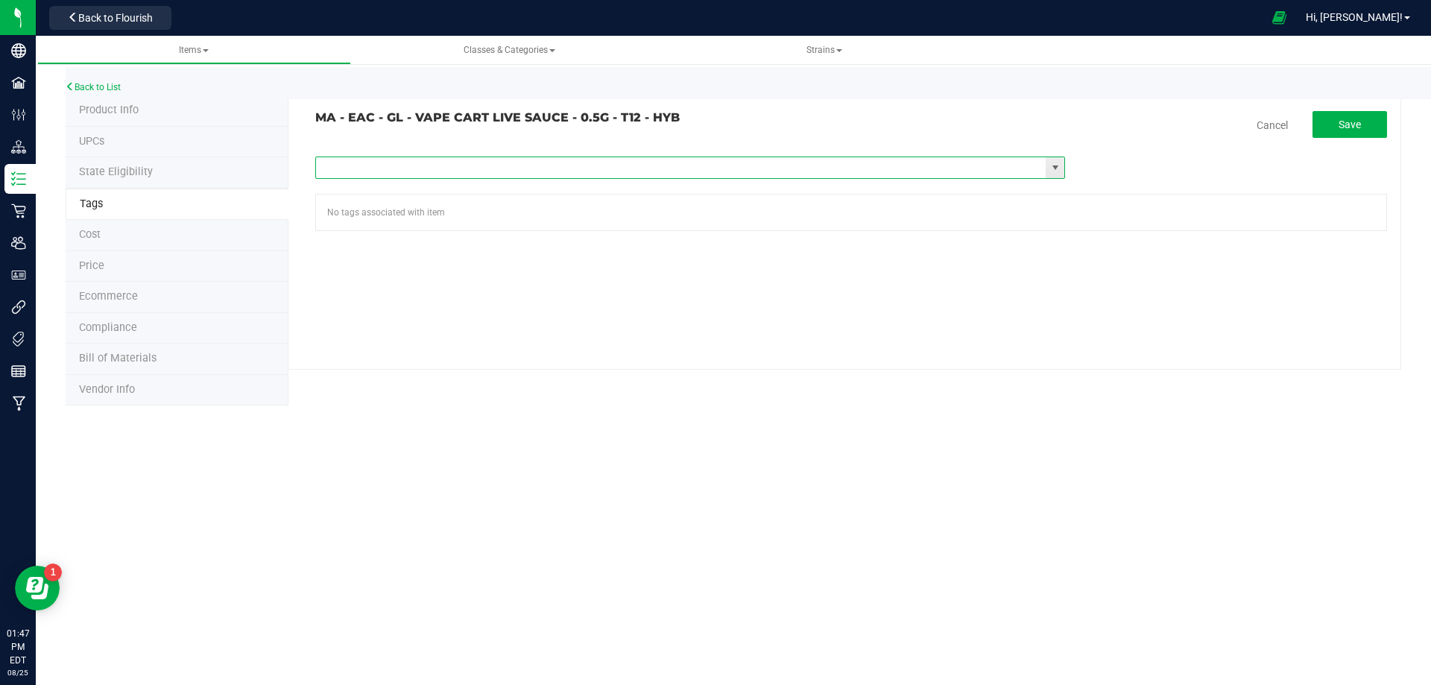
click at [565, 161] on input "text" at bounding box center [681, 167] width 730 height 21
paste input "Items - MA All Items Available"
type input "Items - MA All Items Available"
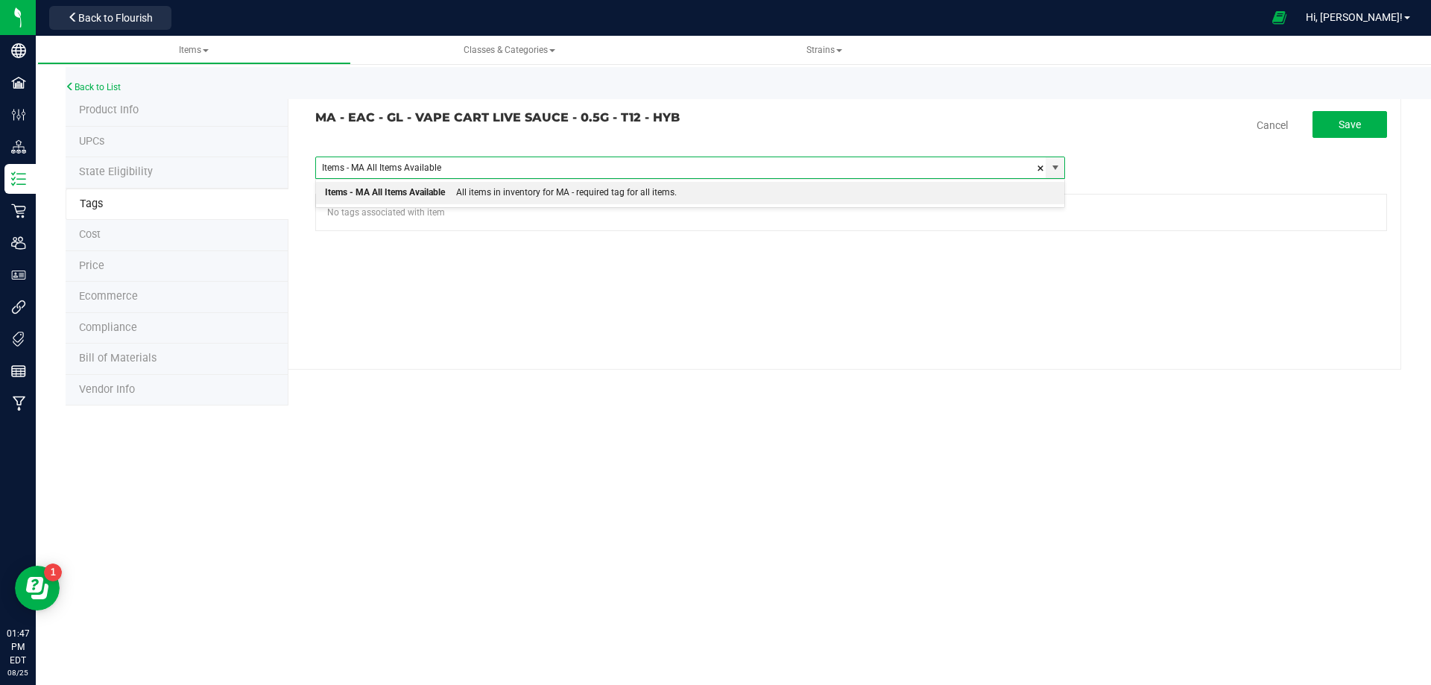
click at [520, 200] on div "All items in inventory for MA - required tag for all items." at bounding box center [561, 192] width 232 height 19
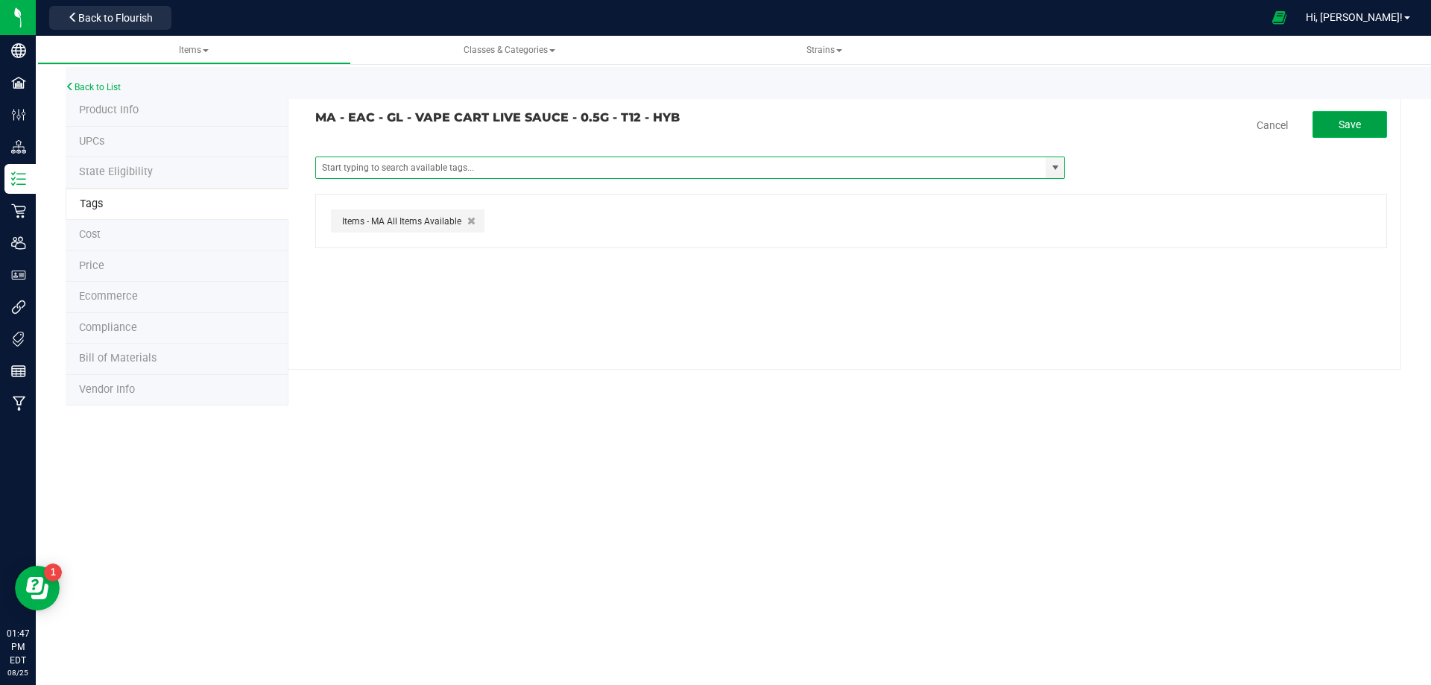
click at [1345, 127] on span "Save" at bounding box center [1350, 125] width 22 height 12
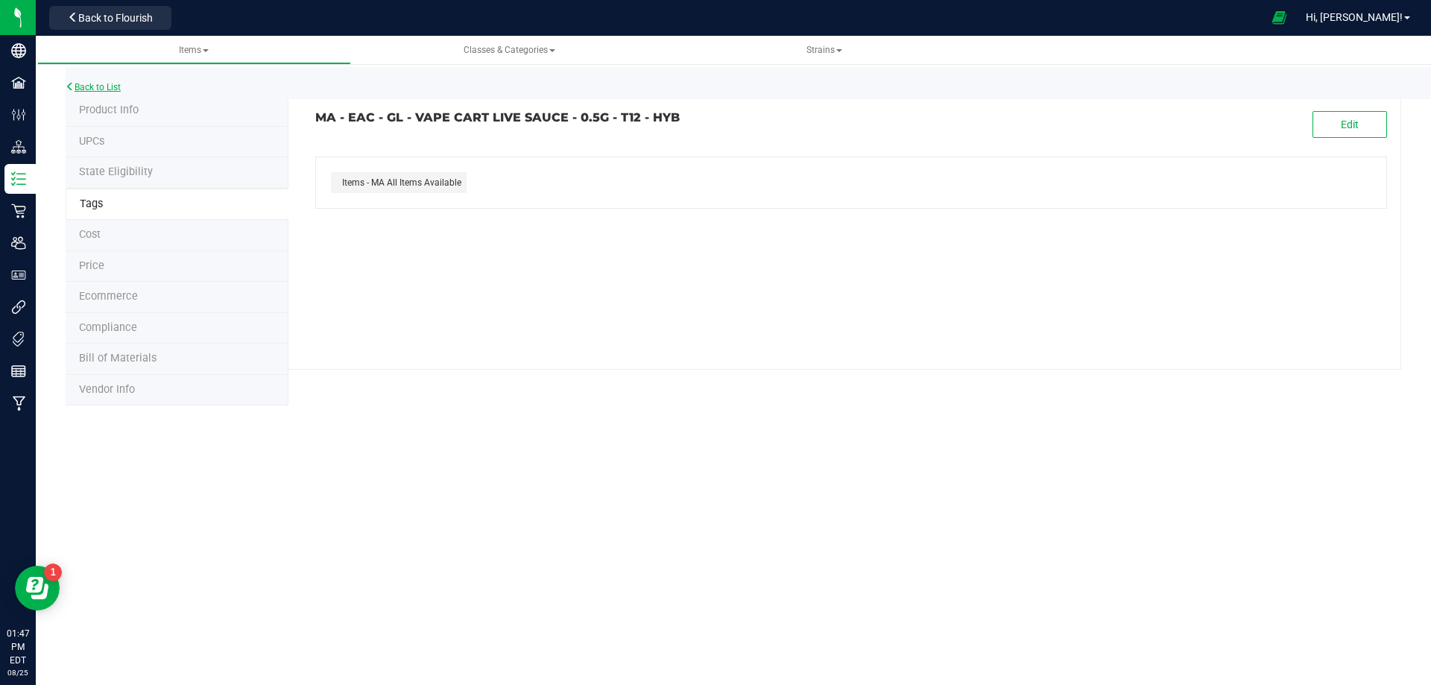
click at [116, 88] on link "Back to List" at bounding box center [93, 87] width 55 height 10
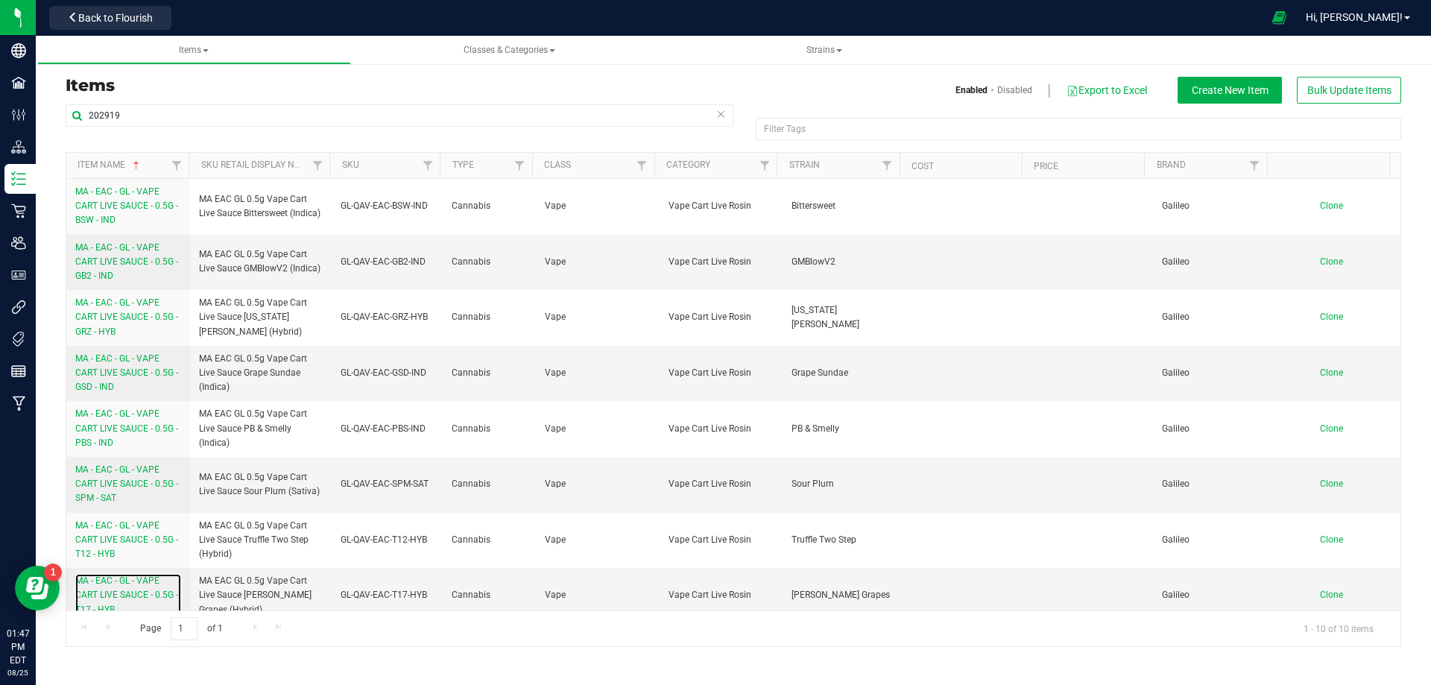
click at [146, 599] on span "MA - EAC - GL - VAPE CART LIVE SAUCE - 0.5G - T17 - HYB" at bounding box center [126, 594] width 103 height 39
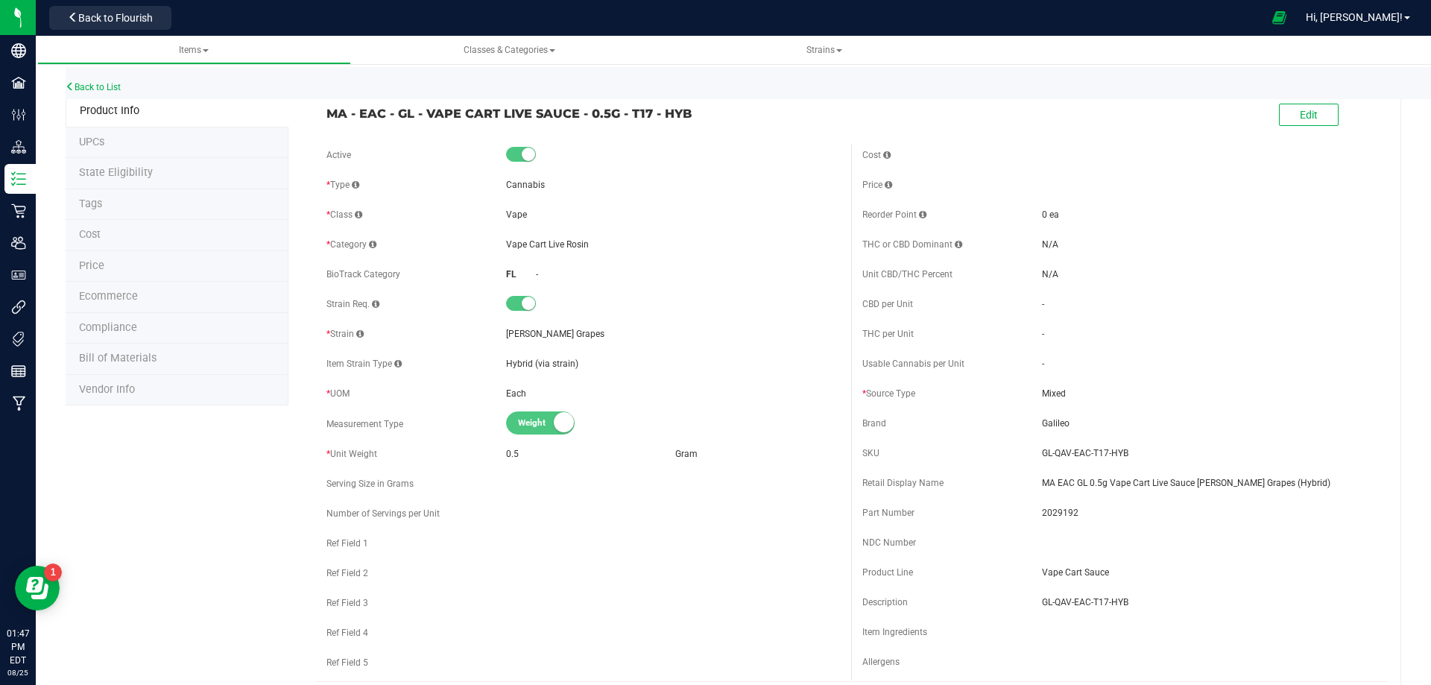
click at [114, 208] on li "Tags" at bounding box center [177, 204] width 223 height 31
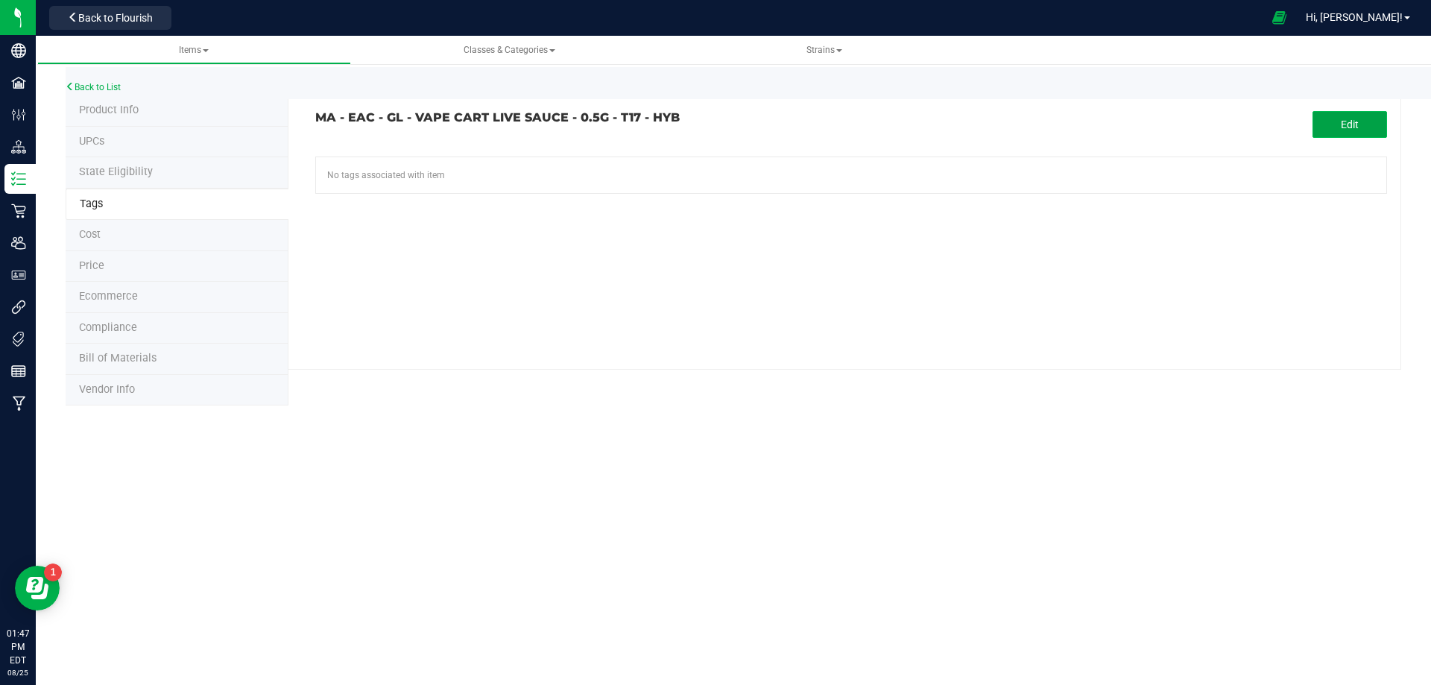
click at [1339, 124] on button "Edit" at bounding box center [1350, 124] width 75 height 27
click at [537, 160] on input "text" at bounding box center [681, 167] width 730 height 21
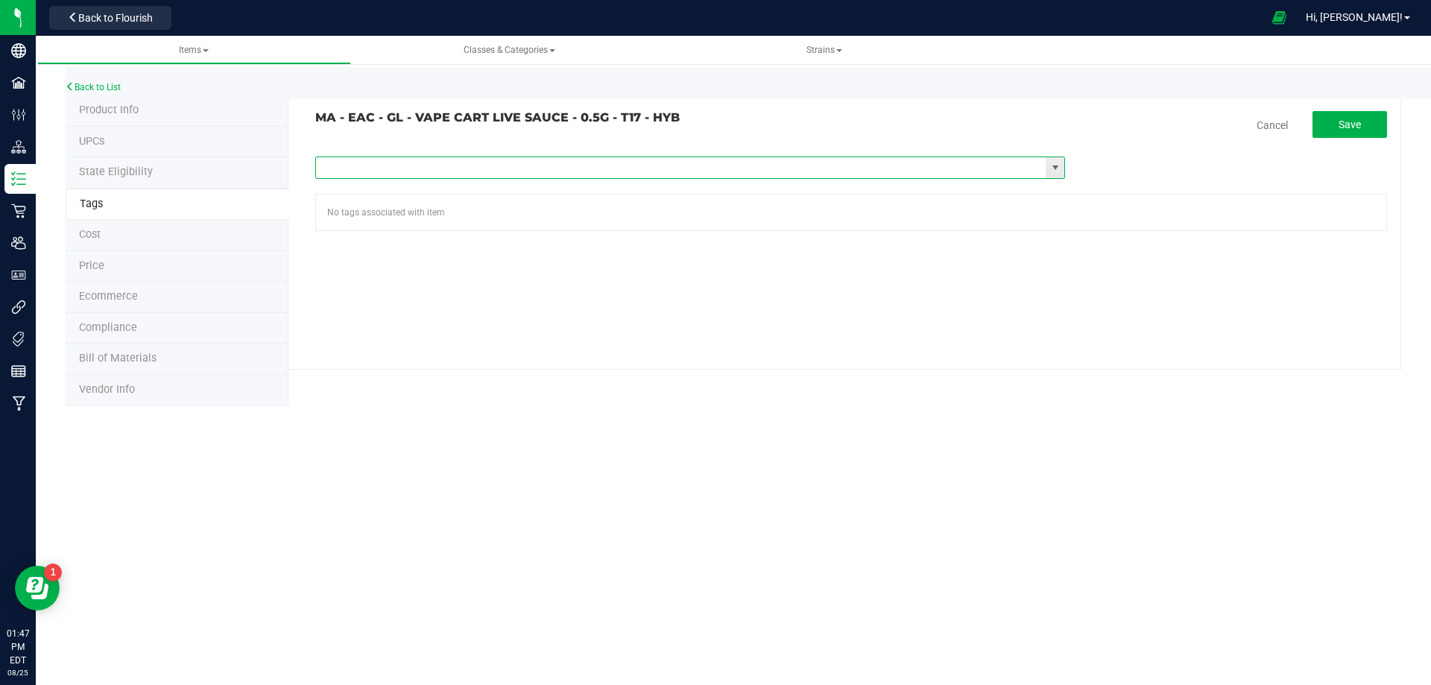
paste input "Items - MA All Items Available"
type input "Items - MA All Items Available"
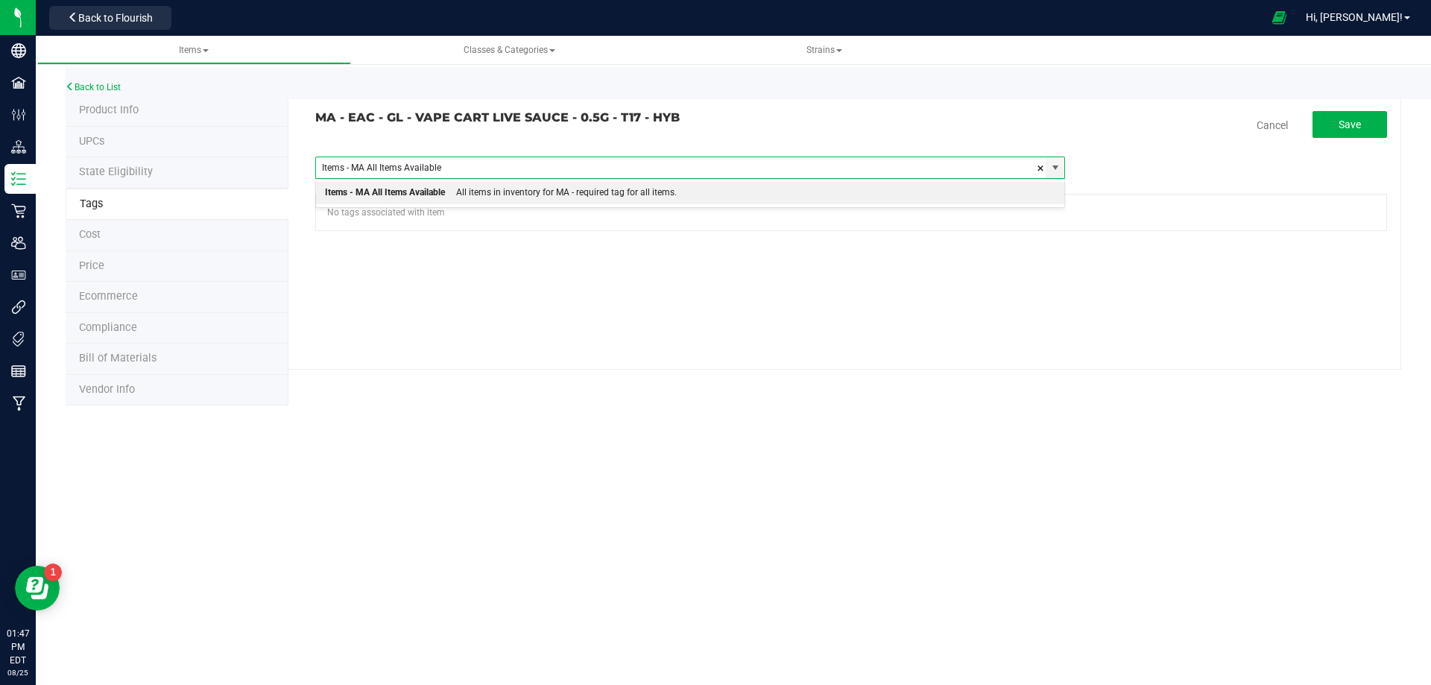
drag, startPoint x: 415, startPoint y: 192, endPoint x: 979, endPoint y: 148, distance: 566.0
click at [426, 193] on div "Items - MA All Items Available" at bounding box center [385, 192] width 120 height 19
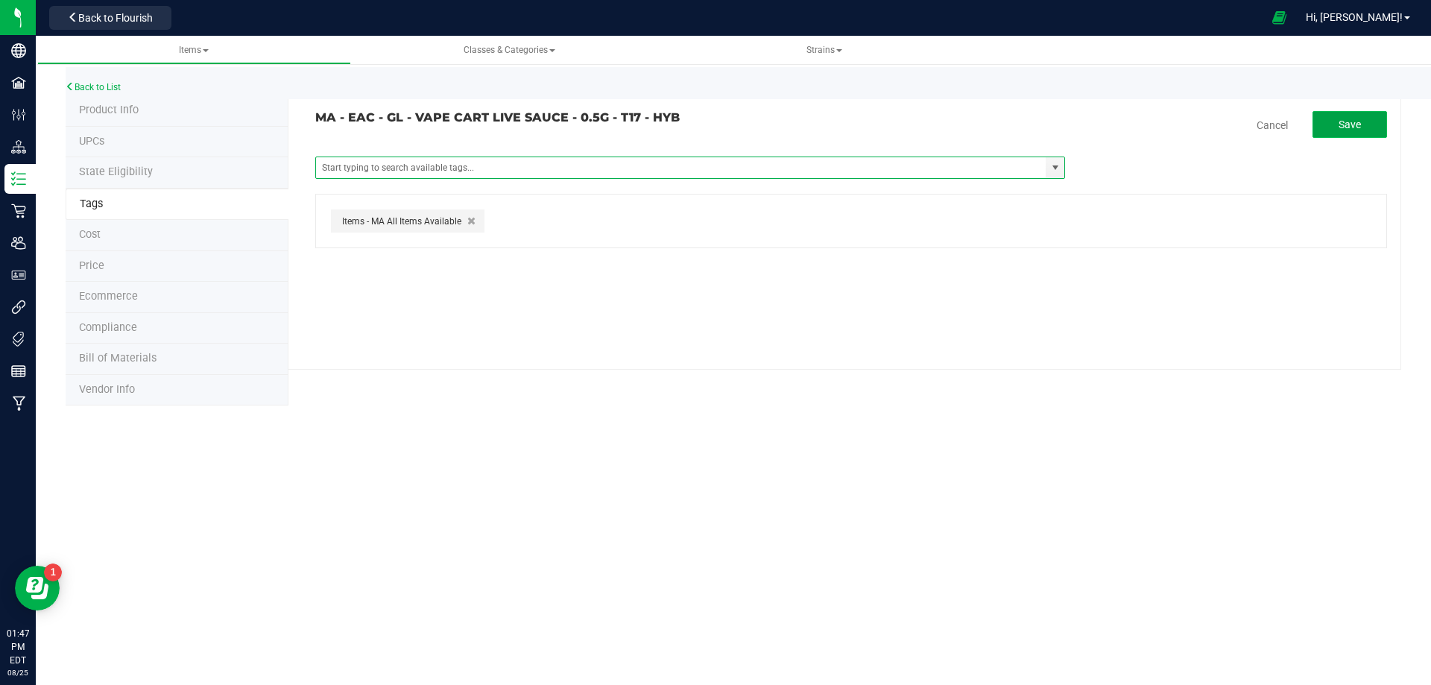
click at [1344, 128] on span "Save" at bounding box center [1350, 125] width 22 height 12
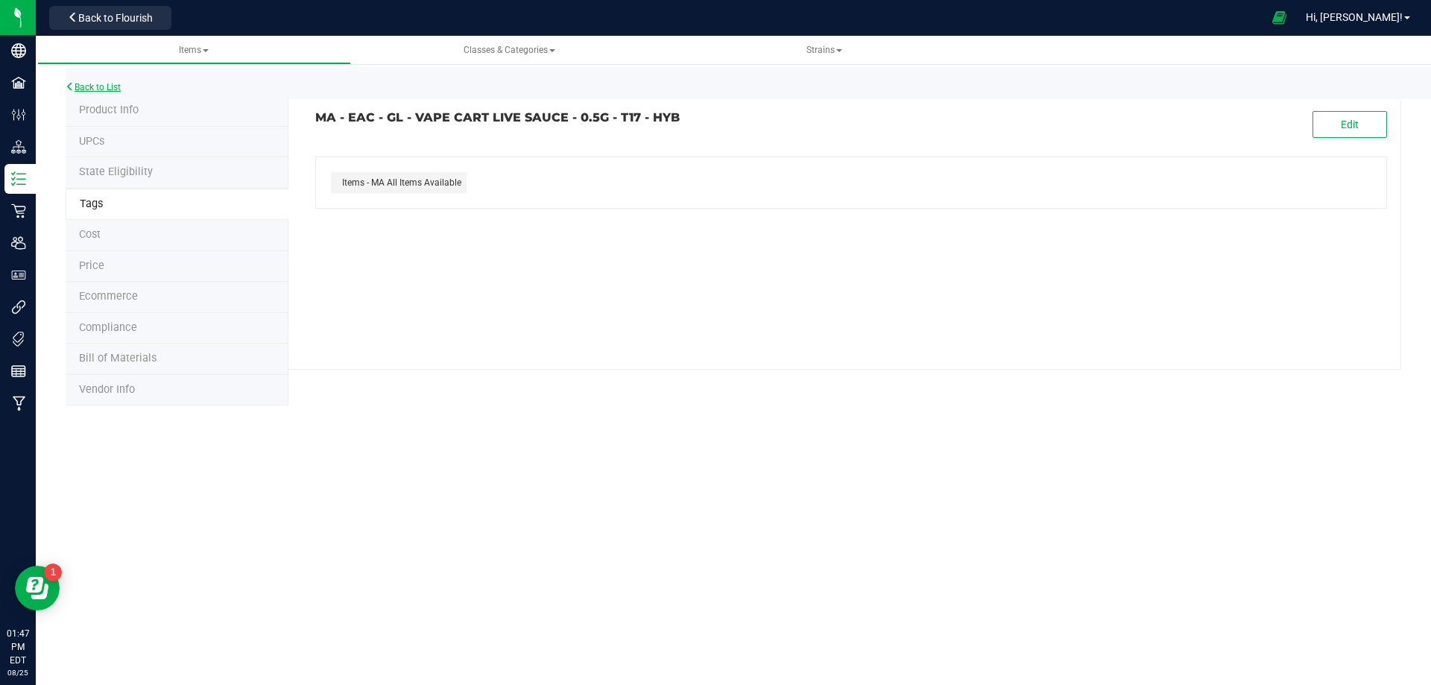
click at [116, 86] on link "Back to List" at bounding box center [93, 87] width 55 height 10
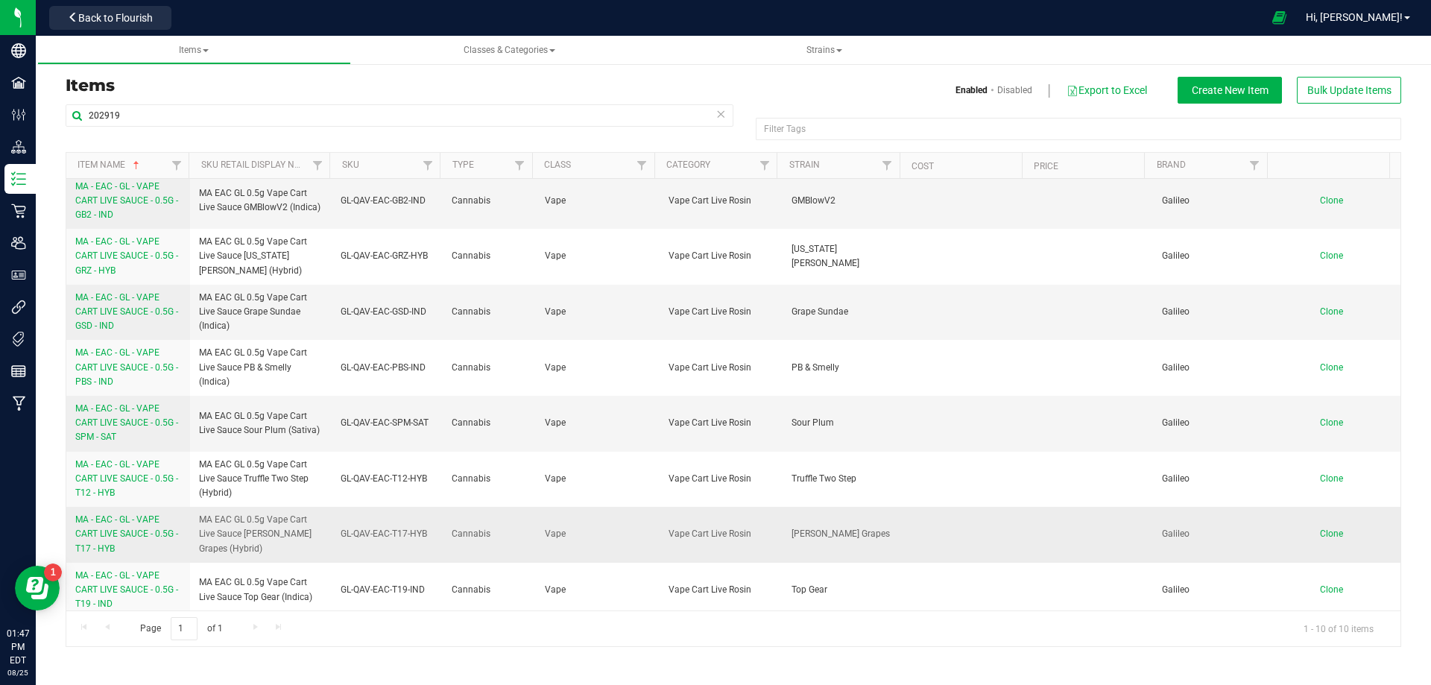
scroll to position [124, 0]
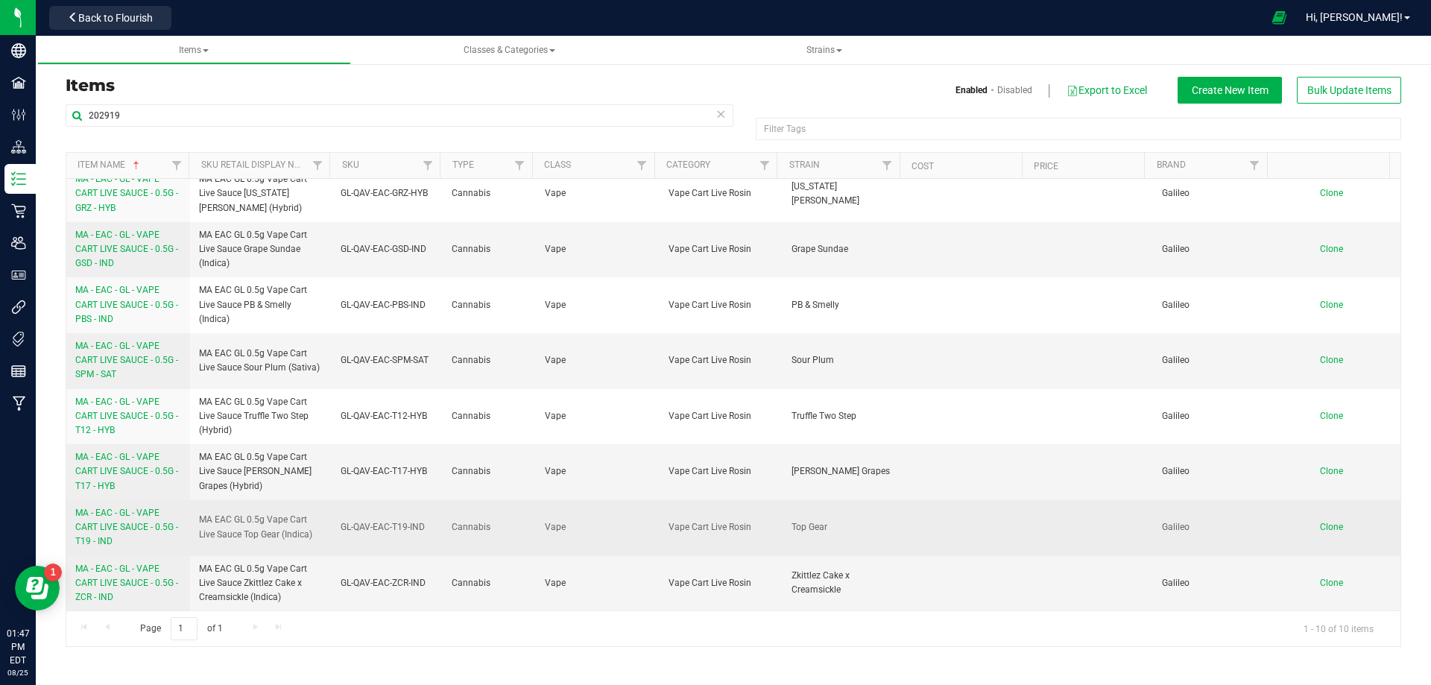
click at [127, 528] on span "MA - EAC - GL - VAPE CART LIVE SAUCE - 0.5G - T19 - IND" at bounding box center [126, 527] width 103 height 39
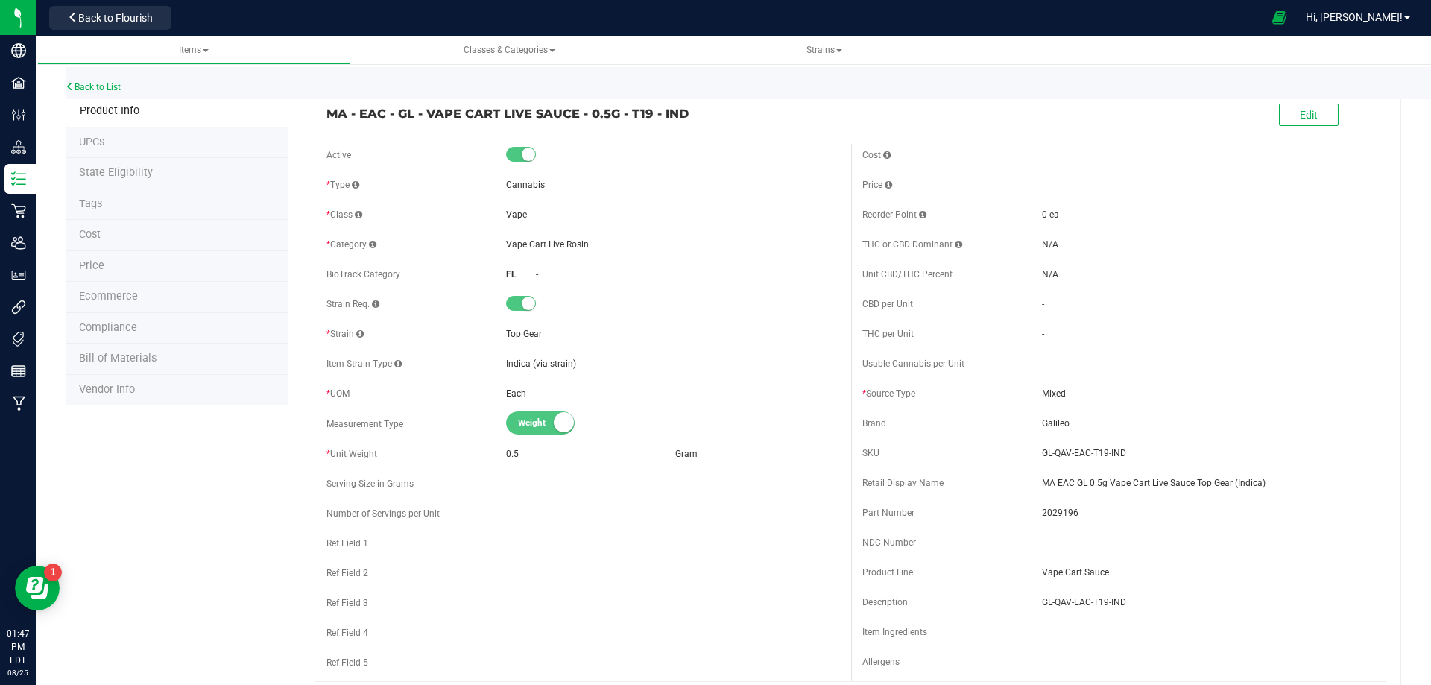
click at [130, 204] on li "Tags" at bounding box center [177, 204] width 223 height 31
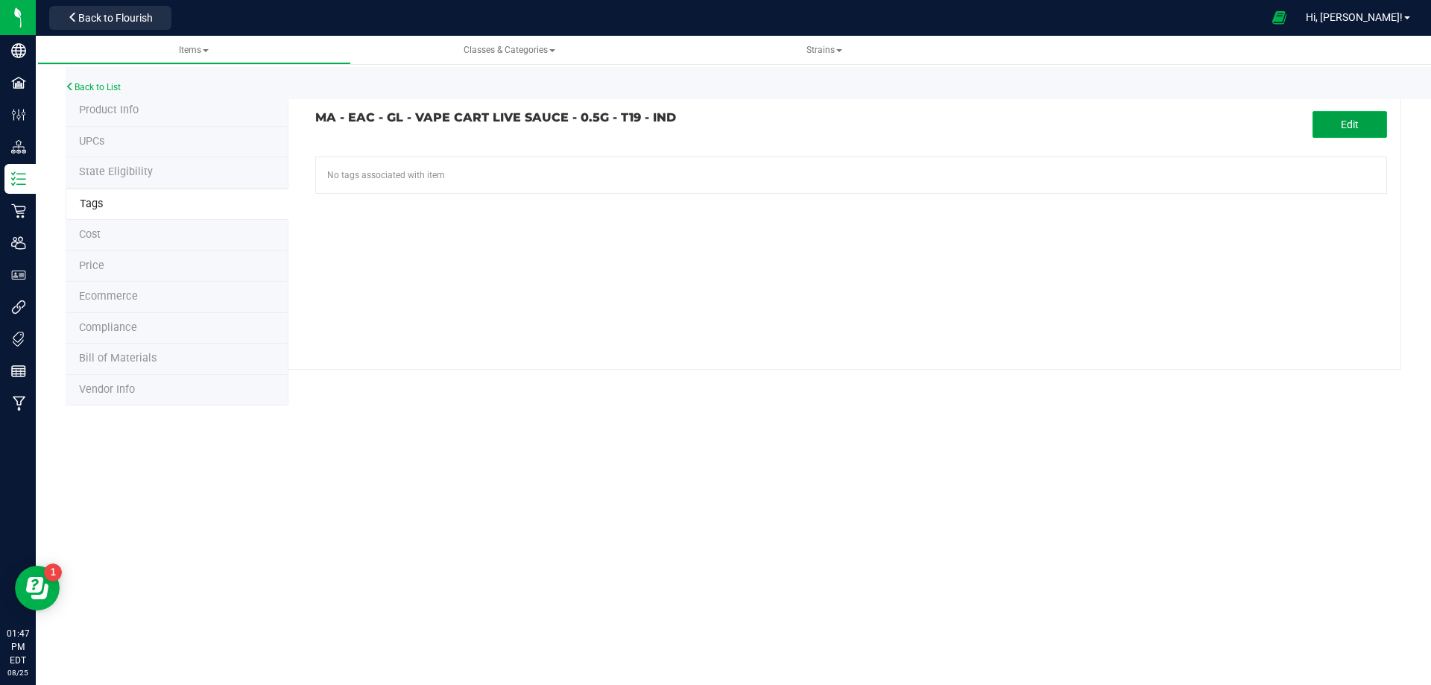
click at [1324, 116] on button "Edit" at bounding box center [1350, 124] width 75 height 27
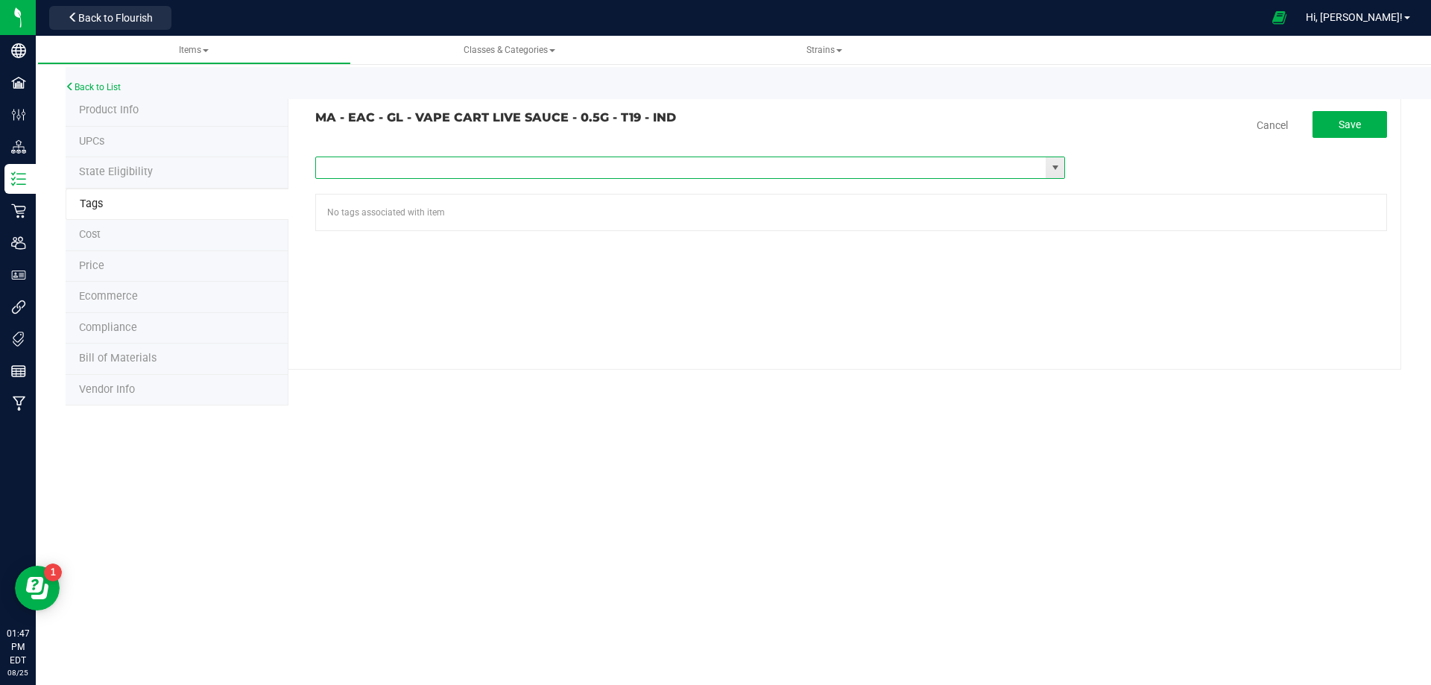
click at [477, 166] on input "text" at bounding box center [681, 167] width 730 height 21
paste input "Items - MA All Items Available"
type input "Items - MA All Items Available"
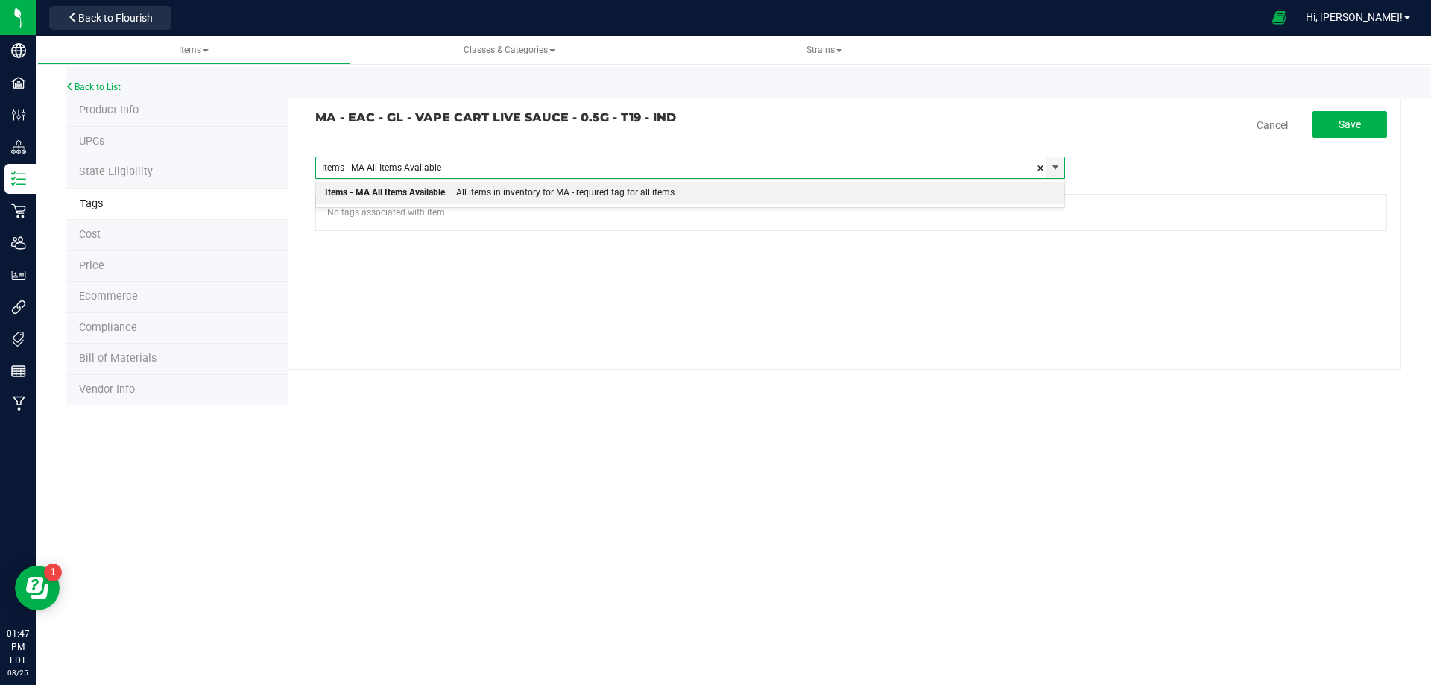
click at [468, 188] on div "All items in inventory for MA - required tag for all items." at bounding box center [561, 192] width 232 height 19
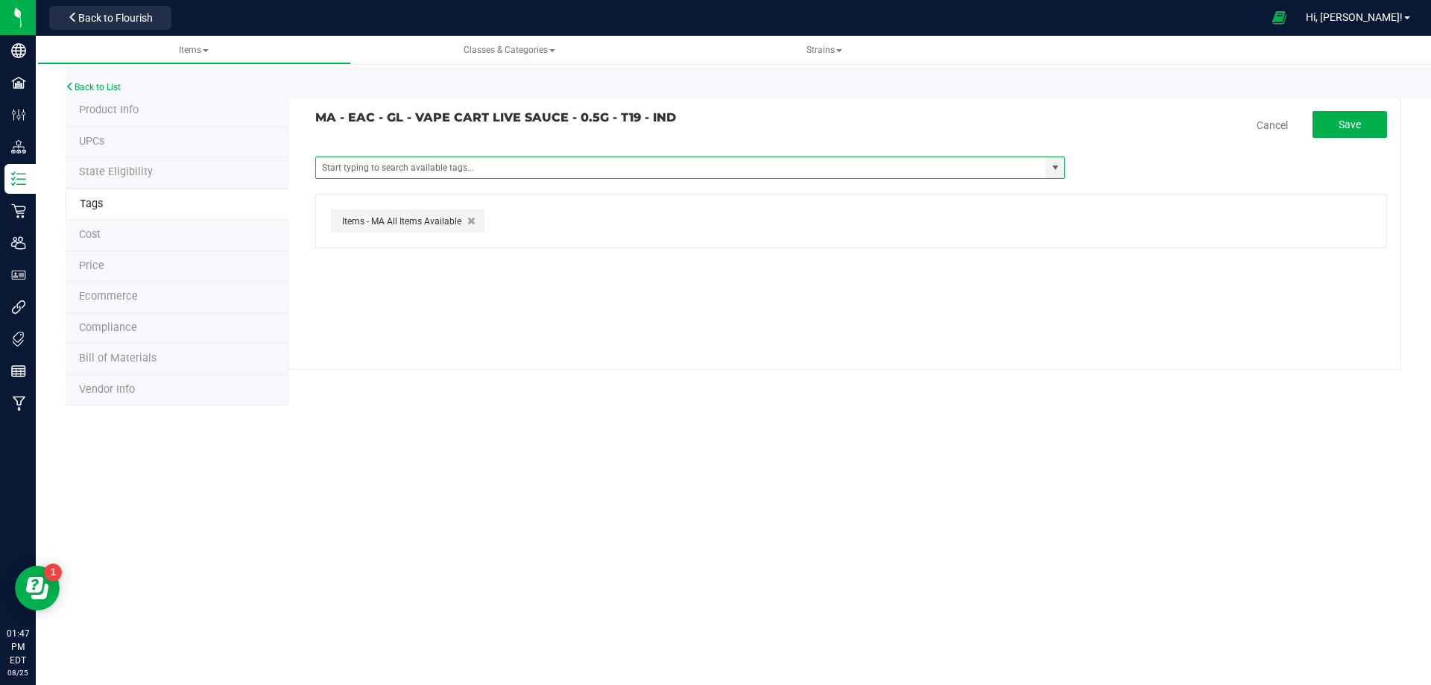
click at [1357, 141] on tag-association "MA - EAC - GL - VAPE CART LIVE SAUCE - 0.5G - T19 - IND Cancel Save Items -FL R…" at bounding box center [851, 179] width 1072 height 137
drag, startPoint x: 1356, startPoint y: 132, endPoint x: 1321, endPoint y: 133, distance: 34.3
click at [1356, 131] on button "Save" at bounding box center [1350, 124] width 75 height 27
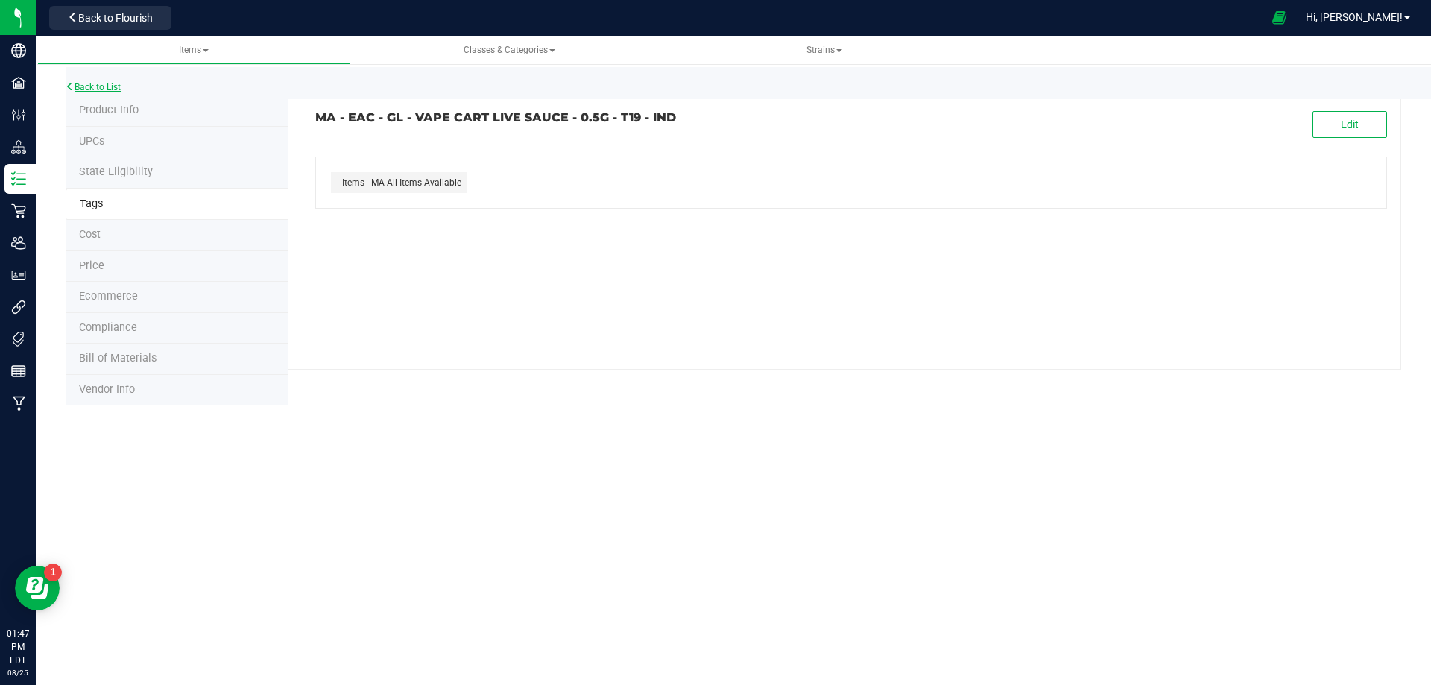
click at [104, 91] on link "Back to List" at bounding box center [93, 87] width 55 height 10
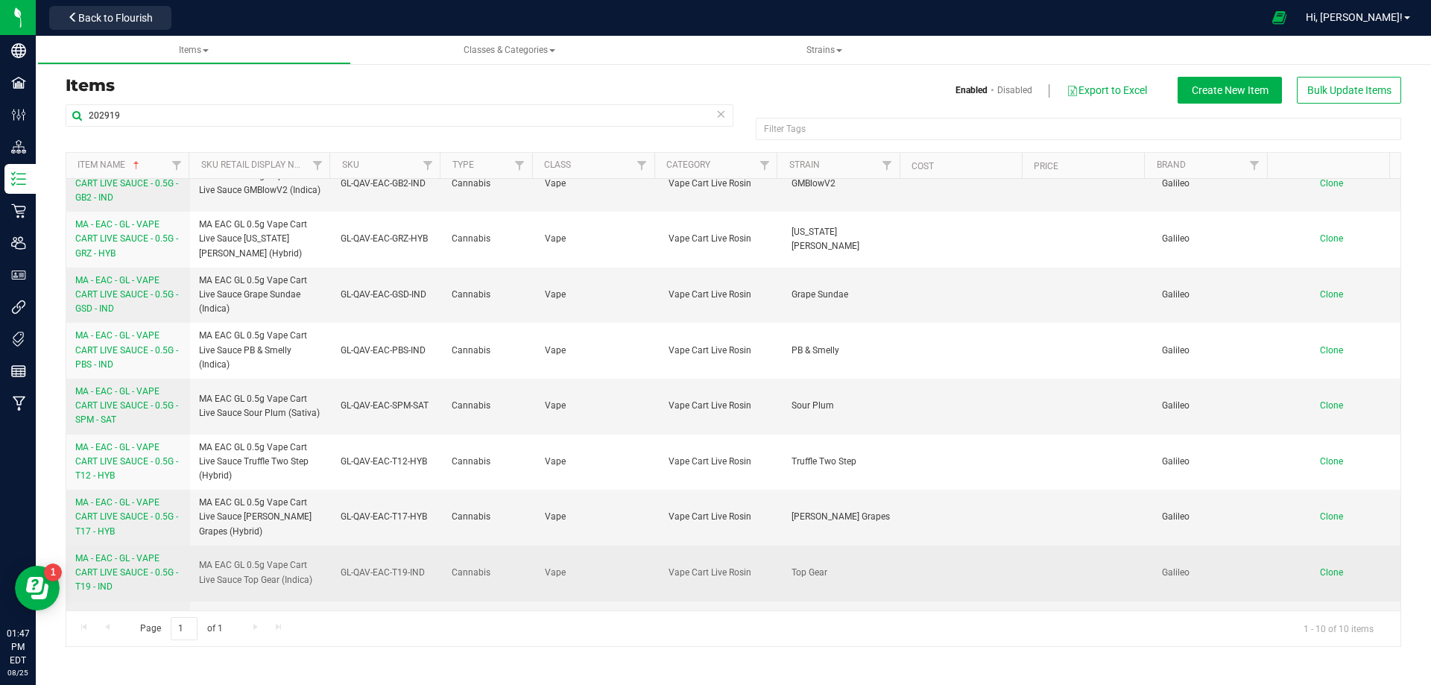
scroll to position [124, 0]
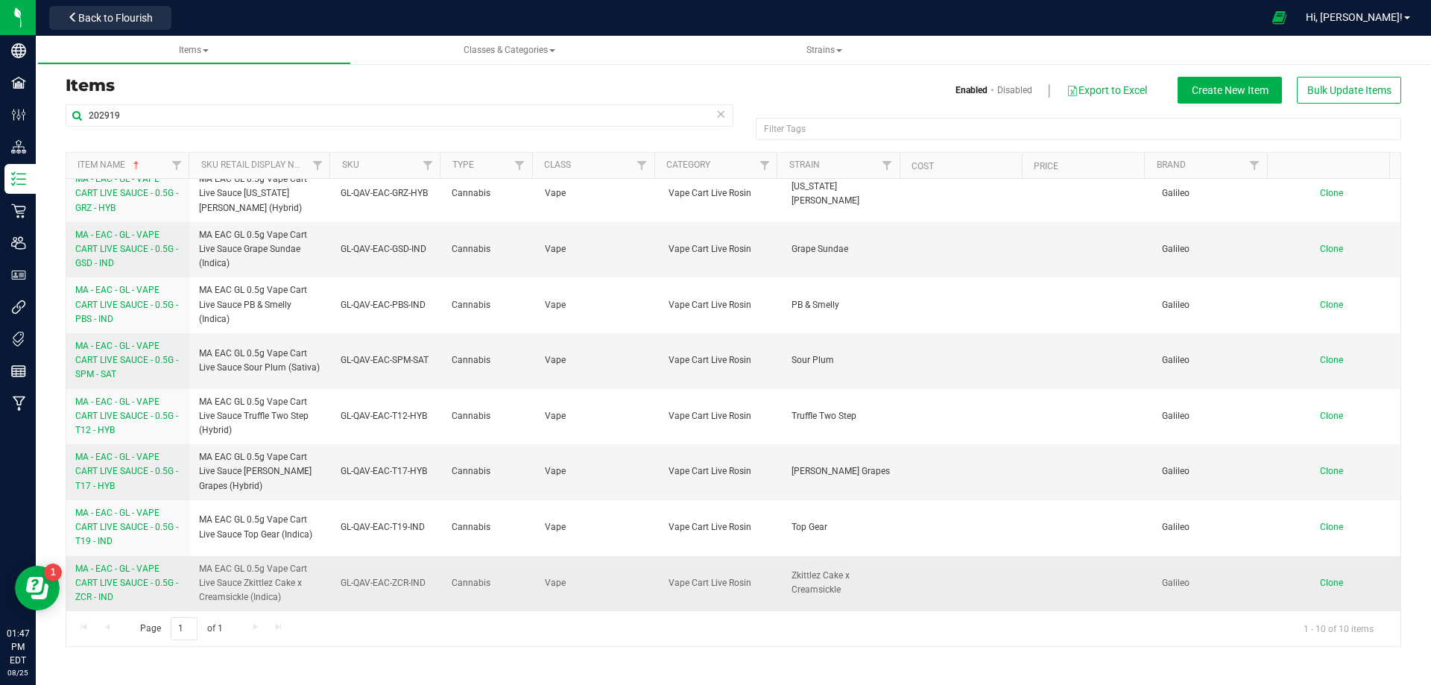
click at [115, 582] on span "MA - EAC - GL - VAPE CART LIVE SAUCE - 0.5G - ZCR - IND" at bounding box center [126, 582] width 103 height 39
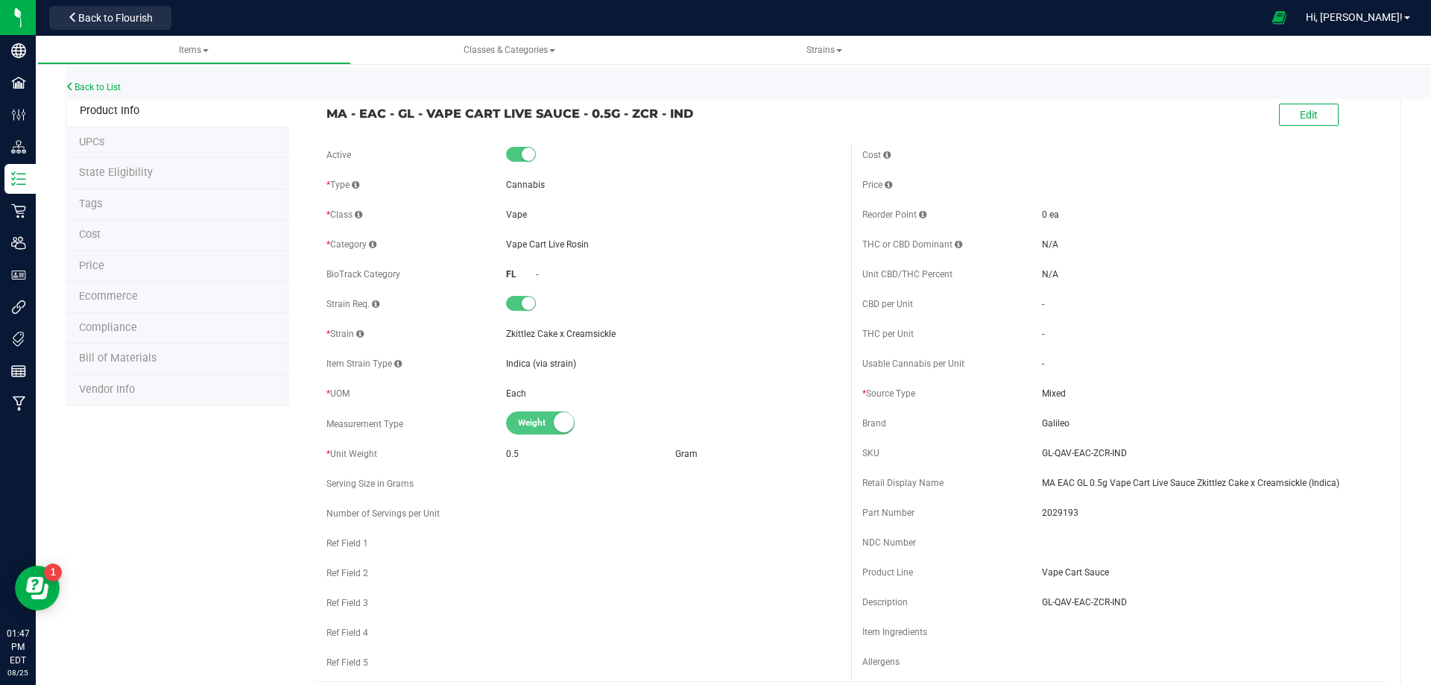
click at [116, 209] on li "Tags" at bounding box center [177, 204] width 223 height 31
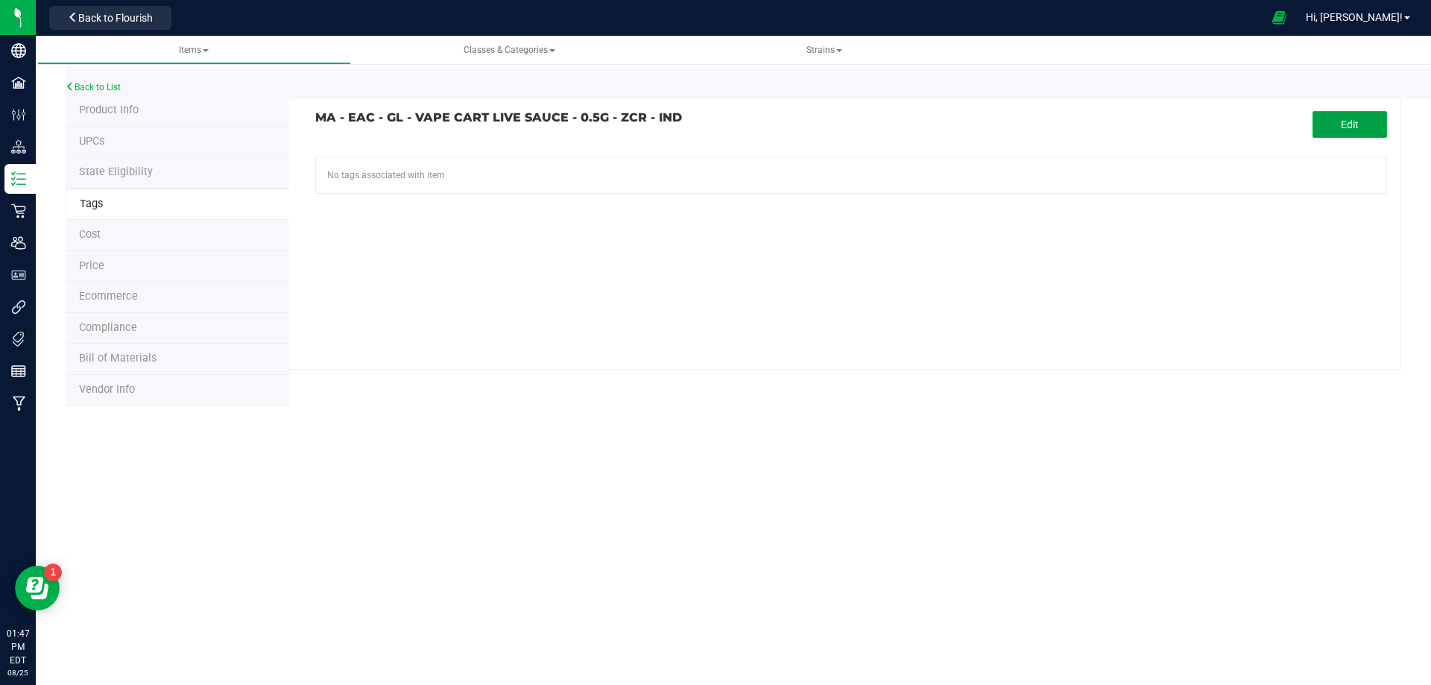
click at [1336, 119] on button "Edit" at bounding box center [1350, 124] width 75 height 27
click at [487, 151] on tag-association "MA - EAC - GL - VAPE CART LIVE SAUCE - 0.5G - ZCR - IND Cancel Save Items -FL R…" at bounding box center [851, 171] width 1072 height 120
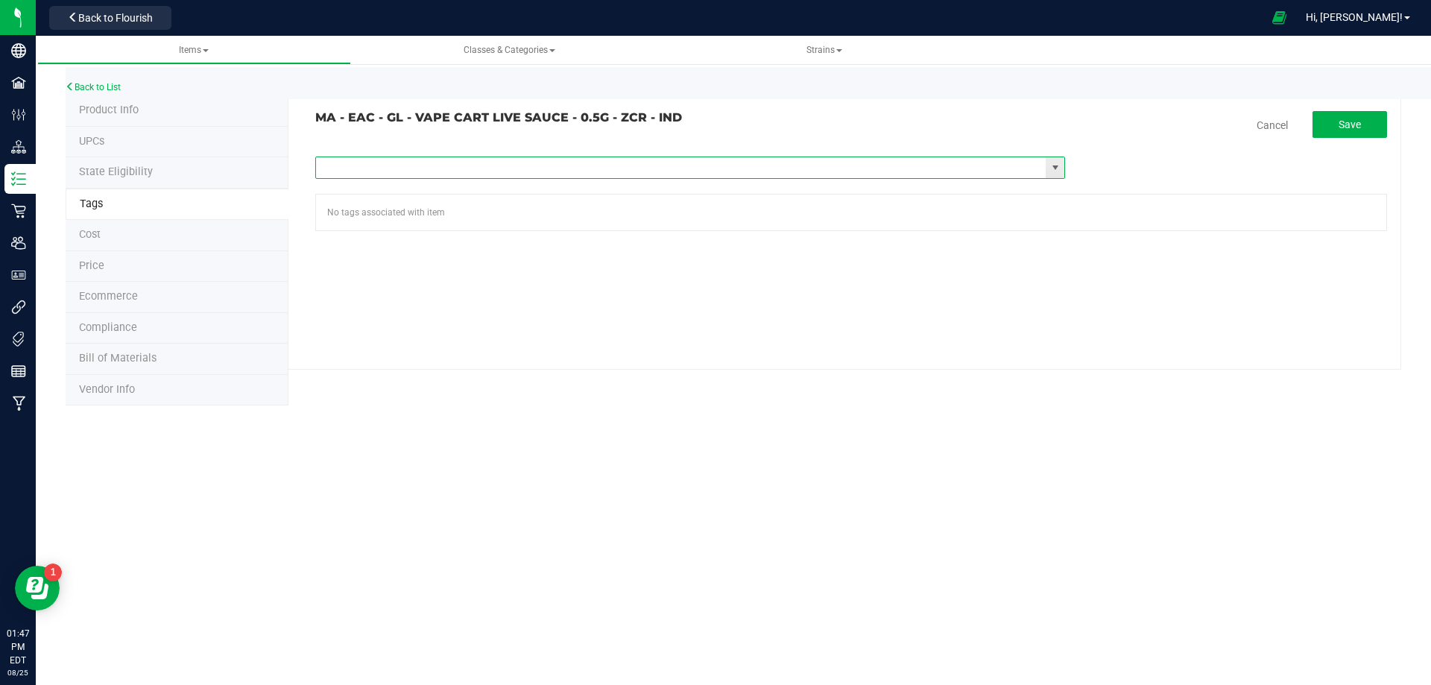
click at [482, 170] on input "text" at bounding box center [681, 167] width 730 height 21
paste input "Items - MA All Items Available"
type input "Items - MA All Items Available"
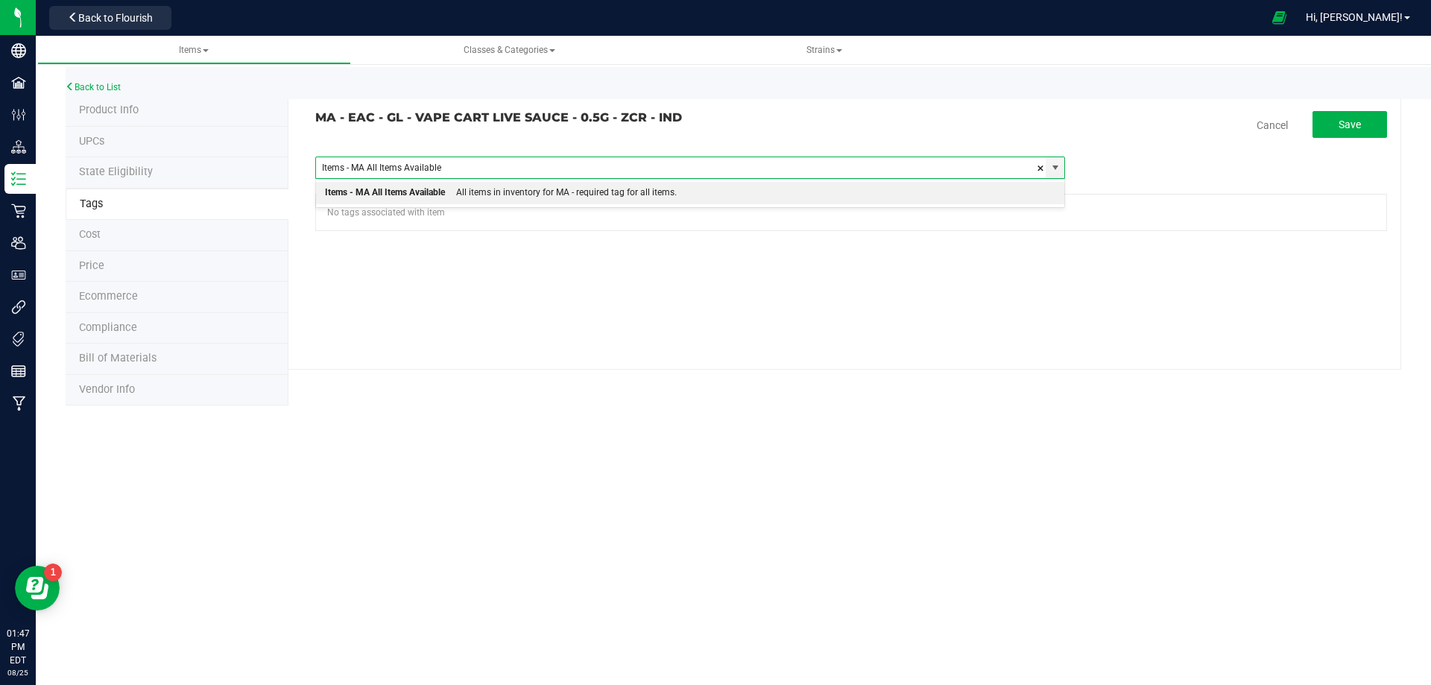
click at [479, 196] on div "All items in inventory for MA - required tag for all items." at bounding box center [561, 192] width 232 height 19
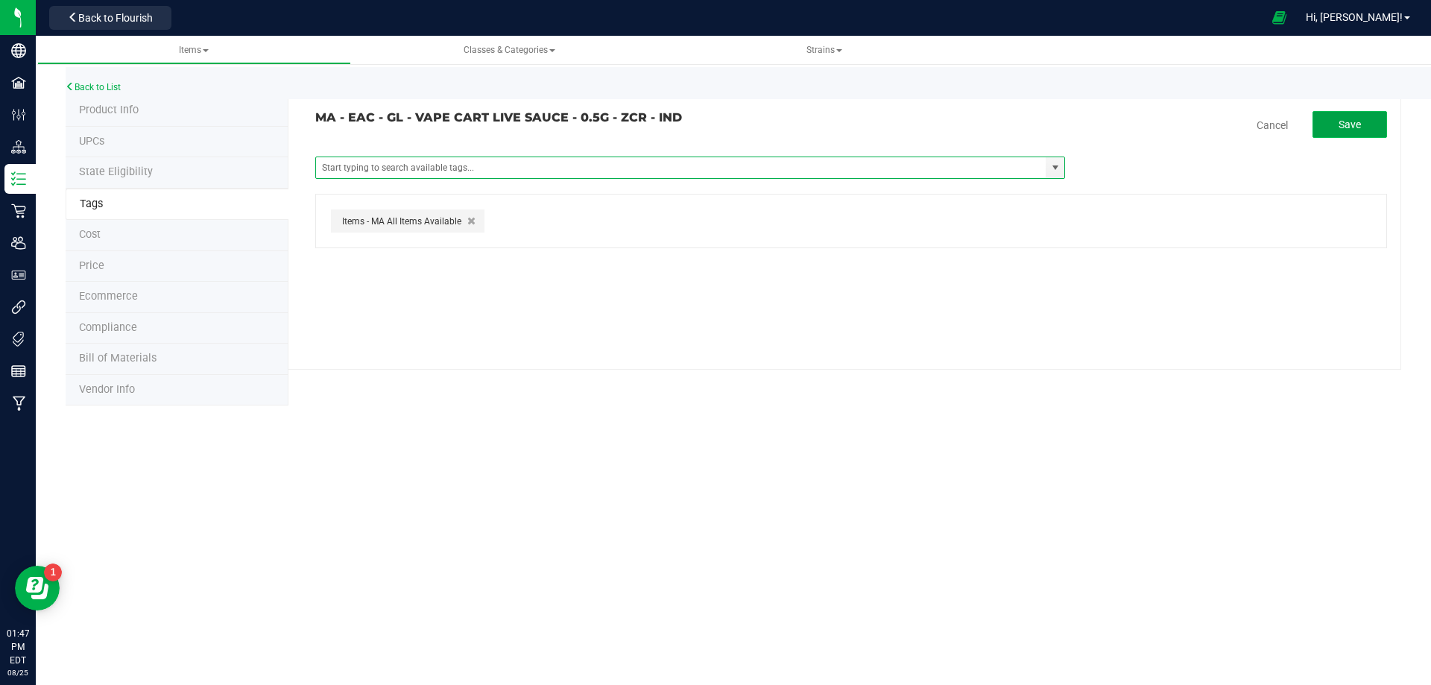
click at [1357, 117] on button "Save" at bounding box center [1350, 124] width 75 height 27
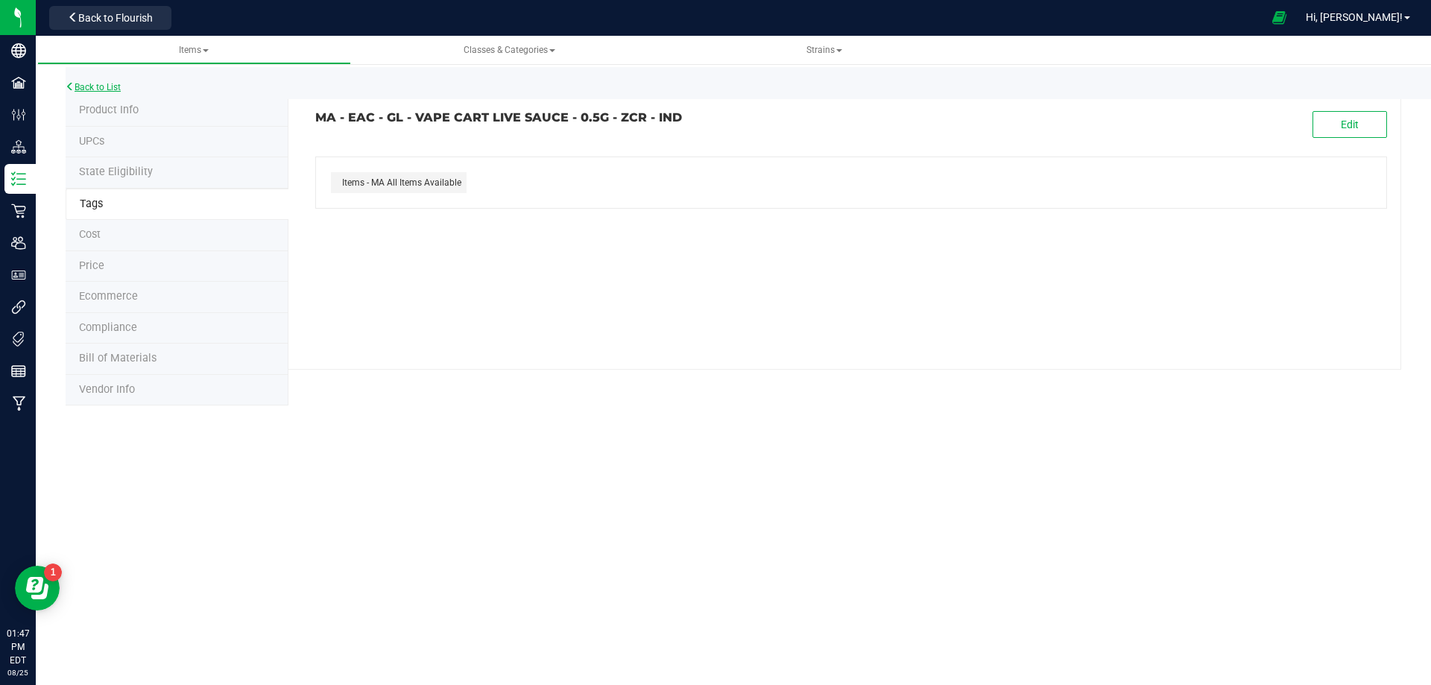
click at [113, 90] on link "Back to List" at bounding box center [93, 87] width 55 height 10
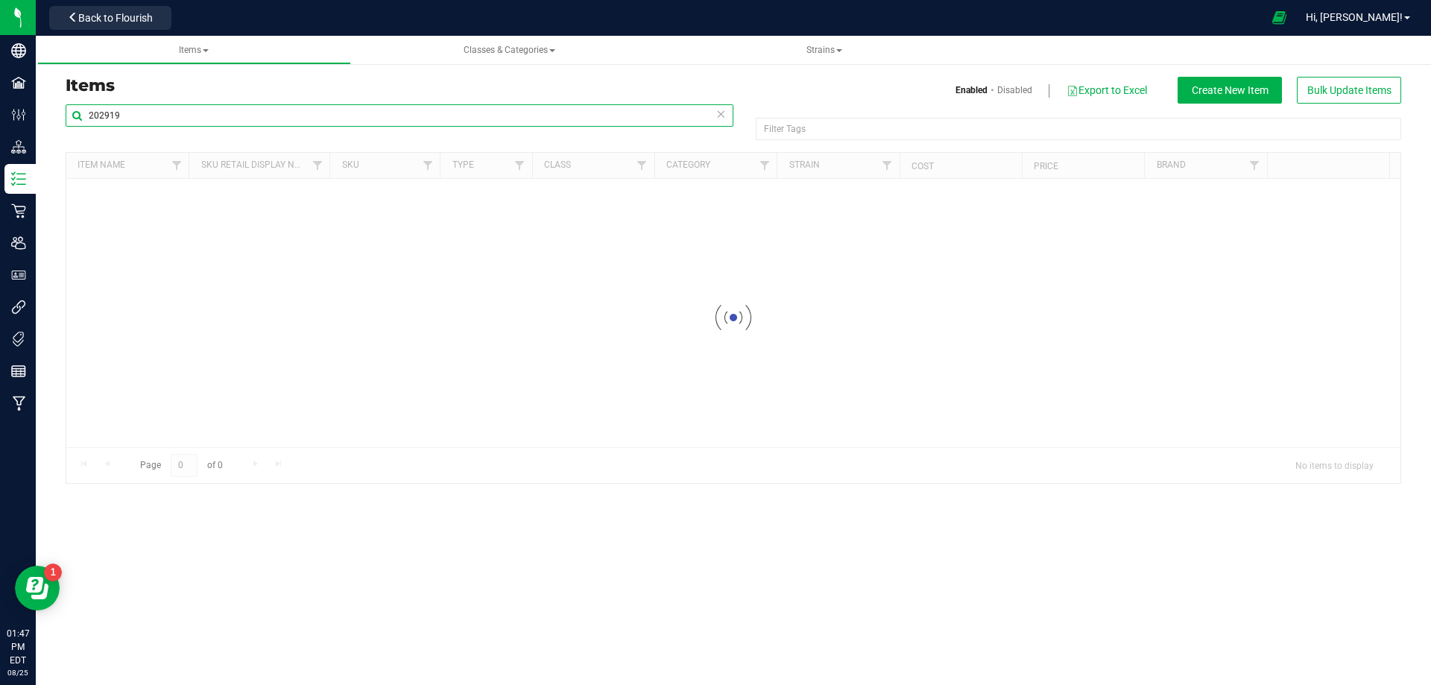
click at [239, 116] on input "202919" at bounding box center [400, 115] width 668 height 22
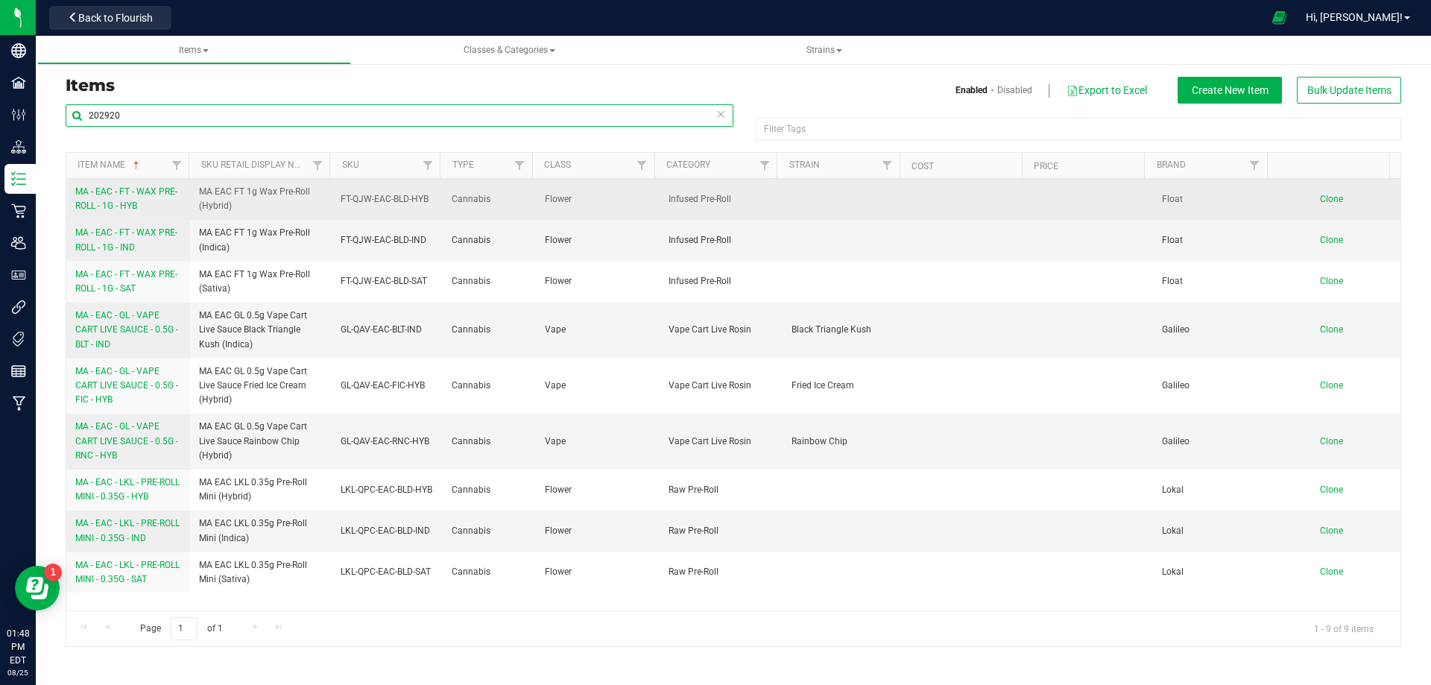
type input "202920"
click at [139, 206] on span "MA - EAC - FT - WAX PRE-ROLL - 1G - HYB" at bounding box center [126, 198] width 102 height 25
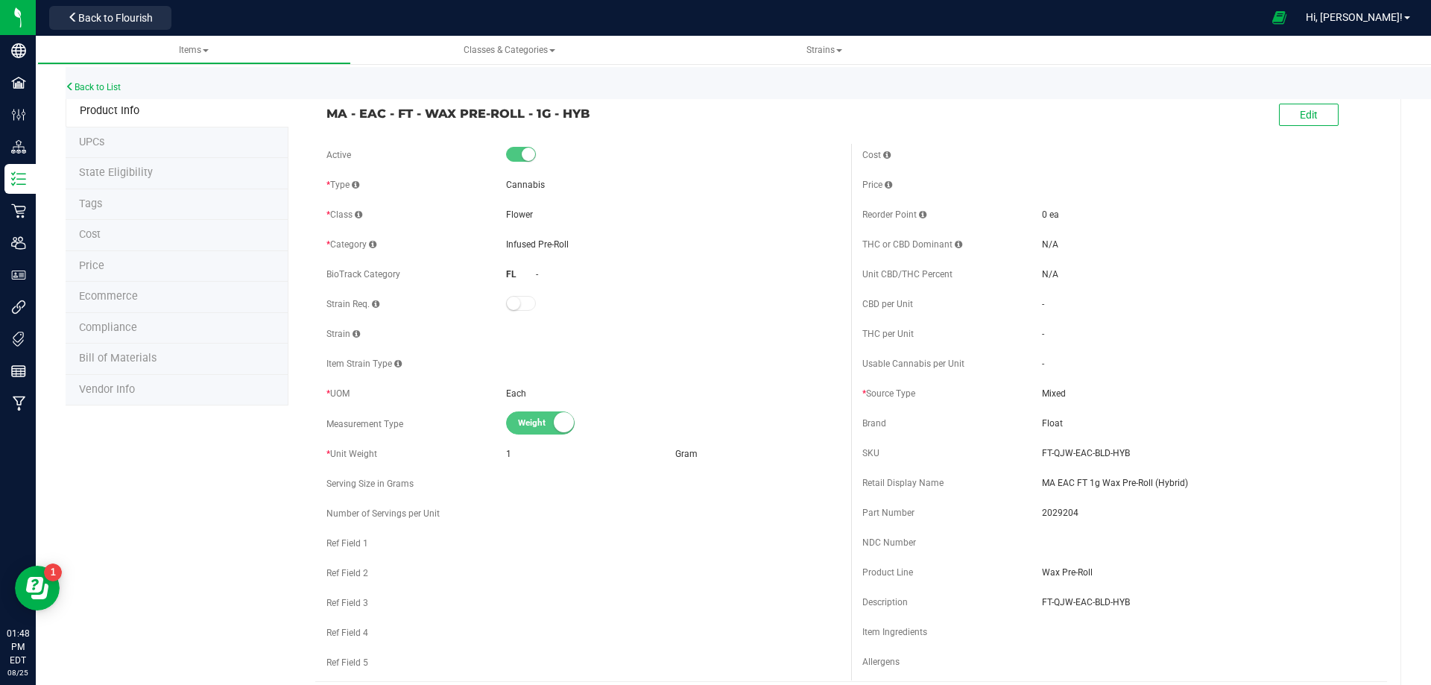
click at [116, 209] on li "Tags" at bounding box center [177, 204] width 223 height 31
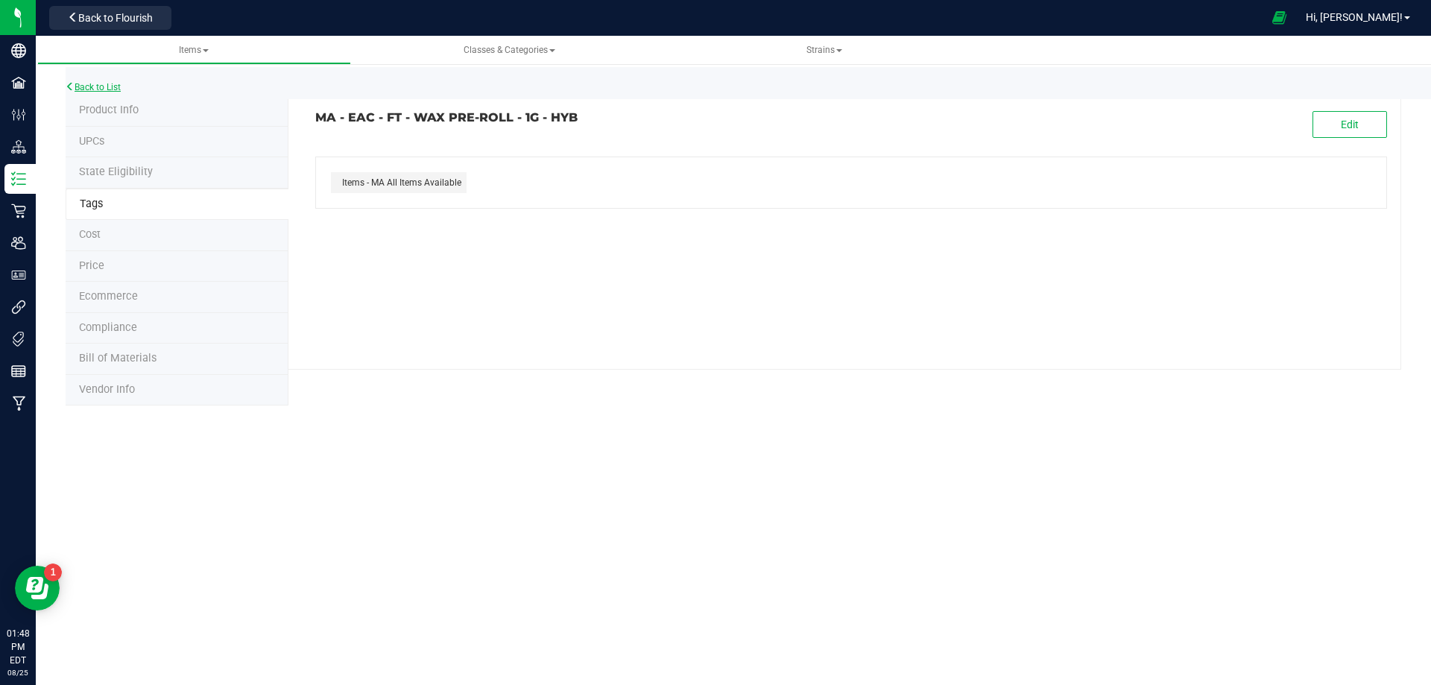
click at [110, 89] on link "Back to List" at bounding box center [93, 87] width 55 height 10
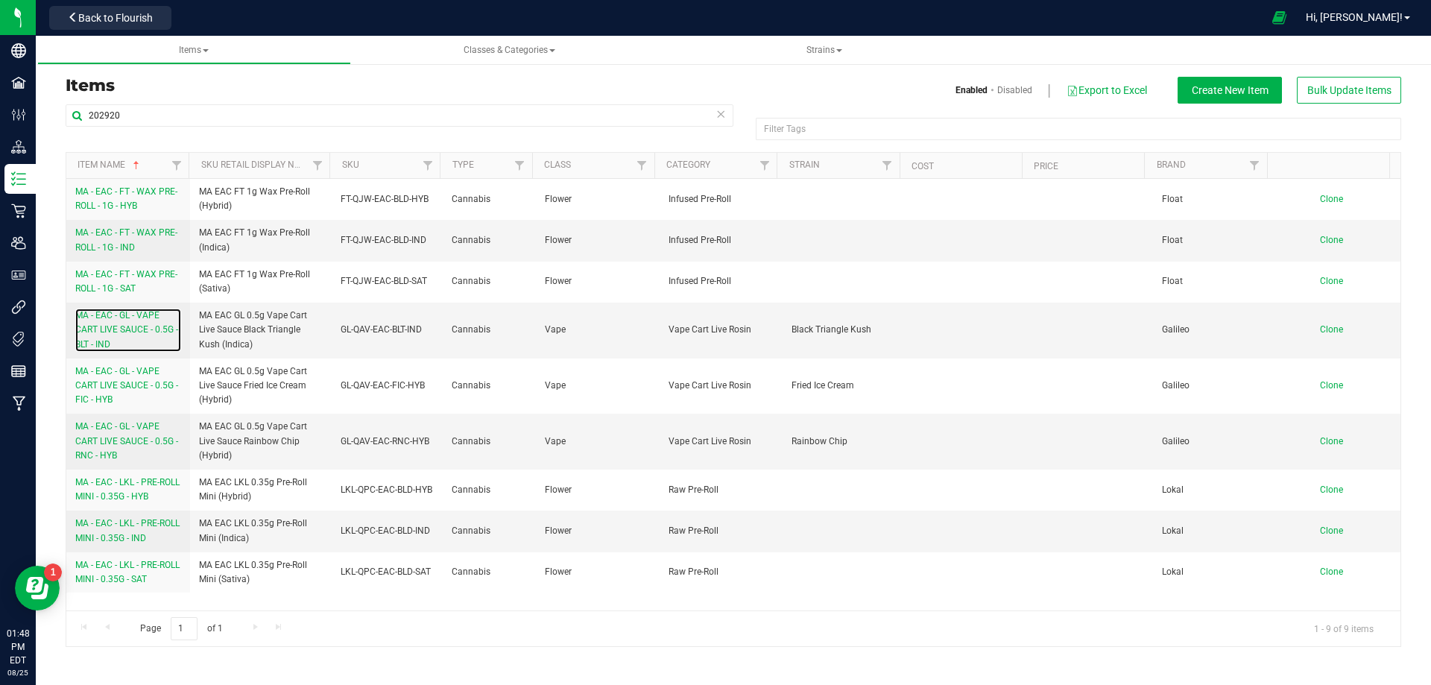
click at [127, 334] on span "MA - EAC - GL - VAPE CART LIVE SAUCE - 0.5G - BLT - IND" at bounding box center [126, 329] width 103 height 39
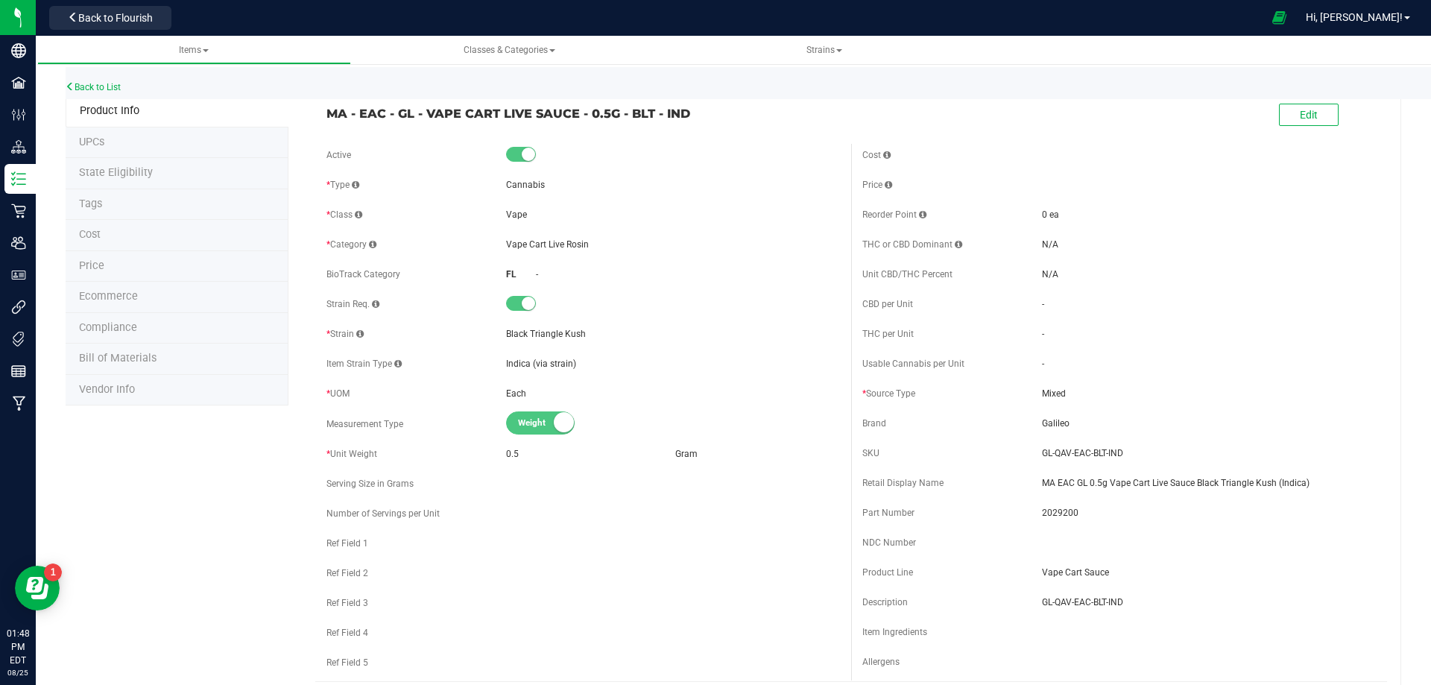
click at [119, 206] on li "Tags" at bounding box center [177, 204] width 223 height 31
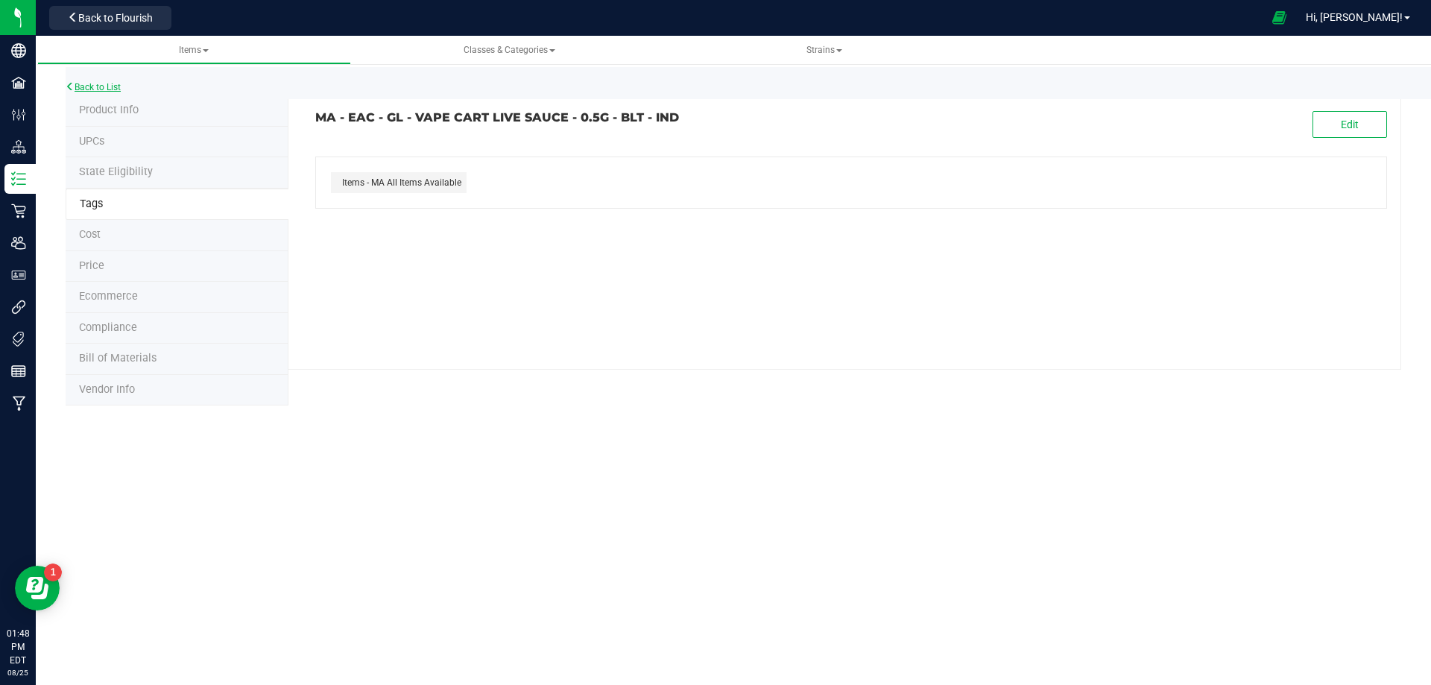
click at [118, 83] on link "Back to List" at bounding box center [93, 87] width 55 height 10
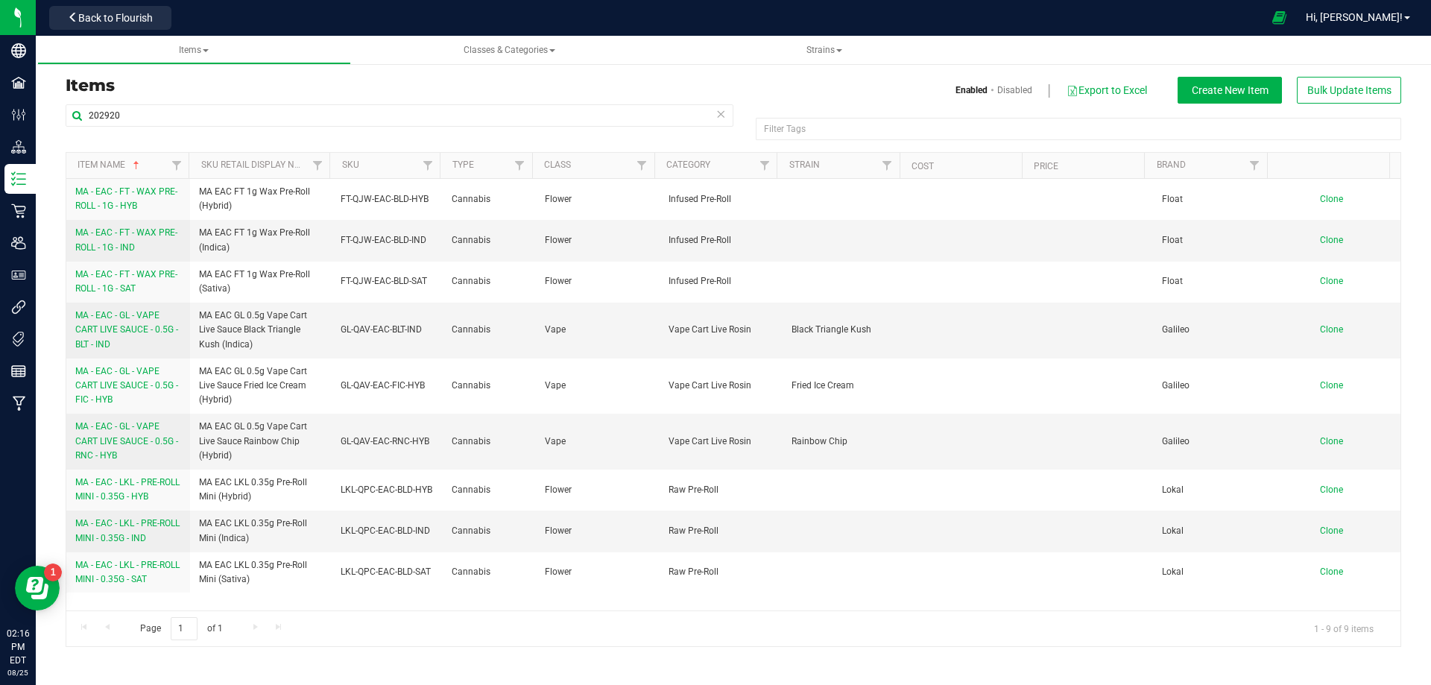
drag, startPoint x: 530, startPoint y: 81, endPoint x: 265, endPoint y: 130, distance: 269.1
click at [529, 81] on h3 "Items" at bounding box center [394, 86] width 657 height 18
click at [609, 92] on h3 "Items" at bounding box center [394, 86] width 657 height 18
click at [792, 83] on div "Enabled Disabled Export to Excel Create New Item Bulk Update Items" at bounding box center [1072, 90] width 679 height 27
click at [511, 83] on h3 "Items" at bounding box center [394, 86] width 657 height 18
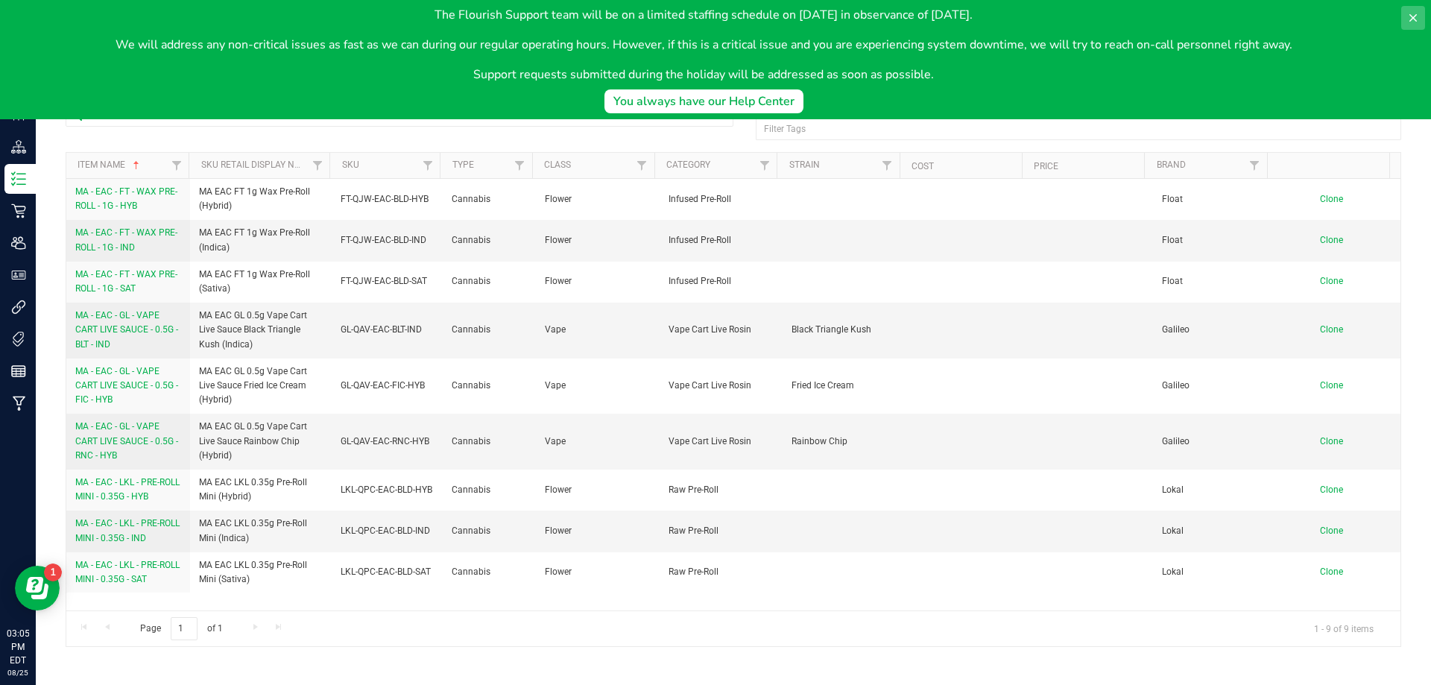
click at [1409, 19] on icon at bounding box center [1413, 18] width 12 height 12
